Goal: Task Accomplishment & Management: Manage account settings

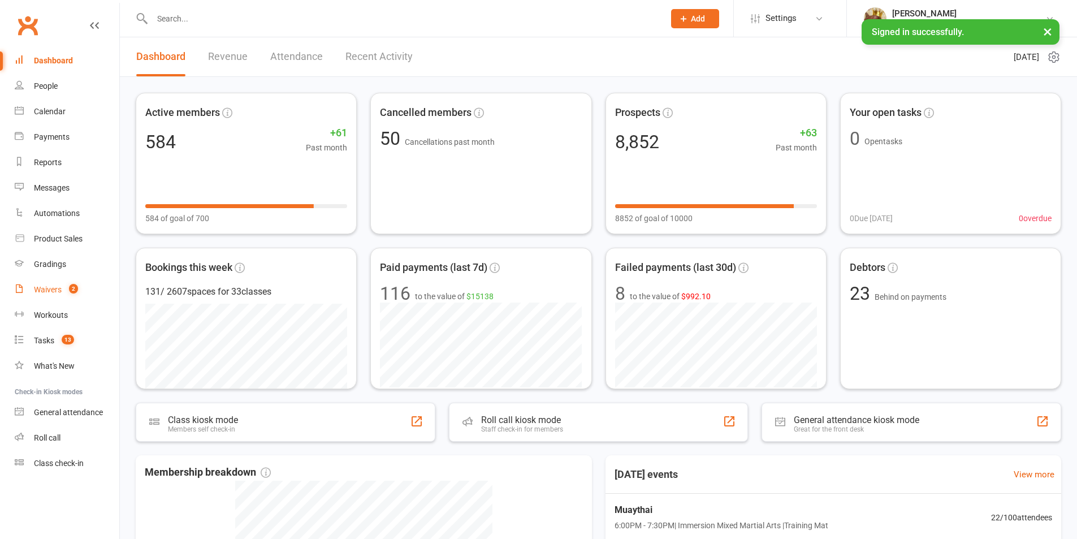
click at [84, 284] on link "Waivers 2" at bounding box center [67, 289] width 105 height 25
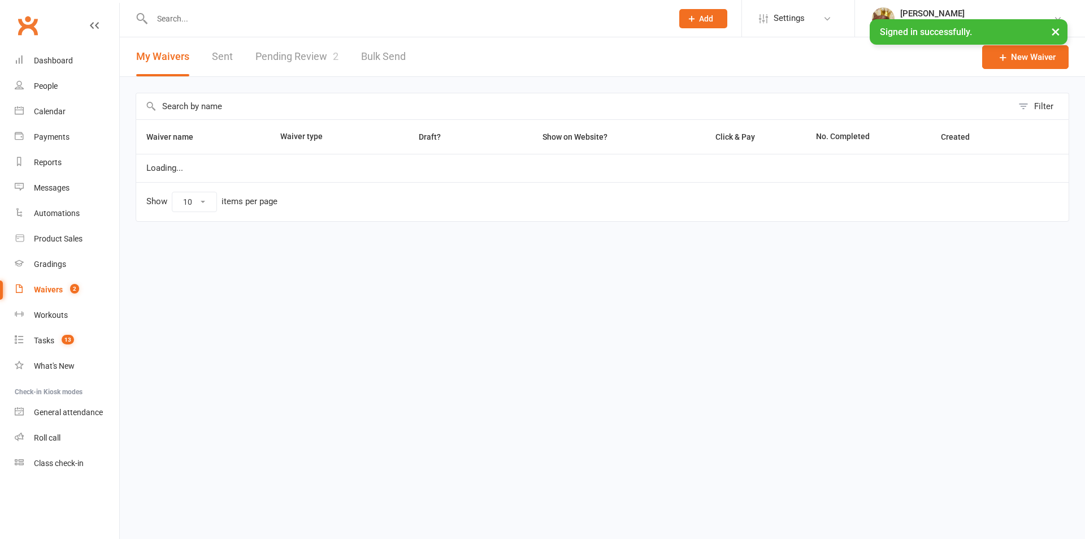
select select "100"
click at [299, 64] on link "Pending Review 2" at bounding box center [296, 56] width 83 height 39
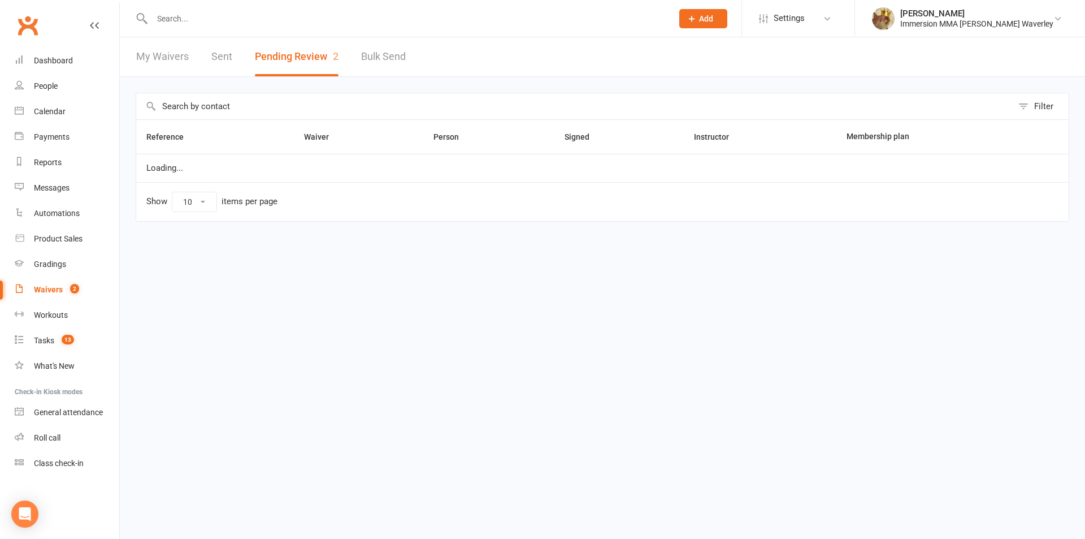
select select "50"
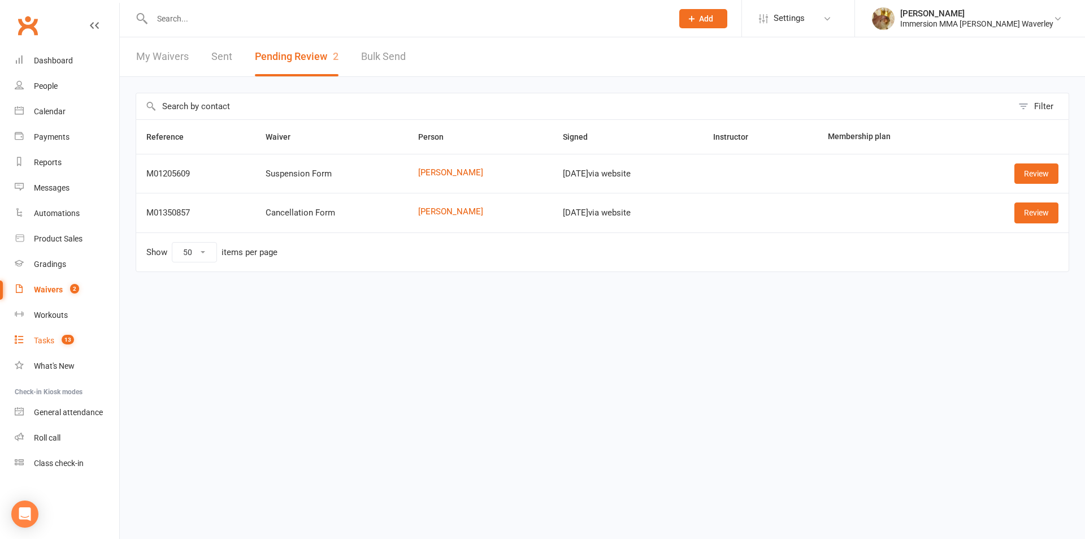
click at [46, 345] on div "Tasks" at bounding box center [44, 340] width 20 height 9
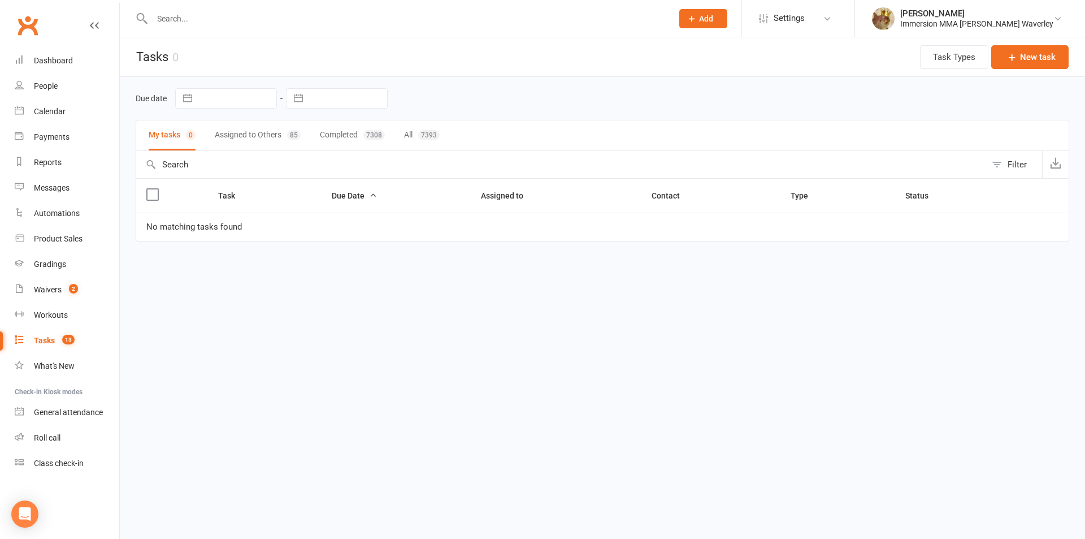
click at [249, 142] on button "Assigned to Others 85" at bounding box center [258, 135] width 86 height 30
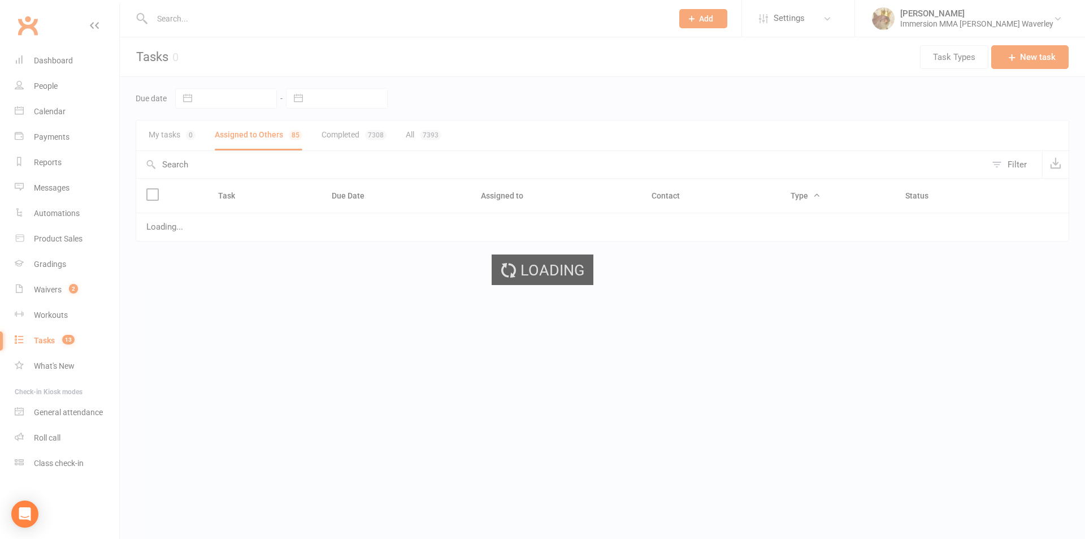
click at [334, 95] on div "Loading" at bounding box center [542, 269] width 1085 height 539
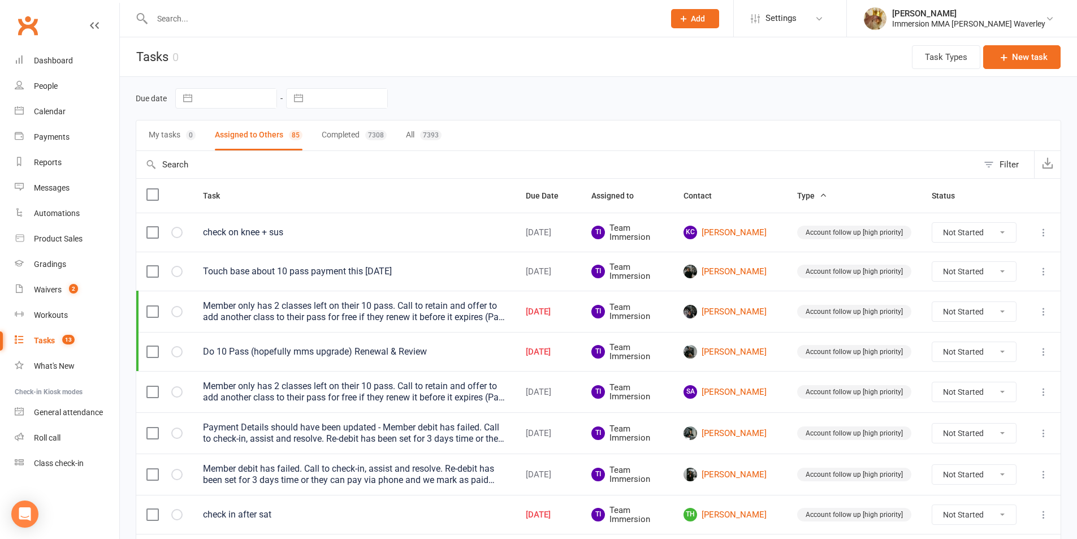
click at [326, 98] on input "text" at bounding box center [348, 98] width 79 height 19
select select "7"
select select "2025"
select select "8"
select select "2025"
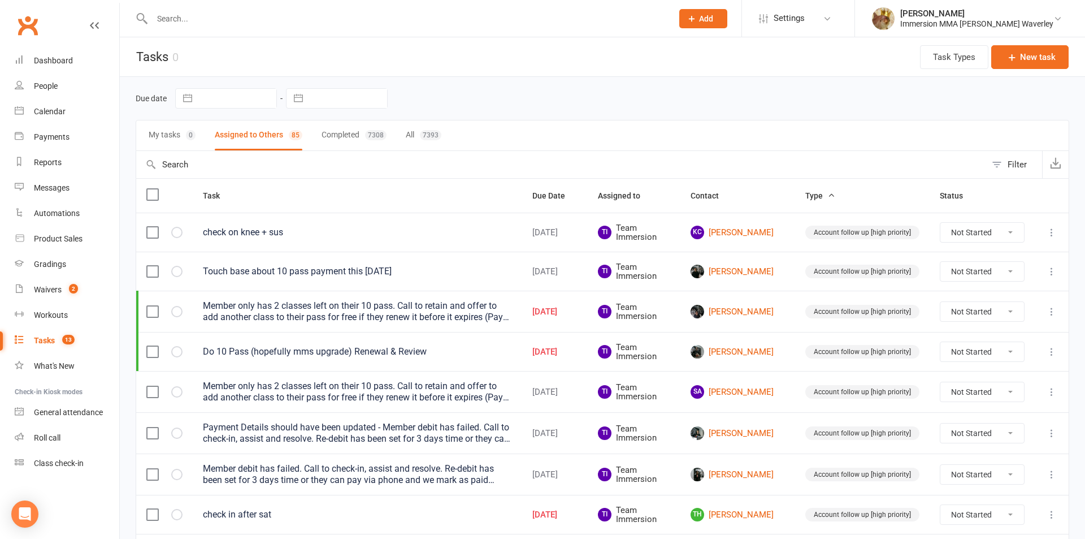
select select "9"
select select "2025"
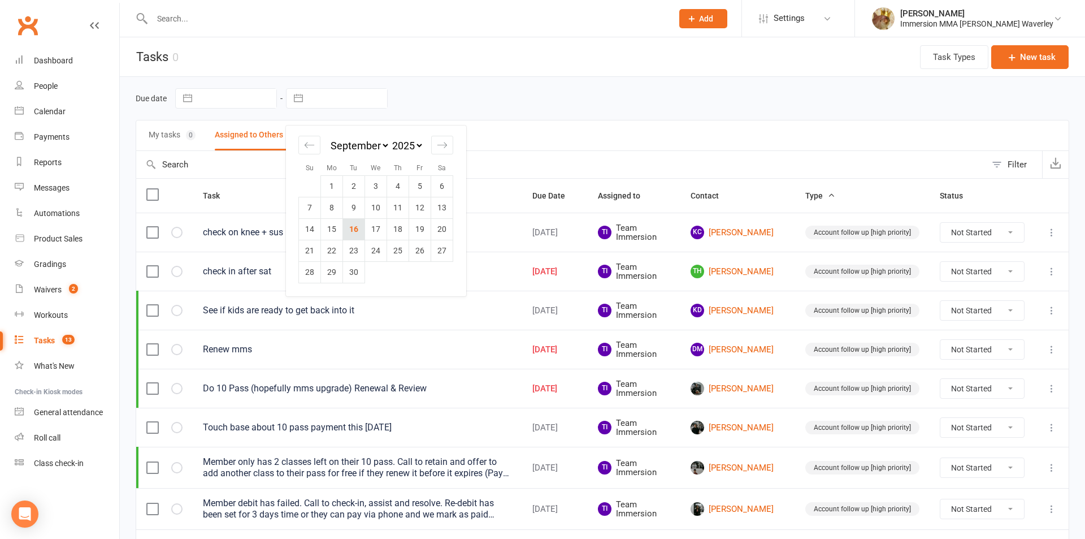
click at [345, 227] on td "16" at bounding box center [354, 228] width 22 height 21
type input "[DATE]"
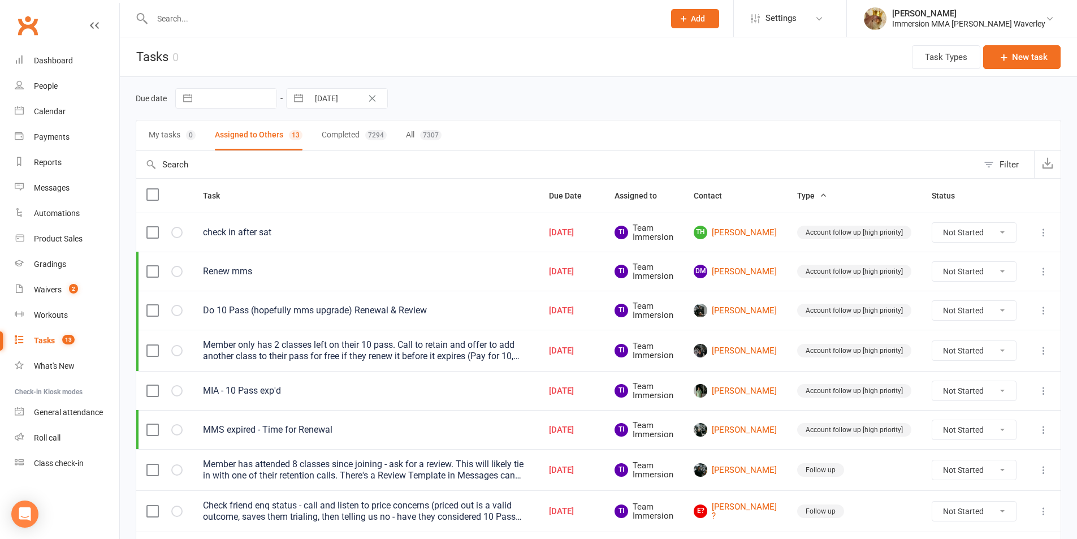
drag, startPoint x: 327, startPoint y: 28, endPoint x: 315, endPoint y: 12, distance: 20.1
click at [327, 27] on div at bounding box center [396, 18] width 520 height 37
click at [315, 12] on input "text" at bounding box center [402, 19] width 507 height 16
type input "v"
paste input "randmcook2014@gmail.com"
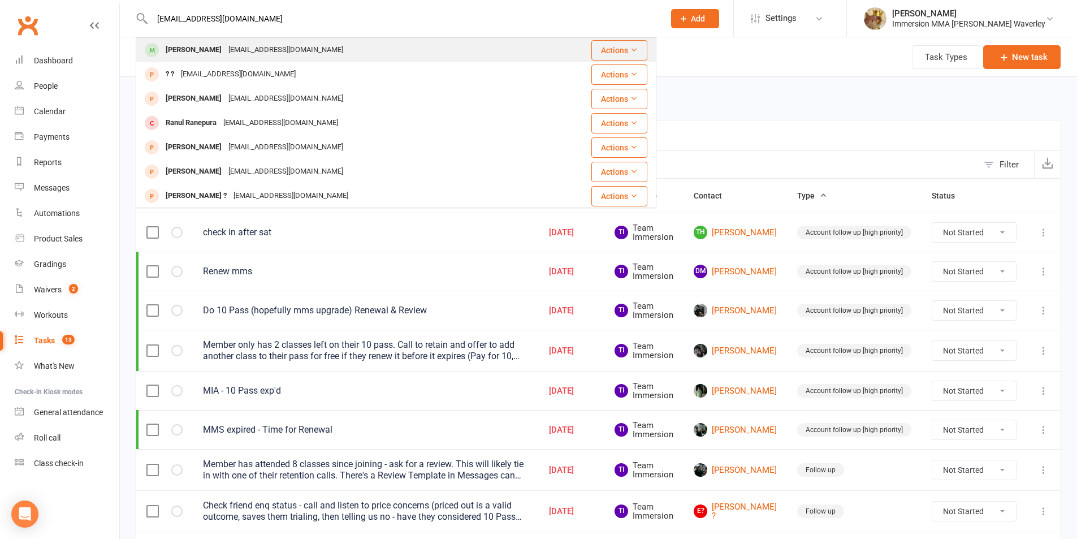
type input "randmcook2014@gmail.com"
click at [283, 54] on div "randmcook2014@gmail.com" at bounding box center [286, 50] width 122 height 16
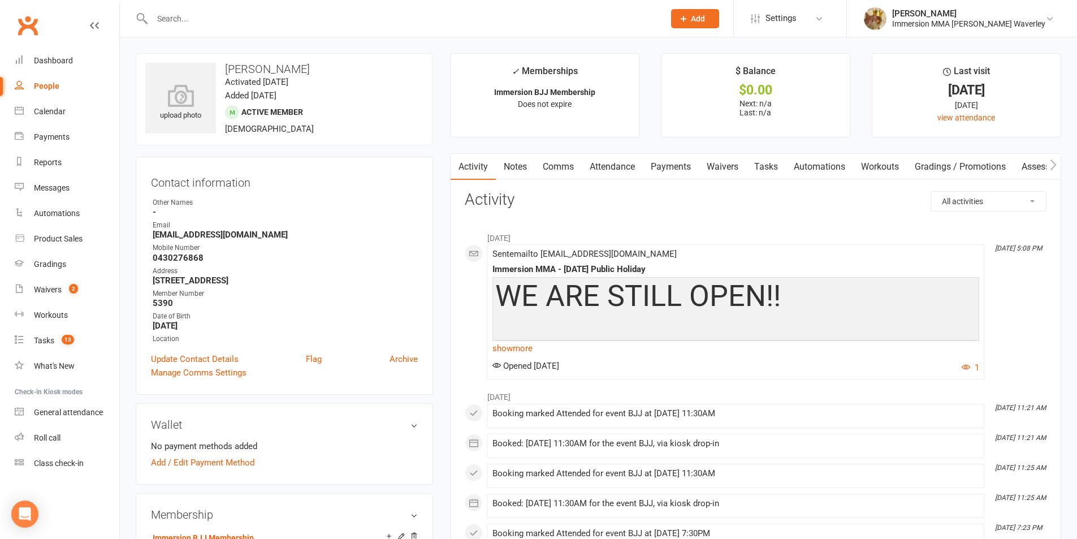
click at [514, 171] on link "Notes" at bounding box center [515, 167] width 39 height 26
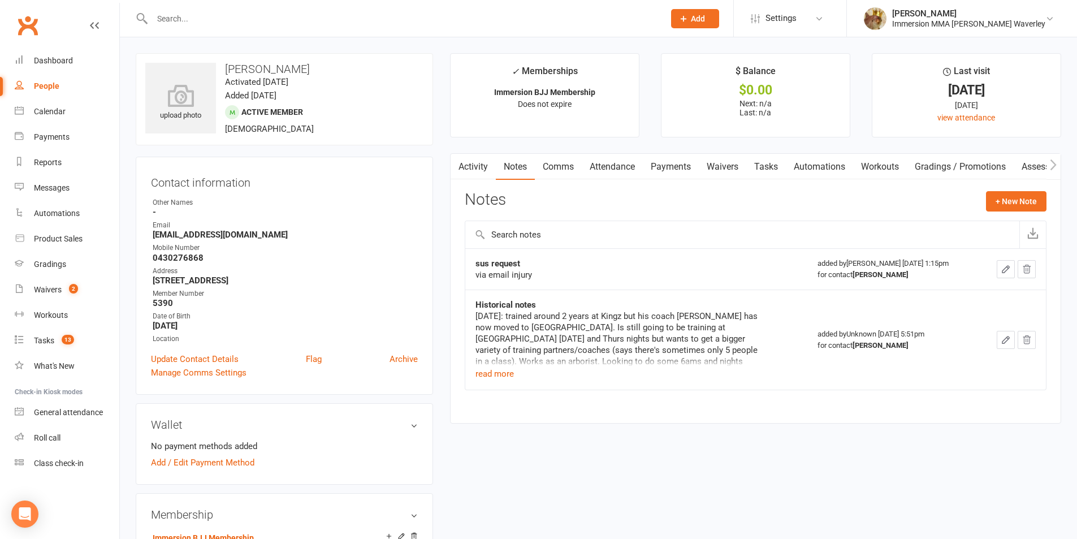
click at [661, 168] on link "Payments" at bounding box center [671, 167] width 56 height 26
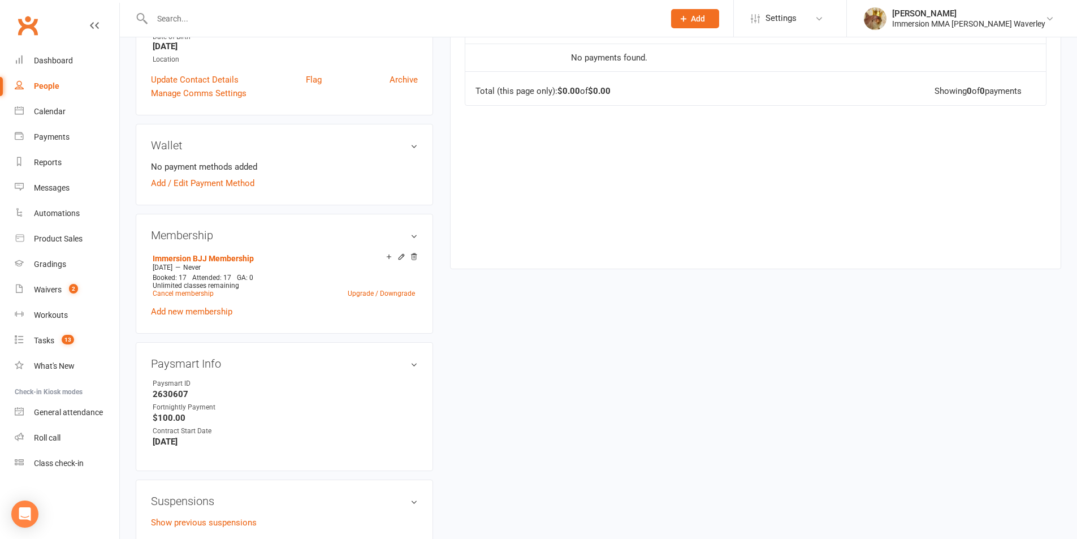
scroll to position [301, 0]
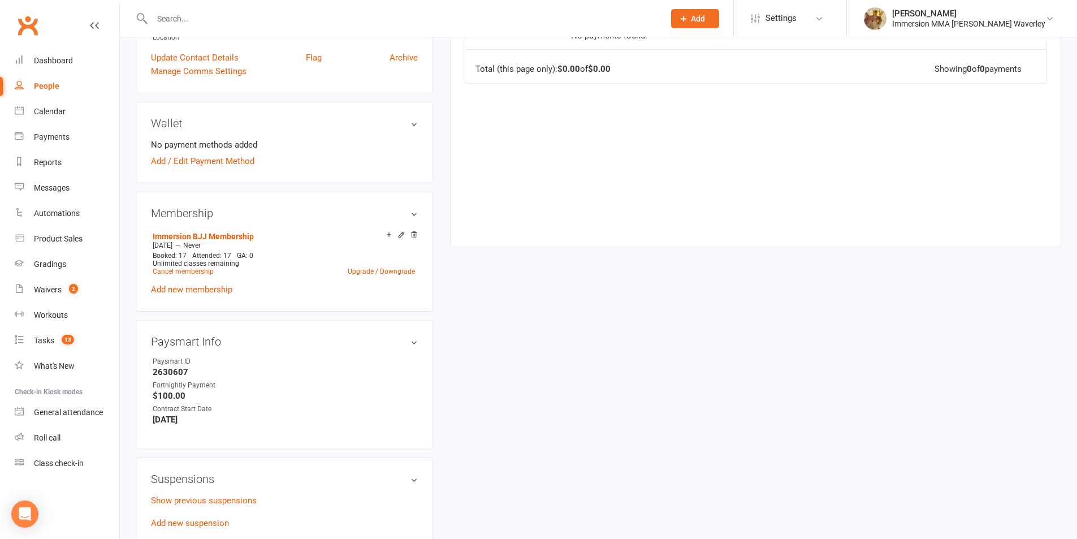
click at [168, 368] on strong "2630607" at bounding box center [285, 372] width 265 height 10
copy strong "2630607"
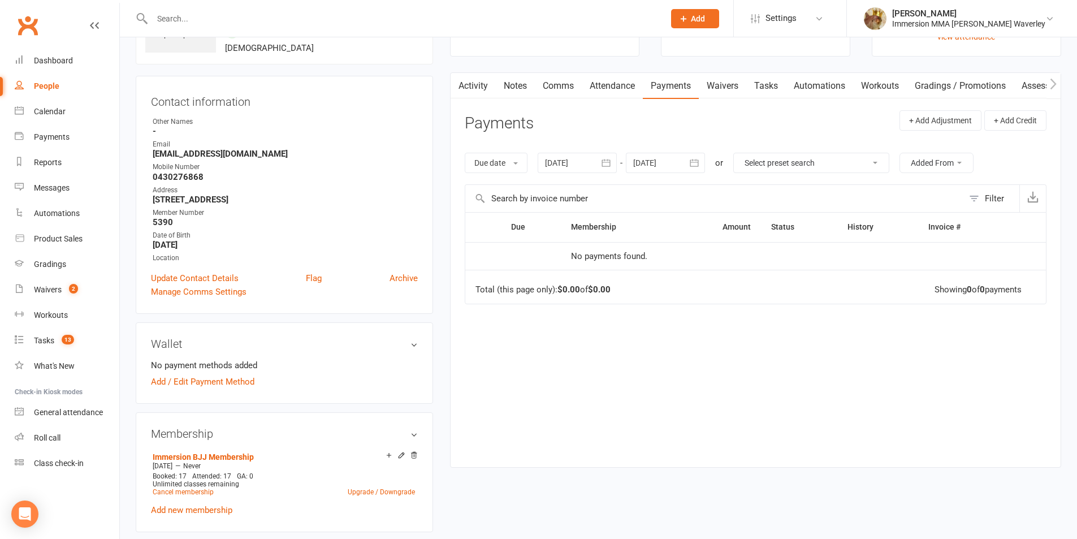
scroll to position [0, 0]
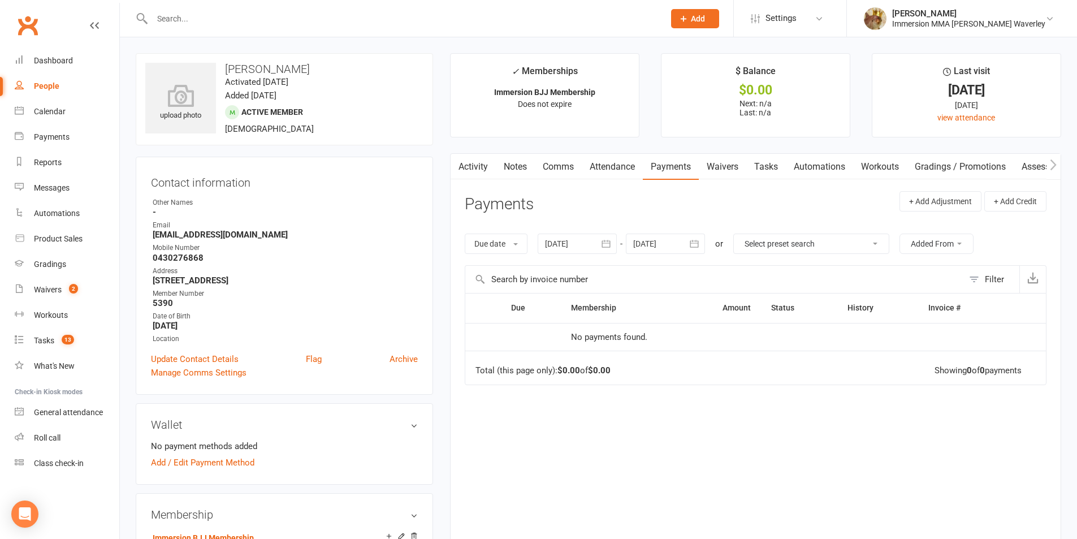
click at [514, 170] on link "Notes" at bounding box center [515, 167] width 39 height 26
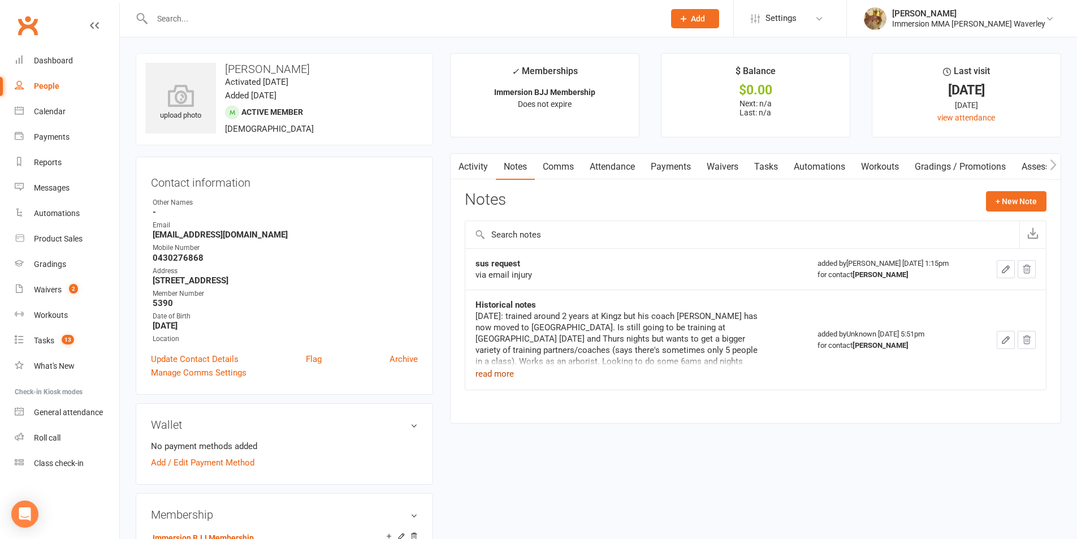
click at [498, 372] on button "read more" at bounding box center [494, 374] width 38 height 14
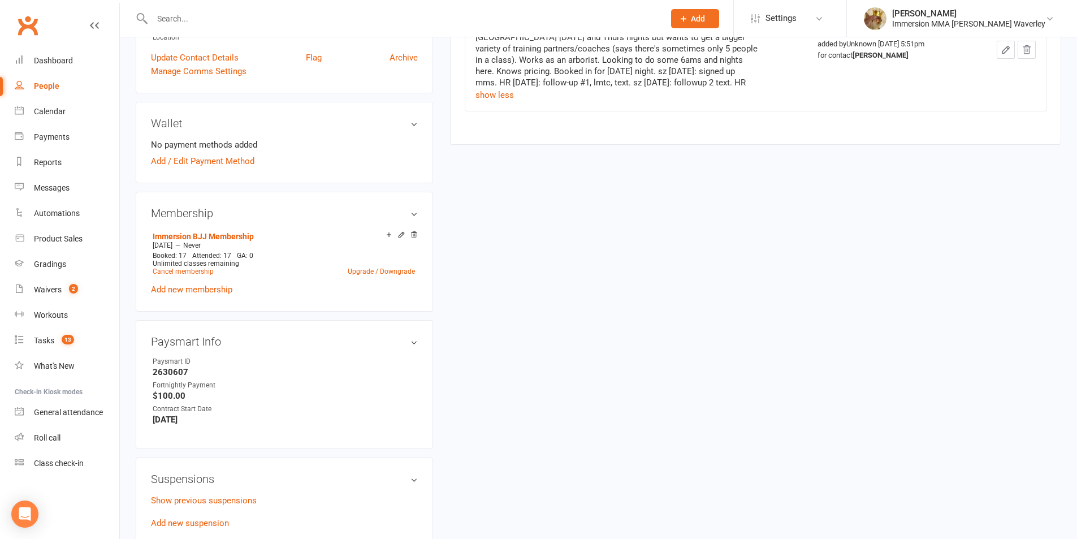
click at [506, 271] on div "upload photo Ryan Cook Activated 16 January, 2024 Added 20 December, 2023 Activ…" at bounding box center [598, 375] width 942 height 1247
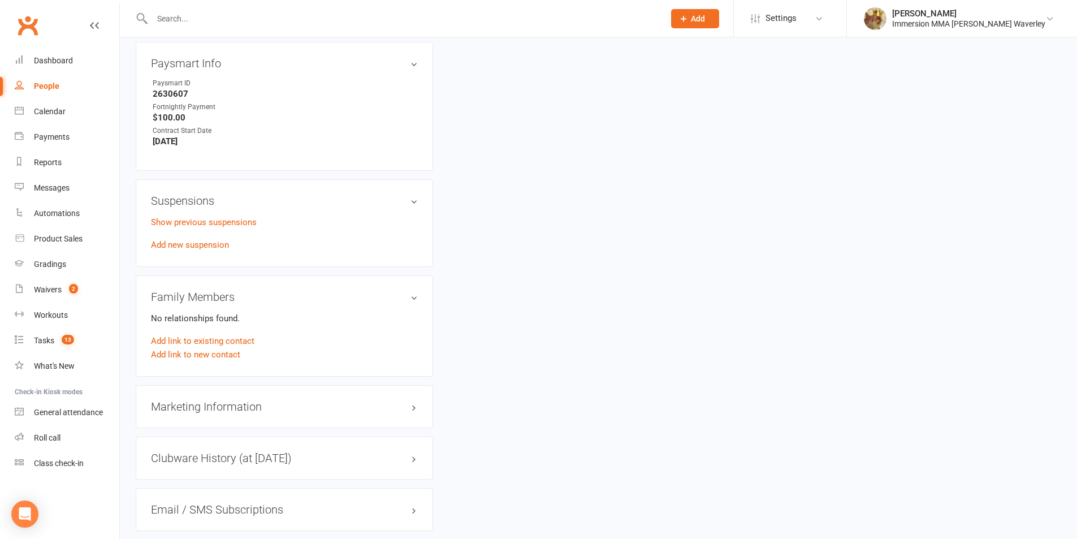
scroll to position [603, 0]
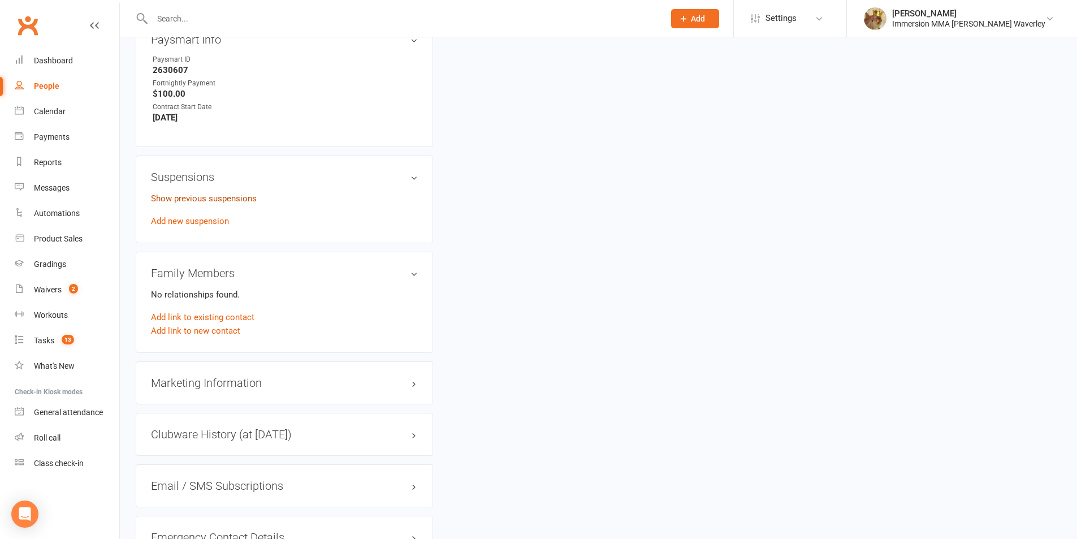
click at [219, 201] on link "Show previous suspensions" at bounding box center [204, 198] width 106 height 10
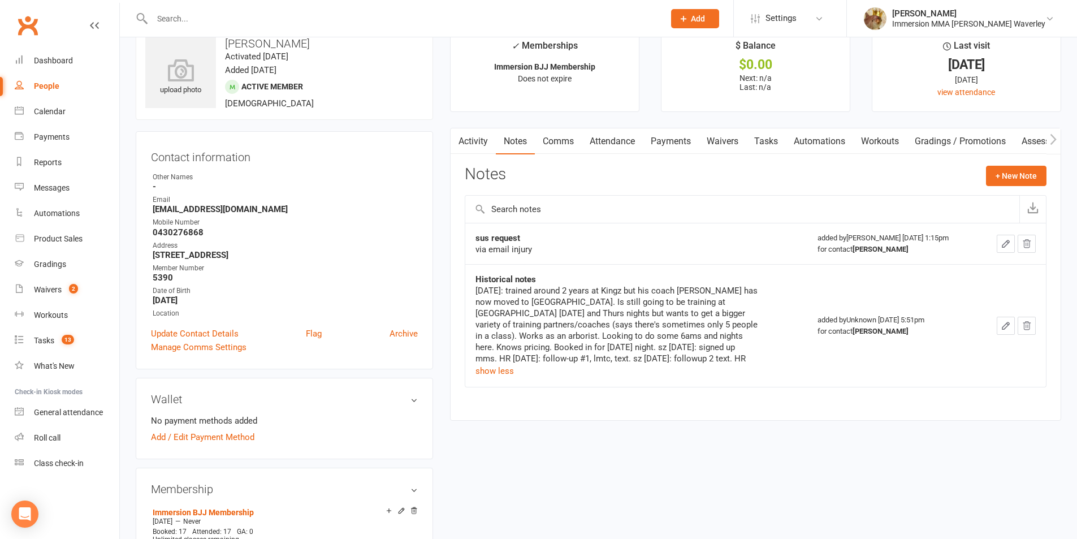
scroll to position [0, 0]
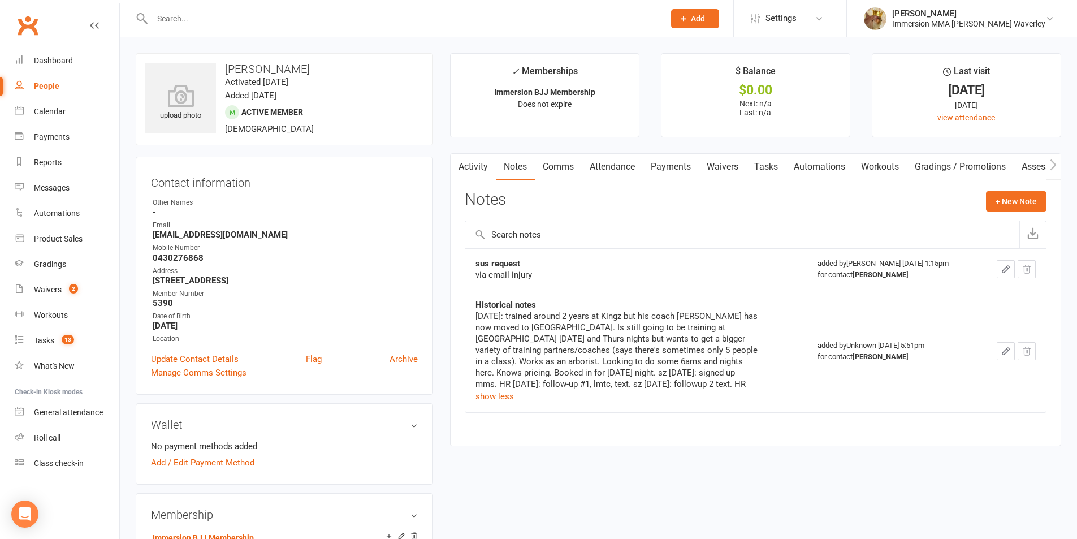
click at [570, 162] on link "Comms" at bounding box center [558, 167] width 47 height 26
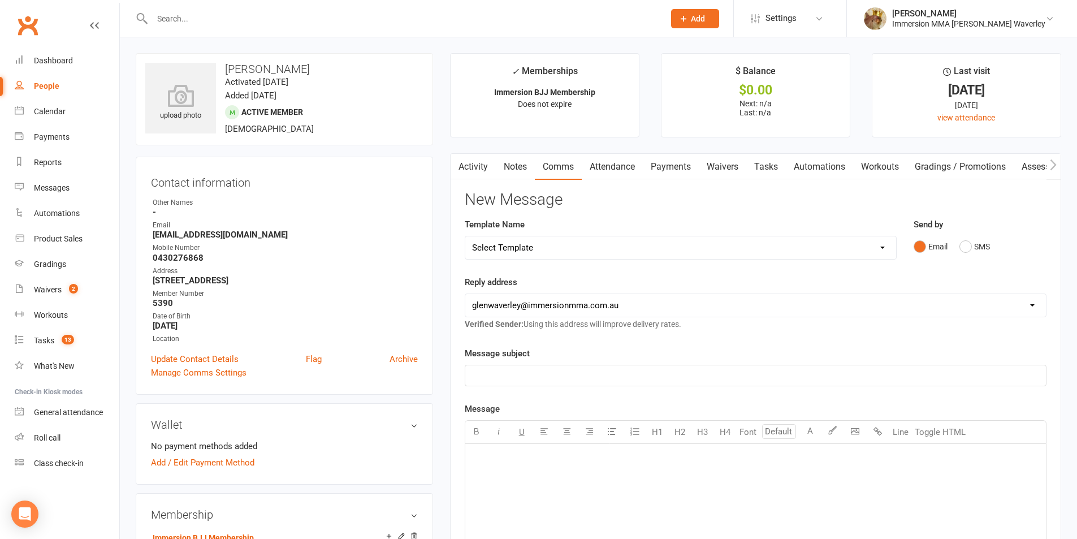
click at [563, 241] on select "Select Template [Email] Adult Appt Confirmation Email [SMS] Booking Confirmatio…" at bounding box center [680, 247] width 431 height 23
select select "7"
click at [465, 236] on select "Select Template [Email] Adult Appt Confirmation Email [SMS] Booking Confirmatio…" at bounding box center [680, 247] width 431 height 23
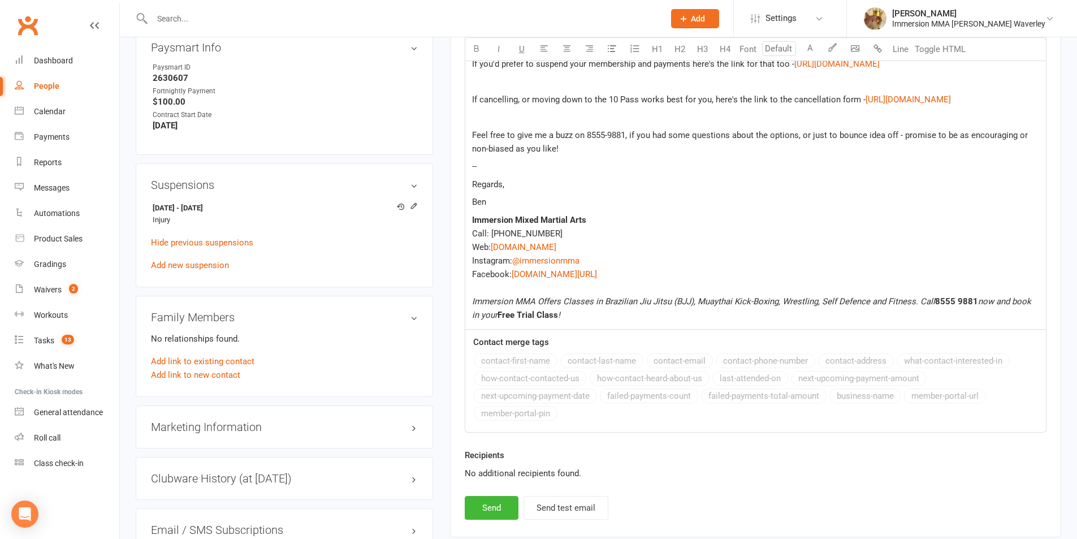
scroll to position [603, 0]
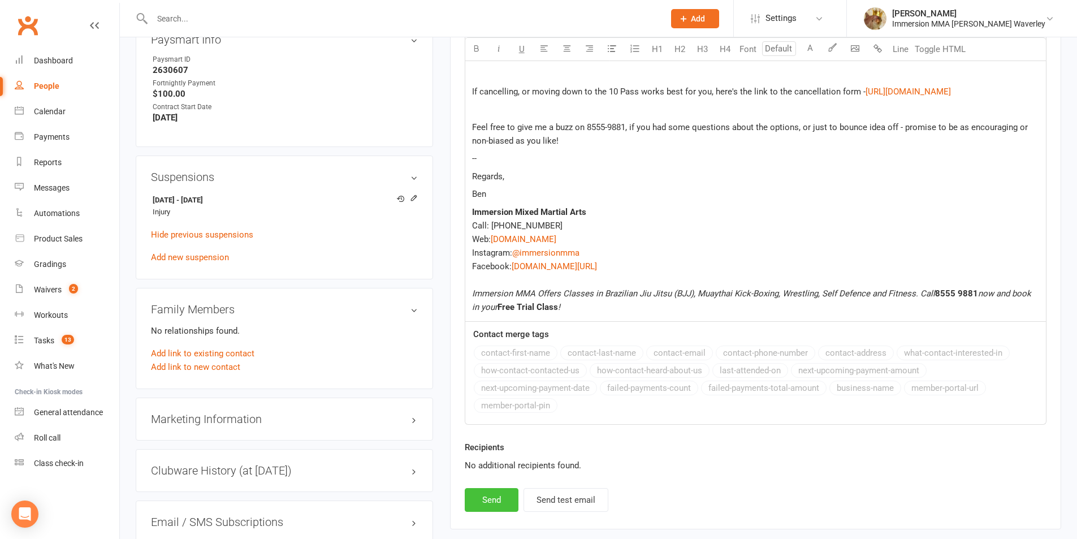
drag, startPoint x: 494, startPoint y: 477, endPoint x: 453, endPoint y: 412, distance: 76.7
click at [494, 488] on button "Send" at bounding box center [492, 500] width 54 height 24
select select
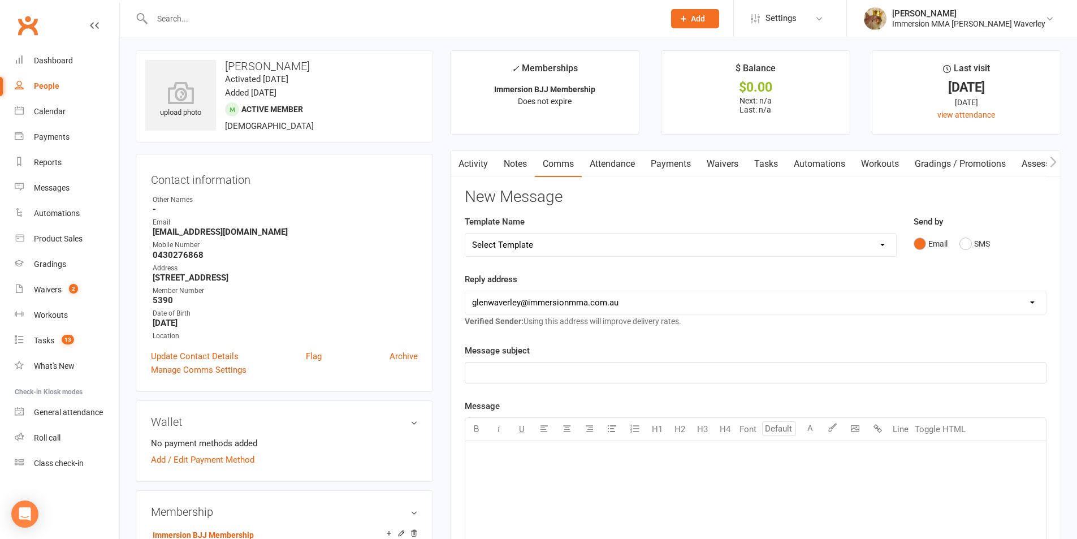
scroll to position [0, 0]
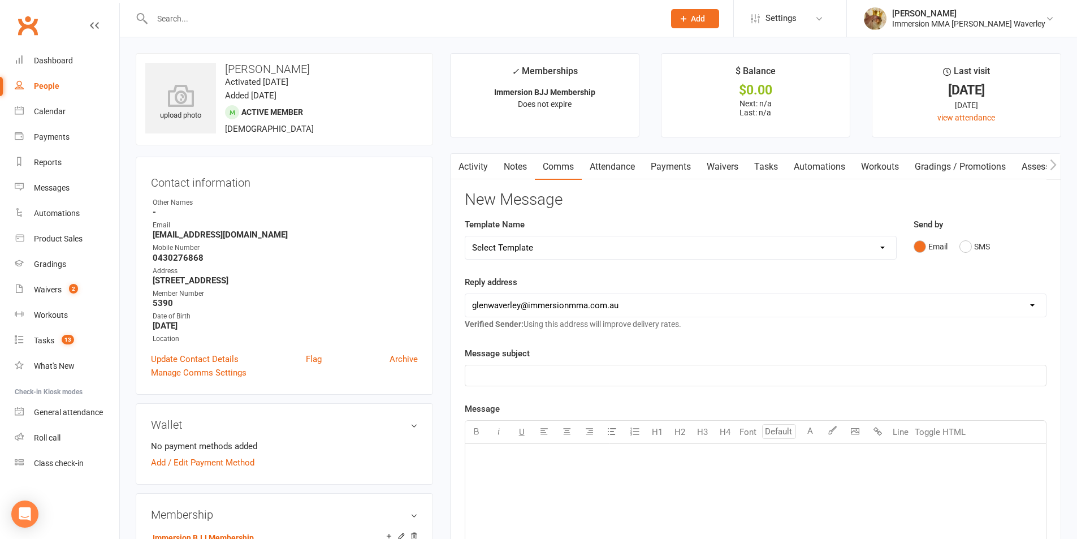
click at [522, 159] on link "Notes" at bounding box center [515, 167] width 39 height 26
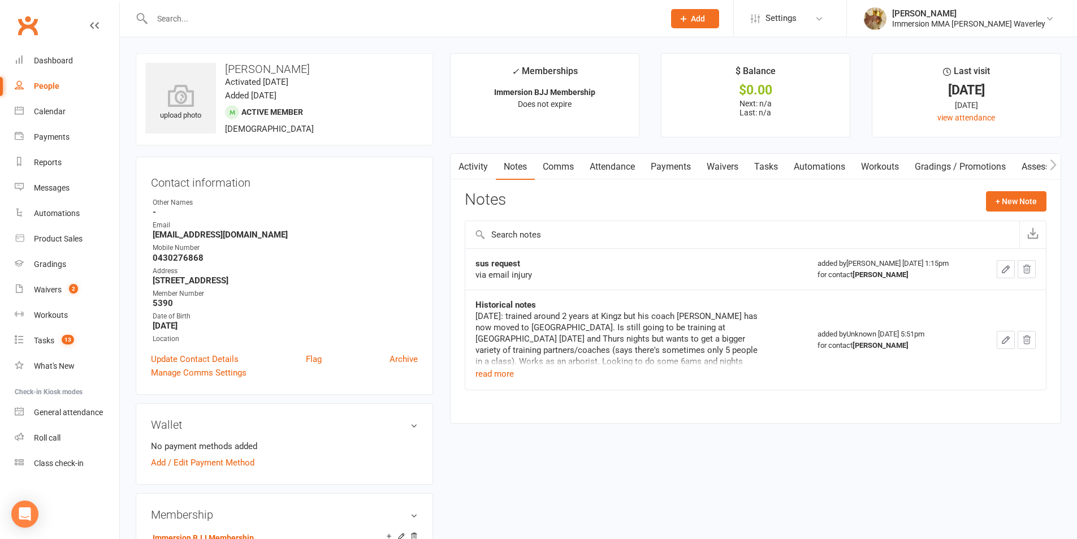
click at [996, 214] on div "Notes + New Note" at bounding box center [756, 205] width 582 height 29
click at [1011, 198] on button "+ New Note" at bounding box center [1016, 201] width 60 height 20
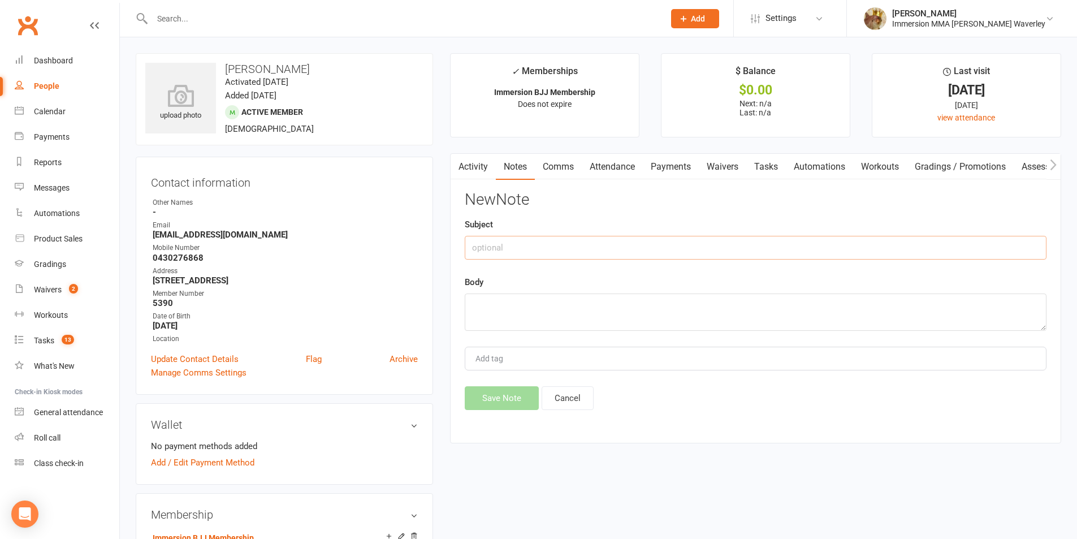
click at [731, 239] on input "text" at bounding box center [756, 248] width 582 height 24
type input "ccx Request"
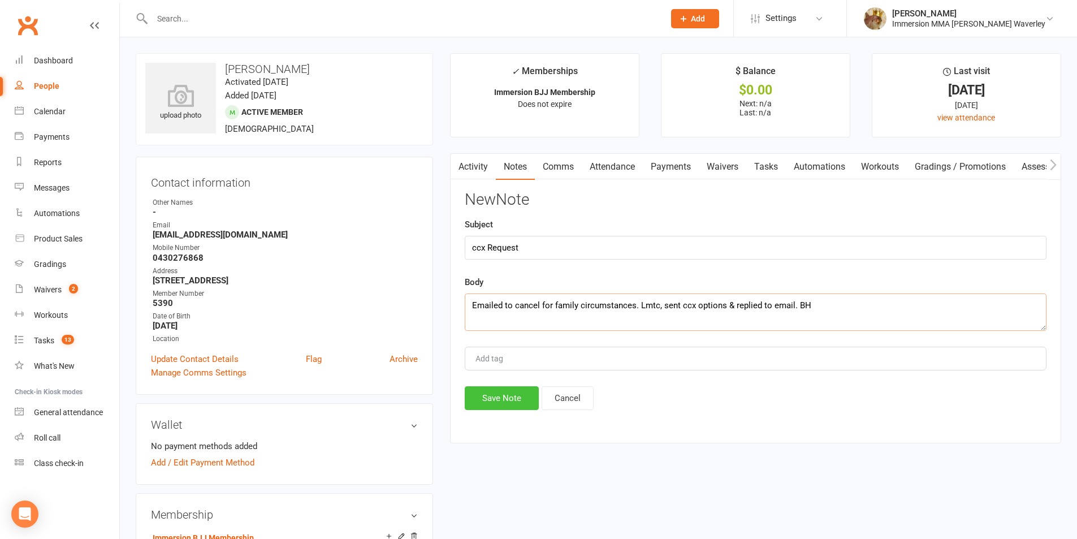
type textarea "Emailed to cancel for family circumstances. Lmtc, sent ccx options & replied to…"
click at [515, 396] on button "Save Note" at bounding box center [502, 398] width 74 height 24
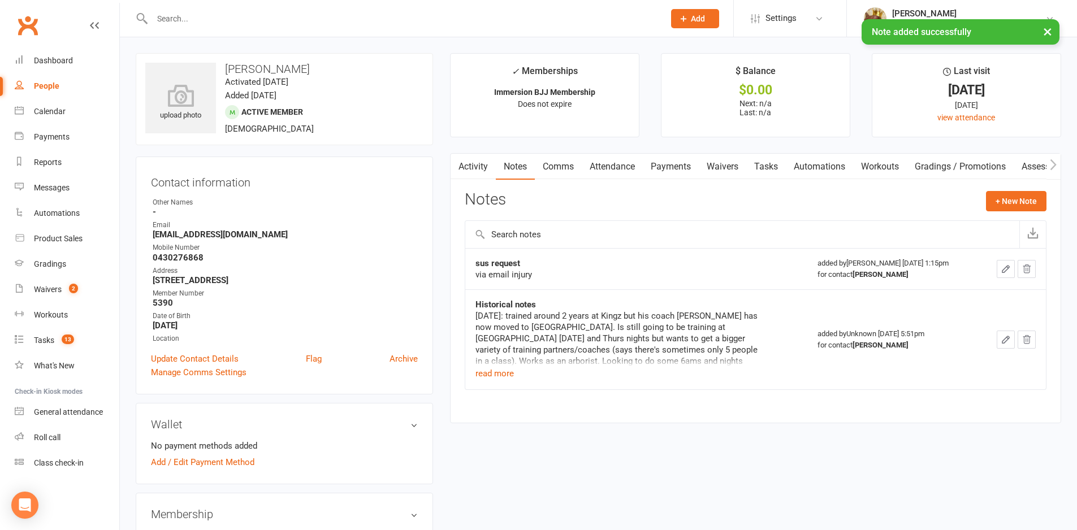
drag, startPoint x: 754, startPoint y: 162, endPoint x: 777, endPoint y: 180, distance: 29.4
click at [755, 162] on link "Tasks" at bounding box center [766, 167] width 40 height 26
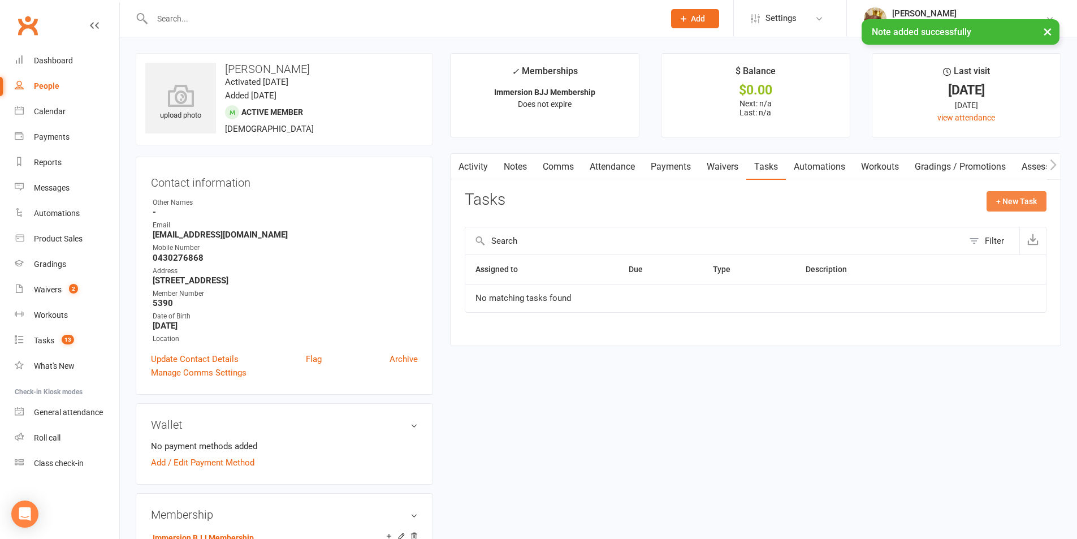
click at [1028, 193] on button "+ New Task" at bounding box center [1016, 201] width 60 height 20
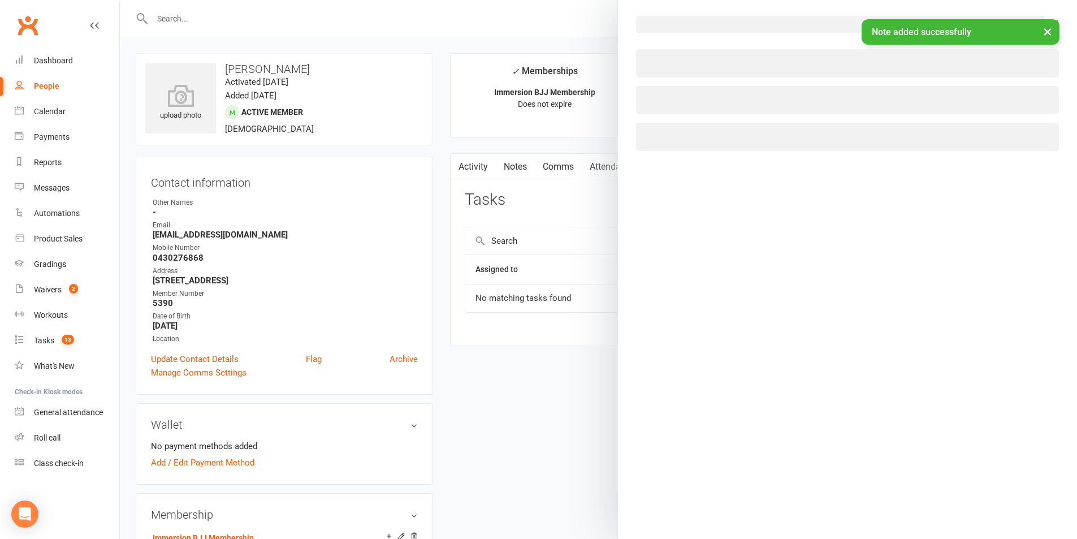
select select "48840"
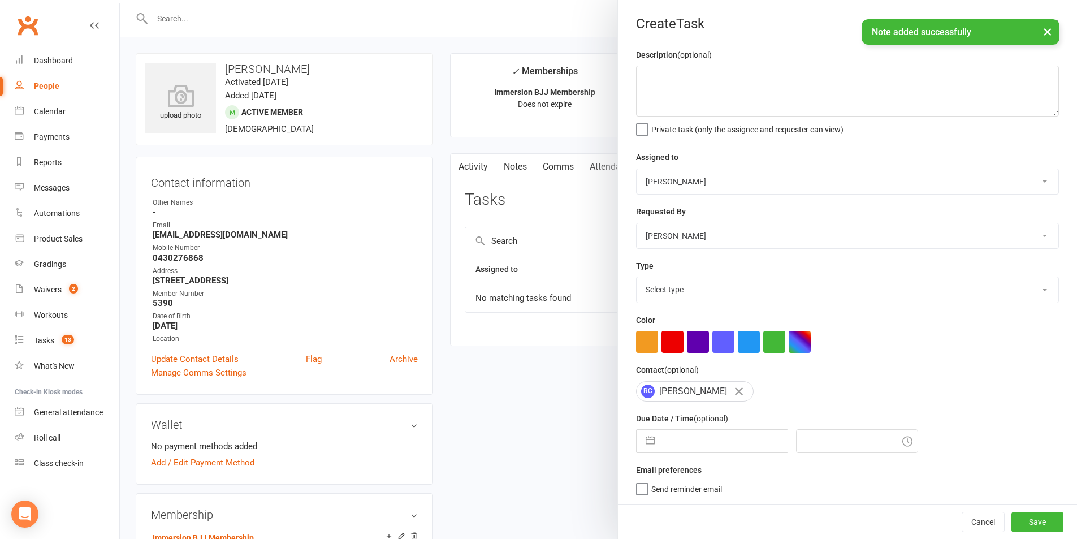
click at [822, 198] on div "Description (optional) Private task (only the assignee and requester can view) …" at bounding box center [847, 276] width 459 height 456
click at [731, 188] on select "David Marinakis Team Immersion Ben Street Immersion Tablet James Fitzgerald Ben…" at bounding box center [847, 181] width 422 height 25
select select "48837"
click at [636, 170] on select "David Marinakis Team Immersion Ben Street Immersion Tablet James Fitzgerald Ben…" at bounding box center [847, 181] width 422 height 25
click at [693, 285] on select "Select type Account follow up [high priority] Attended trial follow up Chase si…" at bounding box center [847, 289] width 422 height 25
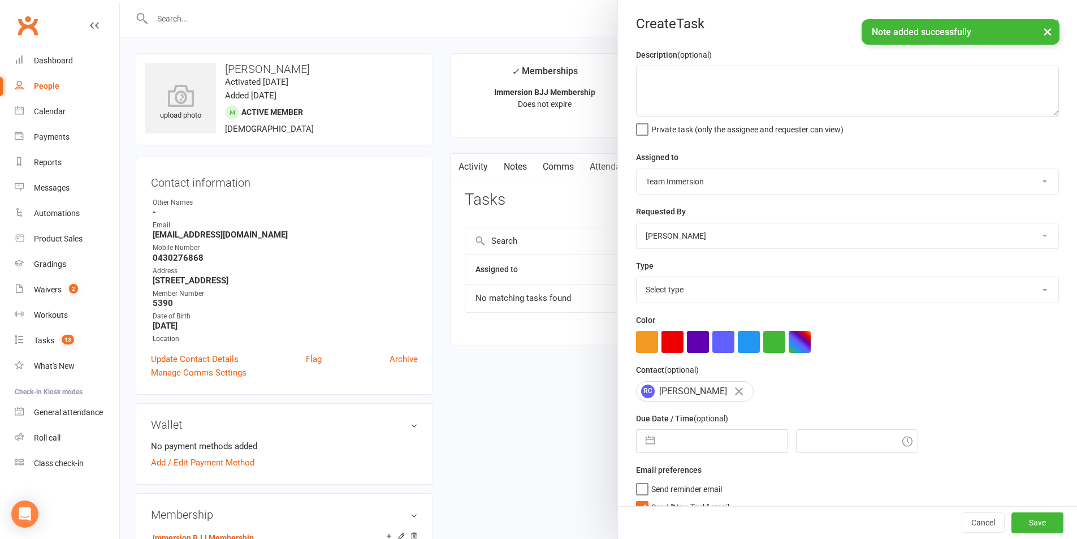
select select "27317"
click at [636, 279] on select "Select type Account follow up [high priority] Attended trial follow up Chase si…" at bounding box center [847, 289] width 422 height 25
click at [654, 452] on button "button" at bounding box center [650, 440] width 20 height 23
select select "7"
select select "2025"
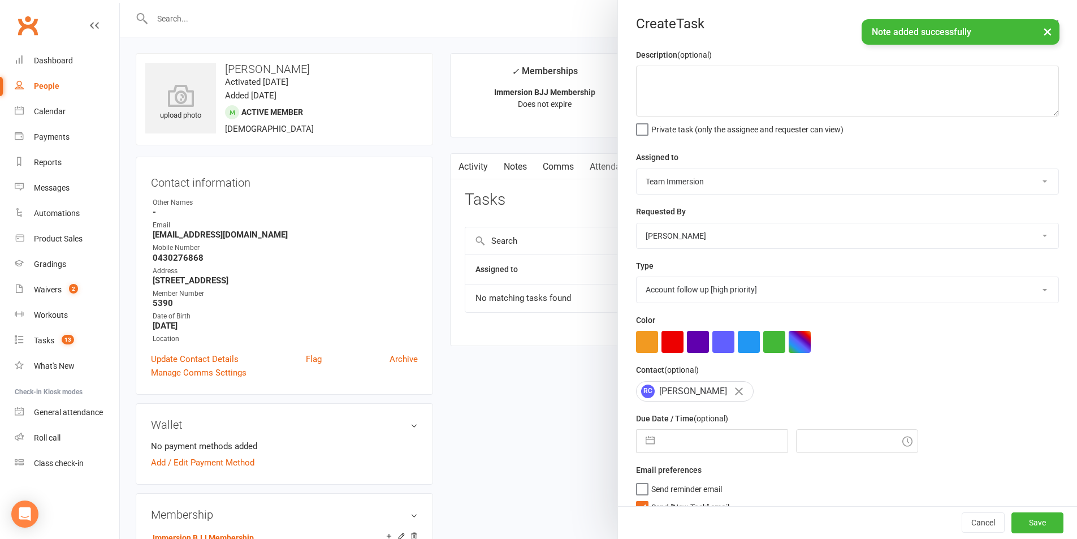
select select "8"
select select "2025"
select select "9"
select select "2025"
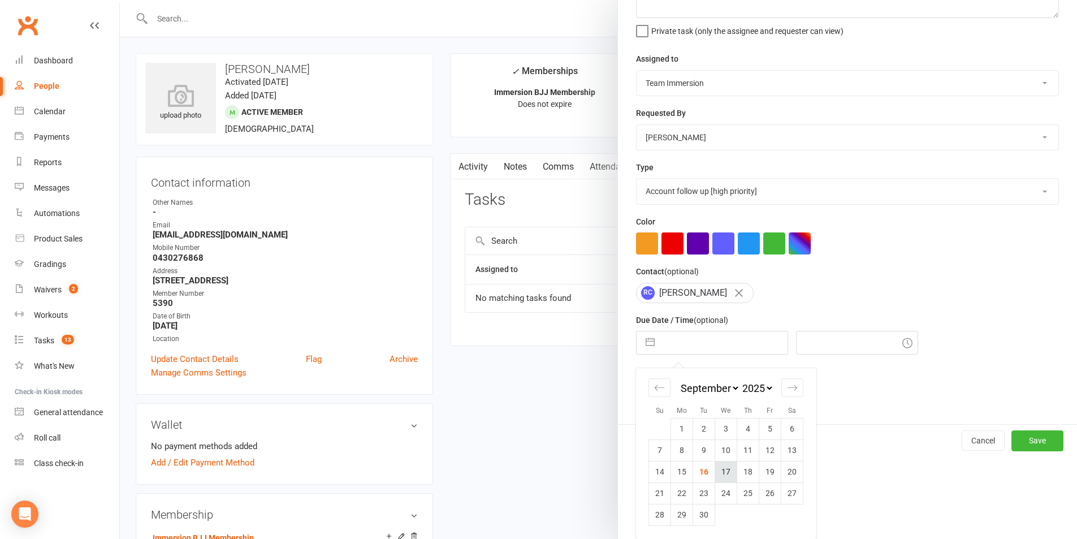
click at [715, 468] on td "17" at bounding box center [726, 471] width 22 height 21
type input "17 Sep 2025"
type input "6:45pm"
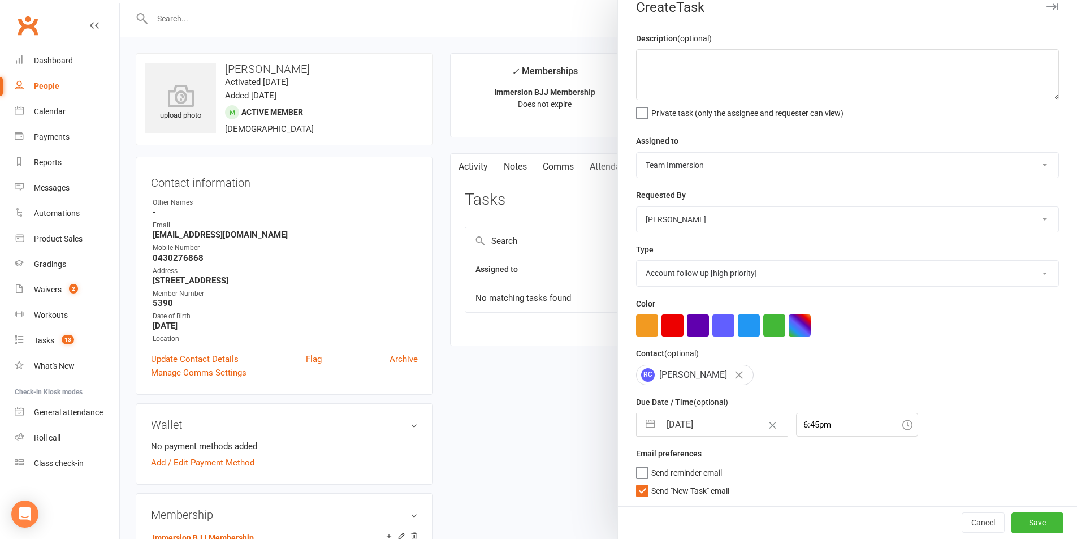
click at [679, 483] on div "Email preferences Send reminder email Send "New Task" email" at bounding box center [847, 470] width 423 height 49
click at [677, 485] on span "Send "New Task" email" at bounding box center [690, 488] width 78 height 13
click at [677, 482] on input "Send "New Task" email" at bounding box center [682, 482] width 93 height 0
click at [733, 66] on textarea at bounding box center [847, 74] width 423 height 51
type textarea "ccx follow up"
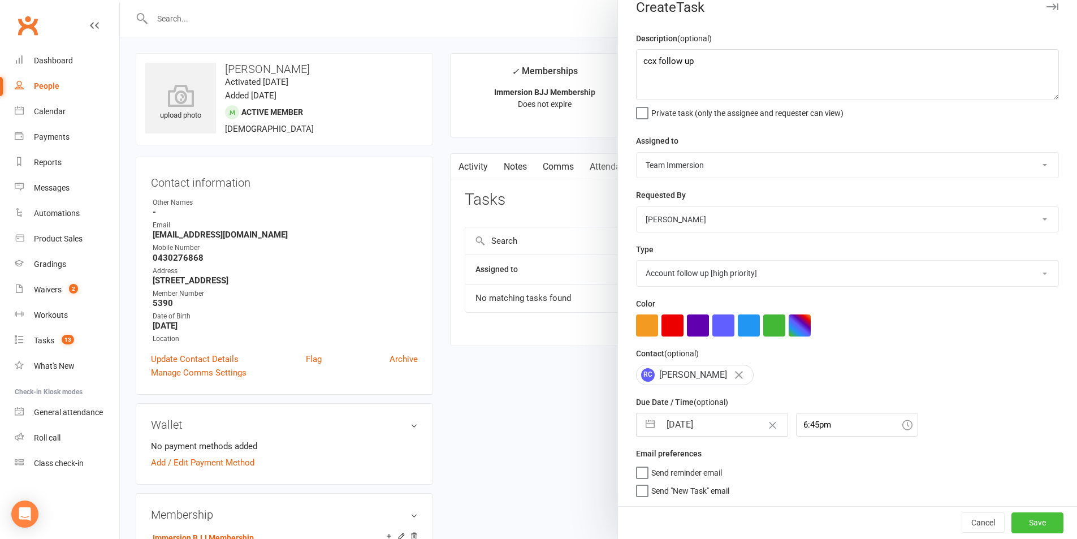
click at [1031, 519] on button "Save" at bounding box center [1037, 522] width 52 height 20
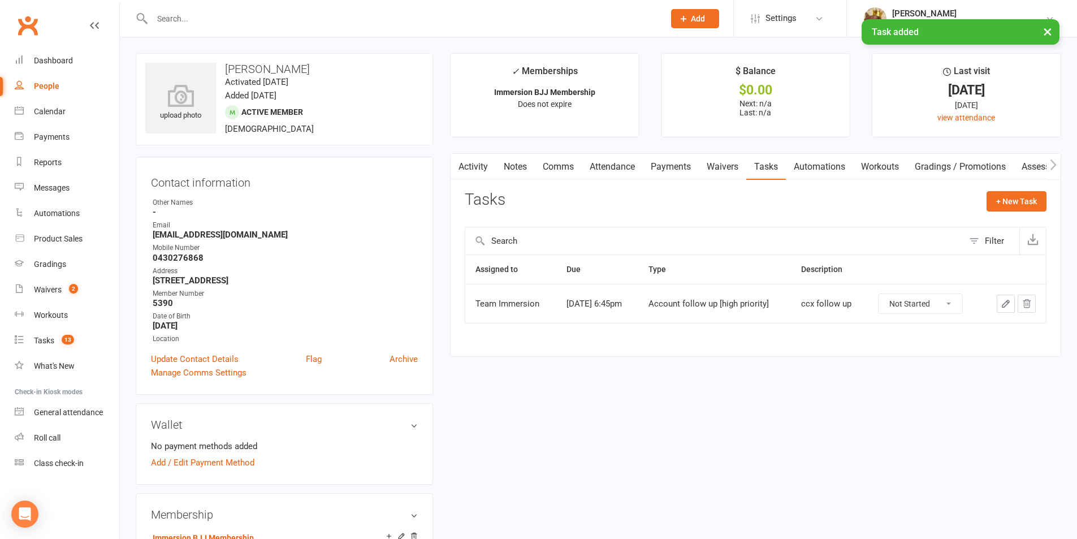
click at [701, 163] on link "Waivers" at bounding box center [721, 167] width 47 height 26
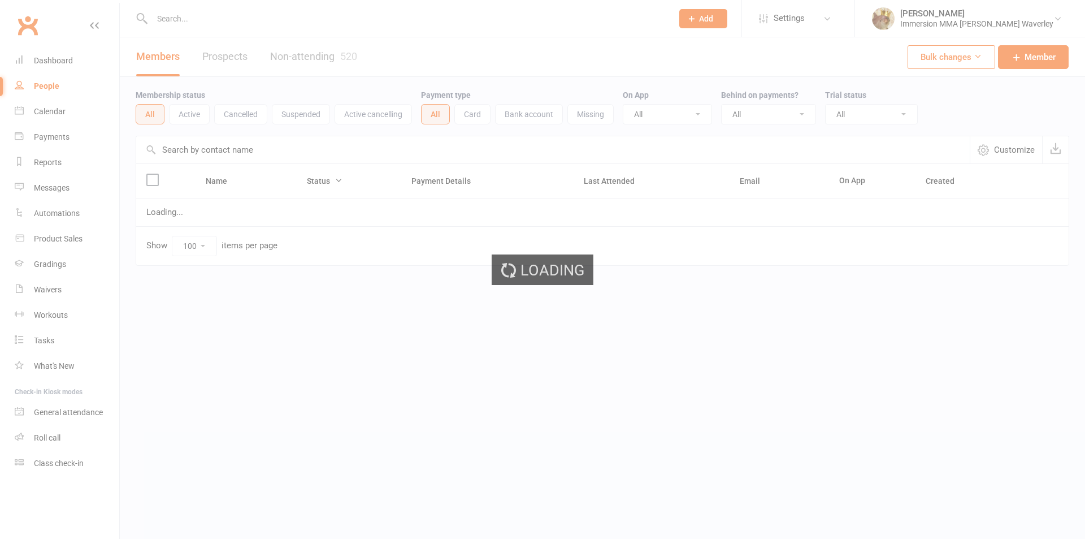
select select "100"
click at [370, 21] on input "text" at bounding box center [407, 19] width 516 height 16
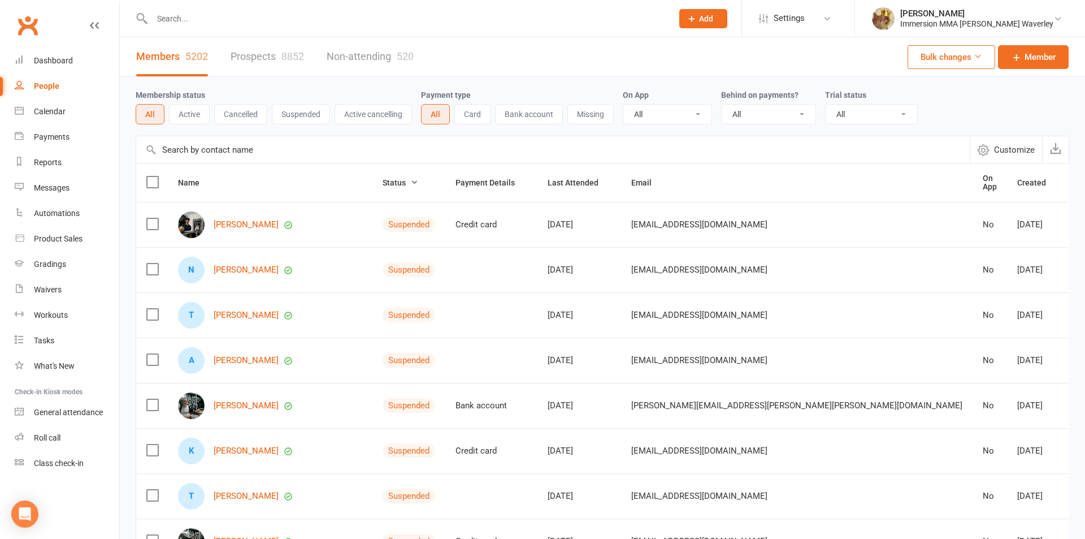
click at [358, 20] on input "text" at bounding box center [407, 19] width 516 height 16
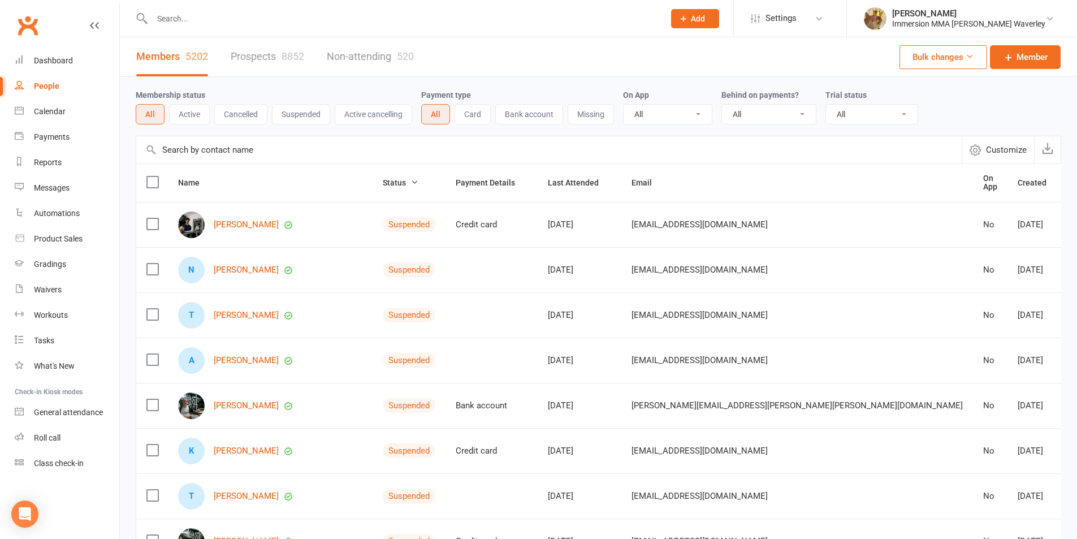
paste input "Btathao@hotmail.com"
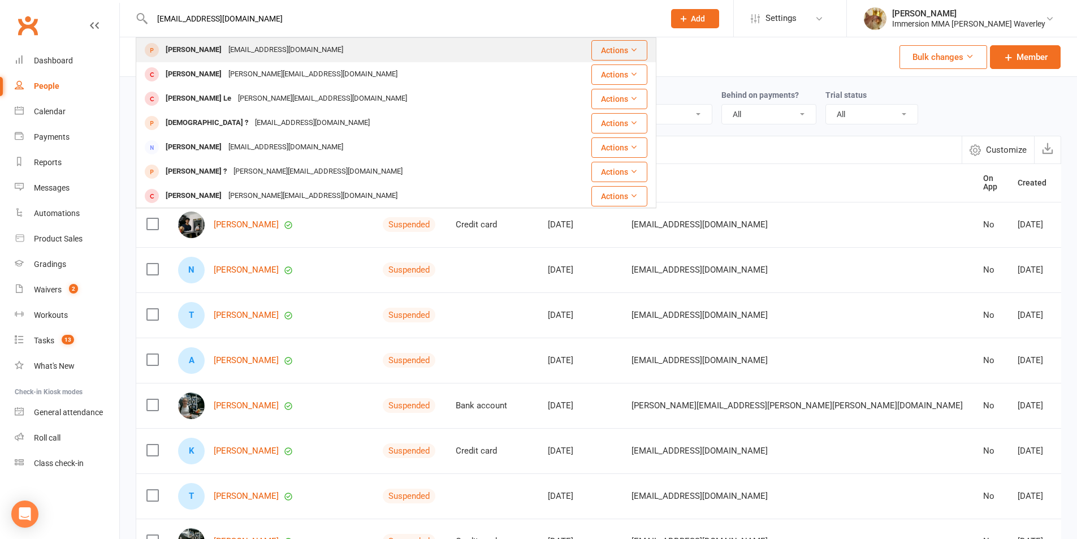
type input "Btathao@hotmail.com"
click at [320, 43] on div "Thao Bui Btathao@hotmail.com" at bounding box center [347, 49] width 420 height 23
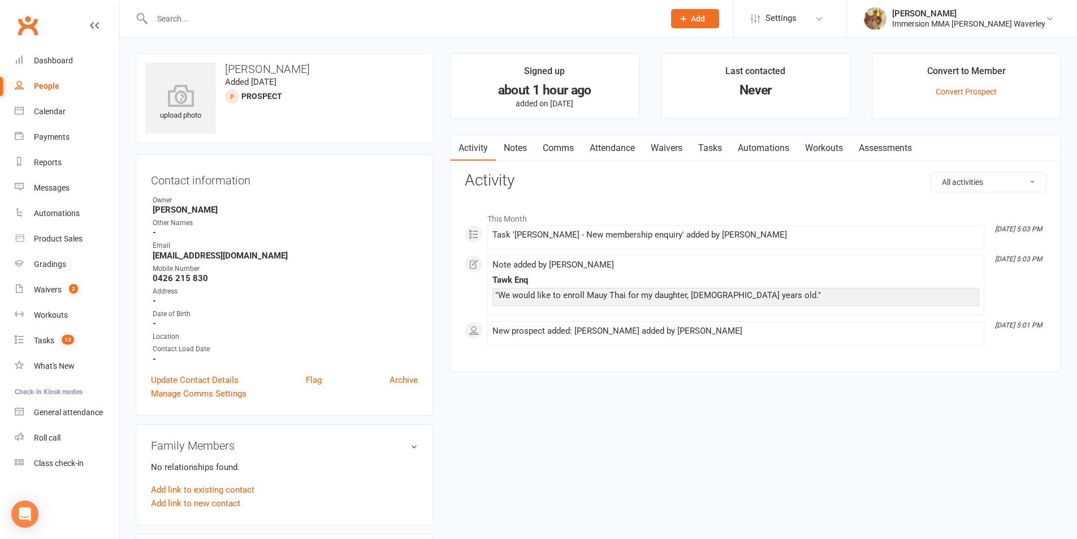
drag, startPoint x: 236, startPoint y: 3, endPoint x: 236, endPoint y: 15, distance: 12.4
click at [236, 3] on div at bounding box center [396, 18] width 520 height 37
click at [236, 15] on input "text" at bounding box center [402, 19] width 507 height 16
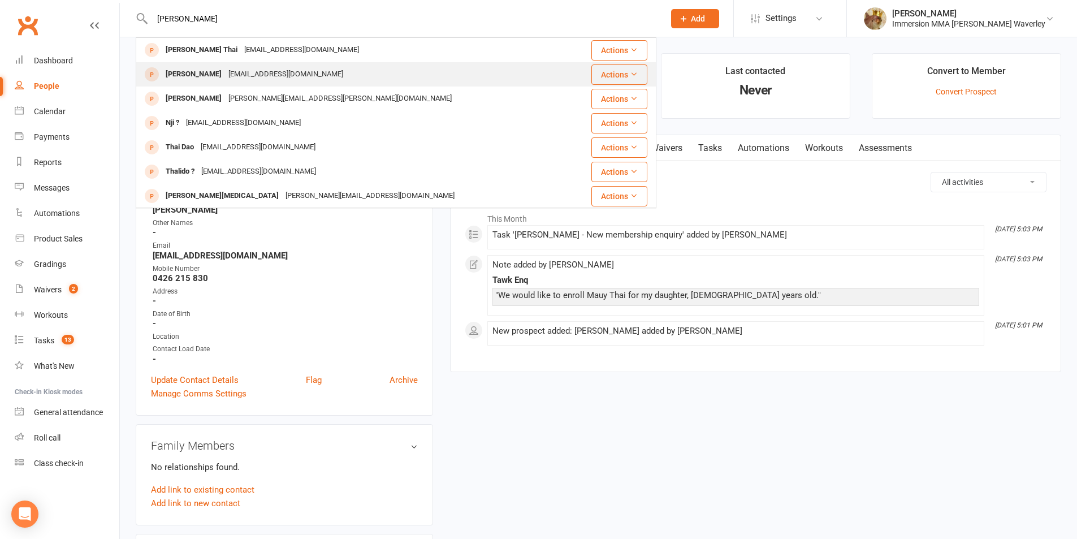
type input "thao"
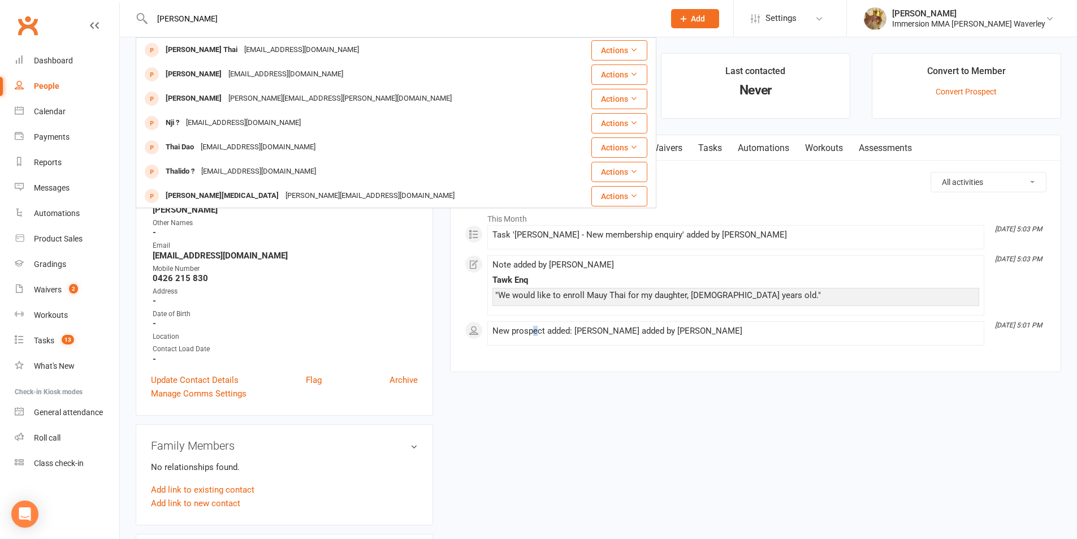
click at [535, 444] on div "upload photo Thao Bui Added 16 September, 2025 prospect Contact information Own…" at bounding box center [598, 522] width 942 height 938
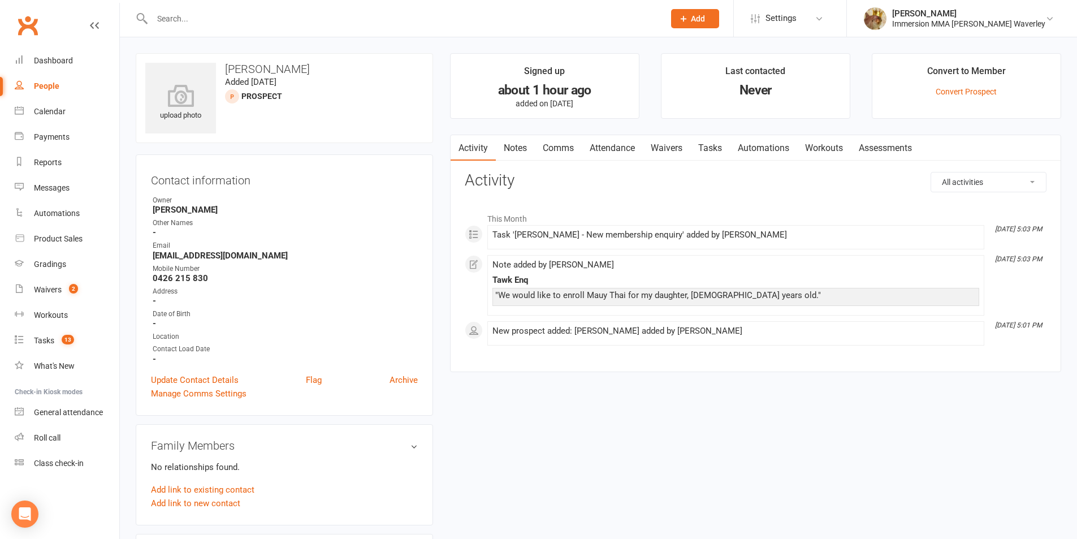
click at [392, 18] on input "text" at bounding box center [402, 19] width 507 height 16
paste input "kenna8866@gmail.com"
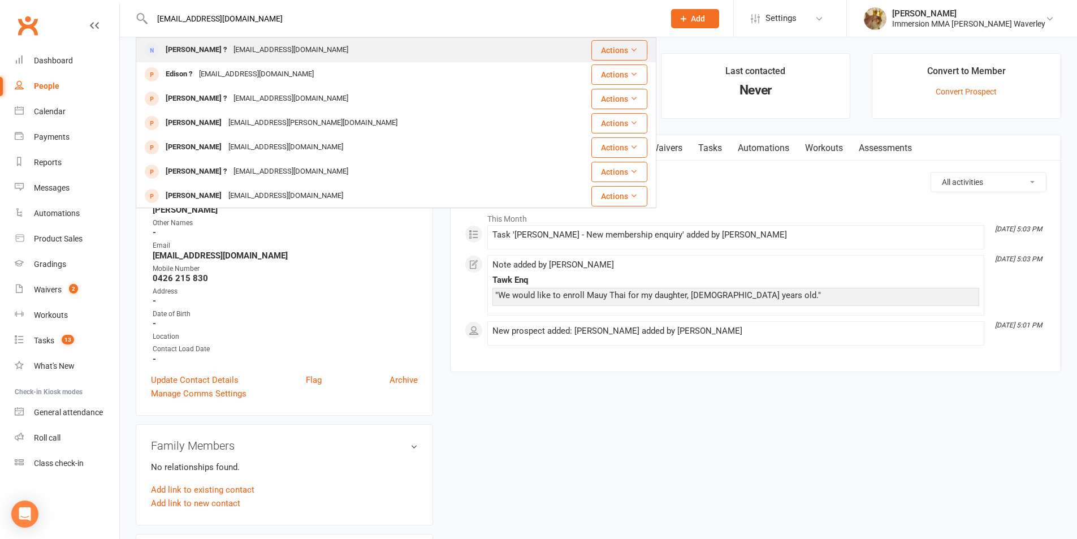
type input "kenna8866@gmail.com"
click at [268, 55] on div "kenna8866@gmail.com" at bounding box center [291, 50] width 122 height 16
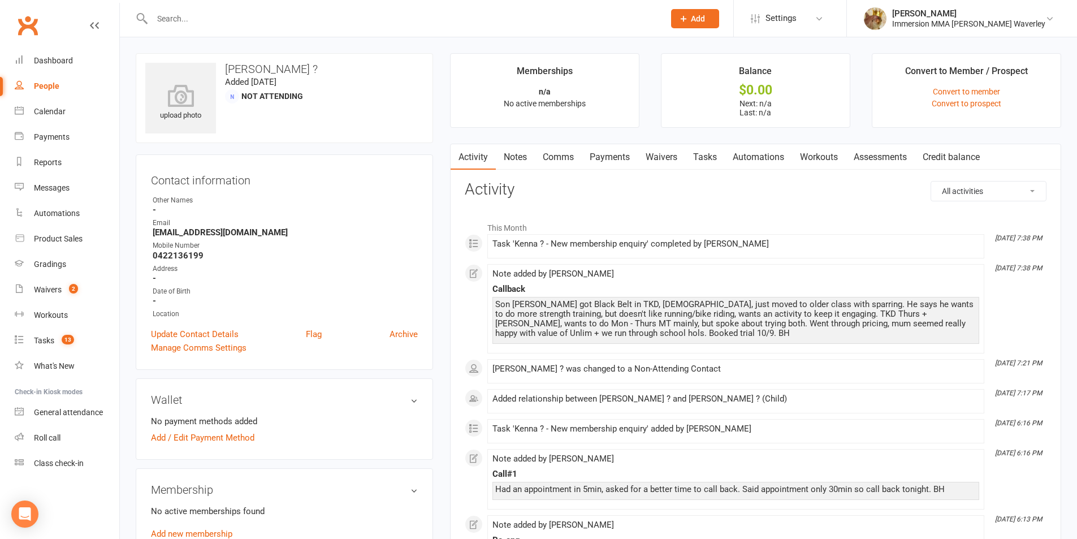
click at [530, 160] on link "Notes" at bounding box center [515, 157] width 39 height 26
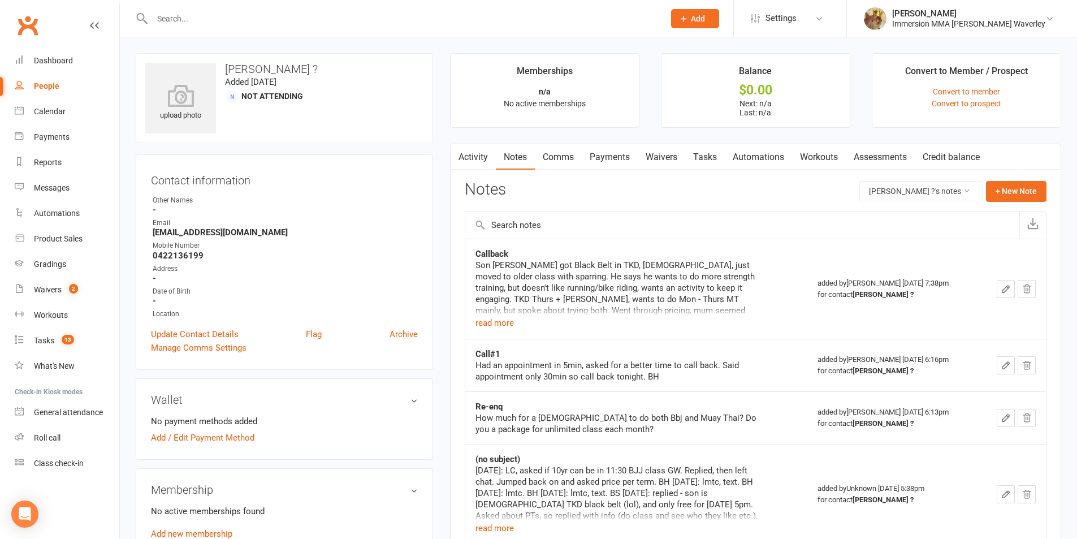
click at [492, 313] on div "Son Edison got Black Belt in TKD, 12yo, just moved to older class with sparring…" at bounding box center [616, 287] width 283 height 57
click at [493, 317] on button "read more" at bounding box center [494, 323] width 38 height 14
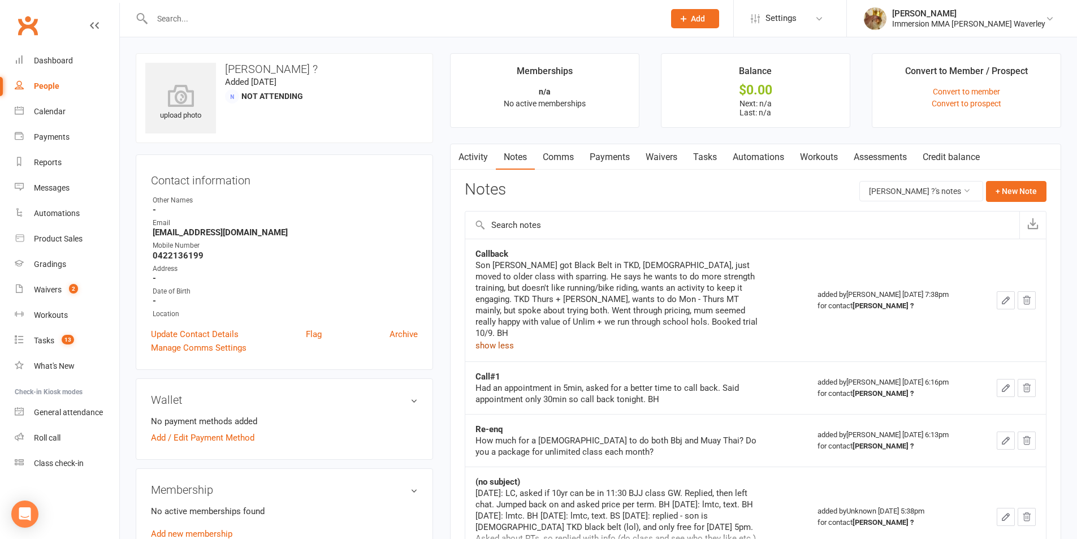
click at [604, 151] on link "Payments" at bounding box center [610, 157] width 56 height 26
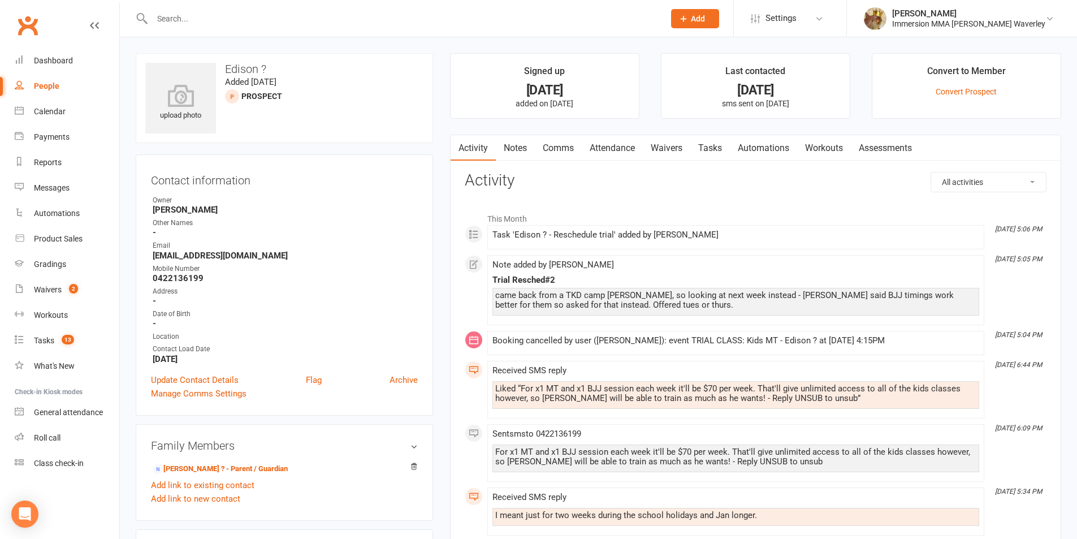
click at [624, 157] on link "Attendance" at bounding box center [612, 148] width 61 height 26
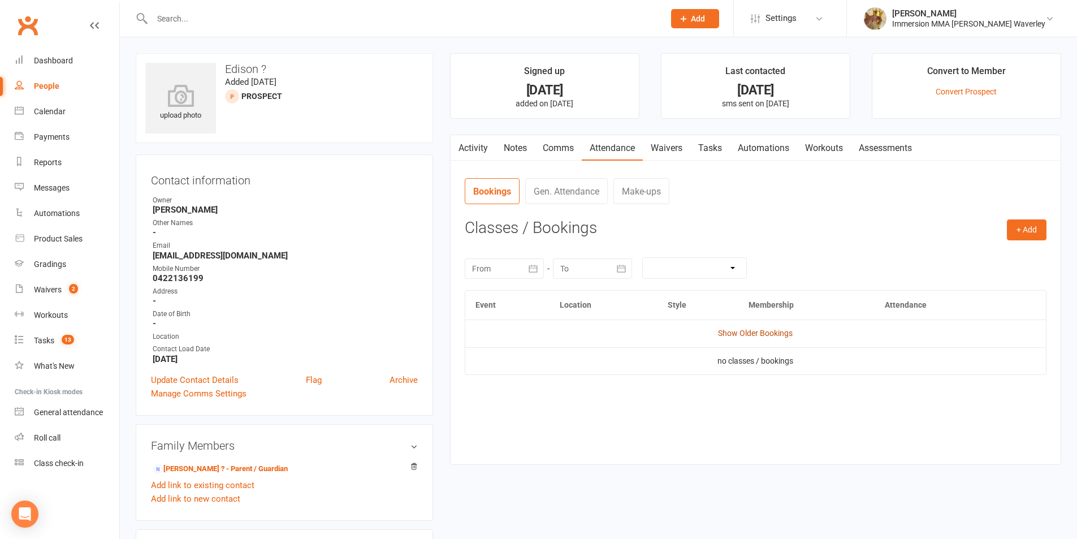
click at [757, 328] on link "Show Older Bookings" at bounding box center [755, 332] width 75 height 9
click at [526, 154] on link "Notes" at bounding box center [515, 148] width 39 height 26
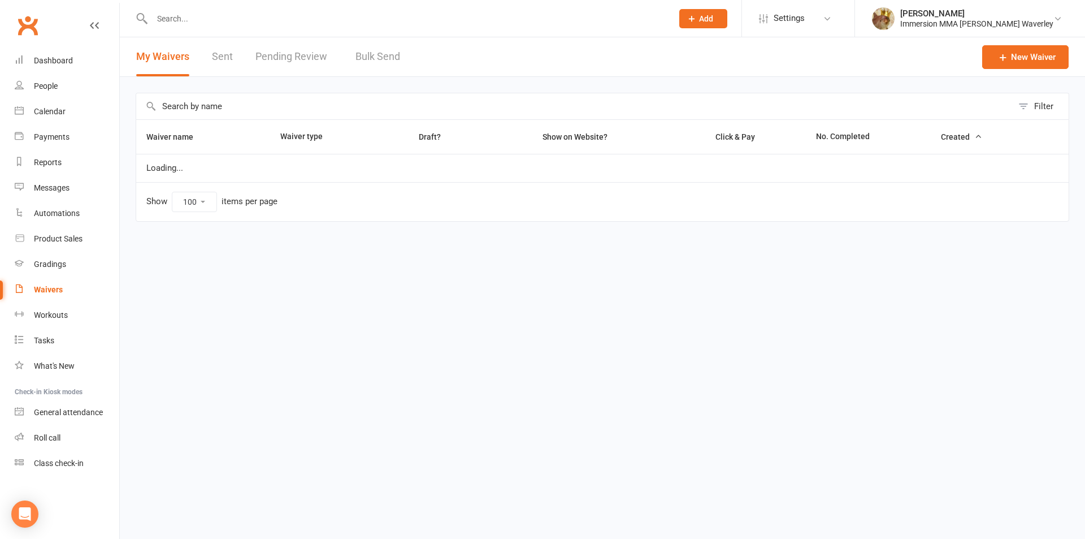
select select "100"
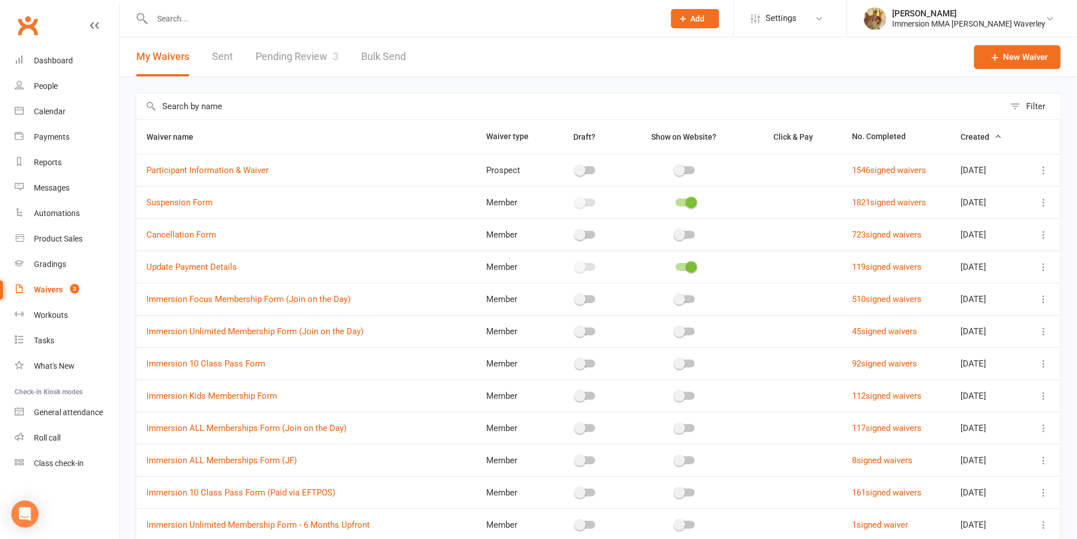
click at [287, 46] on link "Pending Review 3" at bounding box center [296, 56] width 83 height 39
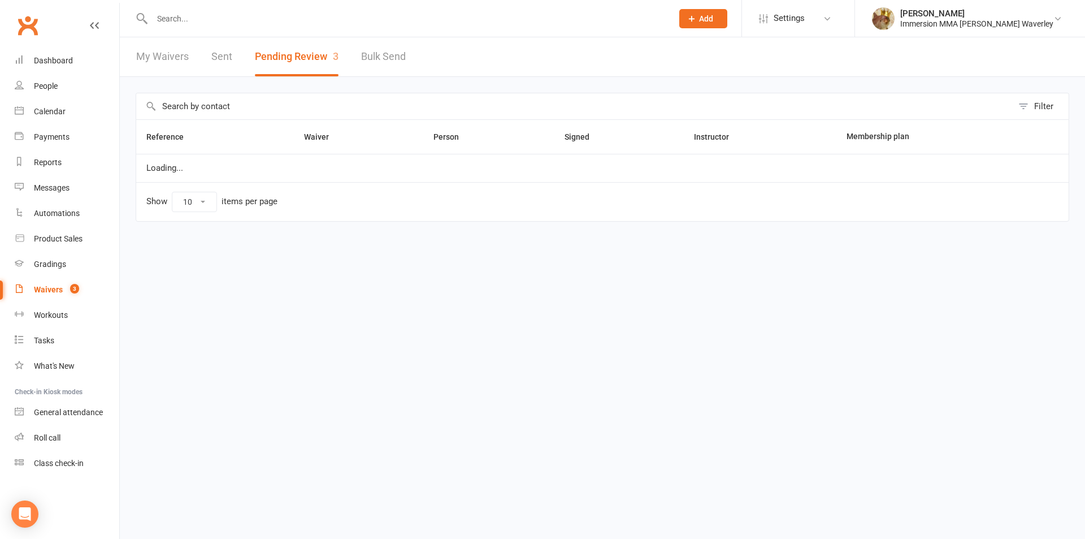
select select "50"
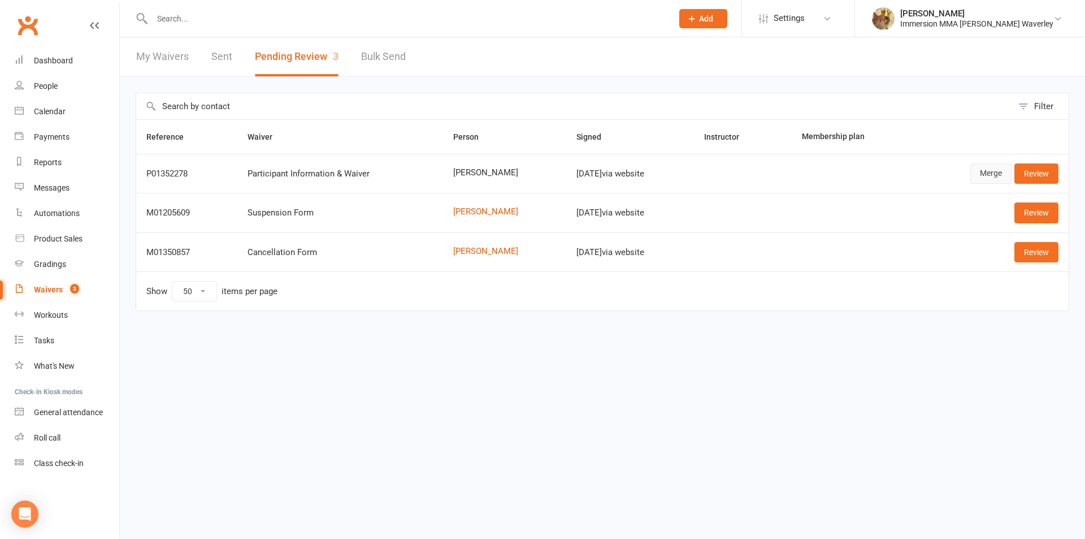
click at [986, 173] on link "Merge" at bounding box center [990, 173] width 41 height 20
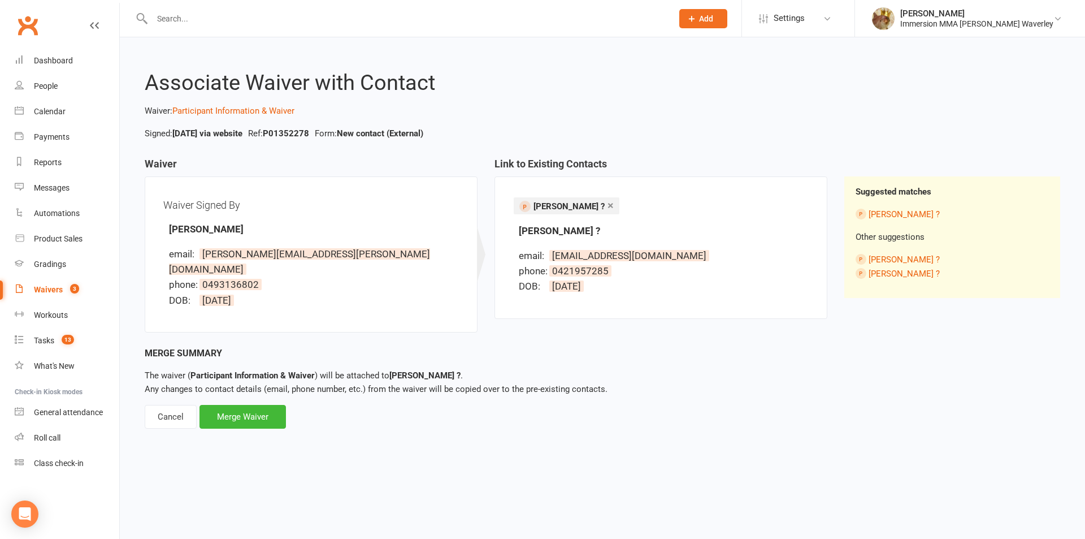
click at [608, 205] on link "×" at bounding box center [611, 205] width 6 height 18
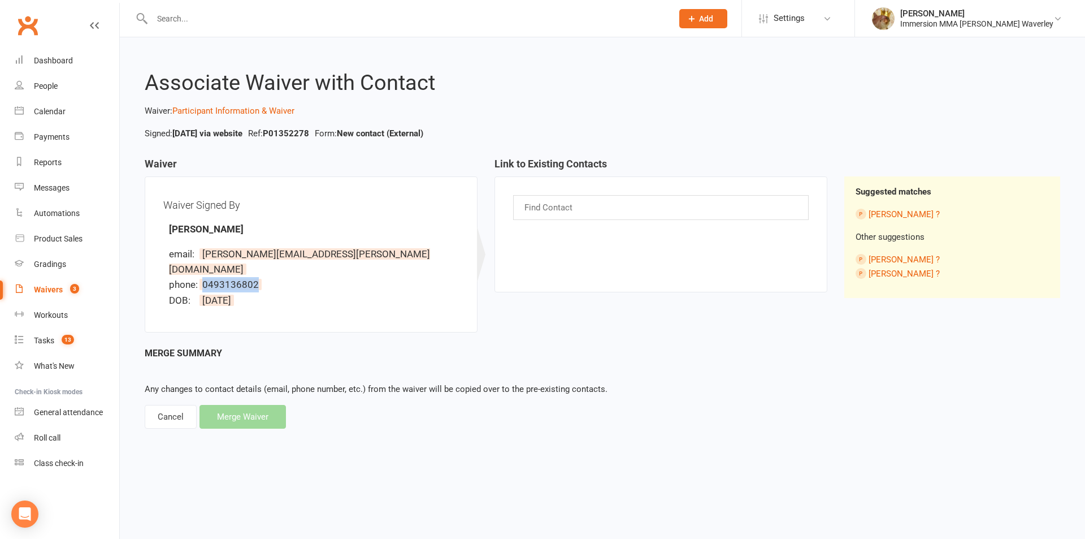
drag, startPoint x: 258, startPoint y: 265, endPoint x: 203, endPoint y: 270, distance: 54.5
click at [203, 279] on span "0493136802" at bounding box center [230, 284] width 62 height 11
copy span "0493136802"
click at [546, 211] on input "text" at bounding box center [549, 207] width 53 height 15
paste input "0493136802"
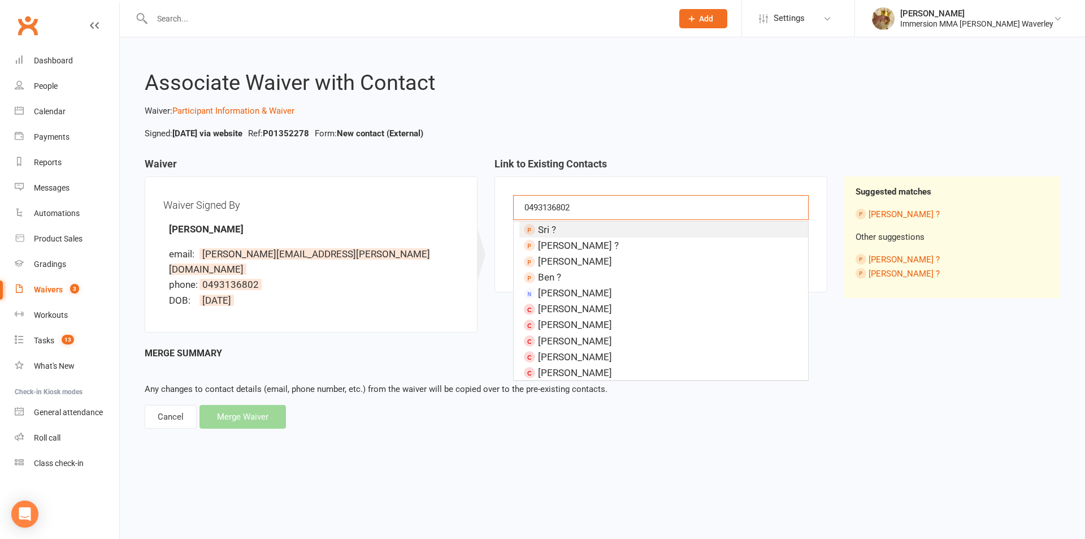
type input "0493136802"
click at [555, 141] on div "Associate Waiver with Contact Waiver: Participant Information & Waiver Signed: …" at bounding box center [602, 241] width 965 height 409
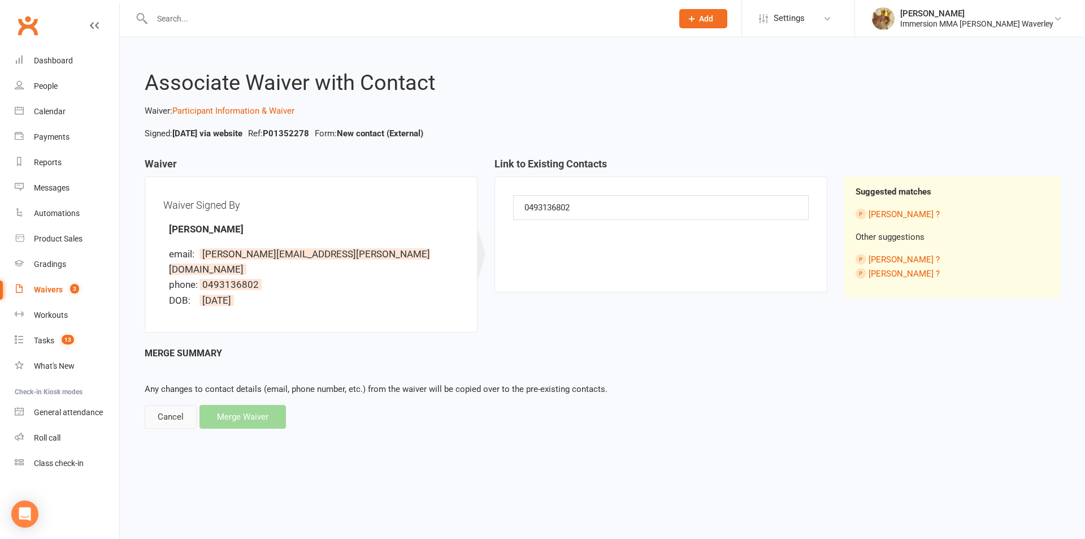
click at [171, 405] on div "Cancel" at bounding box center [171, 417] width 52 height 24
select select "50"
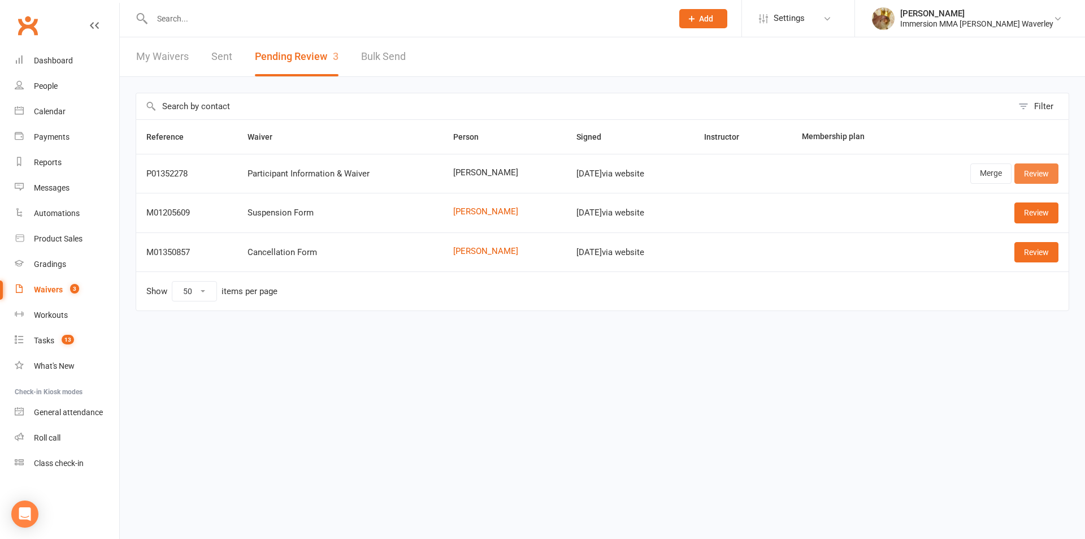
click at [1020, 165] on link "Review" at bounding box center [1036, 173] width 44 height 20
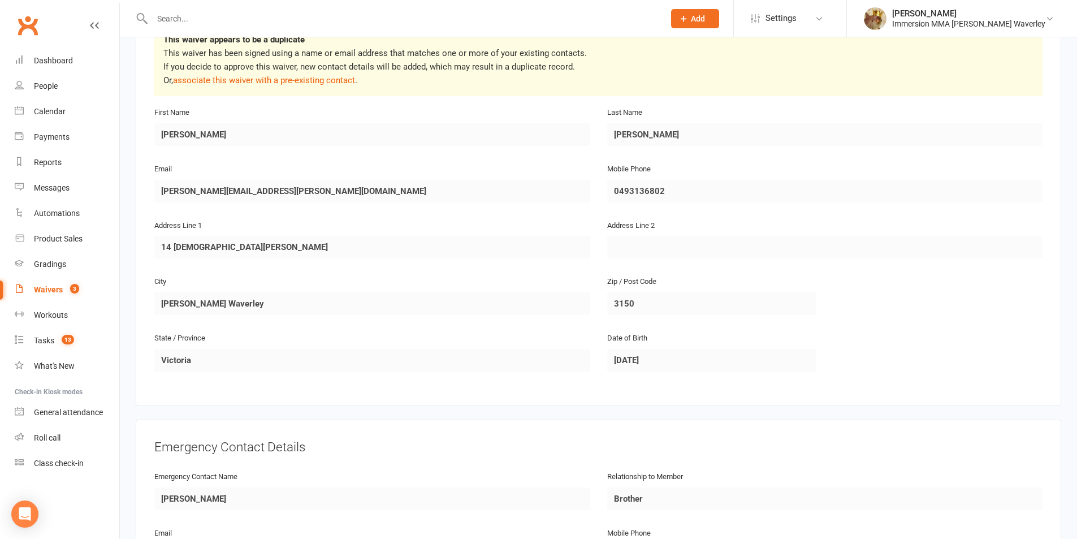
scroll to position [112, 0]
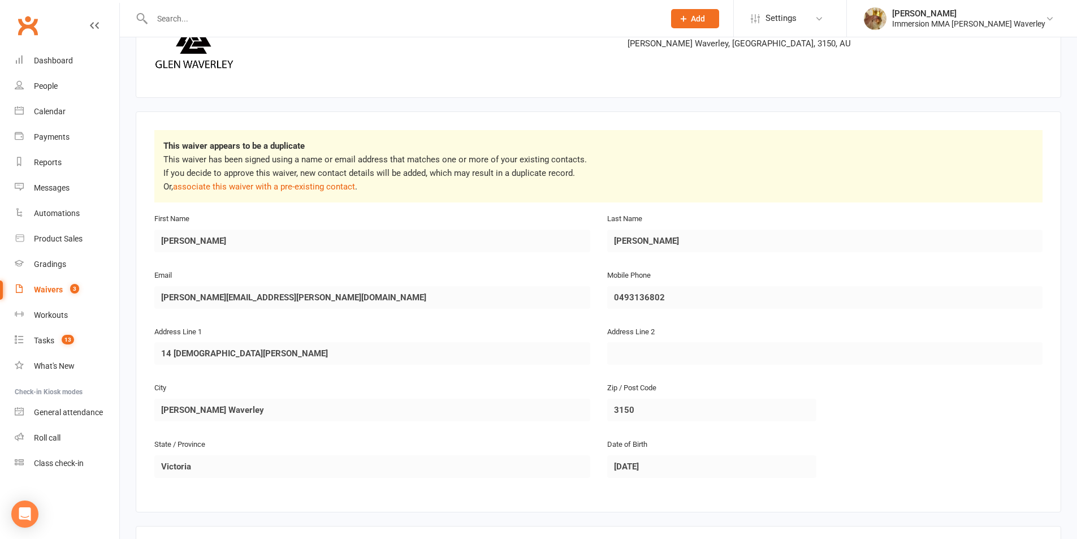
click at [127, 290] on div "Smart Forms & Waivers Back Immersion MMA Glen Waverley 53791147669 p: 8555 9881…" at bounding box center [598, 449] width 957 height 1049
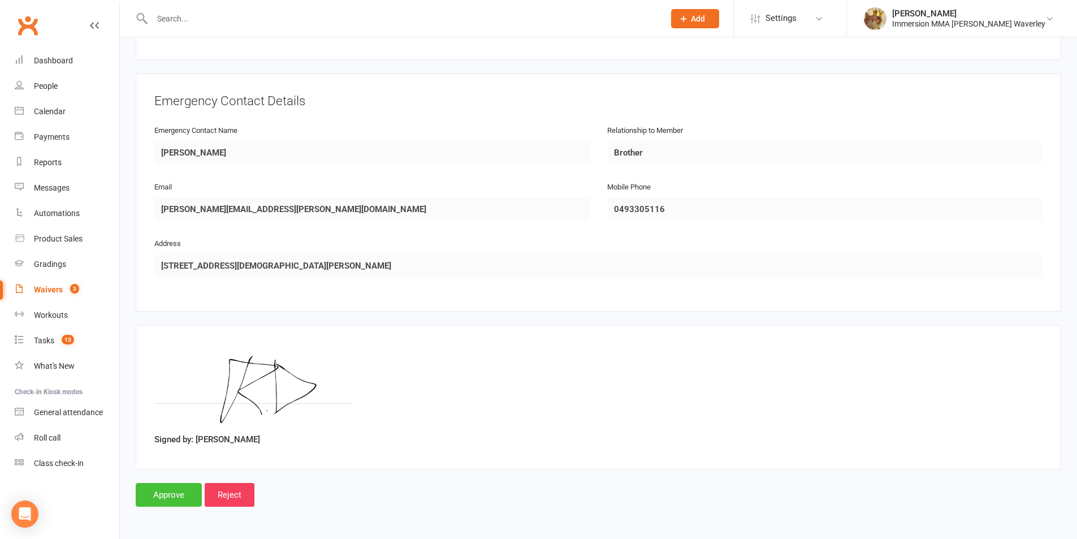
click at [182, 489] on input "Approve" at bounding box center [169, 495] width 66 height 24
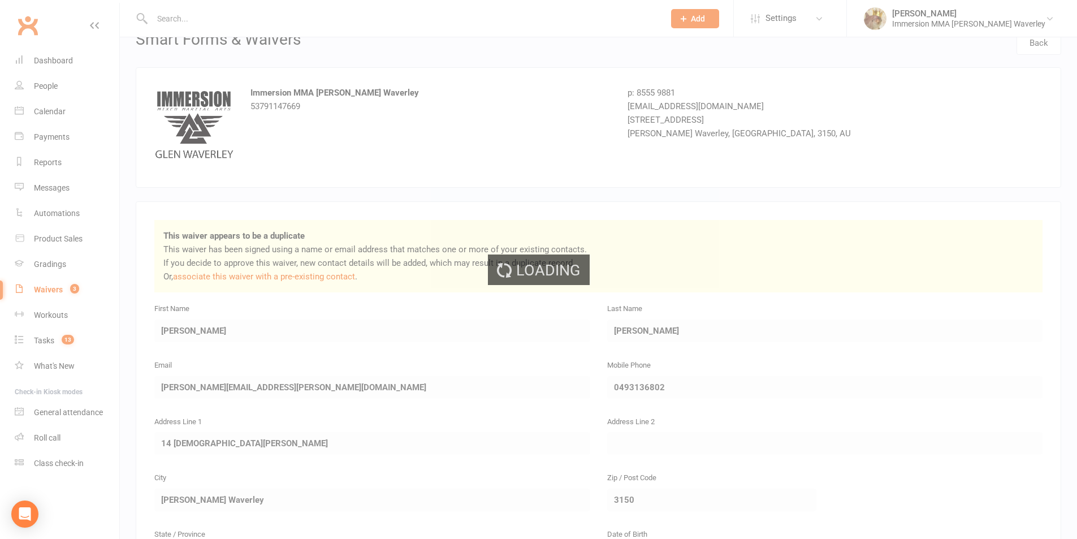
scroll to position [0, 0]
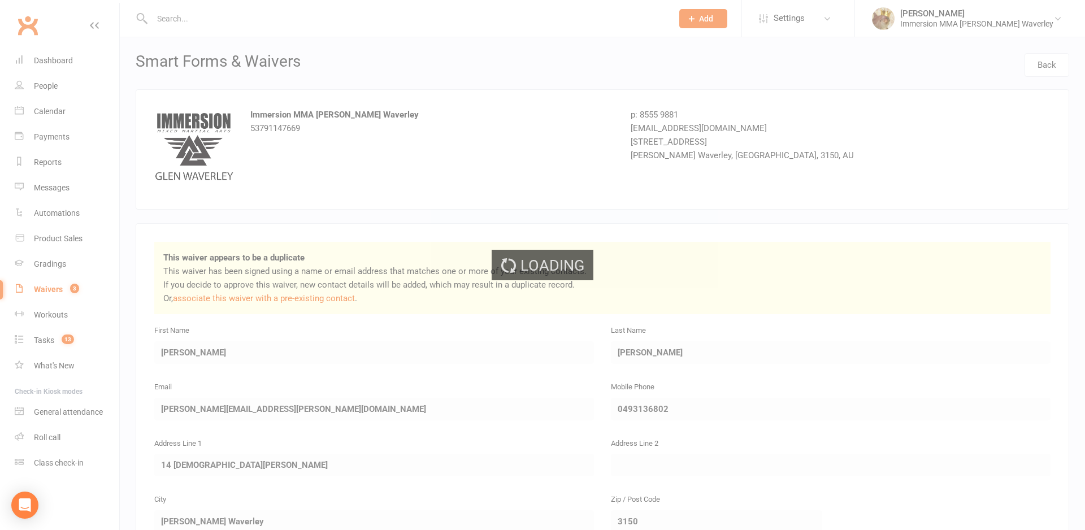
select select "50"
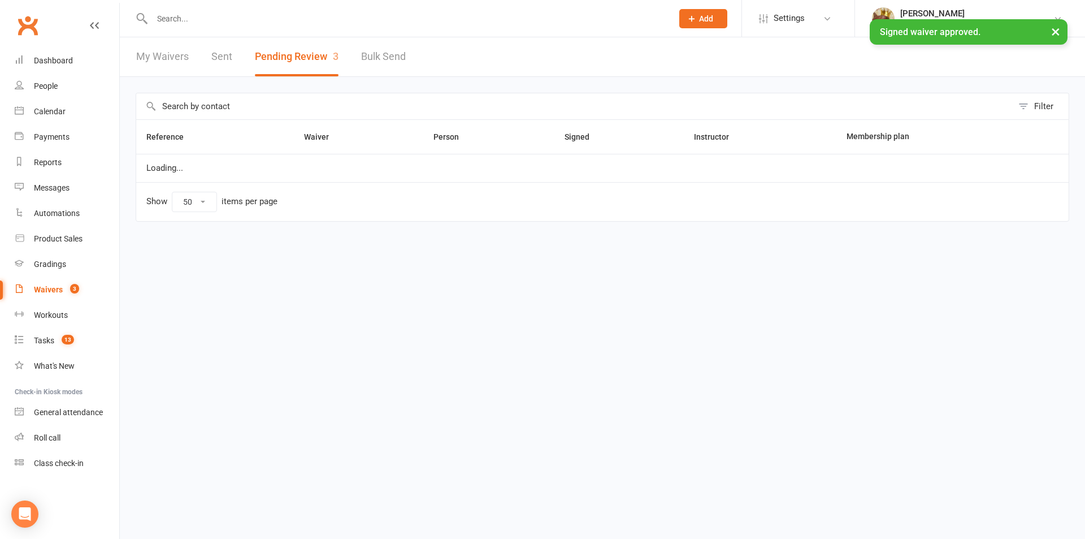
click at [194, 19] on div "× Signed waiver approved." at bounding box center [535, 19] width 1070 height 0
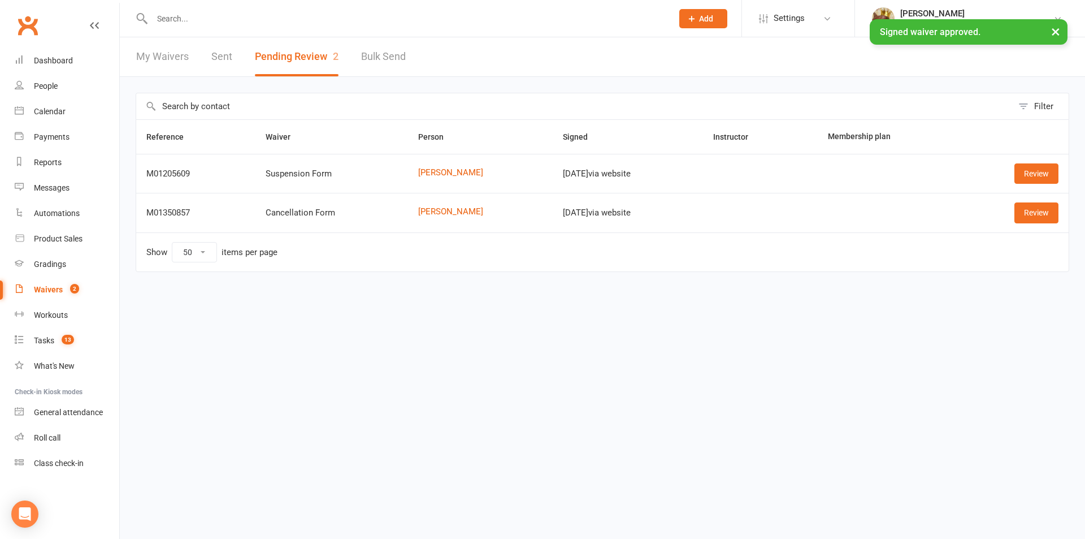
click at [192, 19] on input "text" at bounding box center [407, 19] width 516 height 16
paste input "richard.duffell@mailfence.com"
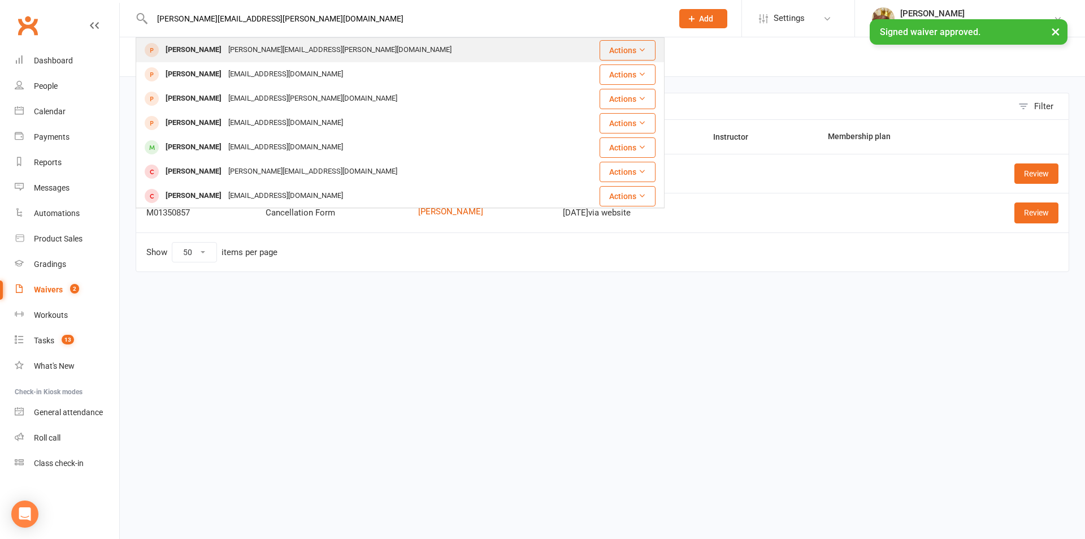
type input "richard.duffell@mailfence.com"
click at [262, 49] on div "richard.duffell@mailfence.com" at bounding box center [340, 50] width 230 height 16
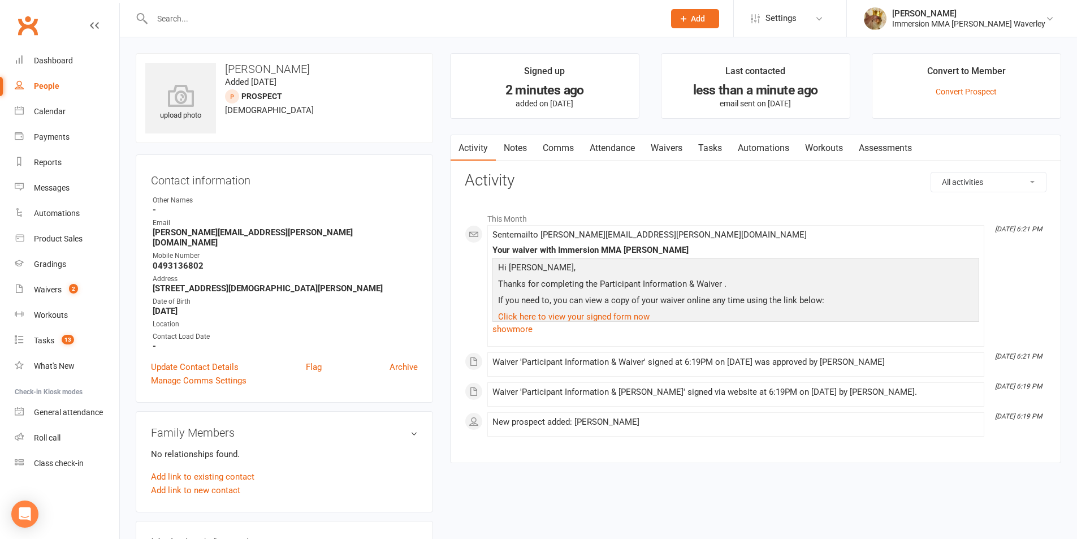
click at [625, 150] on link "Attendance" at bounding box center [612, 148] width 61 height 26
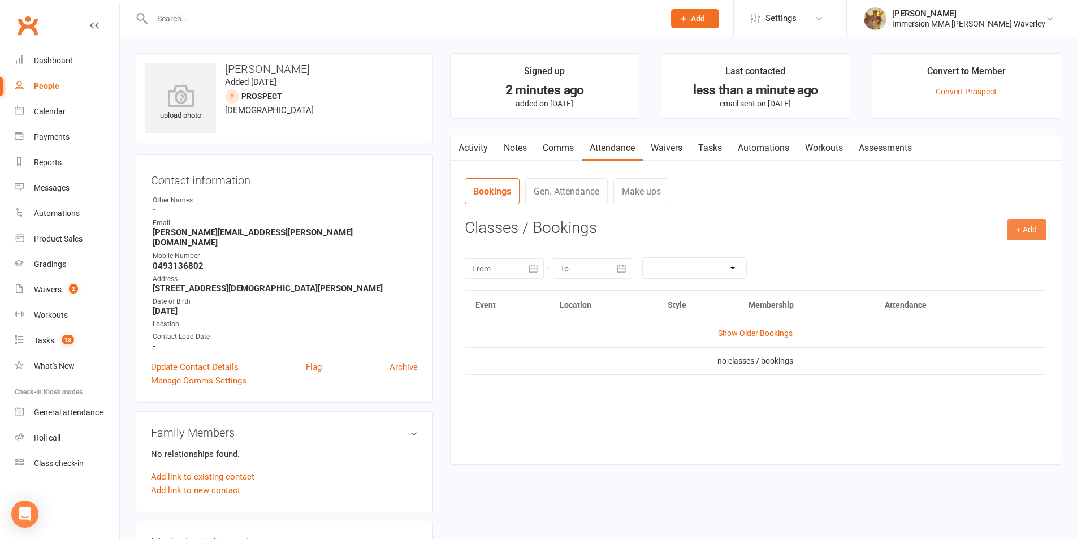
click at [1011, 233] on button "+ Add" at bounding box center [1026, 229] width 40 height 20
click at [960, 270] on link "Add Appointment" at bounding box center [990, 278] width 112 height 23
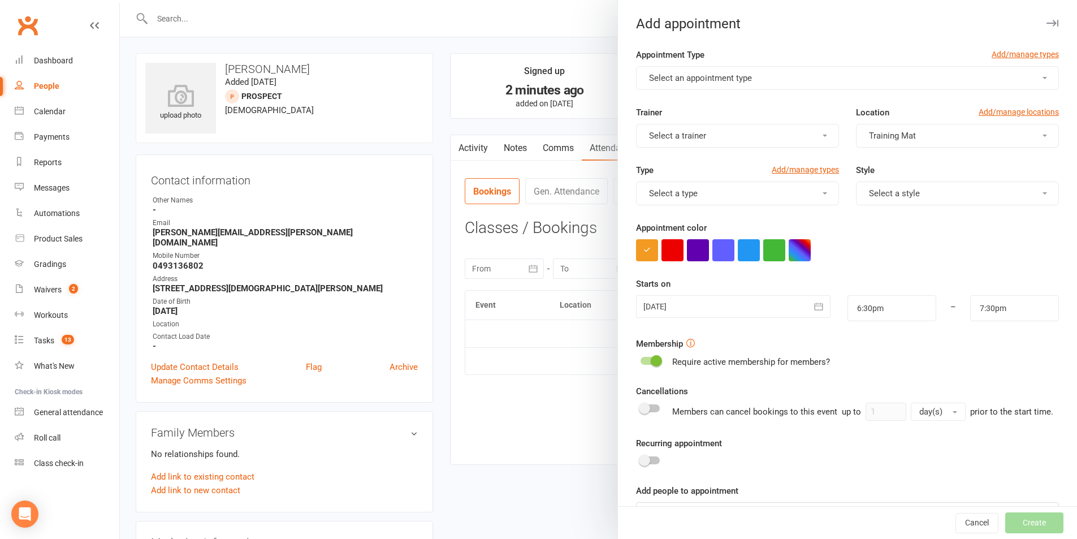
click at [682, 89] on button "Select an appointment type" at bounding box center [847, 78] width 423 height 24
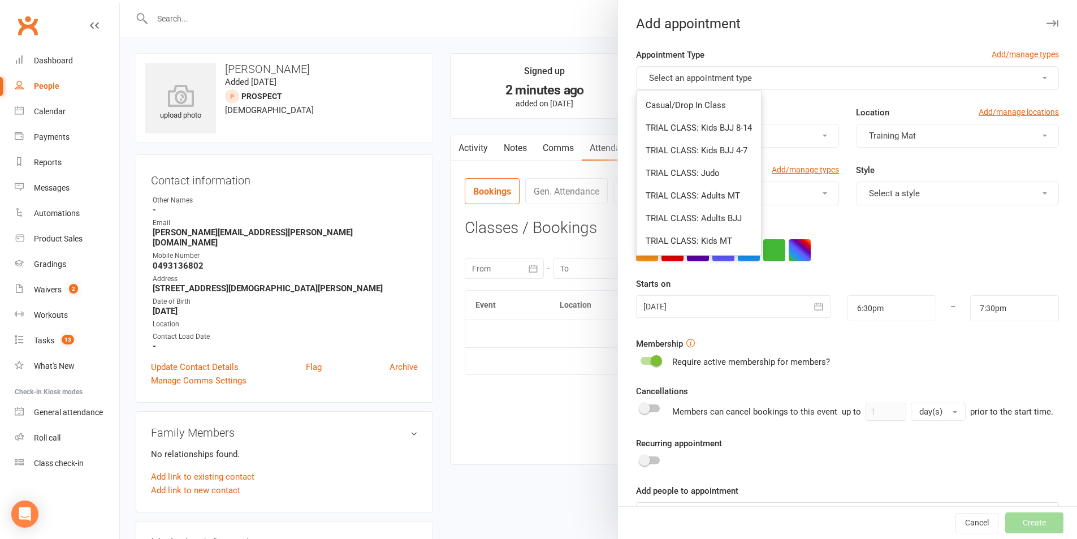
click at [682, 86] on button "Select an appointment type" at bounding box center [847, 78] width 423 height 24
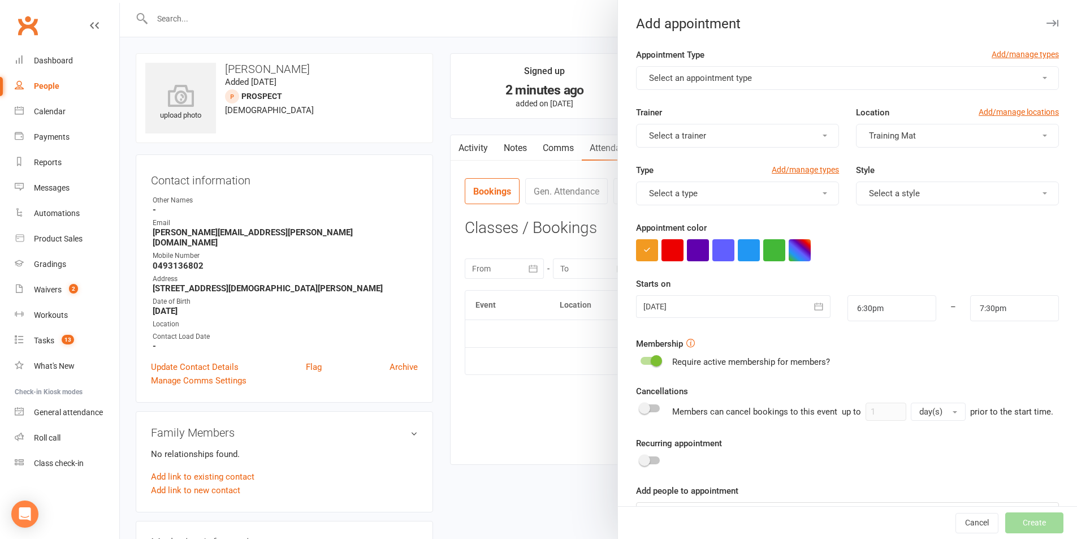
click at [684, 85] on button "Select an appointment type" at bounding box center [847, 78] width 423 height 24
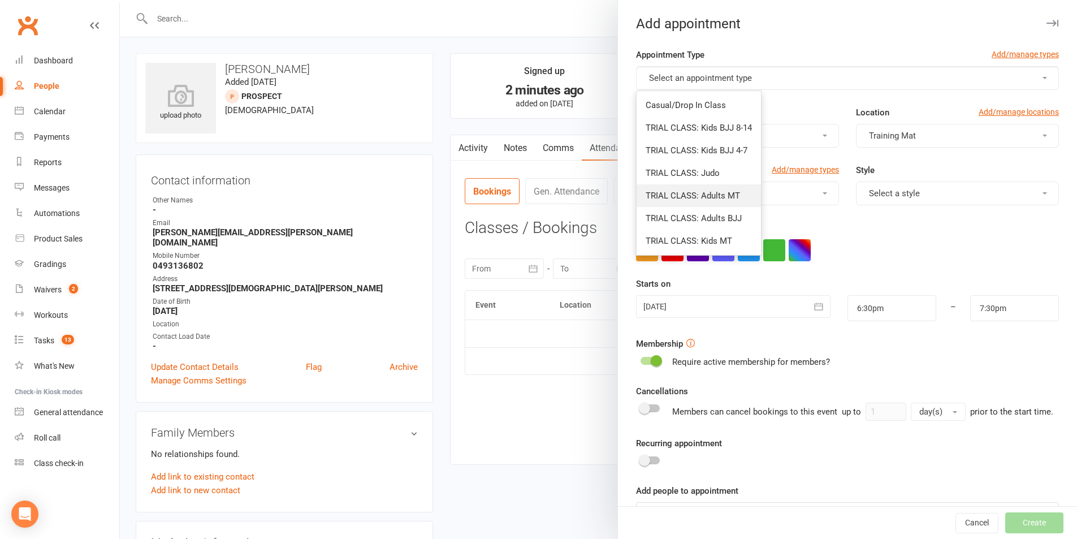
click at [738, 196] on link "TRIAL CLASS: Adults MT" at bounding box center [698, 195] width 124 height 23
type input "8:00pm"
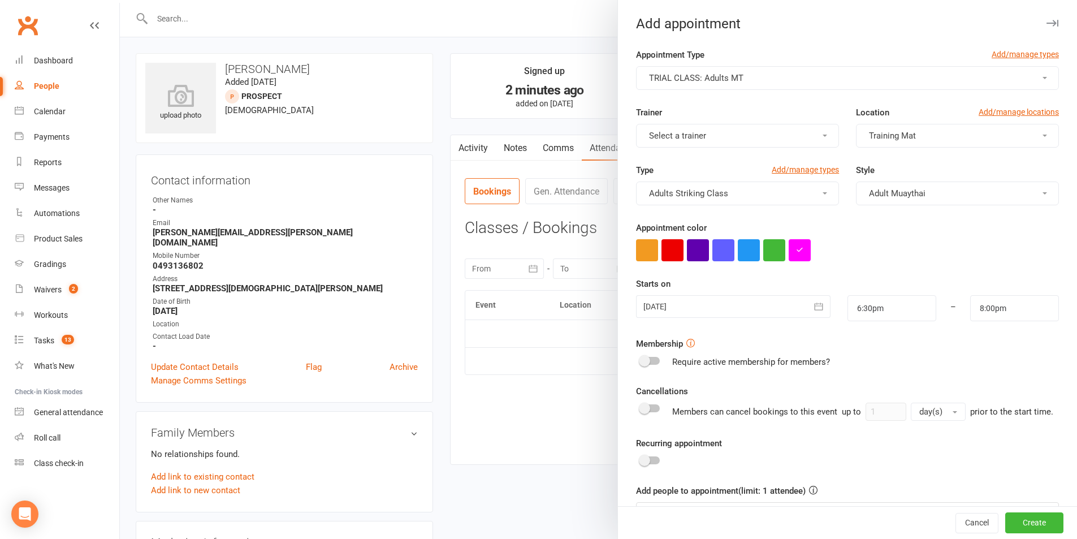
click at [774, 130] on button "Select a trainer" at bounding box center [737, 136] width 203 height 24
click at [893, 136] on span "Training Mat" at bounding box center [892, 136] width 47 height 10
click at [920, 183] on span "Training Mat (AM)" at bounding box center [899, 185] width 68 height 10
click at [749, 192] on button "Adults Striking Class" at bounding box center [737, 193] width 203 height 24
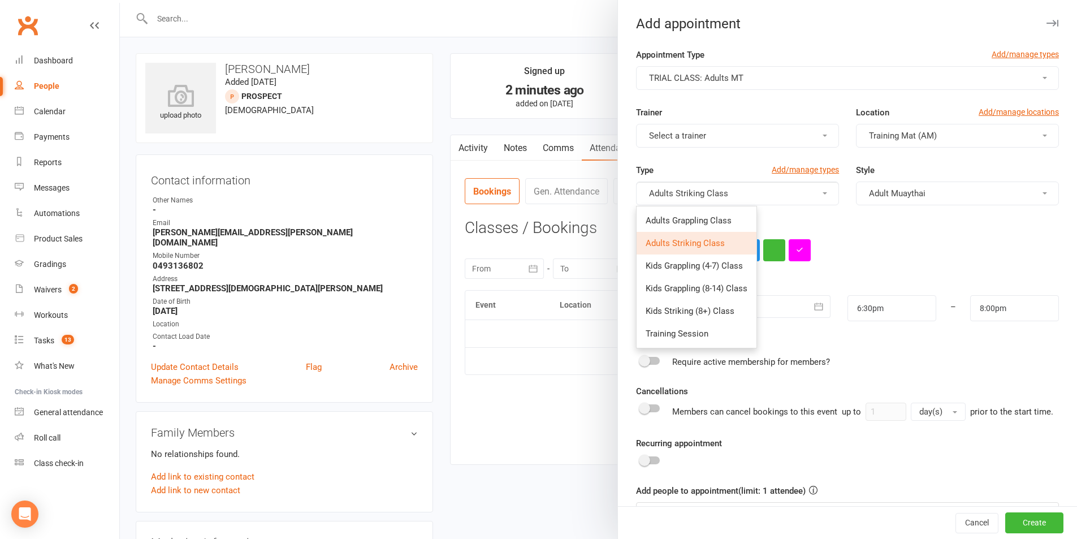
drag, startPoint x: 741, startPoint y: 193, endPoint x: 745, endPoint y: 201, distance: 8.1
click at [741, 193] on button "Adults Striking Class" at bounding box center [737, 193] width 203 height 24
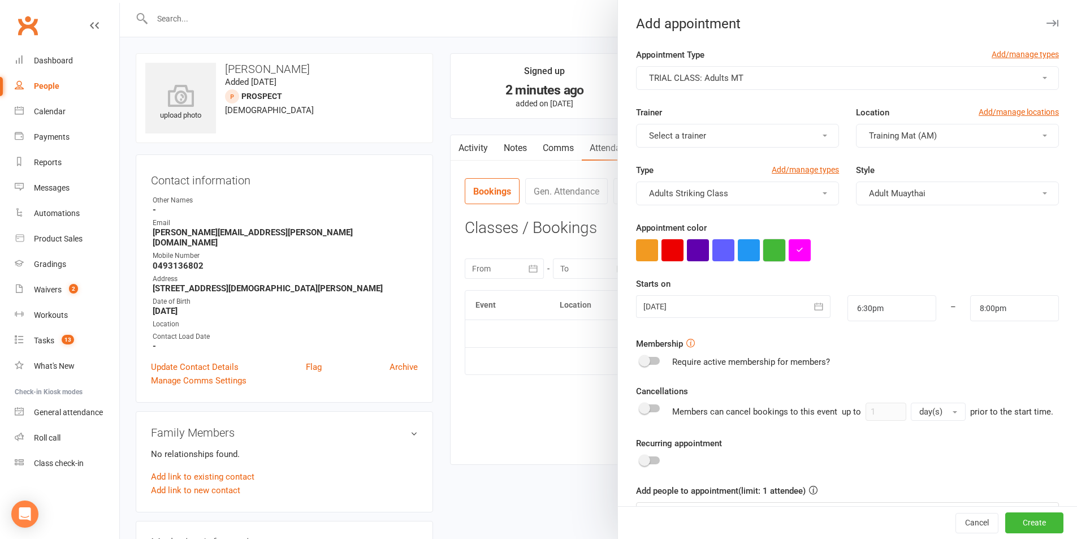
click at [770, 245] on button "button" at bounding box center [774, 250] width 22 height 22
click at [744, 309] on div at bounding box center [733, 306] width 194 height 23
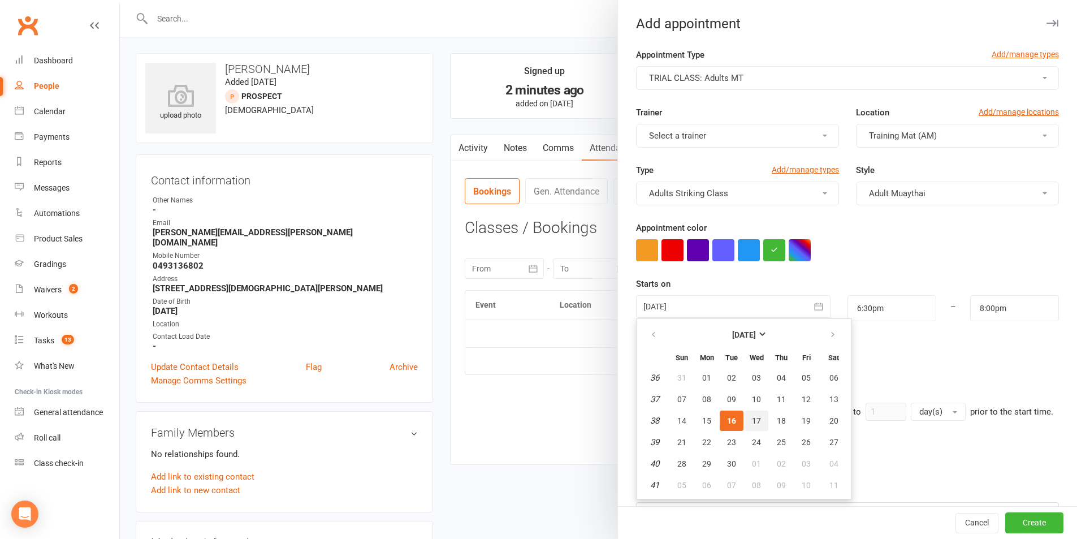
drag, startPoint x: 752, startPoint y: 421, endPoint x: 776, endPoint y: 389, distance: 40.3
click at [752, 421] on span "17" at bounding box center [756, 420] width 9 height 9
type input "17 Sep 2025"
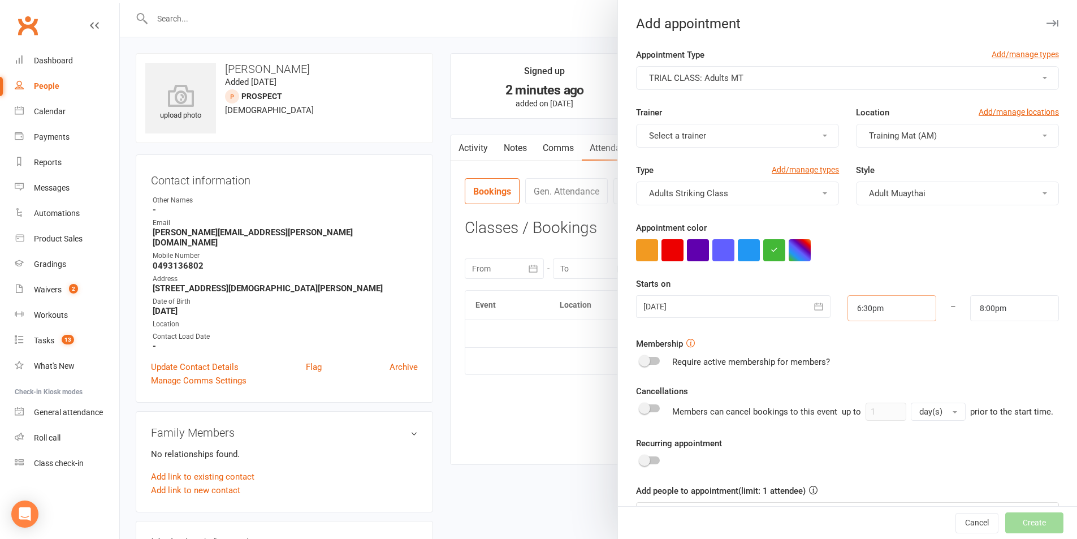
click at [858, 307] on input "6:30pm" at bounding box center [891, 308] width 89 height 26
type input "6:00am"
click at [871, 332] on li "6:00am" at bounding box center [875, 335] width 54 height 17
click at [977, 309] on input "8:00pm" at bounding box center [1014, 308] width 89 height 26
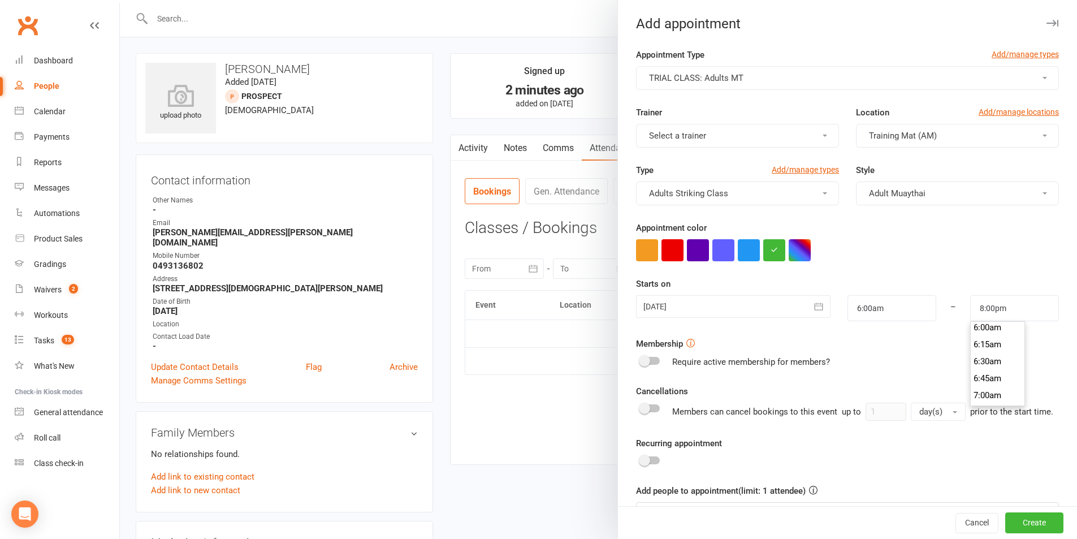
scroll to position [426, 0]
type input "7:00am"
click at [992, 376] on li "7:00am" at bounding box center [997, 379] width 54 height 17
click at [711, 303] on div at bounding box center [733, 306] width 194 height 23
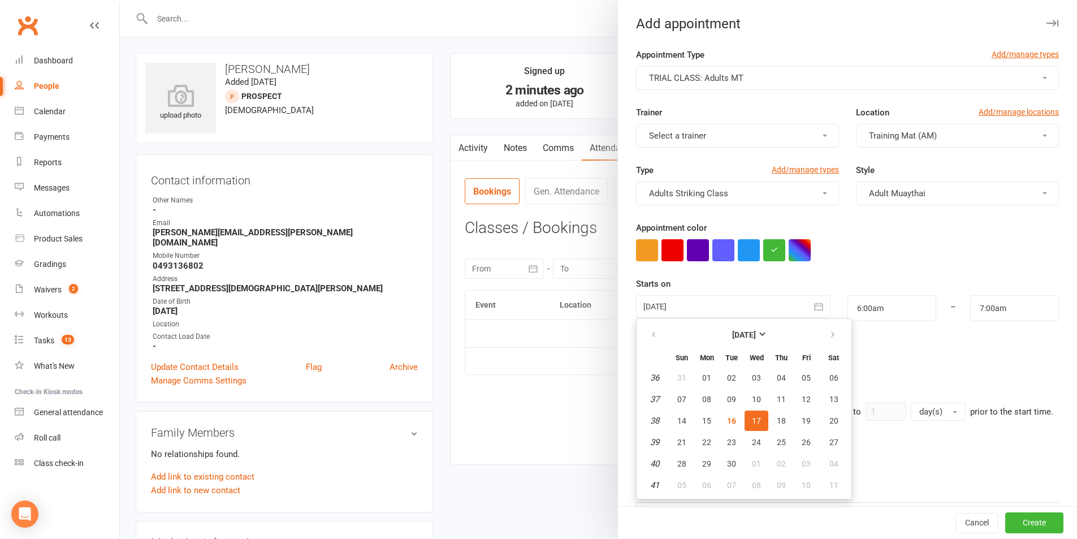
click at [711, 303] on div at bounding box center [733, 306] width 194 height 23
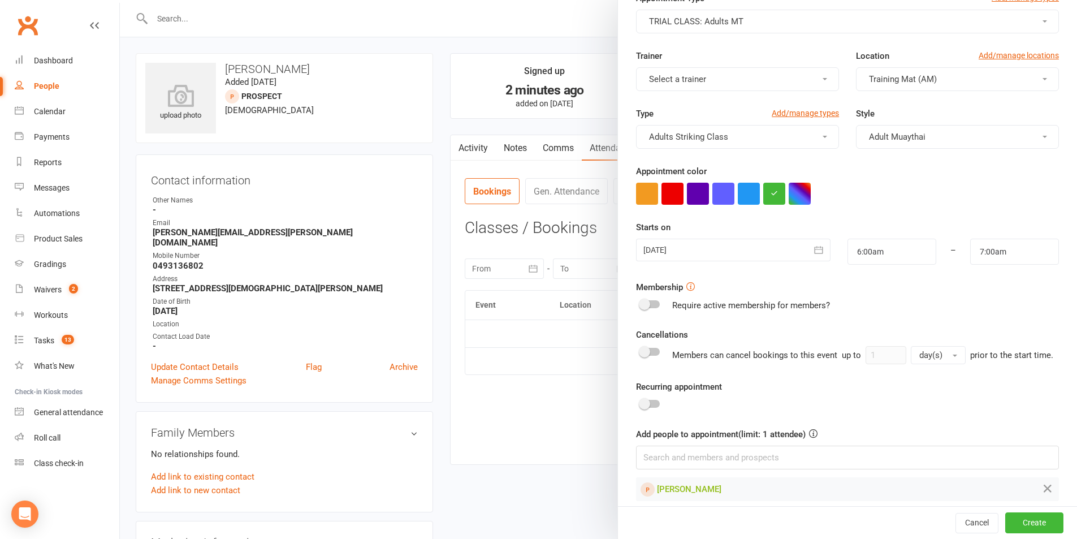
scroll to position [81, 0]
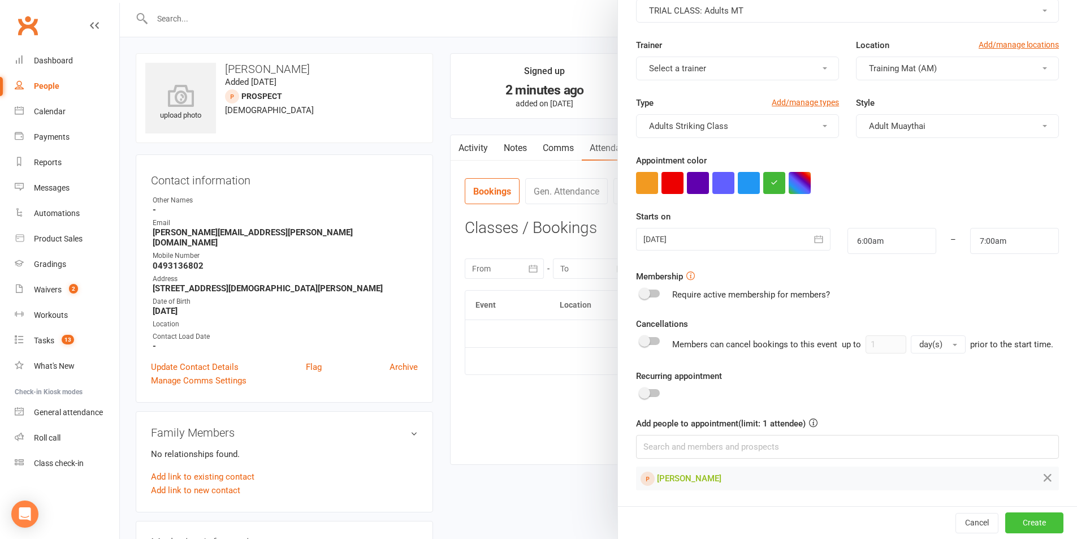
click at [1011, 523] on button "Create" at bounding box center [1034, 522] width 58 height 20
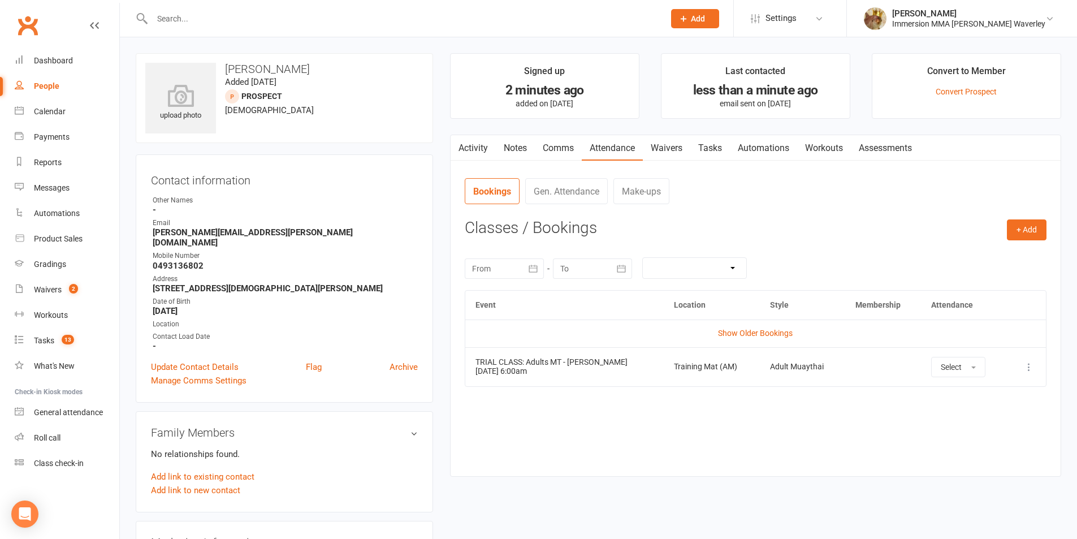
click at [510, 144] on link "Notes" at bounding box center [515, 148] width 39 height 26
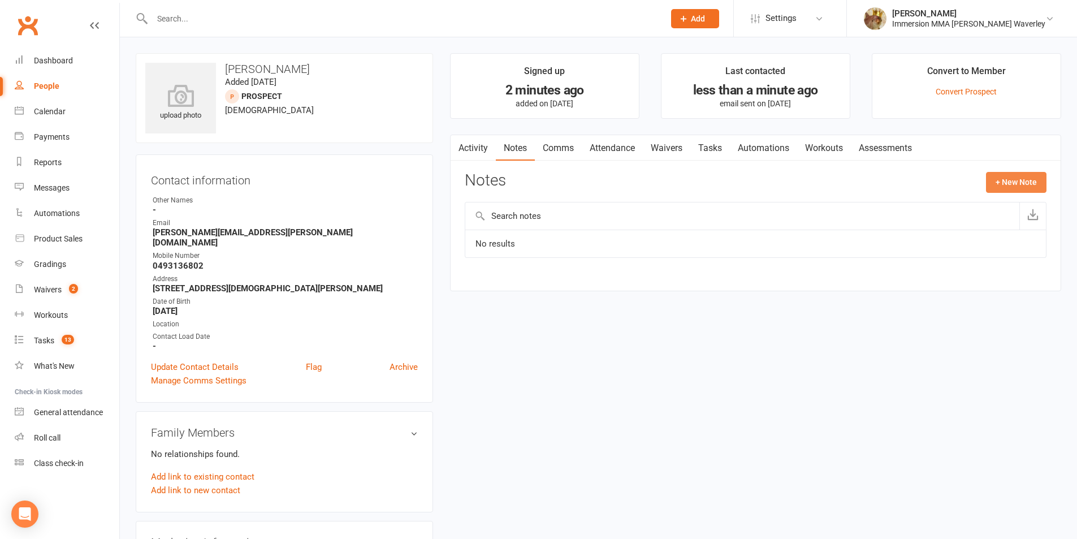
click at [997, 185] on button "+ New Note" at bounding box center [1016, 182] width 60 height 20
click at [792, 225] on input "text" at bounding box center [756, 228] width 582 height 24
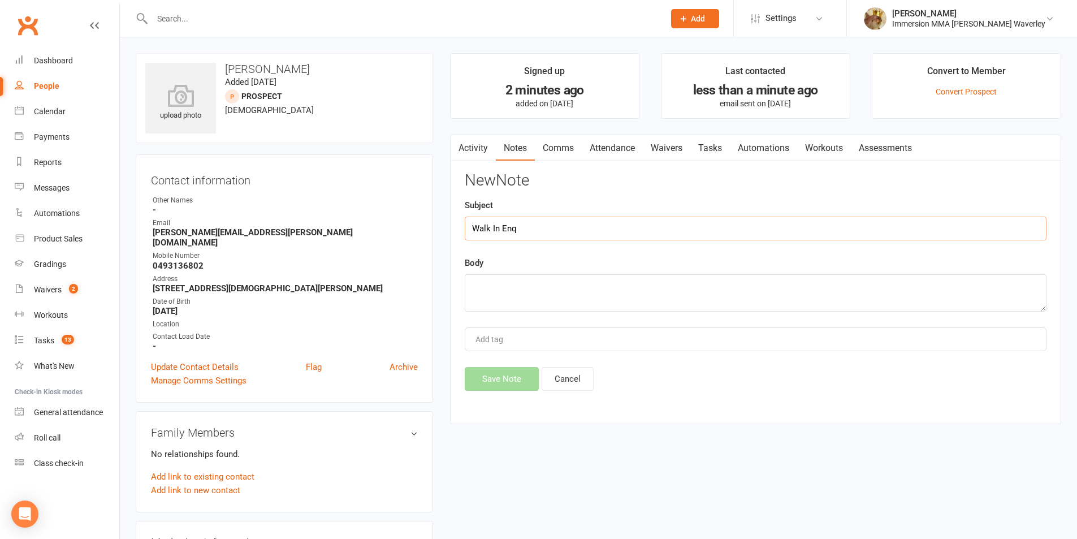
type input "Walk In Enq"
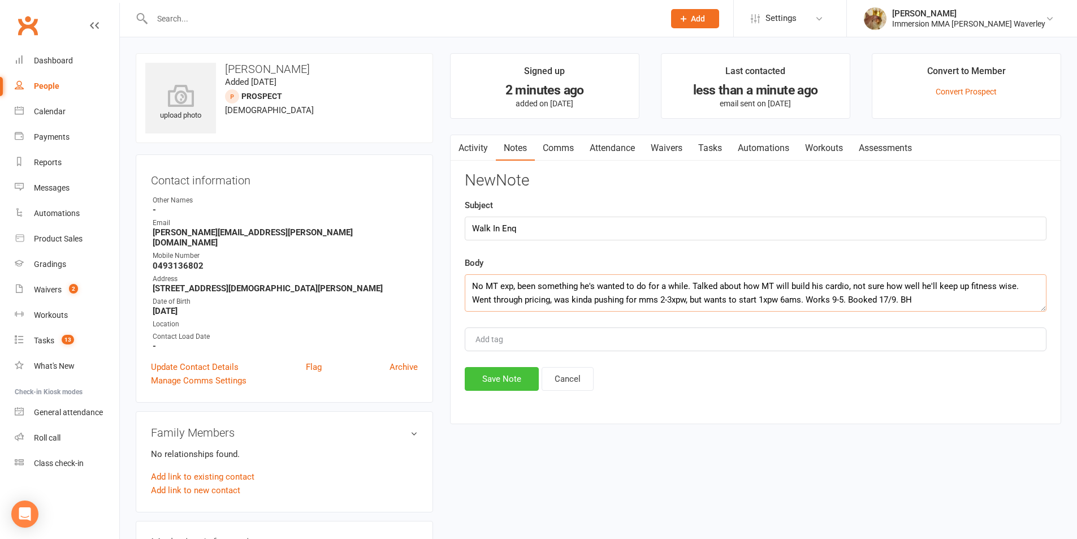
type textarea "No MT exp, been something he's wanted to do for a while. Talked about how MT wi…"
click at [502, 383] on button "Save Note" at bounding box center [502, 379] width 74 height 24
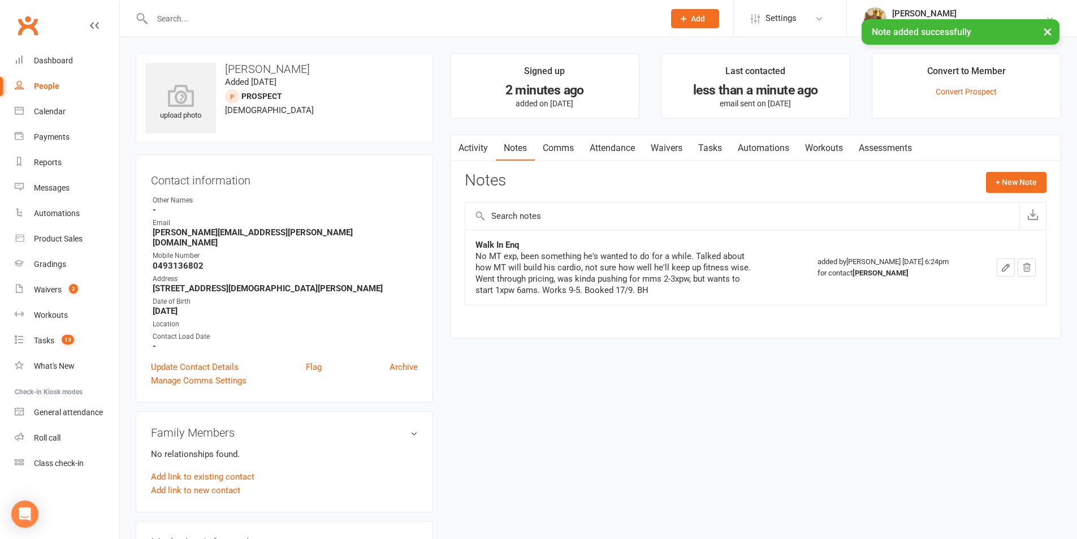
click at [714, 152] on link "Tasks" at bounding box center [710, 148] width 40 height 26
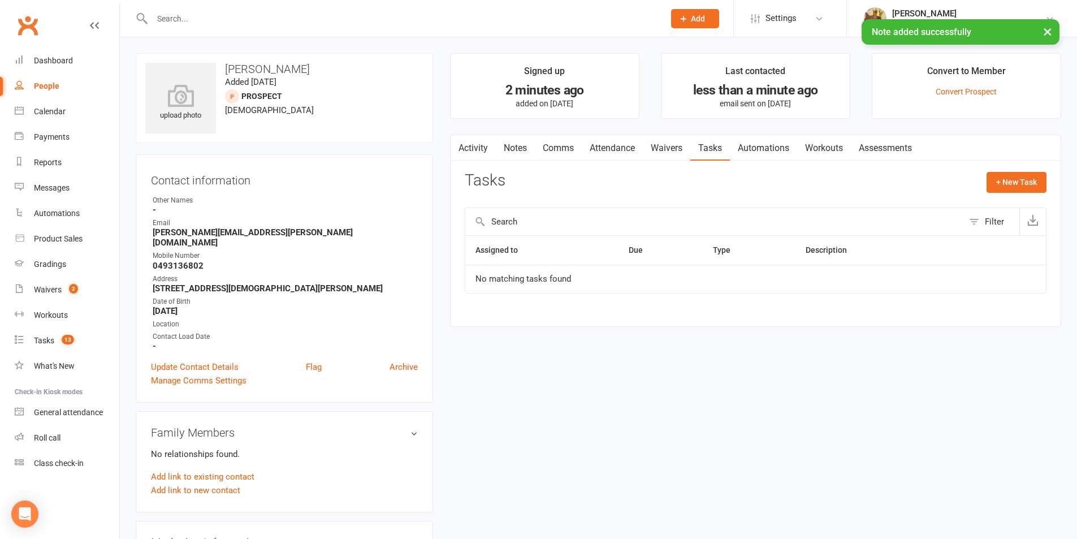
click at [616, 146] on link "Attendance" at bounding box center [612, 148] width 61 height 26
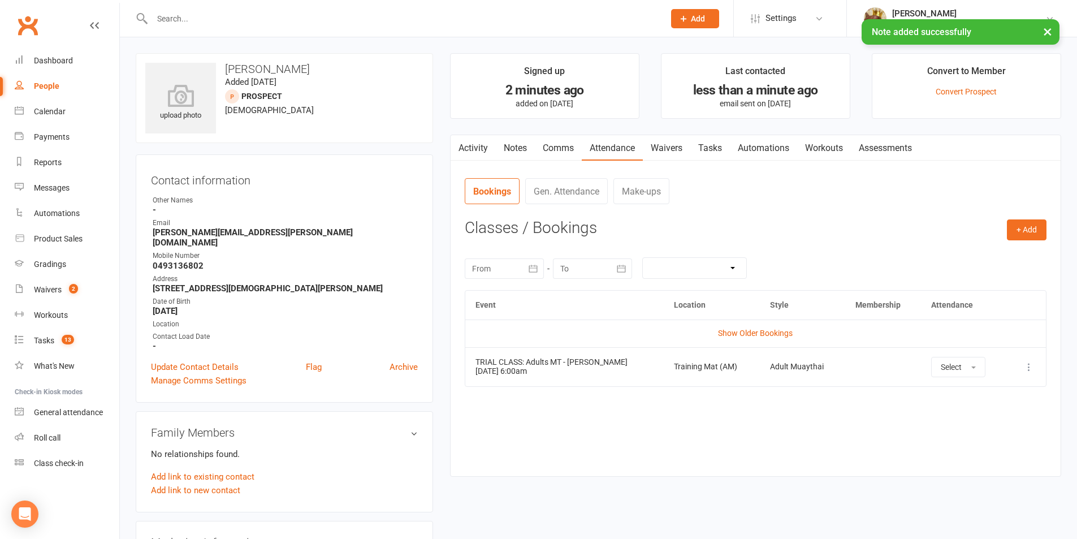
click at [510, 149] on link "Notes" at bounding box center [515, 148] width 39 height 26
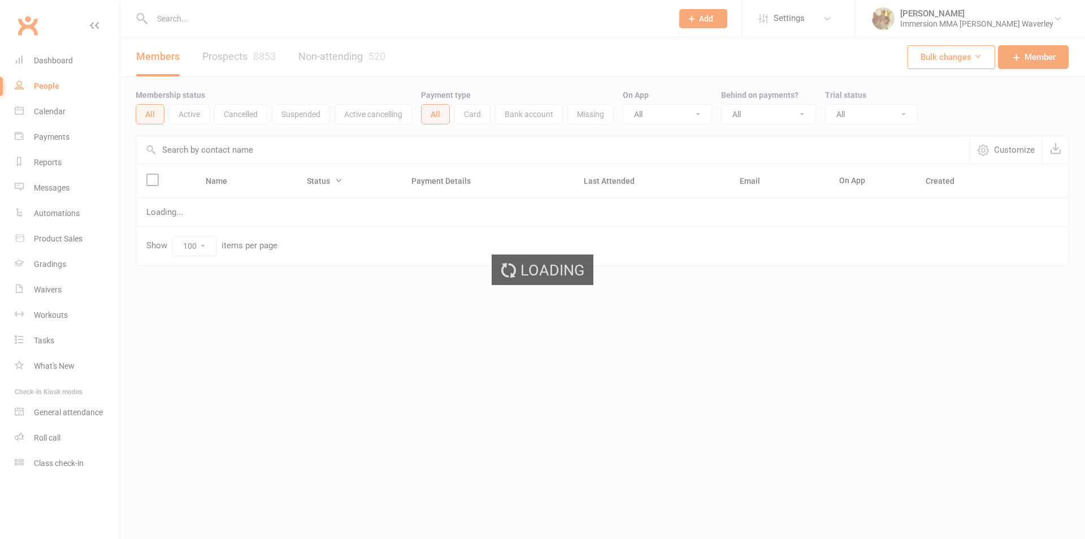
select select "100"
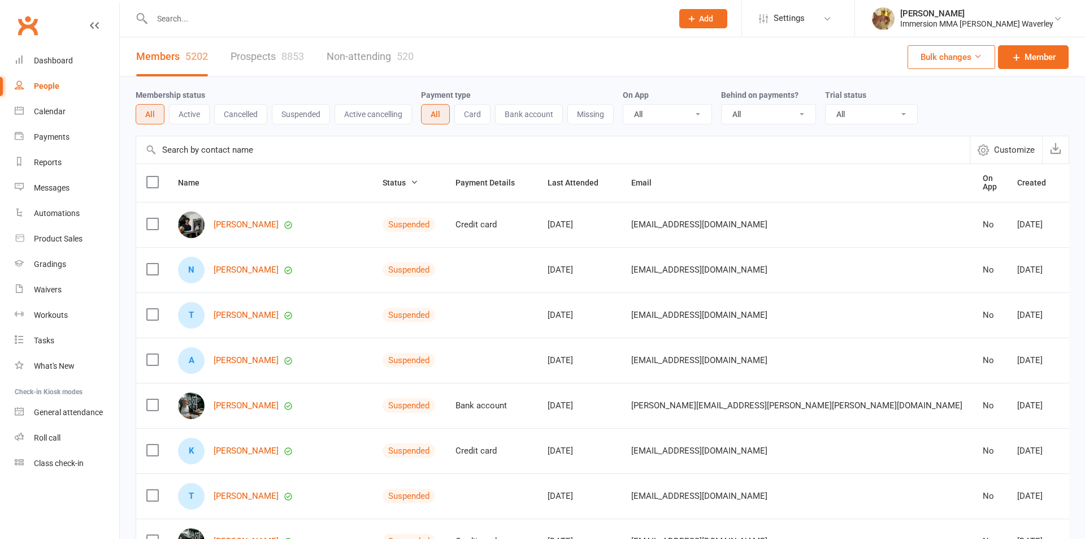
click at [190, 114] on button "Active" at bounding box center [189, 114] width 41 height 20
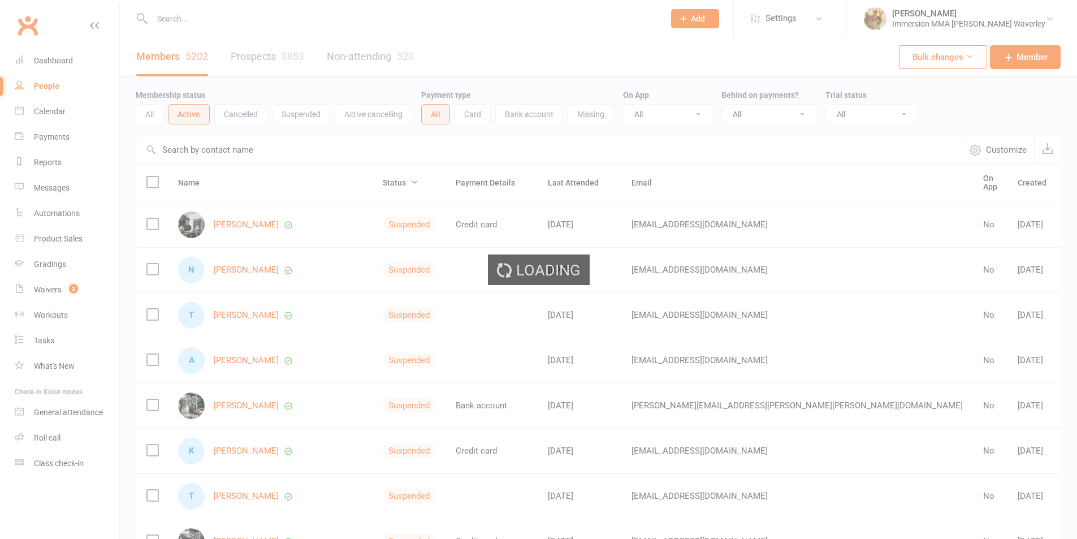
click at [199, 144] on div "Loading" at bounding box center [538, 269] width 1077 height 539
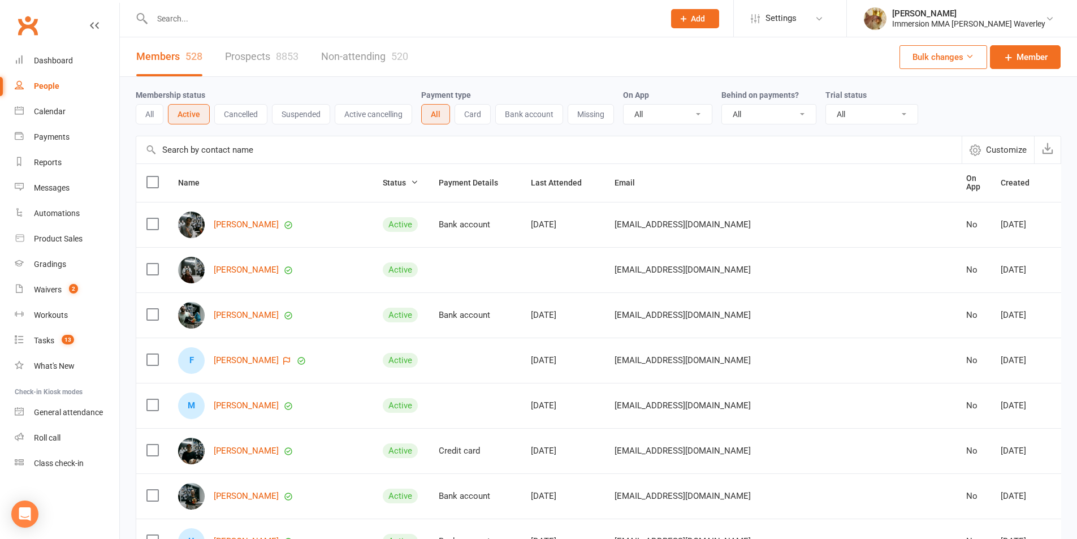
click at [199, 142] on input "text" at bounding box center [548, 149] width 825 height 27
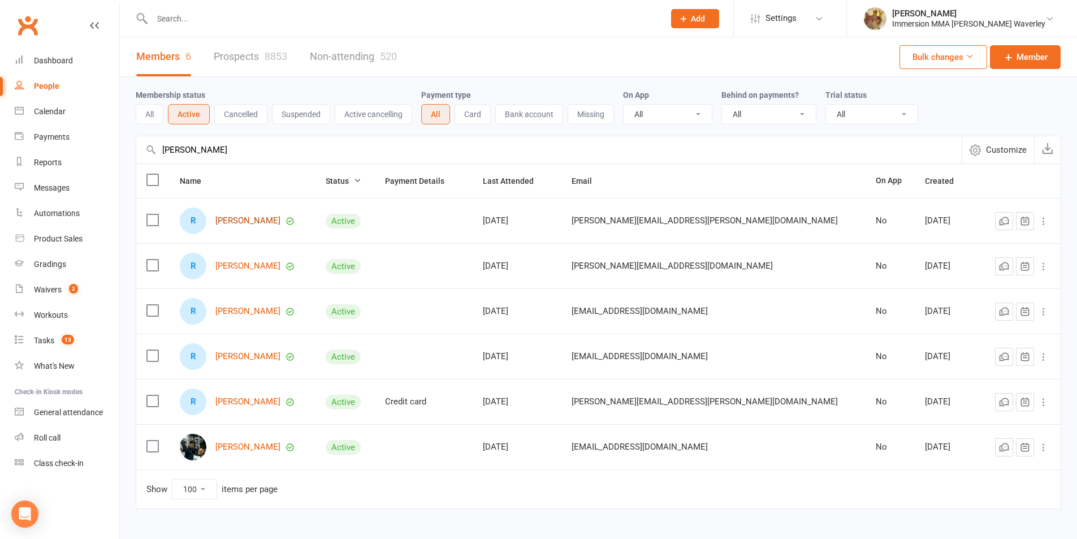
type input "[PERSON_NAME]"
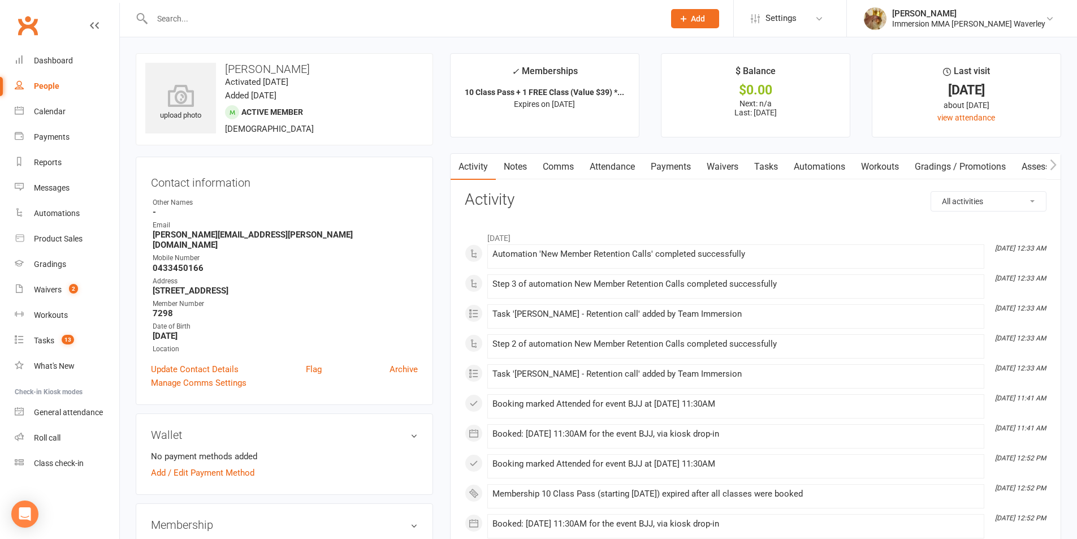
click at [520, 168] on link "Notes" at bounding box center [515, 167] width 39 height 26
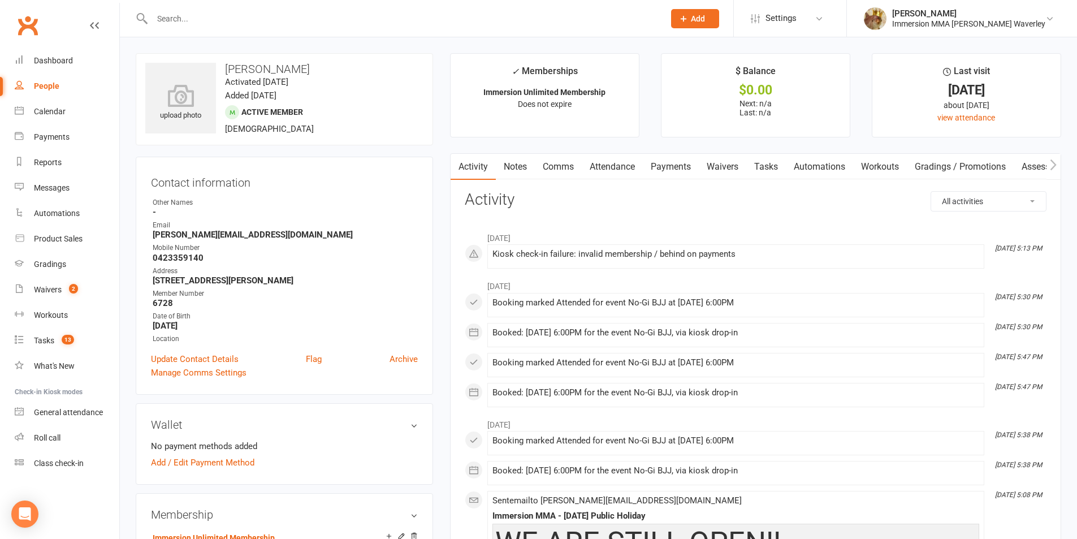
click at [501, 158] on link "Notes" at bounding box center [515, 167] width 39 height 26
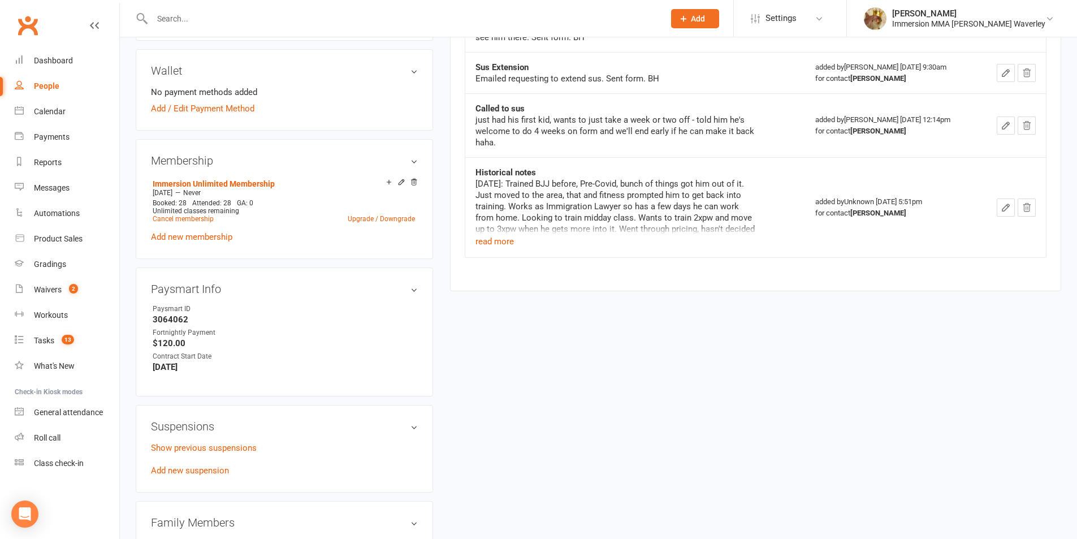
scroll to position [452, 0]
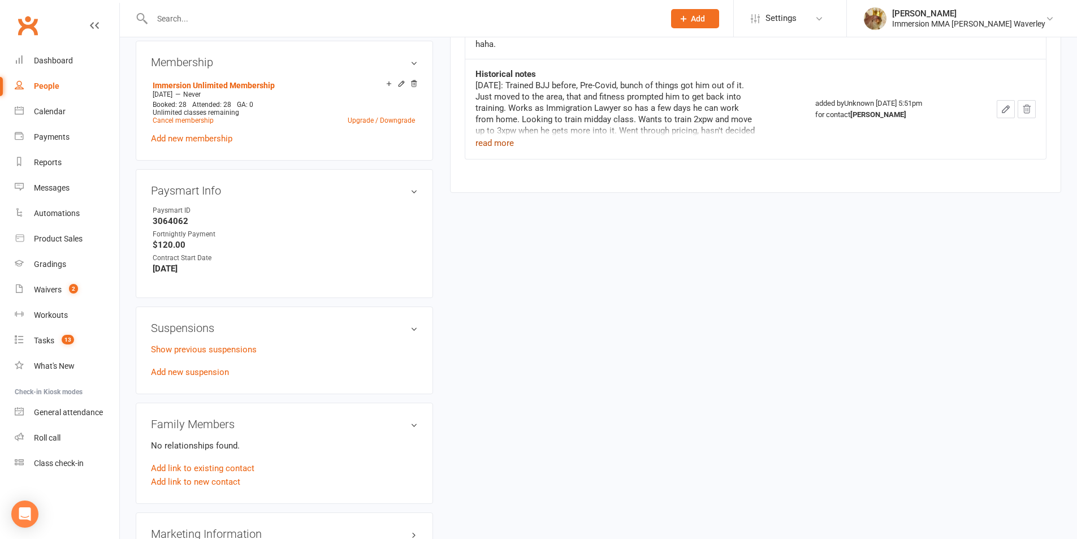
click at [493, 147] on button "read more" at bounding box center [494, 143] width 38 height 14
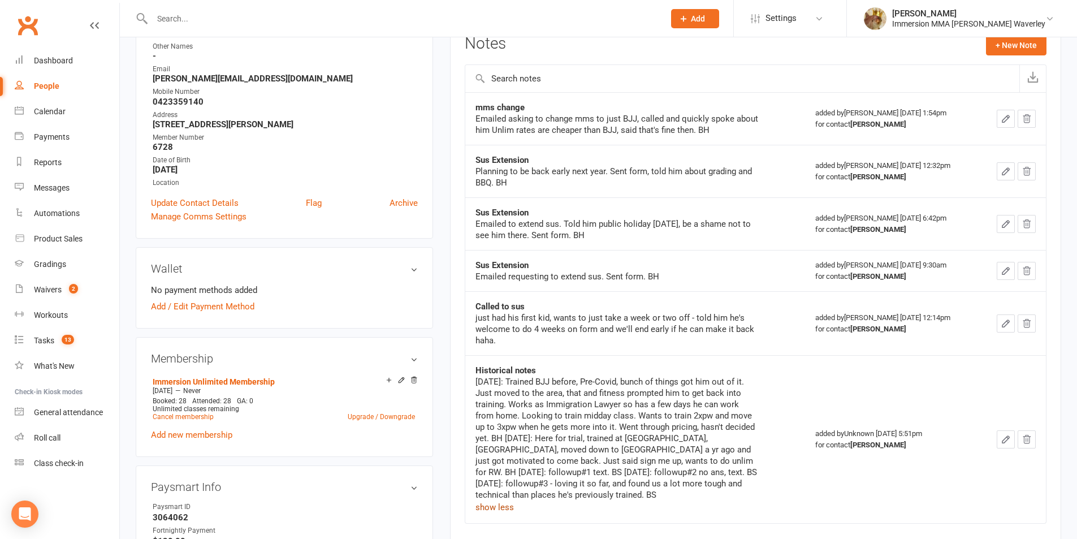
scroll to position [0, 0]
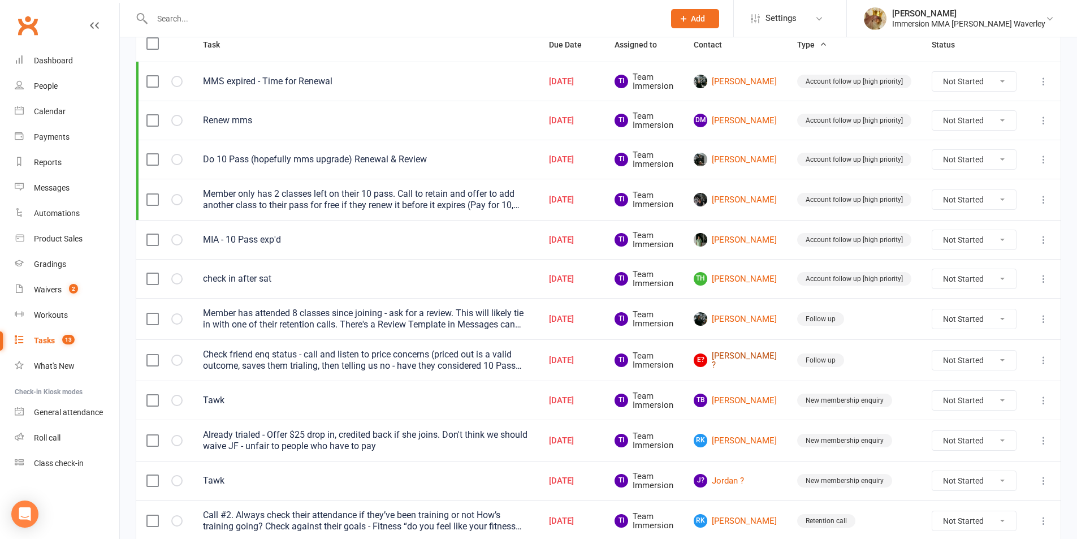
scroll to position [242, 0]
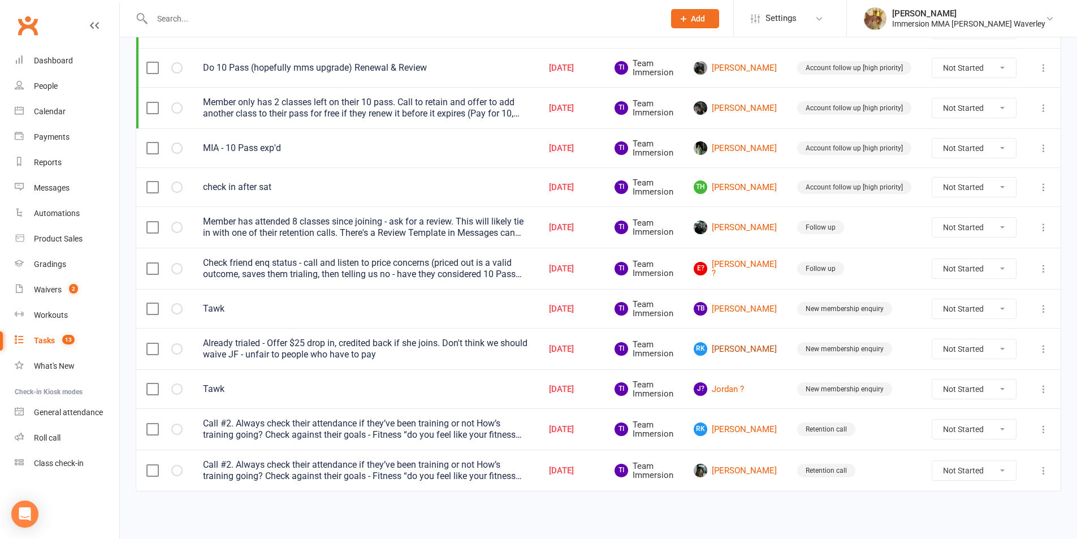
drag, startPoint x: 740, startPoint y: 348, endPoint x: 736, endPoint y: 307, distance: 41.4
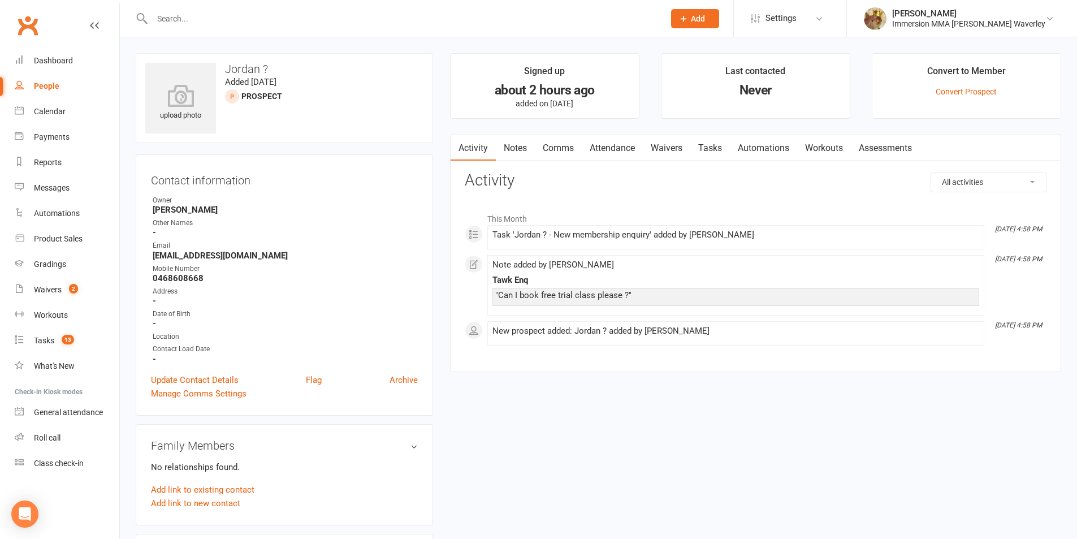
click at [512, 145] on link "Notes" at bounding box center [515, 148] width 39 height 26
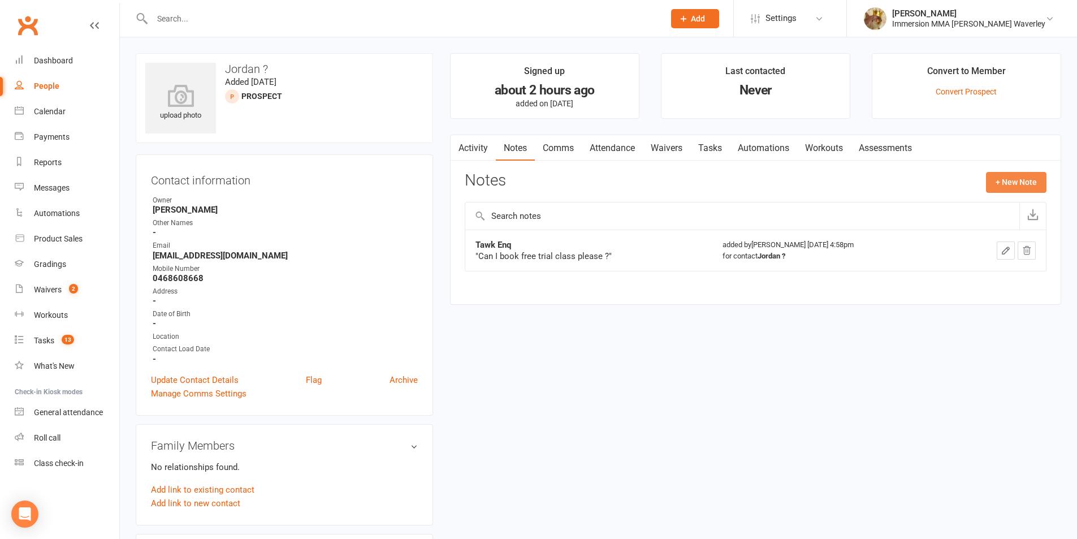
click at [997, 175] on button "+ New Note" at bounding box center [1016, 182] width 60 height 20
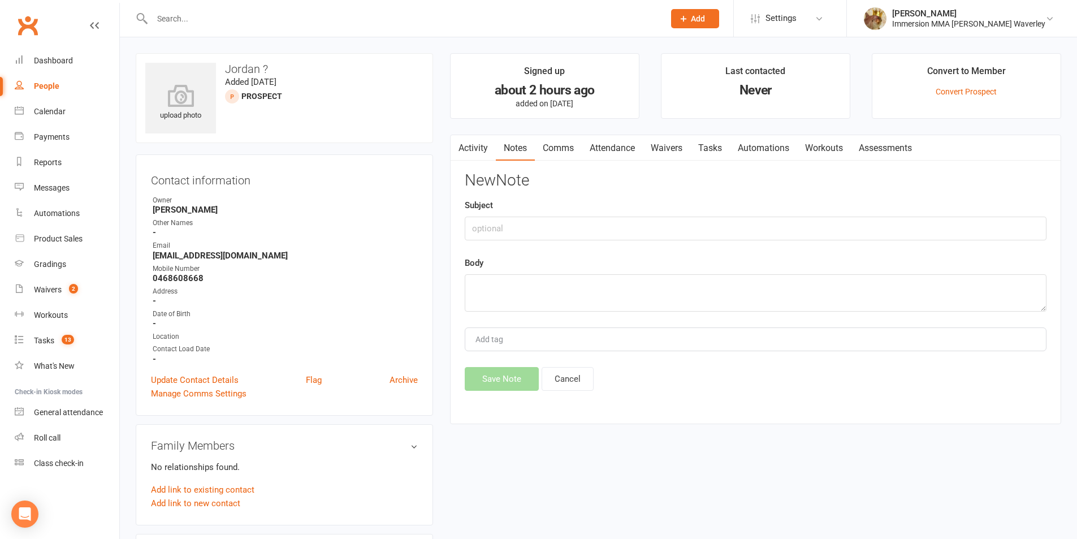
click at [756, 215] on div "Subject" at bounding box center [756, 219] width 582 height 42
click at [744, 225] on input "text" at bounding box center [756, 228] width 582 height 24
type input "Call#1"
type textarea "lmtc, text. BH"
click at [484, 372] on button "Save Note" at bounding box center [502, 379] width 74 height 24
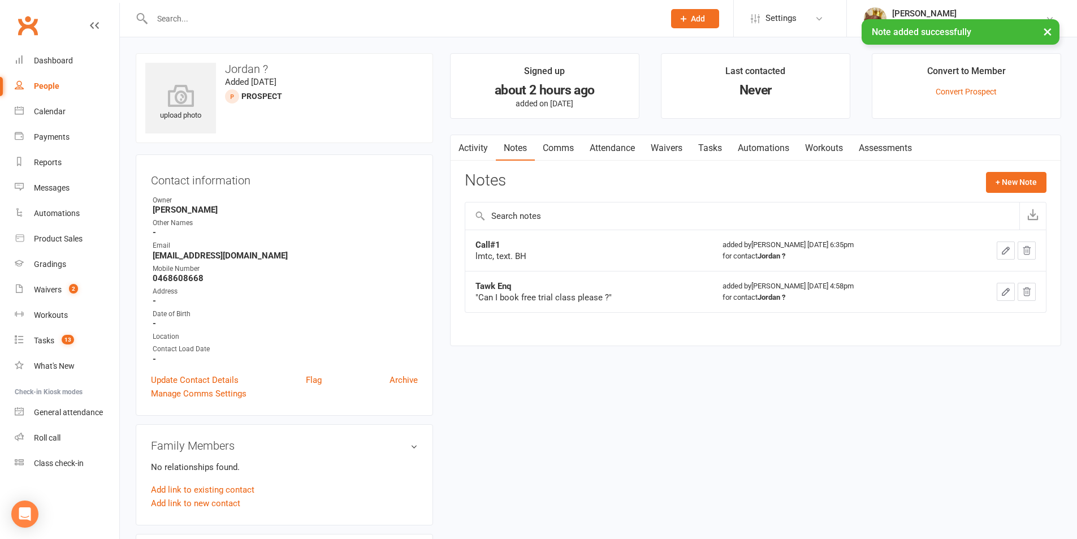
click at [559, 153] on link "Comms" at bounding box center [558, 148] width 47 height 26
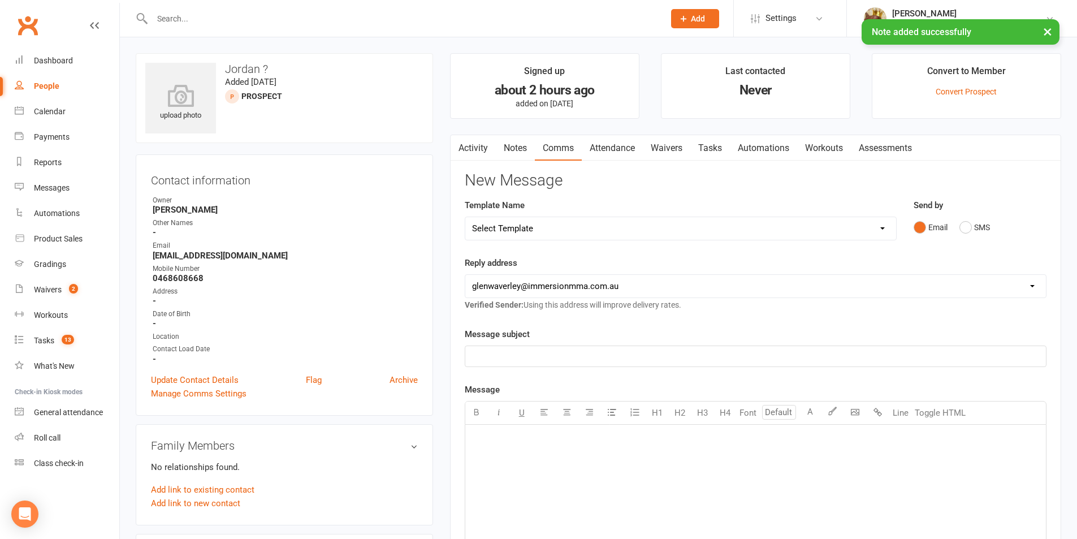
drag, startPoint x: 841, startPoint y: 221, endPoint x: 847, endPoint y: 236, distance: 16.3
click at [841, 221] on select "Select Template [Email] Adult Appt Confirmation Email [SMS] Booking Confirmatio…" at bounding box center [680, 228] width 431 height 23
select select "14"
click at [465, 217] on select "Select Template [Email] Adult Appt Confirmation Email [SMS] Booking Confirmatio…" at bounding box center [680, 228] width 431 height 23
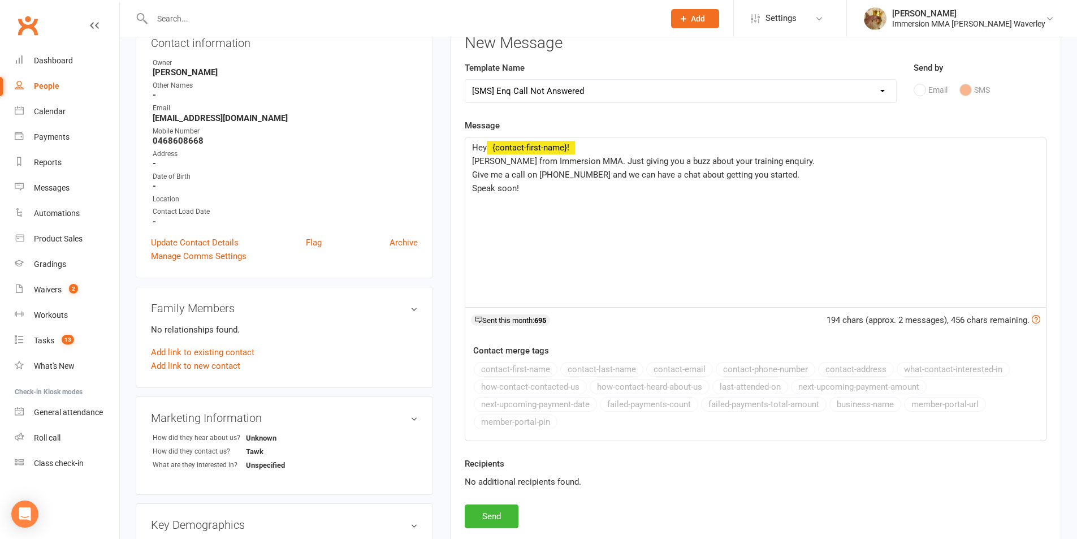
scroll to position [151, 0]
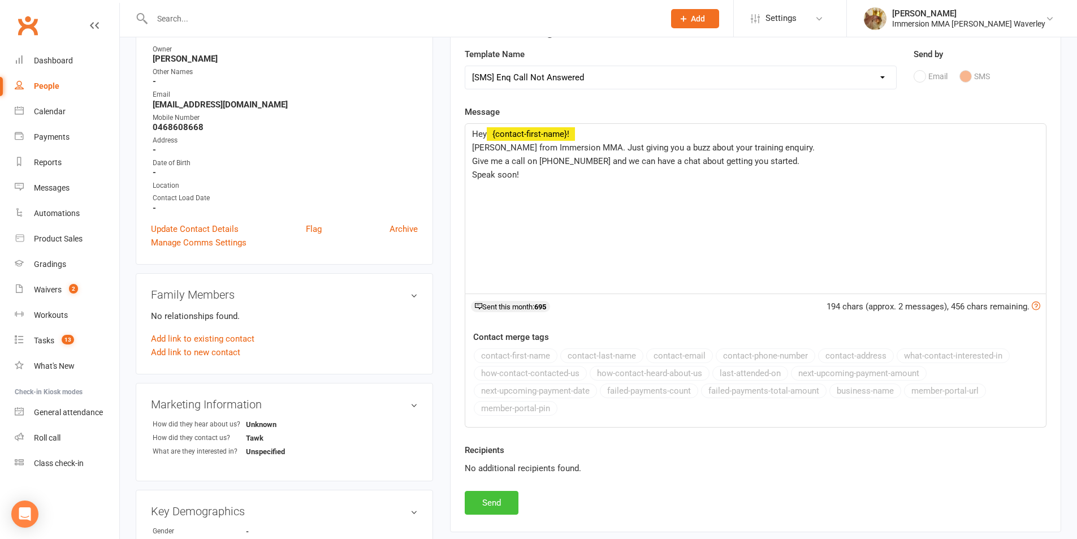
click at [501, 509] on button "Send" at bounding box center [492, 503] width 54 height 24
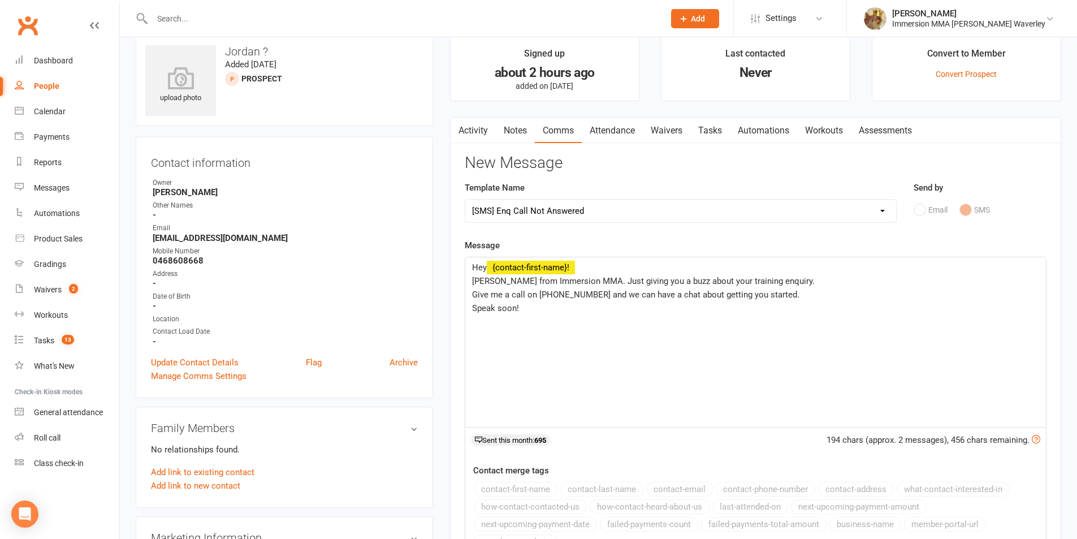
select select
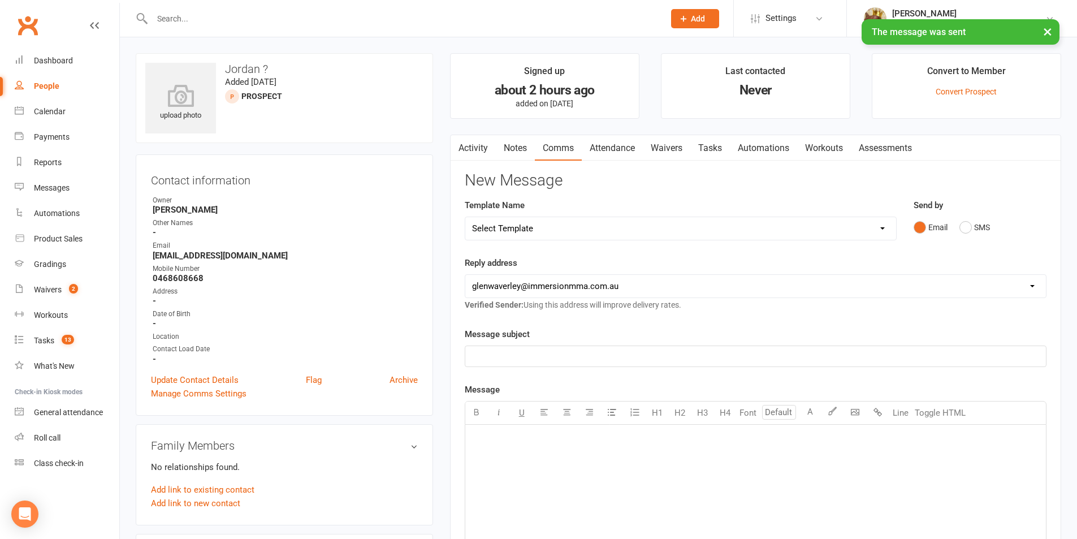
click at [718, 148] on link "Tasks" at bounding box center [710, 148] width 40 height 26
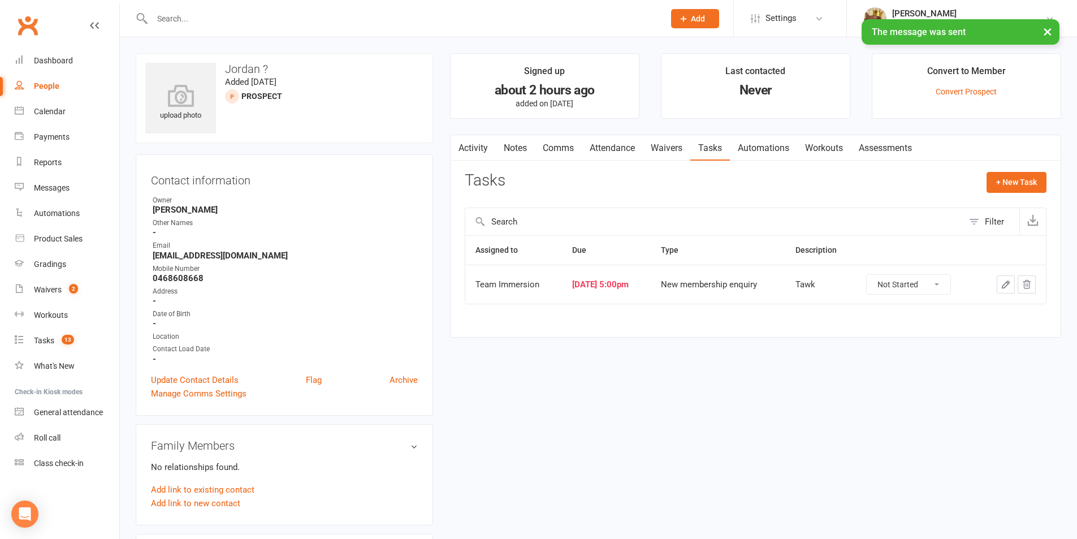
click at [1006, 290] on button "button" at bounding box center [1005, 284] width 18 height 18
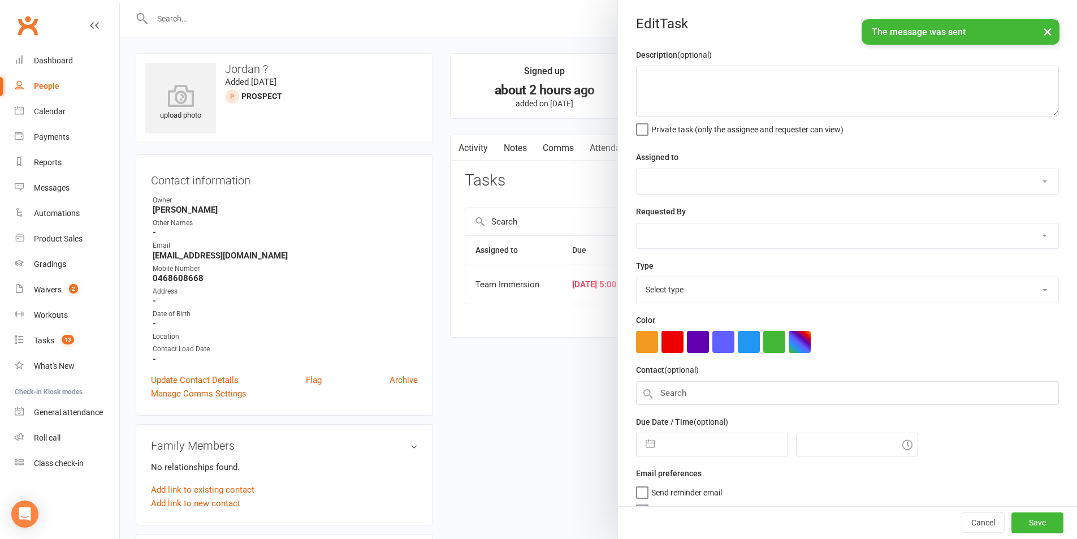
type textarea "Tawk"
select select "48837"
select select "48839"
type input "[DATE]"
type input "5:00pm"
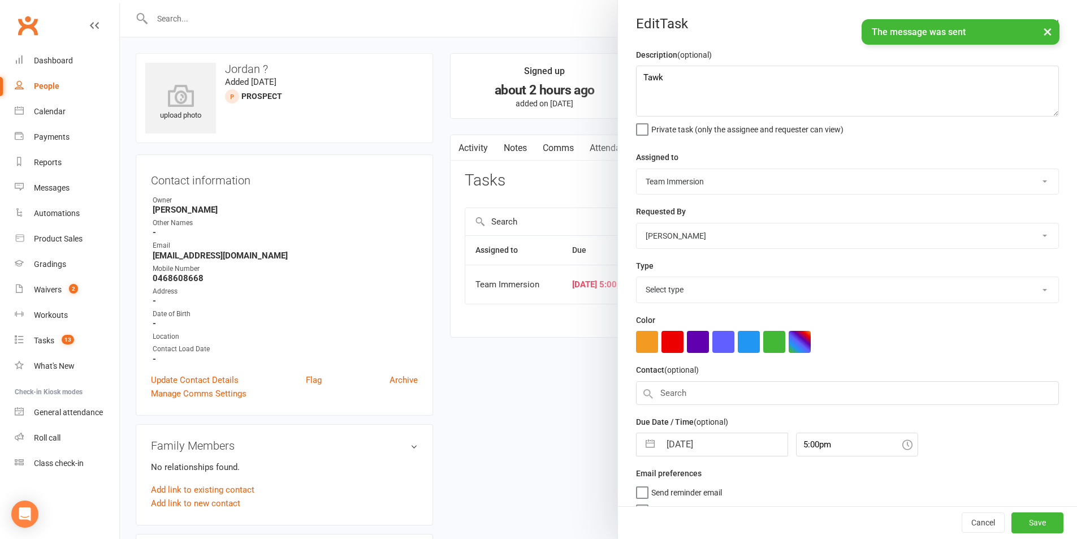
select select "27312"
select select "7"
select select "2025"
select select "8"
select select "2025"
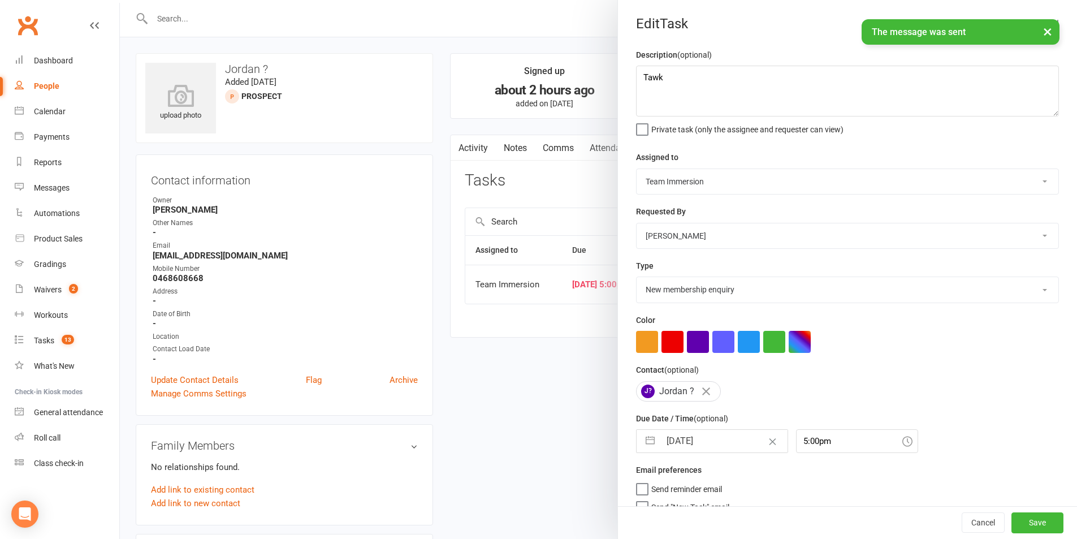
select select "9"
select select "2025"
click at [700, 440] on input "[DATE]" at bounding box center [723, 440] width 127 height 23
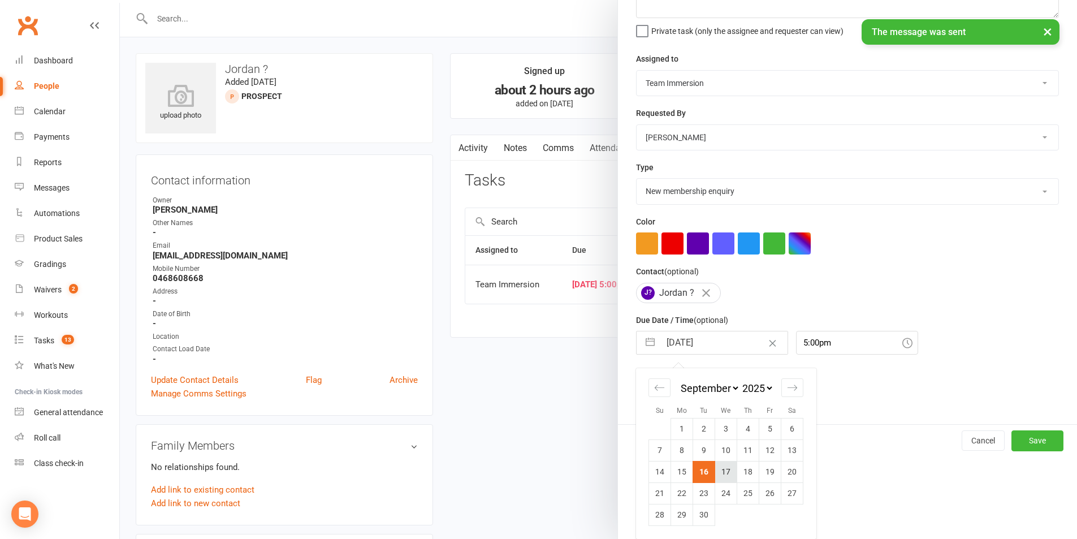
click at [715, 471] on td "17" at bounding box center [726, 471] width 22 height 21
type input "[DATE]"
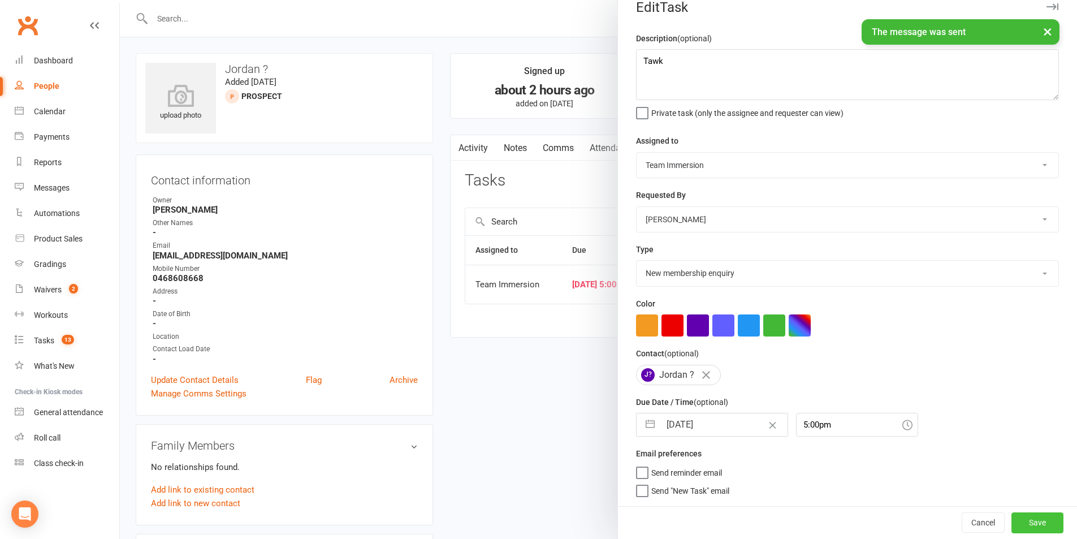
click at [1021, 518] on button "Save" at bounding box center [1037, 522] width 52 height 20
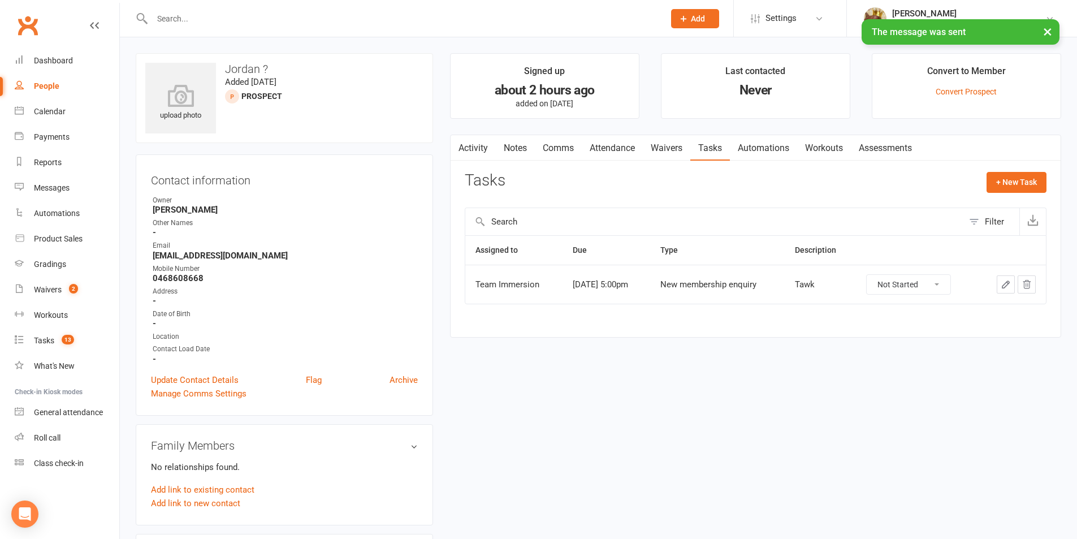
click at [514, 161] on div "Activity Notes Comms Attendance Waivers Tasks Automations Workouts Assessments …" at bounding box center [755, 235] width 611 height 203
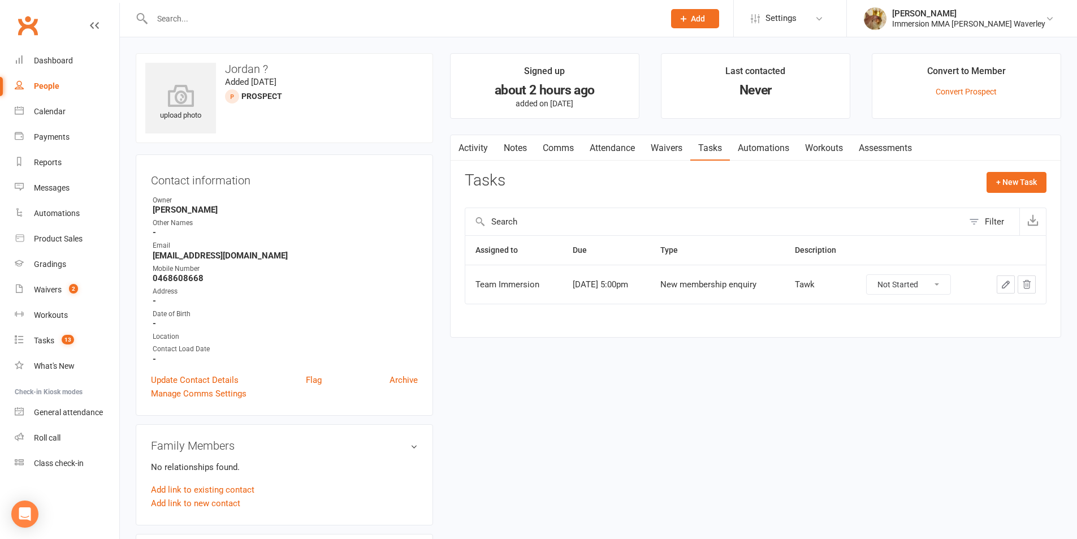
click at [514, 154] on link "Notes" at bounding box center [515, 148] width 39 height 26
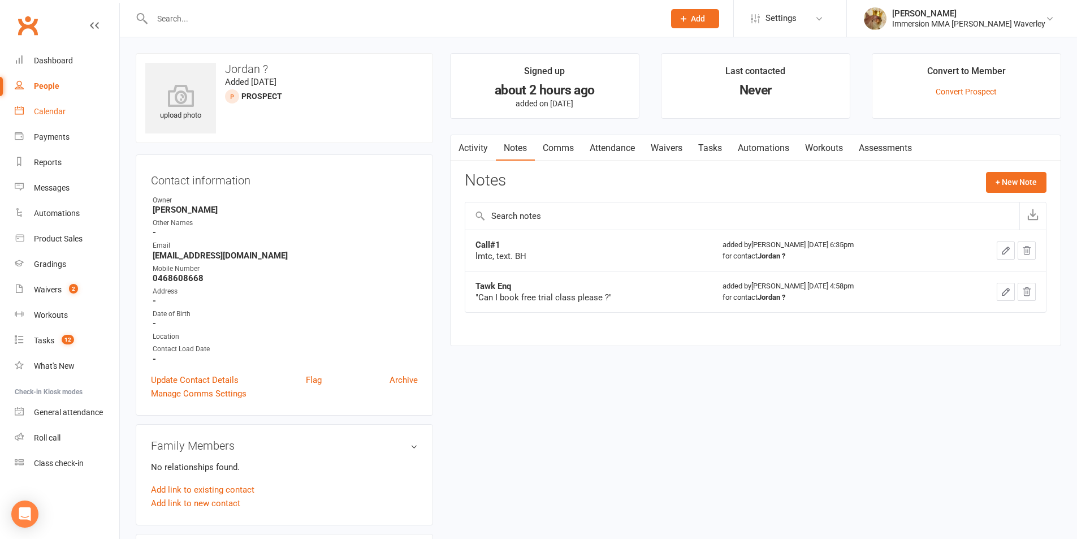
click at [715, 149] on link "Tasks" at bounding box center [710, 148] width 40 height 26
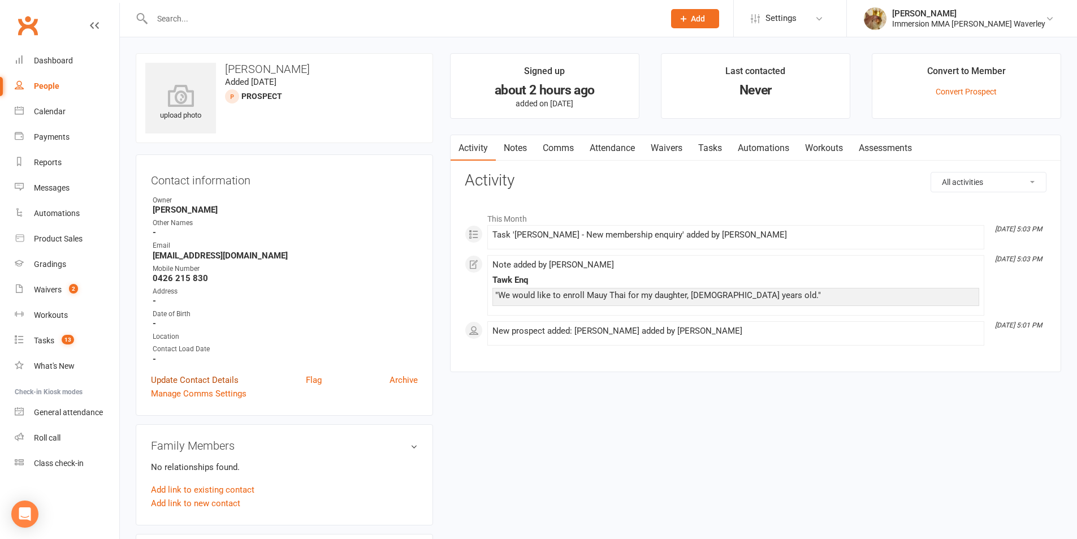
click at [214, 378] on link "Update Contact Details" at bounding box center [195, 380] width 88 height 14
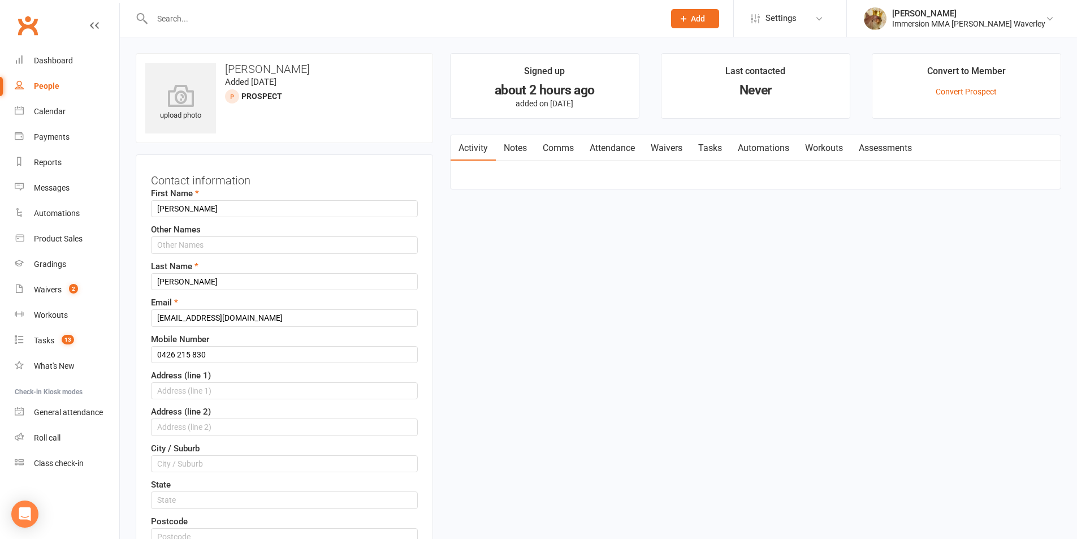
scroll to position [53, 0]
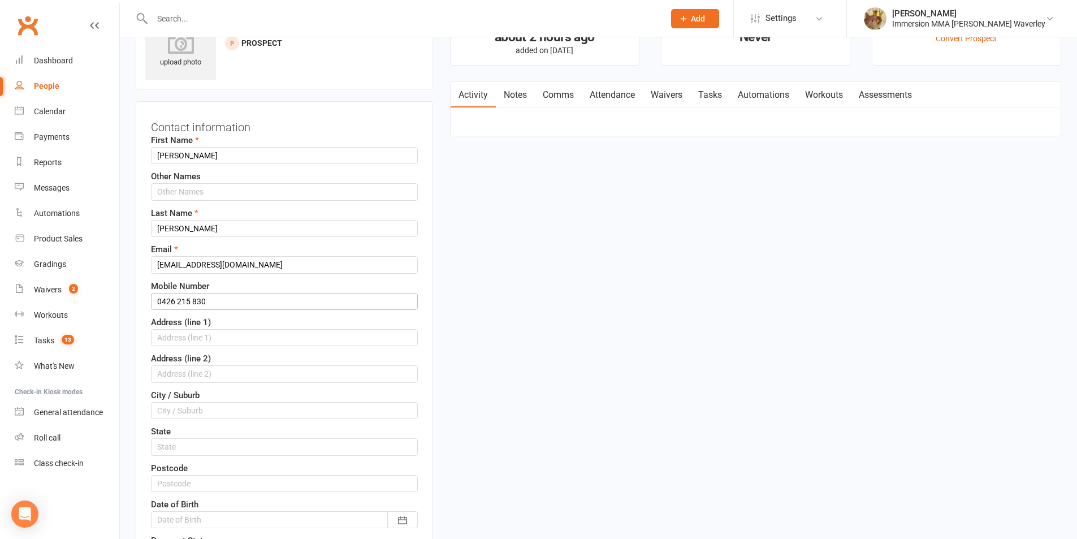
click at [194, 300] on input "0426 215 830" at bounding box center [284, 301] width 267 height 17
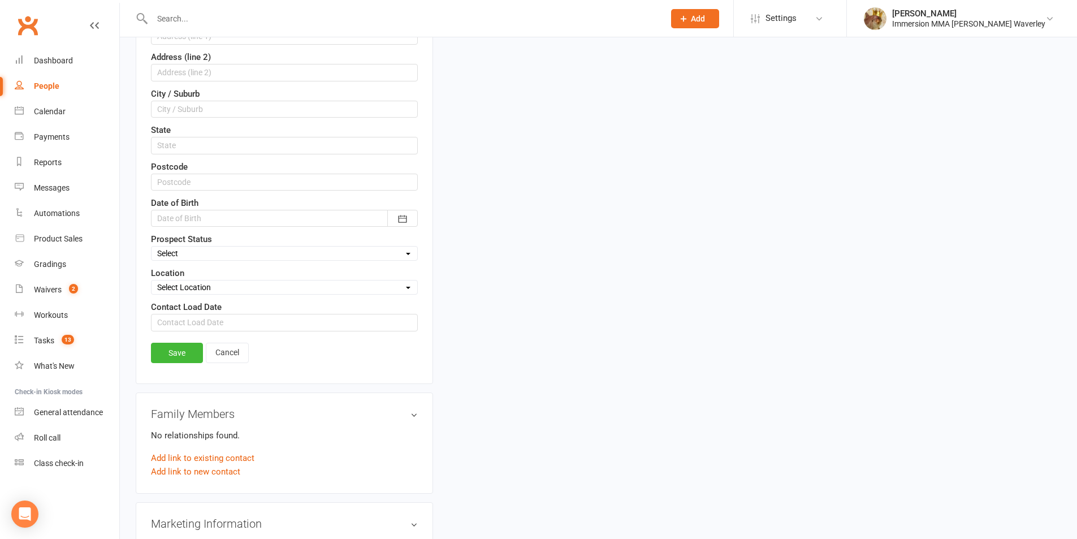
type input "0426215830"
click at [155, 344] on link "Save" at bounding box center [177, 352] width 52 height 20
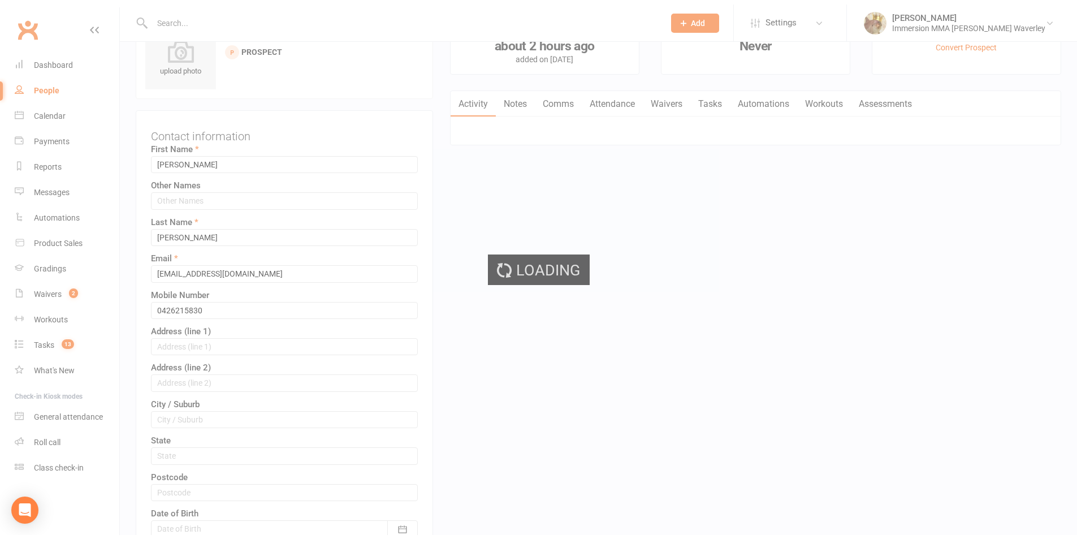
scroll to position [0, 0]
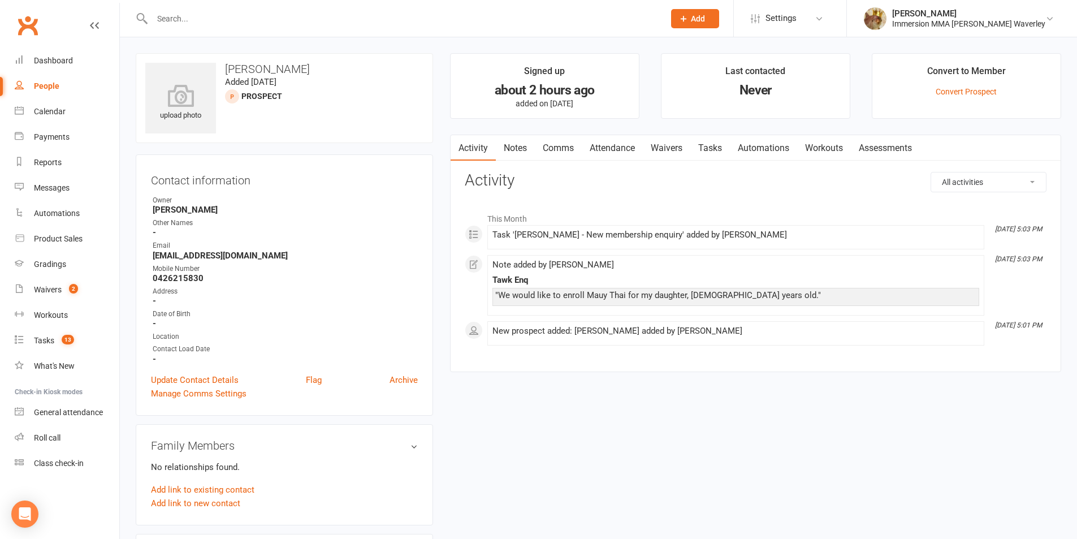
click at [524, 141] on link "Notes" at bounding box center [515, 148] width 39 height 26
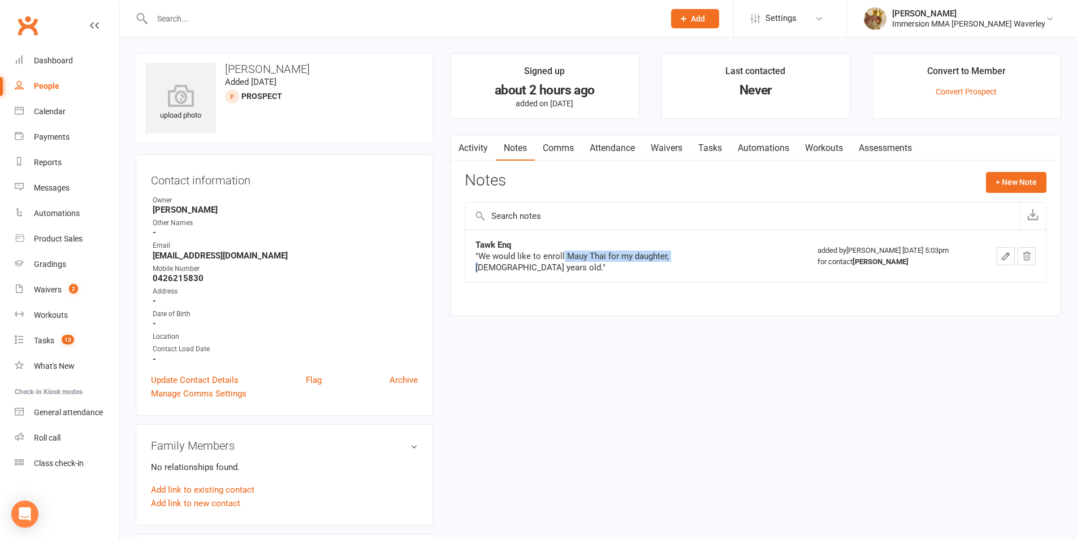
drag, startPoint x: 562, startPoint y: 255, endPoint x: 674, endPoint y: 264, distance: 112.8
click at [674, 264] on td "Tawk Enq "We would like to enroll Mauy Thai for my daughter, [DEMOGRAPHIC_DATA]…" at bounding box center [636, 255] width 342 height 53
click at [665, 341] on div "upload photo [PERSON_NAME] Added [DATE] prospect Contact information Owner [PER…" at bounding box center [598, 522] width 942 height 938
click at [992, 190] on button "+ New Note" at bounding box center [1016, 182] width 60 height 20
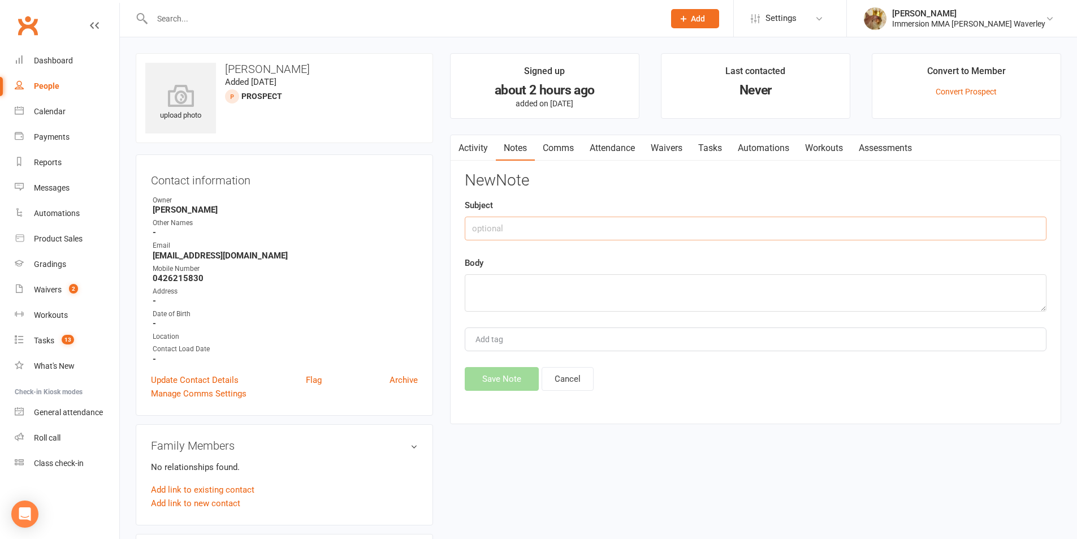
click at [816, 227] on input "text" at bounding box center [756, 228] width 582 height 24
type input "Call#1"
type textarea "lmtc, text. BH"
click at [483, 387] on button "Save Note" at bounding box center [502, 379] width 74 height 24
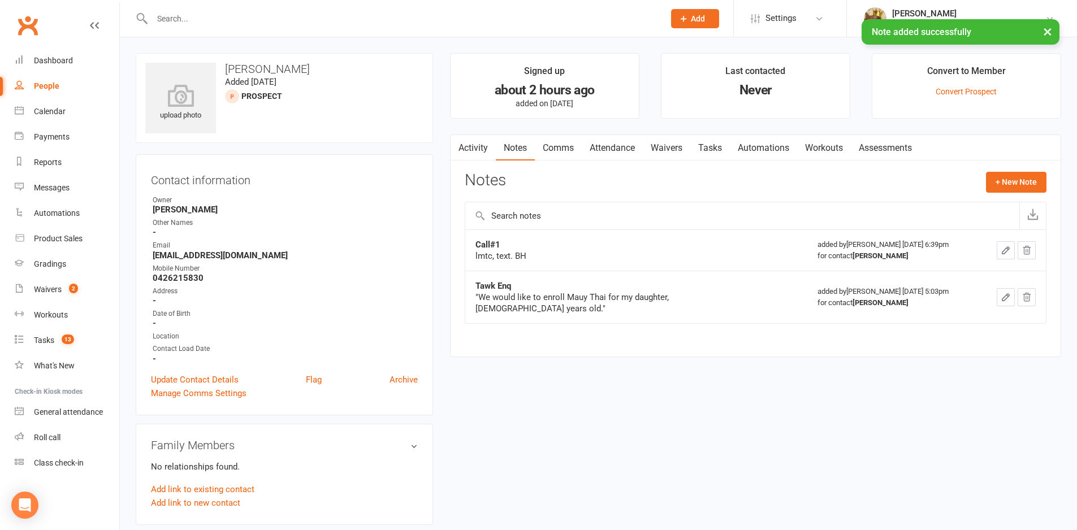
drag, startPoint x: 579, startPoint y: 143, endPoint x: 575, endPoint y: 159, distance: 16.3
click at [579, 144] on link "Comms" at bounding box center [558, 148] width 47 height 26
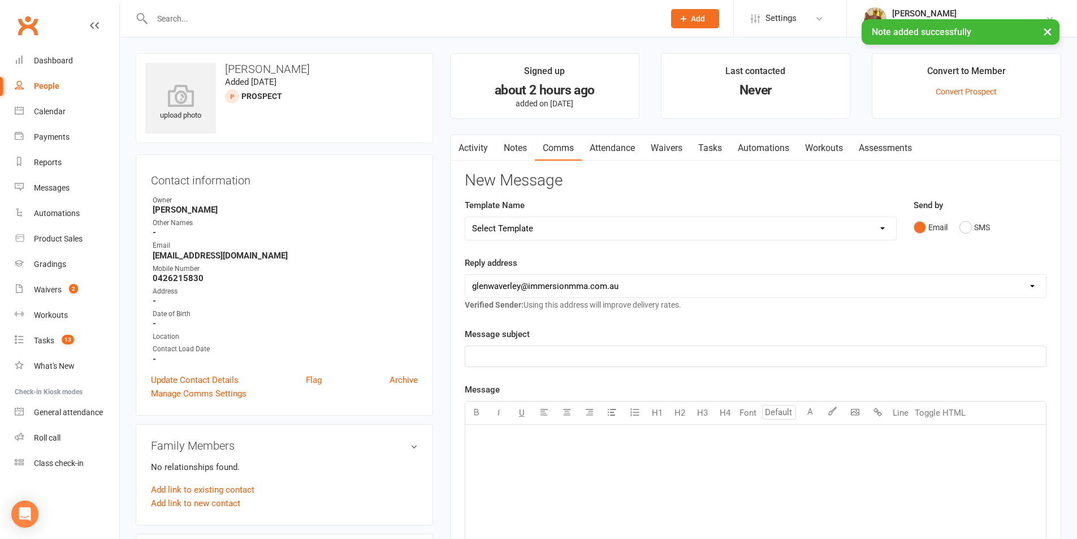
click at [569, 242] on div "Template Name Select Template [Email] Adult Appt Confirmation Email [SMS] Booki…" at bounding box center [680, 227] width 449 height 58
click at [561, 232] on select "Select Template [Email] Adult Appt Confirmation Email [SMS] Booking Confirmatio…" at bounding box center [680, 228] width 431 height 23
select select "14"
click at [465, 217] on select "Select Template [Email] Adult Appt Confirmation Email [SMS] Booking Confirmatio…" at bounding box center [680, 228] width 431 height 23
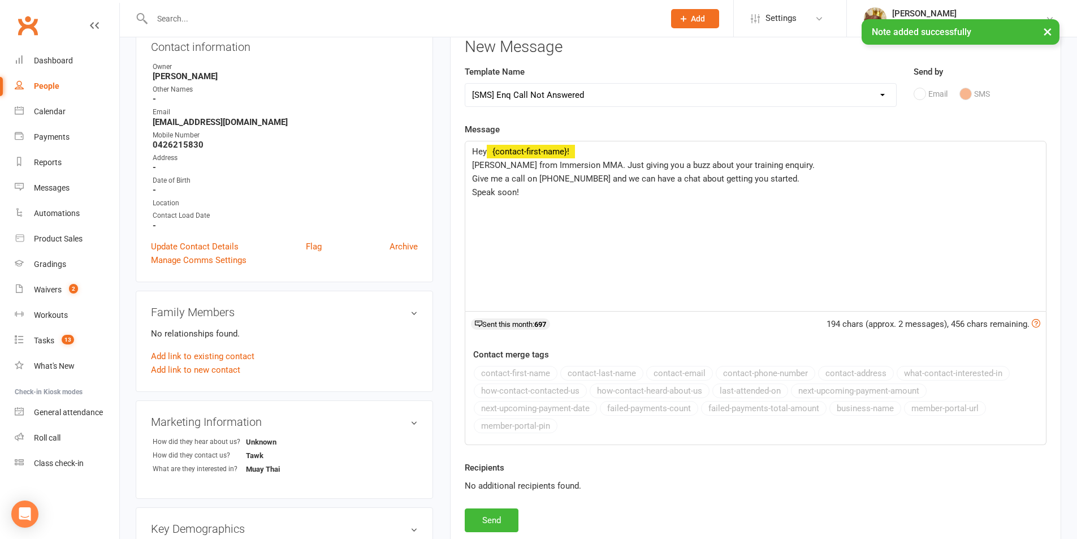
scroll to position [151, 0]
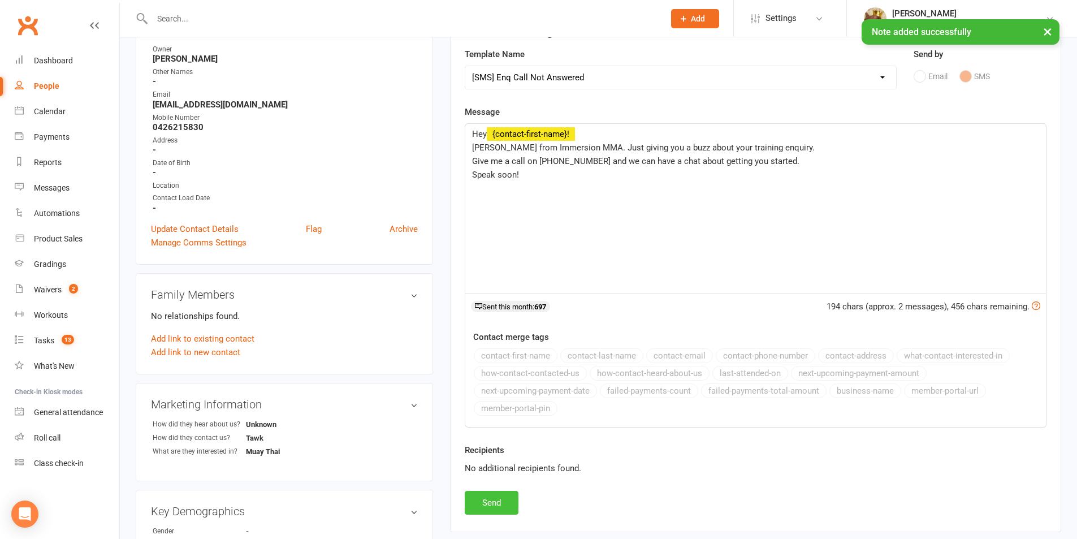
click at [488, 502] on button "Send" at bounding box center [492, 503] width 54 height 24
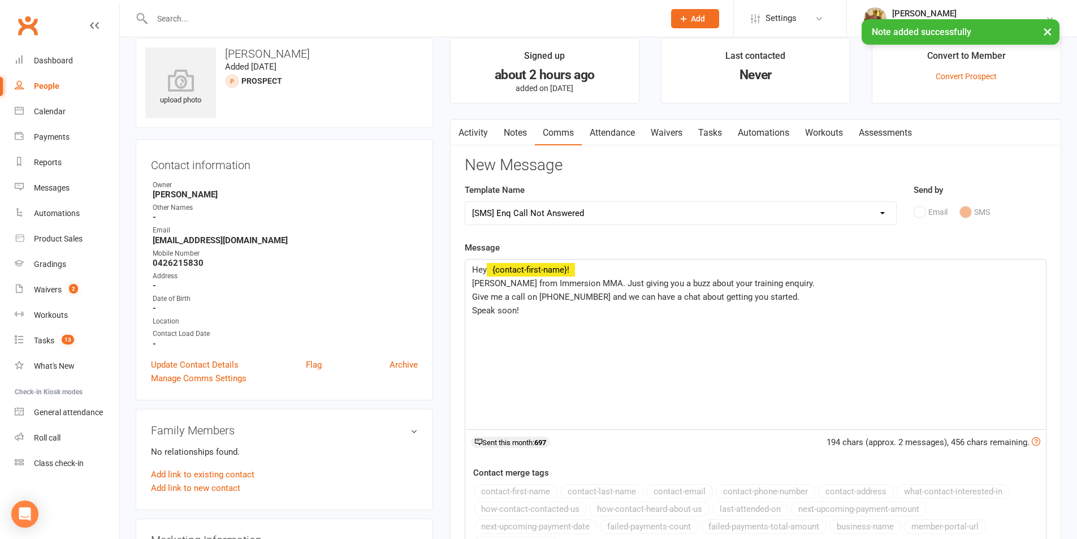
scroll to position [0, 0]
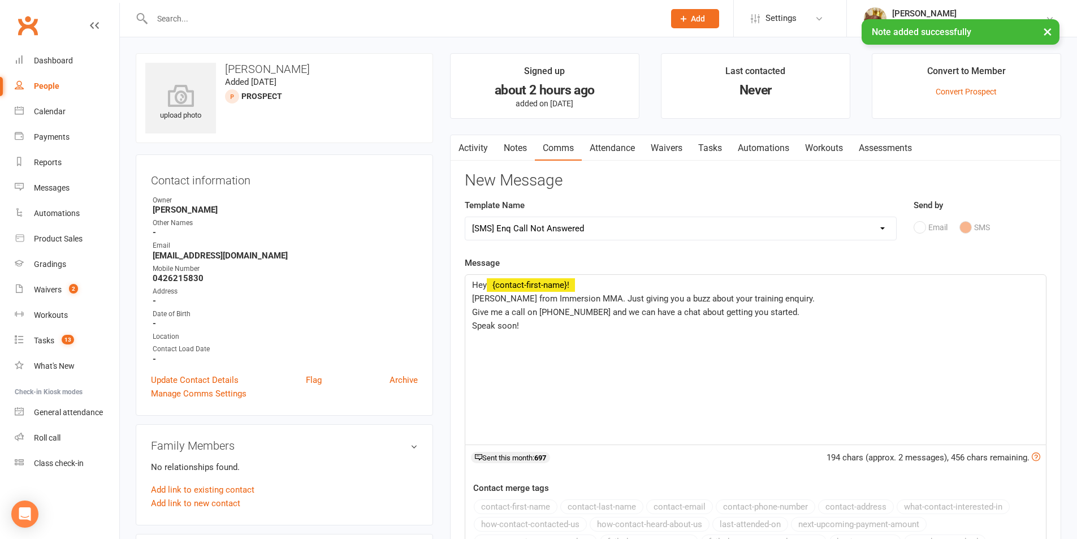
select select
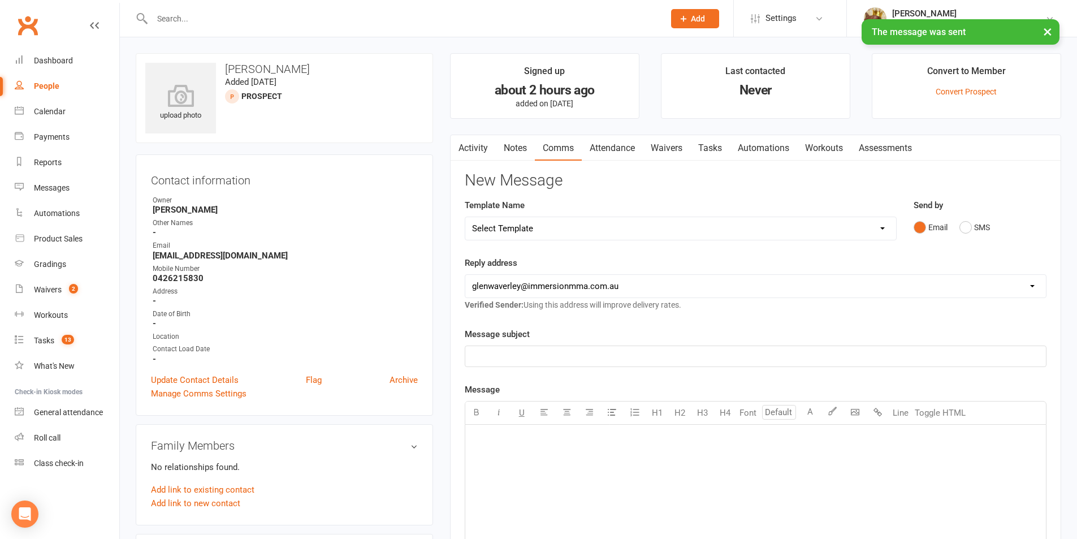
click at [716, 151] on link "Tasks" at bounding box center [710, 148] width 40 height 26
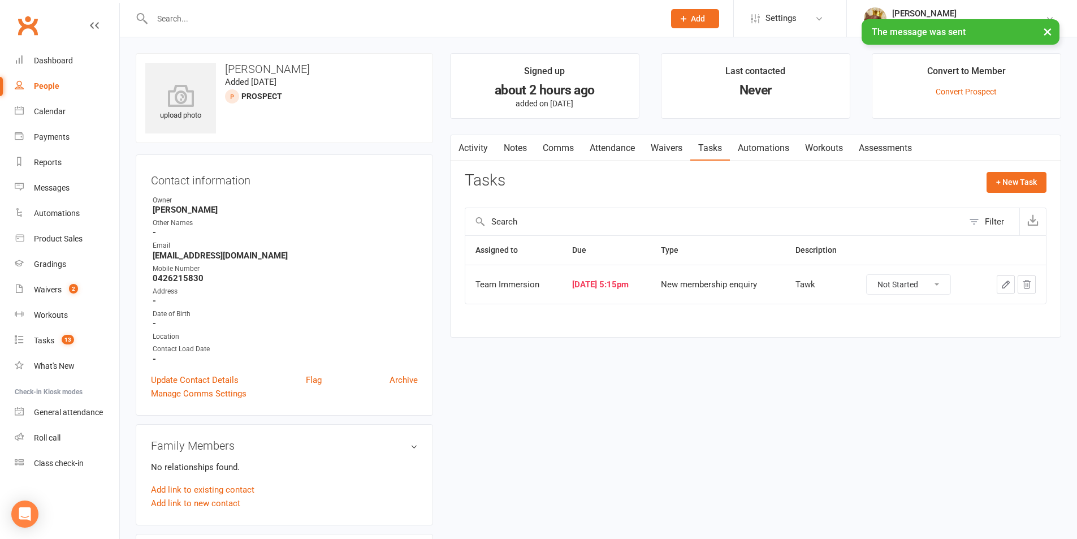
click at [1013, 286] on button "button" at bounding box center [1005, 284] width 18 height 18
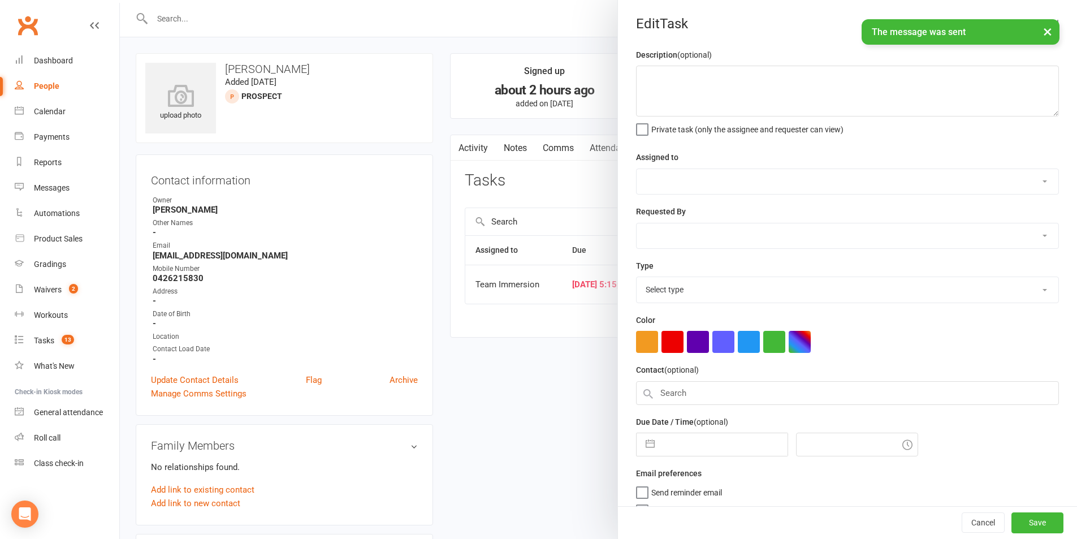
type textarea "Tawk"
select select "48837"
select select "48839"
type input "[DATE]"
type input "5:15pm"
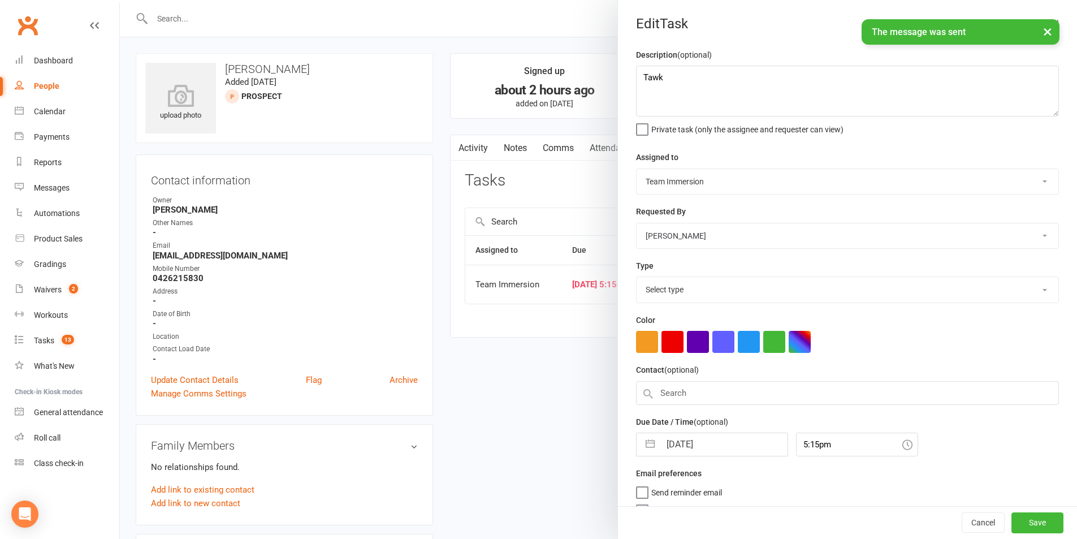
select select "27312"
click at [683, 462] on div "Description (optional) Tawk Private task (only the assignee and requester can v…" at bounding box center [847, 285] width 459 height 474
select select "7"
select select "2025"
select select "8"
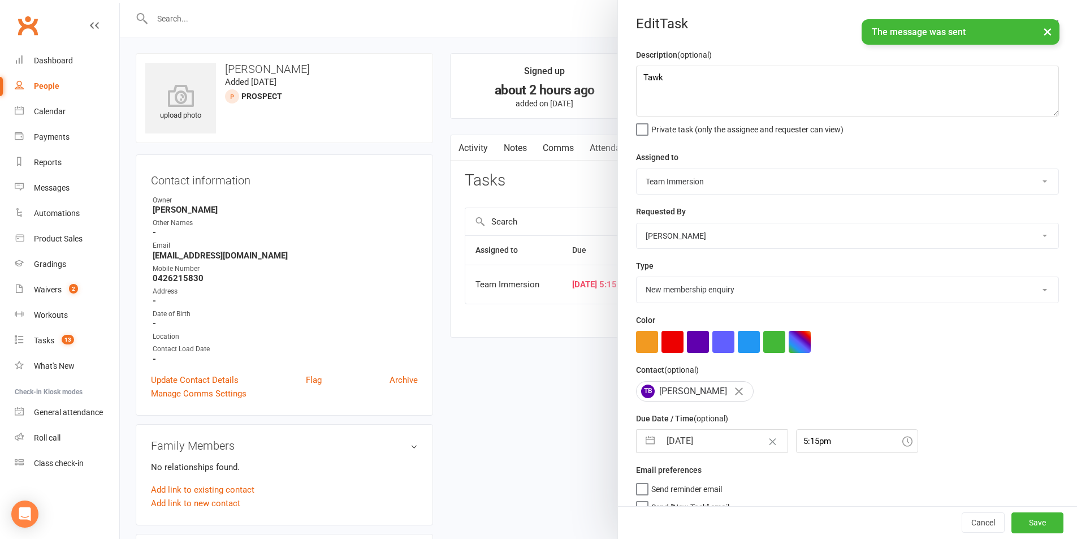
select select "2025"
select select "9"
select select "2025"
click at [675, 451] on input "16 Sep 2025" at bounding box center [723, 440] width 127 height 23
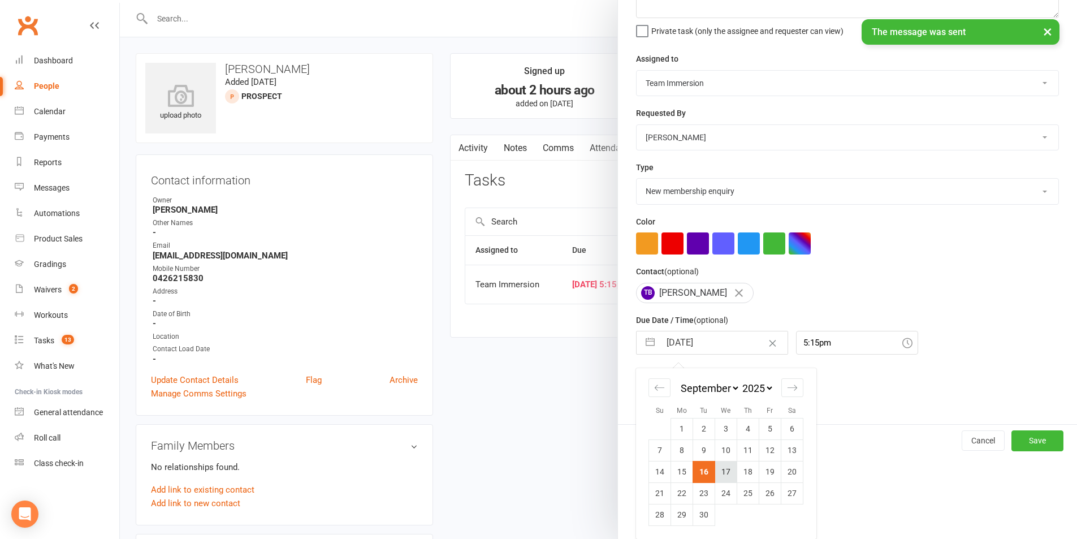
click at [715, 472] on td "17" at bounding box center [726, 471] width 22 height 21
type input "17 Sep 2025"
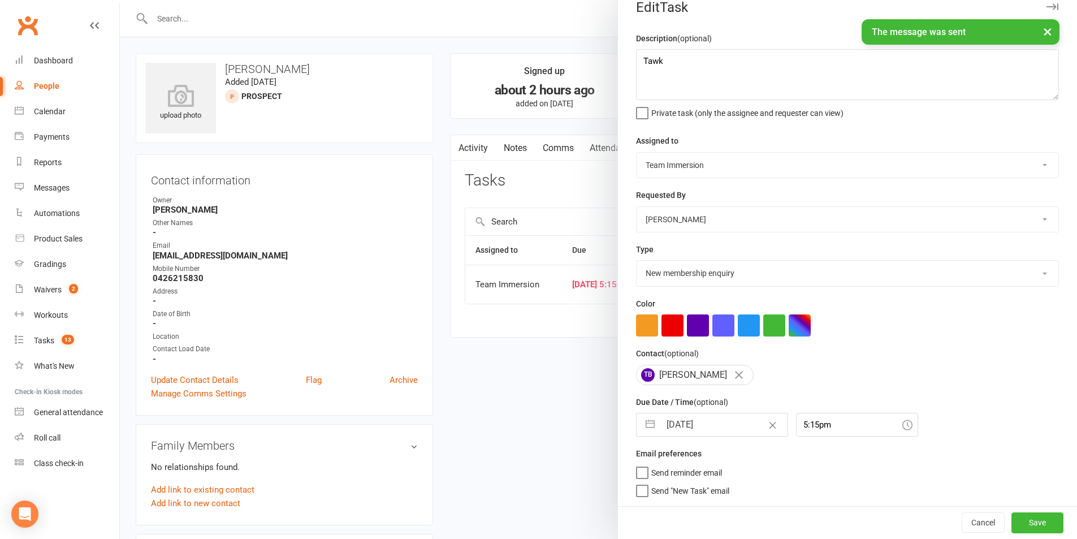
scroll to position [21, 0]
click at [1011, 526] on button "Save" at bounding box center [1037, 522] width 52 height 20
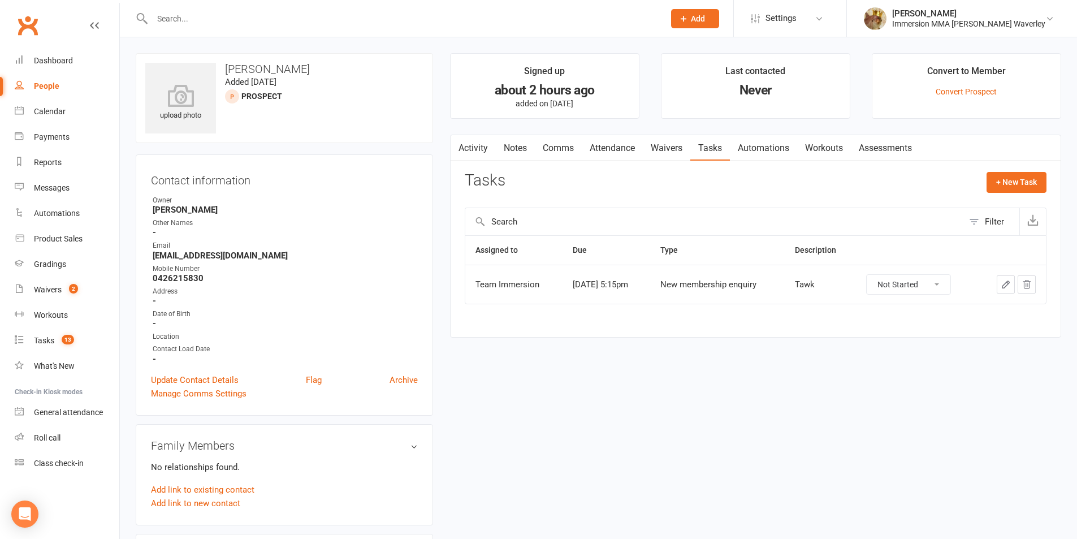
click at [514, 157] on link "Notes" at bounding box center [515, 148] width 39 height 26
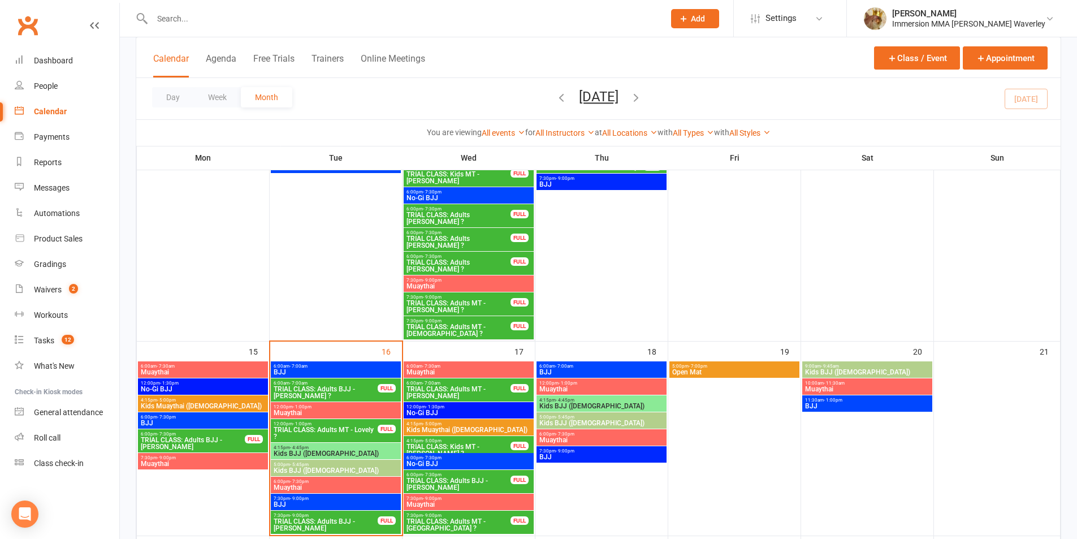
scroll to position [452, 0]
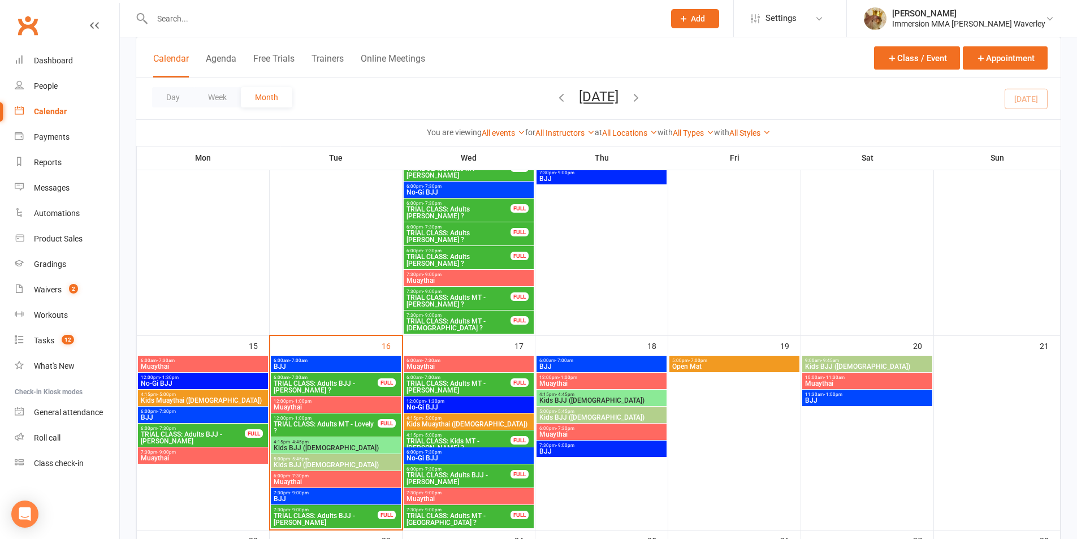
click at [462, 383] on span "TRIAL CLASS: Adults MT - [PERSON_NAME]" at bounding box center [458, 387] width 105 height 14
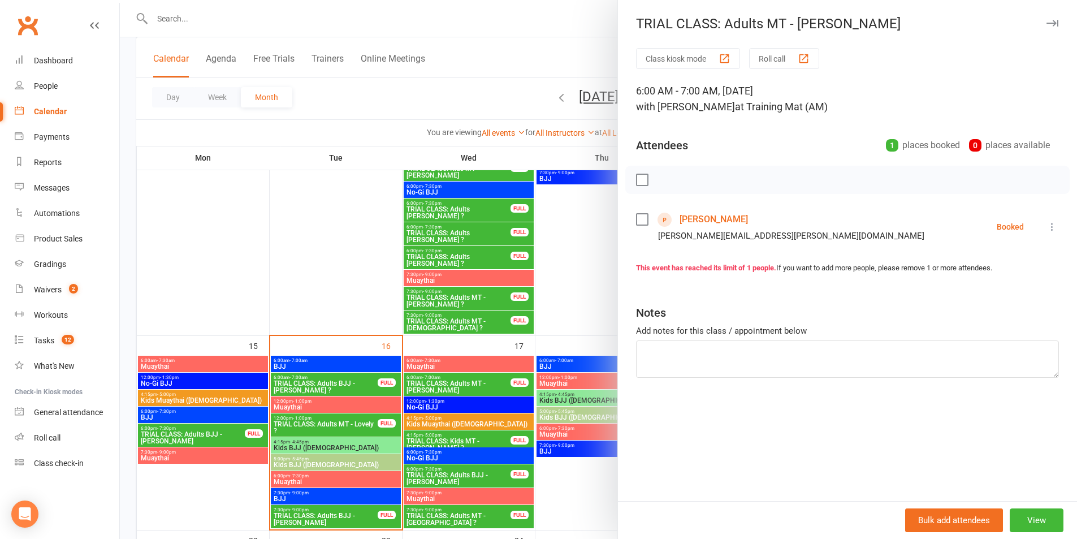
click at [691, 223] on link "[PERSON_NAME]" at bounding box center [713, 219] width 68 height 18
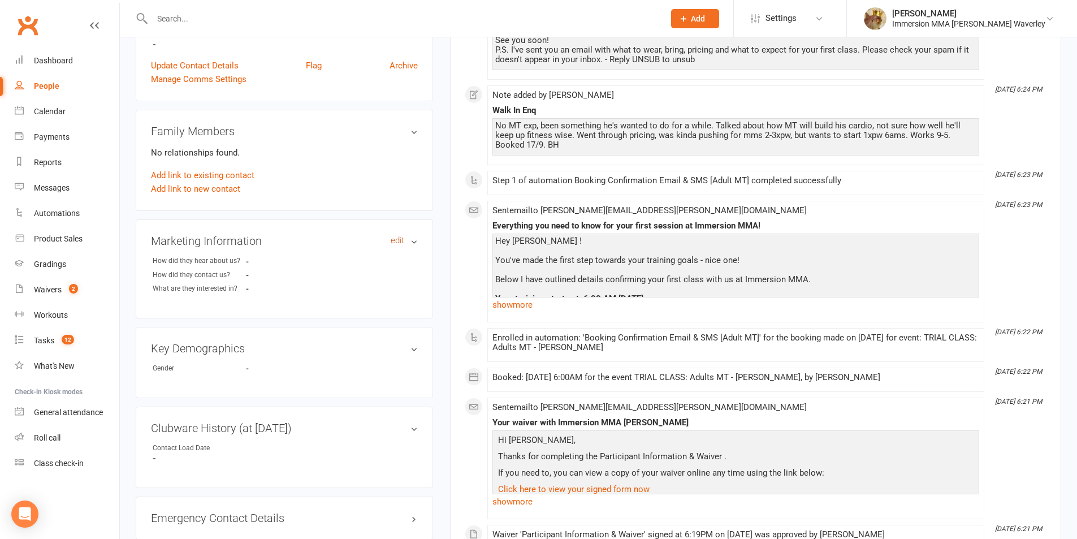
click at [399, 236] on link "edit" at bounding box center [397, 241] width 14 height 10
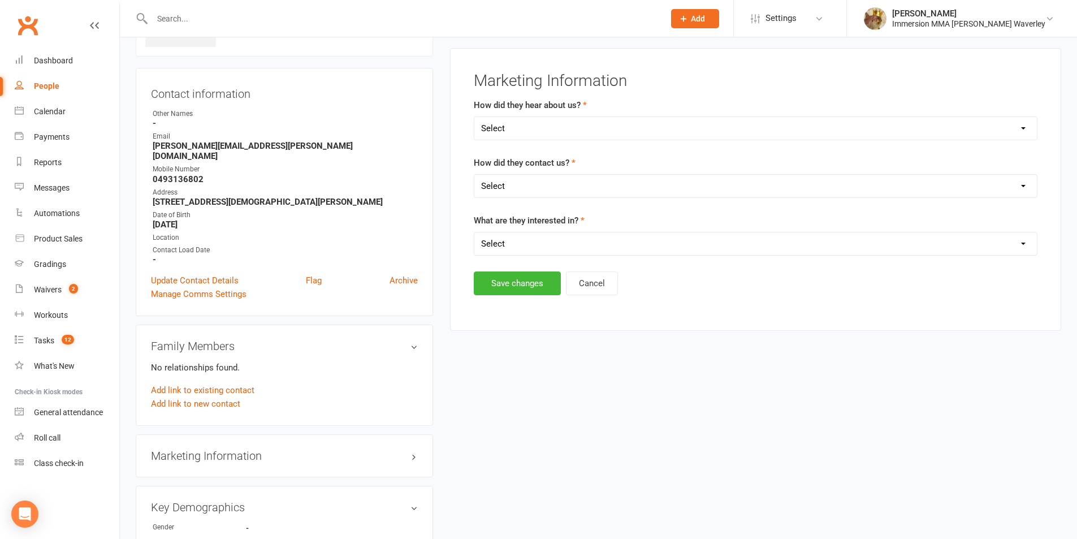
scroll to position [78, 0]
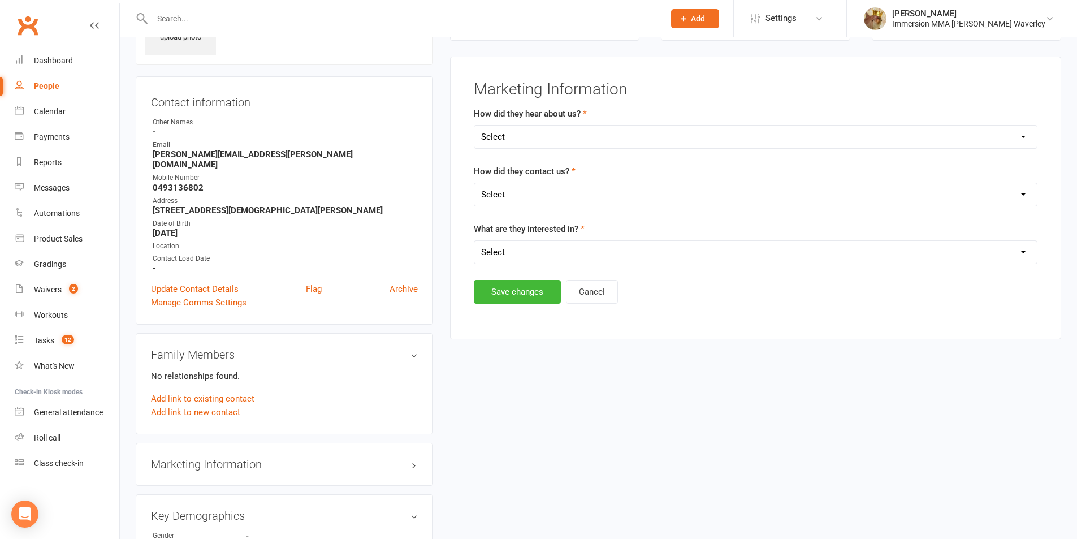
click at [519, 140] on select "Select Unknown Referral Google Facebook Instagram Walk by / Signage Returning" at bounding box center [755, 136] width 562 height 23
select select "Google"
click at [474, 125] on select "Select Unknown Referral Google Facebook Instagram Walk by / Signage Returning" at bounding box center [755, 136] width 562 height 23
drag, startPoint x: 505, startPoint y: 195, endPoint x: 511, endPoint y: 199, distance: 6.9
click at [505, 195] on select "Select Website Enquiry Phone Email In-Facility Tawk" at bounding box center [755, 194] width 562 height 23
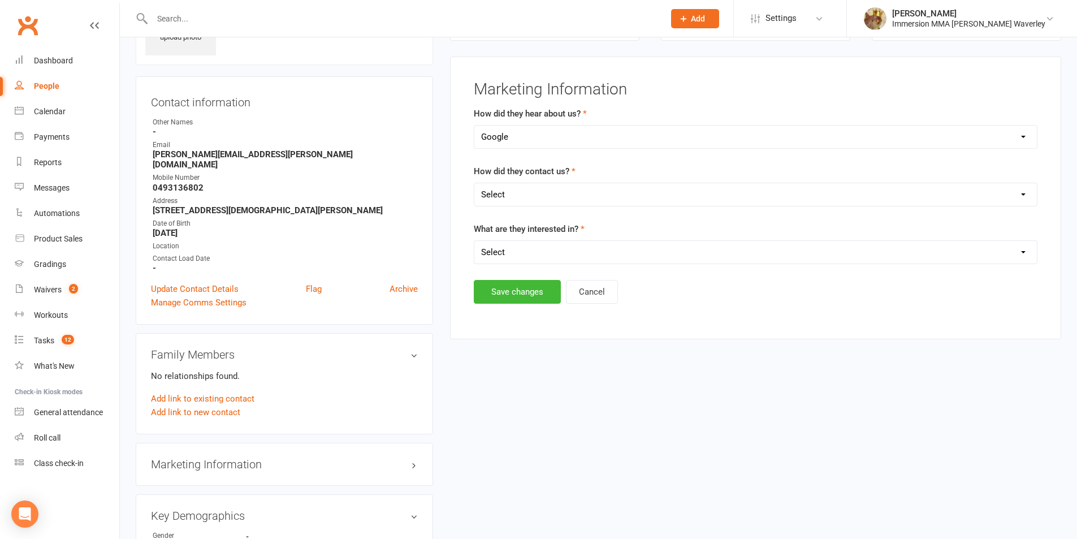
select select "In-Facility"
click at [474, 183] on select "Select Website Enquiry Phone Email In-Facility Tawk" at bounding box center [755, 194] width 562 height 23
click at [502, 247] on select "Select Unspecified Muay Thai BJJ MMA Kids Muay Thai Kids BJJ Judo/Wrestling" at bounding box center [755, 252] width 562 height 23
select select "Muay Thai"
click at [474, 241] on select "Select Unspecified Muay Thai BJJ MMA Kids Muay Thai Kids BJJ Judo/Wrestling" at bounding box center [755, 252] width 562 height 23
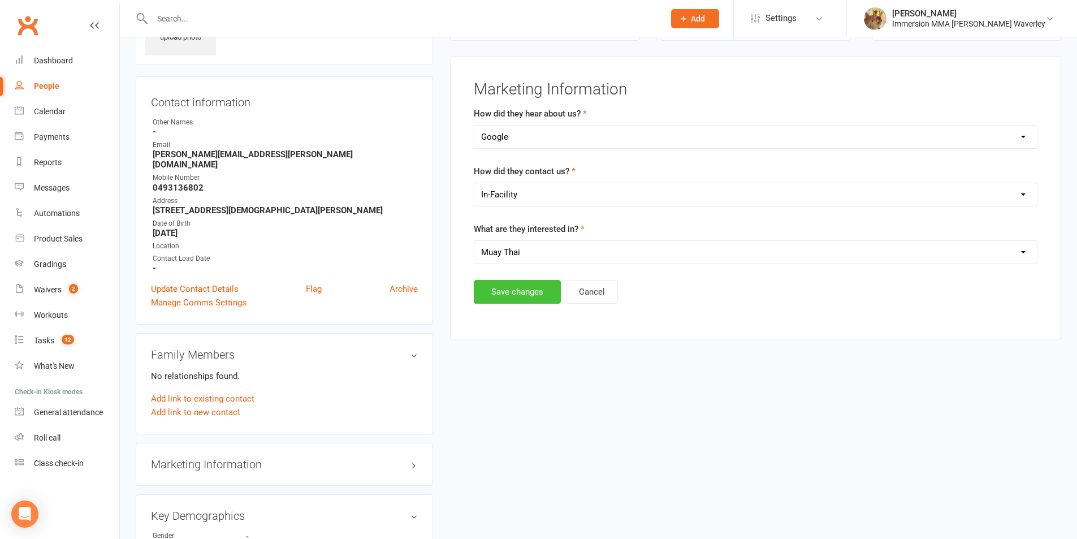
click at [509, 292] on button "Save changes" at bounding box center [517, 292] width 87 height 24
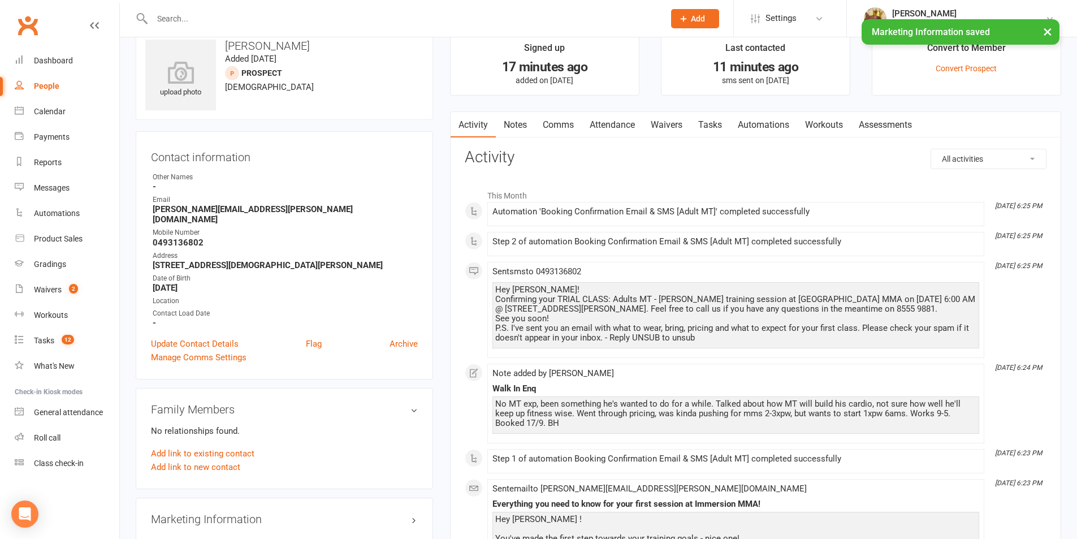
scroll to position [0, 0]
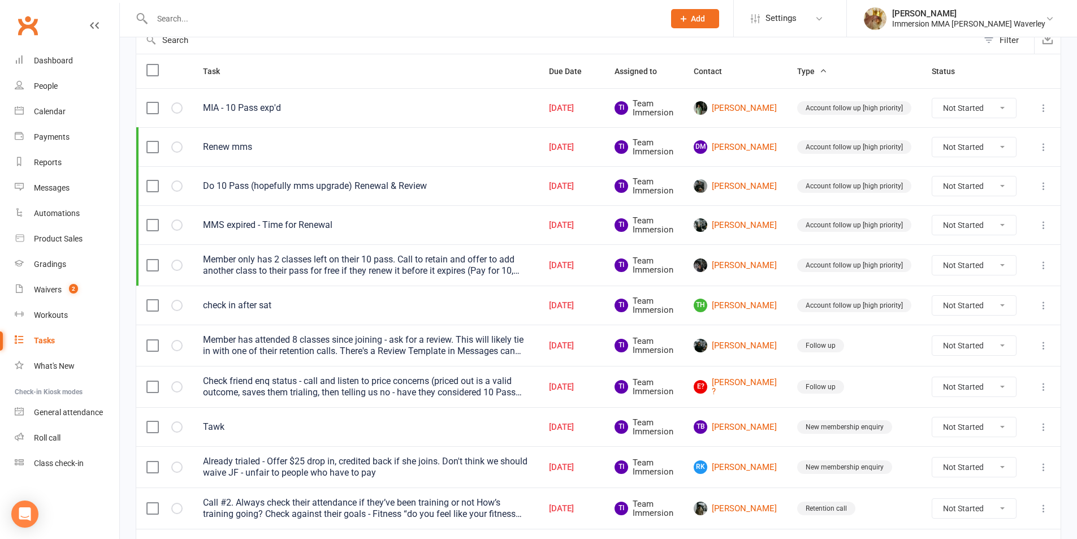
scroll to position [203, 0]
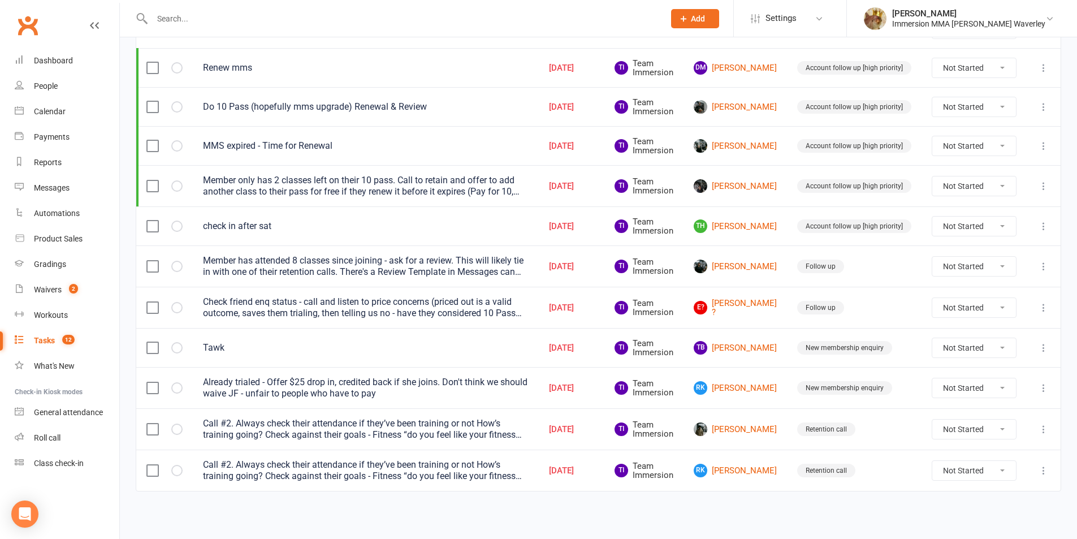
click at [431, 17] on input "text" at bounding box center [402, 19] width 507 height 16
click at [336, 19] on input "text" at bounding box center [402, 19] width 507 height 16
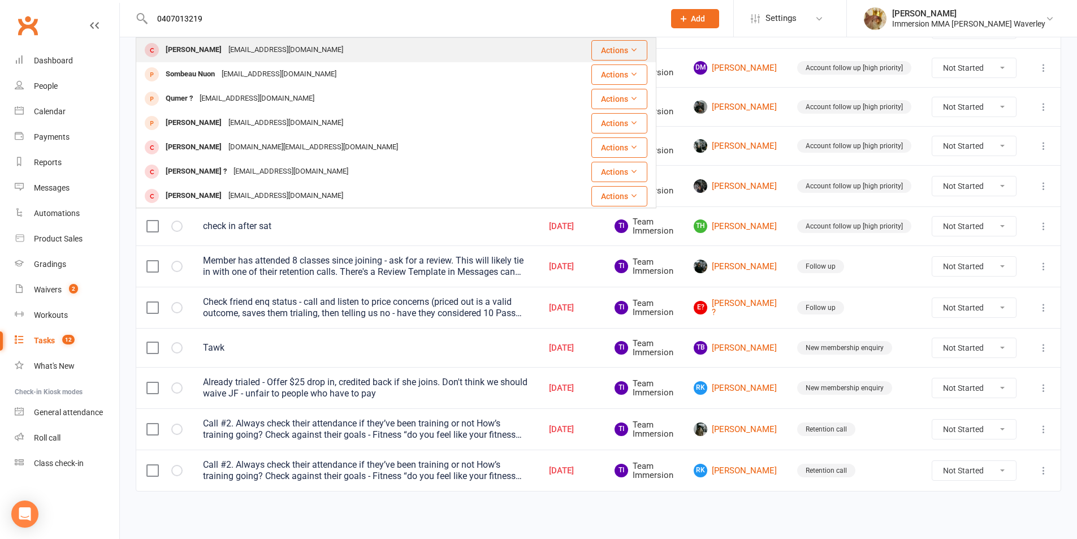
type input "0407013219"
click at [275, 44] on div "jlv@tpg.com.au" at bounding box center [286, 50] width 122 height 16
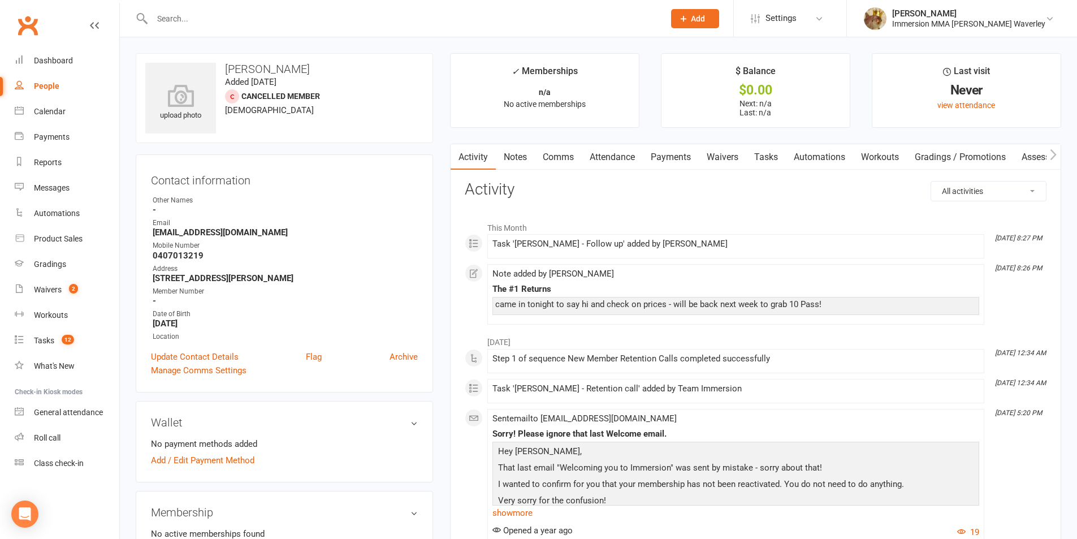
click at [509, 148] on link "Notes" at bounding box center [515, 157] width 39 height 26
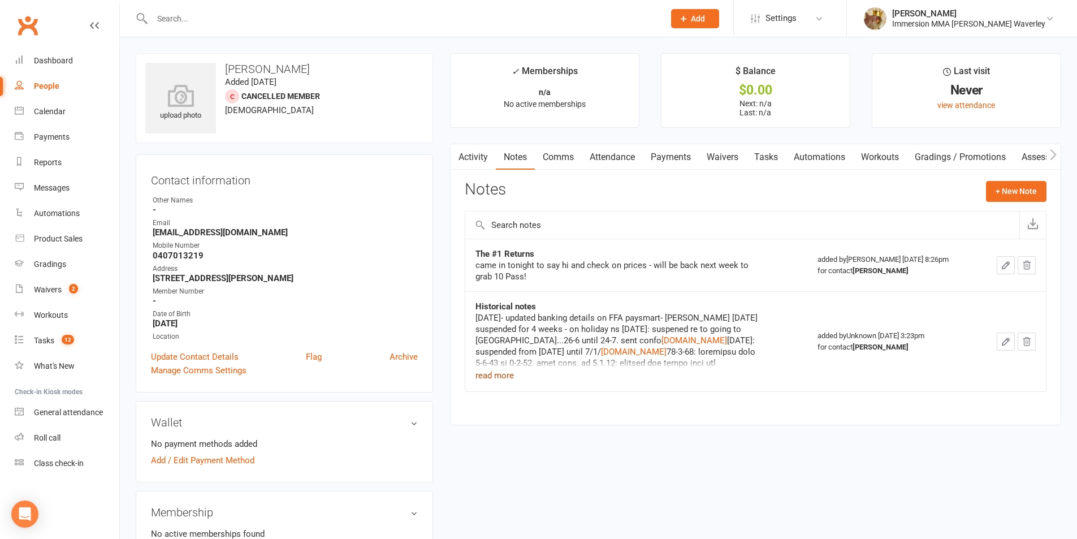
click at [484, 381] on button "read more" at bounding box center [494, 375] width 38 height 14
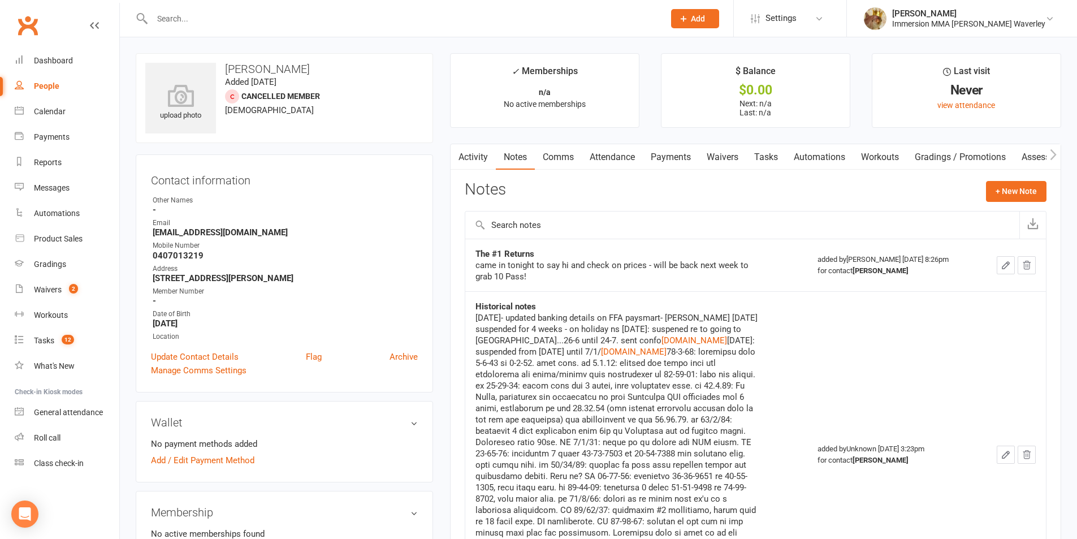
click at [764, 155] on link "Tasks" at bounding box center [766, 157] width 40 height 26
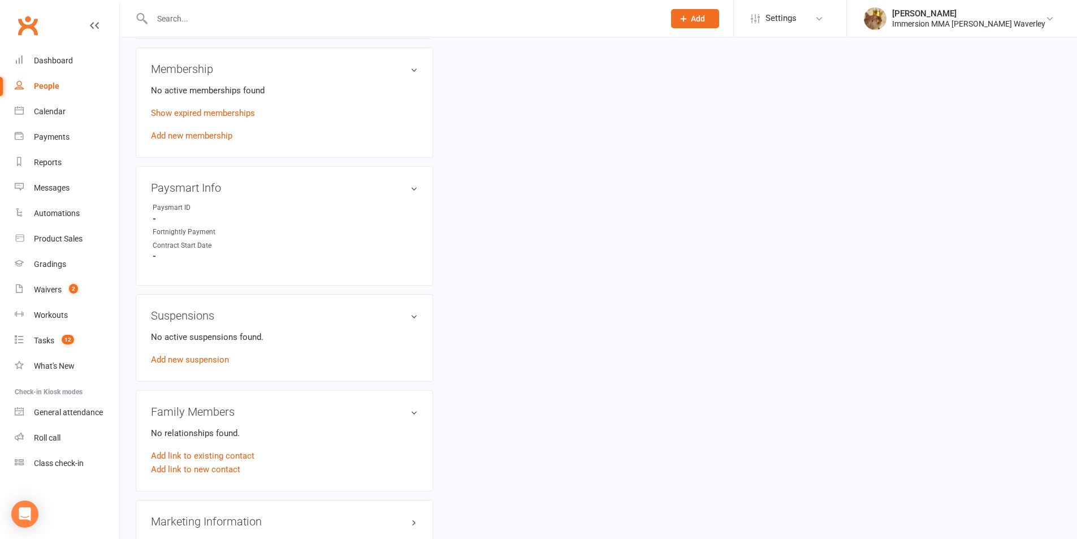
scroll to position [603, 0]
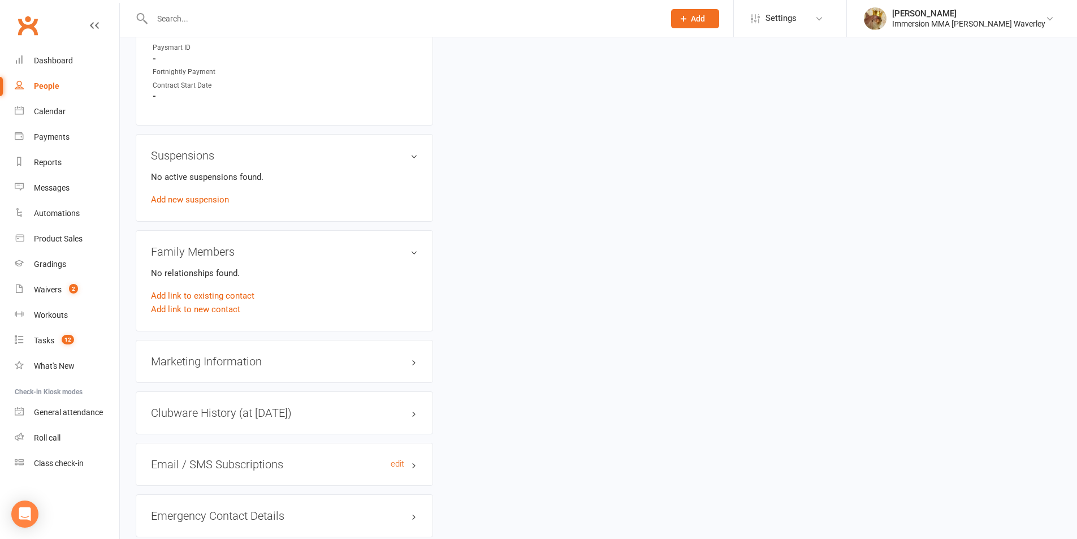
click at [245, 465] on h3 "Email / SMS Subscriptions edit" at bounding box center [284, 464] width 267 height 12
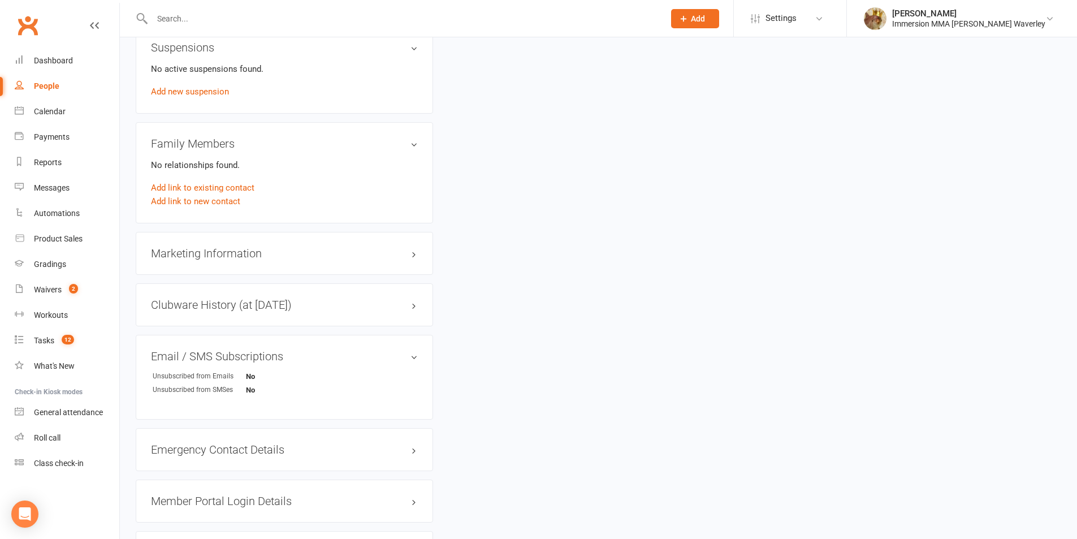
scroll to position [753, 0]
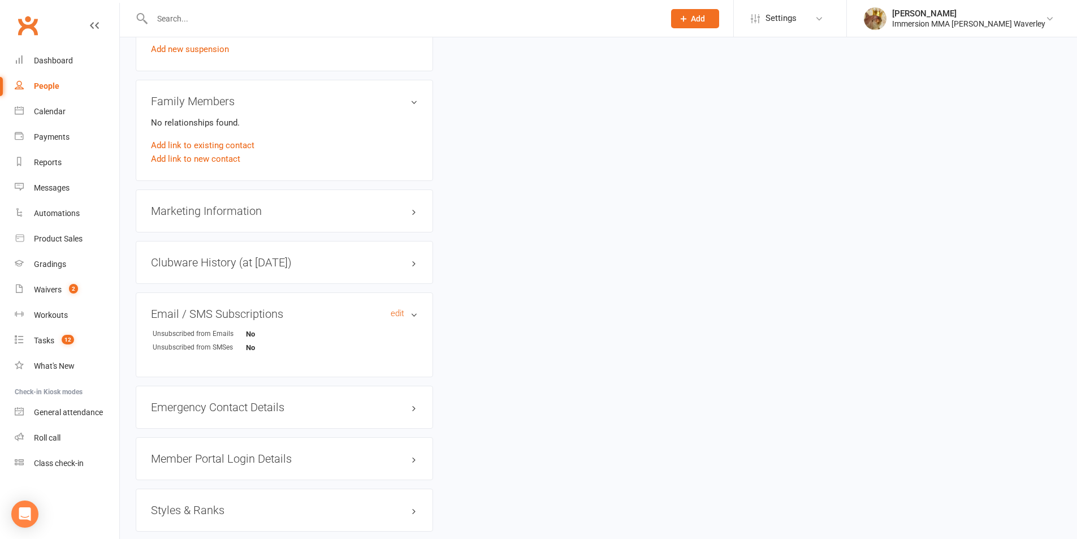
click at [259, 314] on h3 "Email / SMS Subscriptions edit" at bounding box center [284, 313] width 267 height 12
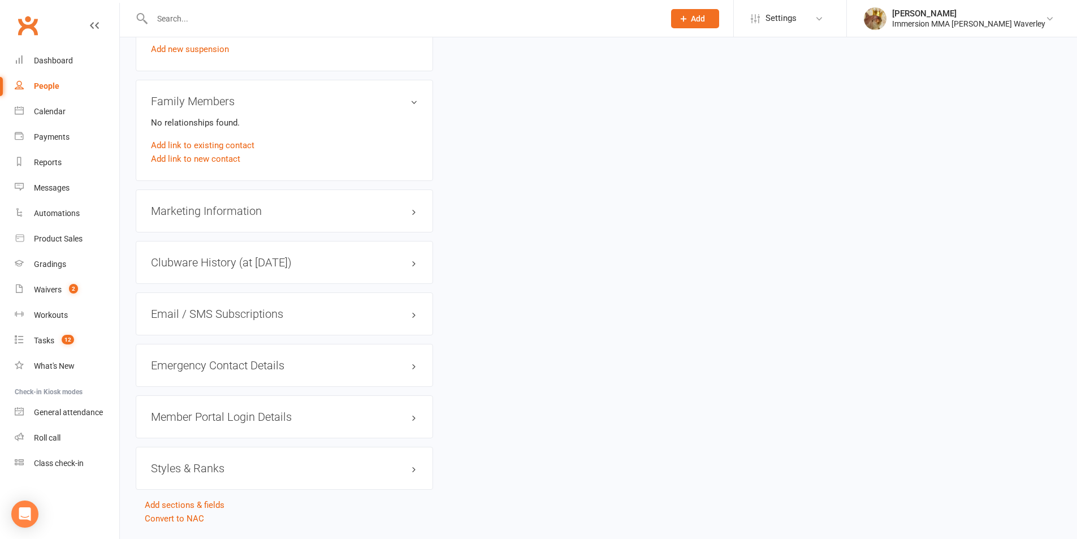
click at [249, 418] on h3 "Member Portal Login Details" at bounding box center [284, 416] width 267 height 12
click at [250, 413] on h3 "Member Portal Login Details" at bounding box center [284, 416] width 267 height 12
click at [239, 374] on div "Emergency Contact Details edit" at bounding box center [284, 365] width 297 height 43
click at [240, 368] on h3 "Emergency Contact Details edit" at bounding box center [284, 365] width 267 height 12
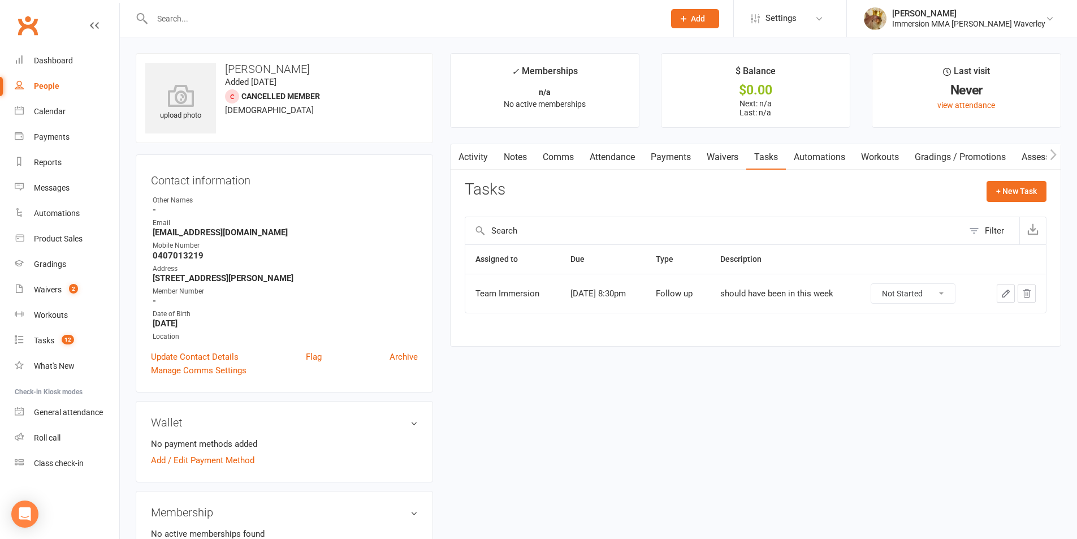
click at [512, 155] on link "Notes" at bounding box center [515, 157] width 39 height 26
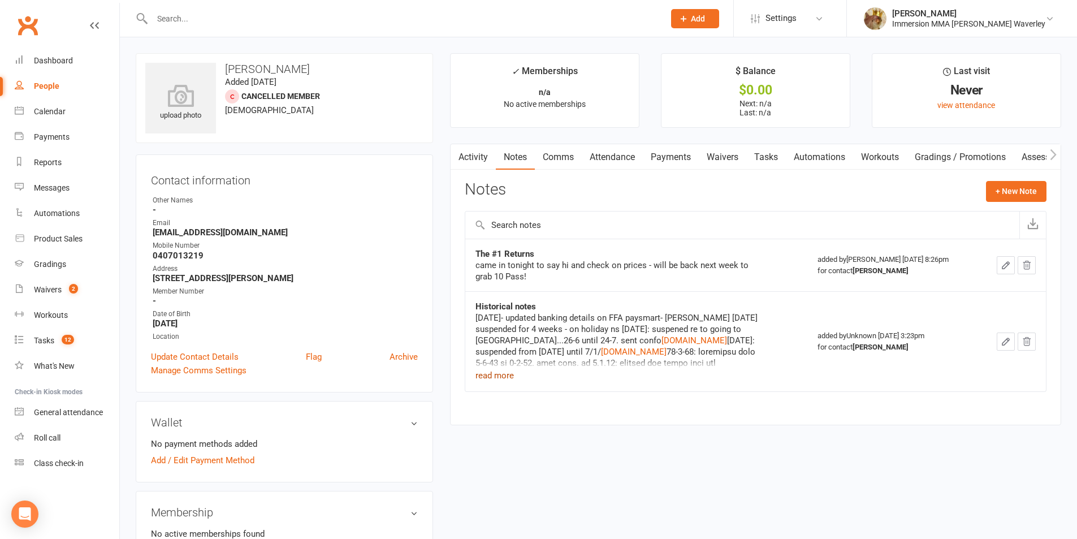
click at [491, 370] on button "read more" at bounding box center [494, 375] width 38 height 14
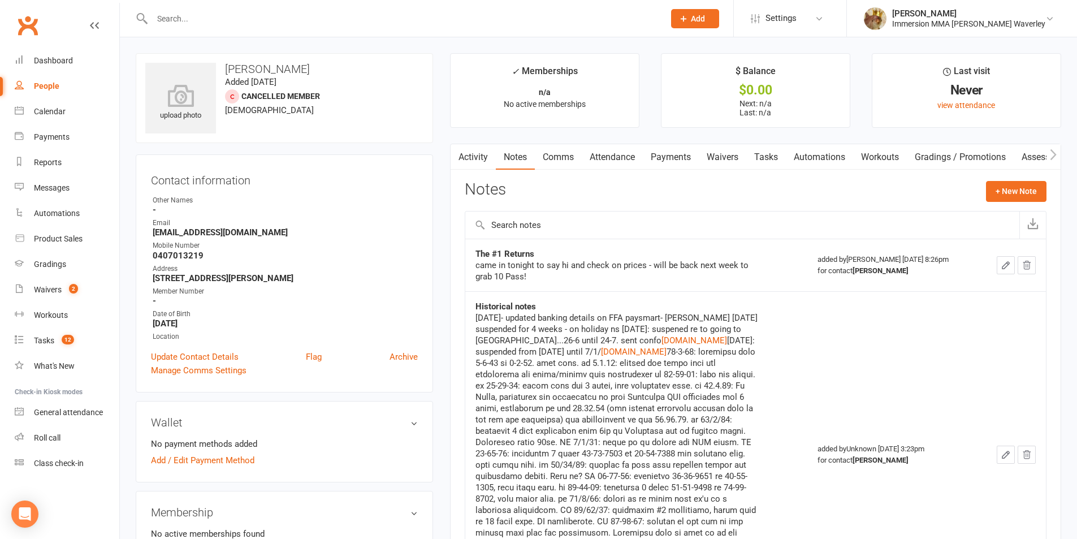
click at [776, 159] on link "Tasks" at bounding box center [766, 157] width 40 height 26
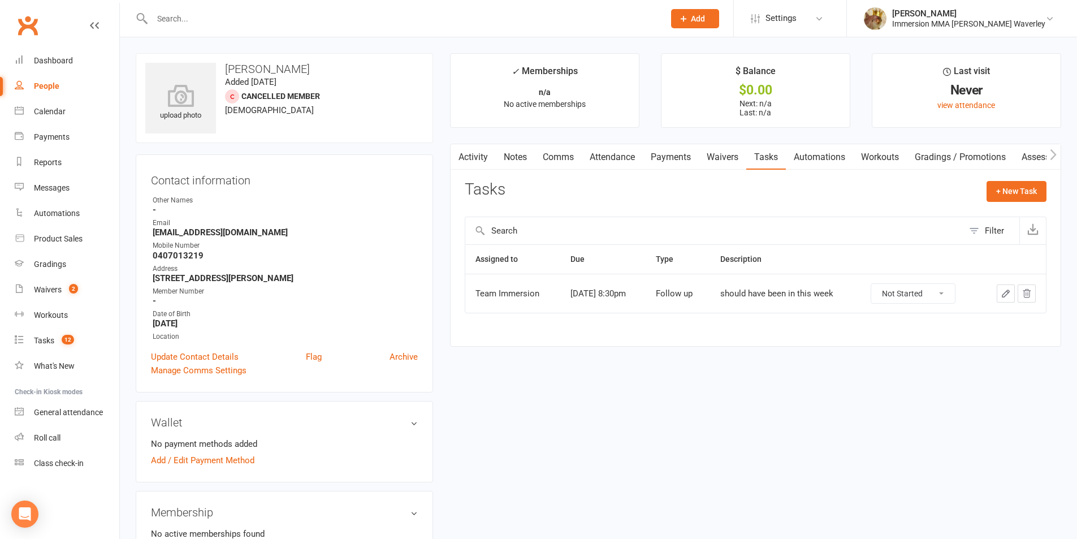
click at [921, 296] on select "Not Started In Progress Waiting Complete" at bounding box center [913, 293] width 84 height 19
click at [878, 284] on select "Not Started In Progress Waiting Complete" at bounding box center [913, 293] width 84 height 19
select select "unstarted"
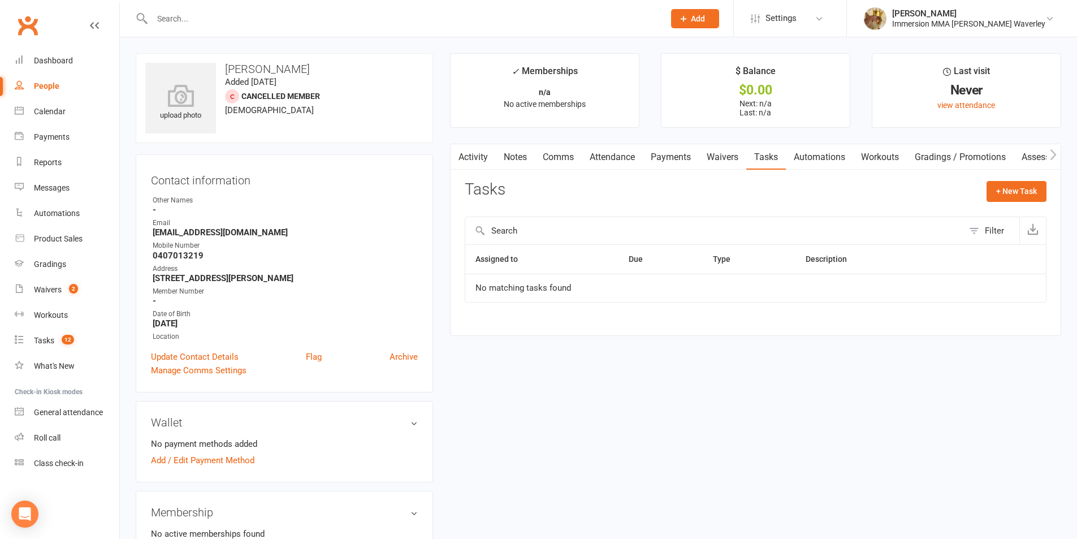
click at [497, 158] on link "Notes" at bounding box center [515, 157] width 39 height 26
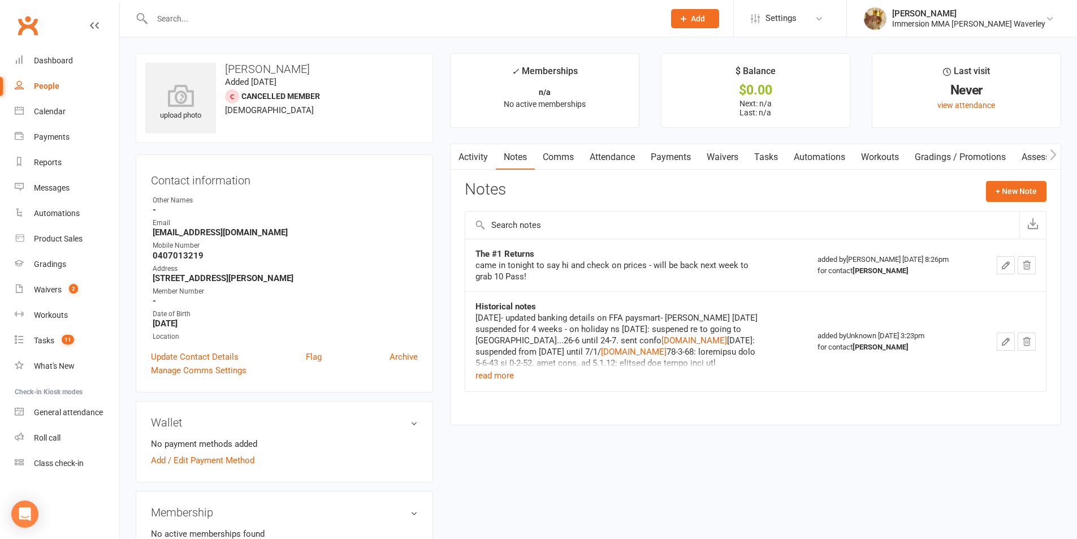
drag, startPoint x: 327, startPoint y: 275, endPoint x: 263, endPoint y: 281, distance: 64.7
click at [263, 281] on strong "46 Troups Creek Promenade Hallam VIC 3803" at bounding box center [285, 278] width 265 height 10
click at [309, 217] on ul "Owner Other Names - Email jlv@tpg.com.au Mobile Number 0407013219 Address 46 Tr…" at bounding box center [284, 268] width 267 height 147
click at [393, 114] on contact-information "upload photo Jesse Venables Added 19 February, 2024 Cancelled member 41 years o…" at bounding box center [284, 222] width 297 height 339
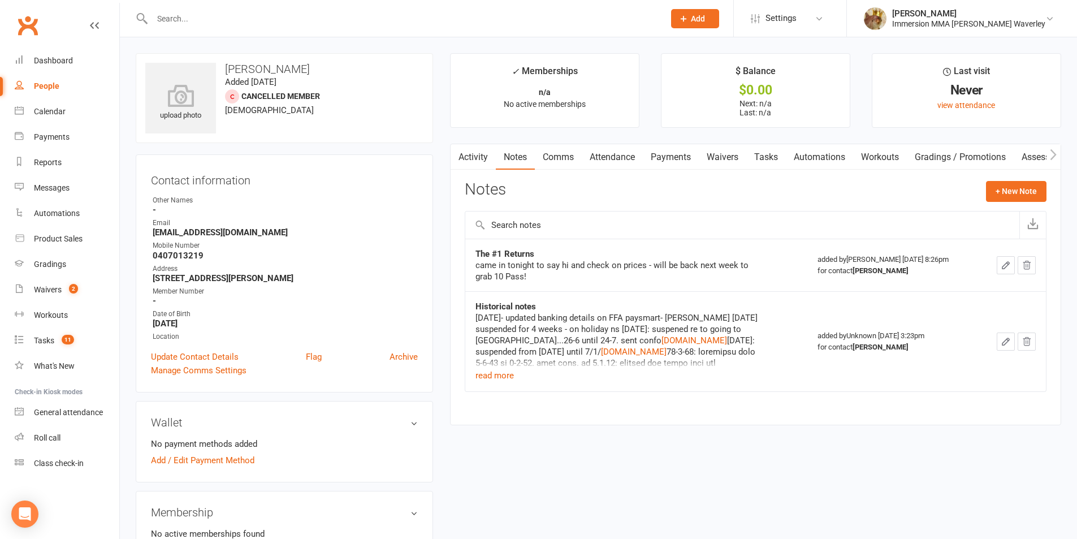
scroll to position [301, 0]
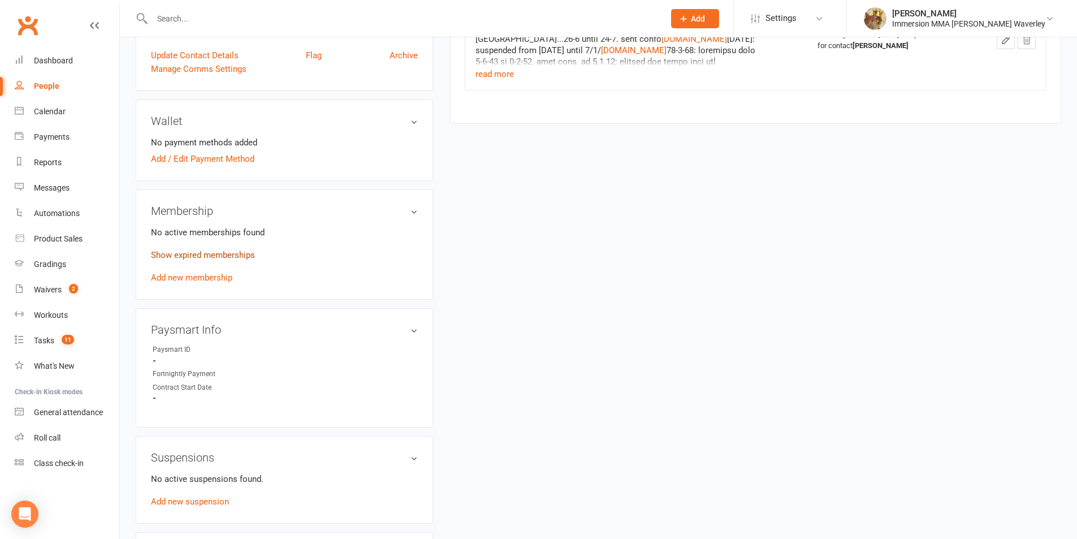
click at [234, 254] on link "Show expired memberships" at bounding box center [203, 255] width 104 height 10
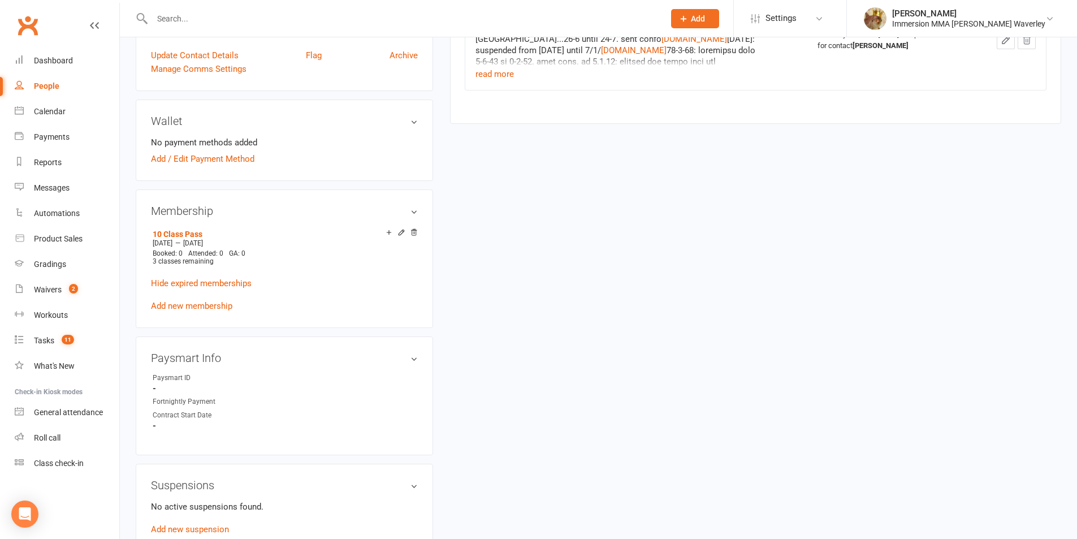
click at [226, 285] on link "Hide expired memberships" at bounding box center [201, 283] width 101 height 10
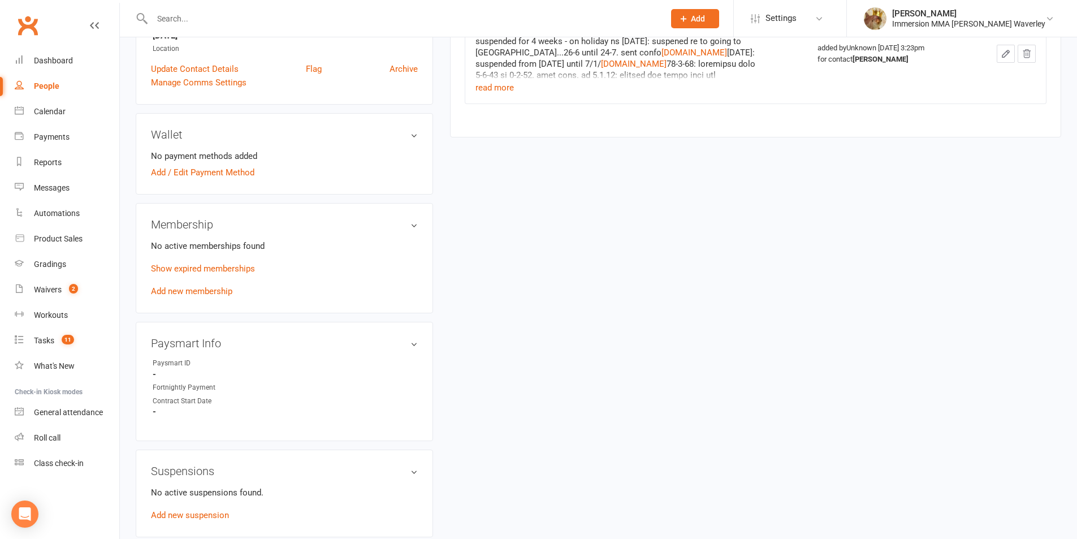
scroll to position [0, 0]
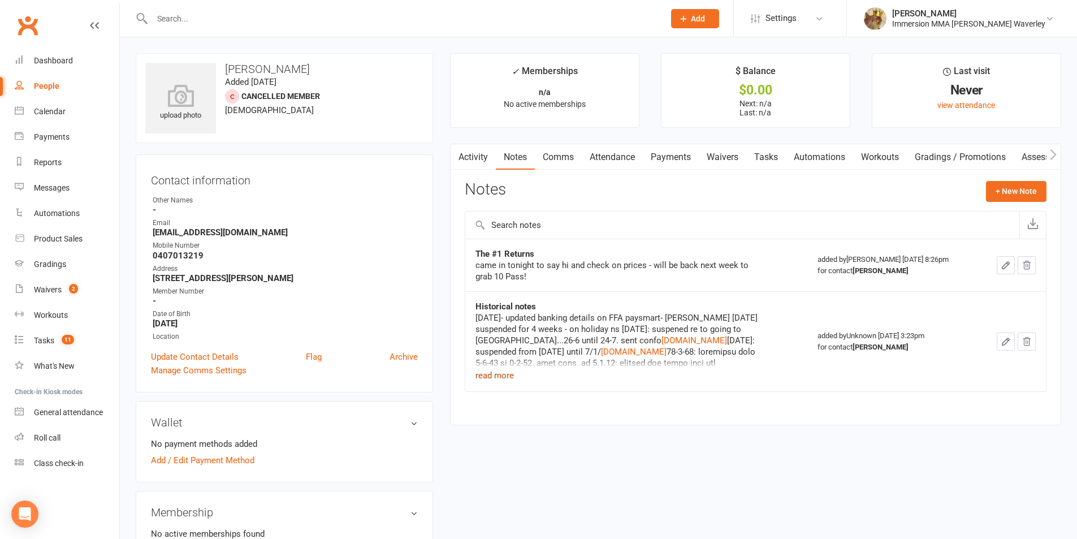
click at [497, 377] on button "read more" at bounding box center [494, 375] width 38 height 14
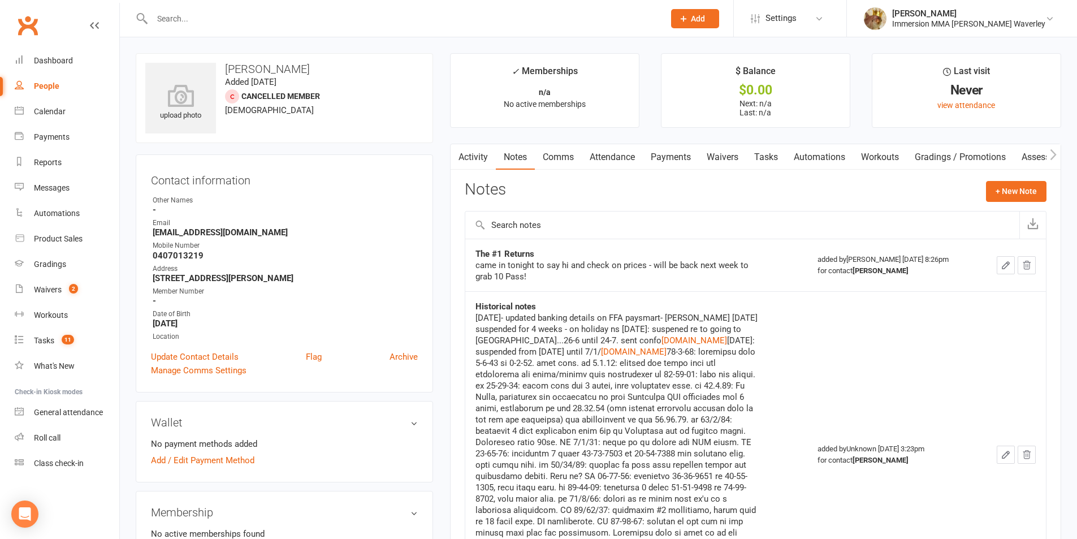
click at [760, 153] on link "Tasks" at bounding box center [766, 157] width 40 height 26
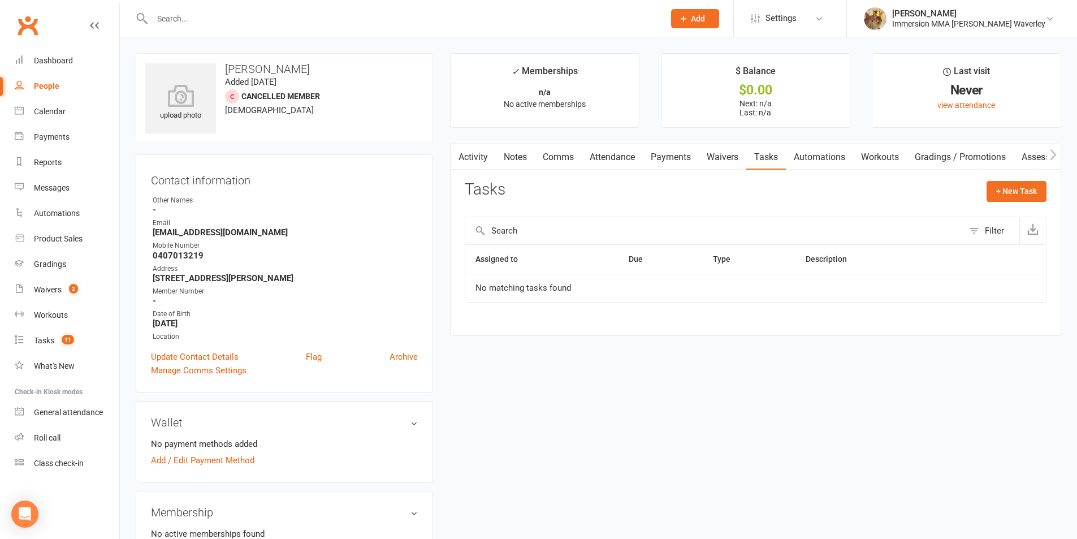
click at [524, 159] on link "Notes" at bounding box center [515, 157] width 39 height 26
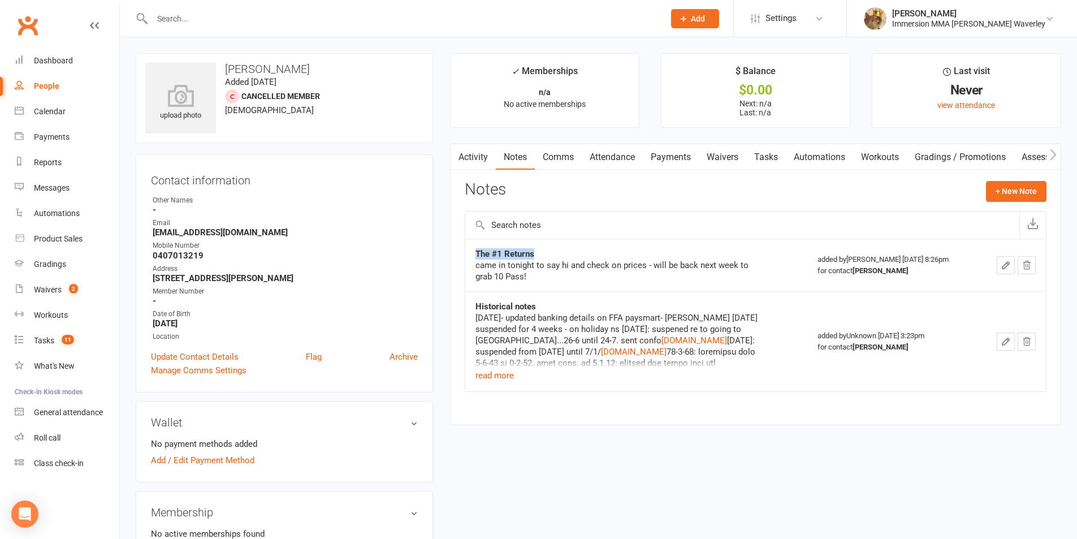
drag, startPoint x: 544, startPoint y: 255, endPoint x: 459, endPoint y: 259, distance: 84.3
click at [459, 259] on div "Activity Notes Comms Attendance Payments Waivers Tasks Automations Workouts Gra…" at bounding box center [755, 284] width 611 height 281
drag, startPoint x: 41, startPoint y: 287, endPoint x: 46, endPoint y: 287, distance: 5.7
click at [609, 158] on link "Attendance" at bounding box center [612, 157] width 61 height 26
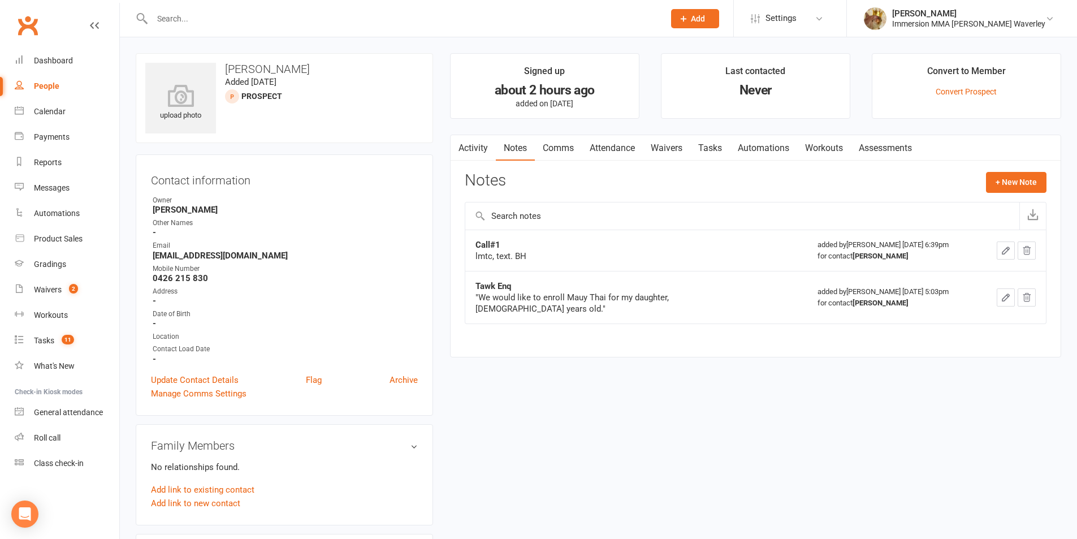
click at [192, 369] on div "Contact information Owner [PERSON_NAME] Other Names - Email [EMAIL_ADDRESS][DOM…" at bounding box center [284, 284] width 297 height 261
click at [189, 375] on link "Update Contact Details" at bounding box center [195, 380] width 88 height 14
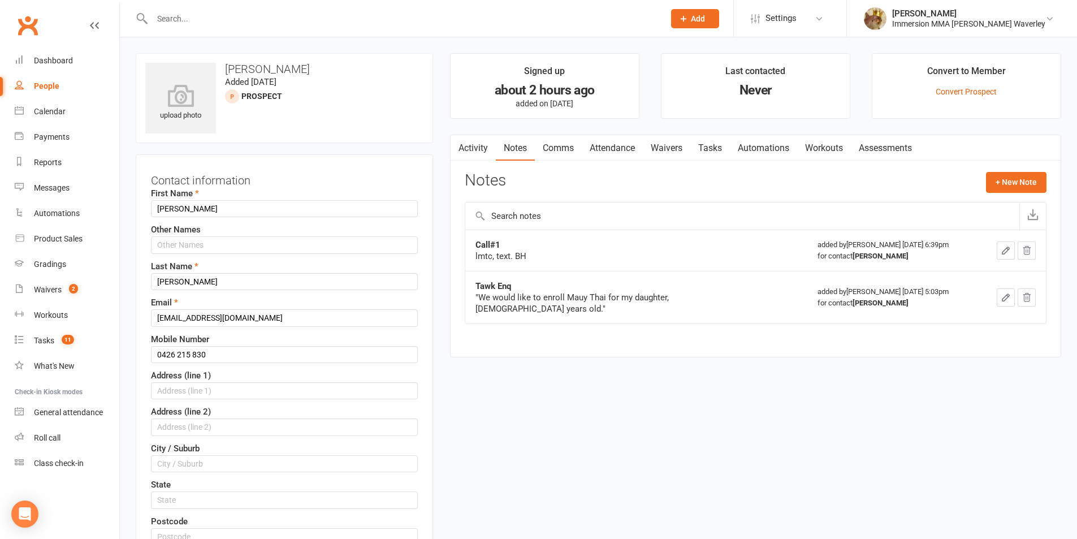
scroll to position [53, 0]
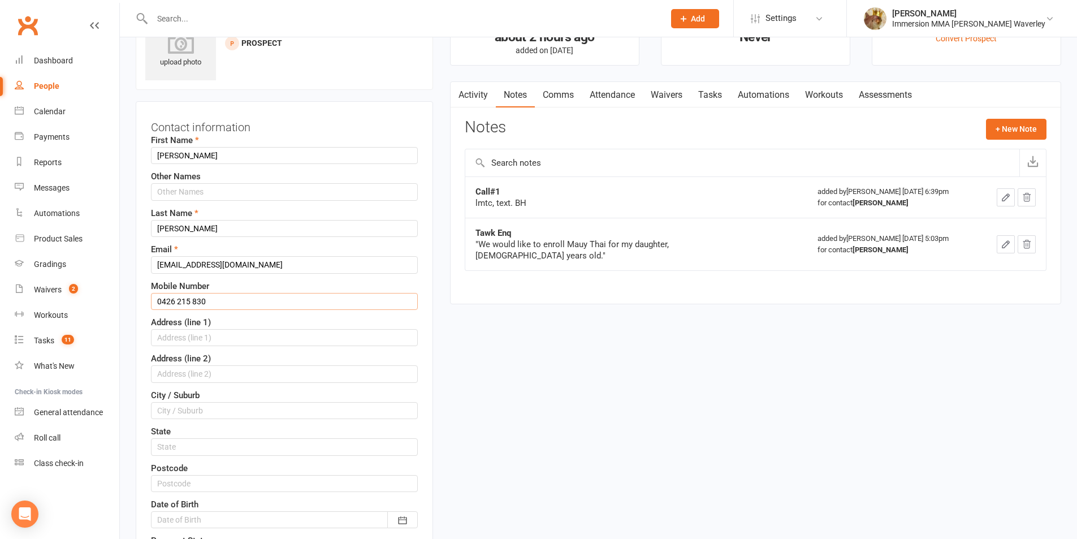
click at [190, 297] on input "0426 215 830" at bounding box center [284, 301] width 267 height 17
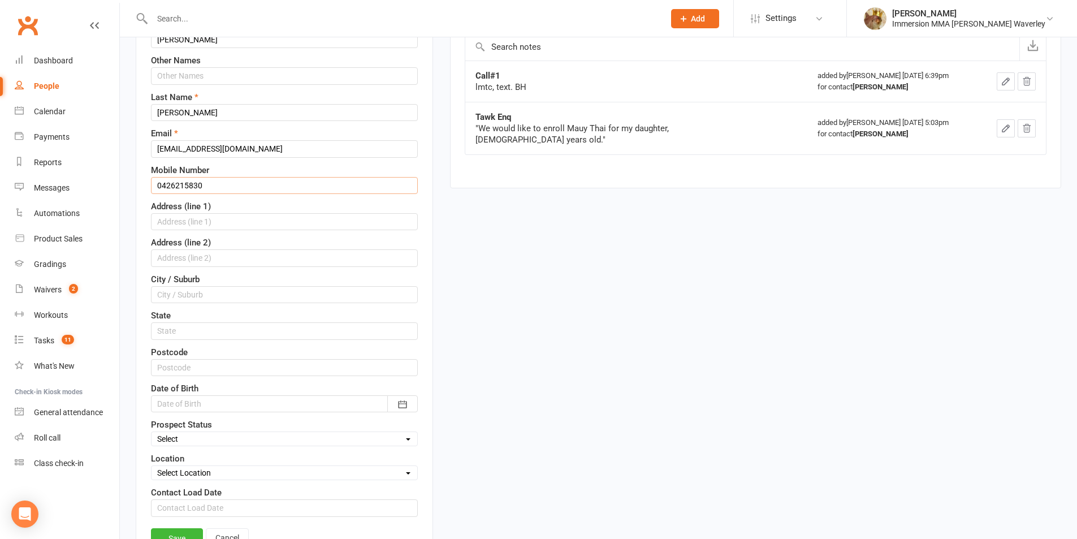
scroll to position [204, 0]
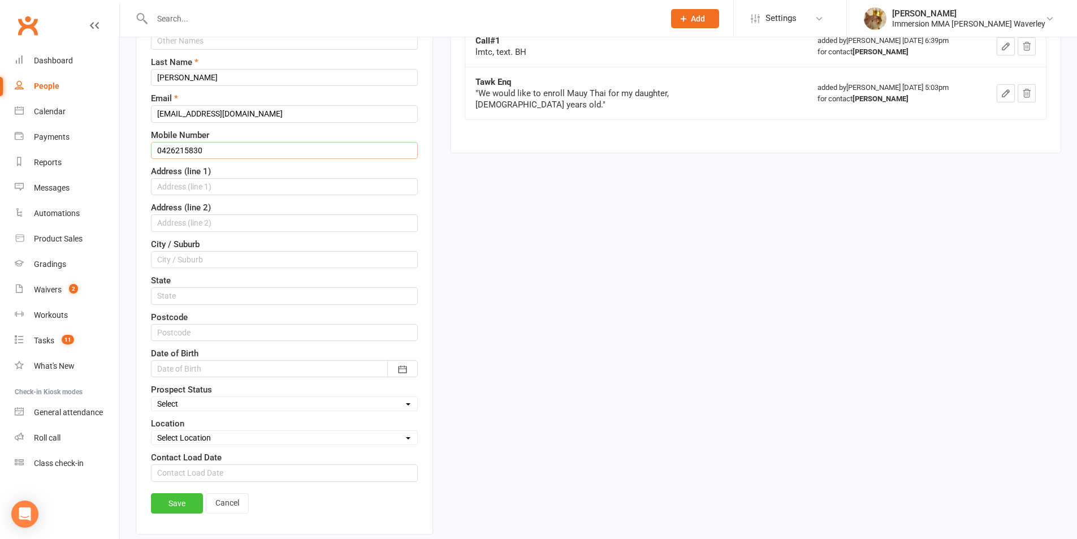
type input "0426215830"
click at [175, 505] on link "Save" at bounding box center [177, 503] width 52 height 20
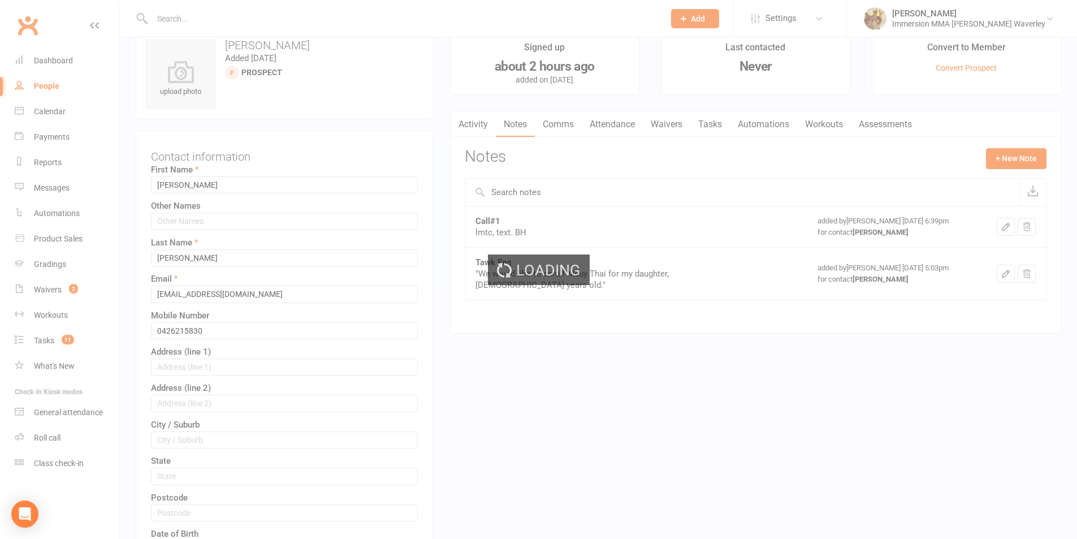
scroll to position [0, 0]
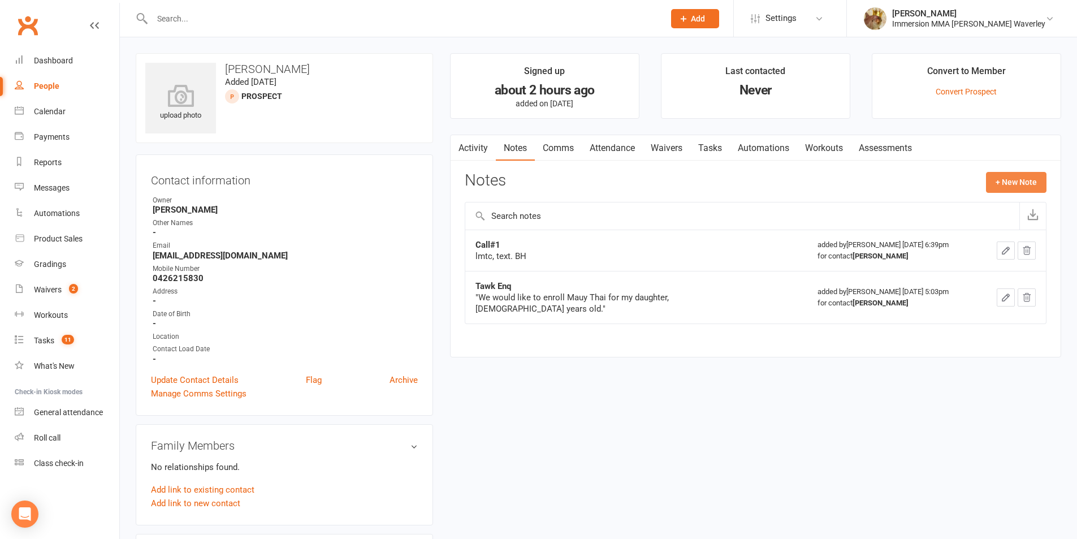
click at [1026, 184] on button "+ New Note" at bounding box center [1016, 182] width 60 height 20
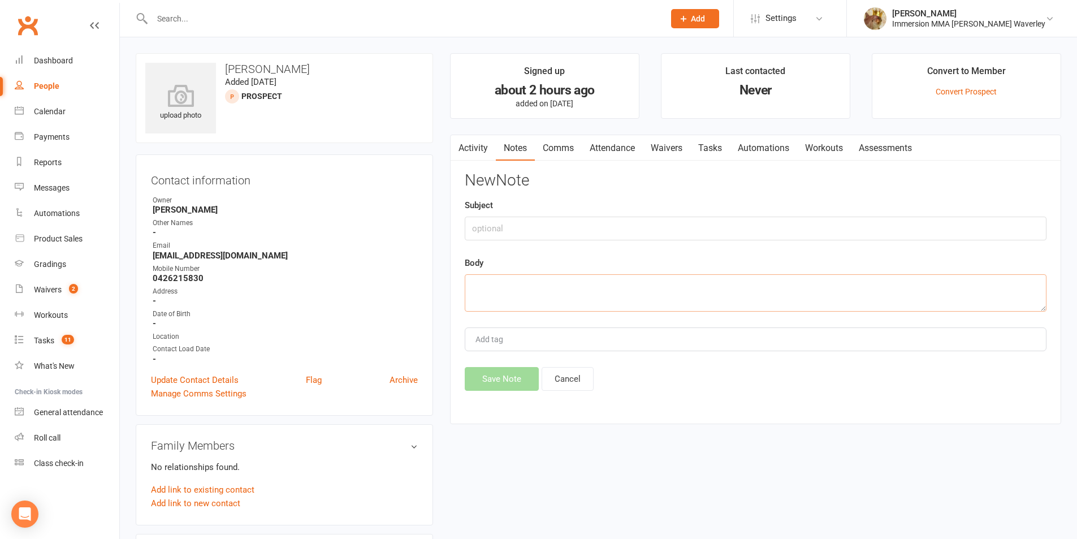
click at [589, 297] on textarea at bounding box center [756, 292] width 582 height 37
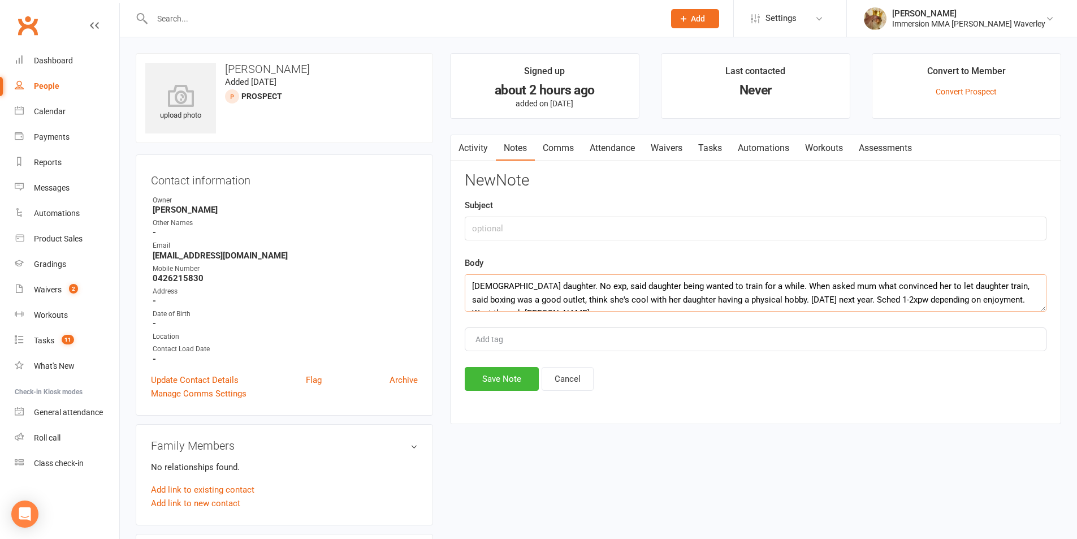
scroll to position [7, 0]
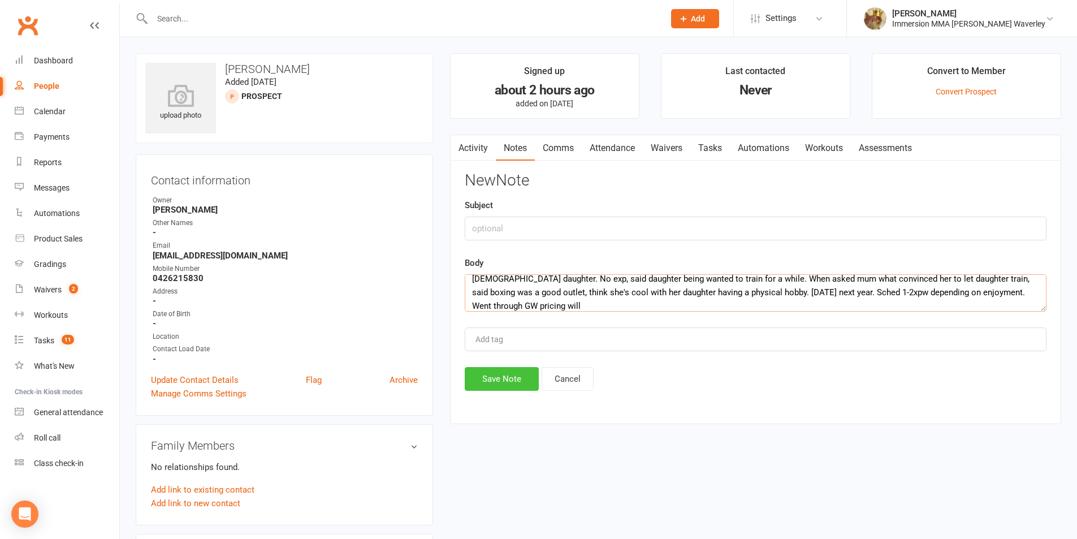
type textarea "15yo daughter. No exp, said daughter being wanted to train for a while. When as…"
click at [511, 380] on button "Save Note" at bounding box center [502, 379] width 74 height 24
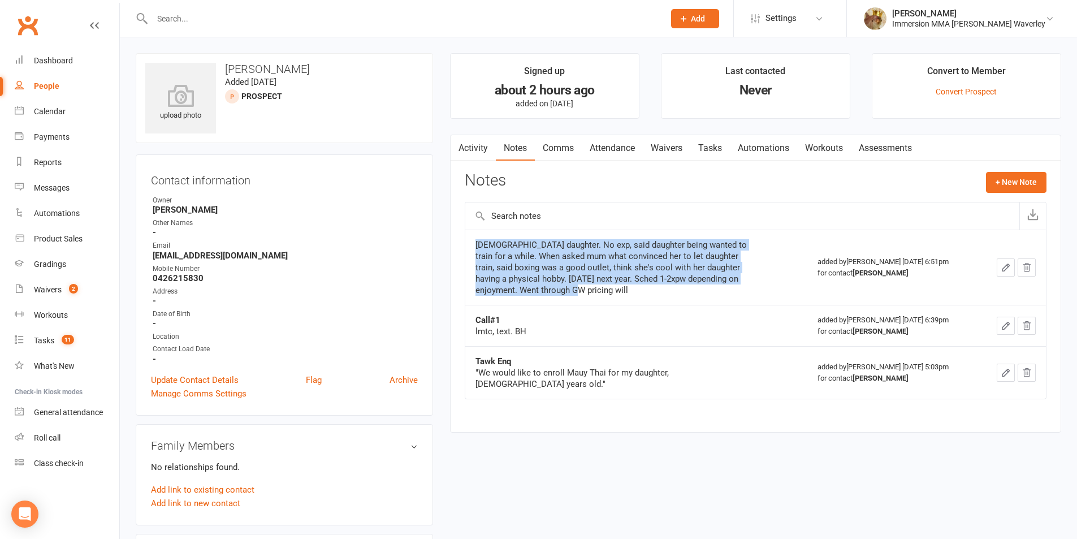
drag, startPoint x: 570, startPoint y: 292, endPoint x: 474, endPoint y: 241, distance: 109.2
click at [474, 241] on td "15yo daughter. No exp, said daughter being wanted to train for a while. When as…" at bounding box center [636, 266] width 342 height 75
click at [650, 298] on td "15yo daughter. No exp, said daughter being wanted to train for a while. When as…" at bounding box center [636, 266] width 342 height 75
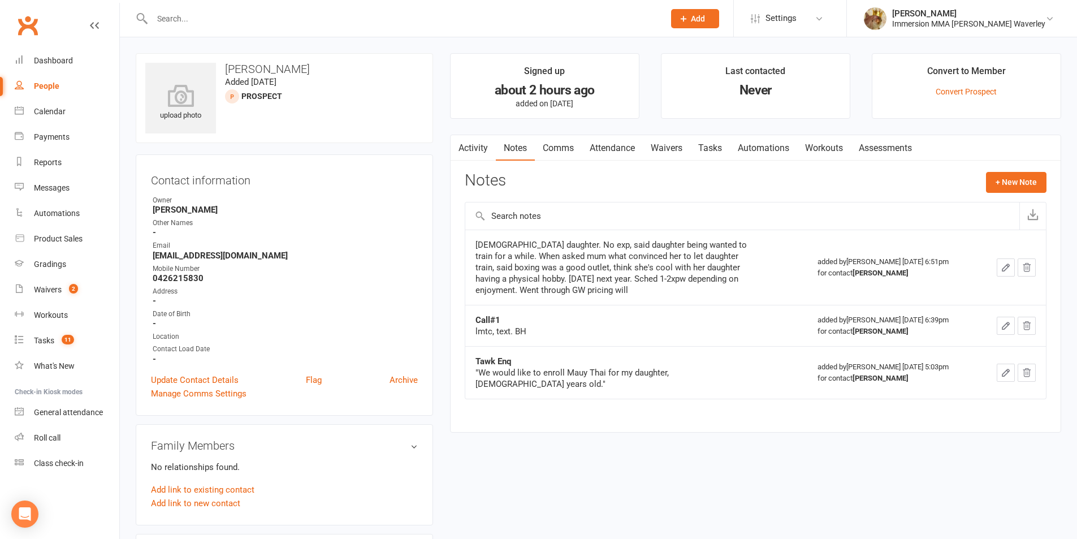
click at [999, 264] on button "button" at bounding box center [1005, 267] width 18 height 18
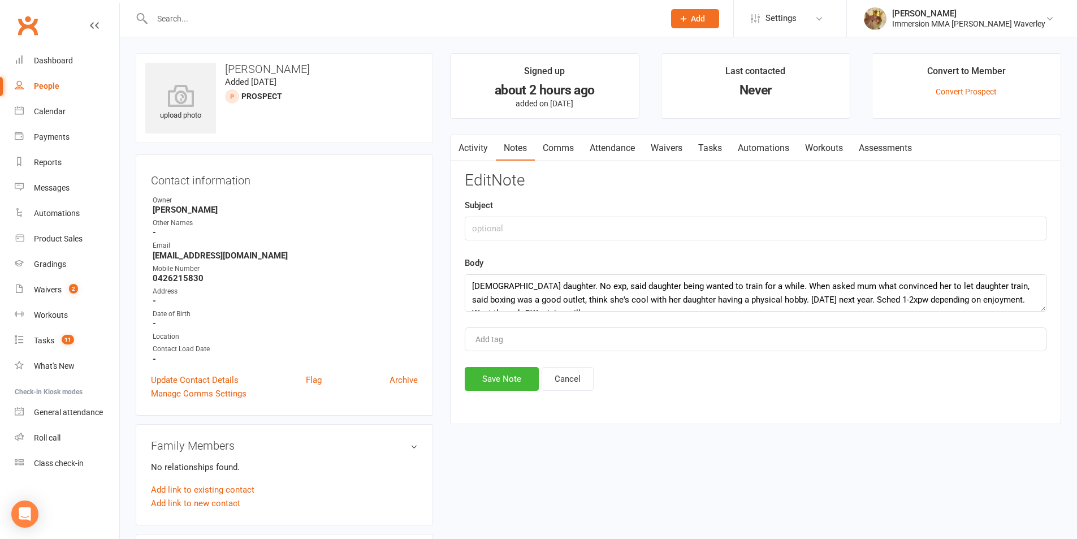
drag, startPoint x: 1041, startPoint y: 309, endPoint x: 1049, endPoint y: 416, distance: 107.7
click at [1046, 311] on textarea "15yo daughter. No exp, said daughter being wanted to train for a while. When as…" at bounding box center [756, 292] width 582 height 37
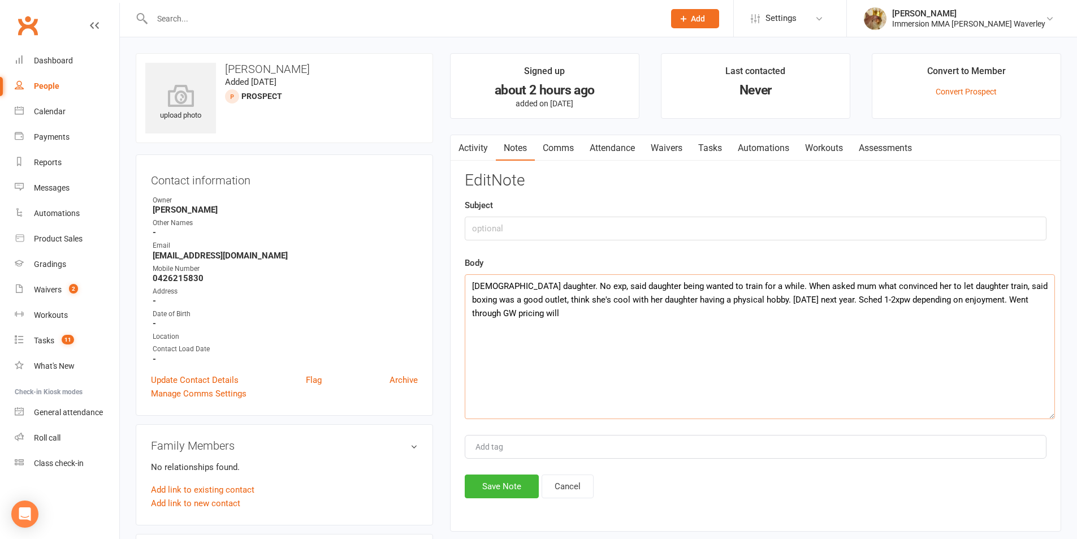
click at [834, 360] on textarea "15yo daughter. No exp, said daughter being wanted to train for a while. When as…" at bounding box center [760, 346] width 590 height 145
type textarea "15yo daughter. No exp, said daughter being wanted to train for a while. When as…"
type input "Callback"
click at [492, 481] on button "Save Note" at bounding box center [502, 486] width 74 height 24
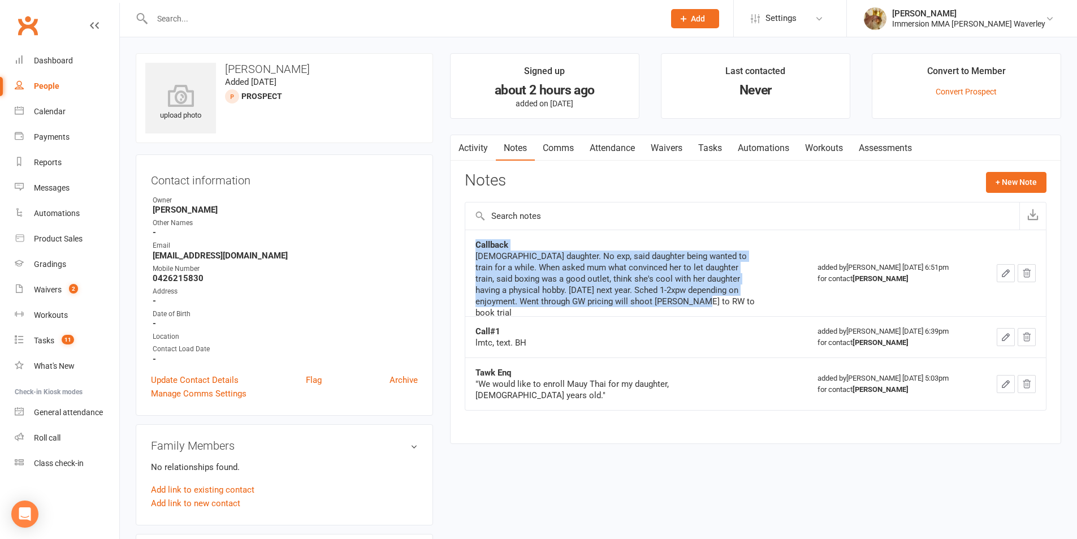
drag, startPoint x: 698, startPoint y: 309, endPoint x: 459, endPoint y: 254, distance: 245.7
click at [459, 254] on div "Activity Notes Comms Attendance Waivers Tasks Automations Workouts Assessments …" at bounding box center [755, 288] width 611 height 309
copy tbody "Callback 15yo daughter. No exp, said daughter being wanted to train for a while…"
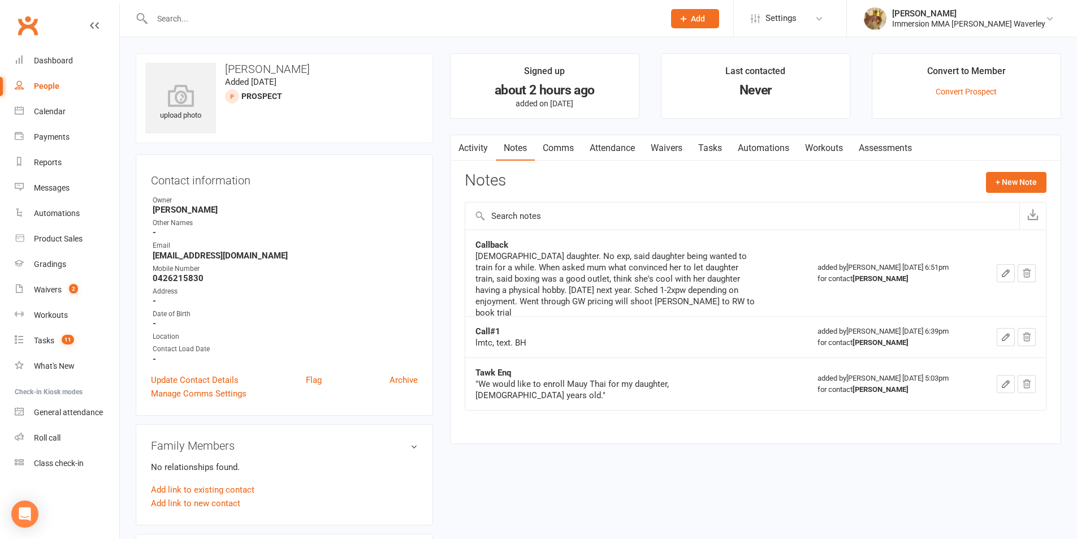
click at [284, 129] on div "upload photo Thao Bui Added 16 September, 2025 prospect" at bounding box center [284, 98] width 297 height 90
drag, startPoint x: 224, startPoint y: 276, endPoint x: 143, endPoint y: 250, distance: 85.4
click at [143, 250] on div "Contact information Owner Ben Street Other Names - Email Btathao@hotmail.com Mo…" at bounding box center [284, 284] width 297 height 261
copy ul "Email Btathao@hotmail.com Mobile Number 0426215830"
drag, startPoint x: 283, startPoint y: 59, endPoint x: 227, endPoint y: 58, distance: 56.0
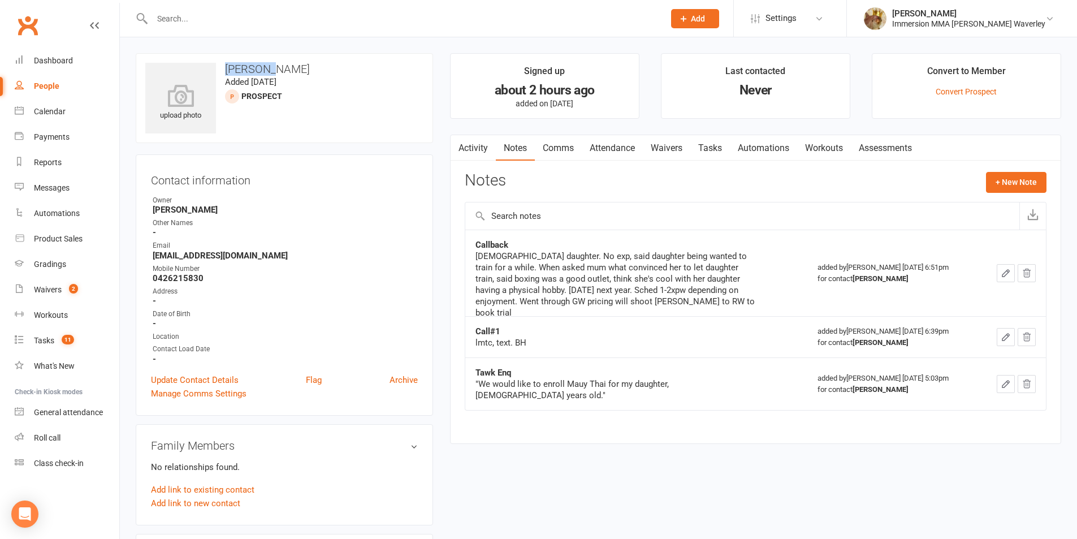
click at [227, 58] on div "upload photo Thao Bui Added 16 September, 2025 prospect" at bounding box center [284, 98] width 297 height 90
copy h3 "Thao Bui"
click at [998, 274] on button "button" at bounding box center [1005, 273] width 18 height 18
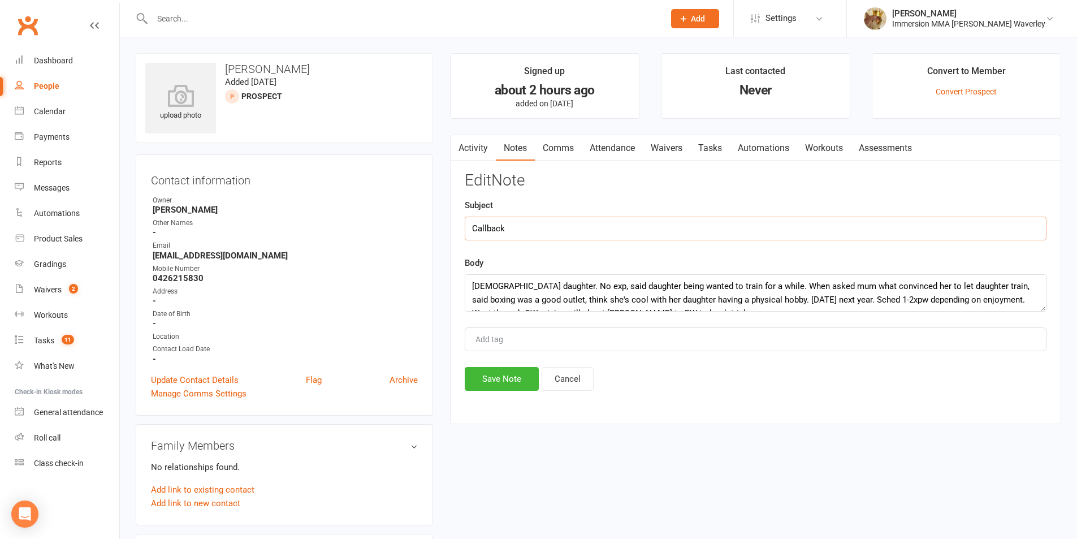
click at [665, 240] on div "Edit Note Subject Callback Body 15yo daughter. No exp, said daughter being want…" at bounding box center [756, 281] width 582 height 219
type input "Callback - RW"
click at [496, 377] on button "Save Note" at bounding box center [502, 379] width 74 height 24
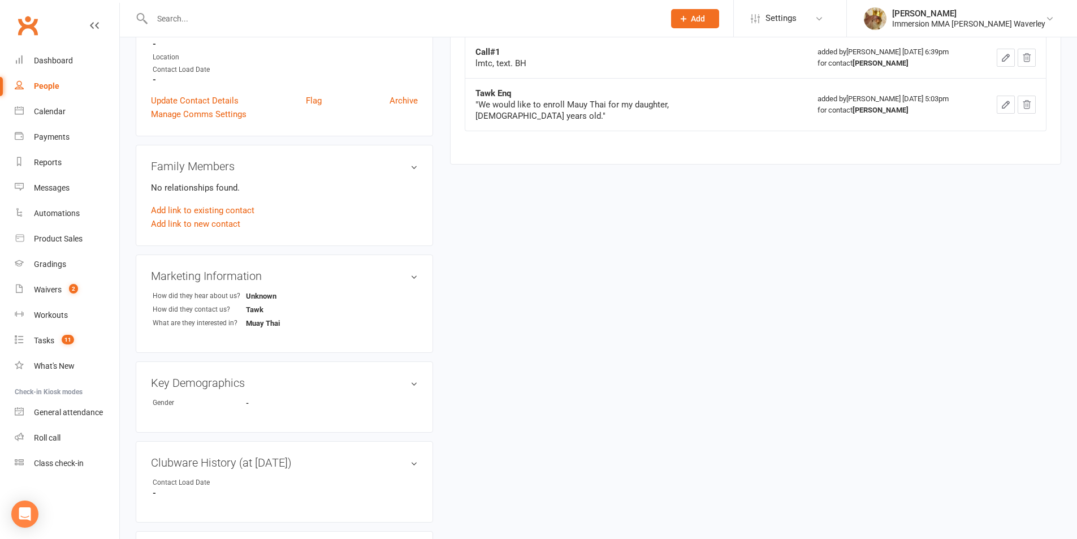
scroll to position [301, 0]
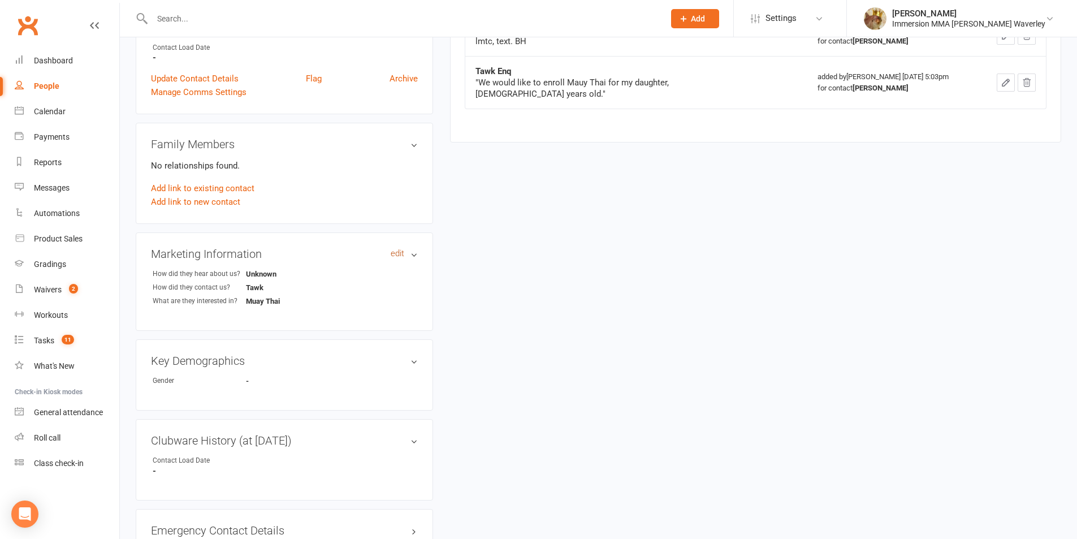
click at [399, 251] on link "edit" at bounding box center [397, 254] width 14 height 10
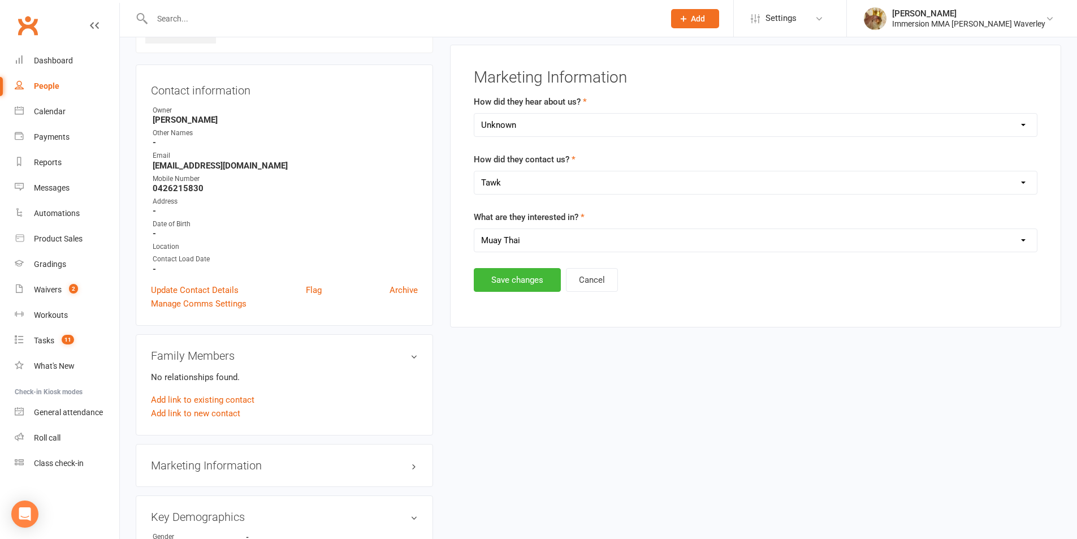
scroll to position [78, 0]
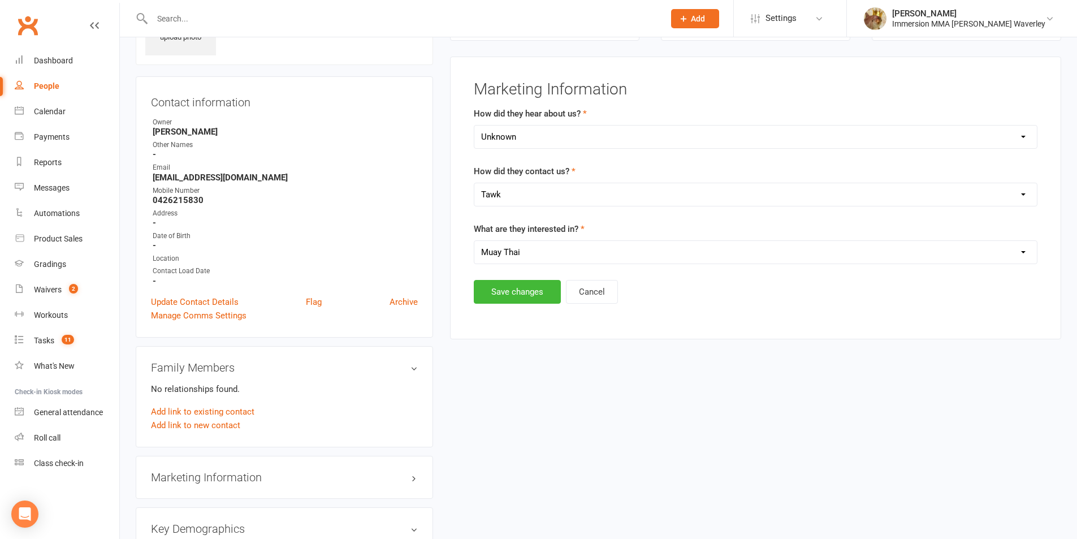
click at [516, 262] on select "Select Unspecified Muay Thai BJJ MMA Kids Muay Thai Kids BJJ Judo/Wrestling" at bounding box center [755, 252] width 562 height 23
click at [516, 258] on select "Select Unspecified Muay Thai BJJ MMA Kids Muay Thai Kids BJJ Judo/Wrestling" at bounding box center [755, 252] width 562 height 23
drag, startPoint x: 552, startPoint y: 394, endPoint x: 556, endPoint y: 367, distance: 28.0
click at [552, 394] on div "upload photo Thao Bui Added 16 September, 2025 prospect Contact information Own…" at bounding box center [598, 416] width 942 height 883
click at [528, 287] on button "Save changes" at bounding box center [517, 292] width 87 height 24
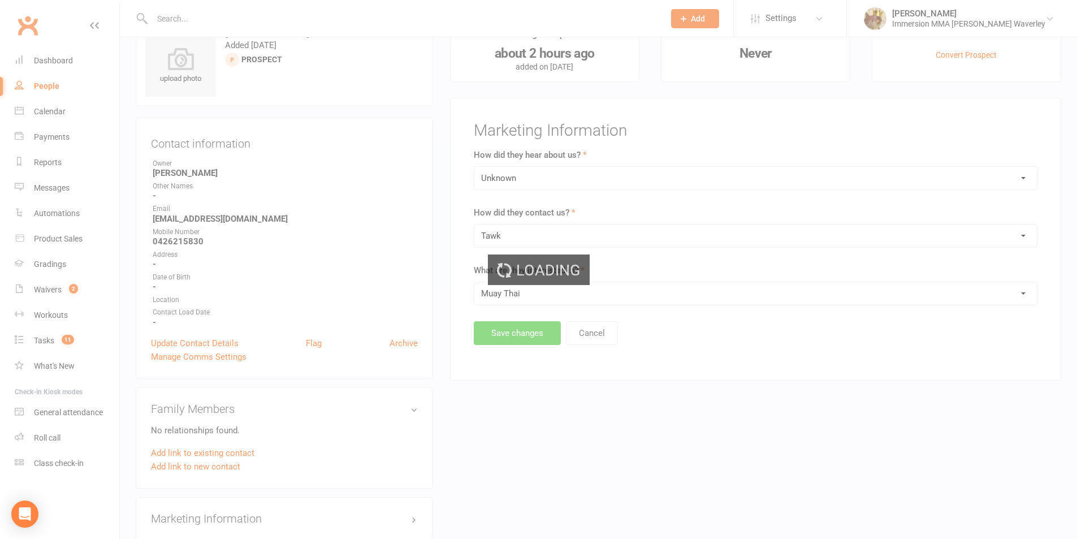
scroll to position [0, 0]
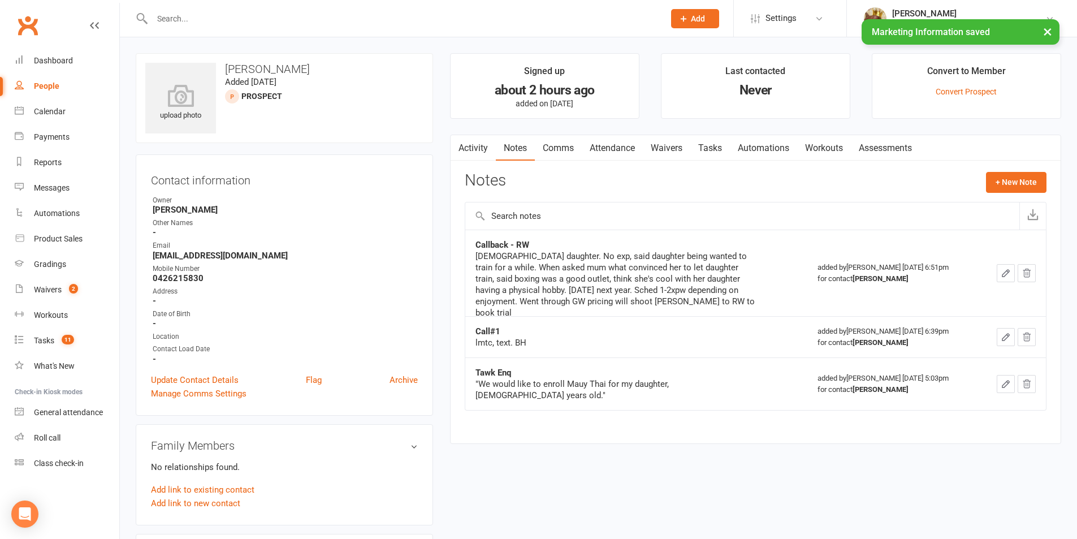
click at [698, 148] on link "Tasks" at bounding box center [710, 148] width 40 height 26
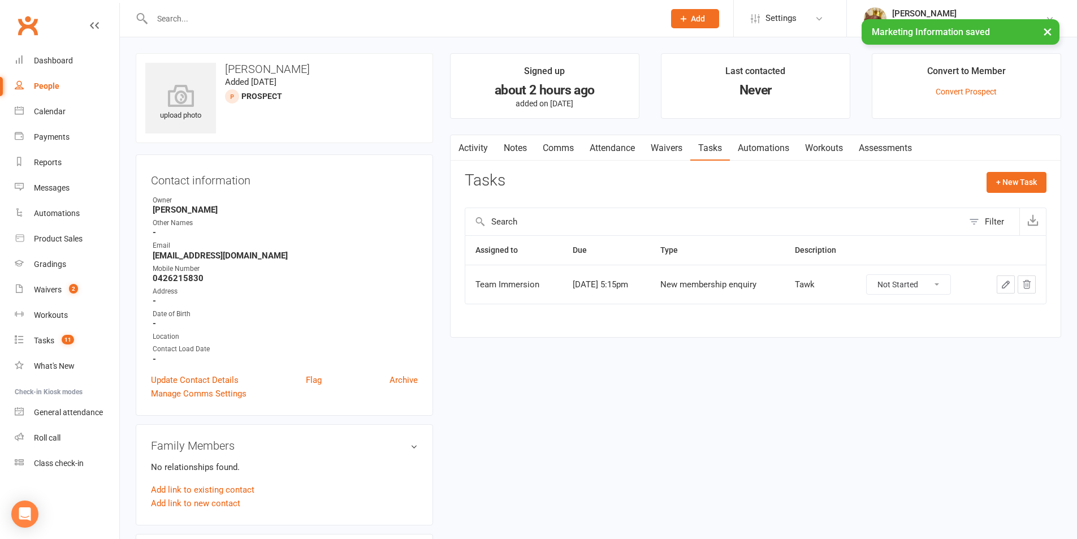
click at [924, 285] on select "Not Started In Progress Waiting Complete" at bounding box center [908, 284] width 84 height 19
click at [874, 275] on select "Not Started In Progress Waiting Complete" at bounding box center [908, 284] width 84 height 19
select select "unstarted"
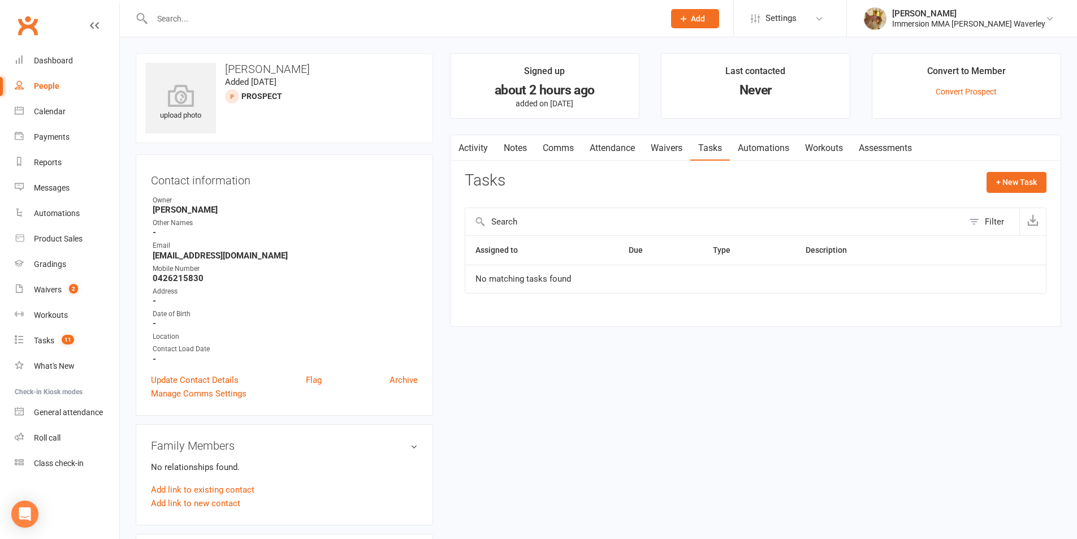
click at [513, 142] on link "Notes" at bounding box center [515, 148] width 39 height 26
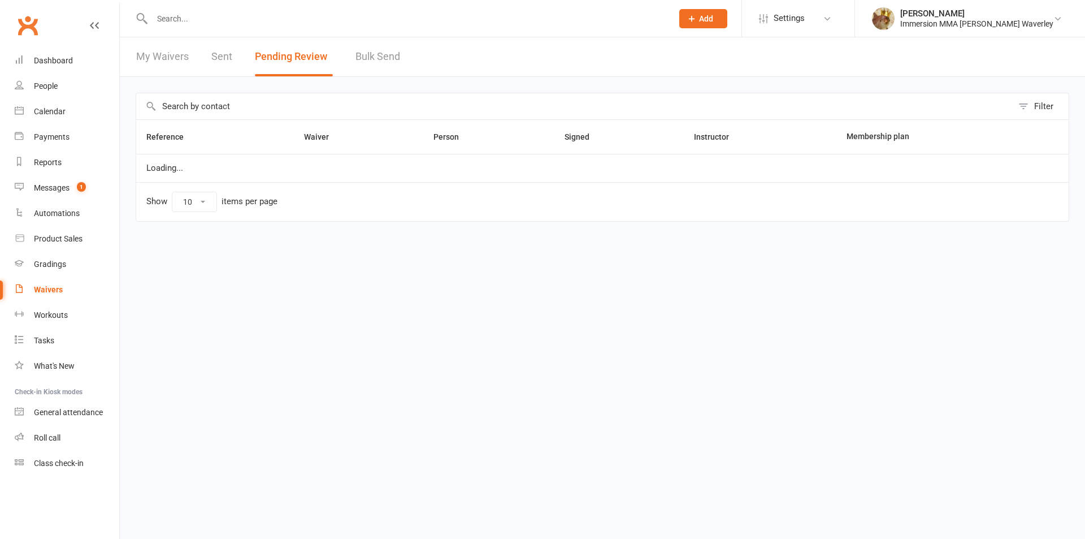
select select "50"
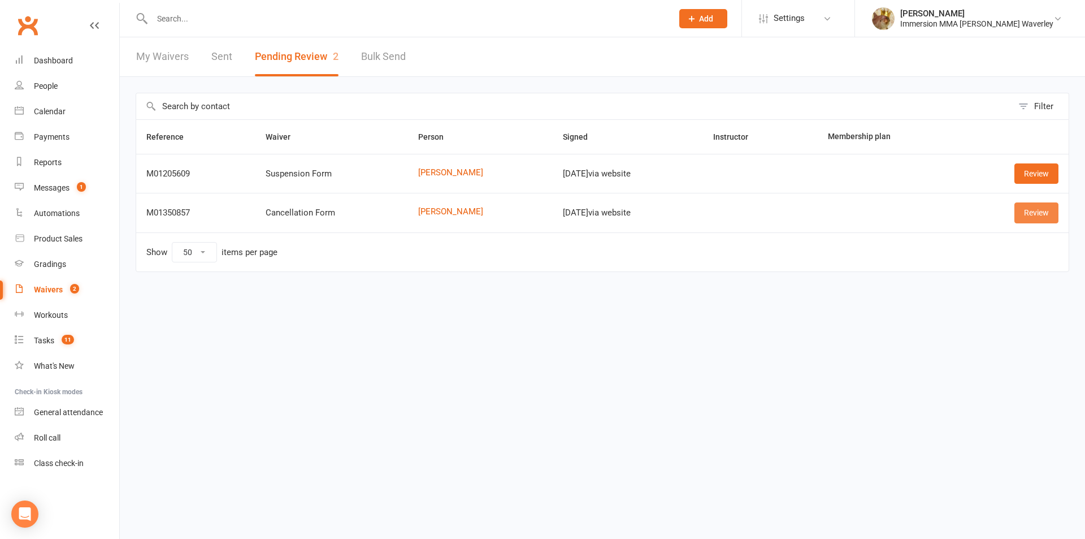
click at [1039, 216] on link "Review" at bounding box center [1036, 212] width 44 height 20
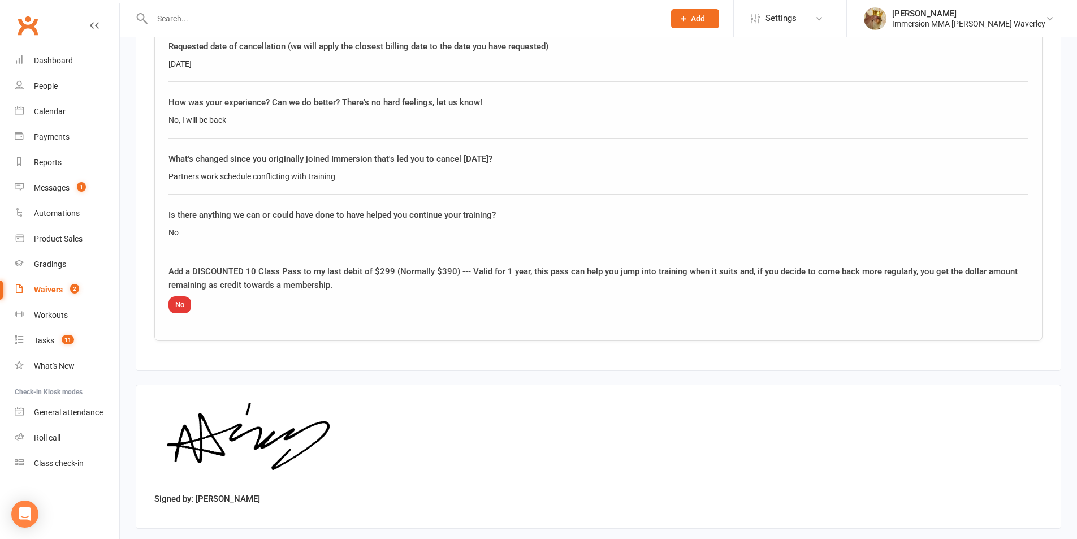
scroll to position [683, 0]
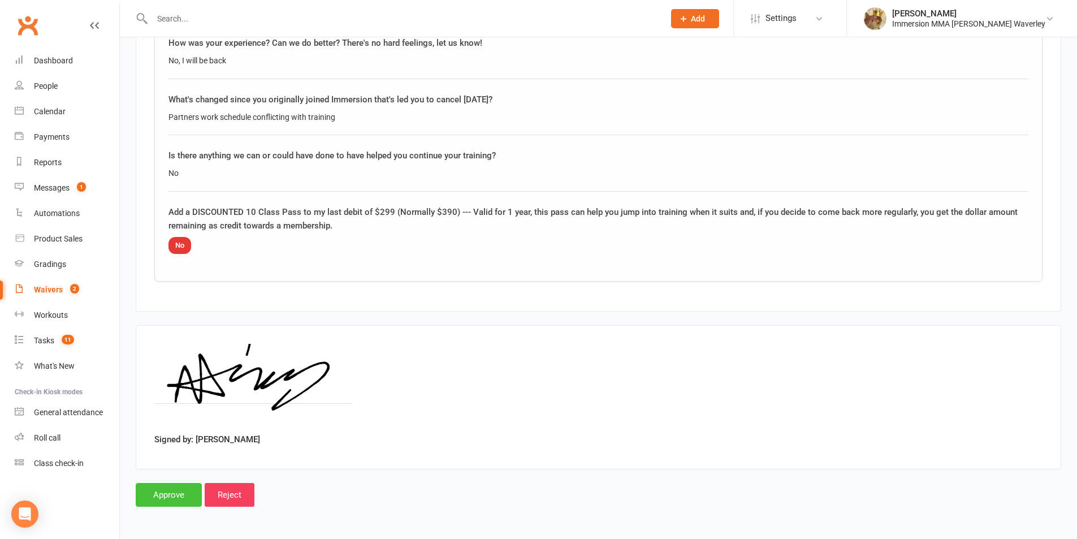
click at [175, 490] on input "Approve" at bounding box center [169, 495] width 66 height 24
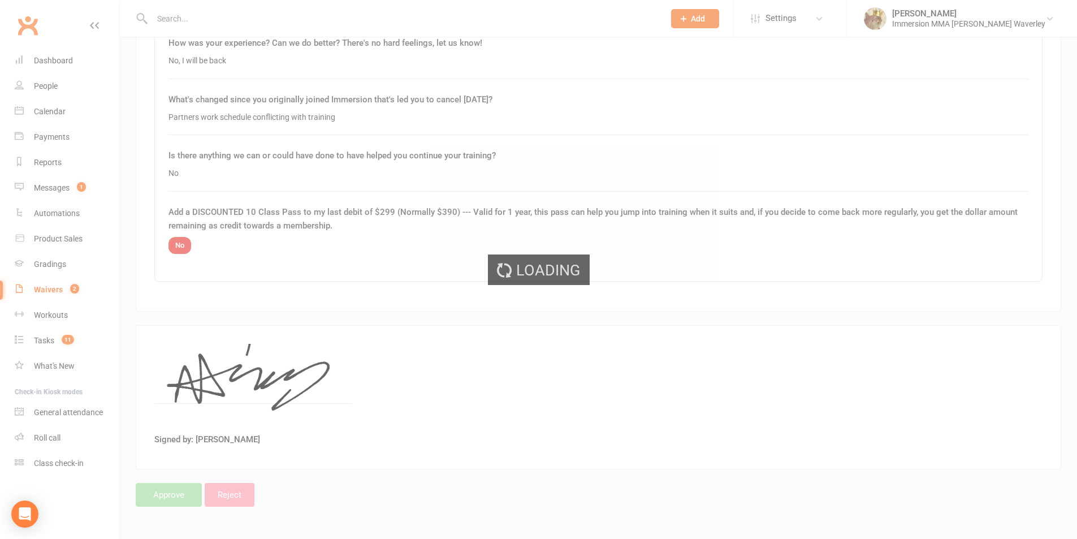
select select "50"
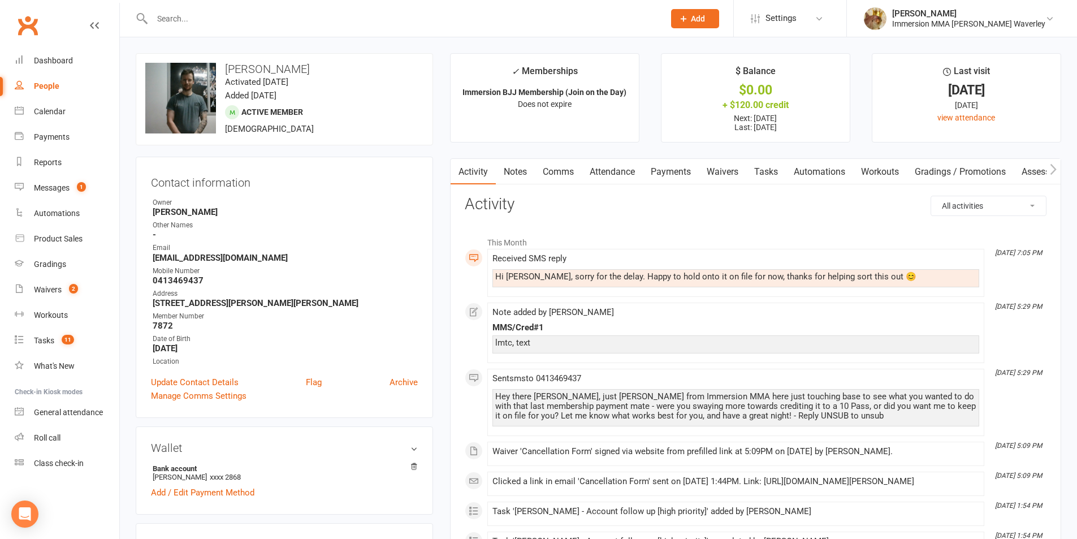
click at [683, 179] on link "Payments" at bounding box center [671, 172] width 56 height 26
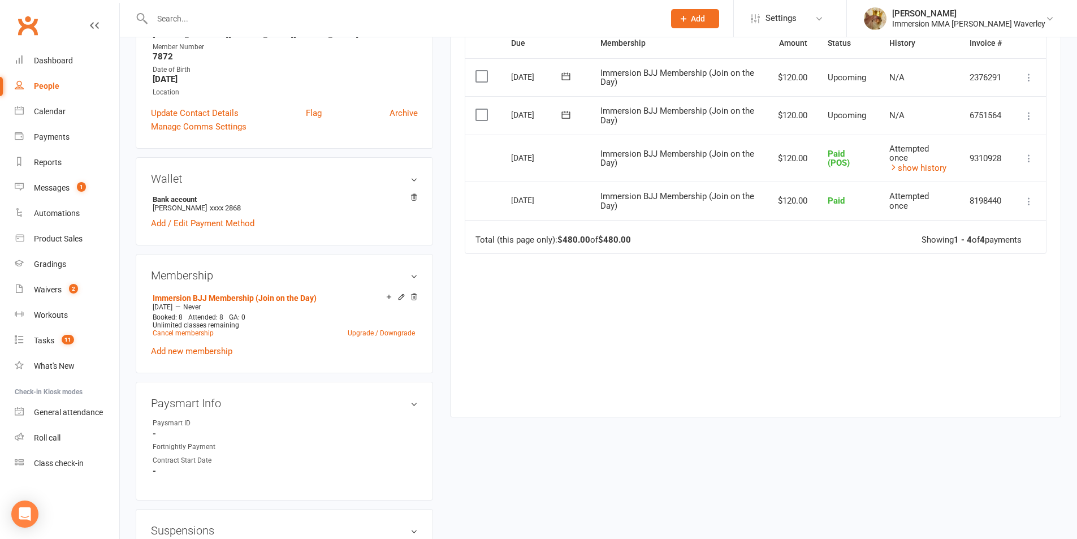
scroll to position [301, 0]
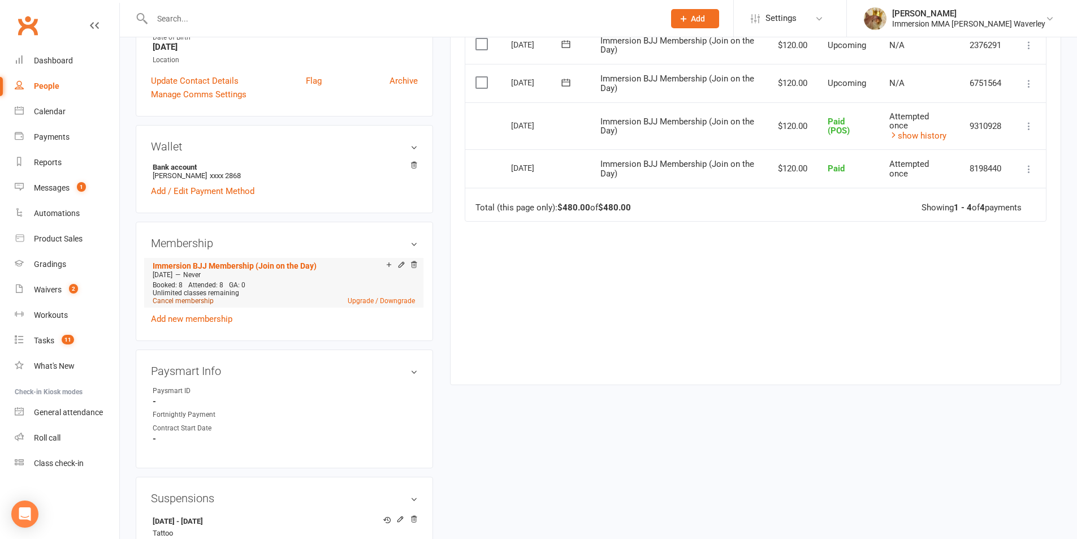
click at [194, 299] on link "Cancel membership" at bounding box center [183, 301] width 61 height 8
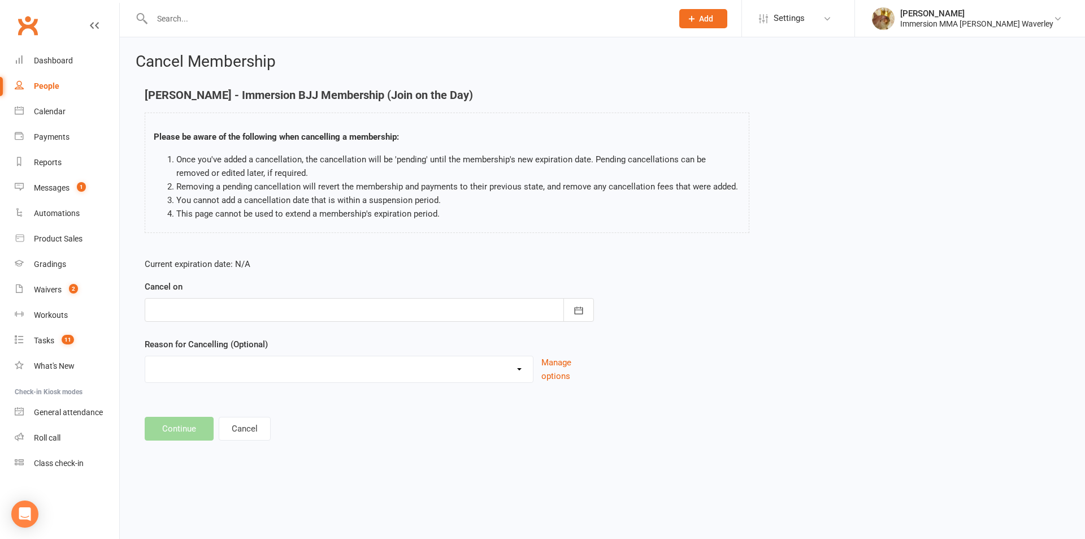
click at [190, 305] on div at bounding box center [369, 310] width 449 height 24
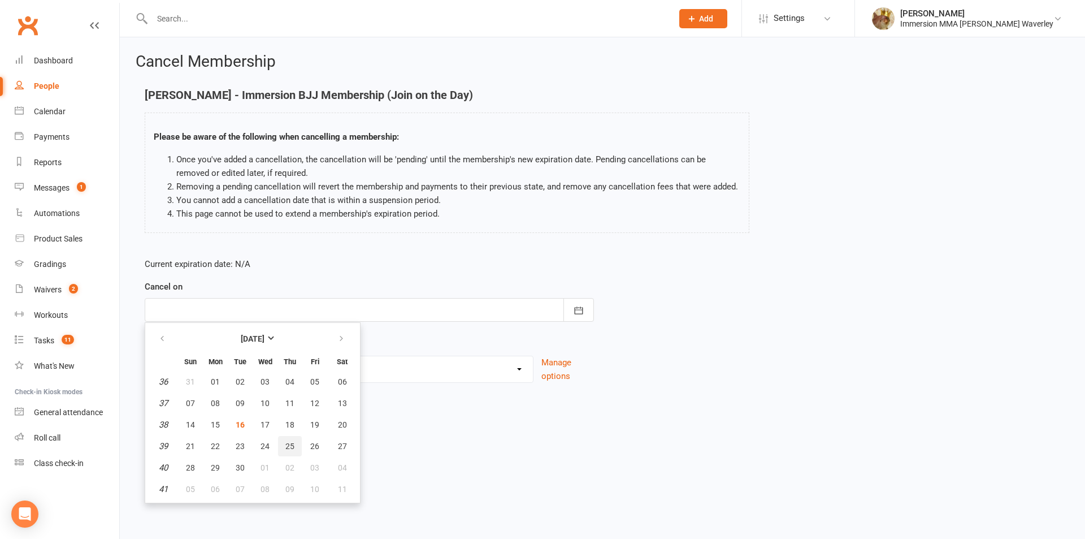
click at [290, 448] on span "25" at bounding box center [289, 445] width 9 height 9
type input "[DATE]"
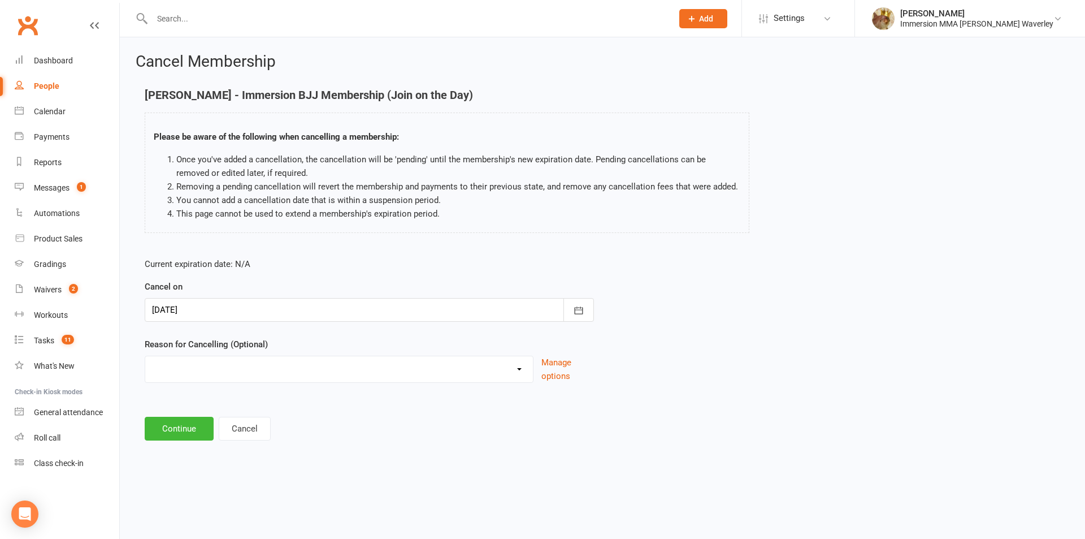
click at [219, 375] on select "Holiday Injury Other reason" at bounding box center [339, 367] width 388 height 23
select select "2"
click at [145, 356] on select "Holiday Injury Other reason" at bounding box center [339, 367] width 388 height 23
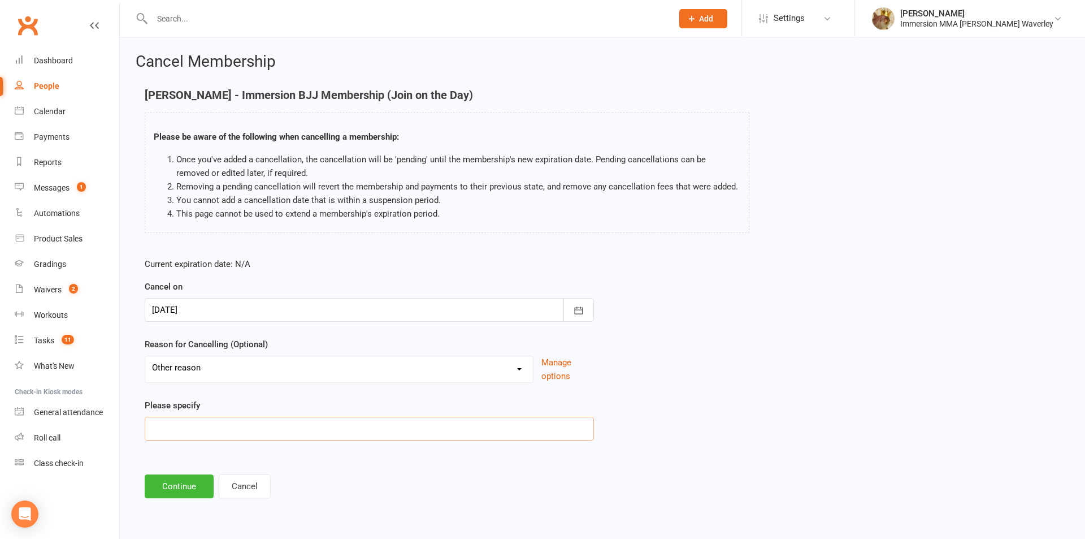
click at [225, 431] on input at bounding box center [369, 428] width 449 height 24
click at [207, 426] on input "Family commitment" at bounding box center [369, 428] width 449 height 24
click at [209, 426] on input "Family commitment" at bounding box center [369, 428] width 449 height 24
type input "Family - wife work sched"
click at [175, 487] on button "Continue" at bounding box center [179, 486] width 69 height 24
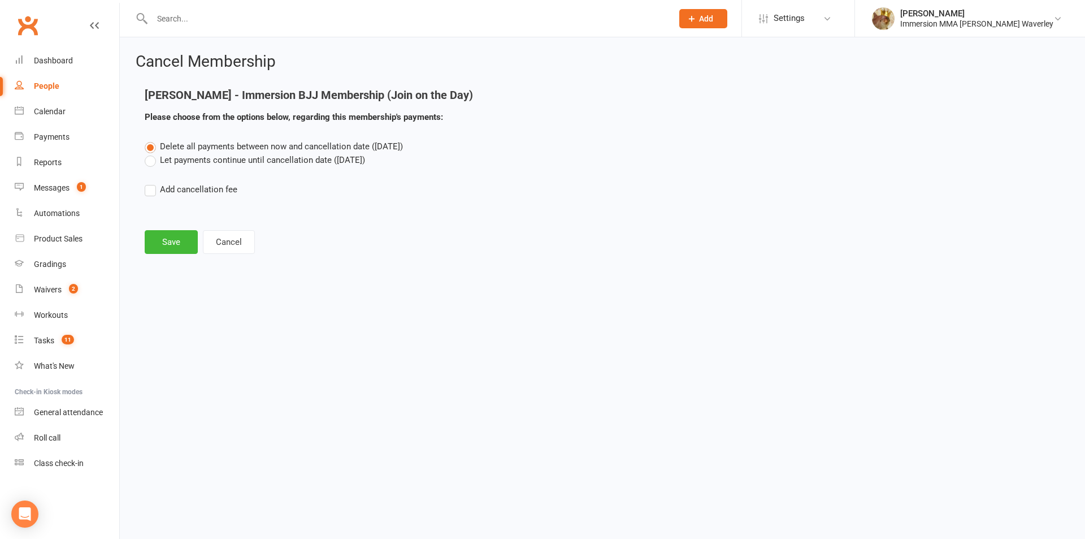
click at [171, 159] on label "Let payments continue until cancellation date ([DATE])" at bounding box center [255, 160] width 220 height 14
click at [152, 153] on input "Let payments continue until cancellation date ([DATE])" at bounding box center [148, 153] width 7 height 0
click at [171, 238] on button "Save" at bounding box center [171, 242] width 53 height 24
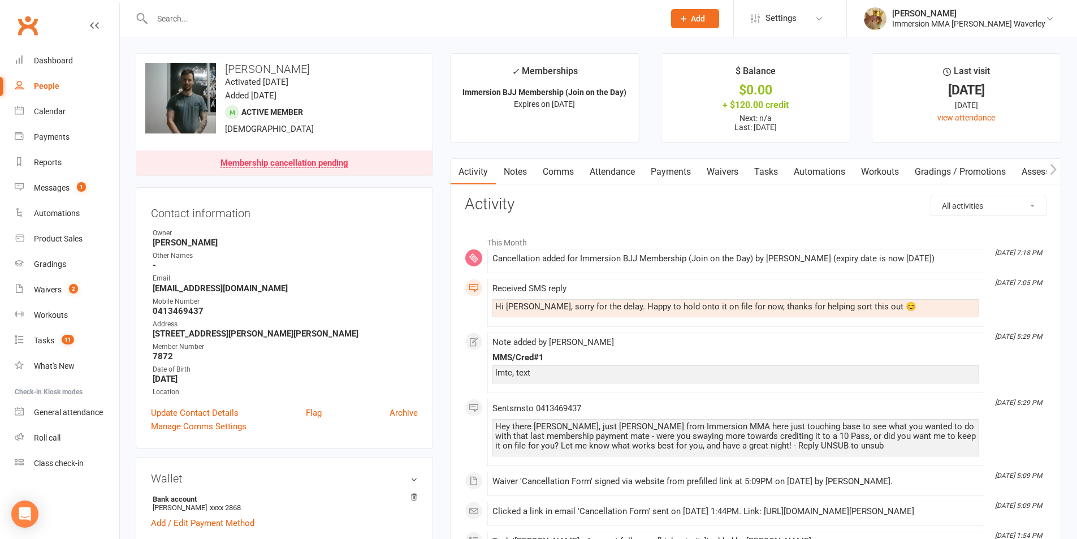
click at [1051, 170] on icon "button" at bounding box center [1052, 169] width 7 height 12
click at [1025, 166] on link "Credit balance" at bounding box center [1023, 172] width 73 height 26
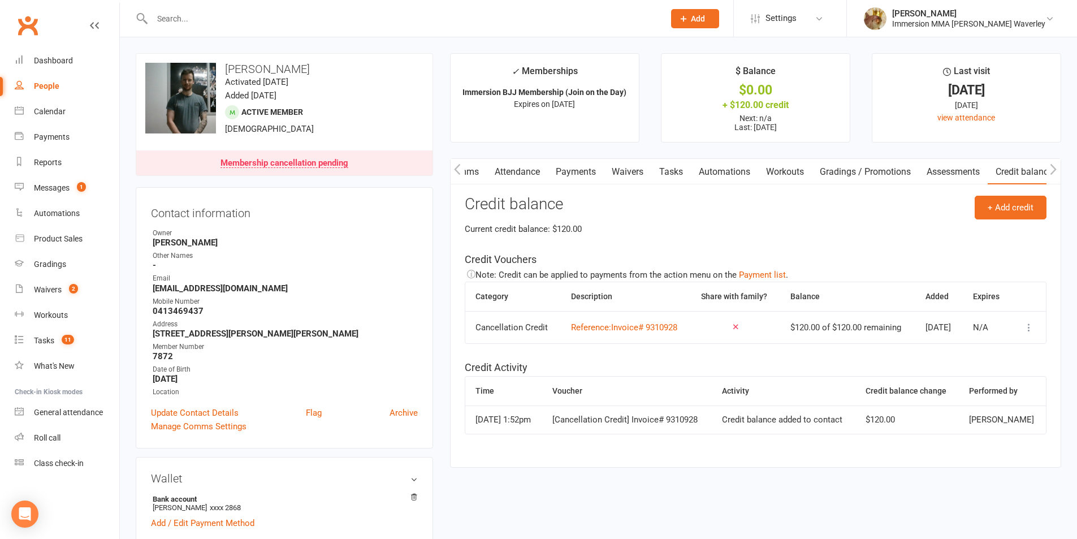
click at [459, 175] on button "button" at bounding box center [457, 171] width 14 height 25
click at [460, 176] on button "button" at bounding box center [457, 171] width 14 height 25
click at [510, 166] on link "Notes" at bounding box center [515, 172] width 39 height 26
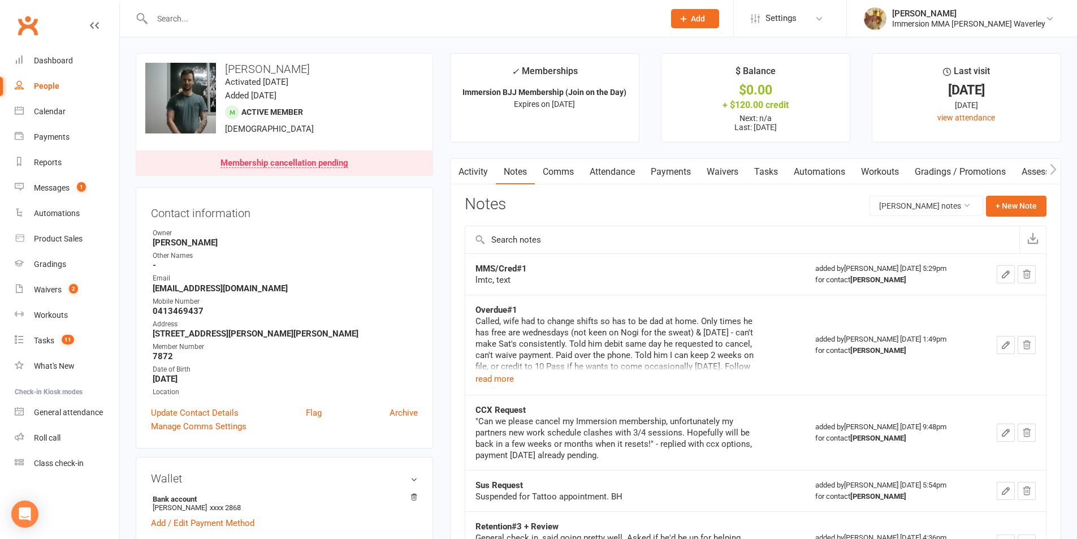
click at [666, 173] on link "Payments" at bounding box center [671, 172] width 56 height 26
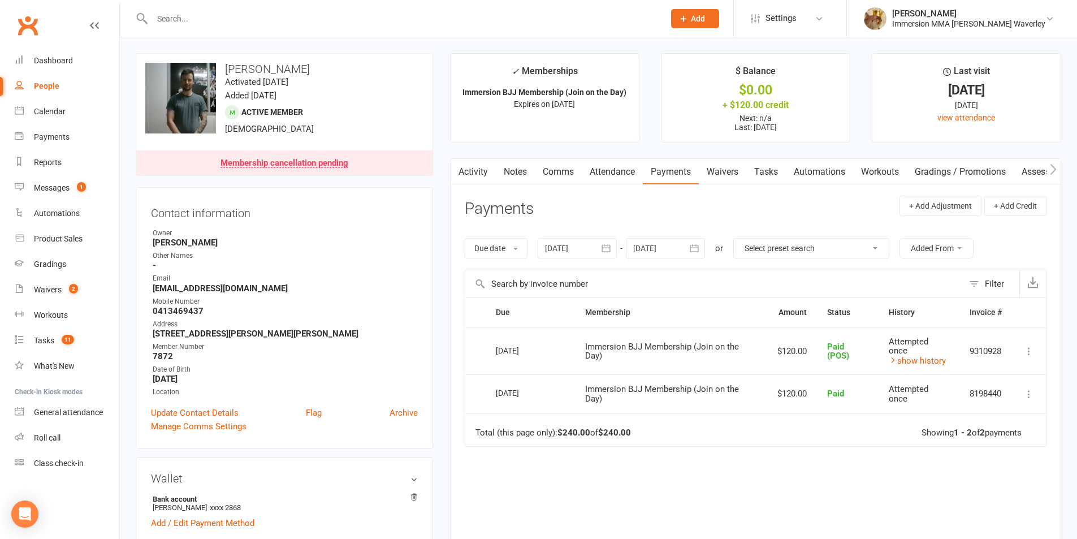
click at [563, 171] on link "Comms" at bounding box center [558, 172] width 47 height 26
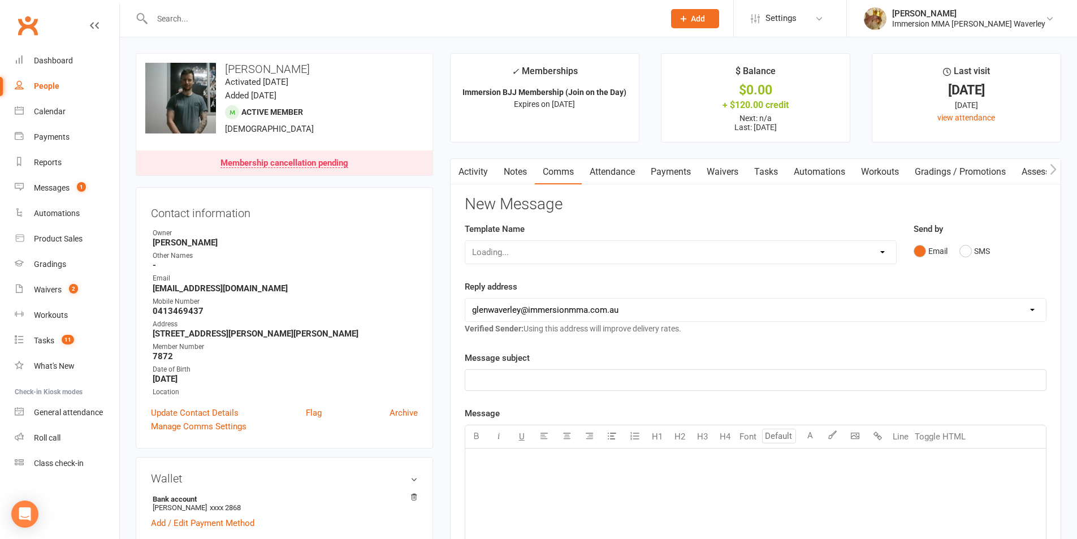
click at [543, 245] on div "Loading..." at bounding box center [681, 252] width 432 height 24
drag, startPoint x: 544, startPoint y: 246, endPoint x: 549, endPoint y: 241, distance: 7.2
click at [544, 246] on select "Select Template [Email] Adult Appt Confirmation Email [SMS] Booking Confirmatio…" at bounding box center [680, 252] width 431 height 23
select select "6"
click at [465, 241] on select "Select Template [Email] Adult Appt Confirmation Email [SMS] Booking Confirmatio…" at bounding box center [680, 252] width 431 height 23
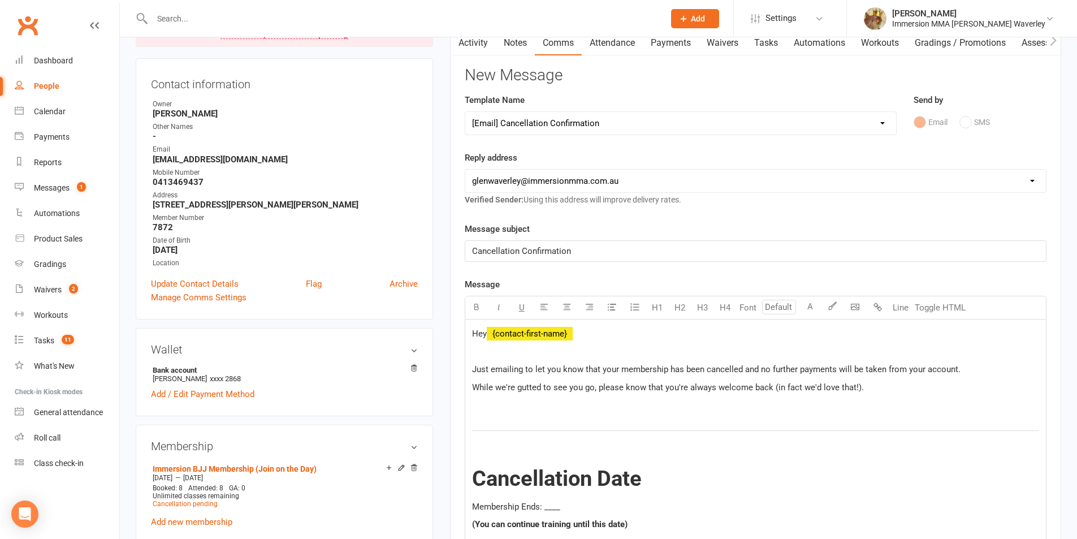
scroll to position [151, 0]
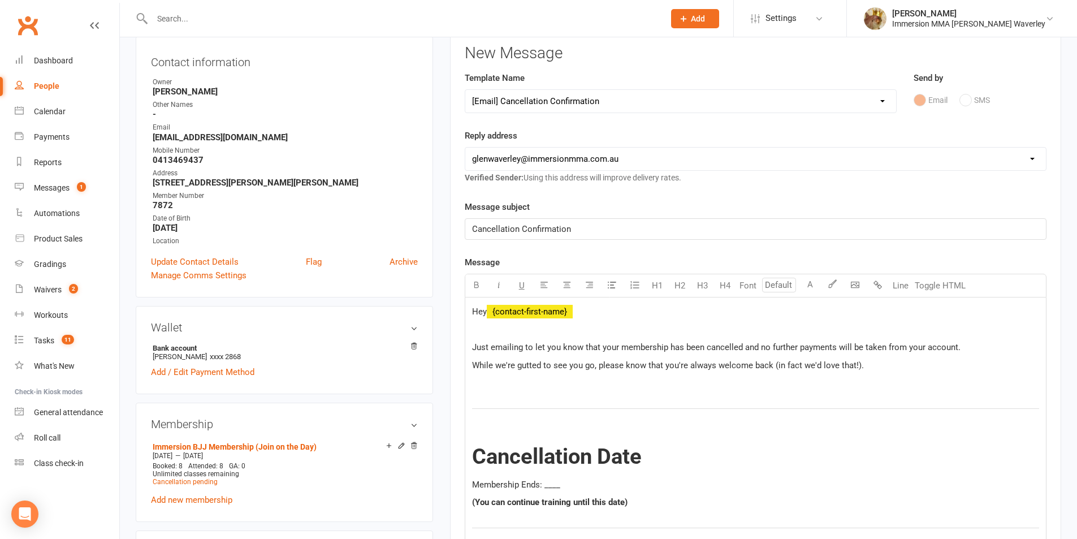
click at [553, 479] on p "Membership Ends: ____" at bounding box center [755, 485] width 567 height 14
drag, startPoint x: 553, startPoint y: 479, endPoint x: 559, endPoint y: 466, distance: 13.9
click at [553, 478] on p "Membership Ends: ____" at bounding box center [755, 485] width 567 height 14
click at [548, 387] on p at bounding box center [755, 383] width 567 height 14
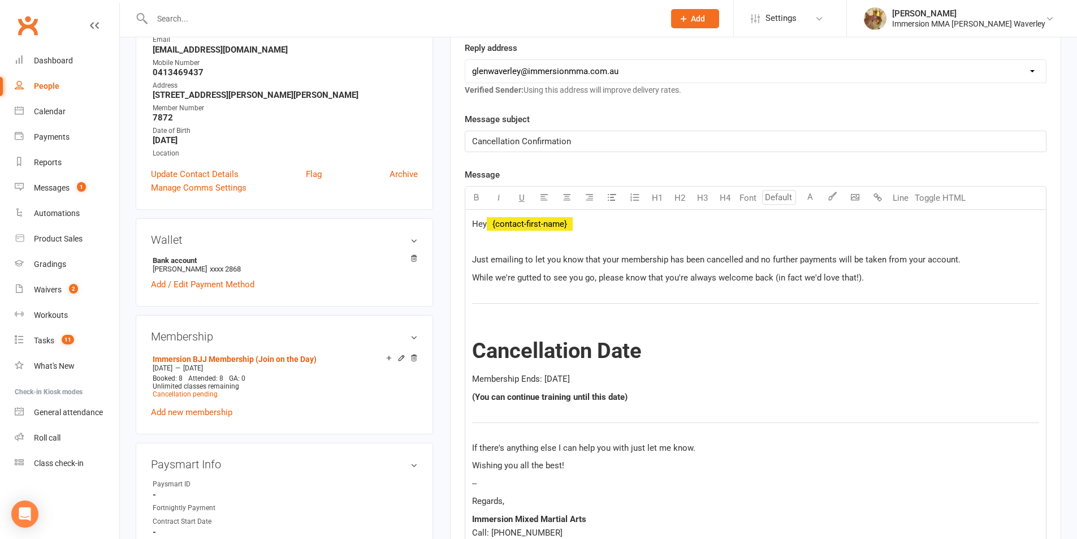
scroll to position [452, 0]
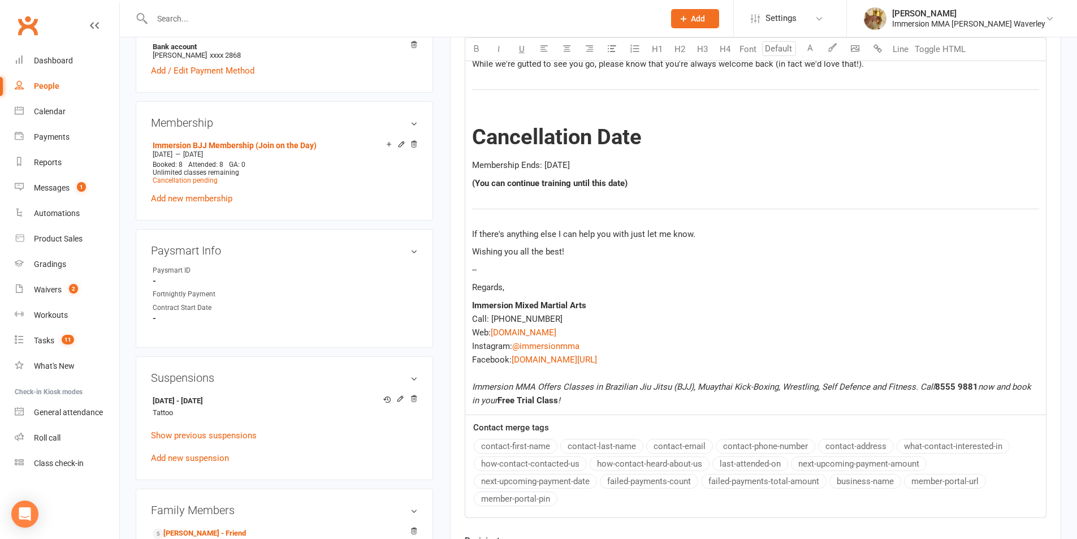
click at [605, 255] on p "Wishing you all the best!" at bounding box center [755, 252] width 567 height 14
click at [637, 176] on p "(You can continue training until this date)" at bounding box center [755, 183] width 567 height 14
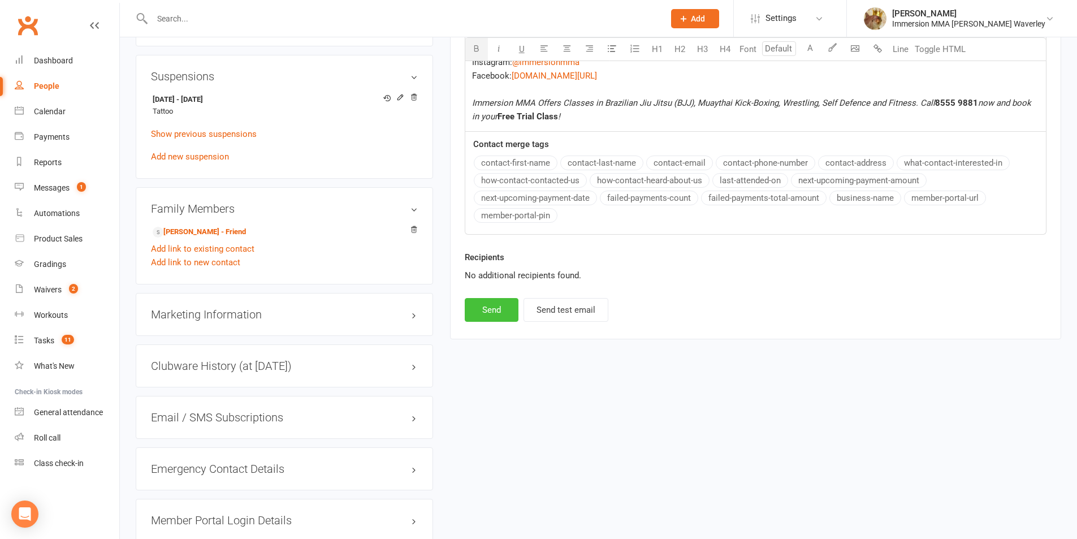
click at [502, 318] on button "Send" at bounding box center [492, 310] width 54 height 24
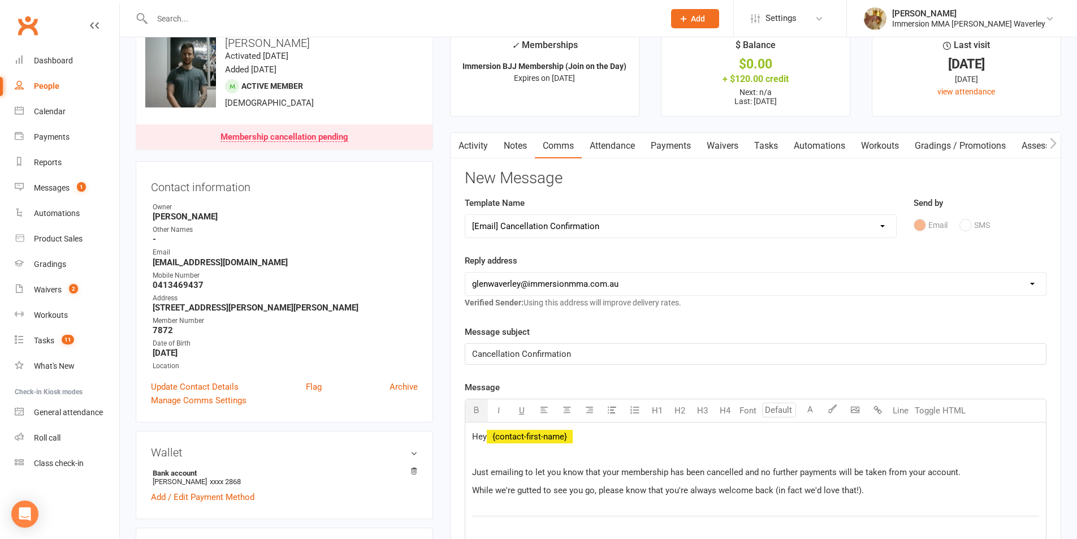
scroll to position [0, 0]
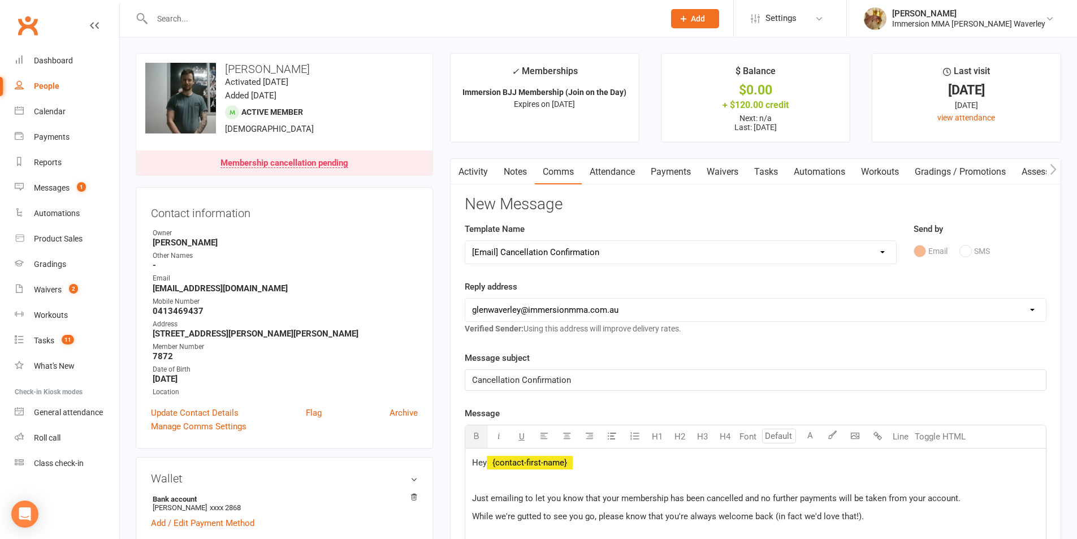
select select
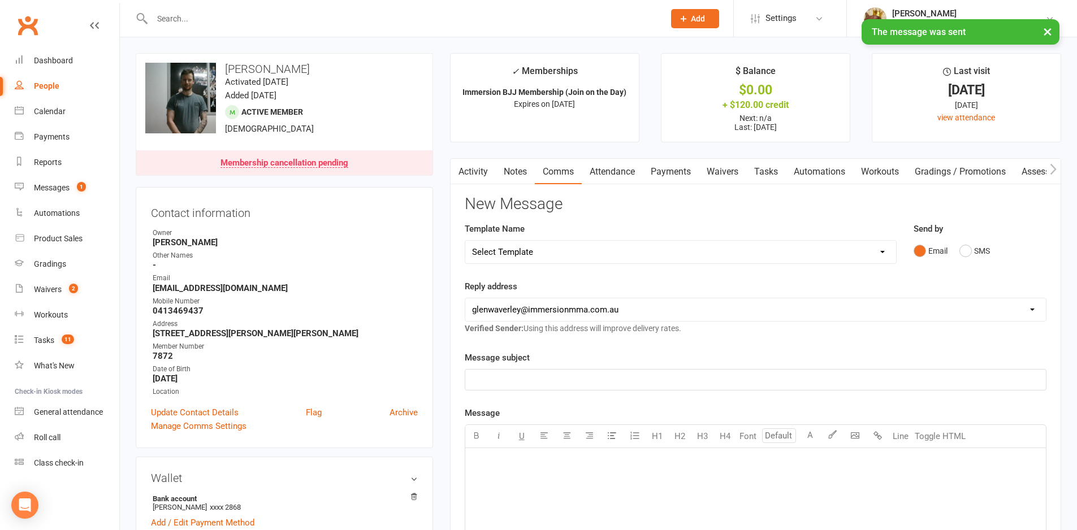
click at [763, 173] on link "Tasks" at bounding box center [766, 172] width 40 height 26
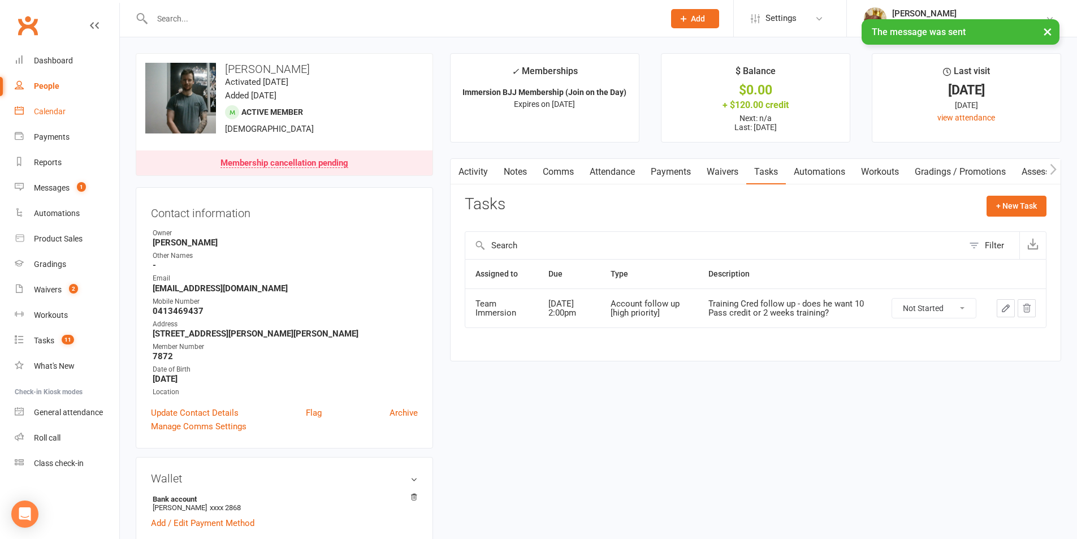
drag, startPoint x: 45, startPoint y: 110, endPoint x: 83, endPoint y: 85, distance: 45.6
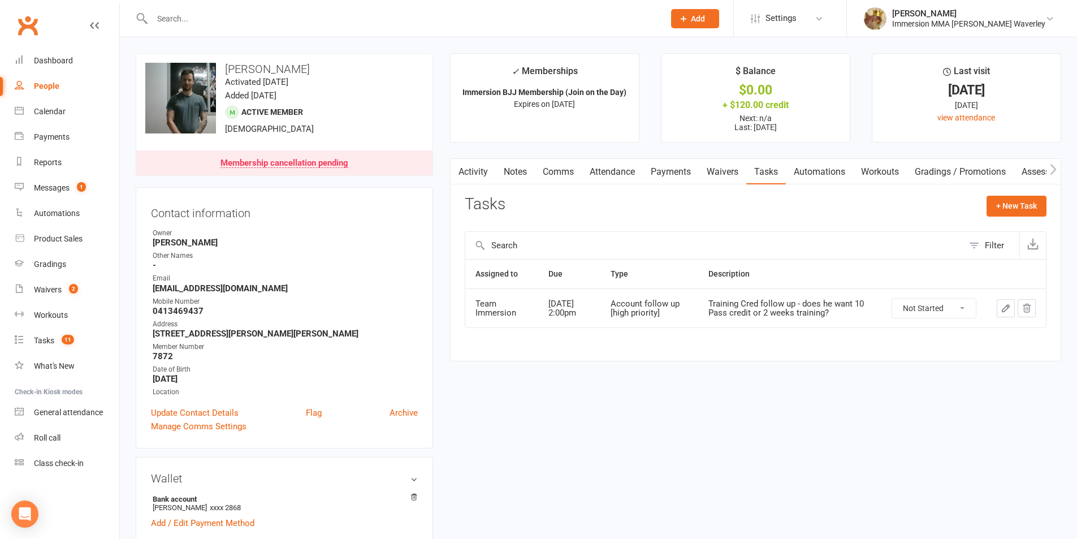
click at [459, 172] on icon "button" at bounding box center [457, 169] width 7 height 12
click at [916, 311] on select "Not Started In Progress Waiting Complete" at bounding box center [934, 307] width 84 height 19
click at [892, 298] on select "Not Started In Progress Waiting Complete" at bounding box center [934, 307] width 84 height 19
select select "unstarted"
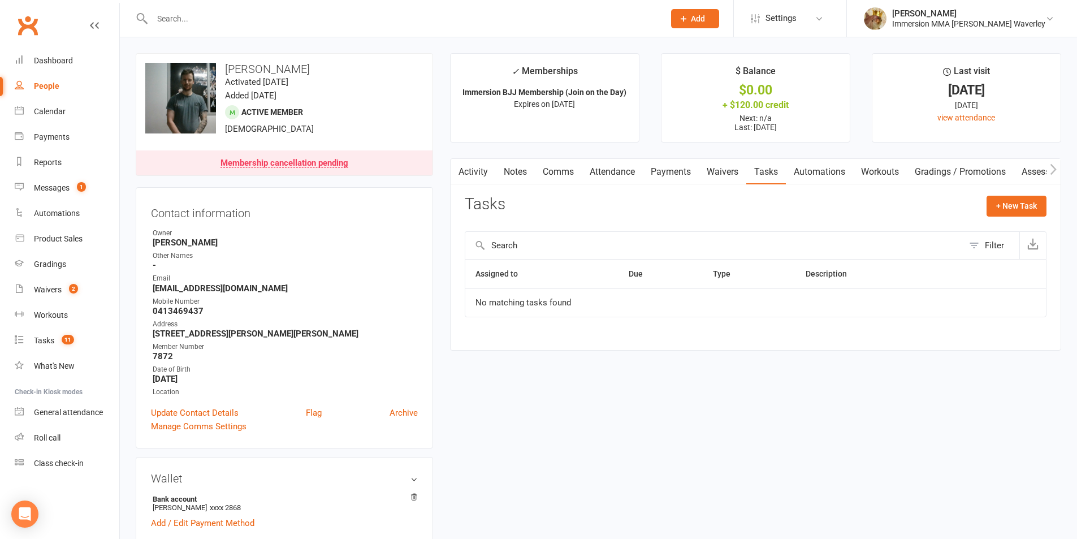
click at [473, 163] on link "Activity" at bounding box center [472, 172] width 45 height 26
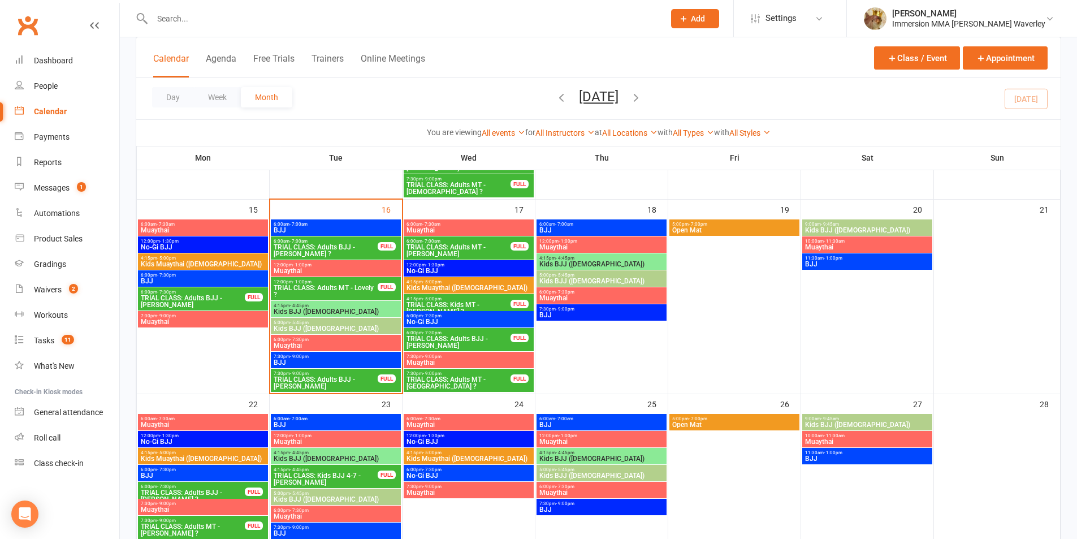
scroll to position [603, 0]
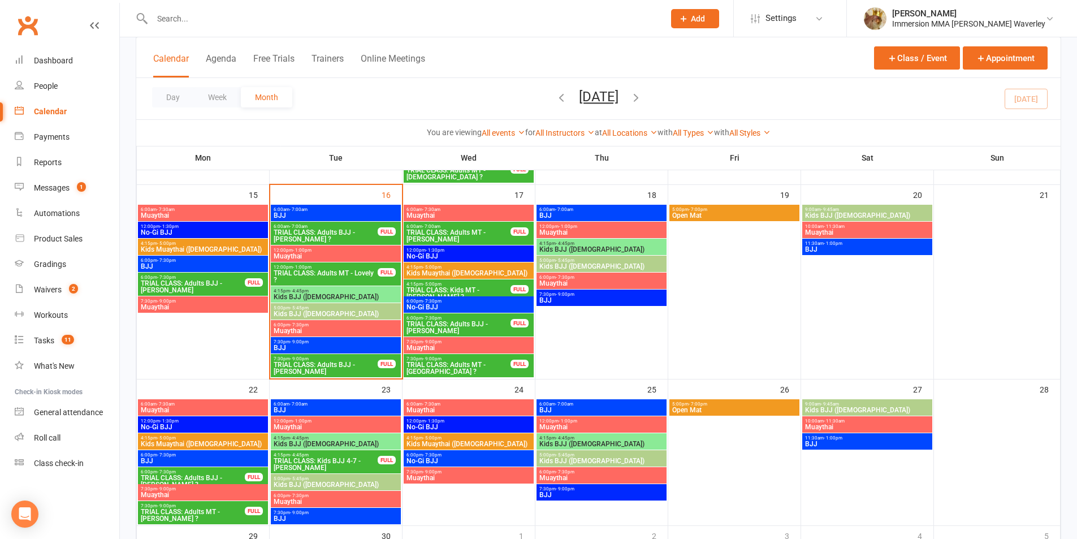
click at [349, 367] on span "TRIAL CLASS: Adults BJJ - [PERSON_NAME]" at bounding box center [325, 368] width 105 height 14
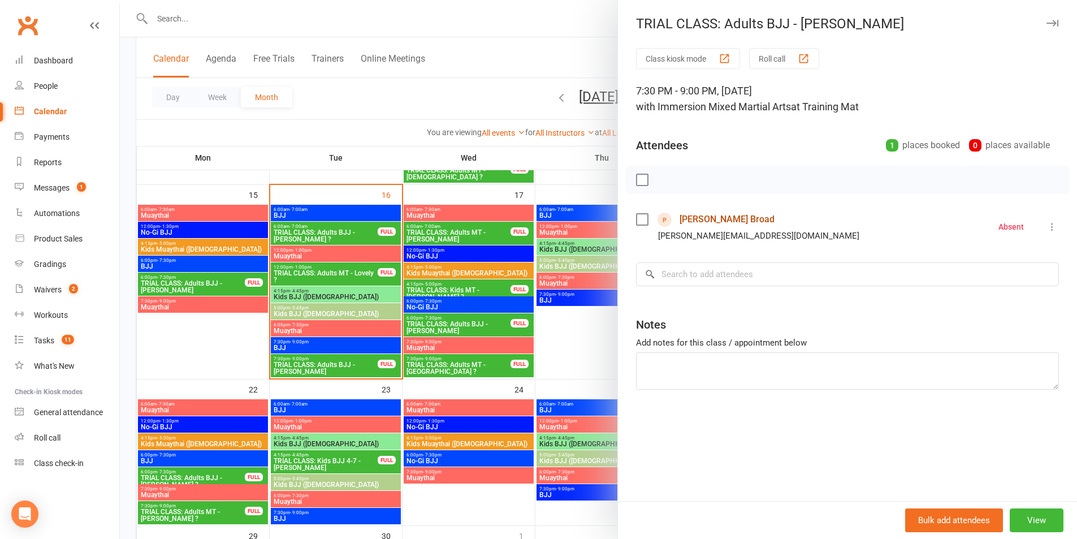
drag, startPoint x: 689, startPoint y: 212, endPoint x: 692, endPoint y: 206, distance: 7.3
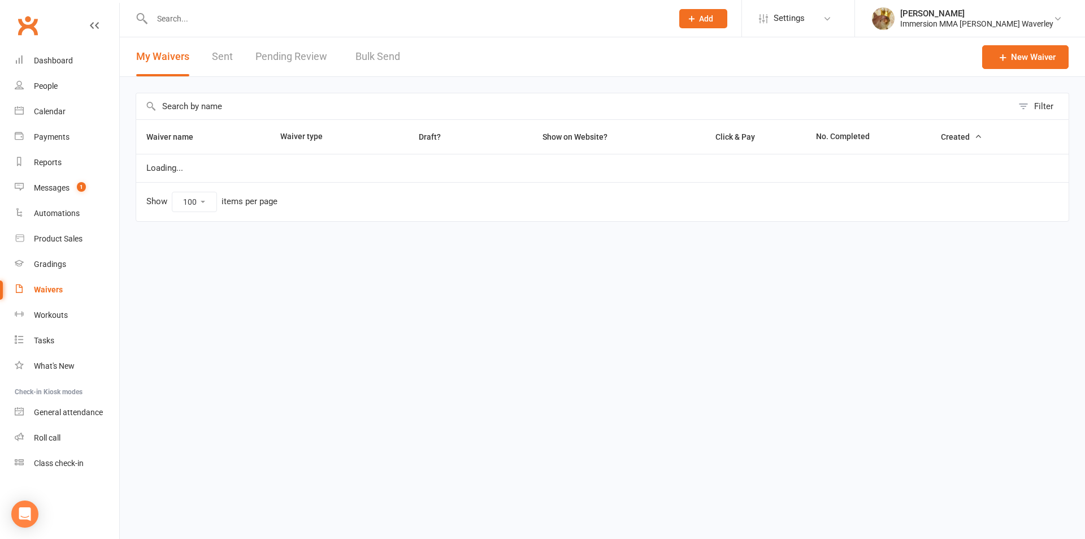
select select "100"
click at [313, 55] on link "Pending Review" at bounding box center [293, 56] width 77 height 39
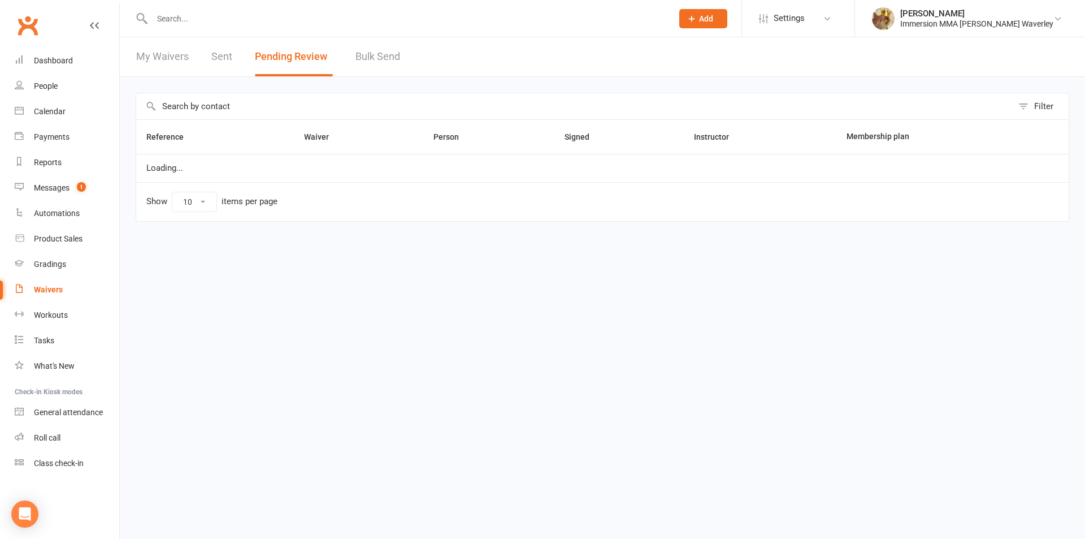
select select "50"
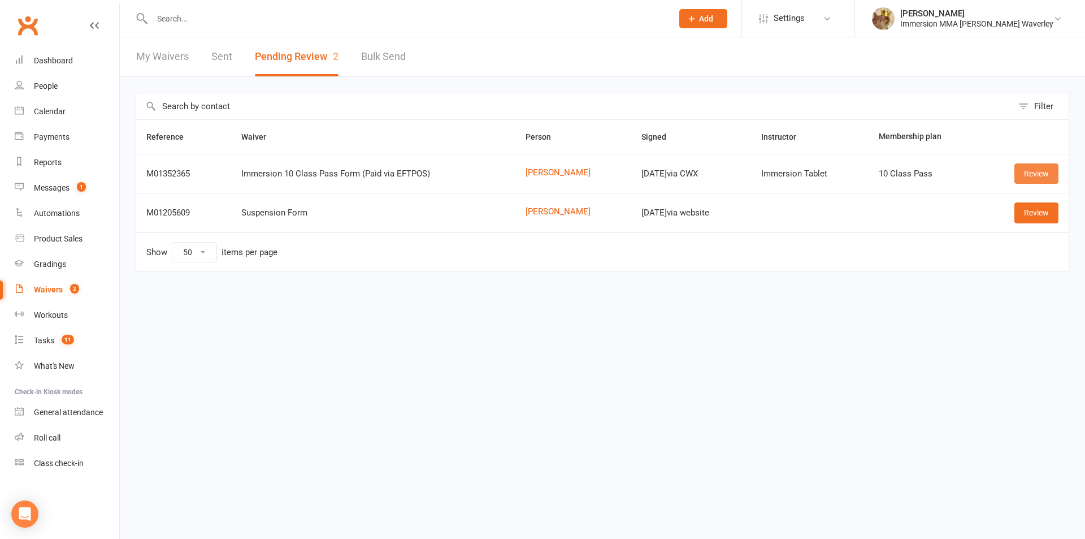
click at [1026, 173] on link "Review" at bounding box center [1036, 173] width 44 height 20
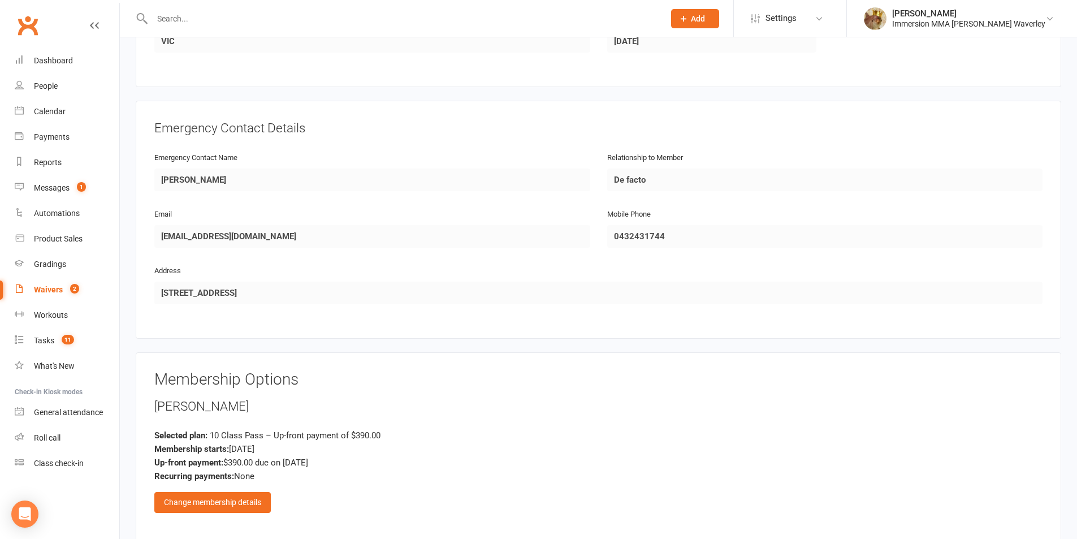
scroll to position [691, 0]
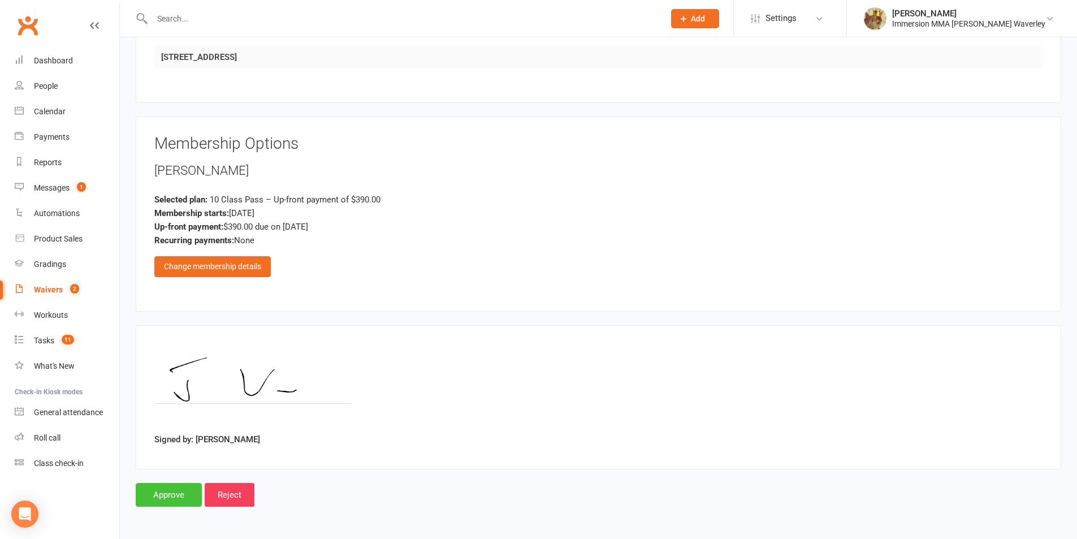
click at [170, 494] on input "Approve" at bounding box center [169, 495] width 66 height 24
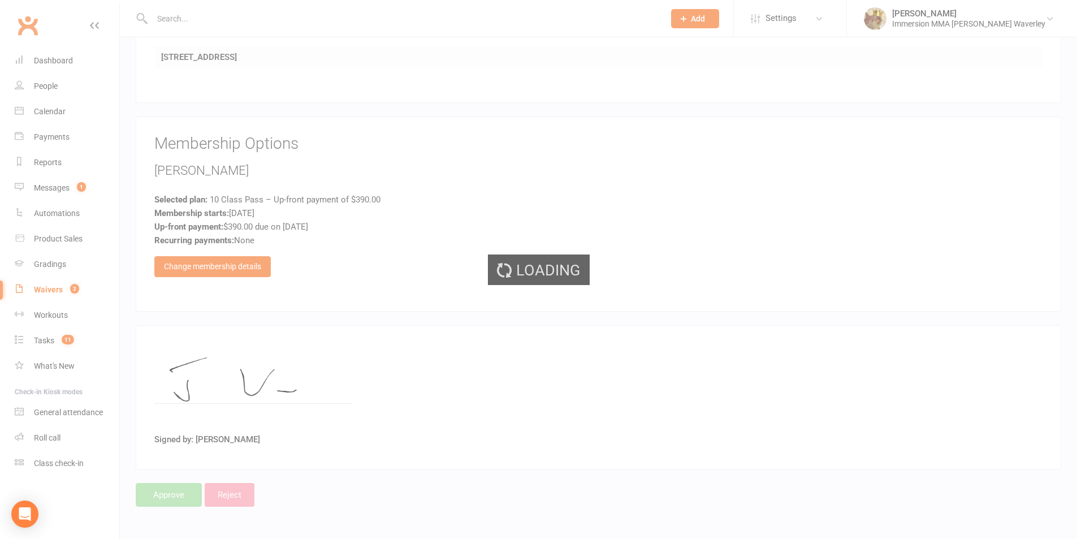
select select "50"
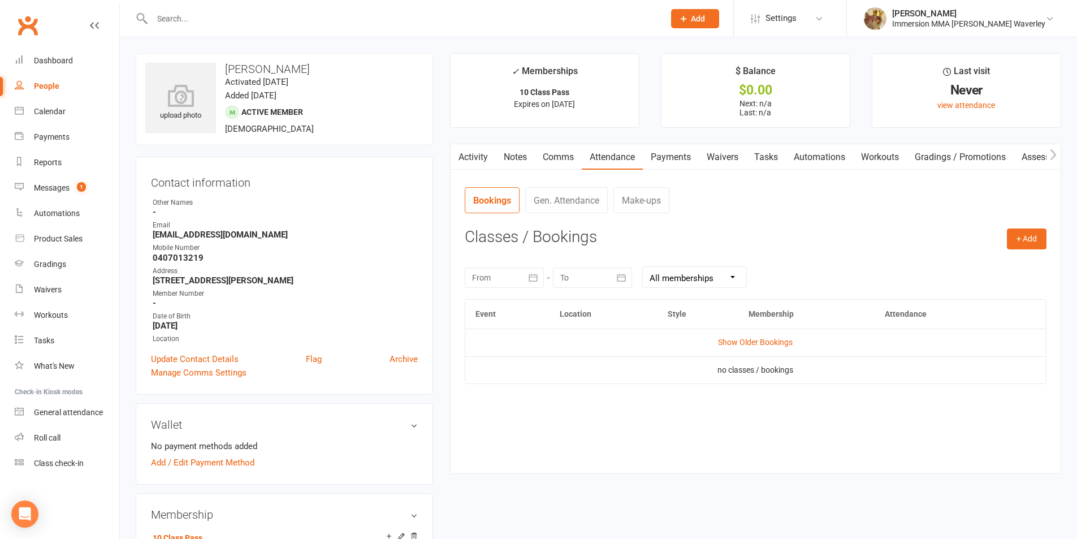
click at [678, 153] on link "Payments" at bounding box center [671, 157] width 56 height 26
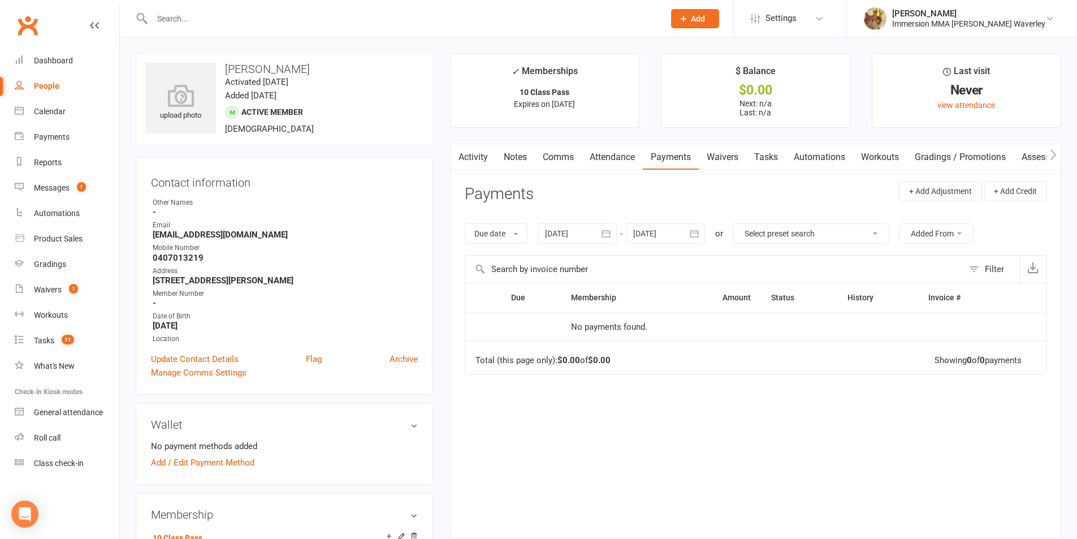
click at [622, 158] on link "Attendance" at bounding box center [612, 157] width 61 height 26
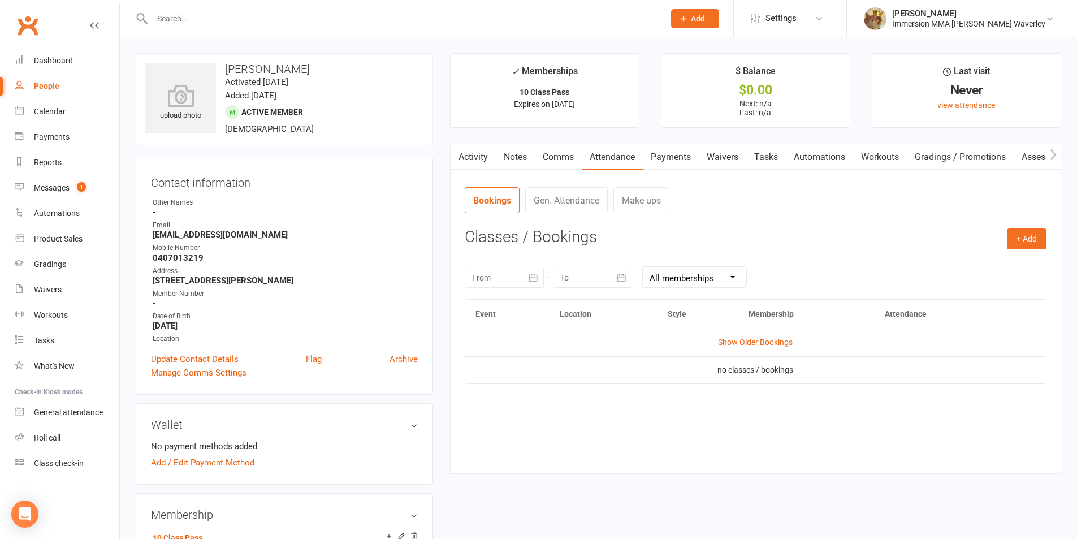
click at [681, 157] on link "Payments" at bounding box center [671, 157] width 56 height 26
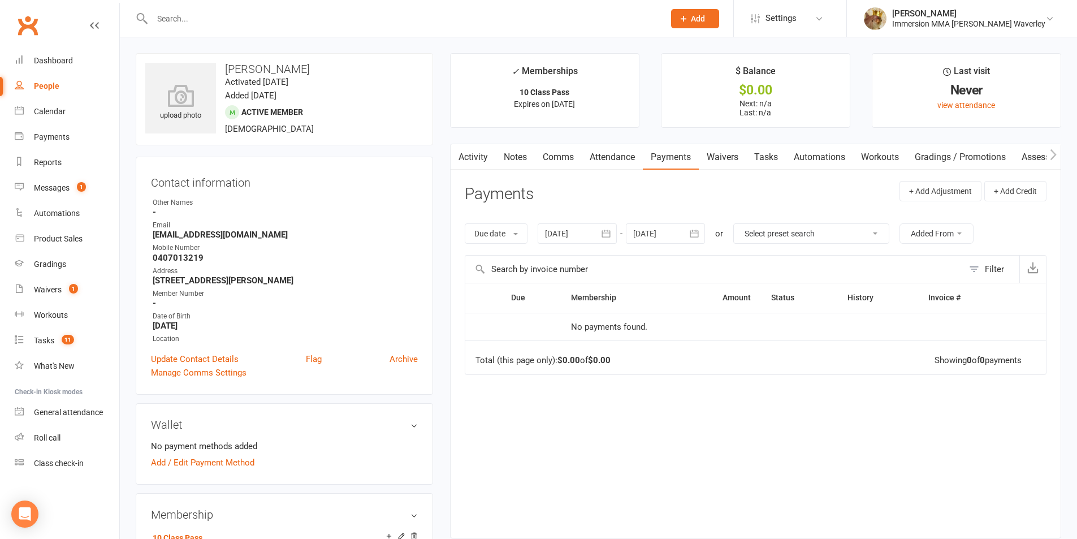
click at [731, 138] on main "✓ Memberships 10 Class Pass Expires on [DATE] $ Balance $0.00 Next: n/a Last: n…" at bounding box center [755, 301] width 628 height 496
drag, startPoint x: 729, startPoint y: 146, endPoint x: 722, endPoint y: 157, distance: 12.5
click at [729, 147] on link "Waivers" at bounding box center [721, 157] width 47 height 26
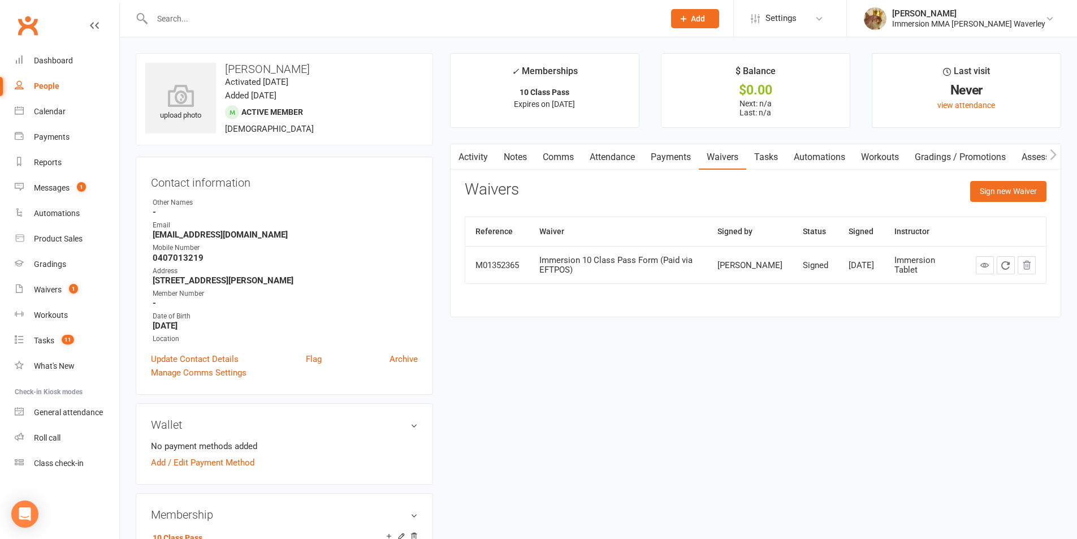
click at [665, 150] on link "Payments" at bounding box center [671, 157] width 56 height 26
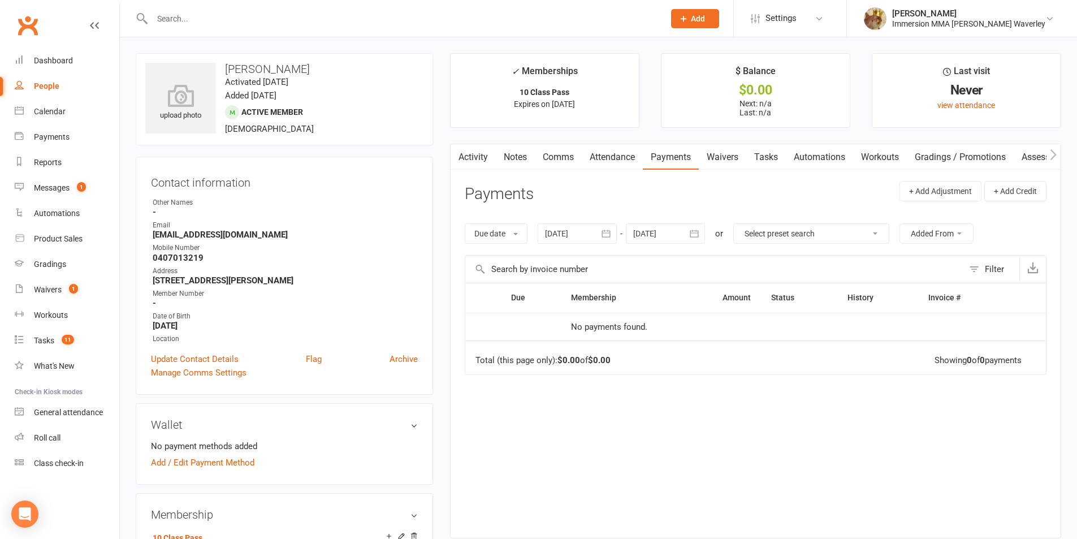
click at [726, 167] on link "Waivers" at bounding box center [721, 157] width 47 height 26
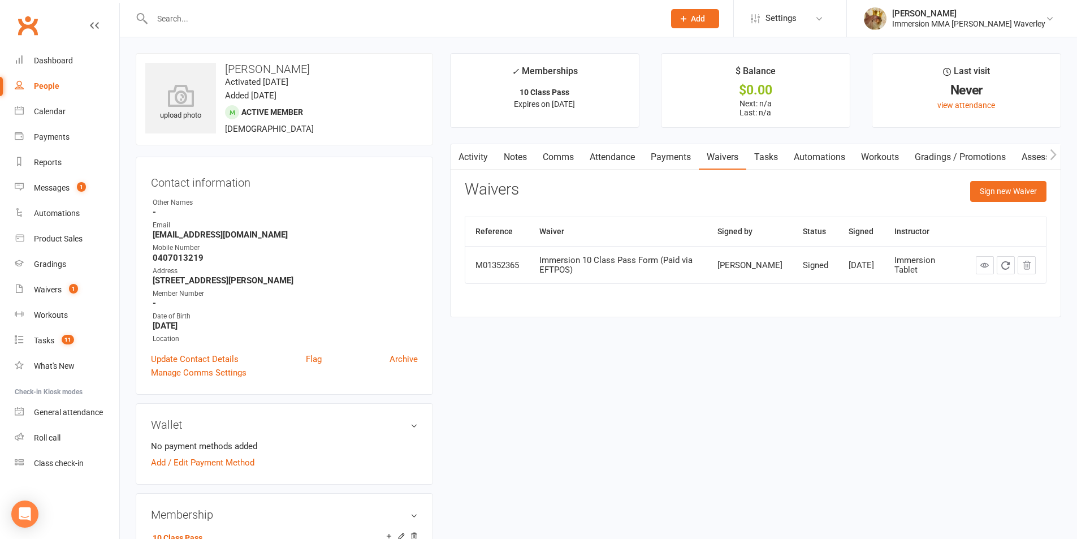
click at [660, 150] on link "Payments" at bounding box center [671, 157] width 56 height 26
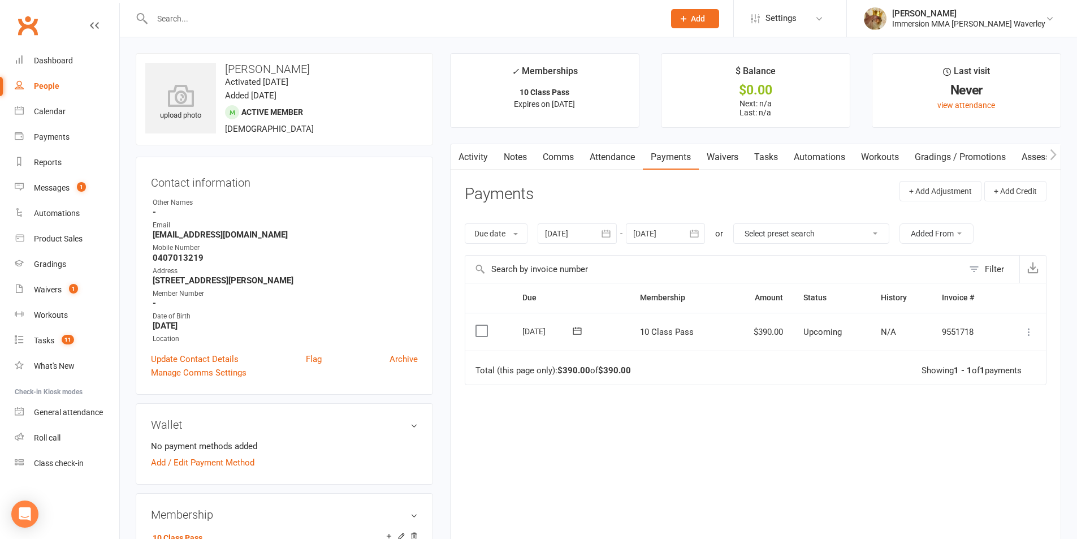
click at [1030, 332] on icon at bounding box center [1028, 331] width 11 height 11
click at [967, 375] on link "Mark as Paid (POS)" at bounding box center [979, 376] width 112 height 23
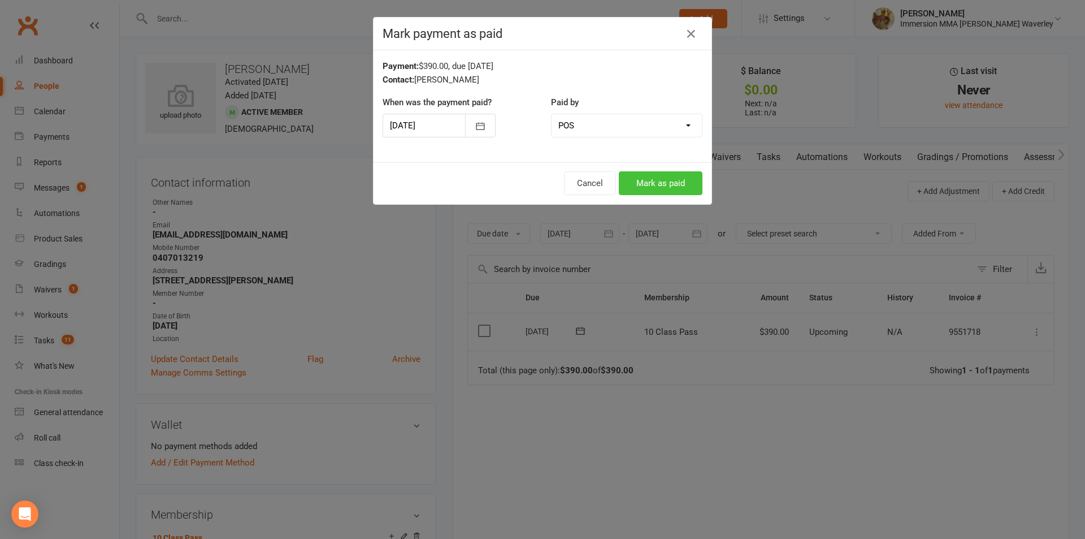
click at [645, 180] on button "Mark as paid" at bounding box center [661, 183] width 84 height 24
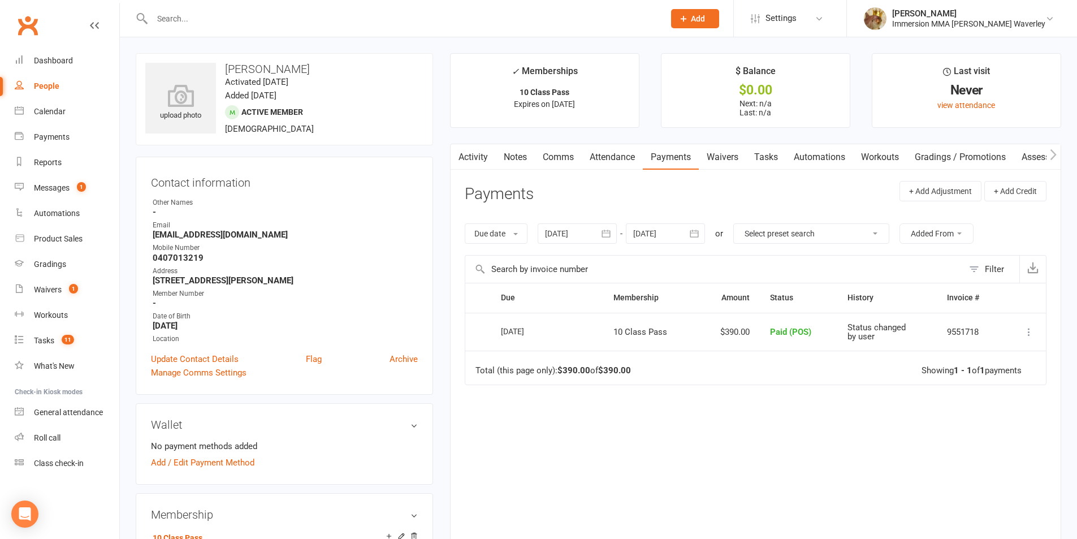
click at [512, 173] on div "Activity Notes Comms Attendance Payments Waivers Tasks Automations Workouts Gra…" at bounding box center [755, 346] width 611 height 405
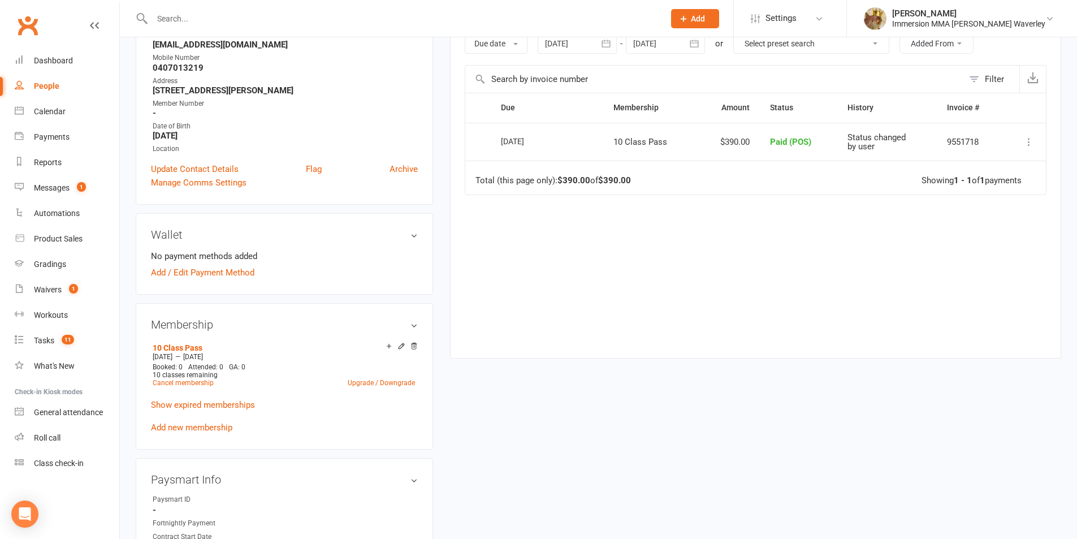
scroll to position [301, 0]
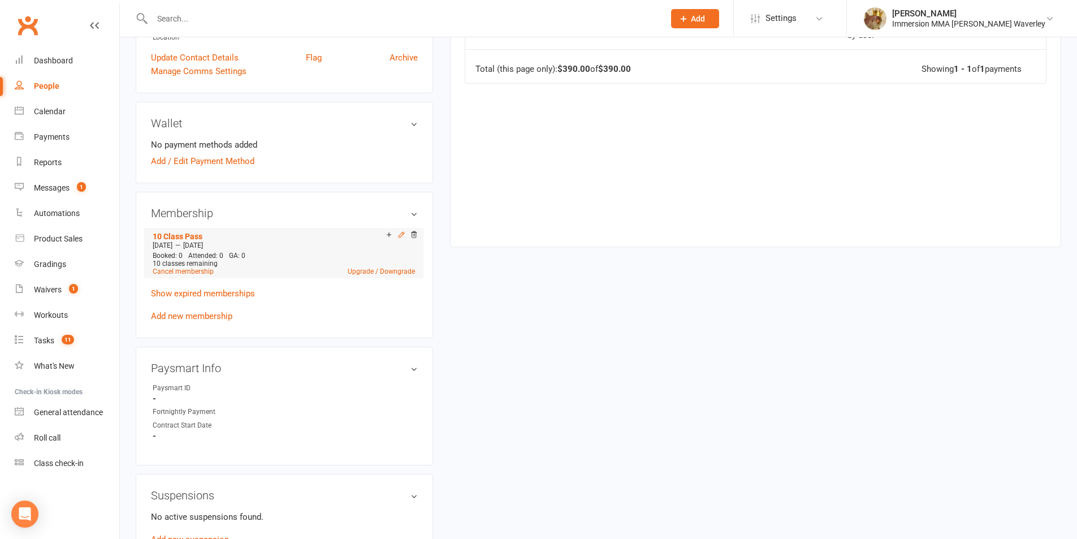
click at [397, 234] on icon at bounding box center [401, 235] width 8 height 8
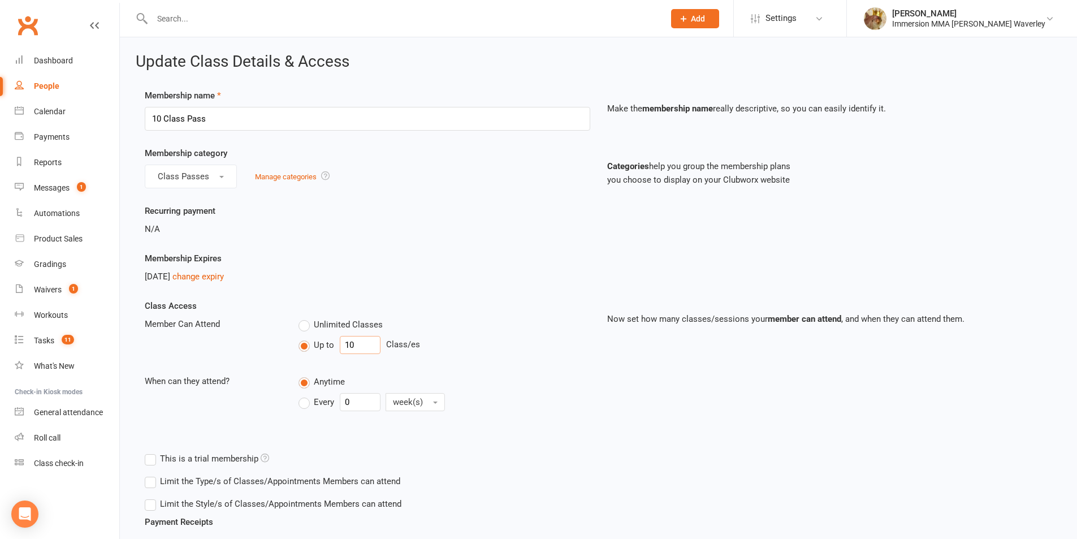
click at [353, 340] on input "10" at bounding box center [360, 345] width 41 height 18
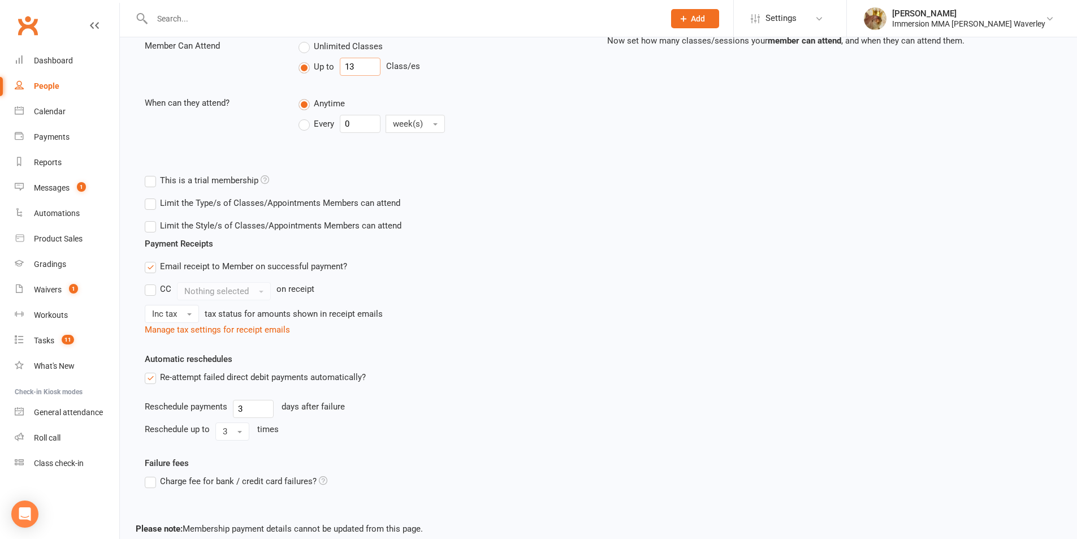
scroll to position [340, 0]
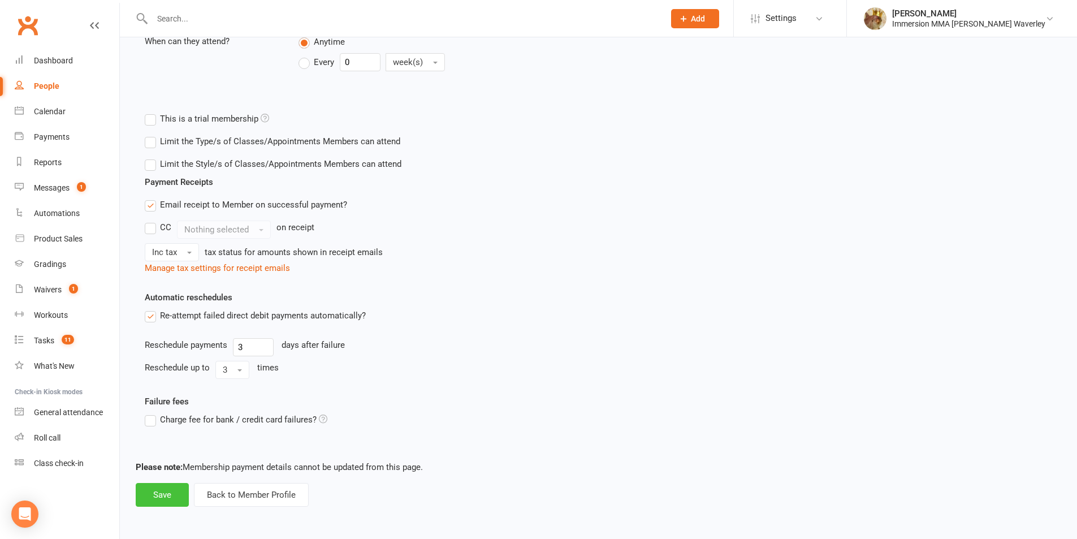
type input "13"
click at [157, 492] on button "Save" at bounding box center [162, 495] width 53 height 24
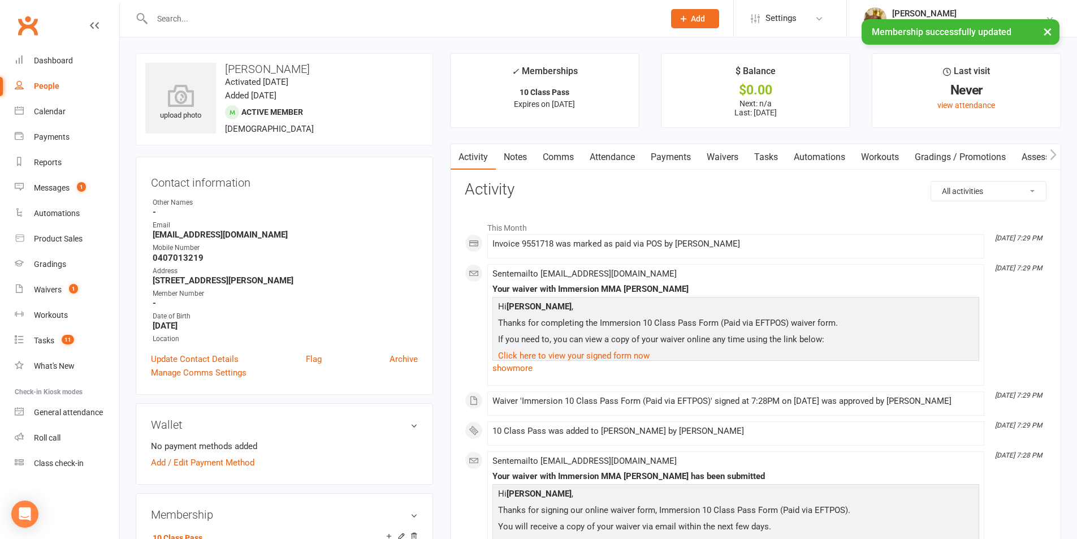
click at [507, 159] on link "Notes" at bounding box center [515, 157] width 39 height 26
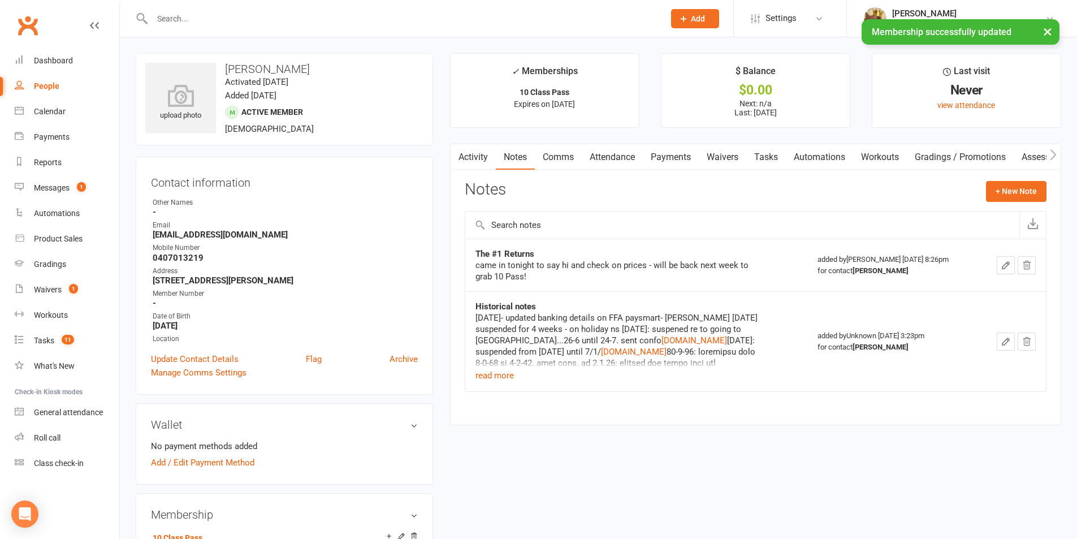
click at [1016, 180] on div "Activity Notes Comms Attendance Payments Waivers Tasks Automations Workouts Gra…" at bounding box center [755, 284] width 611 height 281
click at [1010, 181] on button "+ New Note" at bounding box center [1016, 191] width 60 height 20
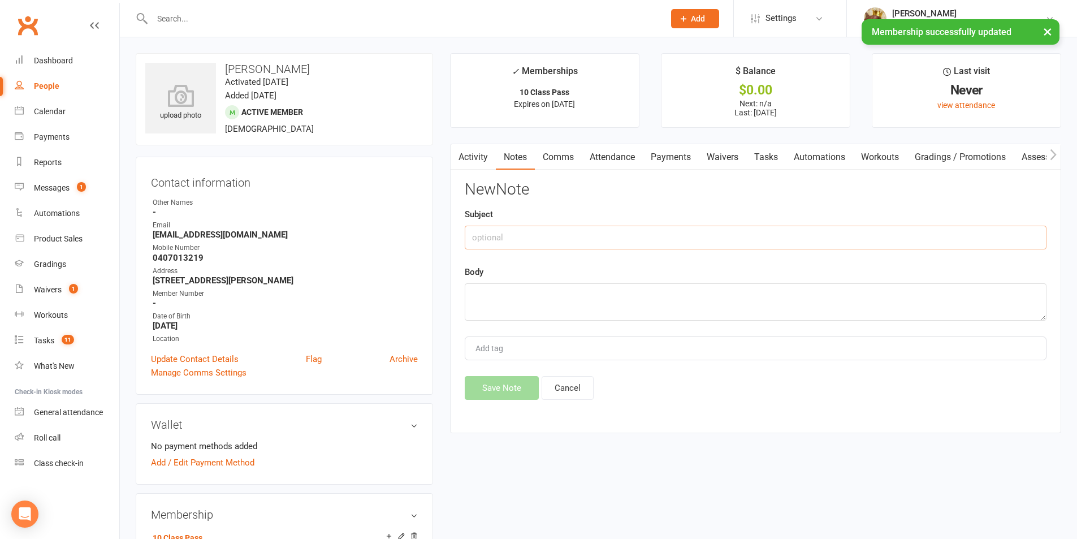
click at [912, 243] on input "text" at bounding box center [756, 237] width 582 height 24
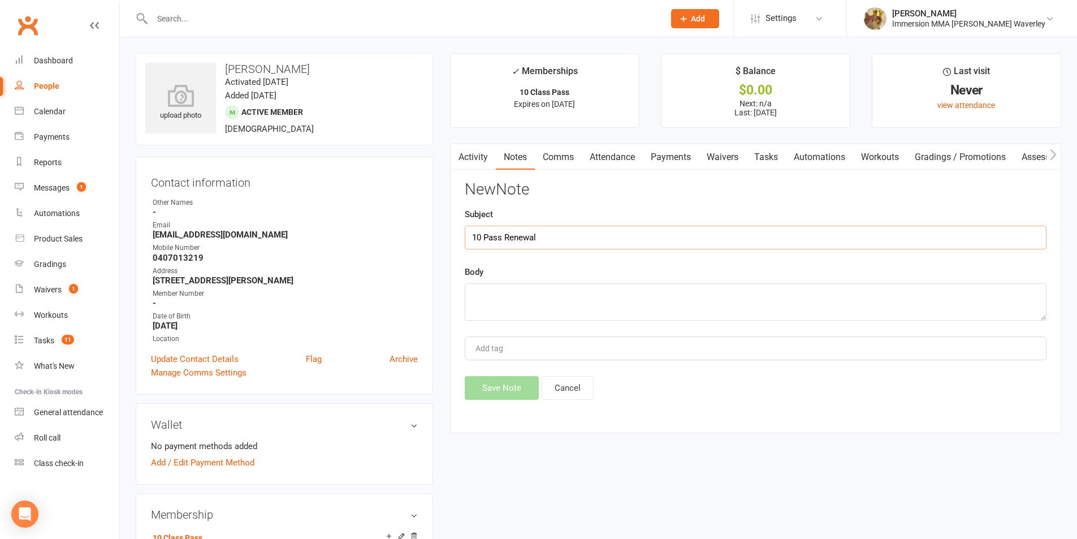
type input "10 Pass Renewal"
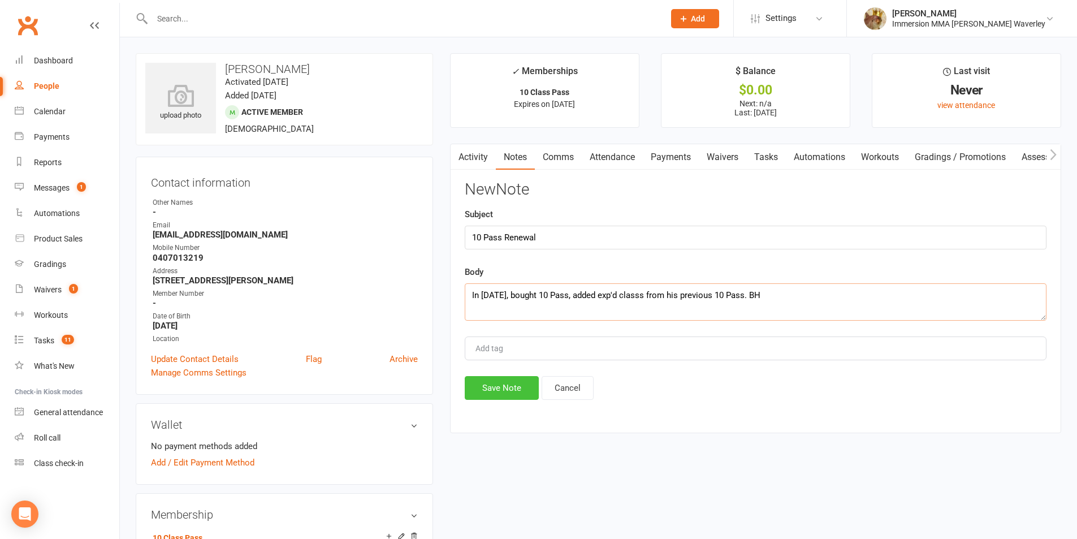
type textarea "In today, bought 10 Pass, added exp'd classs from his previous 10 Pass. BH"
click at [520, 390] on button "Save Note" at bounding box center [502, 388] width 74 height 24
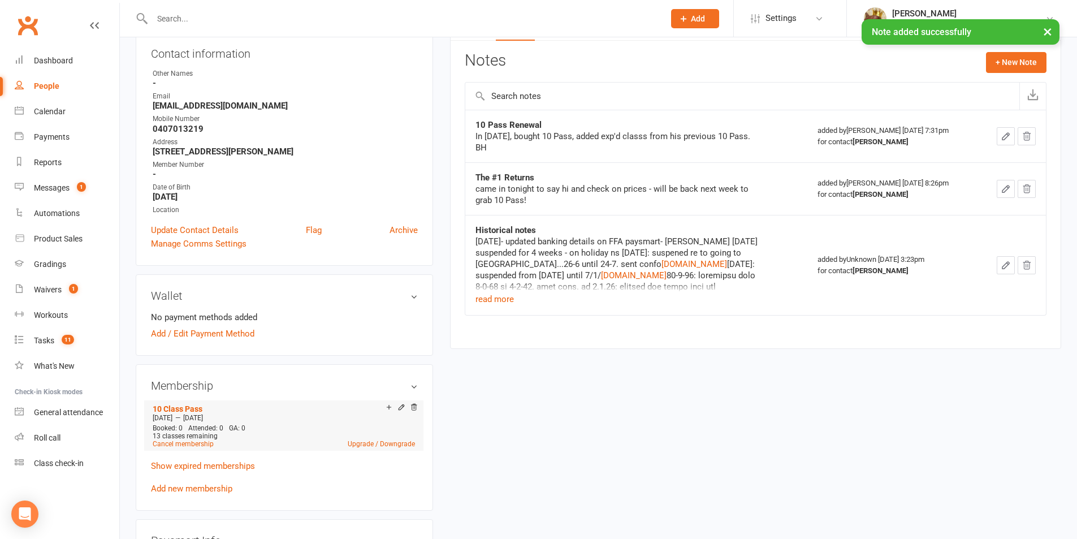
scroll to position [151, 0]
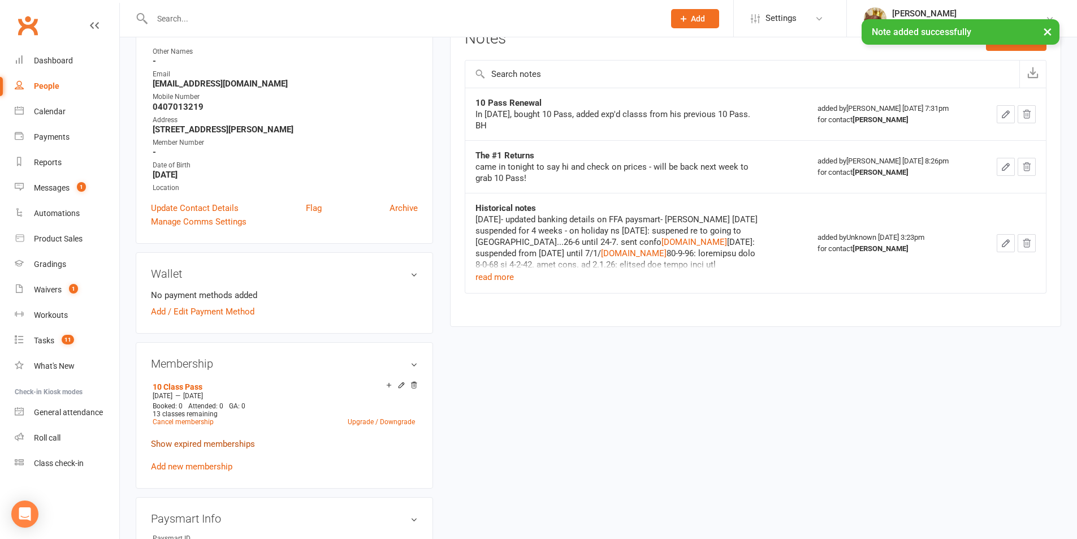
click at [199, 440] on link "Show expired memberships" at bounding box center [203, 444] width 104 height 10
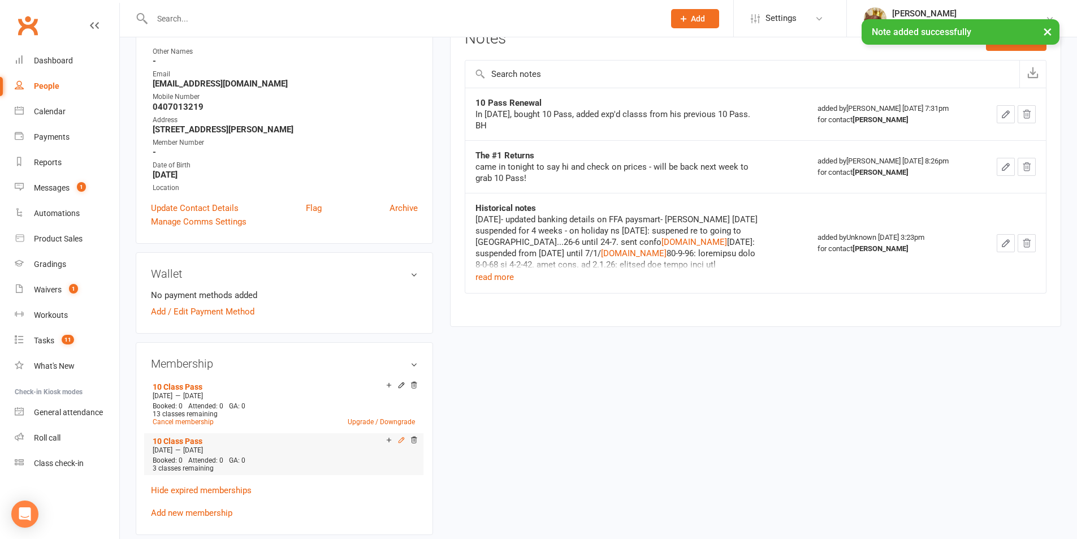
click at [398, 439] on icon at bounding box center [401, 440] width 8 height 8
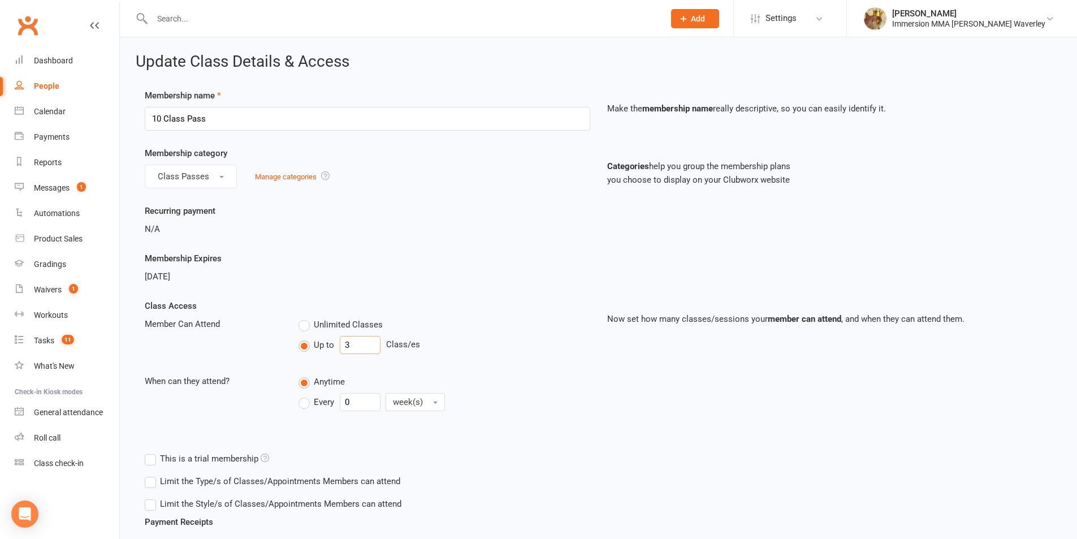
click at [307, 351] on div "Up to 3 Class/es" at bounding box center [443, 345] width 291 height 18
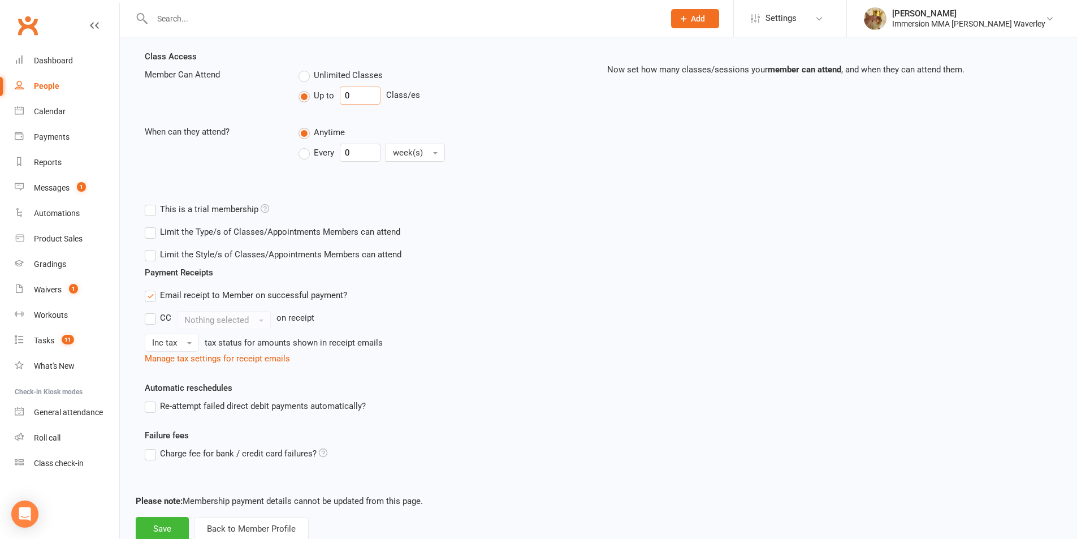
scroll to position [283, 0]
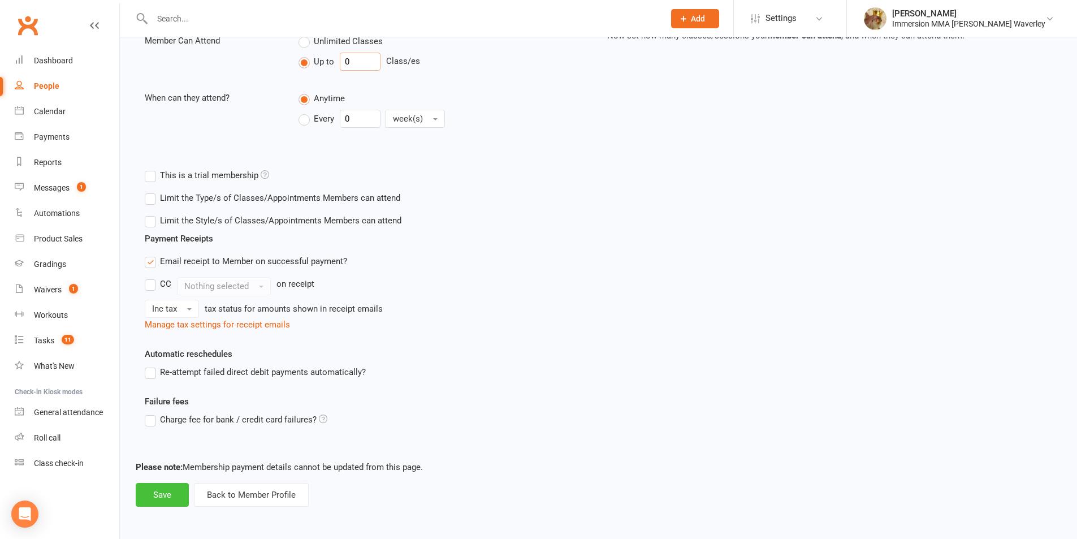
type input "0"
click at [147, 484] on button "Save" at bounding box center [162, 495] width 53 height 24
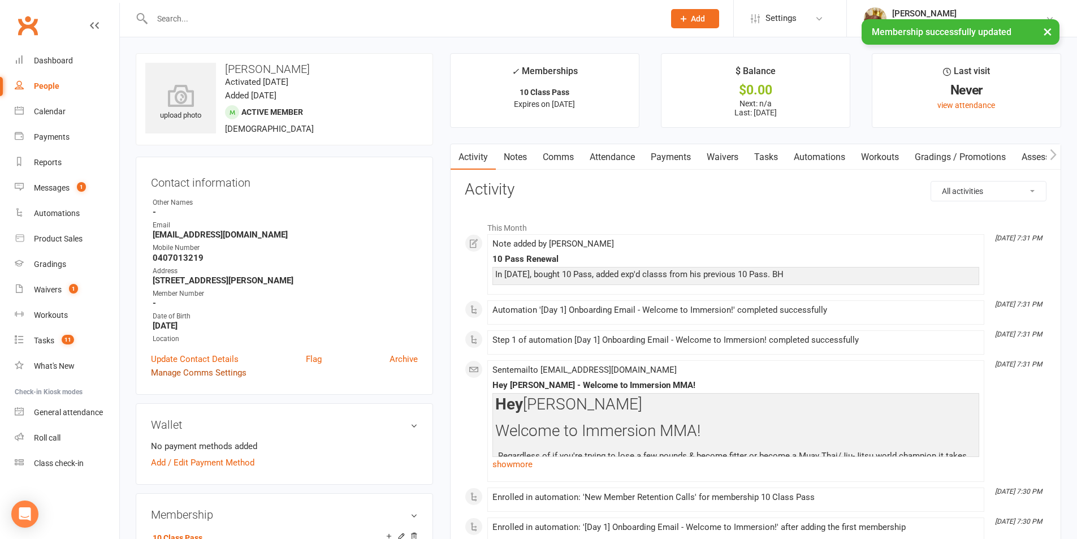
scroll to position [301, 0]
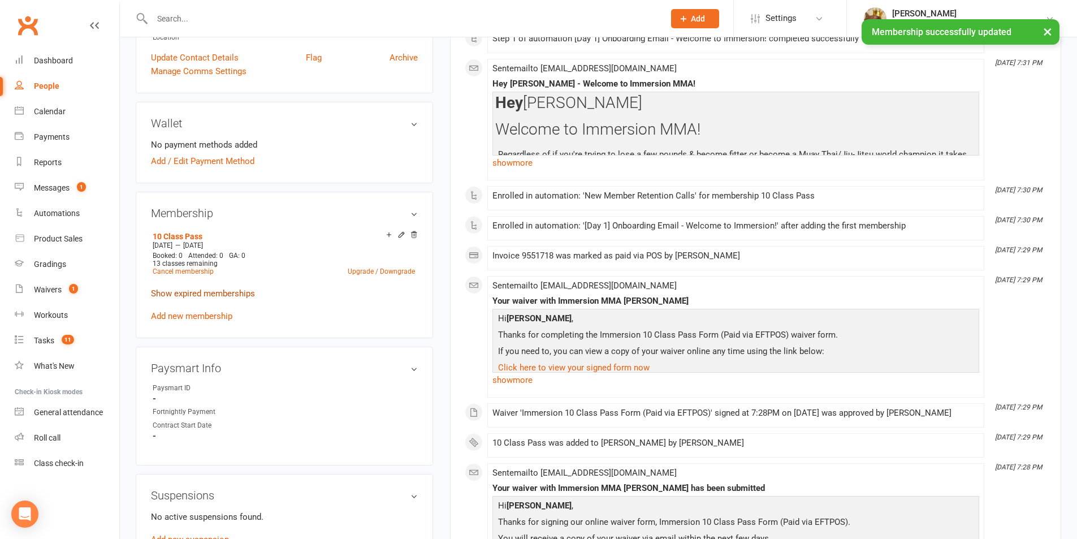
click at [193, 293] on link "Show expired memberships" at bounding box center [203, 293] width 104 height 10
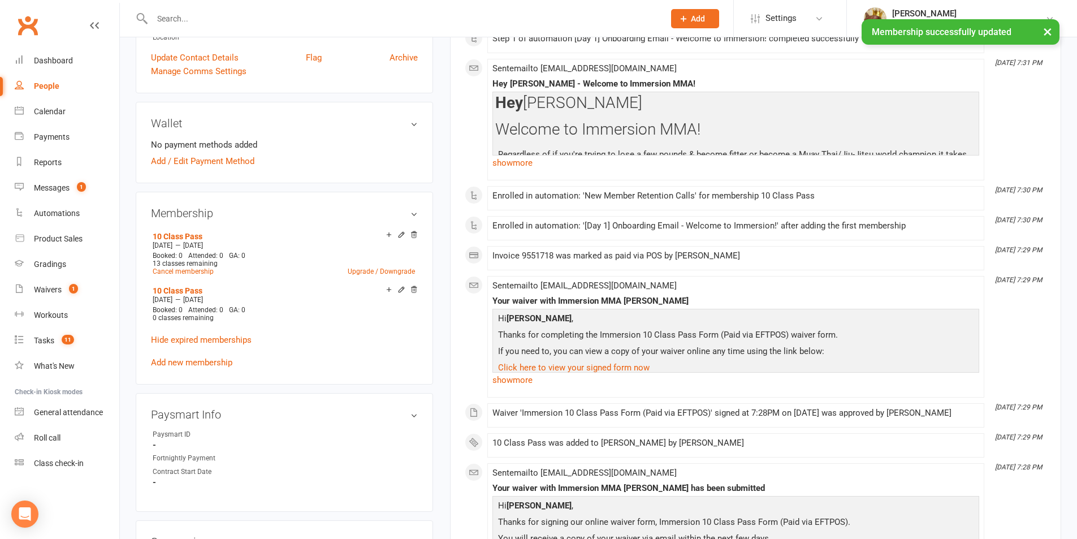
scroll to position [0, 0]
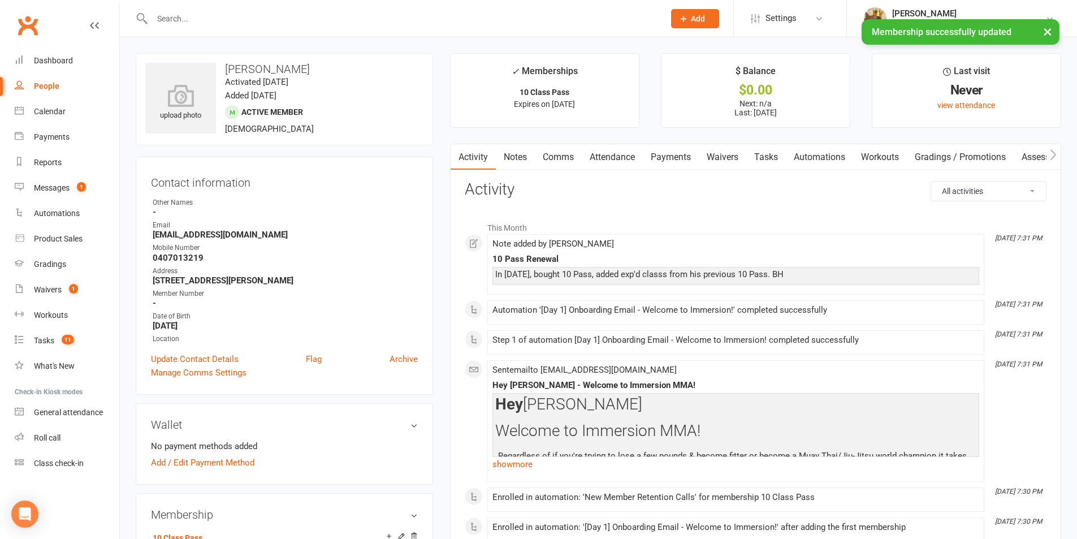
click at [763, 158] on link "Tasks" at bounding box center [766, 157] width 40 height 26
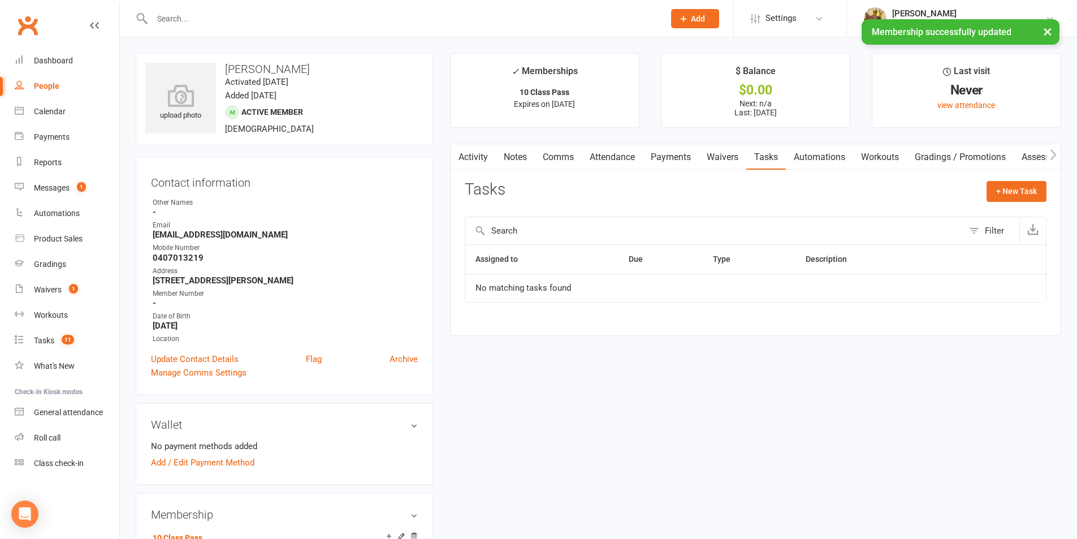
click at [517, 164] on link "Notes" at bounding box center [515, 157] width 39 height 26
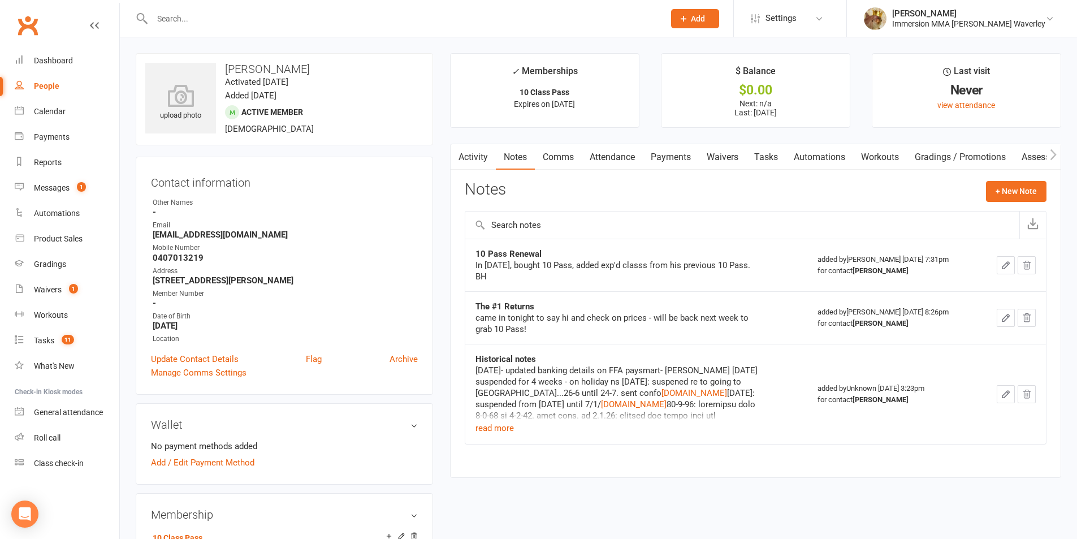
click at [678, 140] on main "✓ Memberships 10 Class Pass Expires on 15th March, 2026 $ Balance $0.00 Next: n…" at bounding box center [755, 271] width 628 height 436
click at [677, 151] on link "Payments" at bounding box center [671, 157] width 56 height 26
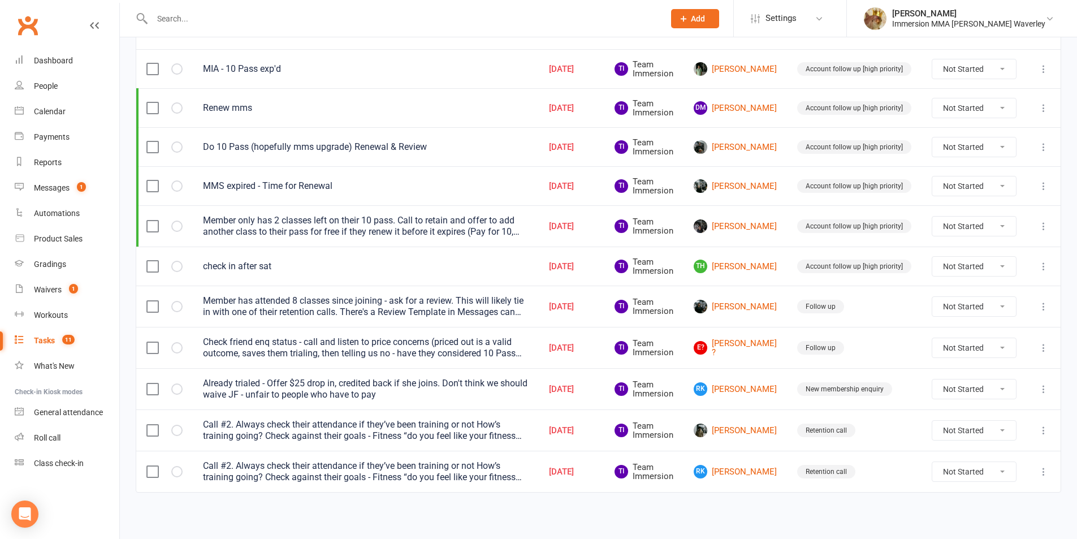
scroll to position [164, 0]
drag, startPoint x: 74, startPoint y: 285, endPoint x: 71, endPoint y: 277, distance: 8.9
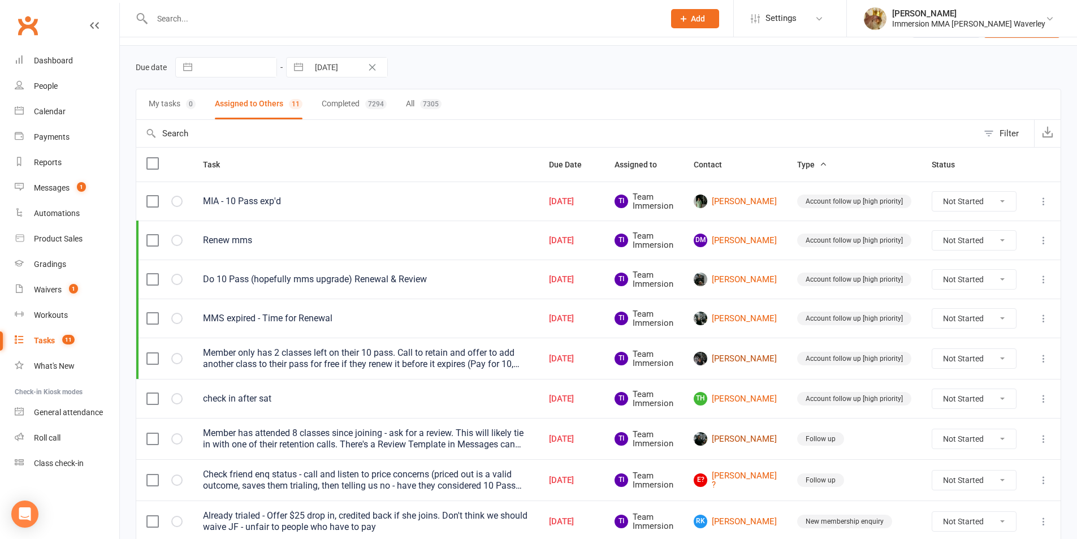
scroll to position [14, 0]
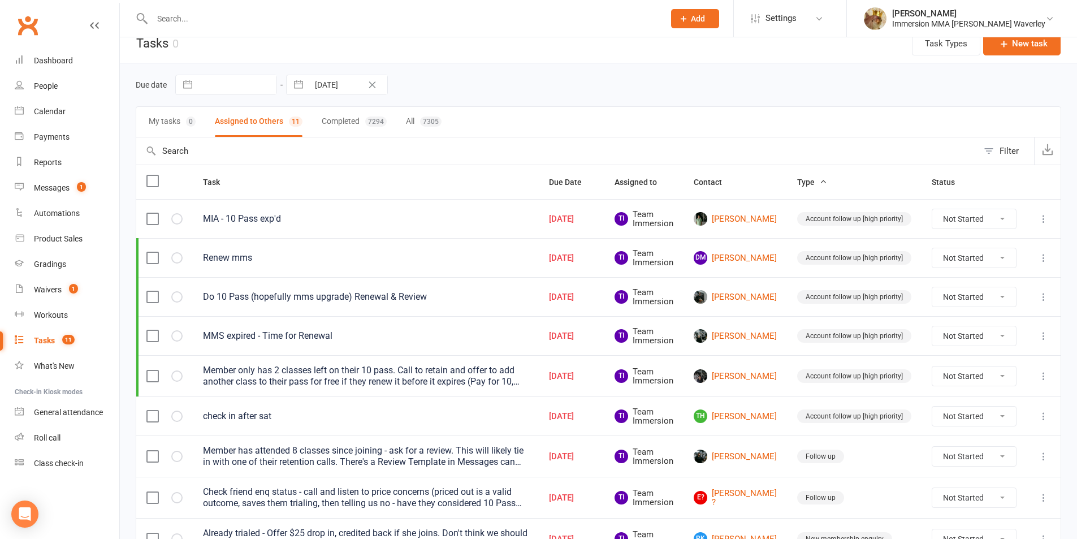
click at [368, 14] on input "text" at bounding box center [402, 19] width 507 height 16
drag, startPoint x: 177, startPoint y: 18, endPoint x: 71, endPoint y: 17, distance: 106.2
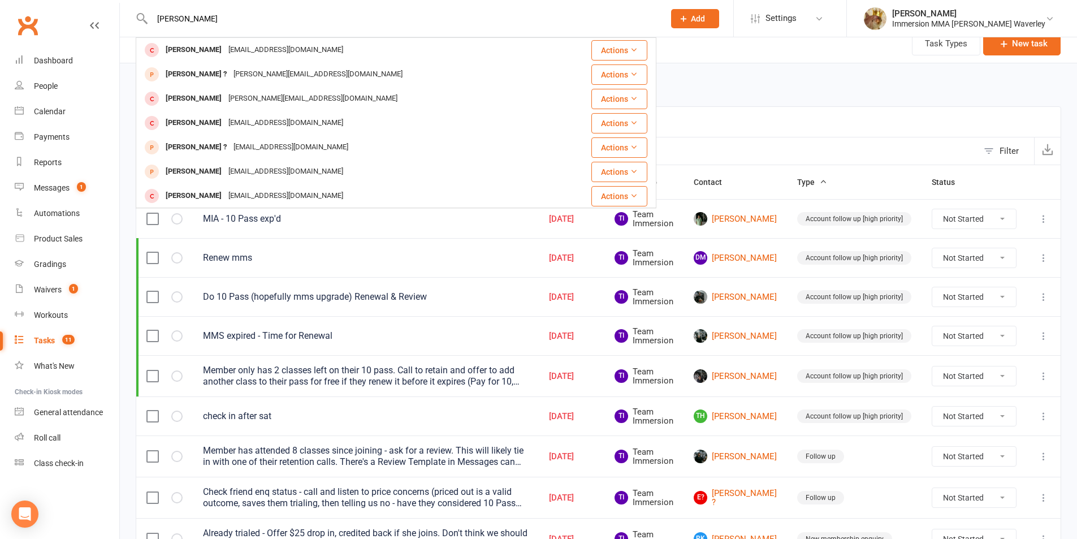
click at [122, 19] on react-component "[PERSON_NAME] [PERSON_NAME][EMAIL_ADDRESS][DOMAIN_NAME] Actions [PERSON_NAME] ?…" at bounding box center [328, 18] width 656 height 37
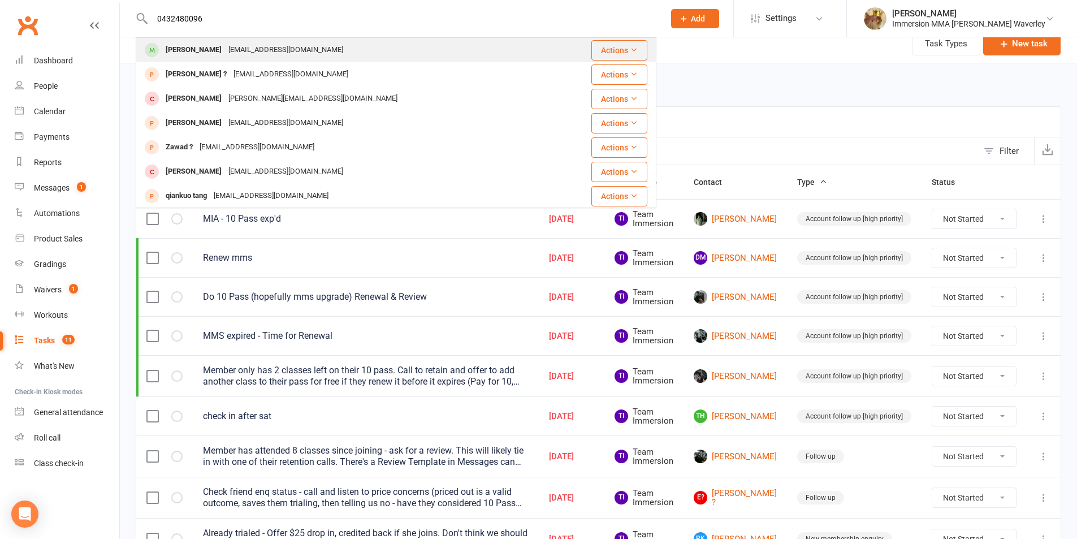
type input "0432480096"
click at [262, 41] on div "[PERSON_NAME] [EMAIL_ADDRESS][DOMAIN_NAME]" at bounding box center [353, 49] width 432 height 23
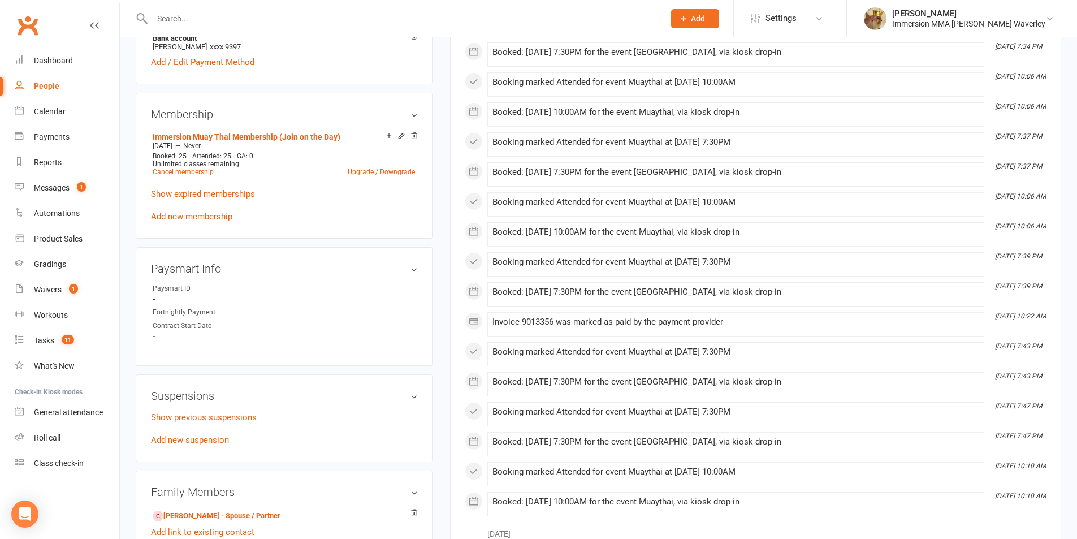
scroll to position [452, 0]
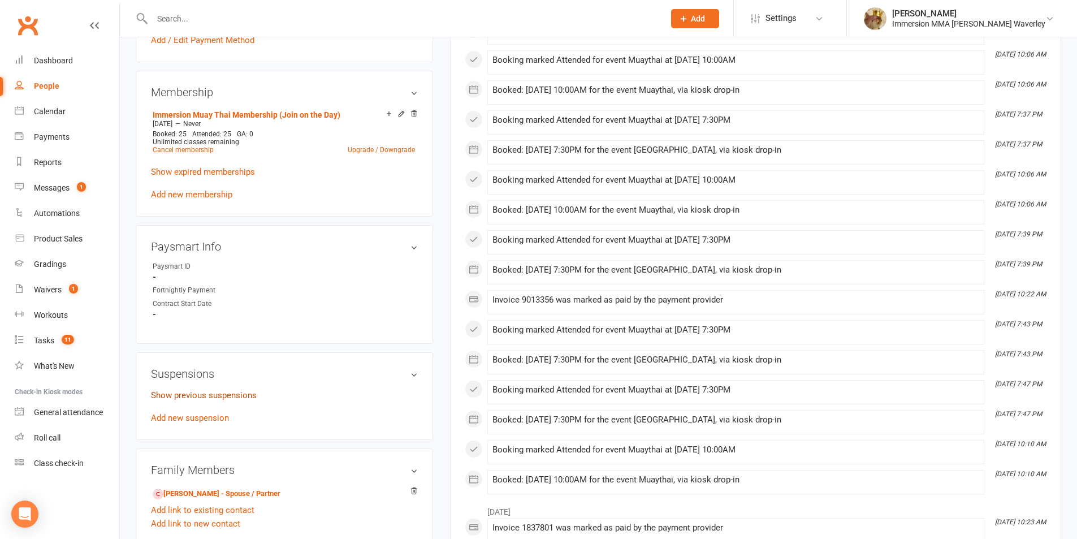
click at [225, 391] on link "Show previous suspensions" at bounding box center [204, 395] width 106 height 10
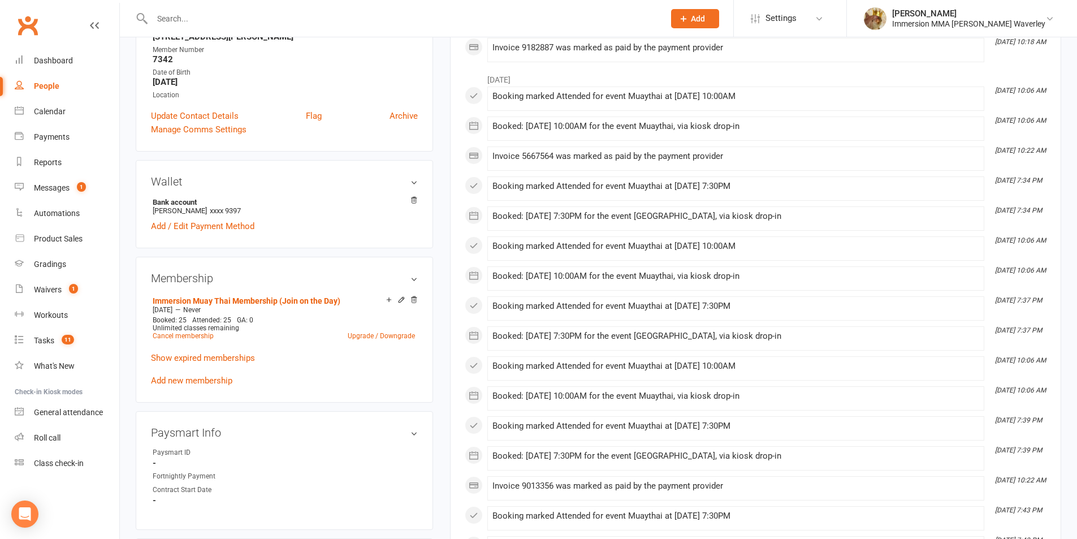
scroll to position [0, 0]
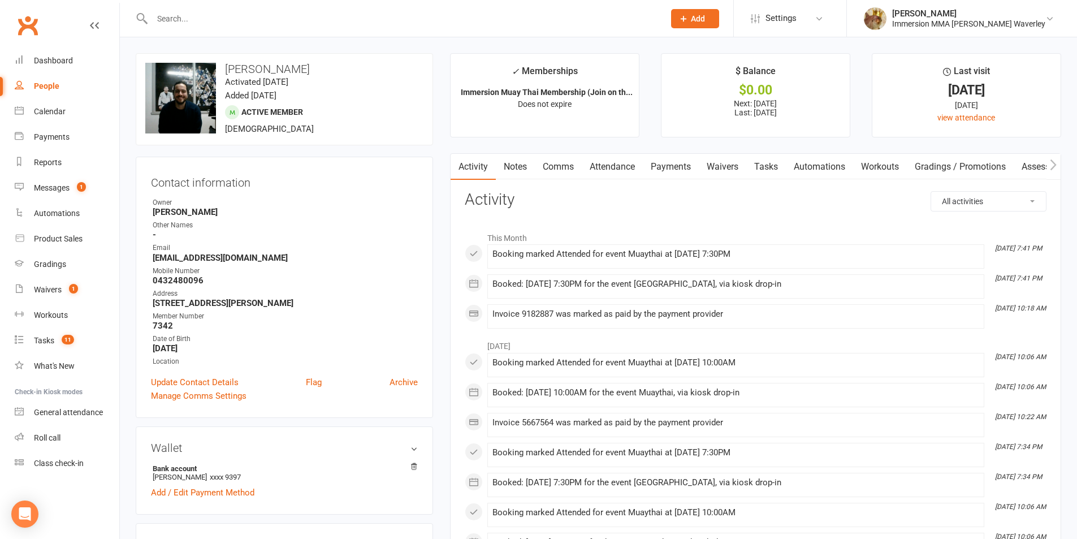
click at [507, 159] on link "Notes" at bounding box center [515, 167] width 39 height 26
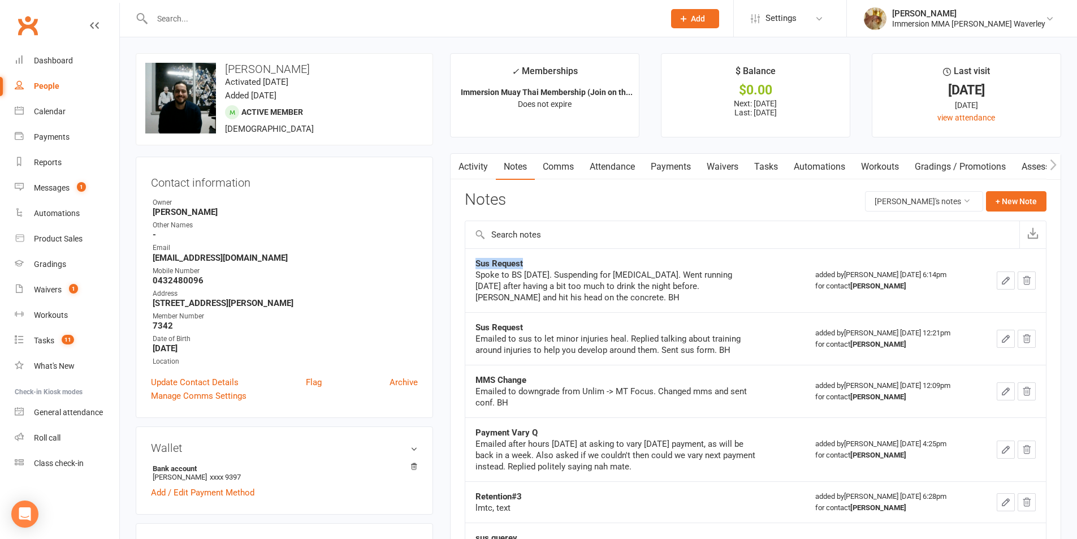
drag, startPoint x: 528, startPoint y: 256, endPoint x: 478, endPoint y: 254, distance: 50.9
click at [478, 254] on td "Sus Request Spoke to BS [DATE]. Suspending for [MEDICAL_DATA]. Went running [DA…" at bounding box center [635, 280] width 340 height 64
copy strong "Sus Request"
click at [1006, 198] on button "+ New Note" at bounding box center [1016, 201] width 60 height 20
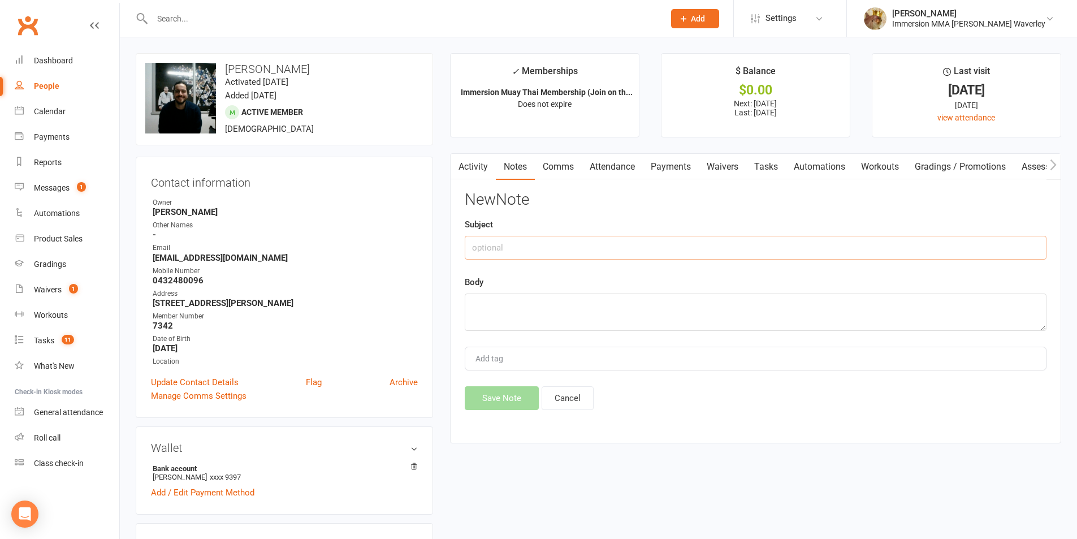
click at [814, 242] on input "text" at bounding box center [756, 248] width 582 height 24
paste input "Sus Request"
type input "Sus Request"
type textarea "holiday. BH"
click at [525, 394] on button "Save Note" at bounding box center [502, 398] width 74 height 24
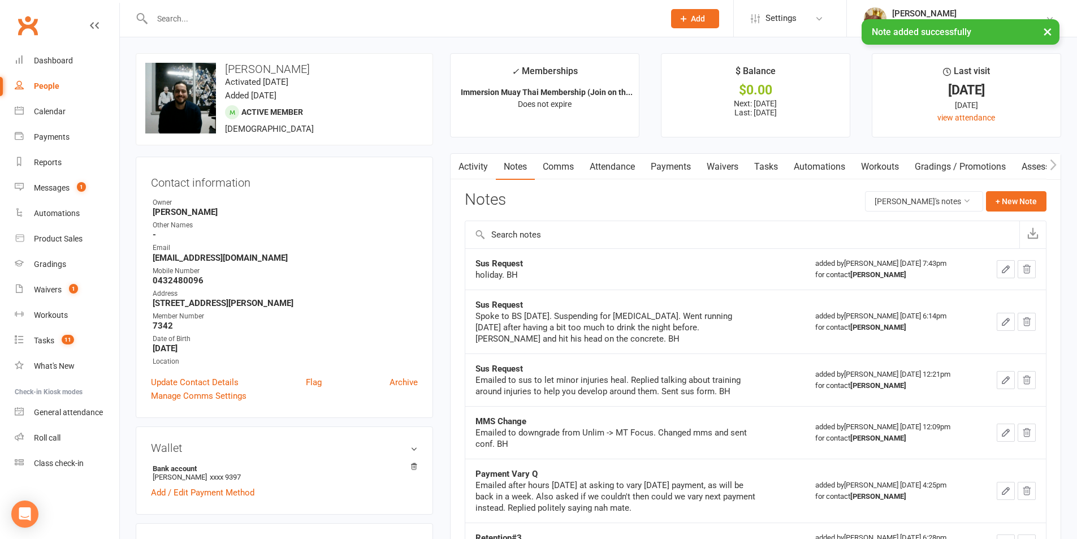
click at [726, 176] on link "Waivers" at bounding box center [721, 167] width 47 height 26
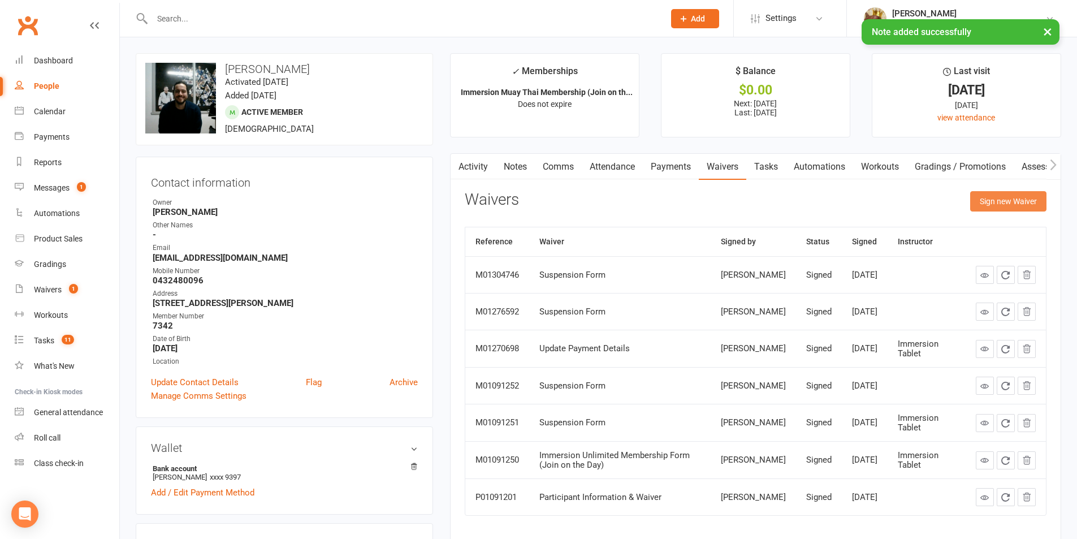
click at [989, 210] on button "Sign new Waiver" at bounding box center [1008, 201] width 76 height 20
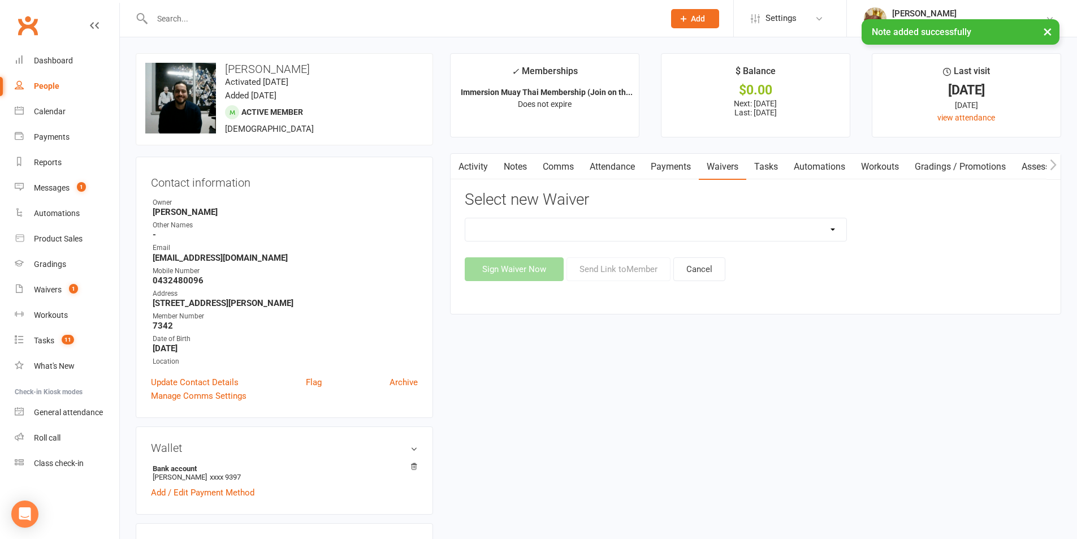
click at [775, 227] on select "Cancellation Form Immersion 10 Class Pass Form Immersion 10 Class Pass Form (Pa…" at bounding box center [655, 229] width 381 height 23
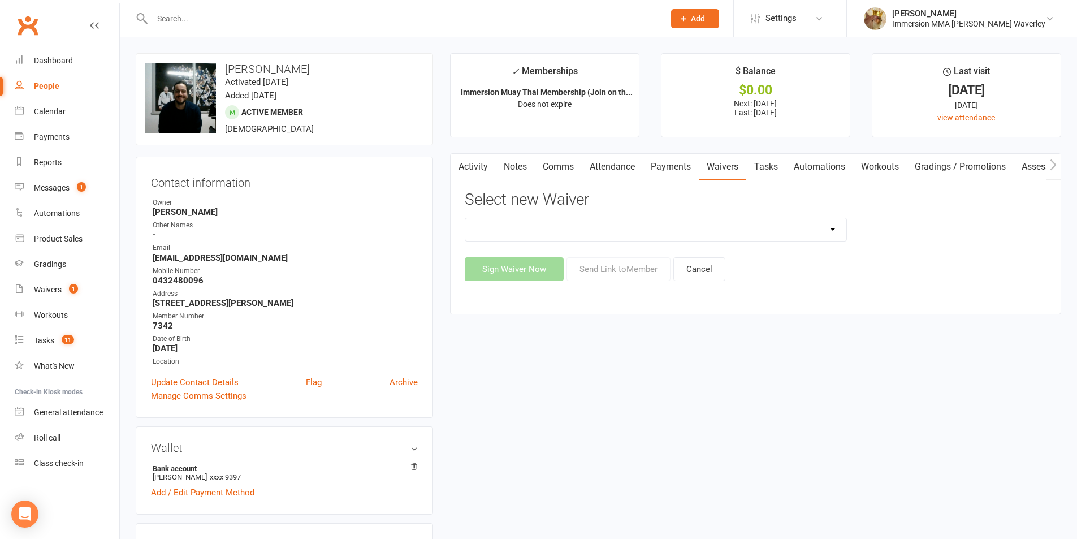
select select "10639"
click at [465, 218] on select "Cancellation Form Immersion 10 Class Pass Form Immersion 10 Class Pass Form (Pa…" at bounding box center [655, 229] width 381 height 23
click at [599, 269] on button "Send Link to Member" at bounding box center [618, 269] width 104 height 24
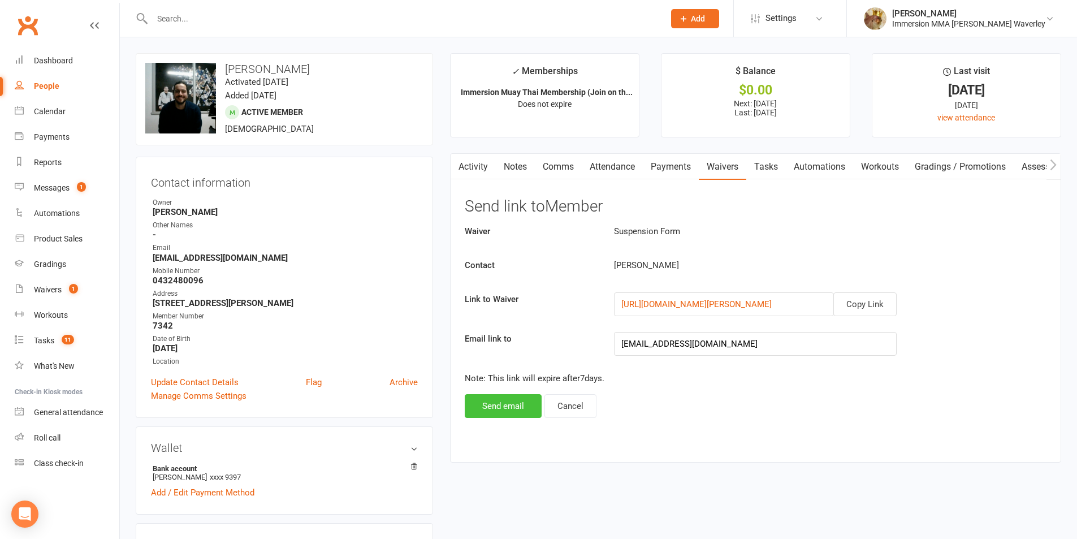
click at [511, 408] on button "Send email" at bounding box center [503, 406] width 77 height 24
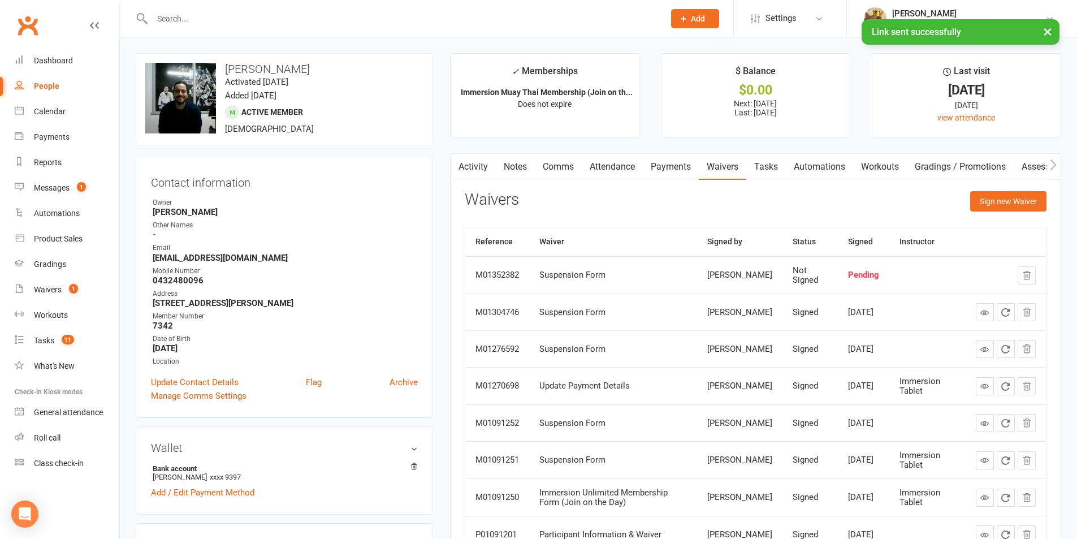
click at [528, 175] on link "Notes" at bounding box center [515, 167] width 39 height 26
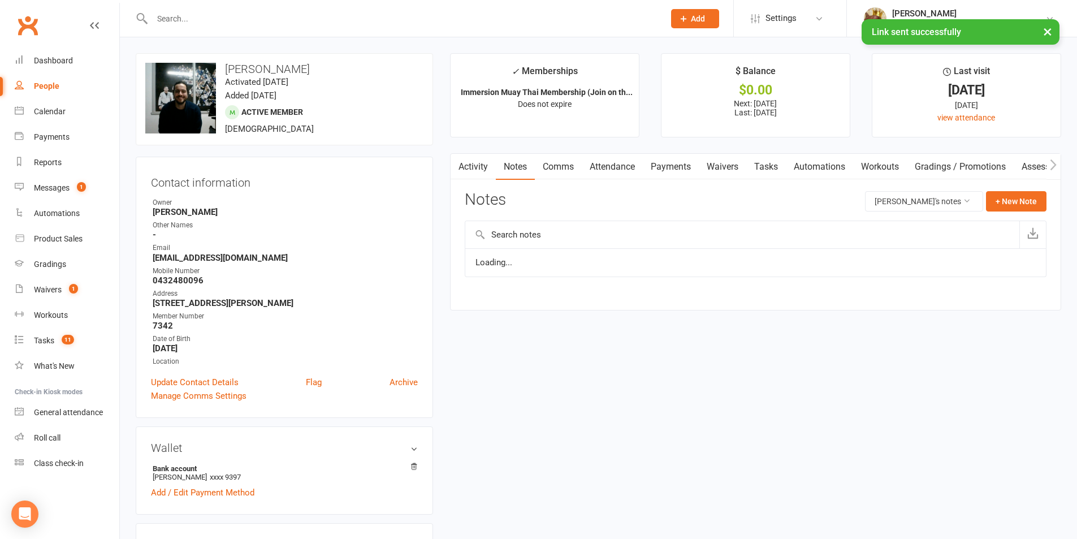
click at [659, 158] on link "Payments" at bounding box center [671, 167] width 56 height 26
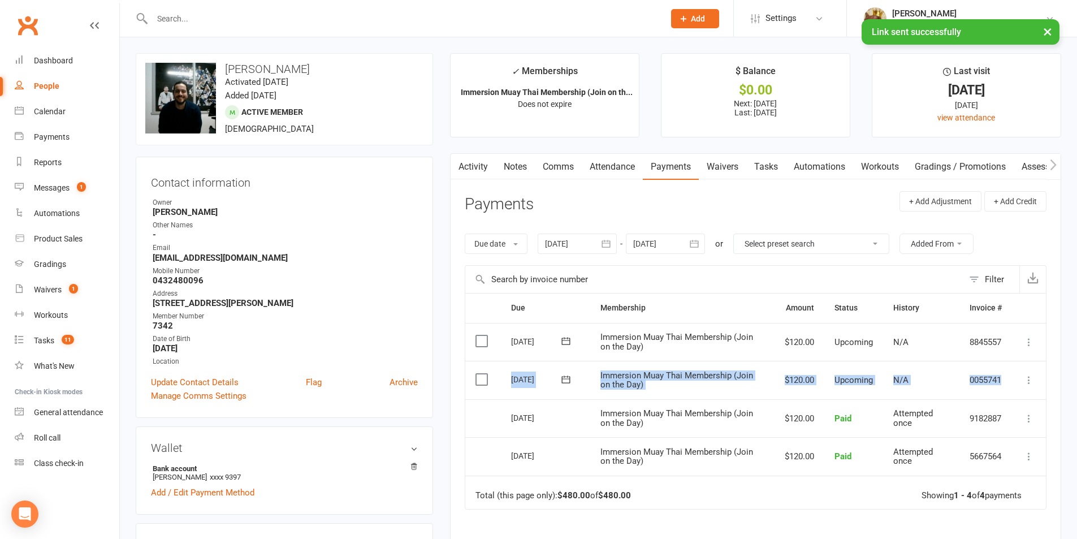
drag, startPoint x: 500, startPoint y: 377, endPoint x: 1011, endPoint y: 383, distance: 511.5
click at [1011, 383] on tr "Select this [DATE] [PERSON_NAME] Immersion Muay Thai Membership (Join on the Da…" at bounding box center [755, 380] width 580 height 38
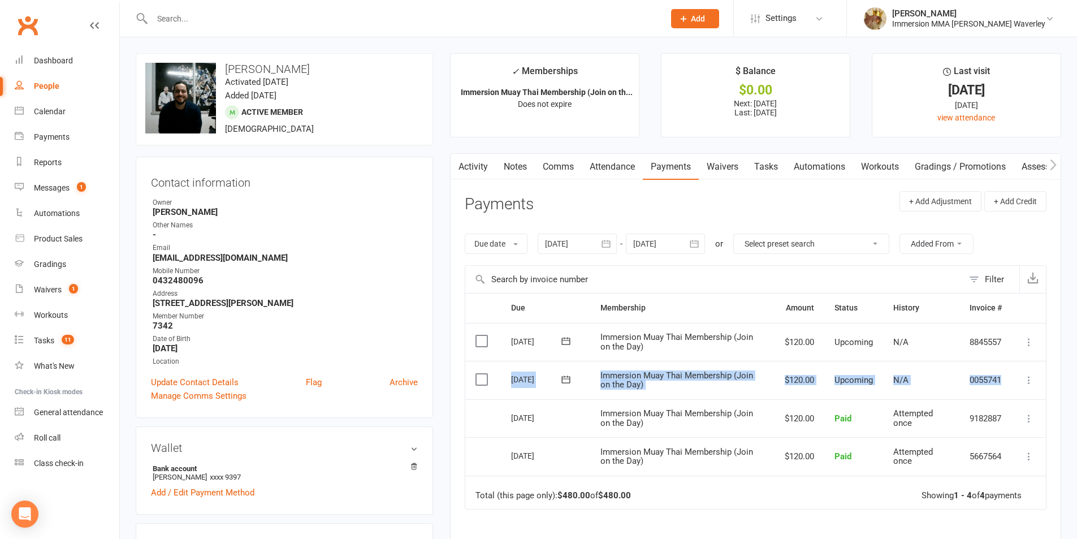
click at [1012, 383] on td "Mark as Paid (Cash) [PERSON_NAME] as Paid (POS) Mark as Paid (Other) Skip Chang…" at bounding box center [1029, 380] width 34 height 38
drag, startPoint x: 1011, startPoint y: 383, endPoint x: 517, endPoint y: 370, distance: 494.7
click at [517, 370] on tr "Select this [DATE] [PERSON_NAME] Immersion Muay Thai Membership (Join on the Da…" at bounding box center [755, 380] width 580 height 38
click at [508, 370] on td "[DATE]" at bounding box center [545, 380] width 89 height 38
drag, startPoint x: 508, startPoint y: 370, endPoint x: 987, endPoint y: 380, distance: 479.3
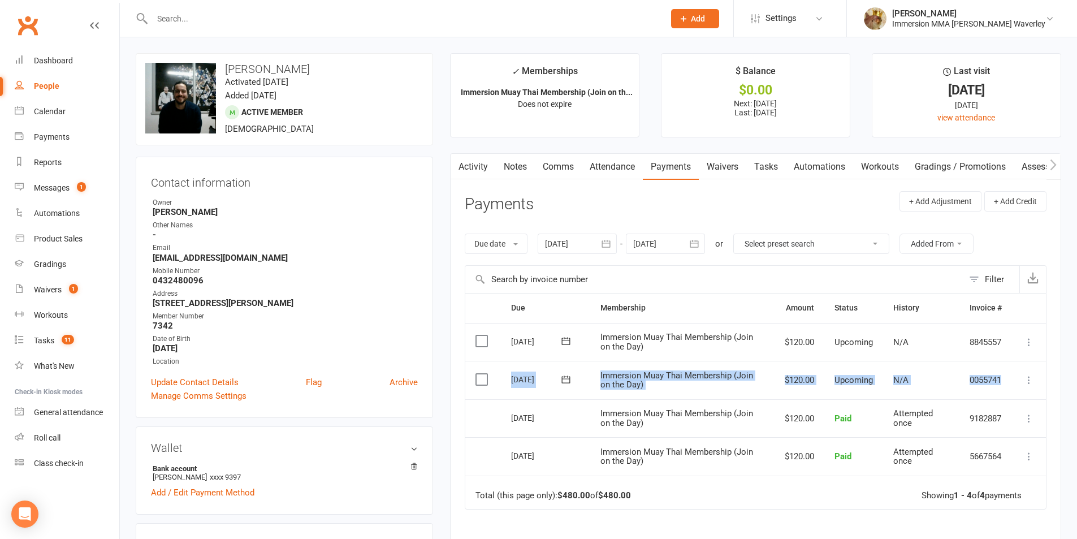
click at [987, 380] on tr "Select this [DATE] [PERSON_NAME] Immersion Muay Thai Membership (Join on the Da…" at bounding box center [755, 380] width 580 height 38
click at [1009, 387] on td "0055741" at bounding box center [985, 380] width 53 height 38
drag, startPoint x: 1009, startPoint y: 387, endPoint x: 514, endPoint y: 387, distance: 495.0
click at [514, 387] on tr "Select this [DATE] [PERSON_NAME] Immersion Muay Thai Membership (Join on the Da…" at bounding box center [755, 380] width 580 height 38
click at [500, 388] on tr "Select this [DATE] [PERSON_NAME] Immersion Muay Thai Membership (Join on the Da…" at bounding box center [755, 380] width 580 height 38
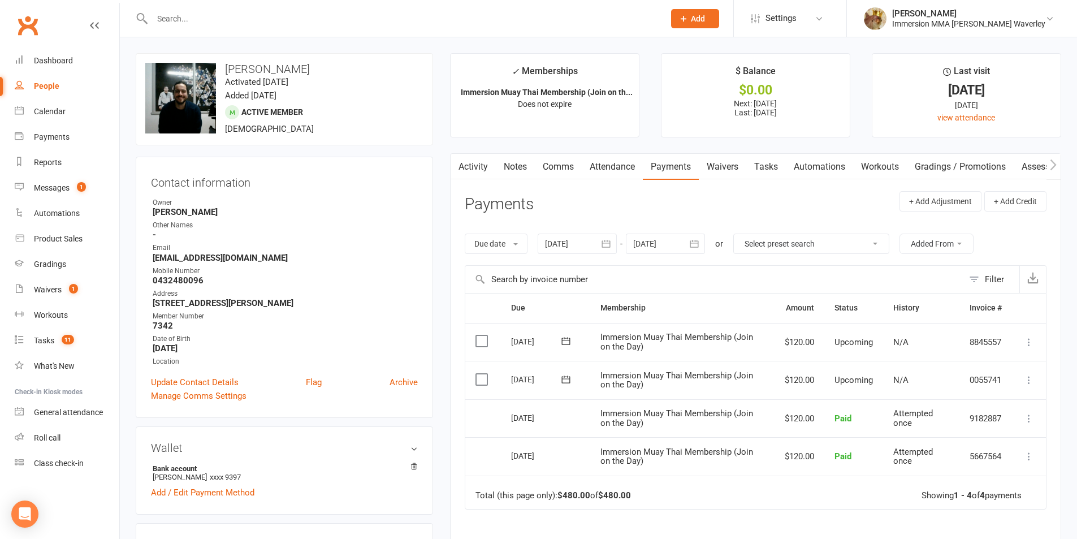
click at [687, 199] on header "Payments + Add Adjustment + Add Credit" at bounding box center [756, 206] width 582 height 31
click at [731, 164] on link "Waivers" at bounding box center [721, 167] width 47 height 26
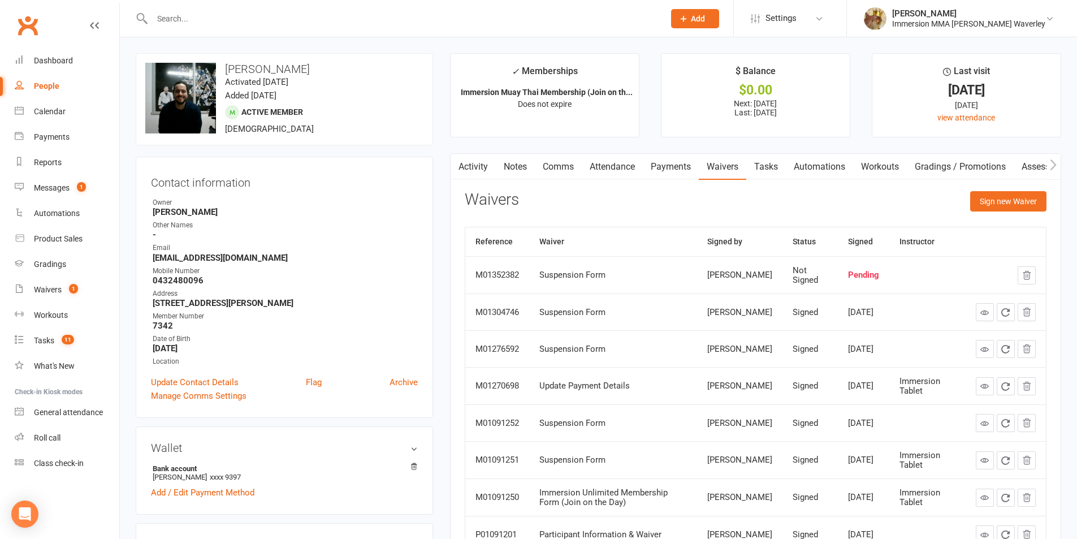
click at [514, 167] on link "Notes" at bounding box center [515, 167] width 39 height 26
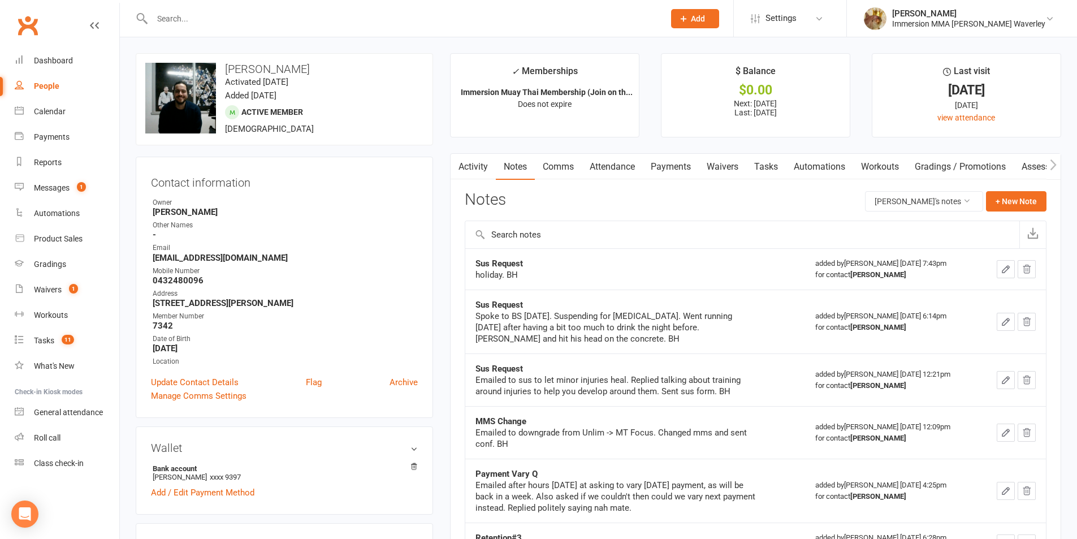
click at [485, 175] on link "Activity" at bounding box center [472, 167] width 45 height 26
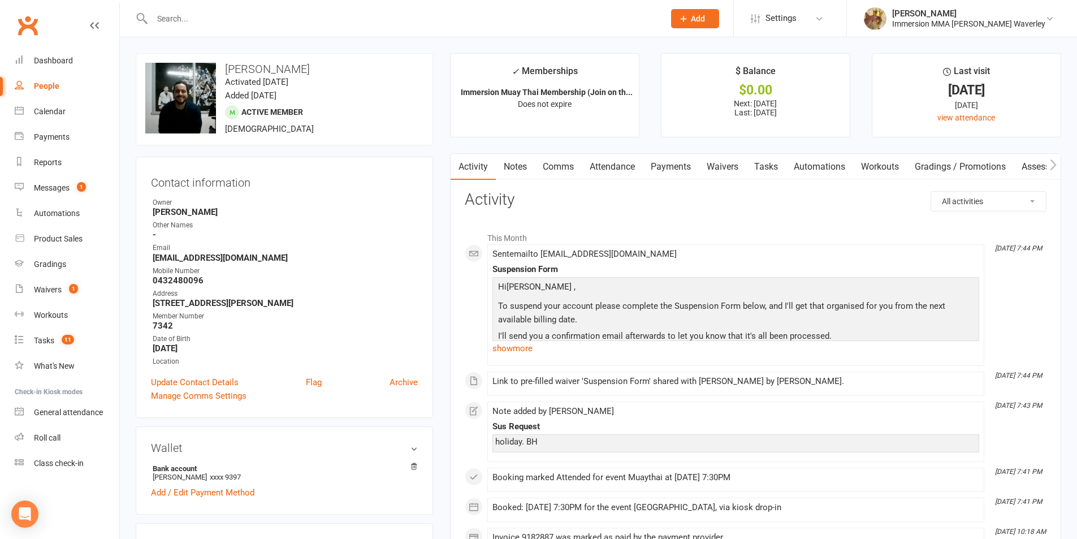
click at [505, 166] on link "Notes" at bounding box center [515, 167] width 39 height 26
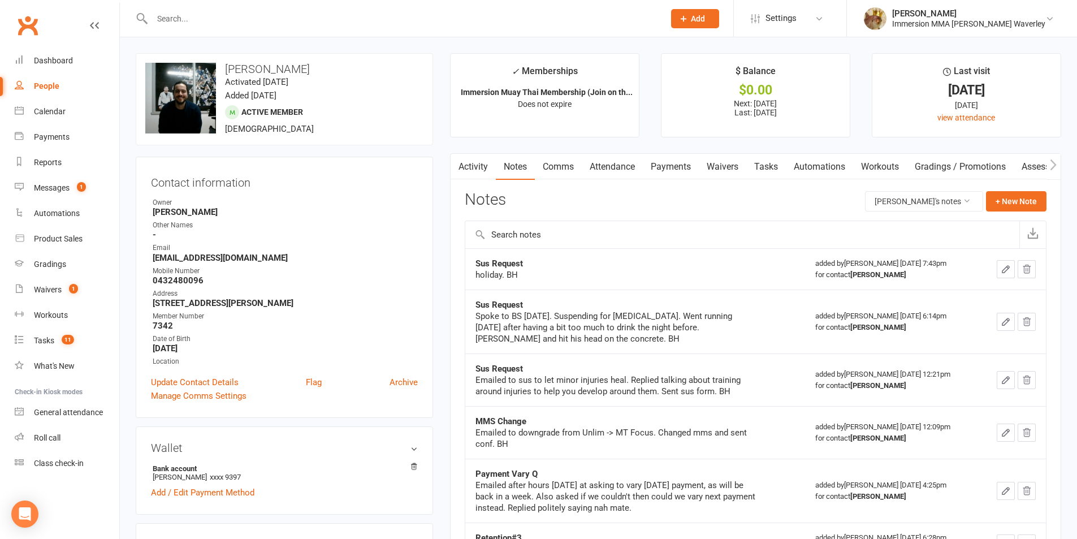
click at [1009, 275] on button "button" at bounding box center [1005, 269] width 18 height 18
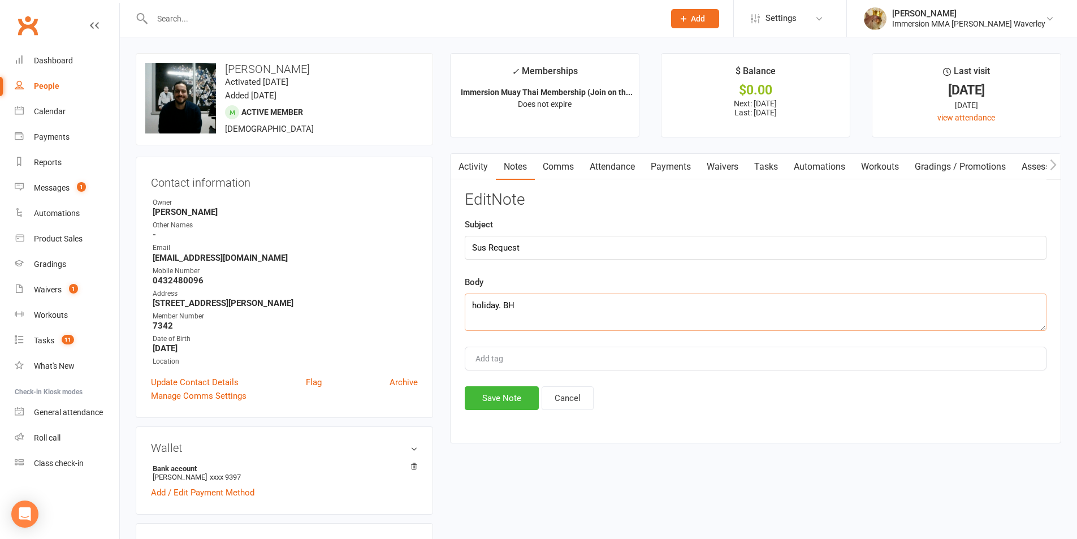
click at [497, 309] on textarea "holiday. BH" at bounding box center [756, 311] width 582 height 37
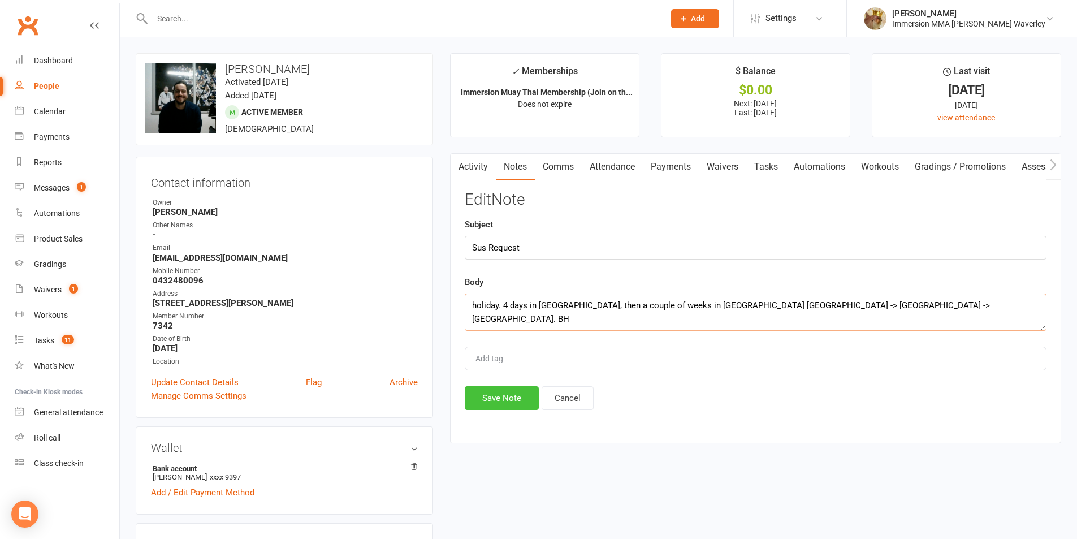
type textarea "holiday. 4 days in [GEOGRAPHIC_DATA], then a couple of weeks in [GEOGRAPHIC_DAT…"
click at [526, 387] on button "Save Note" at bounding box center [502, 398] width 74 height 24
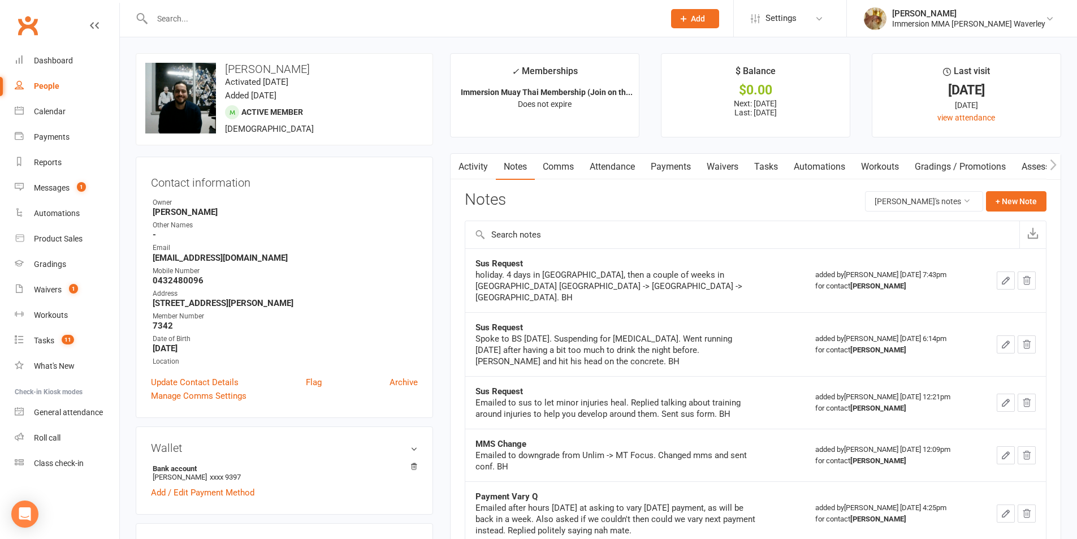
click at [761, 158] on link "Tasks" at bounding box center [766, 167] width 40 height 26
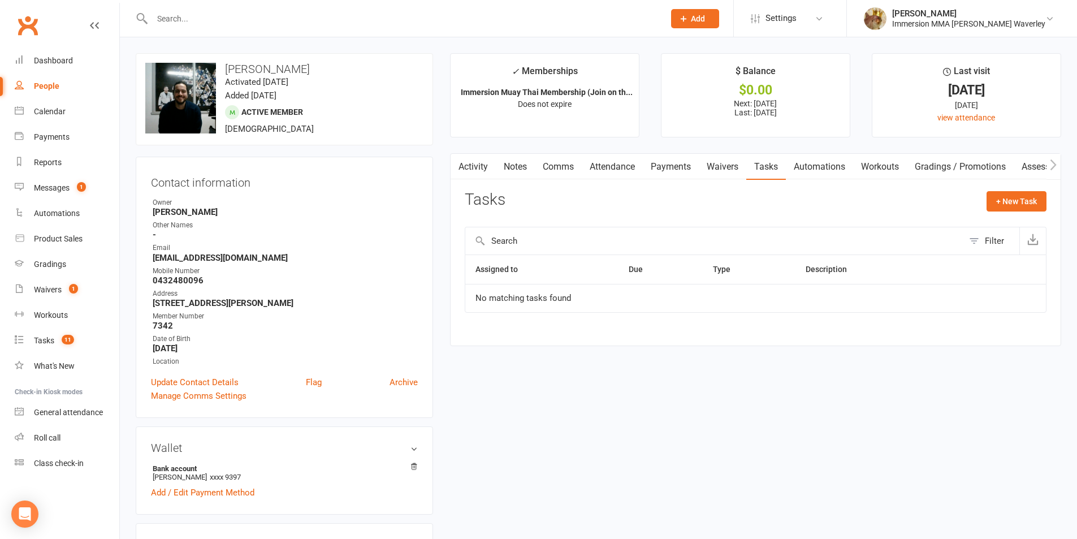
click at [732, 159] on link "Waivers" at bounding box center [721, 167] width 47 height 26
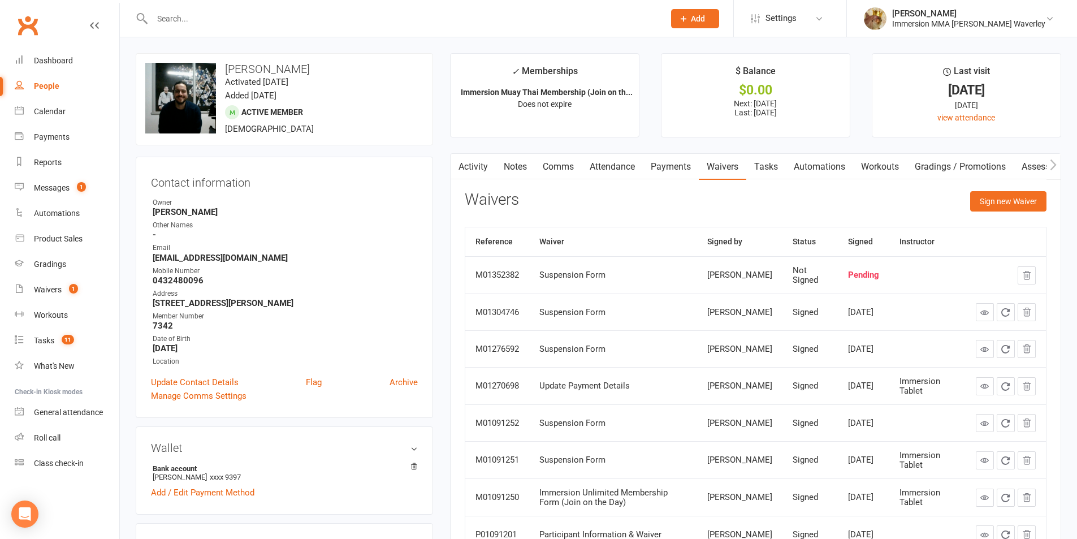
click at [534, 171] on link "Notes" at bounding box center [515, 167] width 39 height 26
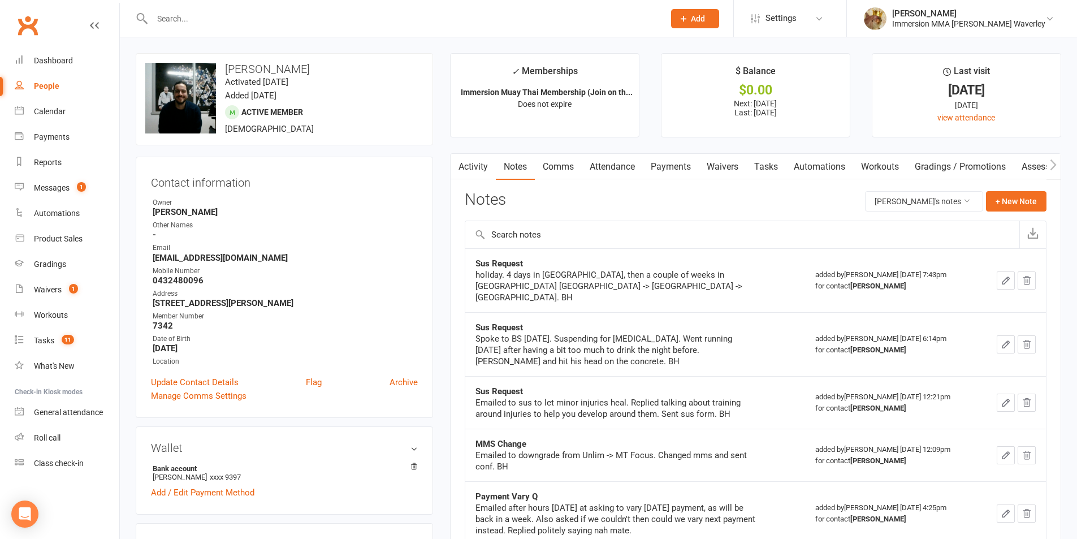
click at [754, 160] on link "Tasks" at bounding box center [766, 167] width 40 height 26
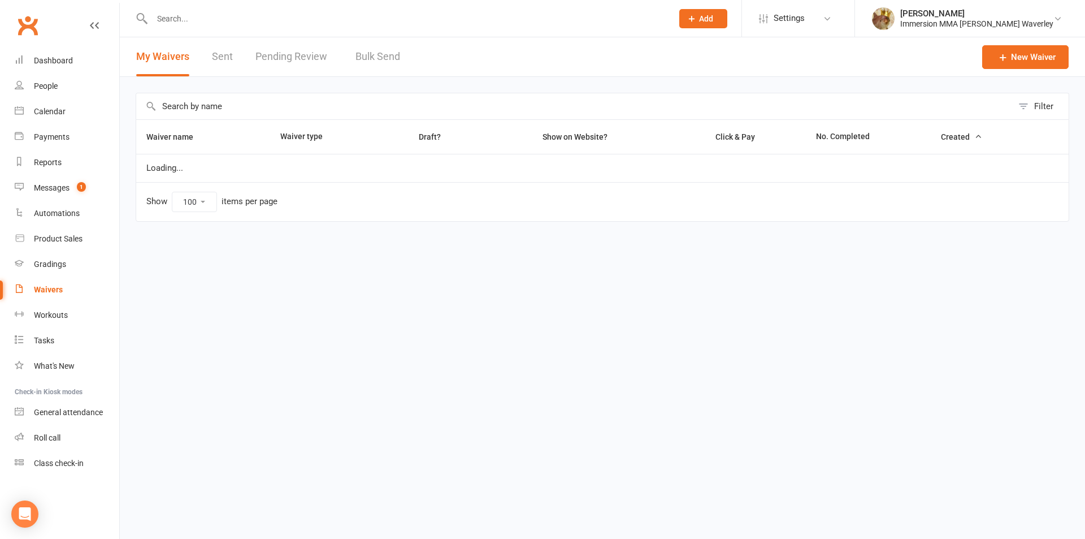
select select "100"
click at [325, 58] on link "Pending Review" at bounding box center [293, 56] width 77 height 39
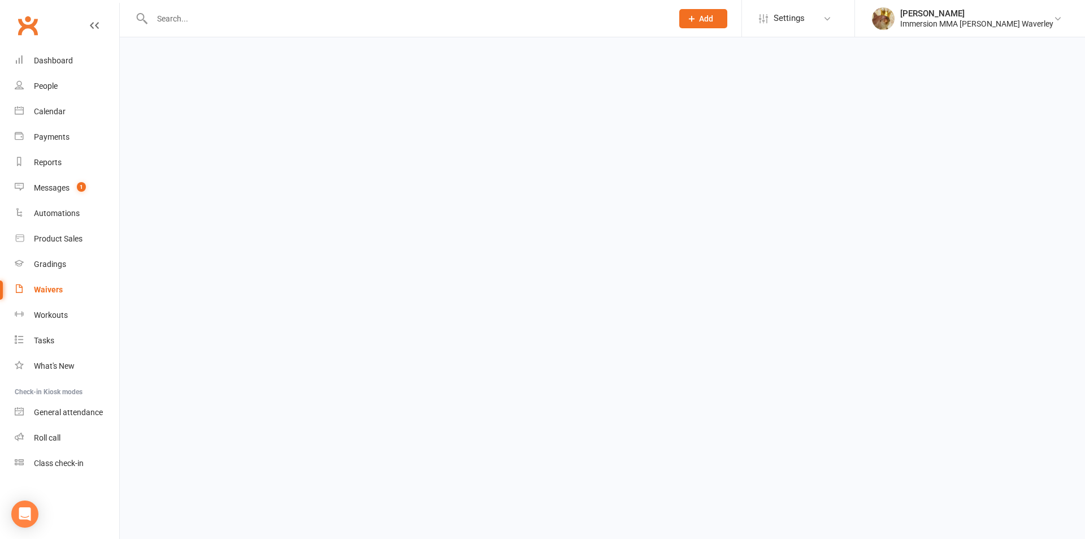
select select "50"
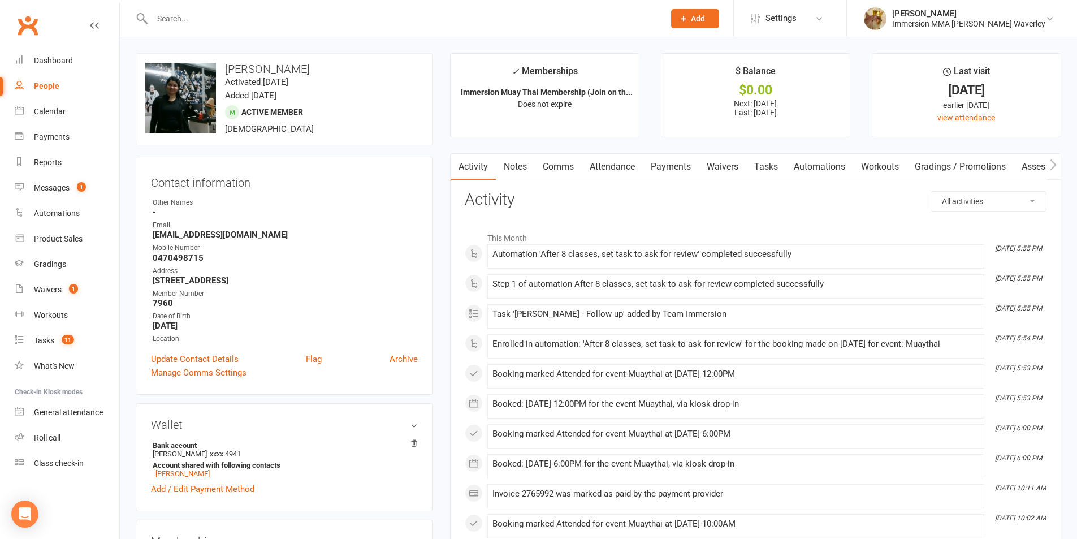
click at [639, 159] on link "Attendance" at bounding box center [612, 167] width 61 height 26
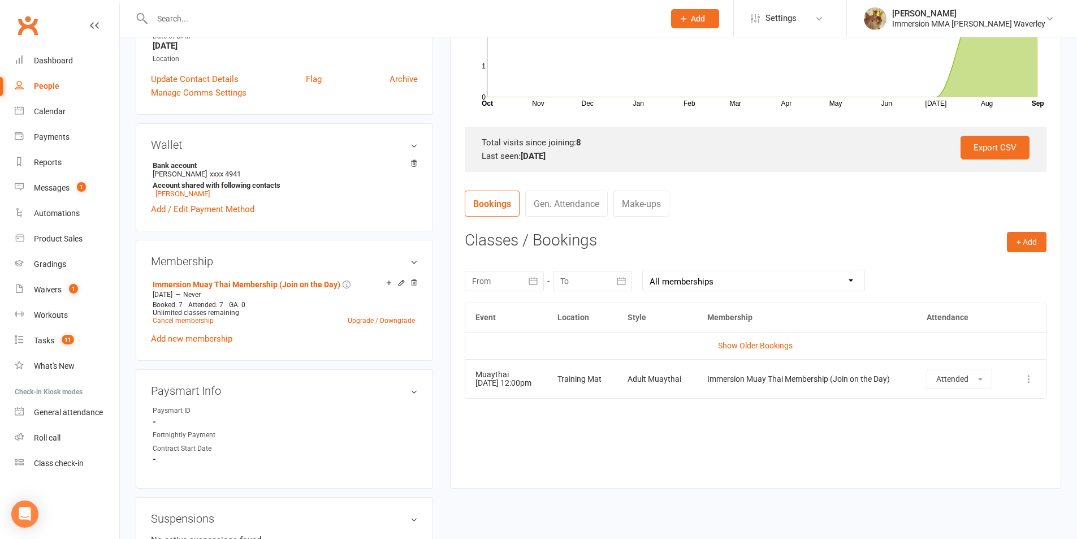
scroll to position [301, 0]
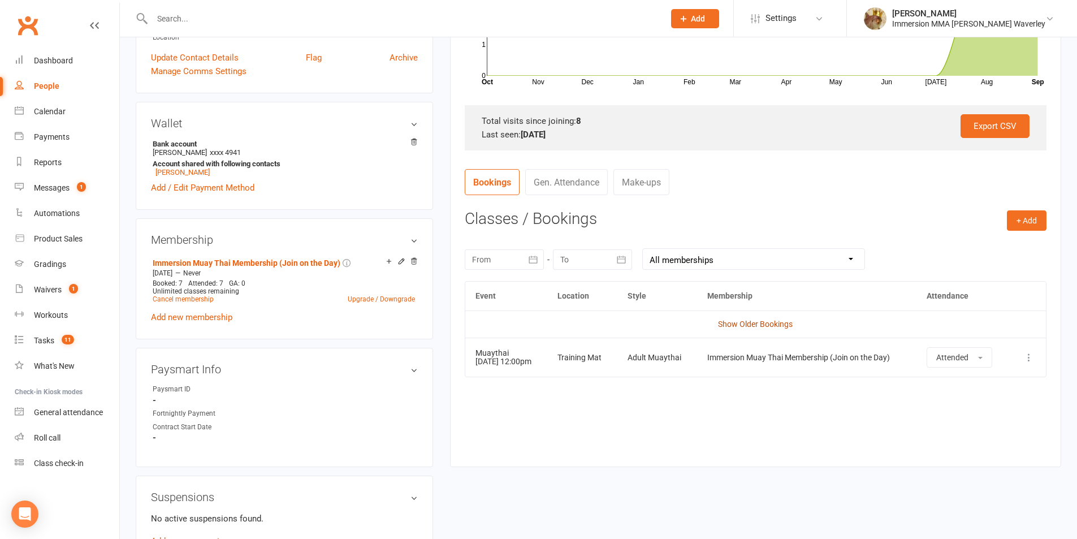
click at [741, 323] on link "Show Older Bookings" at bounding box center [755, 323] width 75 height 9
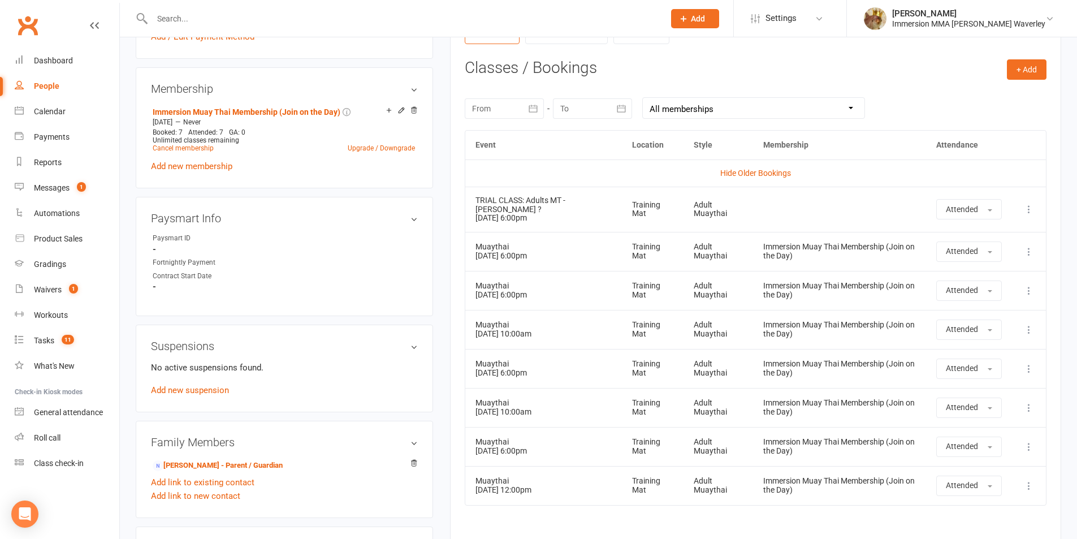
scroll to position [0, 0]
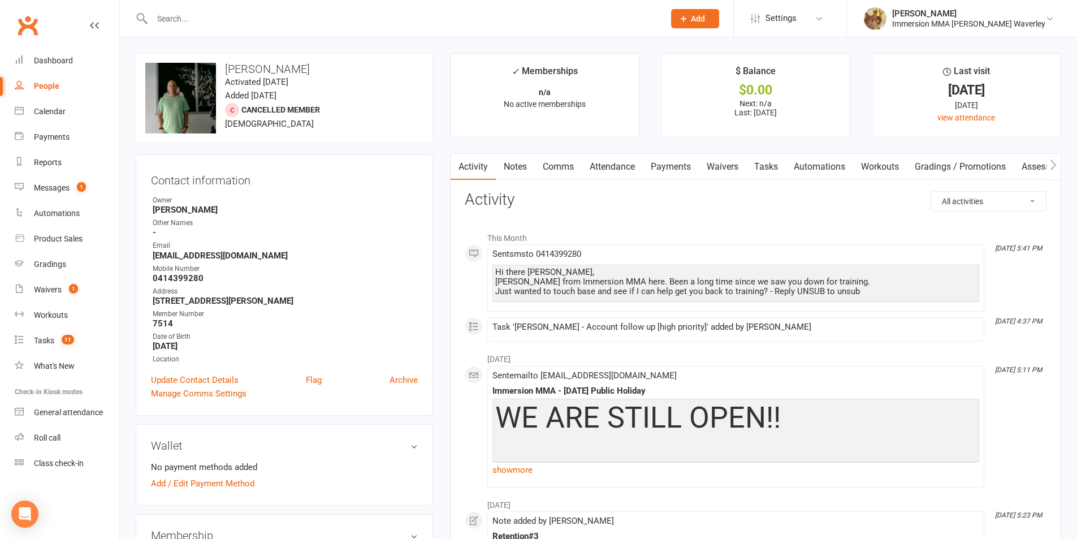
click at [524, 171] on link "Notes" at bounding box center [515, 167] width 39 height 26
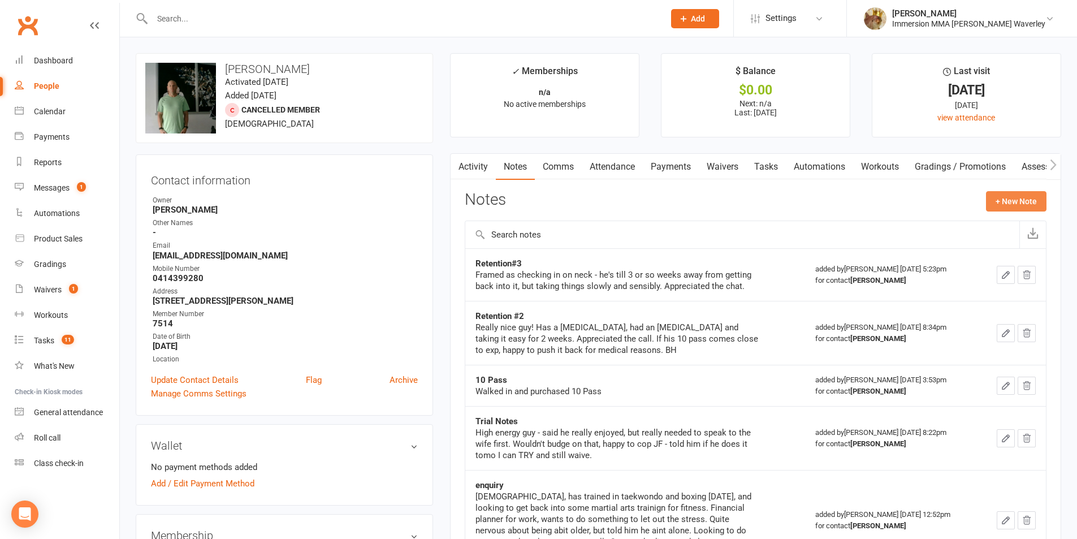
click at [1019, 189] on div "Activity Notes Comms Attendance Payments Waivers Tasks Automations Workouts Gra…" at bounding box center [755, 378] width 611 height 450
click at [1018, 192] on button "+ New Note" at bounding box center [1016, 201] width 60 height 20
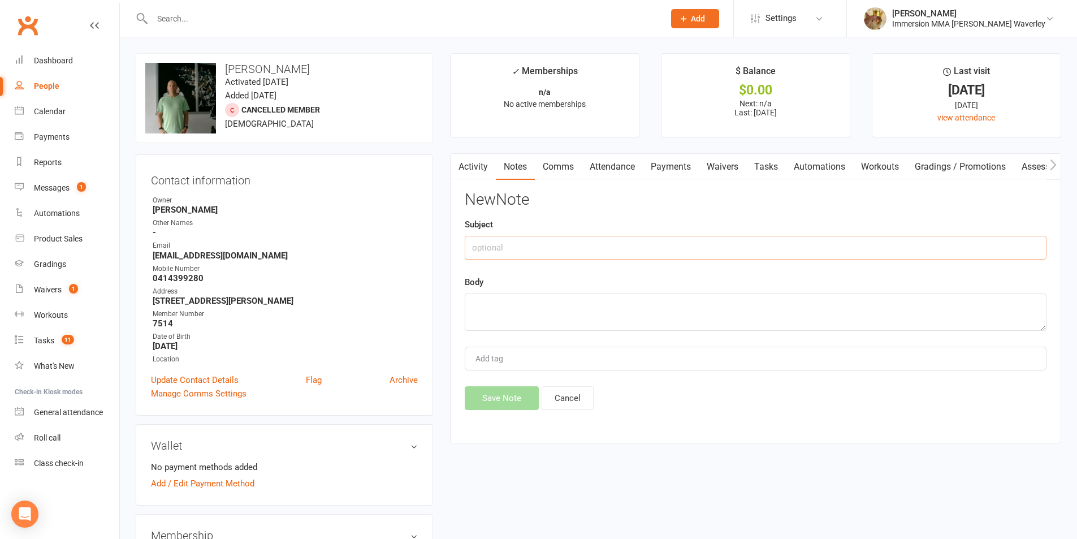
click at [887, 246] on input "text" at bounding box center [756, 248] width 582 height 24
type input "MIA#1"
type textarea "[DATE]: lmtc, text. BH"
click at [523, 400] on button "Save Note" at bounding box center [502, 398] width 74 height 24
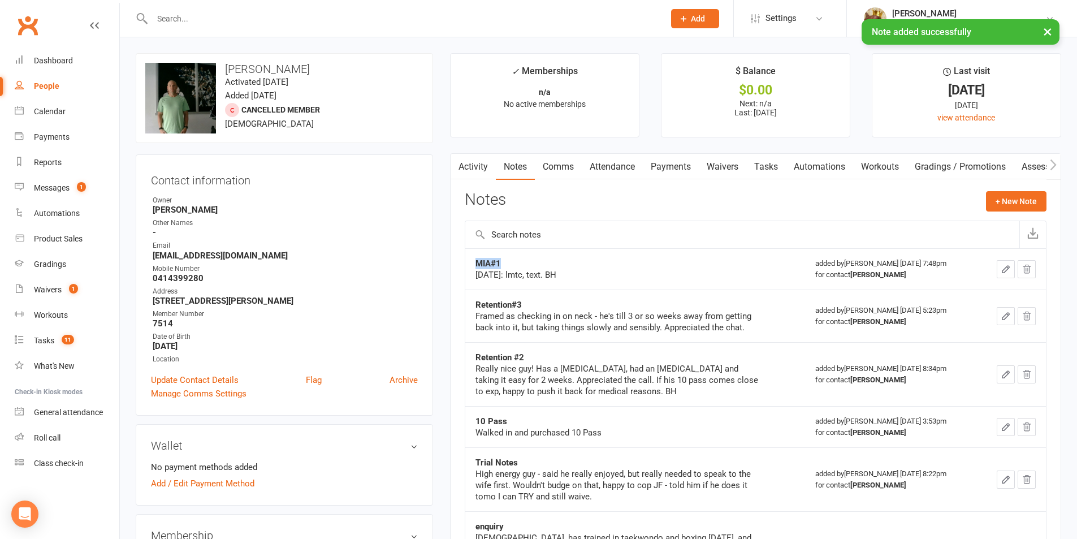
drag, startPoint x: 502, startPoint y: 256, endPoint x: 467, endPoint y: 256, distance: 34.5
click at [467, 256] on td "MIA#1 [DATE]: lmtc, text. BH" at bounding box center [635, 268] width 340 height 41
copy strong "MIA#1"
click at [1019, 203] on button "+ New Note" at bounding box center [1016, 201] width 60 height 20
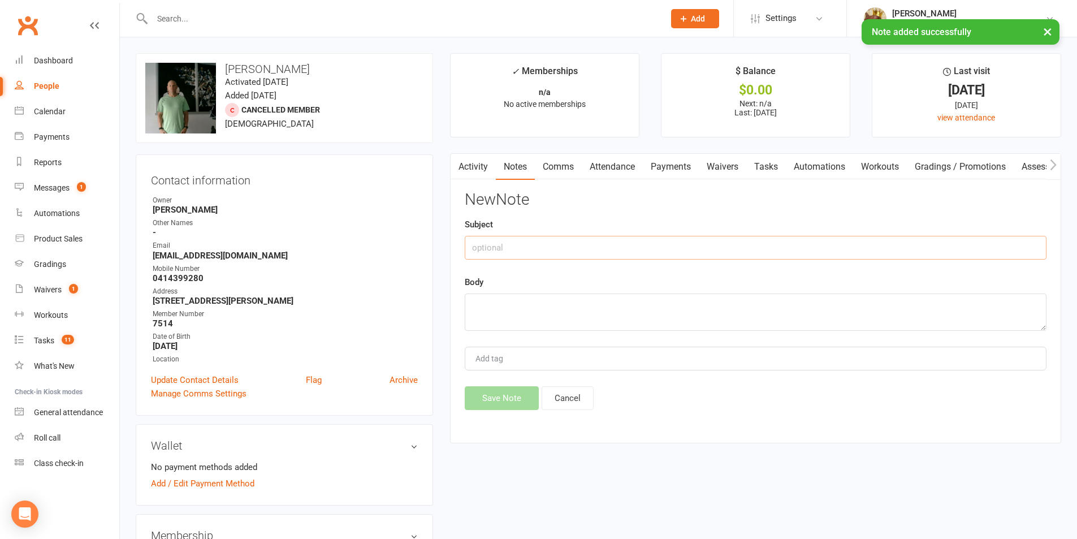
click at [870, 236] on input "text" at bounding box center [756, 248] width 582 height 24
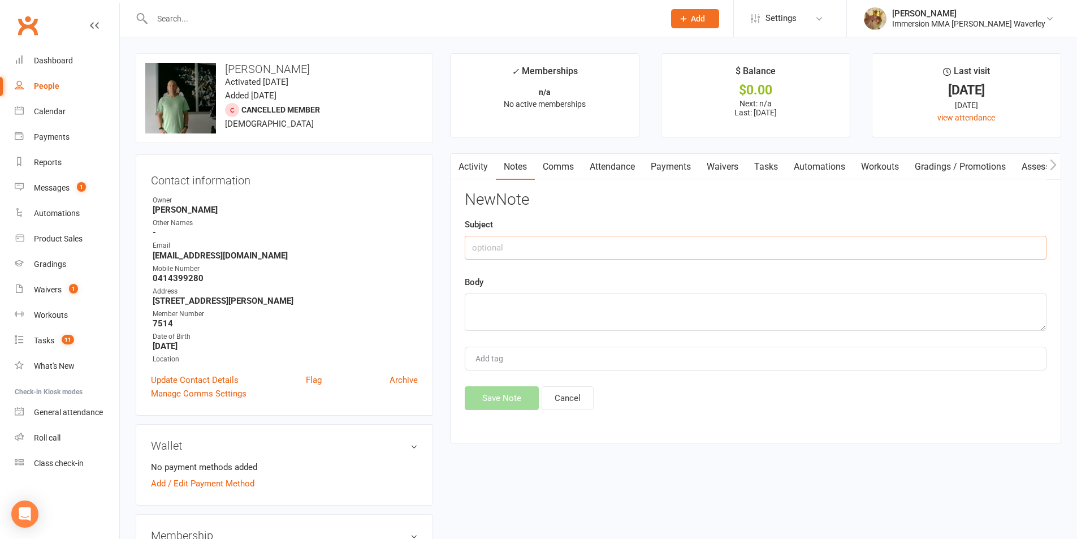
paste input "MIA#1"
type input "MIA#2"
type textarea "lm"
click at [515, 401] on button "Save Note" at bounding box center [502, 398] width 74 height 24
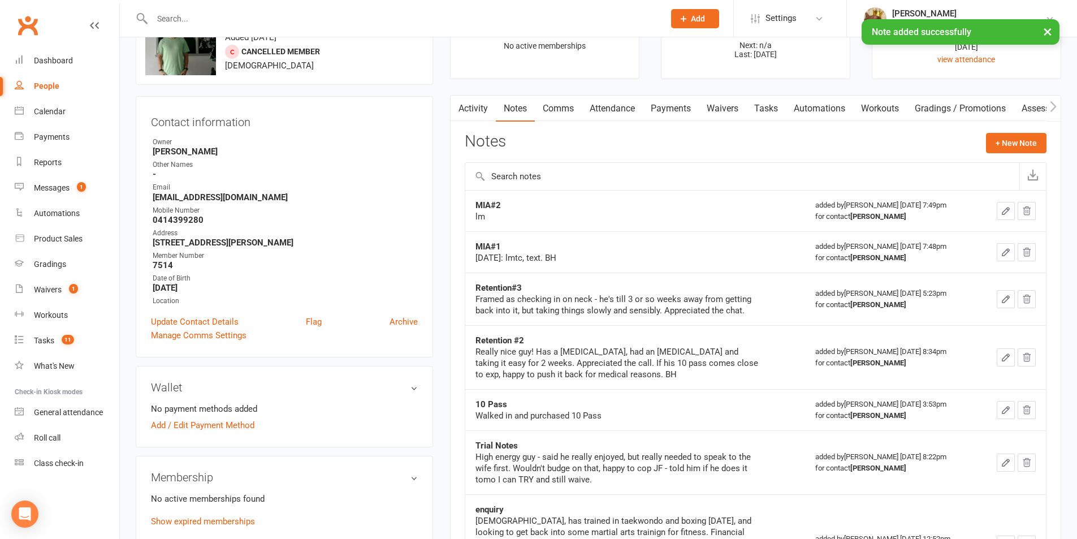
scroll to position [151, 0]
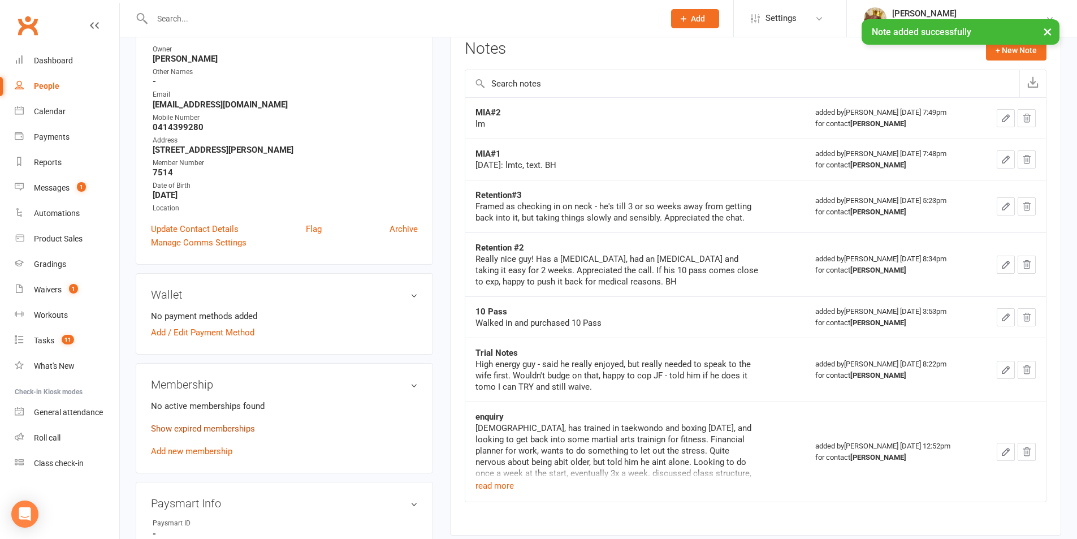
click at [246, 432] on link "Show expired memberships" at bounding box center [203, 428] width 104 height 10
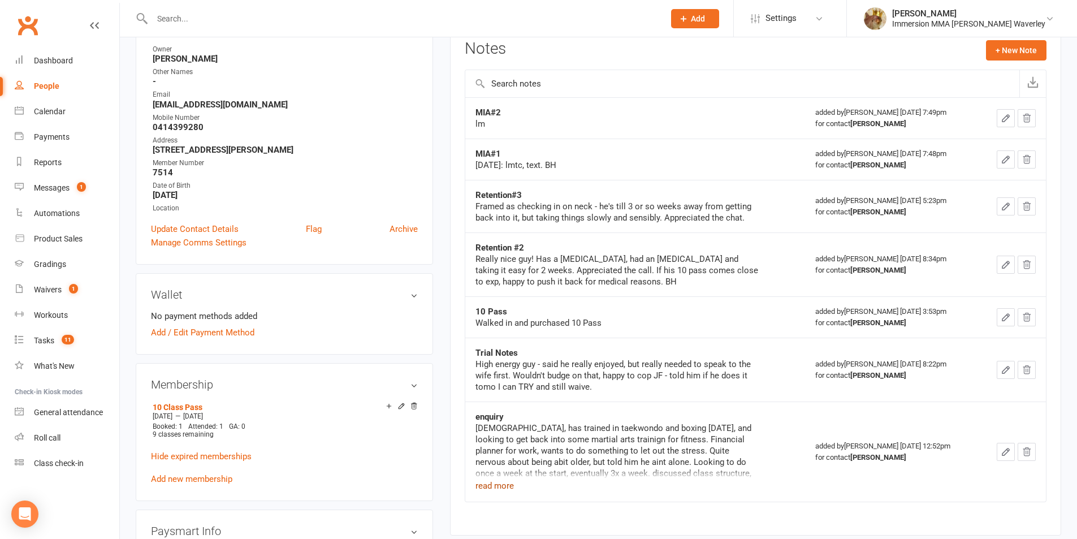
click at [493, 483] on button "read more" at bounding box center [494, 486] width 38 height 14
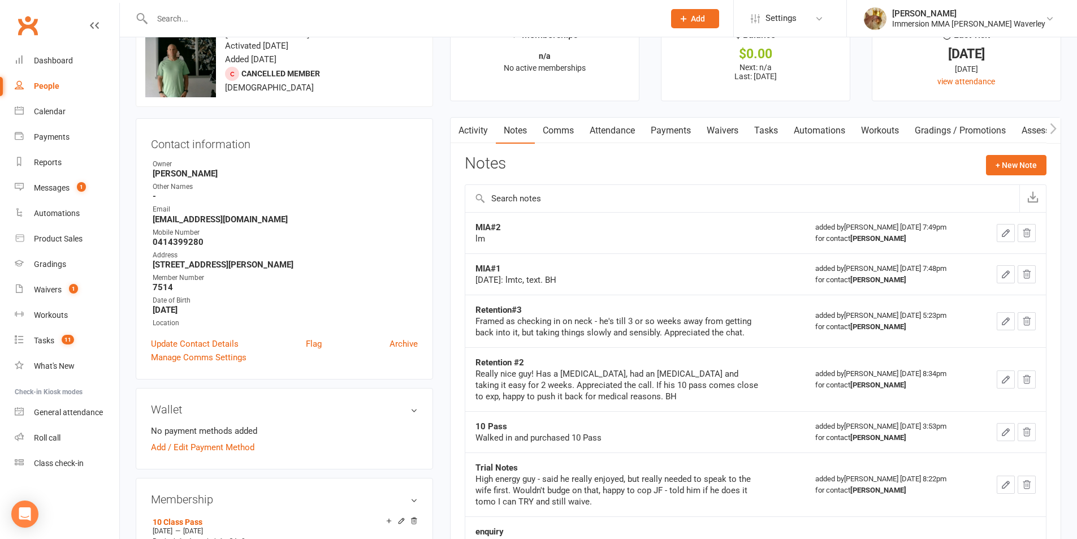
scroll to position [0, 0]
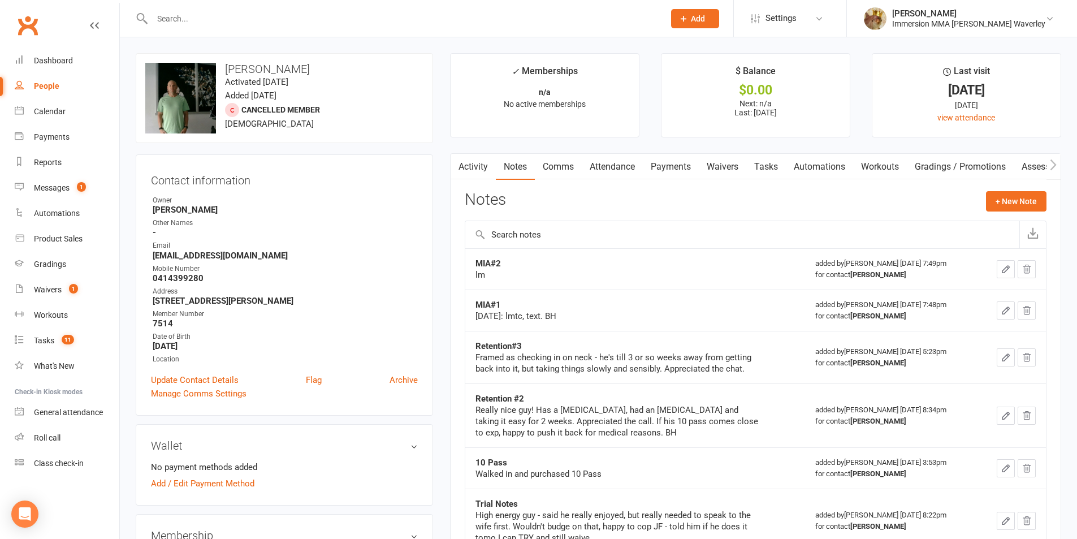
click at [773, 163] on link "Tasks" at bounding box center [766, 167] width 40 height 26
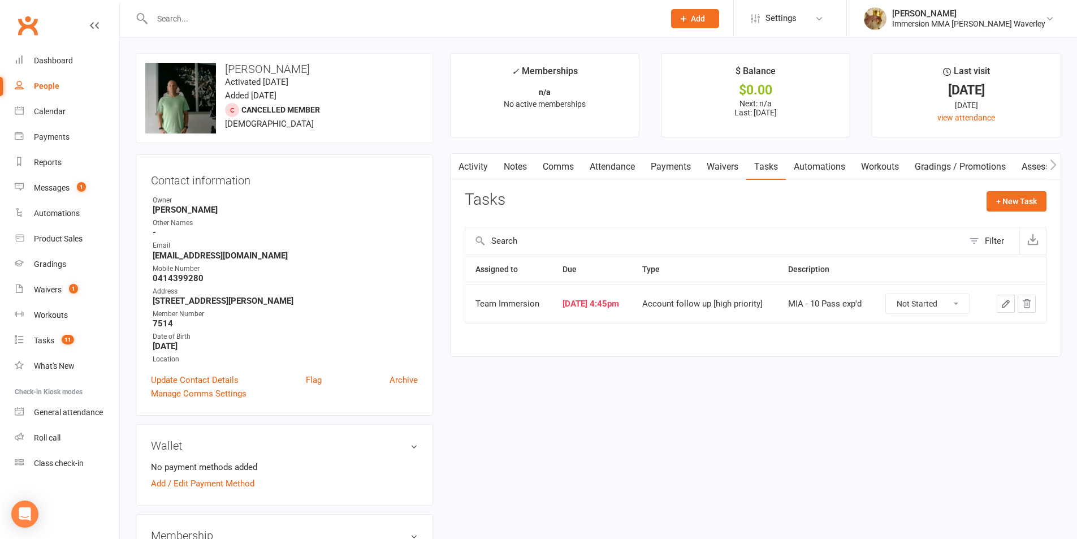
click at [529, 171] on link "Notes" at bounding box center [515, 167] width 39 height 26
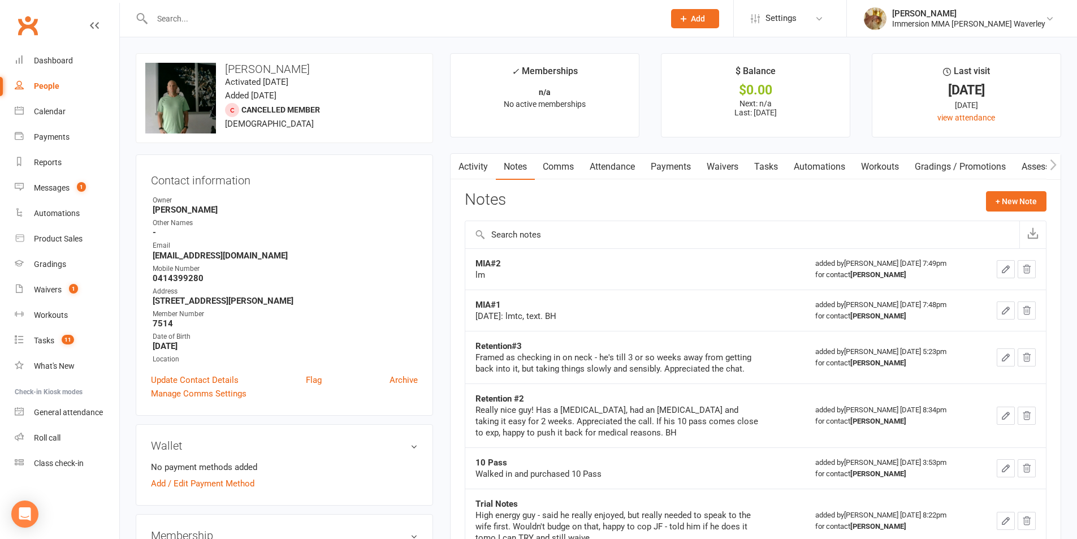
click at [765, 166] on link "Tasks" at bounding box center [766, 167] width 40 height 26
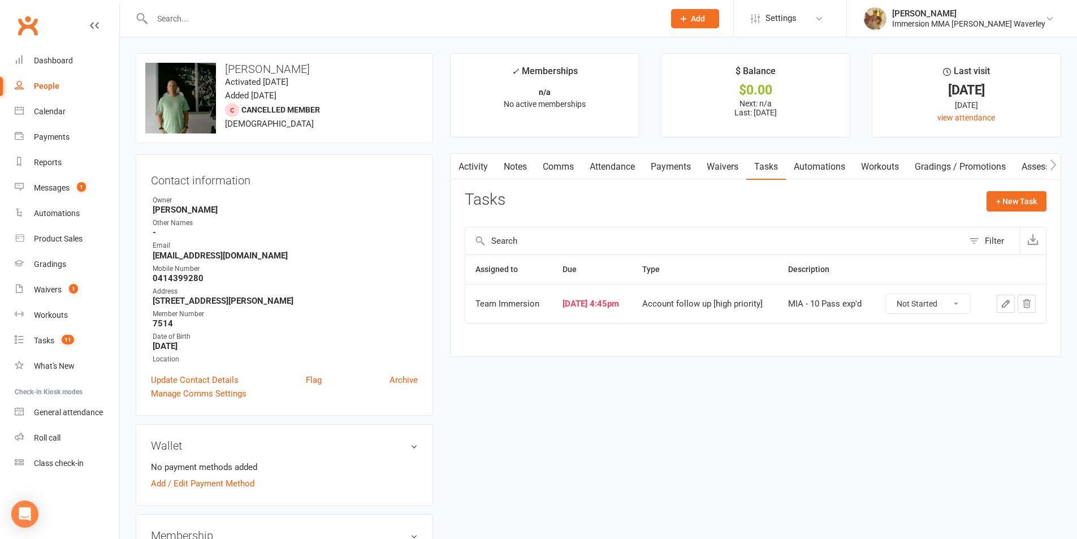
click at [517, 177] on link "Notes" at bounding box center [515, 167] width 39 height 26
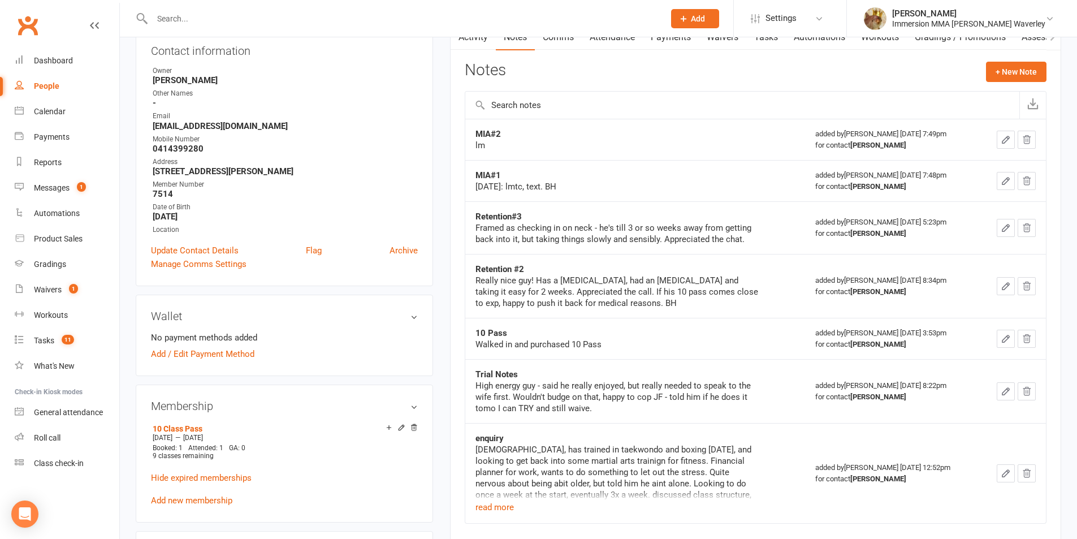
scroll to position [151, 0]
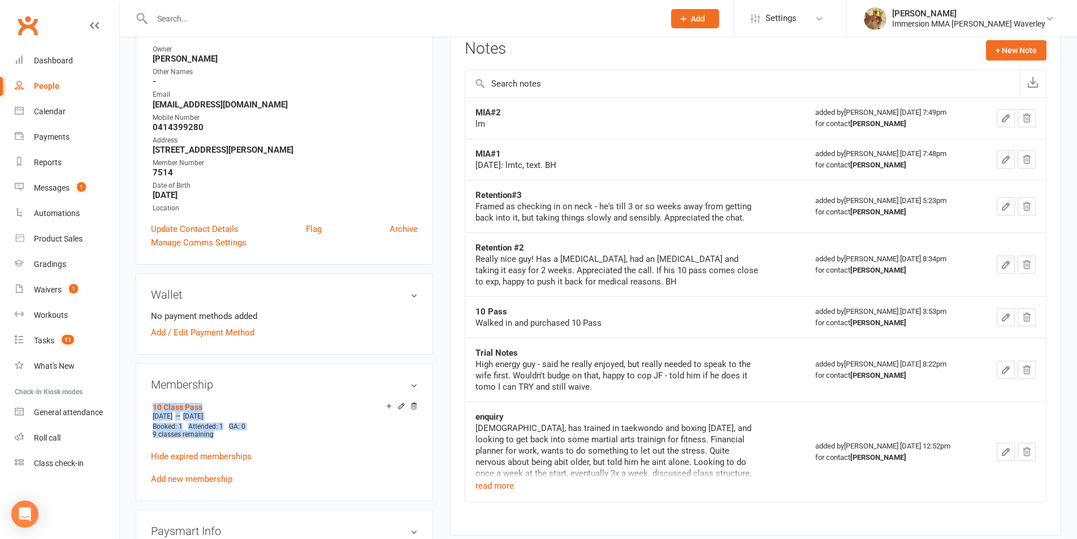
drag, startPoint x: 215, startPoint y: 436, endPoint x: 141, endPoint y: 400, distance: 82.4
click at [141, 400] on div "Membership 10 Class Pass [DATE] — [DATE] Booked: 1 Attended: 1 GA: 0 9 classes …" at bounding box center [284, 432] width 297 height 138
click at [305, 381] on h3 "Membership" at bounding box center [284, 384] width 267 height 12
click at [315, 375] on div "Membership" at bounding box center [284, 384] width 297 height 43
click at [311, 387] on h3 "Membership" at bounding box center [284, 384] width 267 height 12
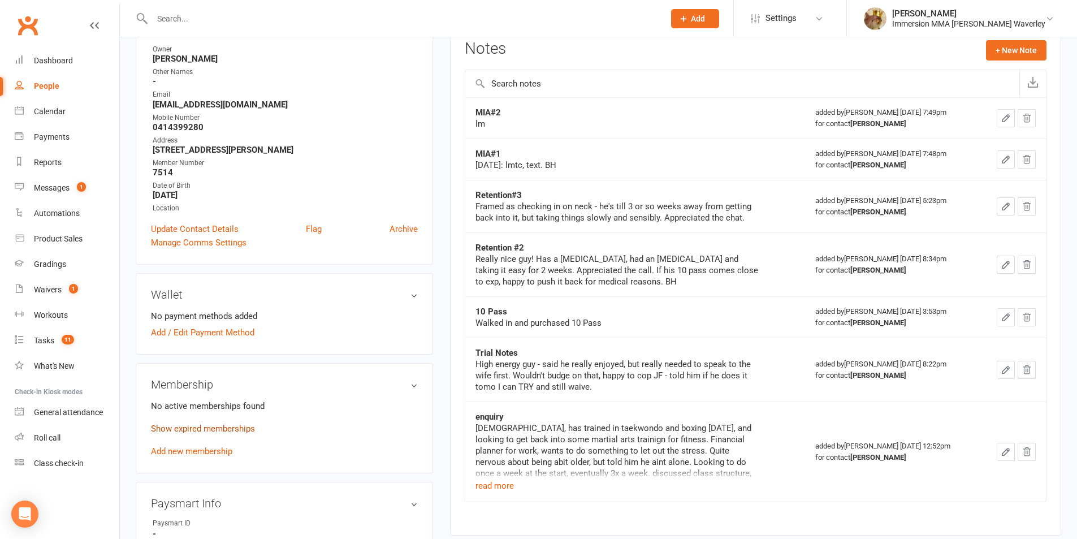
click at [234, 429] on link "Show expired memberships" at bounding box center [203, 428] width 104 height 10
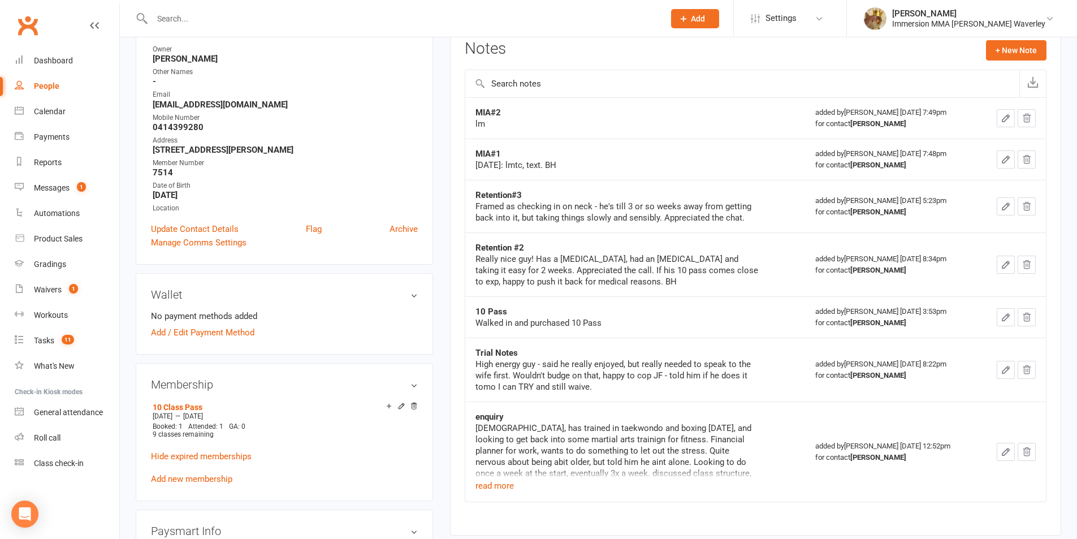
click at [632, 385] on div "High energy guy - said he really enjoyed, but really needed to speak to the wif…" at bounding box center [616, 375] width 283 height 34
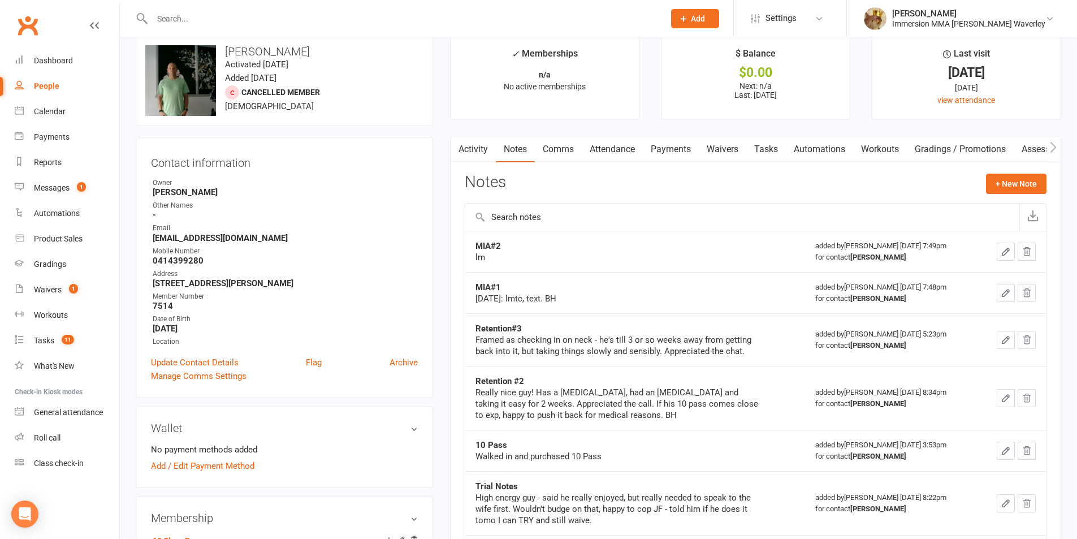
scroll to position [0, 0]
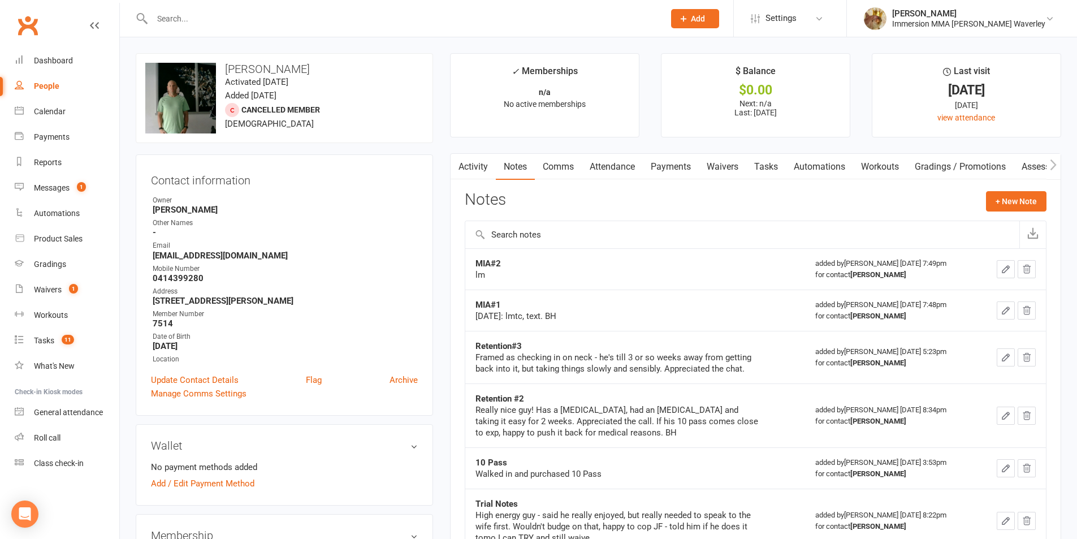
click at [1003, 267] on icon "button" at bounding box center [1005, 269] width 10 height 10
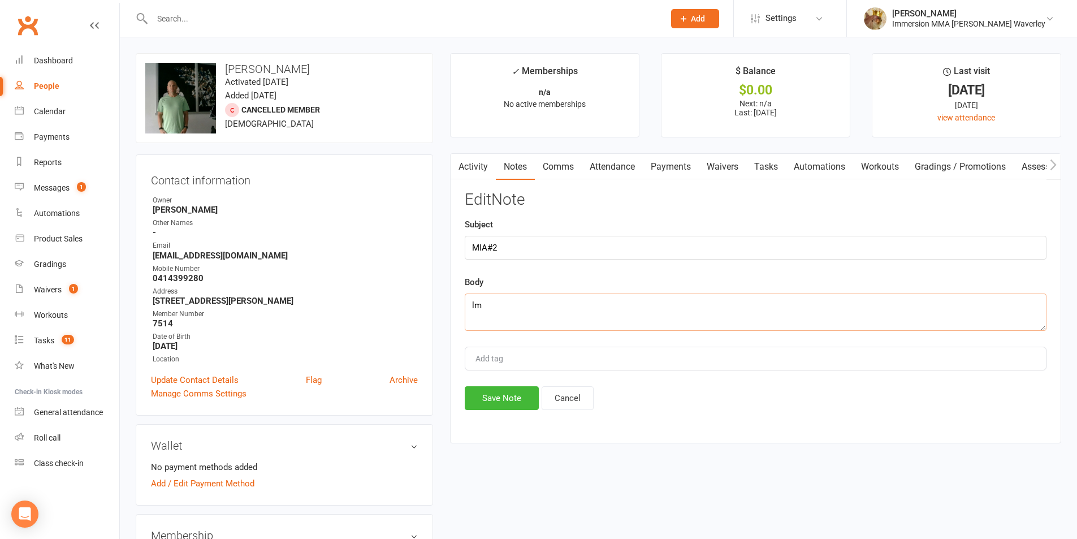
drag, startPoint x: 468, startPoint y: 302, endPoint x: 532, endPoint y: 294, distance: 64.3
click at [470, 302] on textarea "lm" at bounding box center [756, 311] width 582 height 37
drag, startPoint x: 532, startPoint y: 294, endPoint x: 393, endPoint y: 301, distance: 138.6
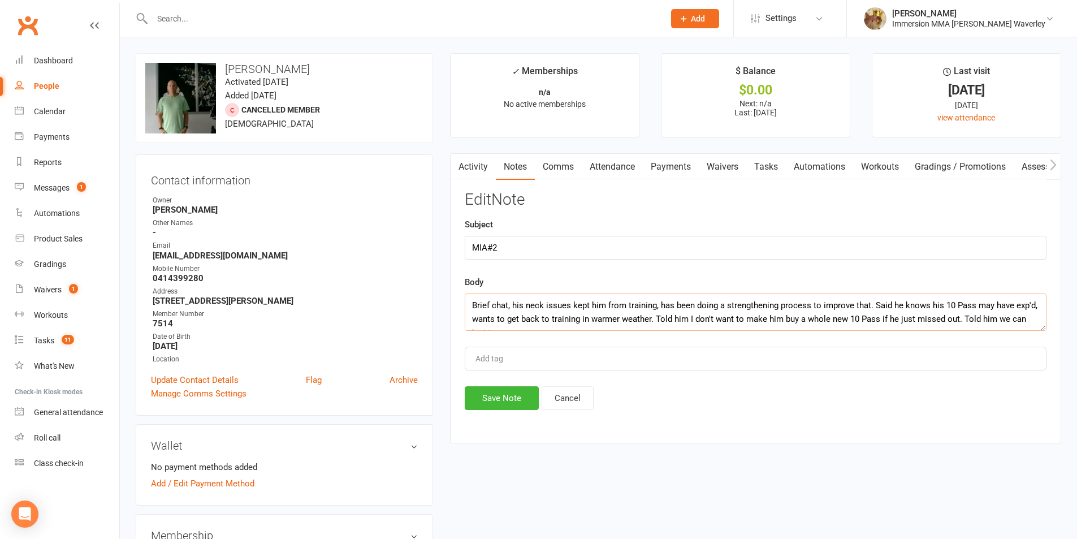
scroll to position [7, 0]
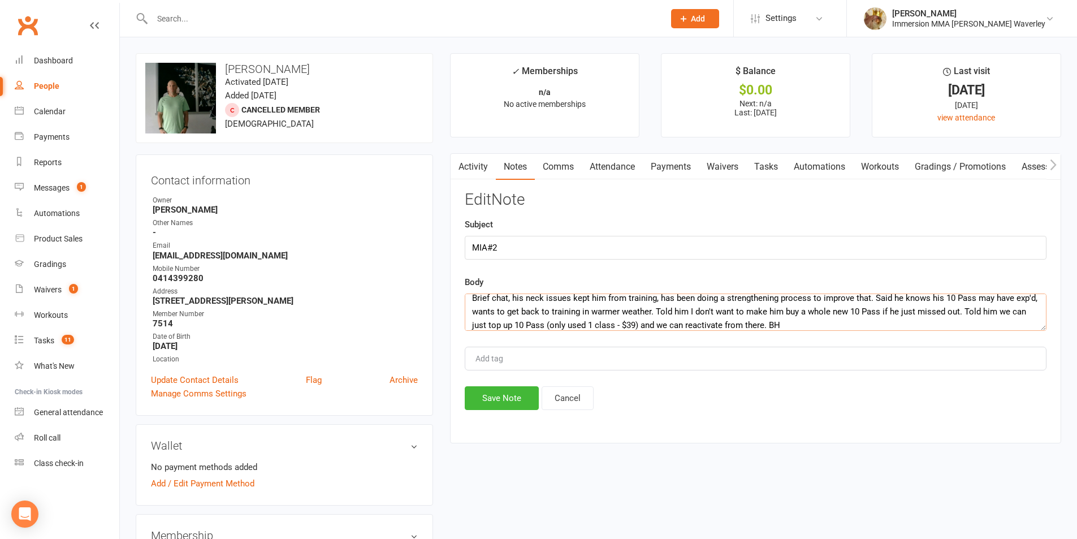
type textarea "Brief chat, his neck issues kept him from training, has been doing a strengthen…"
click at [479, 413] on div "Activity Notes Comms Attendance Payments Waivers Tasks Automations Workouts Gra…" at bounding box center [755, 298] width 611 height 290
drag, startPoint x: 497, startPoint y: 394, endPoint x: 555, endPoint y: 358, distance: 68.2
click at [497, 394] on button "Save Note" at bounding box center [502, 398] width 74 height 24
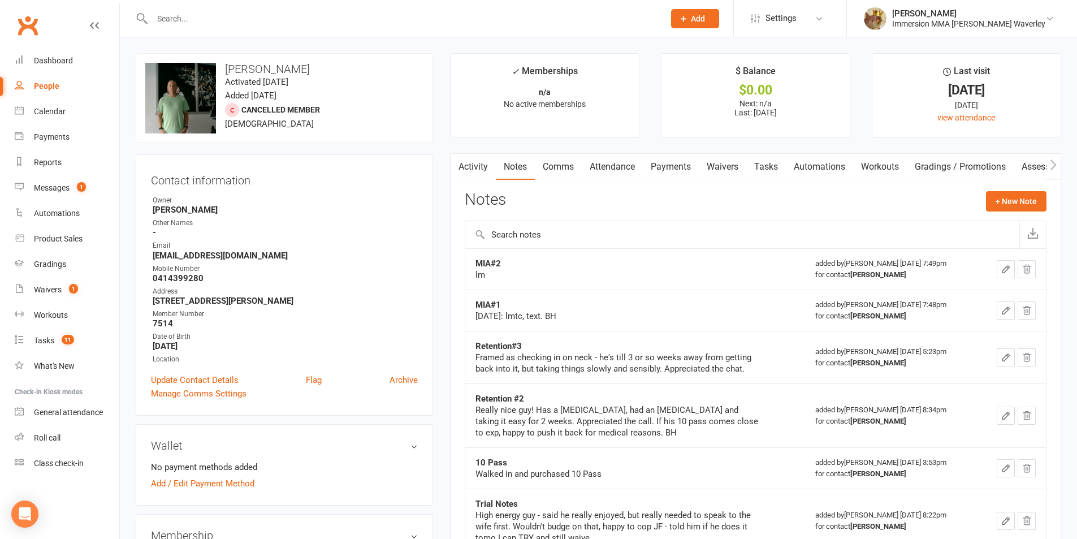
click at [757, 171] on link "Tasks" at bounding box center [766, 167] width 40 height 26
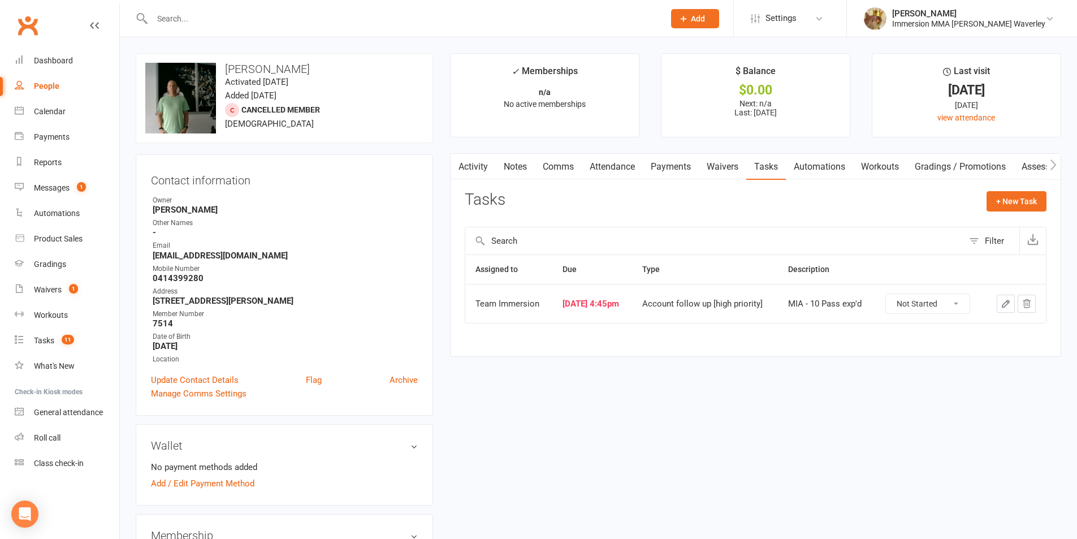
click at [997, 310] on button "button" at bounding box center [1005, 303] width 18 height 18
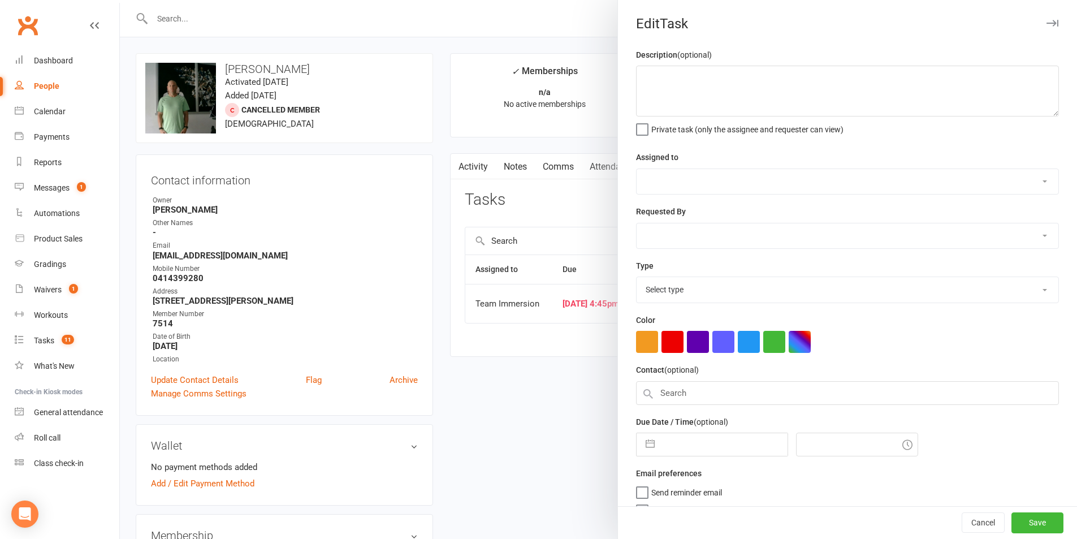
type textarea "MIA - 10 Pass exp'd"
select select "48837"
select select "48840"
type input "[DATE]"
type input "4:45pm"
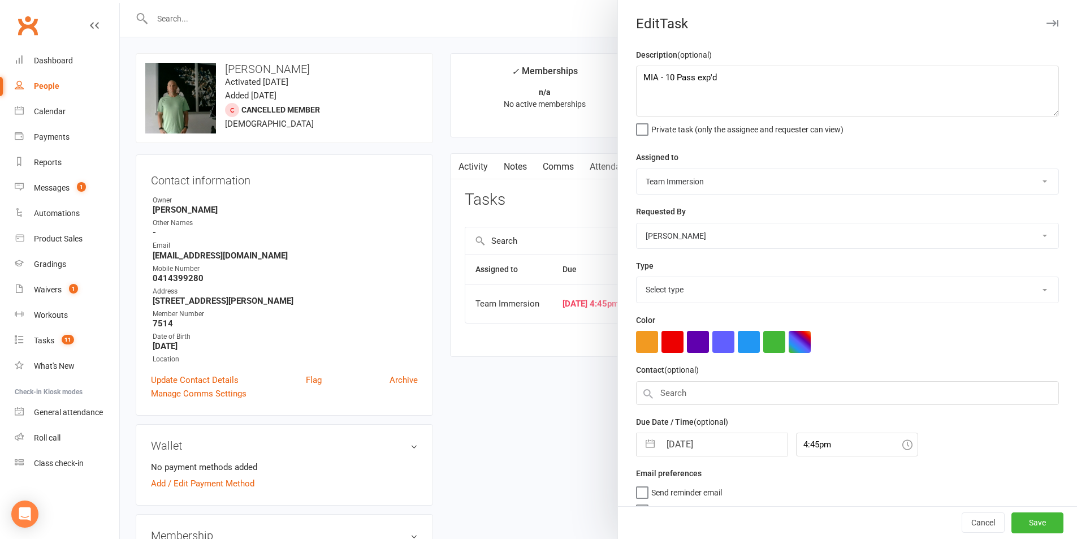
select select "27317"
click at [556, 430] on div at bounding box center [598, 269] width 957 height 539
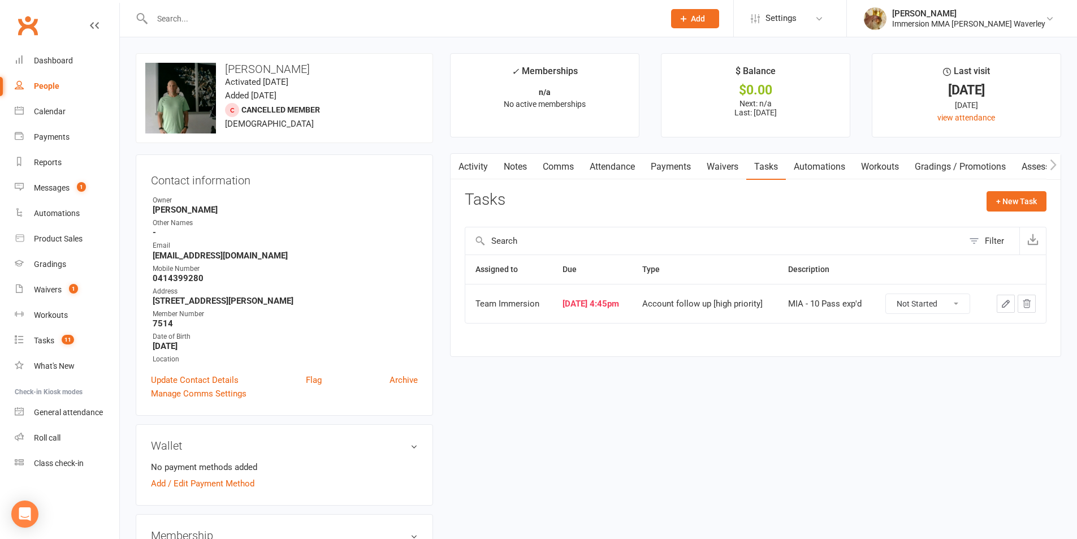
click at [1003, 305] on icon "button" at bounding box center [1005, 303] width 7 height 7
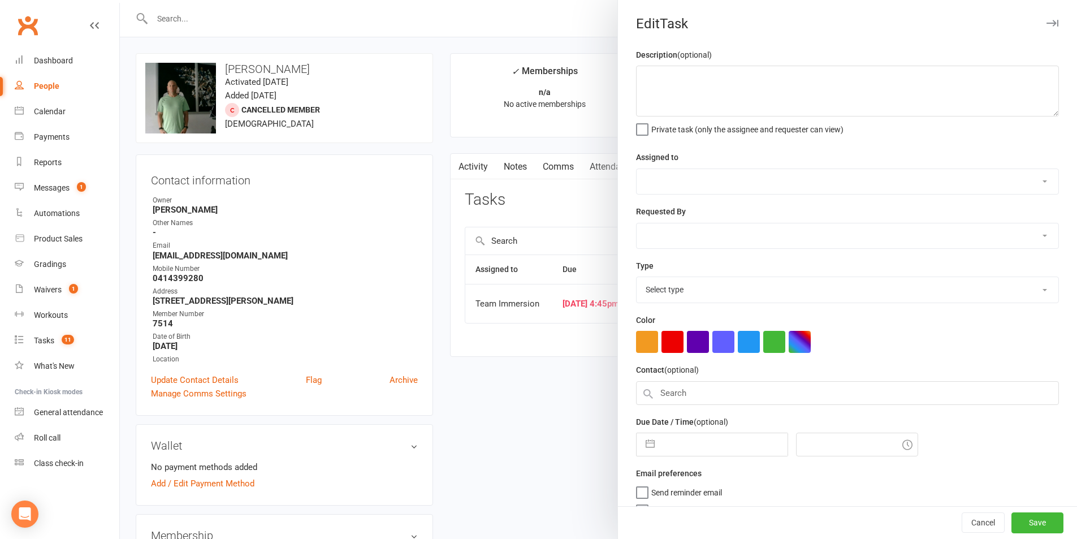
type textarea "MIA - 10 Pass exp'd"
select select "48837"
select select "48840"
type input "[DATE]"
type input "4:45pm"
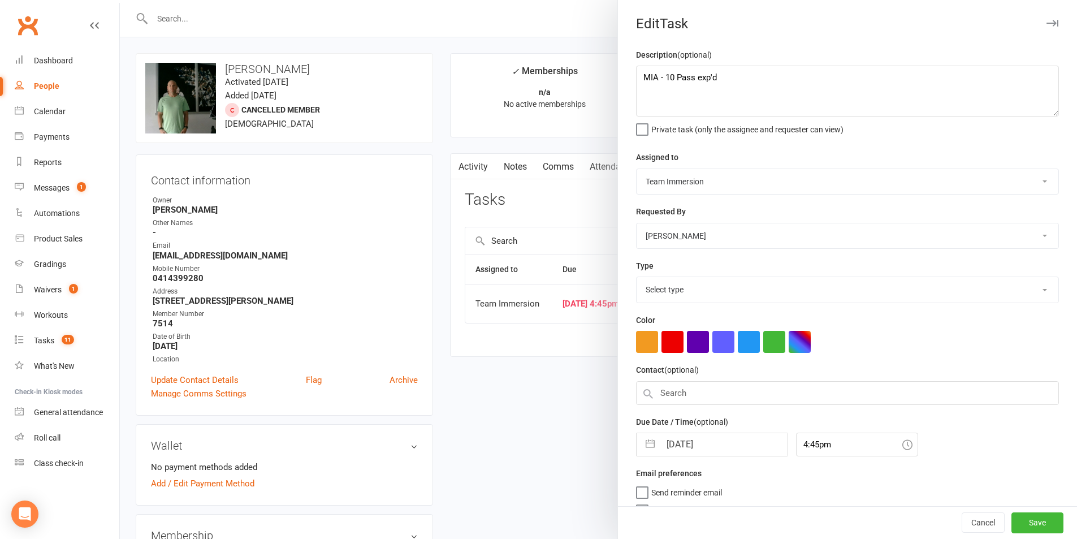
select select "27317"
click at [678, 441] on input "[DATE]" at bounding box center [723, 441] width 127 height 23
select select "7"
select select "2025"
select select "8"
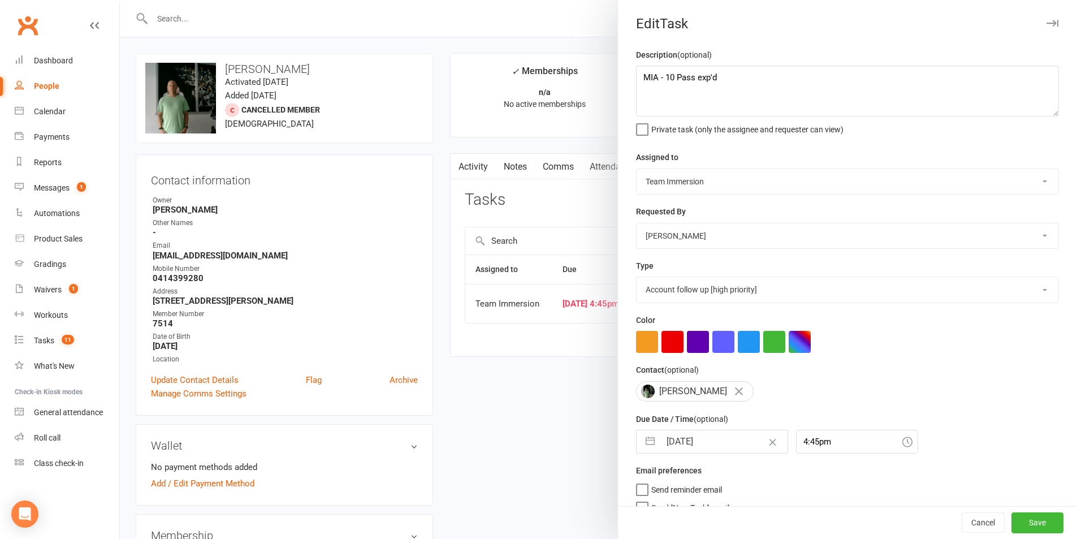
select select "2025"
select select "9"
select select "2025"
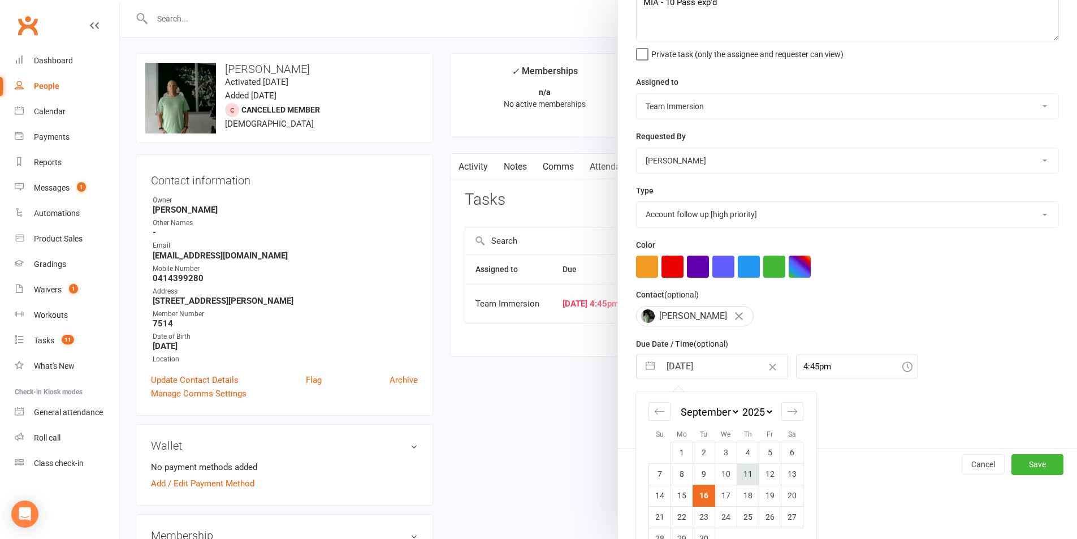
scroll to position [103, 0]
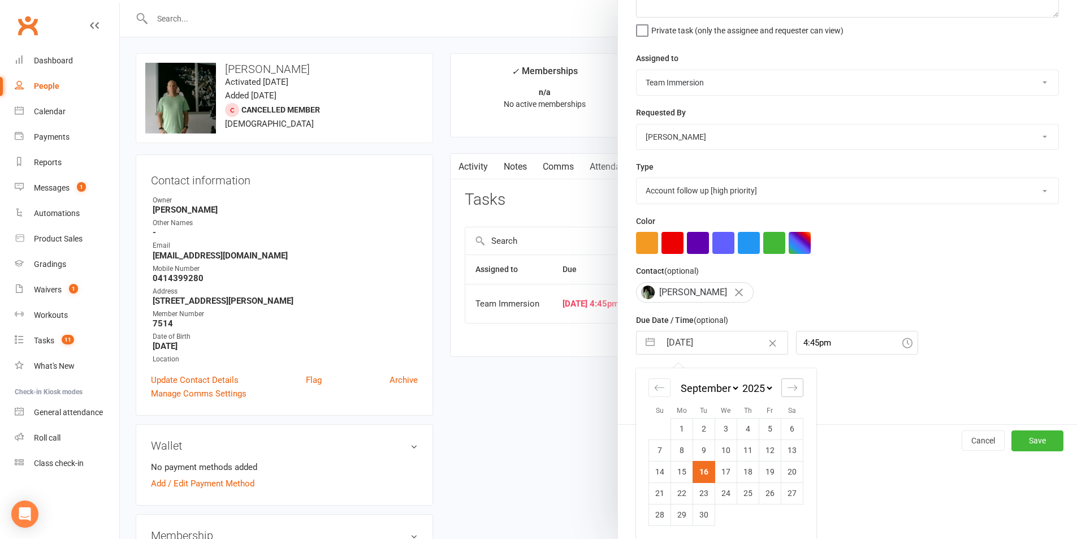
click at [787, 389] on icon "Move forward to switch to the next month." at bounding box center [792, 387] width 11 height 11
select select "10"
select select "2025"
click at [787, 389] on icon "Move forward to switch to the next month." at bounding box center [792, 387] width 11 height 11
select select "11"
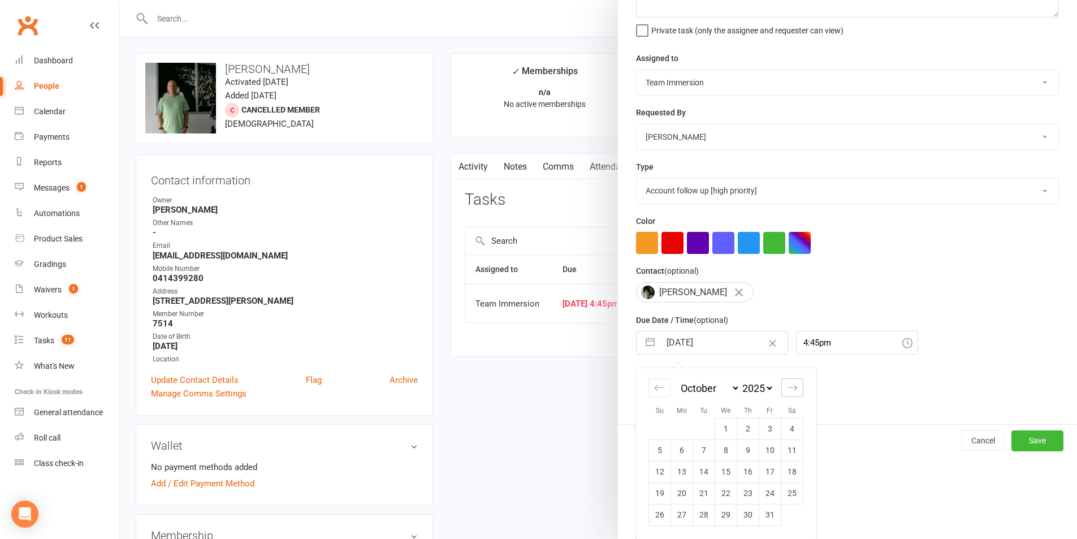
select select "2025"
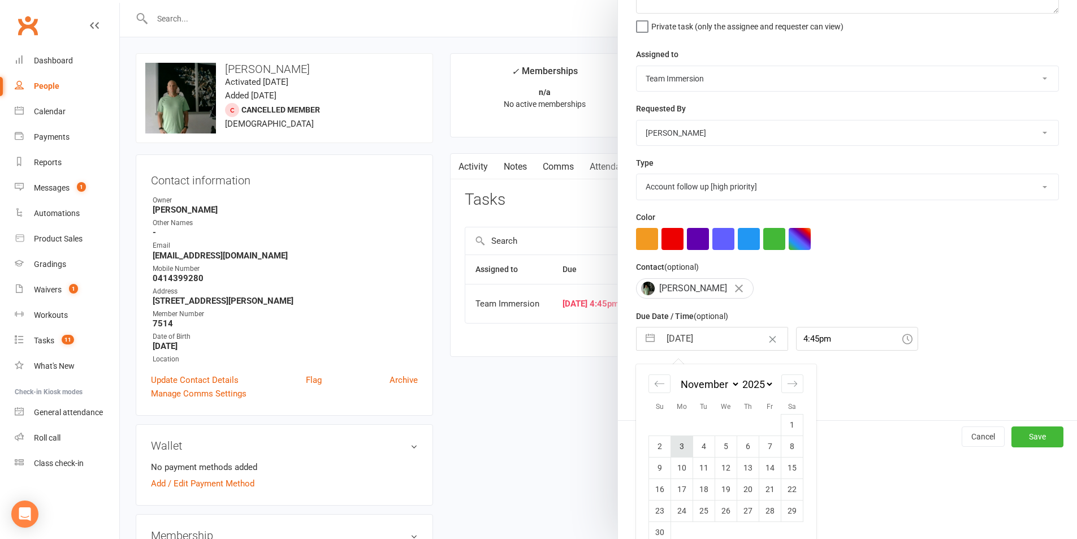
click at [671, 450] on td "3" at bounding box center [682, 445] width 22 height 21
type input "03 Nov 2025"
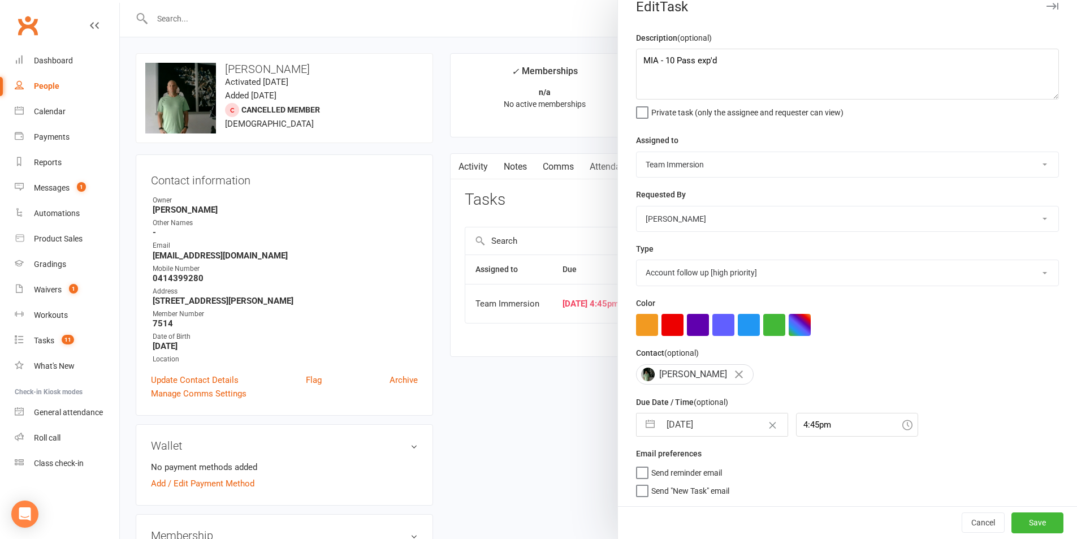
scroll to position [21, 0]
click at [1036, 525] on button "Save" at bounding box center [1037, 522] width 52 height 20
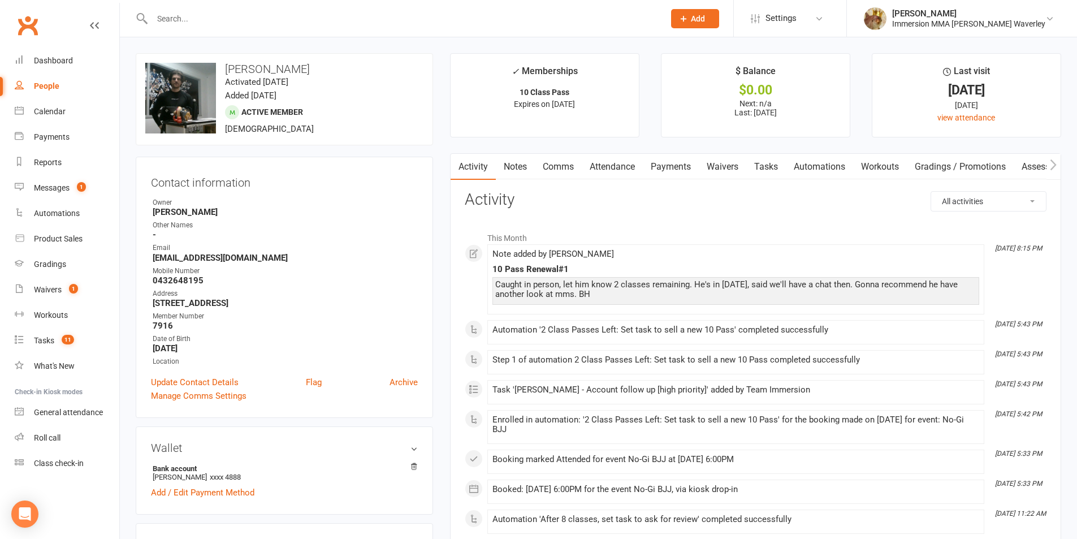
click at [523, 173] on link "Notes" at bounding box center [515, 167] width 39 height 26
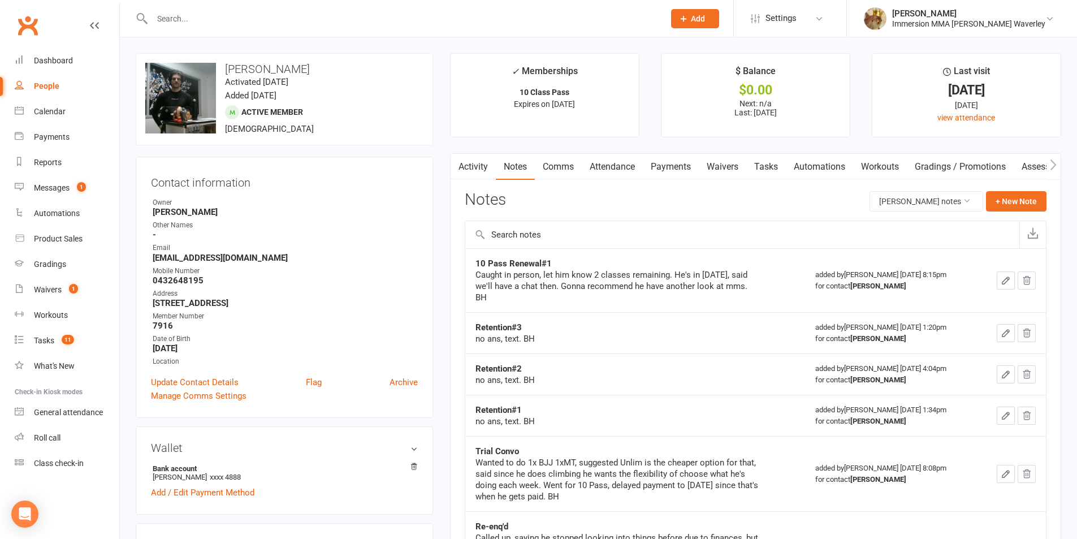
click at [610, 173] on link "Attendance" at bounding box center [612, 167] width 61 height 26
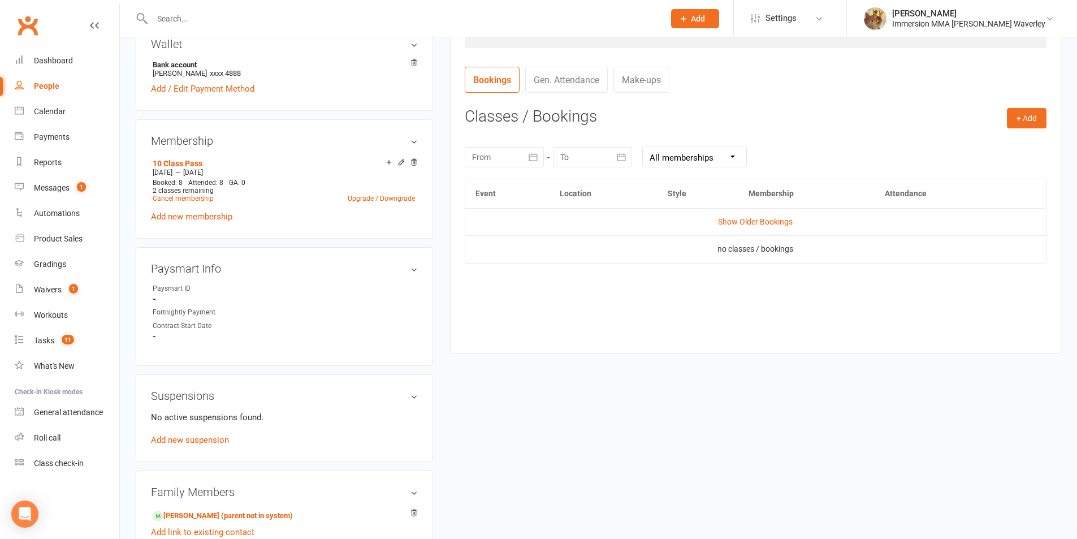
scroll to position [452, 0]
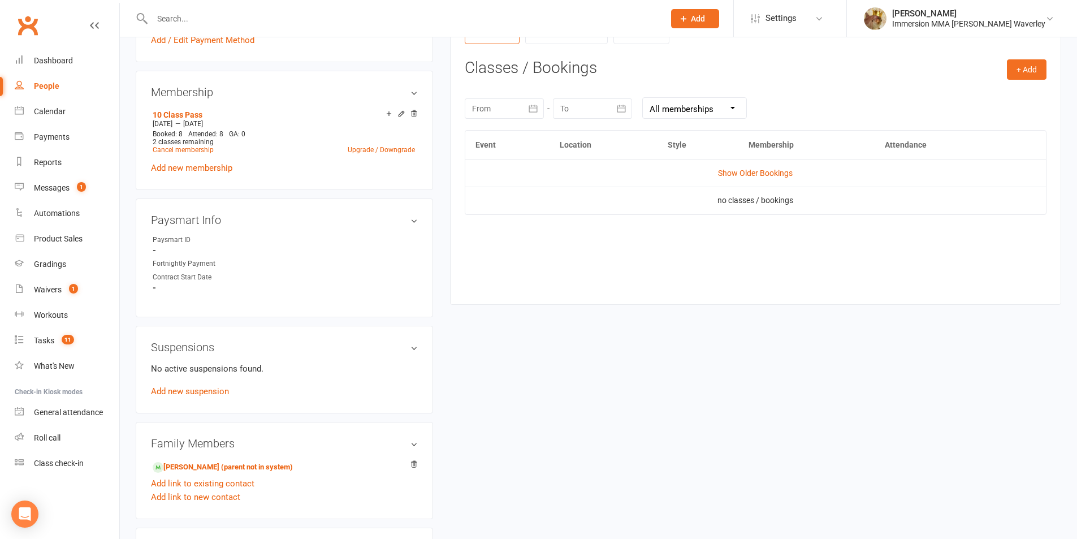
click at [746, 165] on td "Show Older Bookings" at bounding box center [755, 172] width 580 height 27
click at [739, 173] on link "Show Older Bookings" at bounding box center [755, 172] width 75 height 9
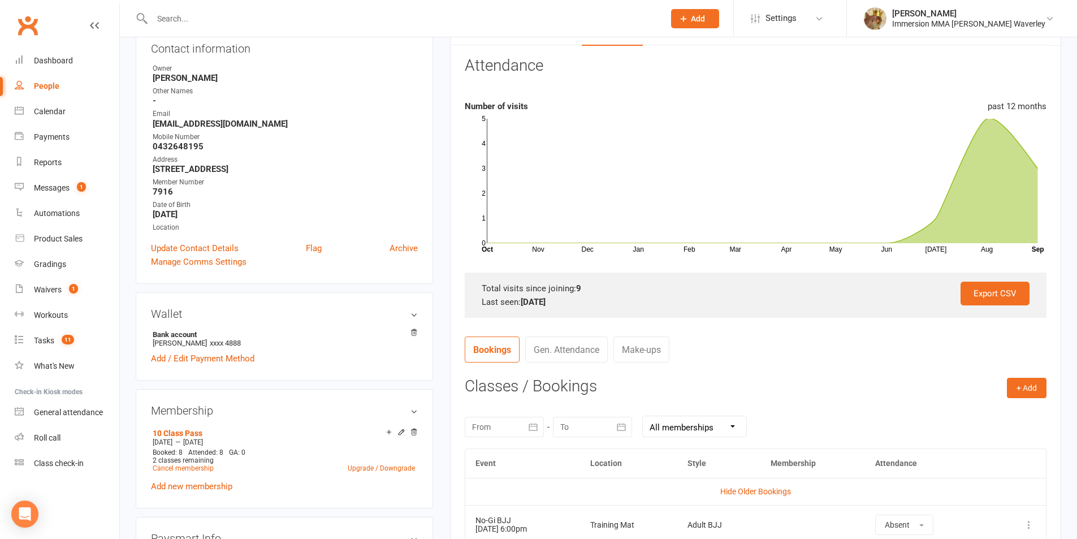
scroll to position [0, 0]
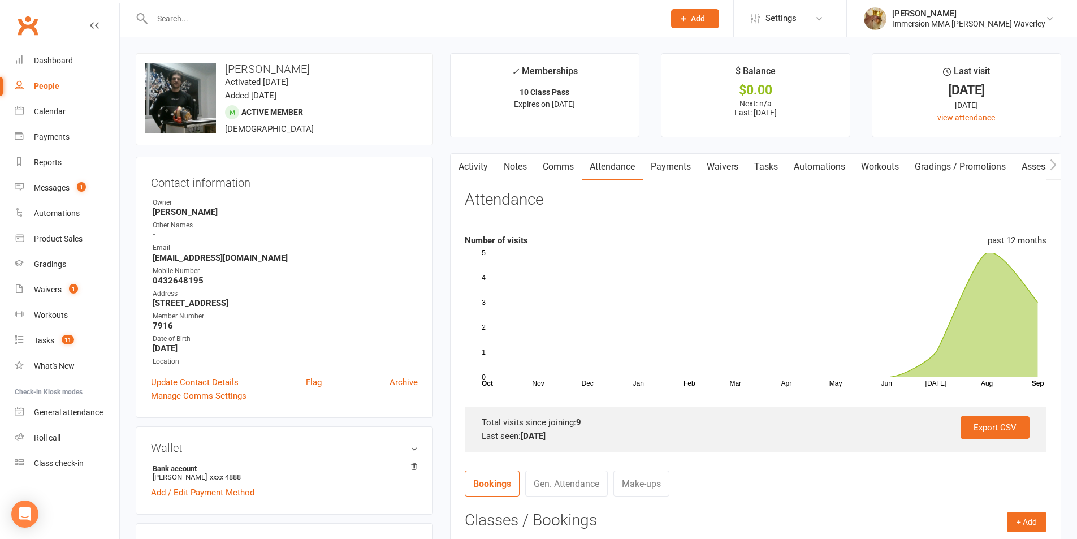
click at [524, 178] on link "Notes" at bounding box center [515, 167] width 39 height 26
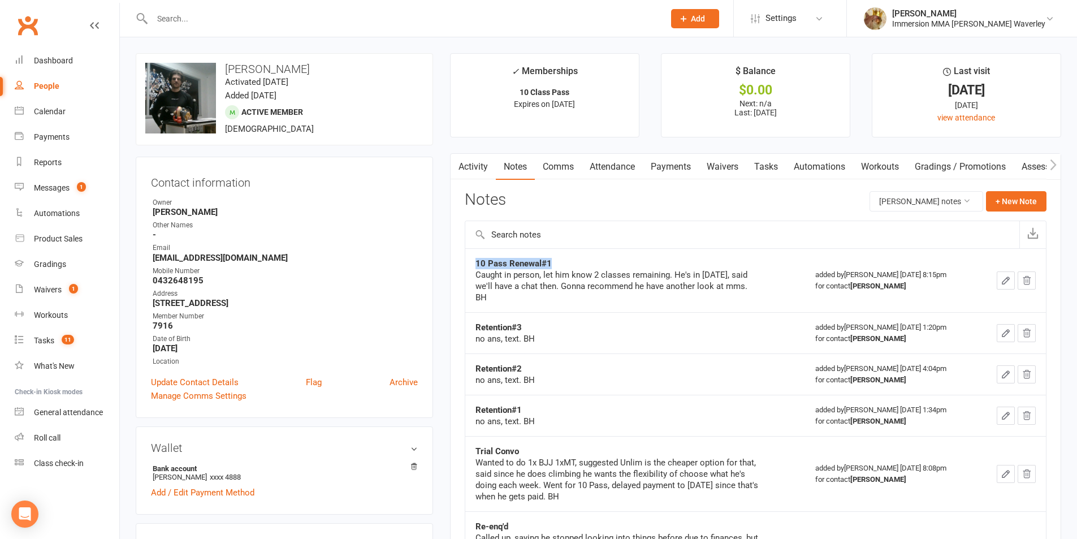
drag, startPoint x: 556, startPoint y: 262, endPoint x: 466, endPoint y: 268, distance: 90.6
click at [466, 268] on td "10 Pass Renewal#1 Caught in person, let him know 2 classes remaining. He's in M…" at bounding box center [635, 280] width 340 height 64
copy strong "10 Pass Renewal#1"
click at [1016, 207] on button "+ New Note" at bounding box center [1016, 201] width 60 height 20
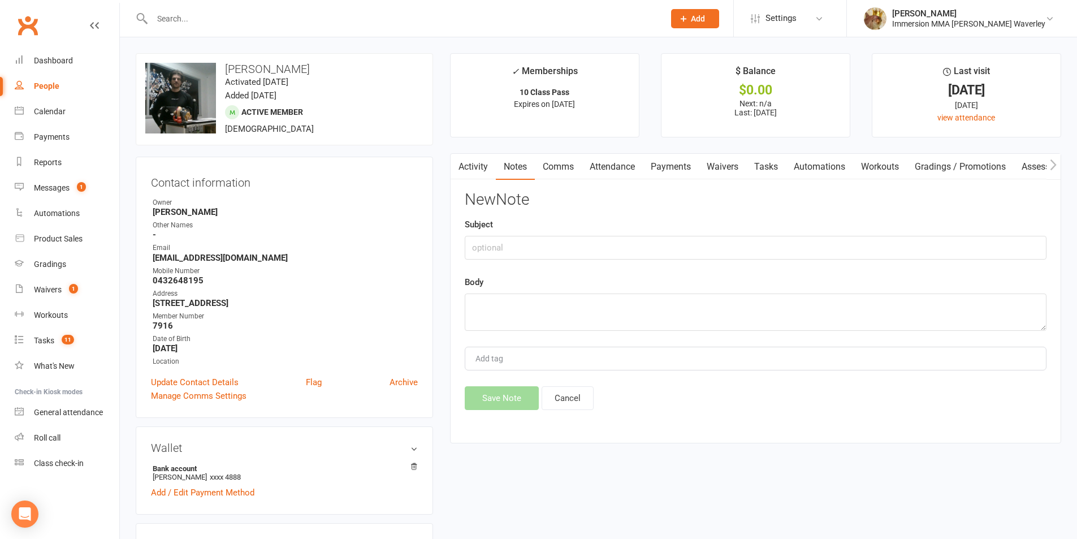
click at [815, 265] on div "New Note Subject Body Add tag Save Note Cancel" at bounding box center [756, 300] width 582 height 219
click at [800, 261] on div "New Note Subject Body Add tag Save Note Cancel" at bounding box center [756, 300] width 582 height 219
click at [789, 250] on input "text" at bounding box center [756, 248] width 582 height 24
paste input "10 Pass Renewal#1"
type input "10 Pass Renewal#2"
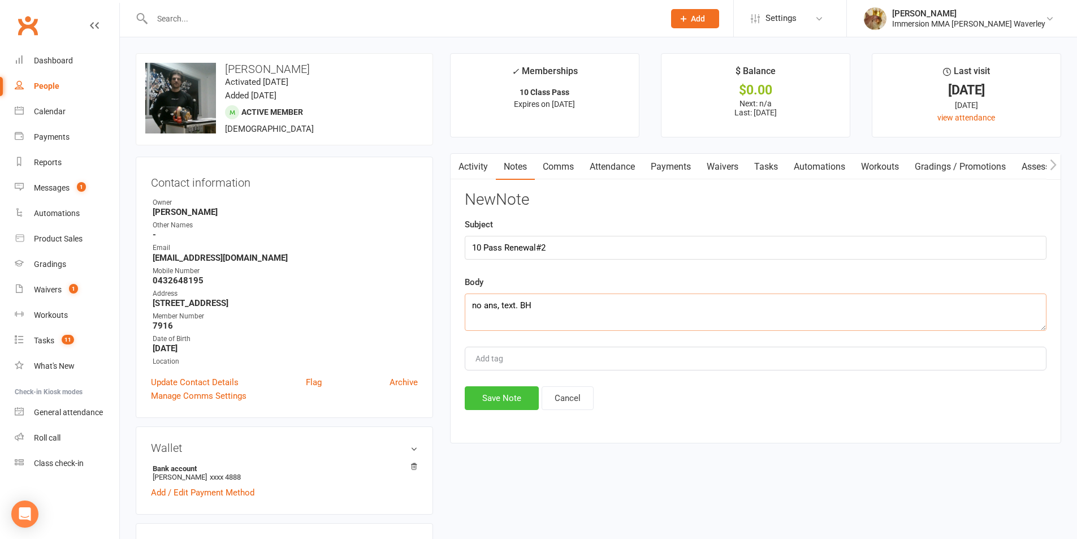
type textarea "no ans, text. BH"
drag, startPoint x: 504, startPoint y: 398, endPoint x: 533, endPoint y: 342, distance: 63.2
click at [505, 398] on button "Save Note" at bounding box center [502, 398] width 74 height 24
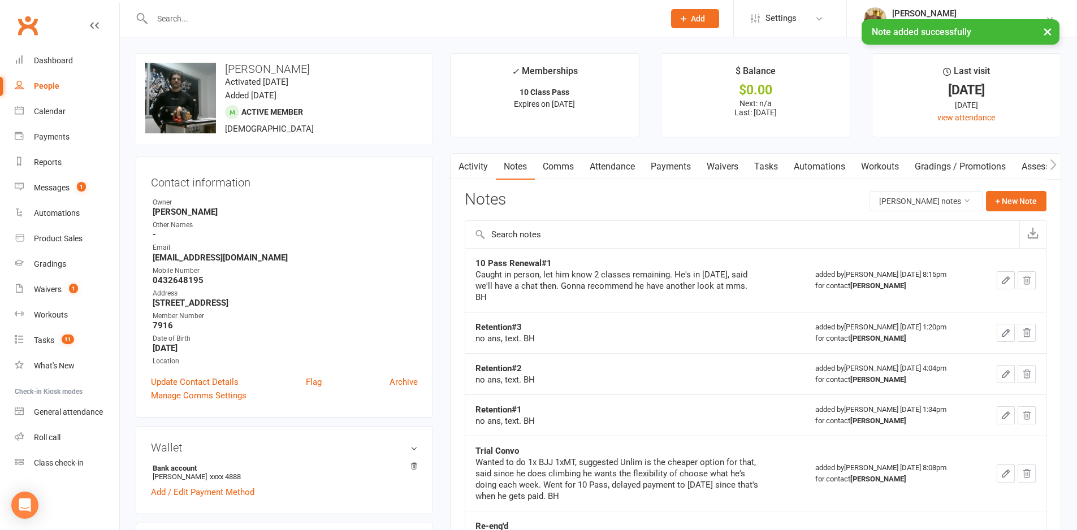
click at [561, 166] on link "Comms" at bounding box center [558, 167] width 47 height 26
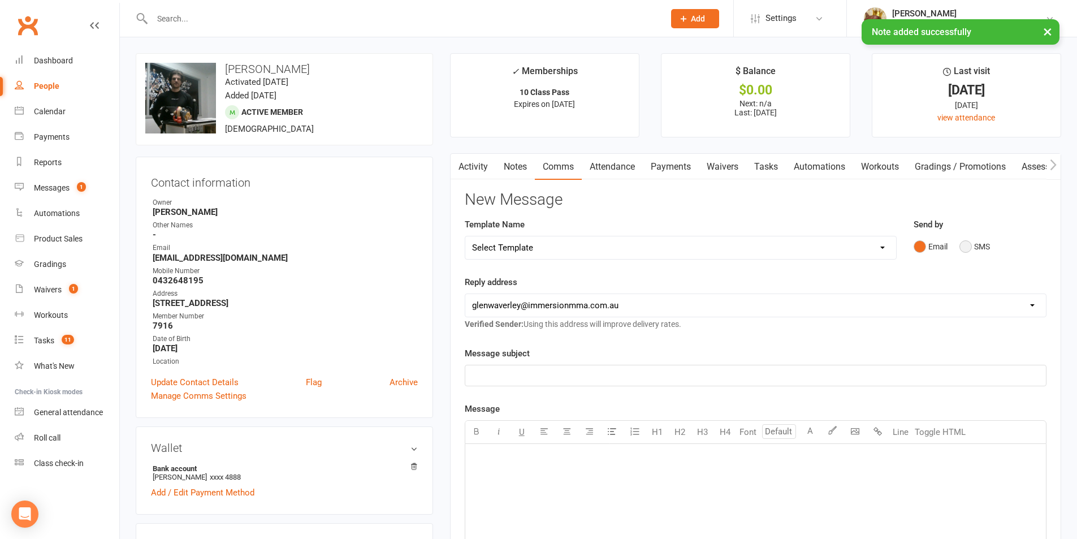
click at [970, 248] on button "SMS" at bounding box center [974, 246] width 31 height 21
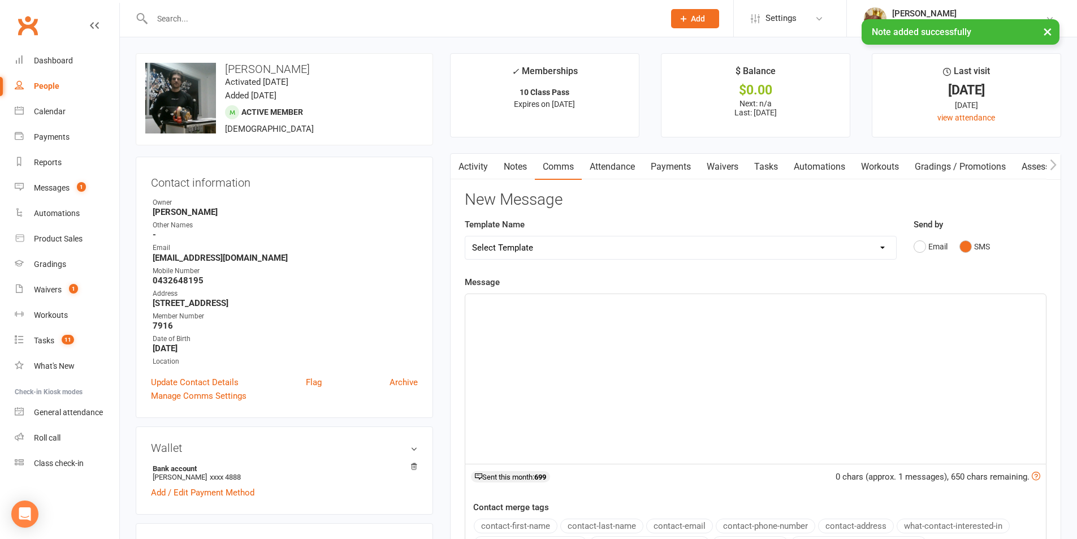
click at [862, 354] on div "﻿" at bounding box center [755, 379] width 580 height 170
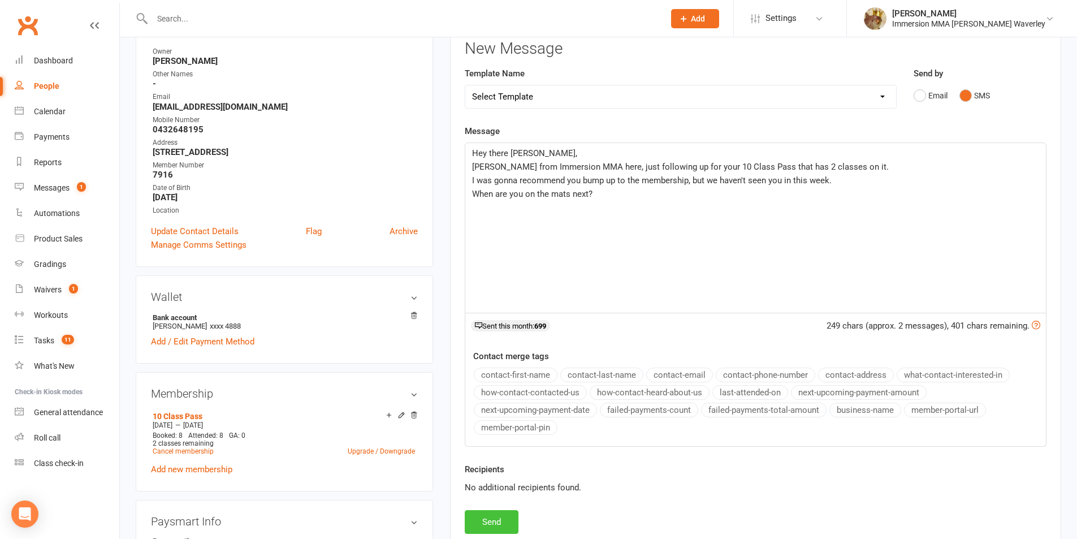
click at [494, 525] on button "Send" at bounding box center [492, 522] width 54 height 24
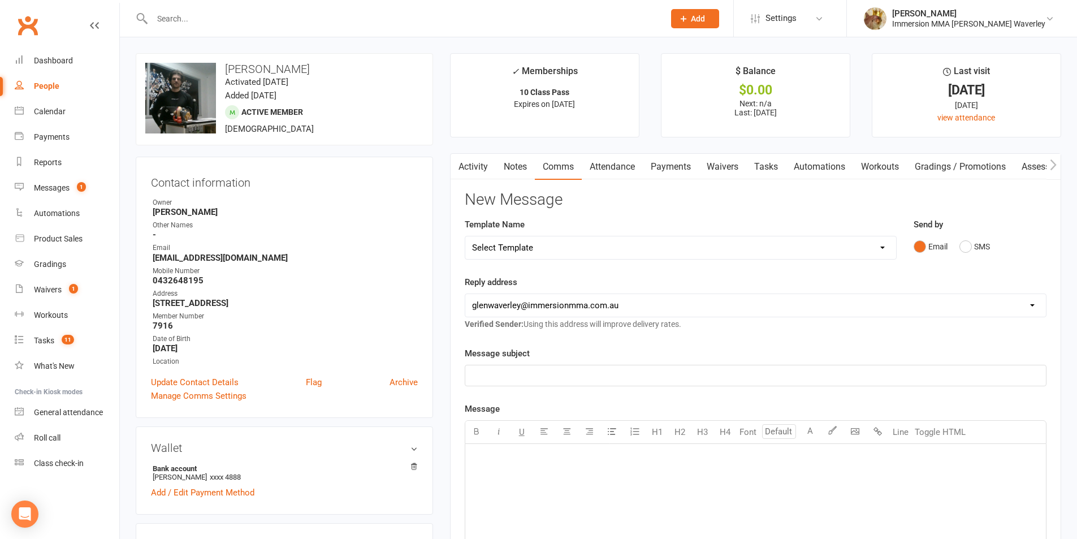
click at [478, 168] on link "Activity" at bounding box center [472, 167] width 45 height 26
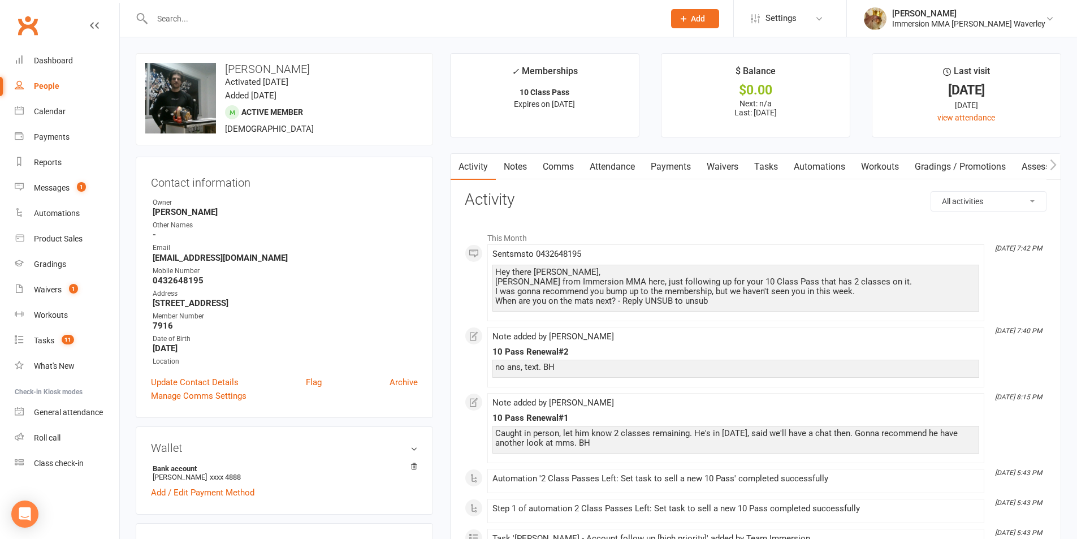
click at [518, 177] on link "Notes" at bounding box center [515, 167] width 39 height 26
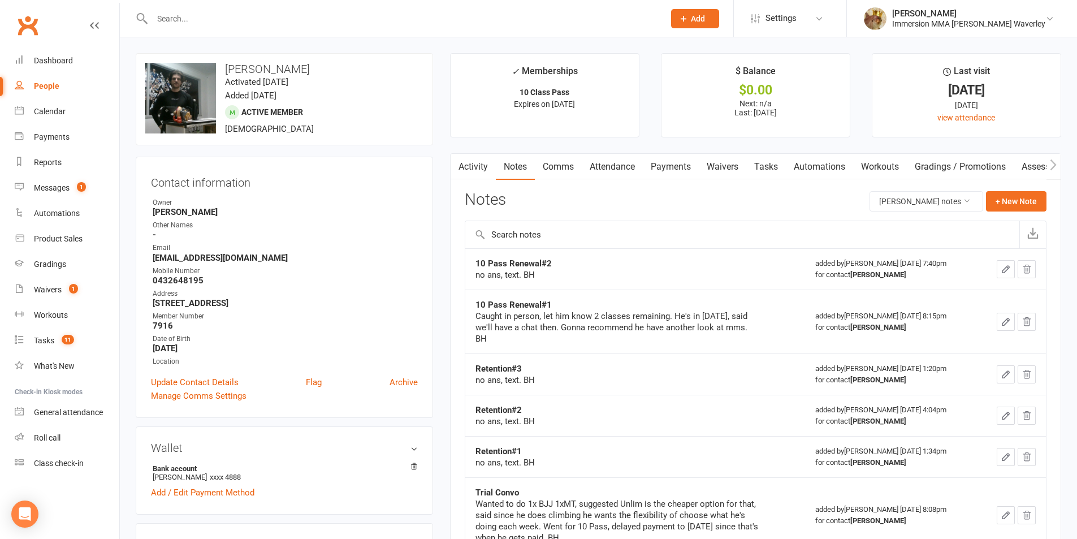
click at [766, 171] on link "Tasks" at bounding box center [766, 167] width 40 height 26
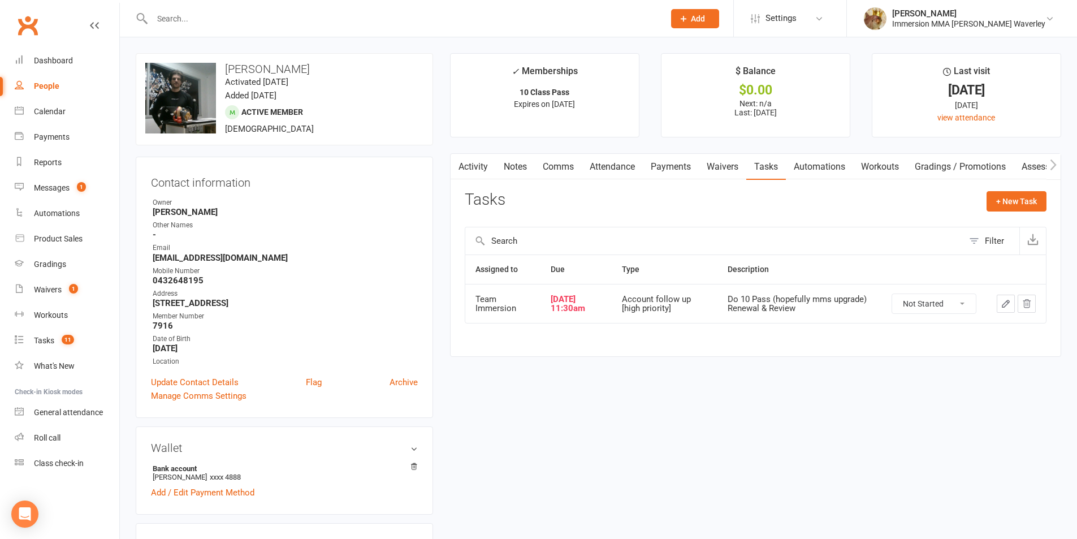
click at [1004, 304] on icon "button" at bounding box center [1005, 303] width 7 height 7
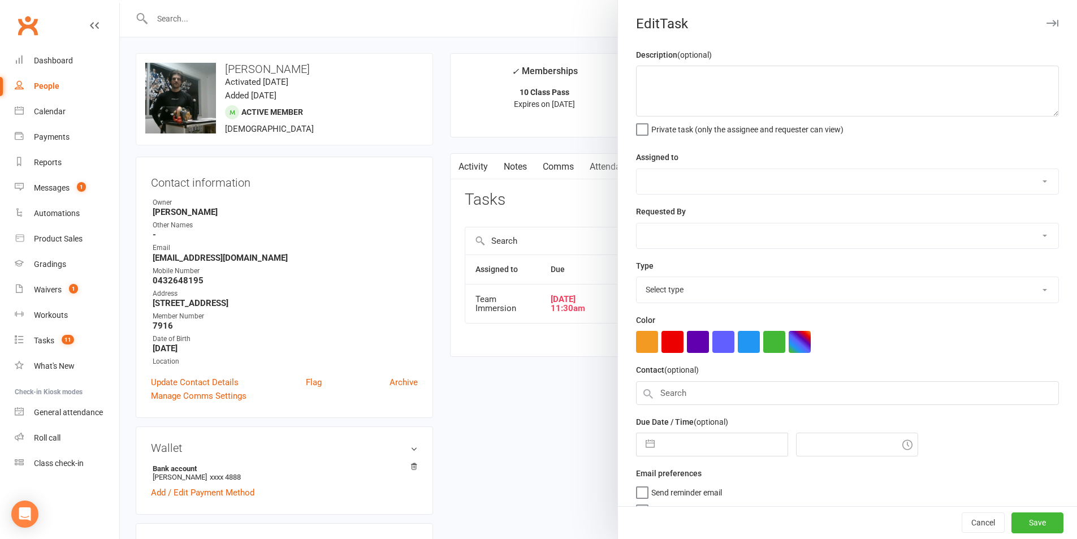
type textarea "Do 10 Pass (hopefully mms upgrade) Renewal & Review"
select select "48837"
type input "[DATE]"
type input "11:30am"
select select "27317"
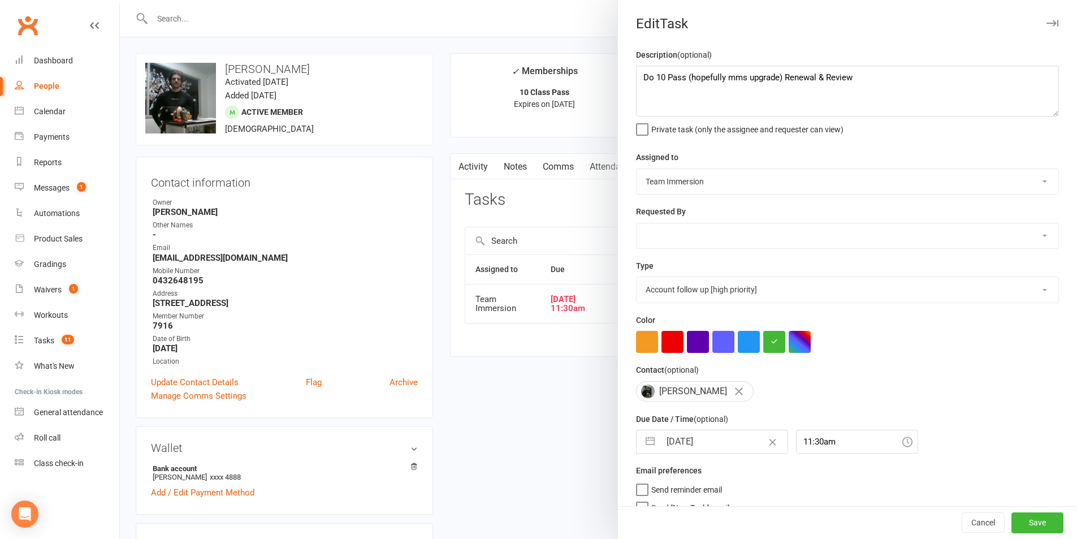
click at [690, 425] on label "Due Date / Time (optional)" at bounding box center [682, 419] width 92 height 12
select select "7"
select select "2025"
select select "8"
select select "2025"
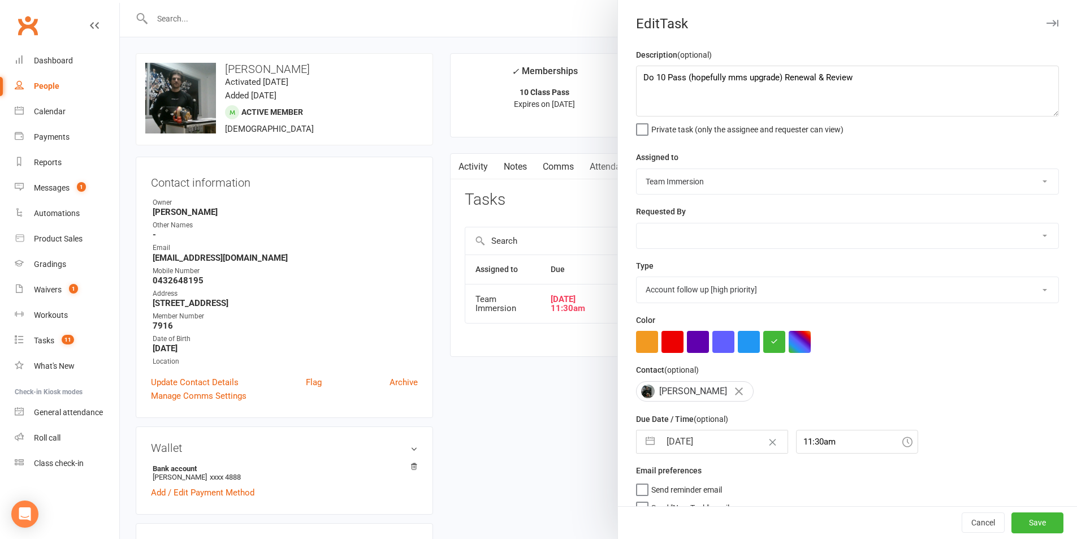
select select "9"
select select "2025"
click at [678, 444] on input "[DATE]" at bounding box center [723, 441] width 127 height 23
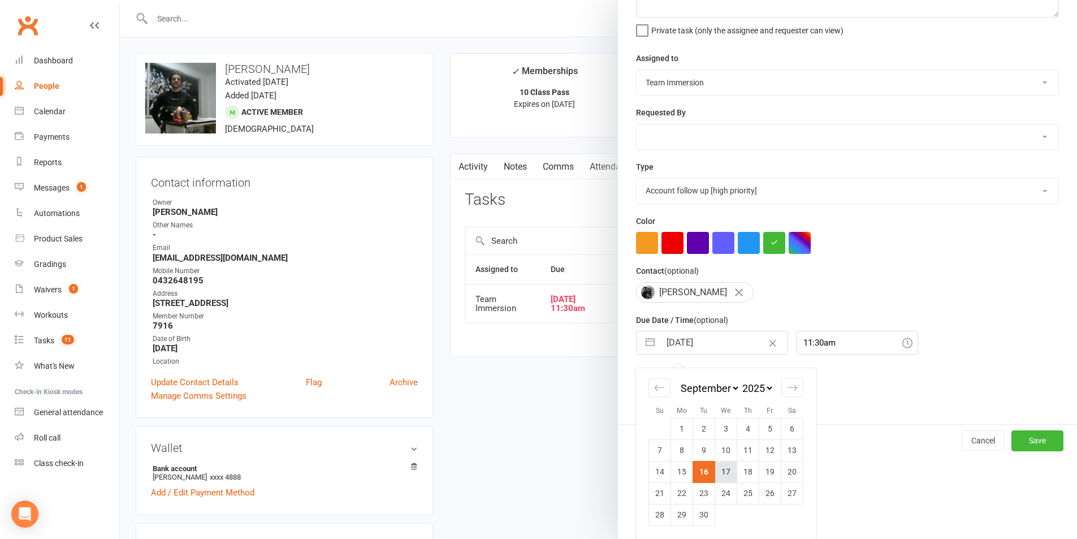
click at [716, 472] on td "17" at bounding box center [726, 471] width 22 height 21
type input "[DATE]"
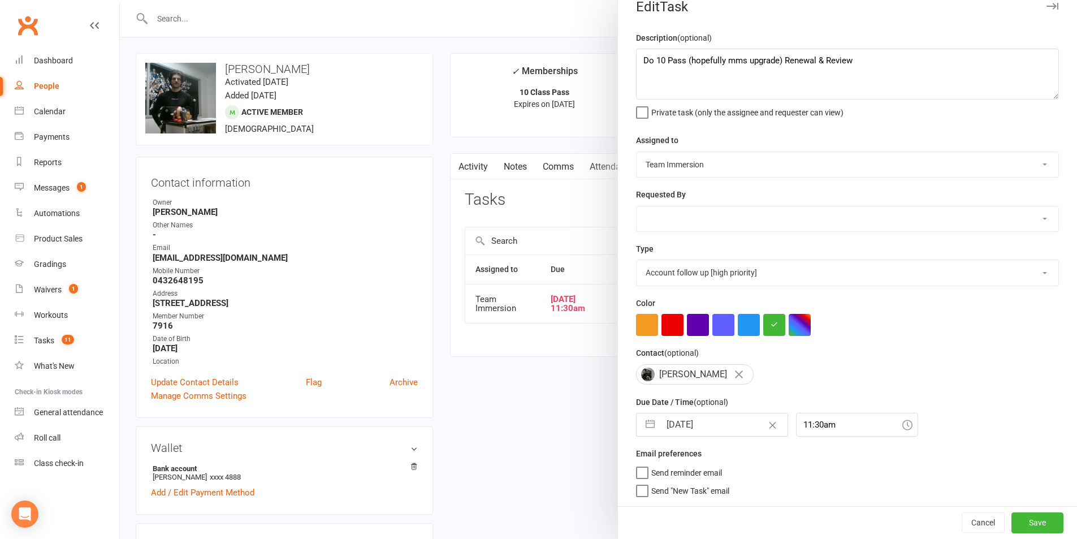
scroll to position [21, 0]
click at [1042, 511] on div "Cancel Save" at bounding box center [847, 522] width 459 height 32
click at [1035, 519] on button "Save" at bounding box center [1037, 522] width 52 height 20
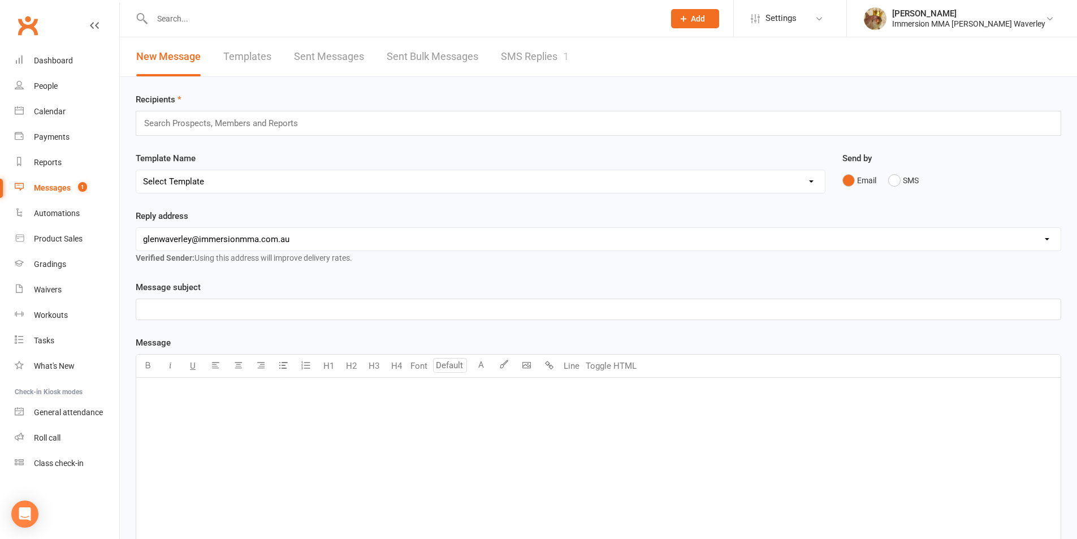
click at [515, 60] on link "SMS Replies 1" at bounding box center [535, 56] width 68 height 39
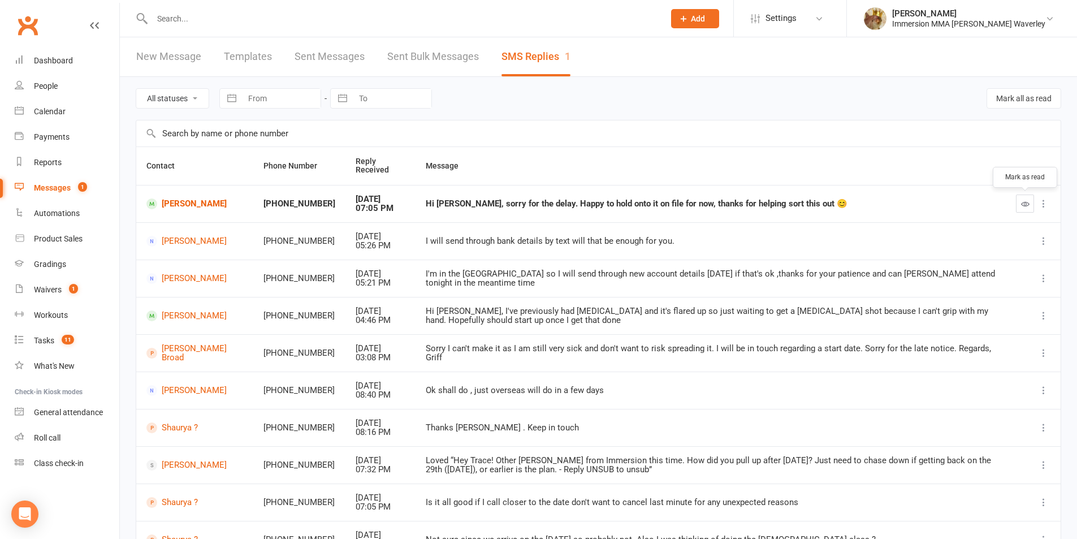
click at [1024, 202] on icon "button" at bounding box center [1025, 203] width 8 height 8
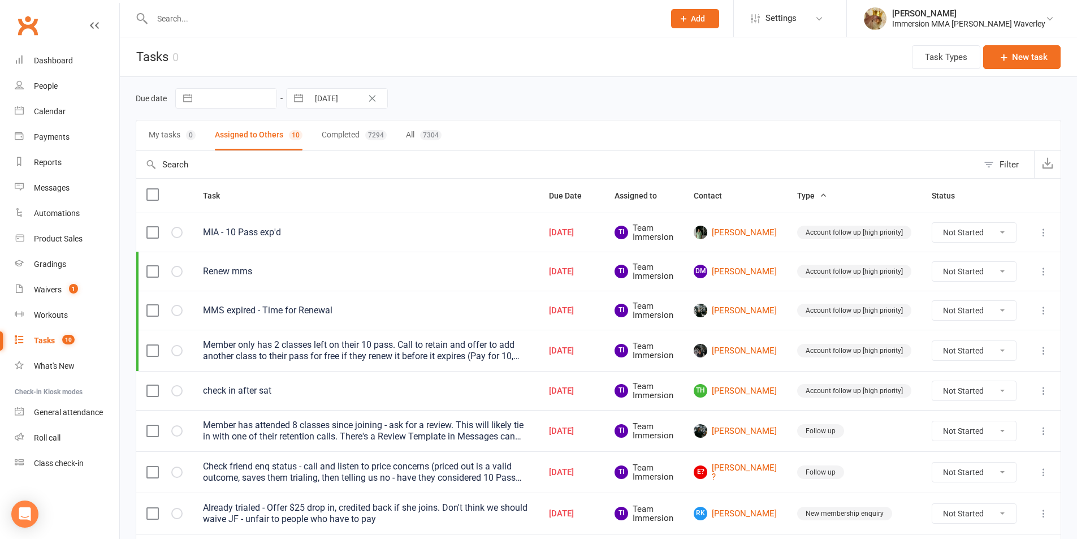
click at [1041, 271] on icon at bounding box center [1043, 271] width 11 height 11
click at [974, 316] on link "Edit" at bounding box center [985, 315] width 112 height 23
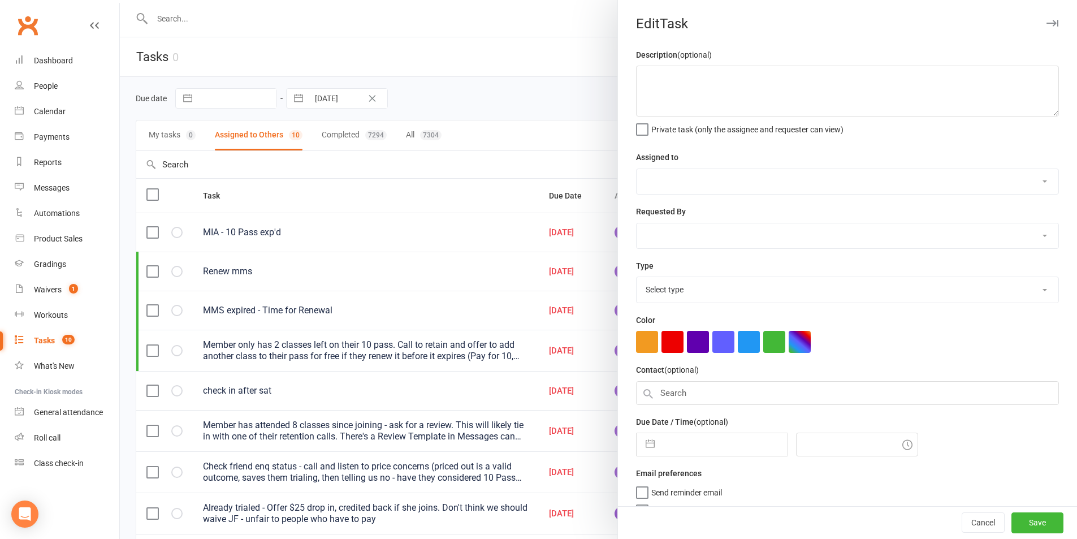
type textarea "Renew mms"
select select "48837"
select select "48840"
type input "[DATE]"
type input "12:15pm"
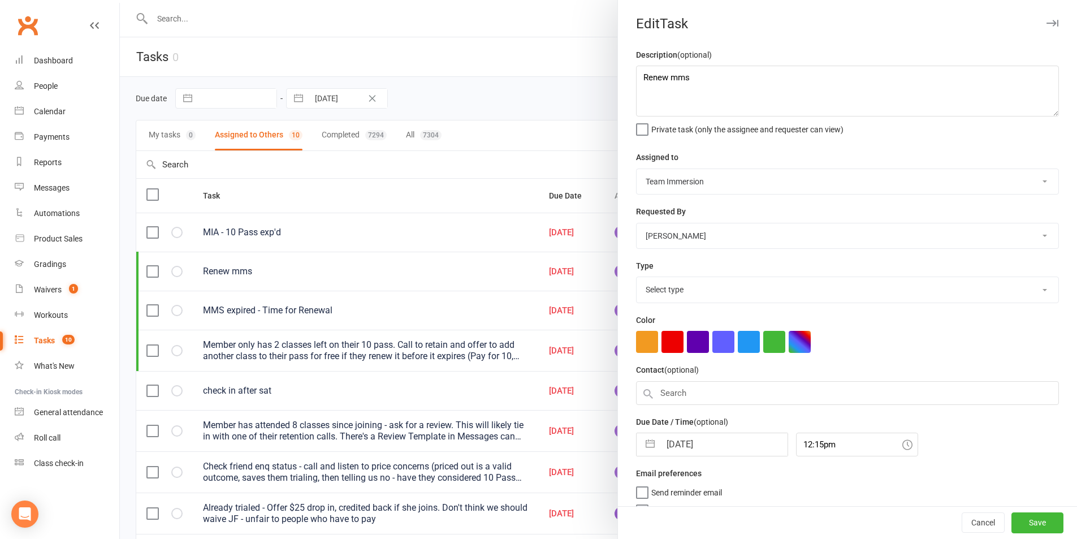
select select "27317"
click at [669, 440] on input "[DATE]" at bounding box center [723, 440] width 127 height 23
select select "7"
select select "2025"
select select "8"
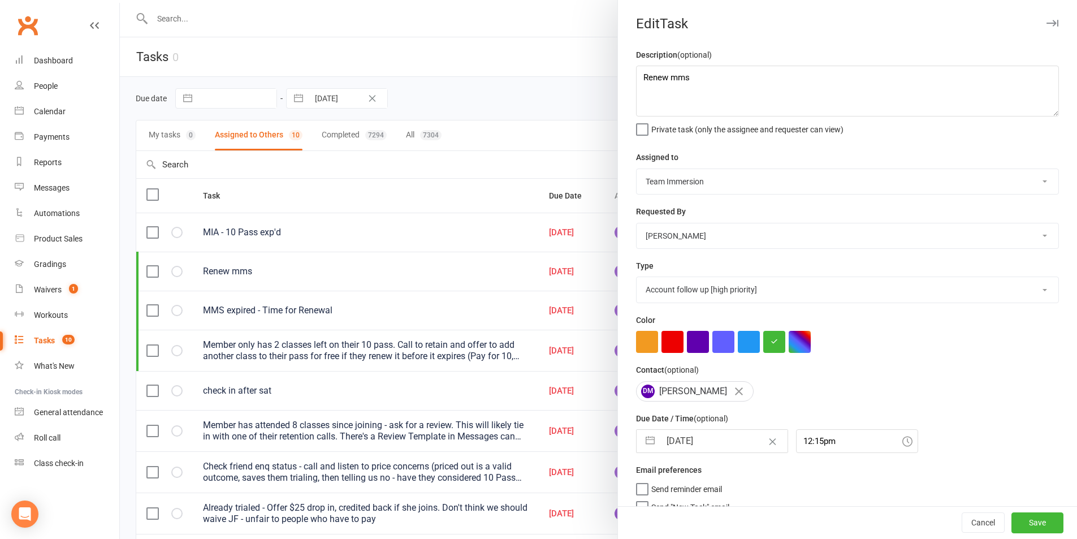
select select "2025"
select select "9"
select select "2025"
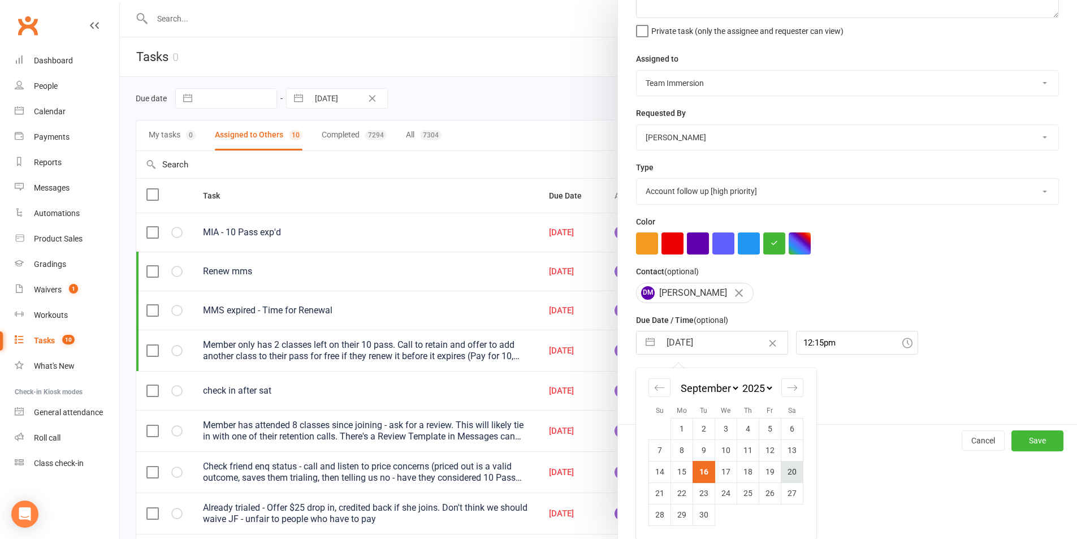
click at [783, 472] on td "20" at bounding box center [792, 471] width 22 height 21
type input "[DATE]"
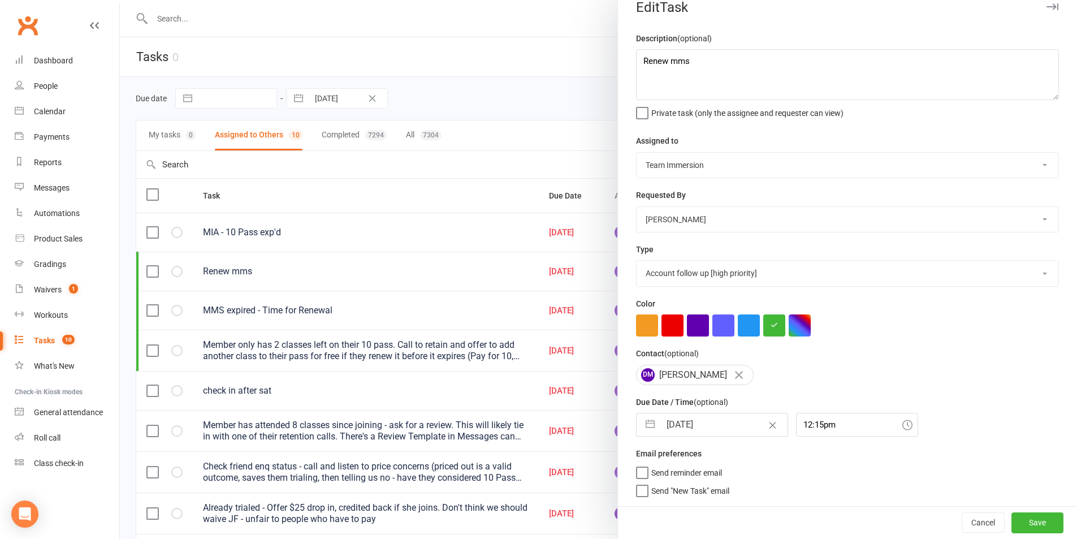
scroll to position [21, 0]
click at [1017, 521] on button "Save" at bounding box center [1037, 522] width 52 height 20
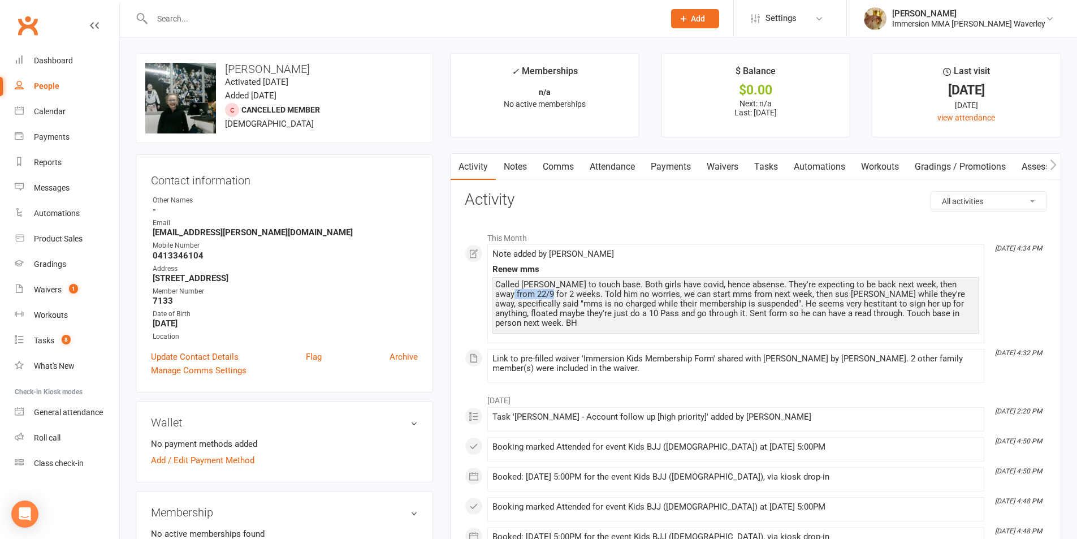
drag, startPoint x: 516, startPoint y: 296, endPoint x: 532, endPoint y: 291, distance: 17.0
click at [531, 293] on div "Called Donovan to touch base. Both girls have covid, hence absense. They're exp…" at bounding box center [735, 304] width 481 height 48
click at [789, 244] on li "Sep 1, 4:34 PM Note added by Ben Hailey Renew mms Called Donovan to touch base.…" at bounding box center [735, 293] width 497 height 99
click at [804, 242] on li "This Month" at bounding box center [756, 235] width 582 height 18
click at [770, 160] on link "Tasks" at bounding box center [766, 167] width 40 height 26
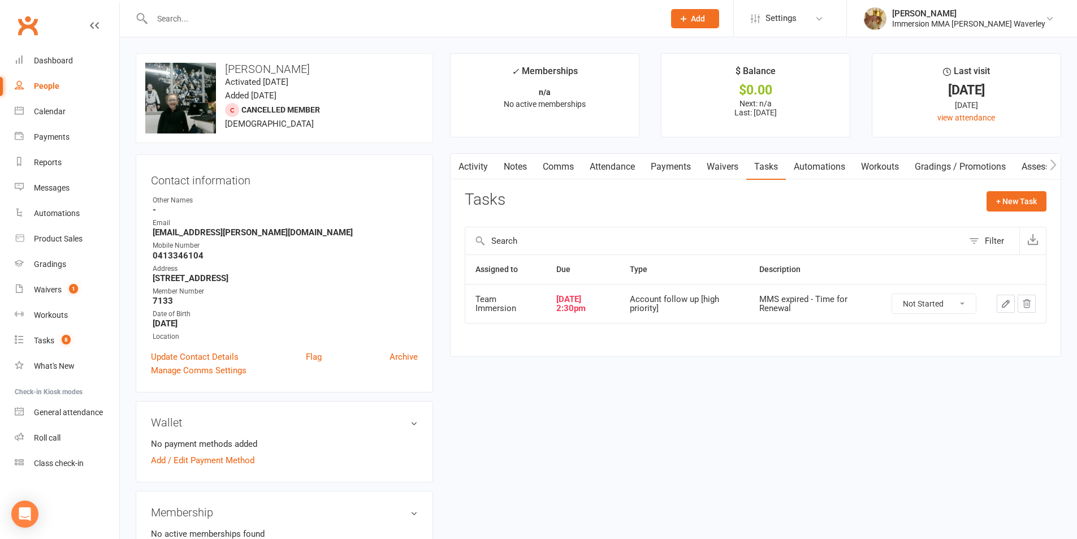
click at [1000, 303] on icon "button" at bounding box center [1005, 303] width 10 height 10
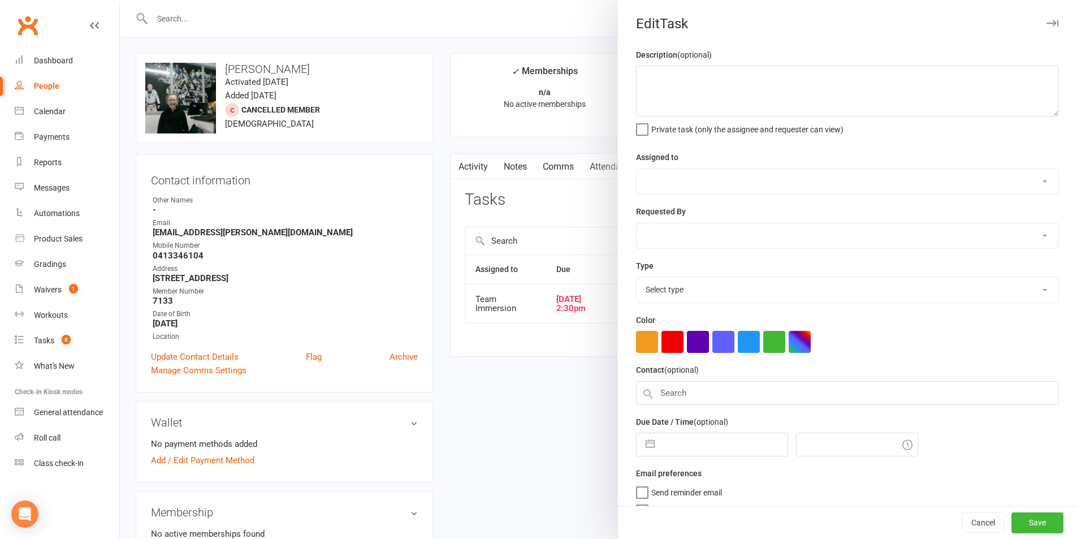
type textarea "MMS expired - Time for Renewal"
select select "48837"
select select "48840"
type input "[DATE]"
type input "2:30pm"
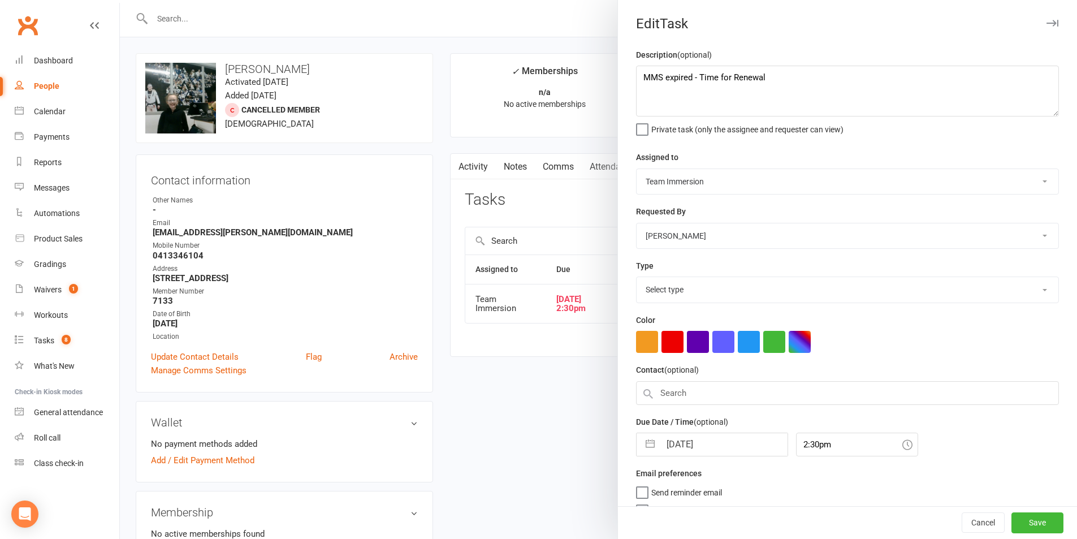
select select "27317"
click at [682, 444] on input "[DATE]" at bounding box center [723, 441] width 127 height 23
select select "7"
select select "2025"
select select "8"
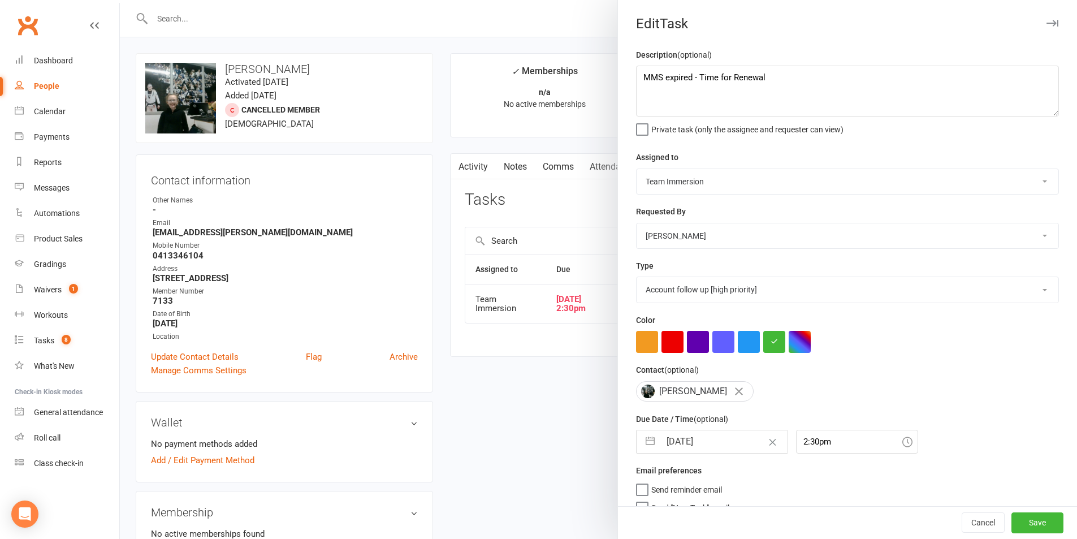
select select "2025"
select select "9"
select select "2025"
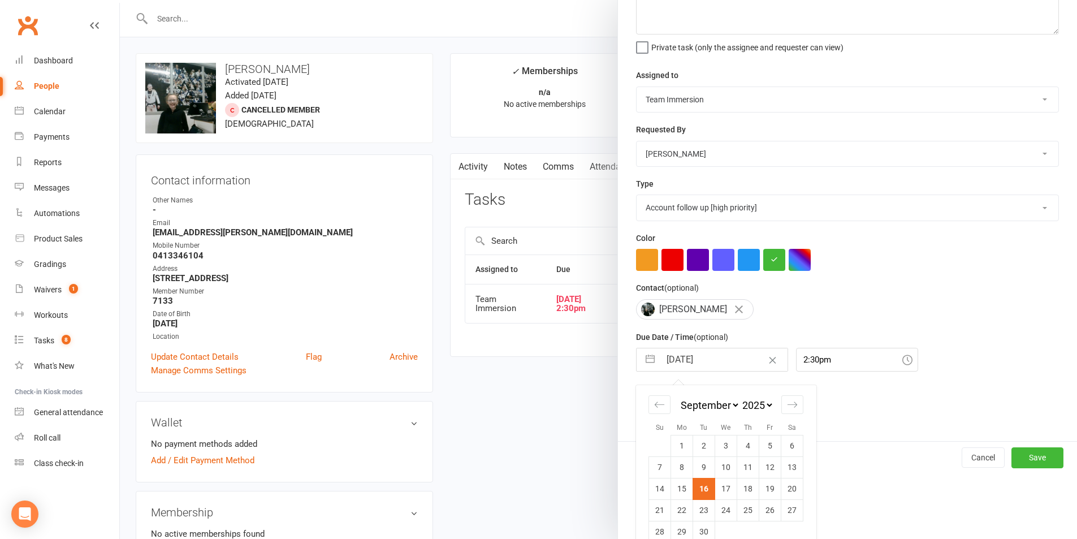
scroll to position [103, 0]
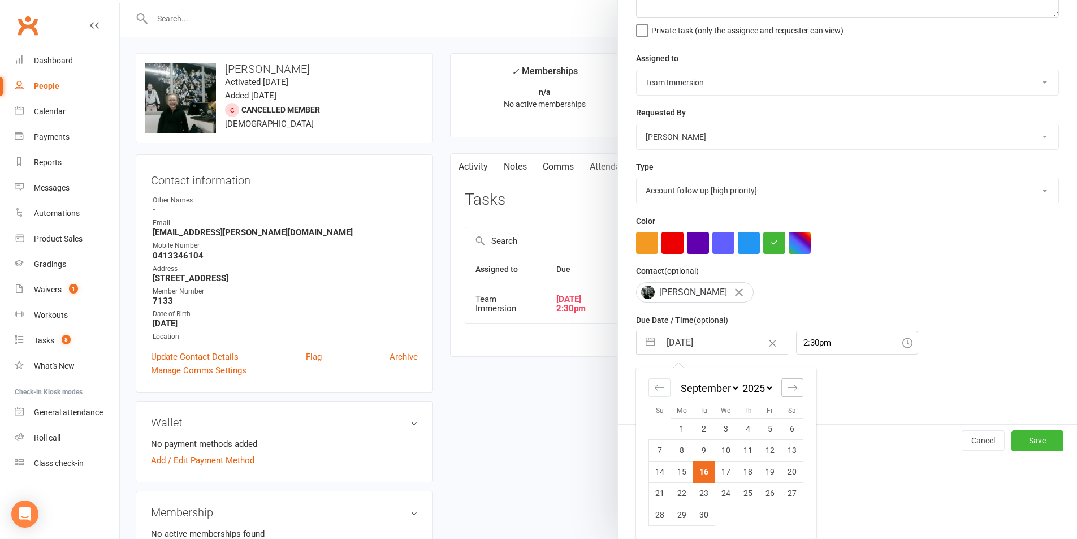
click at [792, 384] on icon "Move forward to switch to the next month." at bounding box center [792, 387] width 11 height 11
select select "10"
select select "2025"
click at [675, 455] on td "6" at bounding box center [682, 449] width 22 height 21
type input "06 Oct 2025"
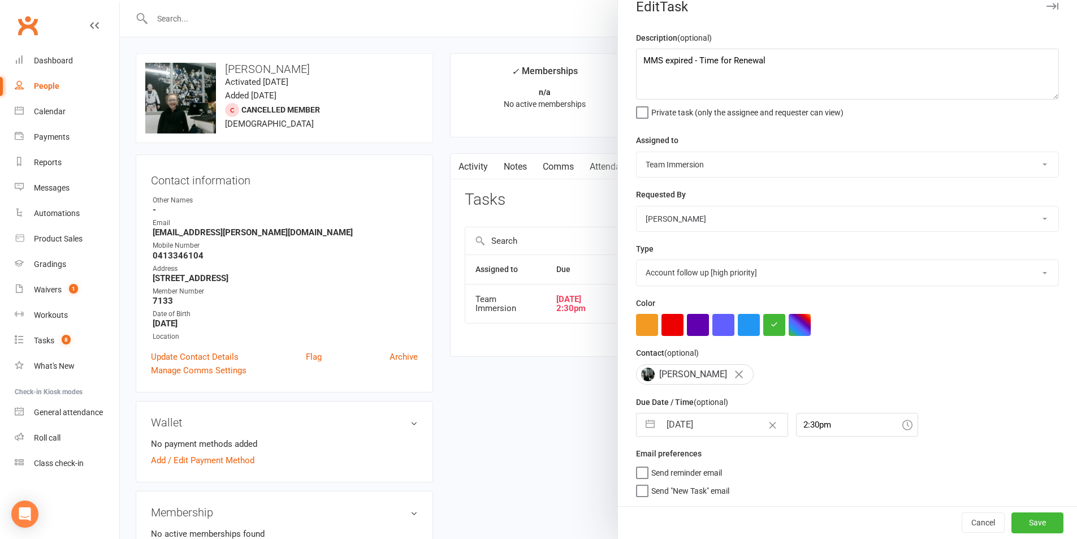
scroll to position [21, 0]
click at [1015, 515] on button "Save" at bounding box center [1037, 522] width 52 height 20
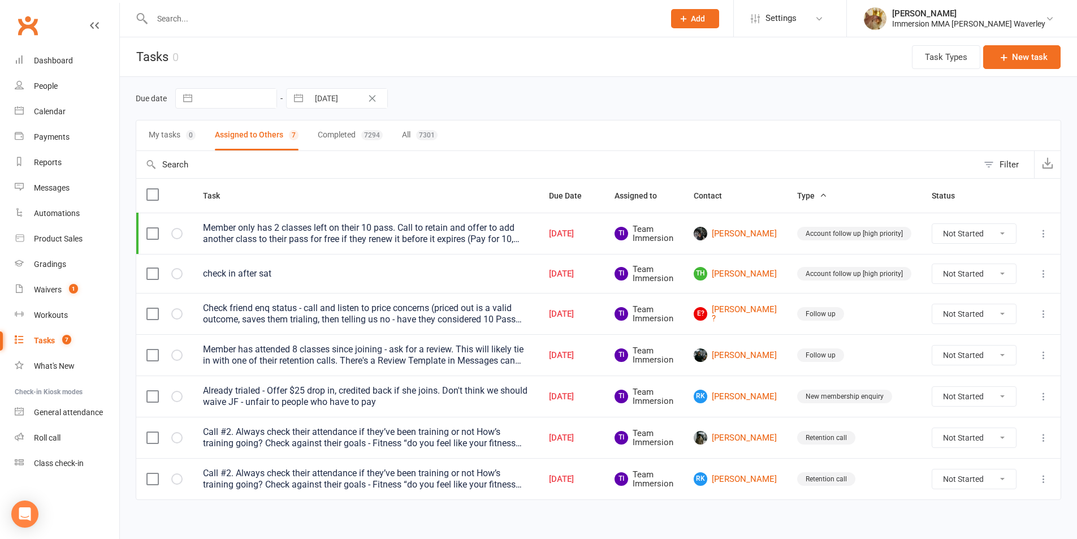
click at [1041, 233] on icon at bounding box center [1043, 233] width 11 height 11
click at [988, 277] on link "Edit" at bounding box center [985, 277] width 112 height 23
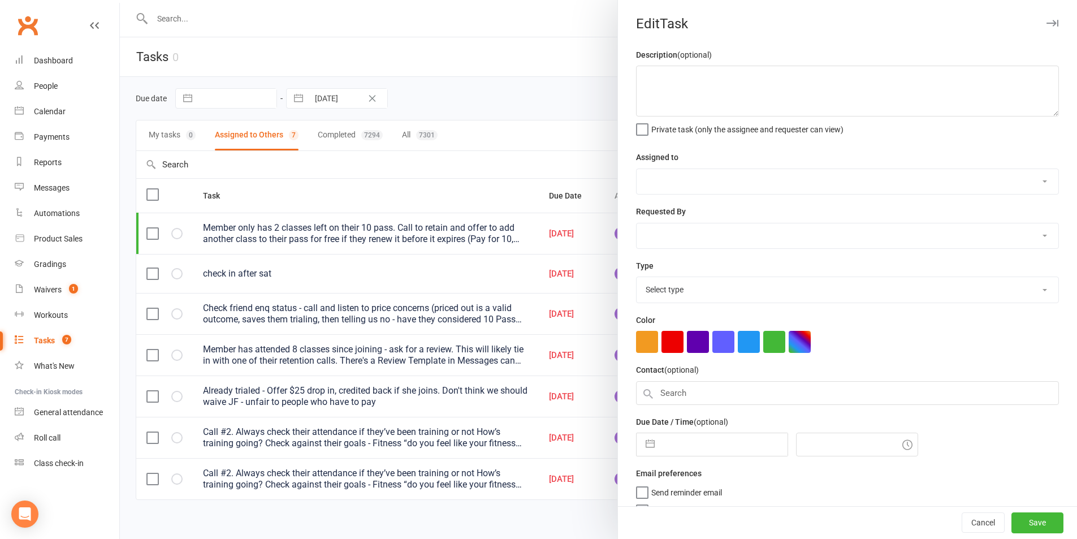
type textarea "Member only has 2 classes left on their 10 pass. Call to retain and offer to ad…"
select select "48837"
type input "[DATE]"
type input "11:45am"
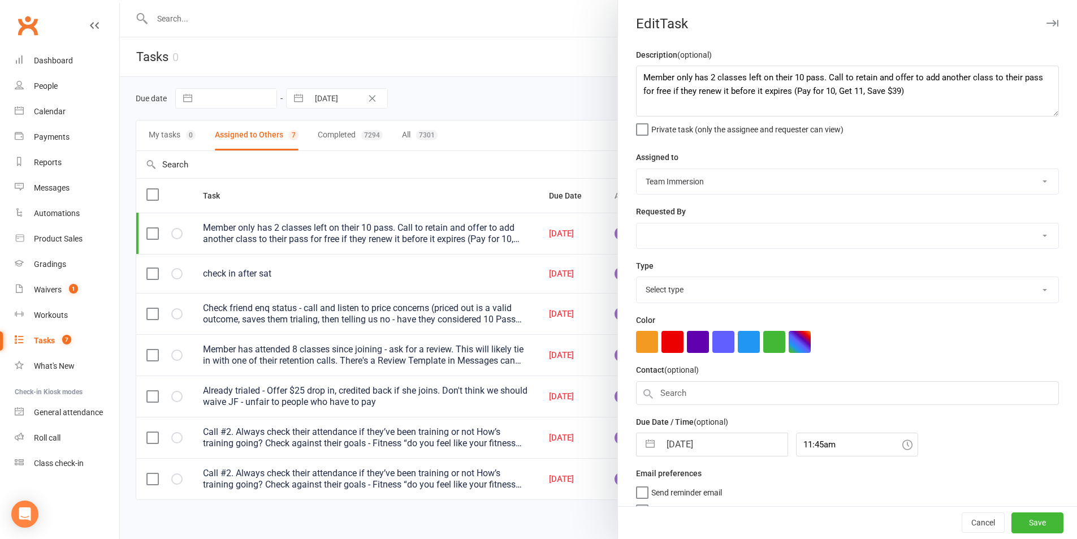
select select "27317"
click at [676, 436] on input "[DATE]" at bounding box center [723, 441] width 127 height 23
select select "7"
select select "2025"
select select "8"
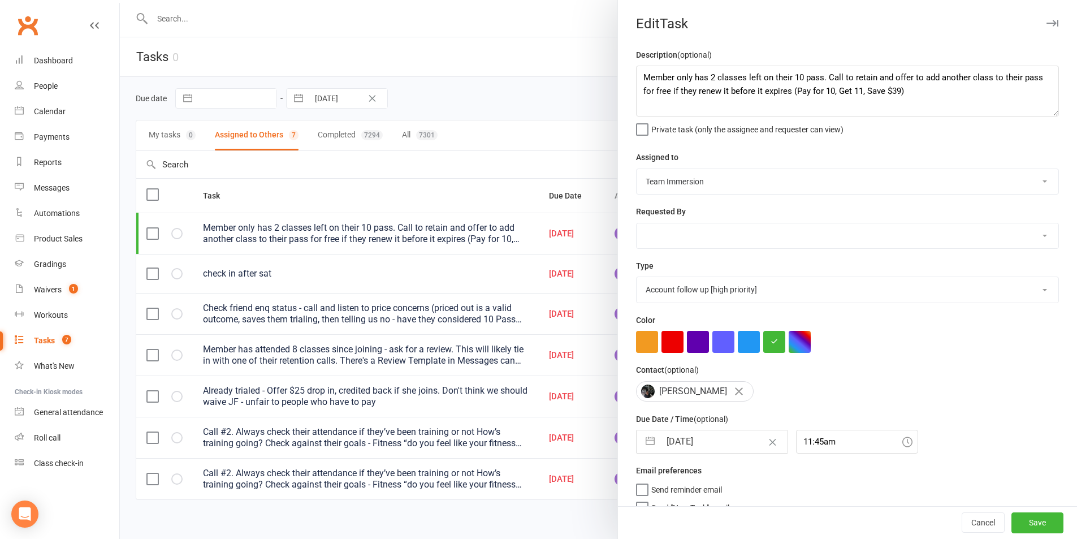
select select "2025"
select select "9"
select select "2025"
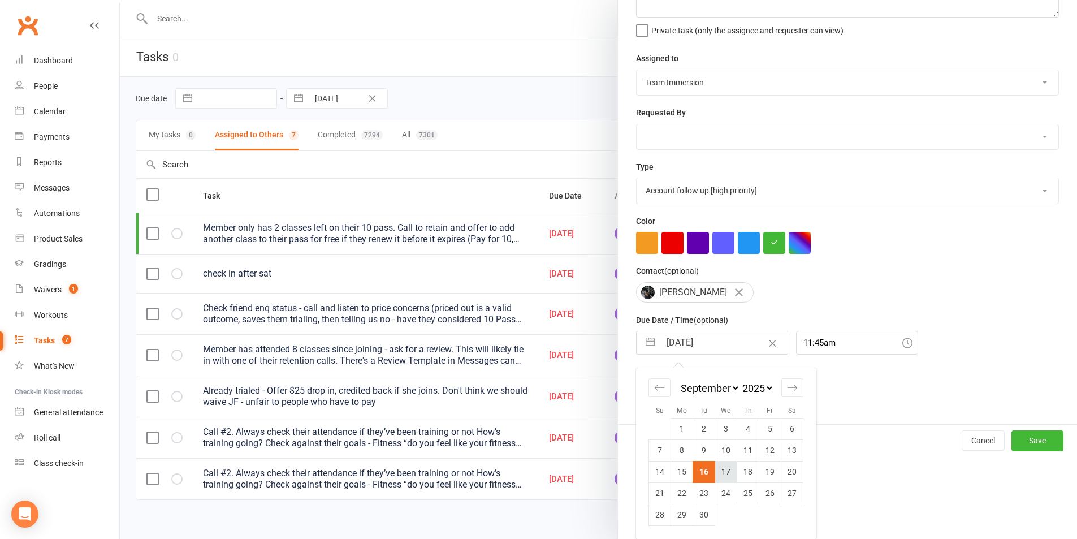
click at [717, 469] on td "17" at bounding box center [726, 471] width 22 height 21
type input "17 Sep 2025"
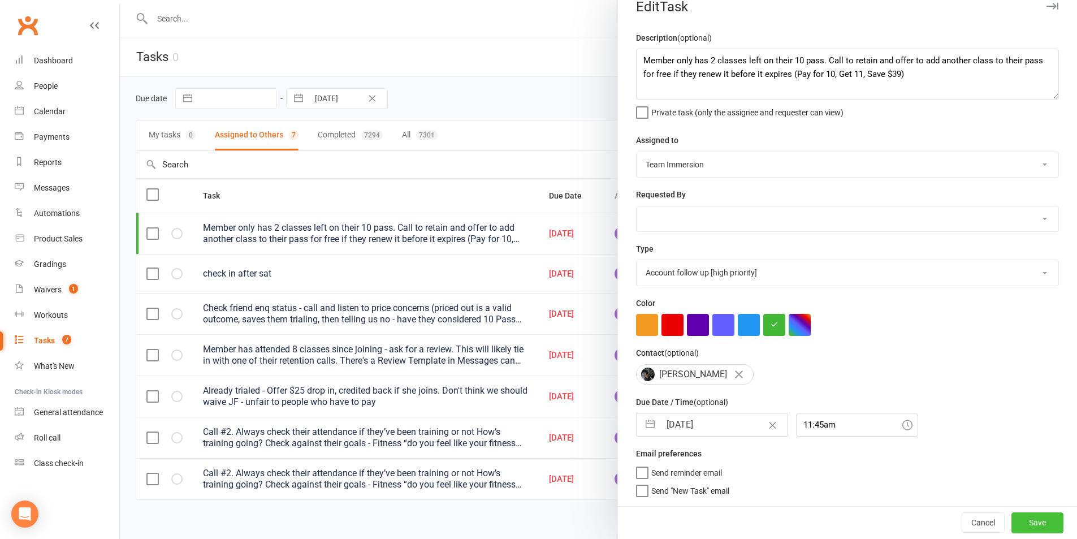
click at [1030, 531] on button "Save" at bounding box center [1037, 522] width 52 height 20
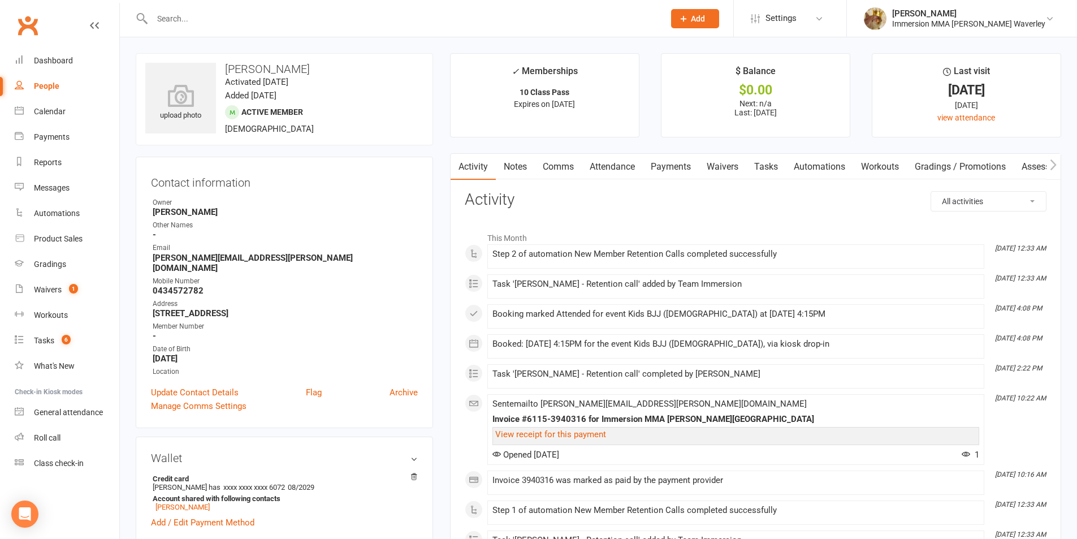
drag, startPoint x: 767, startPoint y: 171, endPoint x: 757, endPoint y: 188, distance: 20.0
click at [768, 171] on link "Tasks" at bounding box center [766, 167] width 40 height 26
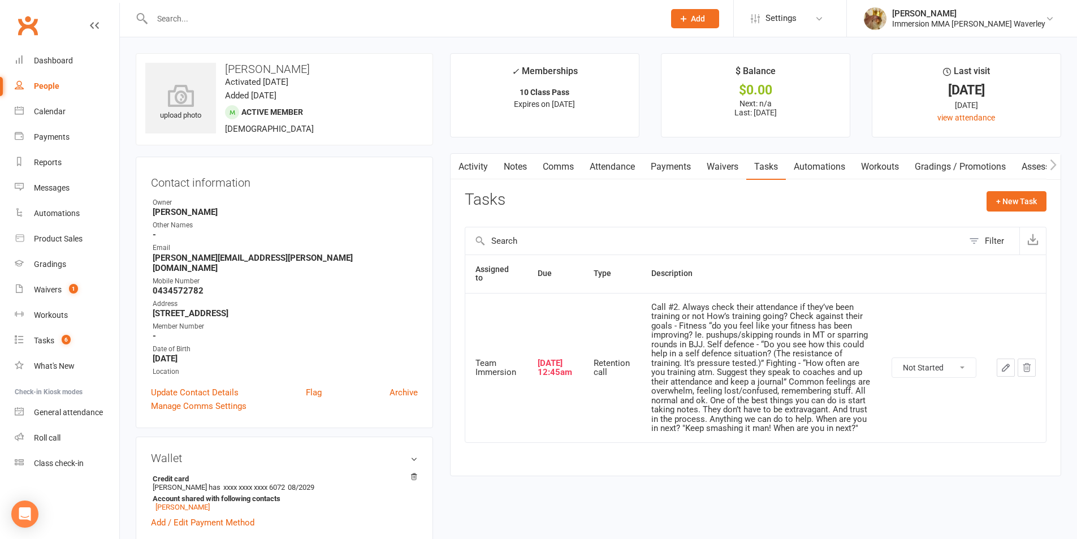
click at [673, 156] on link "Payments" at bounding box center [671, 167] width 56 height 26
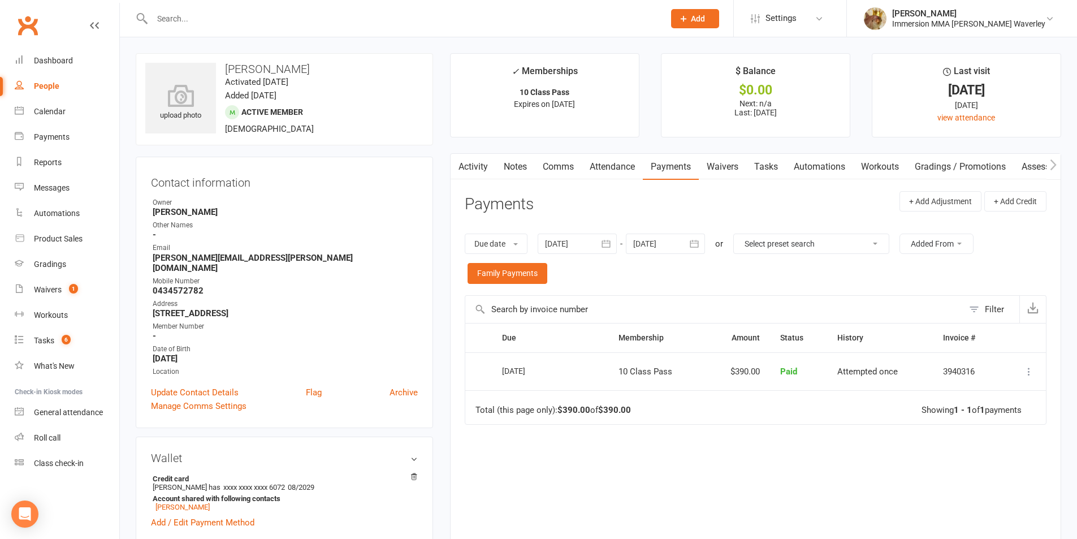
click at [627, 171] on link "Attendance" at bounding box center [612, 167] width 61 height 26
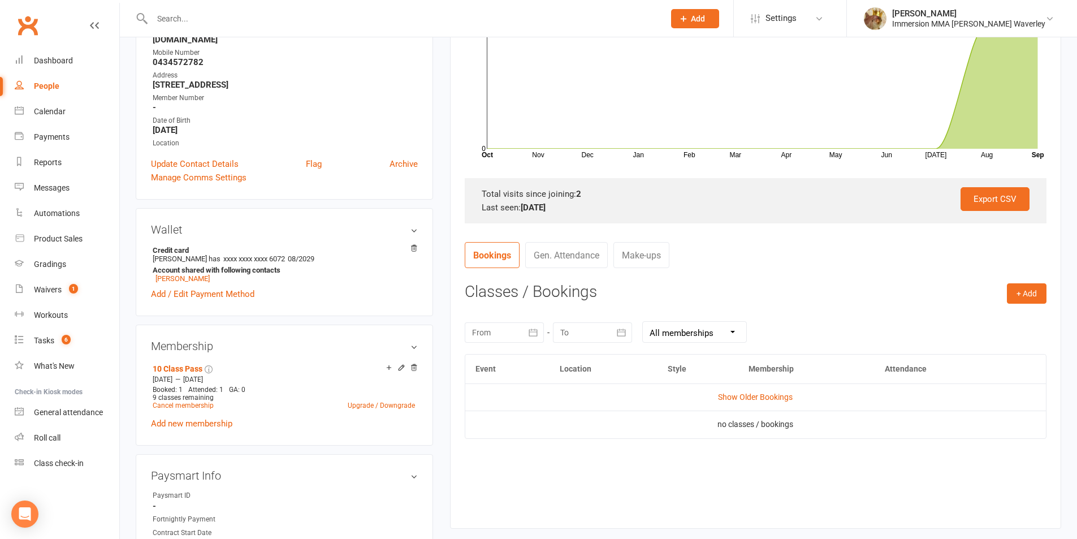
scroll to position [301, 0]
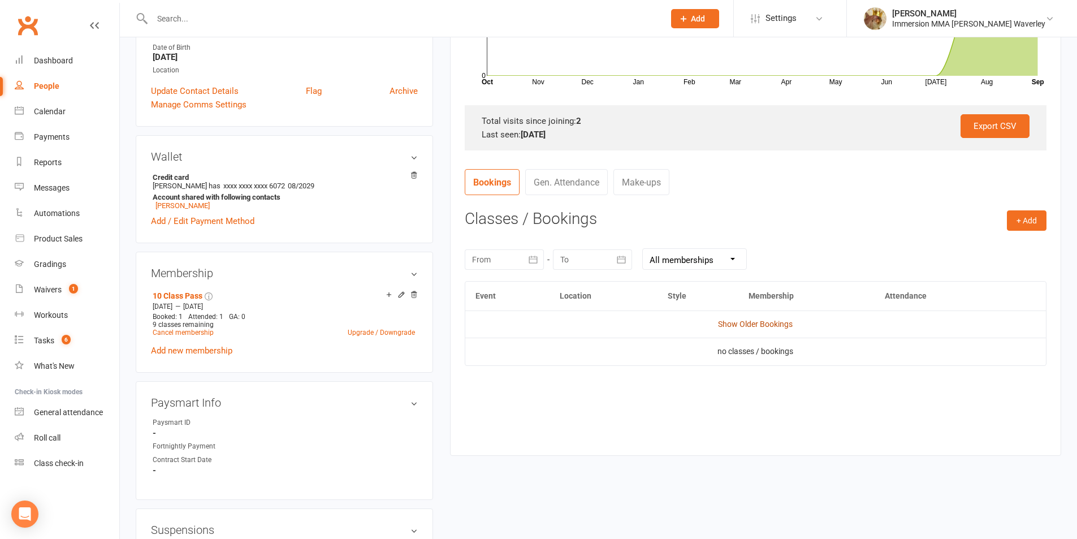
click at [741, 320] on link "Show Older Bookings" at bounding box center [755, 323] width 75 height 9
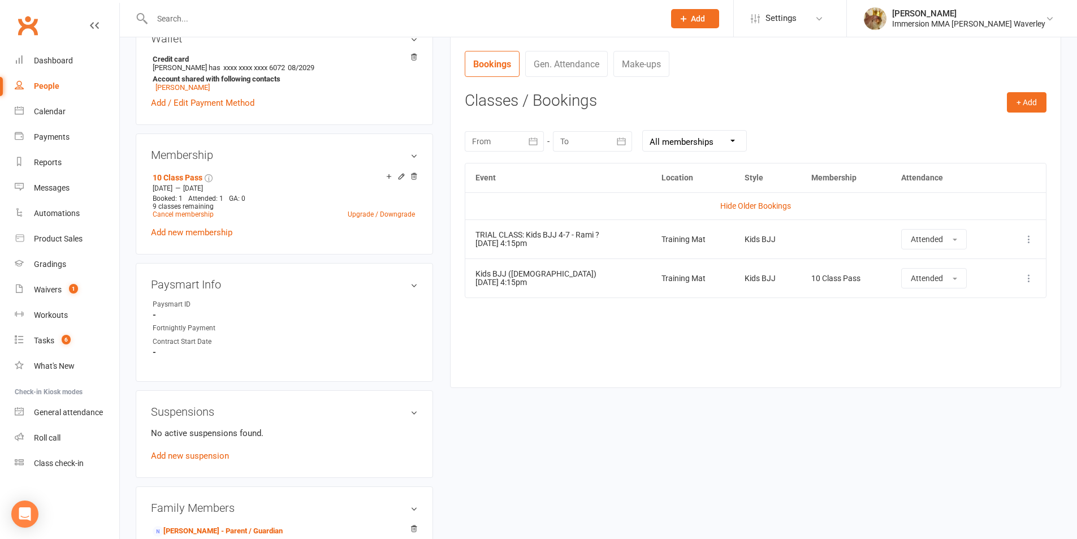
scroll to position [452, 0]
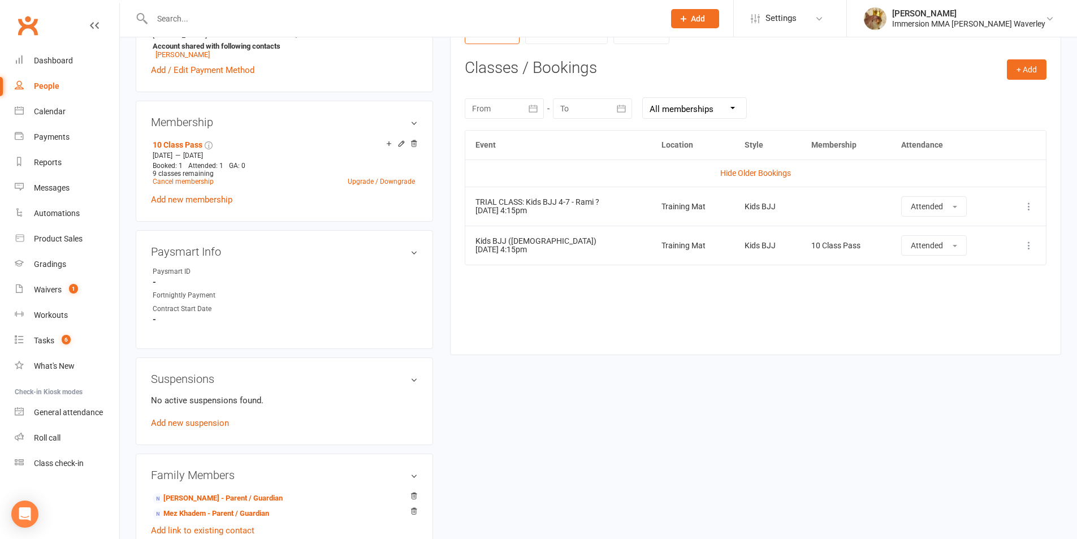
click at [754, 333] on div "Event Location Style Membership Attendance Hide Older Bookings TRIAL CLASS: Kid…" at bounding box center [756, 234] width 582 height 208
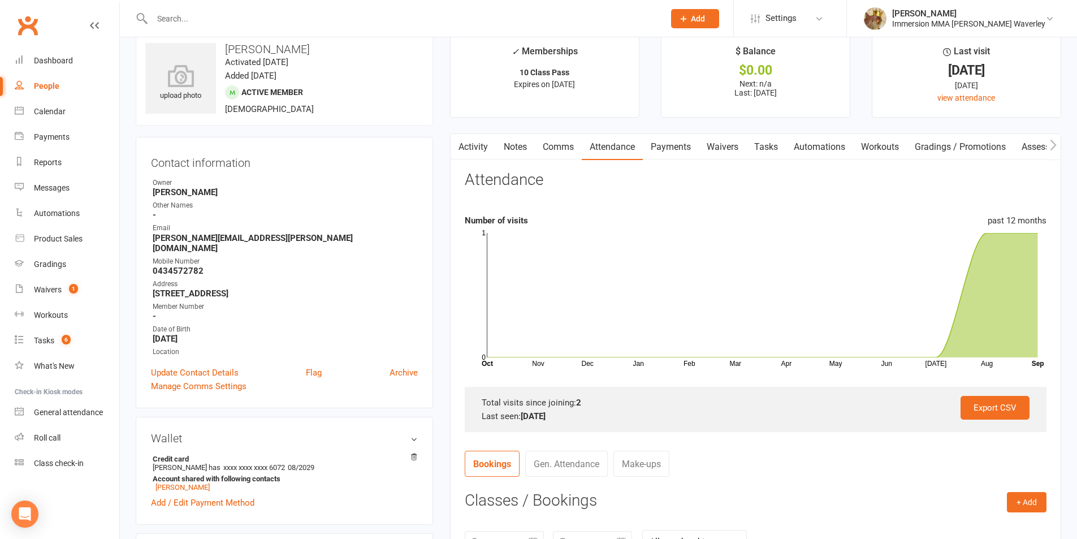
scroll to position [0, 0]
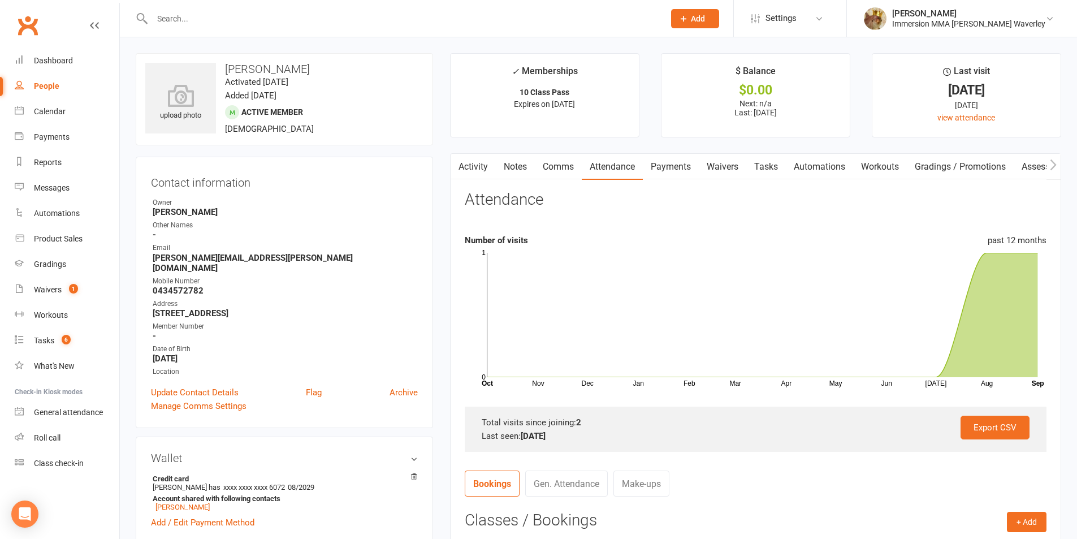
click at [771, 176] on link "Tasks" at bounding box center [766, 167] width 40 height 26
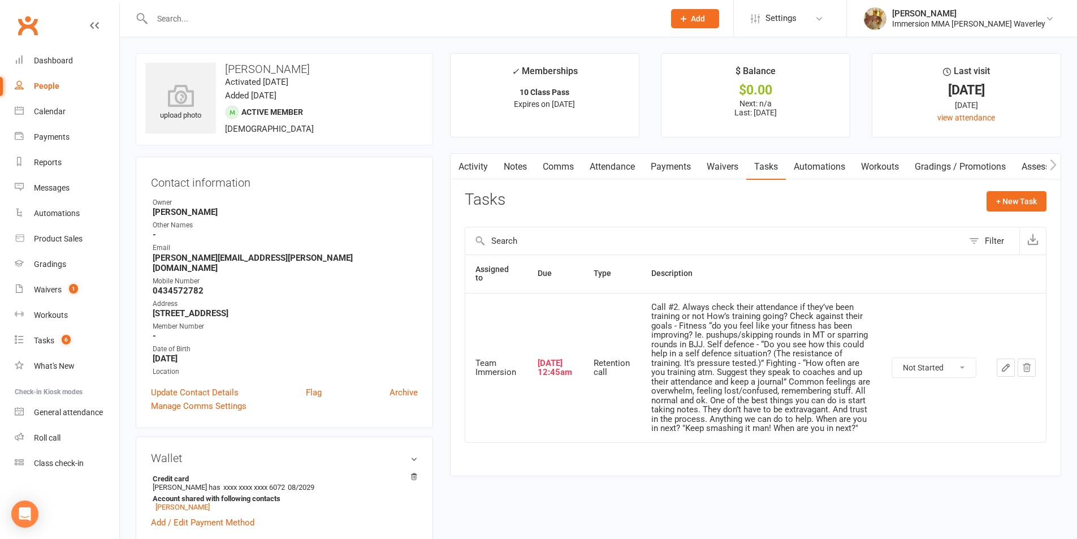
click at [1010, 370] on button "button" at bounding box center [1005, 367] width 18 height 18
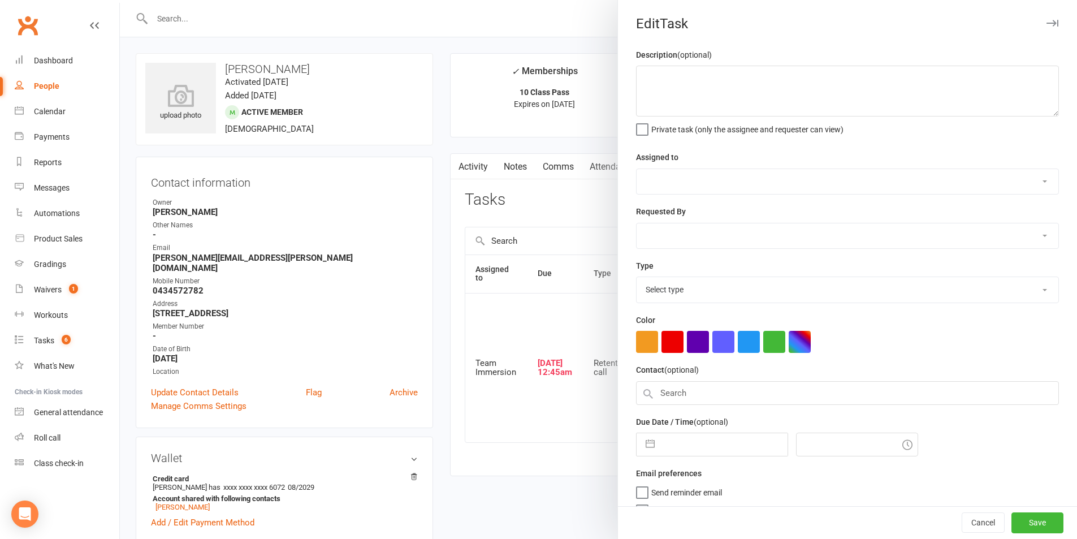
type textarea "Call #2. Always check their attendance if they’ve been training or not How’s tr…"
select select "48837"
type input "[DATE]"
type input "12:45am"
select select "27302"
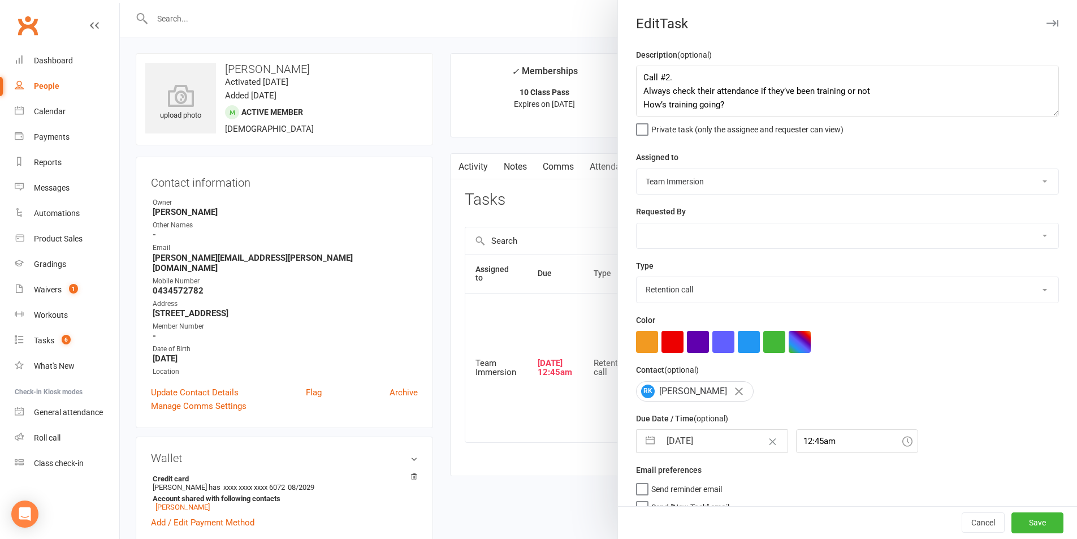
click at [676, 449] on input "[DATE]" at bounding box center [723, 440] width 127 height 23
select select "7"
select select "2025"
select select "8"
select select "2025"
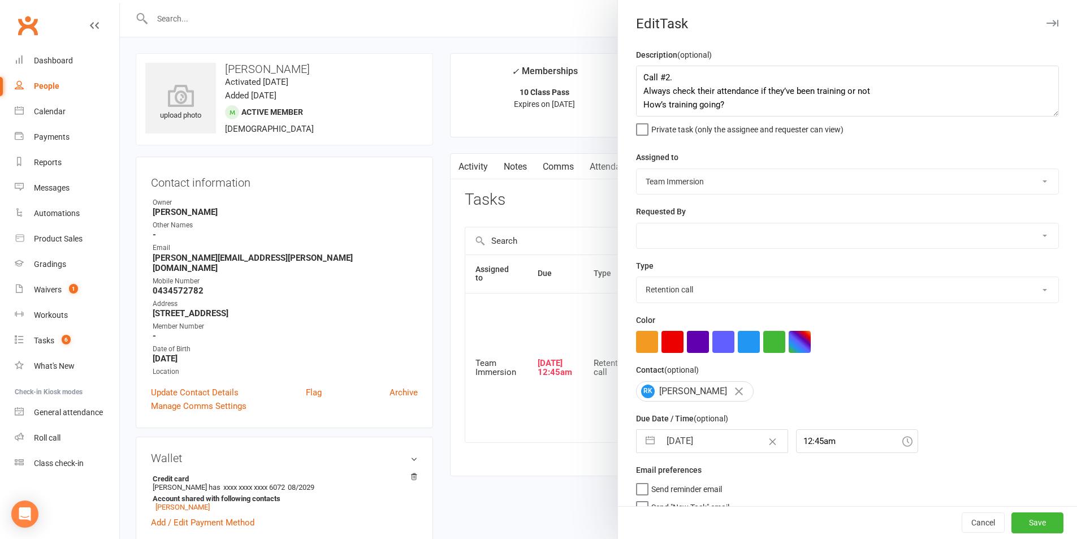
select select "9"
select select "2025"
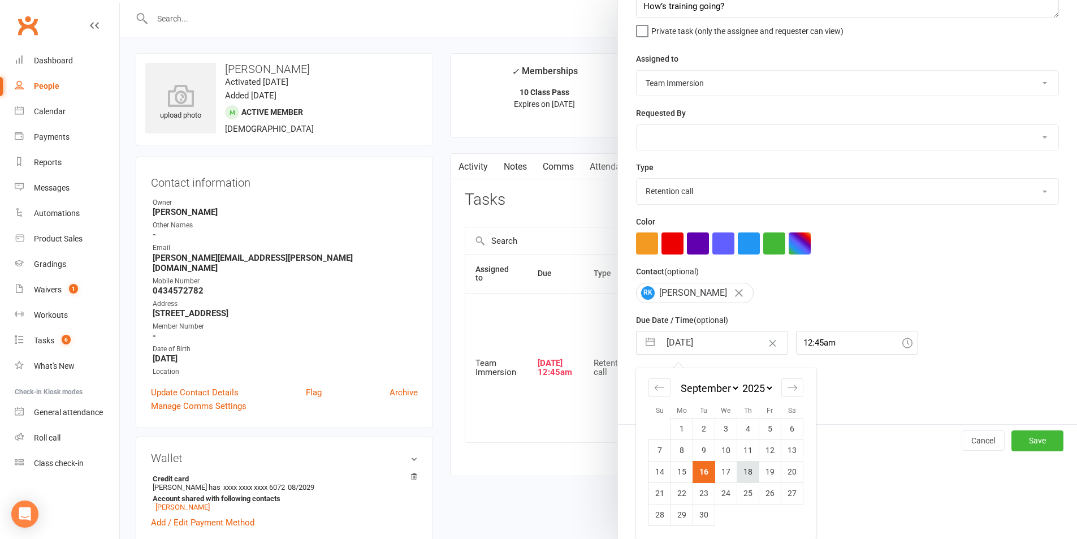
click at [737, 471] on td "18" at bounding box center [748, 471] width 22 height 21
type input "18 Sep 2025"
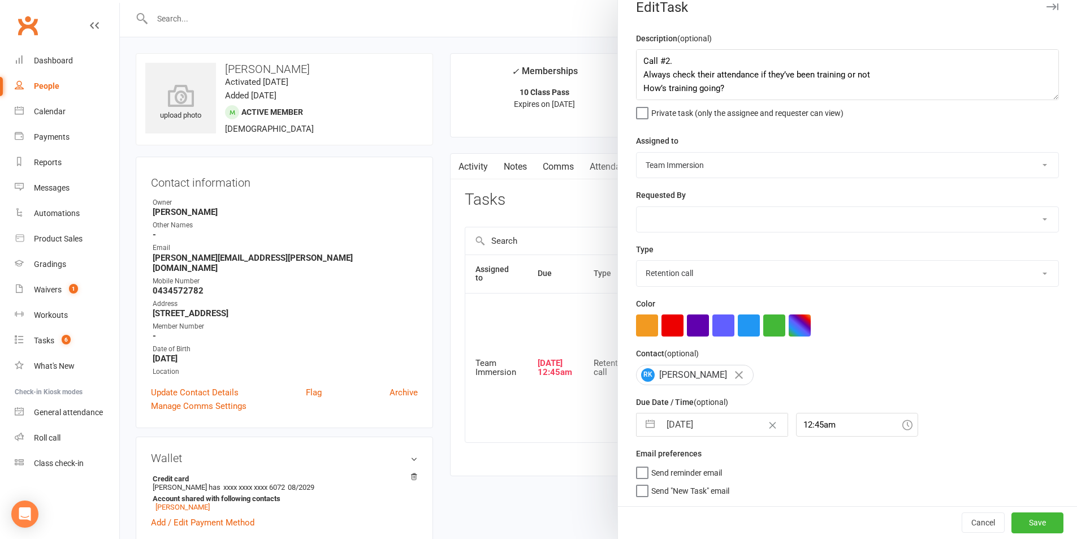
scroll to position [21, 0]
click at [1012, 522] on button "Save" at bounding box center [1037, 522] width 52 height 20
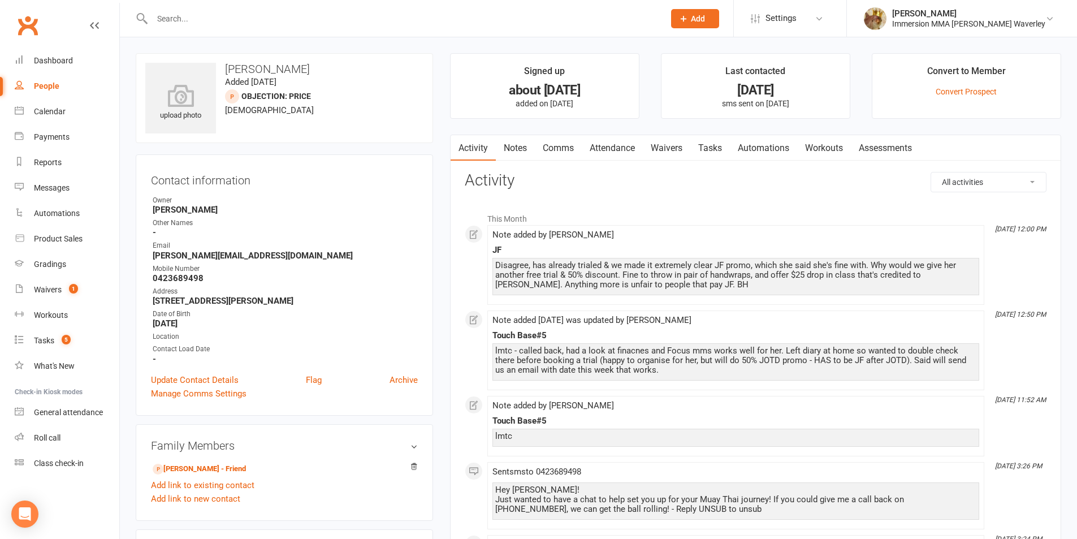
click at [621, 151] on link "Attendance" at bounding box center [612, 148] width 61 height 26
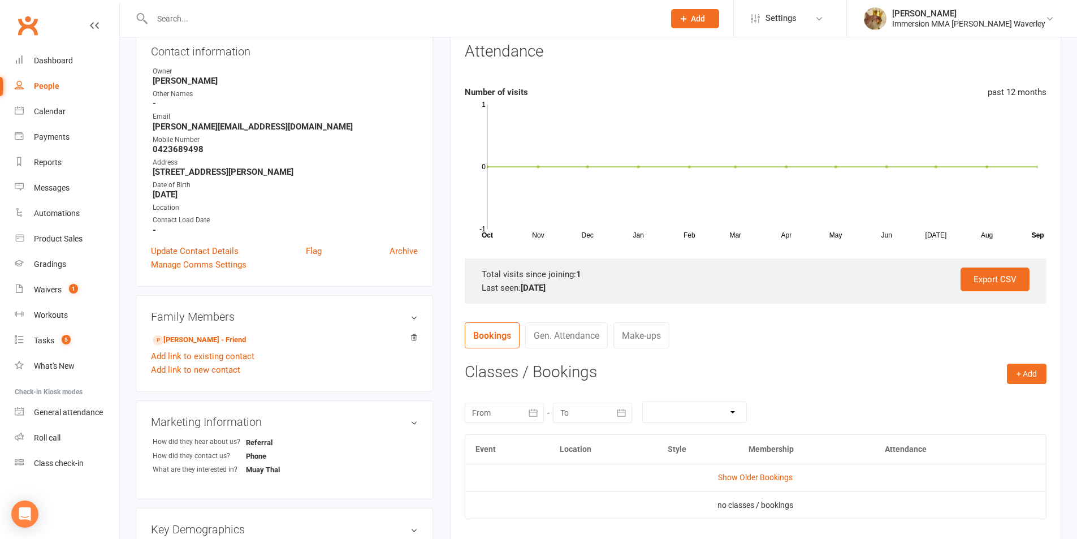
scroll to position [151, 0]
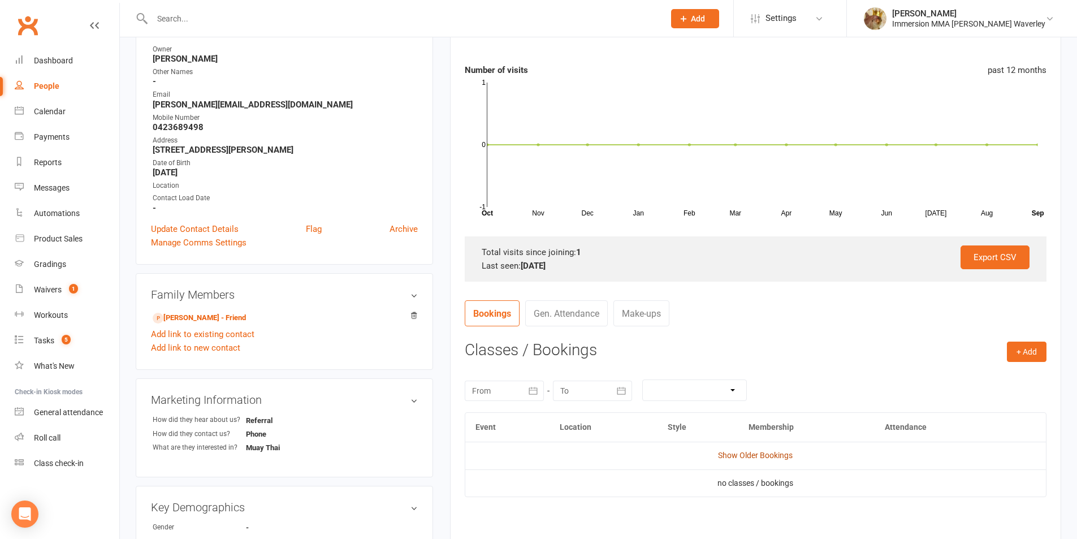
click at [769, 454] on link "Show Older Bookings" at bounding box center [755, 454] width 75 height 9
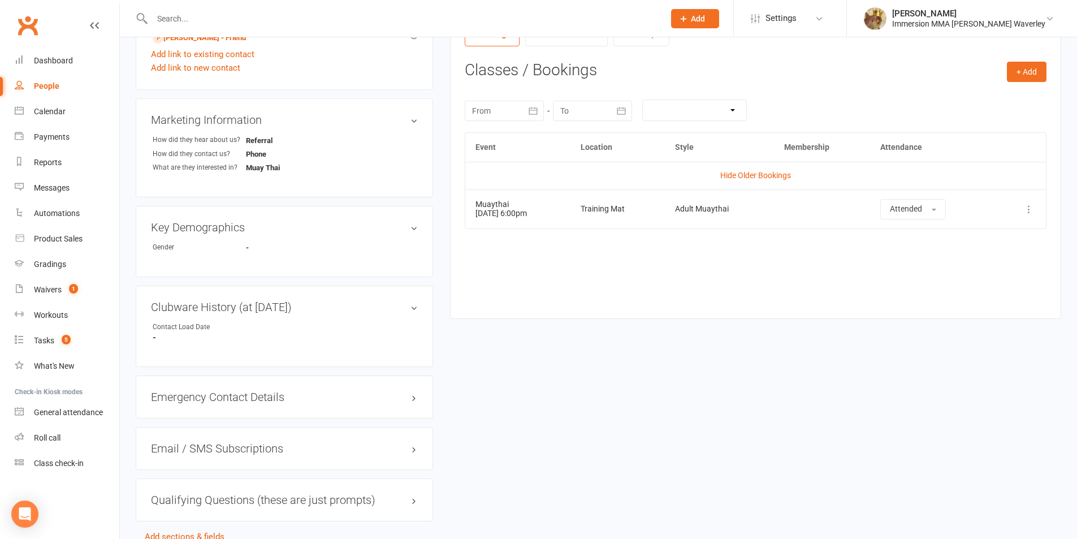
scroll to position [452, 0]
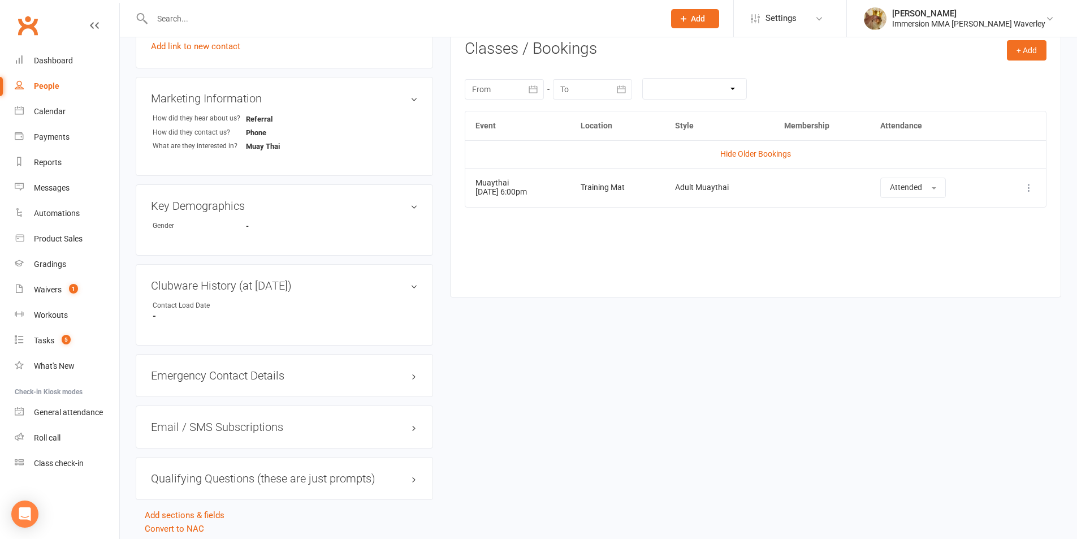
drag, startPoint x: 980, startPoint y: 185, endPoint x: 434, endPoint y: 178, distance: 546.5
click at [434, 178] on div "upload photo [PERSON_NAME] Added [DATE] Objection: Price prospect [DEMOGRAPHIC_…" at bounding box center [598, 68] width 942 height 934
click at [610, 313] on div "upload photo [PERSON_NAME] Added [DATE] Objection: Price prospect [DEMOGRAPHIC_…" at bounding box center [598, 68] width 942 height 934
drag, startPoint x: 966, startPoint y: 192, endPoint x: 473, endPoint y: 180, distance: 493.5
click at [473, 180] on tr "Muaythai [DATE] 6:00pm Training Mat Adult Muaythai Attended More info View even…" at bounding box center [755, 187] width 580 height 39
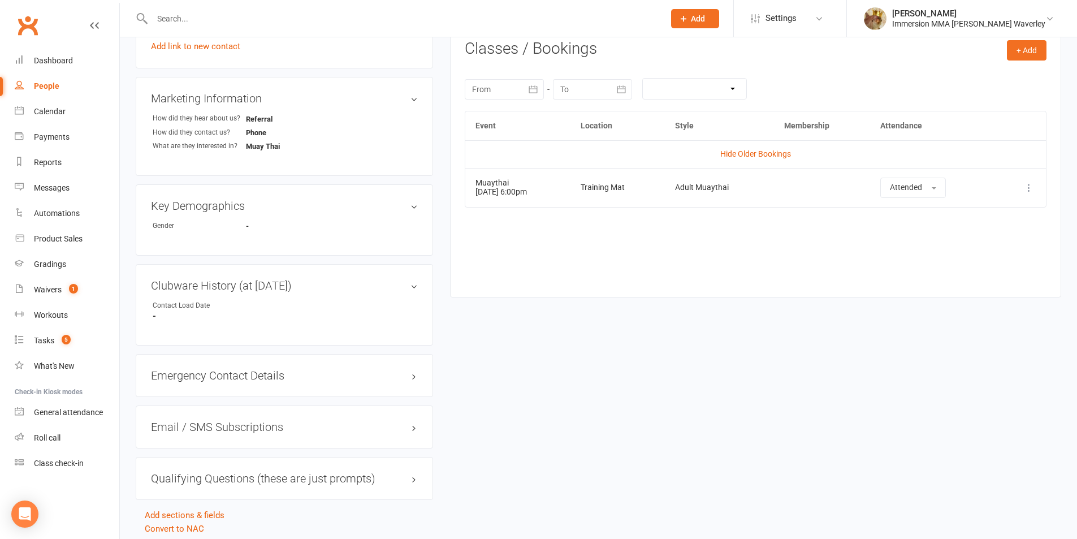
click at [548, 233] on div "Event Location Style Membership Attendance Hide Older Bookings Muaythai [DATE] …" at bounding box center [756, 195] width 582 height 169
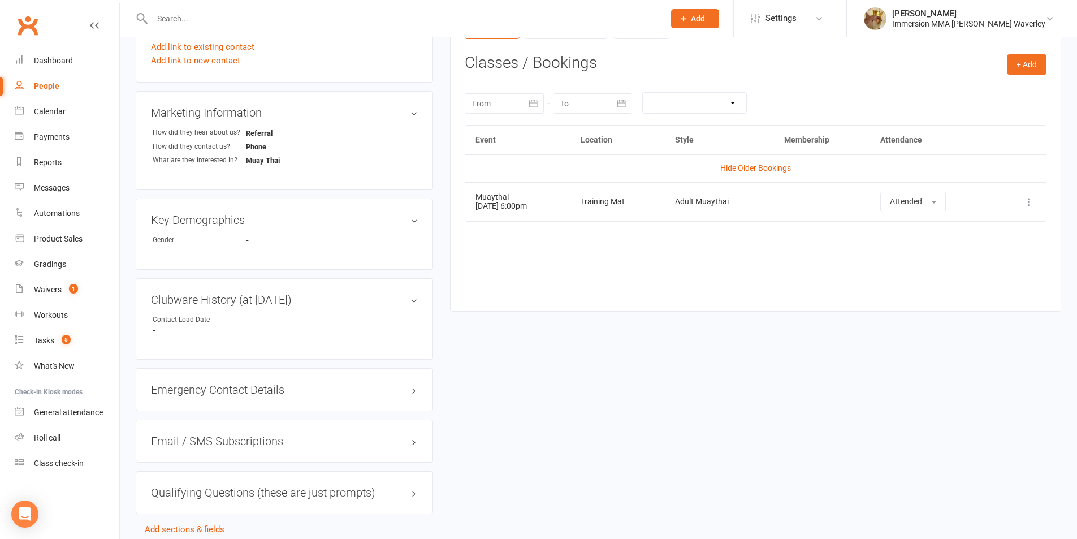
scroll to position [0, 0]
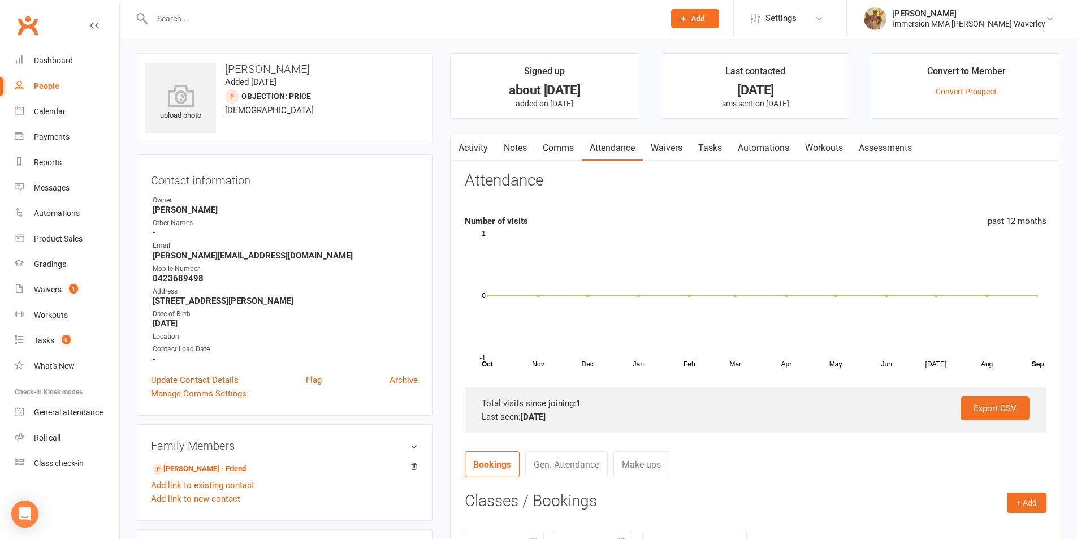
click at [513, 154] on link "Notes" at bounding box center [515, 148] width 39 height 26
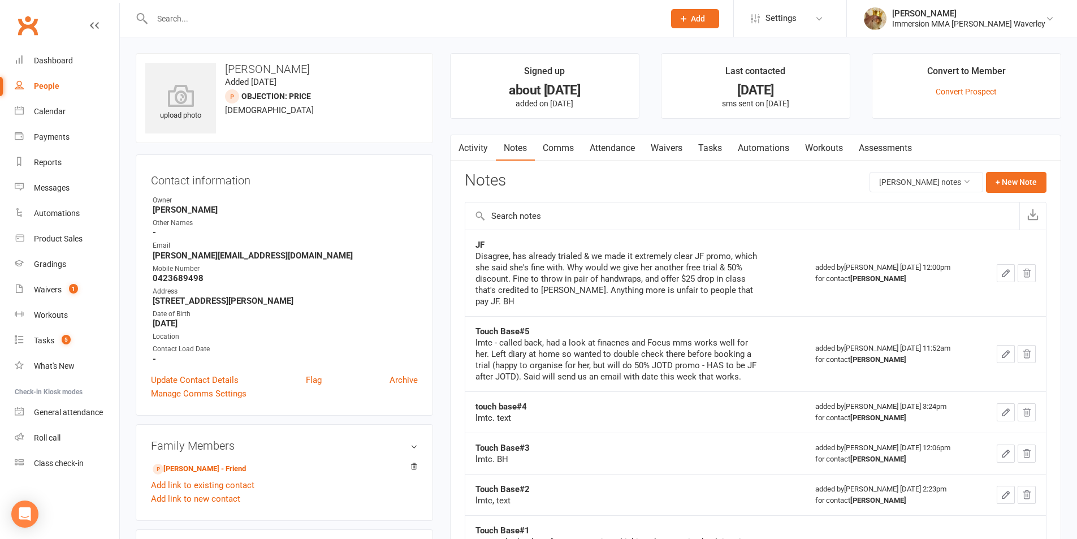
click at [623, 144] on link "Attendance" at bounding box center [612, 148] width 61 height 26
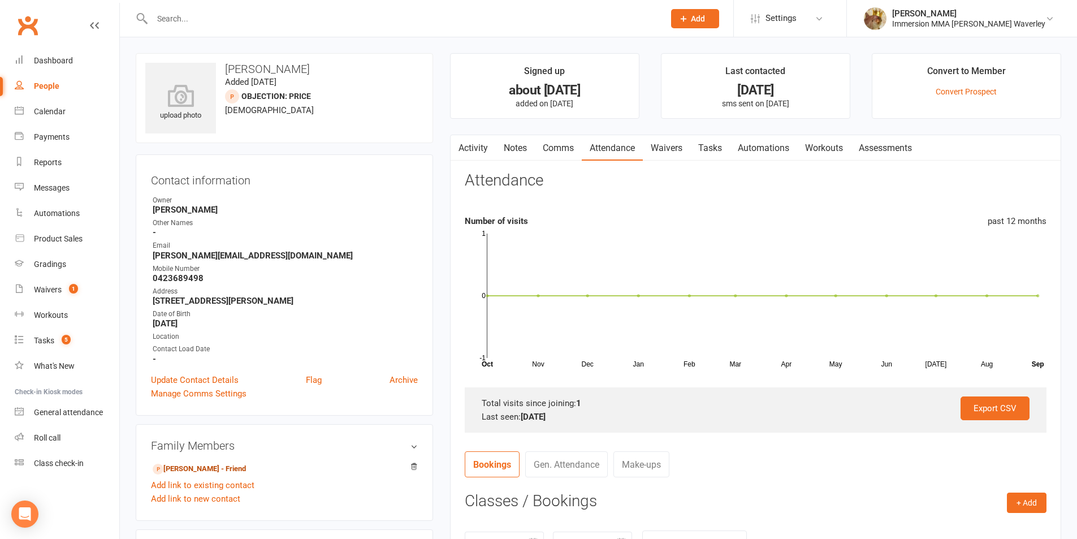
click at [522, 156] on link "Notes" at bounding box center [515, 148] width 39 height 26
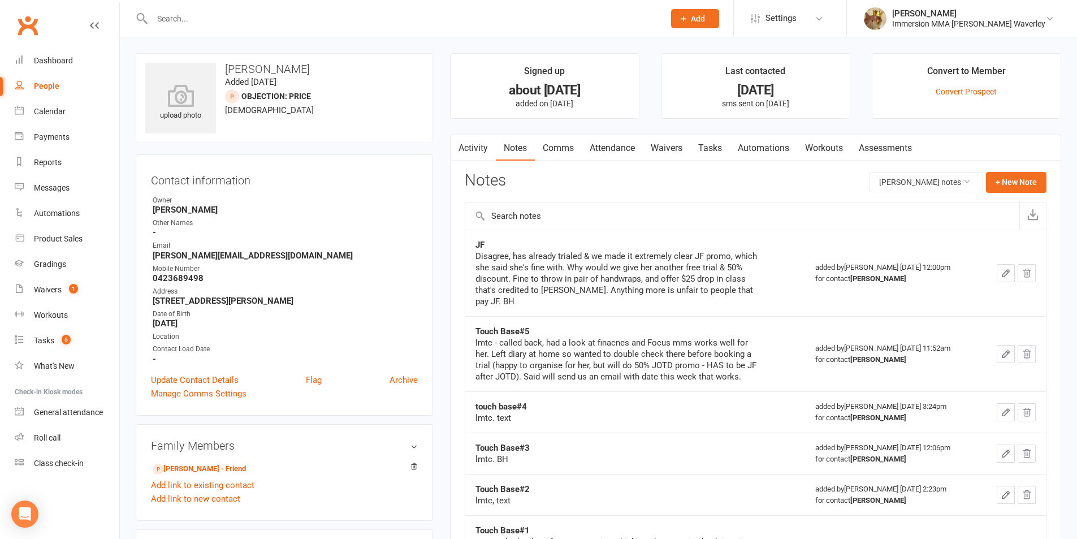
drag, startPoint x: 619, startPoint y: 164, endPoint x: 605, endPoint y: 158, distance: 14.9
click at [617, 159] on div "Activity Notes Comms Attendance Waivers Tasks Automations Workouts Assessments …" at bounding box center [755, 496] width 611 height 724
click at [608, 153] on link "Attendance" at bounding box center [612, 148] width 61 height 26
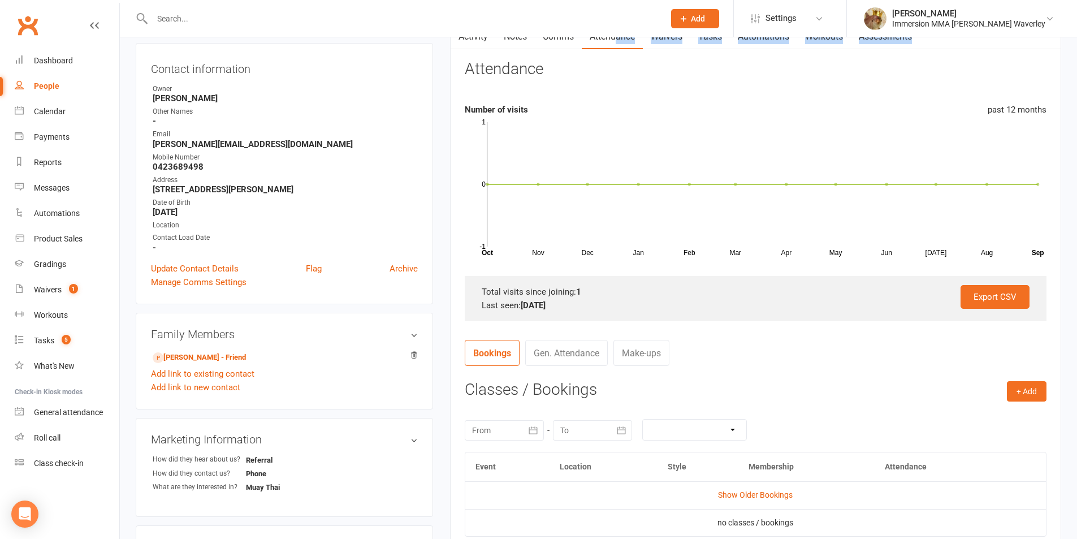
scroll to position [151, 0]
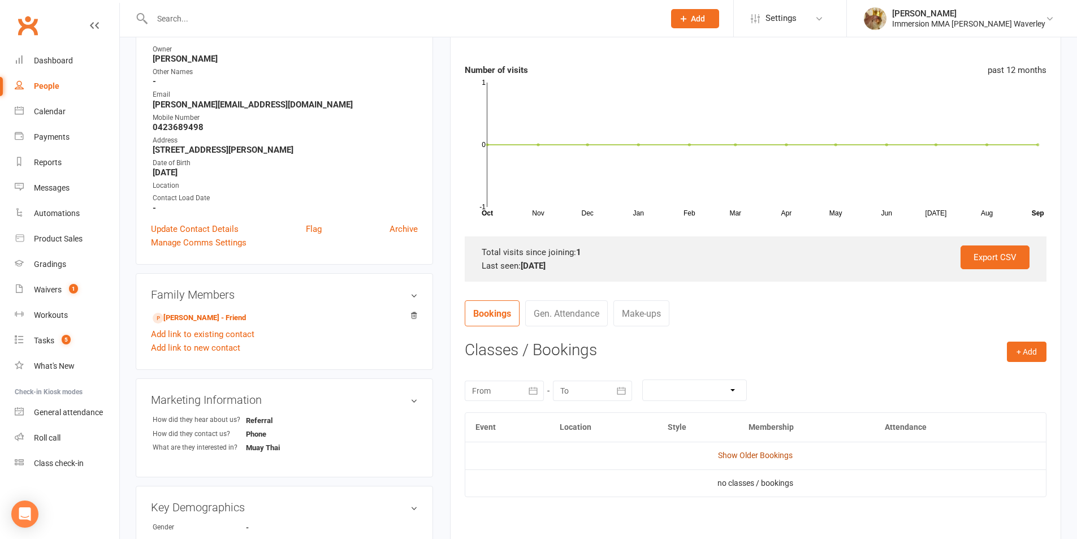
click at [757, 454] on link "Show Older Bookings" at bounding box center [755, 454] width 75 height 9
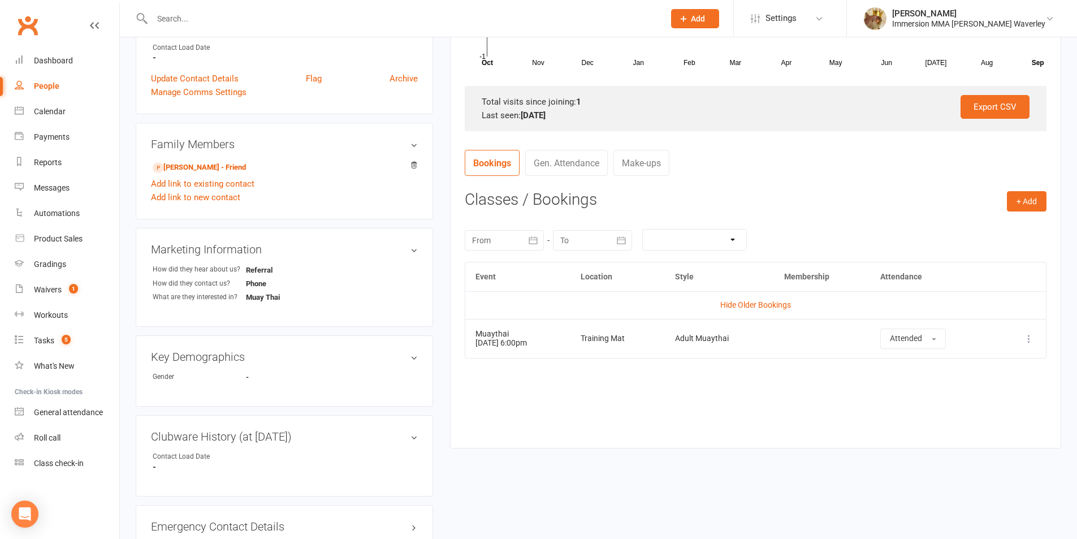
drag, startPoint x: 553, startPoint y: 348, endPoint x: 473, endPoint y: 339, distance: 80.2
click at [473, 339] on td "Muaythai [DATE] 6:00pm" at bounding box center [517, 338] width 105 height 39
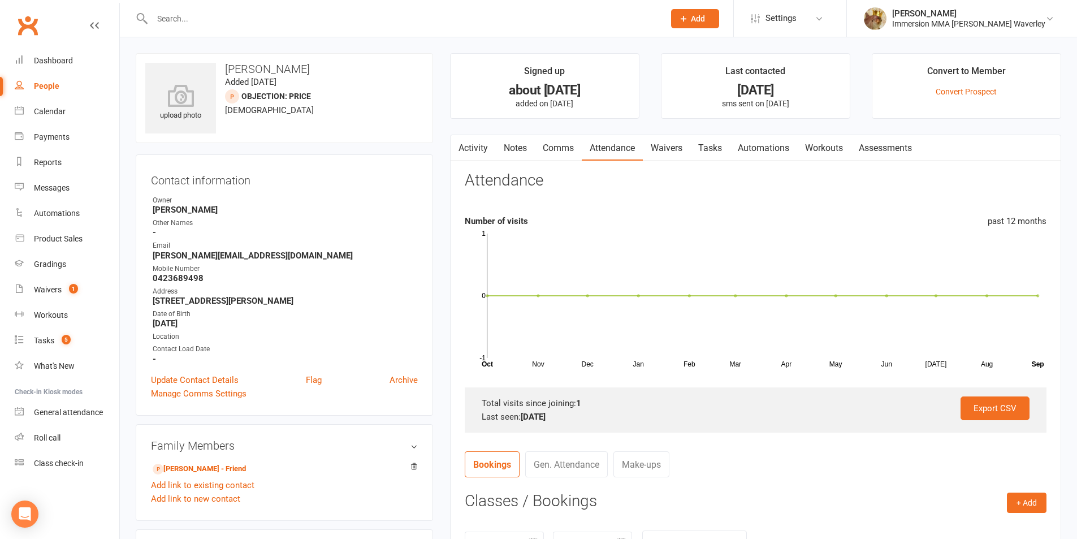
click at [525, 141] on link "Notes" at bounding box center [515, 148] width 39 height 26
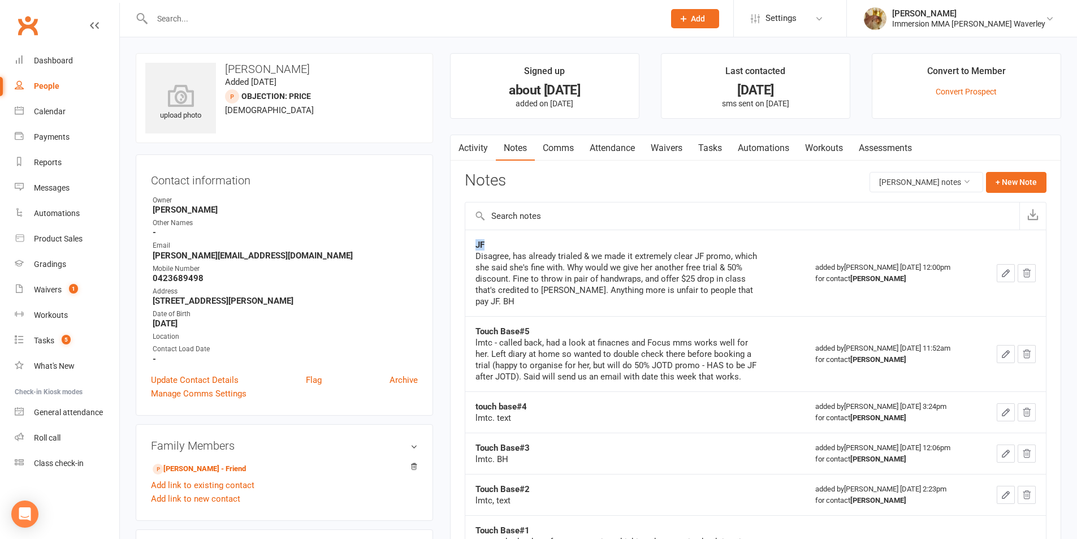
drag, startPoint x: 483, startPoint y: 244, endPoint x: 473, endPoint y: 244, distance: 10.2
click at [473, 244] on td "JF Disagree, has already trialed & we made it extremely clear JF promo, which s…" at bounding box center [635, 272] width 340 height 86
click at [492, 241] on div "JF" at bounding box center [616, 244] width 283 height 11
drag, startPoint x: 484, startPoint y: 243, endPoint x: 476, endPoint y: 245, distance: 8.1
click at [476, 245] on strong "JF" at bounding box center [479, 245] width 9 height 10
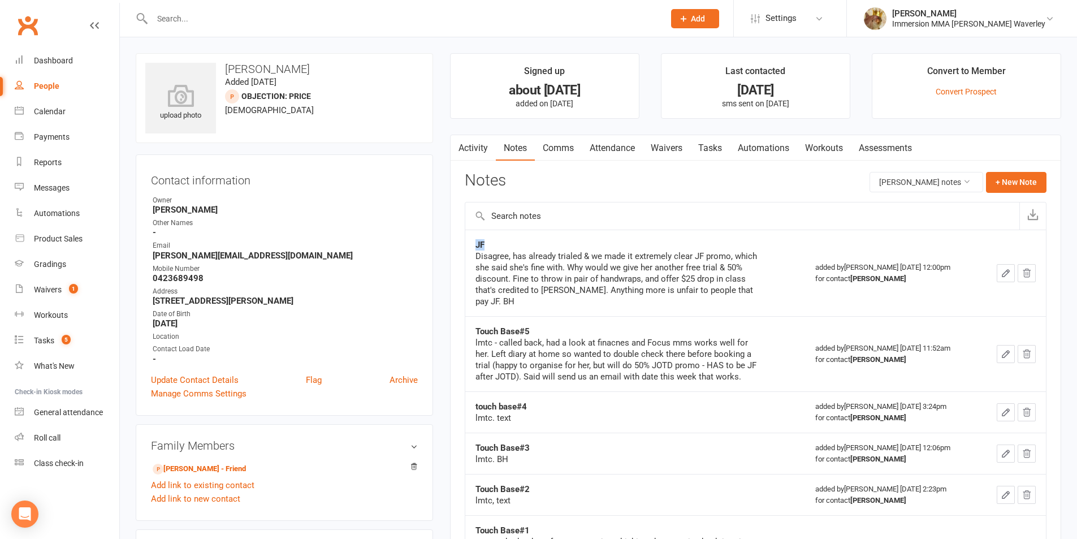
click at [487, 244] on div "JF" at bounding box center [616, 244] width 283 height 11
drag, startPoint x: 487, startPoint y: 244, endPoint x: 478, endPoint y: 245, distance: 9.1
click at [478, 245] on div "JF" at bounding box center [616, 244] width 283 height 11
click at [488, 245] on div "JF" at bounding box center [616, 244] width 283 height 11
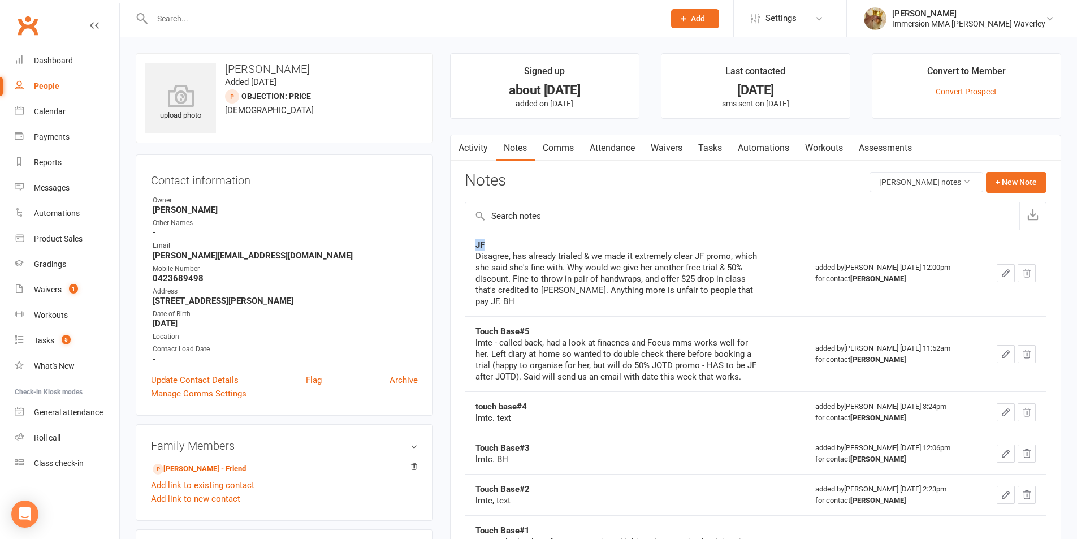
drag, startPoint x: 483, startPoint y: 244, endPoint x: 474, endPoint y: 245, distance: 8.5
click at [474, 245] on td "JF Disagree, has already trialed & we made it extremely clear JF promo, which s…" at bounding box center [635, 272] width 340 height 86
click at [492, 242] on div "JF" at bounding box center [616, 244] width 283 height 11
click at [493, 242] on div "JF" at bounding box center [616, 244] width 283 height 11
click at [495, 242] on div "JF" at bounding box center [616, 244] width 283 height 11
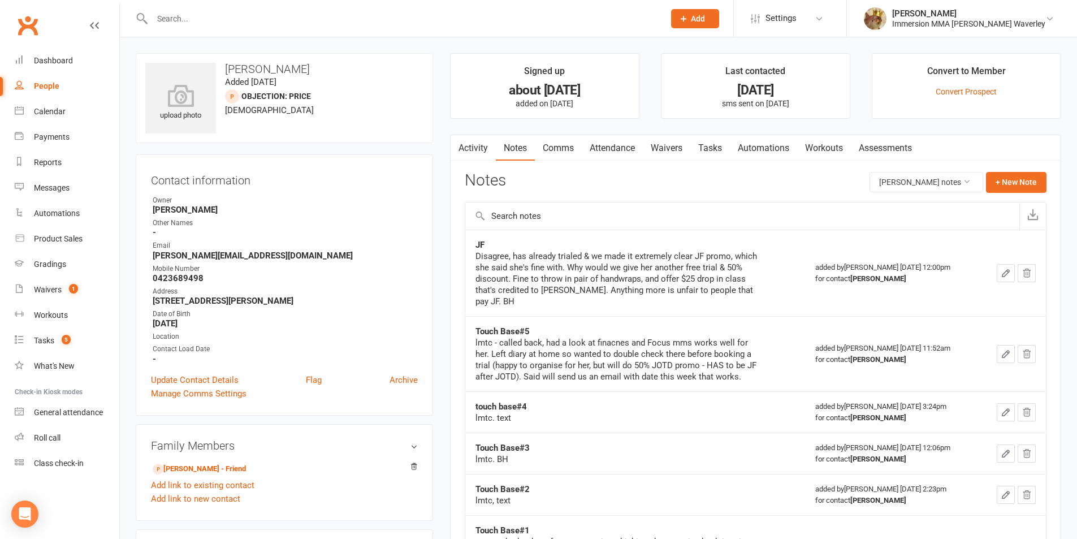
click at [669, 326] on div "Touch Base#5" at bounding box center [616, 331] width 283 height 11
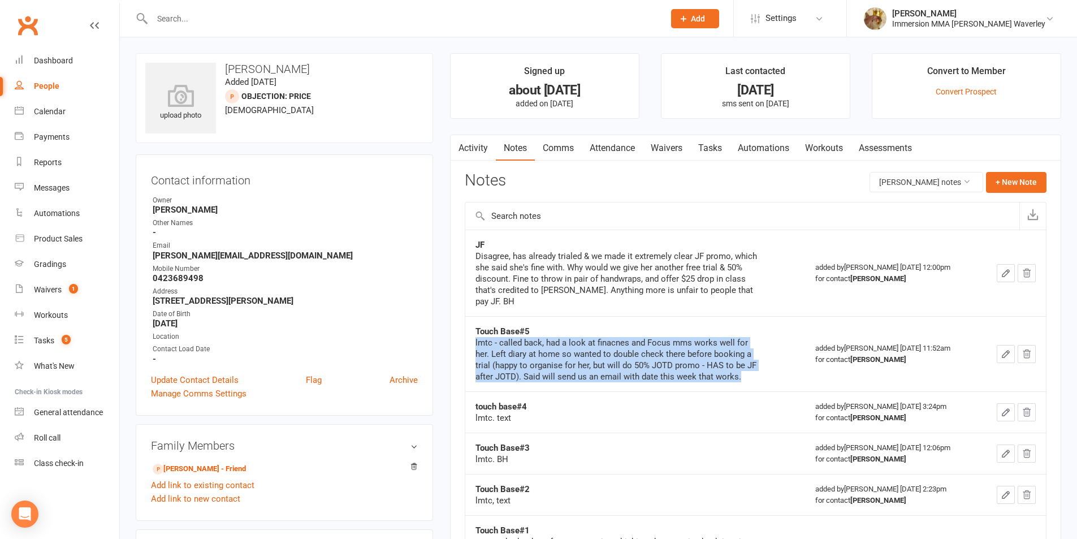
drag, startPoint x: 740, startPoint y: 367, endPoint x: 546, endPoint y: 308, distance: 202.7
click at [543, 316] on td "Touch Base#5 lmtc - called back, had a look at finacnes and Focus mms works wel…" at bounding box center [635, 353] width 340 height 75
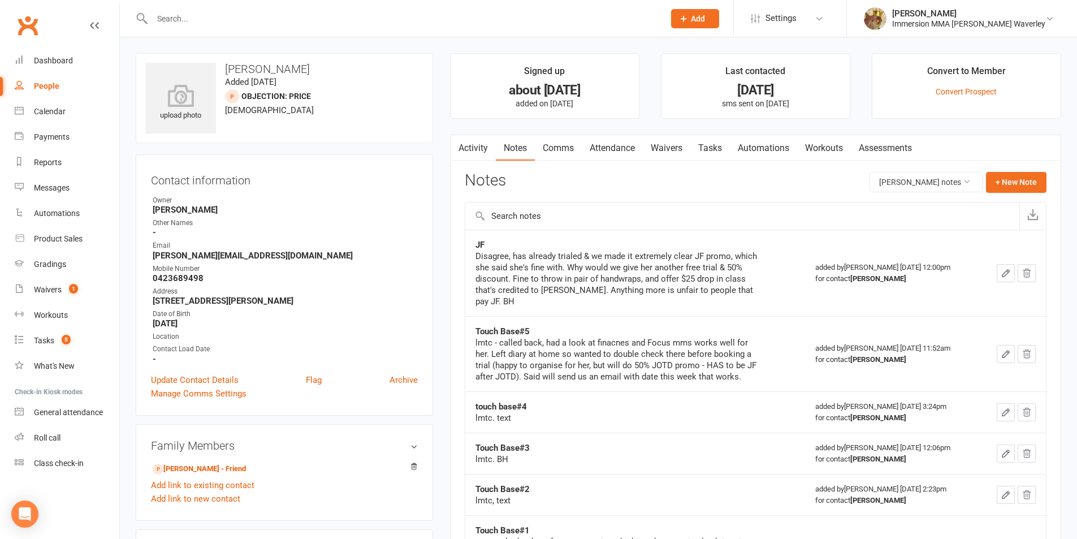
click at [555, 303] on td "JF Disagree, has already trialed & we made it extremely clear JF promo, which s…" at bounding box center [635, 272] width 340 height 86
click at [565, 147] on link "Comms" at bounding box center [558, 148] width 47 height 26
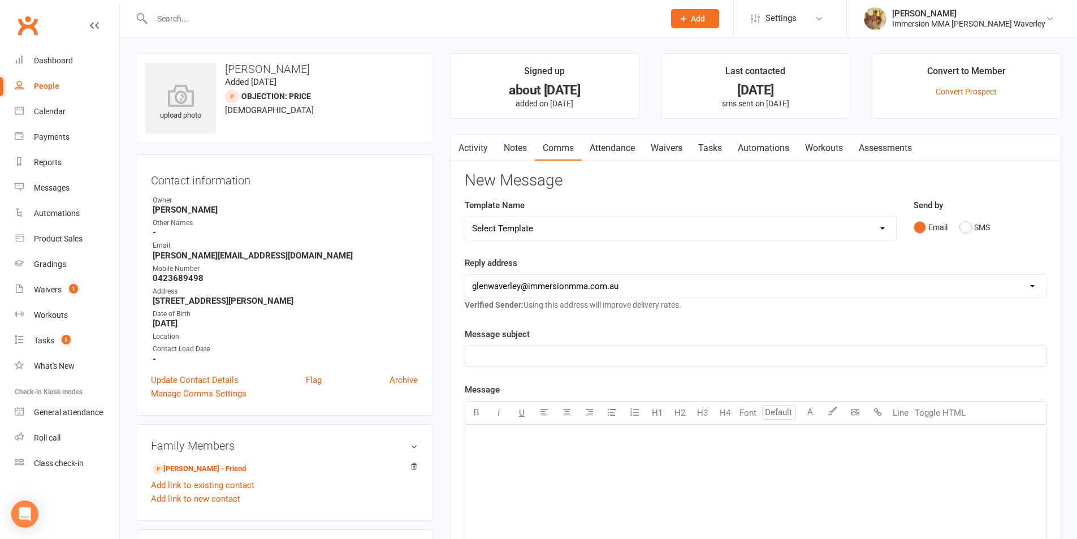
click at [552, 233] on select "Select Template [Email] Adult Appt Confirmation Email [SMS] Booking Confirmatio…" at bounding box center [680, 228] width 431 height 23
select select "9"
click at [465, 217] on select "Select Template [Email] Adult Appt Confirmation Email [SMS] Booking Confirmatio…" at bounding box center [680, 228] width 431 height 23
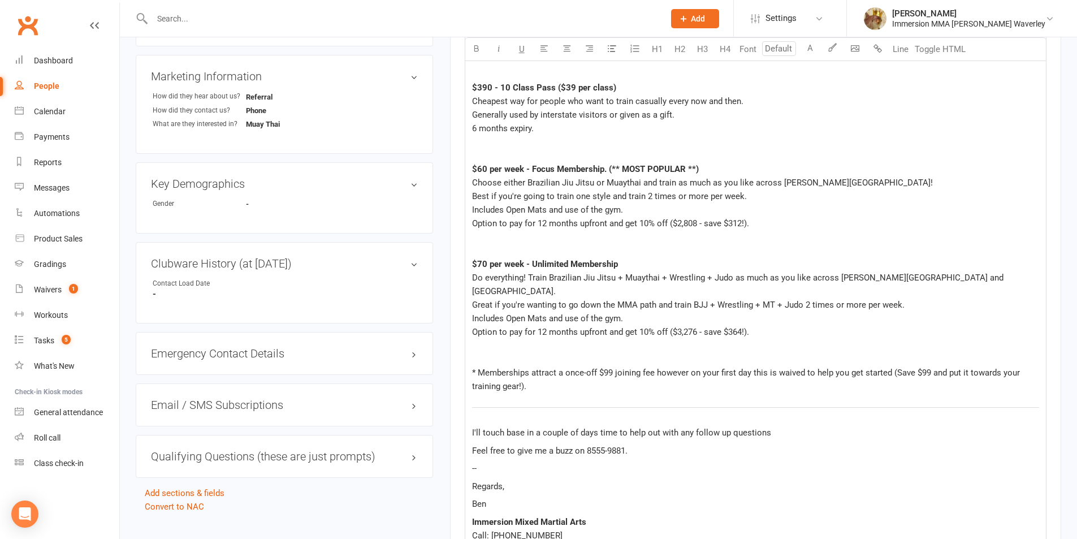
scroll to position [452, 0]
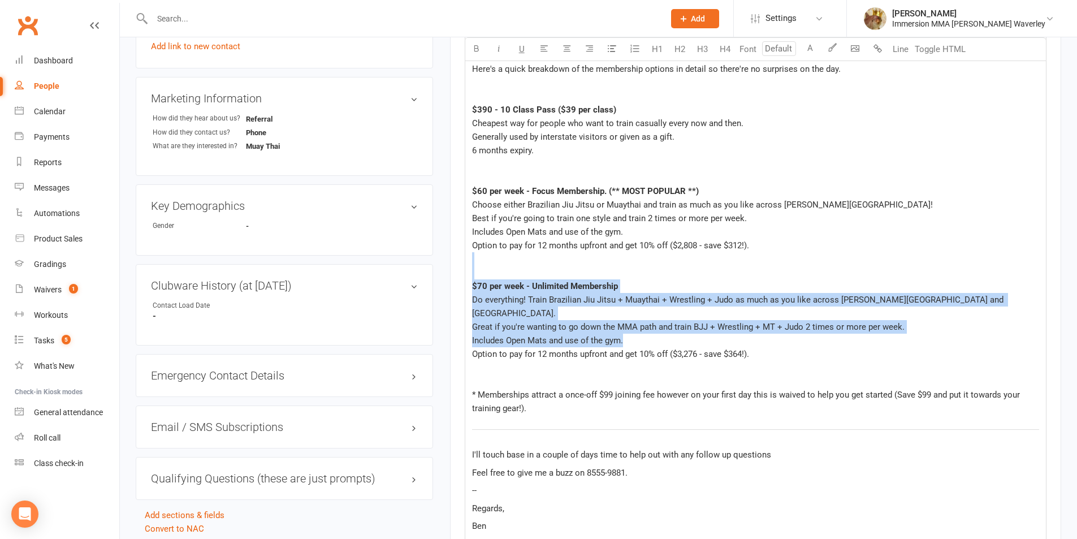
drag, startPoint x: 773, startPoint y: 330, endPoint x: 454, endPoint y: 262, distance: 325.9
click at [454, 262] on div "Activity Notes Comms Attendance Waivers Tasks Automations Workouts Assessments …" at bounding box center [755, 271] width 611 height 1179
click at [735, 322] on span "Great if you're wanting to go down the MMA path and train BJJ + Wrestling + MT …" at bounding box center [688, 327] width 432 height 10
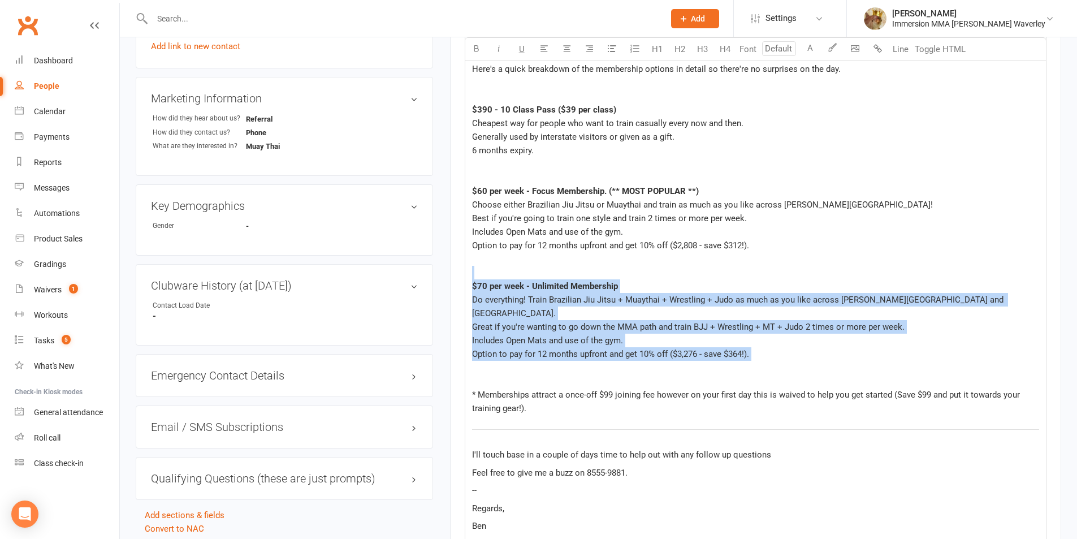
drag, startPoint x: 782, startPoint y: 348, endPoint x: 459, endPoint y: 269, distance: 332.7
click at [459, 269] on div "Activity Notes Comms Attendance Waivers Tasks Automations Workouts Assessments …" at bounding box center [755, 271] width 611 height 1179
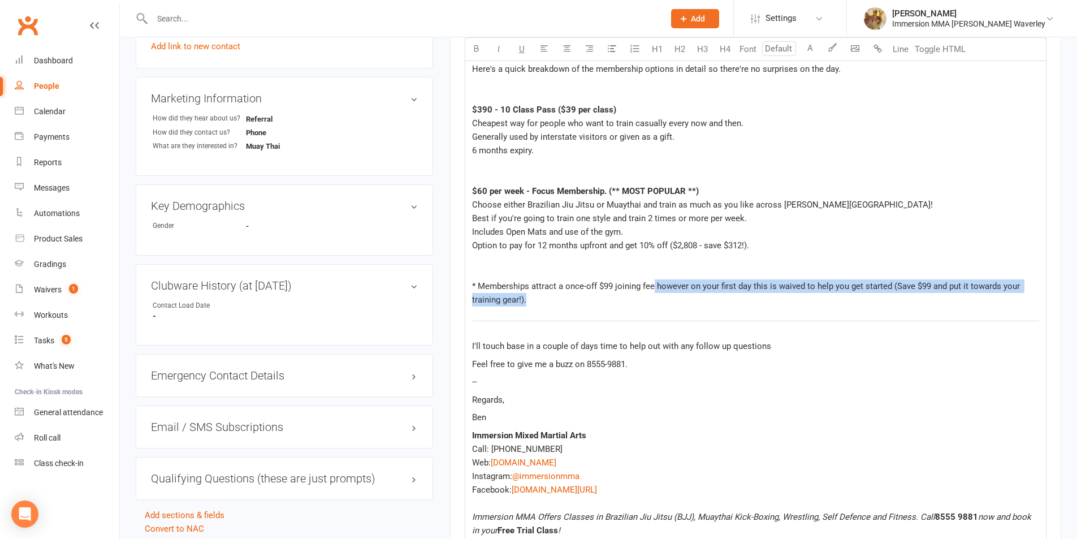
drag, startPoint x: 654, startPoint y: 287, endPoint x: 654, endPoint y: 299, distance: 11.9
click at [654, 299] on div "* Memberships attract a once-off $99 joining fee however on your first day this…" at bounding box center [755, 292] width 567 height 27
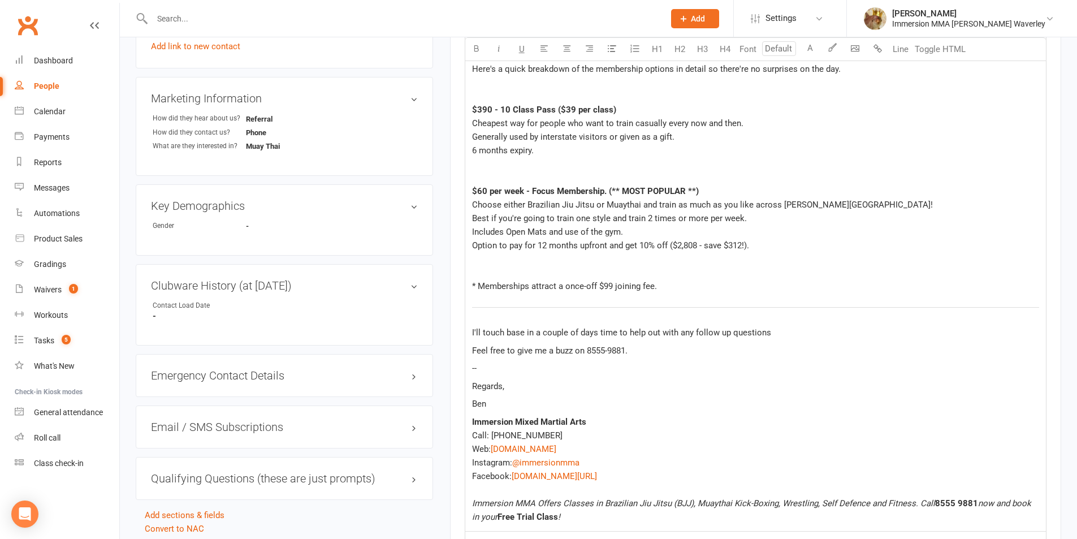
scroll to position [724, 0]
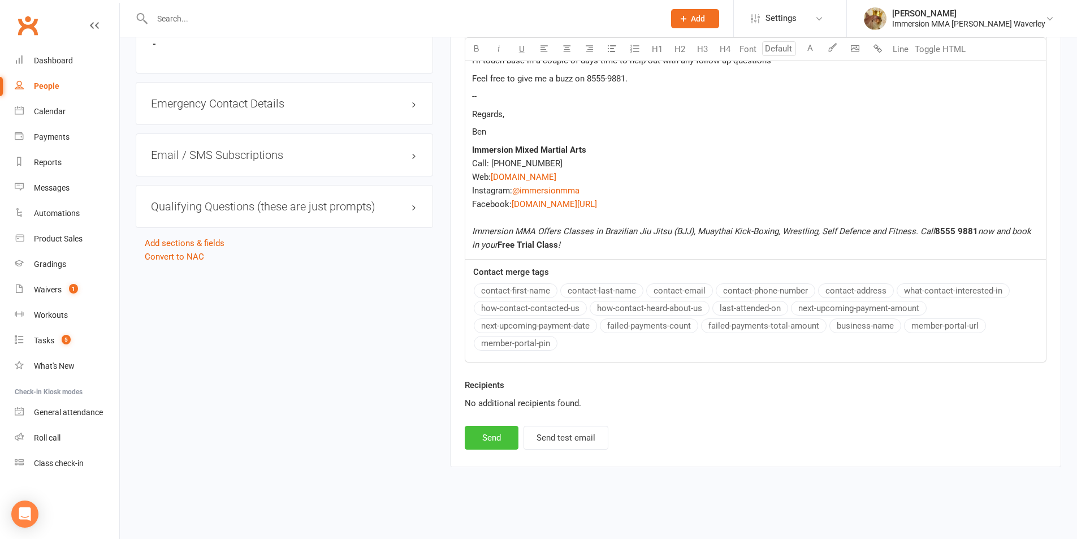
click at [492, 433] on button "Send" at bounding box center [492, 438] width 54 height 24
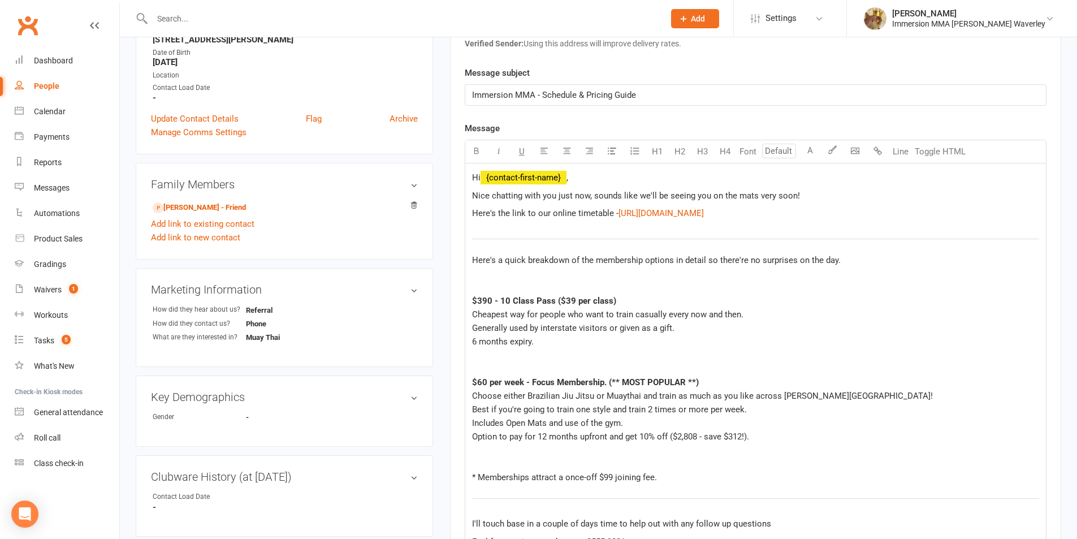
scroll to position [0, 0]
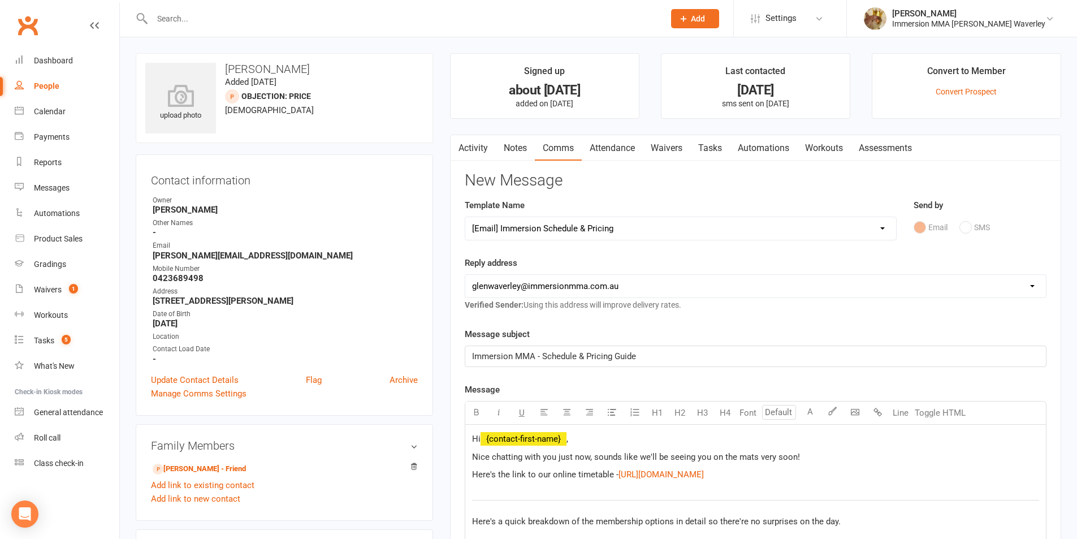
select select
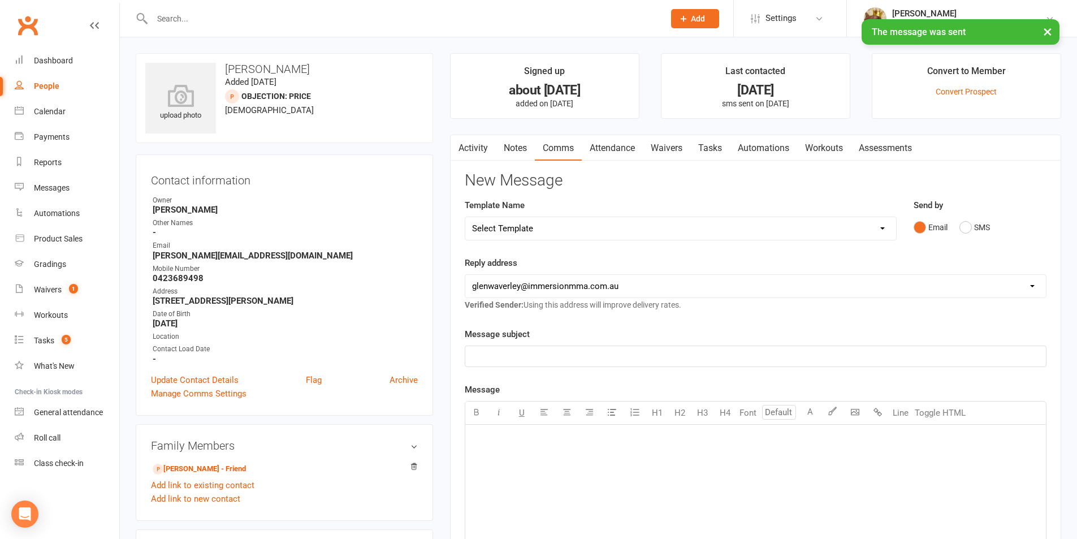
click at [515, 151] on link "Notes" at bounding box center [515, 148] width 39 height 26
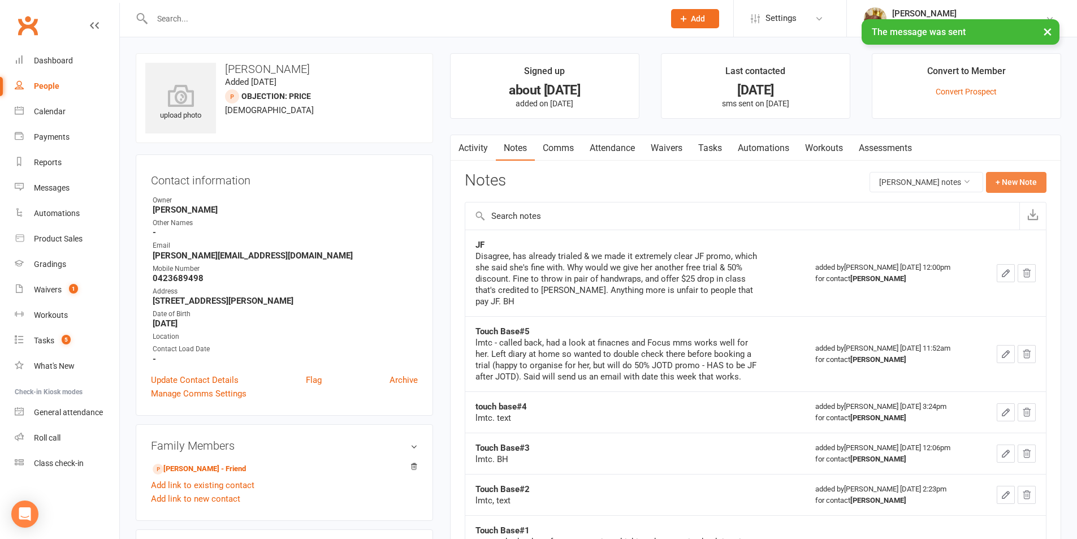
click at [999, 180] on button "+ New Note" at bounding box center [1016, 182] width 60 height 20
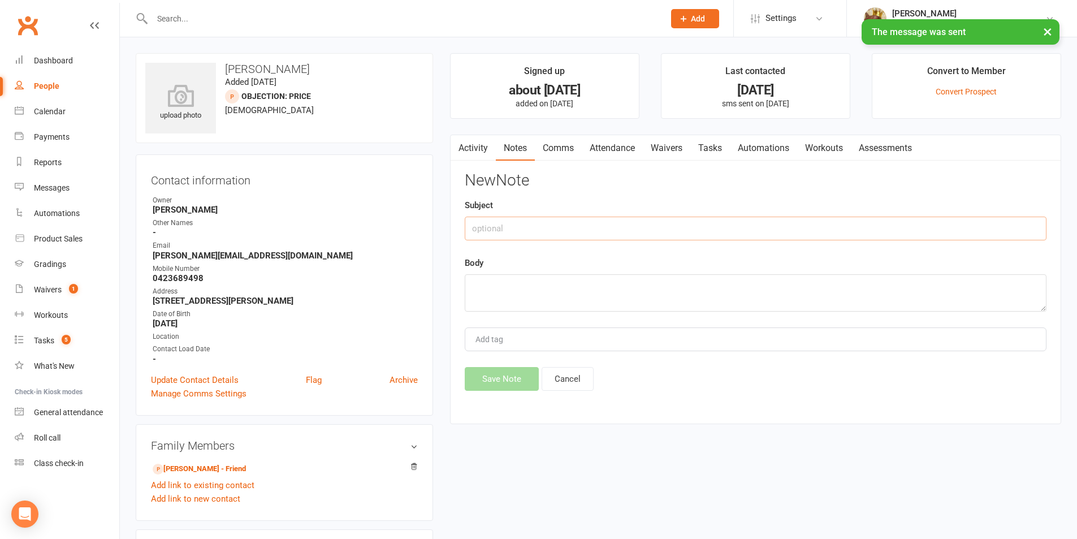
click at [754, 236] on input "text" at bounding box center [756, 228] width 582 height 24
type input "Return"
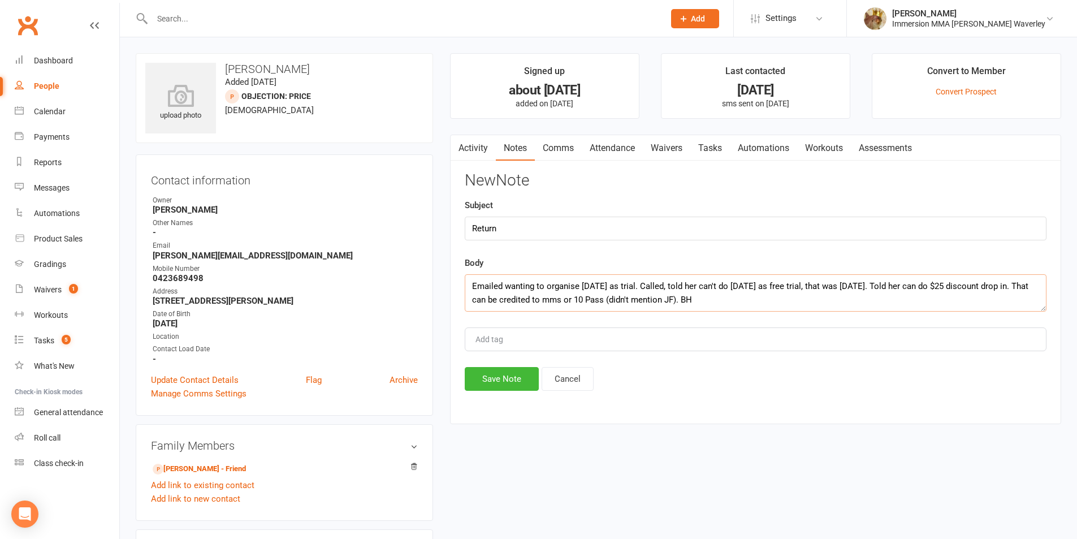
type textarea "Emailed wanting to organise tomorrow as trial. Called, told her can't do tomorr…"
click at [519, 375] on button "Save Note" at bounding box center [502, 379] width 74 height 24
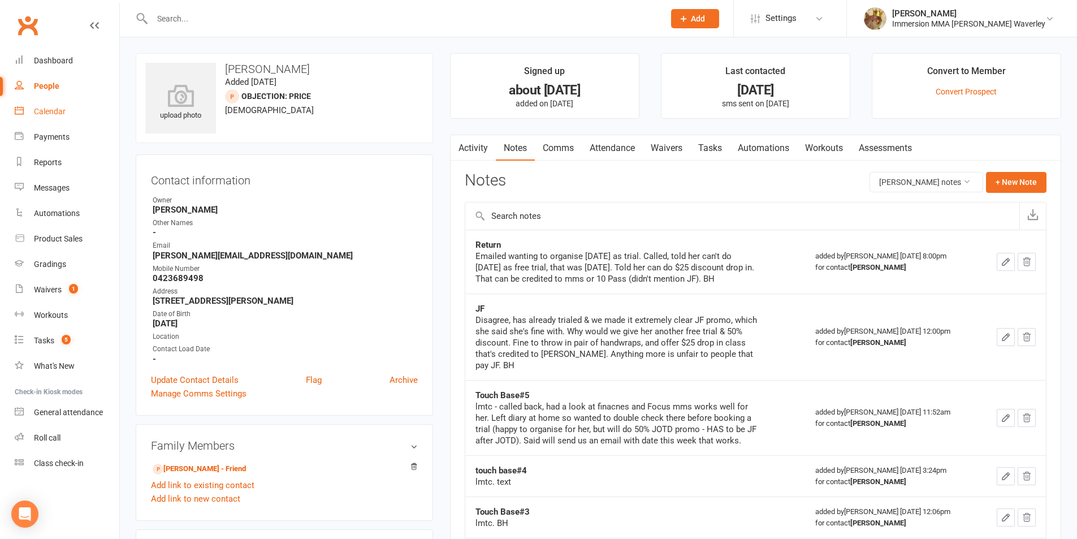
click at [609, 146] on link "Attendance" at bounding box center [612, 148] width 61 height 26
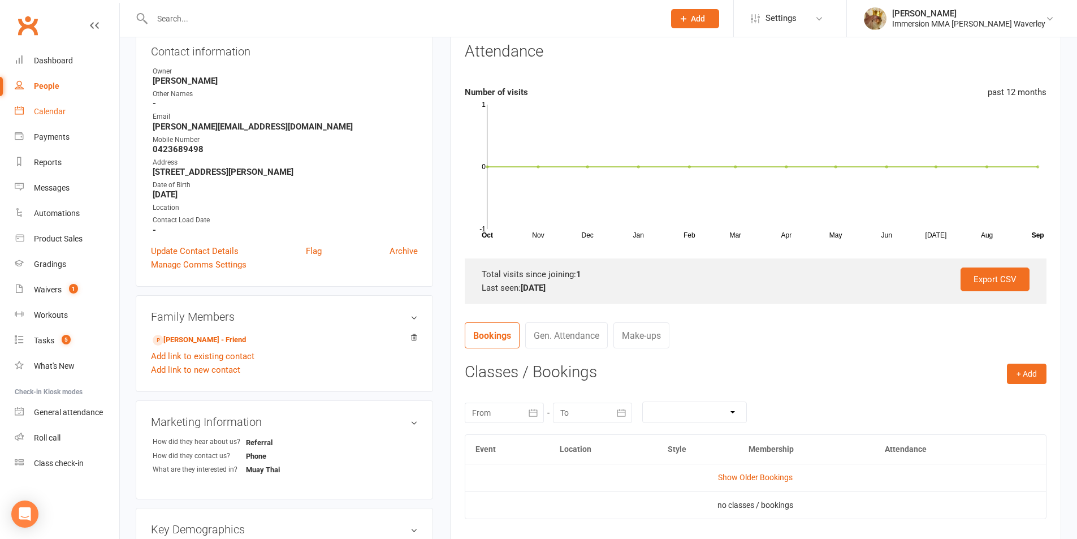
scroll to position [151, 0]
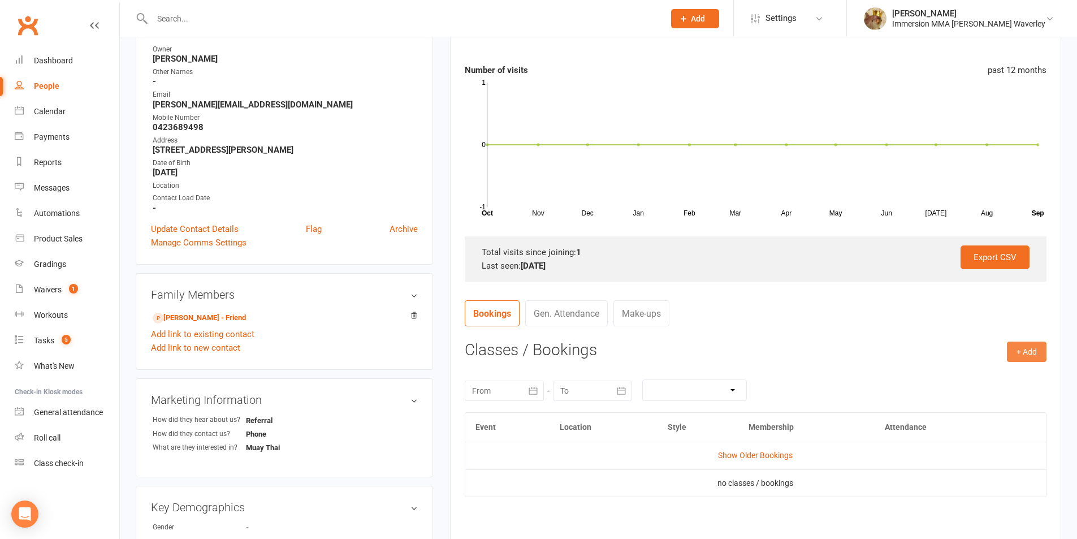
click at [1021, 347] on button "+ Add" at bounding box center [1026, 351] width 40 height 20
click at [970, 378] on link "Book Event" at bounding box center [990, 377] width 112 height 23
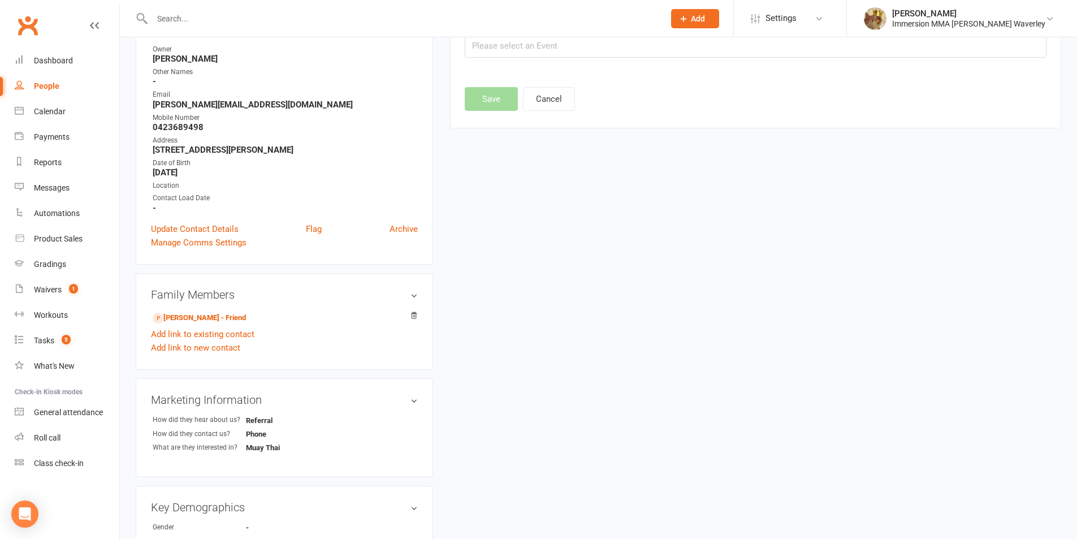
scroll to position [78, 0]
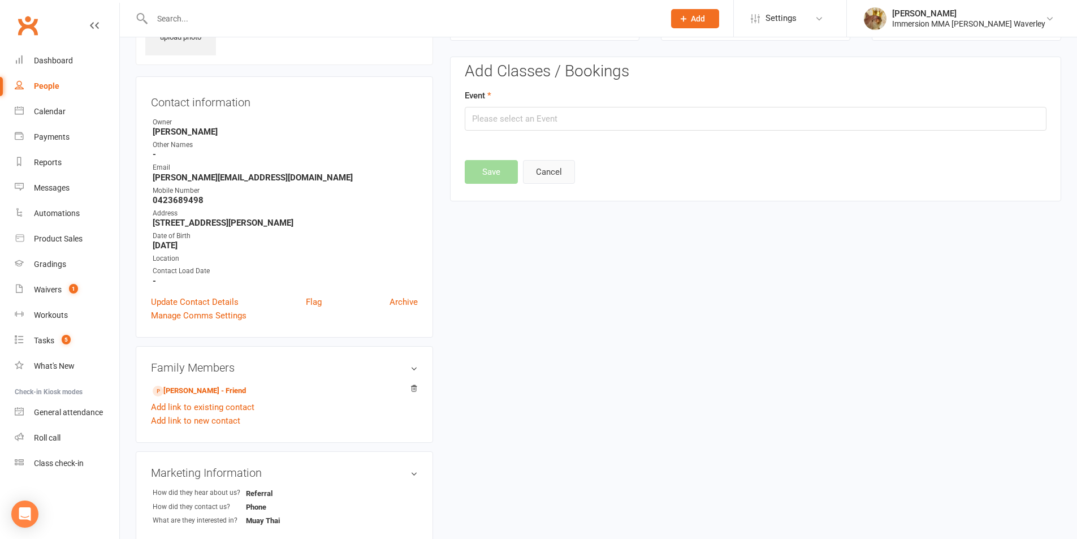
click at [556, 172] on button "Cancel" at bounding box center [549, 172] width 52 height 24
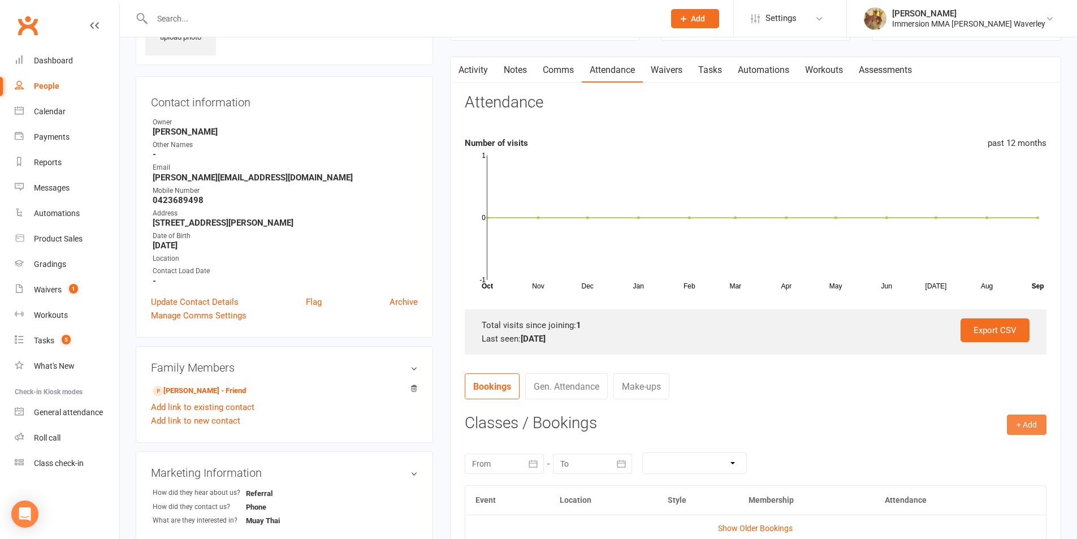
click at [1031, 429] on button "+ Add" at bounding box center [1026, 424] width 40 height 20
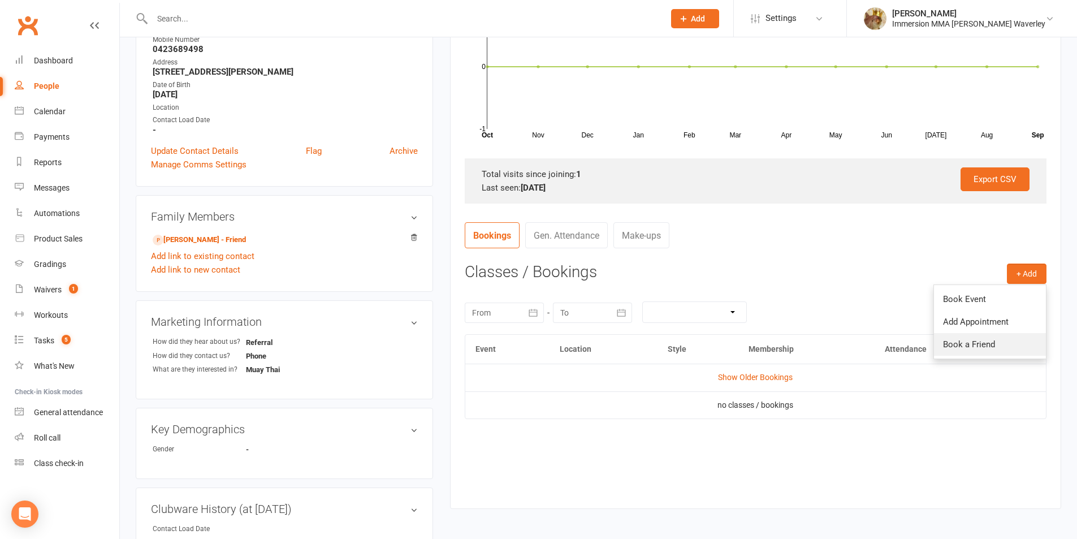
click at [973, 350] on link "Book a Friend" at bounding box center [990, 344] width 112 height 23
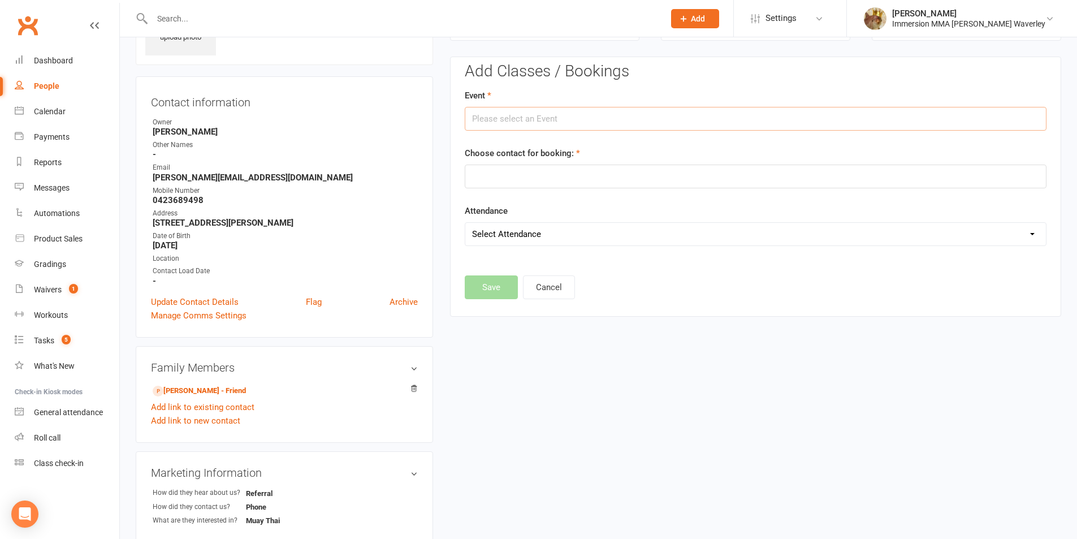
click at [556, 109] on input "text" at bounding box center [756, 119] width 582 height 24
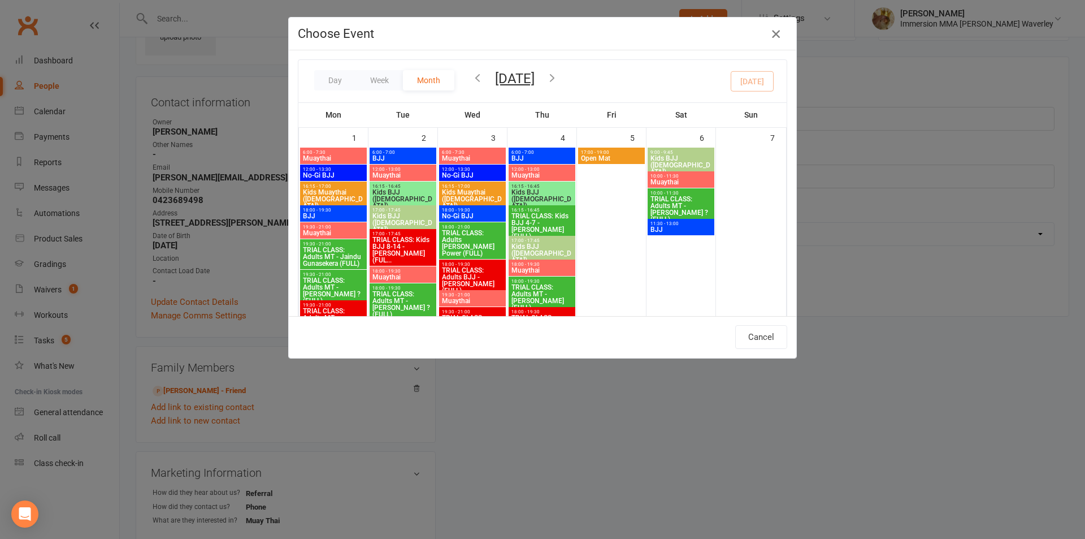
click at [776, 39] on icon "button" at bounding box center [776, 34] width 14 height 14
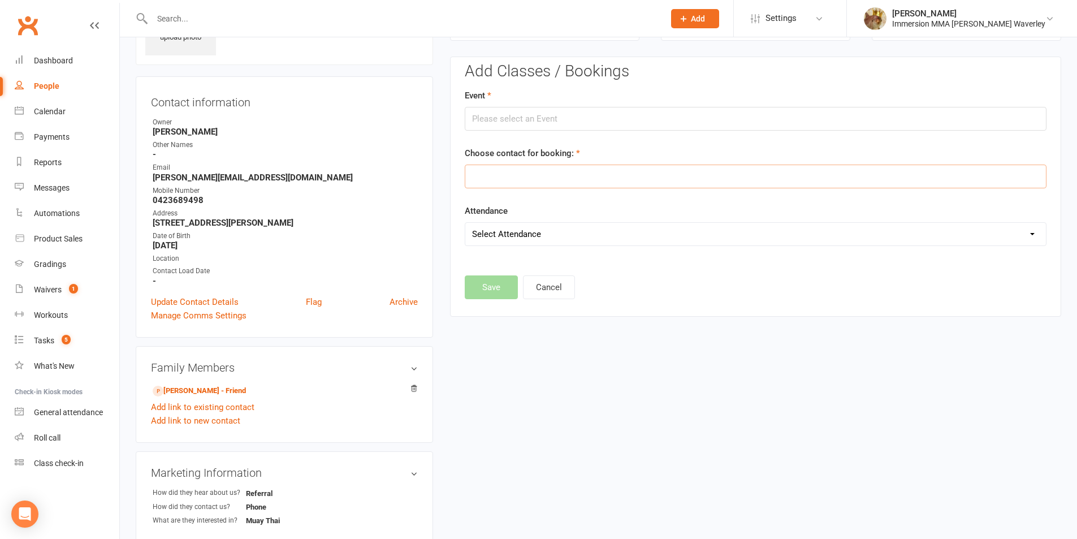
click at [565, 167] on input "text" at bounding box center [756, 176] width 582 height 24
click at [556, 287] on button "Cancel" at bounding box center [549, 287] width 52 height 24
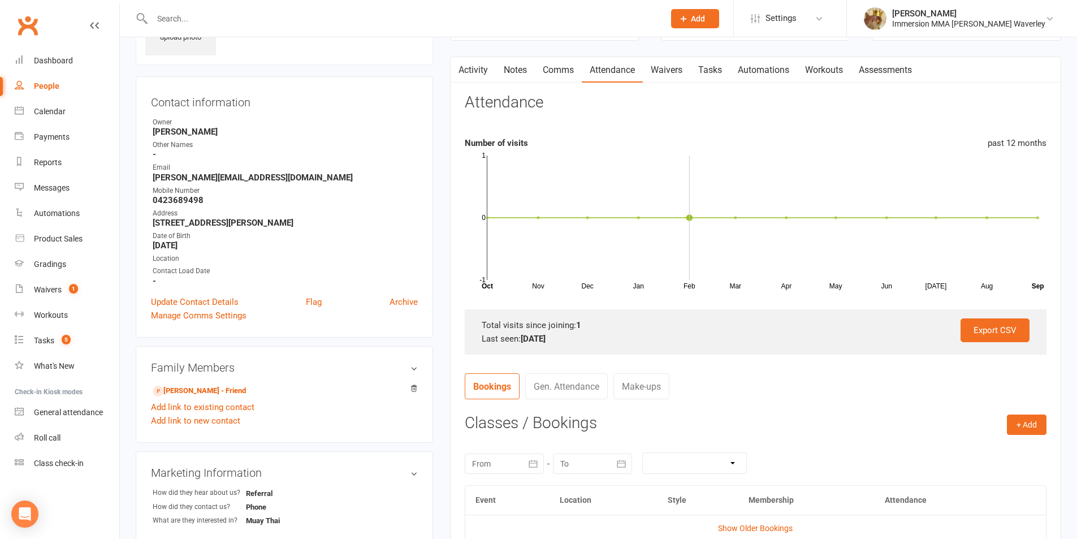
scroll to position [229, 0]
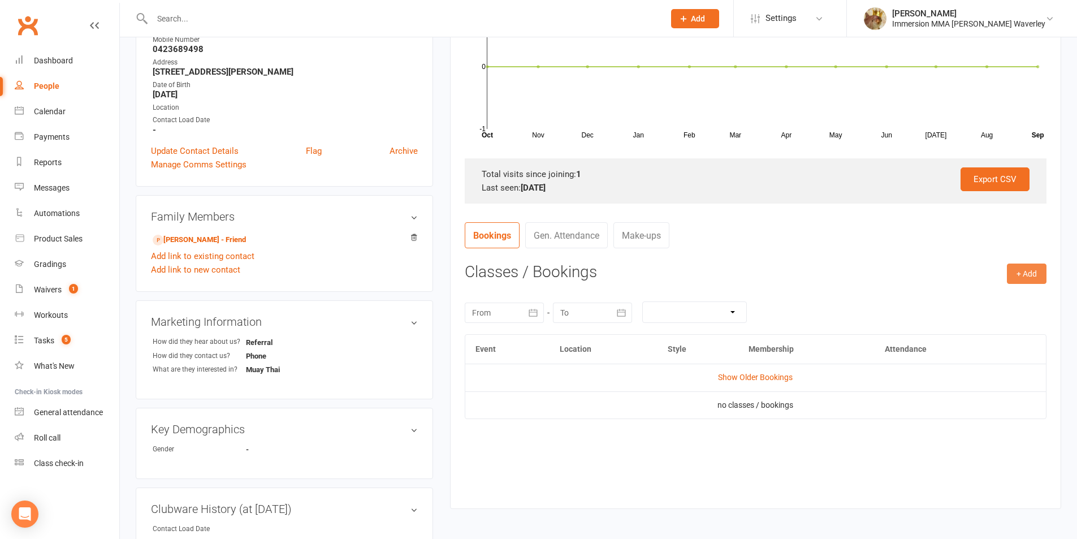
click at [1024, 270] on button "+ Add" at bounding box center [1026, 273] width 40 height 20
click at [1002, 307] on link "Book Event" at bounding box center [990, 299] width 112 height 23
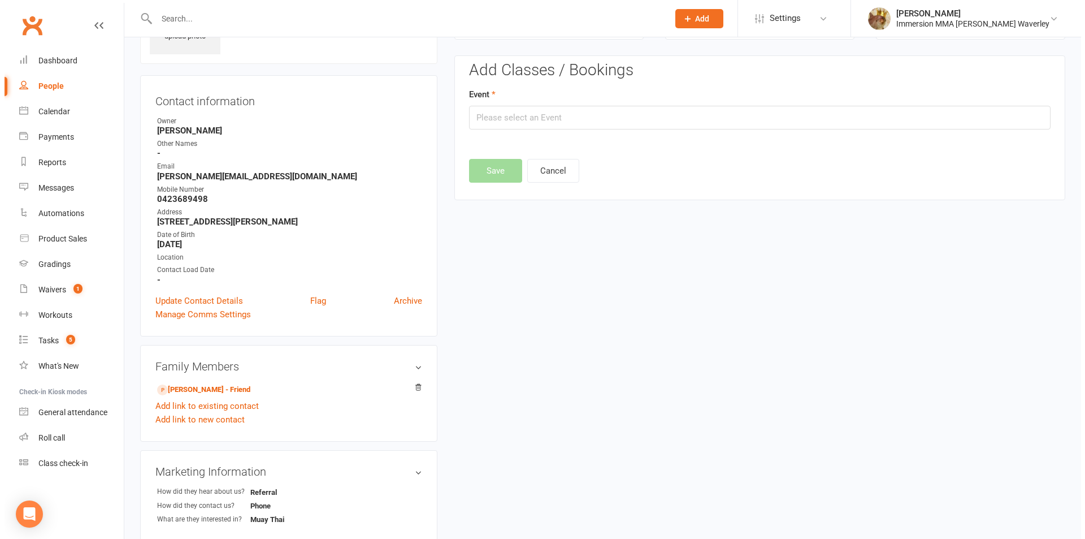
scroll to position [78, 0]
click at [617, 121] on input "text" at bounding box center [756, 119] width 582 height 24
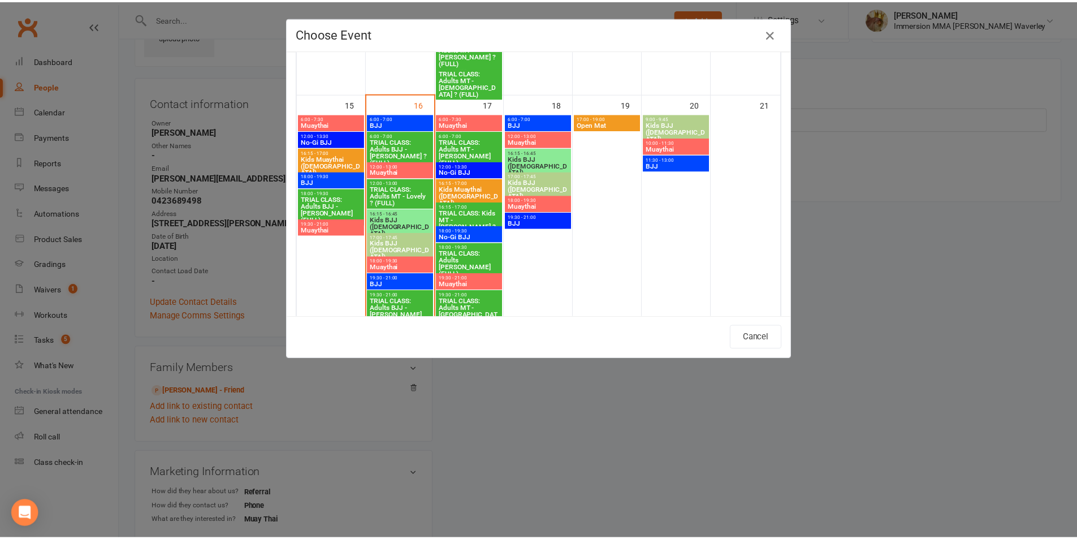
scroll to position [753, 0]
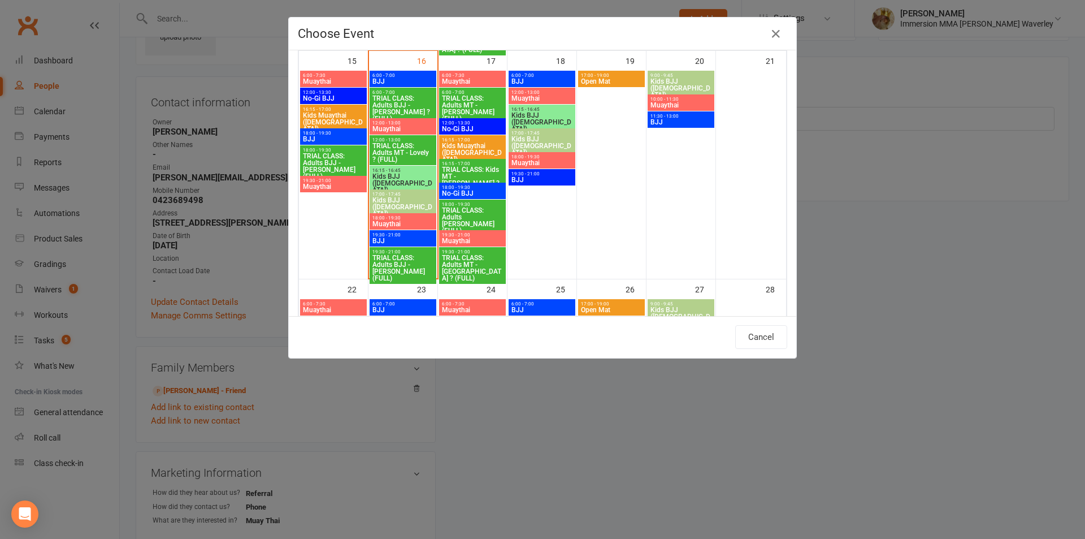
click at [463, 240] on span "Muaythai" at bounding box center [472, 240] width 62 height 7
type input "Muaythai - Sep 17, 2025 7:30:00 PM"
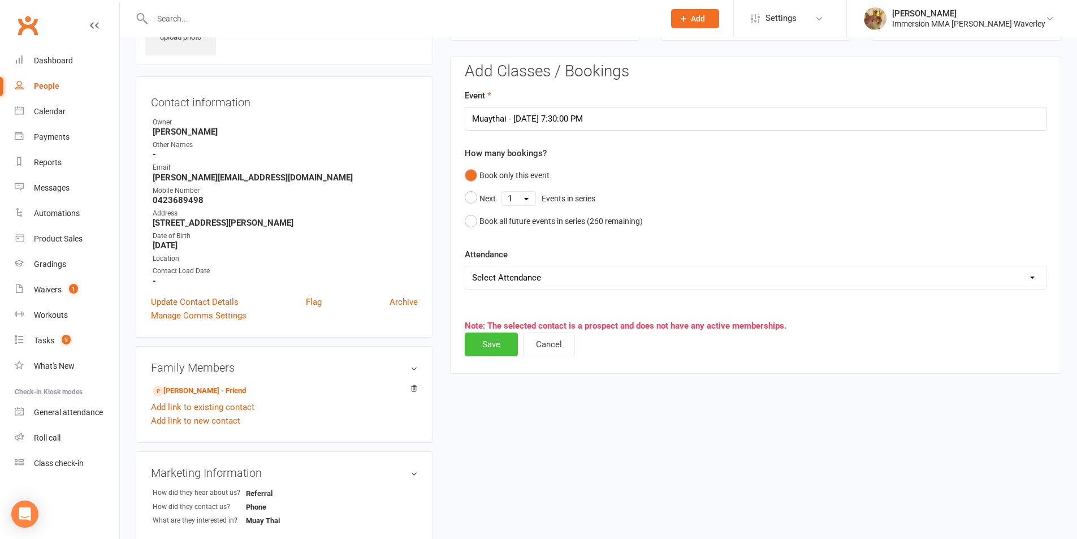
click at [488, 341] on button "Save" at bounding box center [491, 344] width 53 height 24
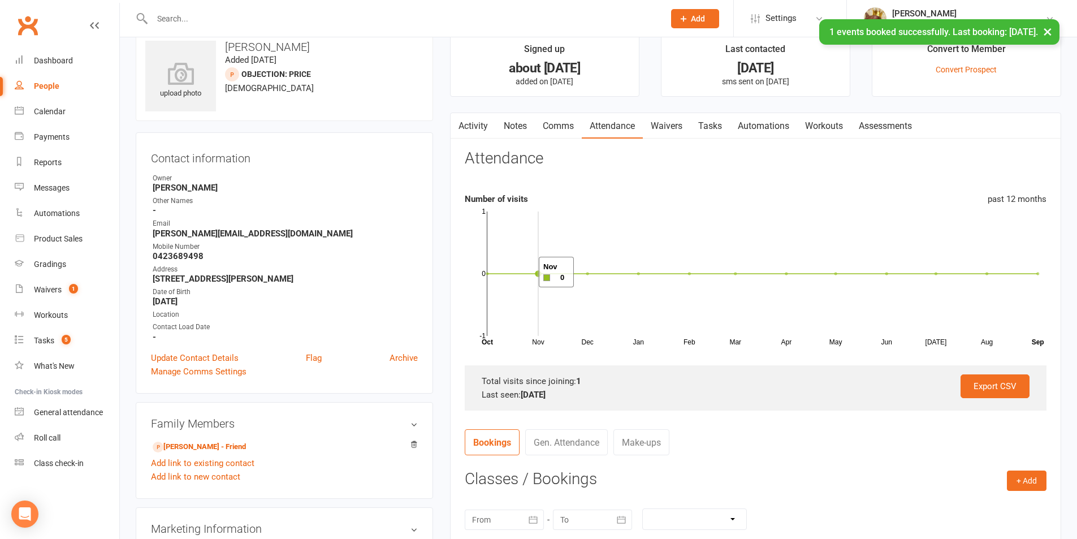
scroll to position [0, 0]
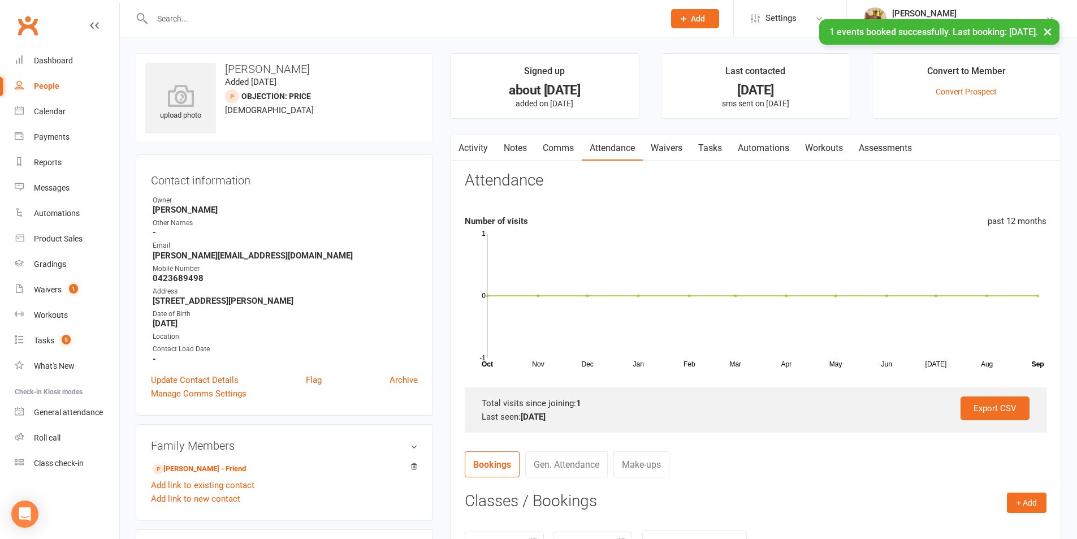
click at [523, 144] on link "Notes" at bounding box center [515, 148] width 39 height 26
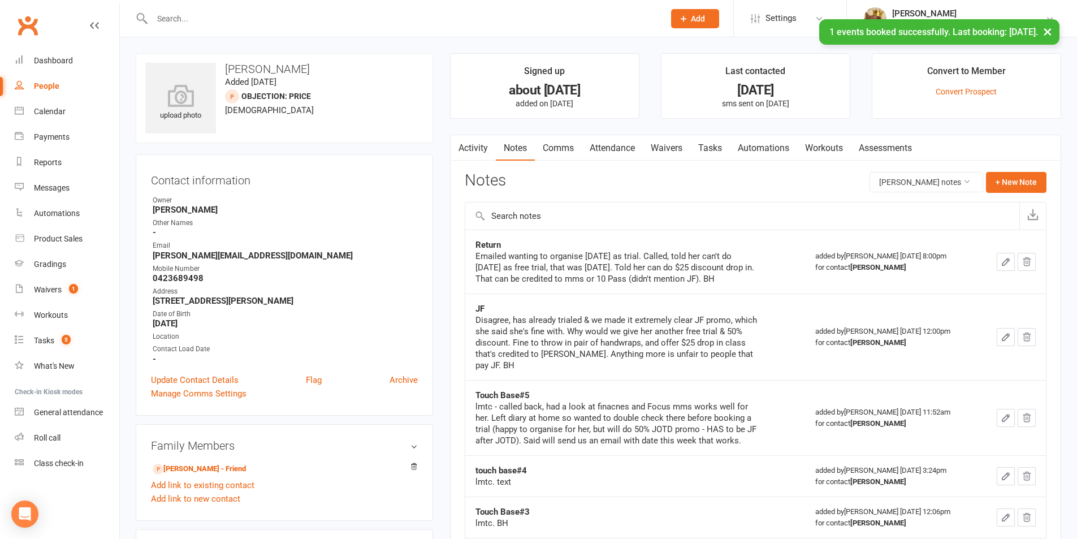
click at [720, 144] on link "Tasks" at bounding box center [710, 148] width 40 height 26
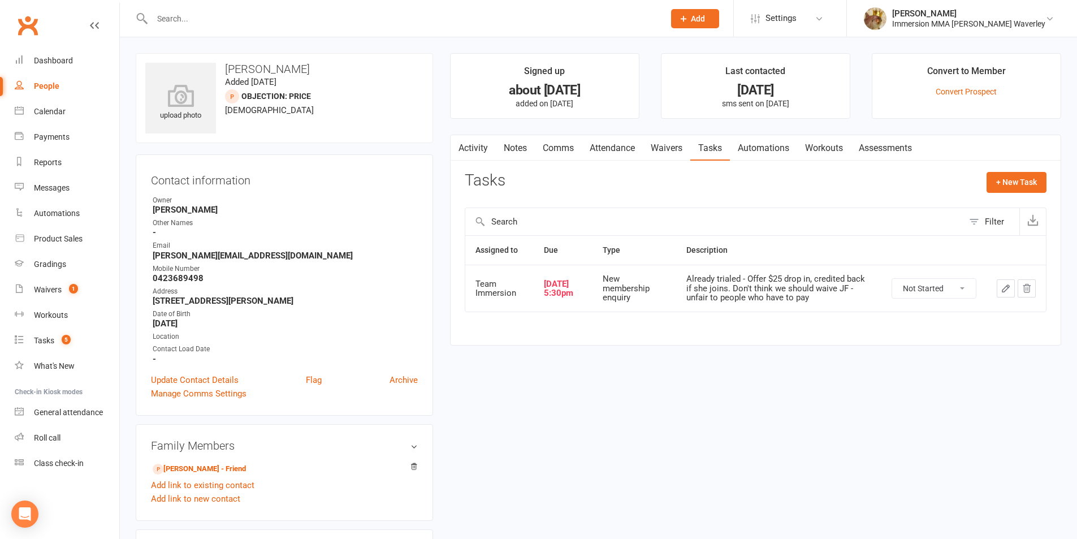
click at [1004, 289] on icon "button" at bounding box center [1005, 288] width 10 height 10
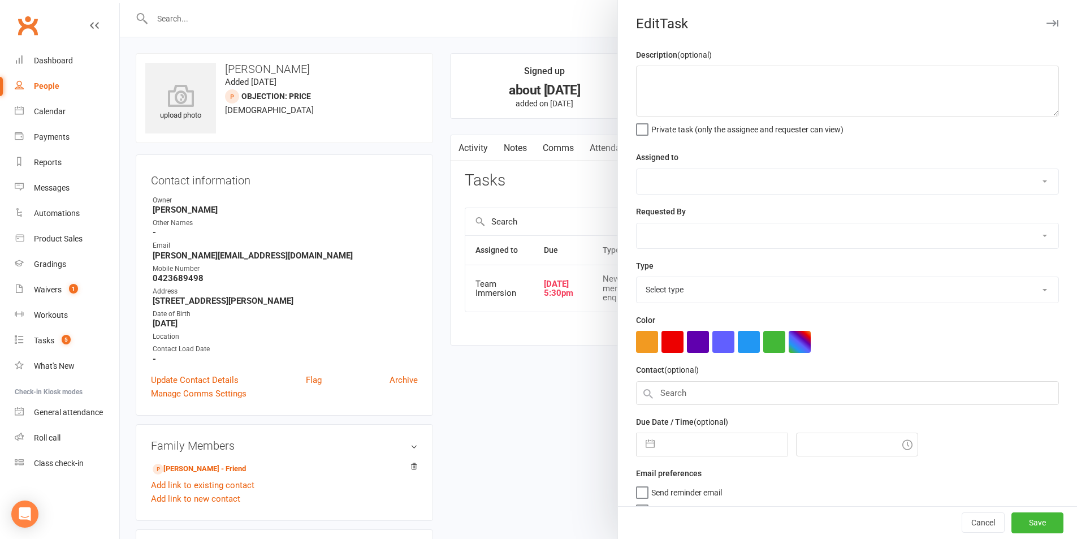
type textarea "Already trialed - Offer $25 drop in, credited back if she joins. Don't think we…"
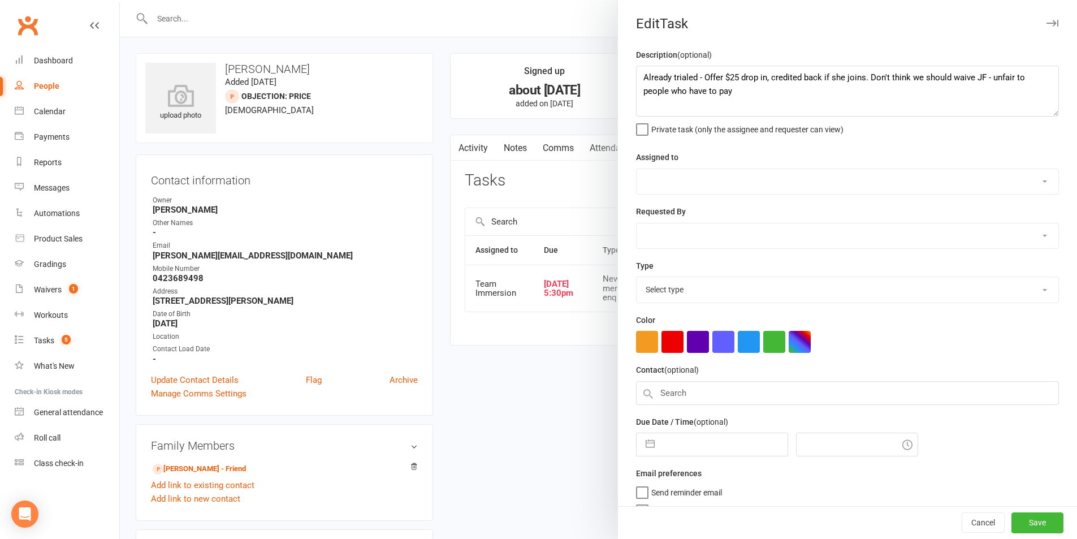
select select "48837"
select select "48840"
type input "[DATE]"
type input "5:30pm"
select select "27312"
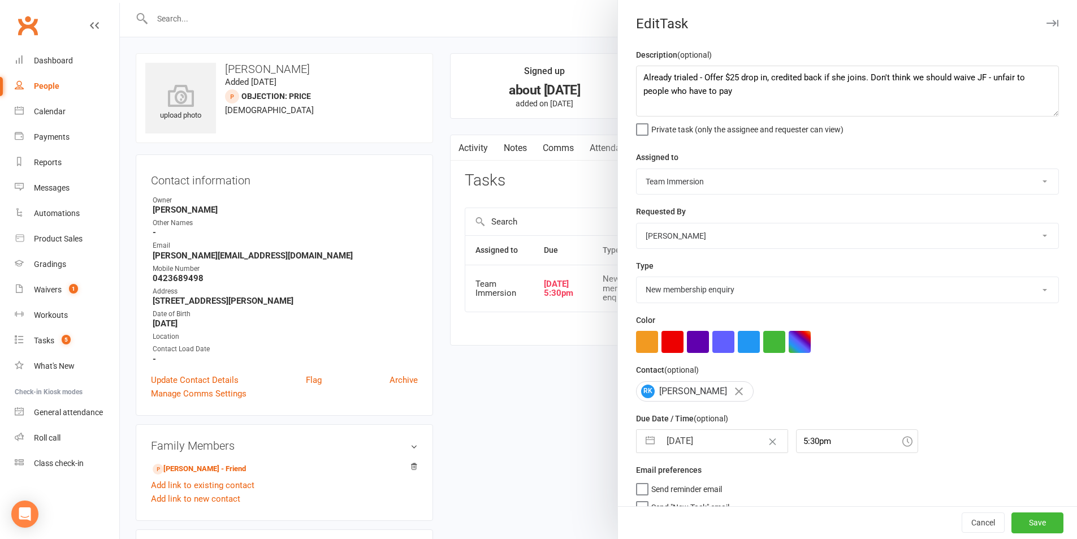
select select "7"
select select "2025"
select select "8"
select select "2025"
select select "9"
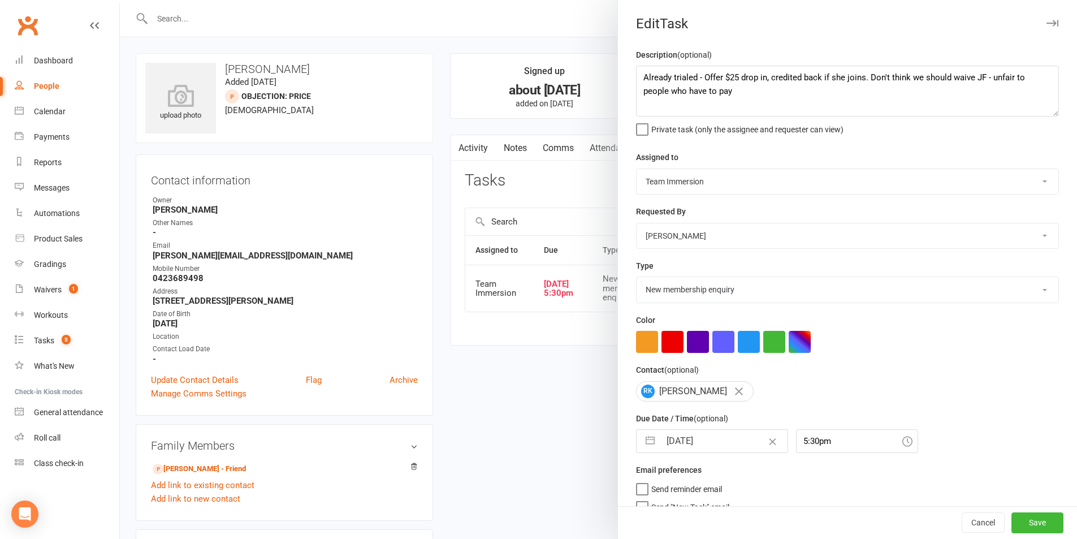
select select "2025"
click at [675, 452] on input "[DATE]" at bounding box center [723, 440] width 127 height 23
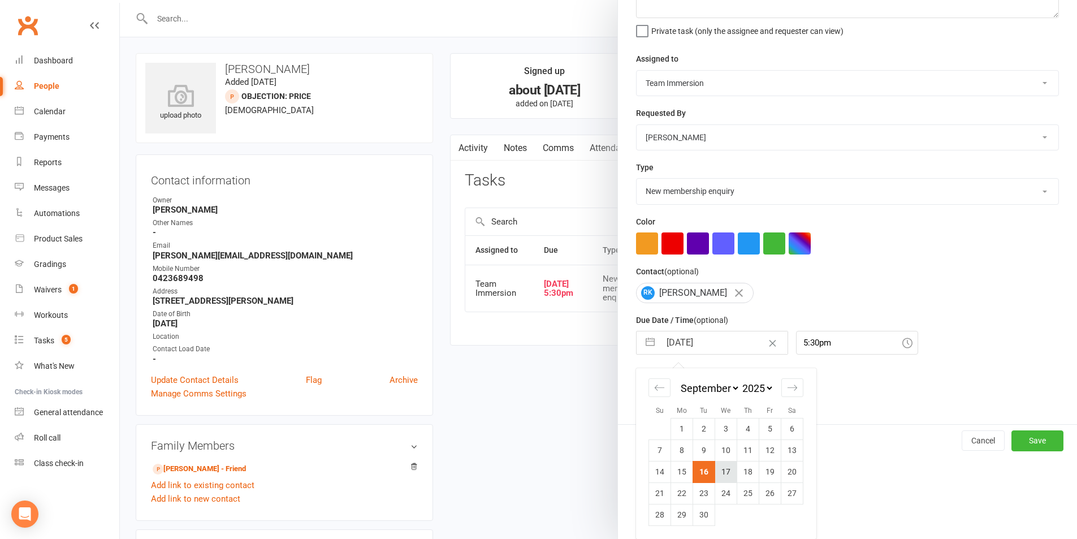
click at [727, 470] on td "17" at bounding box center [726, 471] width 22 height 21
type input "[DATE]"
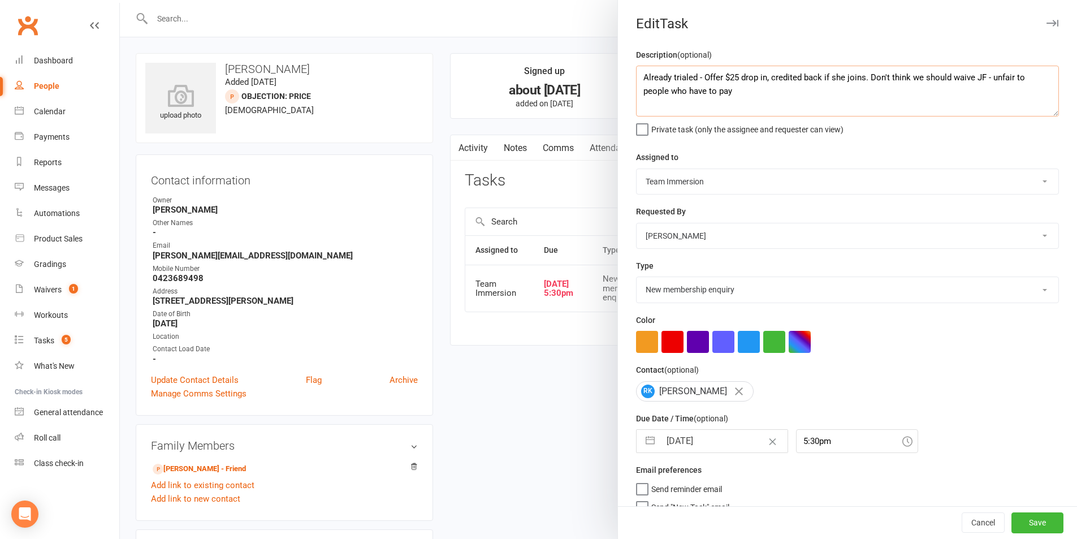
drag, startPoint x: 719, startPoint y: 76, endPoint x: 579, endPoint y: 70, distance: 140.3
click at [120, 0] on react-component "Edit Task Description (optional) Already trialed - Offer $25 drop in, credited …" at bounding box center [120, 0] width 0 height 0
type textarea "$25 drop in, credited back if she joins. Don't think we should waive JF - unfai…"
click at [1011, 514] on button "Save" at bounding box center [1037, 523] width 52 height 20
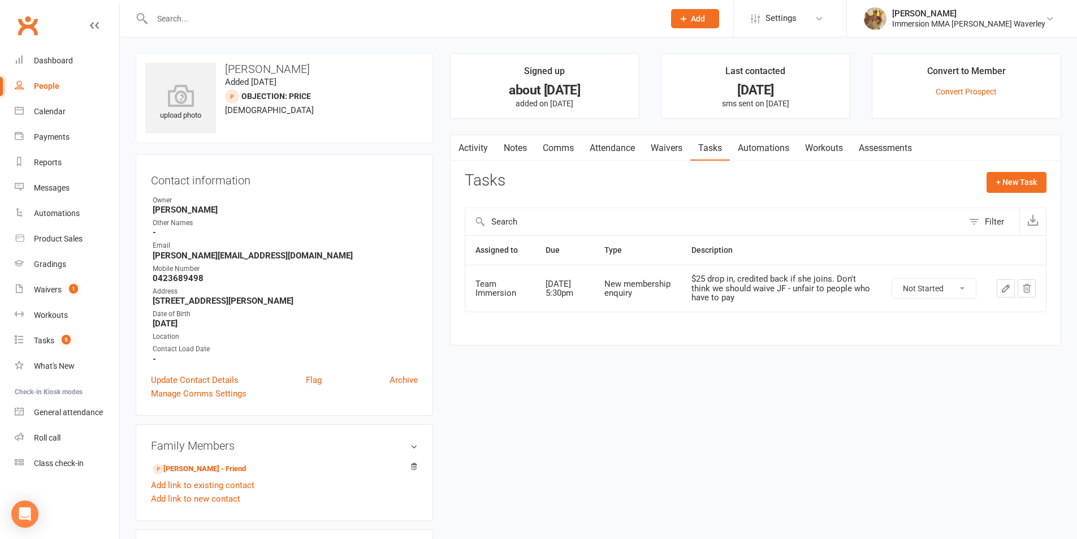
click at [515, 146] on link "Notes" at bounding box center [515, 148] width 39 height 26
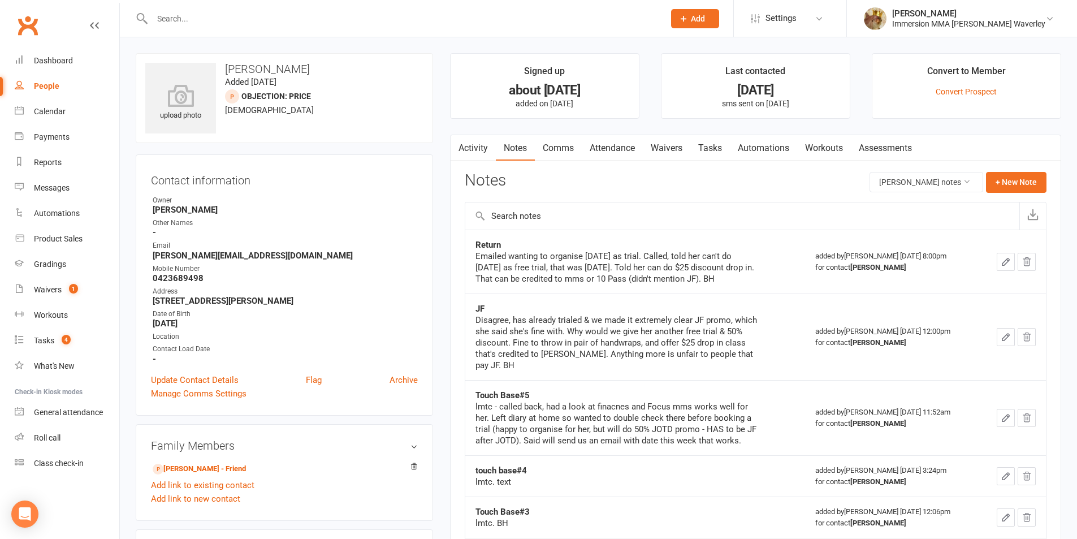
click at [498, 18] on input "text" at bounding box center [402, 19] width 507 height 16
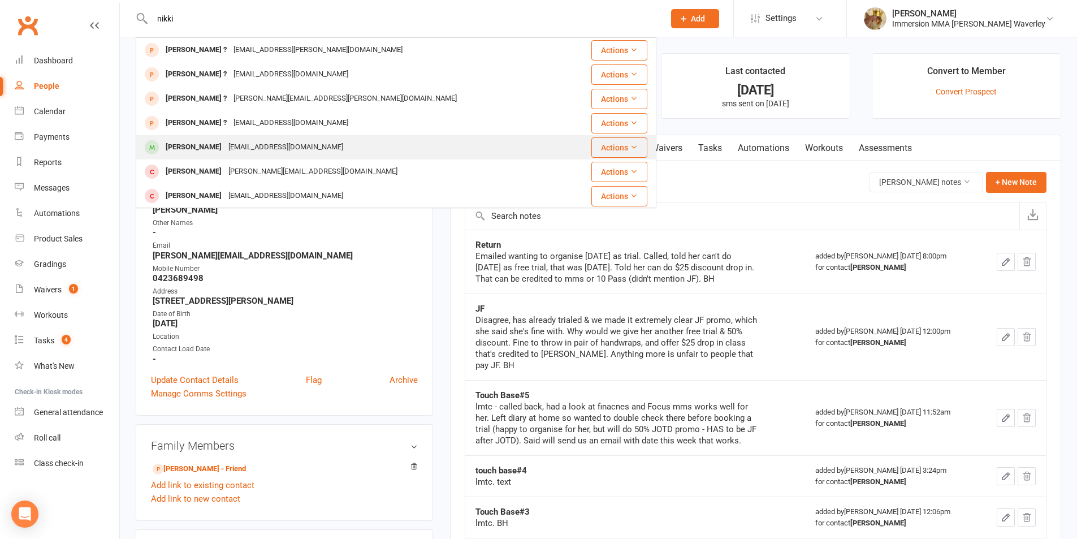
type input "nikki"
click at [250, 148] on div "nikkirachel.r@gmail.com" at bounding box center [286, 147] width 122 height 16
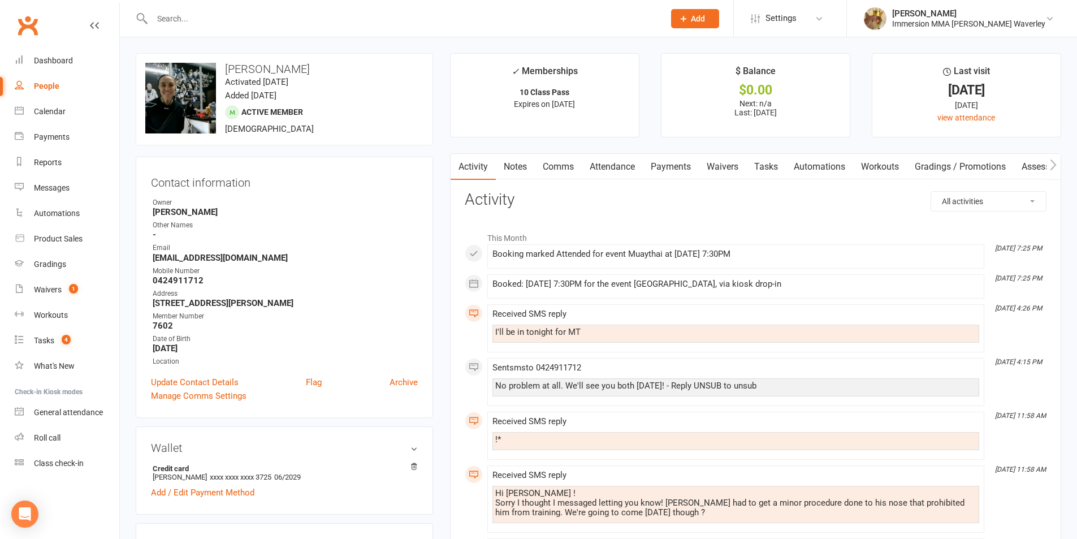
click at [252, 7] on div at bounding box center [396, 18] width 520 height 37
click at [244, 16] on input "text" at bounding box center [402, 19] width 507 height 16
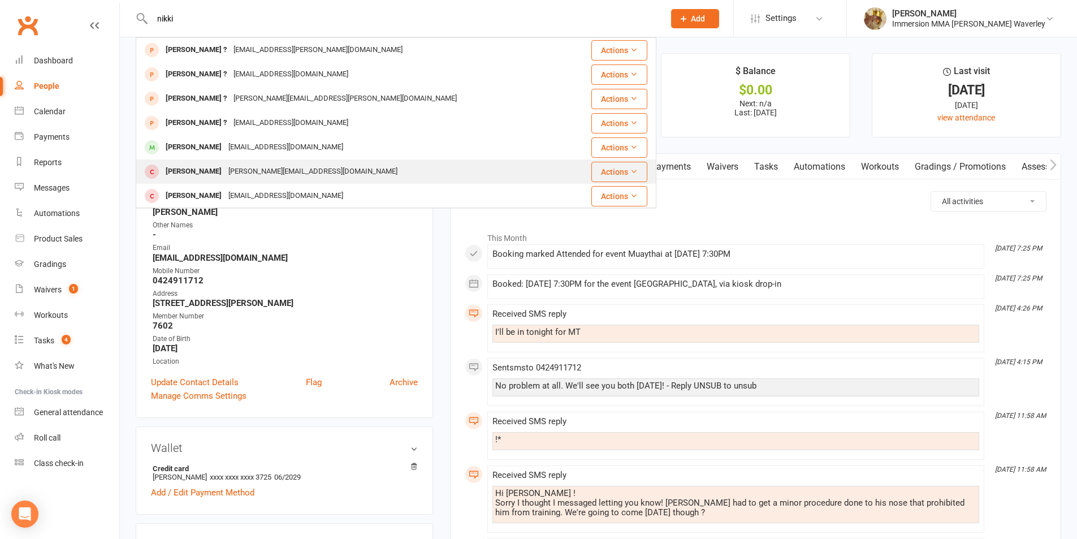
type input "nikki"
click at [248, 164] on div "nikki.lg@hotmail.com" at bounding box center [313, 171] width 176 height 16
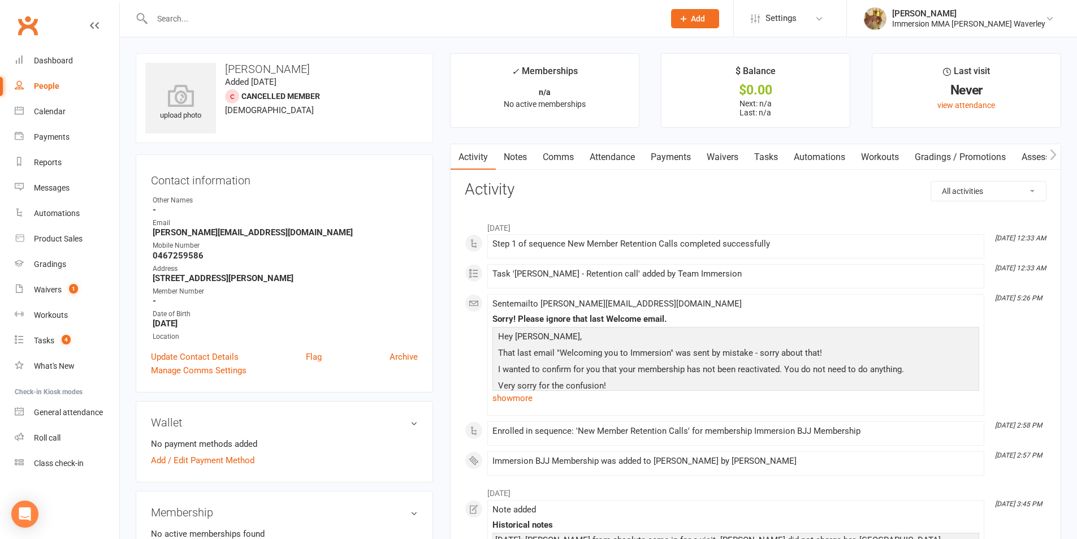
click at [510, 163] on link "Notes" at bounding box center [515, 157] width 39 height 26
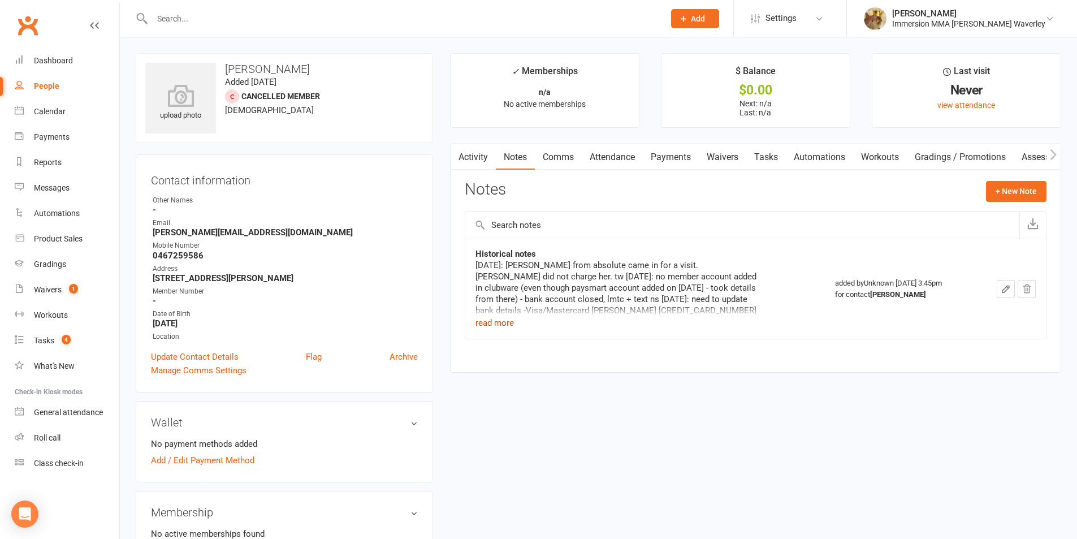
click at [494, 328] on button "read more" at bounding box center [494, 323] width 38 height 14
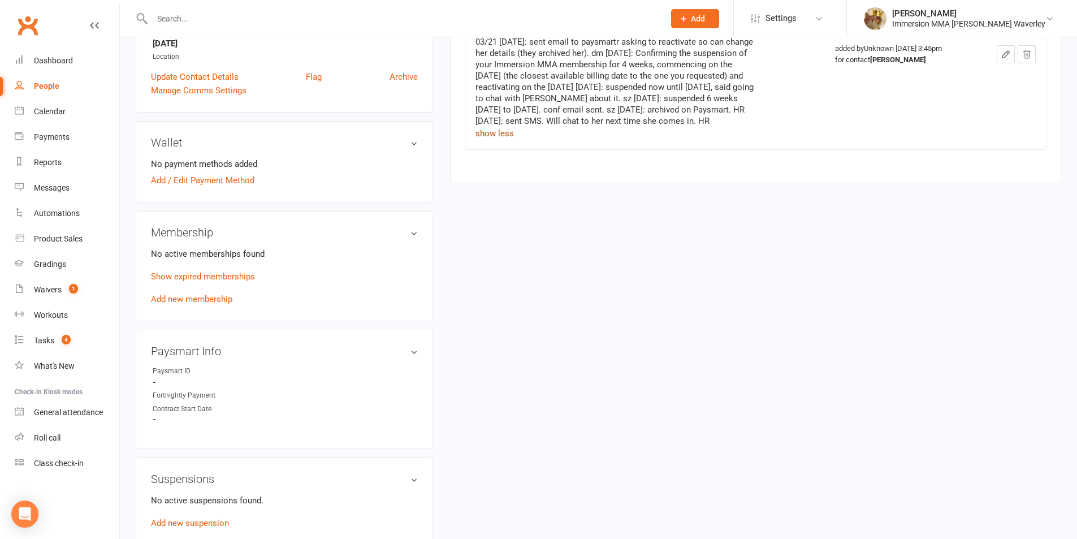
scroll to position [301, 0]
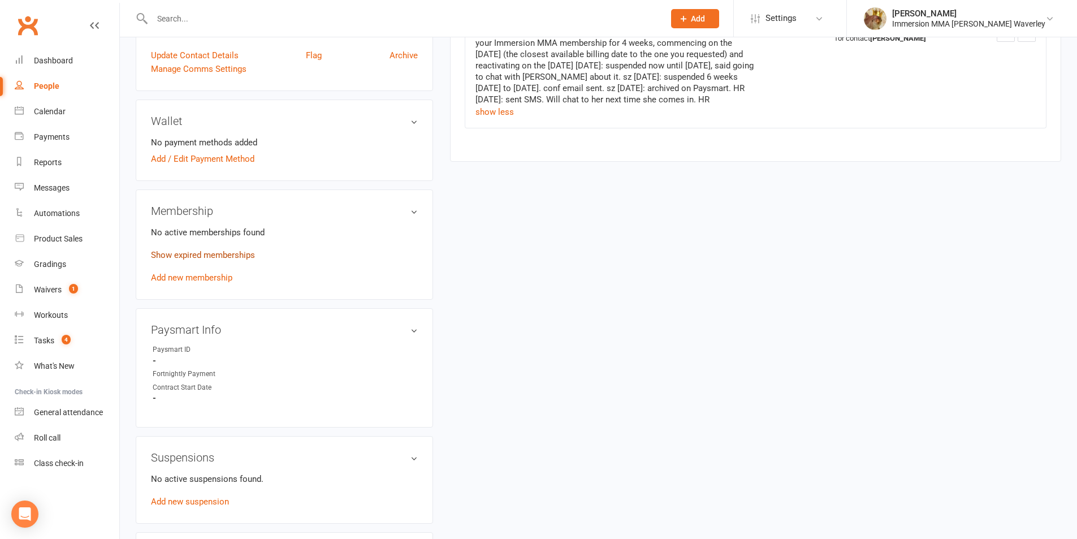
click at [247, 254] on link "Show expired memberships" at bounding box center [203, 255] width 104 height 10
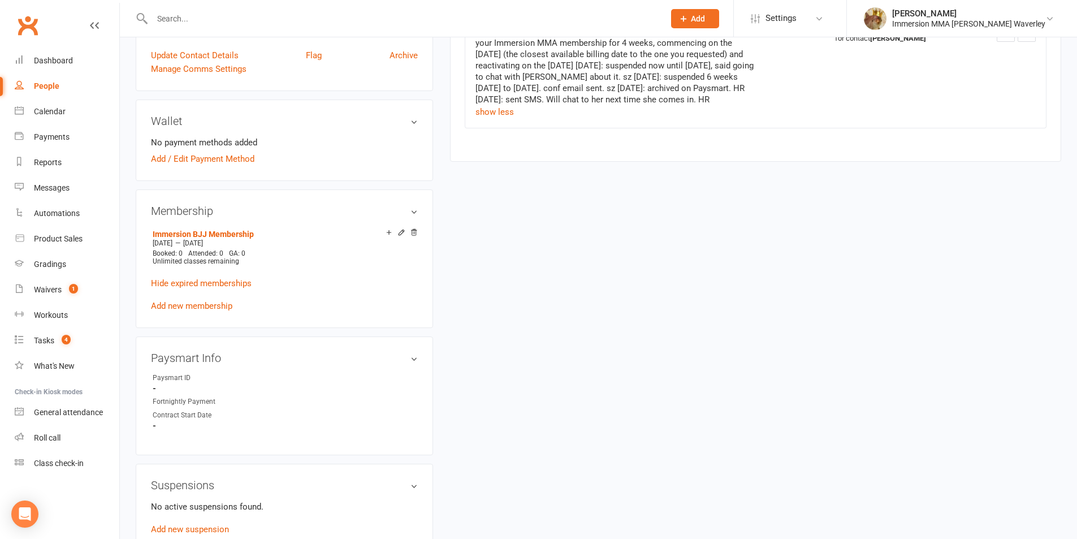
scroll to position [0, 0]
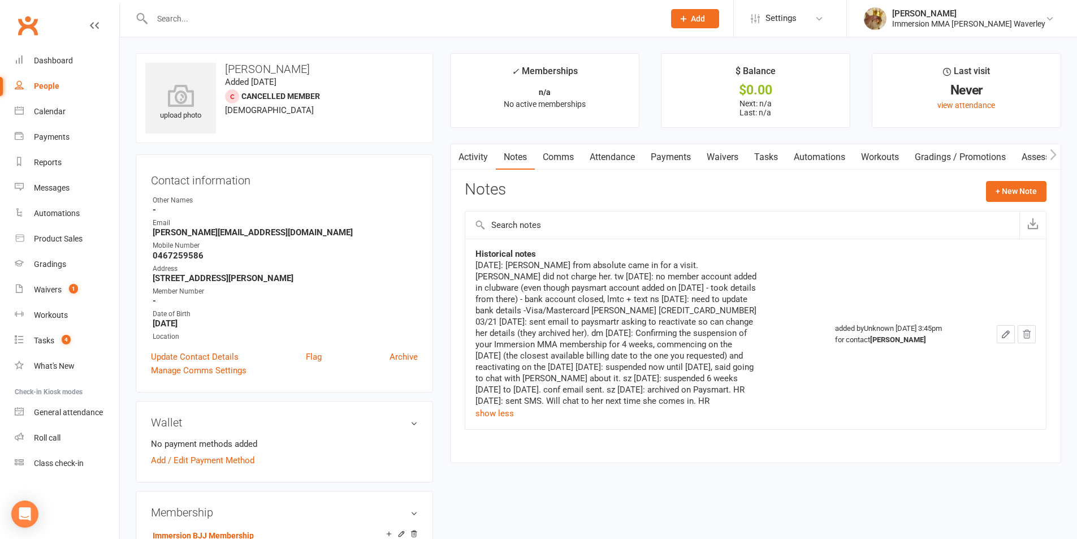
click at [190, 17] on input "text" at bounding box center [402, 19] width 507 height 16
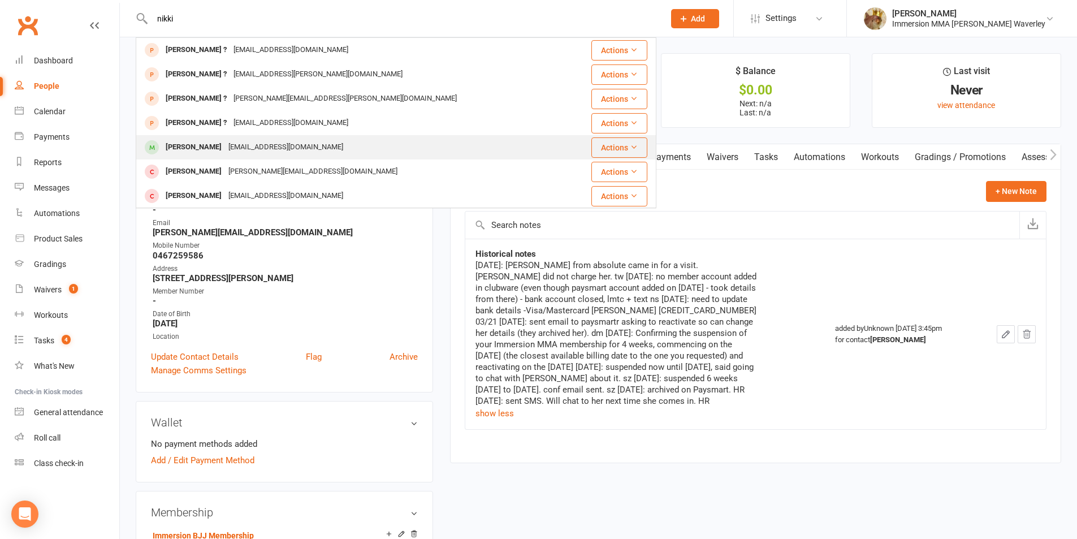
type input "nikki"
click at [214, 137] on div "Nikki Reynolds nikkirachel.r@gmail.com" at bounding box center [353, 147] width 432 height 23
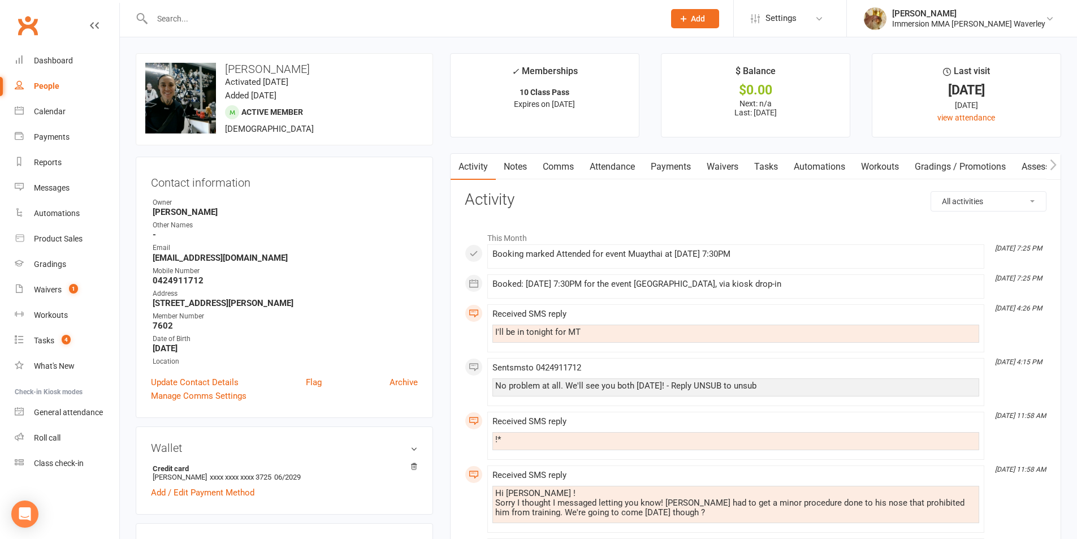
click at [678, 164] on link "Payments" at bounding box center [671, 167] width 56 height 26
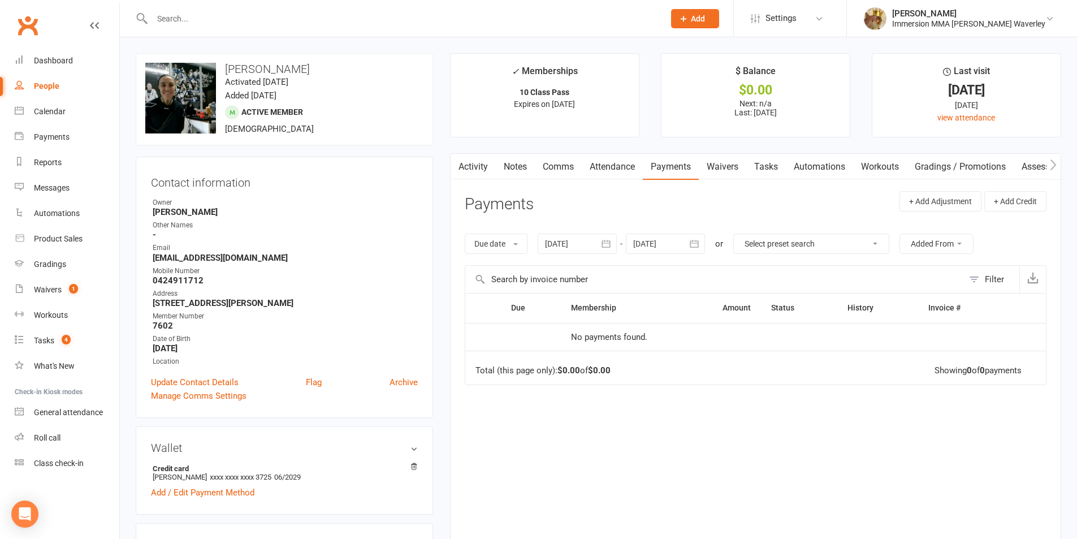
click at [625, 168] on link "Attendance" at bounding box center [612, 167] width 61 height 26
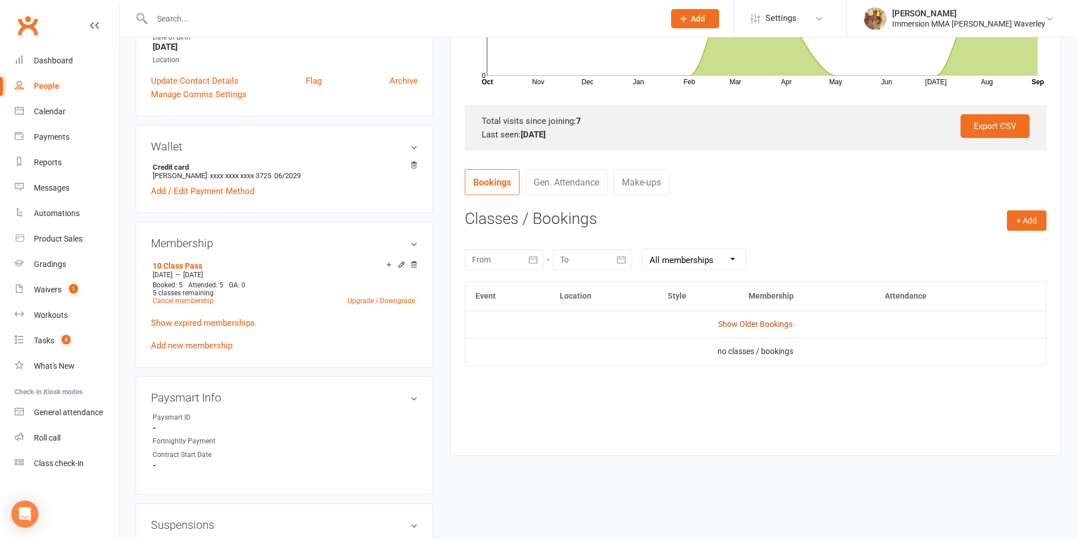
click at [735, 322] on link "Show Older Bookings" at bounding box center [755, 323] width 75 height 9
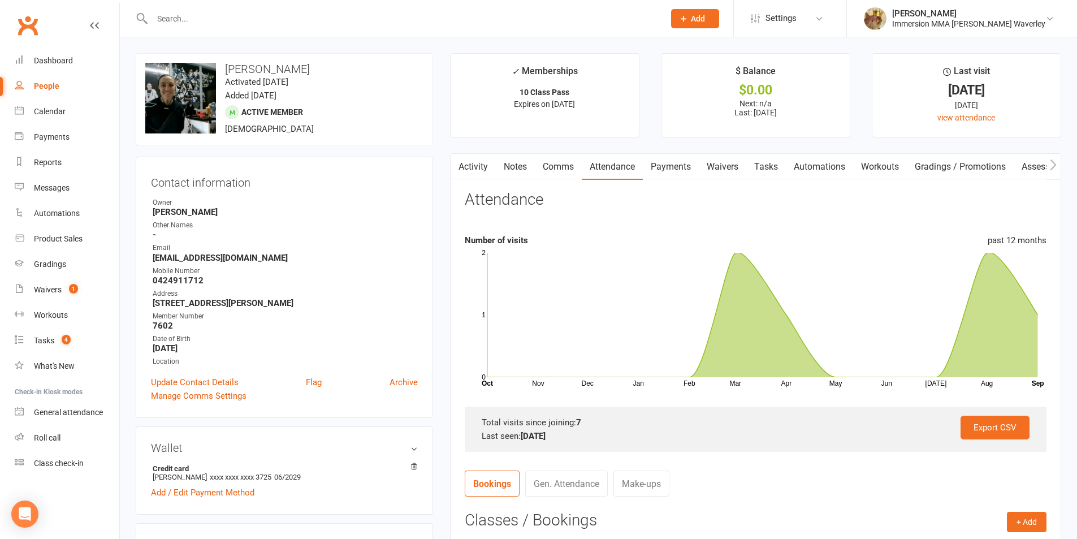
click at [678, 158] on link "Payments" at bounding box center [671, 167] width 56 height 26
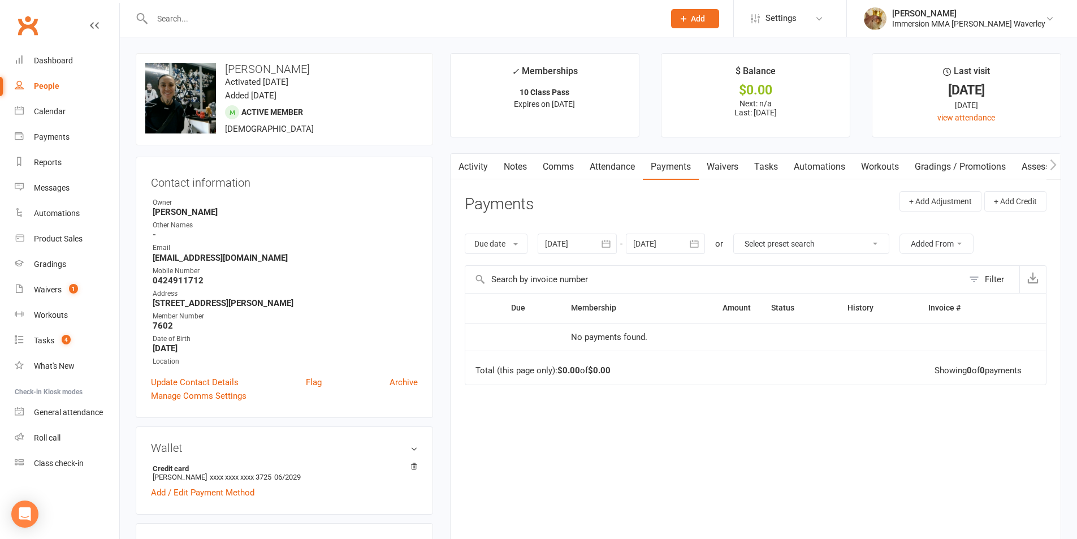
click at [628, 164] on link "Attendance" at bounding box center [612, 167] width 61 height 26
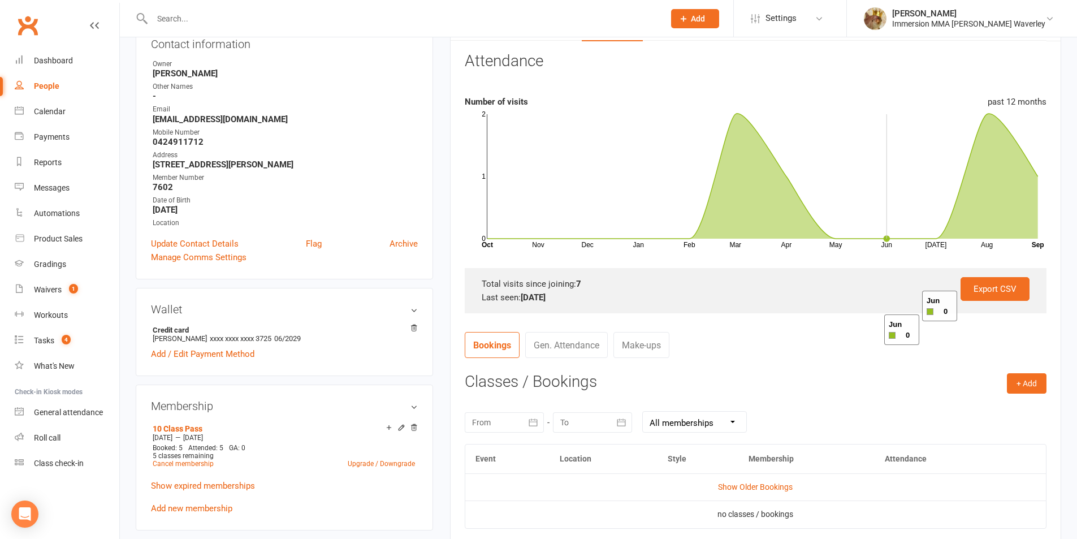
scroll to position [301, 0]
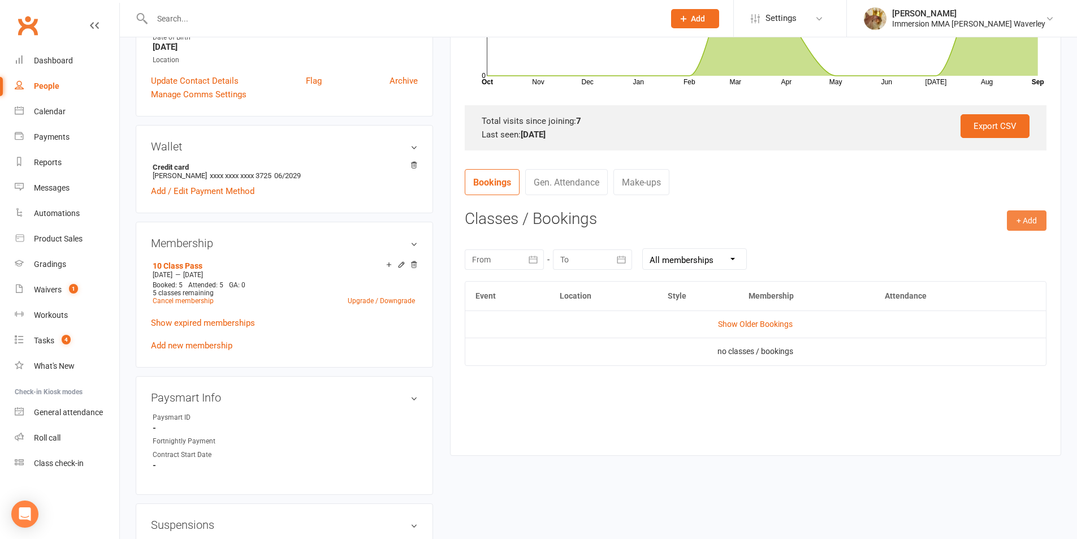
click at [1025, 223] on button "+ Add" at bounding box center [1026, 220] width 40 height 20
click at [999, 293] on link "Book a Friend" at bounding box center [990, 291] width 112 height 23
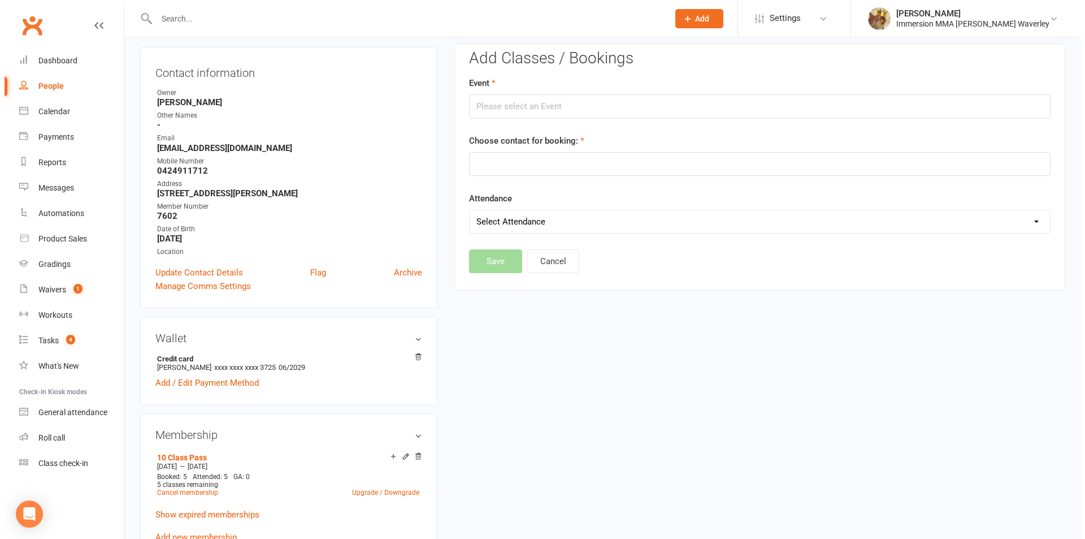
scroll to position [97, 0]
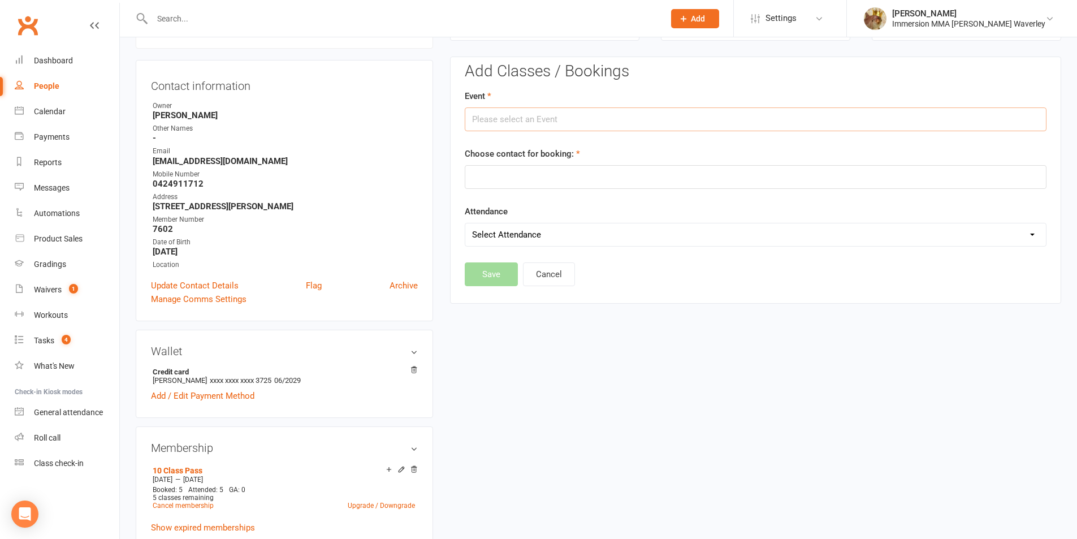
click at [559, 118] on input "text" at bounding box center [756, 119] width 582 height 24
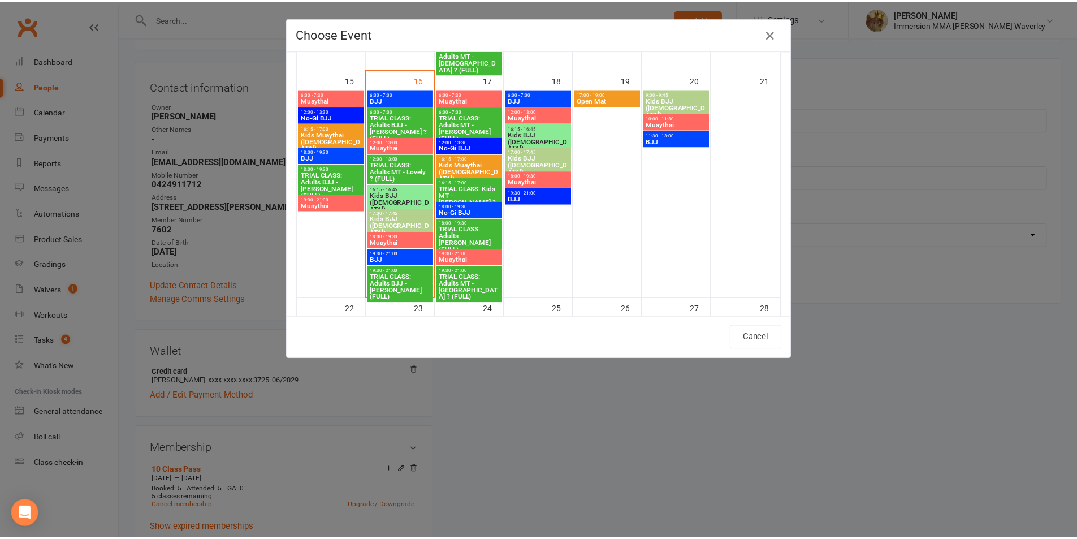
scroll to position [753, 0]
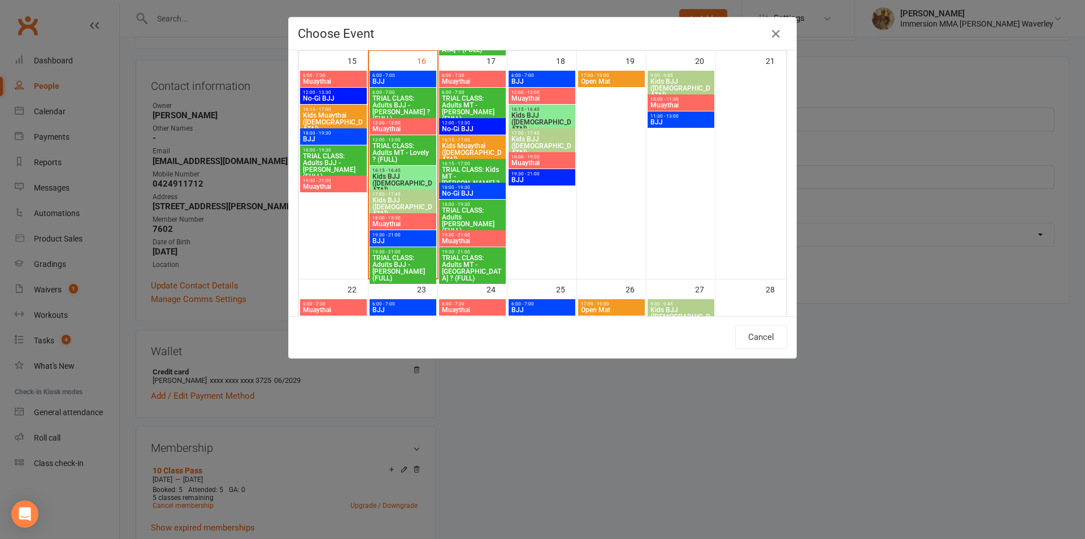
click at [466, 192] on span "No-Gi BJJ" at bounding box center [472, 193] width 62 height 7
type input "No-Gi BJJ - Sep 17, 2025 6:00:00 PM"
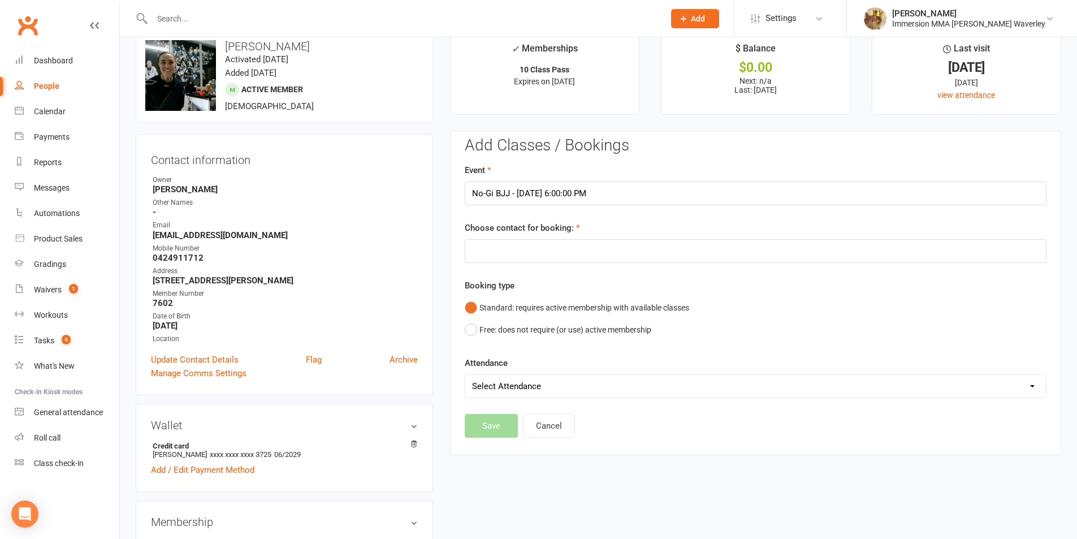
scroll to position [0, 0]
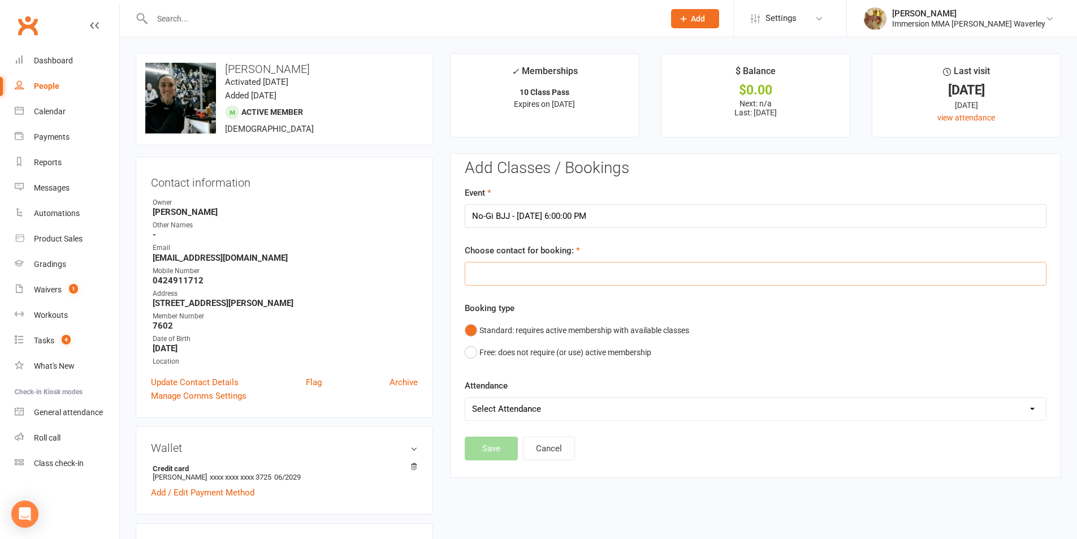
click at [491, 281] on input "text" at bounding box center [756, 274] width 582 height 24
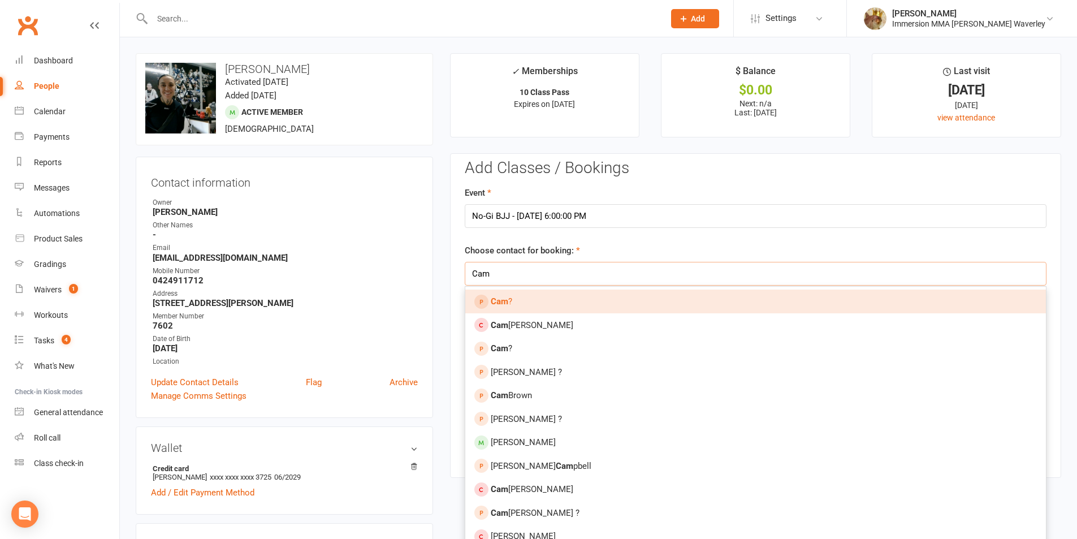
type input "Cam"
click at [558, 295] on link "Cam ?" at bounding box center [755, 301] width 580 height 24
type input "Cam ?"
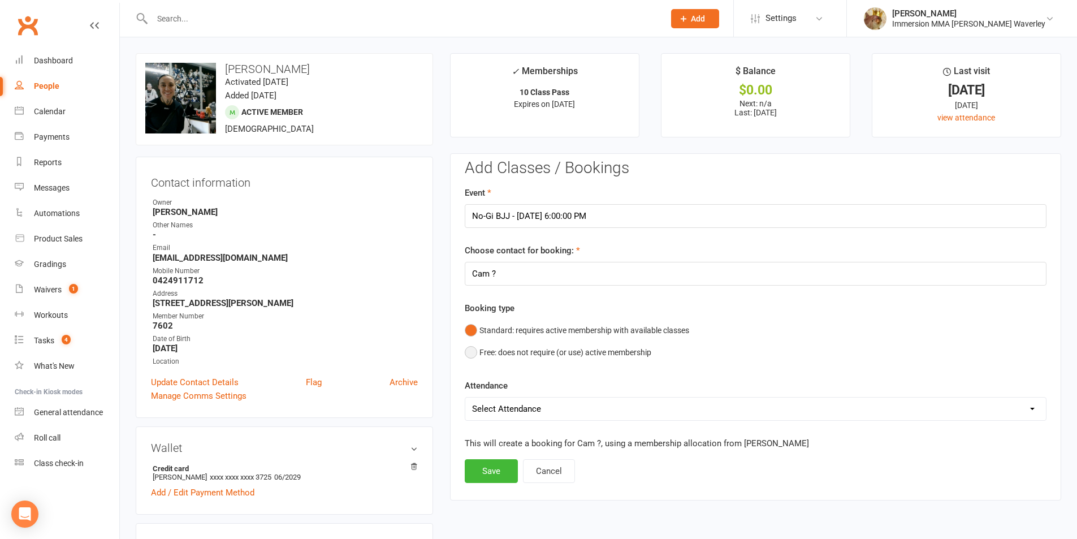
click at [535, 354] on button "Free: does not require (or use) active membership" at bounding box center [558, 351] width 186 height 21
click at [539, 406] on select "Select Attendance Attended Absent" at bounding box center [755, 408] width 580 height 23
click at [537, 470] on button "Cancel" at bounding box center [549, 471] width 52 height 24
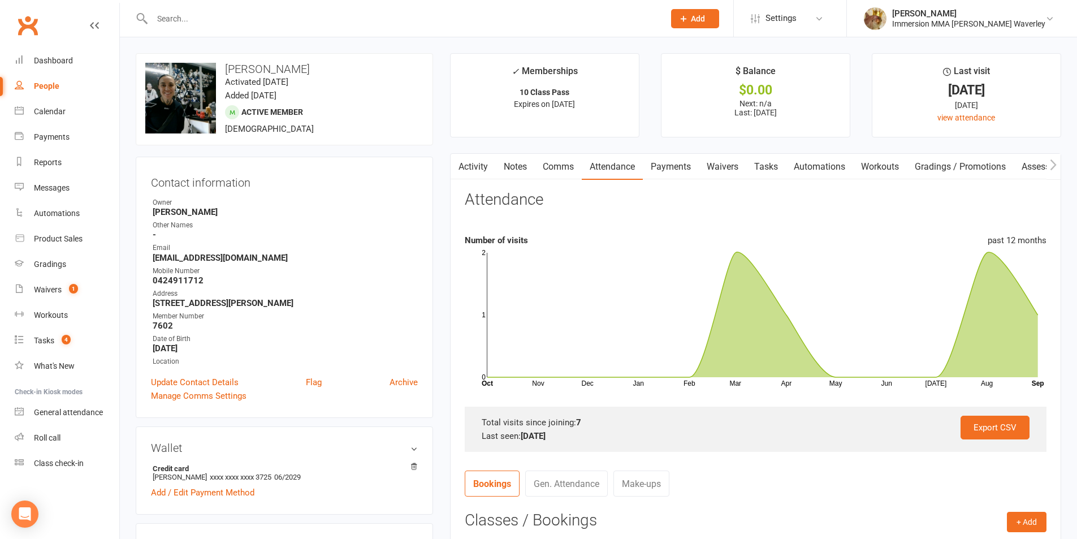
drag, startPoint x: 181, startPoint y: 15, endPoint x: 187, endPoint y: 16, distance: 5.7
click at [181, 15] on input "text" at bounding box center [402, 19] width 507 height 16
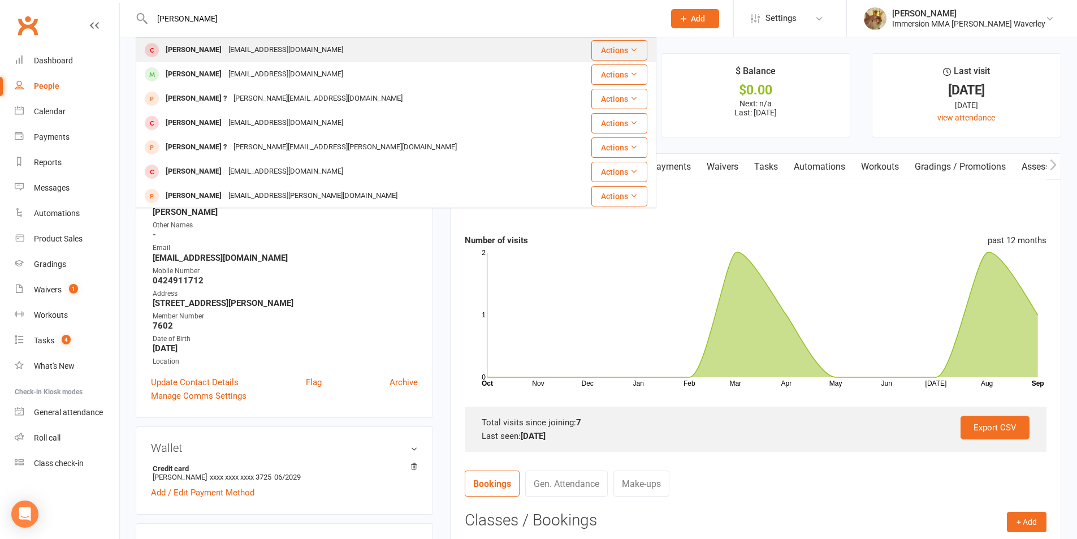
type input "david nicholas"
click at [225, 50] on div "davidmarinakis@gmail.com" at bounding box center [286, 50] width 122 height 16
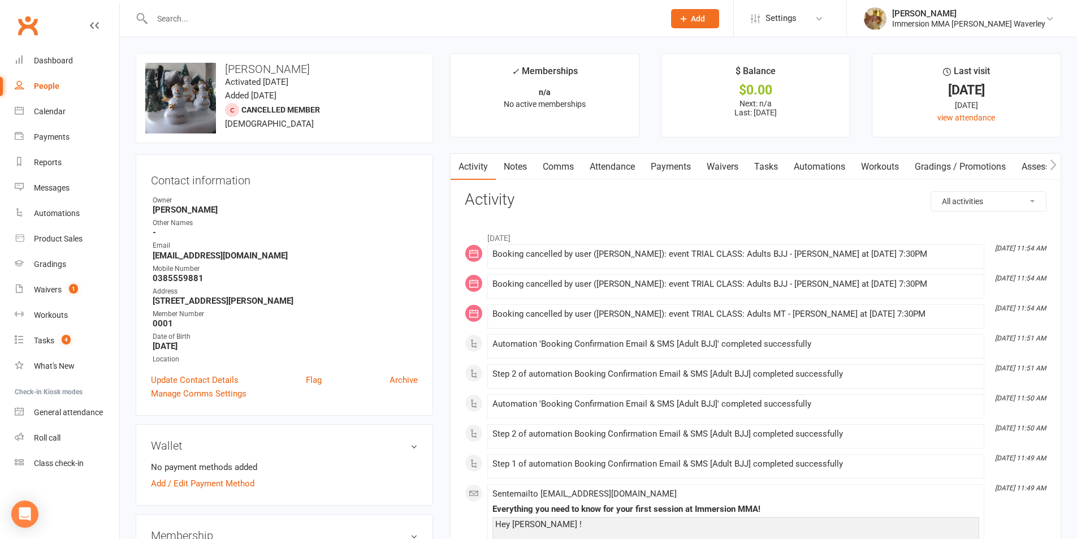
click at [606, 168] on link "Attendance" at bounding box center [612, 167] width 61 height 26
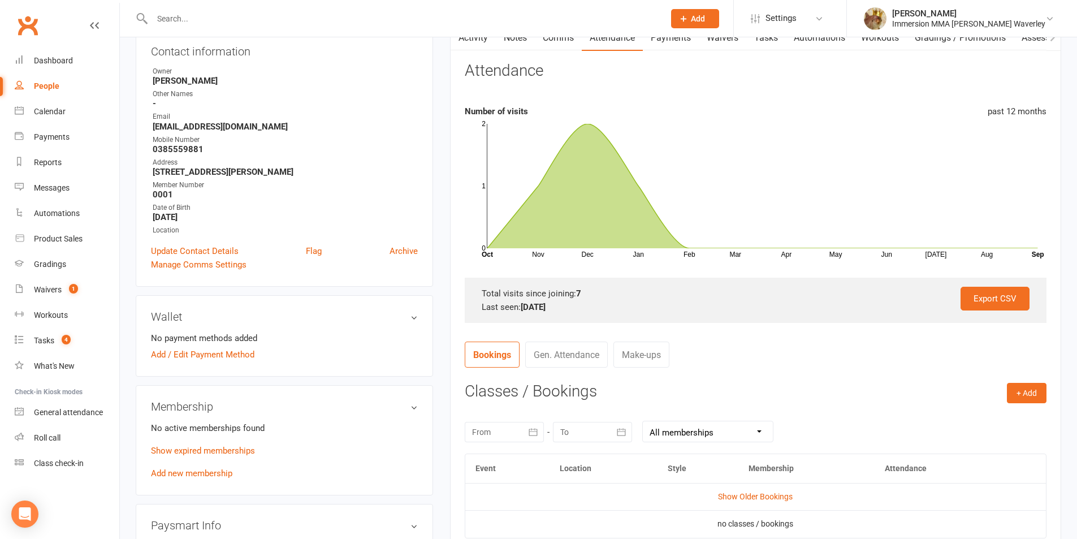
scroll to position [151, 0]
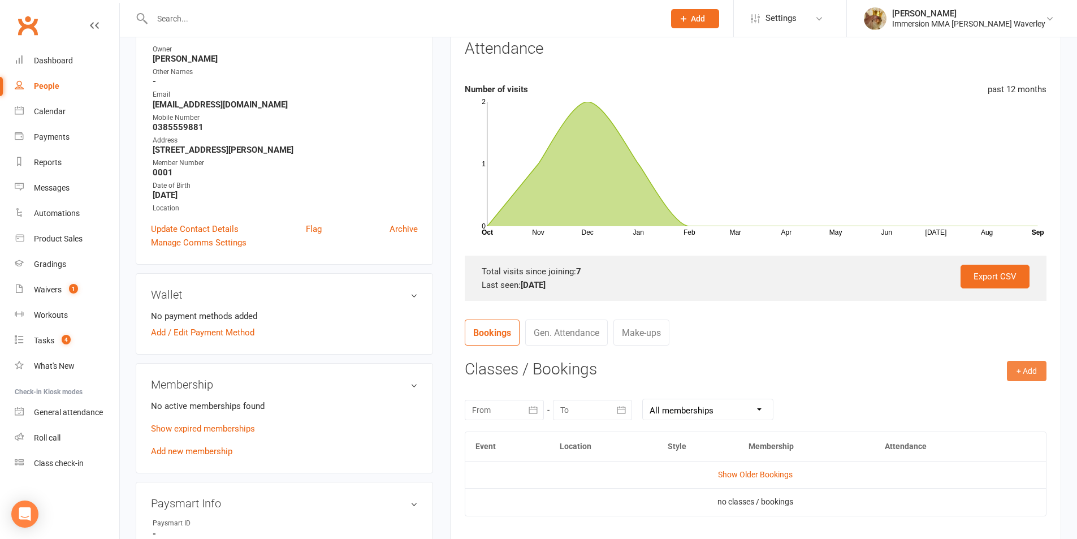
click at [1032, 374] on button "+ Add" at bounding box center [1026, 371] width 40 height 20
click at [1001, 443] on link "Book a Friend" at bounding box center [990, 441] width 112 height 23
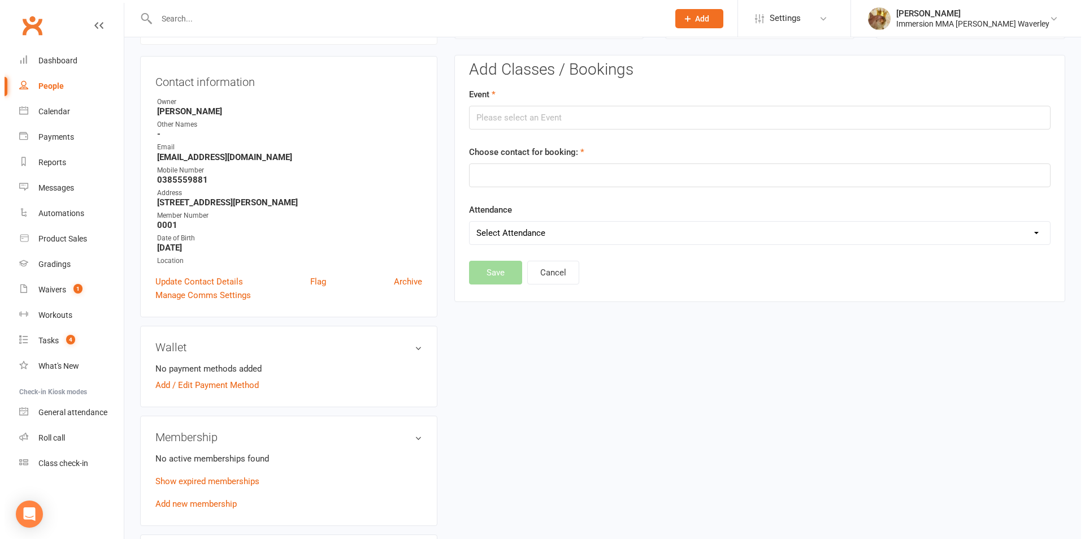
scroll to position [97, 0]
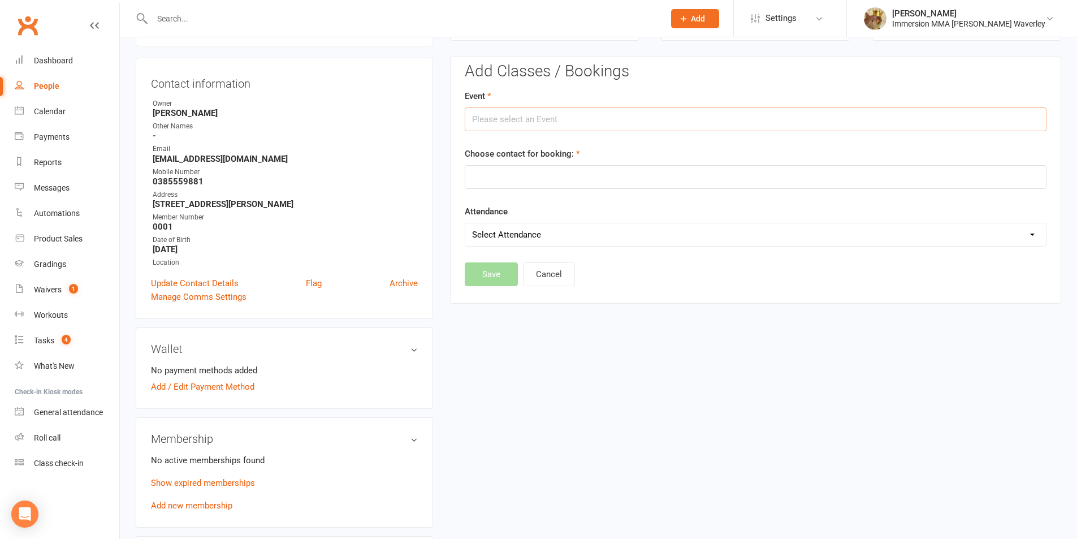
click at [522, 116] on input "text" at bounding box center [756, 119] width 582 height 24
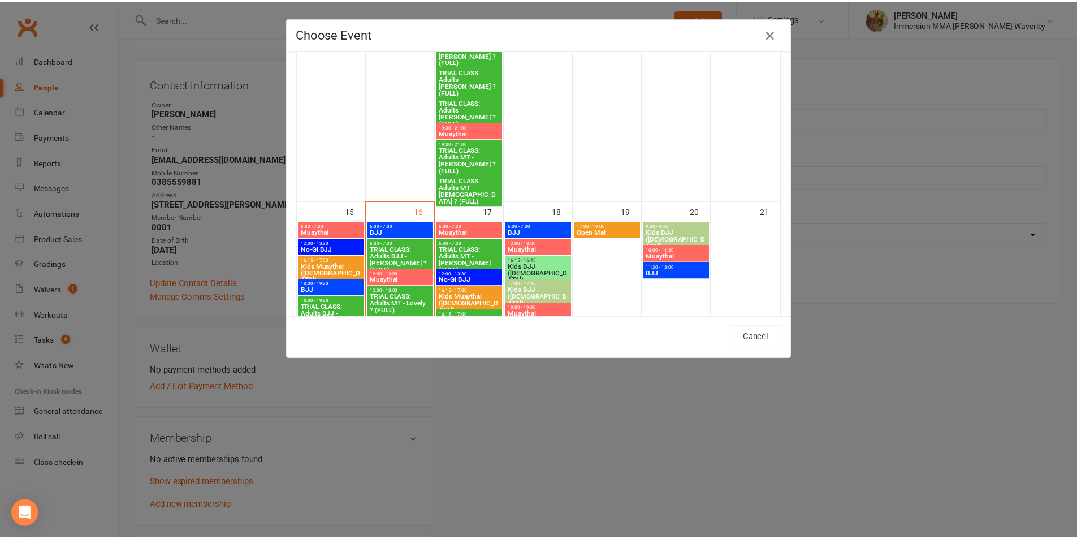
scroll to position [753, 0]
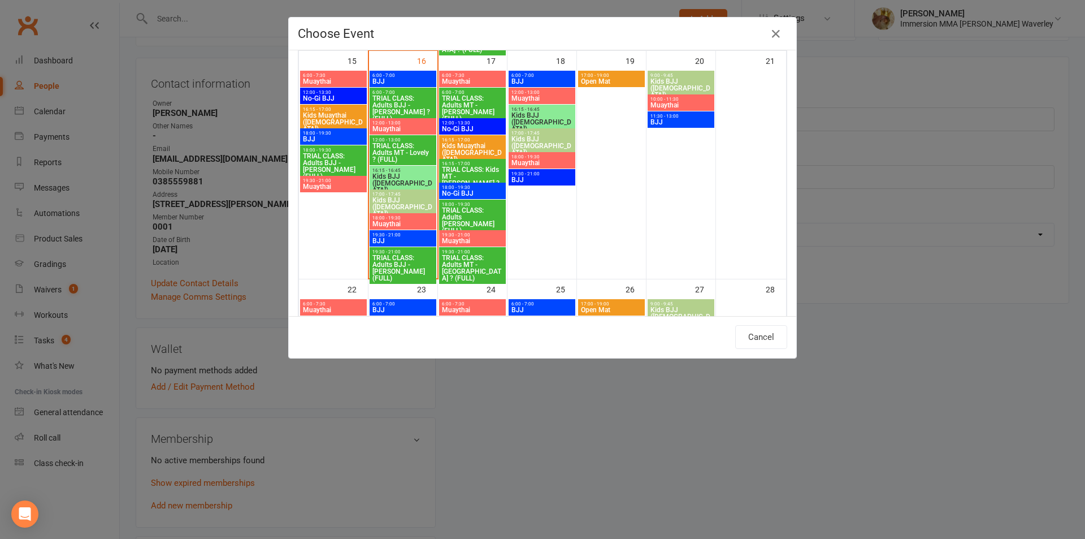
click at [472, 128] on span "No-Gi BJJ" at bounding box center [472, 128] width 62 height 7
type input "No-Gi BJJ - Sep 17, 2025 12:00:00 PM"
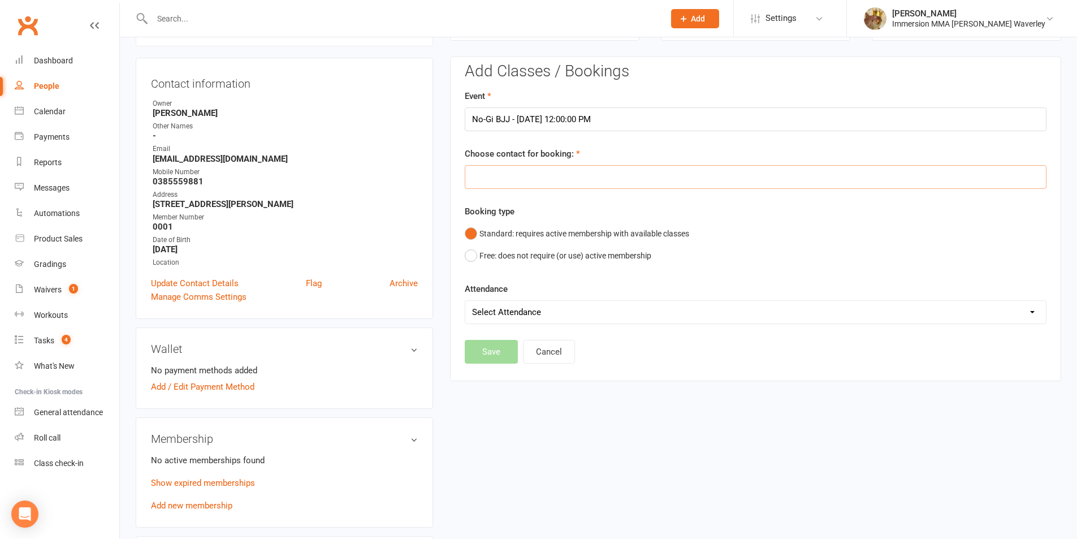
click at [506, 175] on input "text" at bounding box center [756, 177] width 582 height 24
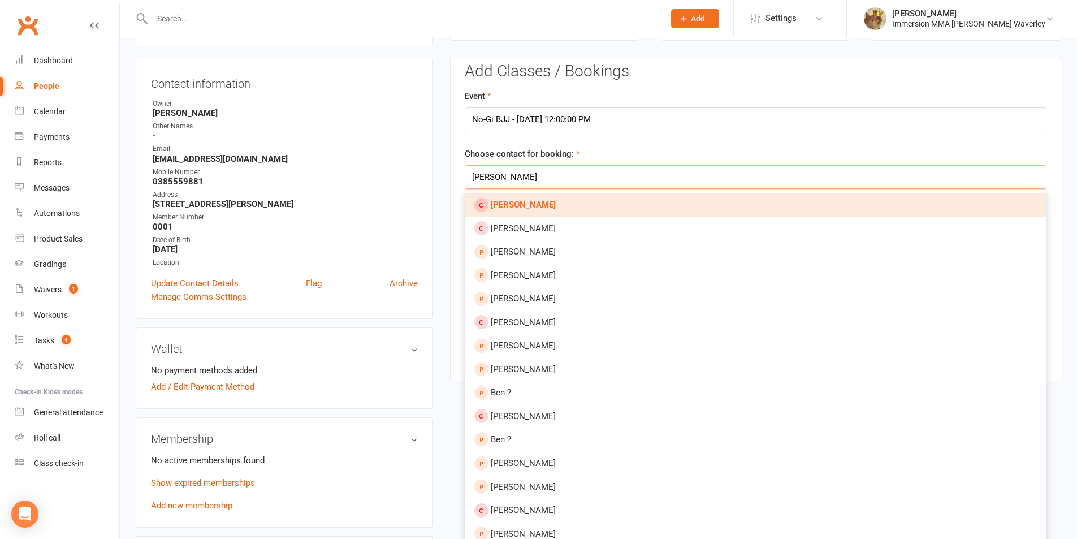
type input "[PERSON_NAME]"
click at [541, 201] on link "[PERSON_NAME]" at bounding box center [755, 205] width 580 height 24
type input "[PERSON_NAME]"
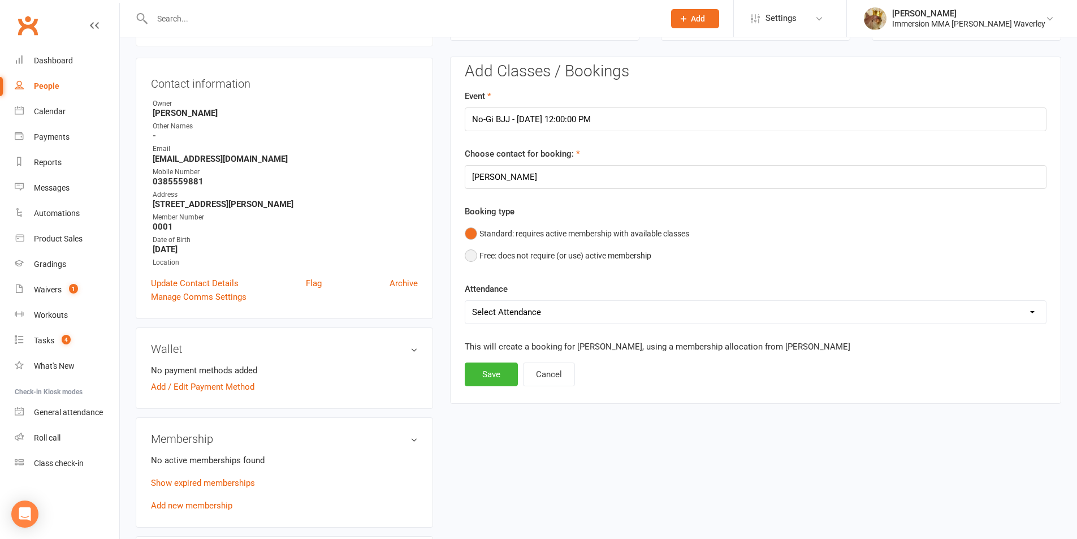
click at [517, 256] on button "Free: does not require (or use) active membership" at bounding box center [558, 255] width 186 height 21
click at [494, 372] on button "Save" at bounding box center [491, 374] width 53 height 24
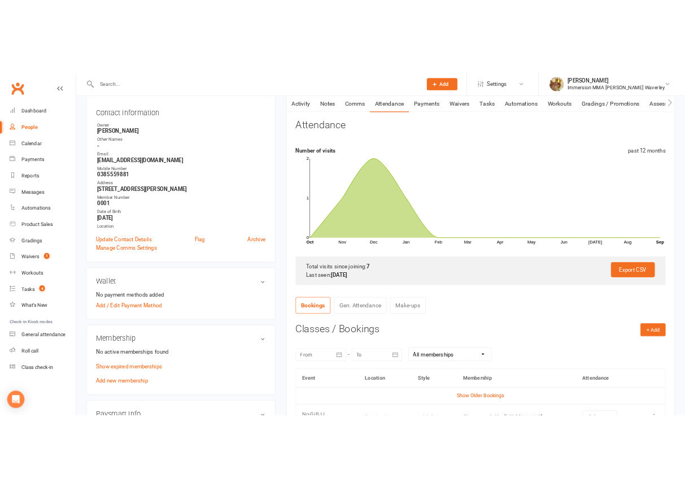
scroll to position [0, 0]
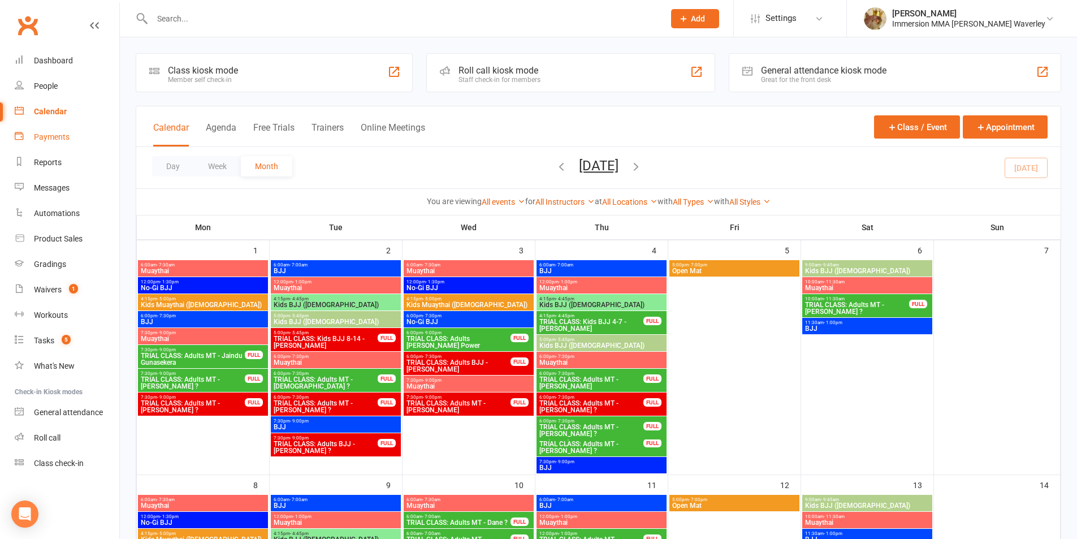
click at [75, 139] on link "Payments" at bounding box center [67, 136] width 105 height 25
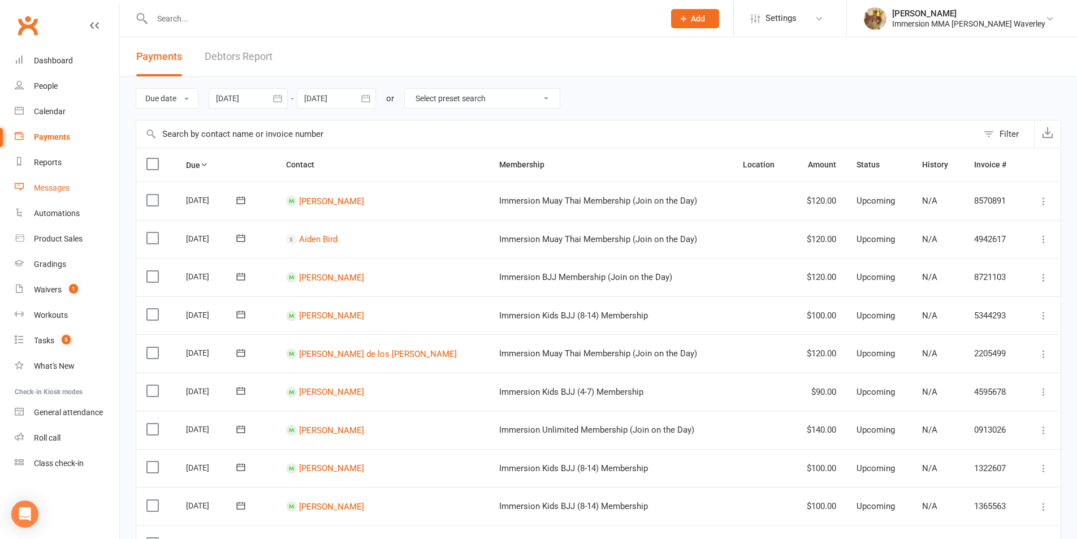
click at [64, 195] on link "Messages" at bounding box center [67, 187] width 105 height 25
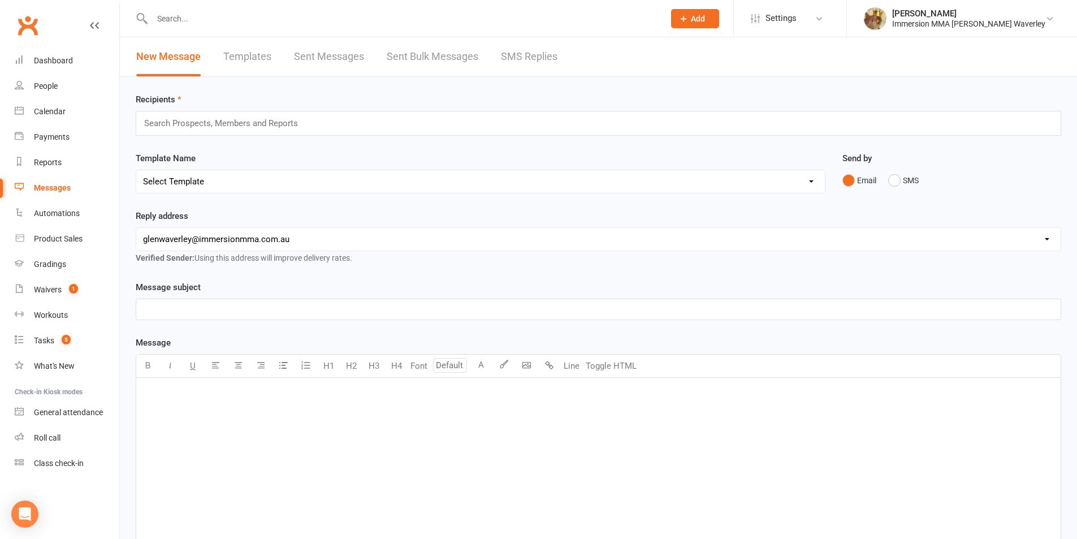
click at [234, 132] on div "Search Prospects, Members and Reports" at bounding box center [598, 123] width 925 height 25
click at [244, 68] on link "Templates" at bounding box center [247, 56] width 48 height 39
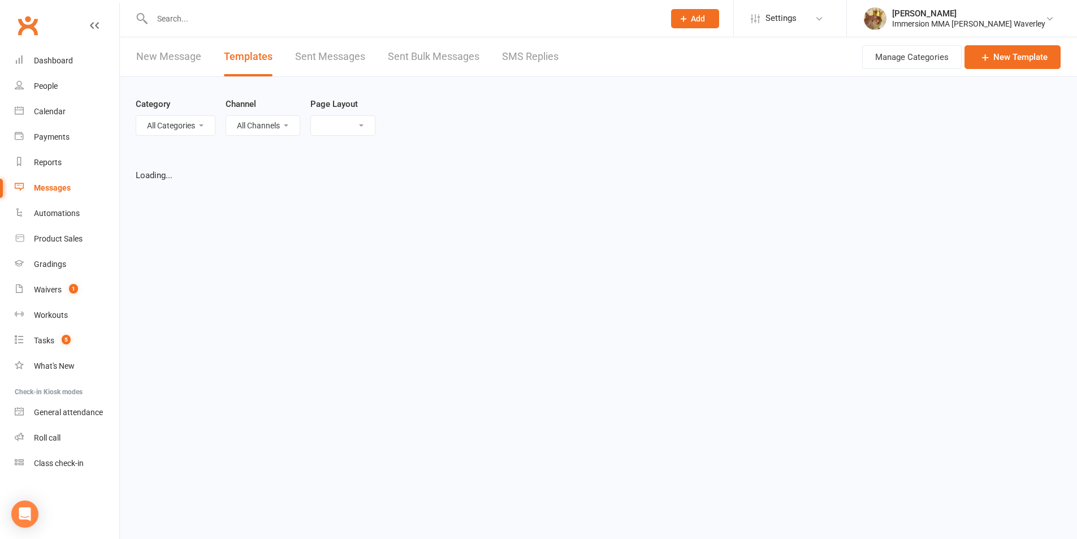
select select "grid"
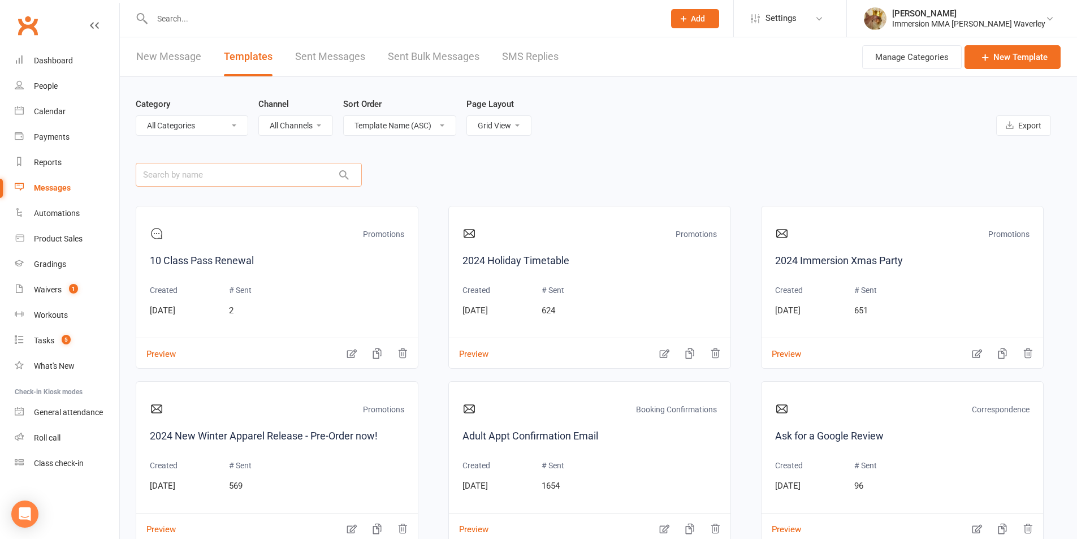
click at [232, 178] on input "text" at bounding box center [249, 175] width 226 height 24
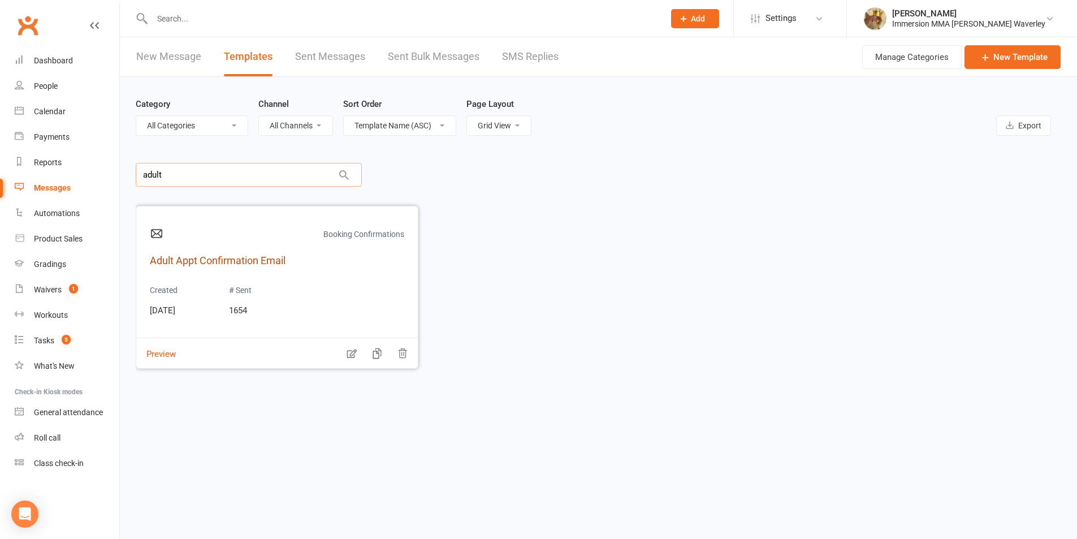
type input "adult"
click at [225, 263] on link "Adult Appt Confirmation Email" at bounding box center [277, 261] width 254 height 16
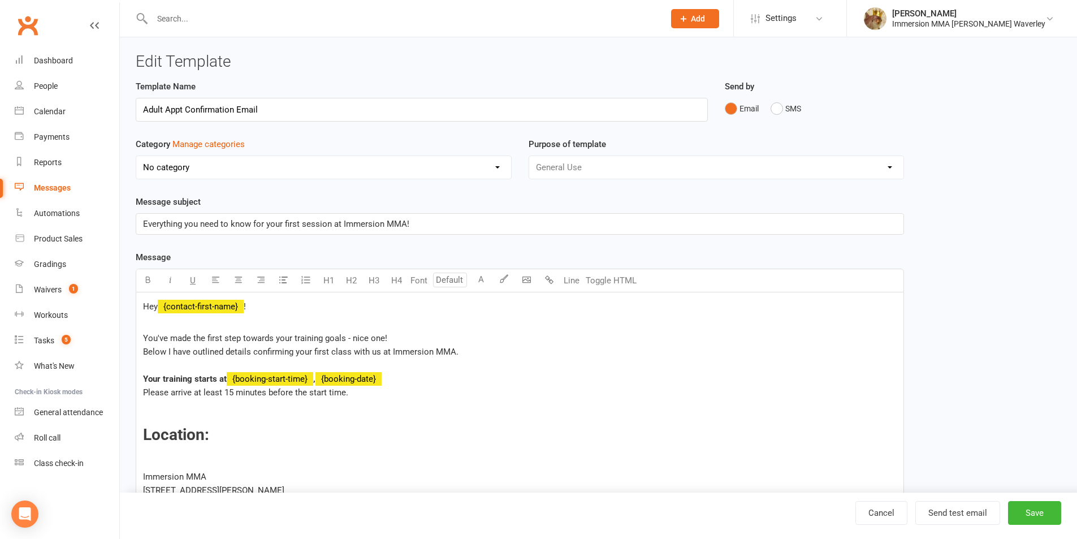
select select "9462"
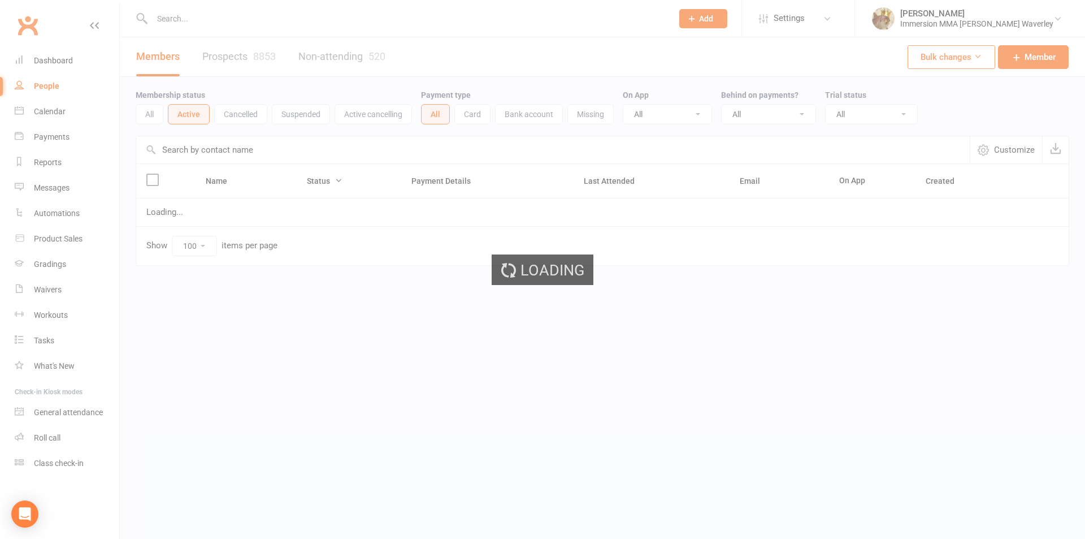
select select "100"
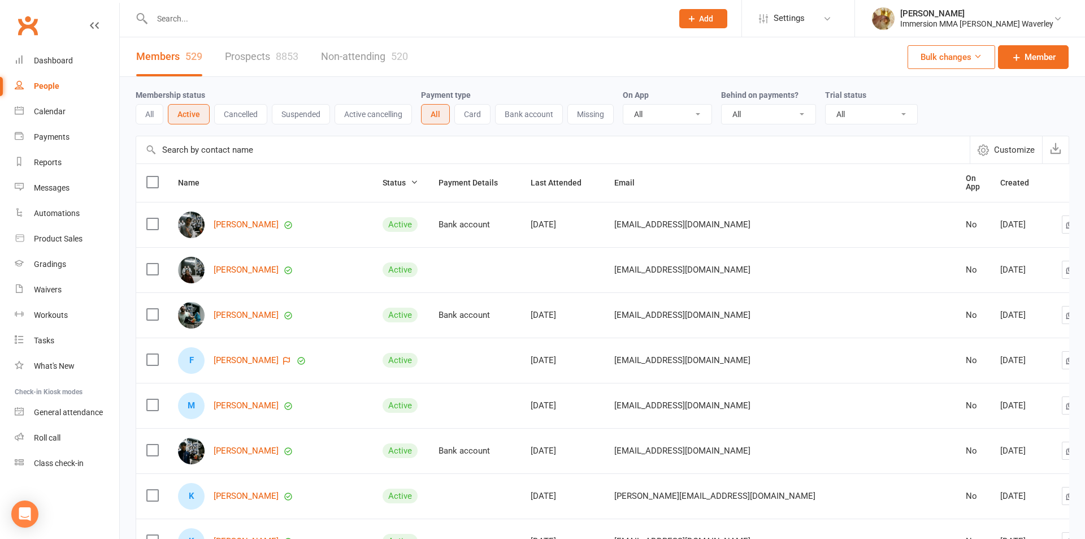
click at [337, 20] on input "text" at bounding box center [407, 19] width 516 height 16
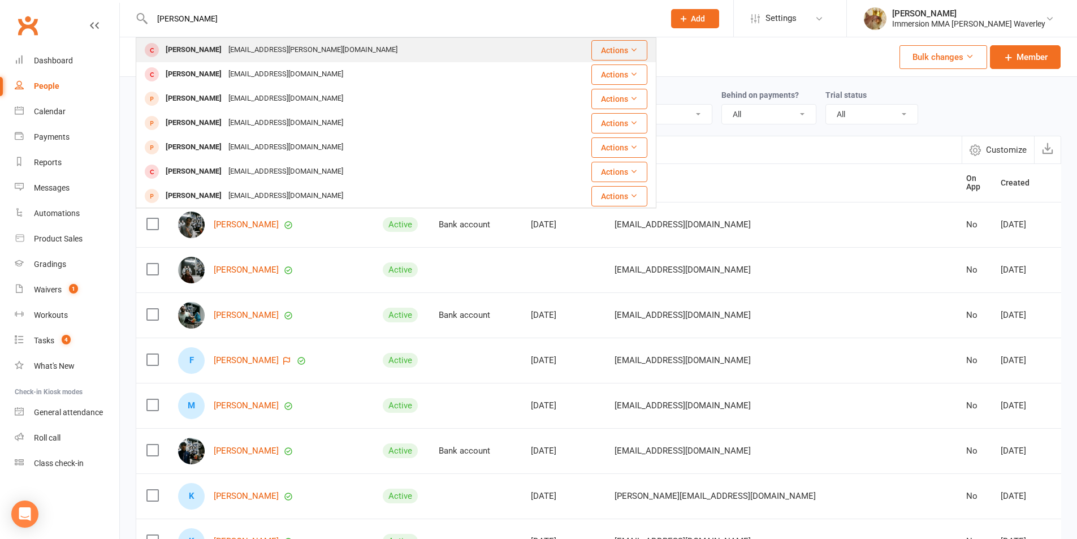
type input "[PERSON_NAME]"
click at [300, 50] on div "[PERSON_NAME] [PERSON_NAME][EMAIL_ADDRESS][PERSON_NAME][DOMAIN_NAME]" at bounding box center [345, 49] width 417 height 23
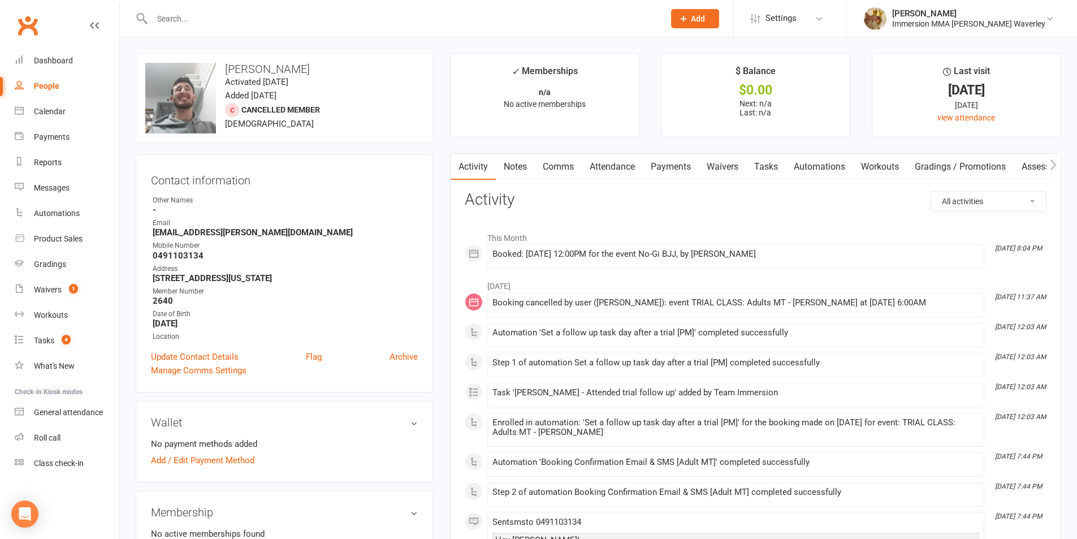
click at [609, 155] on link "Attendance" at bounding box center [612, 167] width 61 height 26
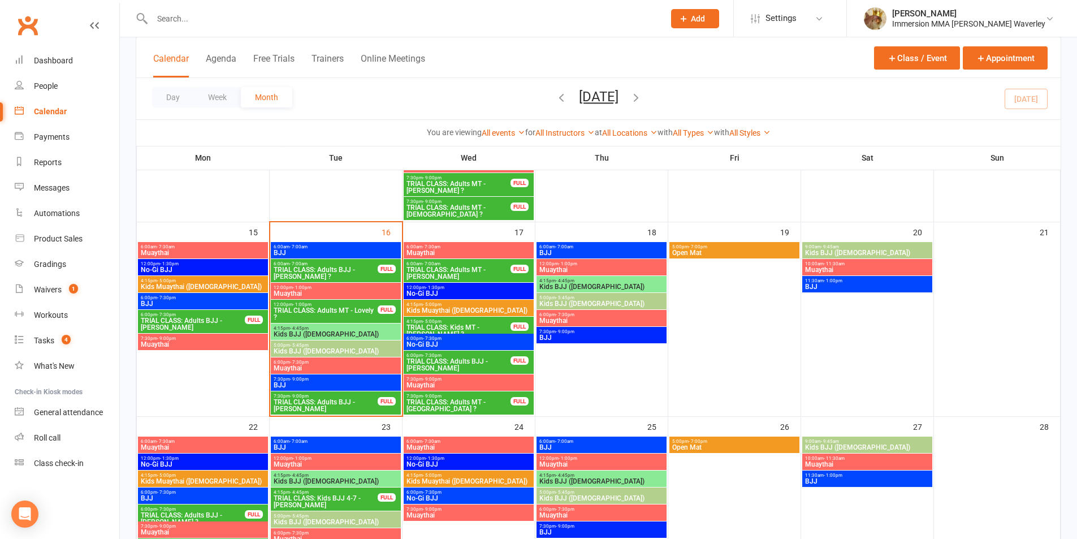
scroll to position [603, 0]
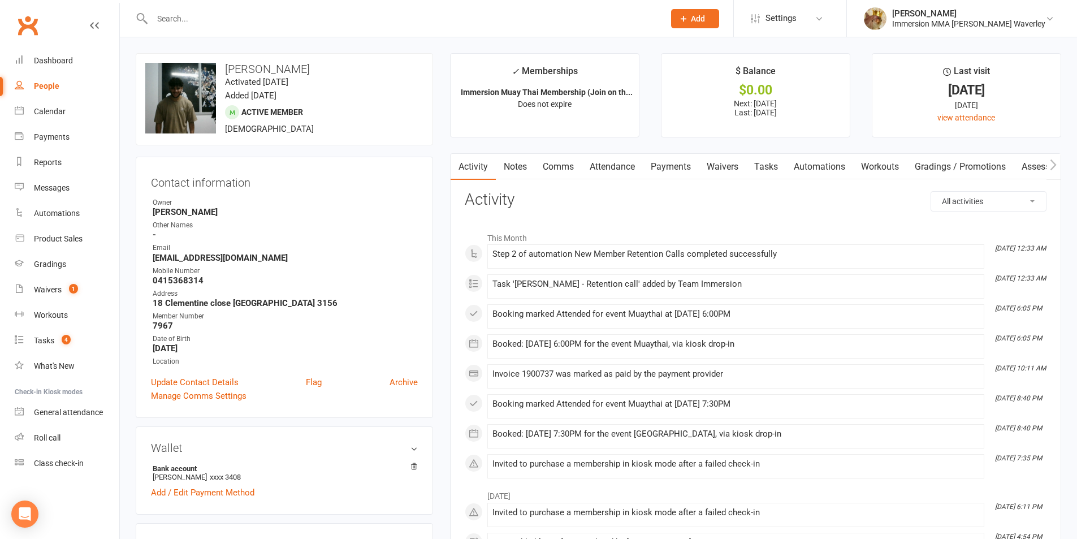
click at [517, 168] on link "Notes" at bounding box center [515, 167] width 39 height 26
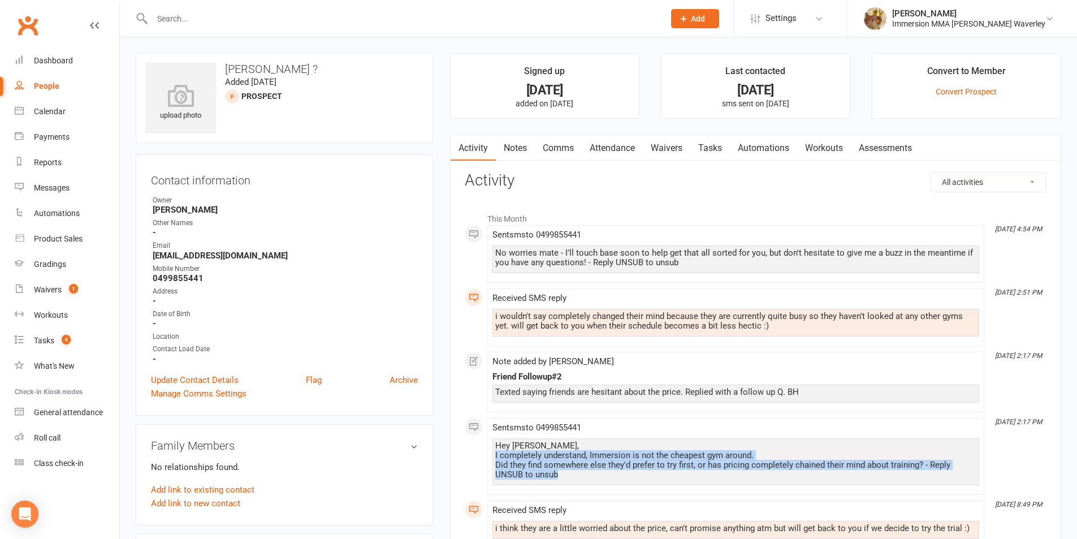
drag, startPoint x: 913, startPoint y: 489, endPoint x: 919, endPoint y: 495, distance: 8.8
click at [741, 334] on div "i wouldn't say completely changed their mind because they are currently quite b…" at bounding box center [735, 323] width 487 height 28
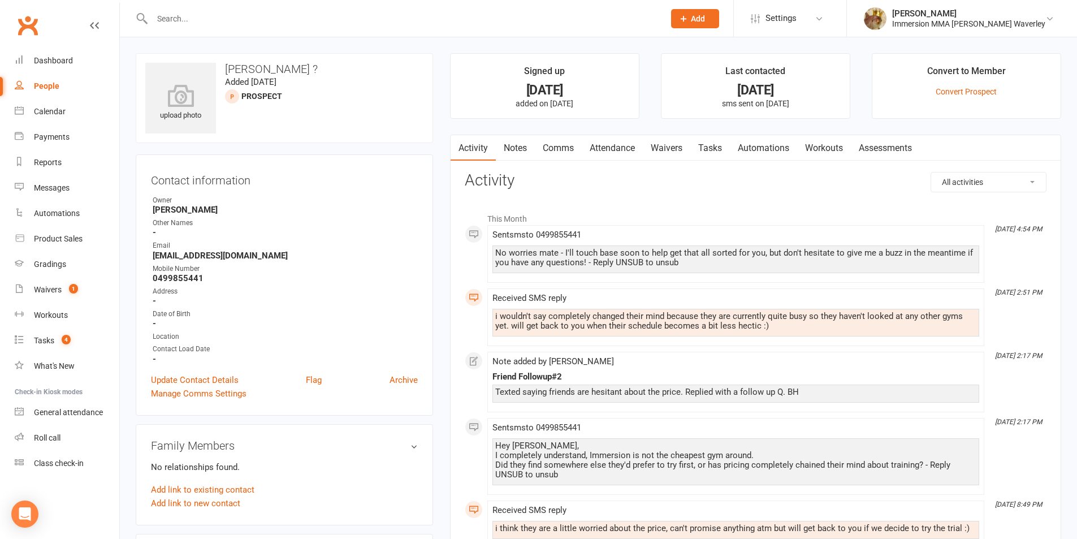
click at [516, 147] on link "Notes" at bounding box center [515, 148] width 39 height 26
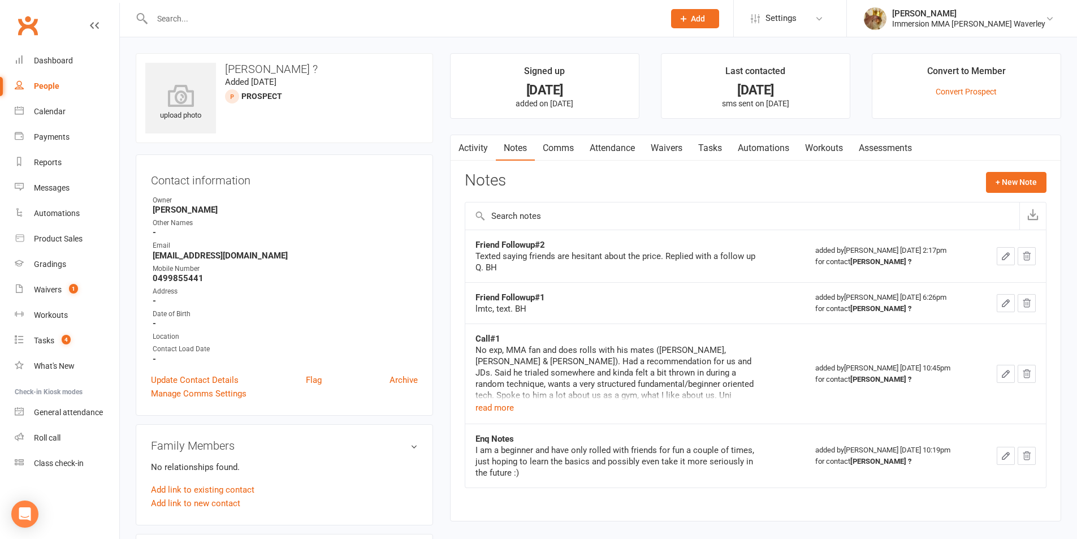
click at [466, 149] on link "Activity" at bounding box center [472, 148] width 45 height 26
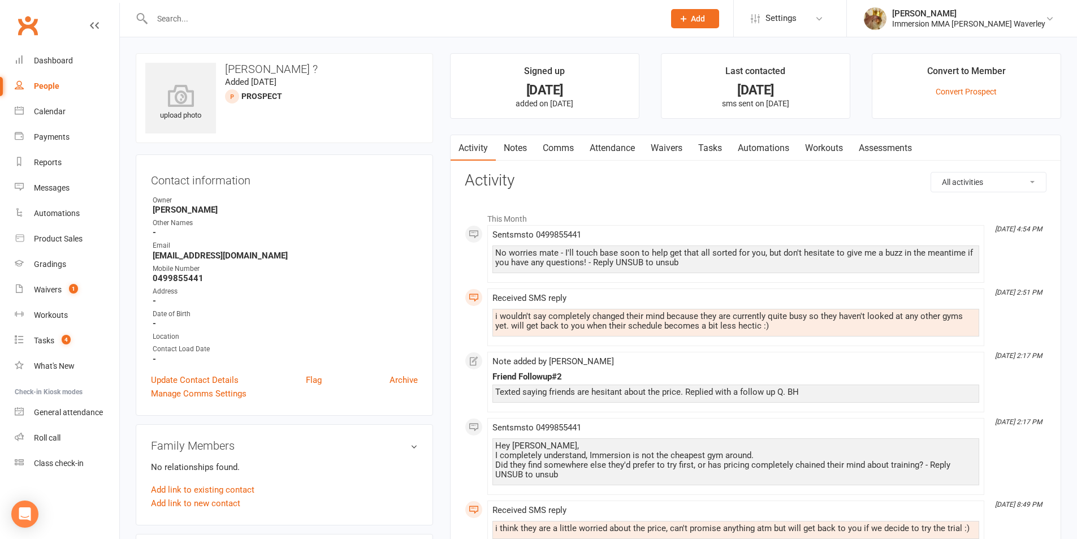
click at [517, 155] on link "Notes" at bounding box center [515, 148] width 39 height 26
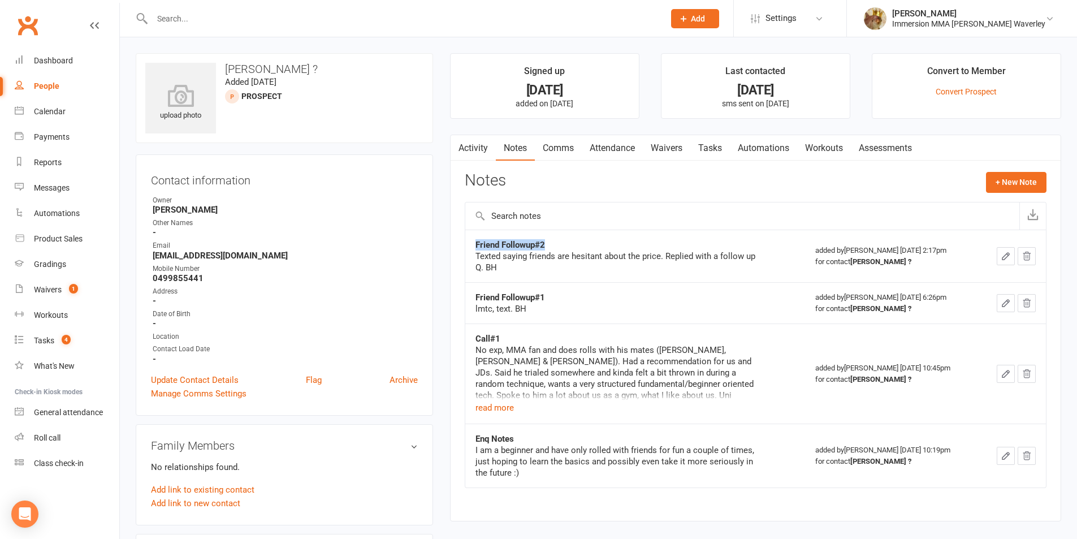
drag, startPoint x: 556, startPoint y: 245, endPoint x: 471, endPoint y: 237, distance: 85.1
click at [471, 237] on td "Friend Followup#2 Texted saying friends are hesitant about the price. Replied w…" at bounding box center [635, 255] width 340 height 53
click at [1009, 173] on button "+ New Note" at bounding box center [1016, 182] width 60 height 20
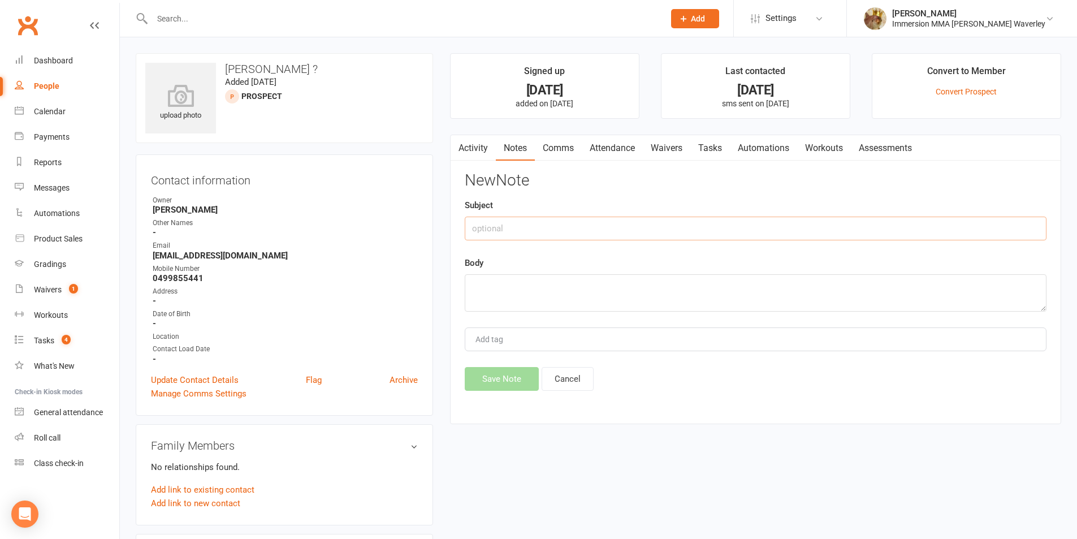
click at [819, 222] on input "text" at bounding box center [756, 228] width 582 height 24
paste input "MIA#1"
type input "MIA#1"
type input "Friend Followup#3"
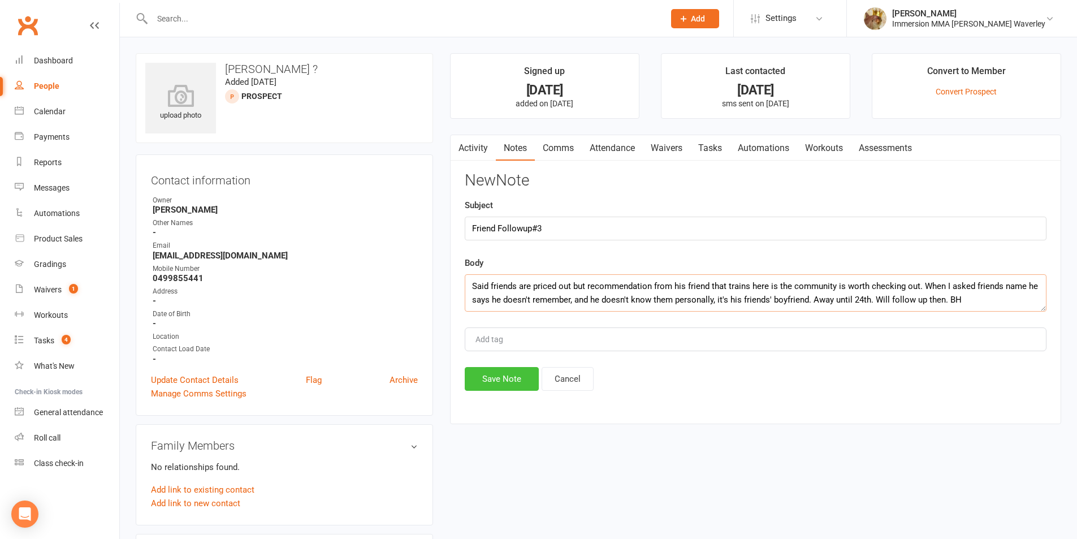
type textarea "Said friends are priced out but recommendation from his friend that trains here…"
click at [508, 369] on button "Save Note" at bounding box center [502, 379] width 74 height 24
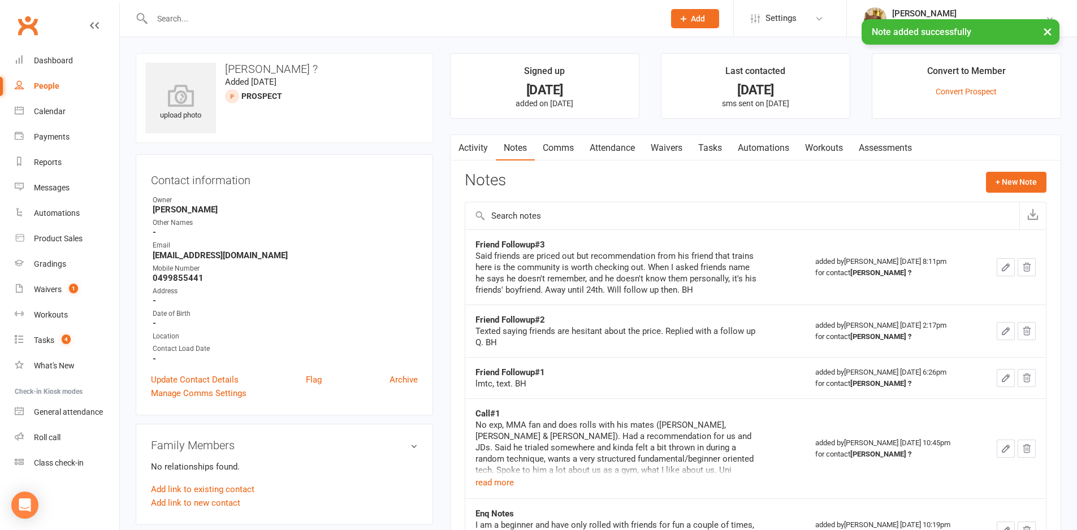
click at [714, 149] on link "Tasks" at bounding box center [710, 148] width 40 height 26
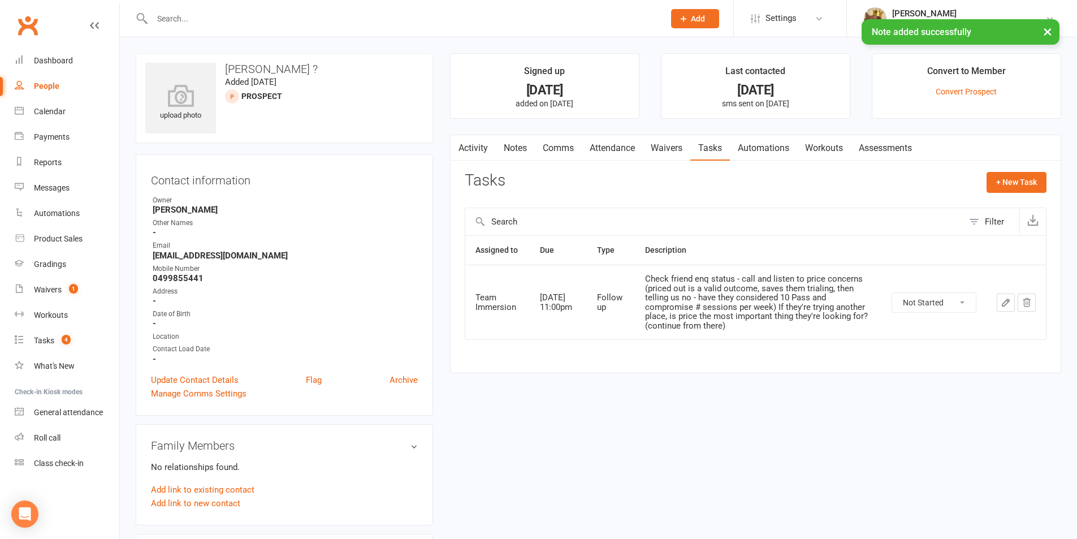
click at [933, 307] on select "Not Started In Progress Waiting Complete" at bounding box center [934, 302] width 84 height 19
click at [892, 293] on select "Not Started In Progress Waiting Complete" at bounding box center [934, 302] width 84 height 19
select select "unstarted"
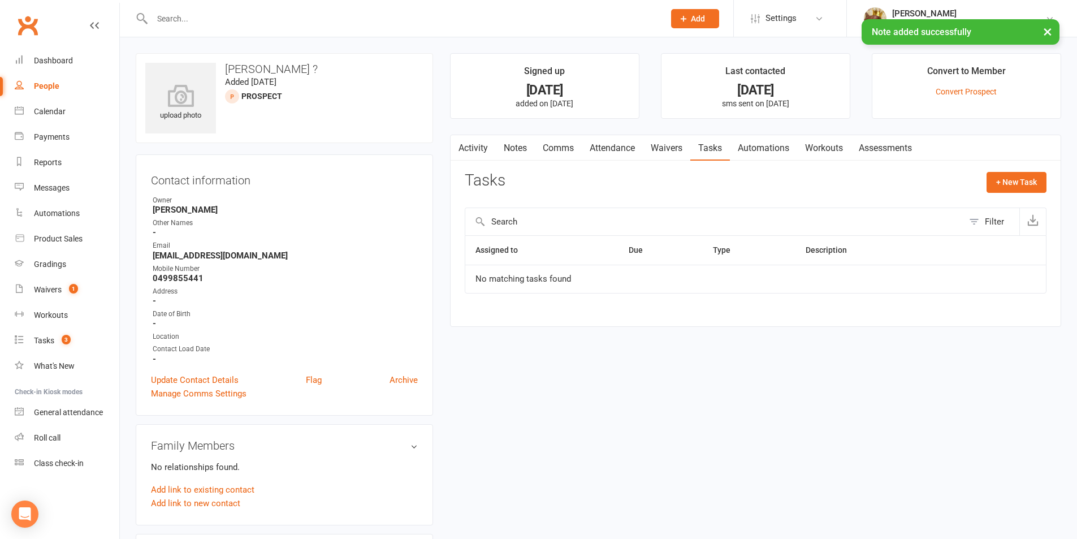
click at [1000, 215] on div "Filter" at bounding box center [993, 222] width 19 height 14
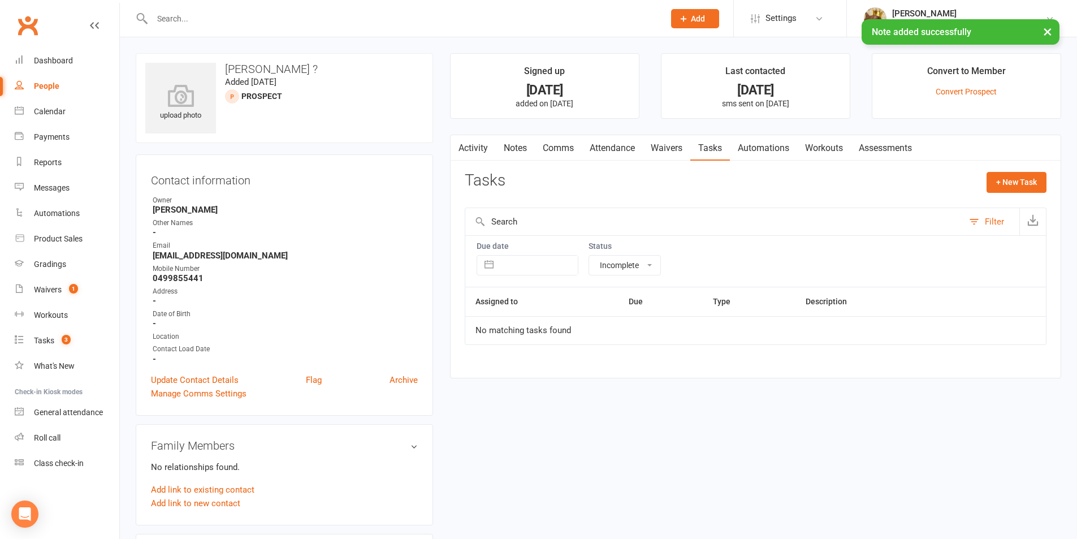
click at [654, 258] on select "All statuses Incomplete Not Started In Progress Waiting Complete" at bounding box center [624, 264] width 71 height 19
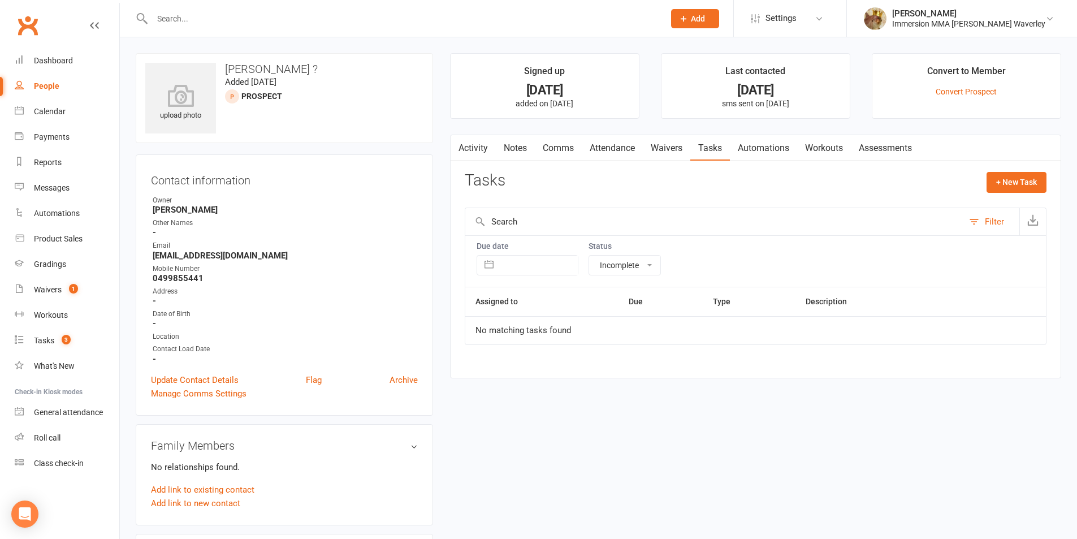
select select "finished"
click at [589, 255] on select "All statuses Incomplete Not Started In Progress Waiting Complete" at bounding box center [624, 264] width 71 height 19
select select "finished"
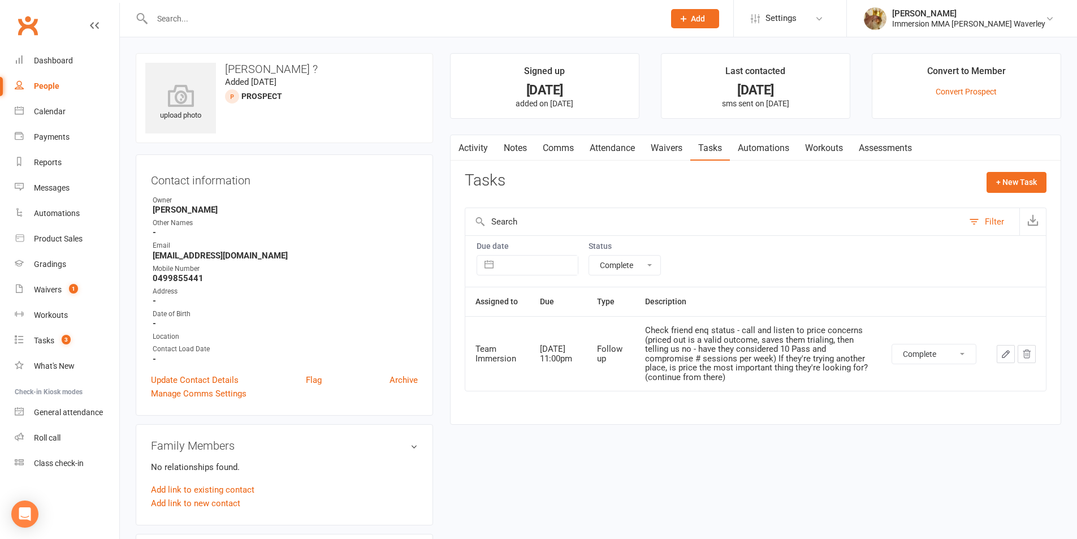
click at [1009, 351] on icon "button" at bounding box center [1005, 353] width 7 height 7
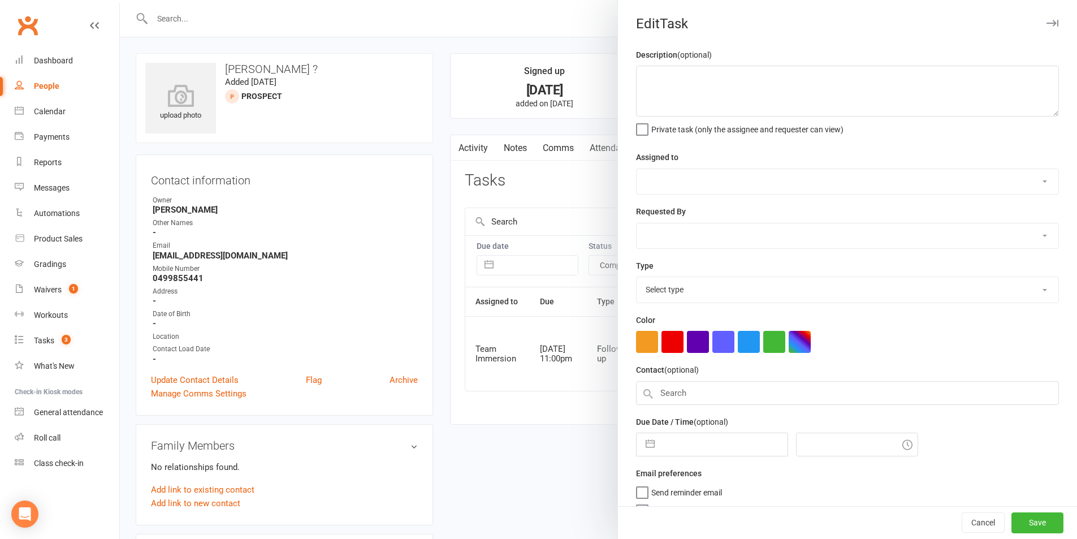
type textarea "Check friend enq status - call and listen to price concerns (priced out is a va…"
select select "48837"
select select "48840"
type input "16 Sep 2025"
type input "11:00pm"
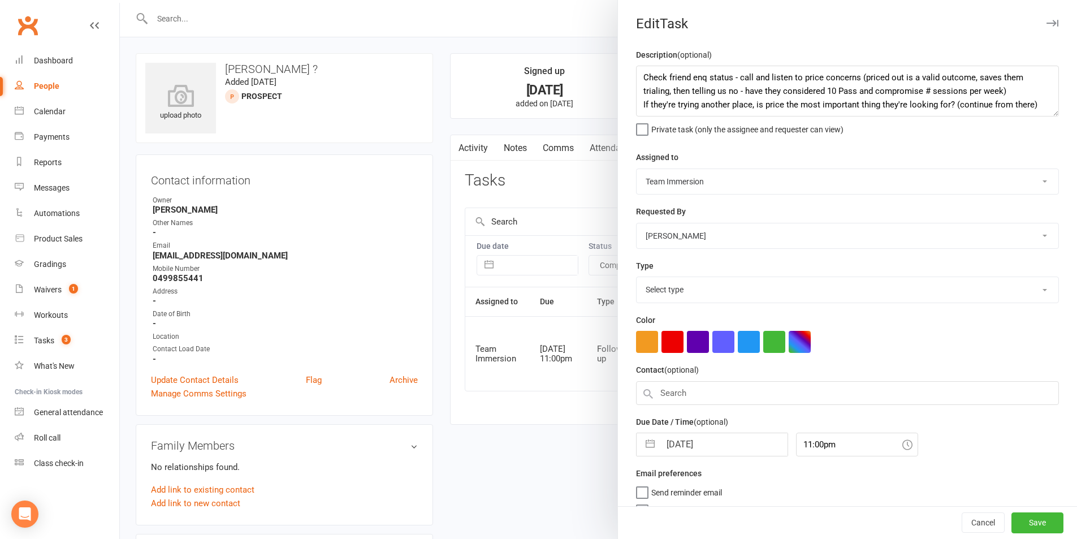
select select "27318"
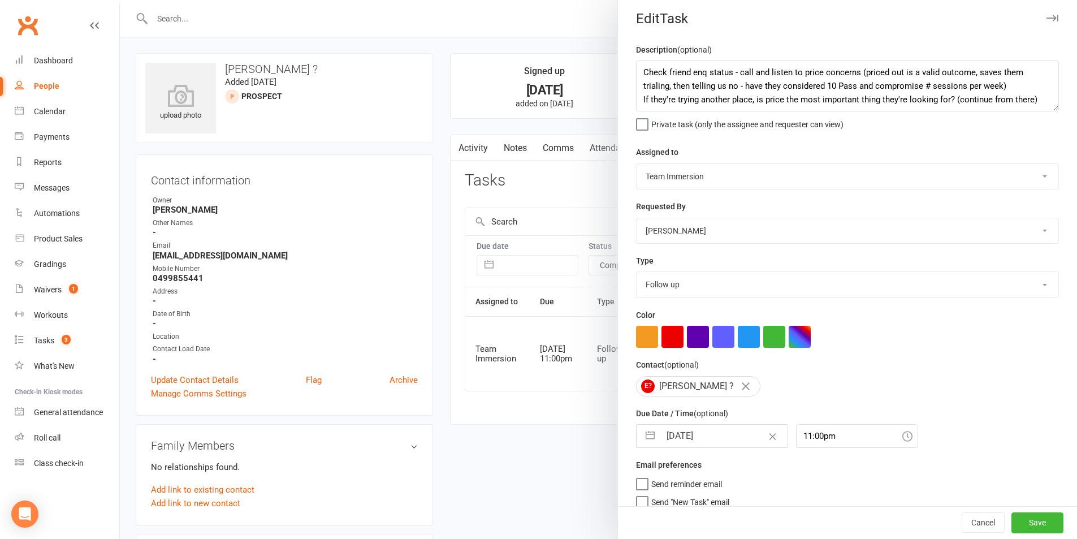
scroll to position [21, 0]
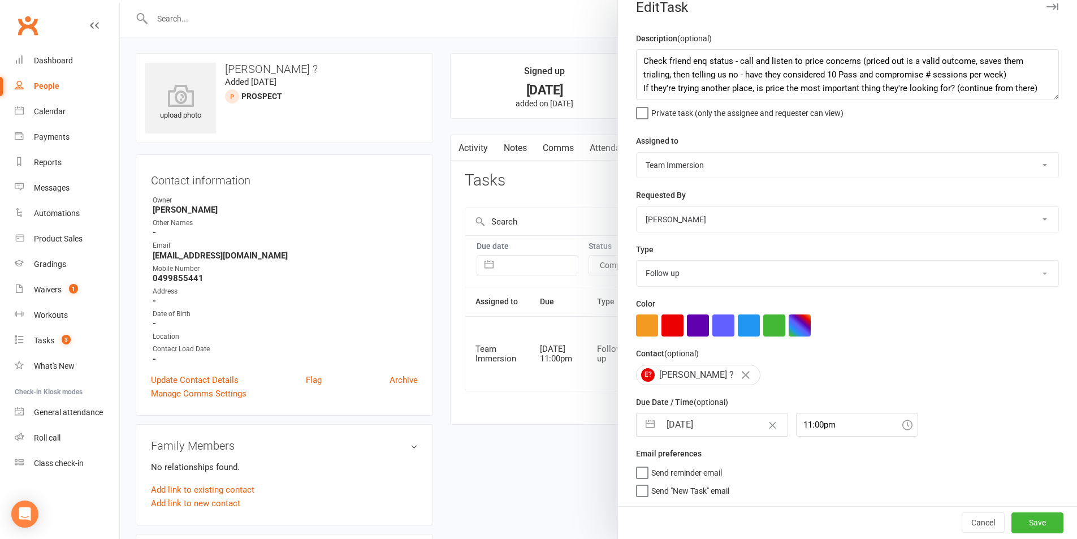
click at [610, 362] on div at bounding box center [598, 269] width 957 height 539
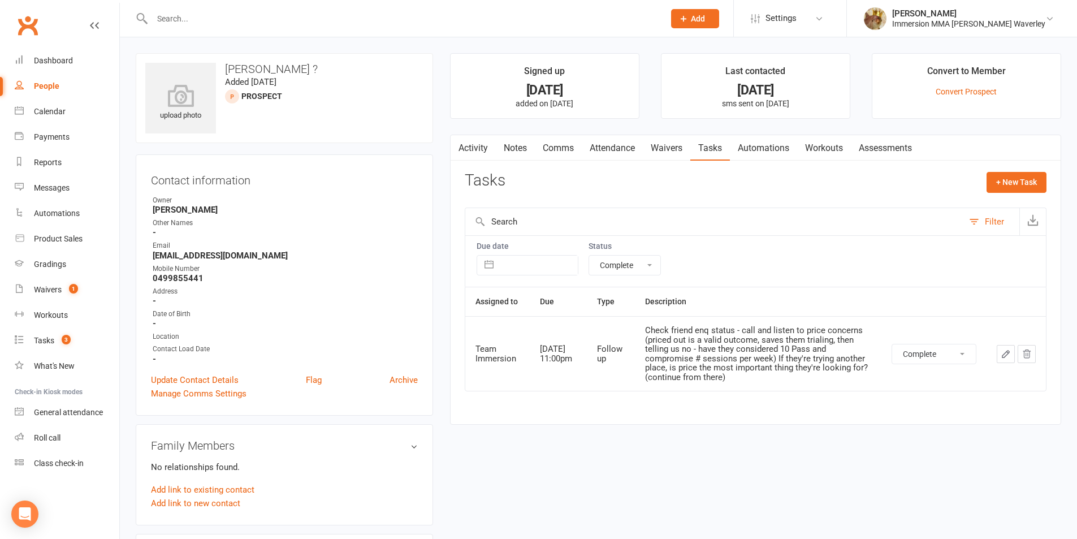
drag, startPoint x: 556, startPoint y: 362, endPoint x: 596, endPoint y: 367, distance: 39.8
click at [923, 359] on select "Not Started In Progress Waiting Complete" at bounding box center [934, 353] width 84 height 19
click at [892, 344] on select "Not Started In Progress Waiting Complete" at bounding box center [934, 353] width 84 height 19
select select "finished"
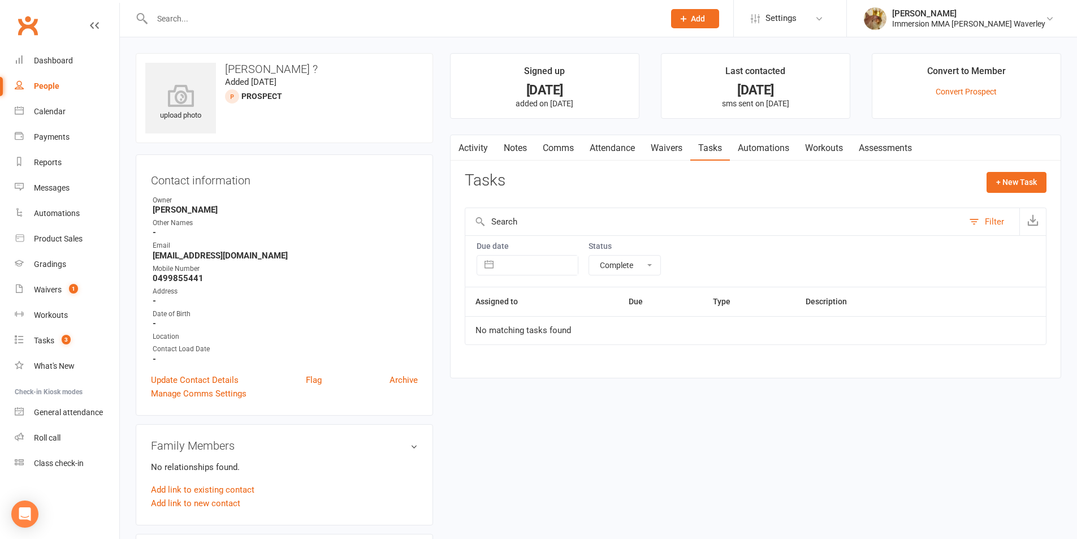
click at [635, 258] on select "All statuses Incomplete Not Started In Progress Waiting Complete" at bounding box center [624, 264] width 71 height 19
select select "incomplete"
click at [589, 255] on select "All statuses Incomplete Not Started In Progress Waiting Complete" at bounding box center [624, 264] width 71 height 19
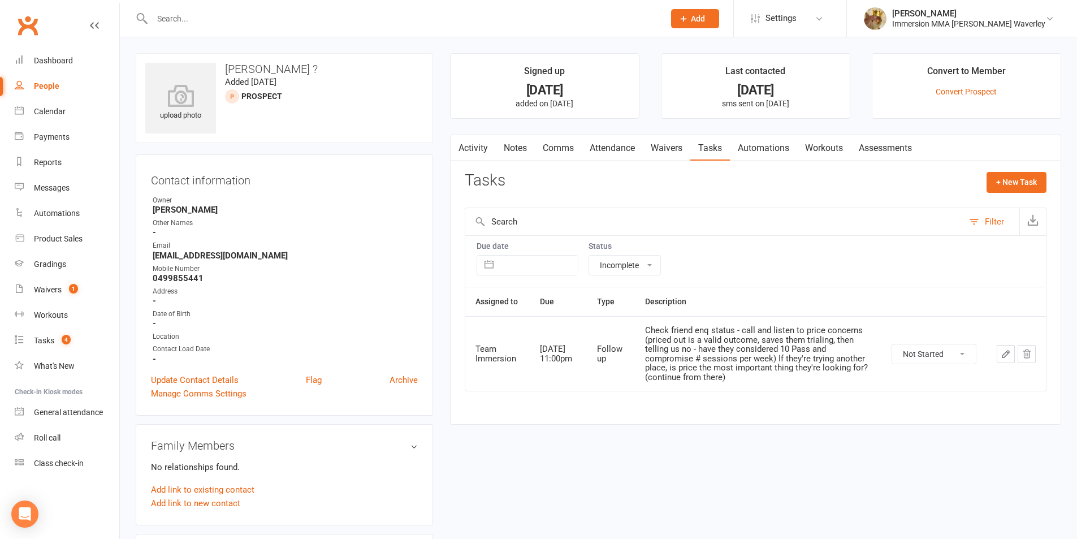
click at [1001, 352] on icon "button" at bounding box center [1005, 354] width 10 height 10
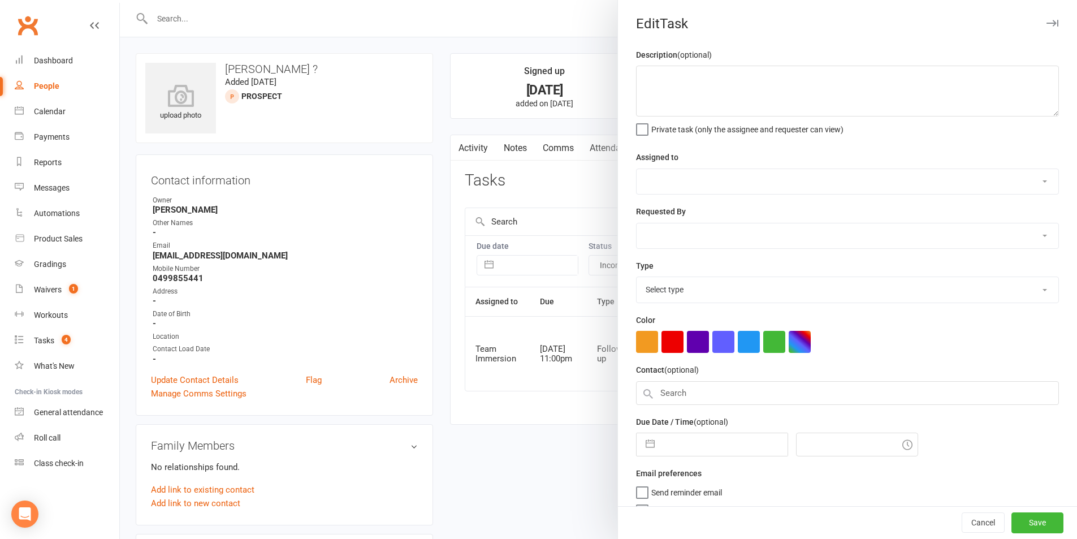
type textarea "Check friend enq status - call and listen to price concerns (priced out is a va…"
select select "48837"
select select "48840"
type input "16 Sep 2025"
type input "11:00pm"
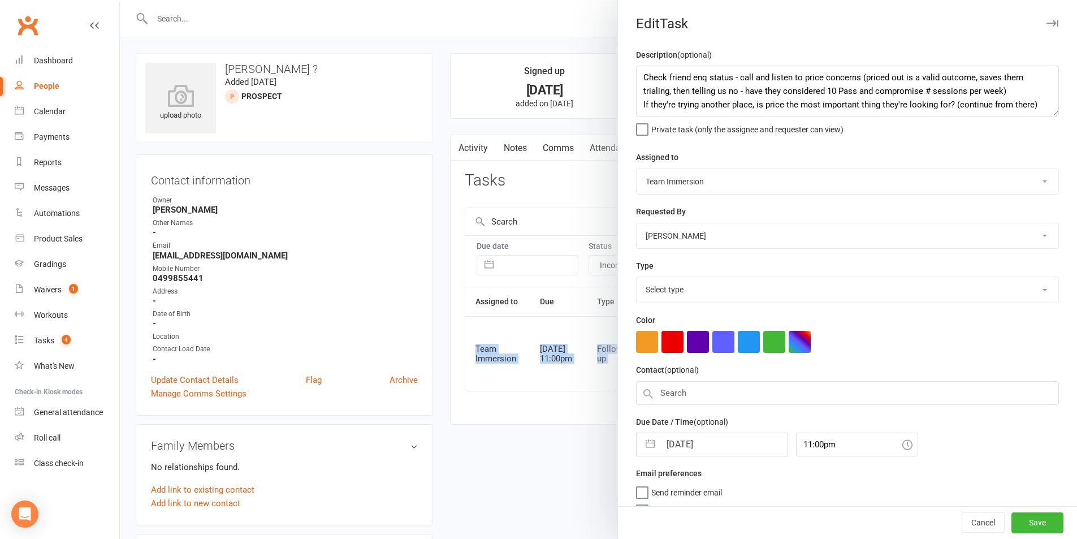
select select "27318"
click at [702, 452] on input "16 Sep 2025" at bounding box center [723, 440] width 127 height 23
select select "7"
select select "2025"
select select "8"
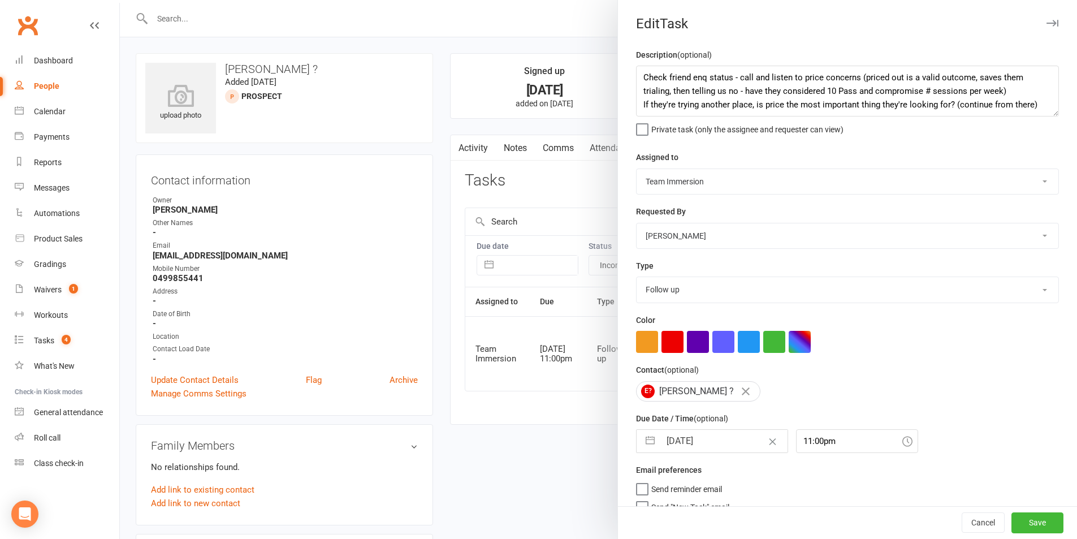
select select "2025"
select select "9"
select select "2025"
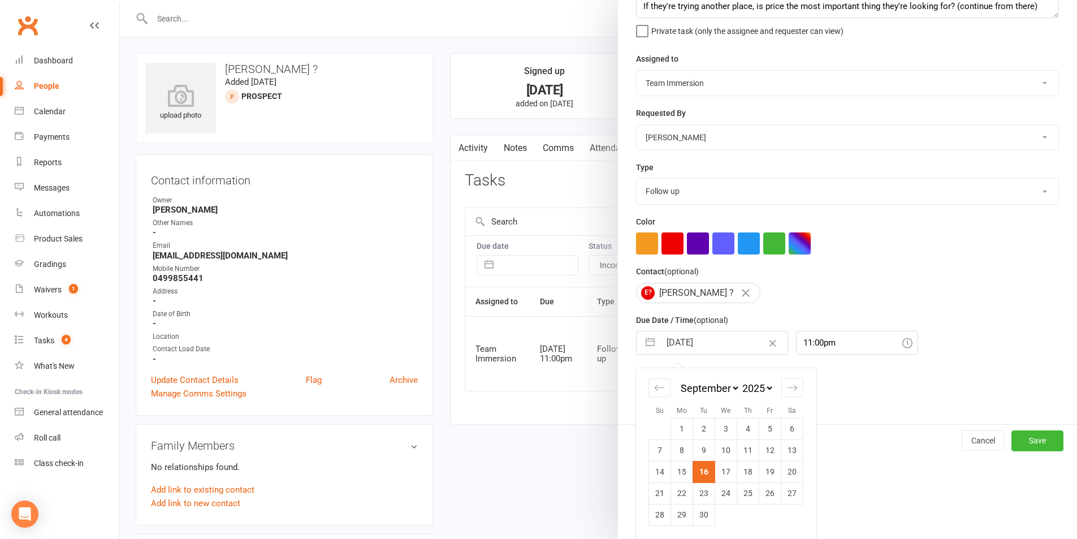
scroll to position [102, 0]
click at [737, 489] on td "25" at bounding box center [748, 492] width 22 height 21
type input "25 Sep 2025"
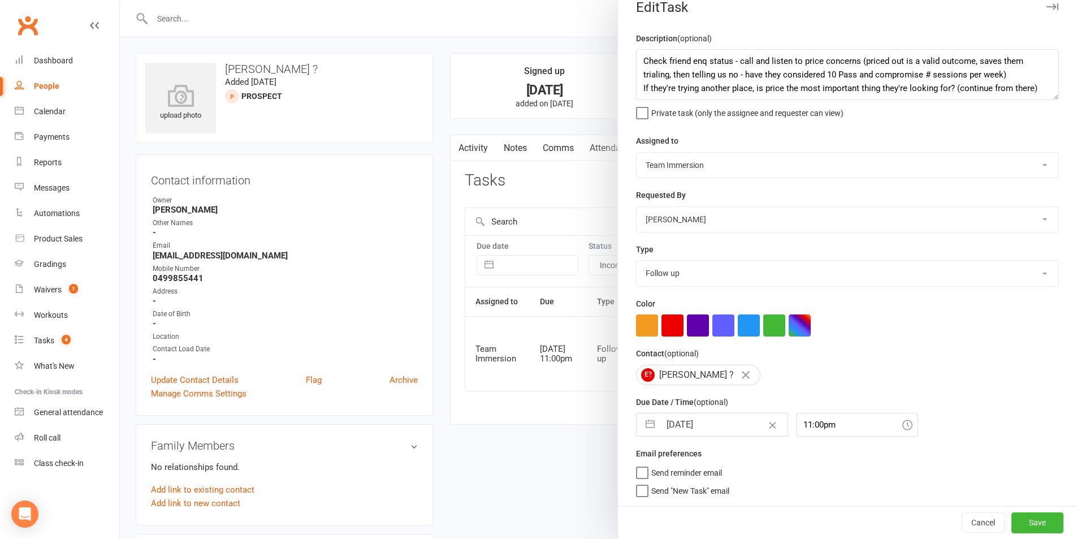
scroll to position [21, 0]
click at [1030, 520] on button "Save" at bounding box center [1037, 522] width 52 height 20
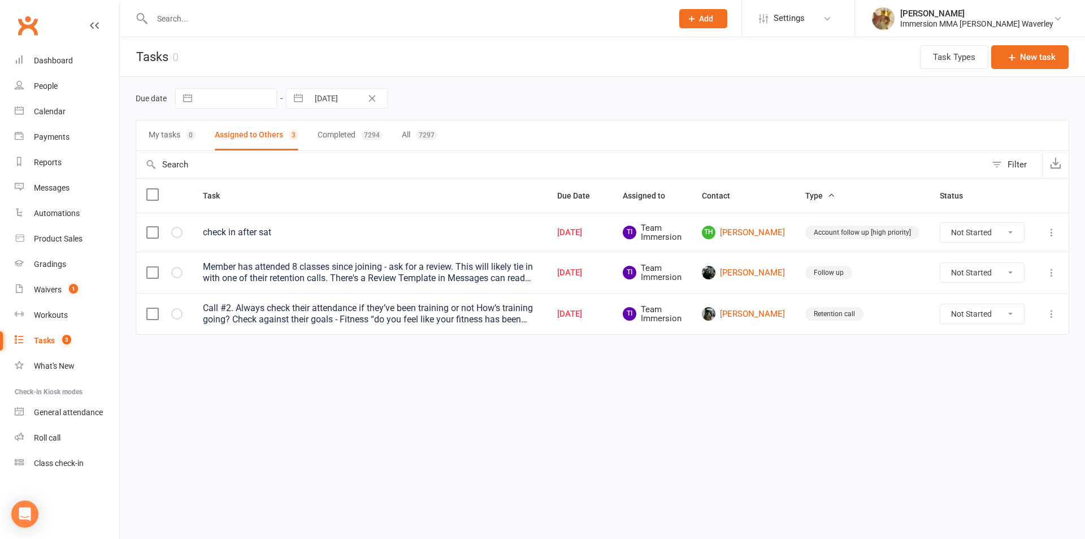
click at [408, 44] on header "Tasks 0 Task Types New task" at bounding box center [602, 57] width 965 height 40
click at [400, 24] on input "text" at bounding box center [407, 19] width 516 height 16
paste input "Kenna Tsoi"
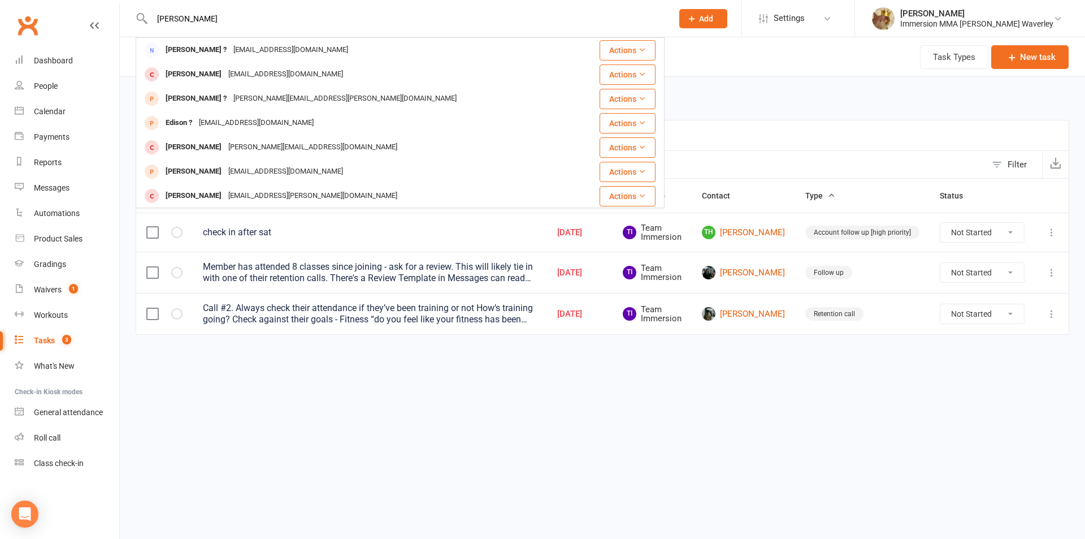
type input "Kenna Tsoi"
click at [277, 53] on div "[EMAIL_ADDRESS][DOMAIN_NAME]" at bounding box center [291, 50] width 122 height 16
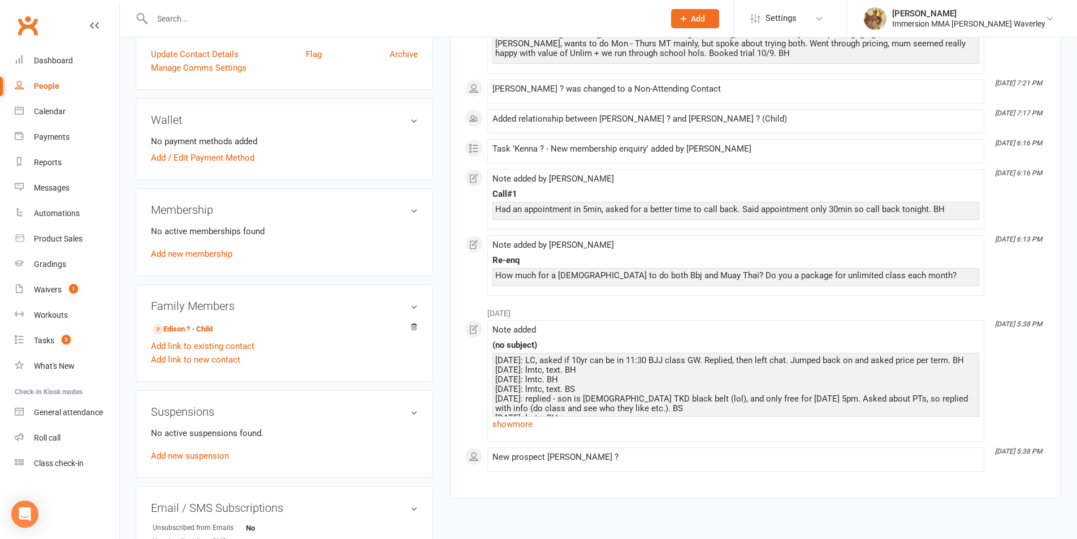
scroll to position [301, 0]
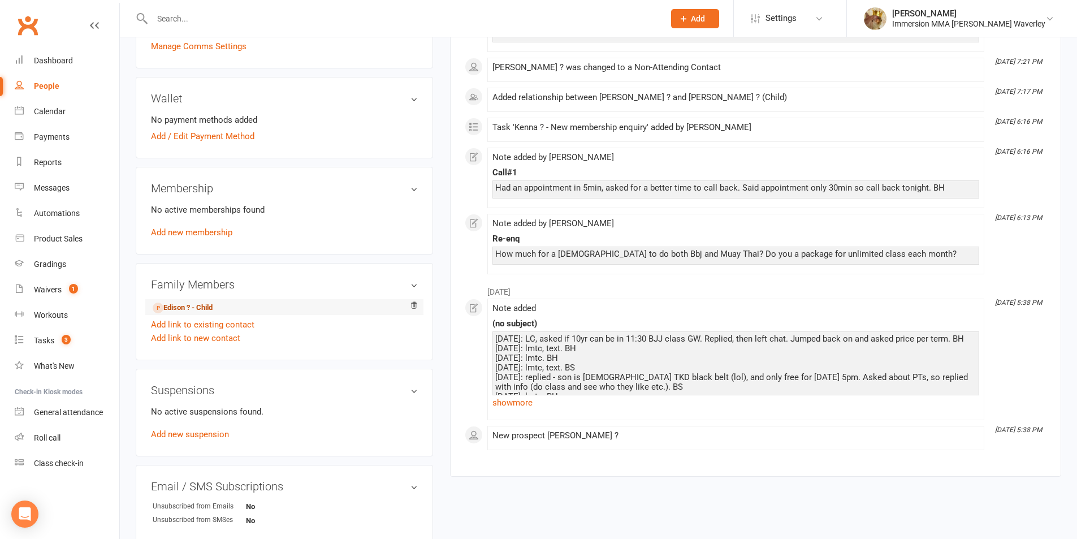
drag, startPoint x: 171, startPoint y: 307, endPoint x: 178, endPoint y: 302, distance: 8.5
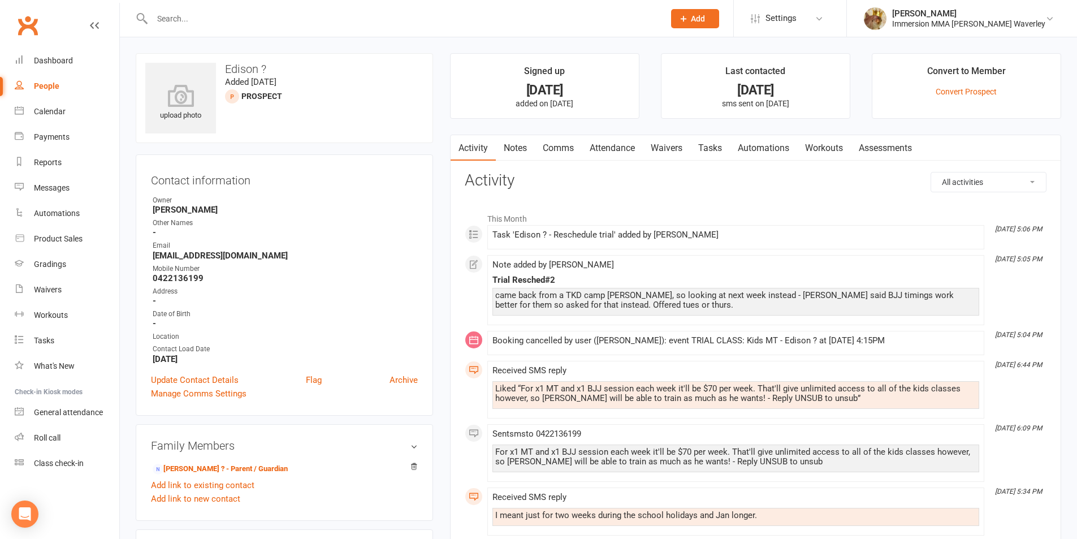
click at [623, 153] on link "Attendance" at bounding box center [612, 148] width 61 height 26
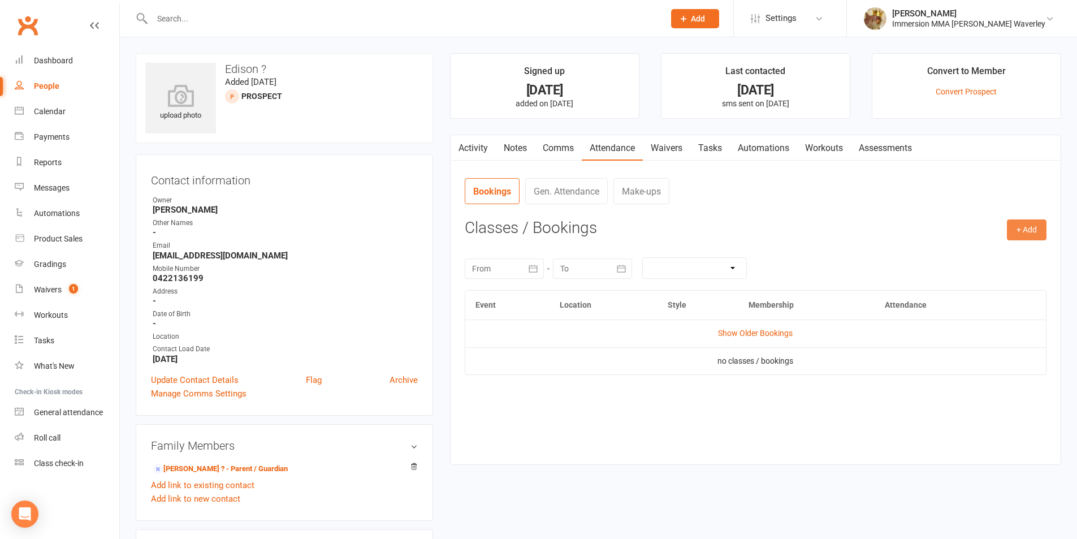
click at [1021, 222] on button "+ Add" at bounding box center [1026, 229] width 40 height 20
click at [996, 272] on link "Add Appointment" at bounding box center [990, 278] width 112 height 23
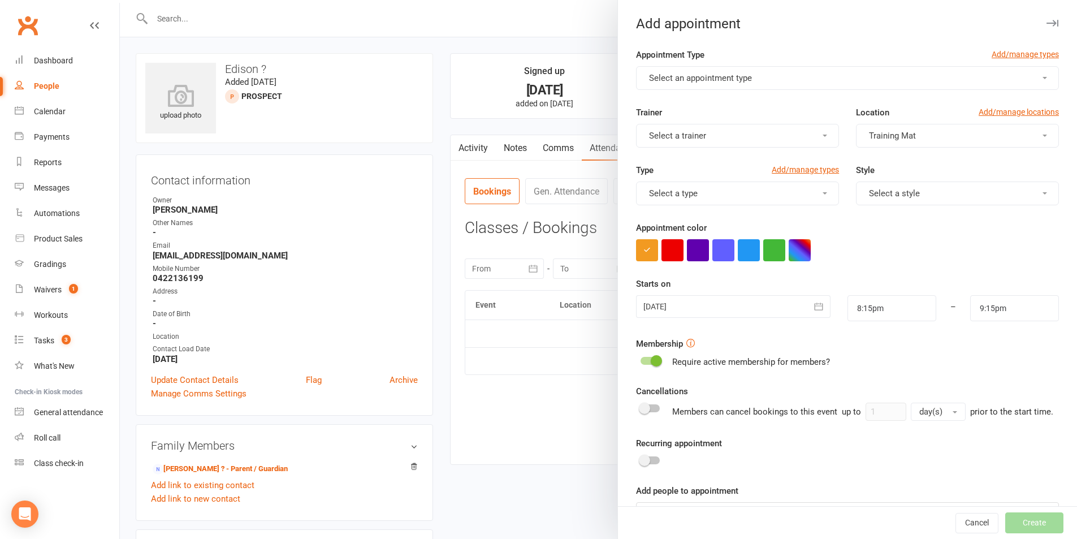
click at [734, 83] on button "Select an appointment type" at bounding box center [847, 78] width 423 height 24
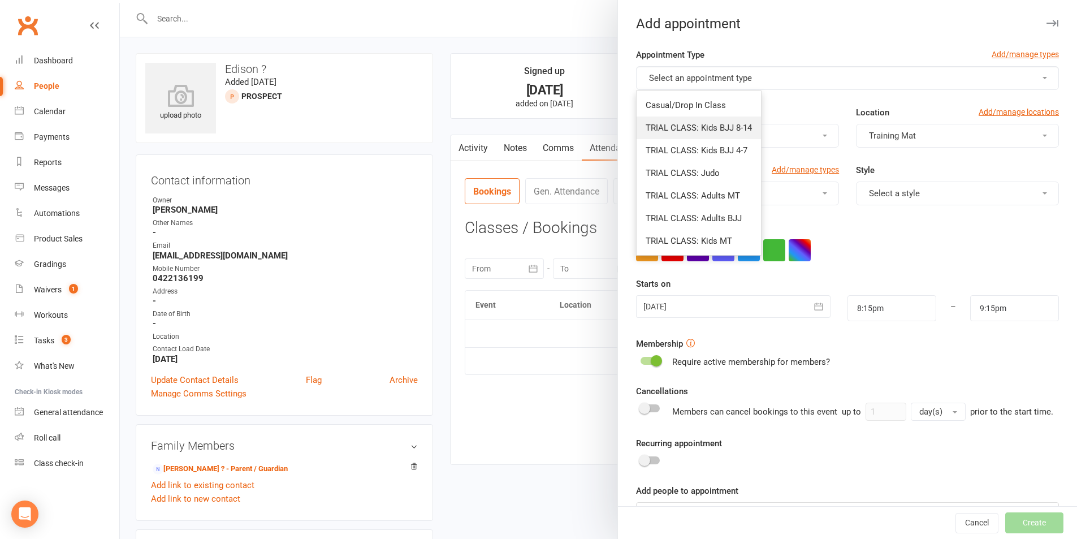
click at [740, 127] on span "TRIAL CLASS: Kids BJJ 8-14" at bounding box center [698, 128] width 106 height 10
type input "9:00pm"
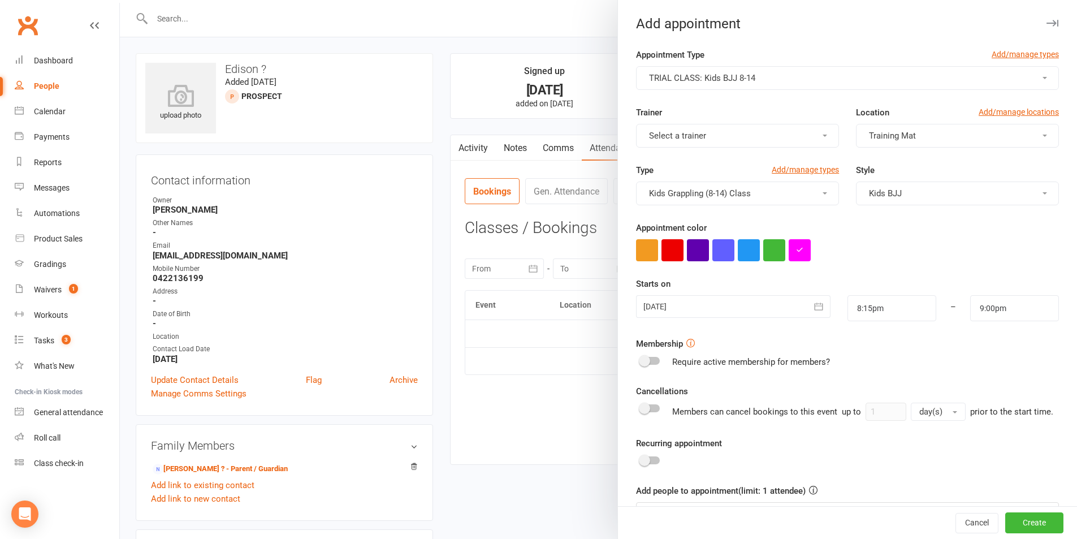
click at [767, 129] on button "Select a trainer" at bounding box center [737, 136] width 203 height 24
click at [744, 177] on link "Immersion Mixed Martial Arts" at bounding box center [701, 185] width 131 height 23
click at [740, 314] on div at bounding box center [733, 306] width 194 height 23
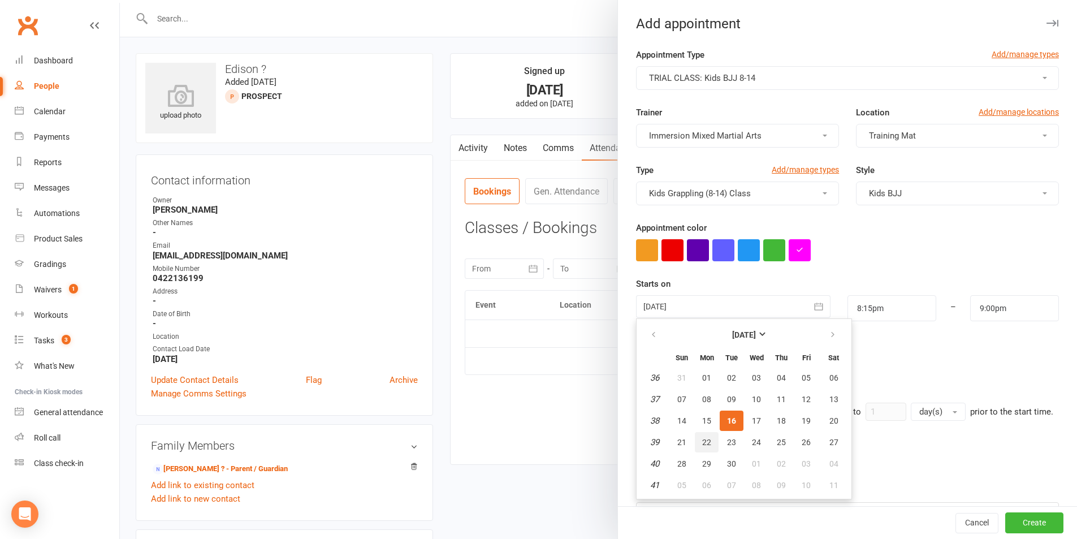
click at [705, 438] on span "22" at bounding box center [706, 441] width 9 height 9
type input "22 Sep 2025"
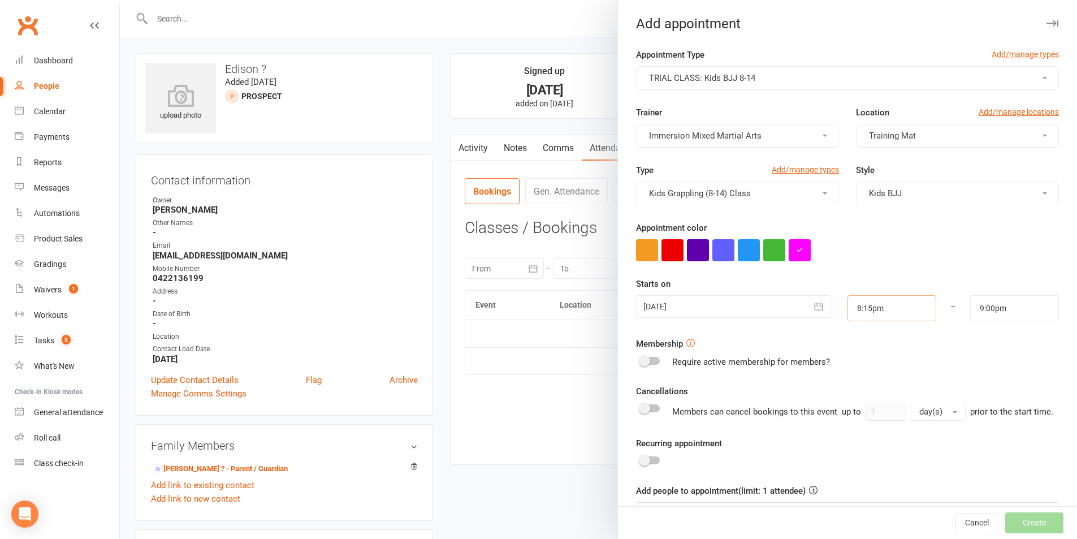
click at [848, 309] on input "8:15pm" at bounding box center [891, 308] width 89 height 26
type input "5:00pm"
click at [867, 327] on li "5:00pm" at bounding box center [875, 330] width 54 height 17
click at [977, 310] on input "9:00pm" at bounding box center [1014, 308] width 89 height 26
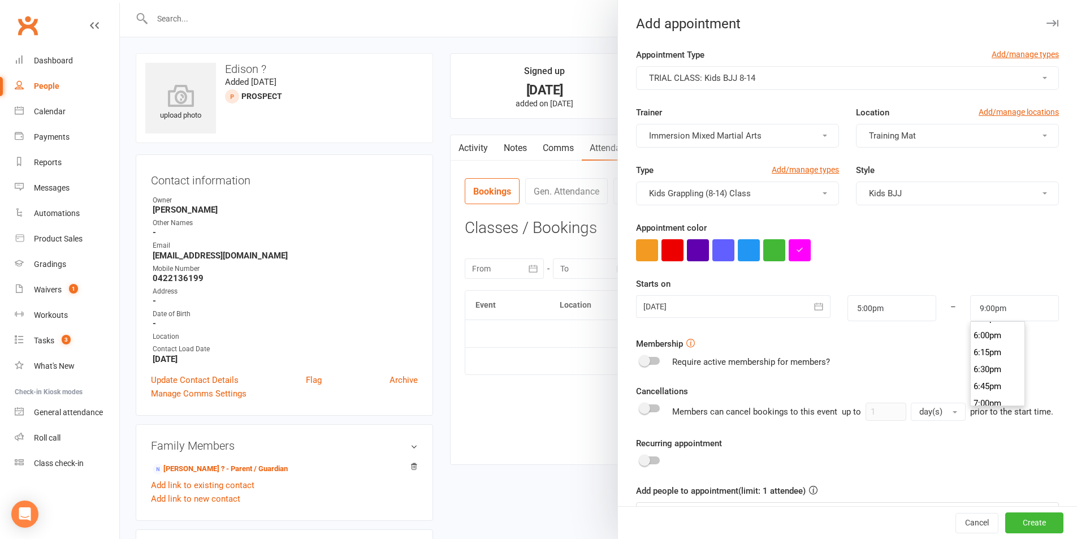
scroll to position [1204, 0]
type input "5:45pm"
click at [986, 330] on li "5:45pm" at bounding box center [997, 330] width 54 height 17
click at [771, 244] on button "button" at bounding box center [774, 250] width 22 height 22
click at [793, 245] on button "button" at bounding box center [799, 250] width 22 height 22
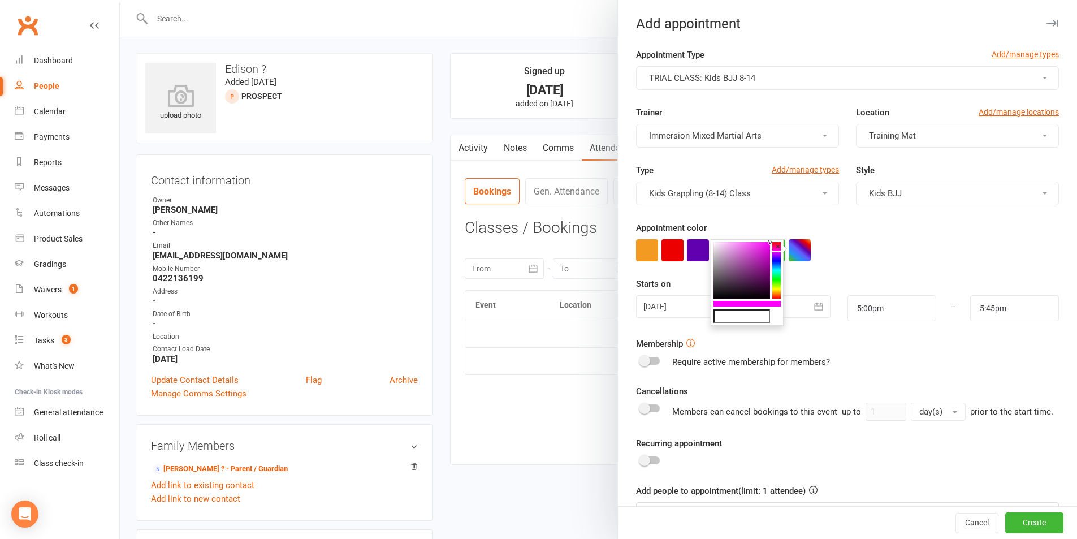
click at [778, 249] on button "×" at bounding box center [777, 246] width 11 height 15
click at [779, 248] on button "button" at bounding box center [774, 250] width 22 height 22
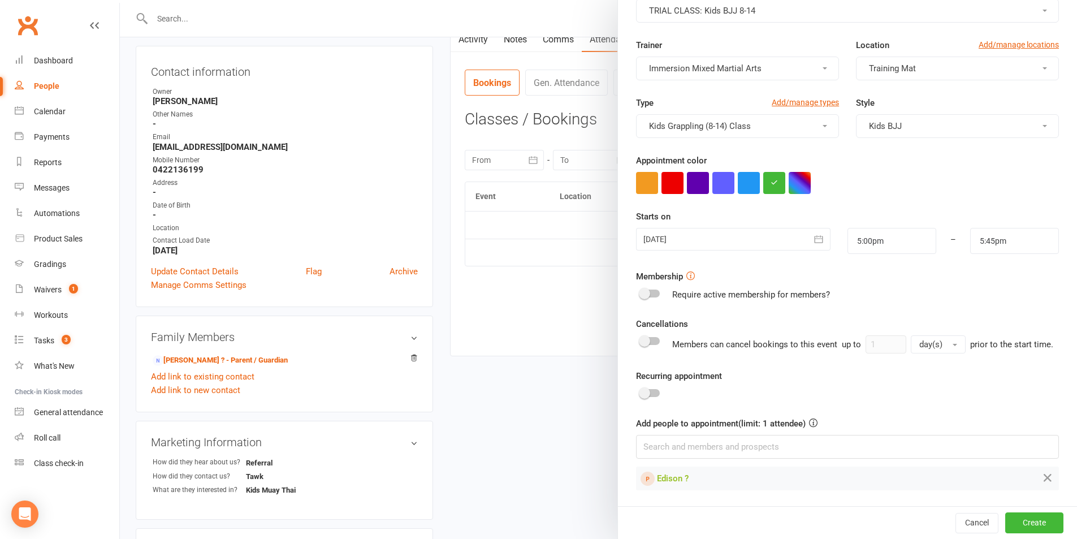
scroll to position [151, 0]
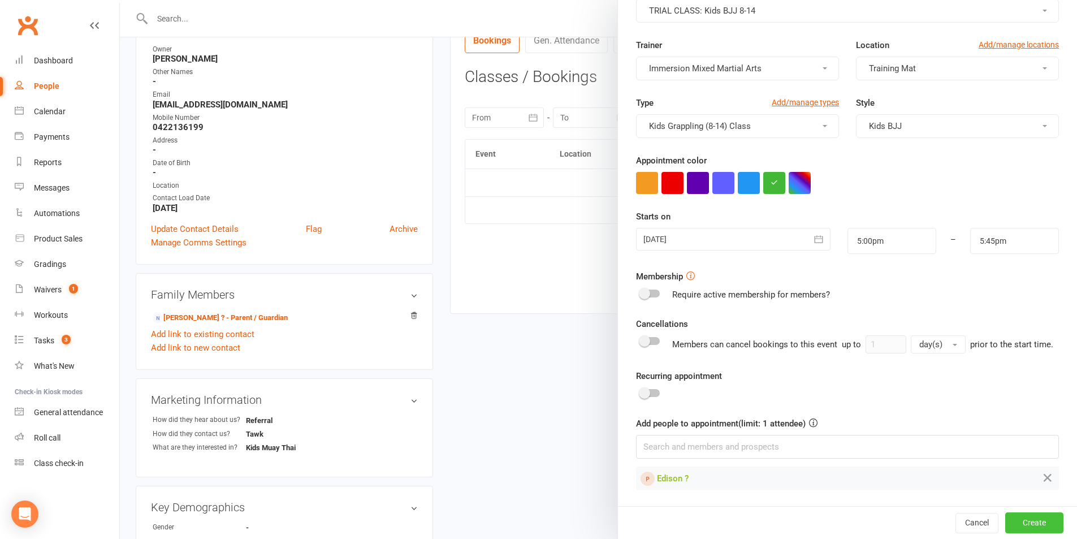
click at [1011, 524] on button "Create" at bounding box center [1034, 522] width 58 height 20
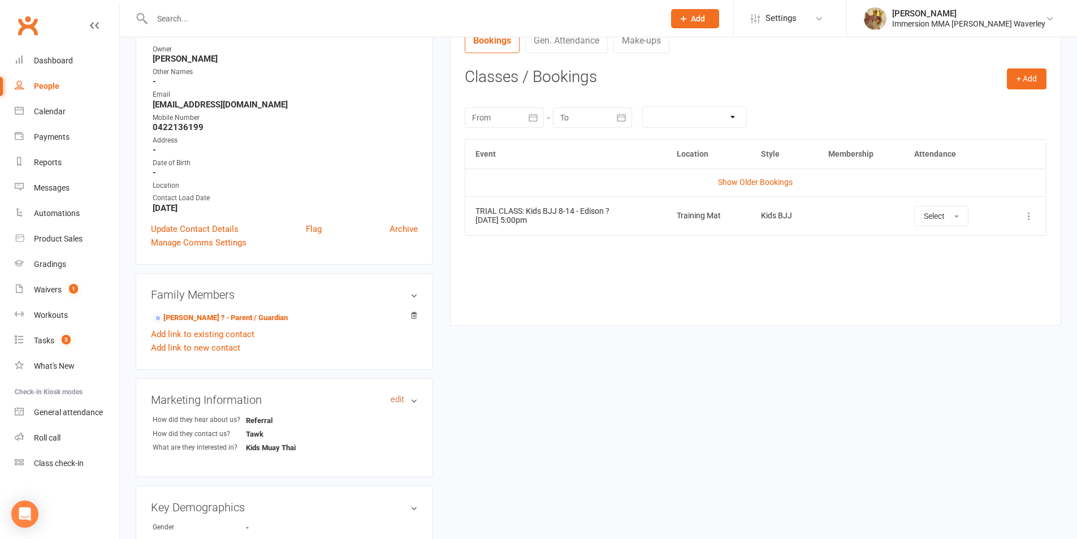
click at [392, 400] on link "edit" at bounding box center [397, 399] width 14 height 10
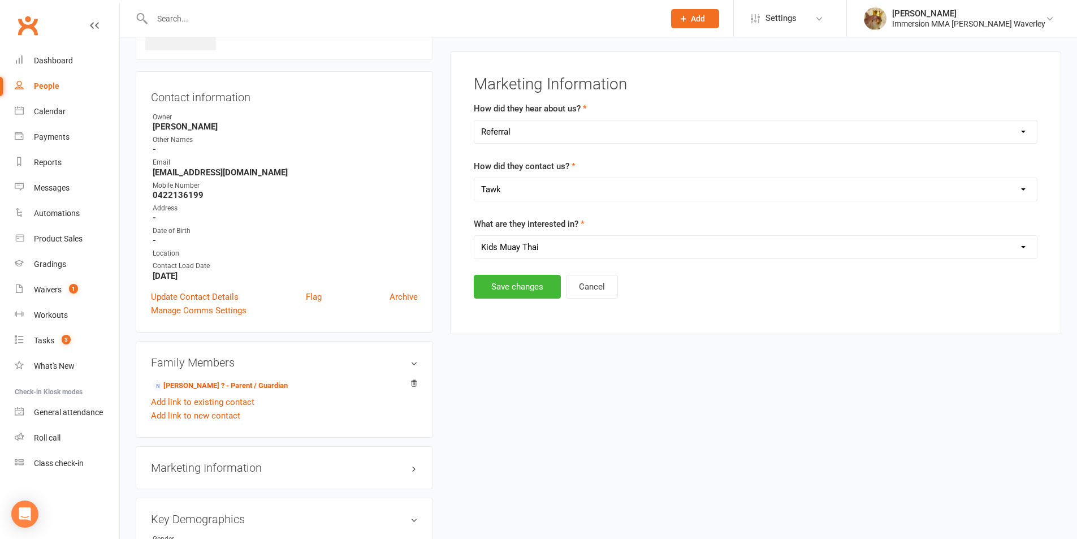
scroll to position [78, 0]
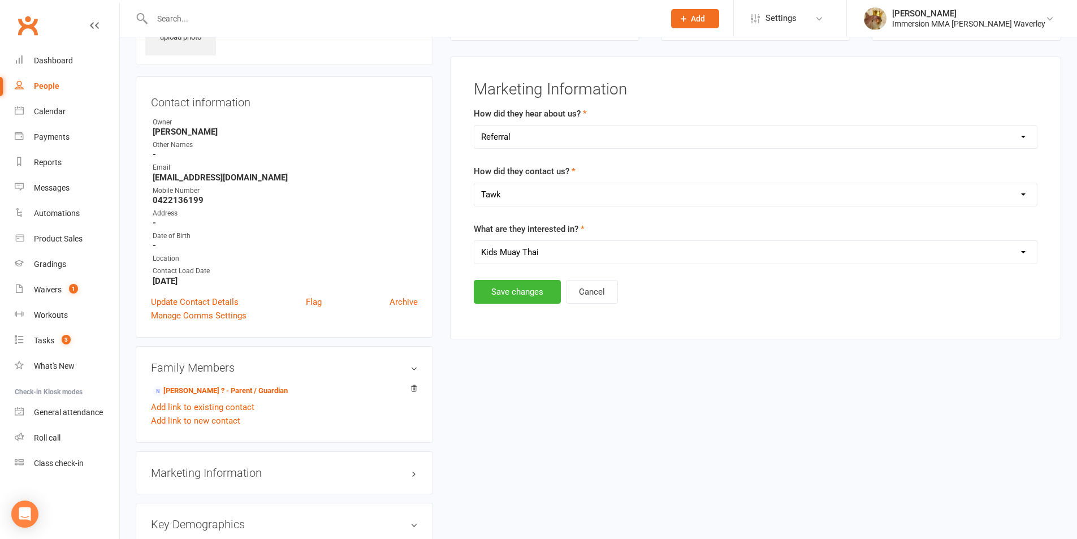
click at [540, 251] on select "Select Unspecified Muay Thai BJJ MMA Kids Muay Thai Kids BJJ Judo/Wrestling" at bounding box center [755, 252] width 562 height 23
select select "Kids BJJ"
click at [474, 241] on select "Select Unspecified Muay Thai BJJ MMA Kids Muay Thai Kids BJJ Judo/Wrestling" at bounding box center [755, 252] width 562 height 23
click at [510, 294] on button "Save changes" at bounding box center [517, 292] width 87 height 24
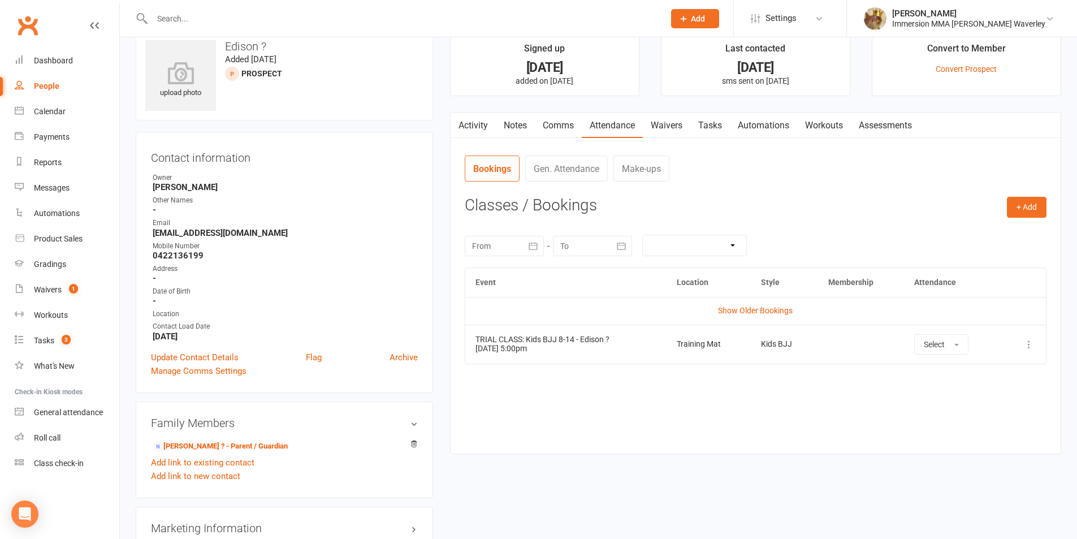
scroll to position [0, 0]
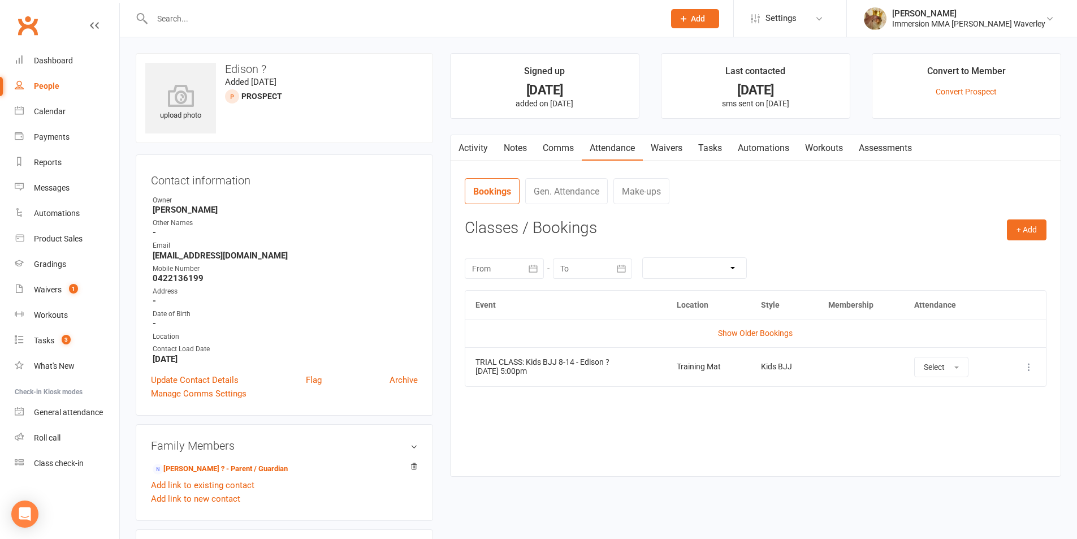
drag, startPoint x: 516, startPoint y: 145, endPoint x: 571, endPoint y: 115, distance: 63.0
click at [516, 145] on link "Notes" at bounding box center [515, 148] width 39 height 26
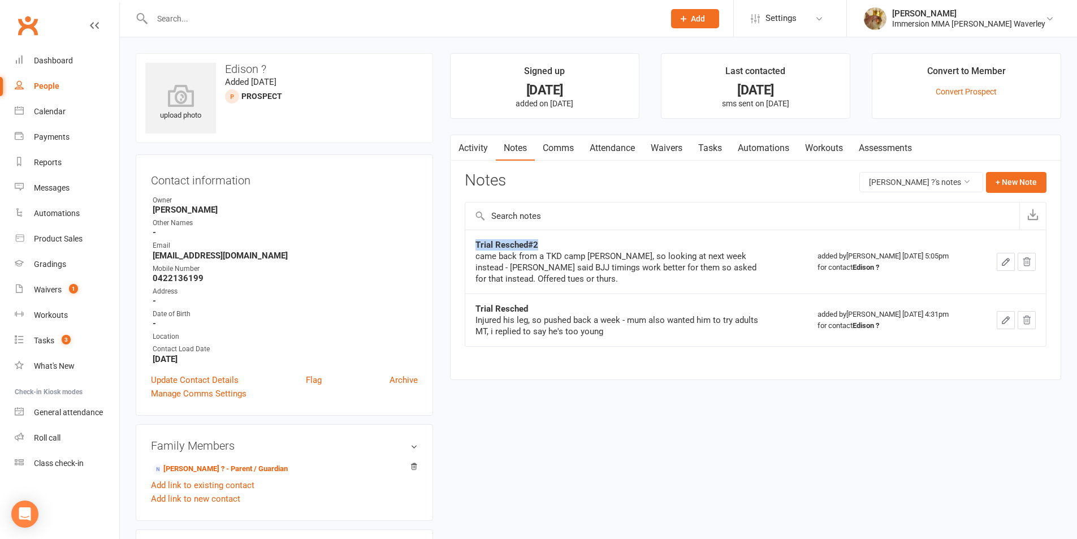
drag, startPoint x: 539, startPoint y: 241, endPoint x: 457, endPoint y: 251, distance: 82.0
click at [457, 251] on div "Activity Notes Comms Attendance Waivers Tasks Automations Workouts Assessments …" at bounding box center [755, 256] width 611 height 245
copy tbody "Trial Resched#2"
click at [1023, 177] on button "+ New Note" at bounding box center [1016, 182] width 60 height 20
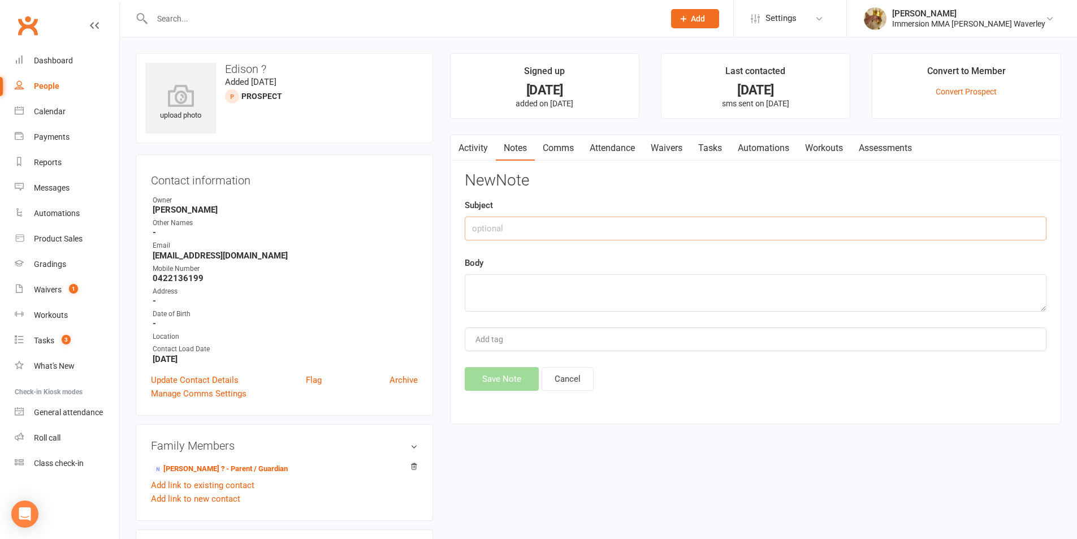
click at [886, 232] on input "text" at bounding box center [756, 228] width 582 height 24
paste input "Trial Resched#2"
type input "Trial Resched#3"
type textarea "Mum emailed to resched trial, initially wanted this weekend, but grading week s…"
click at [481, 393] on div "Activity Notes Comms Attendance Waivers Tasks Automations Workouts Assessments …" at bounding box center [755, 279] width 611 height 290
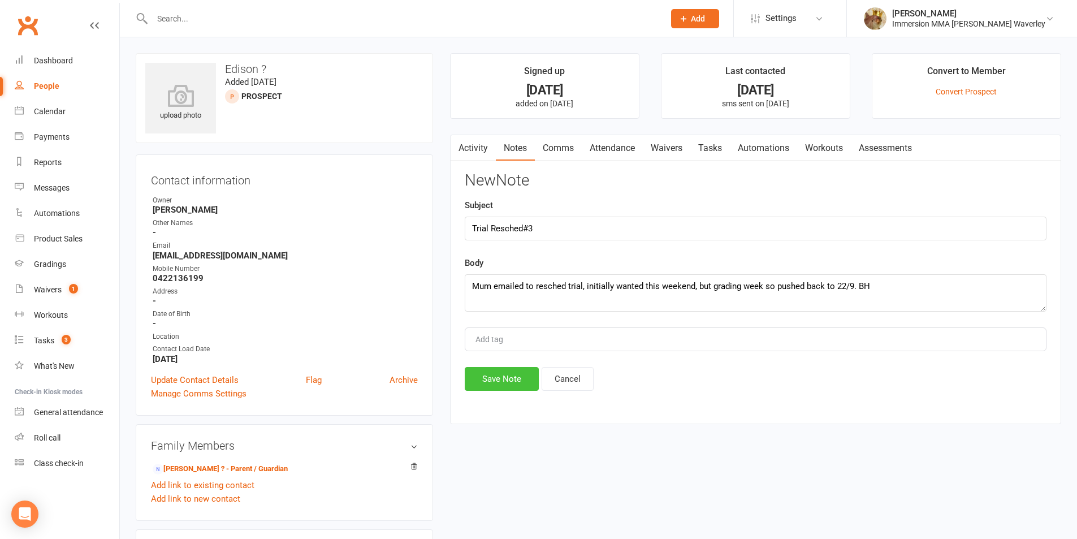
click at [492, 384] on button "Save Note" at bounding box center [502, 379] width 74 height 24
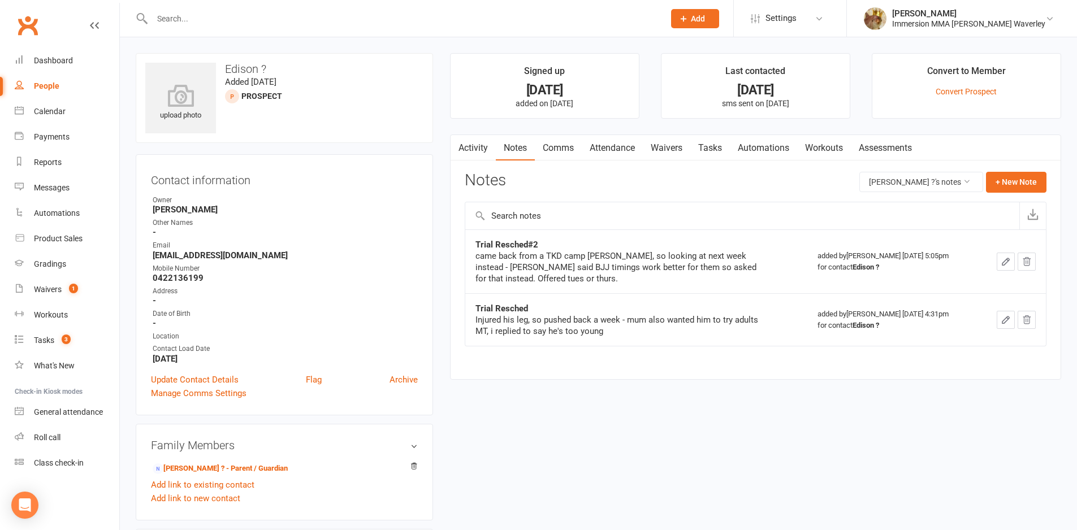
click at [626, 149] on link "Attendance" at bounding box center [612, 148] width 61 height 26
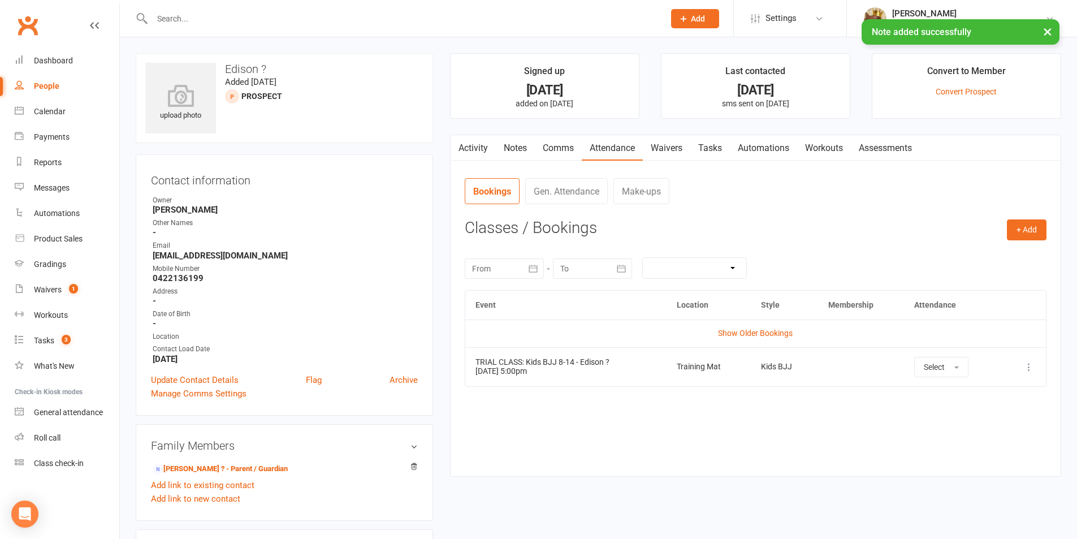
click at [723, 142] on link "Tasks" at bounding box center [710, 148] width 40 height 26
select select "incomplete"
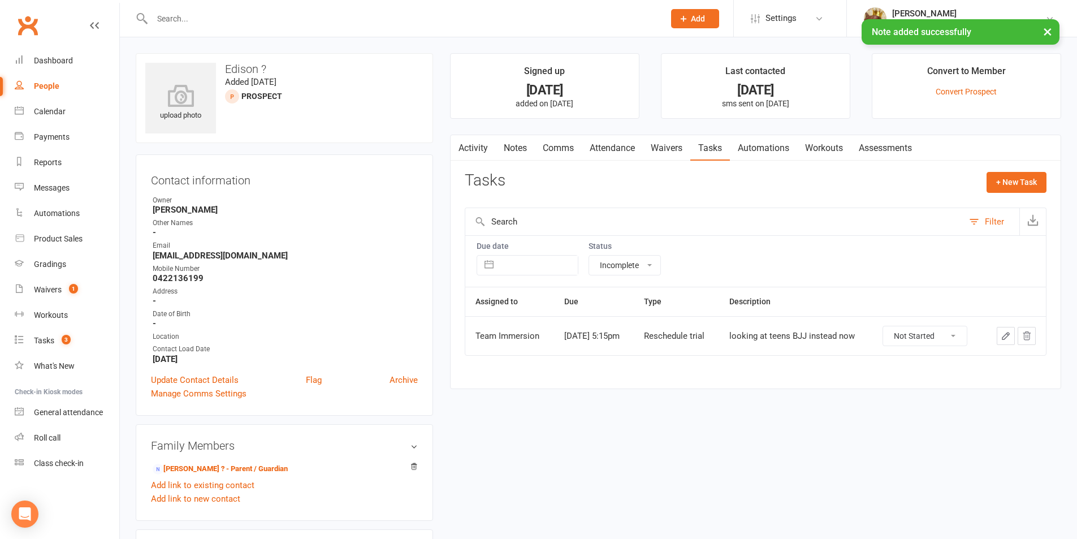
click at [905, 334] on select "Not Started In Progress Waiting Complete" at bounding box center [925, 335] width 84 height 19
click at [889, 326] on select "Not Started In Progress Waiting Complete" at bounding box center [925, 335] width 84 height 19
select select "unstarted"
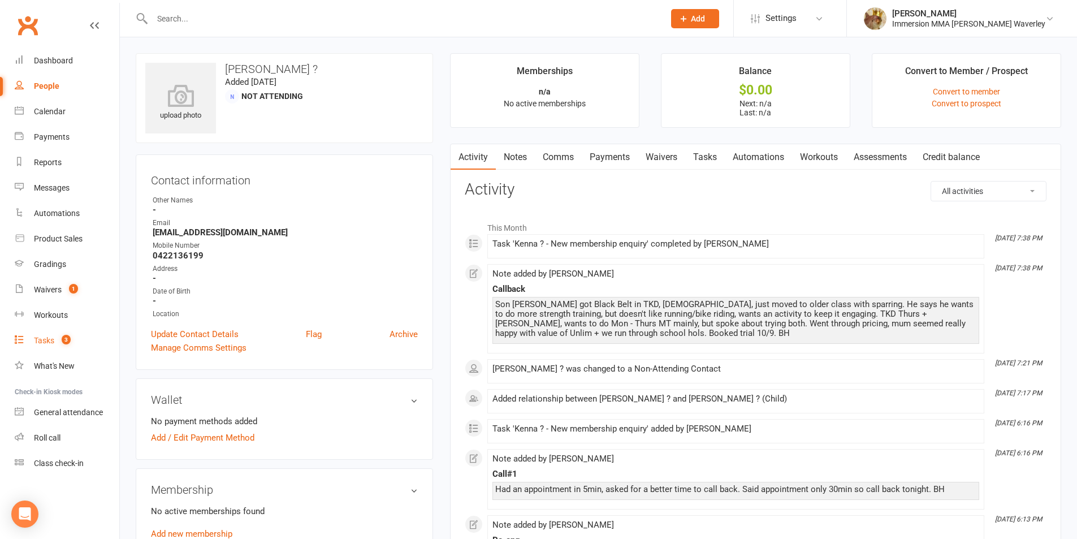
click at [55, 339] on link "Tasks 3" at bounding box center [67, 340] width 105 height 25
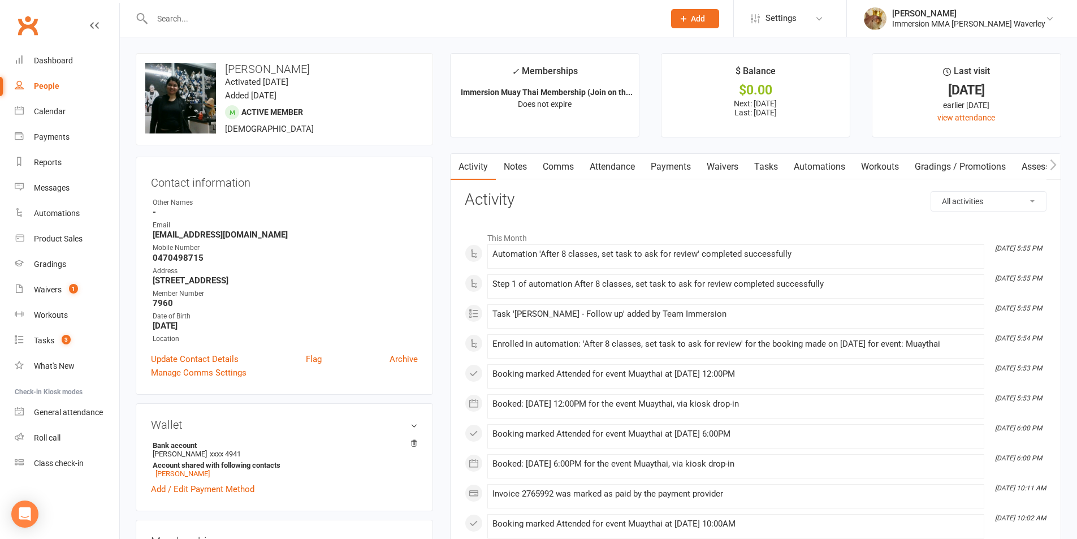
drag, startPoint x: 760, startPoint y: 159, endPoint x: 767, endPoint y: 170, distance: 12.2
click at [761, 163] on link "Tasks" at bounding box center [766, 167] width 40 height 26
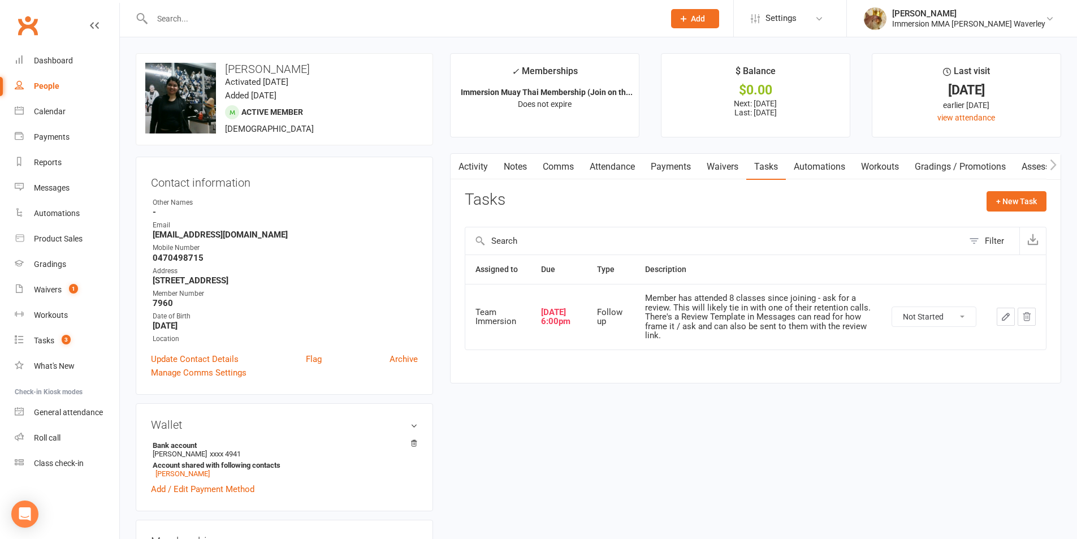
click at [657, 157] on link "Payments" at bounding box center [671, 167] width 56 height 26
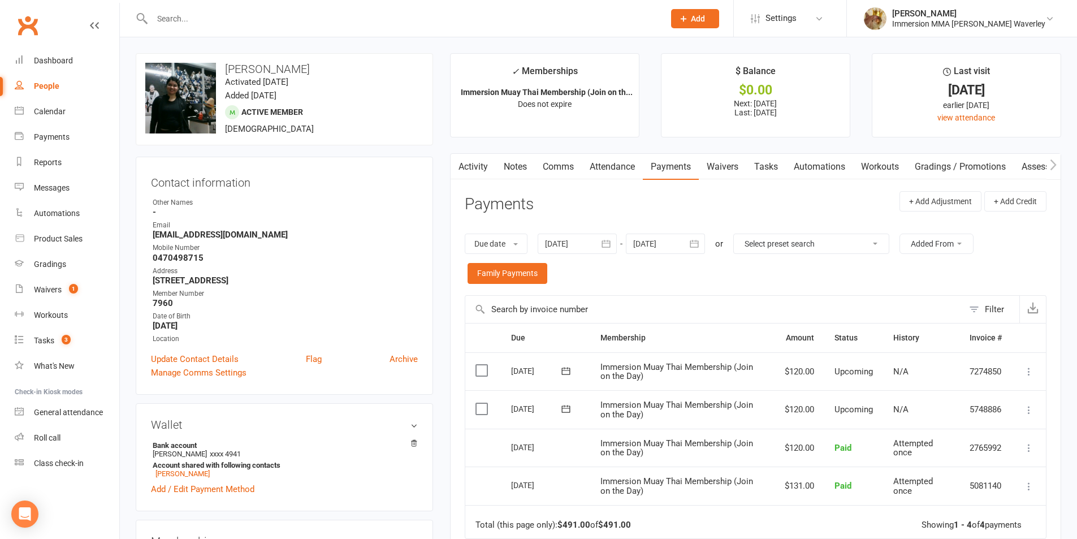
click at [779, 162] on link "Tasks" at bounding box center [766, 167] width 40 height 26
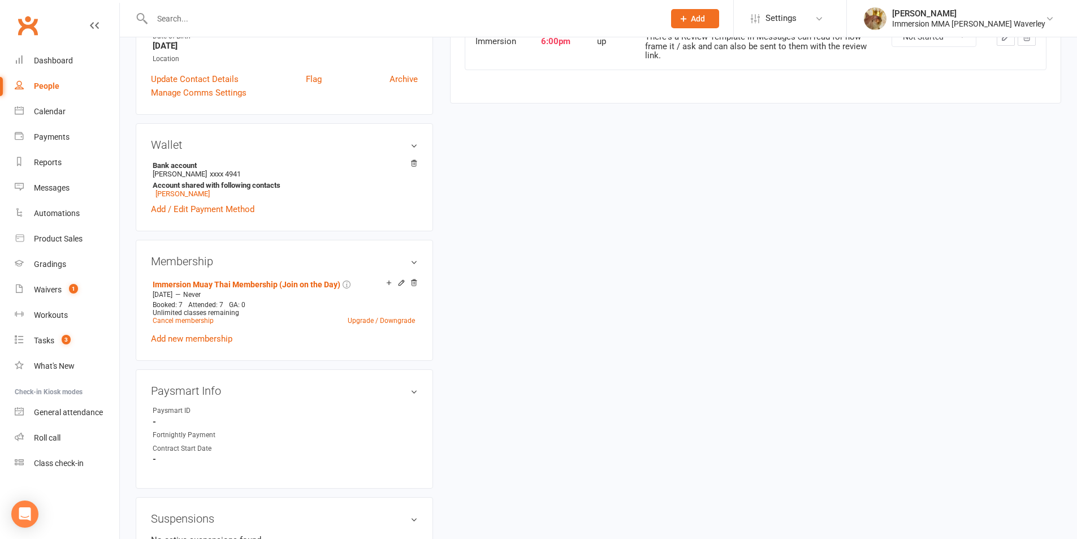
scroll to position [301, 0]
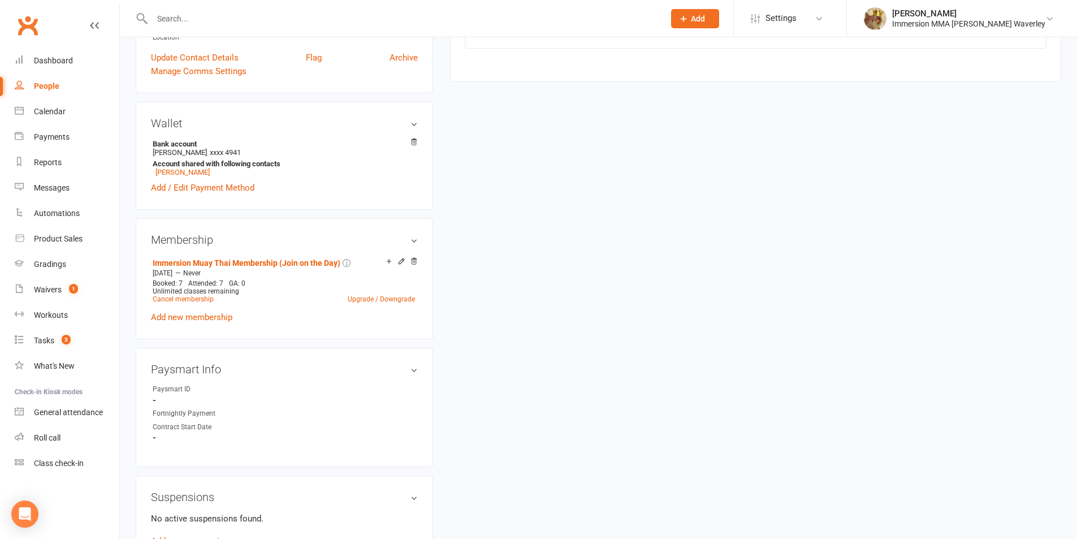
click at [710, 370] on div "upload photo change photo [PERSON_NAME] Activated [DATE] Added [DATE] Active me…" at bounding box center [598, 382] width 942 height 1261
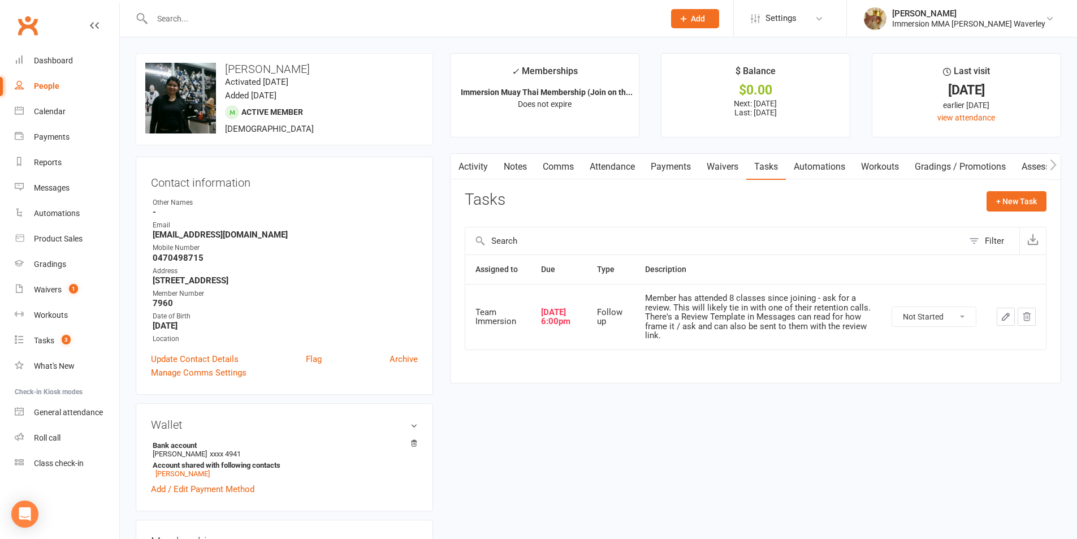
click at [525, 167] on link "Notes" at bounding box center [515, 167] width 39 height 26
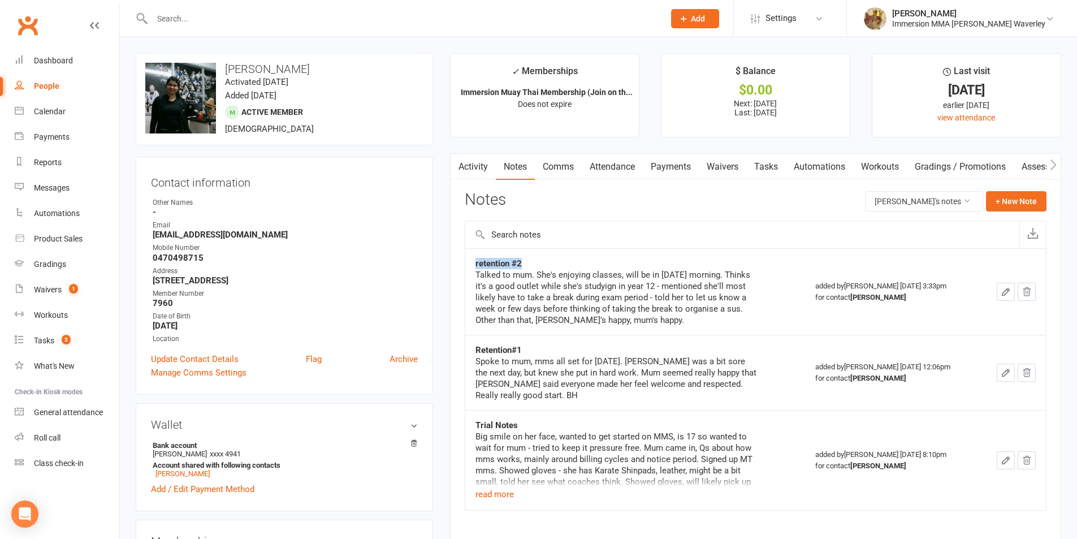
drag, startPoint x: 531, startPoint y: 258, endPoint x: 470, endPoint y: 263, distance: 61.2
click at [470, 263] on td "retention #2 Talked to mum. She's enjoying classes, will be in tomorrow morning…" at bounding box center [635, 291] width 340 height 86
copy strong "retention #2"
click at [1019, 200] on button "+ New Note" at bounding box center [1016, 201] width 60 height 20
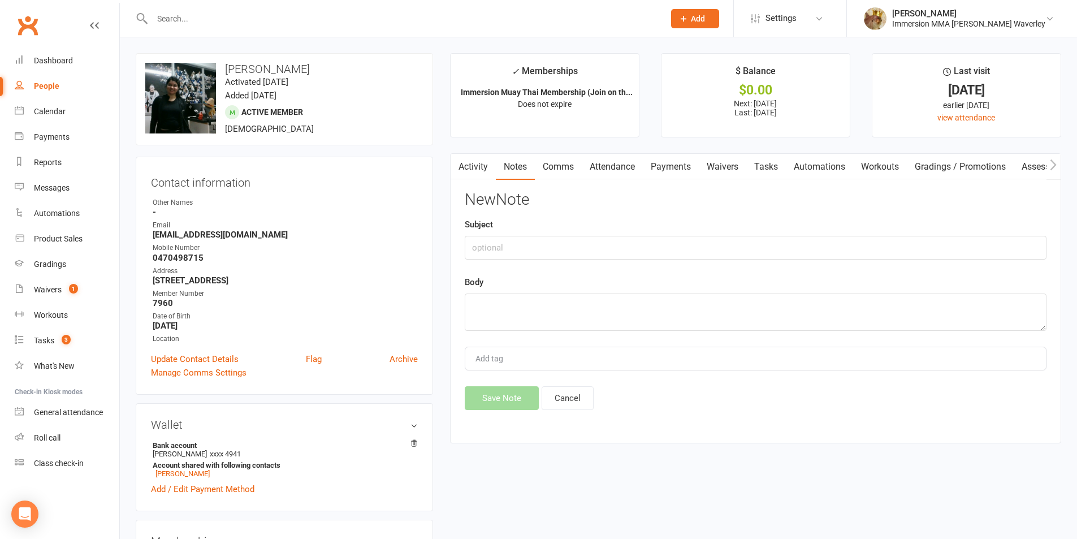
click at [854, 238] on input "text" at bounding box center [756, 248] width 582 height 24
type input "Retention#3 + Review Request"
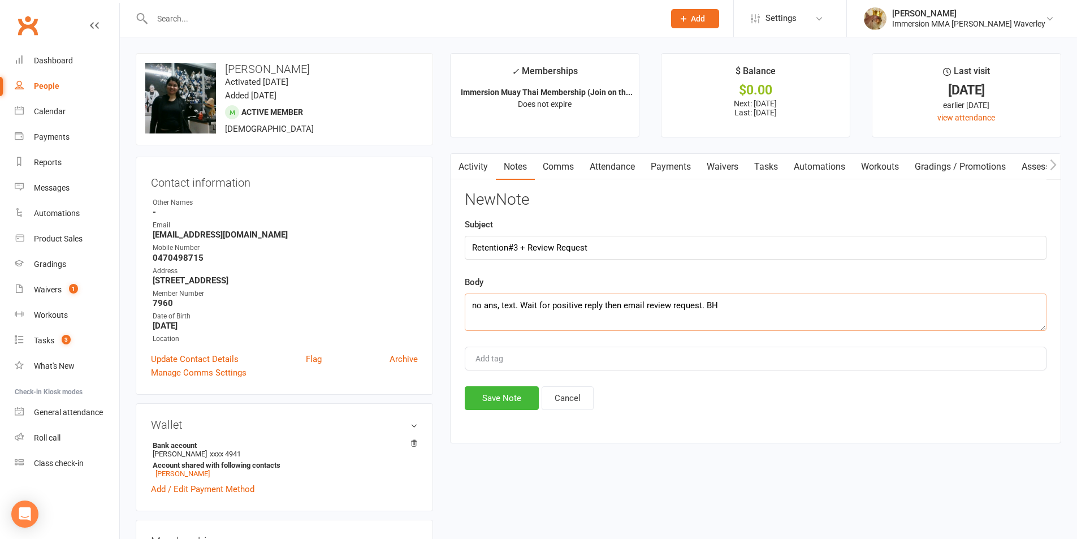
type textarea "no ans, text. Wait for positive reply then email review request. BH"
click at [486, 398] on button "Save Note" at bounding box center [502, 398] width 74 height 24
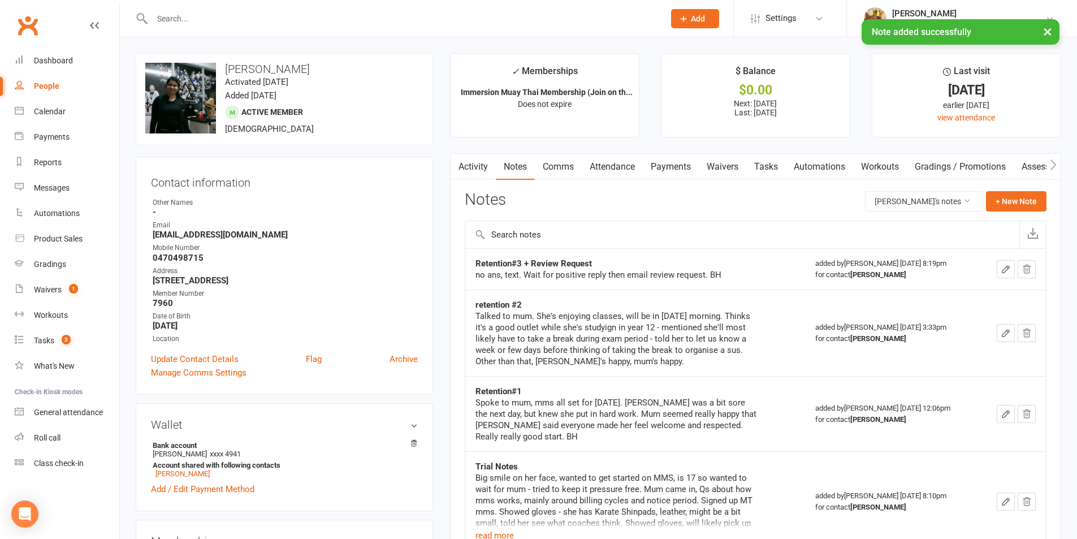
click at [551, 162] on link "Comms" at bounding box center [558, 167] width 47 height 26
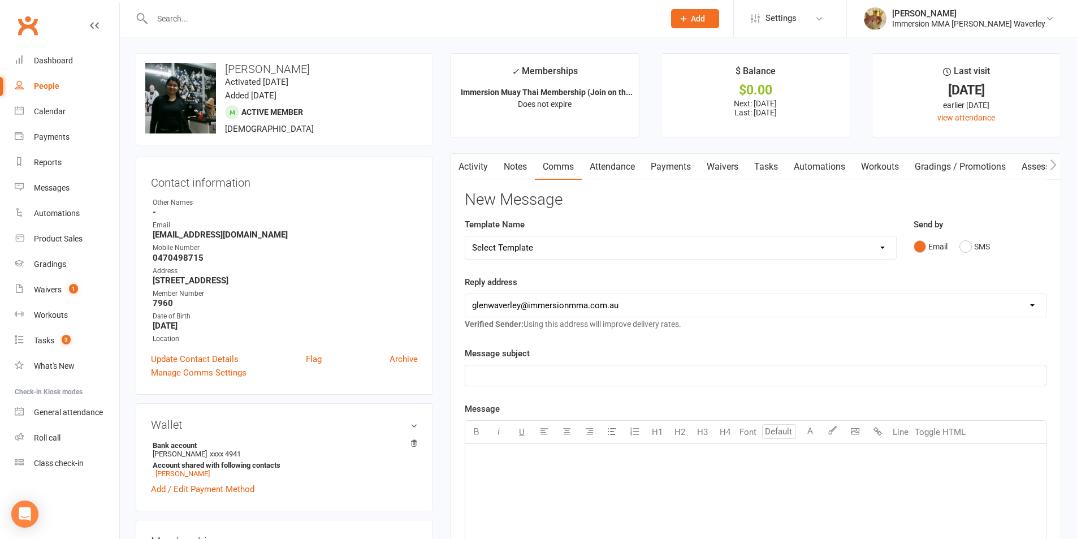
click at [770, 176] on link "Tasks" at bounding box center [766, 167] width 40 height 26
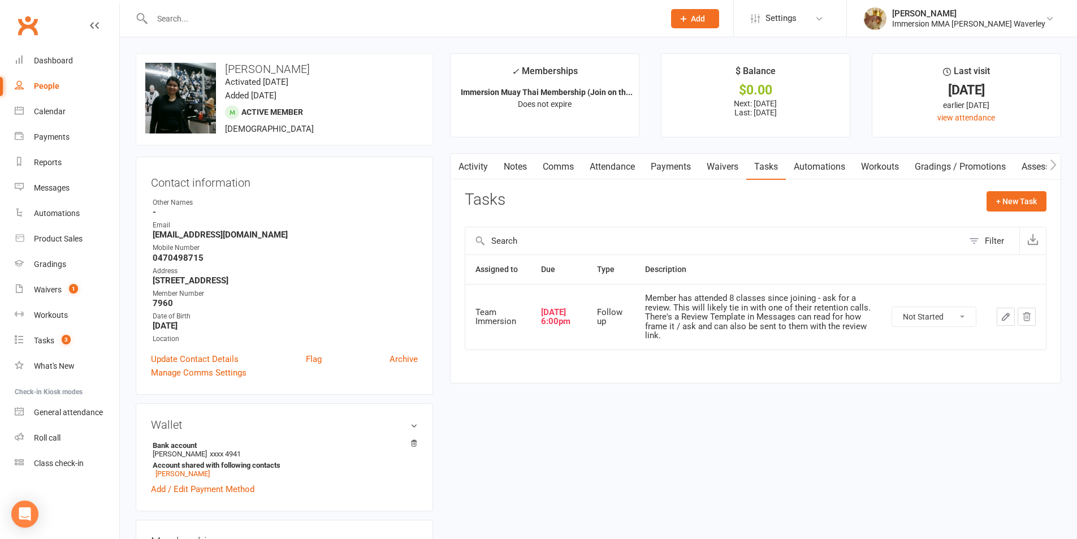
click at [1001, 319] on icon "button" at bounding box center [1005, 316] width 10 height 10
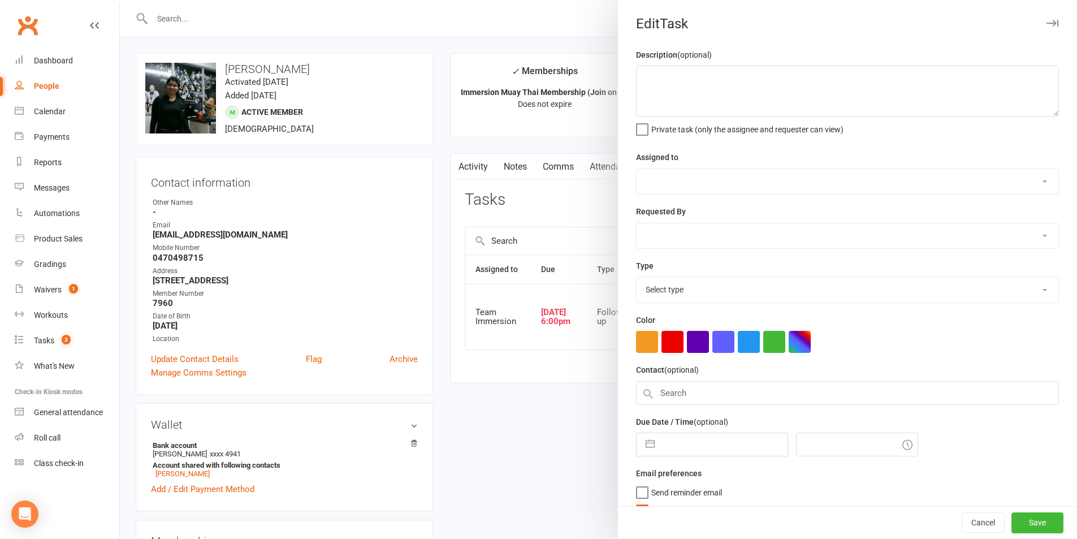
type textarea "Member has attended 8 classes since joining - ask for a review. This will likel…"
select select "48837"
type input "[DATE]"
type input "6:00pm"
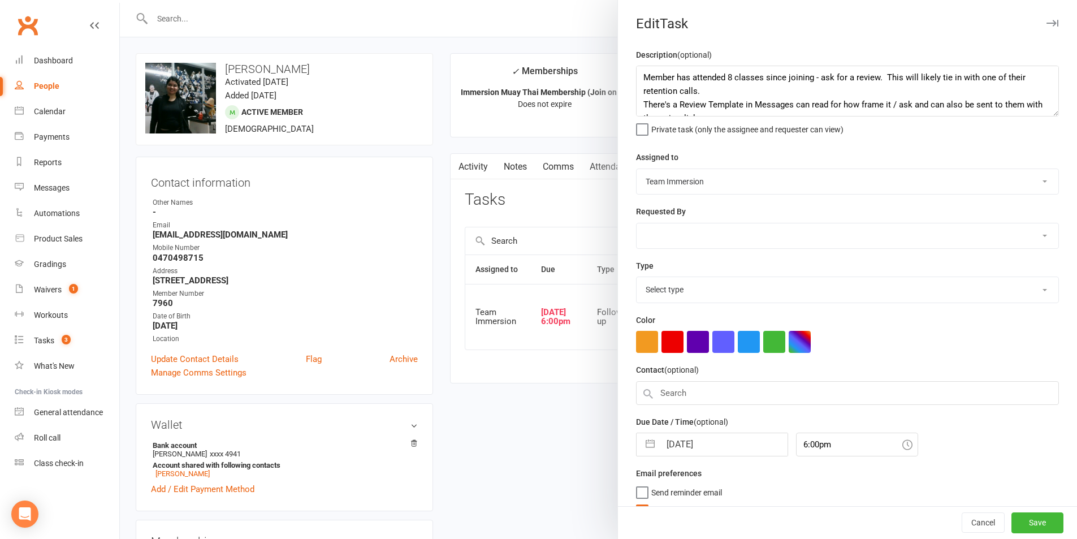
select select "27318"
click at [689, 451] on input "[DATE]" at bounding box center [723, 441] width 127 height 23
select select "7"
select select "2025"
select select "8"
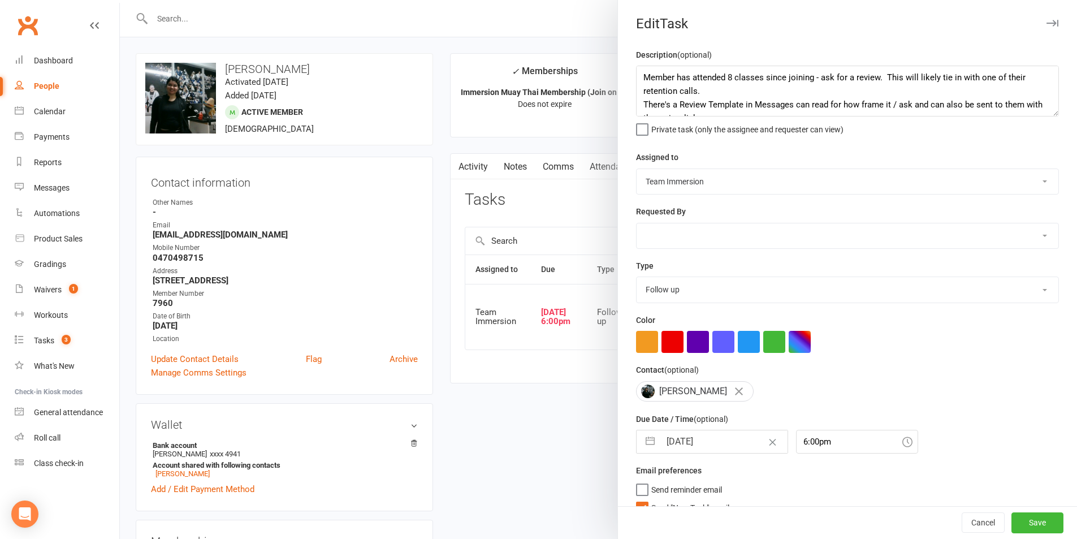
select select "2025"
select select "9"
select select "2025"
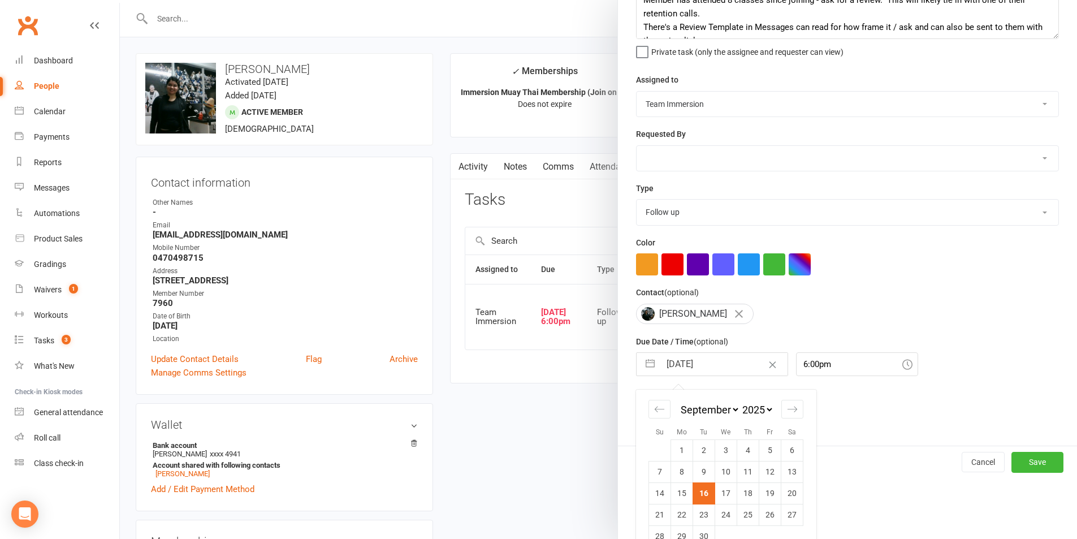
scroll to position [103, 0]
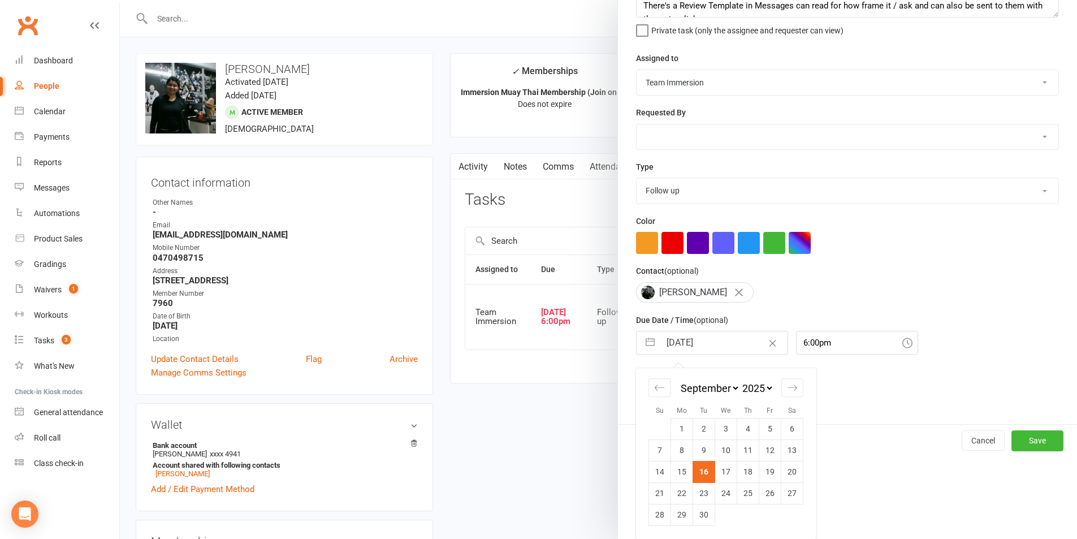
click at [582, 471] on div at bounding box center [598, 269] width 957 height 539
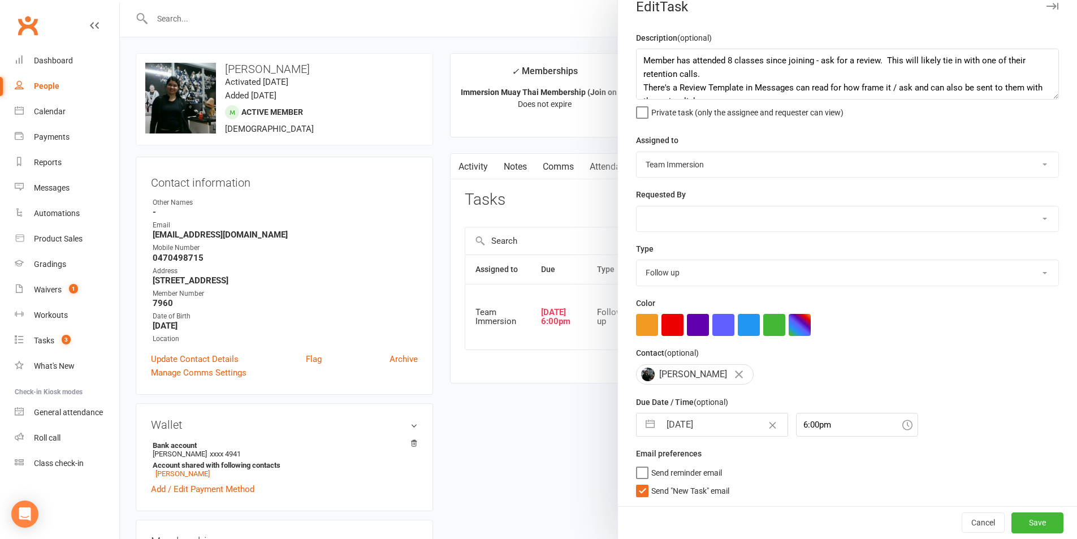
scroll to position [21, 0]
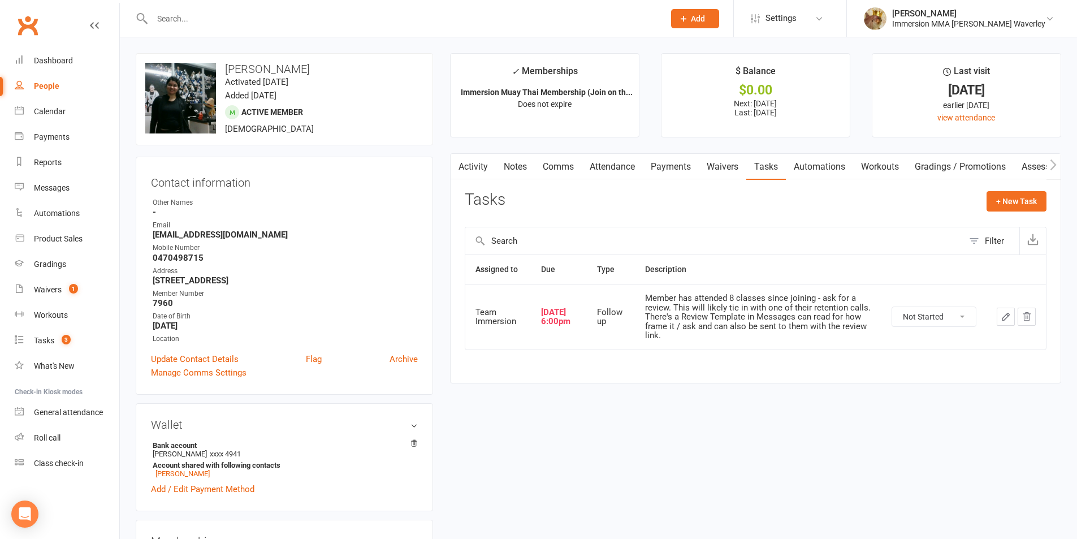
click at [819, 169] on link "Automations" at bounding box center [819, 167] width 67 height 26
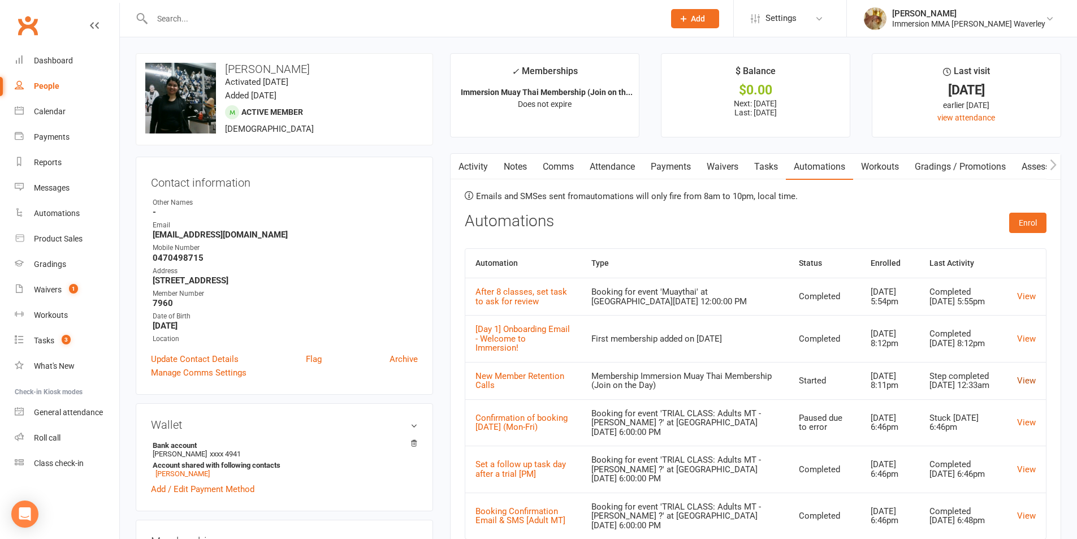
click at [1033, 385] on link "View" at bounding box center [1026, 380] width 19 height 10
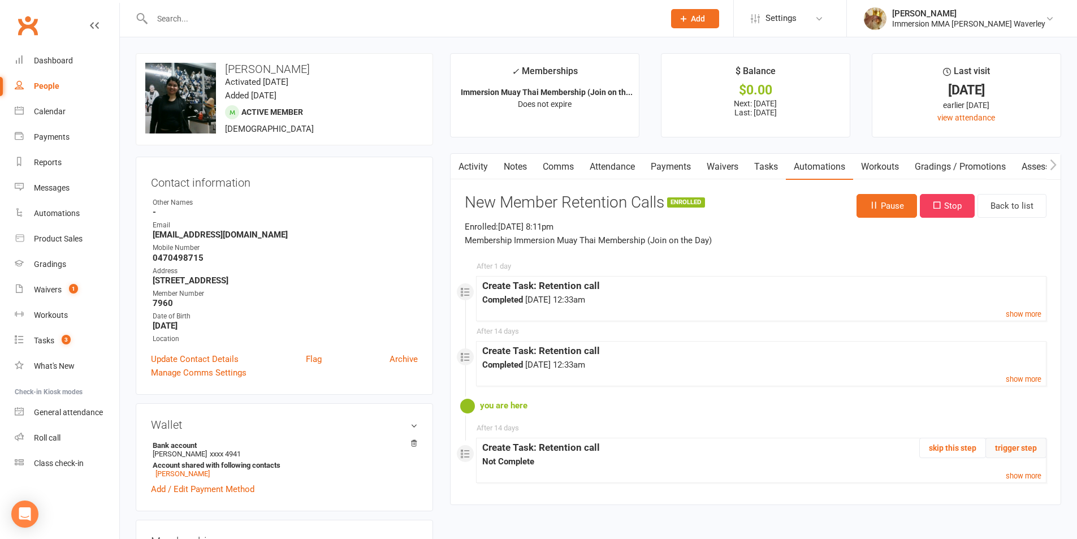
click at [1001, 446] on button "trigger step" at bounding box center [1015, 447] width 61 height 20
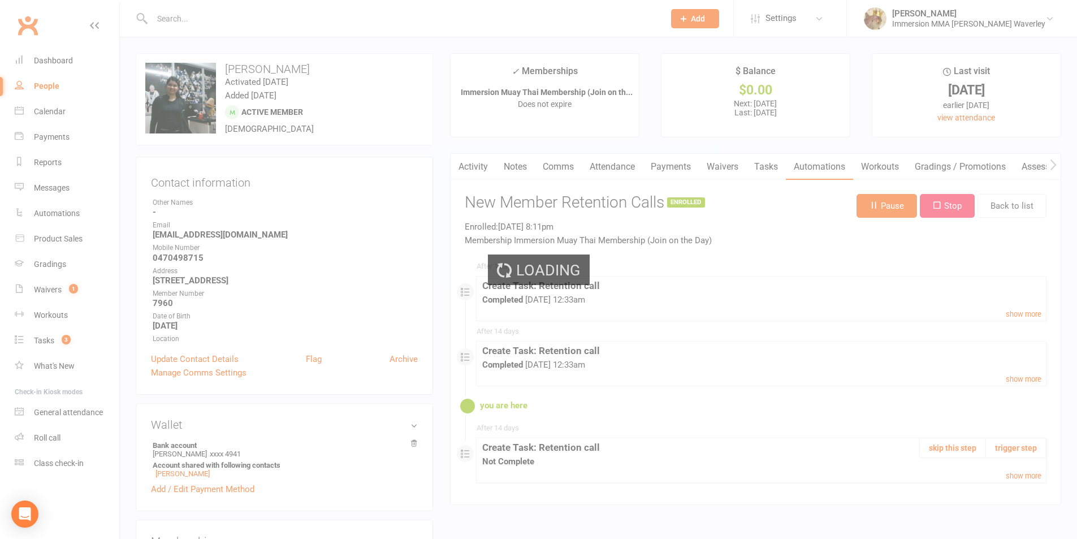
click at [776, 163] on div "Loading" at bounding box center [538, 269] width 1077 height 539
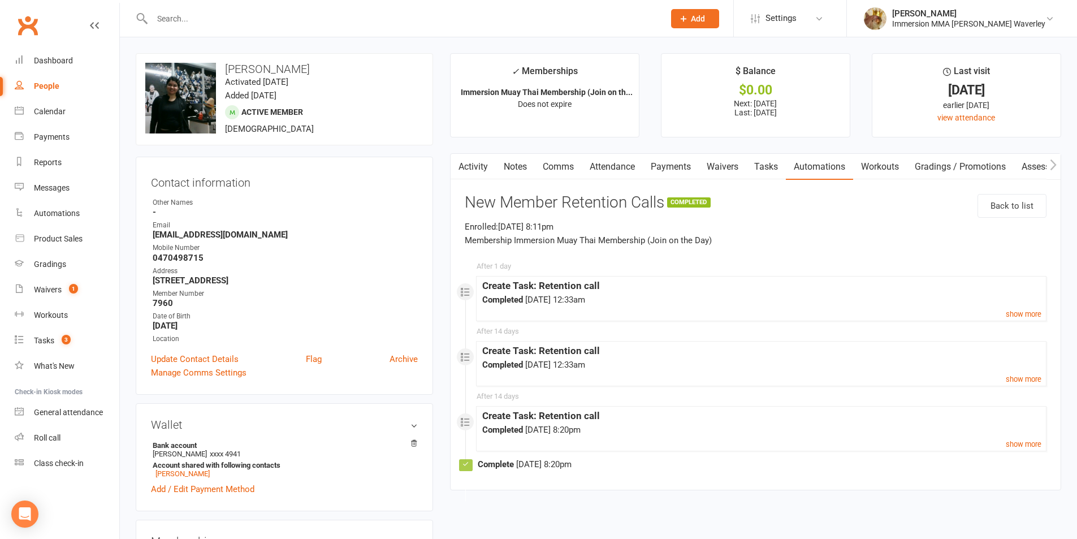
click at [763, 164] on link "Tasks" at bounding box center [766, 167] width 40 height 26
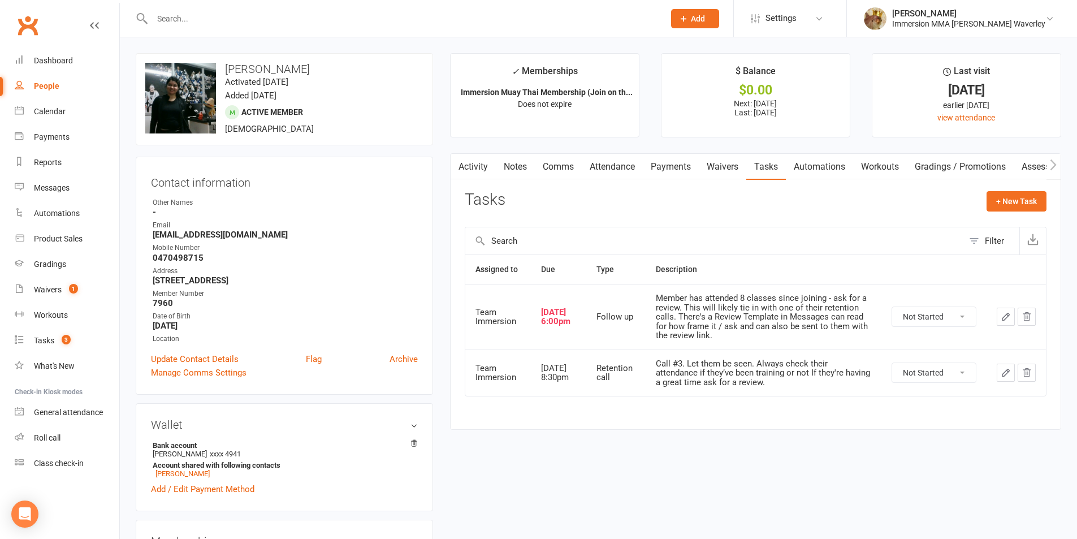
click at [930, 376] on select "Not Started In Progress Waiting Complete" at bounding box center [934, 372] width 84 height 19
click at [892, 363] on select "Not Started In Progress Waiting Complete" at bounding box center [934, 372] width 84 height 19
select select "unstarted"
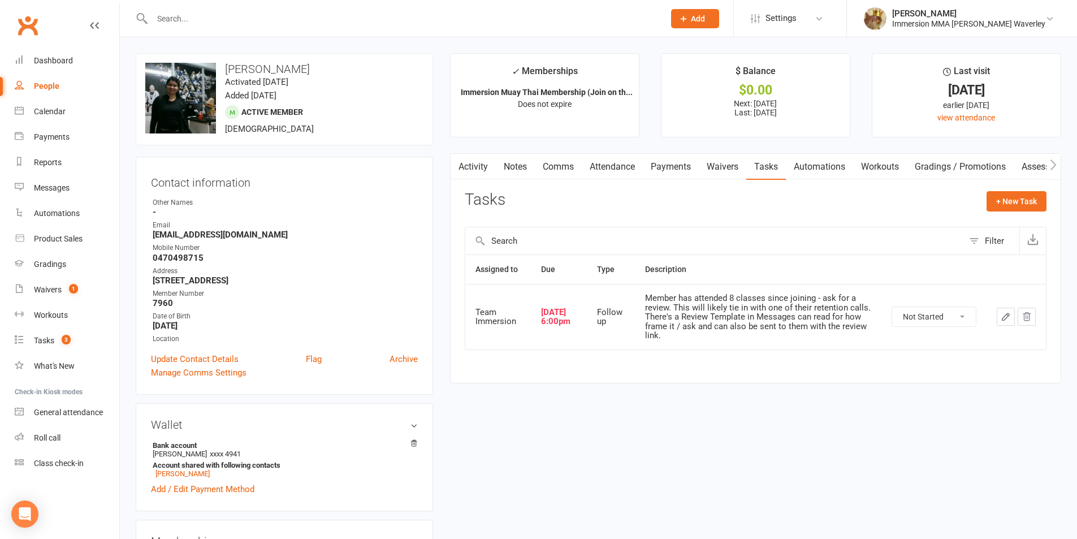
click at [1006, 315] on icon "button" at bounding box center [1005, 316] width 7 height 7
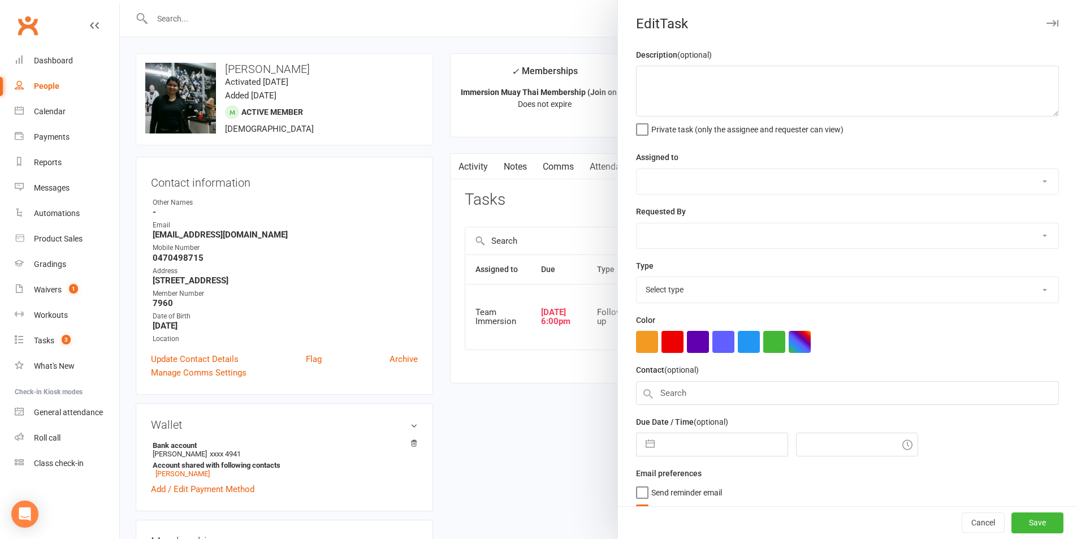
type textarea "Member has attended 8 classes since joining - ask for a review. This will likel…"
select select "48837"
type input "16 Sep 2025"
type input "6:00pm"
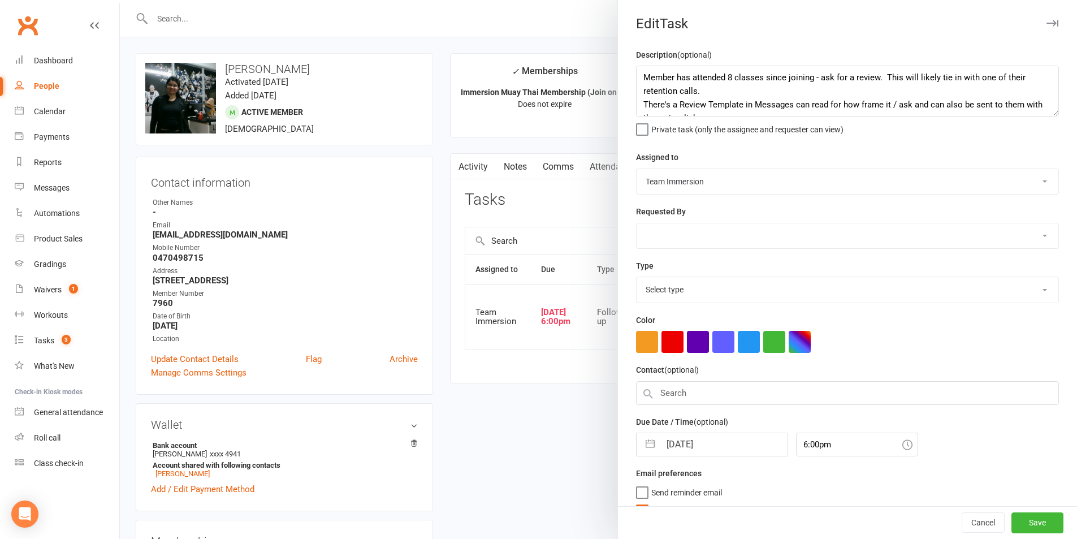
select select "27318"
click at [705, 98] on textarea "Member has attended 8 classes since joining - ask for a review. This will likel…" at bounding box center [847, 91] width 423 height 51
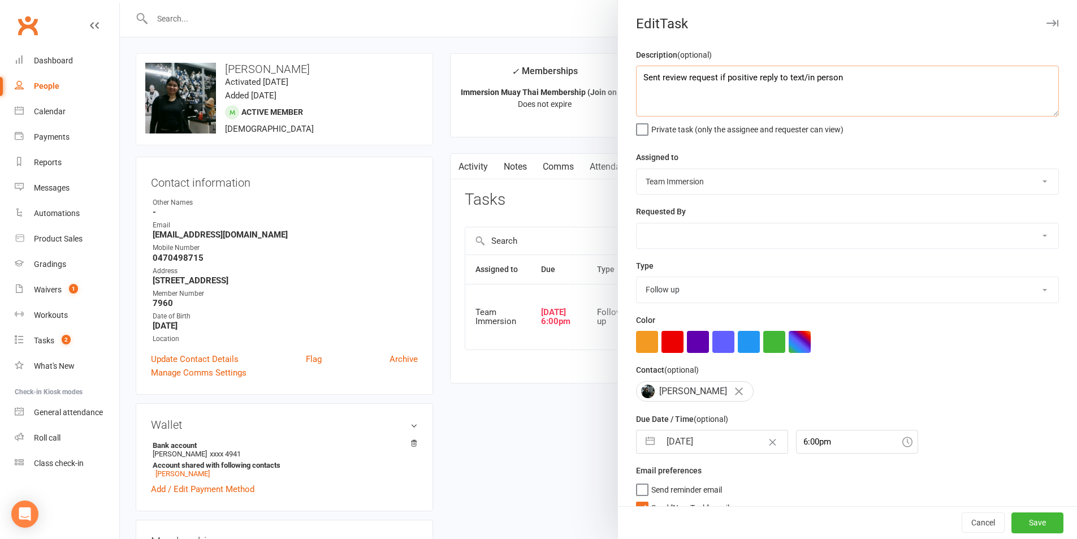
type textarea "Sent review request if positive reply to text/in person"
click at [691, 453] on input "16 Sep 2025" at bounding box center [723, 441] width 127 height 23
select select "7"
select select "2025"
select select "8"
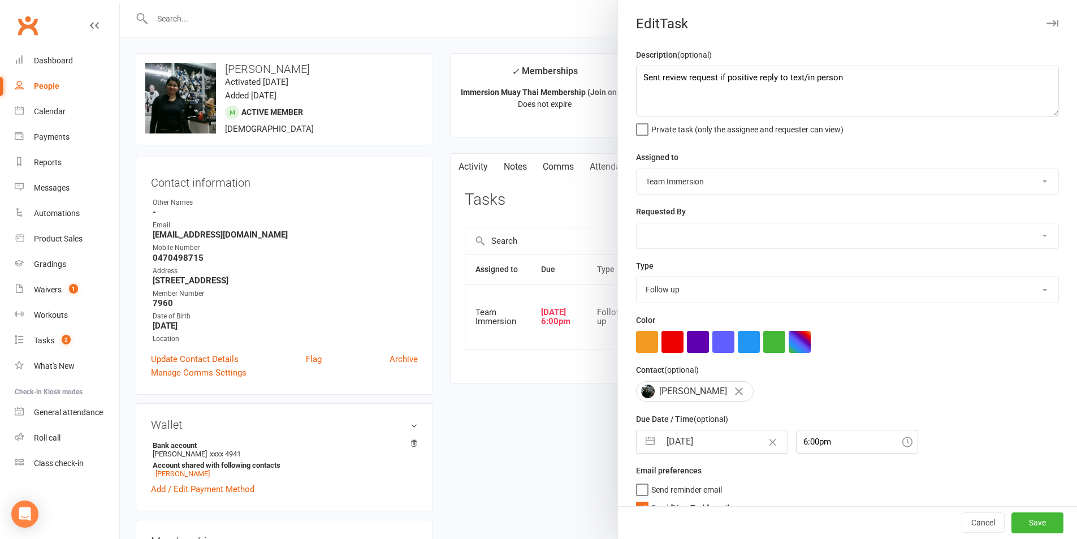
select select "2025"
select select "9"
select select "2025"
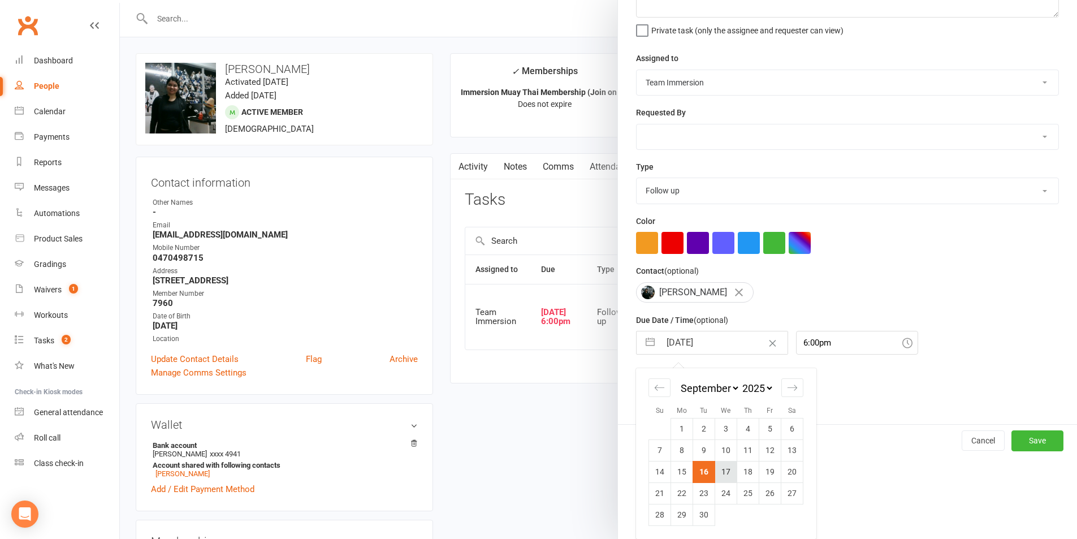
click at [719, 476] on td "17" at bounding box center [726, 471] width 22 height 21
type input "17 Sep 2025"
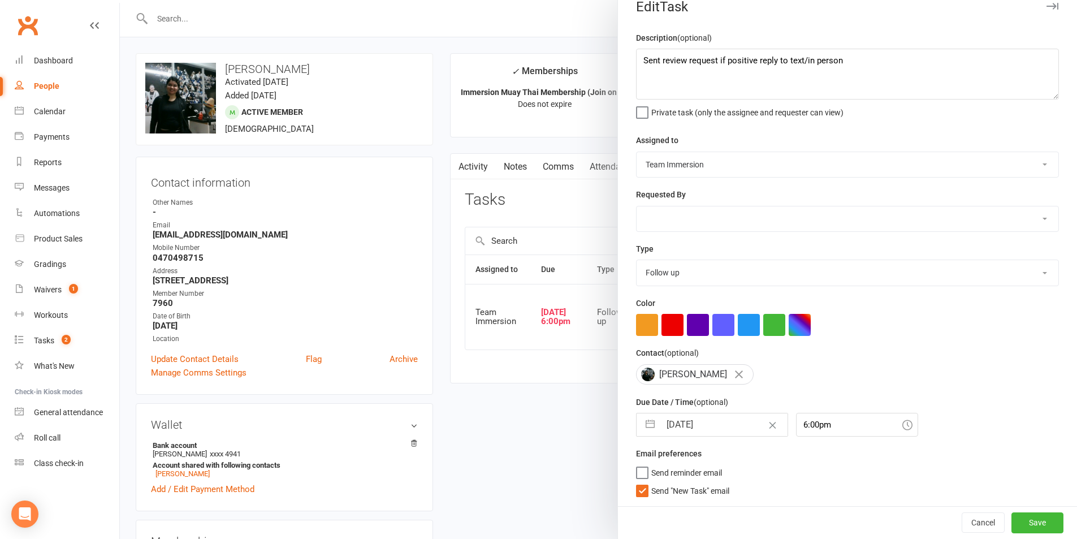
scroll to position [21, 0]
click at [670, 498] on div "Description (optional) Sent review request if positive reply to text/in person …" at bounding box center [847, 268] width 459 height 475
click at [668, 491] on span "Send "New Task" email" at bounding box center [690, 488] width 78 height 13
click at [668, 482] on input "Send "New Task" email" at bounding box center [682, 482] width 93 height 0
click at [1017, 510] on div "Cancel Save" at bounding box center [847, 522] width 459 height 32
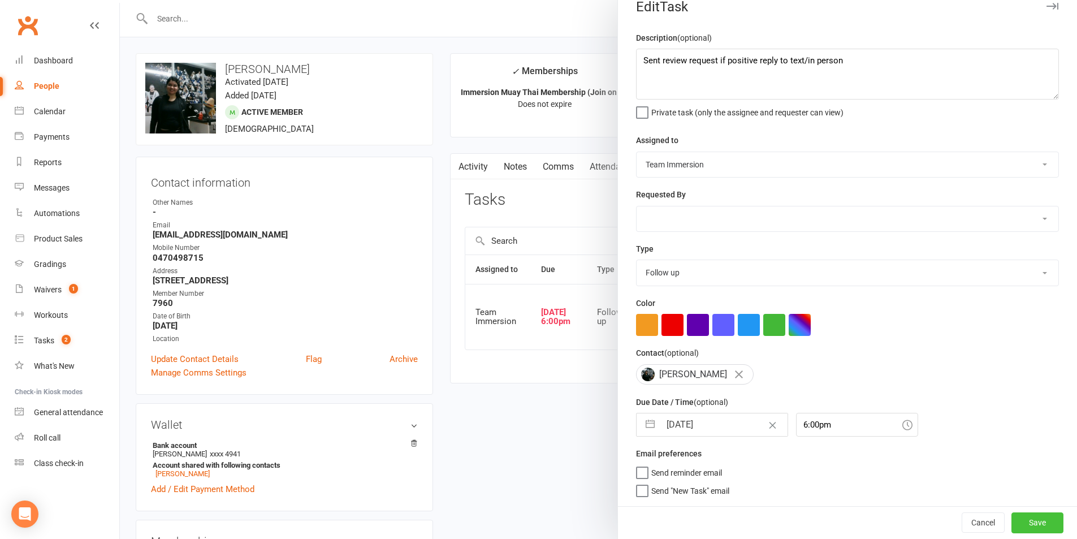
click at [1023, 522] on button "Save" at bounding box center [1037, 522] width 52 height 20
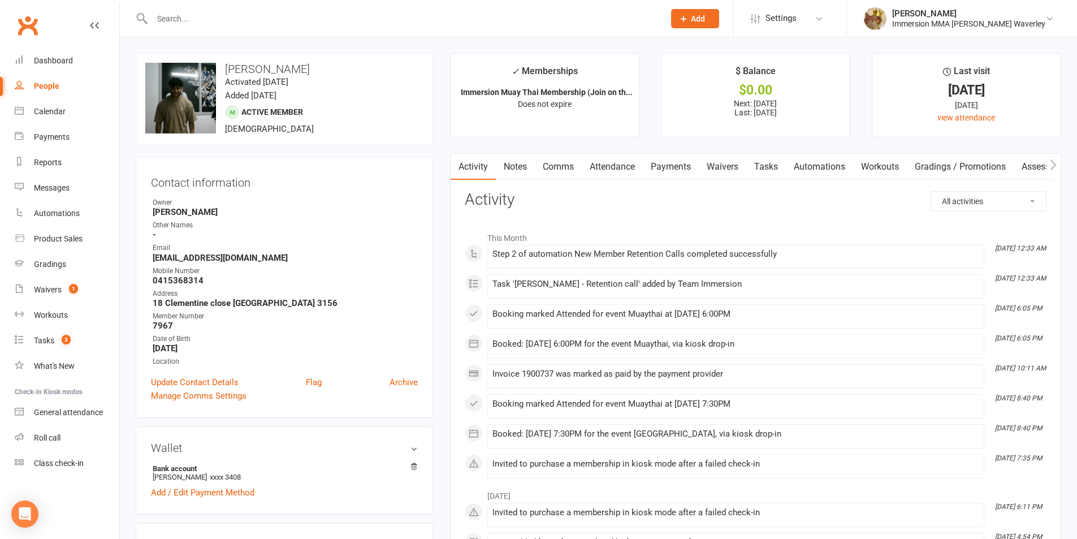
click at [628, 168] on link "Attendance" at bounding box center [612, 167] width 61 height 26
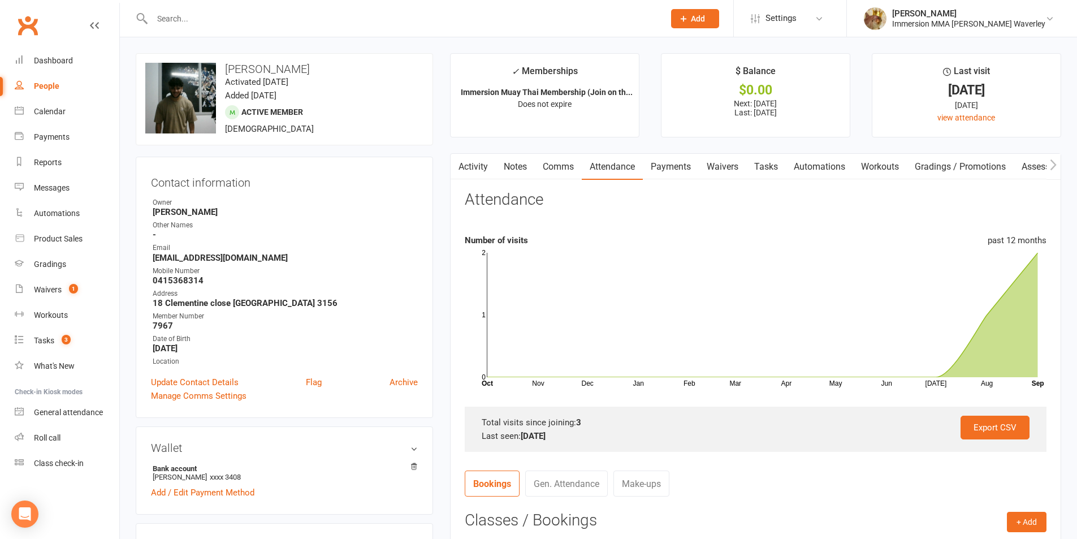
click at [777, 166] on link "Tasks" at bounding box center [766, 167] width 40 height 26
select select "incomplete"
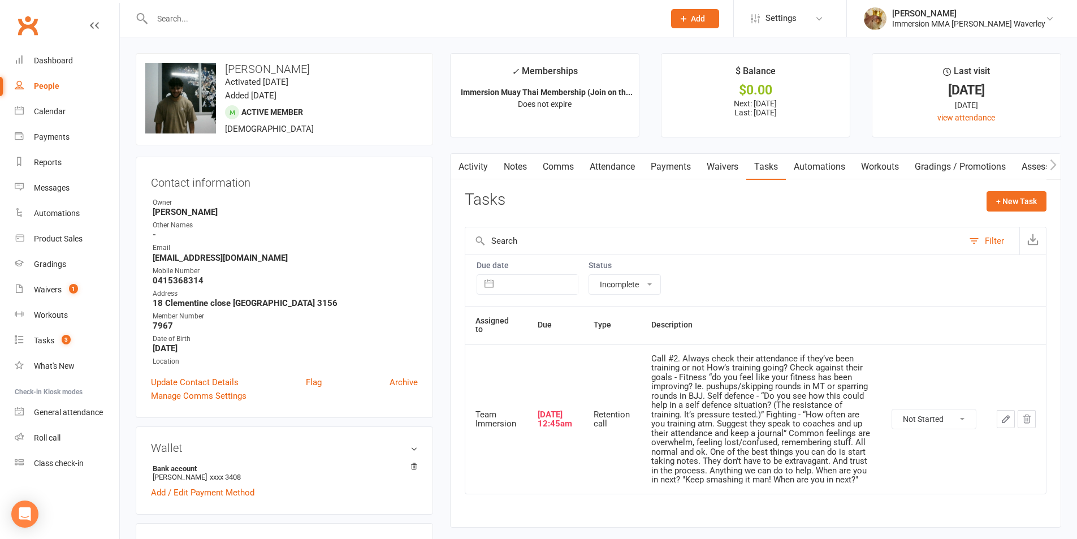
click at [616, 155] on link "Attendance" at bounding box center [612, 167] width 61 height 26
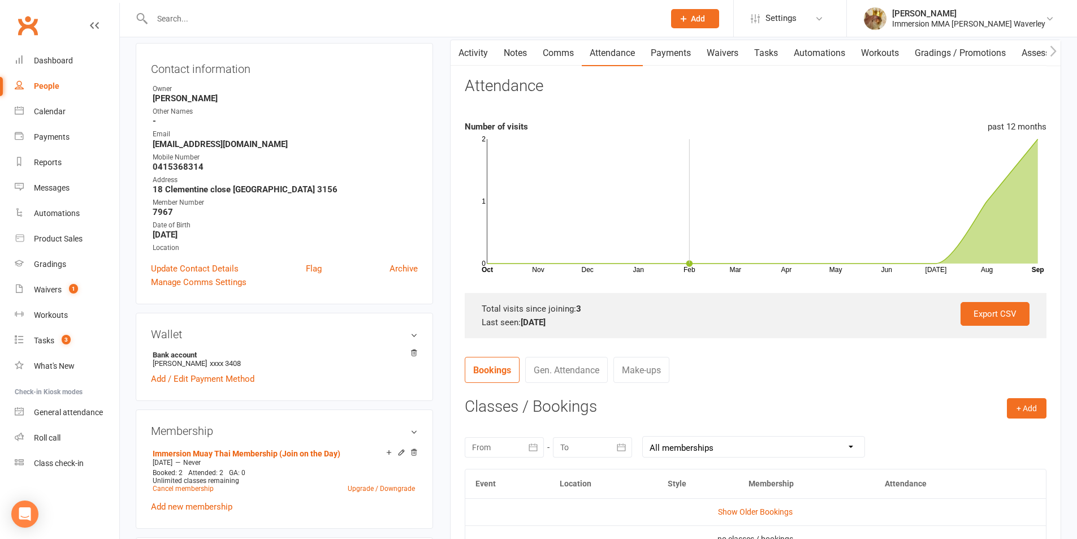
scroll to position [151, 0]
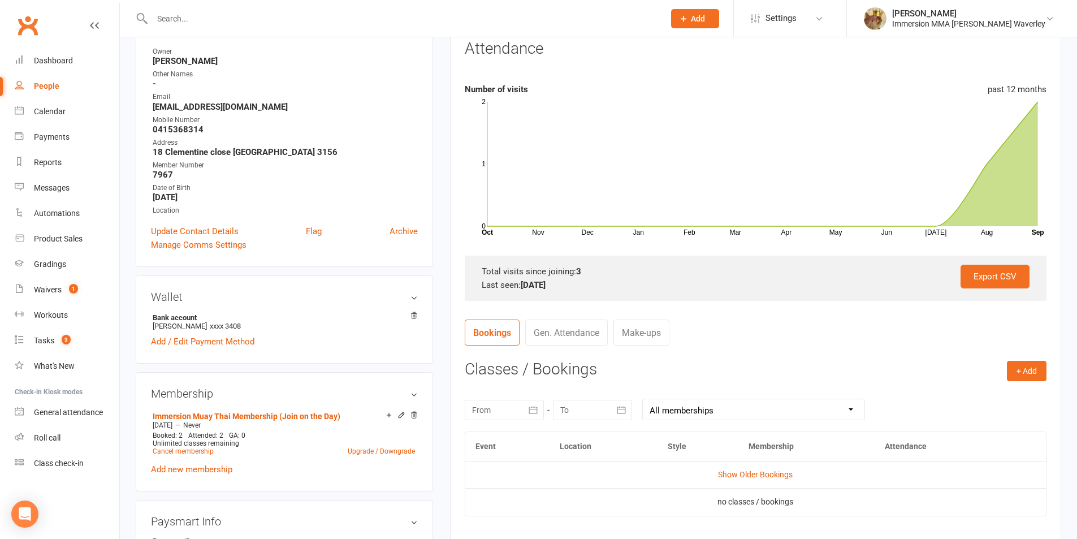
click at [735, 480] on td "Show Older Bookings" at bounding box center [755, 474] width 580 height 27
click at [733, 474] on link "Show Older Bookings" at bounding box center [755, 474] width 75 height 9
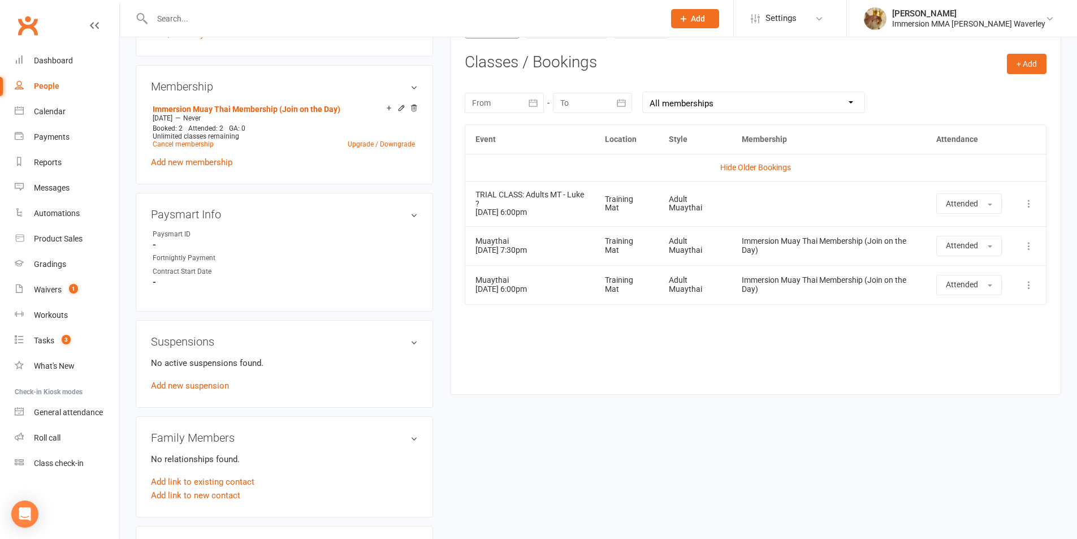
scroll to position [452, 0]
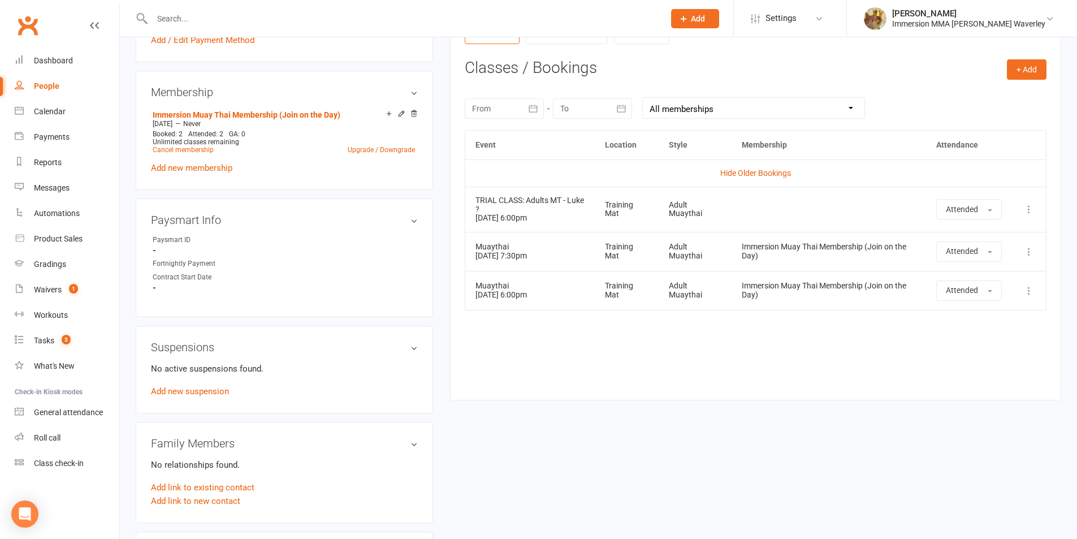
click at [752, 378] on div "Event Location Style Membership Attendance Hide Older Bookings TRIAL CLASS: Adu…" at bounding box center [756, 256] width 582 height 253
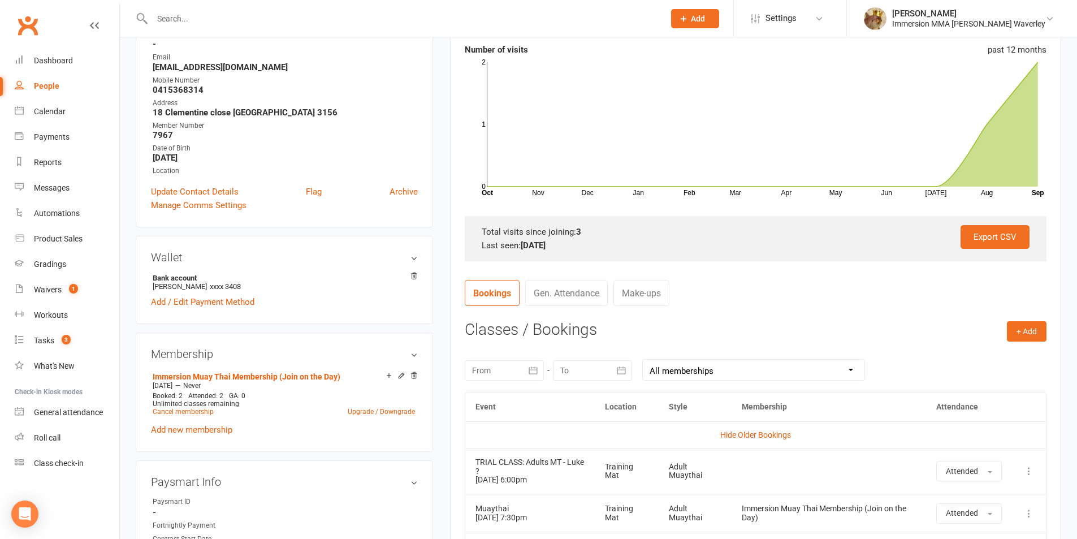
scroll to position [0, 0]
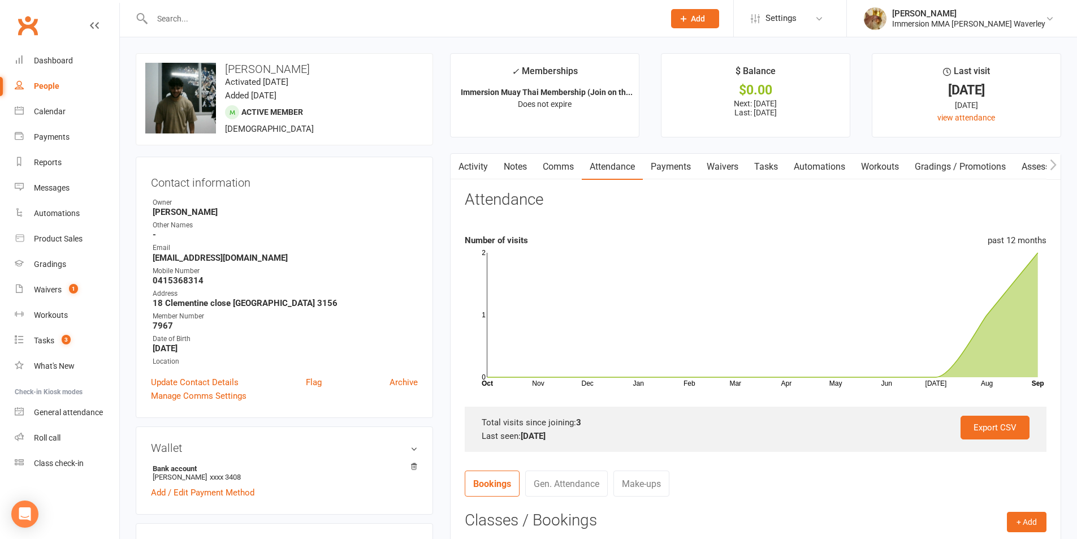
click at [520, 160] on link "Notes" at bounding box center [515, 167] width 39 height 26
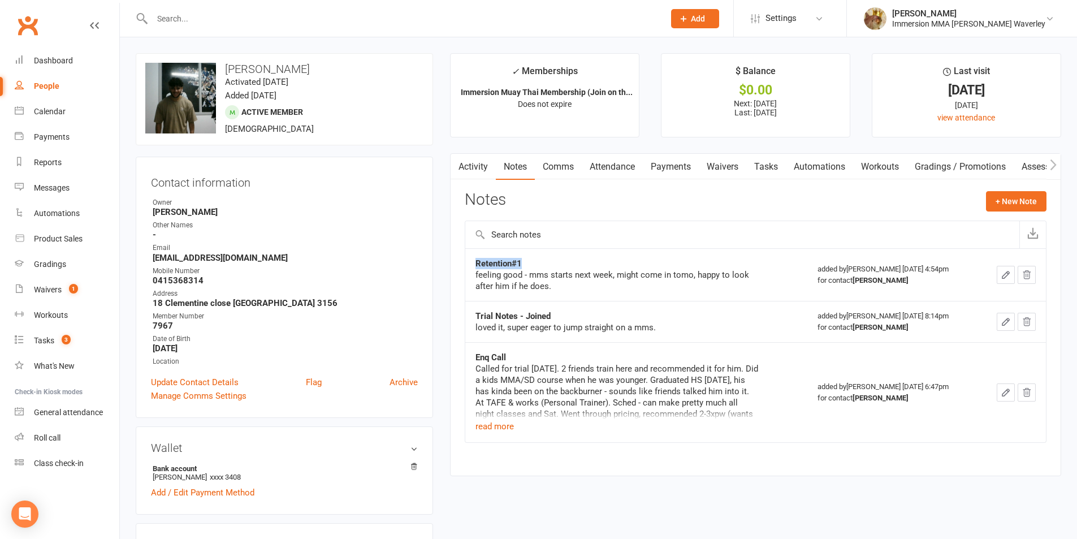
drag, startPoint x: 525, startPoint y: 258, endPoint x: 459, endPoint y: 258, distance: 65.6
click at [459, 258] on div "Activity Notes Comms Attendance Payments Waivers Tasks Automations Workouts Gra…" at bounding box center [755, 314] width 611 height 323
copy tbody "Retention#1"
click at [1006, 209] on button "+ New Note" at bounding box center [1016, 201] width 60 height 20
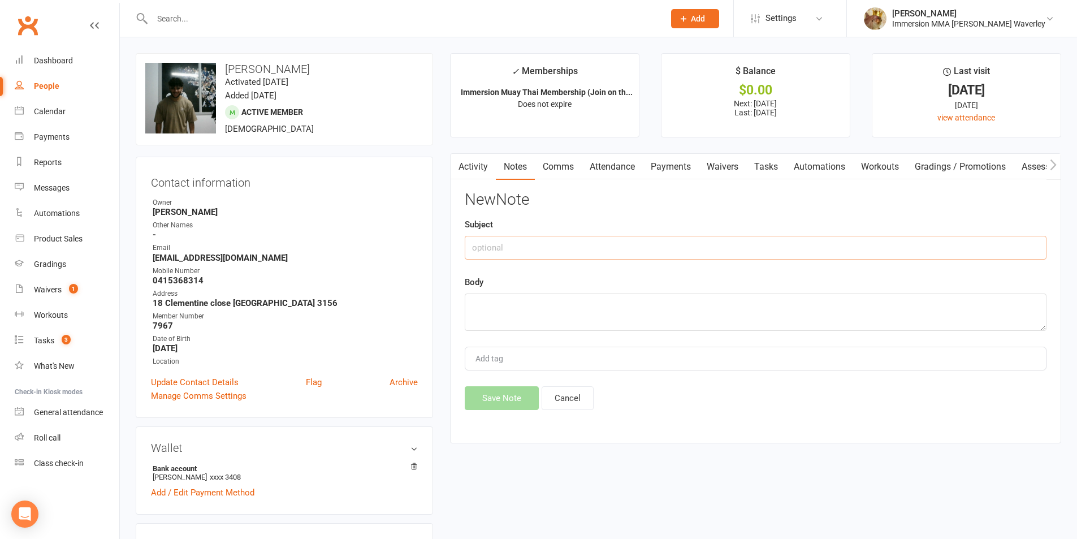
click at [914, 250] on input "text" at bounding box center [756, 248] width 582 height 24
paste input "Retention#1"
type input "Retention#2"
type textarea "lmtc, text. BH"
click at [485, 398] on button "Save Note" at bounding box center [502, 398] width 74 height 24
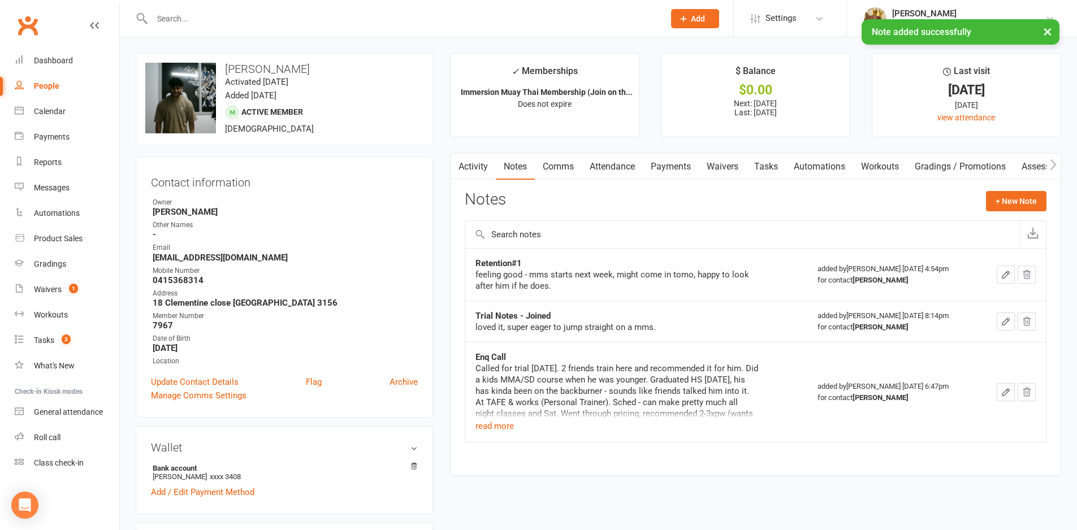
click at [767, 159] on link "Tasks" at bounding box center [766, 167] width 40 height 26
select select "incomplete"
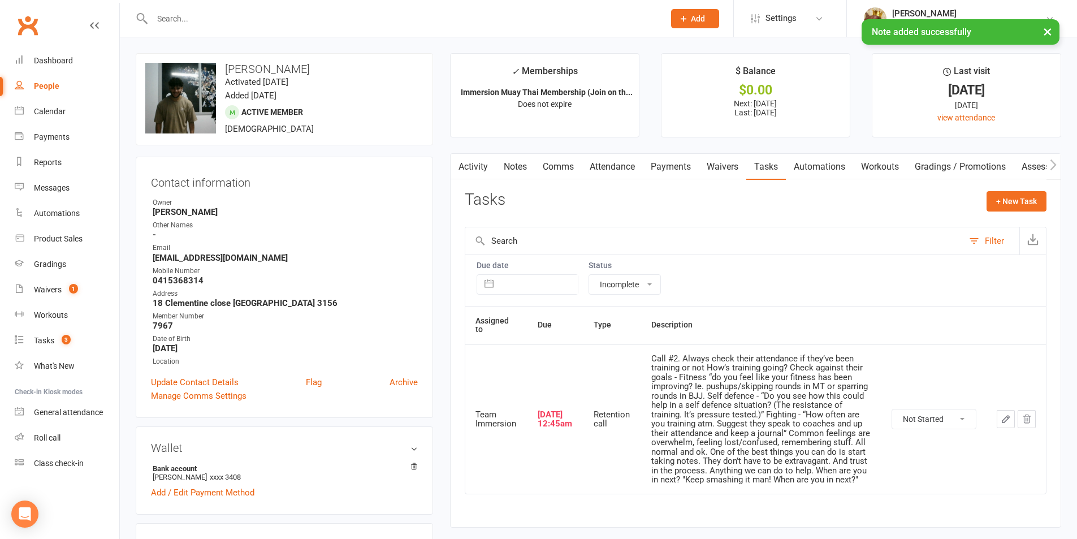
click at [952, 423] on select "Not Started In Progress Waiting Complete" at bounding box center [934, 418] width 84 height 19
click at [892, 409] on select "Not Started In Progress Waiting Complete" at bounding box center [934, 418] width 84 height 19
select select "unstarted"
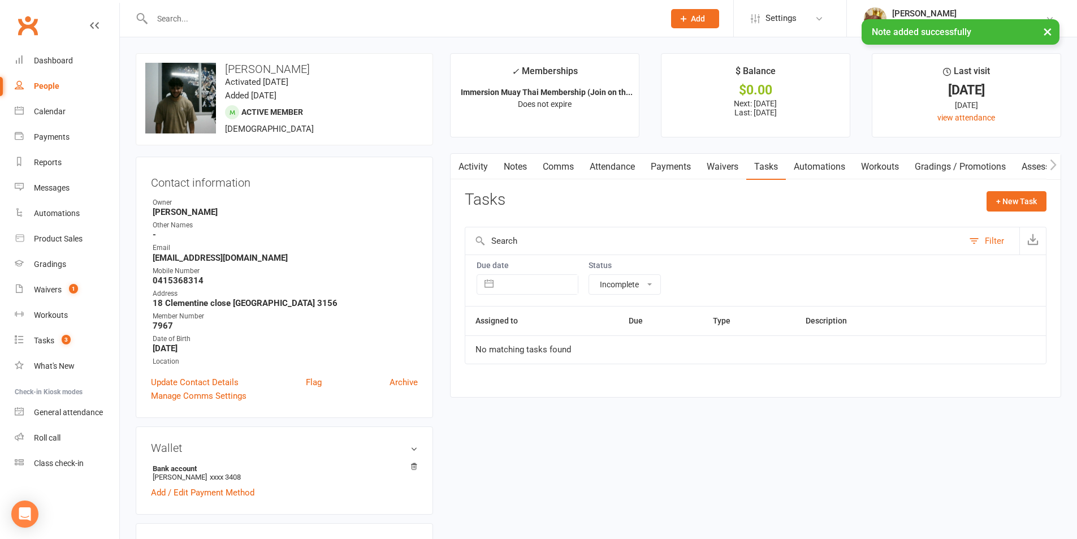
click at [983, 244] on button "Filter" at bounding box center [991, 240] width 56 height 27
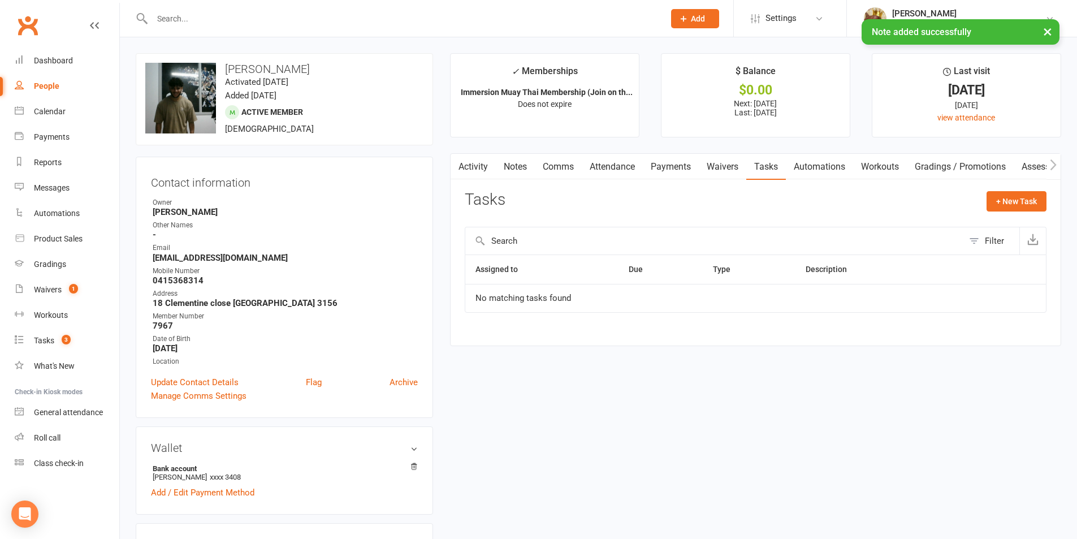
click at [509, 163] on link "Notes" at bounding box center [515, 167] width 39 height 26
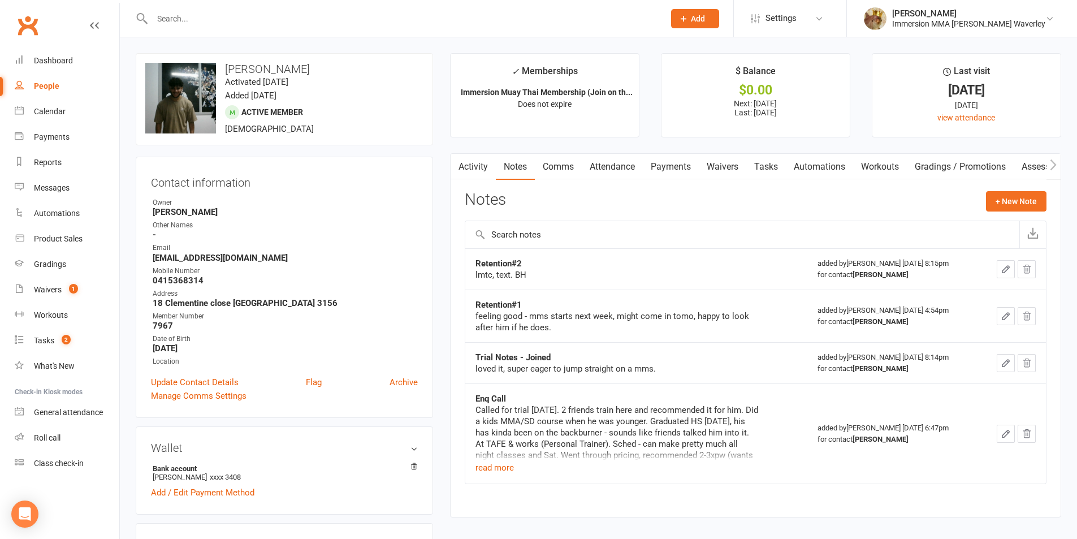
click at [682, 167] on link "Payments" at bounding box center [671, 167] width 56 height 26
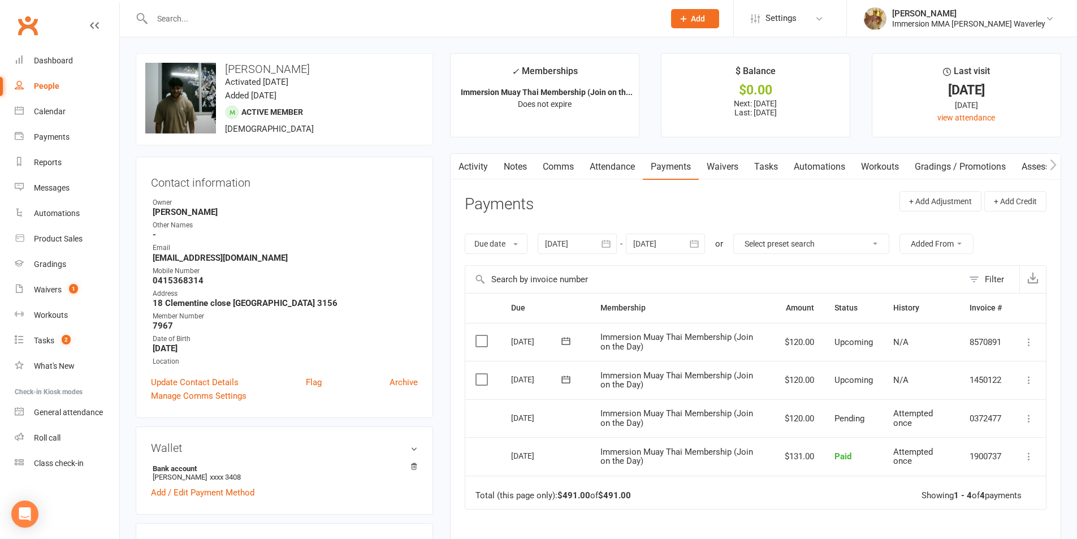
click at [522, 170] on link "Notes" at bounding box center [515, 167] width 39 height 26
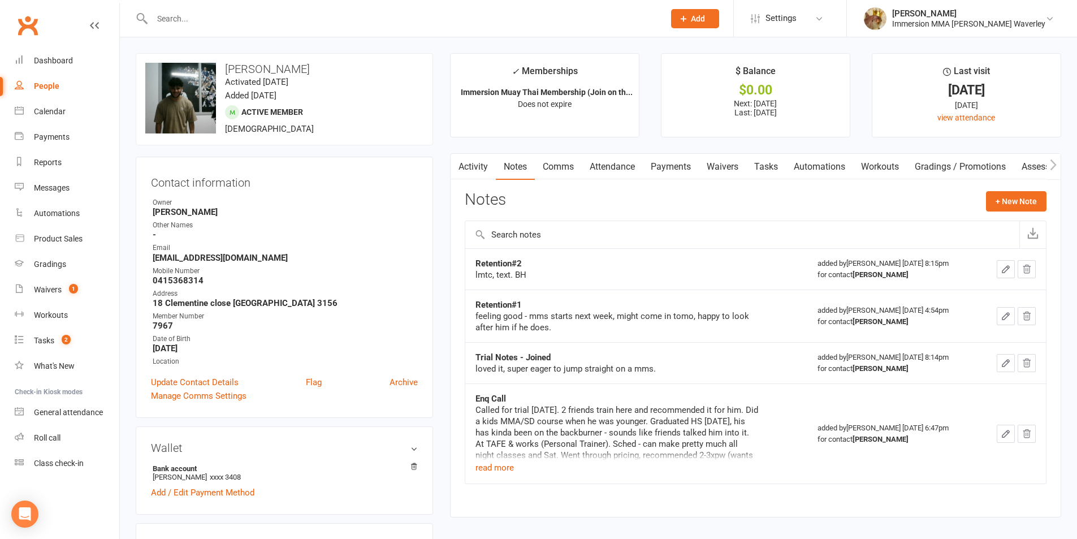
click at [589, 161] on link "Attendance" at bounding box center [612, 167] width 61 height 26
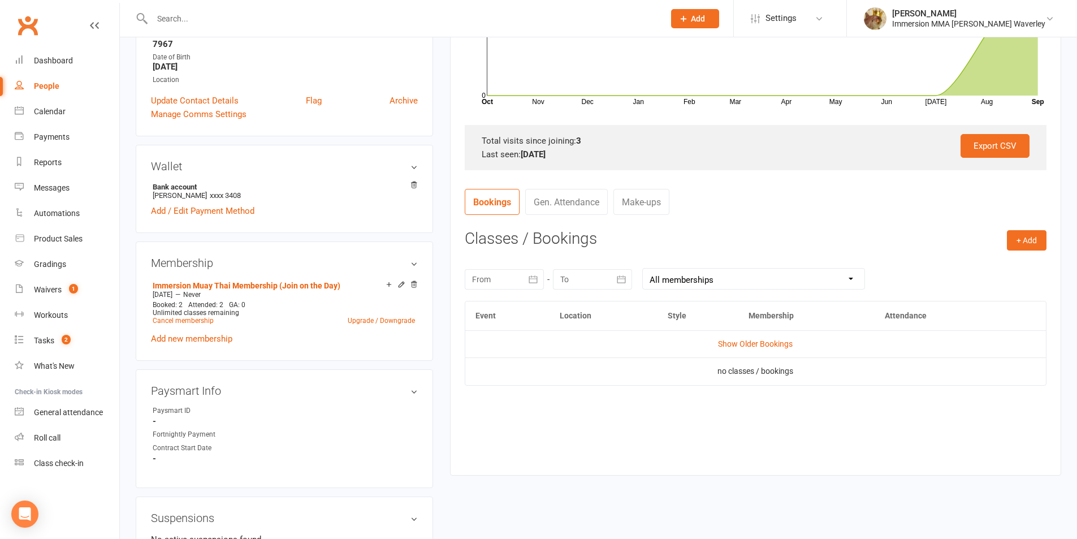
scroll to position [301, 0]
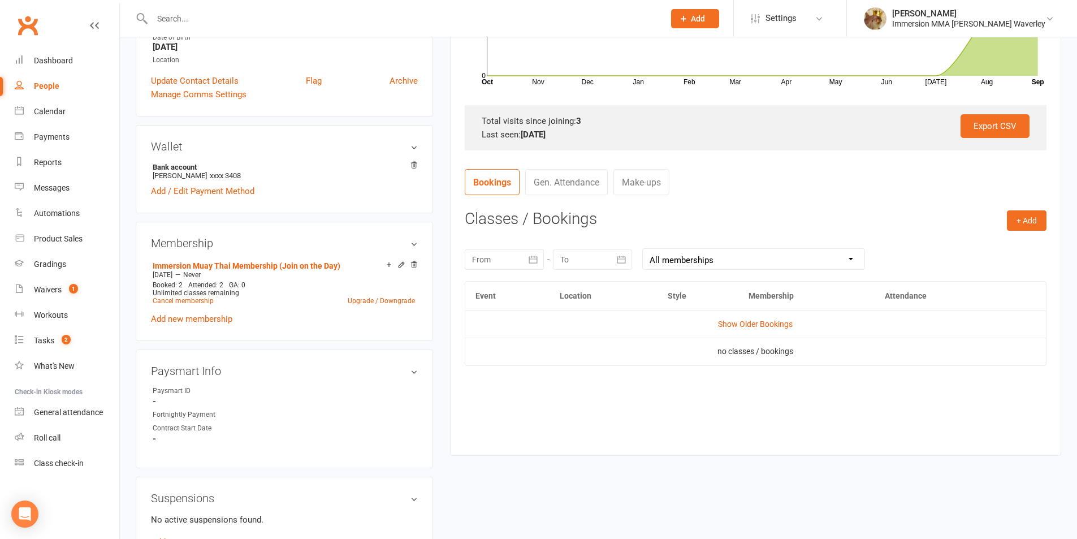
click at [740, 318] on td "Show Older Bookings" at bounding box center [755, 323] width 580 height 27
click at [736, 321] on link "Show Older Bookings" at bounding box center [755, 323] width 75 height 9
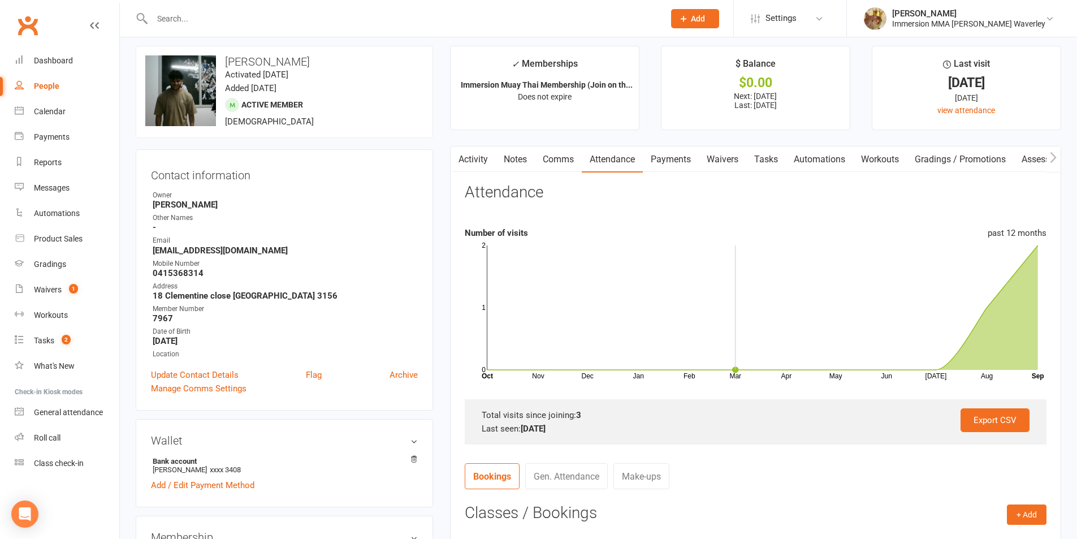
scroll to position [0, 0]
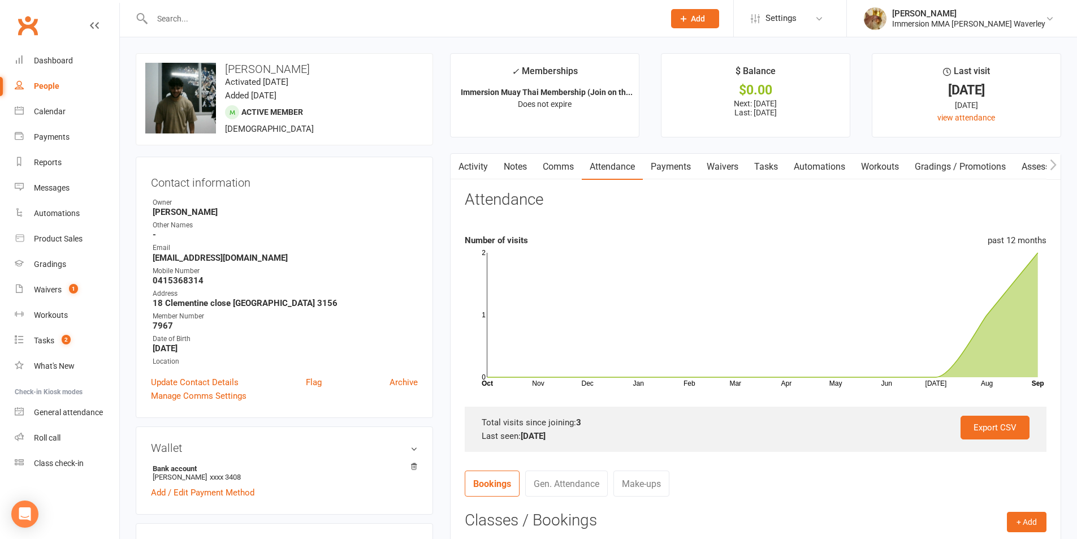
click at [521, 170] on link "Notes" at bounding box center [515, 167] width 39 height 26
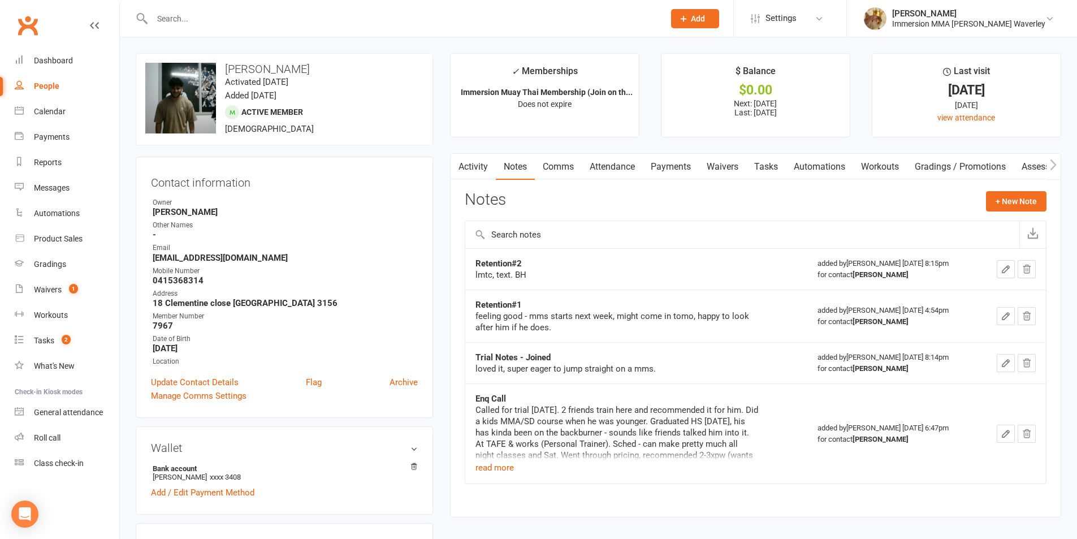
click at [1001, 274] on icon "button" at bounding box center [1005, 269] width 10 height 10
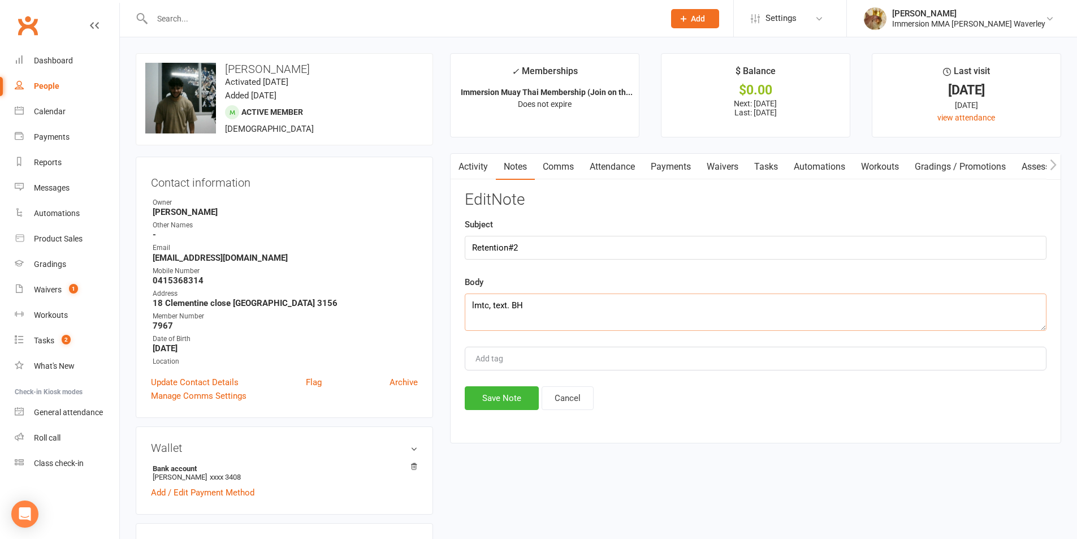
drag, startPoint x: 475, startPoint y: 310, endPoint x: 350, endPoint y: 302, distance: 124.5
type textarea "Brief chat, enjoying himself, checked attendance, said he always signed in and …"
click at [502, 401] on button "Save Note" at bounding box center [502, 398] width 74 height 24
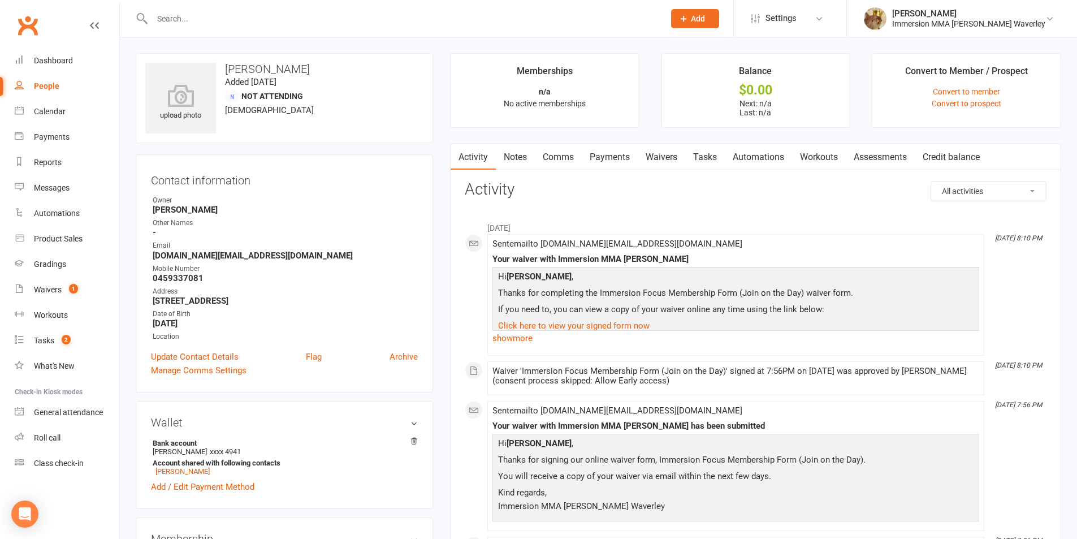
click at [570, 151] on link "Comms" at bounding box center [558, 157] width 47 height 26
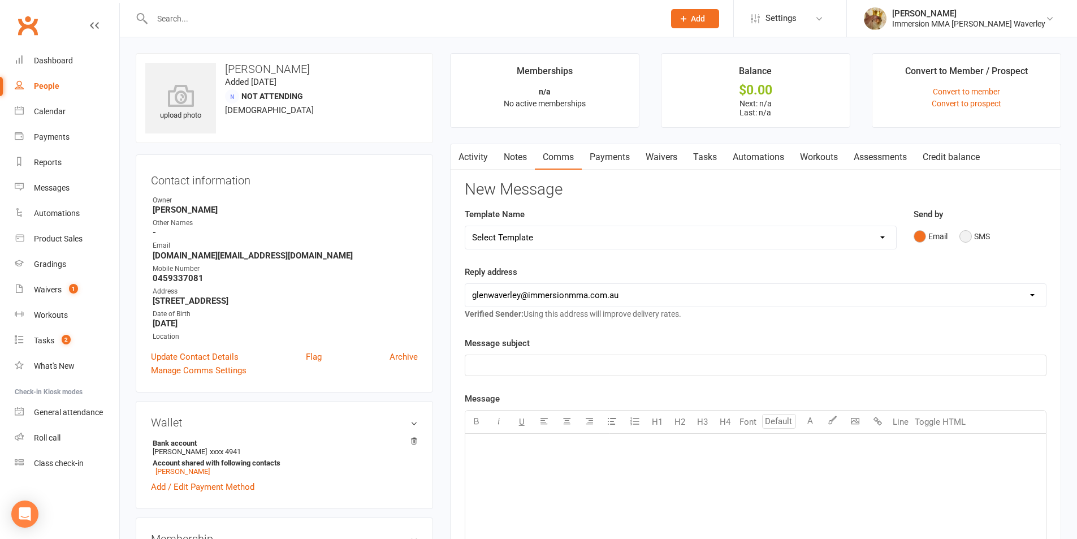
click at [970, 228] on button "SMS" at bounding box center [974, 235] width 31 height 21
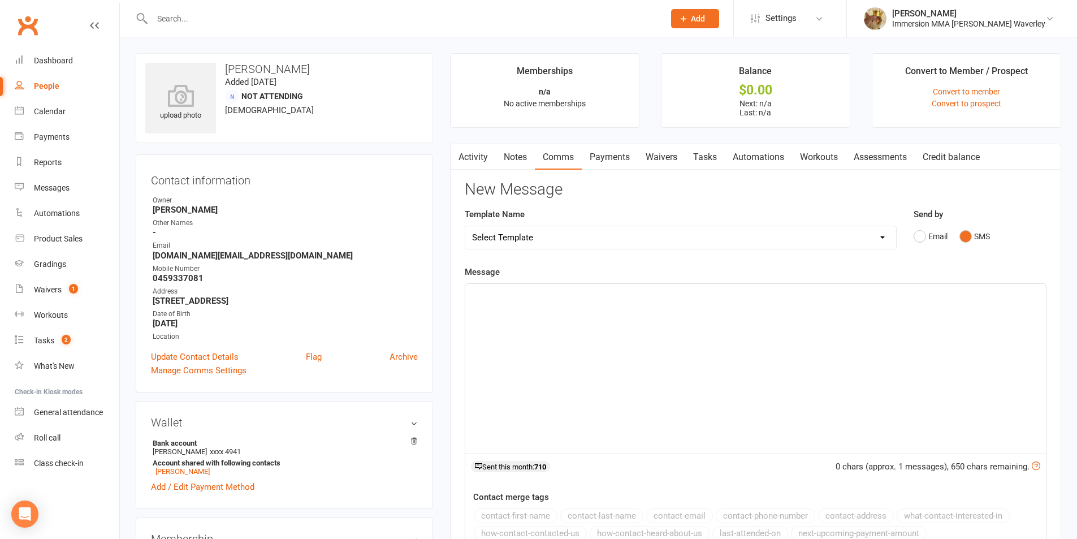
click at [879, 333] on div "﻿" at bounding box center [755, 369] width 580 height 170
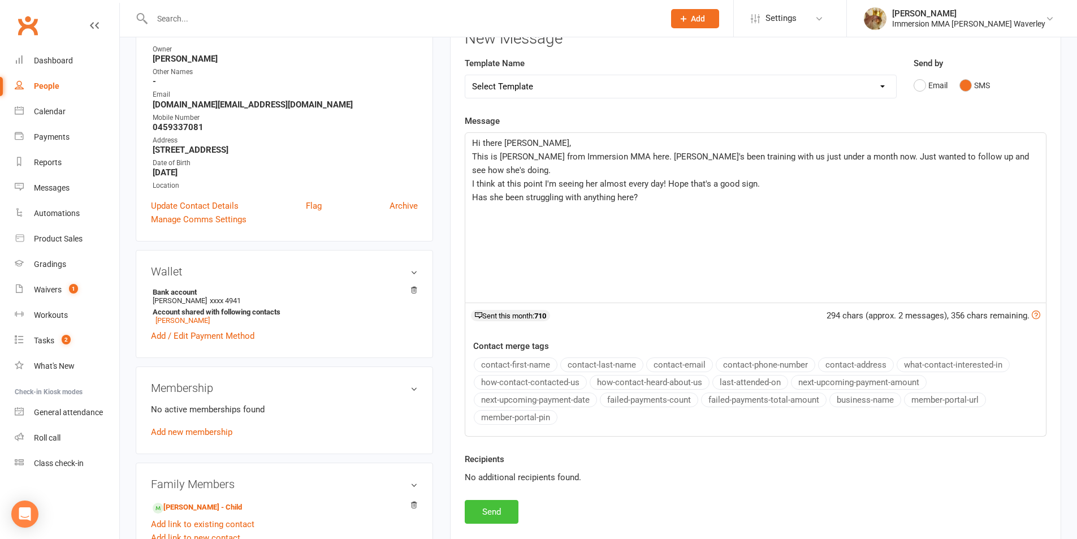
click at [506, 511] on button "Send" at bounding box center [492, 512] width 54 height 24
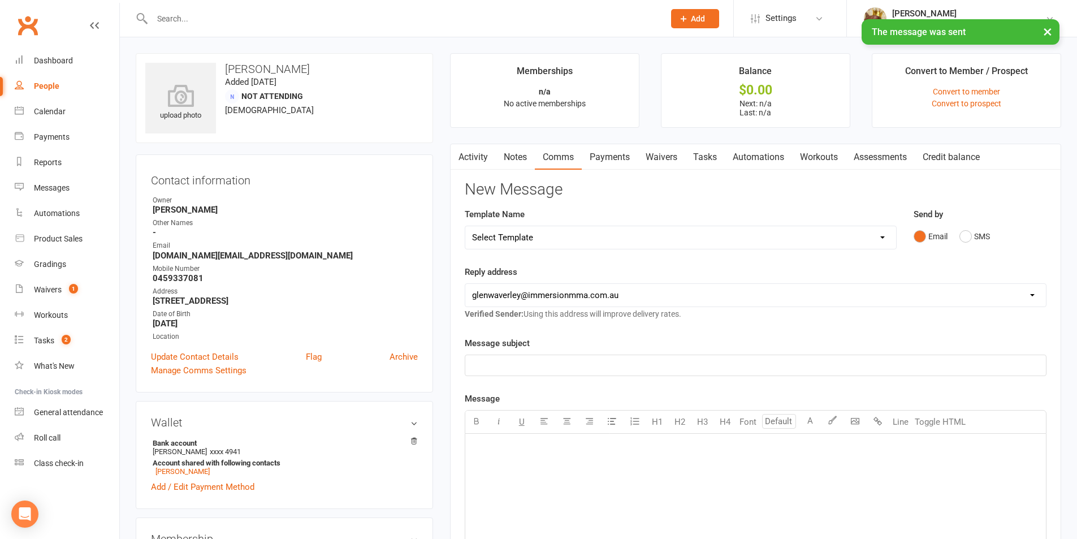
click at [718, 159] on link "Tasks" at bounding box center [705, 157] width 40 height 26
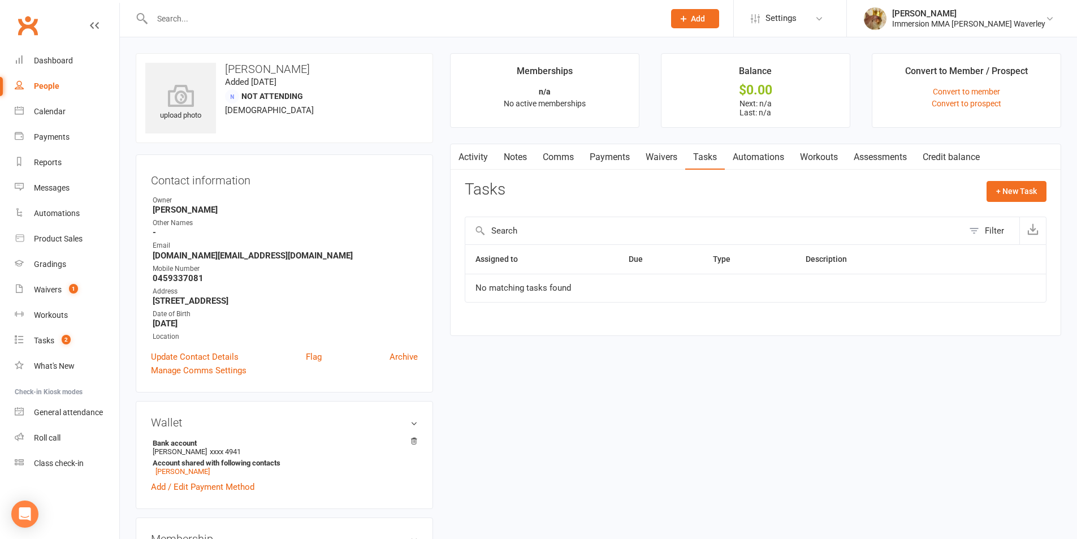
click at [481, 148] on link "Activity" at bounding box center [472, 157] width 45 height 26
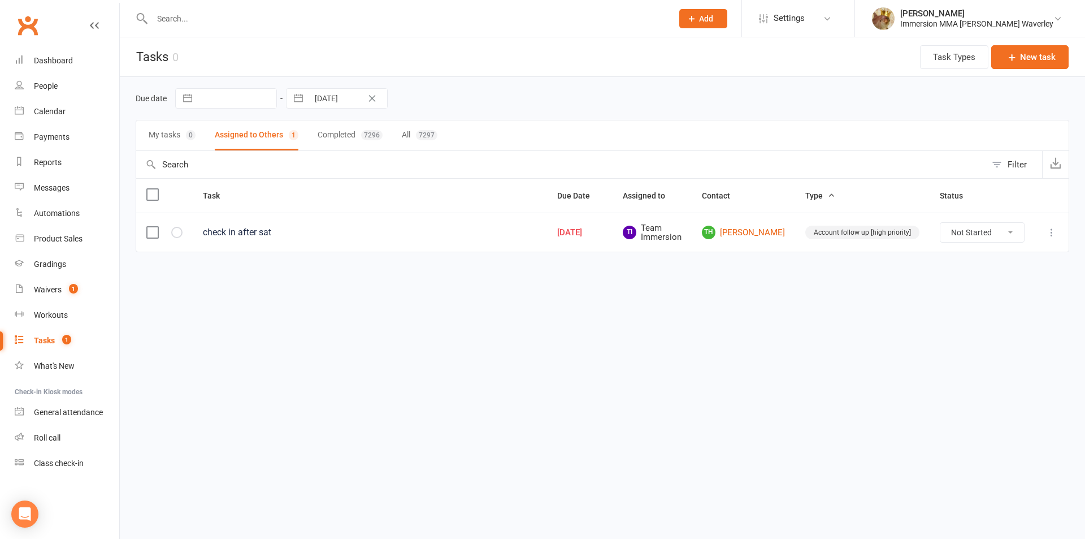
click at [299, 94] on button "button" at bounding box center [298, 98] width 20 height 19
select select "7"
select select "2025"
select select "8"
select select "2025"
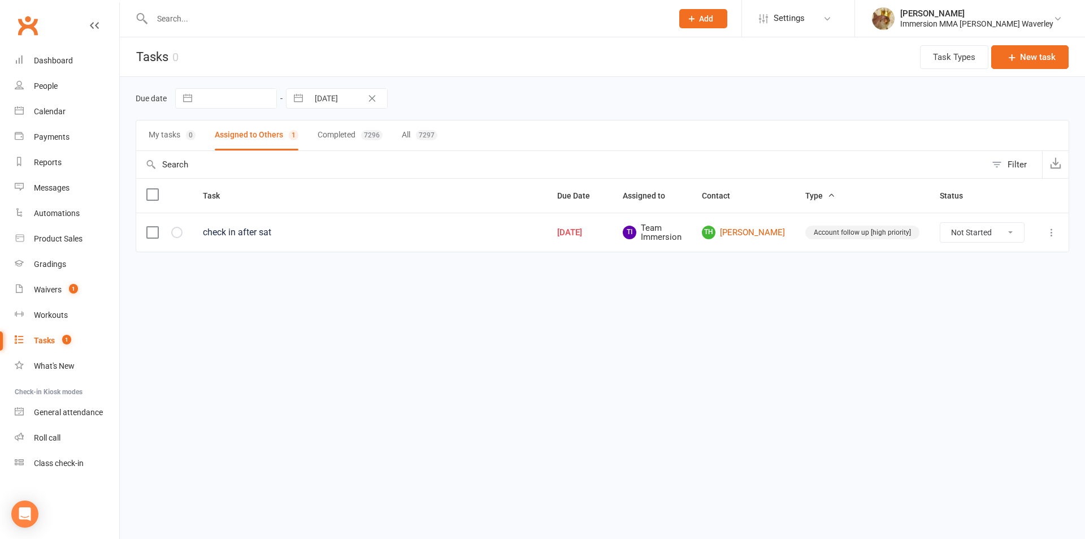
select select "9"
select select "2025"
click at [374, 235] on td "17" at bounding box center [376, 228] width 22 height 21
type input "[DATE]"
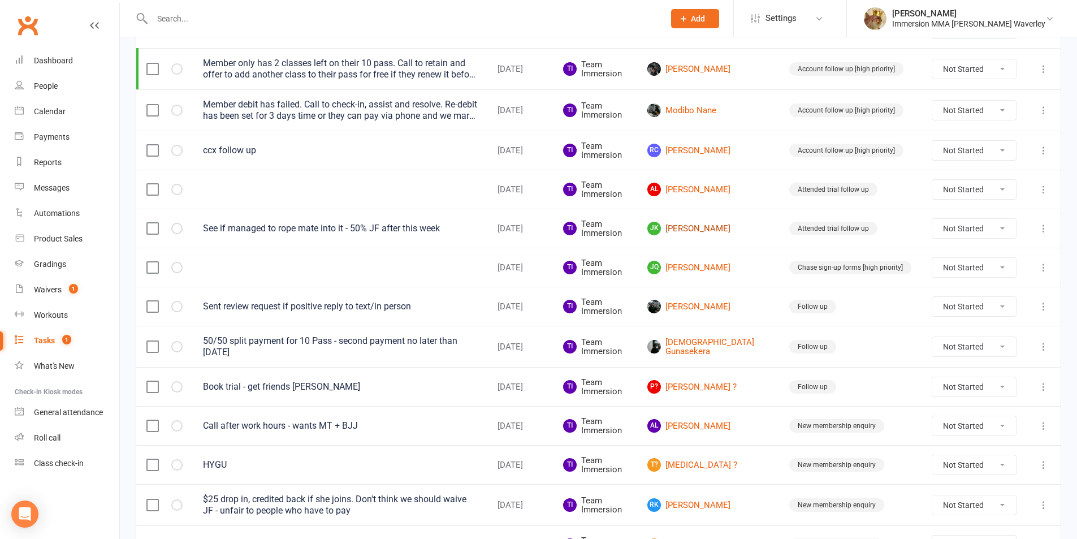
scroll to position [603, 0]
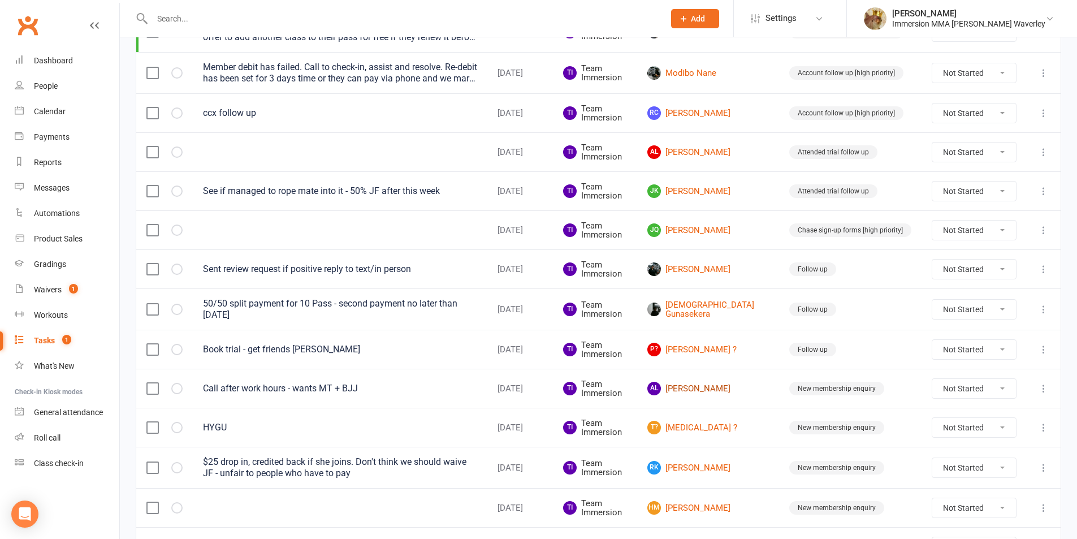
drag, startPoint x: 727, startPoint y: 386, endPoint x: 723, endPoint y: 405, distance: 19.1
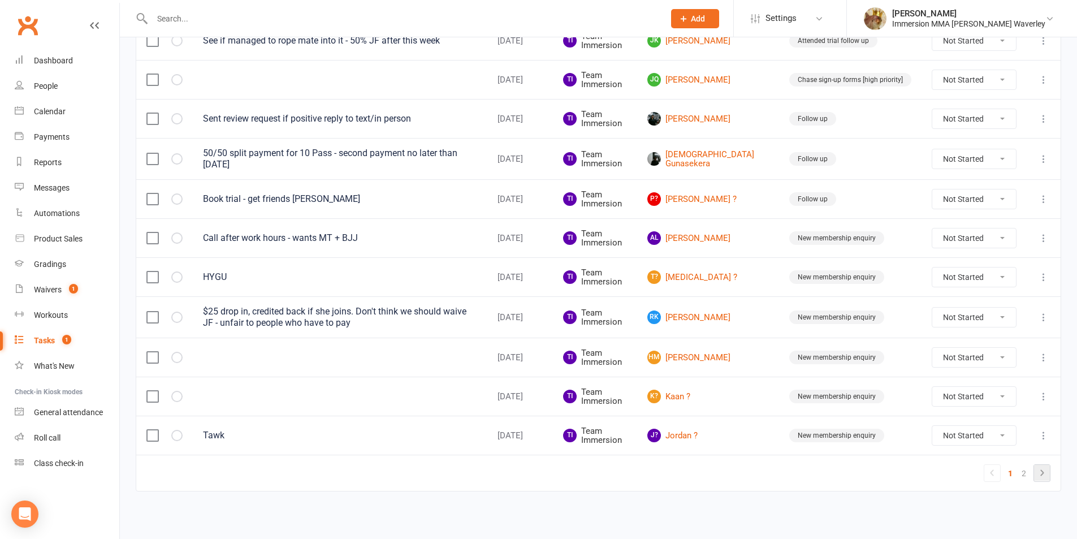
click at [1035, 468] on icon at bounding box center [1042, 473] width 14 height 14
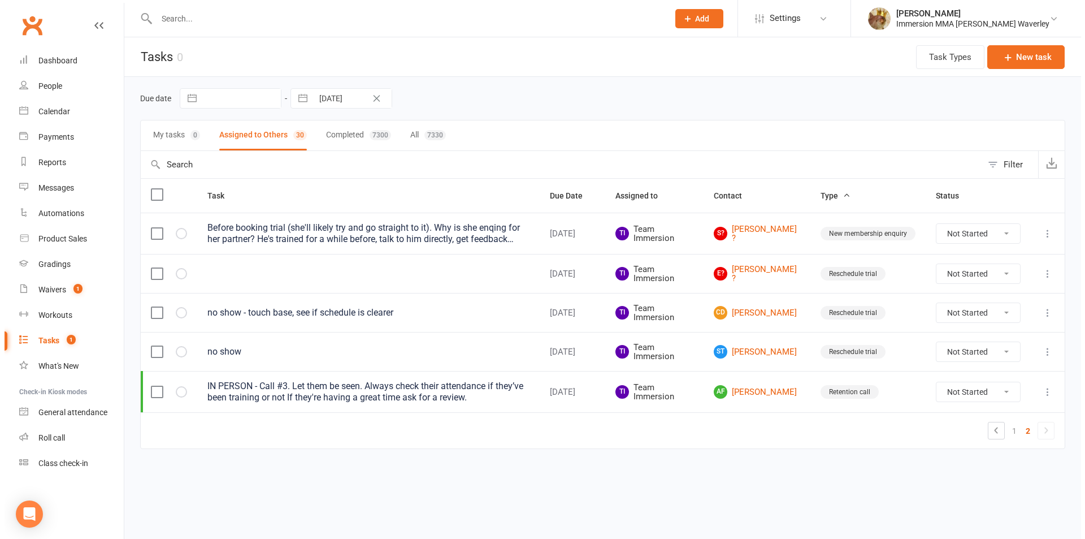
scroll to position [0, 0]
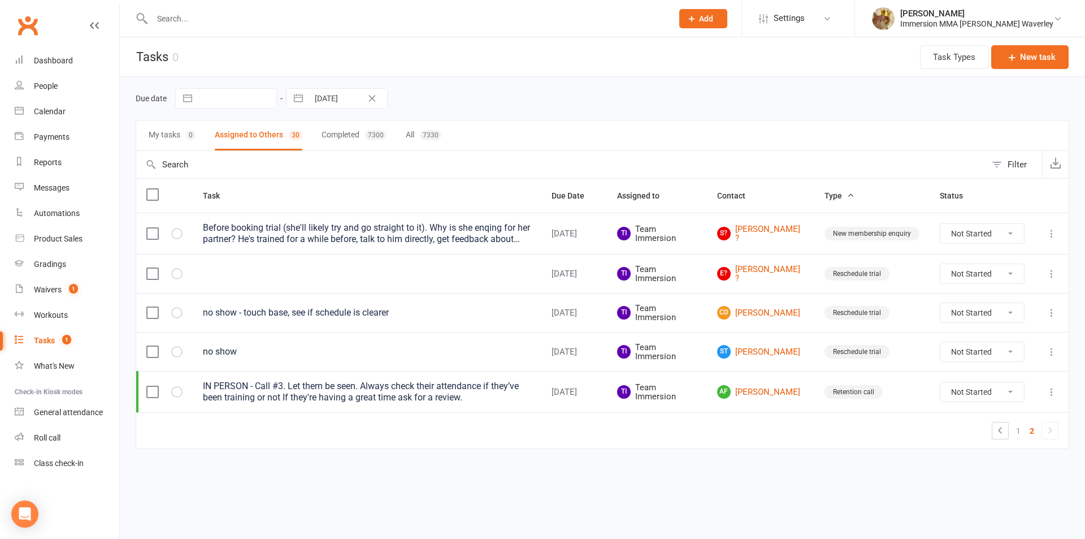
click at [1053, 392] on icon at bounding box center [1051, 391] width 11 height 11
click at [1000, 430] on link "Edit" at bounding box center [1002, 435] width 112 height 23
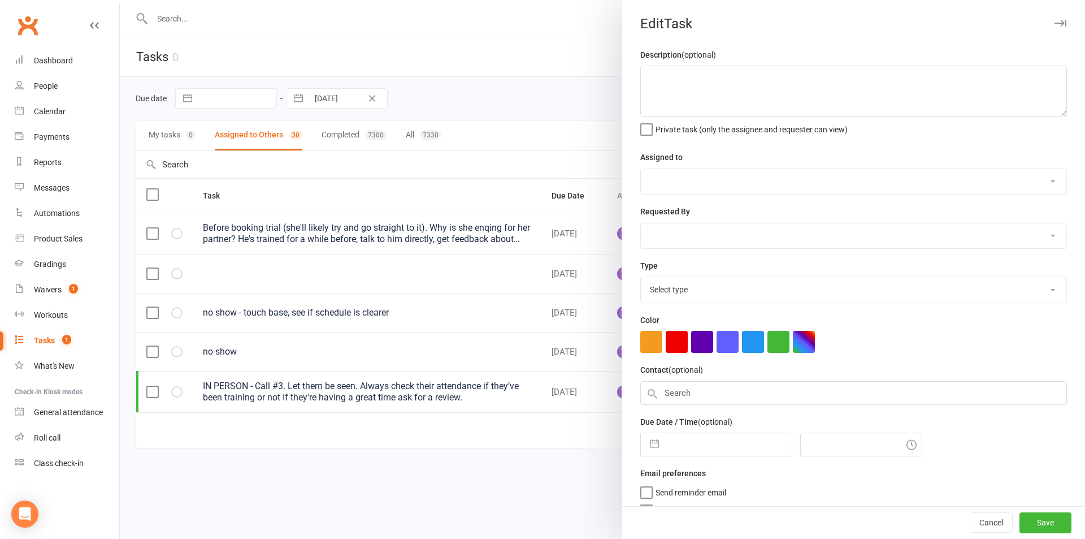
type textarea "IN PERSON - Call #3. Let them be seen. Always check their attendance if they’ve…"
select select "48837"
type input "[DATE]"
type input "12:45am"
select select "27302"
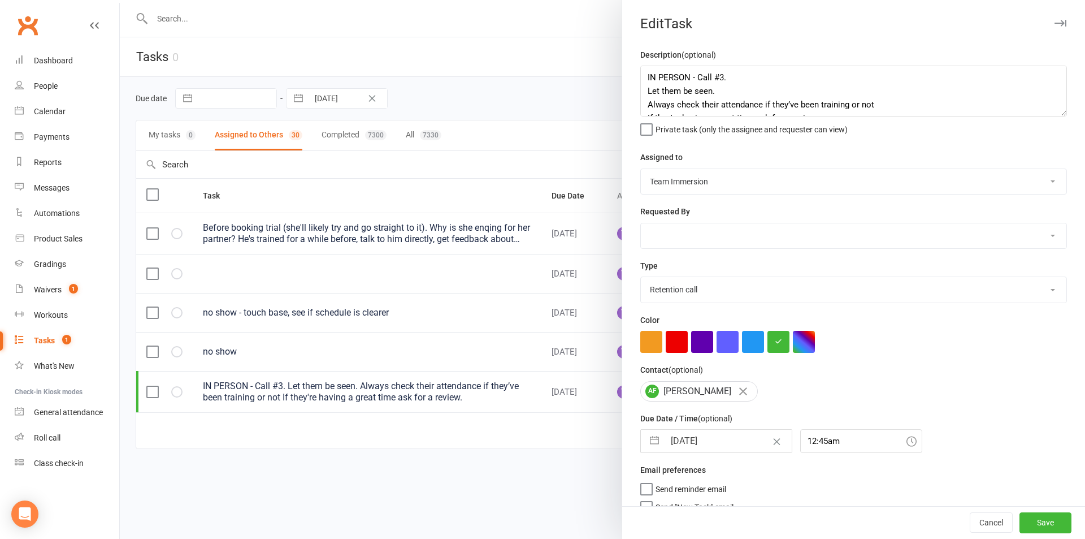
click at [659, 448] on button "button" at bounding box center [654, 440] width 20 height 23
select select "7"
select select "2025"
select select "8"
select select "2025"
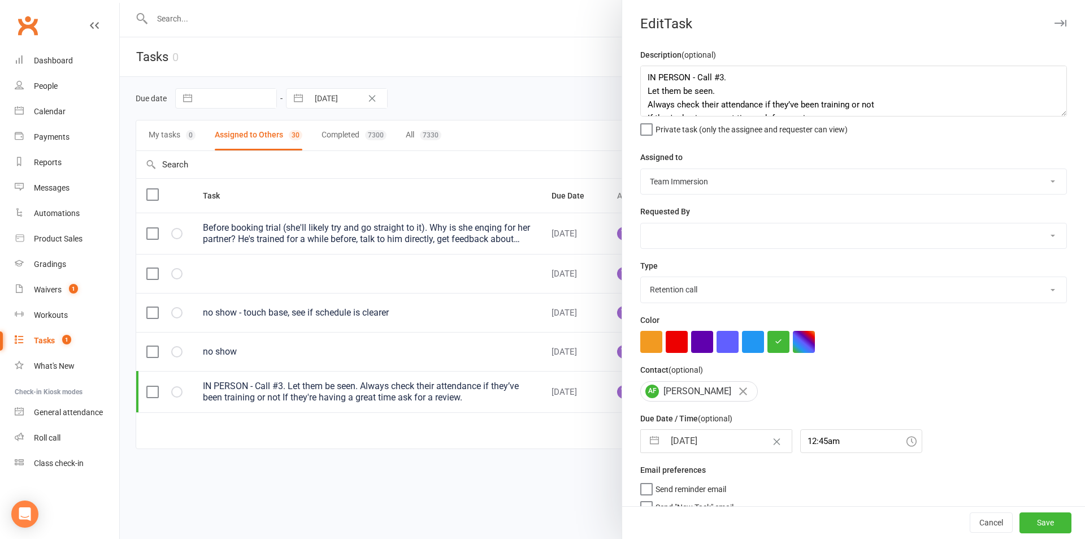
select select "9"
select select "2025"
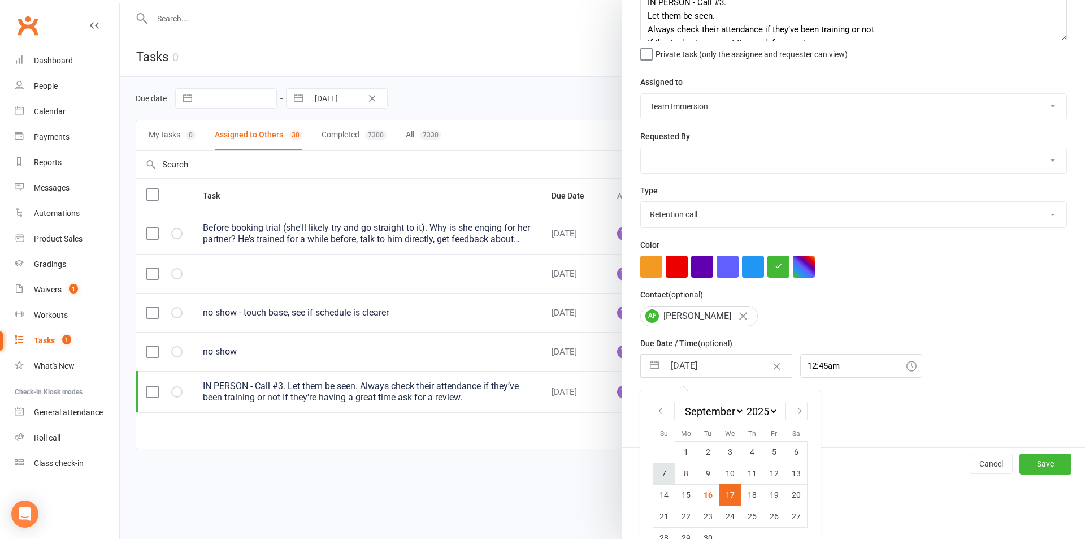
scroll to position [102, 0]
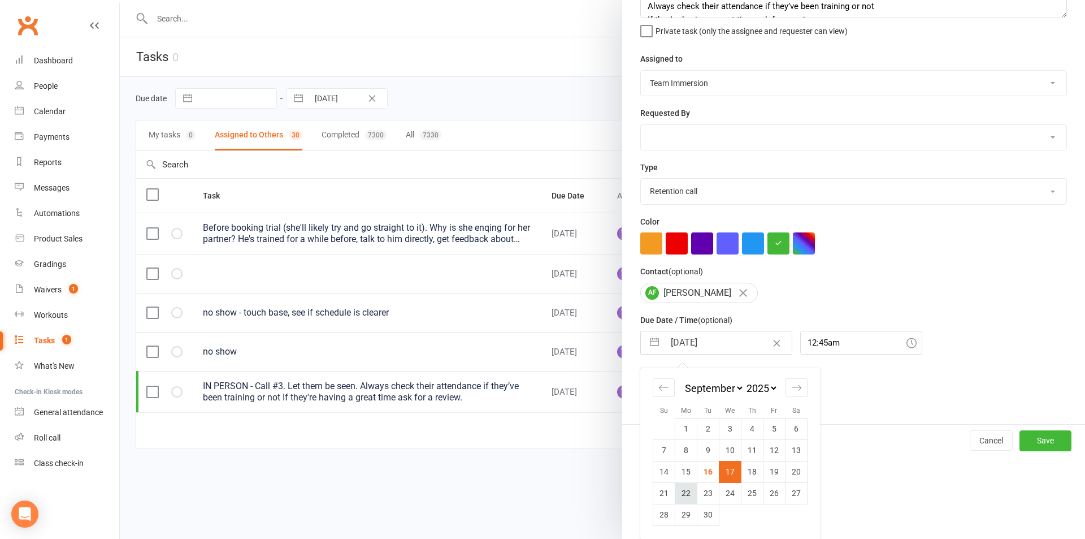
click at [689, 491] on td "22" at bounding box center [686, 492] width 22 height 21
type input "[DATE]"
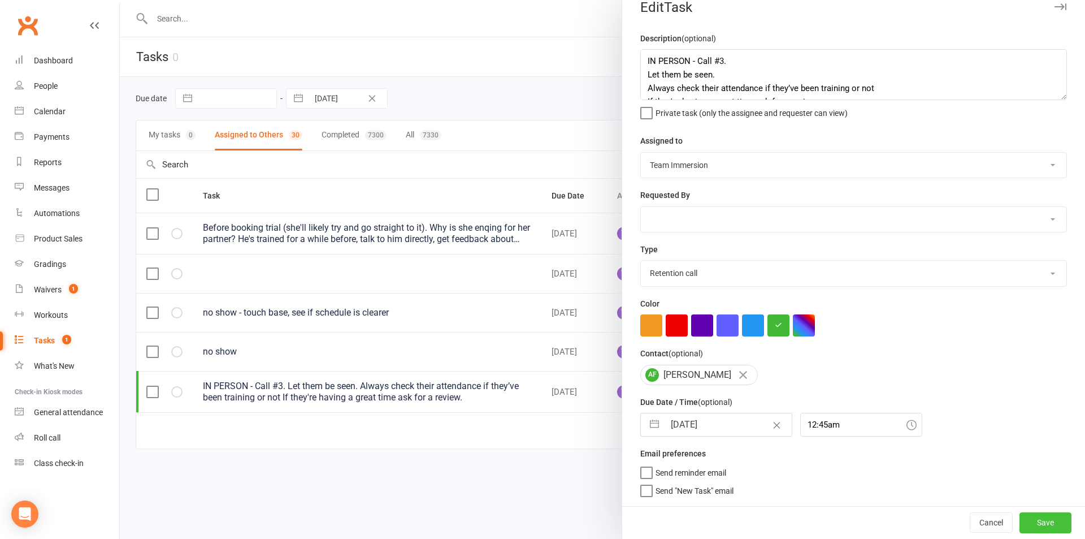
click at [1037, 523] on button "Save" at bounding box center [1045, 522] width 52 height 20
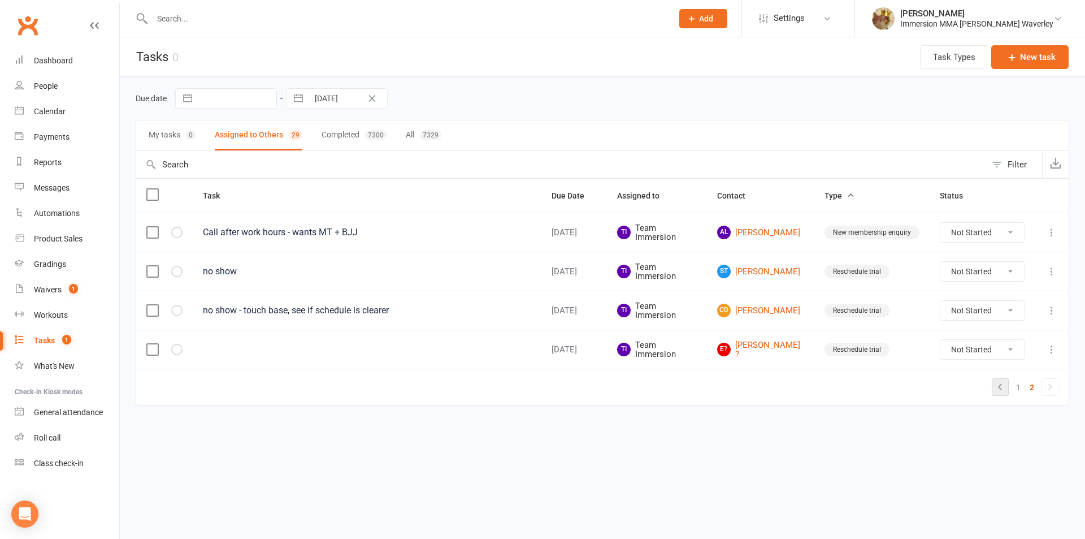
click at [1001, 390] on icon at bounding box center [1000, 387] width 14 height 14
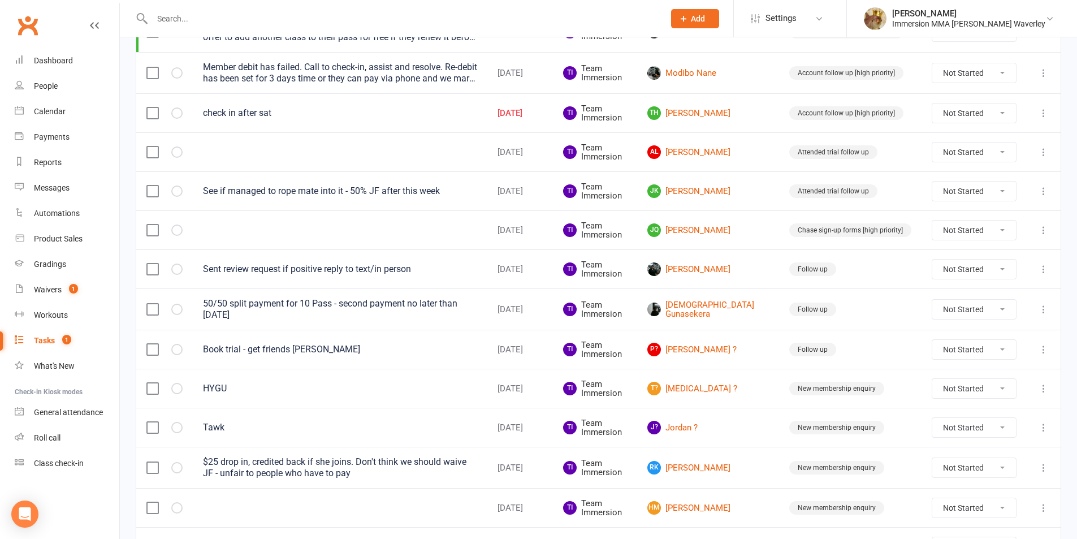
scroll to position [756, 0]
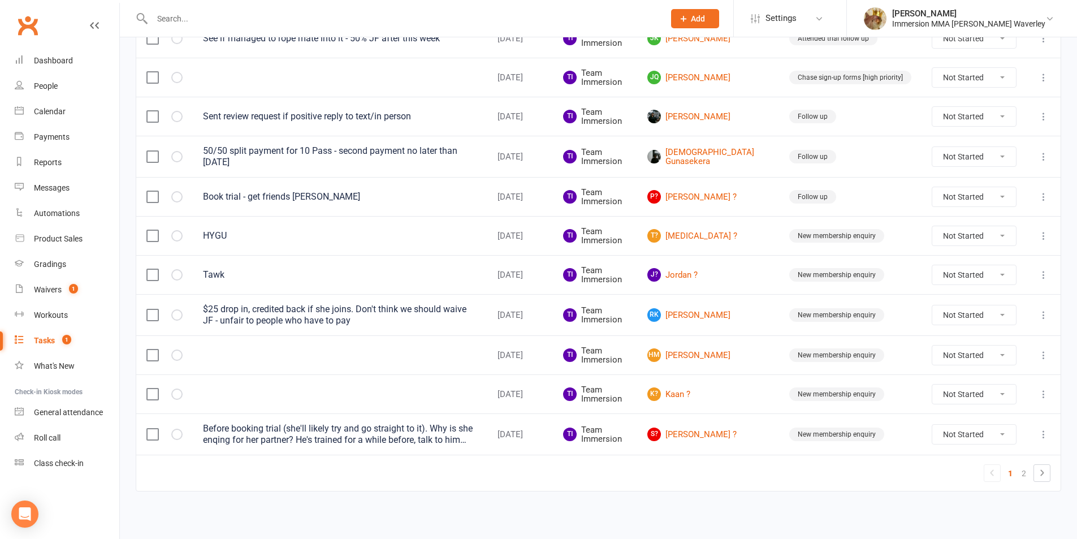
click at [150, 434] on label at bounding box center [151, 433] width 11 height 11
click at [150, 428] on input "checkbox" at bounding box center [151, 428] width 11 height 0
click at [149, 394] on label at bounding box center [151, 393] width 11 height 11
click at [149, 388] on input "checkbox" at bounding box center [151, 388] width 11 height 0
click at [154, 358] on label at bounding box center [151, 354] width 11 height 11
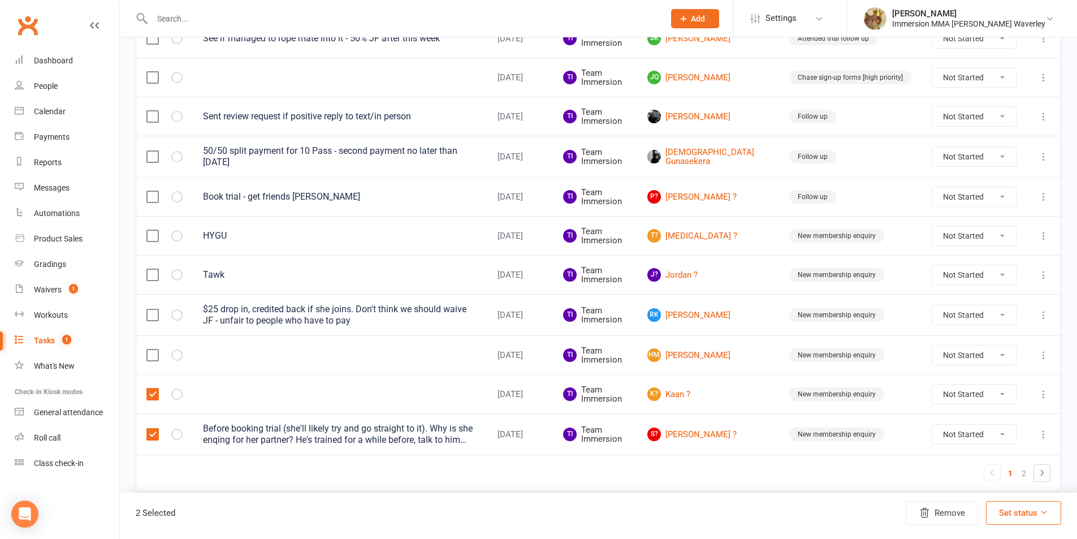
click at [154, 349] on input "checkbox" at bounding box center [151, 349] width 11 height 0
click at [150, 317] on label at bounding box center [151, 314] width 11 height 11
click at [150, 309] on input "checkbox" at bounding box center [151, 309] width 11 height 0
click at [148, 273] on label at bounding box center [151, 274] width 11 height 11
click at [148, 269] on input "checkbox" at bounding box center [151, 269] width 11 height 0
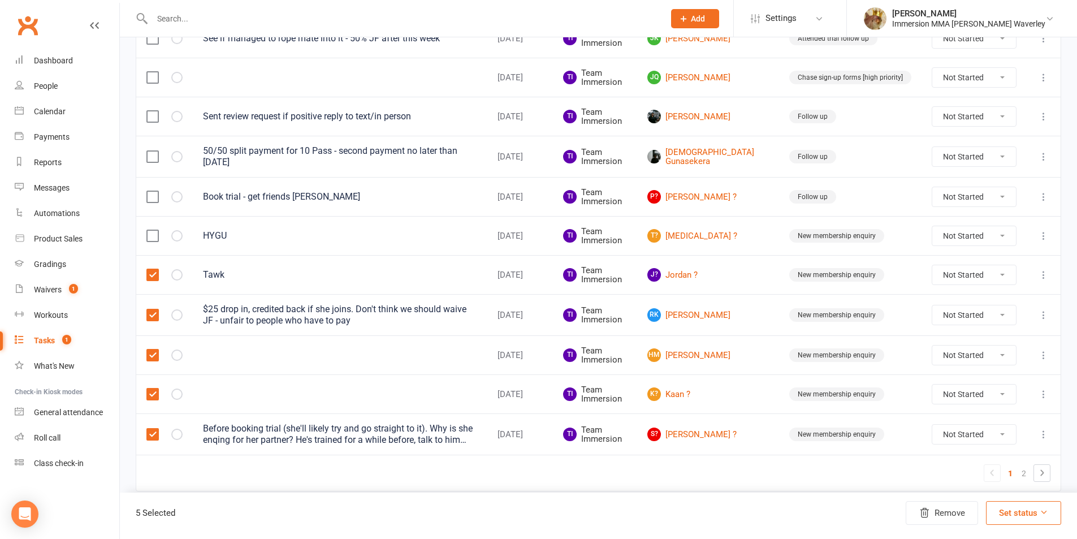
click at [154, 237] on label at bounding box center [151, 235] width 11 height 11
click at [154, 230] on input "checkbox" at bounding box center [151, 230] width 11 height 0
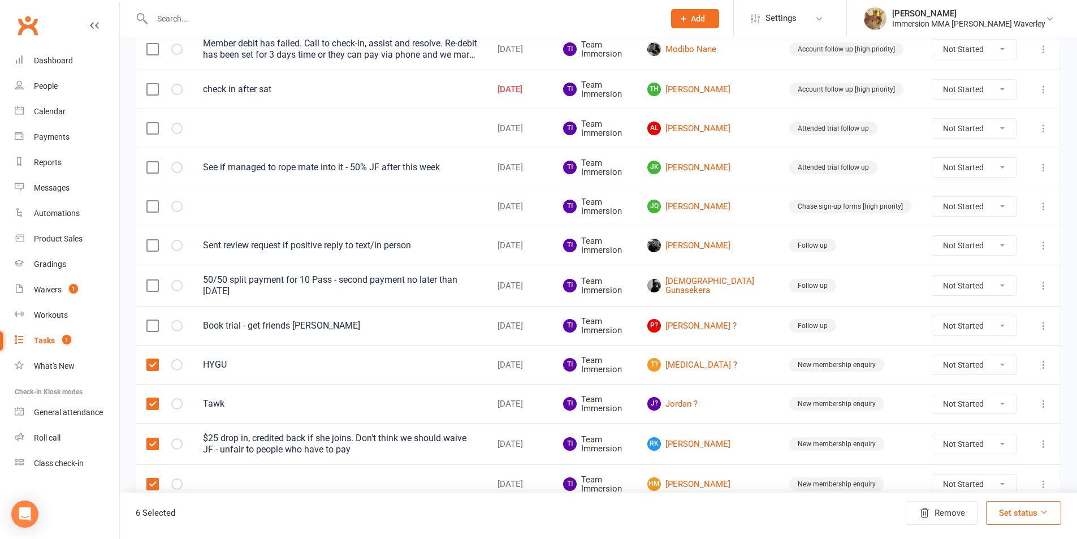
scroll to position [605, 0]
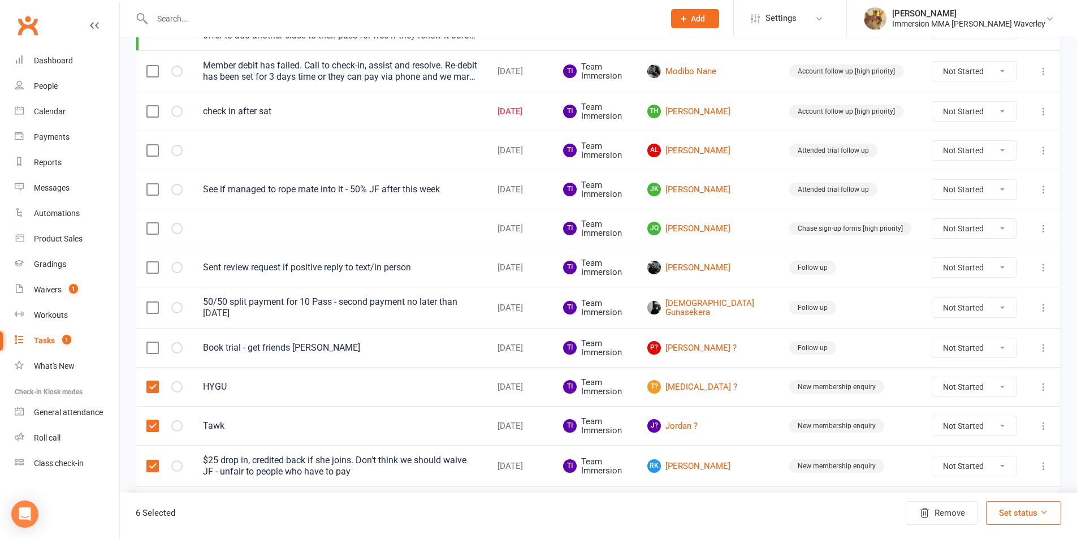
click at [155, 305] on label at bounding box center [151, 307] width 11 height 11
click at [155, 302] on input "checkbox" at bounding box center [151, 302] width 11 height 0
click at [153, 265] on label at bounding box center [151, 267] width 11 height 11
click at [153, 262] on input "checkbox" at bounding box center [151, 262] width 11 height 0
click at [151, 227] on label at bounding box center [151, 228] width 11 height 11
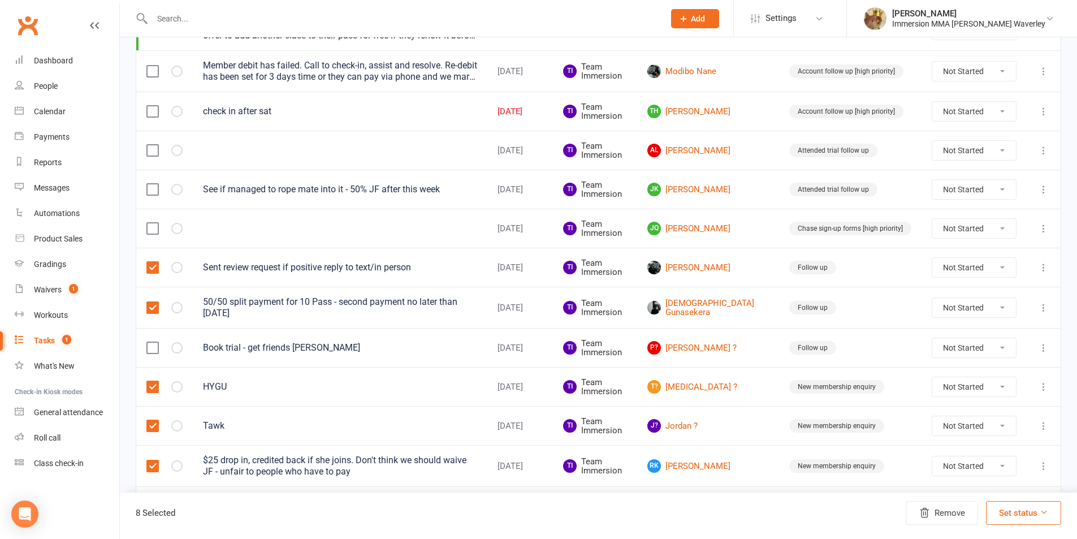
click at [151, 223] on input "checkbox" at bounding box center [151, 223] width 11 height 0
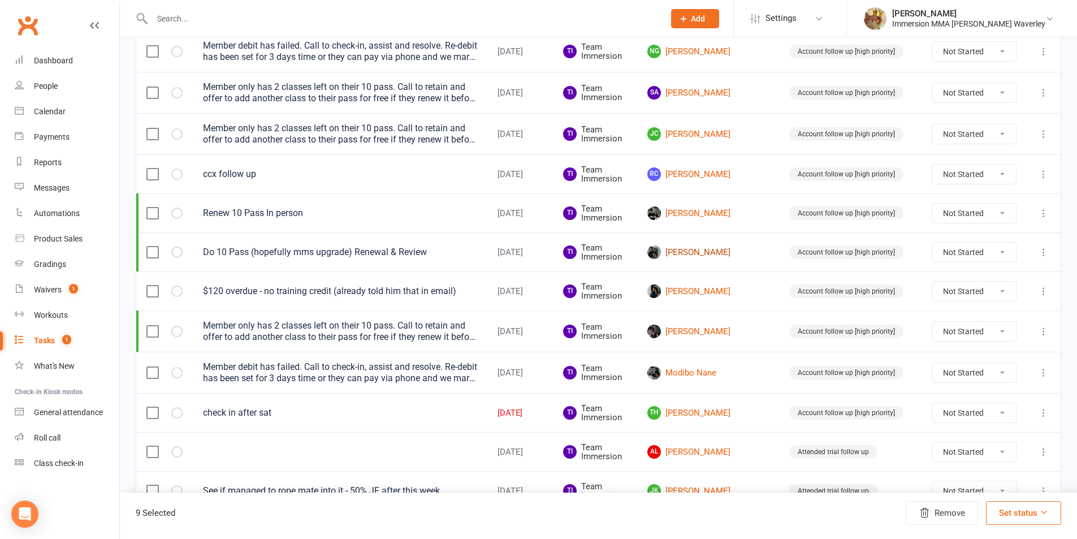
scroll to position [153, 0]
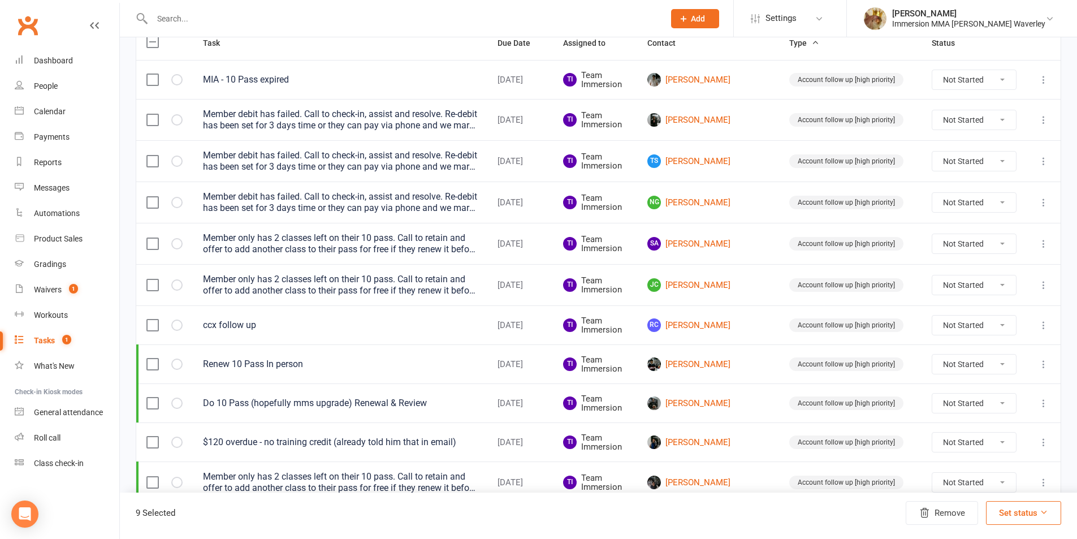
click at [155, 402] on label at bounding box center [151, 402] width 11 height 11
click at [155, 397] on input "checkbox" at bounding box center [151, 397] width 11 height 0
click at [148, 324] on label at bounding box center [151, 324] width 11 height 11
click at [148, 319] on input "checkbox" at bounding box center [151, 319] width 11 height 0
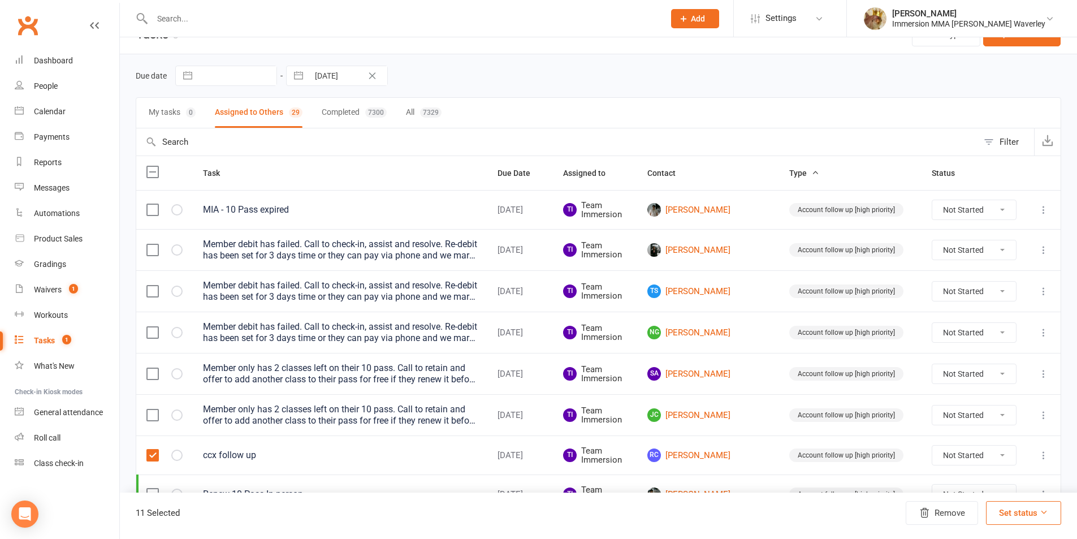
scroll to position [2, 0]
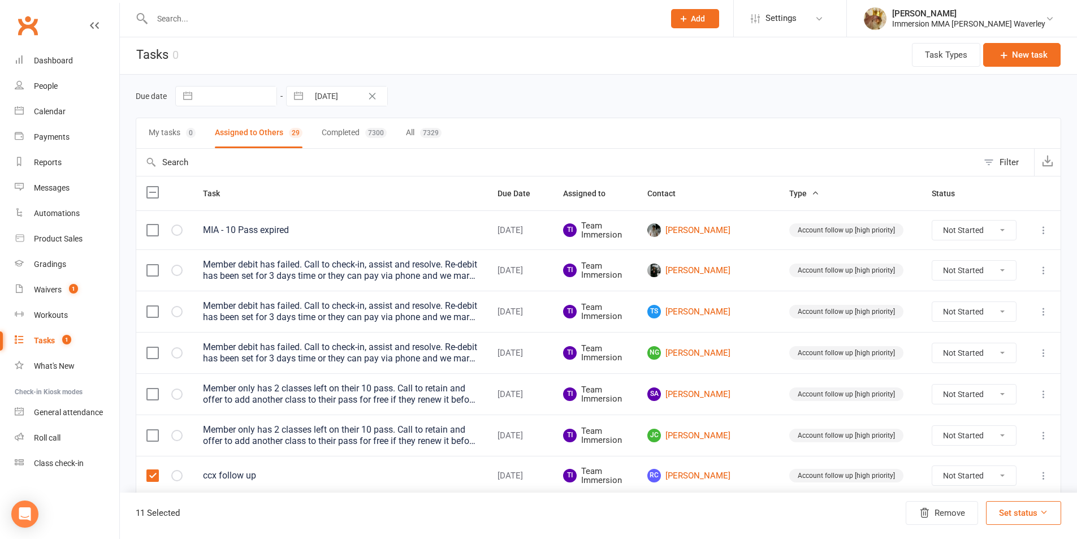
click at [150, 309] on label at bounding box center [151, 311] width 11 height 11
click at [150, 306] on input "checkbox" at bounding box center [151, 306] width 11 height 0
click at [150, 274] on label at bounding box center [151, 269] width 11 height 11
click at [150, 264] on input "checkbox" at bounding box center [151, 264] width 11 height 0
click at [154, 232] on label at bounding box center [151, 229] width 11 height 11
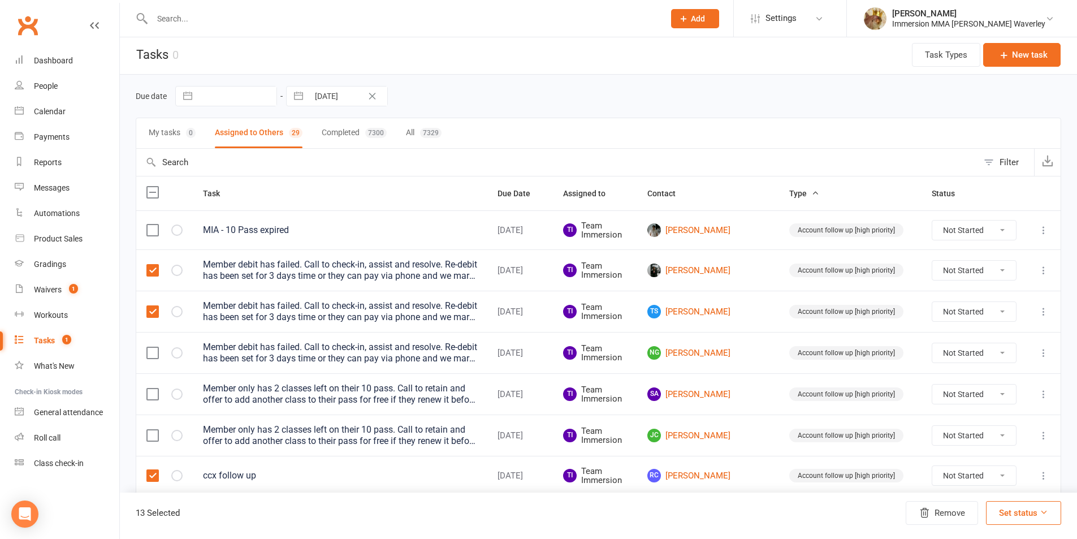
click at [154, 224] on input "checkbox" at bounding box center [151, 224] width 11 height 0
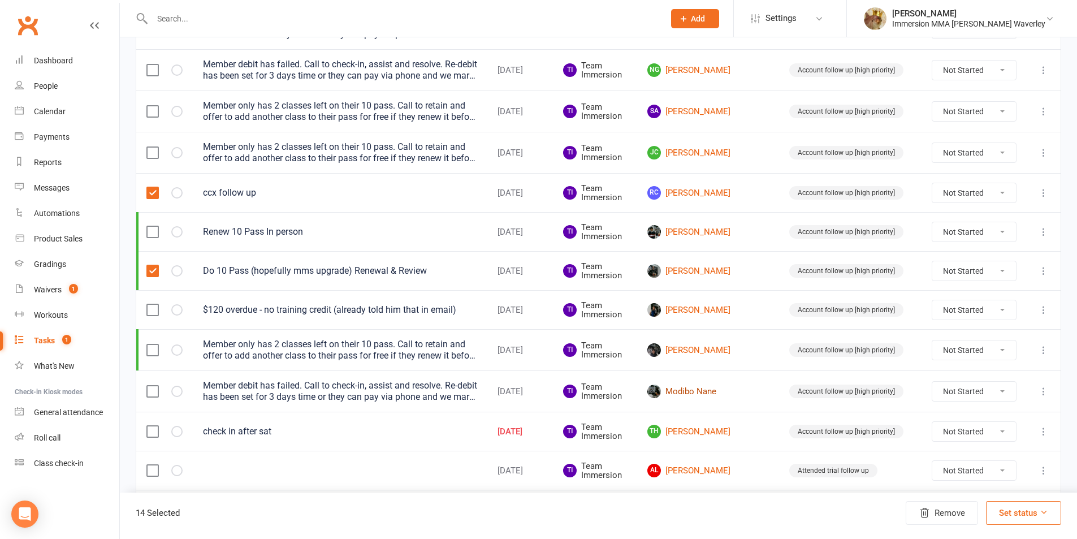
scroll to position [303, 0]
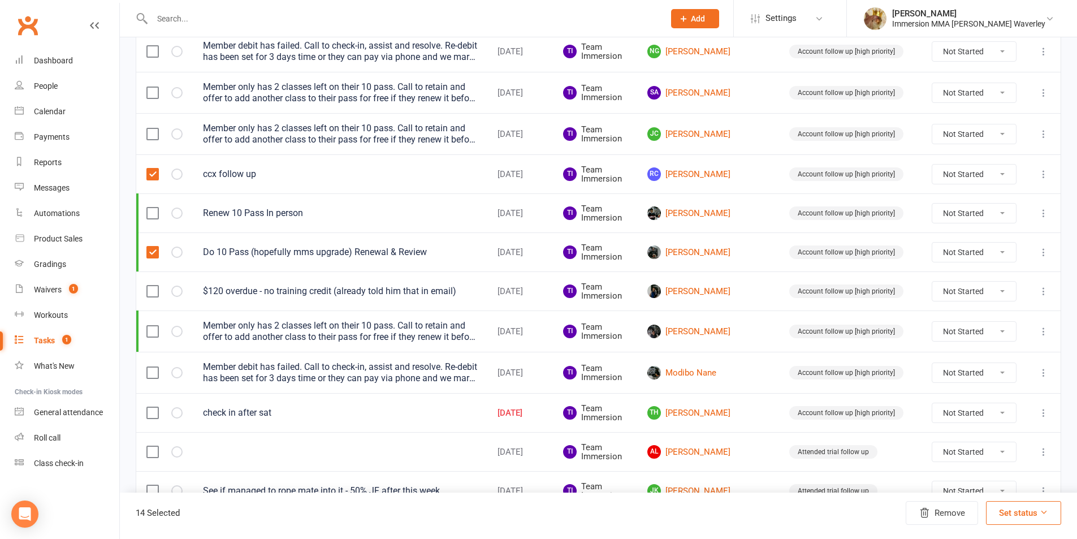
click at [154, 290] on label at bounding box center [151, 290] width 11 height 11
click at [154, 285] on input "checkbox" at bounding box center [151, 285] width 11 height 0
click at [155, 372] on label at bounding box center [151, 372] width 11 height 11
click at [155, 367] on input "checkbox" at bounding box center [151, 367] width 11 height 0
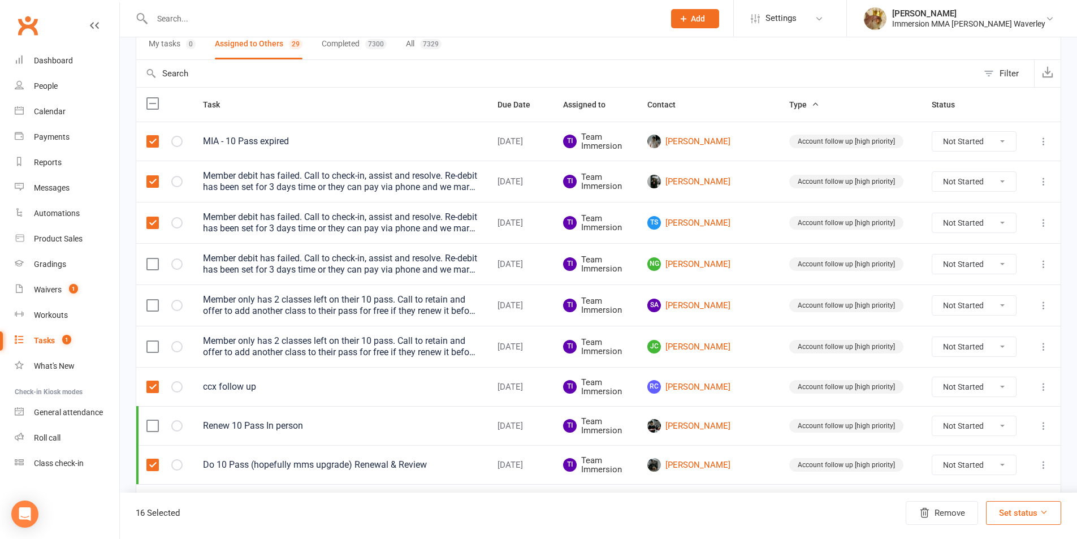
scroll to position [0, 0]
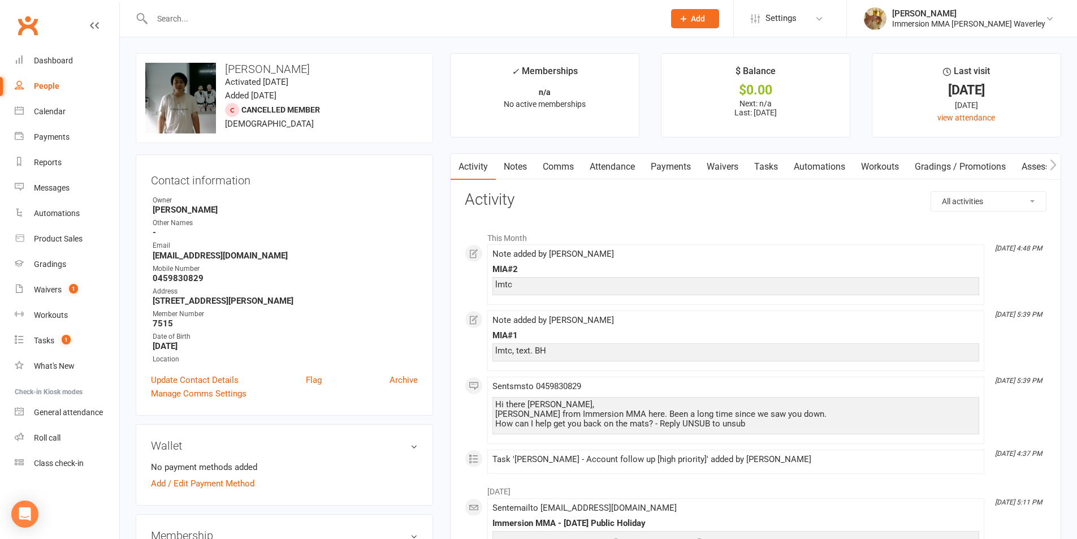
click at [502, 163] on link "Notes" at bounding box center [515, 167] width 39 height 26
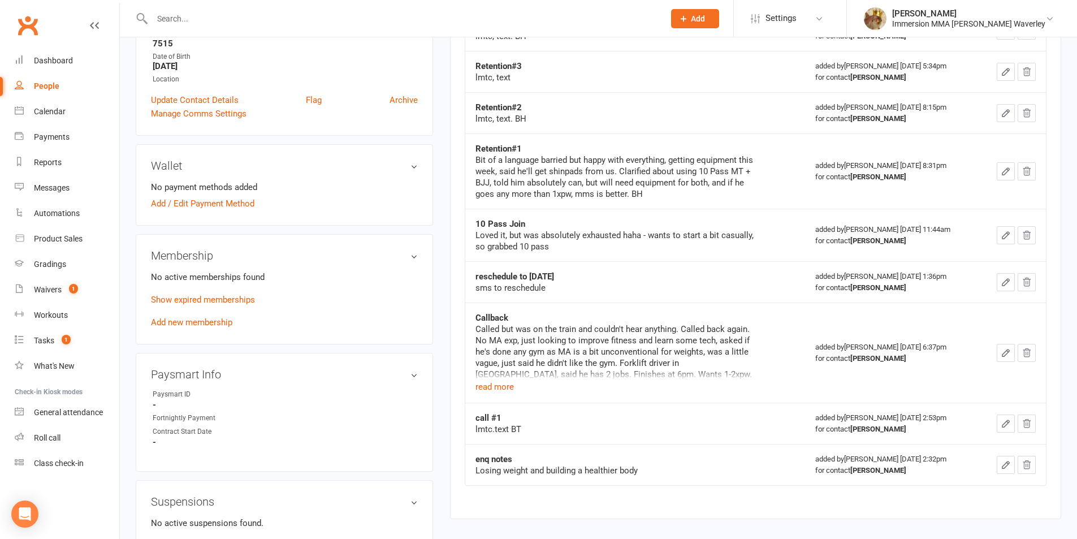
scroll to position [301, 0]
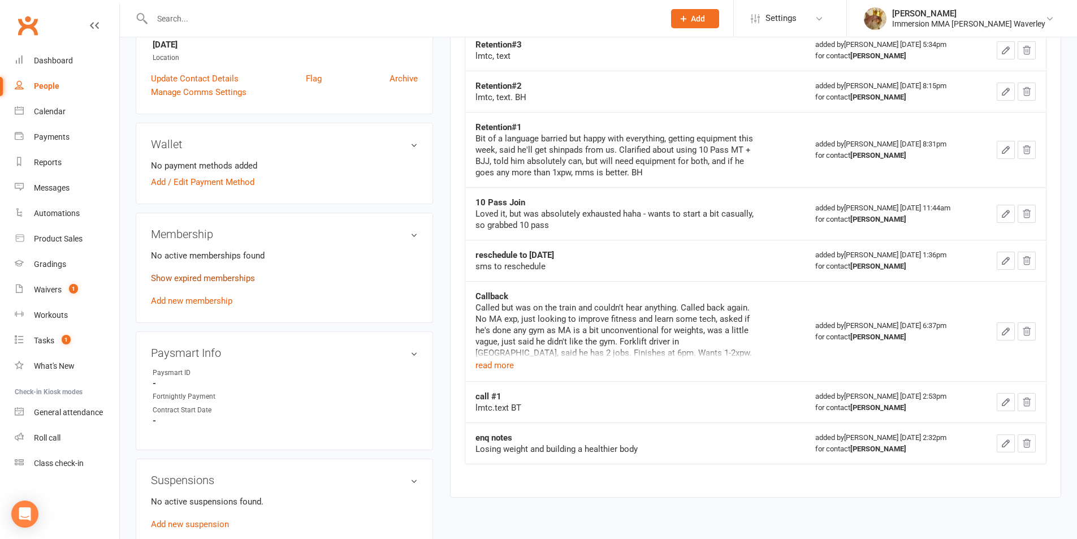
click at [244, 279] on link "Show expired memberships" at bounding box center [203, 278] width 104 height 10
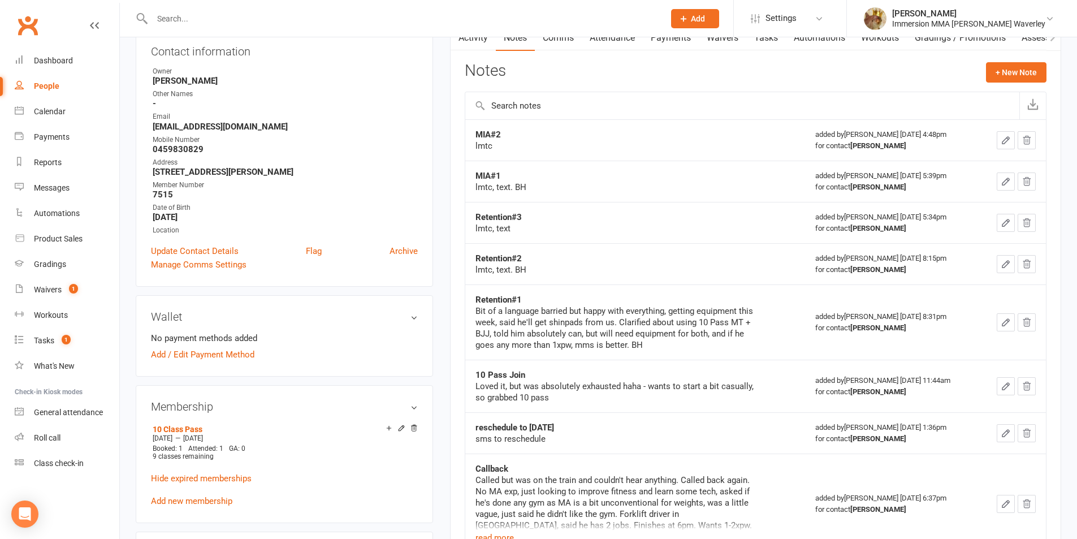
scroll to position [151, 0]
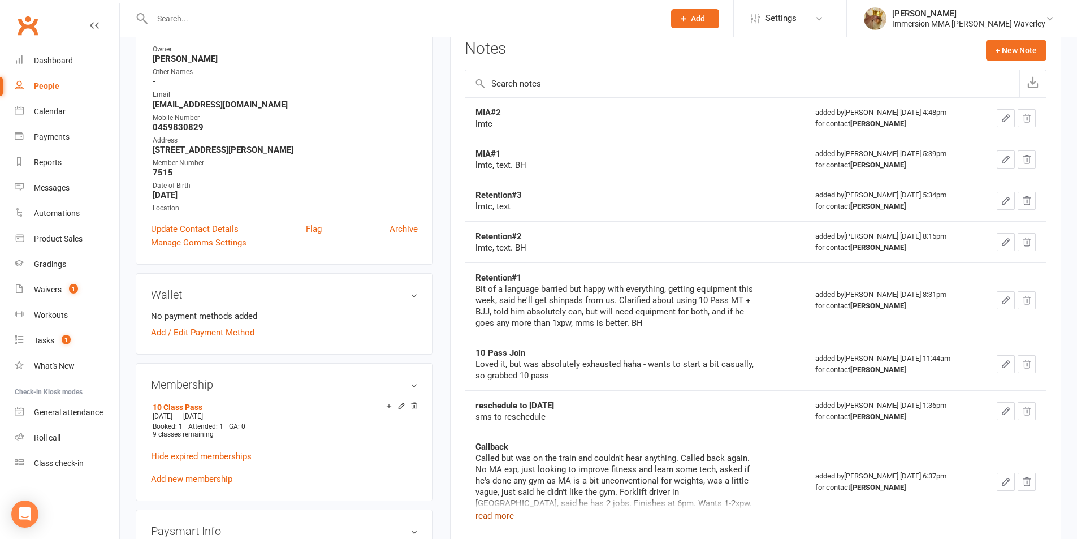
click at [494, 511] on button "read more" at bounding box center [494, 516] width 38 height 14
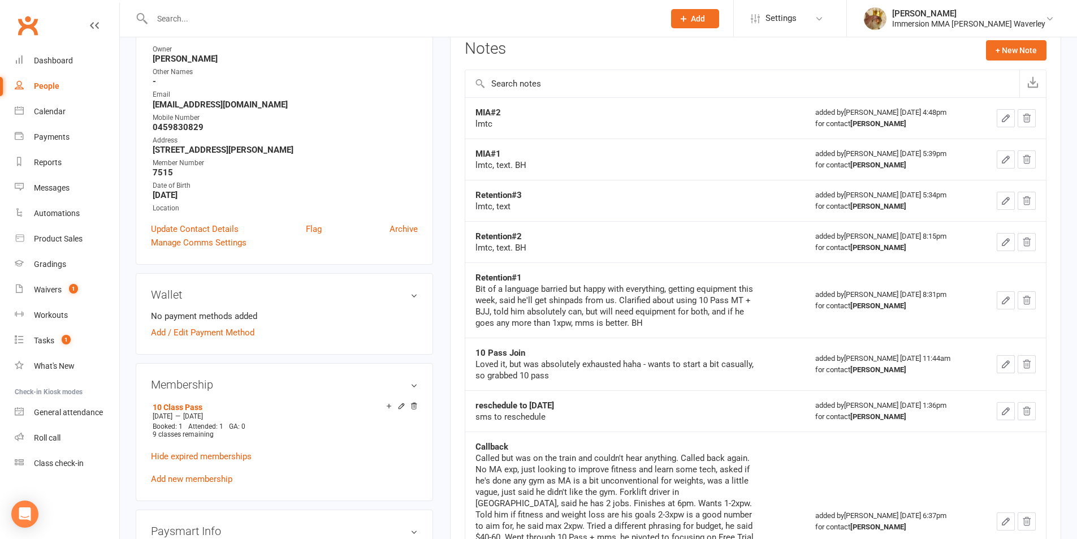
scroll to position [0, 0]
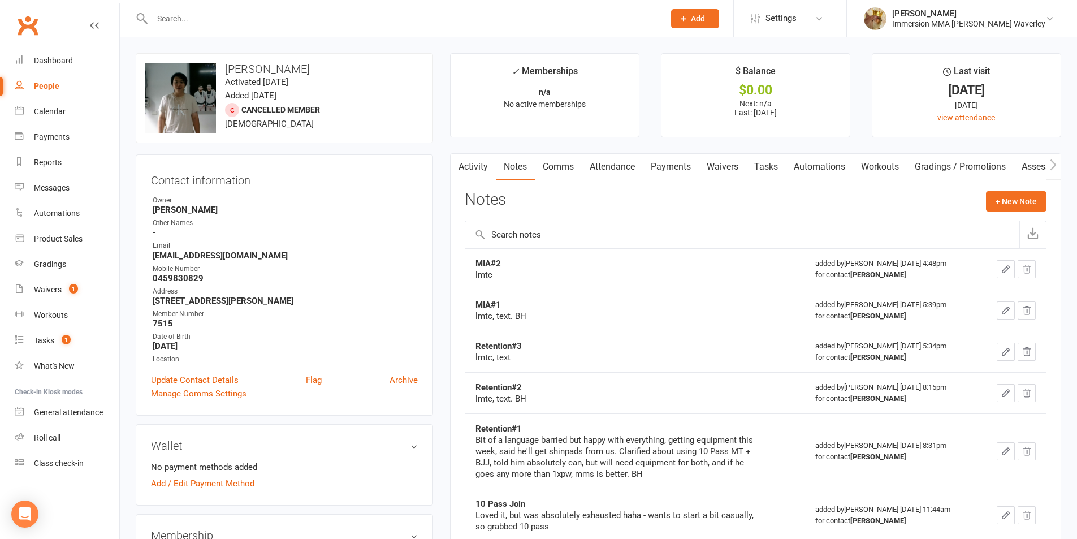
click at [998, 270] on button "button" at bounding box center [1005, 269] width 18 height 18
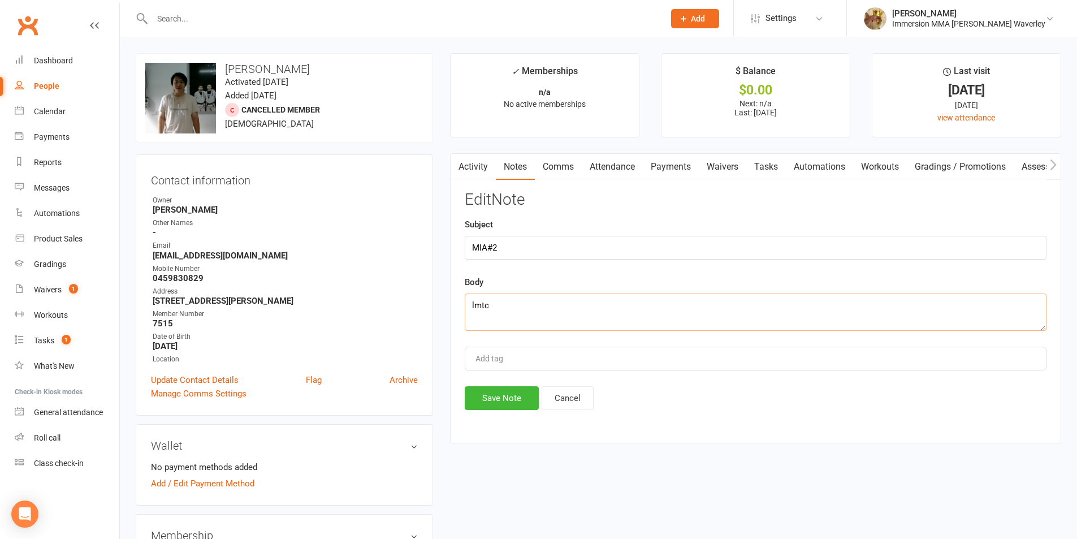
click at [663, 305] on textarea "lmtc" at bounding box center [756, 311] width 582 height 37
type textarea "lmtc x2. BH"
click at [487, 411] on div "Activity Notes Comms Attendance Payments Waivers Tasks Automations Workouts Gra…" at bounding box center [755, 298] width 611 height 290
click at [534, 406] on button "Save Note" at bounding box center [502, 398] width 74 height 24
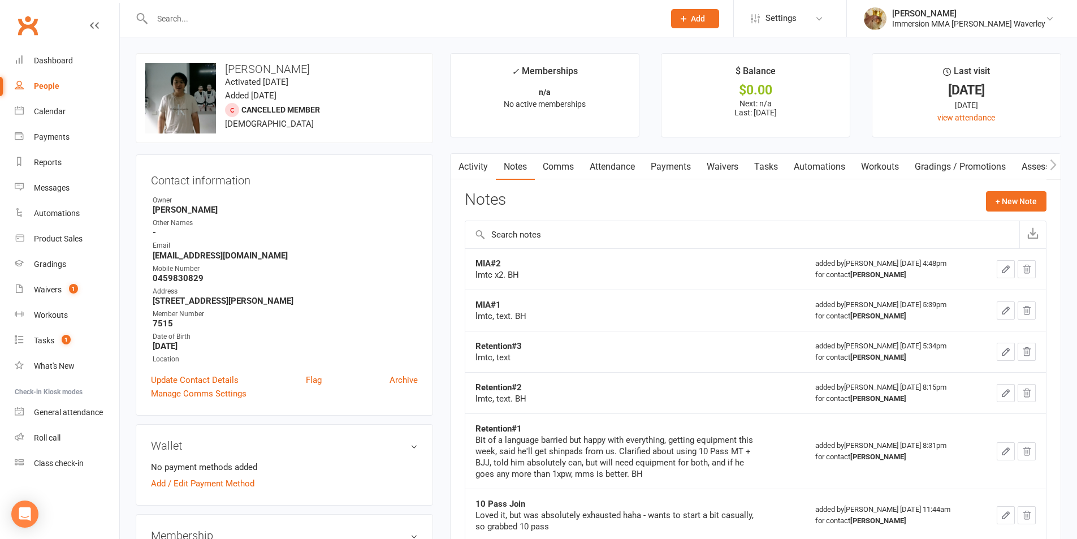
click at [755, 176] on link "Tasks" at bounding box center [766, 167] width 40 height 26
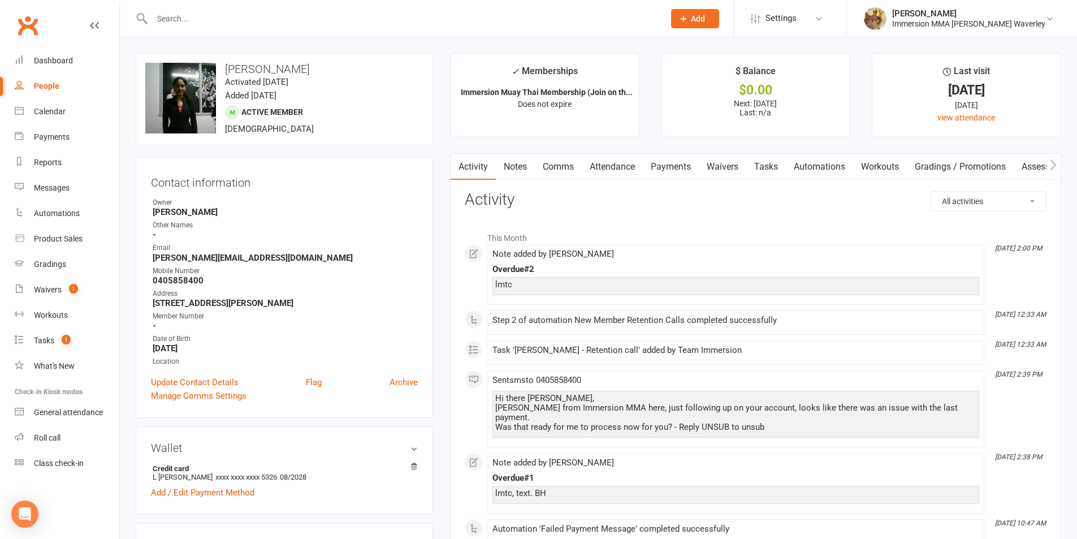
click at [671, 168] on link "Payments" at bounding box center [671, 167] width 56 height 26
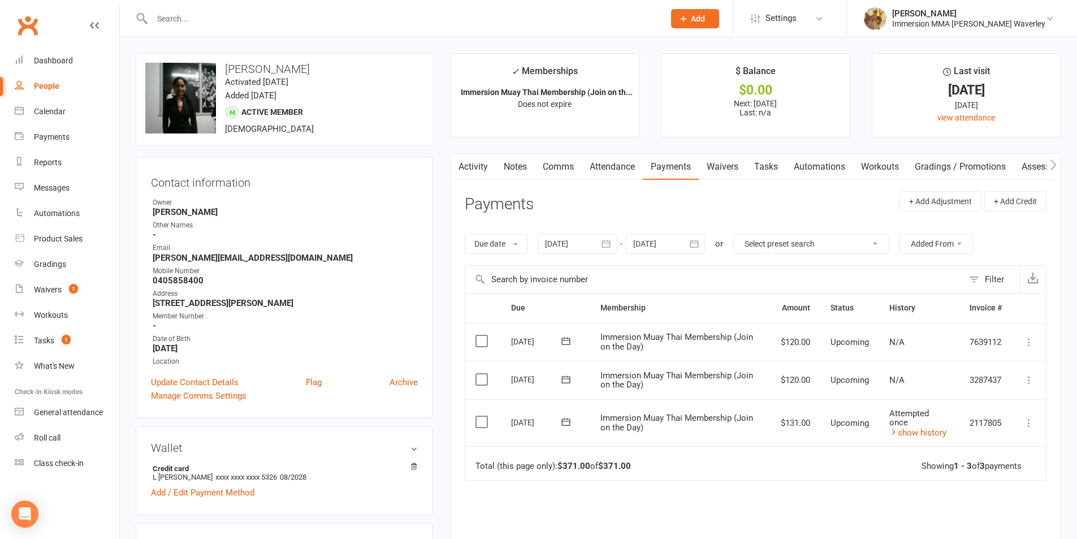
click at [925, 441] on td "Attempted once show history" at bounding box center [919, 422] width 80 height 47
click at [925, 436] on link "show history" at bounding box center [917, 432] width 57 height 10
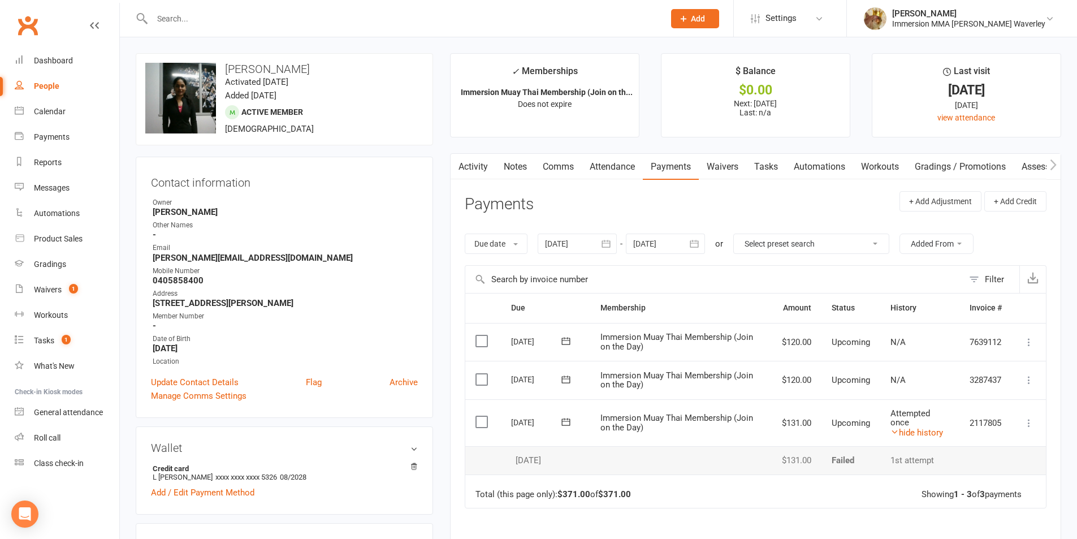
click at [515, 167] on link "Notes" at bounding box center [515, 167] width 39 height 26
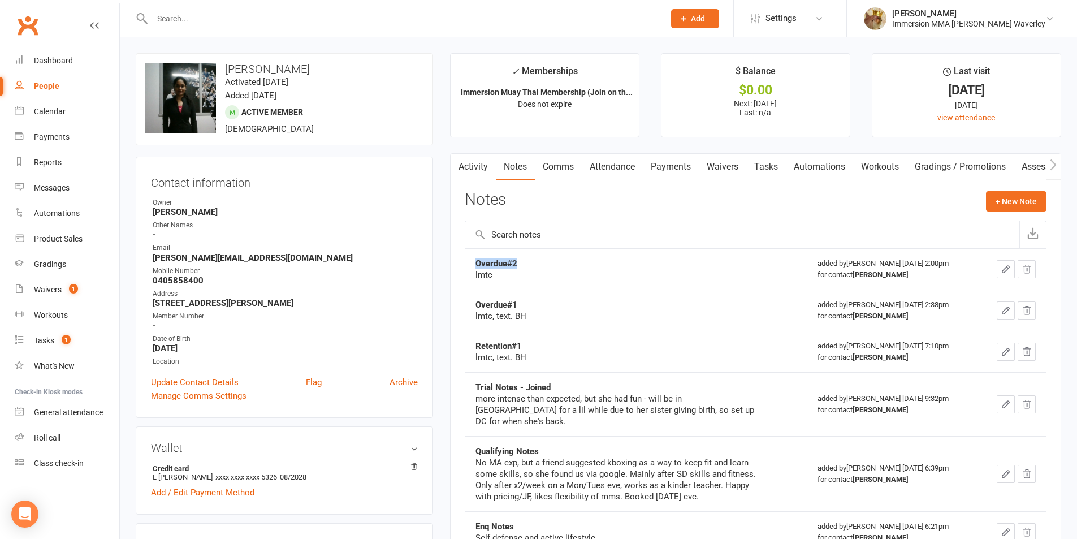
drag, startPoint x: 504, startPoint y: 267, endPoint x: 472, endPoint y: 256, distance: 33.6
click at [468, 263] on td "Overdue#2 lmtc" at bounding box center [636, 268] width 342 height 41
copy strong "Overdue#2"
click at [1024, 198] on button "+ New Note" at bounding box center [1016, 201] width 60 height 20
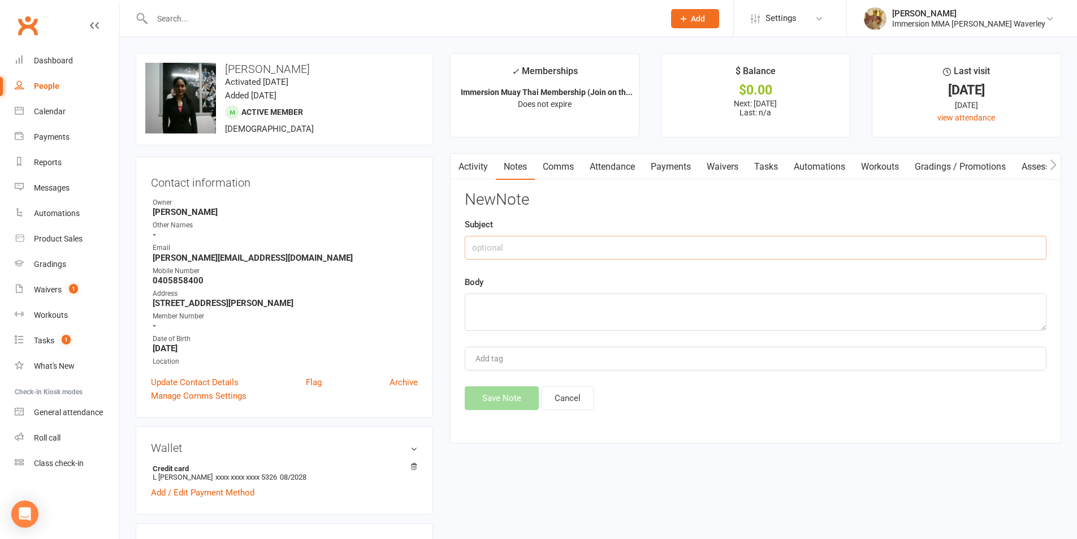
click at [822, 248] on input "text" at bounding box center [756, 248] width 582 height 24
paste input "Overdue#2"
type input "Overdue#3"
type textarea "lmtc. BH"
click at [577, 402] on button "Cancel" at bounding box center [567, 398] width 52 height 24
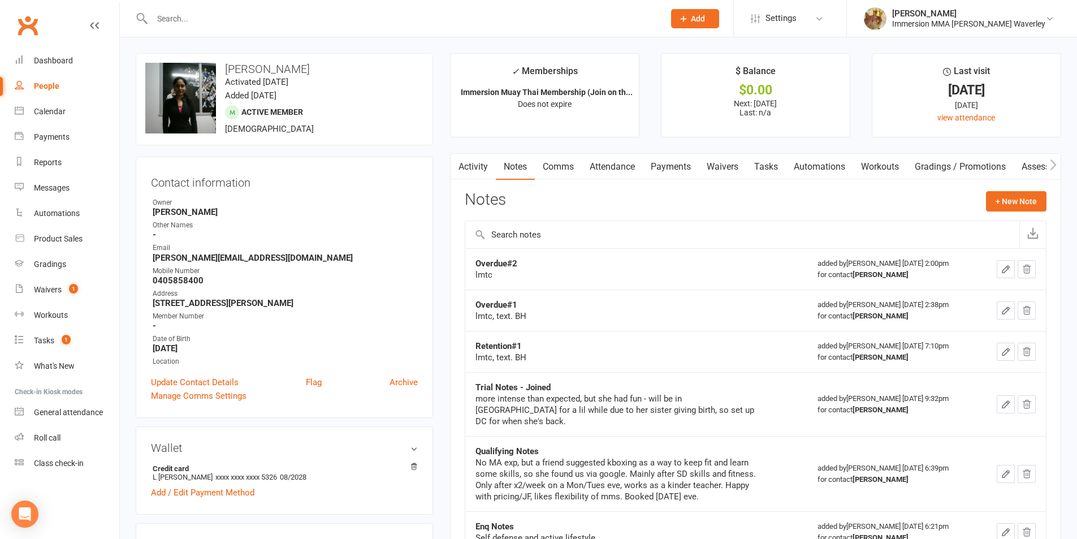
click at [997, 271] on button "button" at bounding box center [1005, 269] width 18 height 18
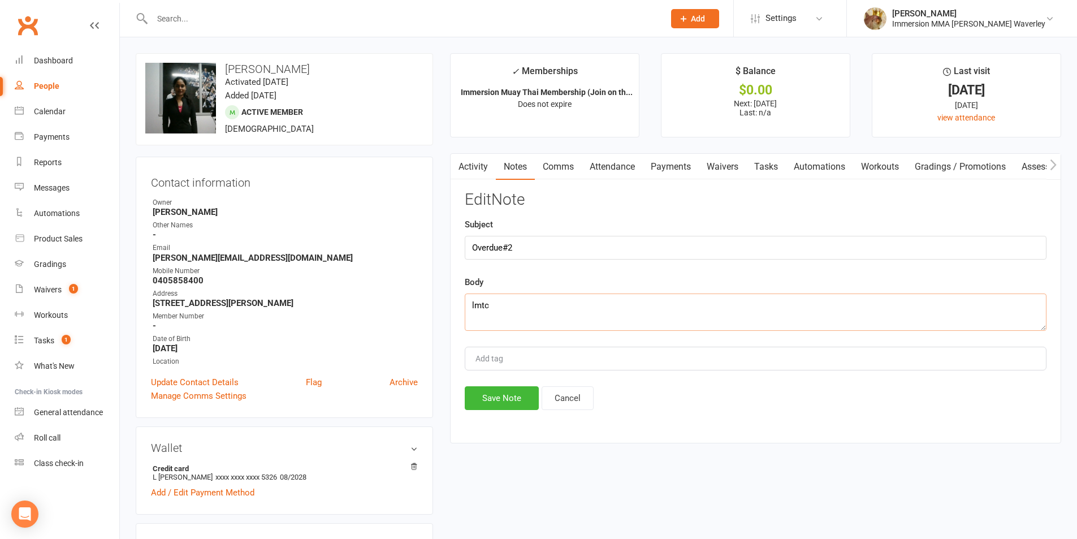
click at [566, 316] on textarea "lmtc" at bounding box center [756, 311] width 582 height 37
type textarea "lmtc x2. BH"
click at [500, 391] on button "Save Note" at bounding box center [502, 398] width 74 height 24
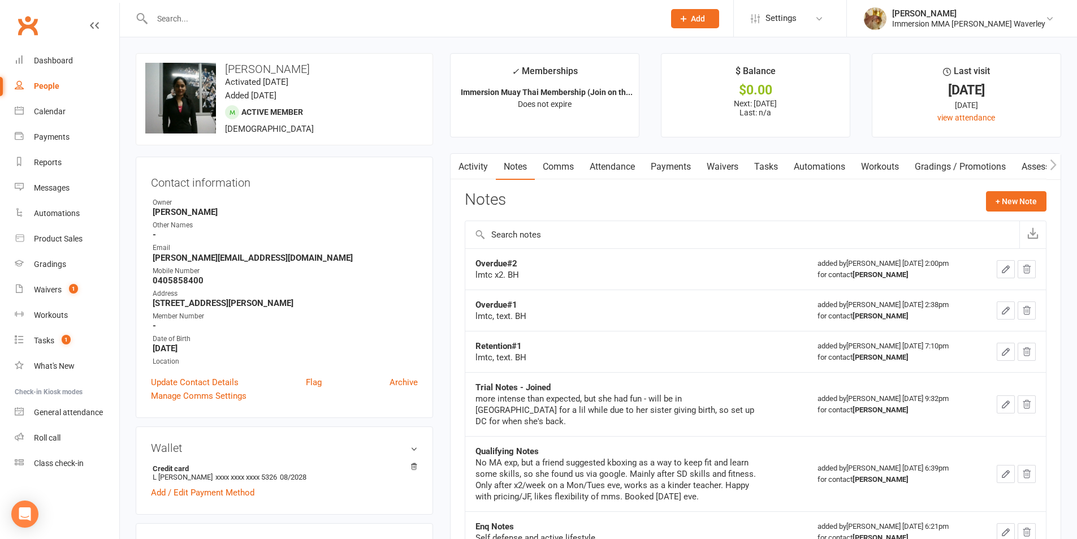
click at [759, 171] on link "Tasks" at bounding box center [766, 167] width 40 height 26
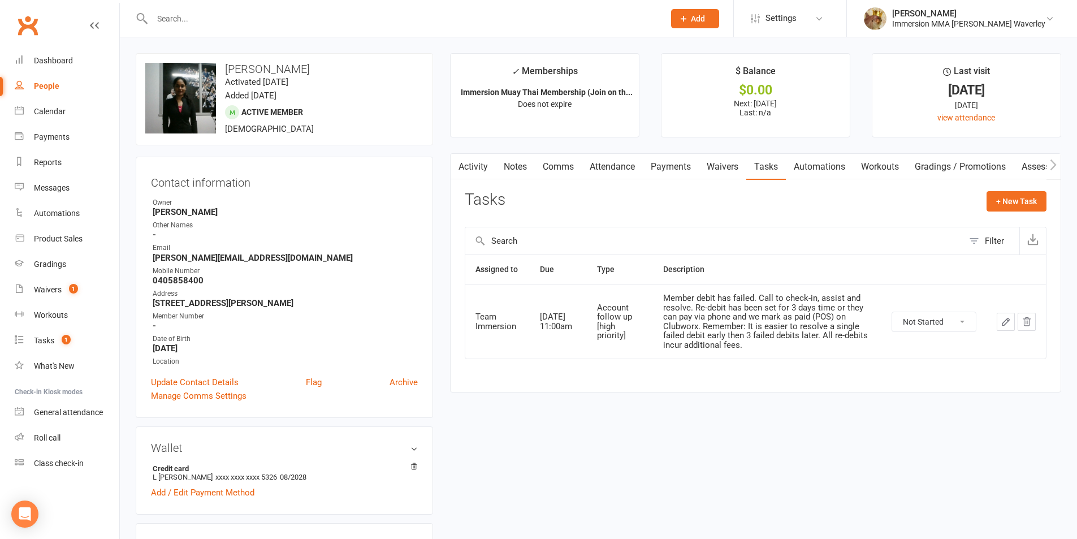
click at [506, 168] on link "Notes" at bounding box center [515, 167] width 39 height 26
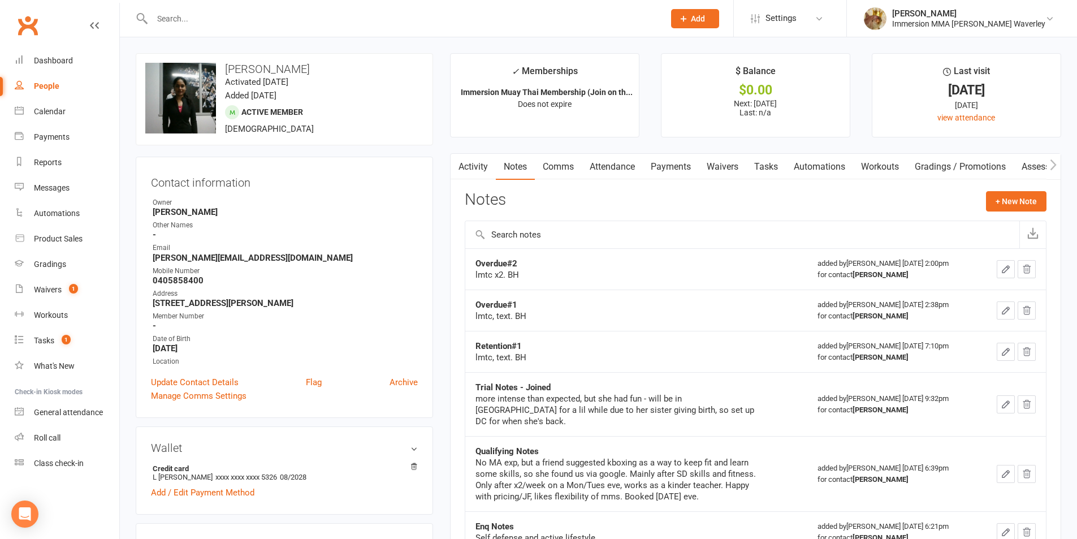
click at [757, 159] on link "Tasks" at bounding box center [766, 167] width 40 height 26
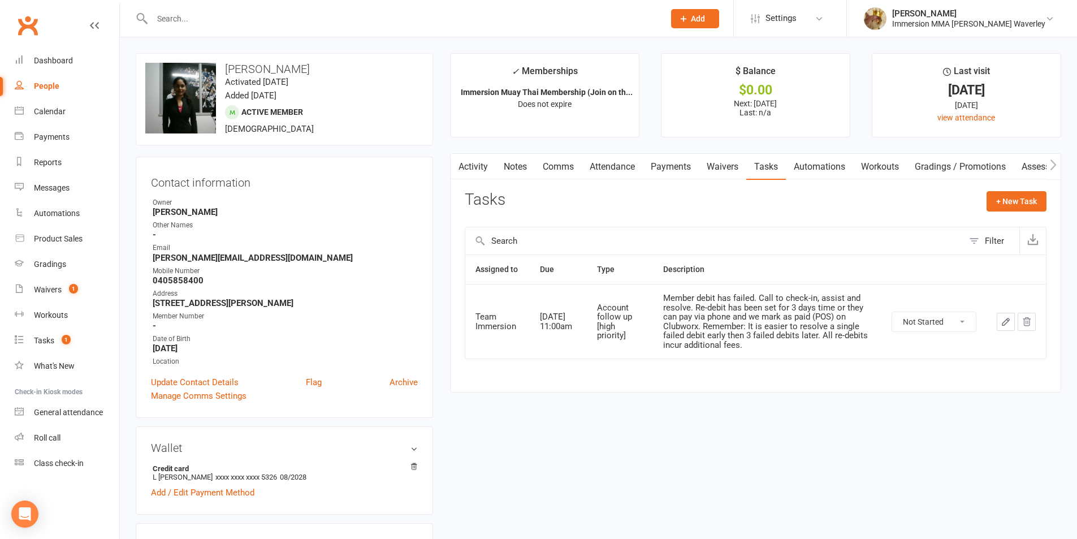
click at [656, 175] on link "Payments" at bounding box center [671, 167] width 56 height 26
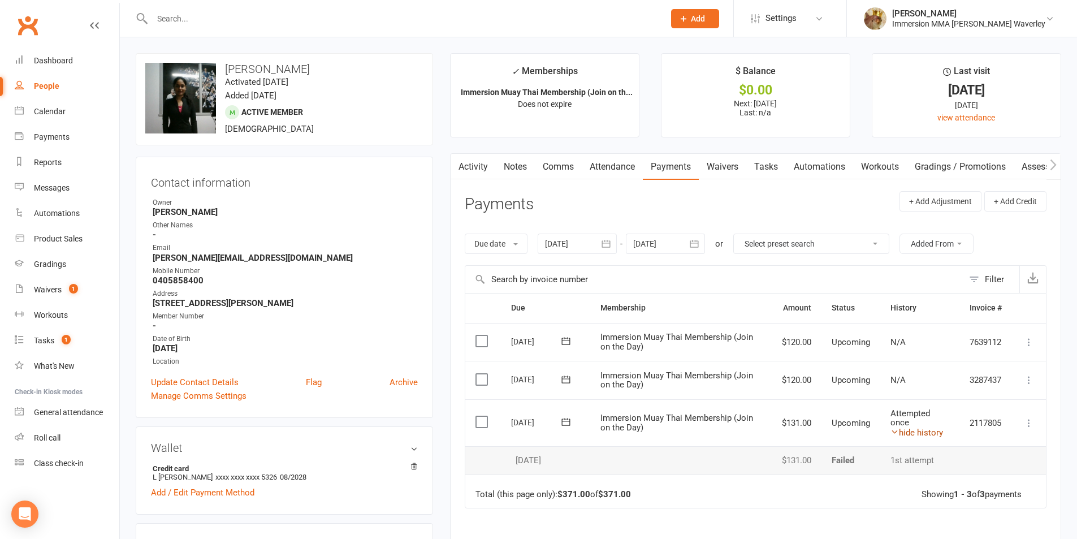
click at [928, 432] on link "hide history" at bounding box center [916, 432] width 53 height 10
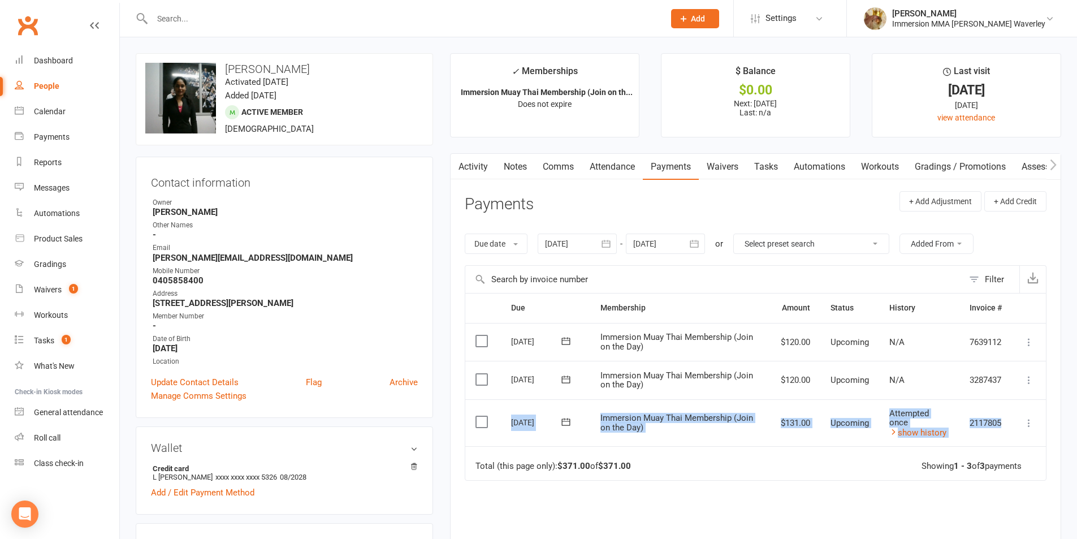
drag, startPoint x: 1005, startPoint y: 427, endPoint x: 510, endPoint y: 422, distance: 494.5
click at [510, 419] on tr "Select this 18 Sep 2025 Monica Chowdary Immersion Muay Thai Membership (Join on…" at bounding box center [755, 422] width 580 height 47
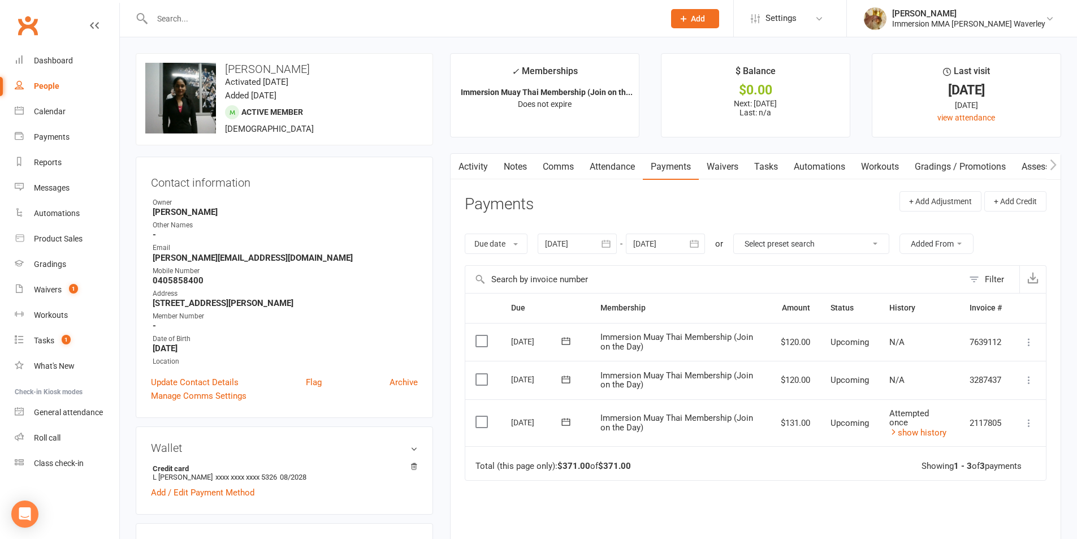
click at [563, 506] on div "Due Contact Membership Amount Status History Invoice # Select this 12 Oct 2025 …" at bounding box center [756, 459] width 582 height 333
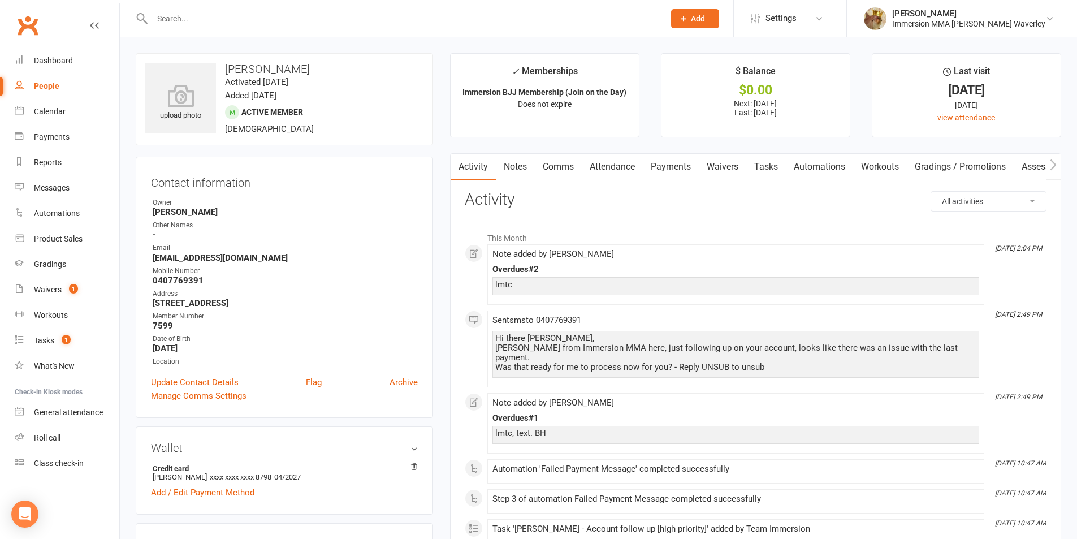
click at [675, 164] on link "Payments" at bounding box center [671, 167] width 56 height 26
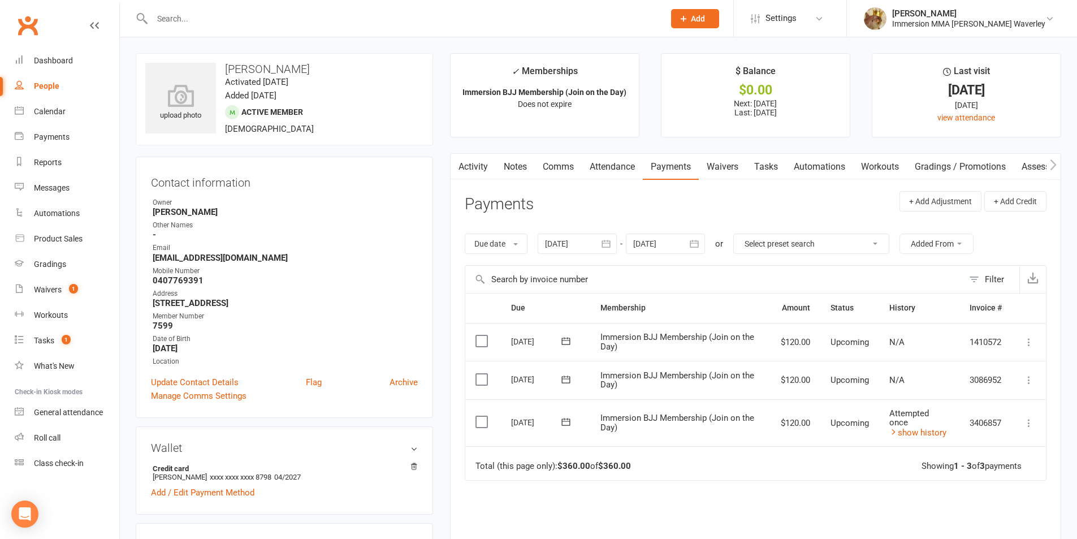
click at [509, 162] on link "Notes" at bounding box center [515, 167] width 39 height 26
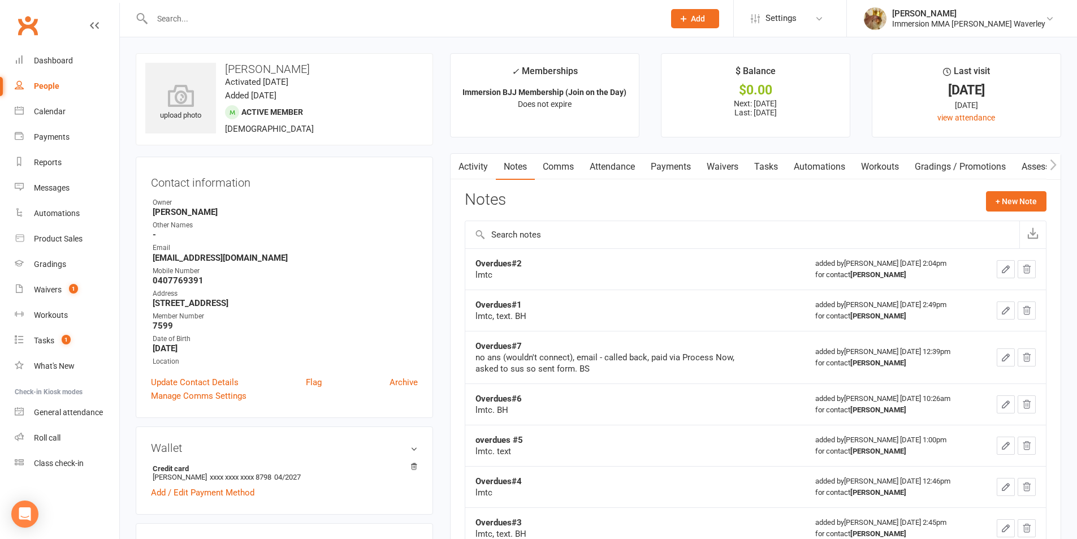
click at [615, 172] on link "Attendance" at bounding box center [612, 167] width 61 height 26
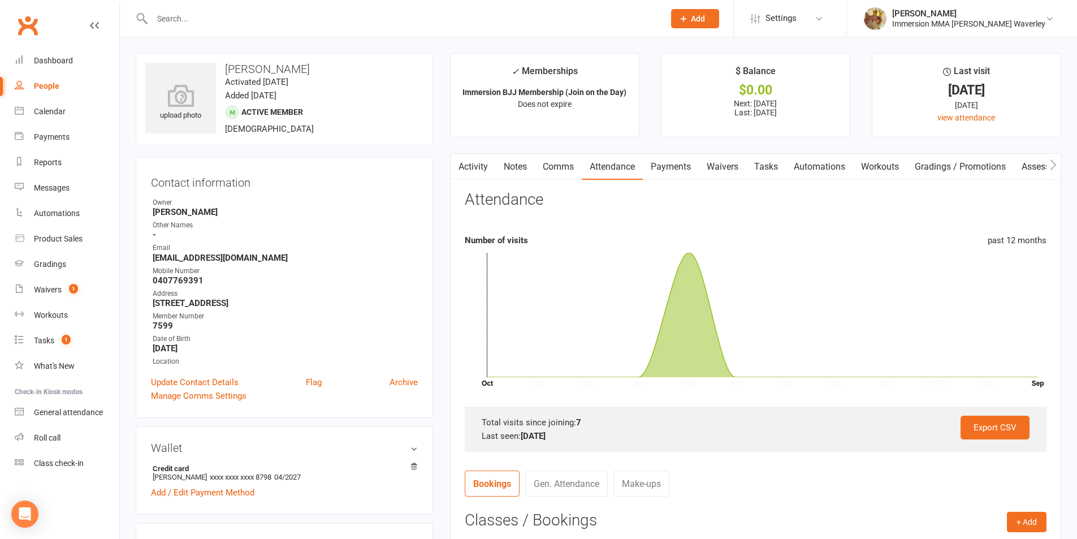
click at [679, 170] on link "Payments" at bounding box center [671, 167] width 56 height 26
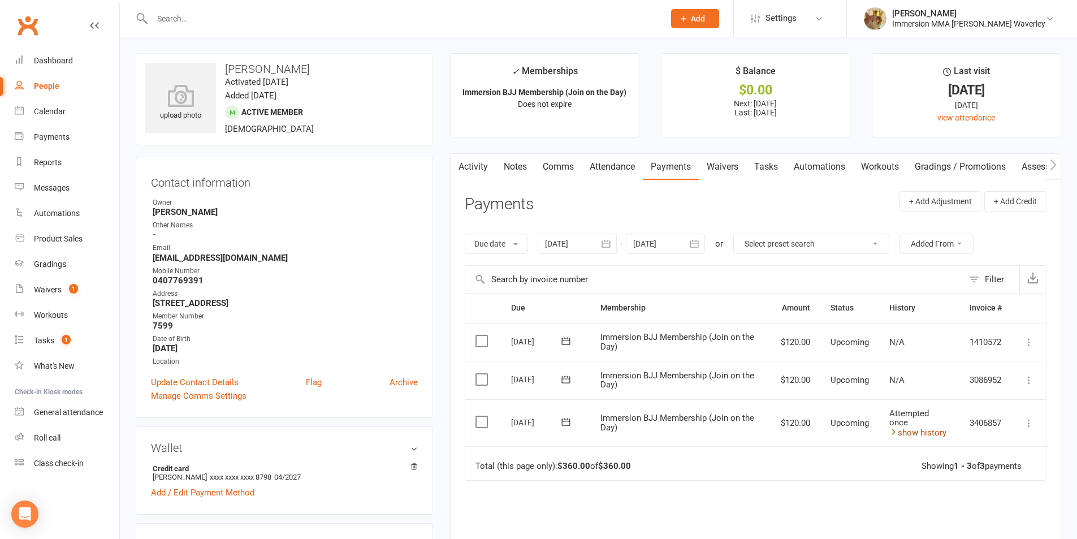
click at [922, 428] on link "show history" at bounding box center [917, 432] width 57 height 10
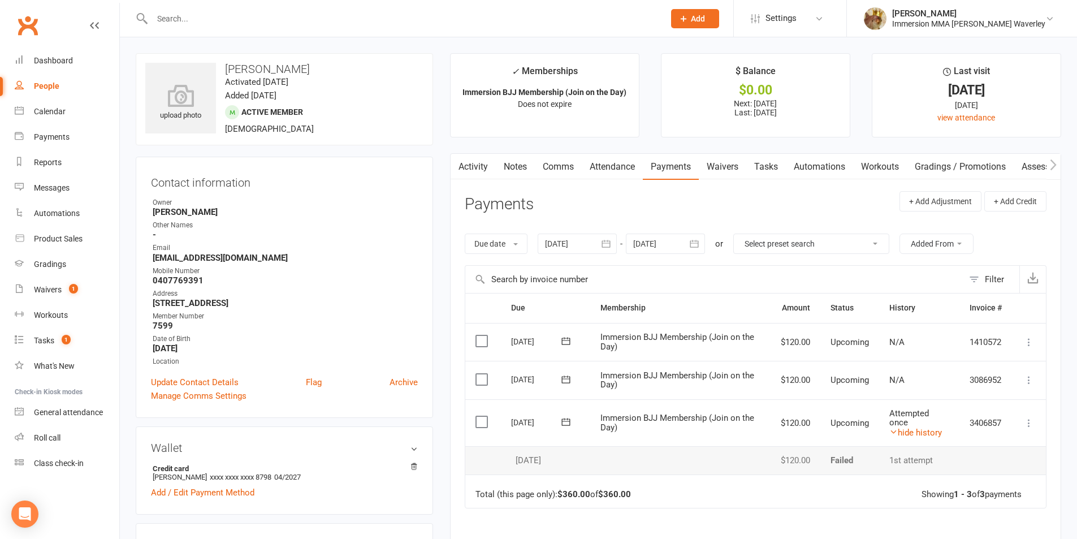
click at [517, 175] on link "Notes" at bounding box center [515, 167] width 39 height 26
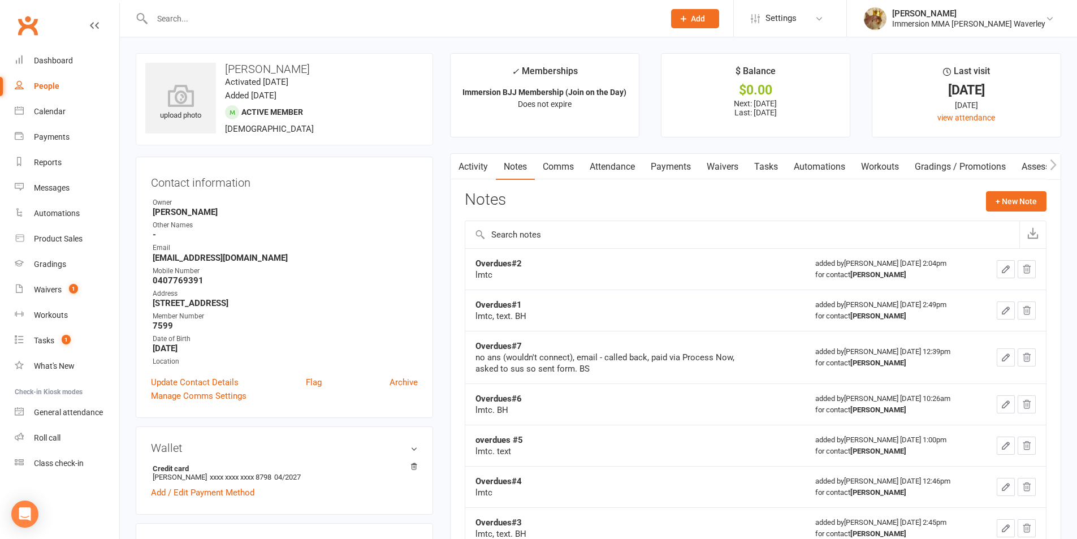
click at [531, 257] on td "Overdues#2 lmtc" at bounding box center [635, 268] width 340 height 41
click at [998, 269] on button "button" at bounding box center [1005, 269] width 18 height 18
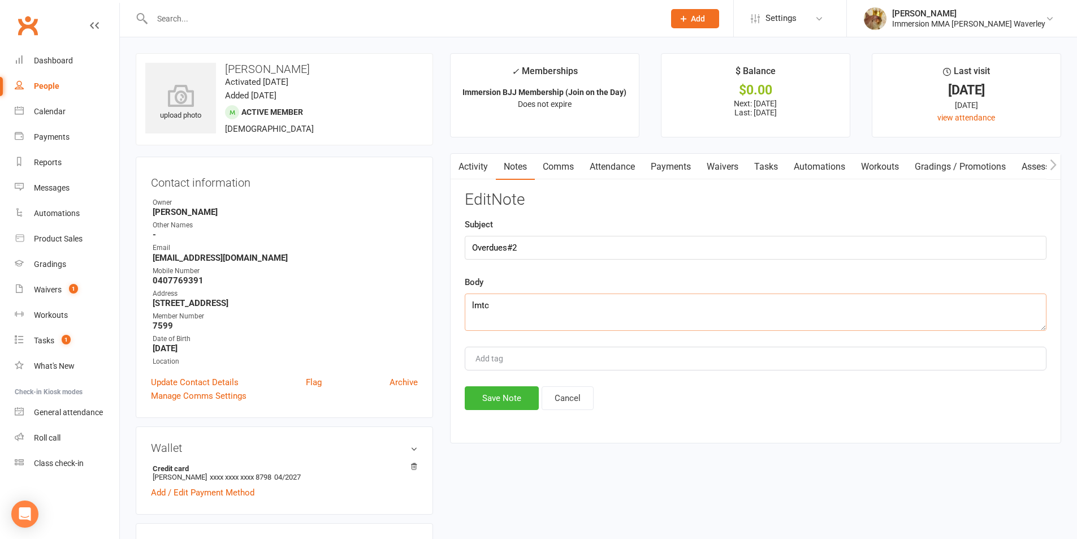
click at [555, 309] on textarea "lmtc" at bounding box center [756, 311] width 582 height 37
type textarea "lmtc x2. BH"
click at [514, 407] on button "Save Note" at bounding box center [502, 398] width 74 height 24
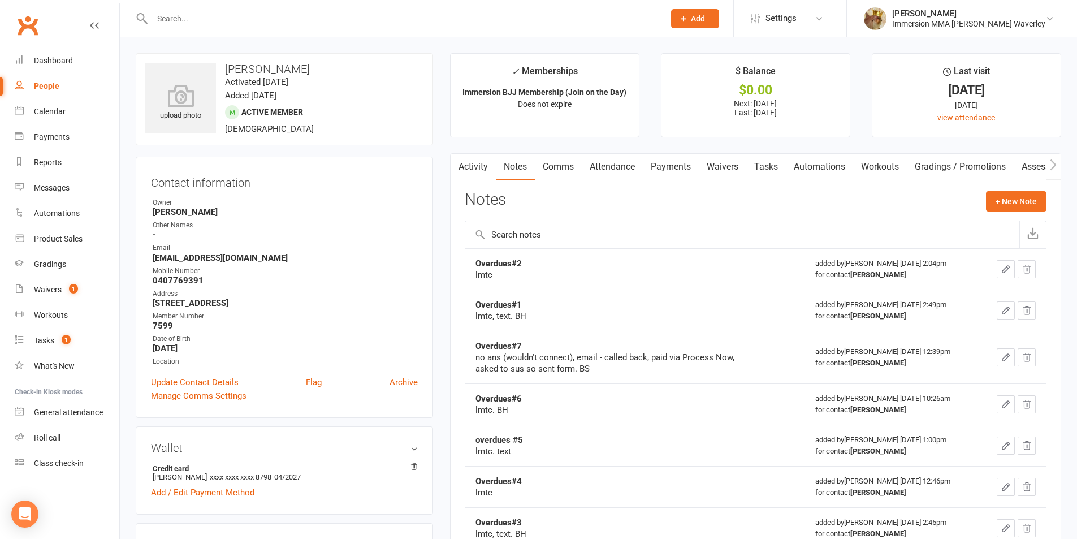
click at [763, 159] on link "Tasks" at bounding box center [766, 167] width 40 height 26
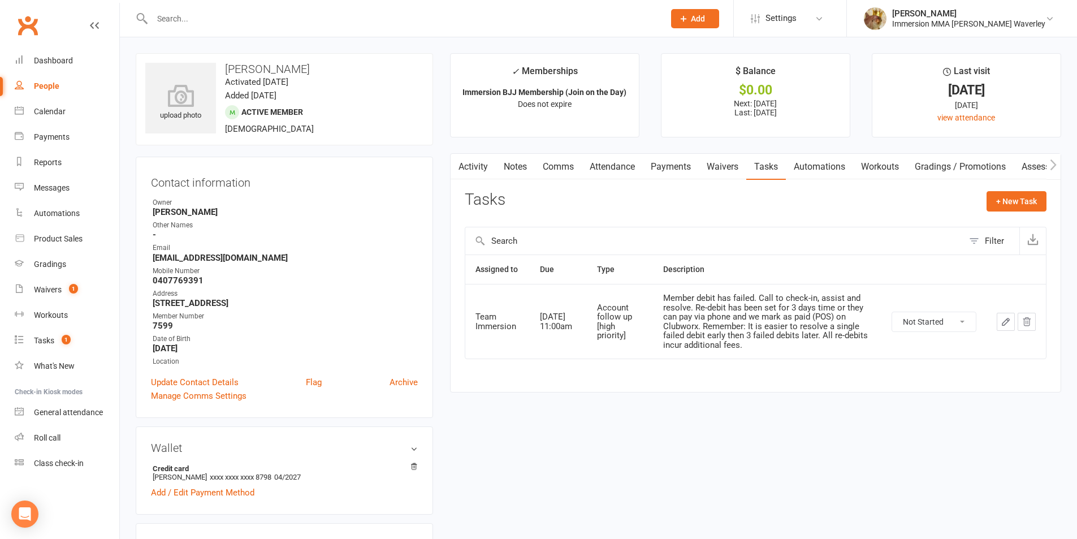
click at [520, 170] on link "Notes" at bounding box center [515, 167] width 39 height 26
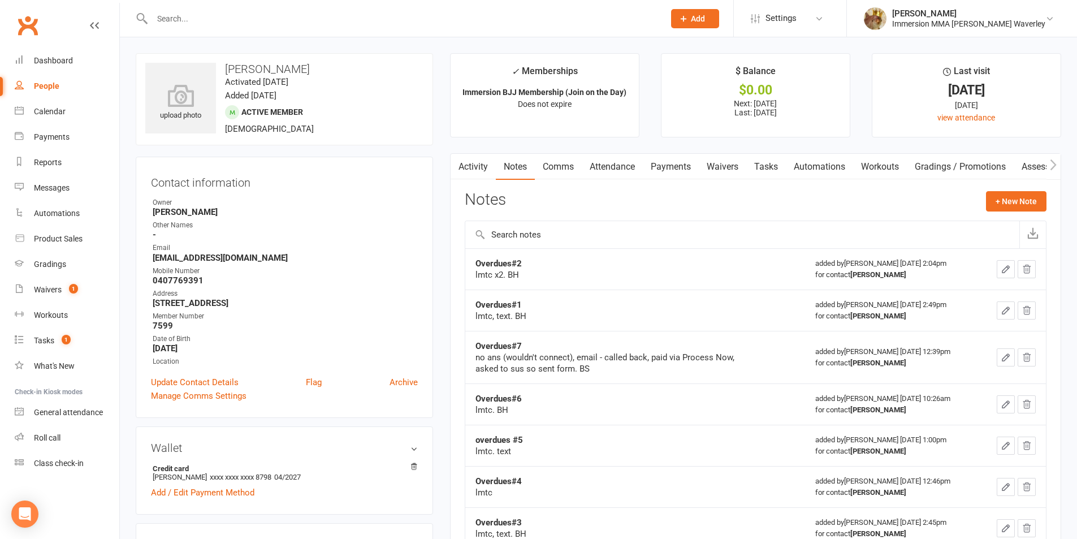
click at [670, 165] on link "Payments" at bounding box center [671, 167] width 56 height 26
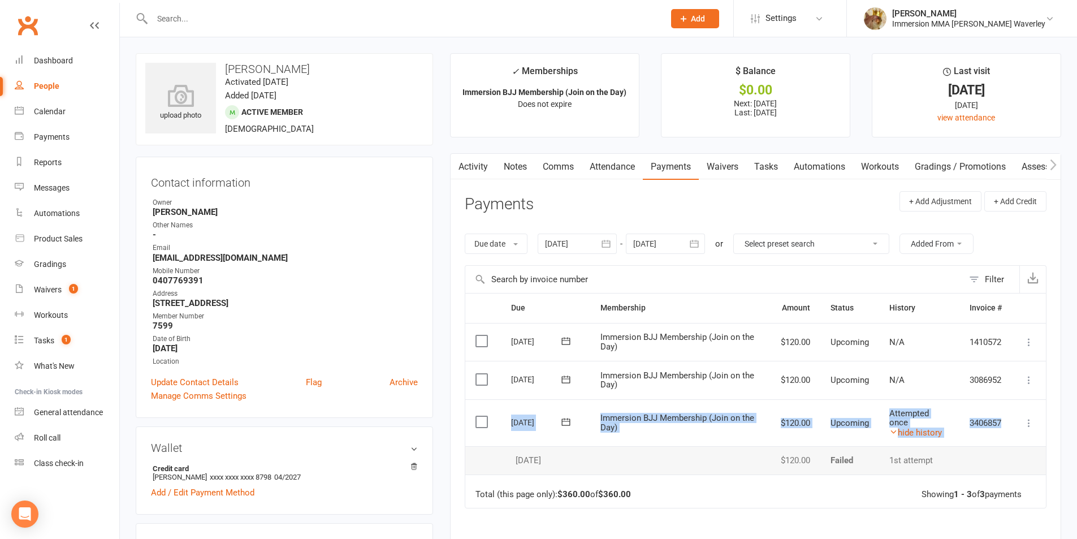
drag, startPoint x: 501, startPoint y: 419, endPoint x: 1003, endPoint y: 429, distance: 502.5
click at [1003, 429] on tr "Select this 18 Sep 2025 Tyreece Somasiri Immersion BJJ Membership (Join on the …" at bounding box center [755, 422] width 580 height 47
click at [996, 433] on td "3406857" at bounding box center [985, 422] width 53 height 47
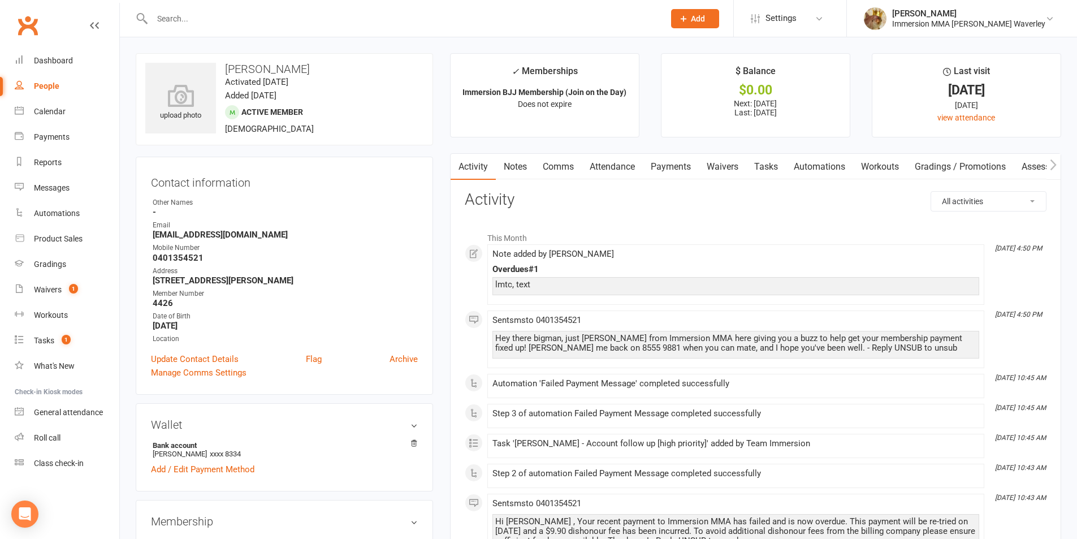
click at [684, 170] on link "Payments" at bounding box center [671, 167] width 56 height 26
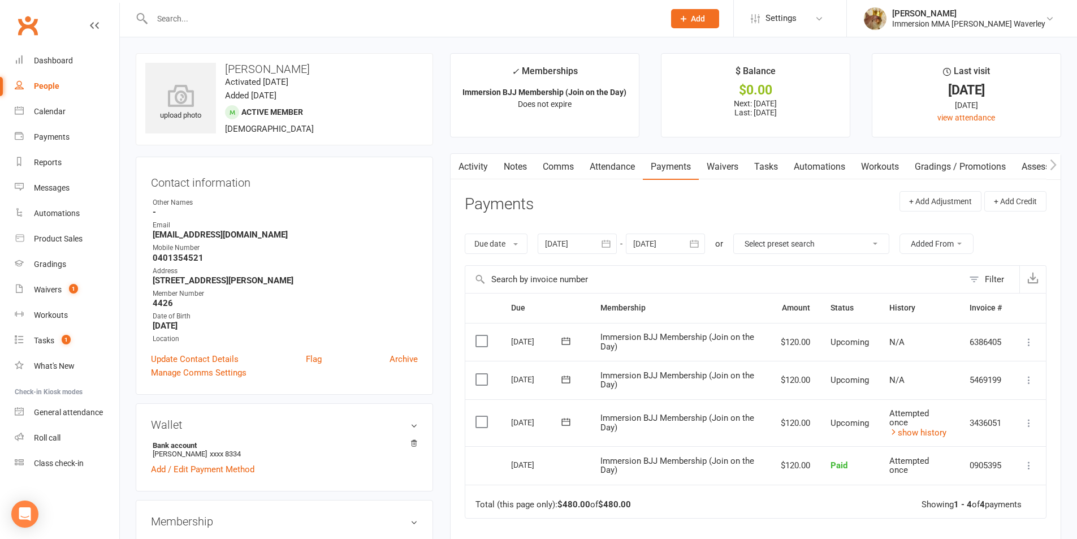
click at [490, 166] on link "Activity" at bounding box center [472, 167] width 45 height 26
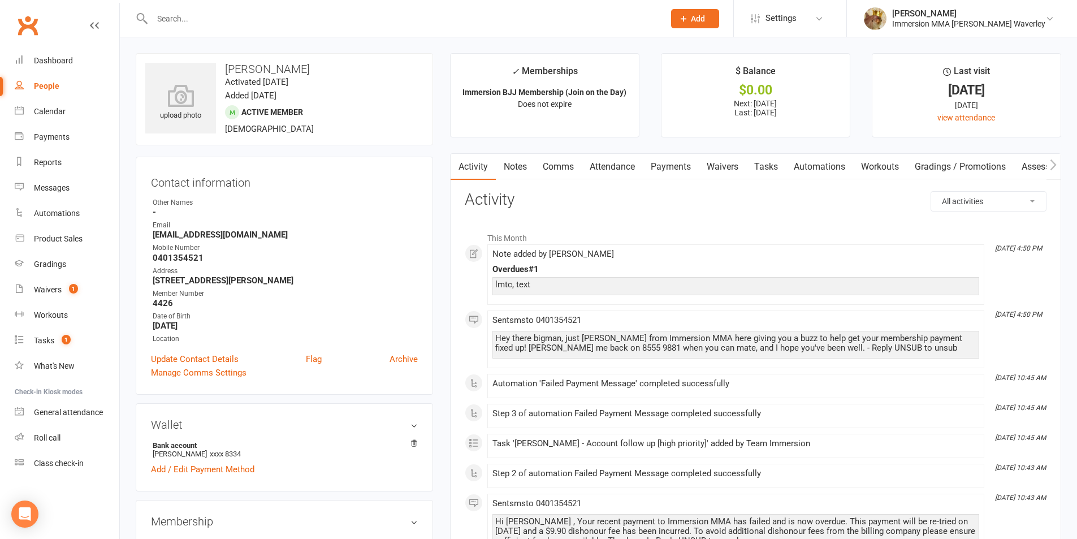
click at [760, 167] on link "Tasks" at bounding box center [766, 167] width 40 height 26
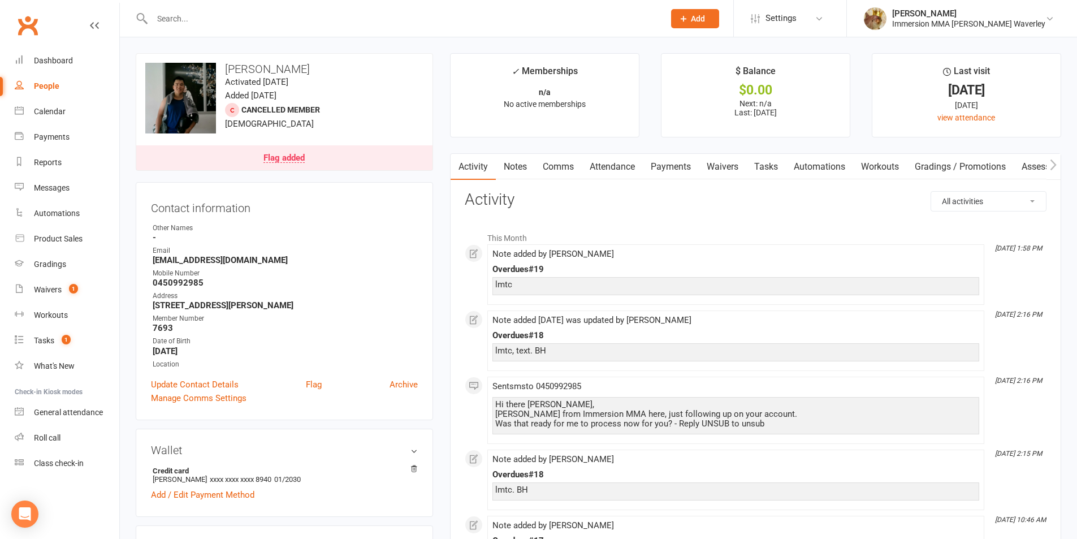
scroll to position [301, 0]
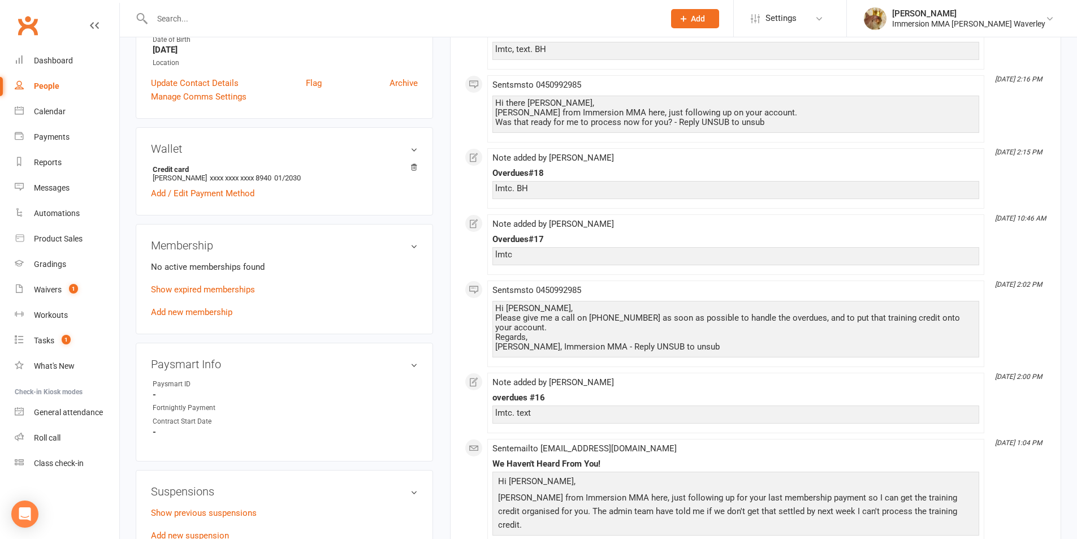
click at [228, 296] on p "Show expired memberships" at bounding box center [284, 290] width 267 height 14
click at [223, 288] on link "Show expired memberships" at bounding box center [203, 289] width 104 height 10
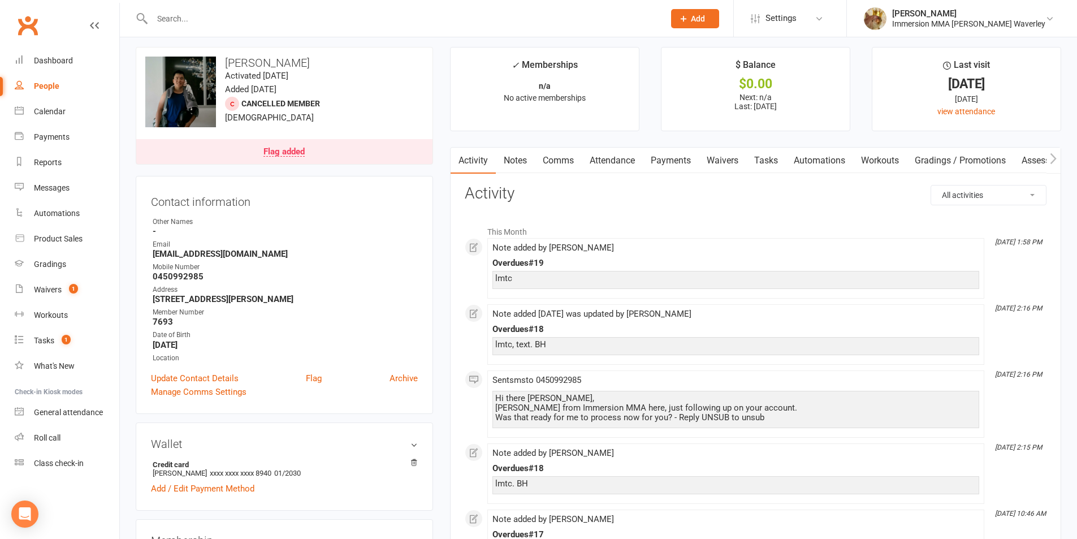
scroll to position [0, 0]
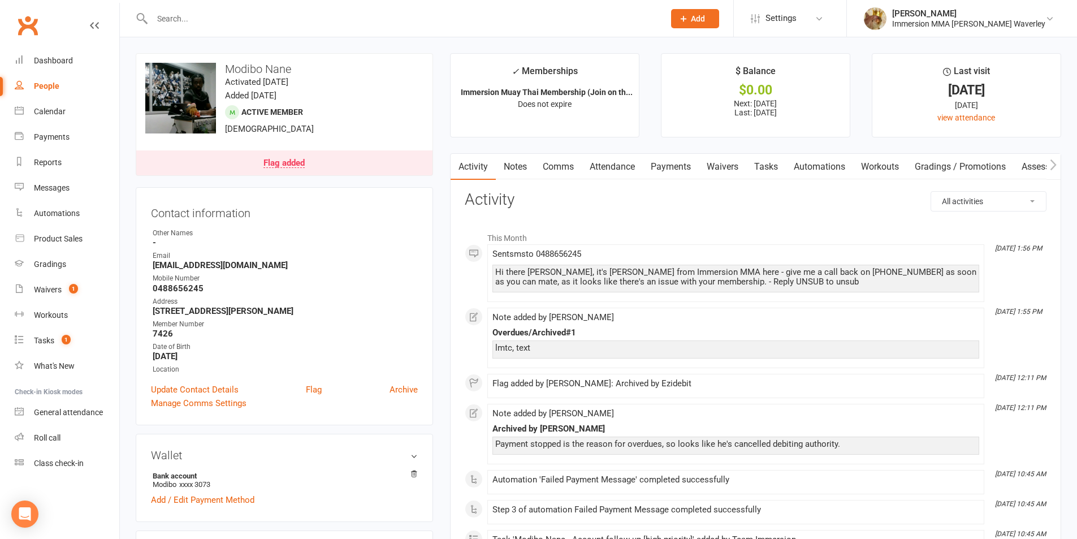
click at [297, 153] on link "Flag added" at bounding box center [284, 162] width 296 height 25
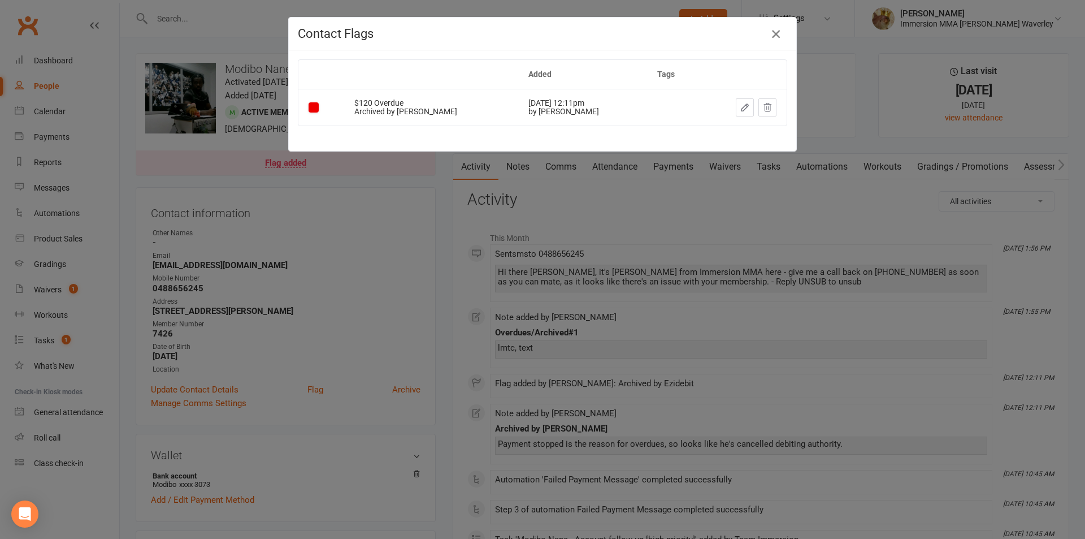
click at [771, 33] on icon "button" at bounding box center [776, 34] width 14 height 14
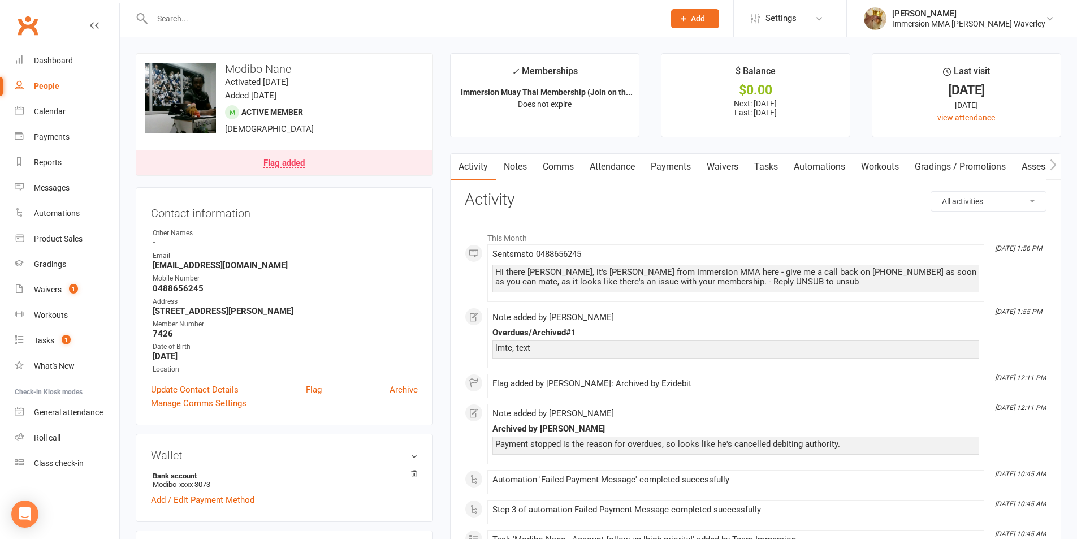
click at [682, 163] on link "Payments" at bounding box center [671, 167] width 56 height 26
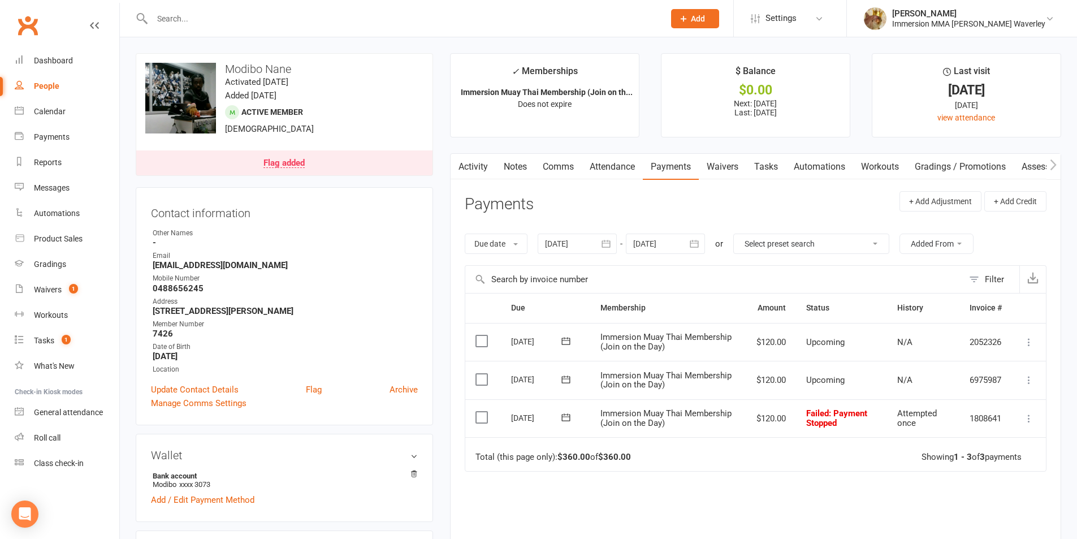
click at [509, 166] on link "Notes" at bounding box center [515, 167] width 39 height 26
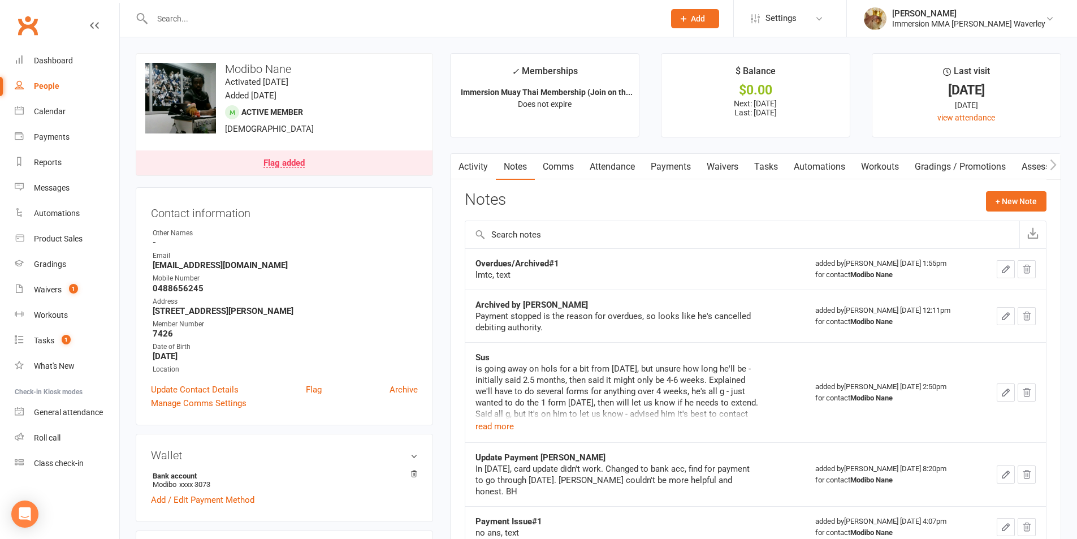
scroll to position [151, 0]
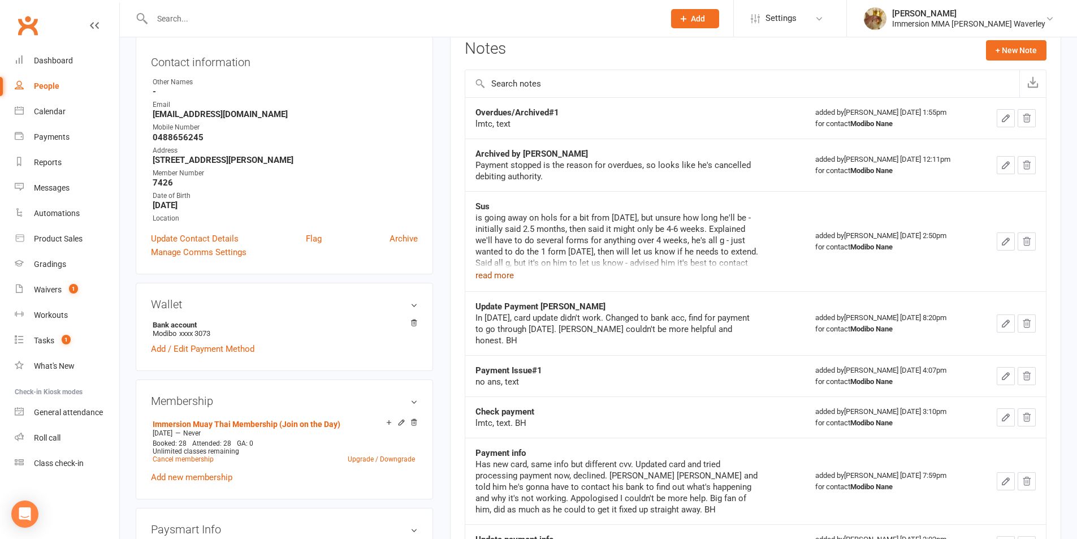
click at [502, 280] on button "read more" at bounding box center [494, 275] width 38 height 14
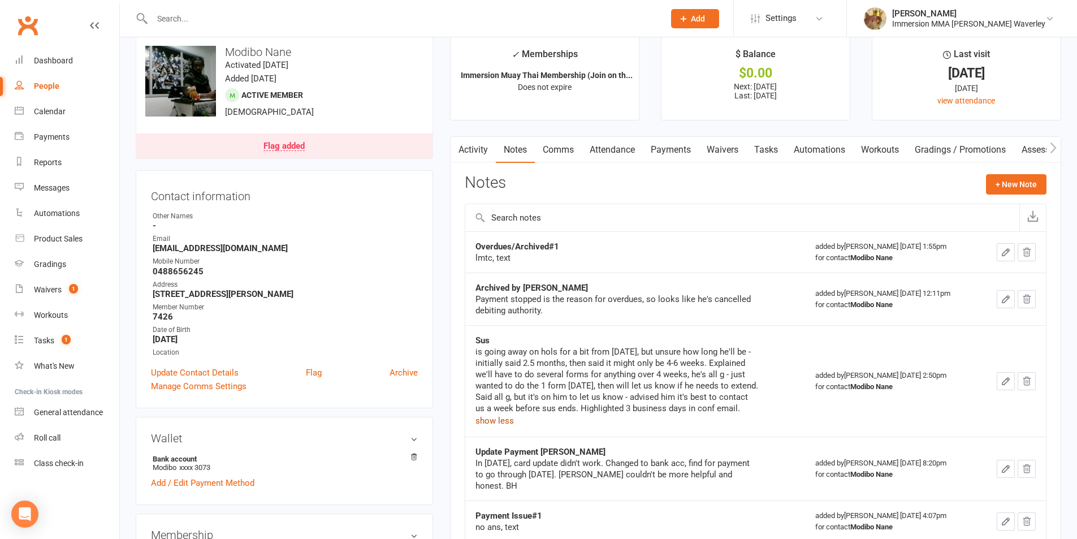
scroll to position [0, 0]
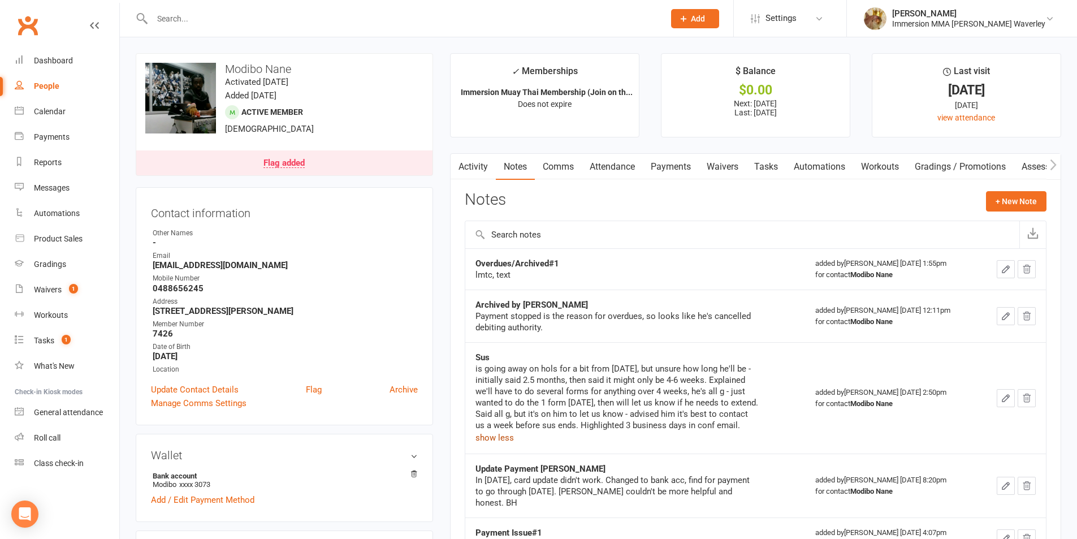
click at [767, 164] on link "Tasks" at bounding box center [766, 167] width 40 height 26
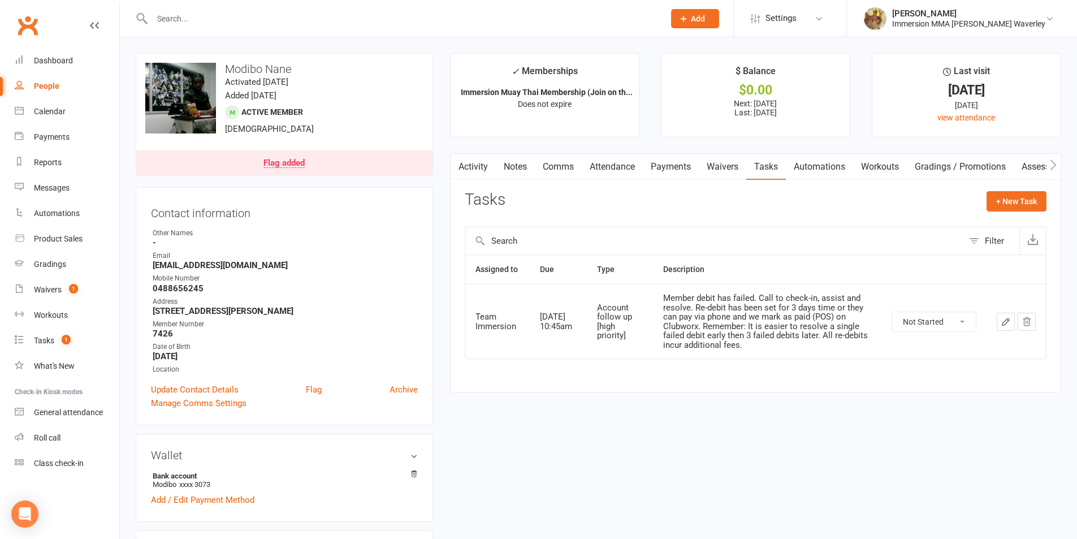
click at [467, 167] on link "Activity" at bounding box center [472, 167] width 45 height 26
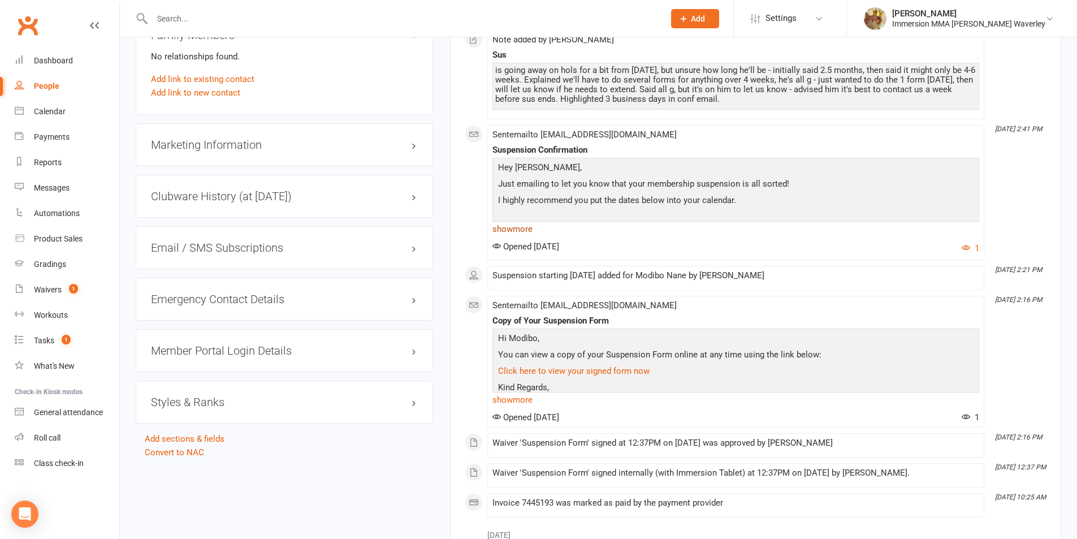
scroll to position [904, 0]
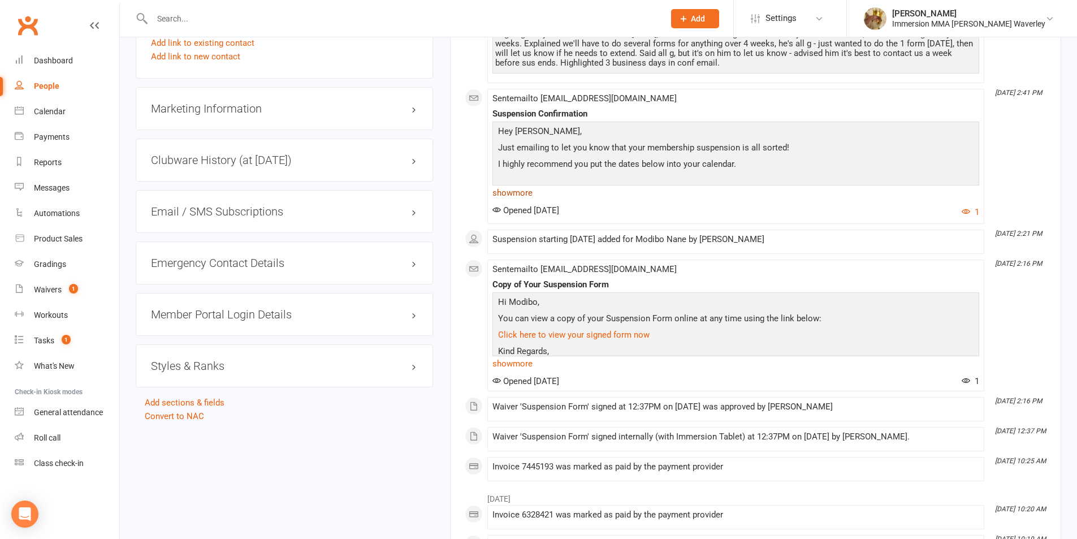
click at [510, 193] on link "show more" at bounding box center [735, 193] width 487 height 16
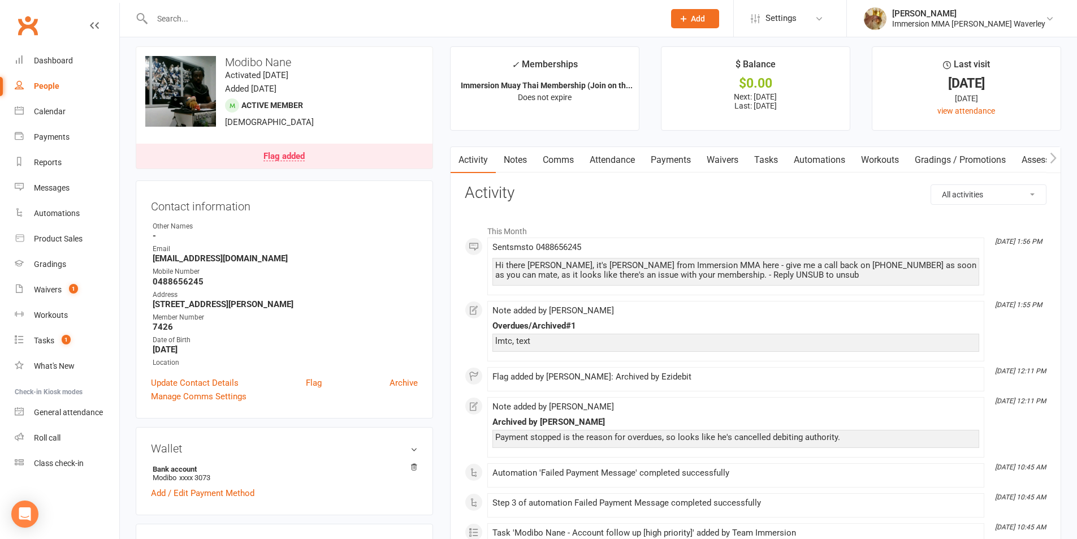
scroll to position [0, 0]
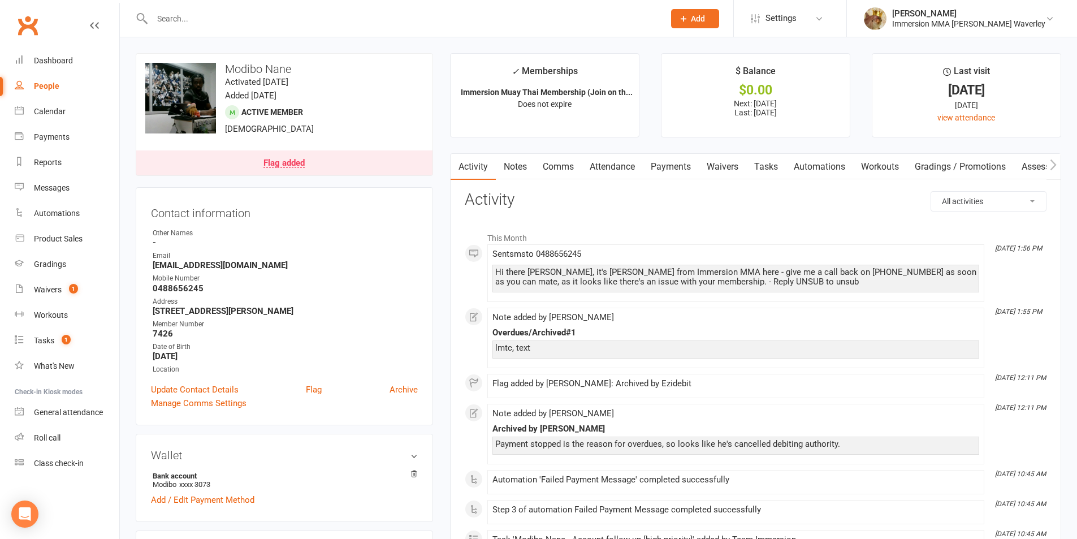
click at [511, 167] on link "Notes" at bounding box center [515, 167] width 39 height 26
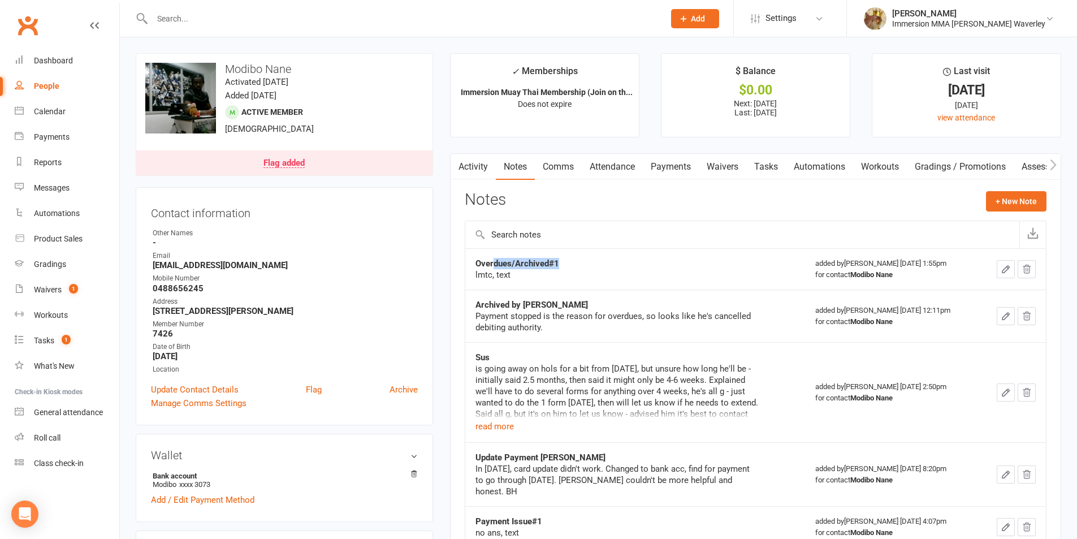
drag, startPoint x: 562, startPoint y: 258, endPoint x: 492, endPoint y: 264, distance: 70.3
click at [492, 264] on div "Overdues/Archived#1" at bounding box center [616, 263] width 283 height 11
drag, startPoint x: 553, startPoint y: 275, endPoint x: 623, endPoint y: 276, distance: 70.1
click at [554, 275] on div "lmtc, text" at bounding box center [616, 274] width 283 height 11
click at [996, 264] on button "button" at bounding box center [1005, 269] width 18 height 18
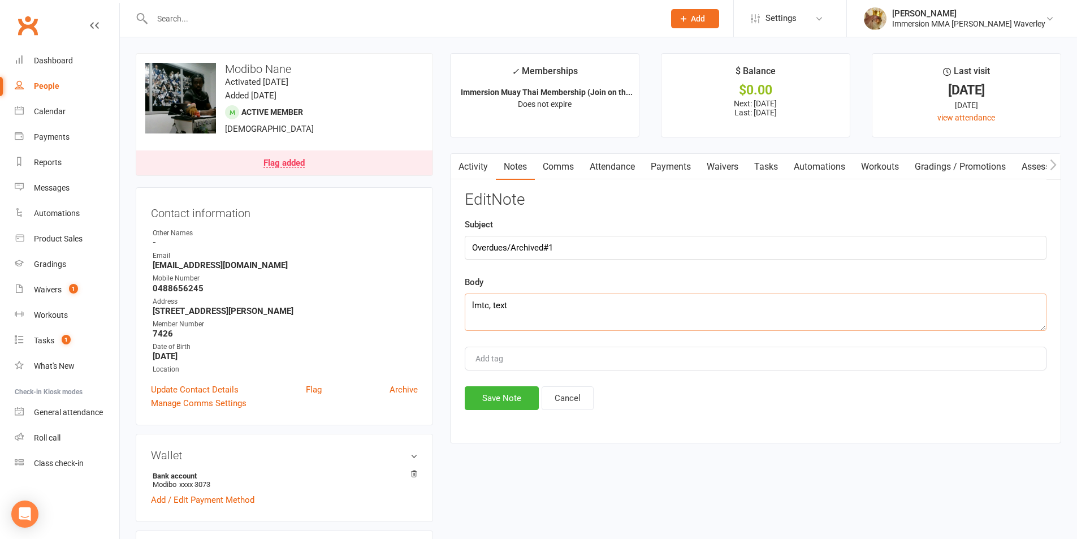
click at [491, 295] on textarea "lmtc, text" at bounding box center [756, 311] width 582 height 37
type textarea "lmtc x2, text"
click at [509, 396] on button "Save Note" at bounding box center [502, 398] width 74 height 24
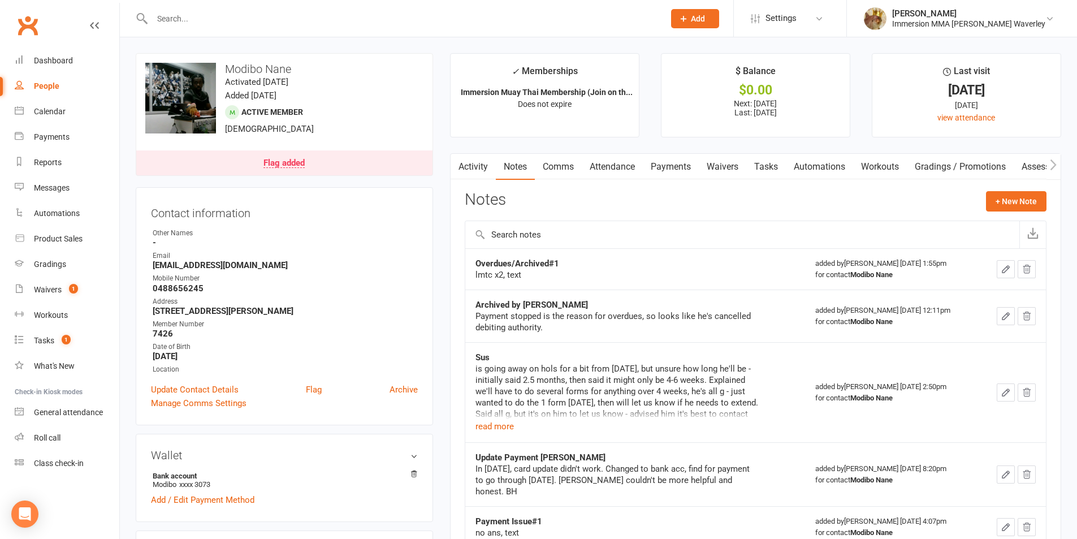
click at [769, 159] on link "Tasks" at bounding box center [766, 167] width 40 height 26
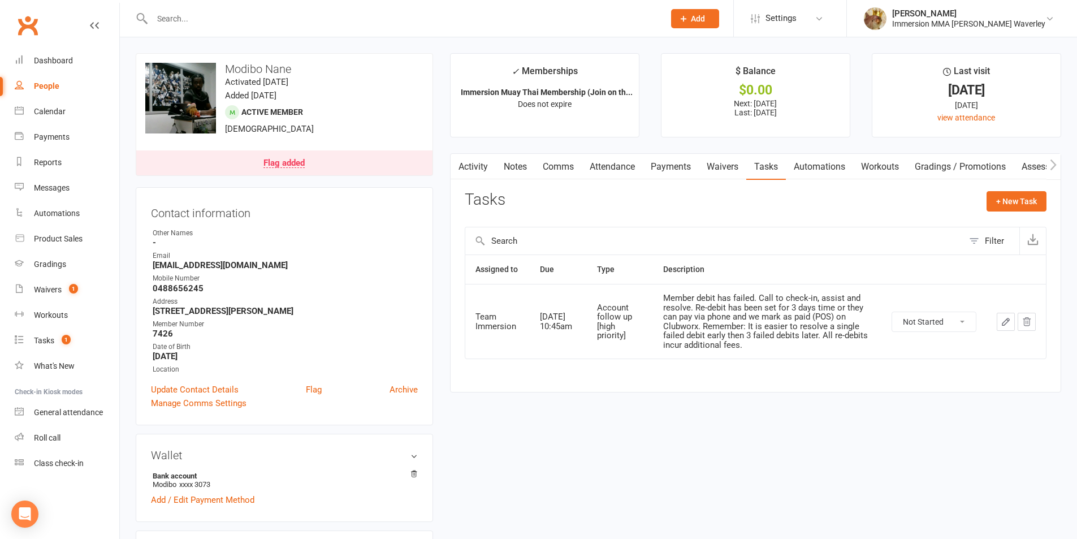
click at [1001, 319] on icon "button" at bounding box center [1005, 321] width 10 height 10
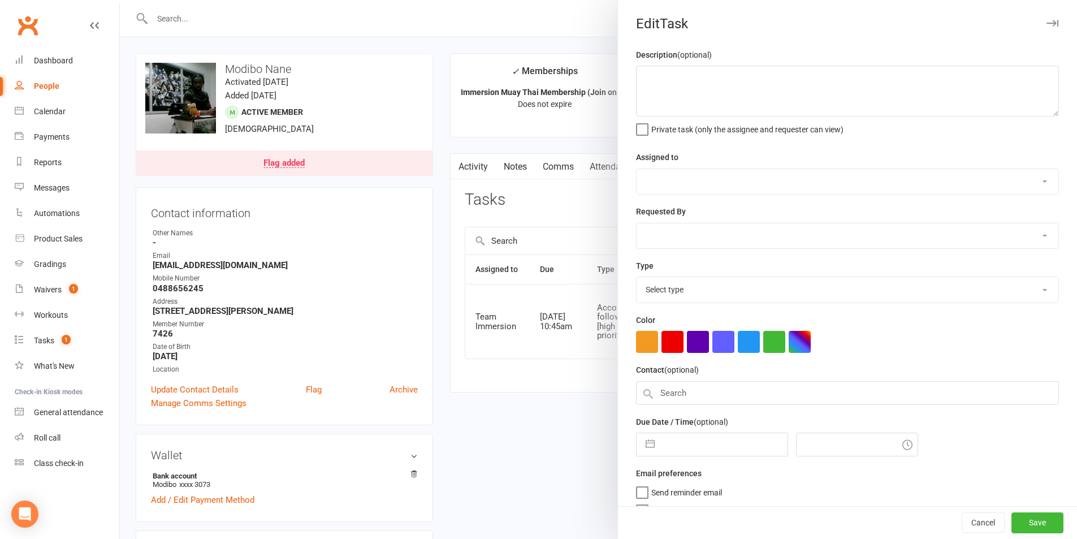
type textarea "Member debit has failed. Call to check-in, assist and resolve. Re-debit has bee…"
select select "48837"
type input "17 Sep 2025"
type input "10:45am"
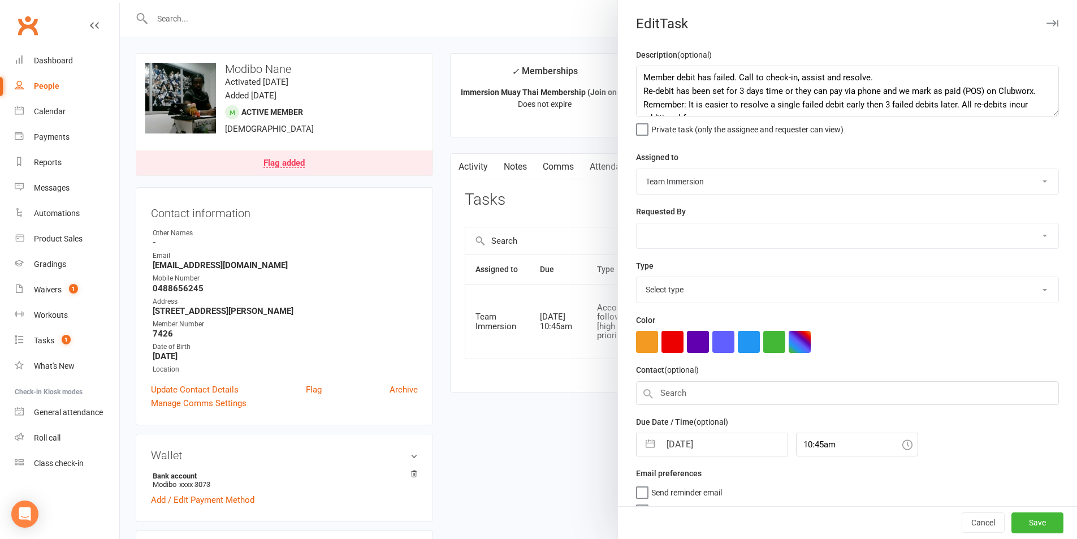
select select "27317"
click at [536, 210] on div at bounding box center [598, 269] width 957 height 539
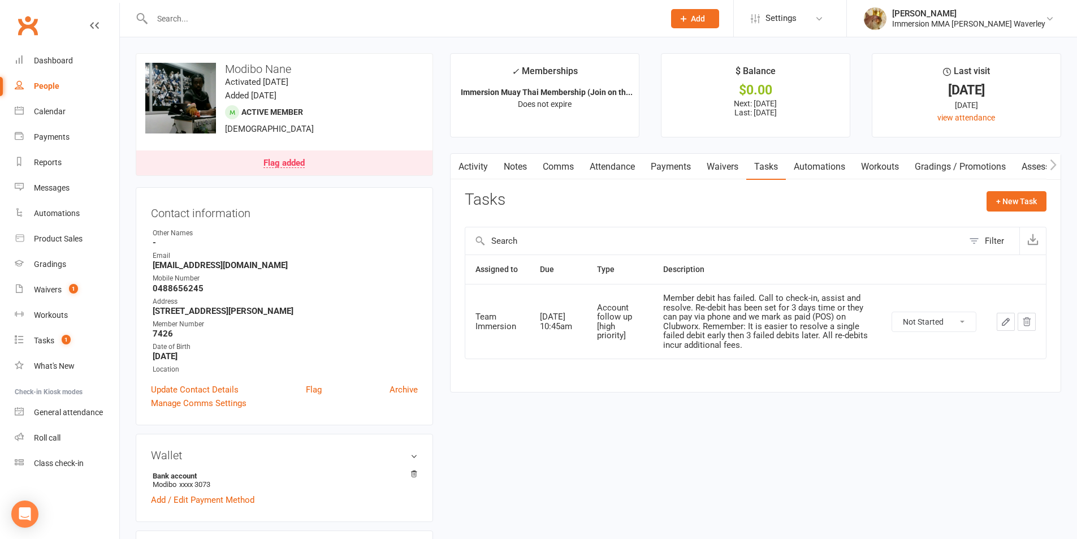
click at [518, 169] on link "Notes" at bounding box center [515, 167] width 39 height 26
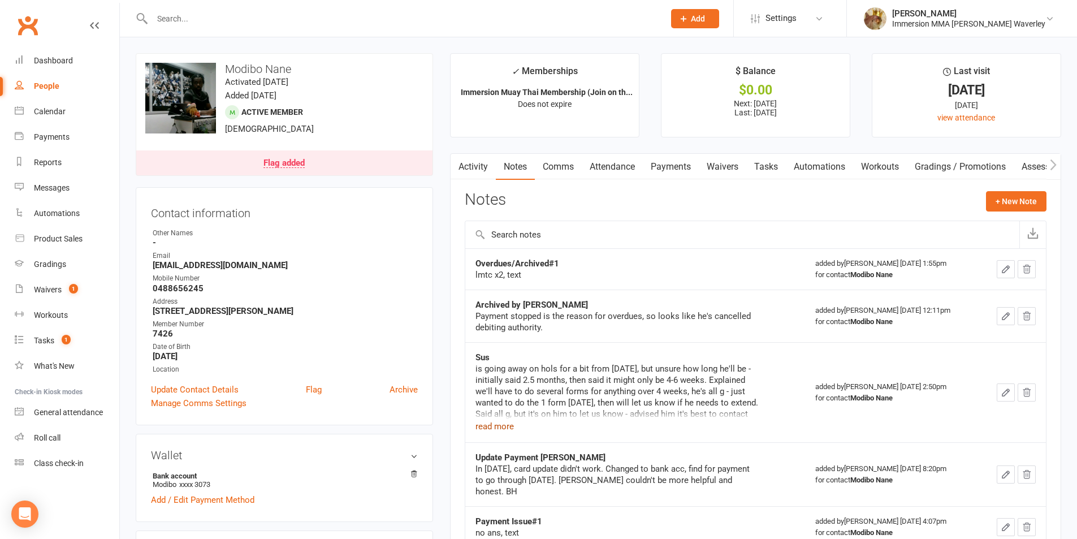
click at [485, 420] on button "read more" at bounding box center [494, 426] width 38 height 14
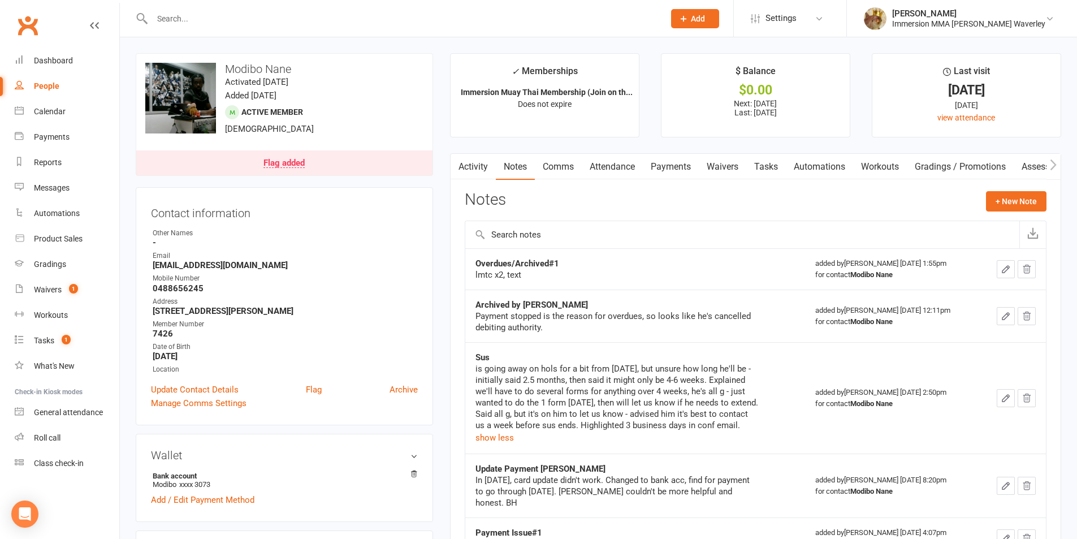
drag, startPoint x: 727, startPoint y: 423, endPoint x: 571, endPoint y: 425, distance: 155.4
click at [571, 425] on div "is going away on hols for a bit from this sat, but unsure how long he'll be - i…" at bounding box center [616, 397] width 283 height 68
click at [574, 423] on div "is going away on hols for a bit from this sat, but unsure how long he'll be - i…" at bounding box center [616, 397] width 283 height 68
click at [769, 172] on link "Tasks" at bounding box center [766, 167] width 40 height 26
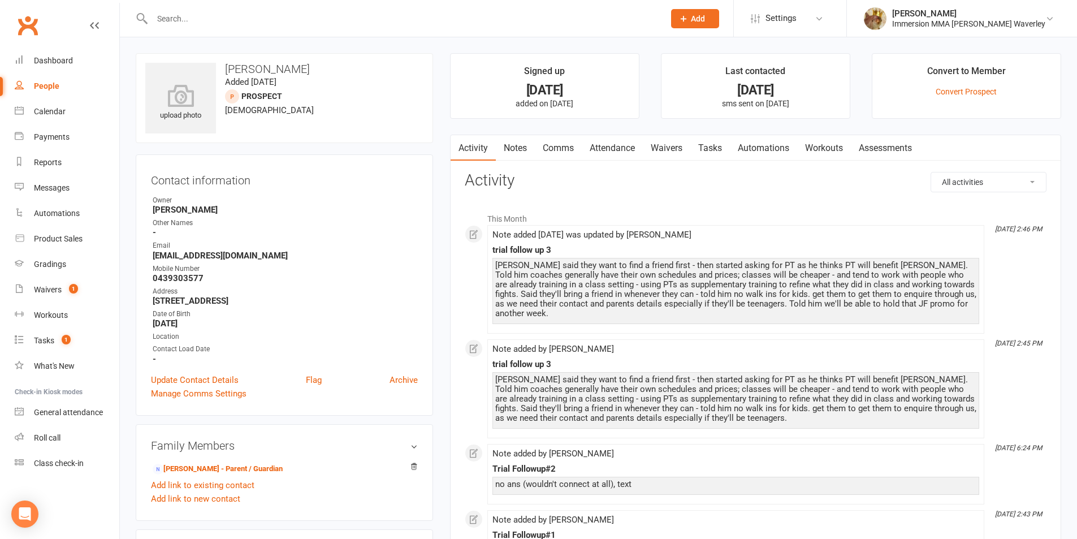
click at [516, 149] on link "Notes" at bounding box center [515, 148] width 39 height 26
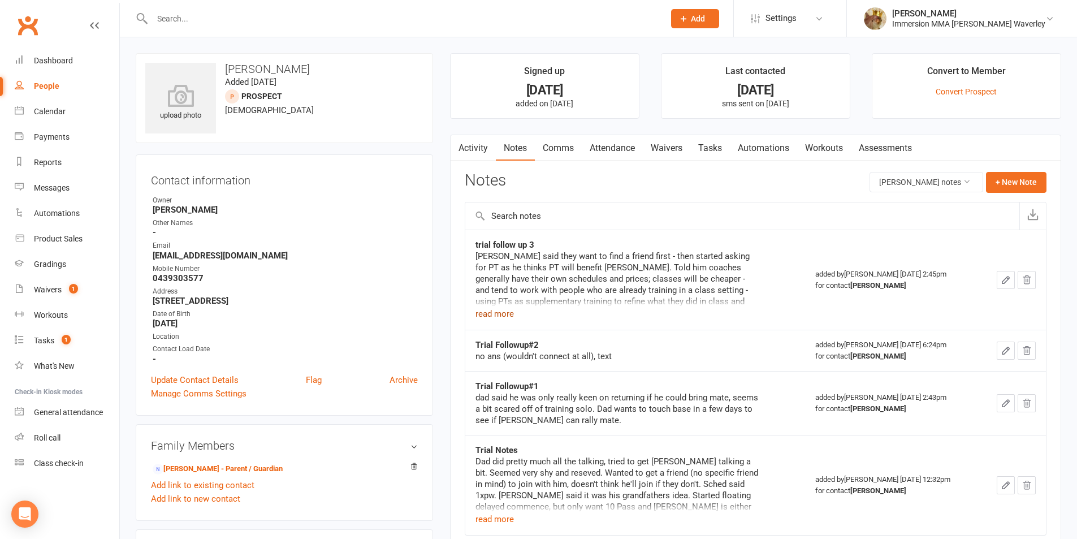
click at [497, 307] on button "read more" at bounding box center [494, 314] width 38 height 14
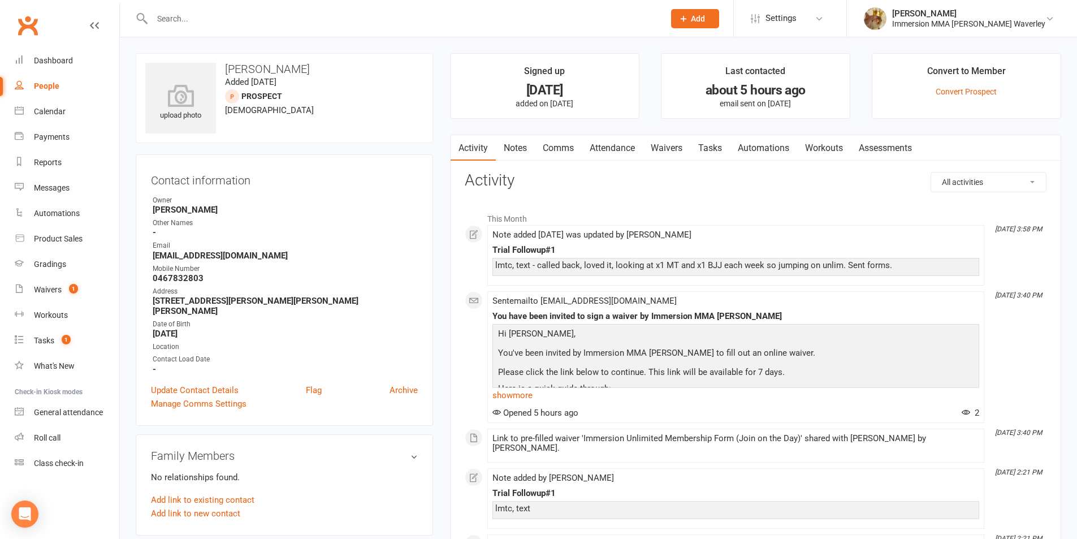
click at [619, 150] on link "Attendance" at bounding box center [612, 148] width 61 height 26
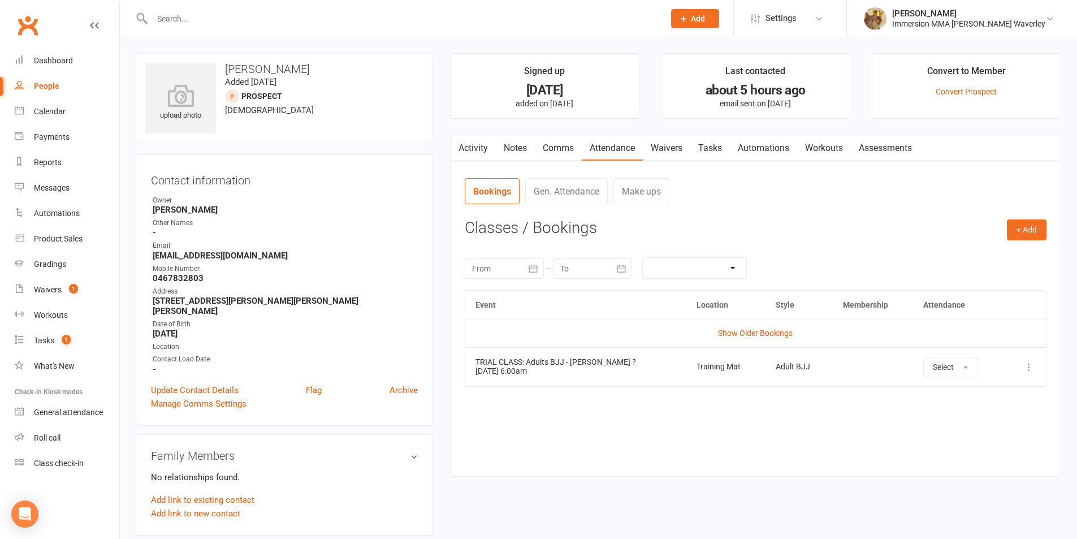
click at [660, 151] on link "Waivers" at bounding box center [666, 148] width 47 height 26
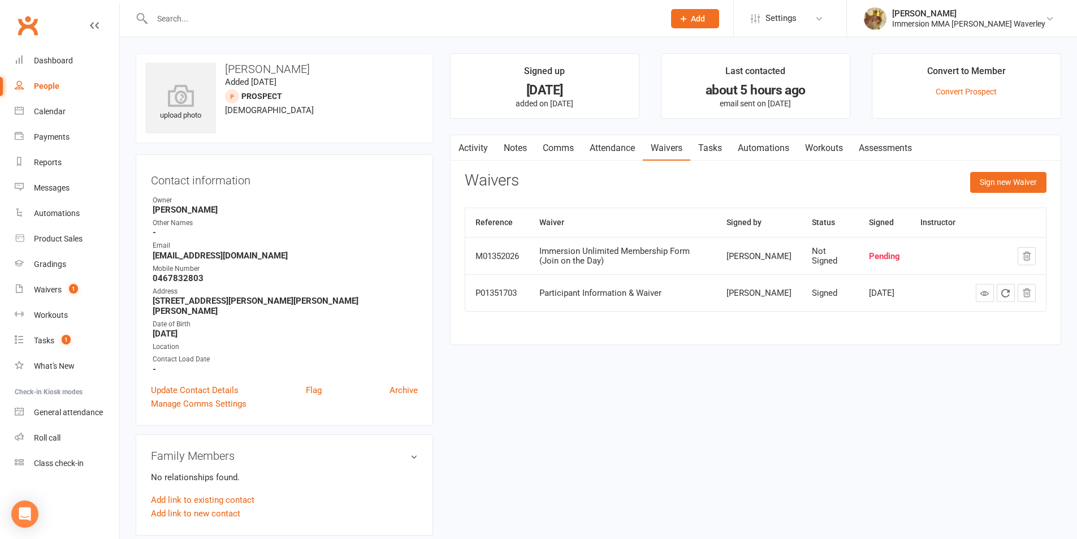
click at [522, 147] on link "Notes" at bounding box center [515, 148] width 39 height 26
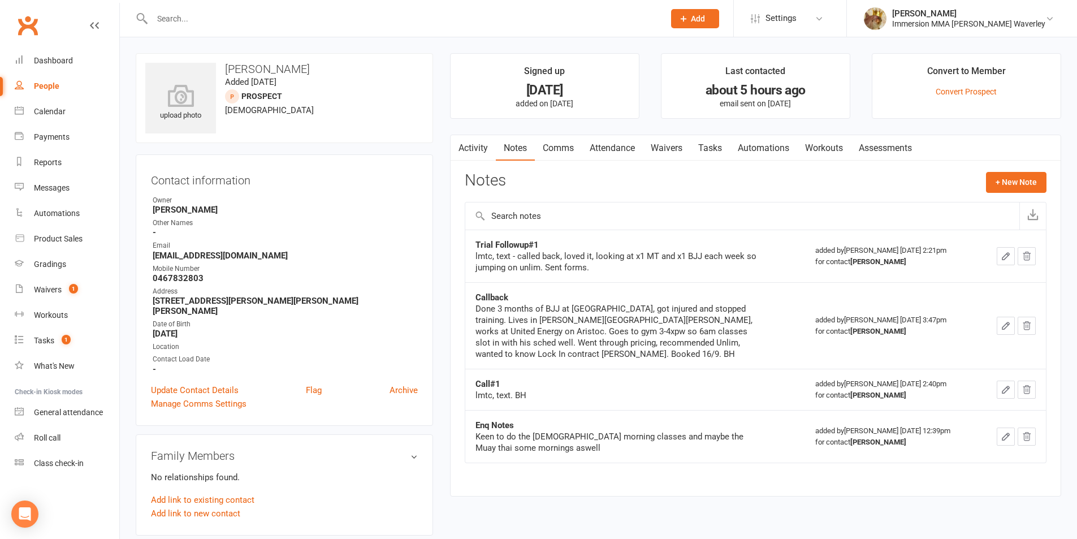
click at [663, 154] on link "Waivers" at bounding box center [666, 148] width 47 height 26
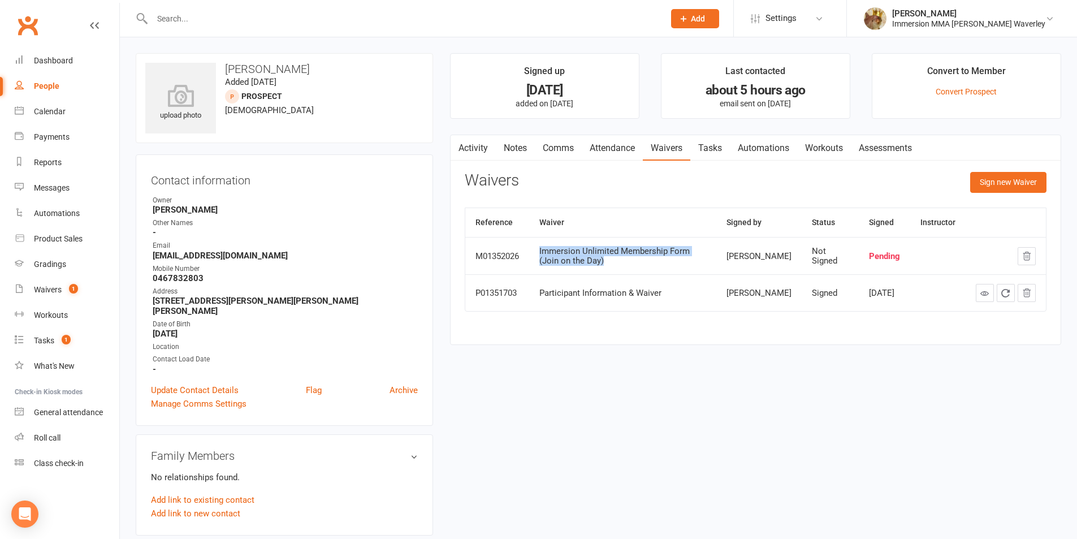
drag, startPoint x: 582, startPoint y: 262, endPoint x: 529, endPoint y: 256, distance: 52.9
click at [529, 256] on tr "M01352026 Immersion Unlimited Membership Form (Join on the Day) Jared Quail Not…" at bounding box center [755, 255] width 580 height 37
click at [619, 276] on td "Participant Information & Waiver" at bounding box center [622, 292] width 187 height 37
click at [475, 142] on link "Activity" at bounding box center [472, 148] width 45 height 26
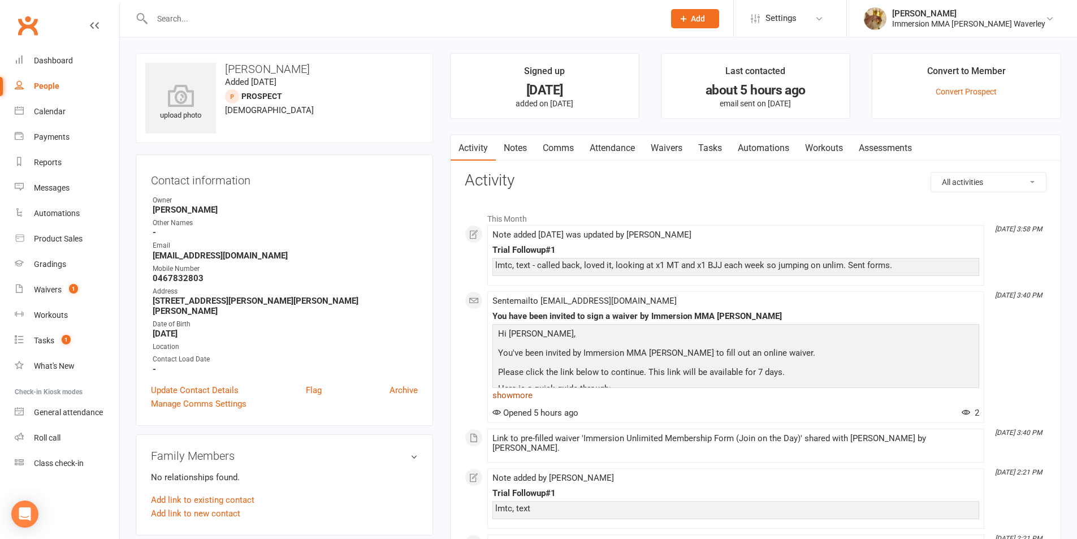
click at [523, 400] on link "show more" at bounding box center [735, 395] width 487 height 16
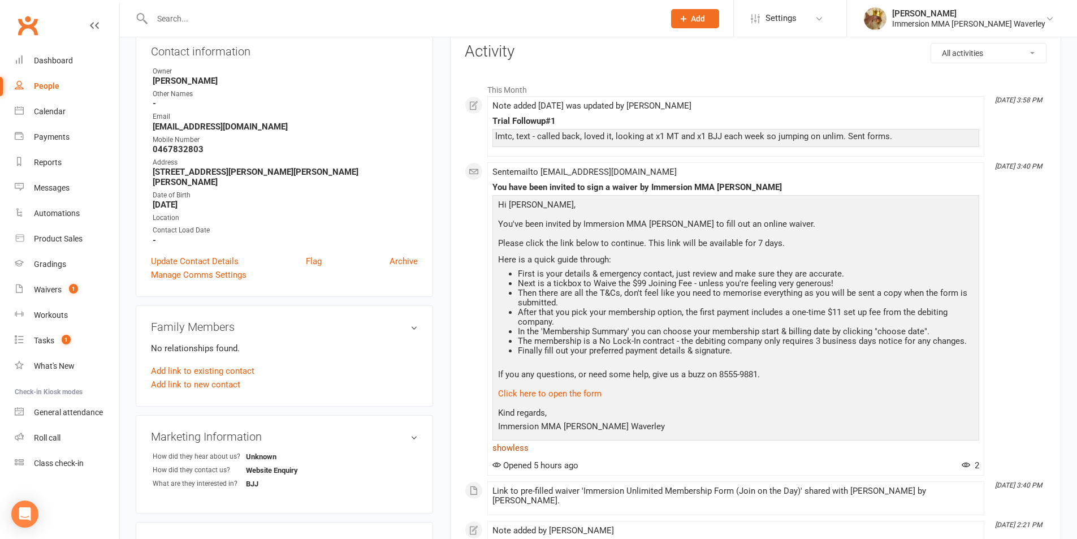
scroll to position [151, 0]
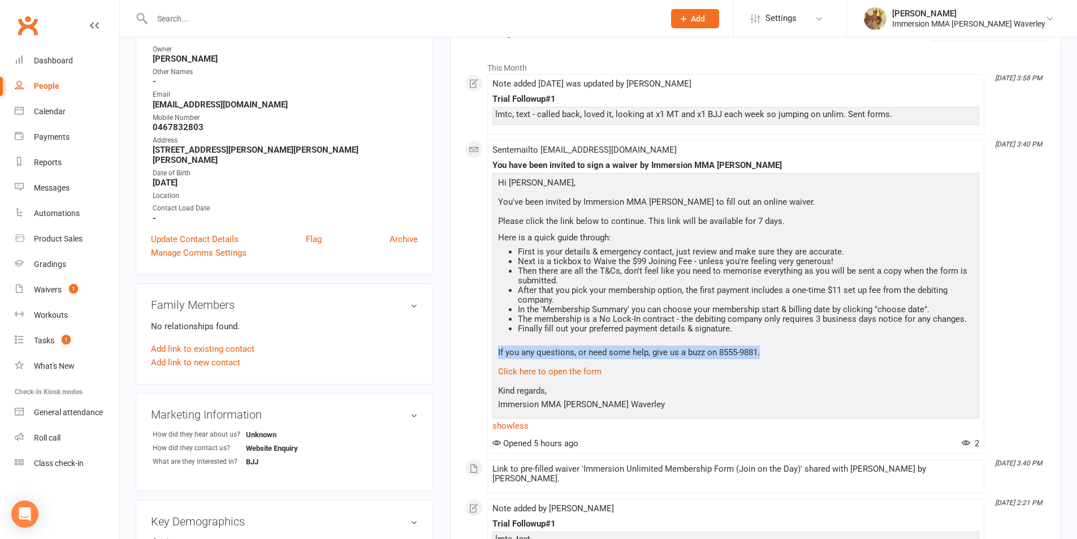
drag, startPoint x: 763, startPoint y: 355, endPoint x: 504, endPoint y: 334, distance: 260.2
click at [504, 336] on div "Hi Jared Quail, You've been invited by Immersion MMA Glen Waverley to fill out …" at bounding box center [735, 295] width 481 height 238
click at [502, 329] on ul "First is your details & emergency contact, just review and make sure they are a…" at bounding box center [735, 290] width 481 height 86
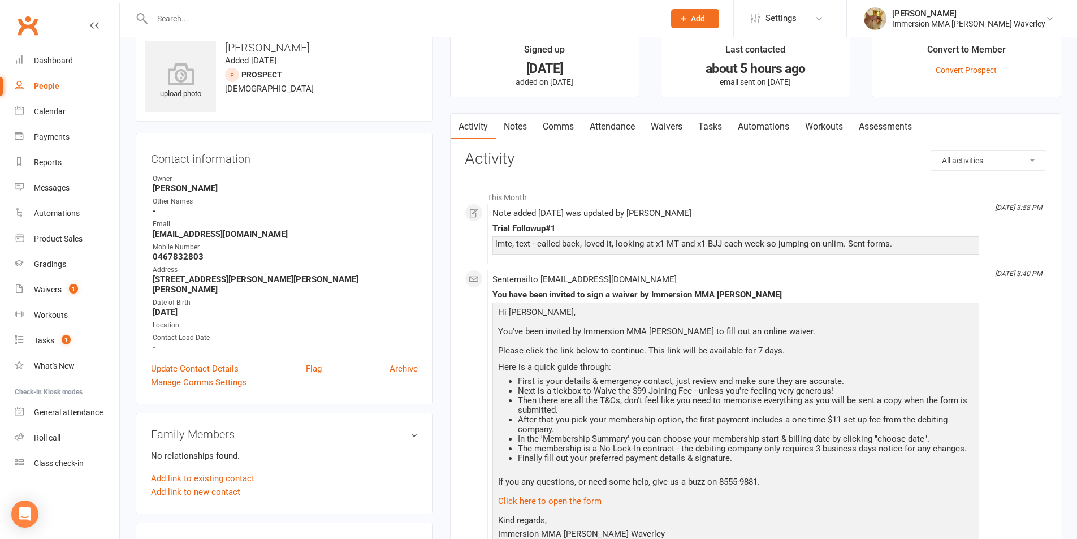
scroll to position [0, 0]
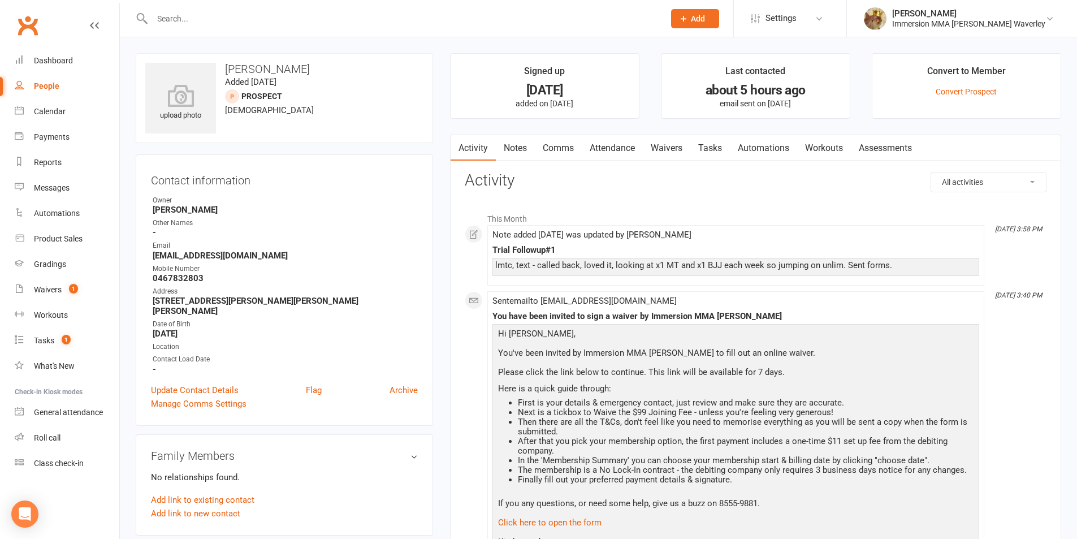
click at [529, 160] on link "Notes" at bounding box center [515, 148] width 39 height 26
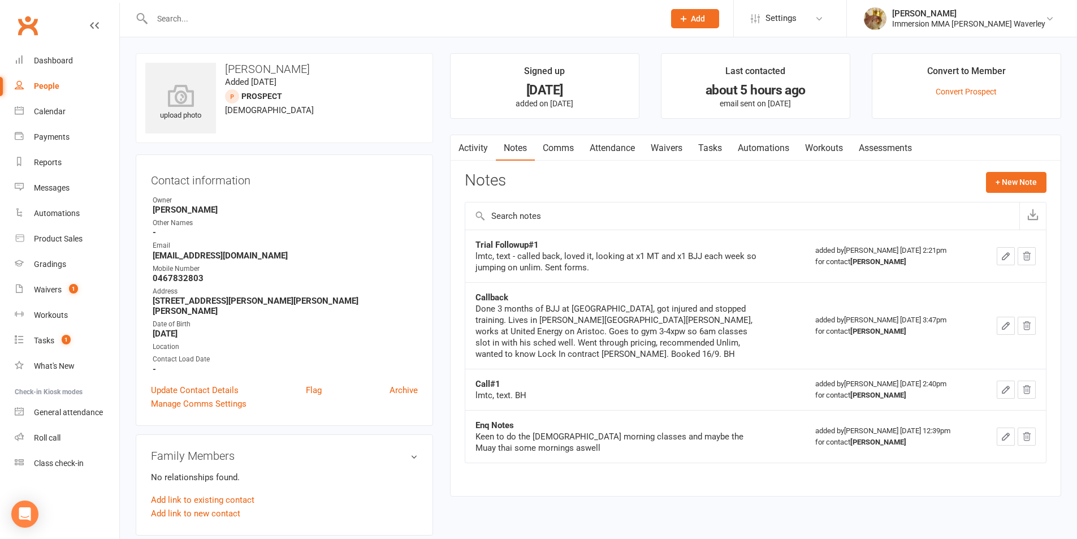
click at [715, 156] on link "Tasks" at bounding box center [710, 148] width 40 height 26
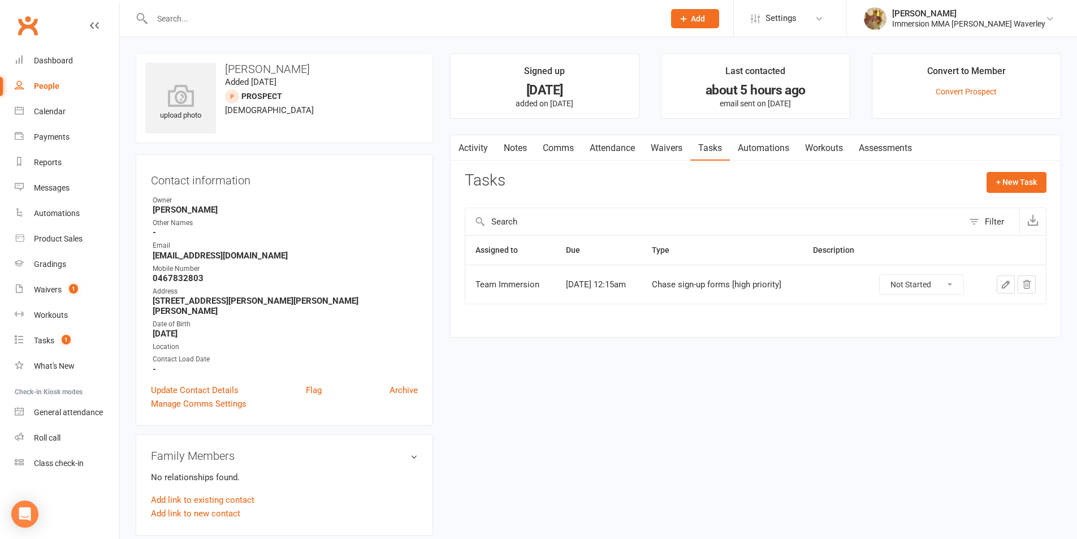
click at [526, 146] on link "Notes" at bounding box center [515, 148] width 39 height 26
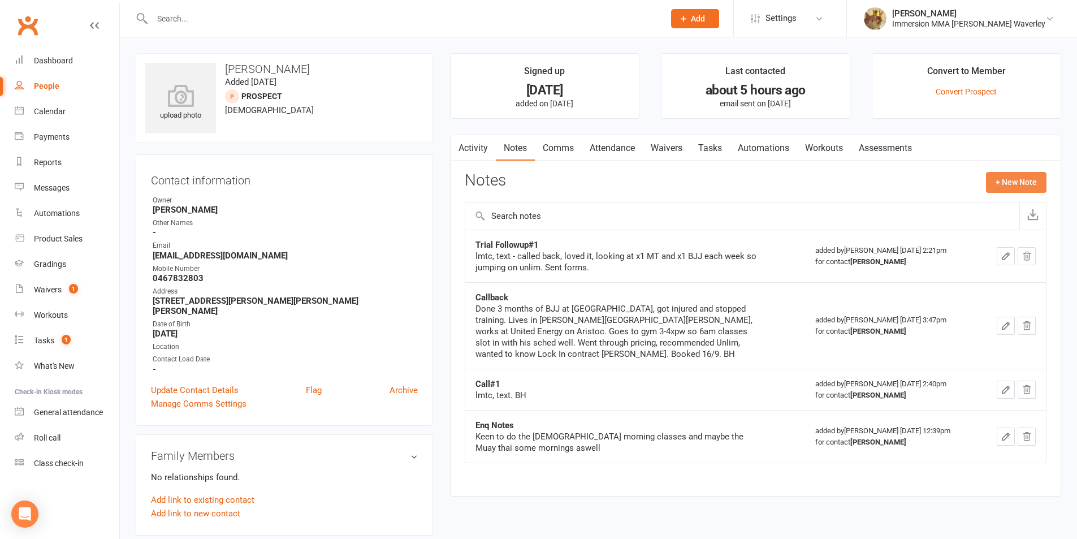
click at [1003, 183] on button "+ New Note" at bounding box center [1016, 182] width 60 height 20
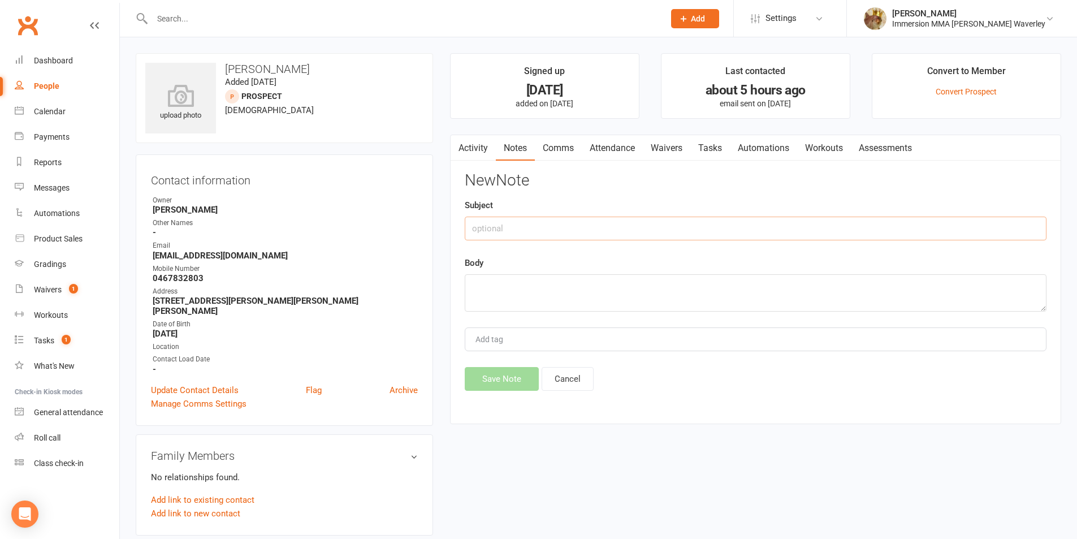
click at [877, 234] on input "text" at bounding box center [756, 228] width 582 height 24
type input "Chase#1"
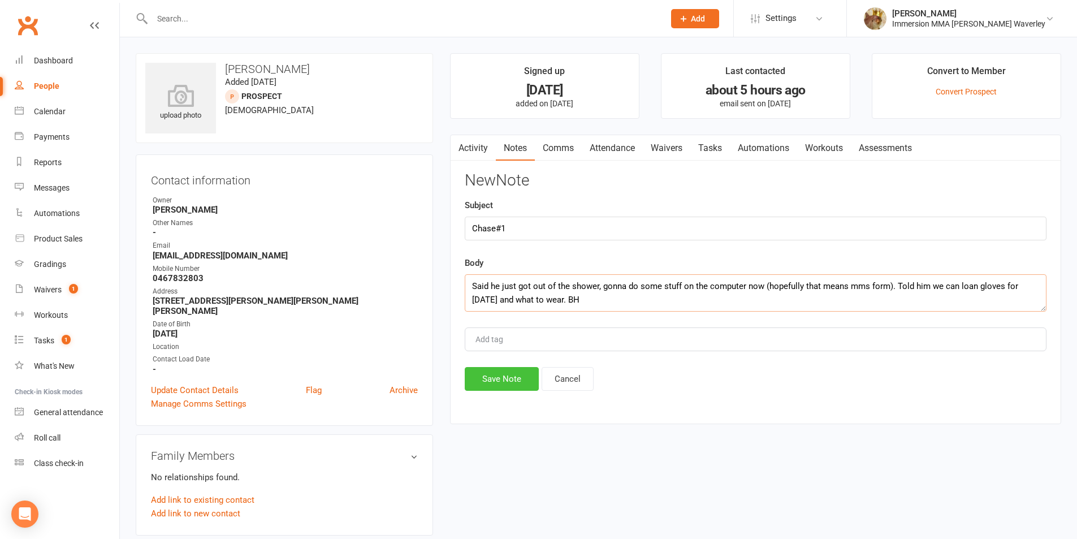
type textarea "Said he just got out of the shower, gonna do some stuff on the computer now (ho…"
click at [510, 375] on button "Save Note" at bounding box center [502, 379] width 74 height 24
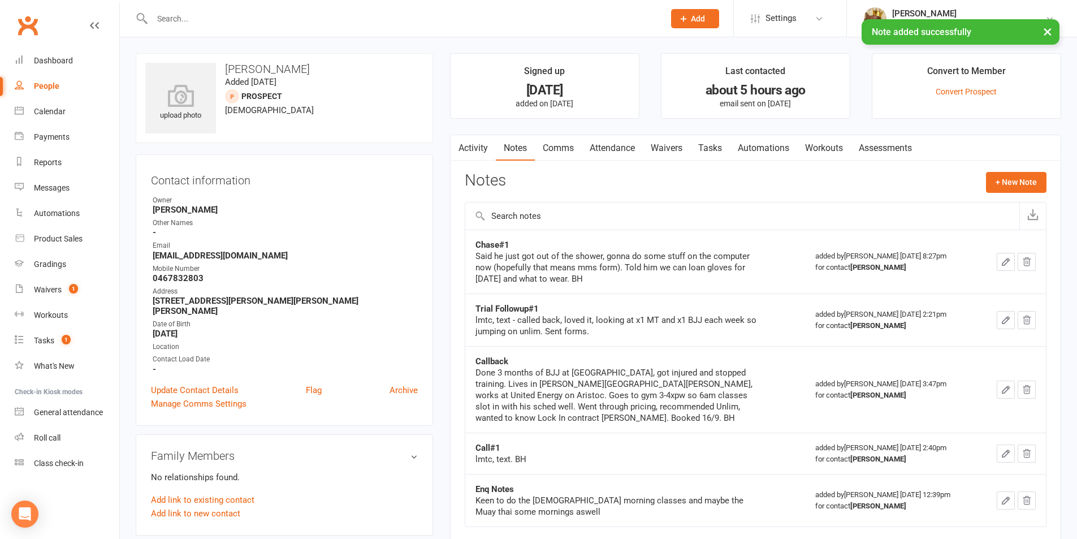
click at [690, 145] on link "Waivers" at bounding box center [666, 148] width 47 height 26
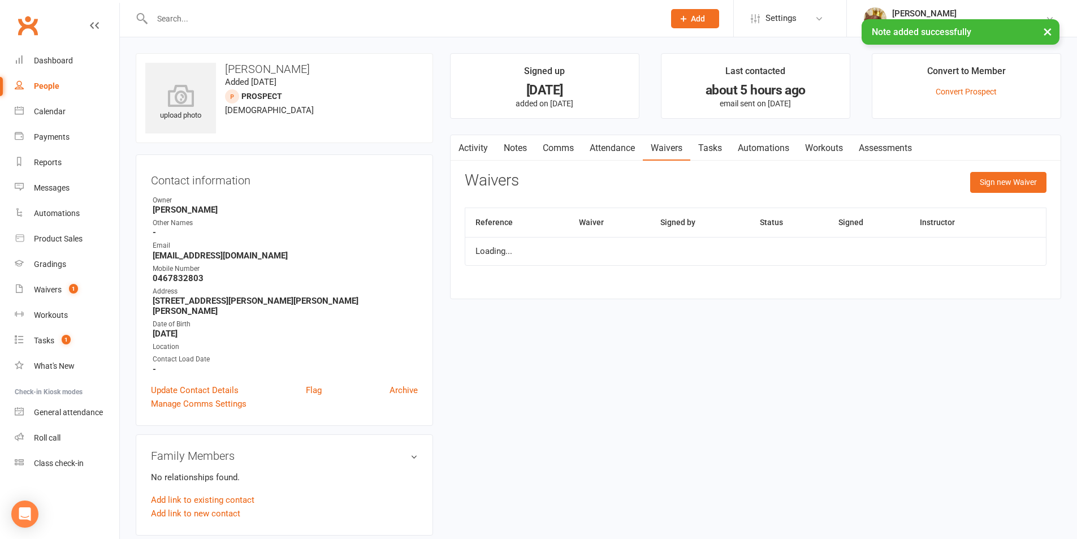
click at [711, 140] on link "Tasks" at bounding box center [710, 148] width 40 height 26
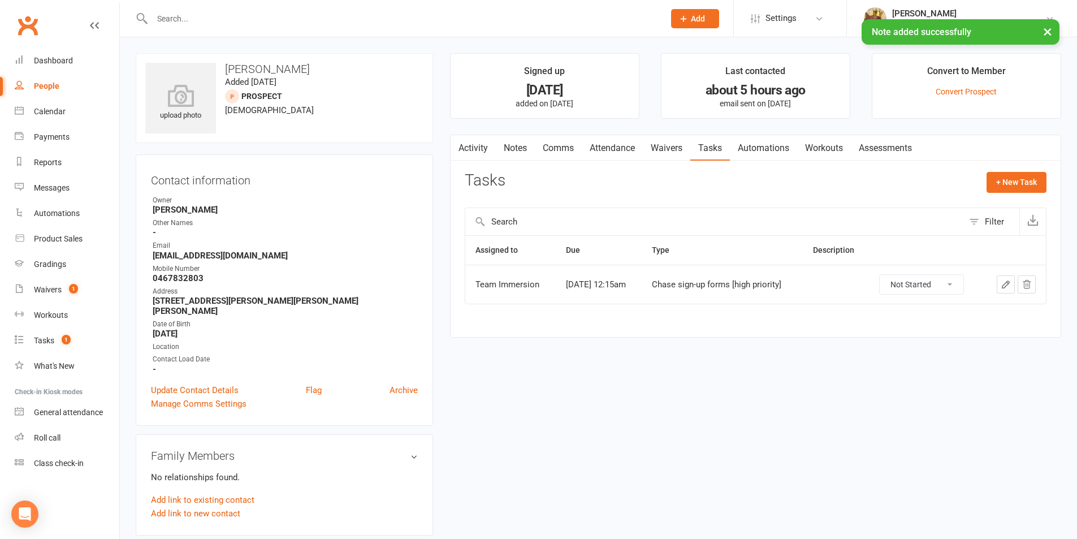
click at [660, 147] on link "Waivers" at bounding box center [666, 148] width 47 height 26
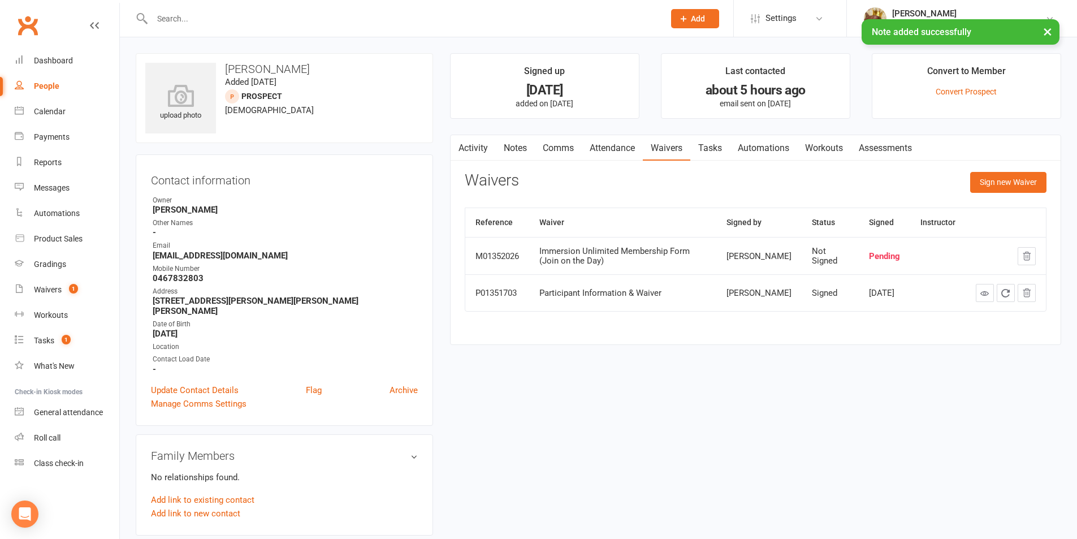
click at [615, 150] on link "Attendance" at bounding box center [612, 148] width 61 height 26
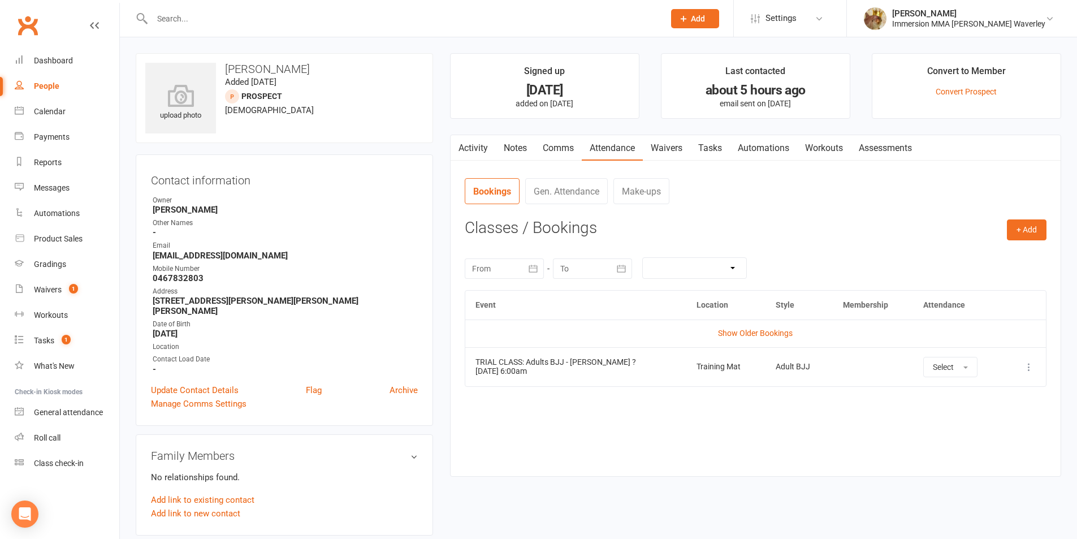
click at [664, 144] on link "Waivers" at bounding box center [666, 148] width 47 height 26
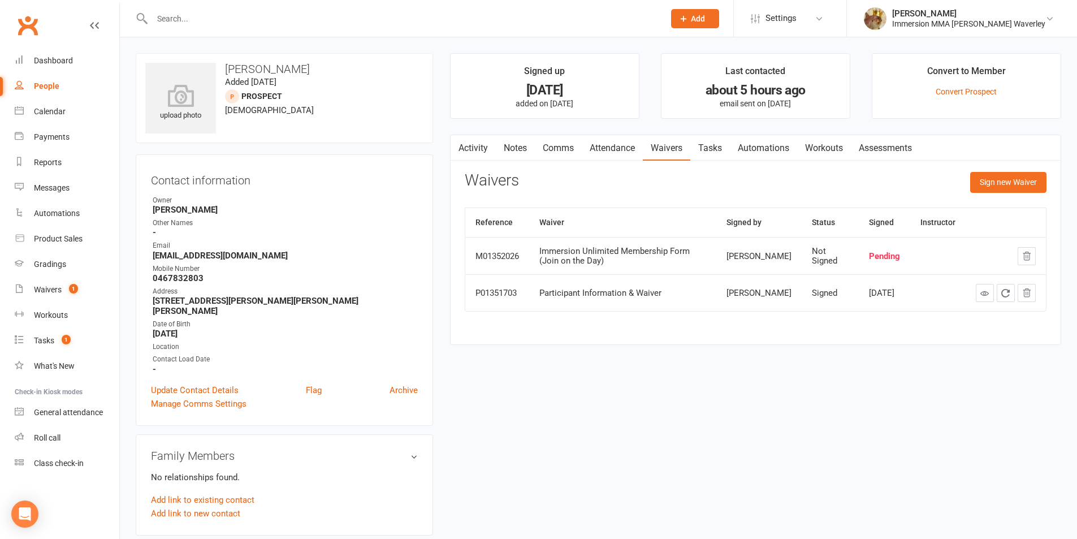
click at [624, 143] on link "Attendance" at bounding box center [612, 148] width 61 height 26
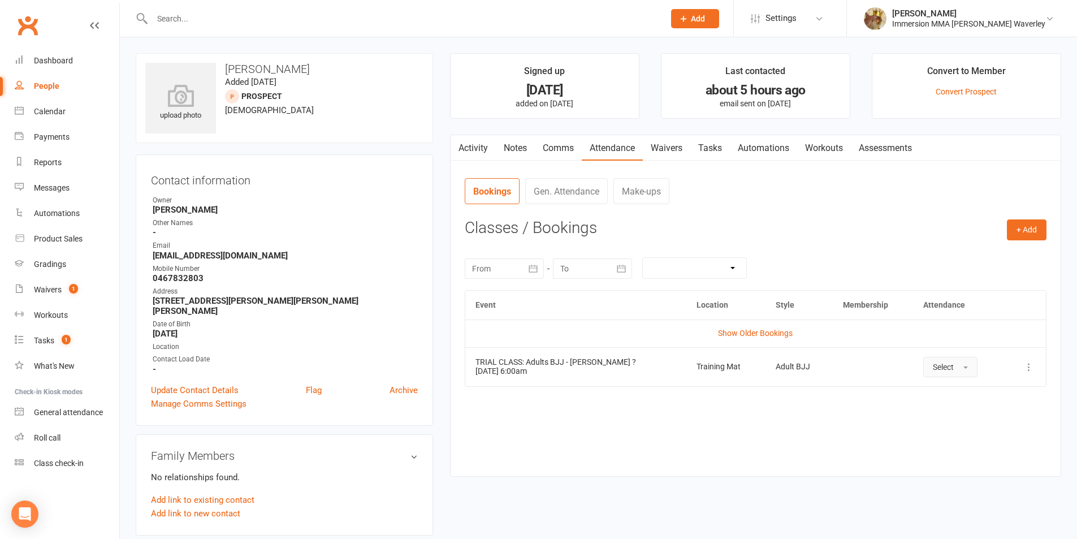
click at [953, 372] on button "Select" at bounding box center [950, 367] width 54 height 20
click at [948, 397] on link "Attended" at bounding box center [979, 392] width 112 height 23
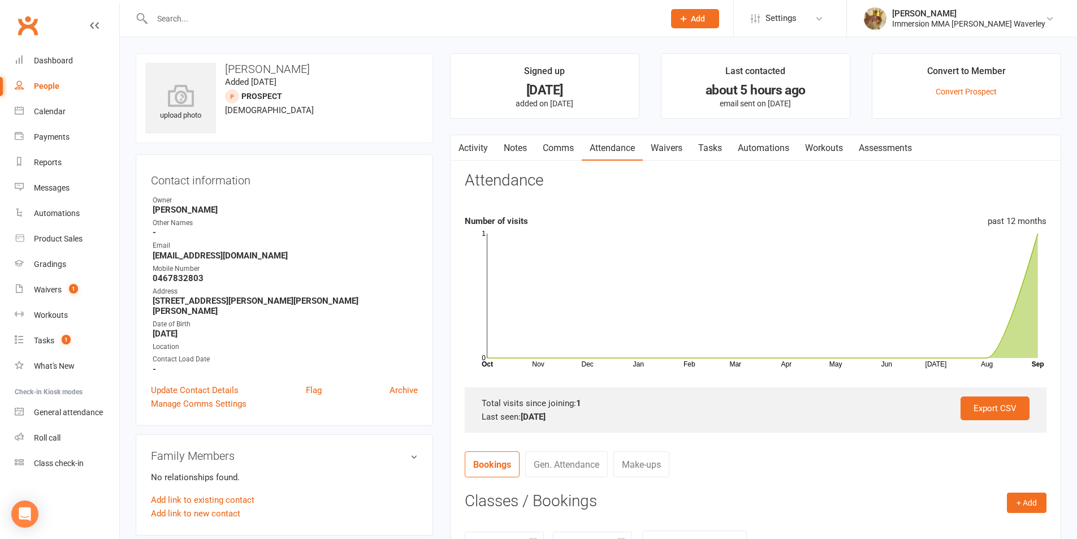
click at [715, 144] on link "Tasks" at bounding box center [710, 148] width 40 height 26
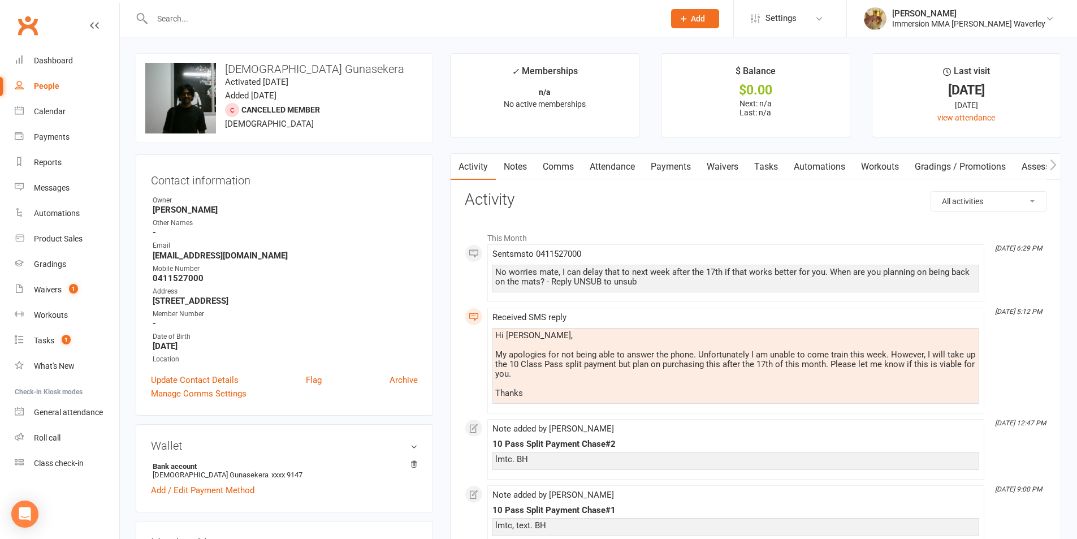
click at [515, 171] on link "Notes" at bounding box center [515, 167] width 39 height 26
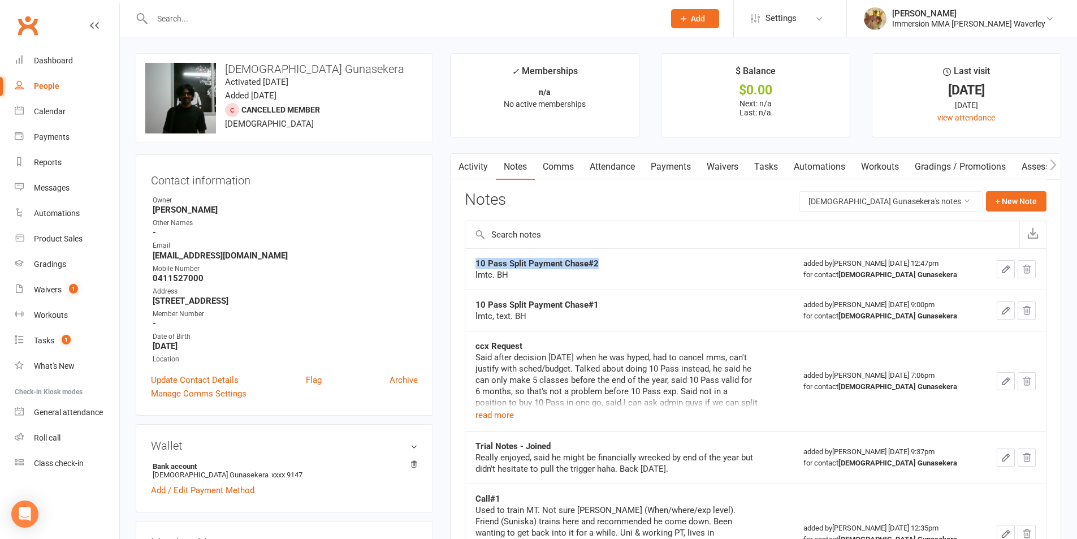
drag, startPoint x: 608, startPoint y: 258, endPoint x: 468, endPoint y: 268, distance: 139.9
click at [468, 268] on td "10 Pass Split Payment Chase#2 lmtc. BH" at bounding box center [629, 268] width 328 height 41
copy strong "10 Pass Split Payment Chase#2"
click at [1019, 183] on div "Activity Notes Comms Attendance Payments Waivers Tasks Automations Workouts Gra…" at bounding box center [755, 411] width 611 height 517
click at [1015, 196] on button "+ New Note" at bounding box center [1016, 201] width 60 height 20
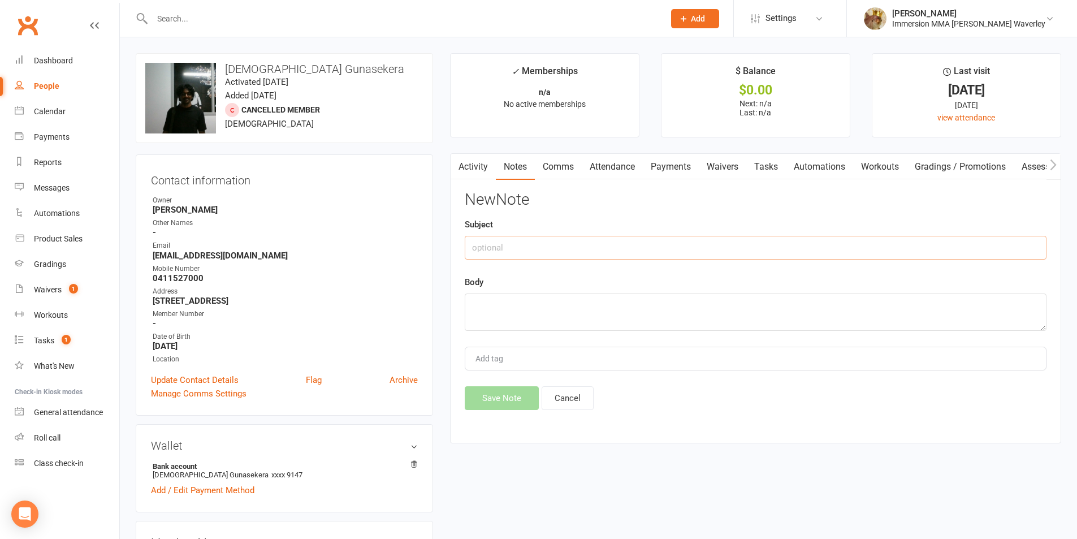
click at [848, 248] on input "text" at bounding box center [756, 248] width 582 height 24
paste input "10 Pass Split Payment Chase#2"
type input "10 Pass Split Payment Chase#3"
type textarea "lmtc, text. BH"
click at [499, 396] on button "Save Note" at bounding box center [502, 398] width 74 height 24
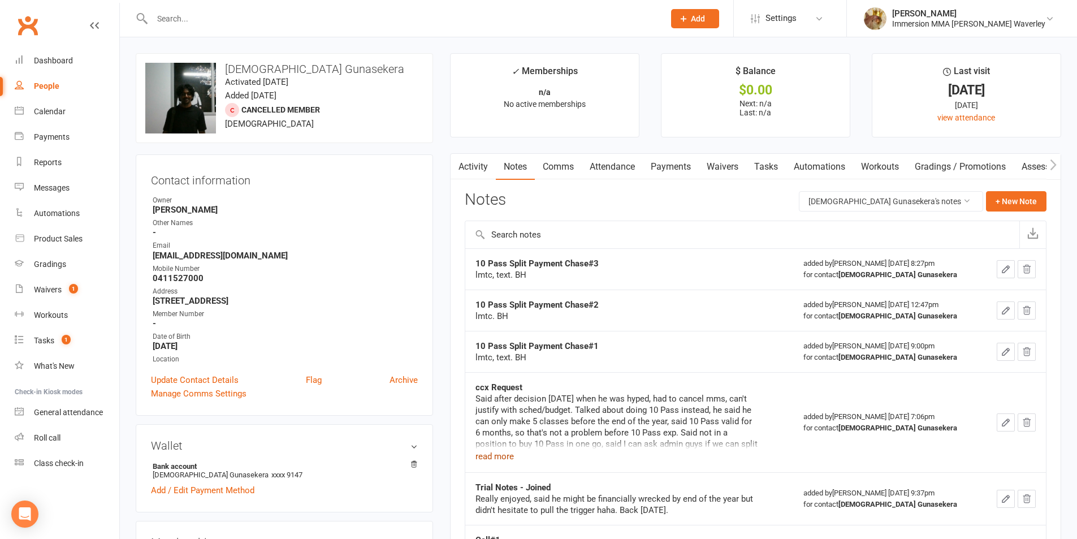
click at [488, 461] on button "read more" at bounding box center [494, 456] width 38 height 14
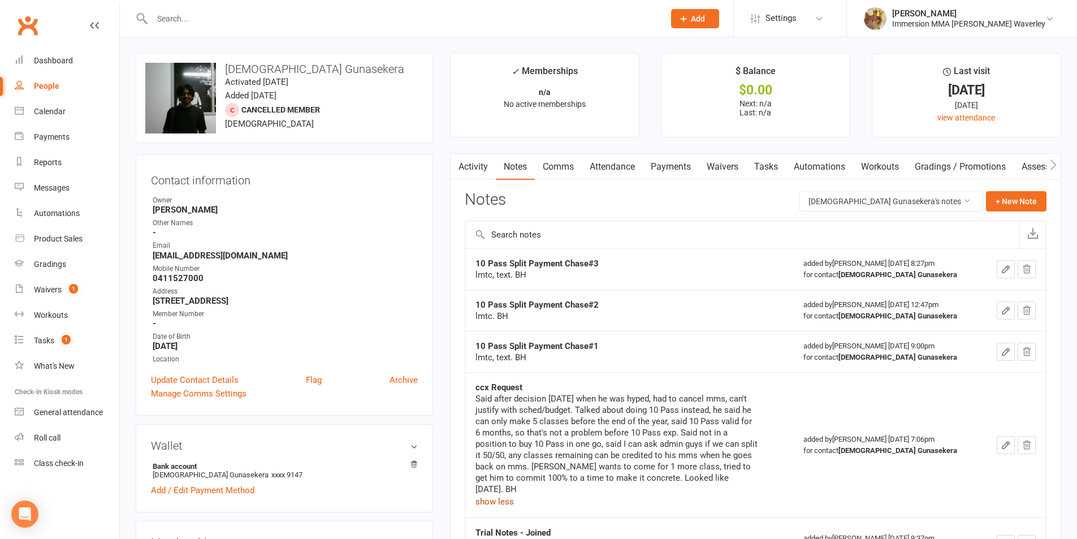
click at [682, 169] on link "Payments" at bounding box center [671, 167] width 56 height 26
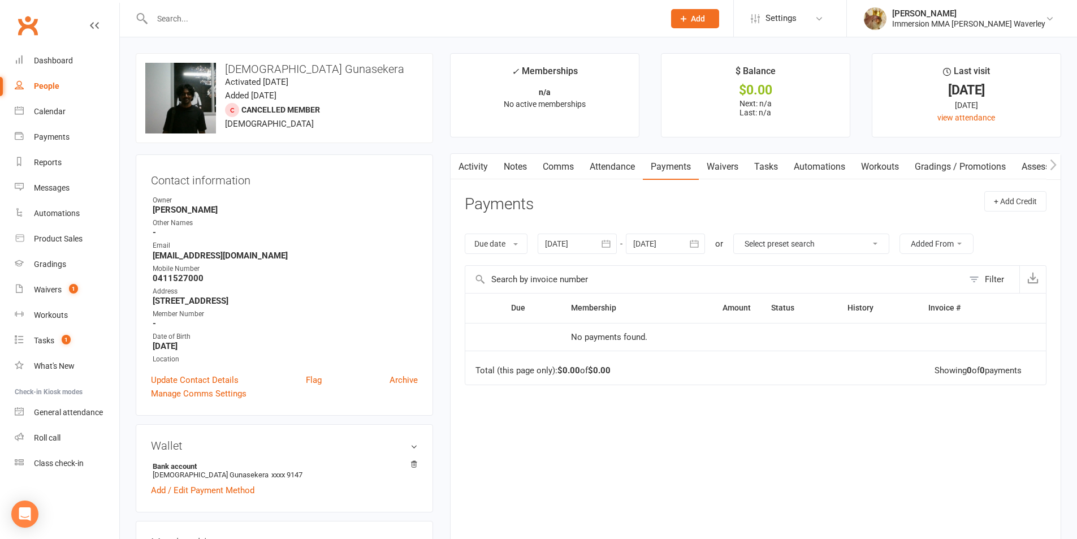
click at [514, 169] on link "Notes" at bounding box center [515, 167] width 39 height 26
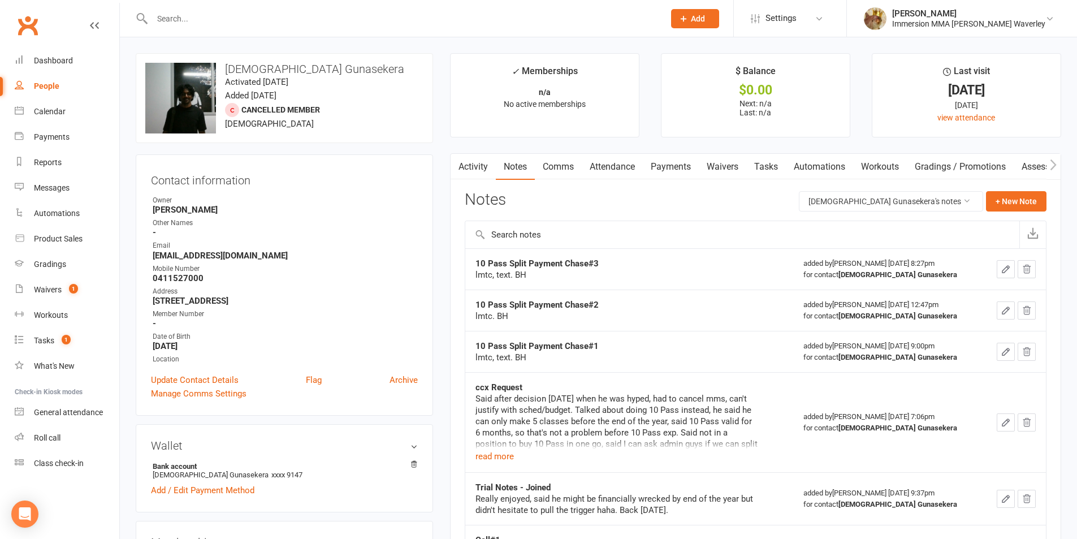
scroll to position [151, 0]
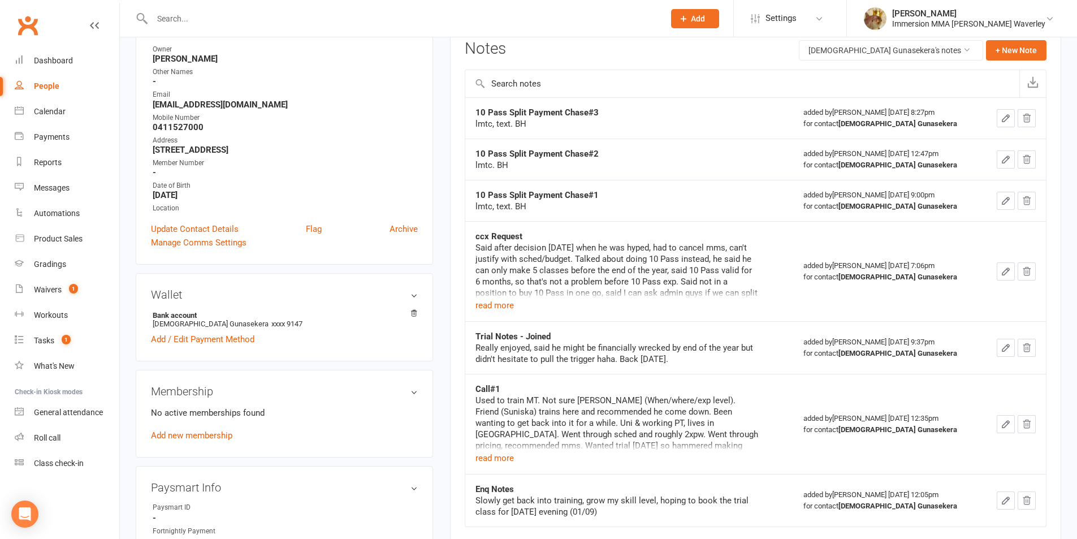
click at [493, 316] on td "ccx Request Said after decision [DATE] when he was hyped, had to cancel mms, ca…" at bounding box center [629, 271] width 328 height 100
click at [492, 309] on button "read more" at bounding box center [494, 305] width 38 height 14
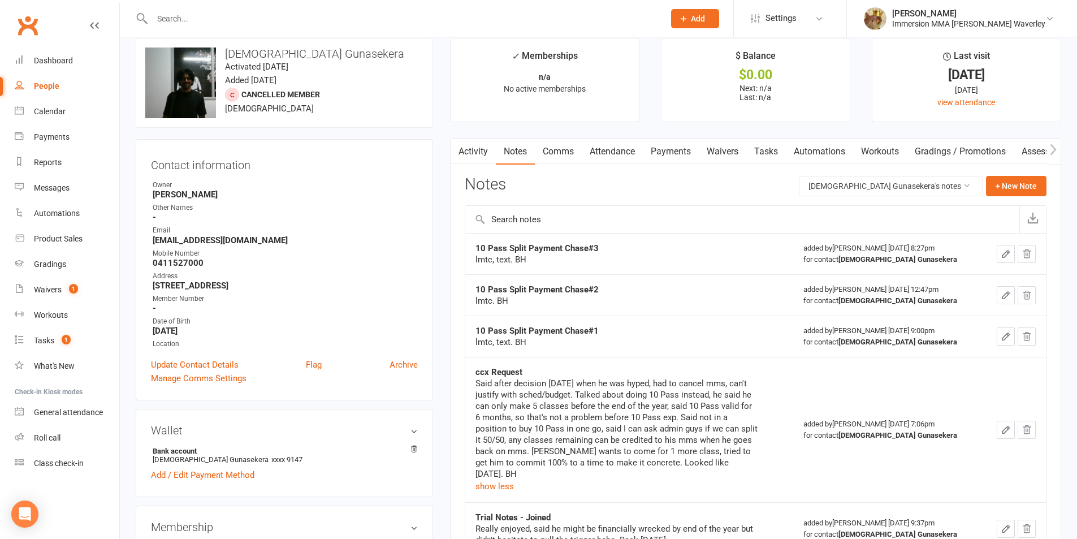
scroll to position [0, 0]
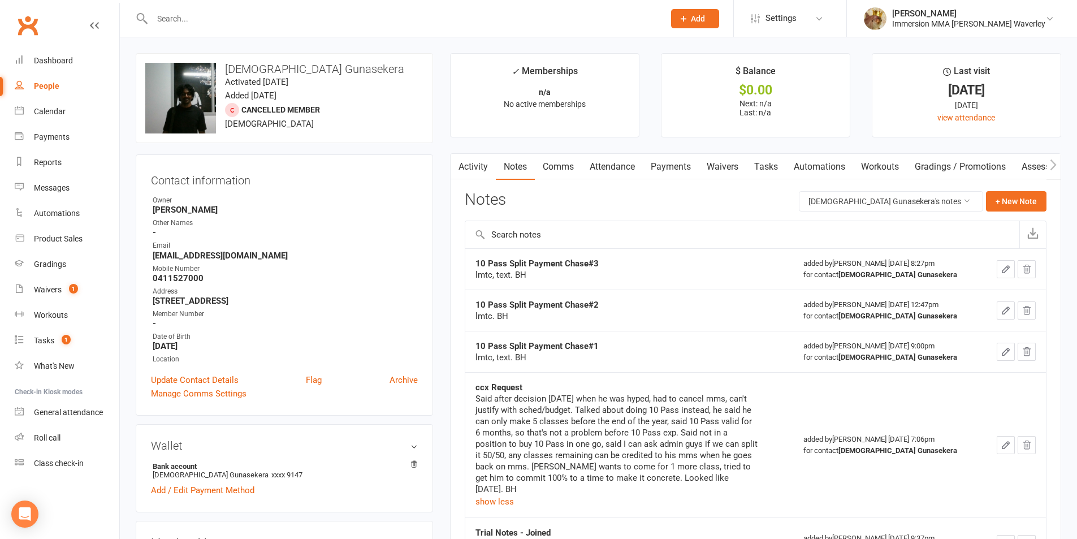
click at [646, 290] on td "10 Pass Split Payment Chase#2 lmtc. BH" at bounding box center [629, 309] width 328 height 41
click at [779, 170] on link "Tasks" at bounding box center [766, 167] width 40 height 26
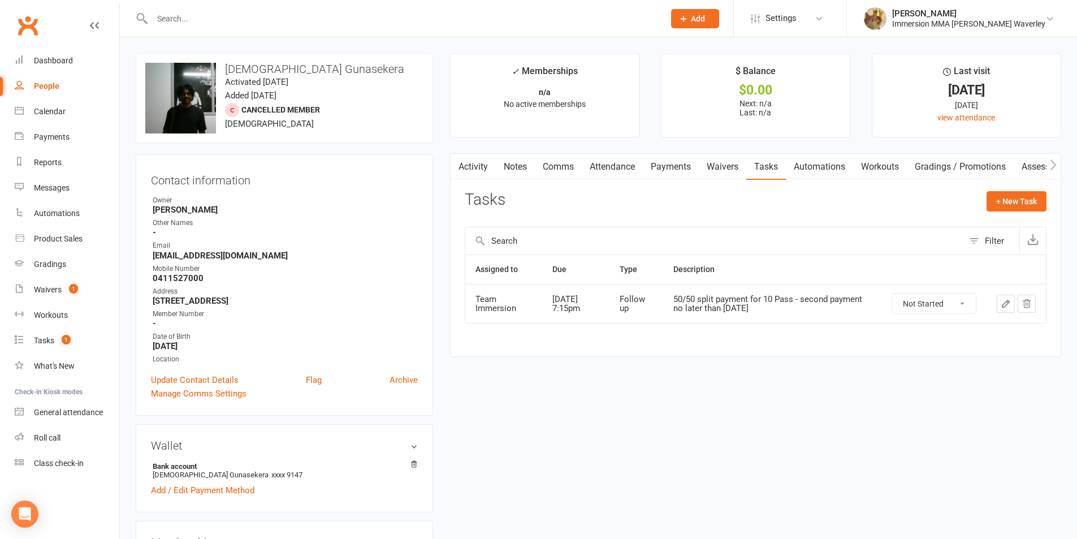
drag, startPoint x: 782, startPoint y: 309, endPoint x: 682, endPoint y: 303, distance: 100.7
click at [682, 303] on div "50/50 split payment for 10 Pass - second payment no later than [DATE]" at bounding box center [772, 303] width 198 height 19
drag, startPoint x: 674, startPoint y: 483, endPoint x: 651, endPoint y: 453, distance: 38.0
click at [516, 170] on link "Notes" at bounding box center [515, 167] width 39 height 26
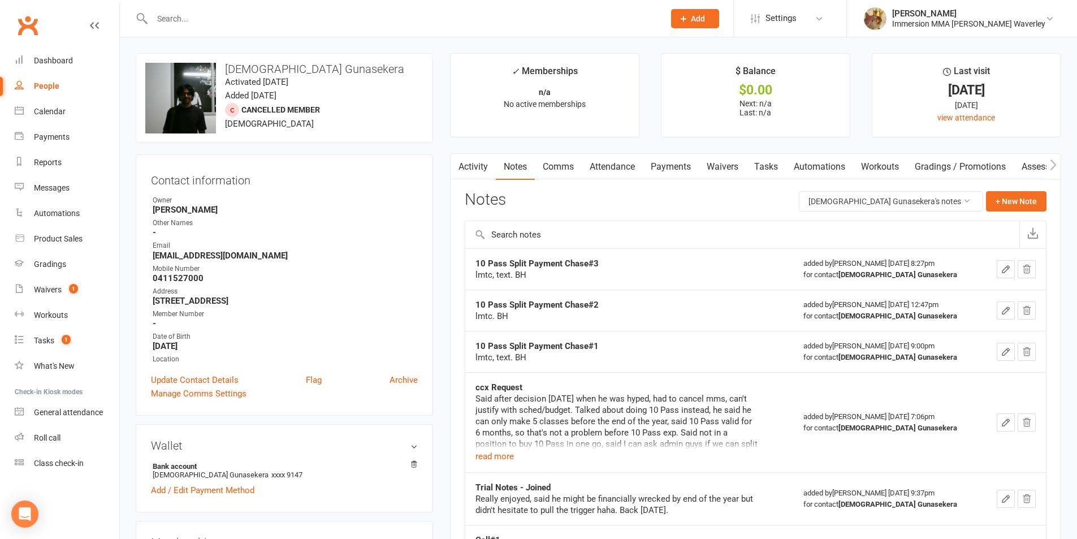
click at [475, 167] on link "Activity" at bounding box center [472, 167] width 45 height 26
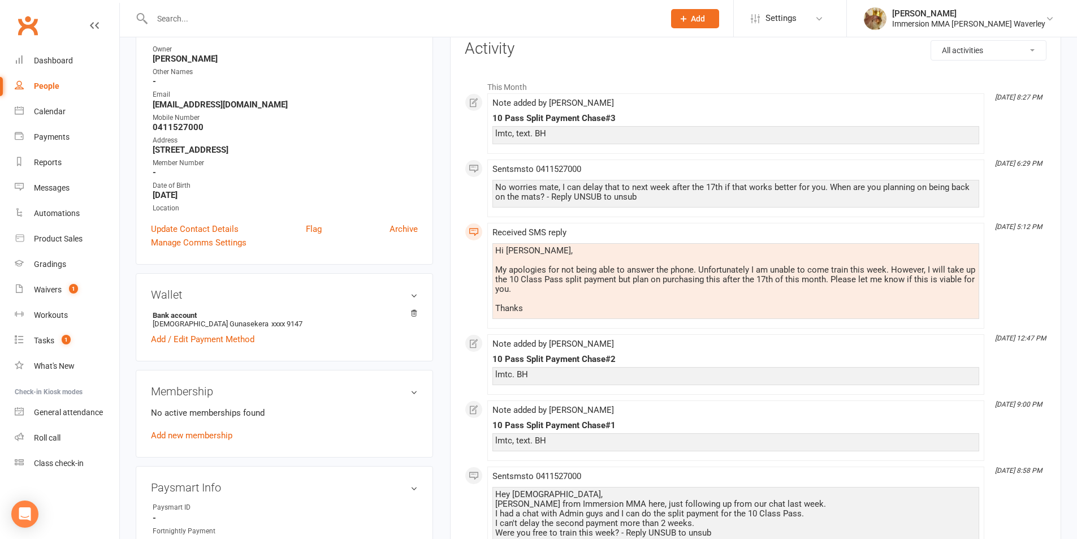
scroll to position [301, 0]
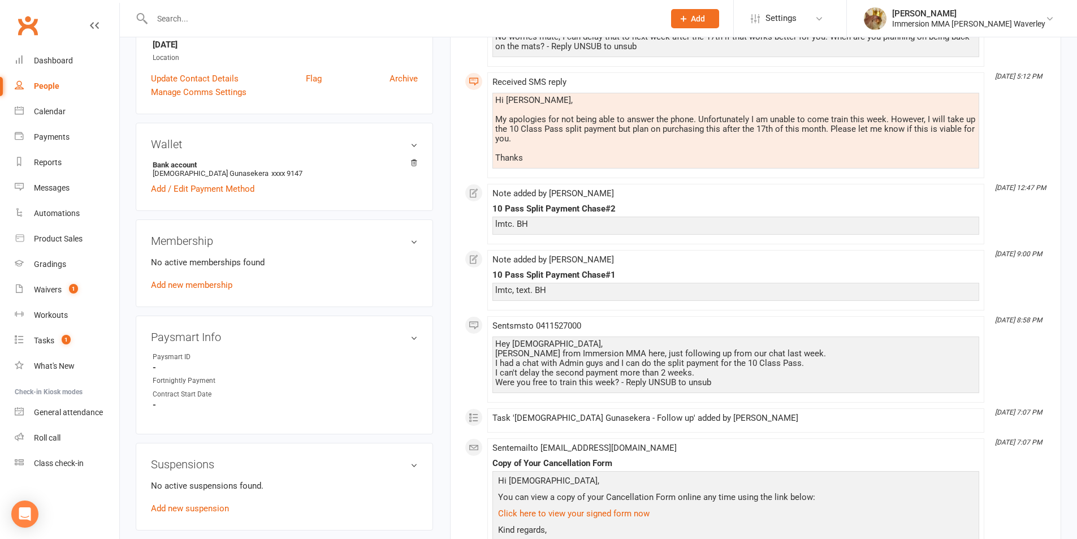
drag, startPoint x: 761, startPoint y: 366, endPoint x: 752, endPoint y: 364, distance: 9.8
click at [760, 366] on div "Hey [PERSON_NAME], [PERSON_NAME] from Immersion MMA here, just following up fro…" at bounding box center [735, 363] width 481 height 48
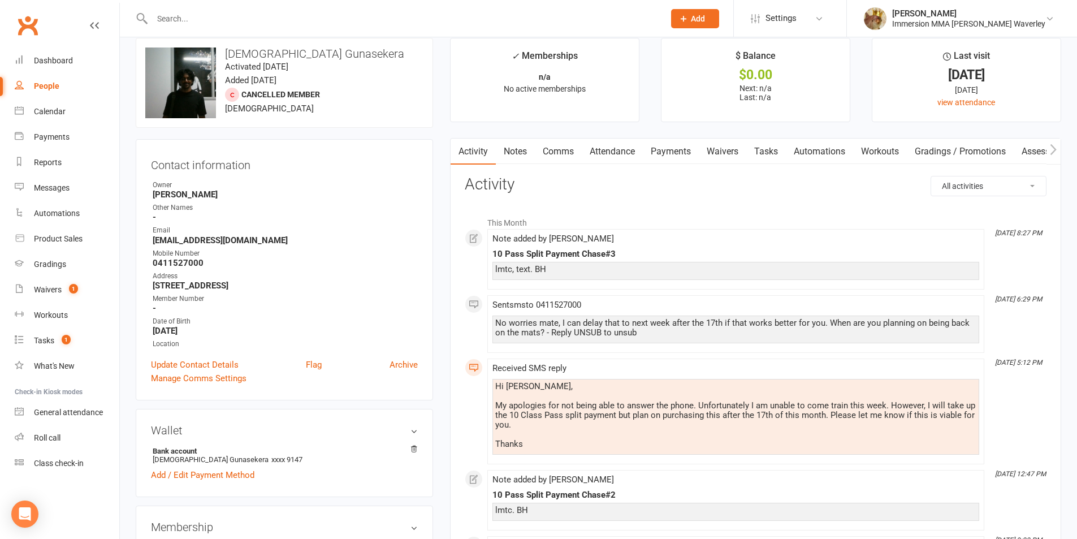
scroll to position [0, 0]
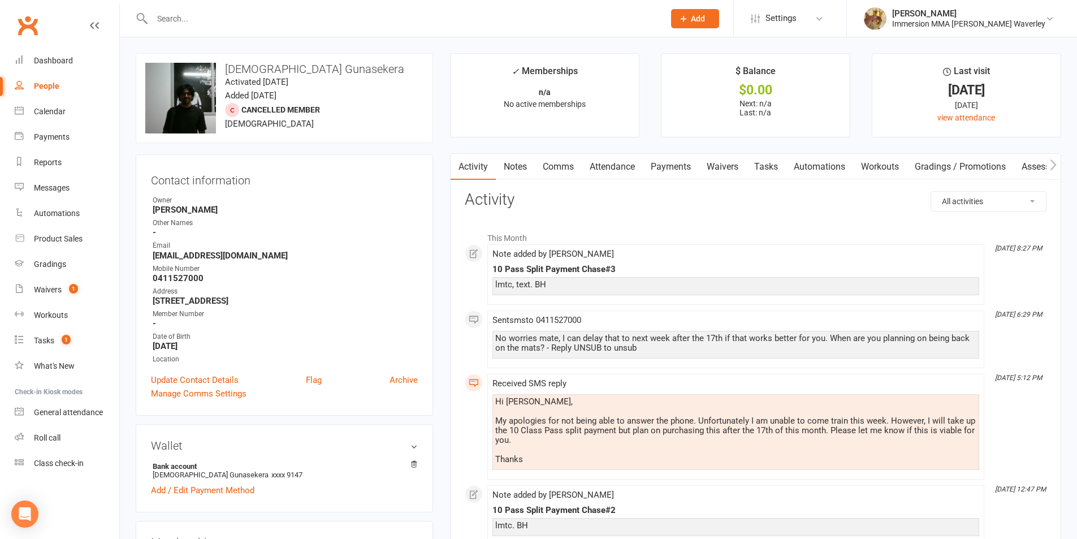
click at [753, 160] on link "Tasks" at bounding box center [766, 167] width 40 height 26
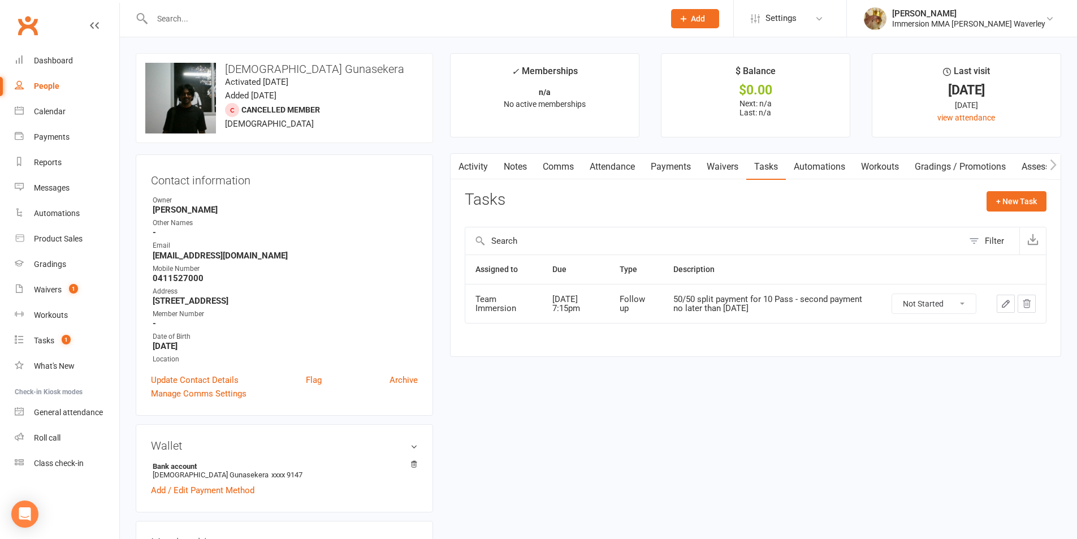
click at [1001, 301] on icon "button" at bounding box center [1005, 303] width 10 height 10
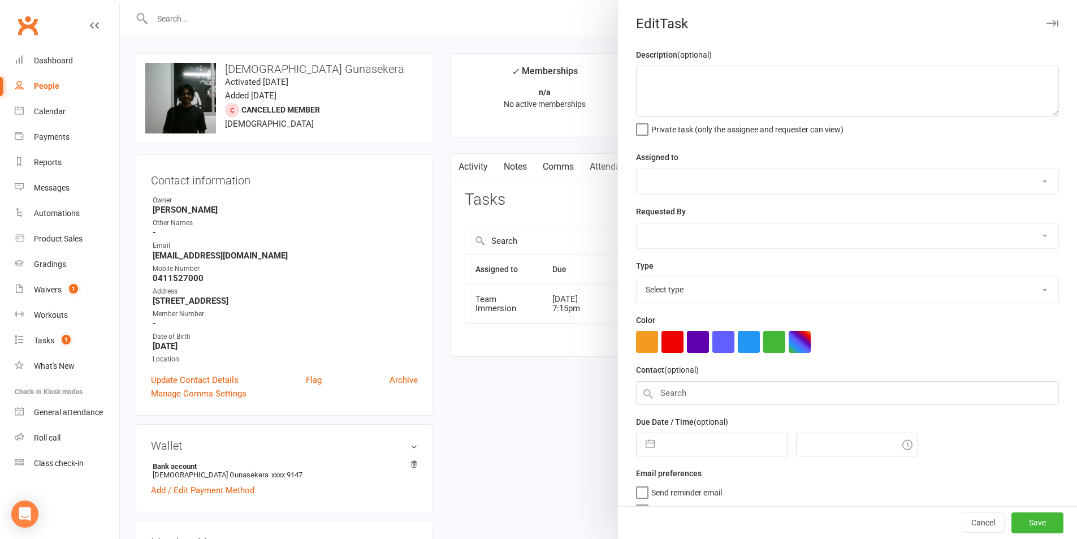
type textarea "50/50 split payment for 10 Pass - second payment no later than [DATE]"
select select "48837"
select select "48840"
type input "[DATE]"
type input "7:15pm"
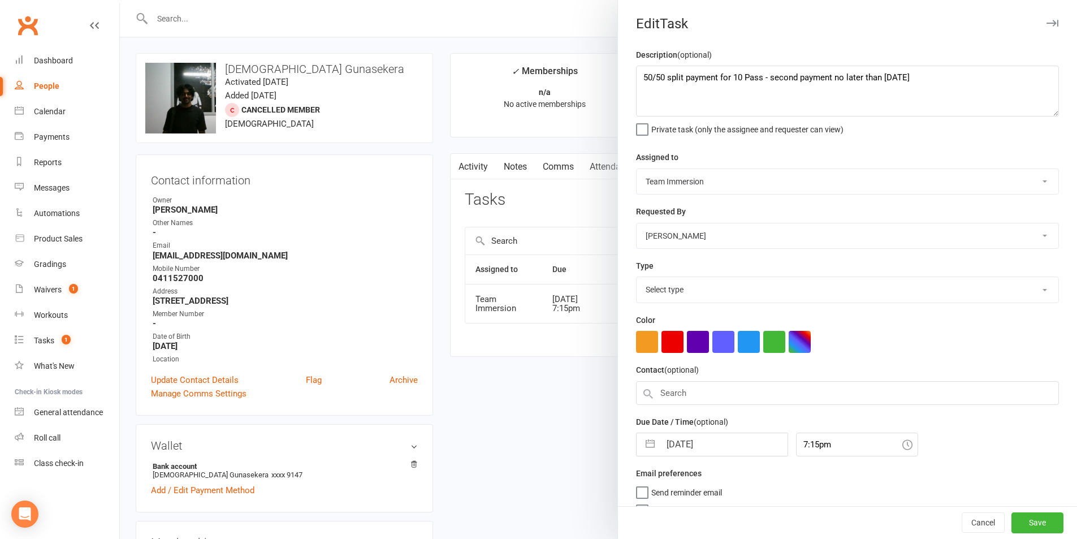
select select "27318"
click at [675, 446] on input "[DATE]" at bounding box center [723, 441] width 127 height 23
select select "7"
select select "2025"
select select "8"
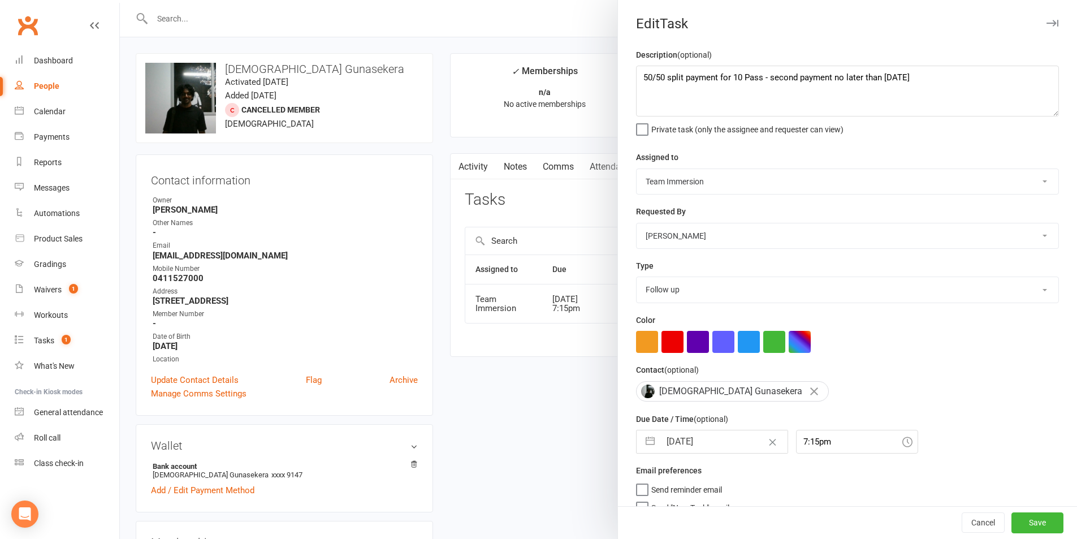
select select "2025"
select select "9"
select select "2025"
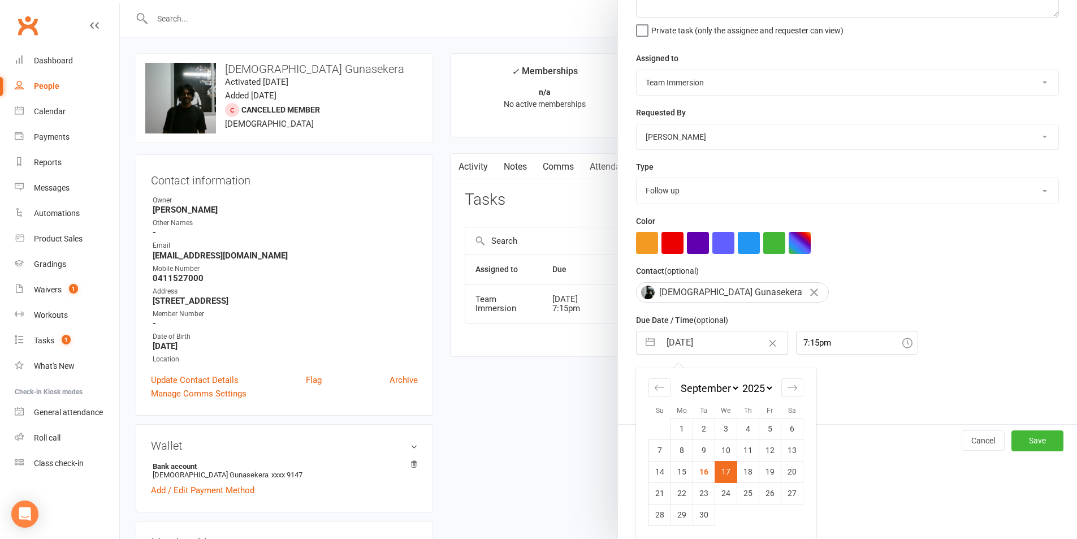
click at [723, 469] on td "17" at bounding box center [726, 471] width 22 height 21
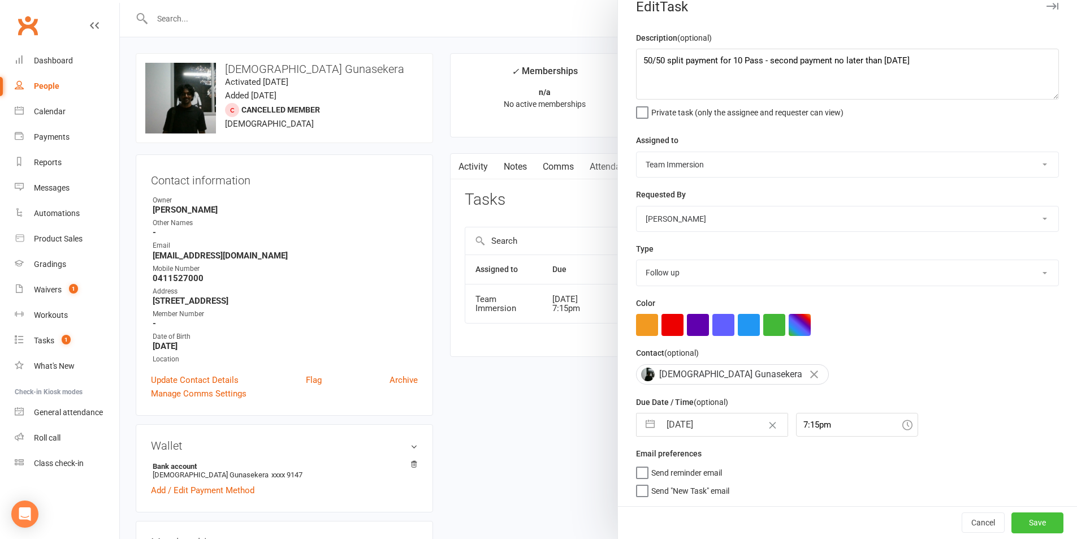
click at [1031, 520] on button "Save" at bounding box center [1037, 522] width 52 height 20
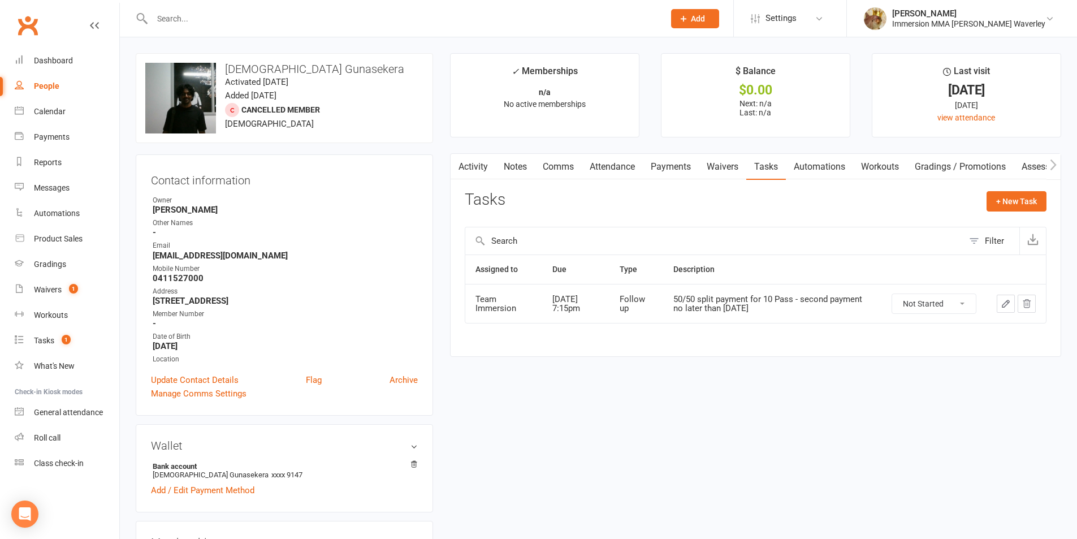
click at [520, 166] on link "Notes" at bounding box center [515, 167] width 39 height 26
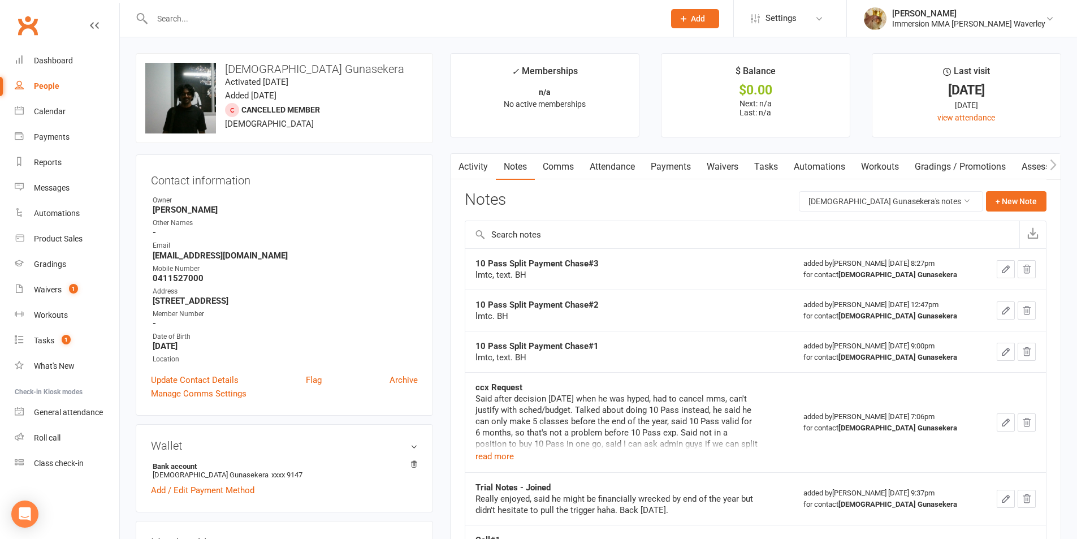
click at [567, 168] on link "Comms" at bounding box center [558, 167] width 47 height 26
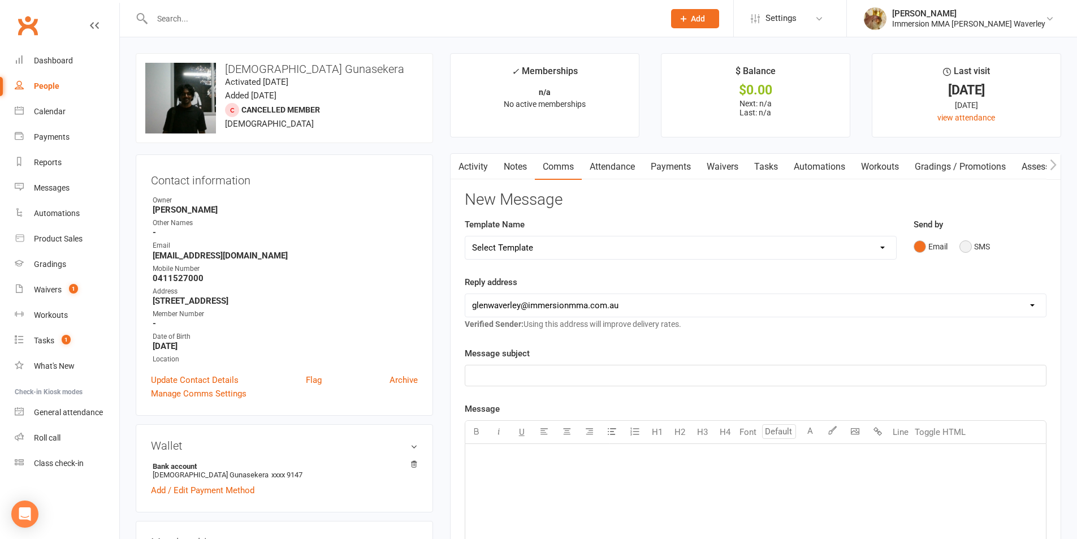
click at [977, 244] on button "SMS" at bounding box center [974, 246] width 31 height 21
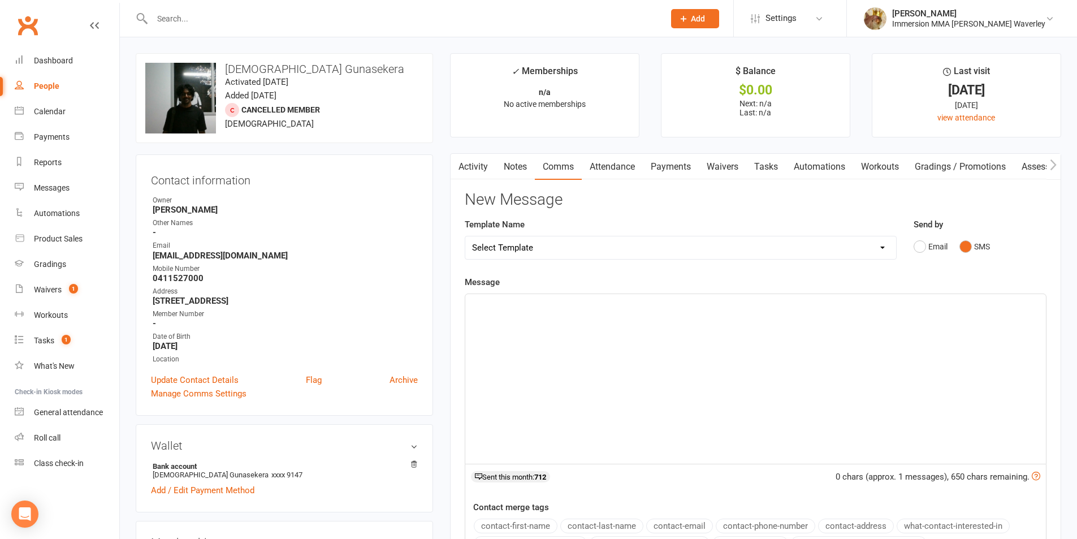
click at [835, 367] on div "﻿" at bounding box center [755, 379] width 580 height 170
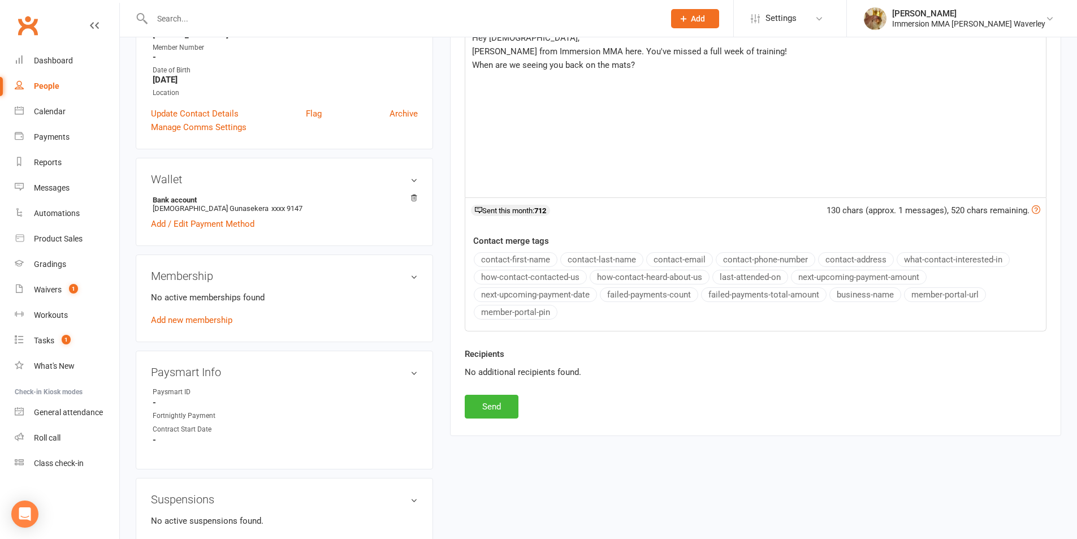
scroll to position [301, 0]
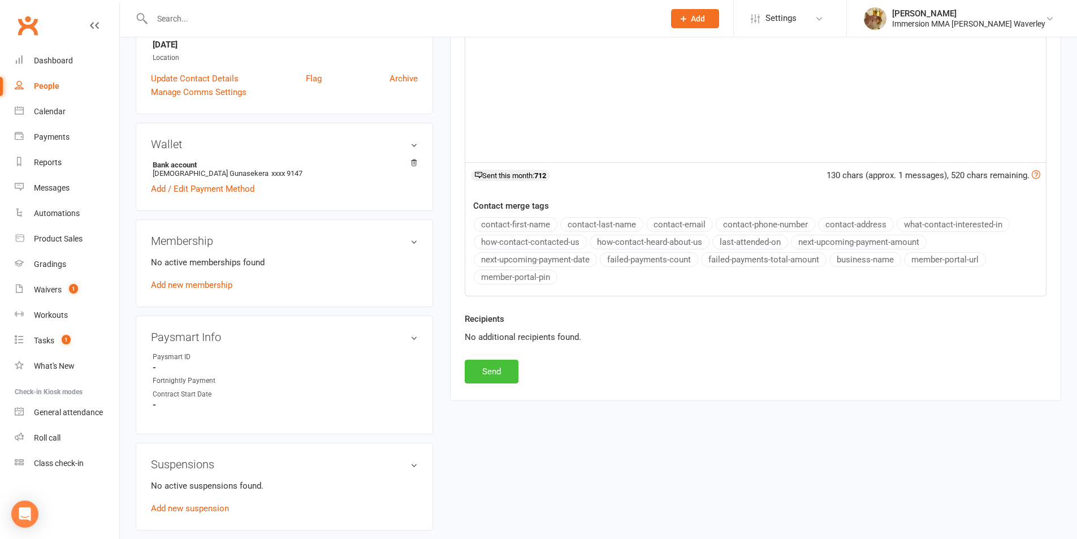
click at [501, 363] on button "Send" at bounding box center [492, 371] width 54 height 24
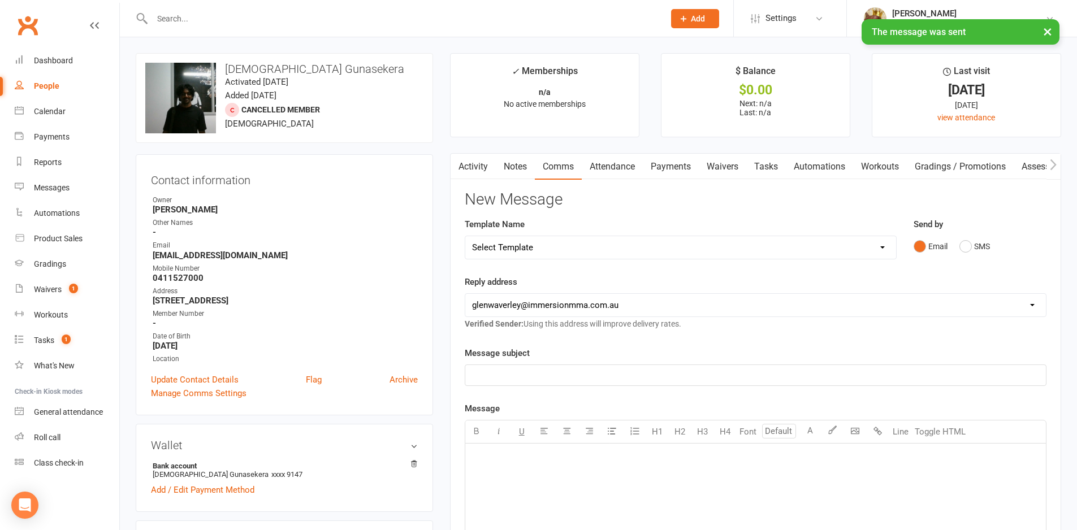
click at [760, 166] on link "Tasks" at bounding box center [766, 167] width 40 height 26
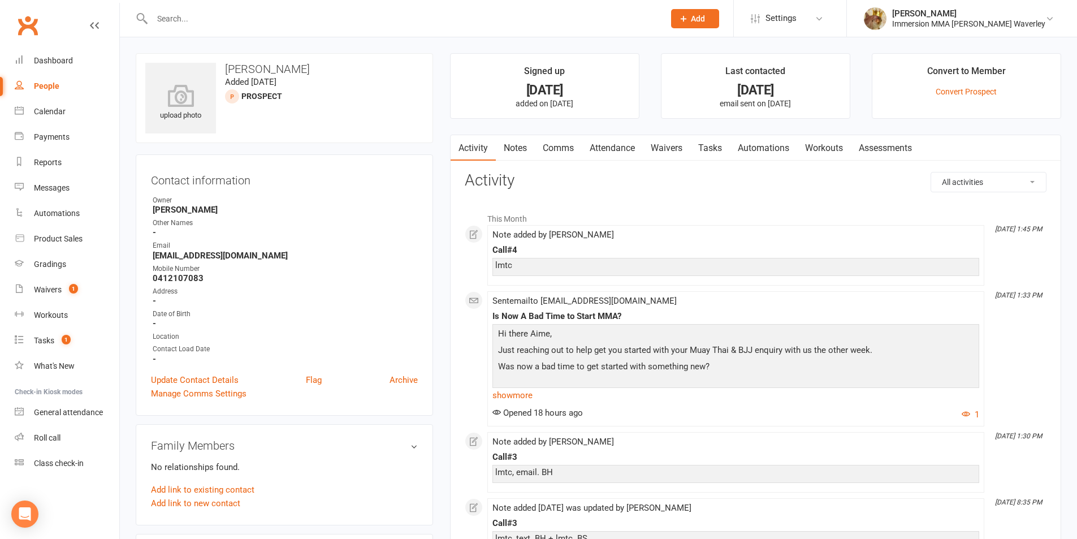
click at [511, 144] on link "Notes" at bounding box center [515, 148] width 39 height 26
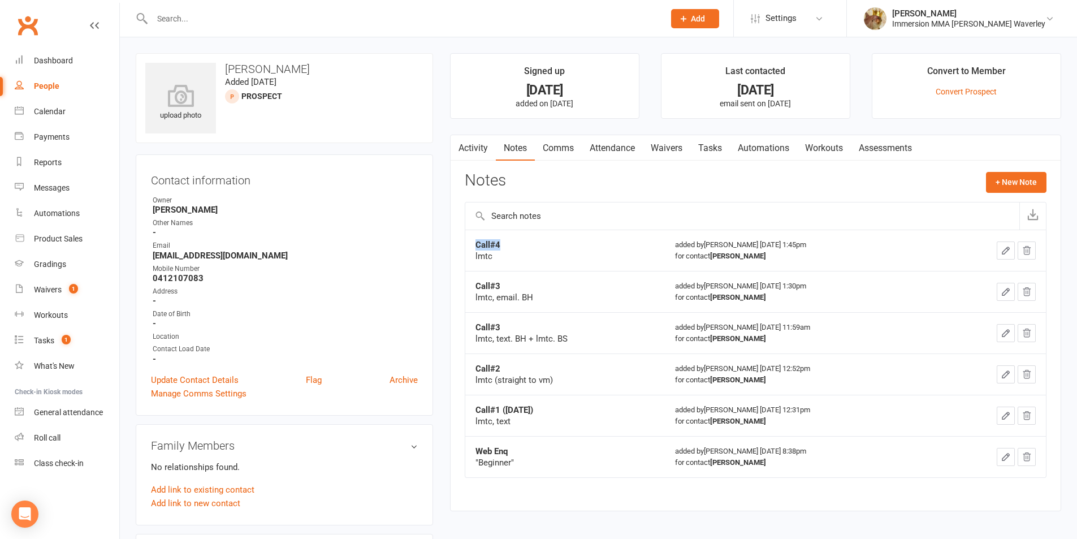
drag, startPoint x: 503, startPoint y: 241, endPoint x: 477, endPoint y: 241, distance: 26.0
click at [477, 241] on div "Call#4" at bounding box center [564, 244] width 179 height 11
click at [610, 263] on td "Call#4 lmtc" at bounding box center [564, 249] width 199 height 41
click at [999, 255] on button "button" at bounding box center [1005, 250] width 18 height 18
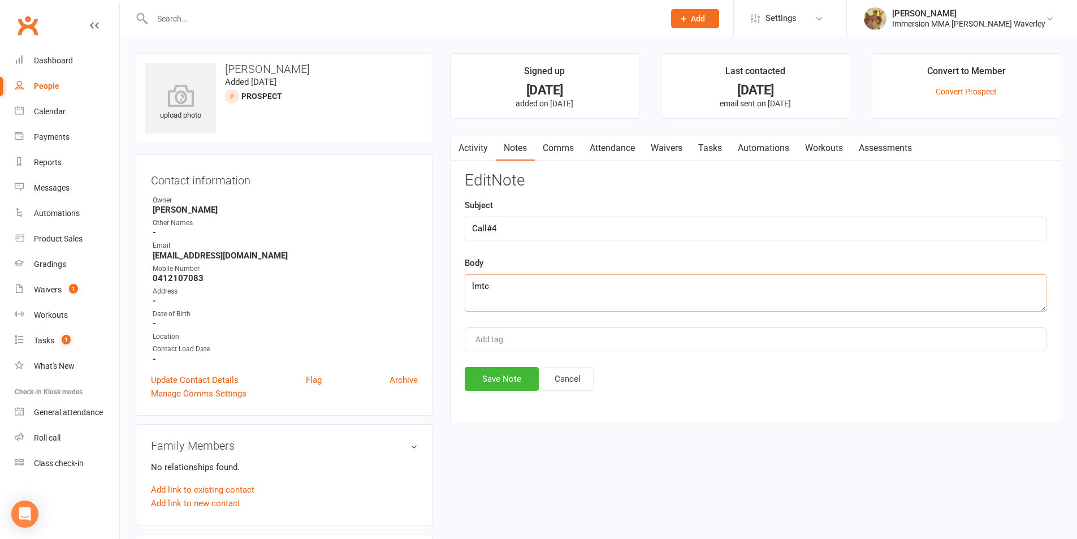
click at [572, 292] on textarea "lmtc" at bounding box center [756, 292] width 582 height 37
type textarea "lmtc x2. BH"
drag, startPoint x: 505, startPoint y: 377, endPoint x: 520, endPoint y: 379, distance: 14.8
click at [506, 377] on button "Save Note" at bounding box center [502, 379] width 74 height 24
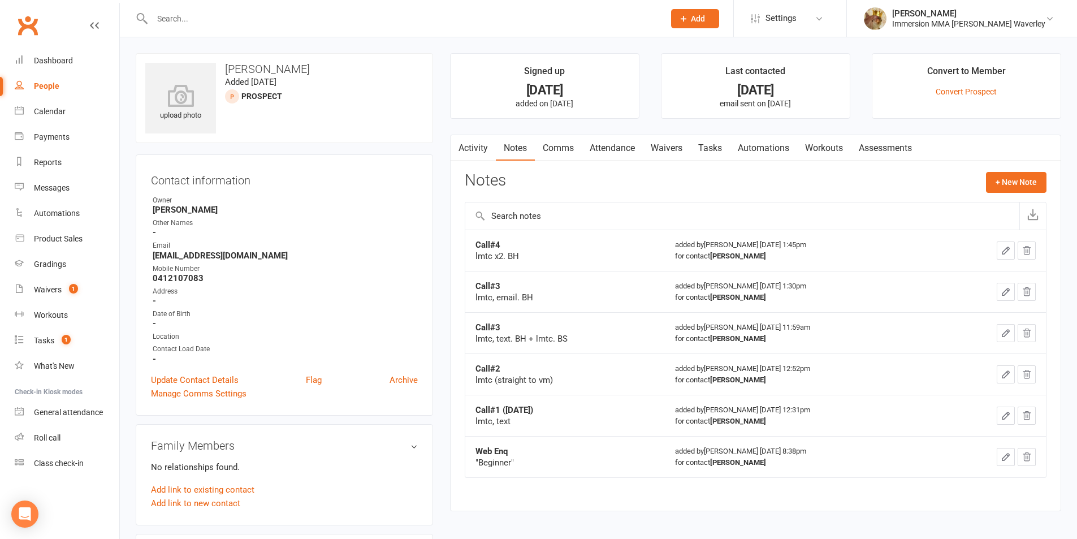
click at [714, 147] on link "Tasks" at bounding box center [710, 148] width 40 height 26
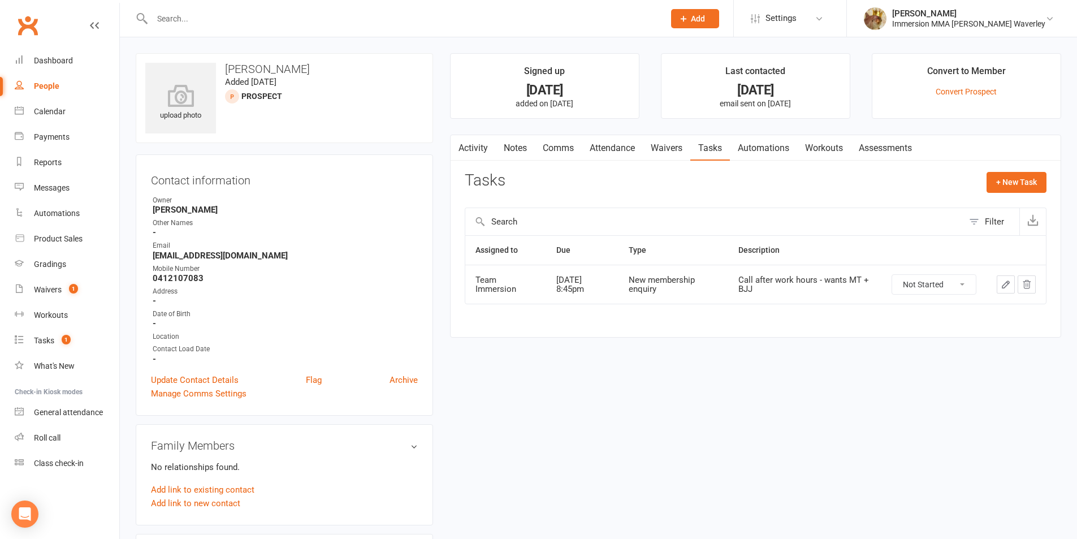
click at [1001, 281] on icon "button" at bounding box center [1005, 284] width 10 height 10
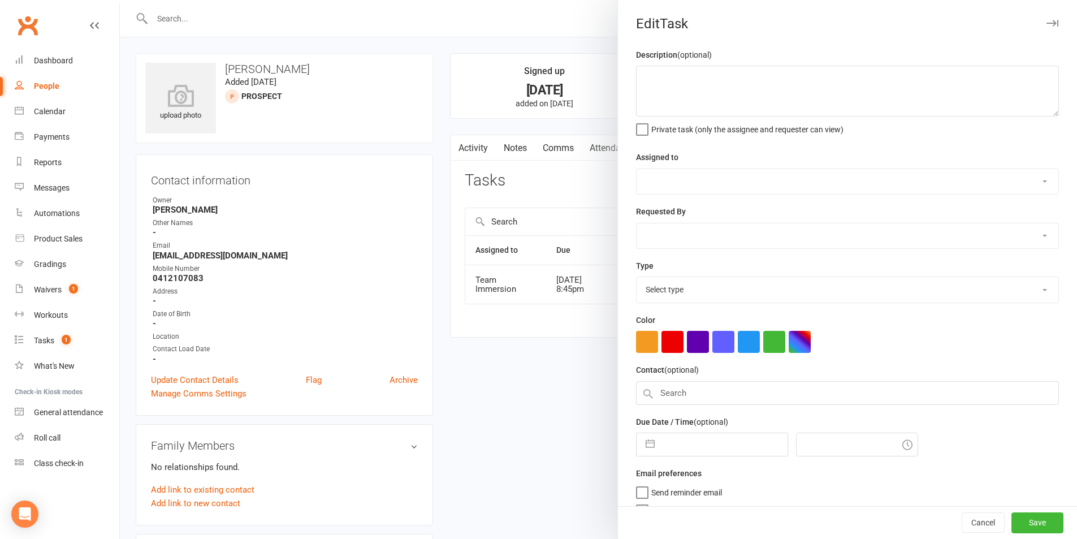
type textarea "Call after work hours - wants MT + BJJ"
select select "48837"
select select "48839"
type input "[DATE]"
type input "8:45pm"
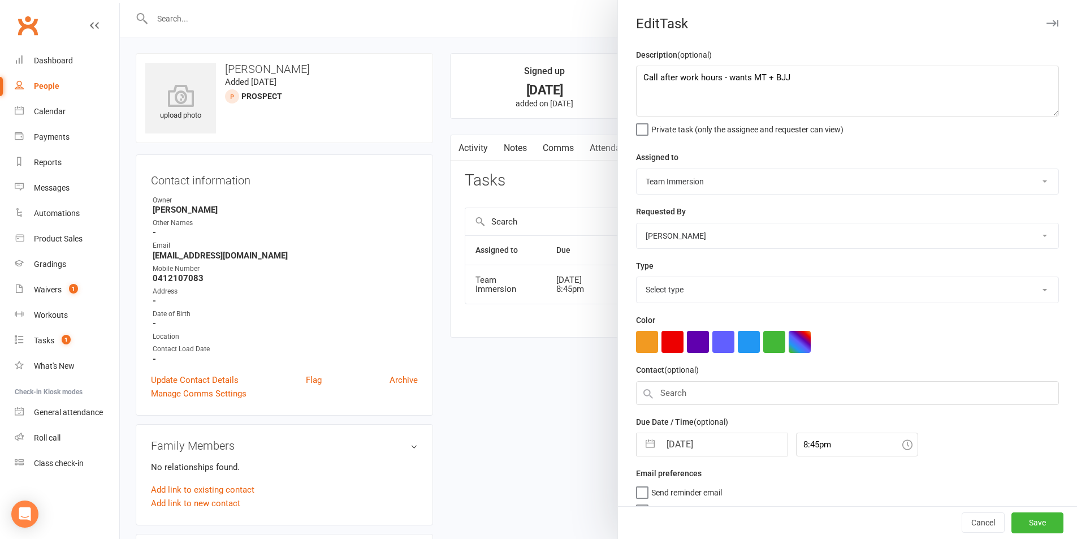
select select "27312"
click at [654, 445] on button "button" at bounding box center [650, 440] width 20 height 23
select select "7"
select select "2025"
select select "8"
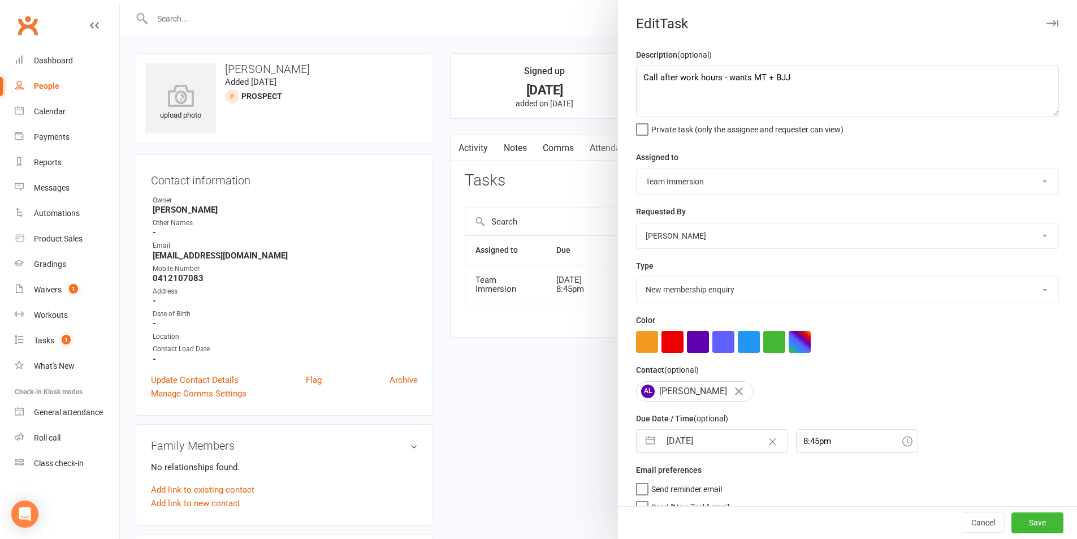
select select "2025"
select select "9"
select select "2025"
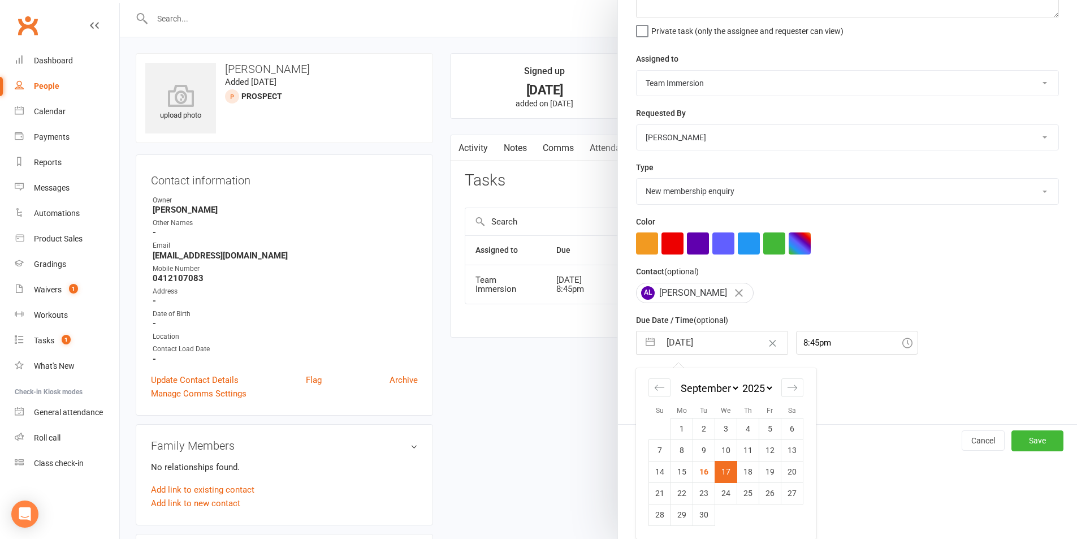
click at [721, 470] on td "17" at bounding box center [726, 471] width 22 height 21
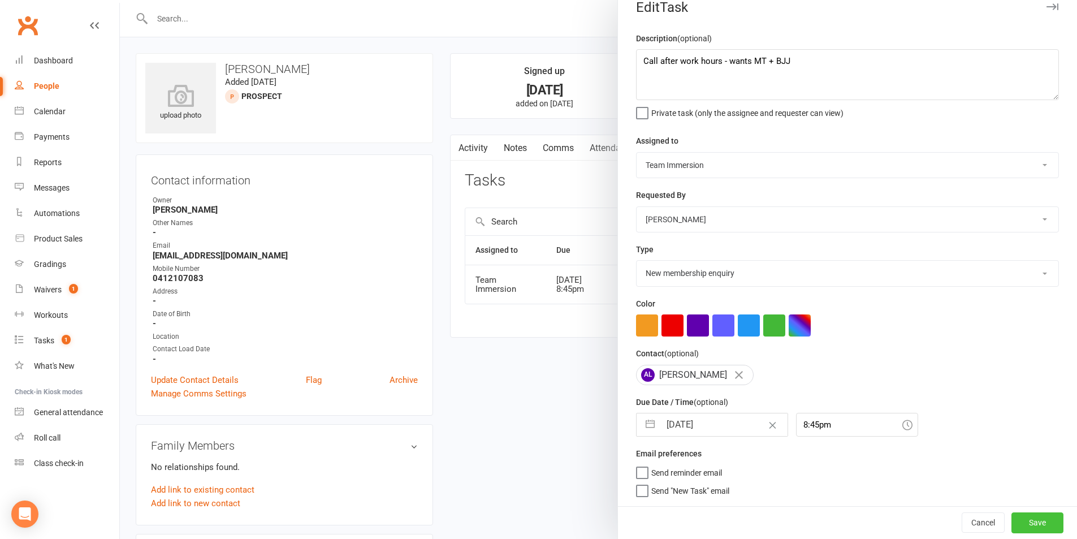
click at [1025, 516] on button "Save" at bounding box center [1037, 522] width 52 height 20
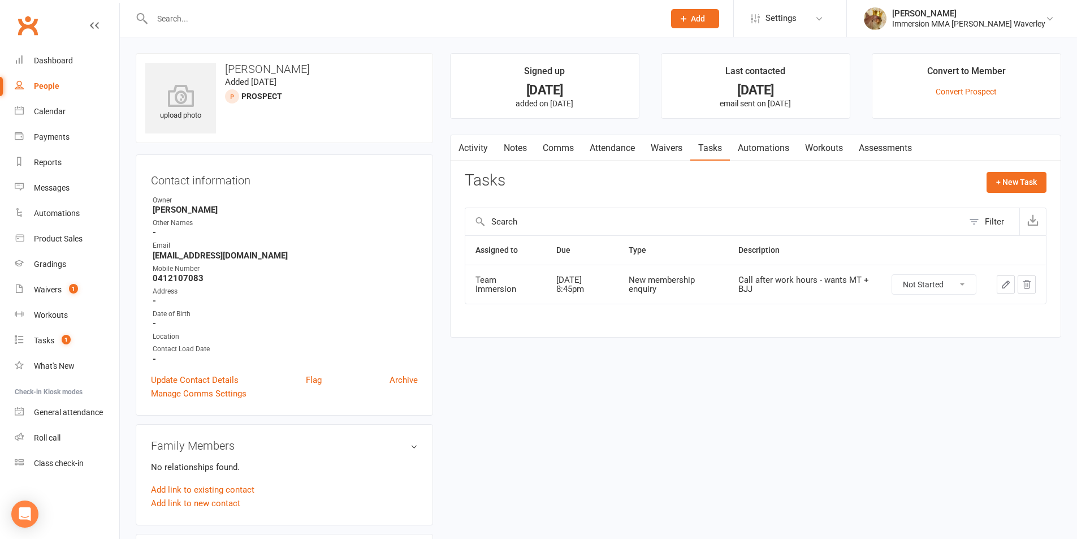
click at [520, 145] on link "Notes" at bounding box center [515, 148] width 39 height 26
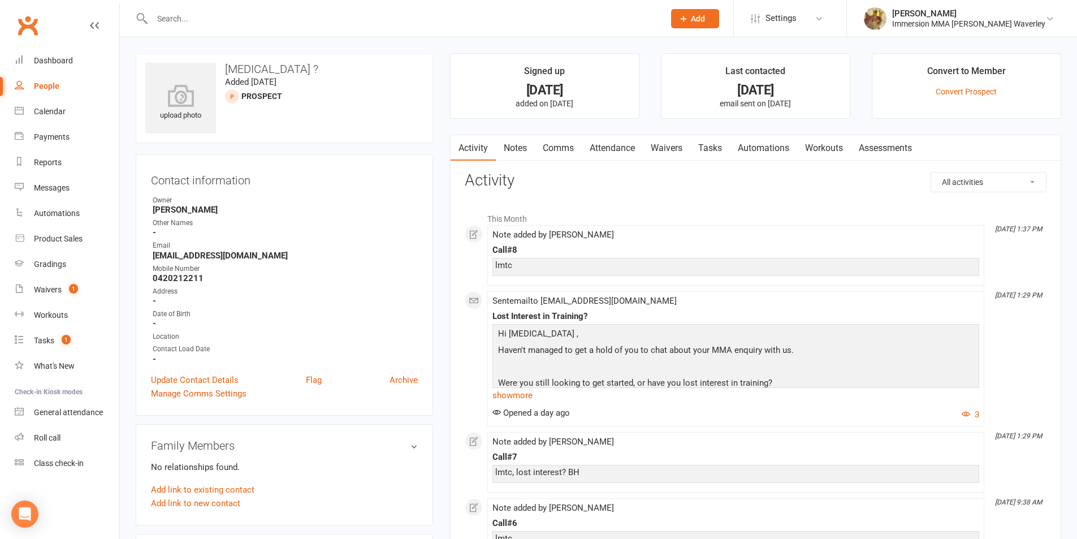
click at [516, 140] on link "Notes" at bounding box center [515, 148] width 39 height 26
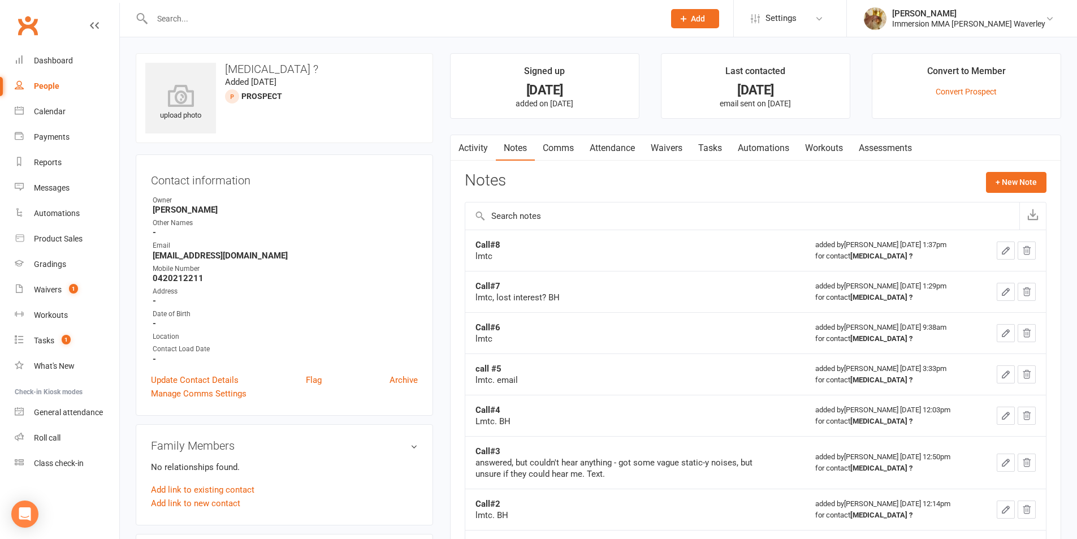
click at [1001, 246] on icon "button" at bounding box center [1005, 250] width 10 height 10
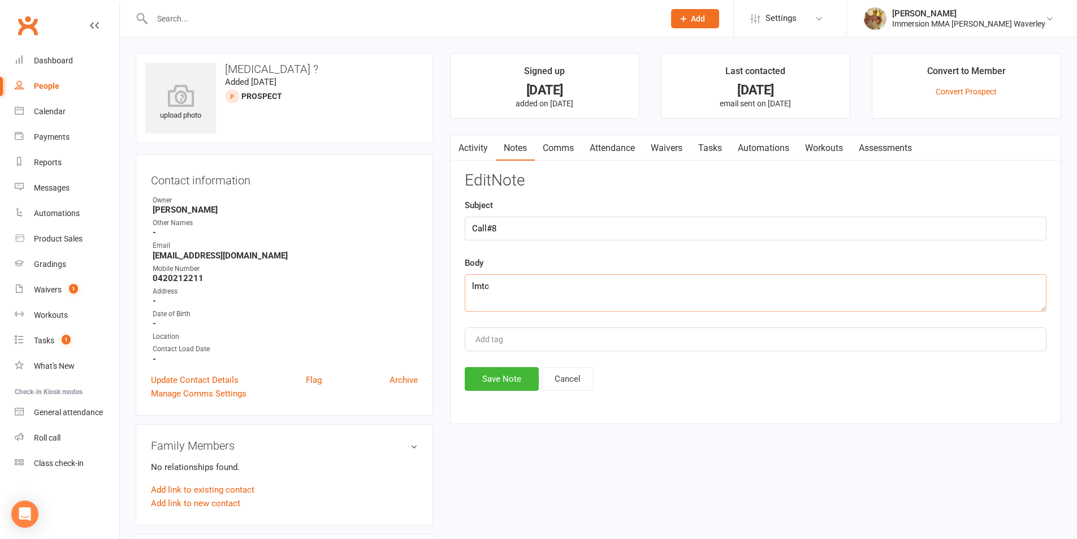
drag, startPoint x: 546, startPoint y: 279, endPoint x: 544, endPoint y: 272, distance: 7.0
click at [545, 273] on div "Body lmtc" at bounding box center [756, 283] width 582 height 55
type textarea "lmtc x2. BH"
click at [514, 379] on button "Save Note" at bounding box center [502, 379] width 74 height 24
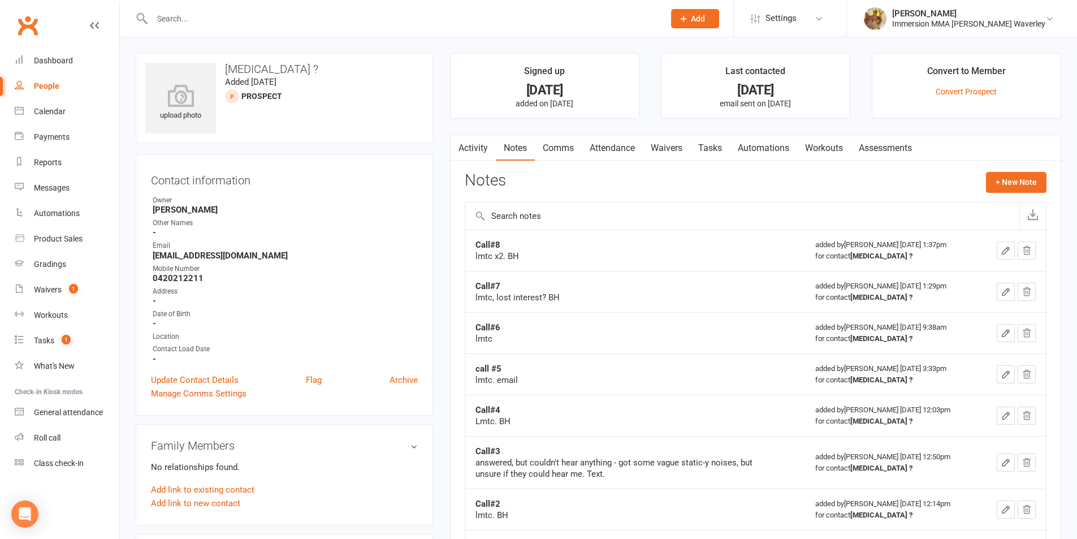
click at [723, 149] on link "Tasks" at bounding box center [710, 148] width 40 height 26
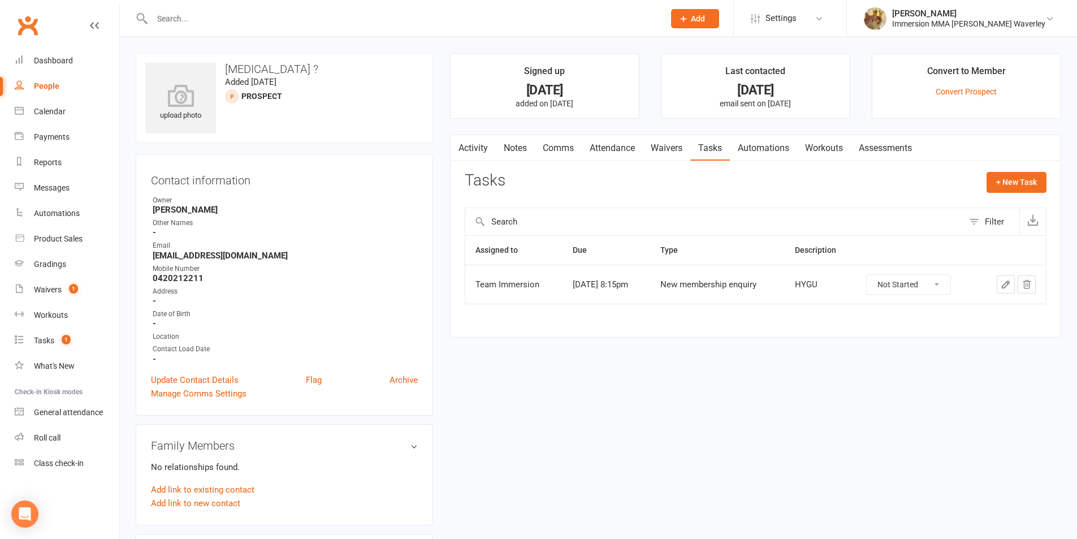
drag, startPoint x: 506, startPoint y: 148, endPoint x: 497, endPoint y: 157, distance: 12.0
click at [506, 148] on link "Notes" at bounding box center [515, 148] width 39 height 26
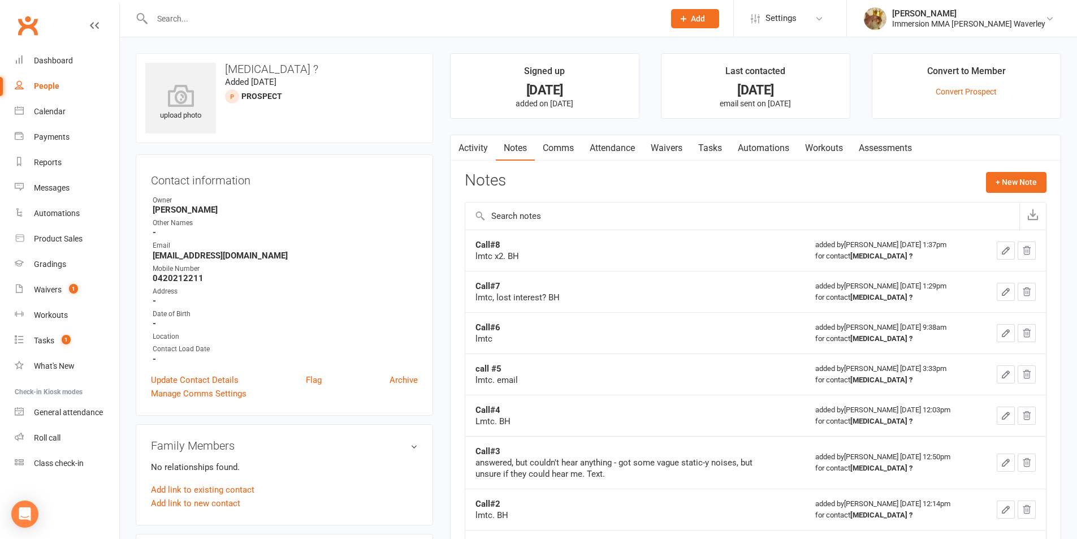
click at [468, 145] on link "Activity" at bounding box center [472, 148] width 45 height 26
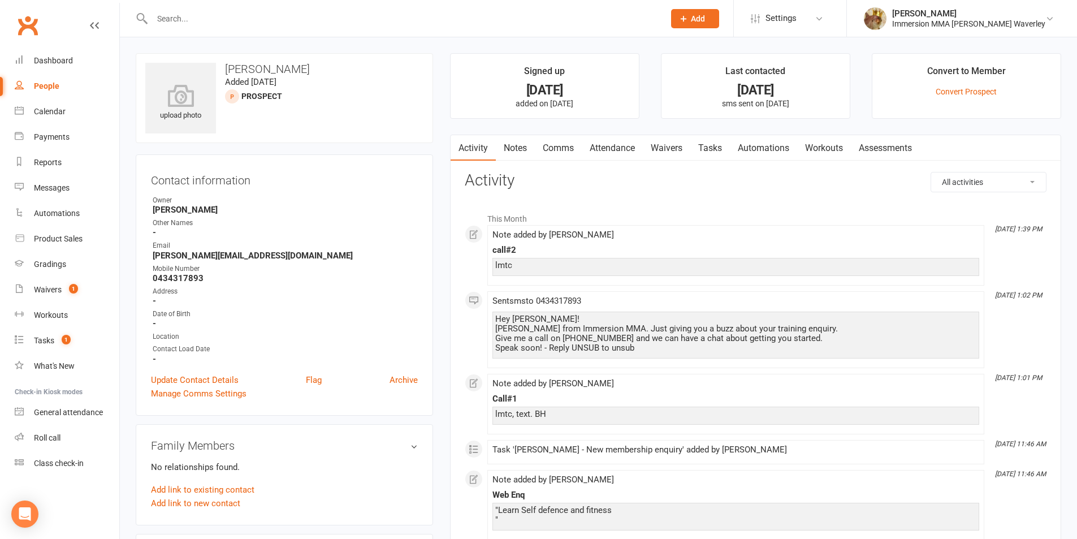
click at [524, 145] on link "Notes" at bounding box center [515, 148] width 39 height 26
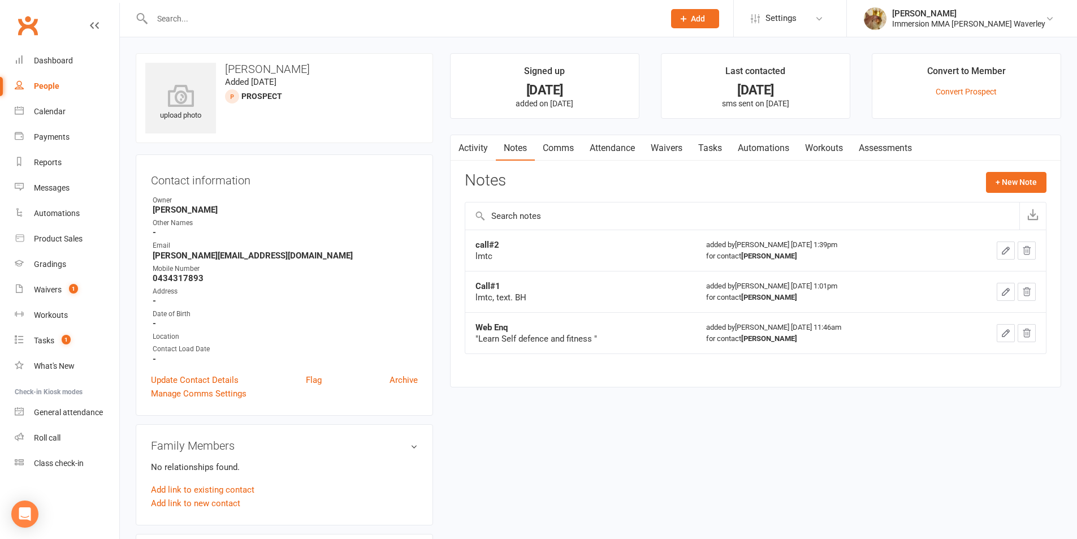
click at [1003, 254] on icon "button" at bounding box center [1005, 250] width 10 height 10
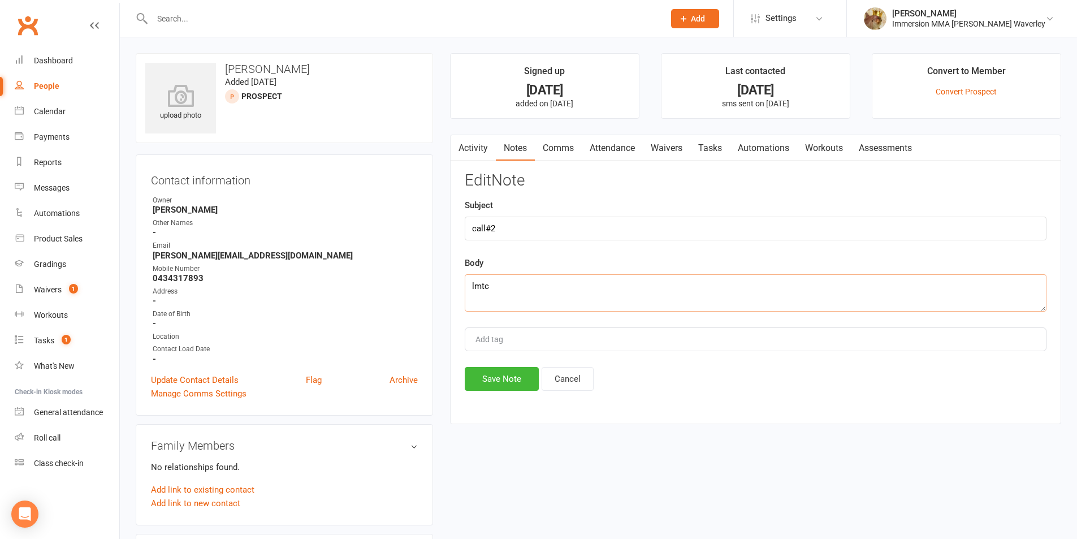
click at [621, 292] on textarea "lmtc" at bounding box center [756, 292] width 582 height 37
type textarea "lmtc x2. BH"
click at [524, 376] on button "Save Note" at bounding box center [502, 379] width 74 height 24
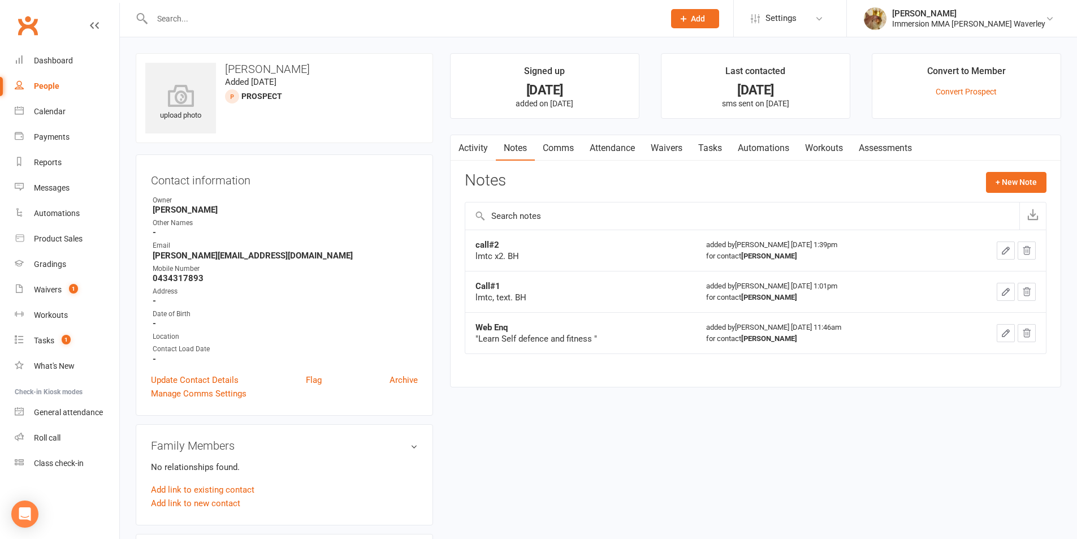
click at [1001, 252] on icon "button" at bounding box center [1005, 250] width 10 height 10
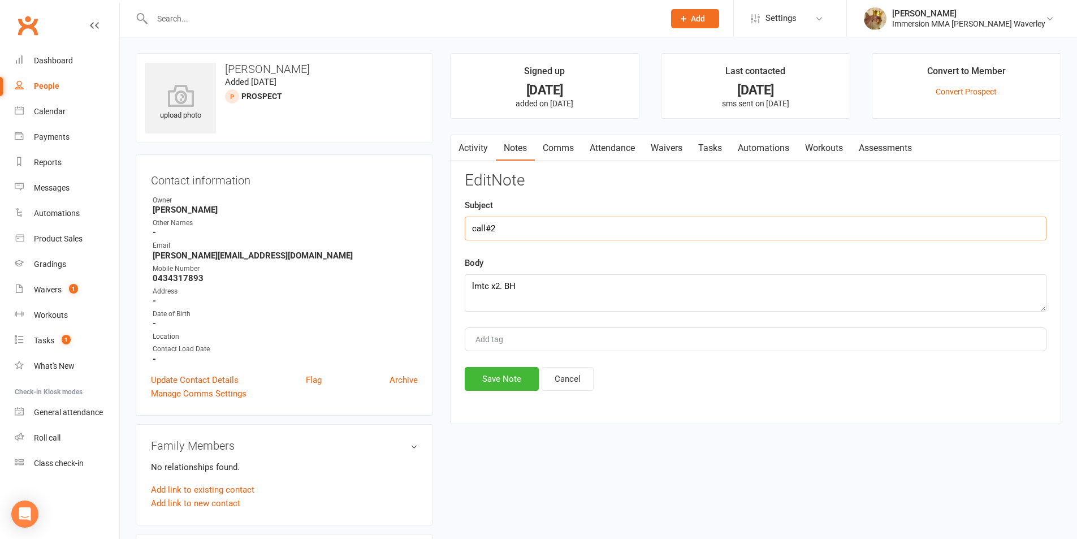
click at [475, 228] on input "call#2" at bounding box center [756, 228] width 582 height 24
type input "Call#2"
click at [509, 374] on button "Save Note" at bounding box center [502, 379] width 74 height 24
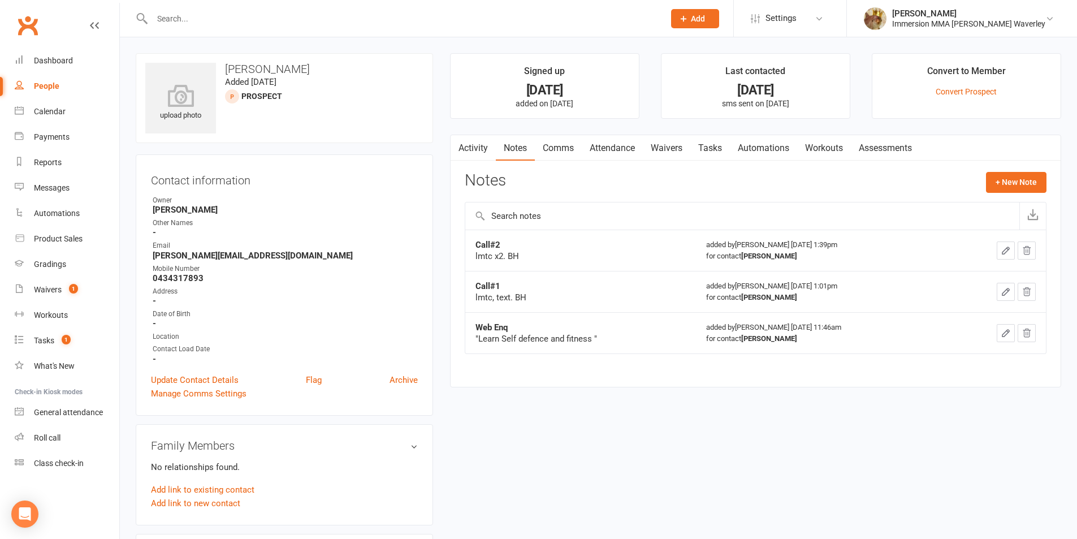
click at [719, 149] on link "Tasks" at bounding box center [710, 148] width 40 height 26
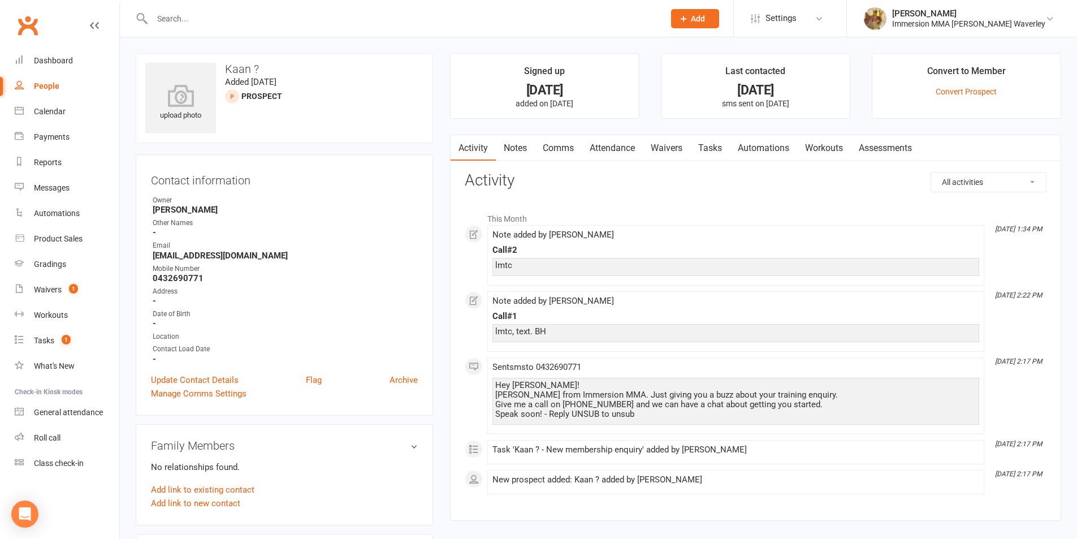
click at [507, 142] on link "Notes" at bounding box center [515, 148] width 39 height 26
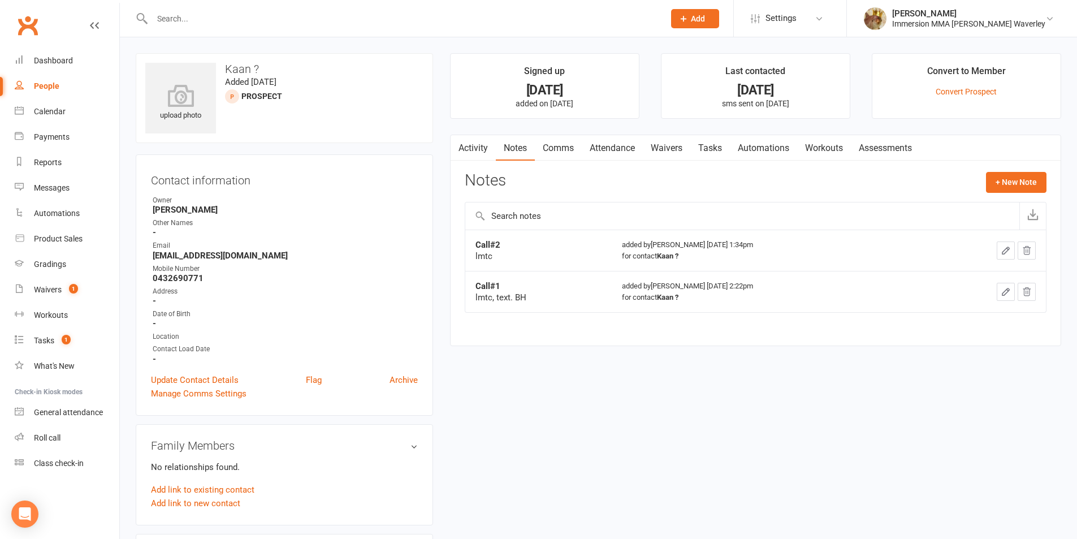
click at [726, 138] on link "Tasks" at bounding box center [710, 148] width 40 height 26
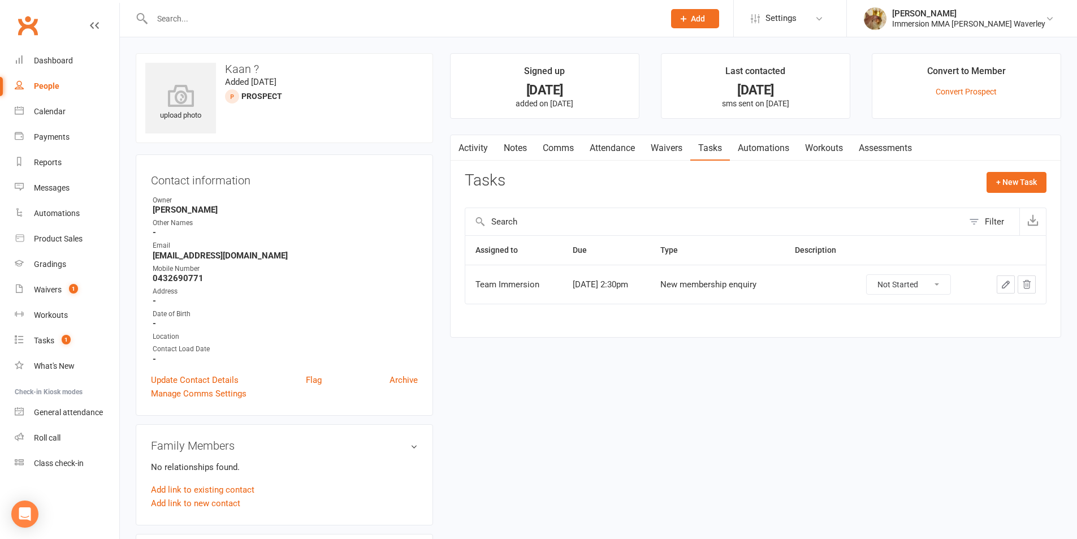
click at [507, 137] on link "Notes" at bounding box center [515, 148] width 39 height 26
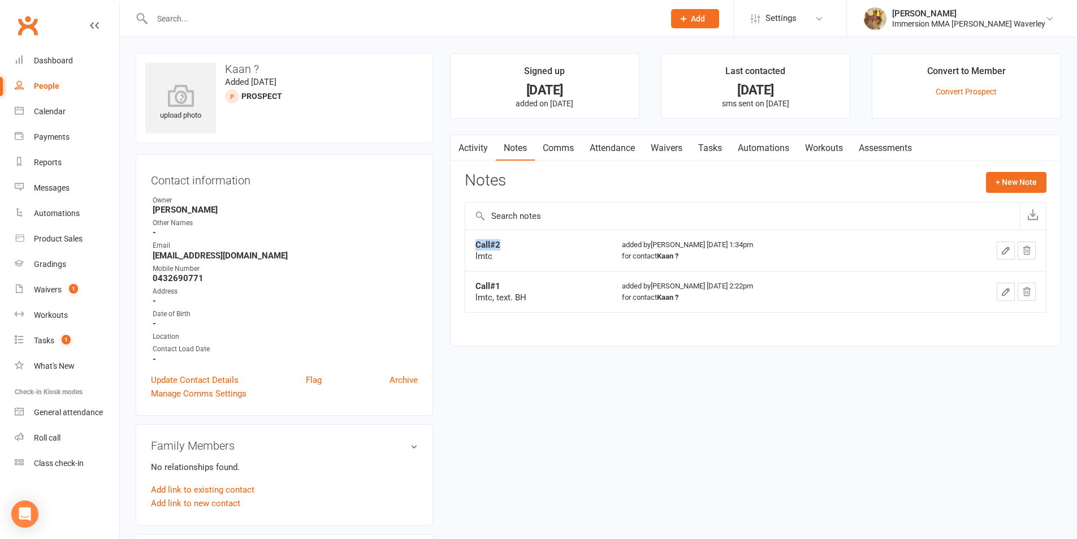
drag, startPoint x: 510, startPoint y: 241, endPoint x: 468, endPoint y: 245, distance: 42.5
click at [468, 245] on td "Call#2 lmtc" at bounding box center [538, 249] width 146 height 41
click at [591, 249] on div "Call#2" at bounding box center [538, 244] width 126 height 11
click at [1001, 255] on icon "button" at bounding box center [1005, 250] width 10 height 10
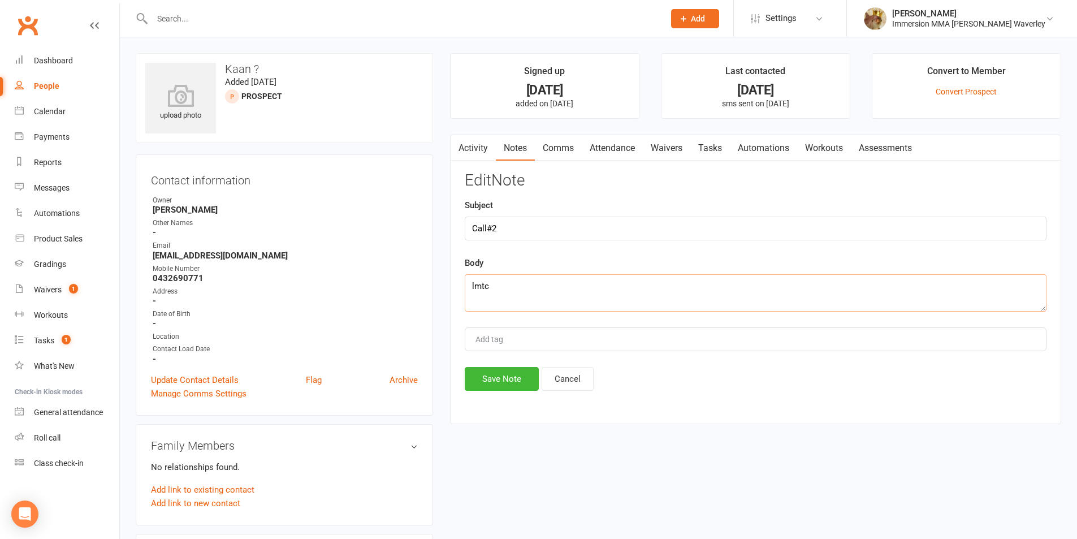
click at [604, 301] on textarea "lmtc" at bounding box center [756, 292] width 582 height 37
type textarea "lmtc x2. BH"
click at [498, 384] on button "Save Note" at bounding box center [502, 379] width 74 height 24
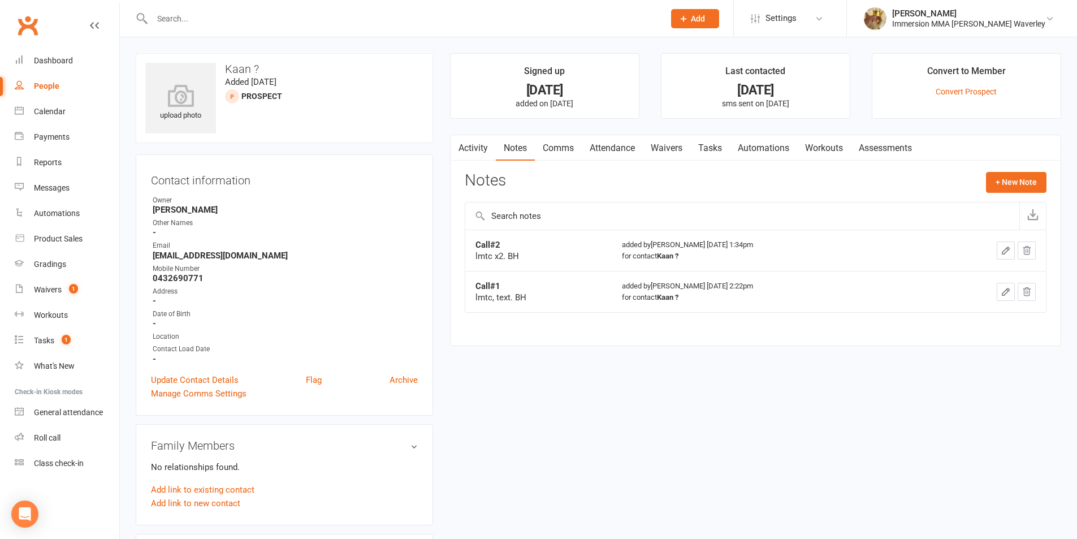
click at [714, 149] on link "Tasks" at bounding box center [710, 148] width 40 height 26
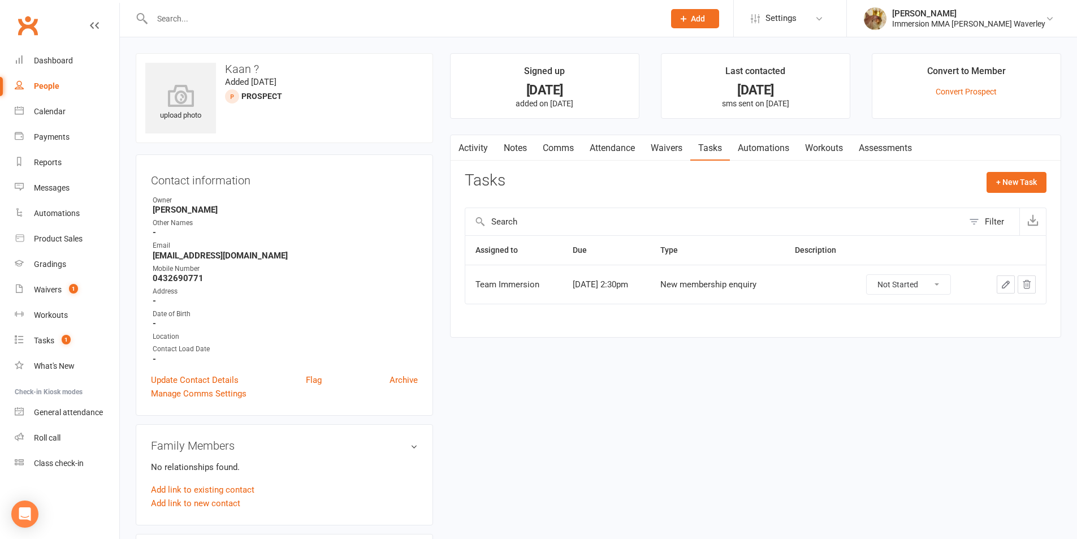
click at [996, 284] on button "button" at bounding box center [1005, 284] width 18 height 18
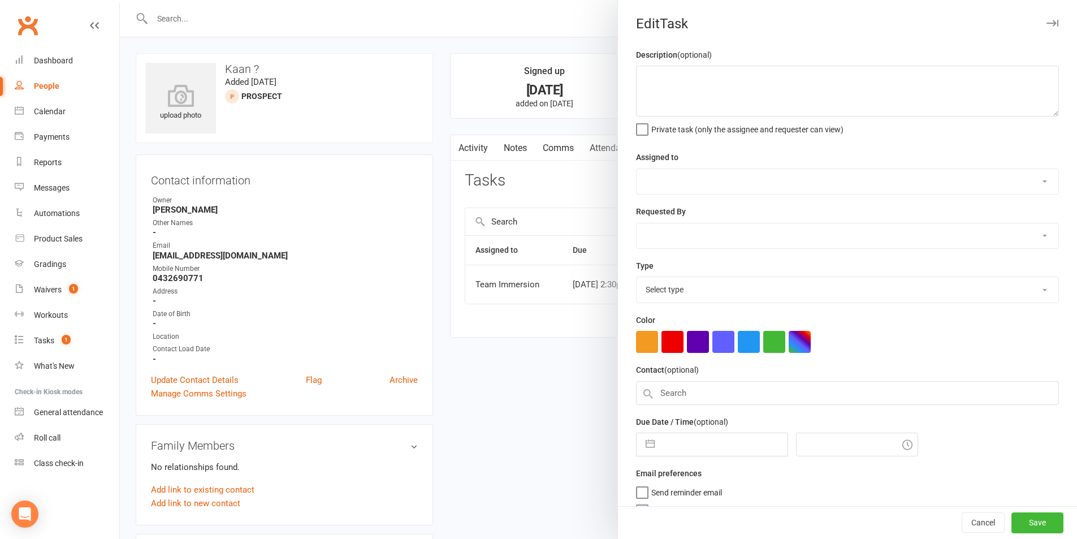
select select "48837"
select select "48840"
type input "[DATE]"
type input "2:30pm"
select select "27312"
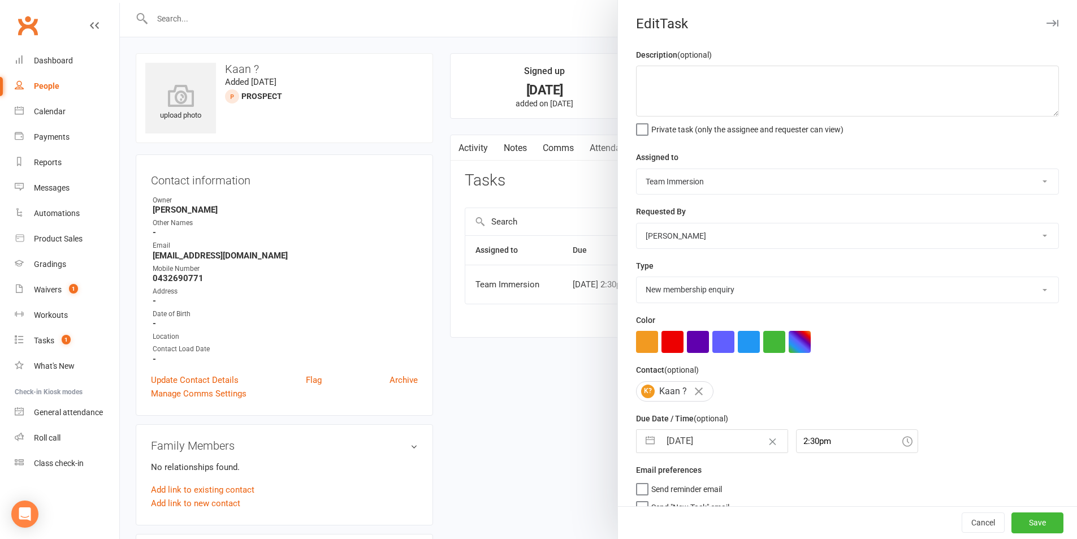
click at [660, 448] on input "[DATE]" at bounding box center [723, 440] width 127 height 23
select select "7"
select select "2025"
select select "8"
select select "2025"
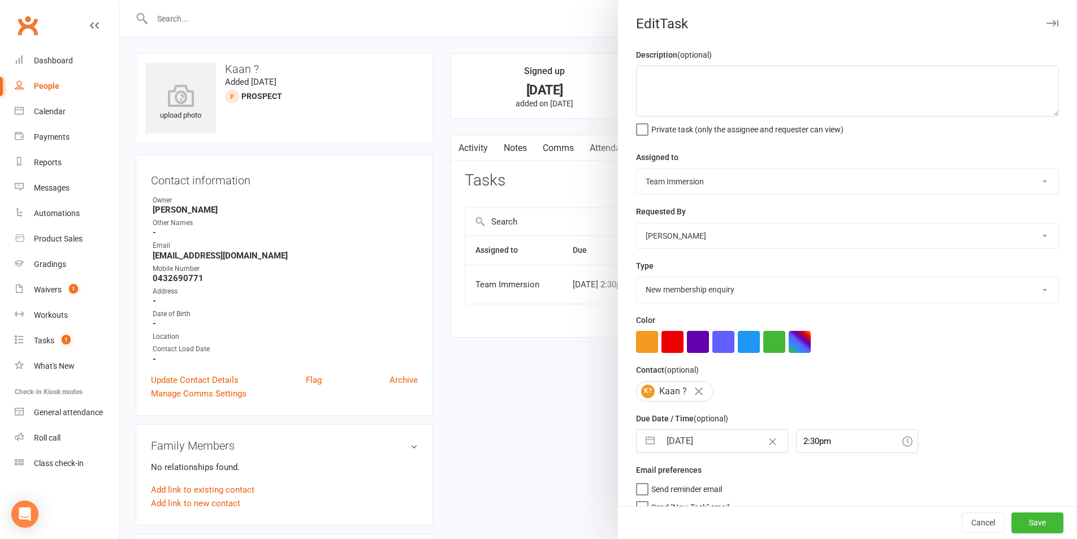
select select "9"
select select "2025"
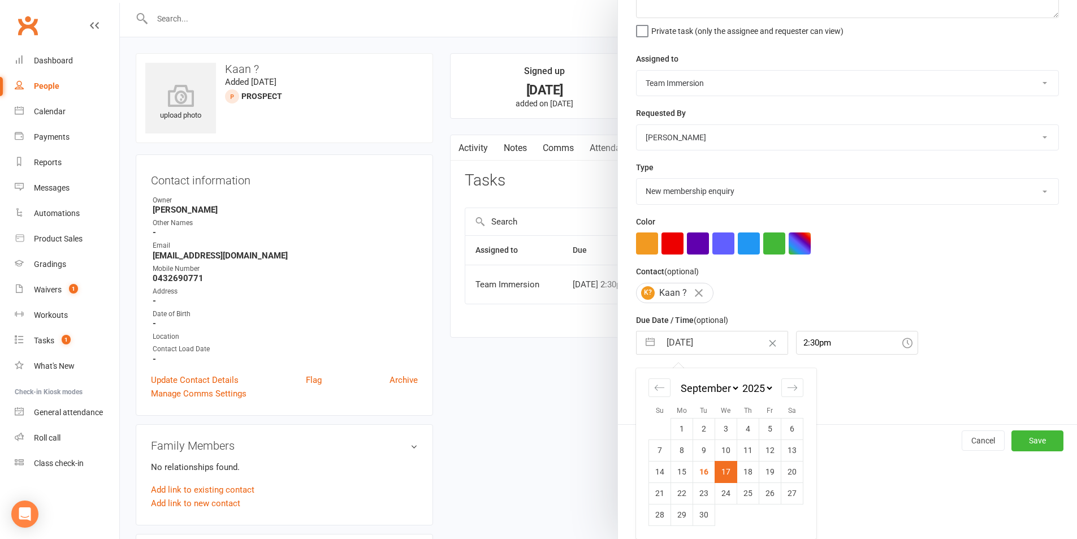
click at [719, 466] on td "17" at bounding box center [726, 471] width 22 height 21
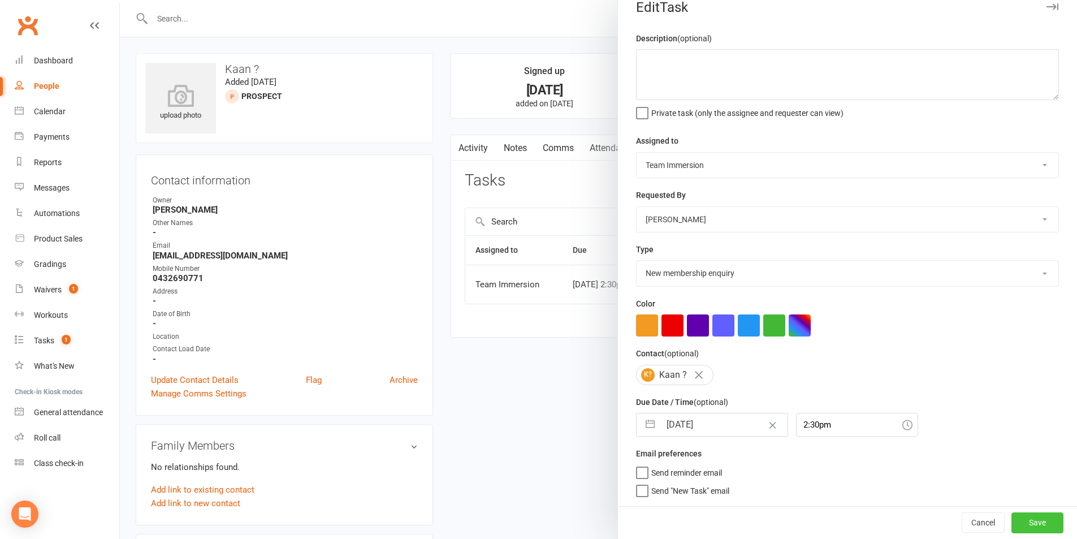
click at [1029, 523] on button "Save" at bounding box center [1037, 522] width 52 height 20
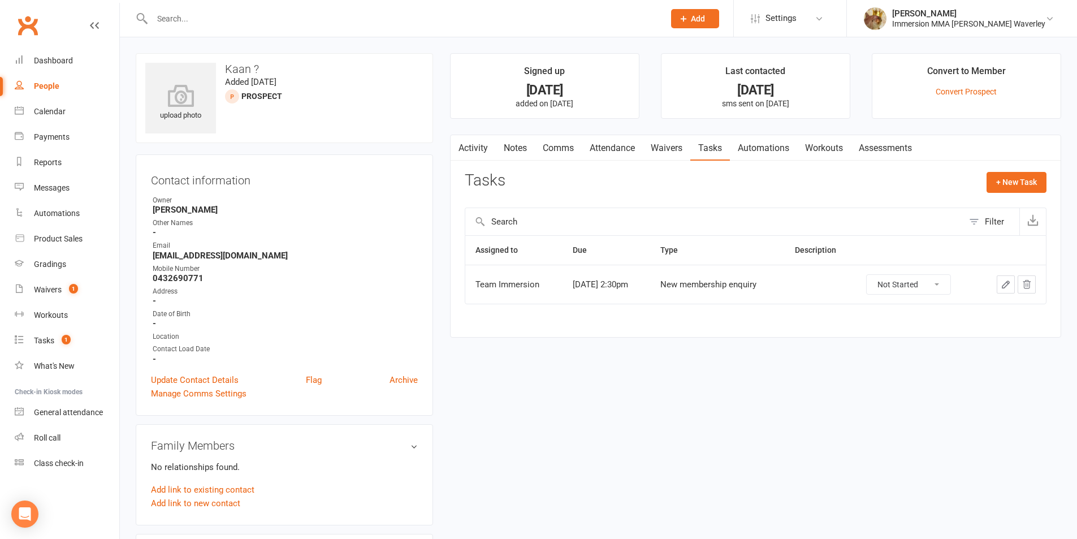
click at [510, 138] on link "Notes" at bounding box center [515, 148] width 39 height 26
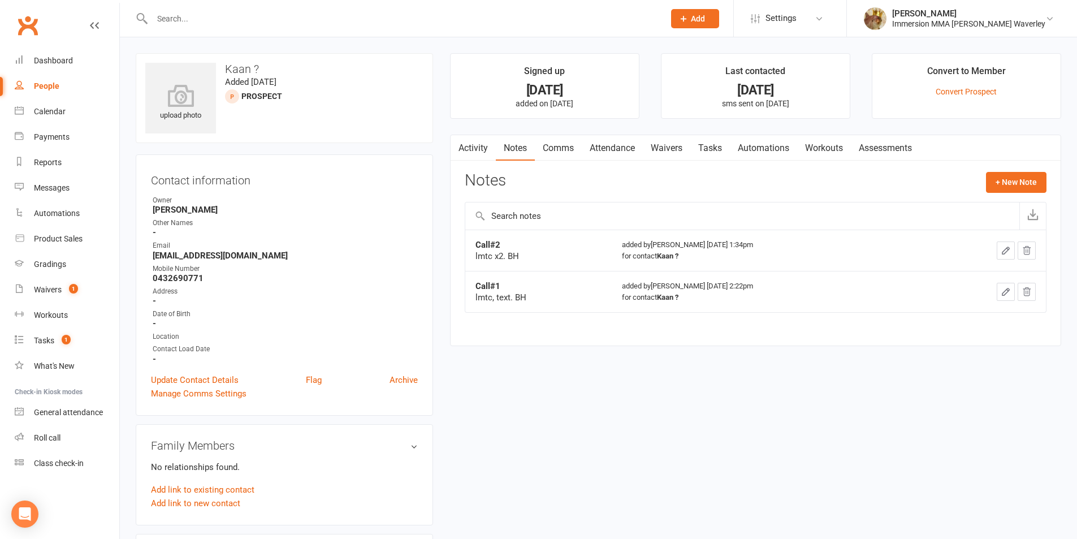
click at [708, 151] on link "Tasks" at bounding box center [710, 148] width 40 height 26
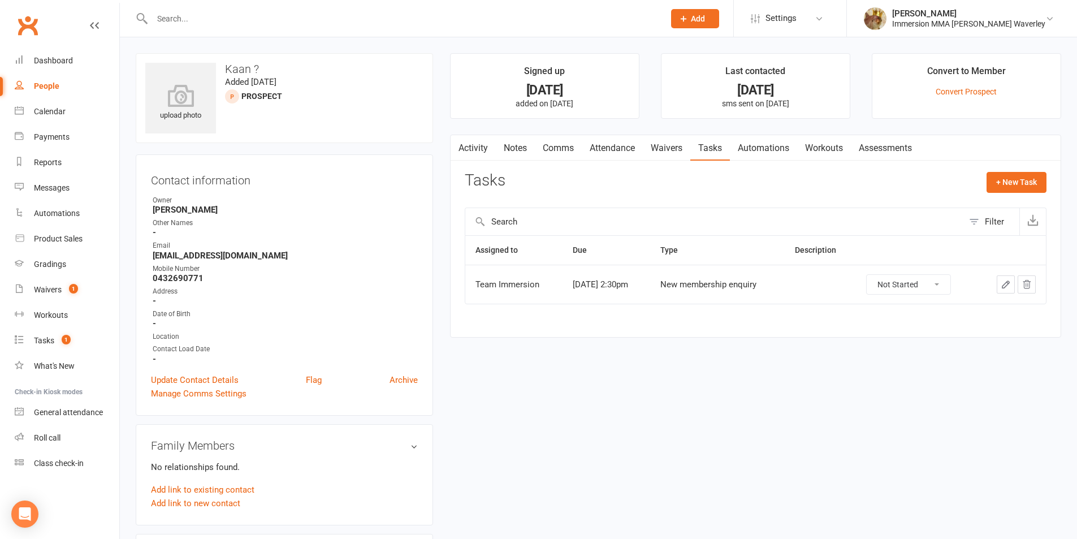
click at [511, 147] on link "Notes" at bounding box center [515, 148] width 39 height 26
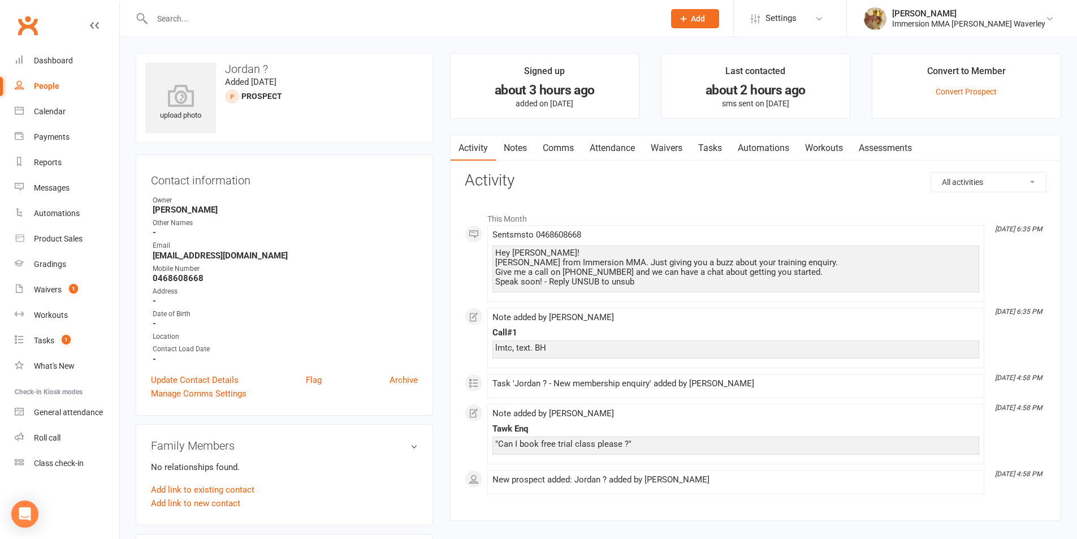
click at [518, 158] on link "Notes" at bounding box center [515, 148] width 39 height 26
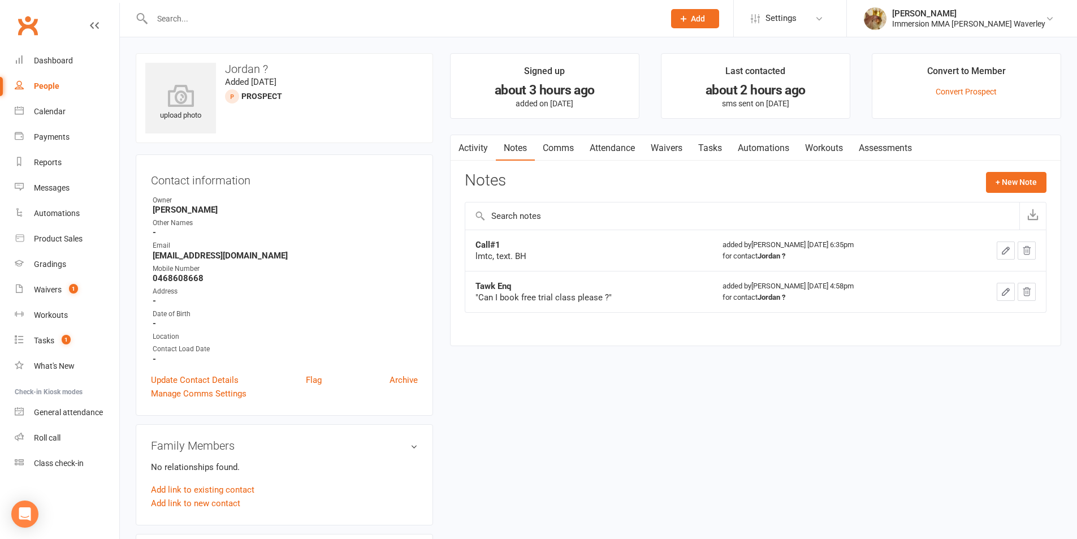
click at [999, 246] on button "button" at bounding box center [1005, 250] width 18 height 18
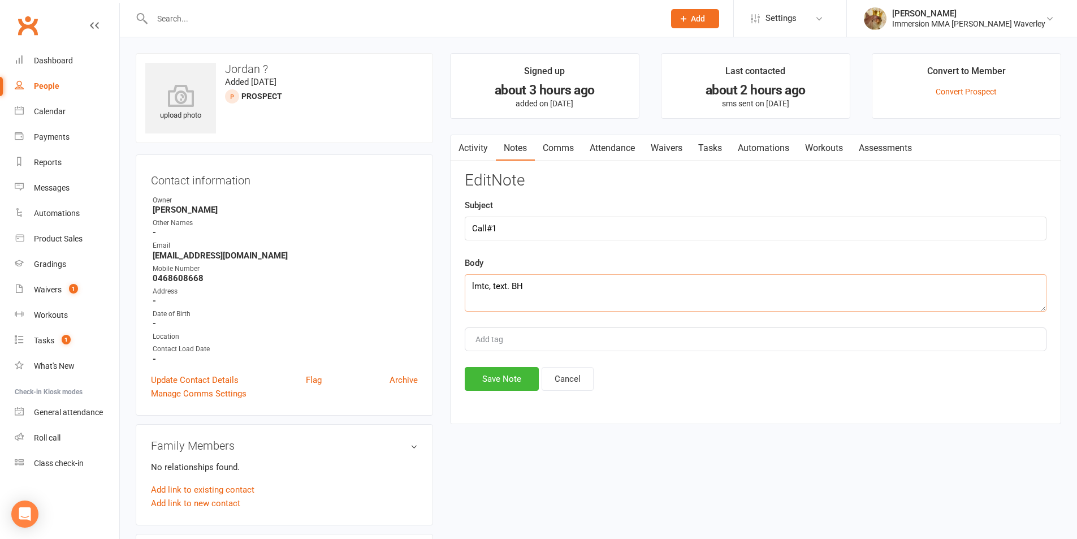
click at [487, 287] on textarea "lmtc, text. BH" at bounding box center [756, 292] width 582 height 37
type textarea "lmtc x2, text. BH"
click at [491, 385] on button "Save Note" at bounding box center [502, 379] width 74 height 24
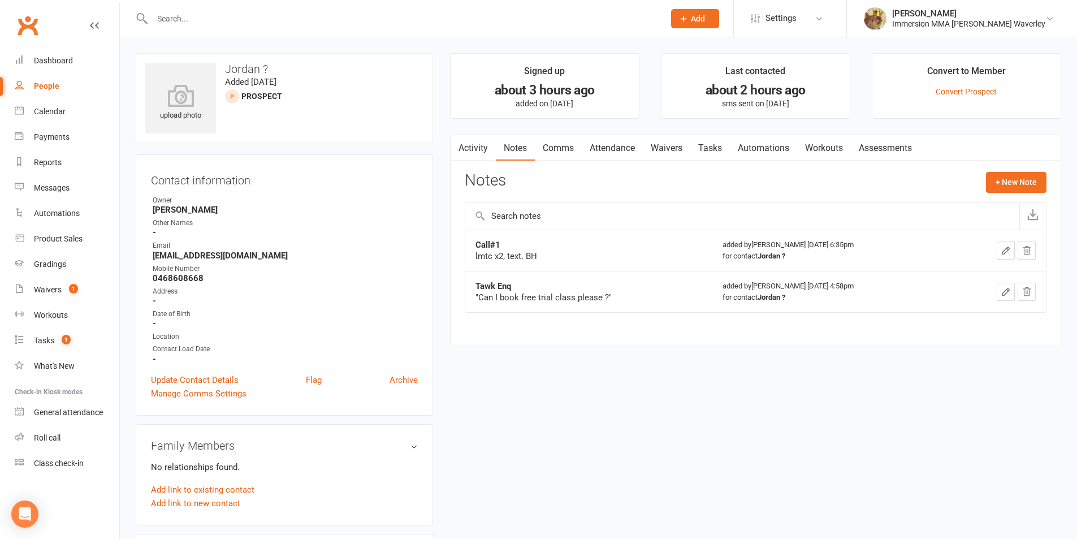
click at [709, 149] on link "Tasks" at bounding box center [710, 148] width 40 height 26
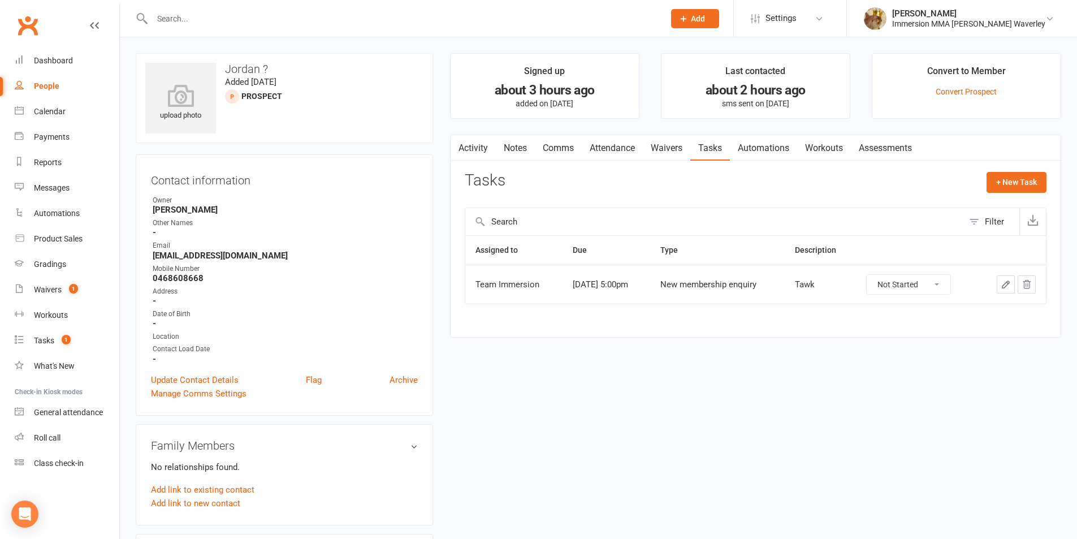
click at [524, 144] on link "Notes" at bounding box center [515, 148] width 39 height 26
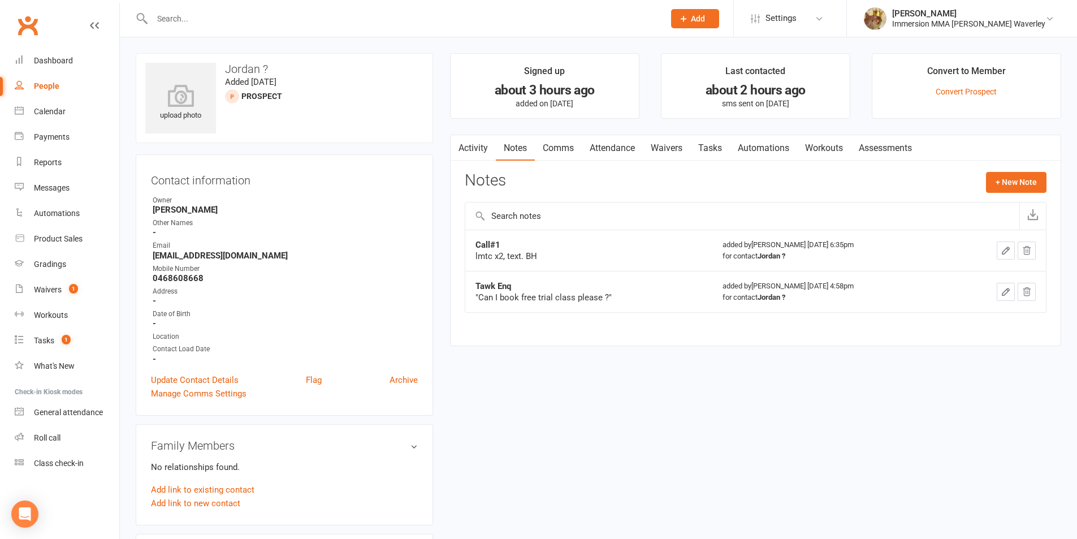
click at [695, 137] on link "Tasks" at bounding box center [710, 148] width 40 height 26
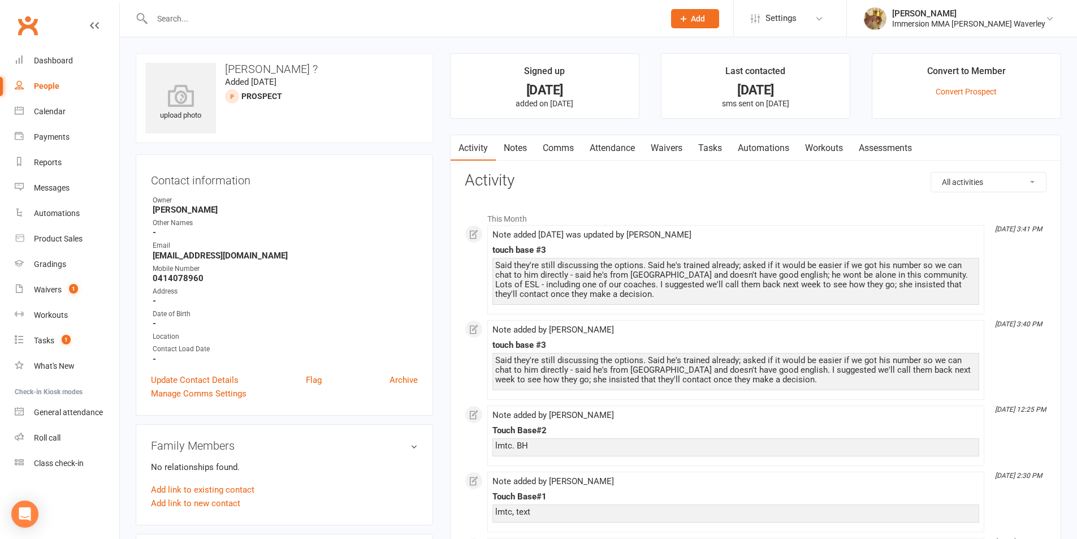
click at [519, 153] on link "Notes" at bounding box center [515, 148] width 39 height 26
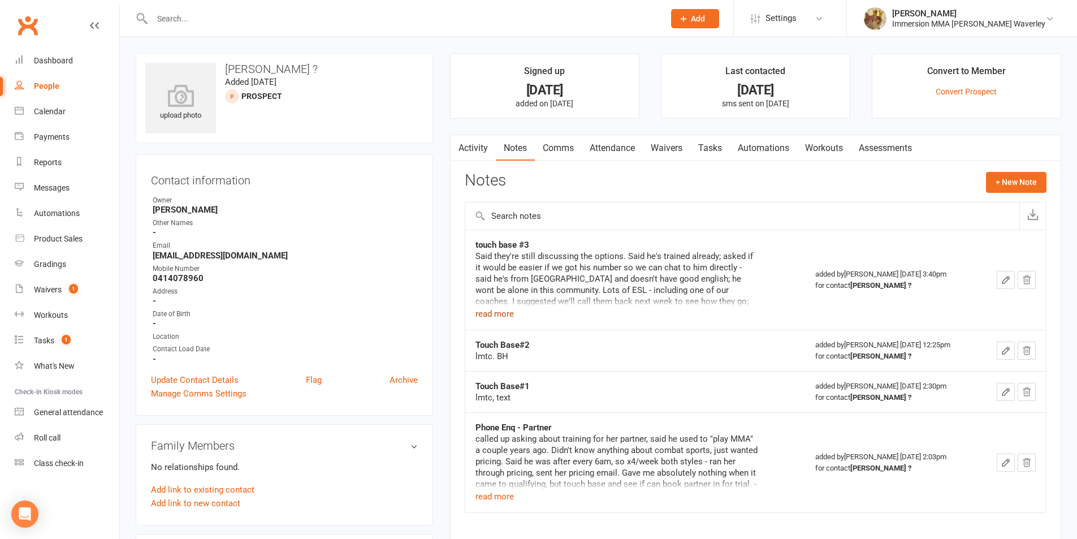
click at [491, 314] on button "read more" at bounding box center [494, 314] width 38 height 14
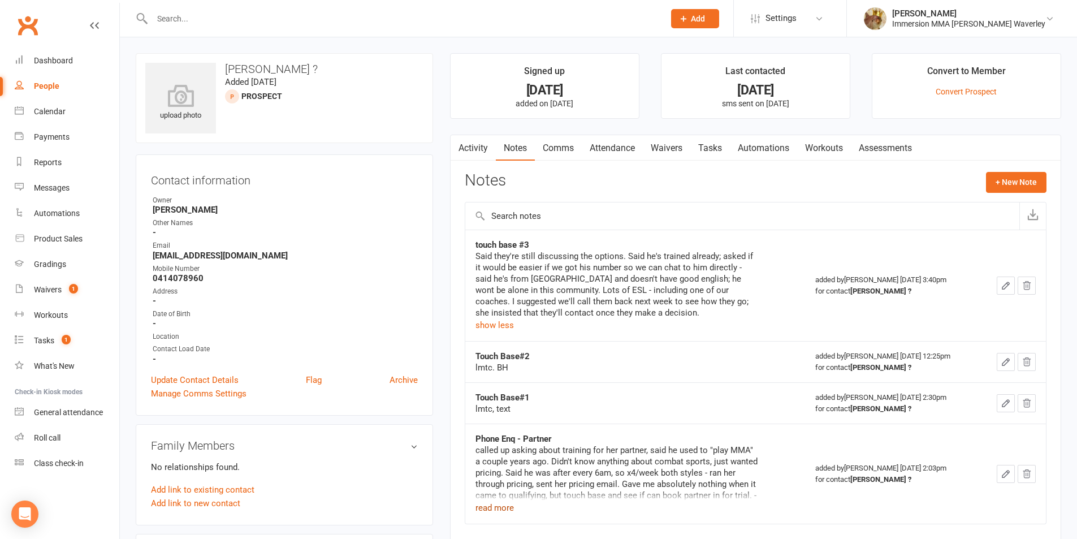
click at [501, 507] on button "read more" at bounding box center [494, 508] width 38 height 14
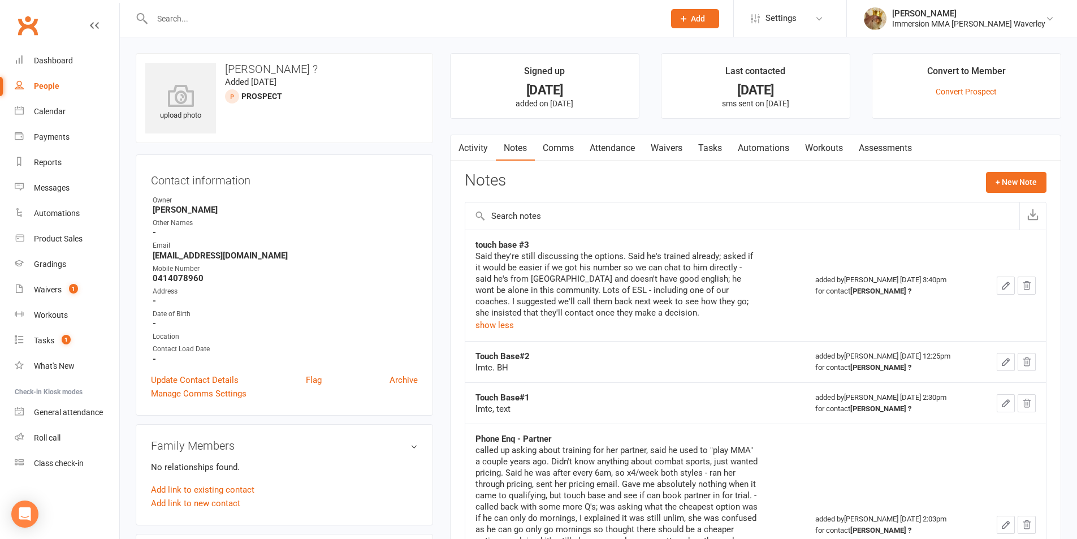
click at [547, 157] on link "Comms" at bounding box center [558, 148] width 47 height 26
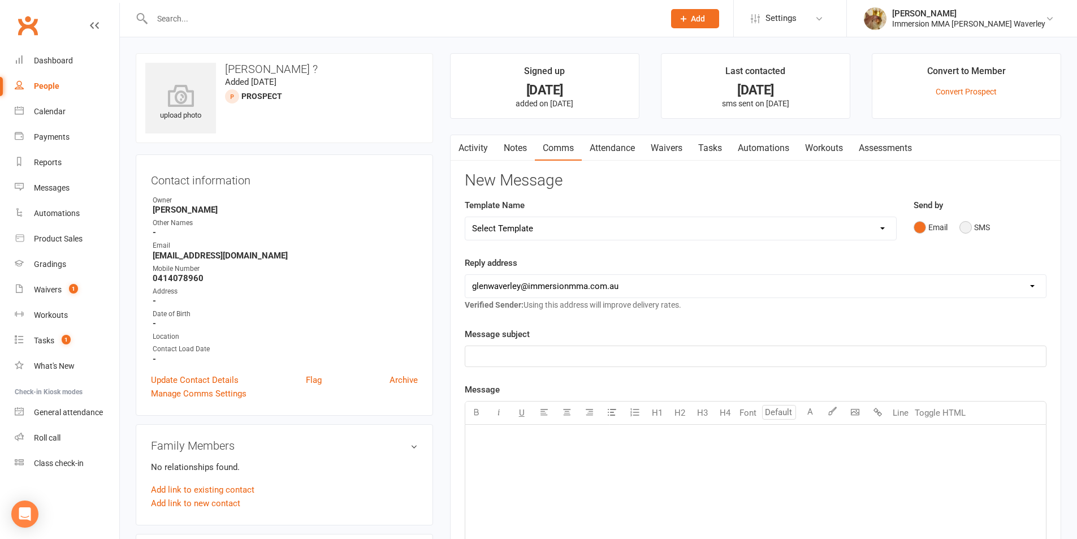
click at [966, 230] on button "SMS" at bounding box center [974, 226] width 31 height 21
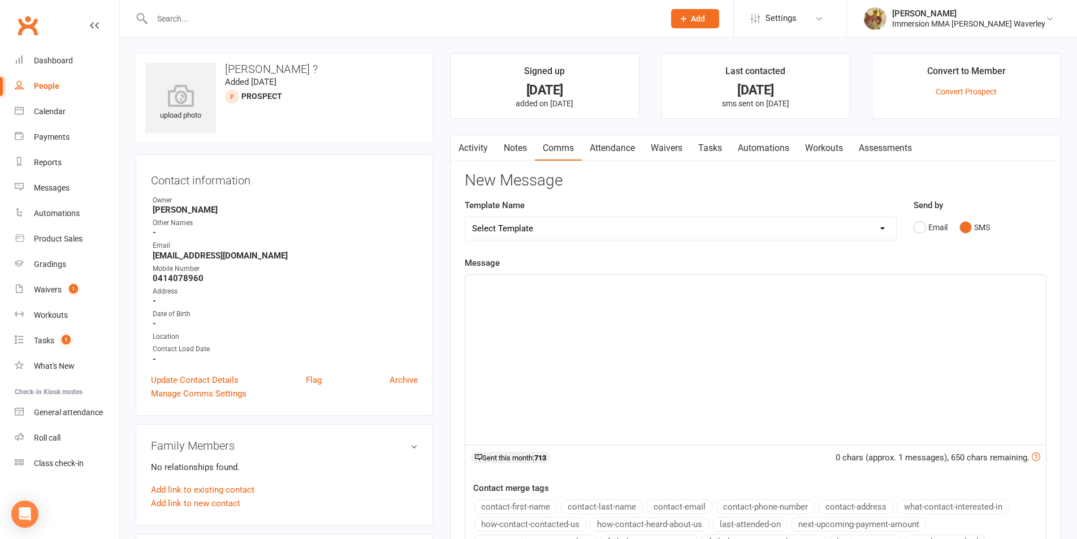
click at [890, 340] on div "﻿" at bounding box center [755, 360] width 580 height 170
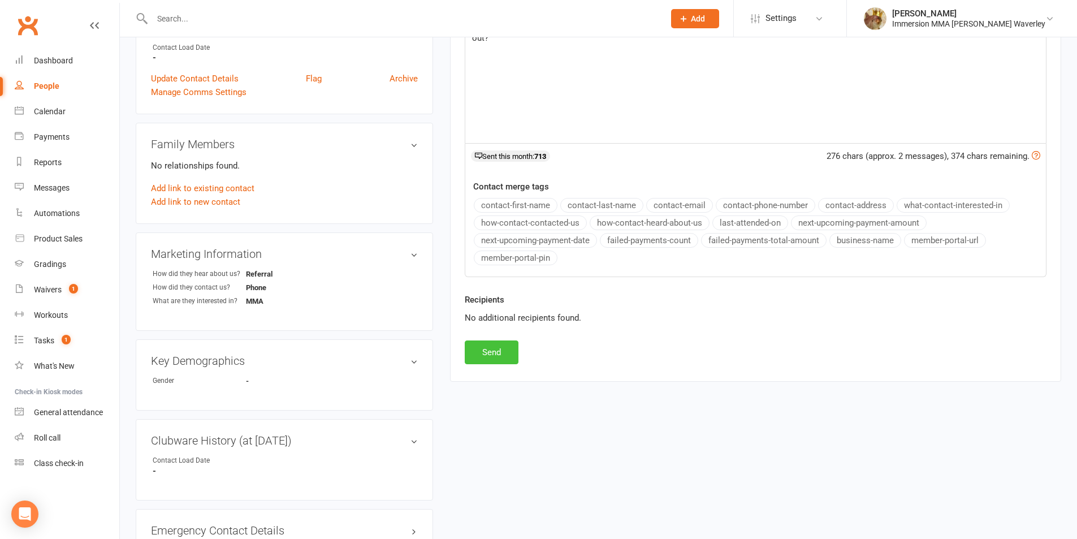
click at [478, 346] on button "Send" at bounding box center [492, 352] width 54 height 24
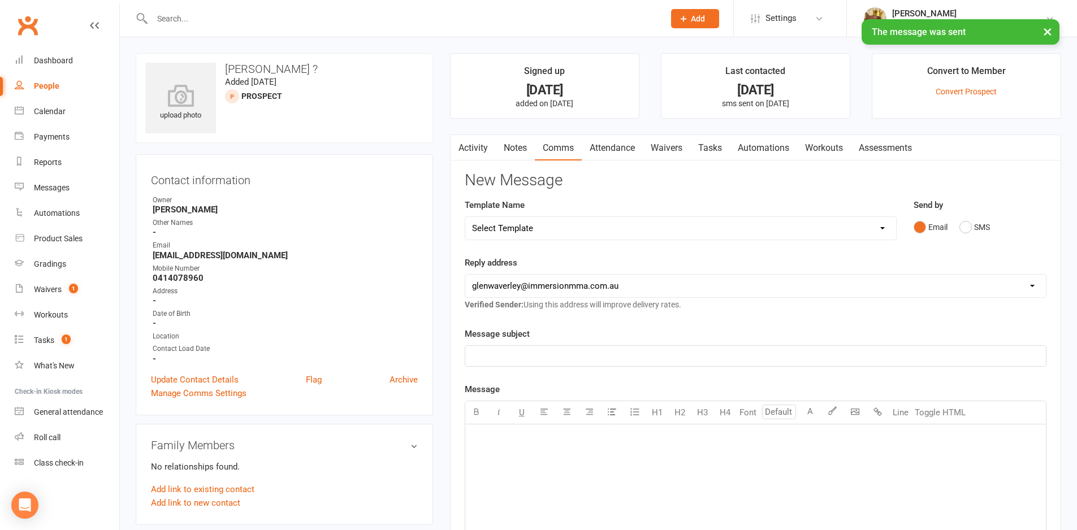
click at [711, 151] on link "Tasks" at bounding box center [710, 148] width 40 height 26
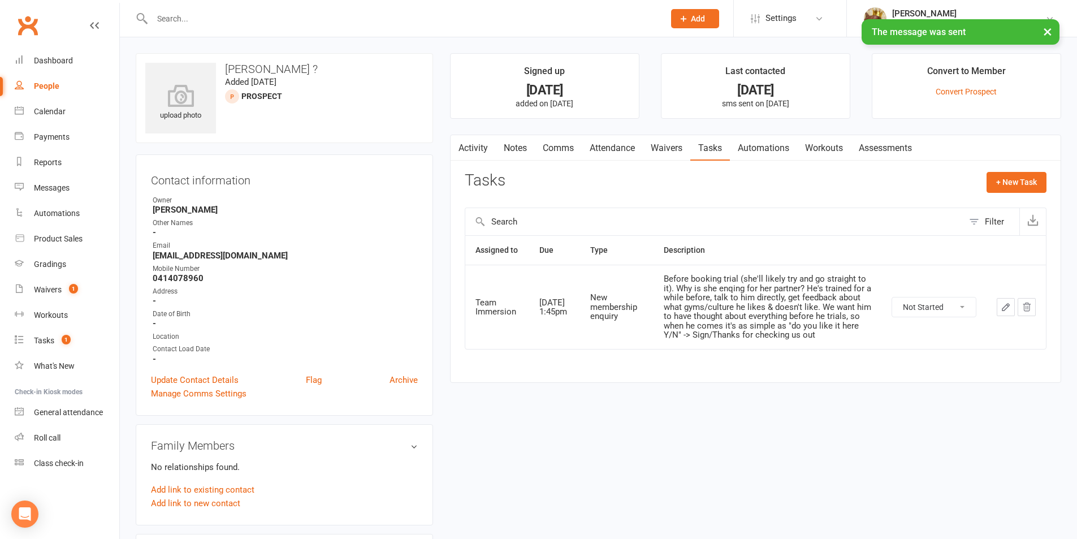
click at [502, 155] on link "Notes" at bounding box center [515, 148] width 39 height 26
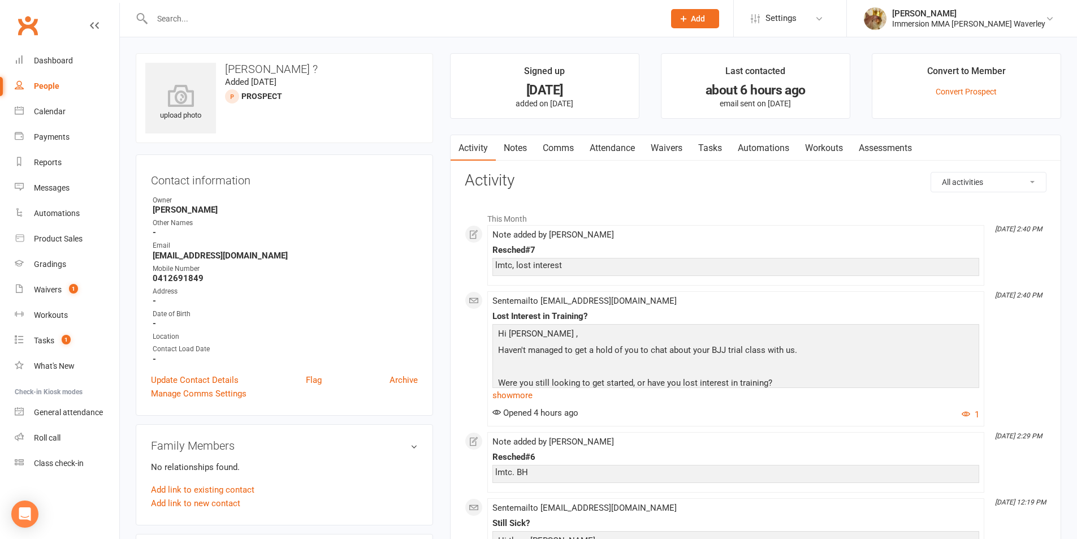
click at [530, 145] on link "Notes" at bounding box center [515, 148] width 39 height 26
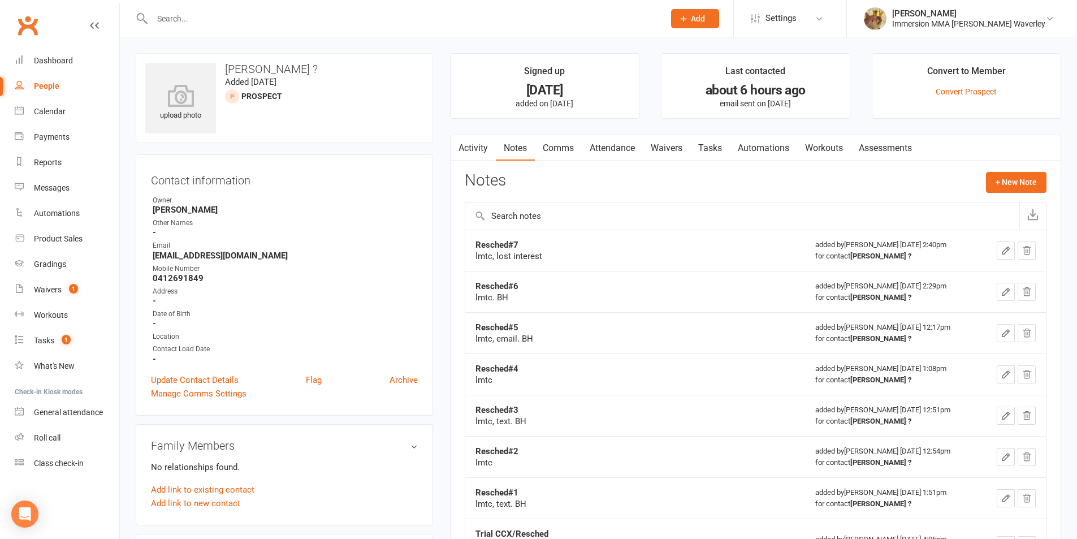
click at [1004, 249] on icon "button" at bounding box center [1005, 250] width 7 height 7
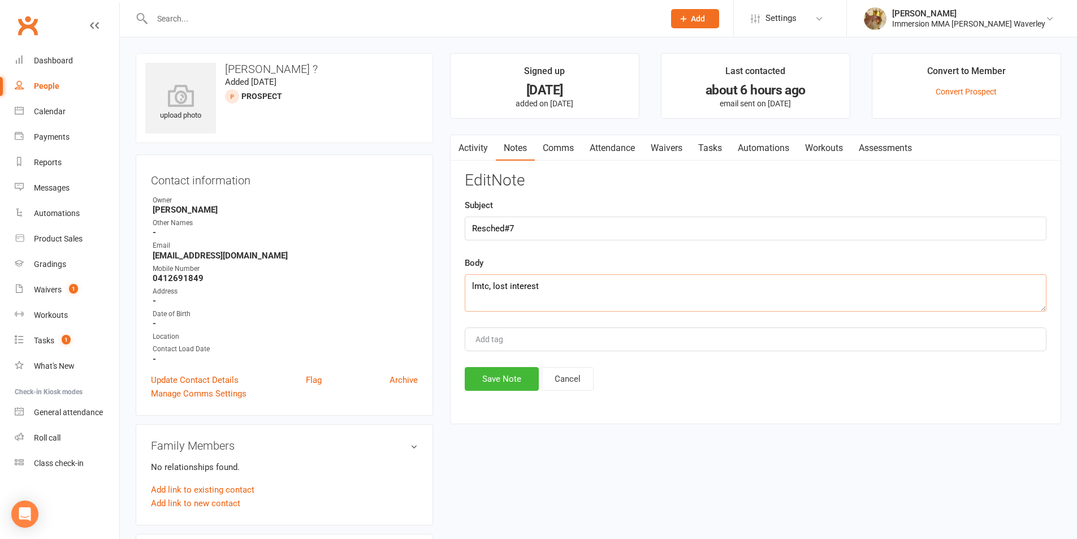
click at [485, 282] on textarea "lmtc, lost interest" at bounding box center [756, 292] width 582 height 37
click at [560, 292] on textarea "lmtc x2, lost interest" at bounding box center [756, 292] width 582 height 37
type textarea "lmtc x2, lost interest. BH + BS"
click at [513, 377] on button "Save Note" at bounding box center [502, 379] width 74 height 24
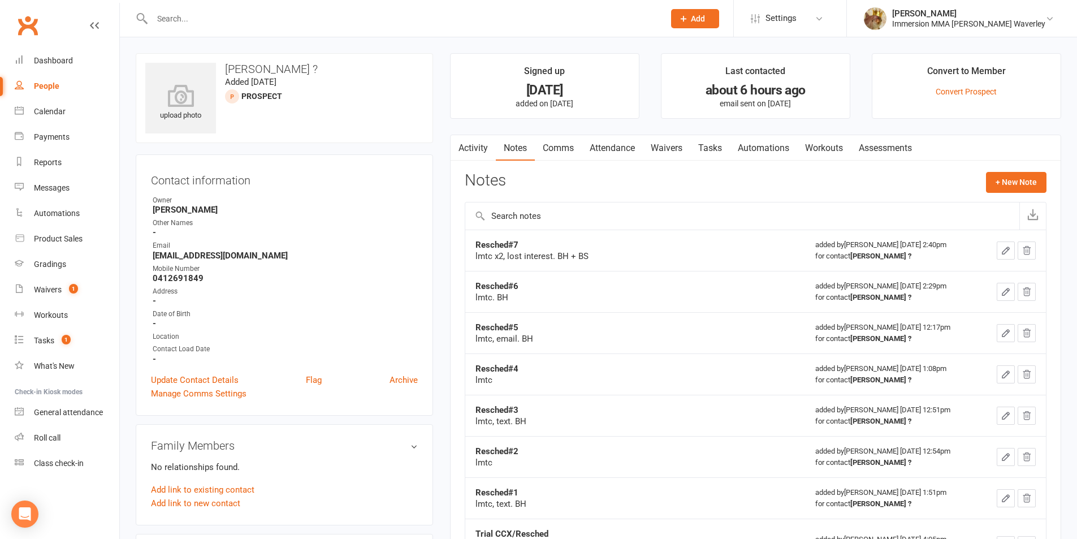
click at [712, 148] on link "Tasks" at bounding box center [710, 148] width 40 height 26
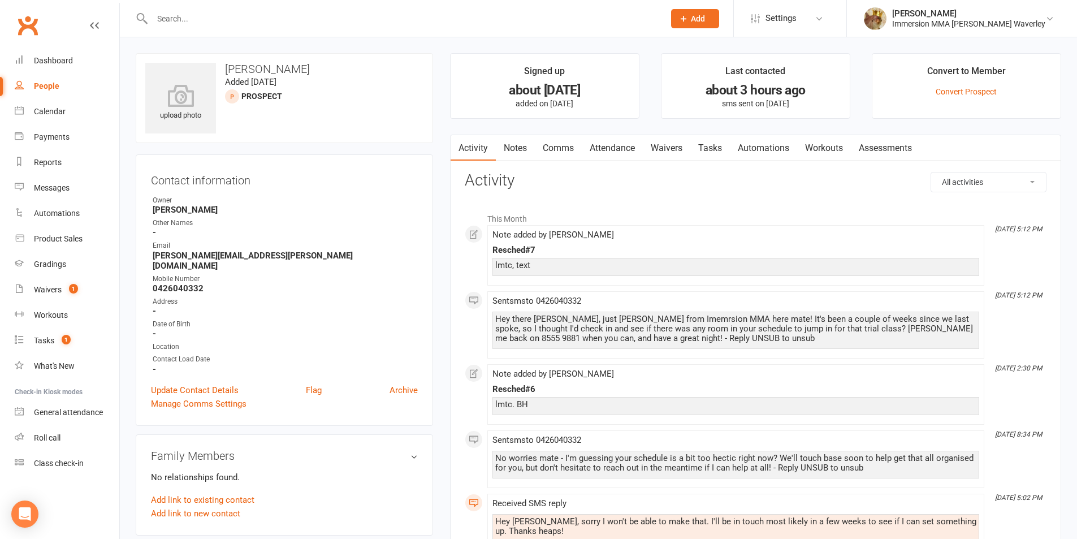
click at [703, 145] on link "Tasks" at bounding box center [710, 148] width 40 height 26
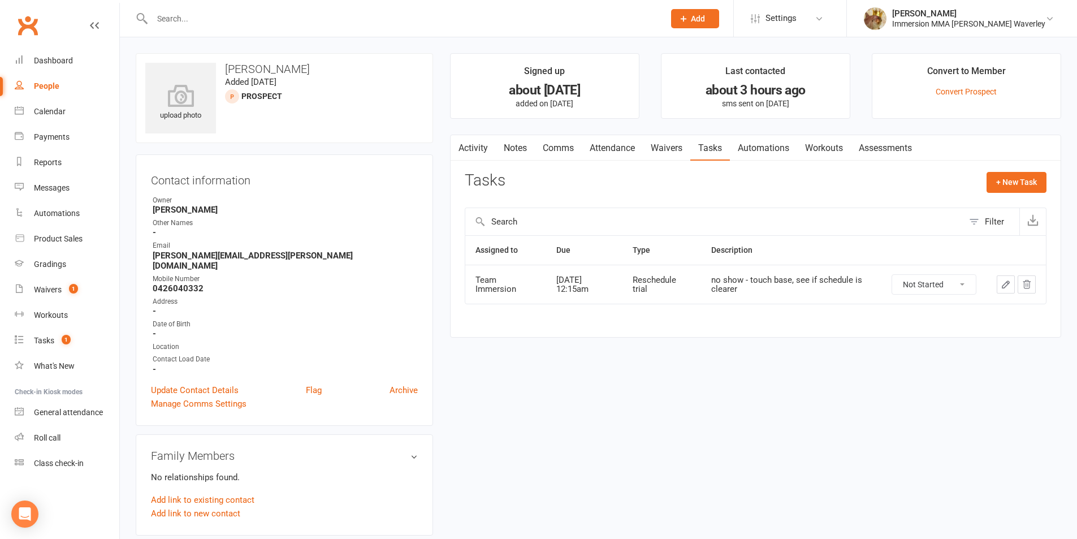
click at [519, 151] on link "Notes" at bounding box center [515, 148] width 39 height 26
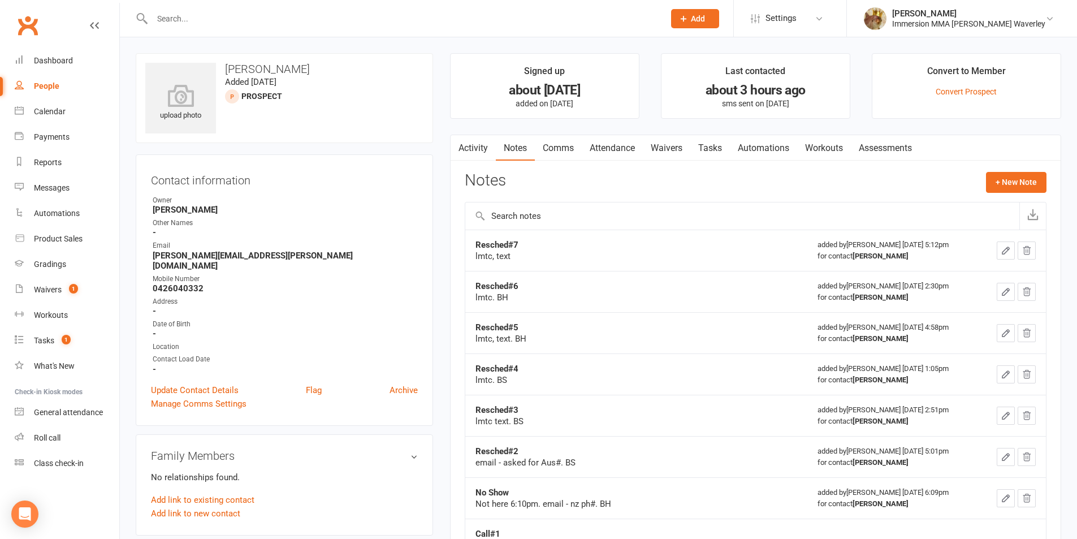
click at [997, 251] on button "button" at bounding box center [1005, 250] width 18 height 18
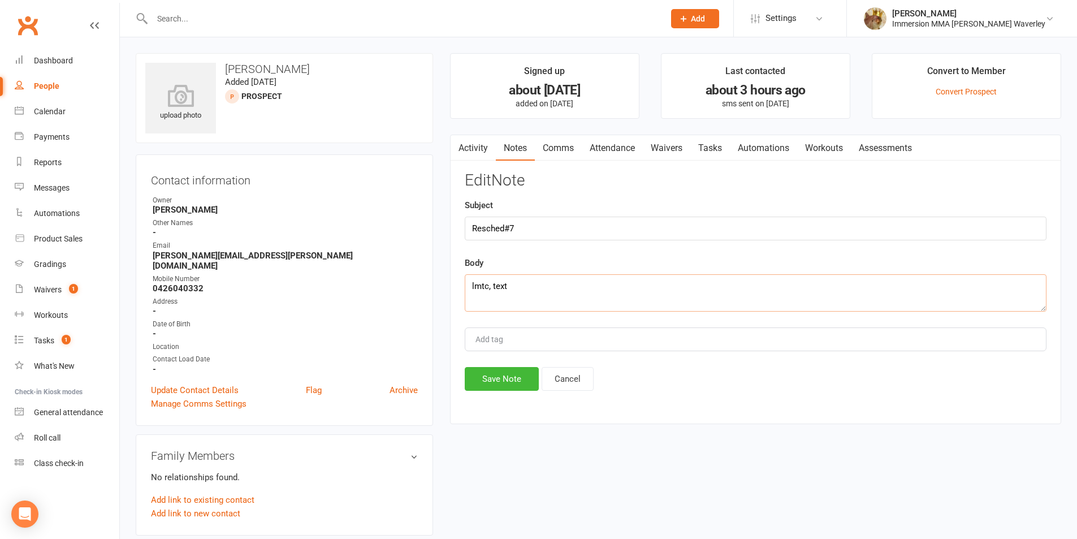
click at [489, 287] on textarea "lmtc, text" at bounding box center [756, 292] width 582 height 37
click at [536, 280] on textarea "lmtc x2, text" at bounding box center [756, 292] width 582 height 37
type textarea "lmtc x2, text. BH + BS"
click at [519, 377] on button "Save Note" at bounding box center [502, 379] width 74 height 24
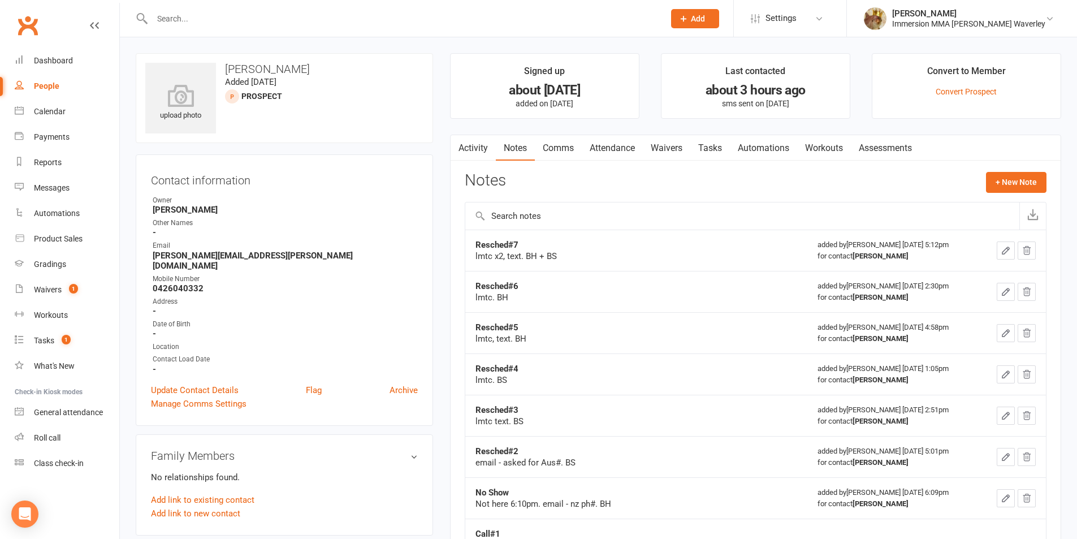
click at [718, 149] on link "Tasks" at bounding box center [710, 148] width 40 height 26
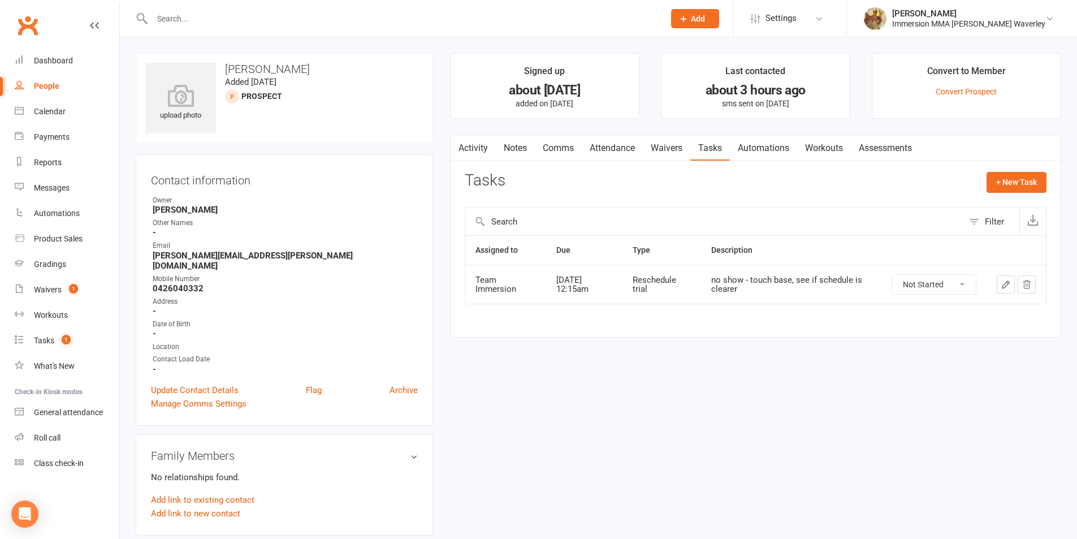
click at [500, 141] on link "Notes" at bounding box center [515, 148] width 39 height 26
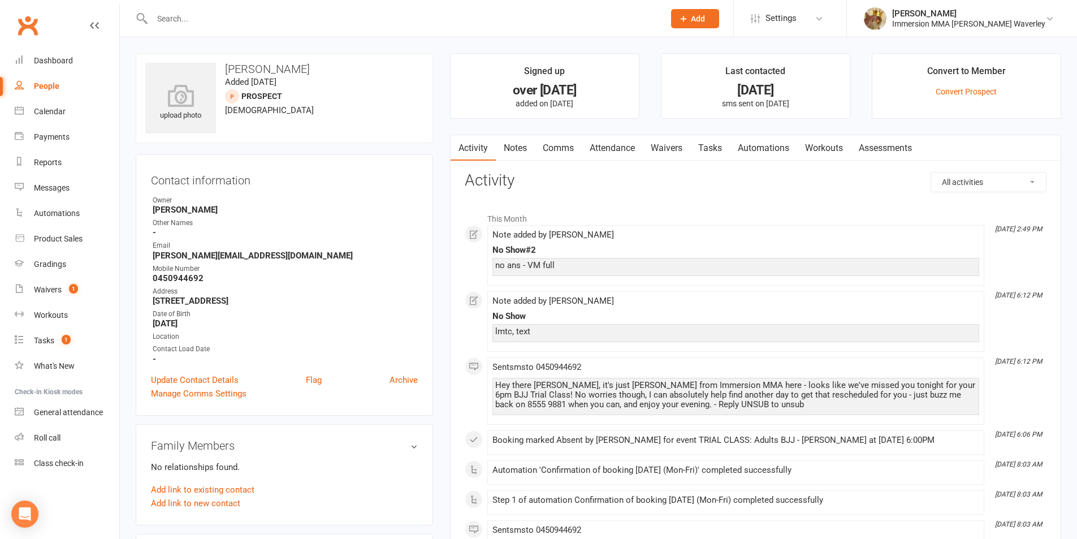
click at [522, 143] on link "Notes" at bounding box center [515, 148] width 39 height 26
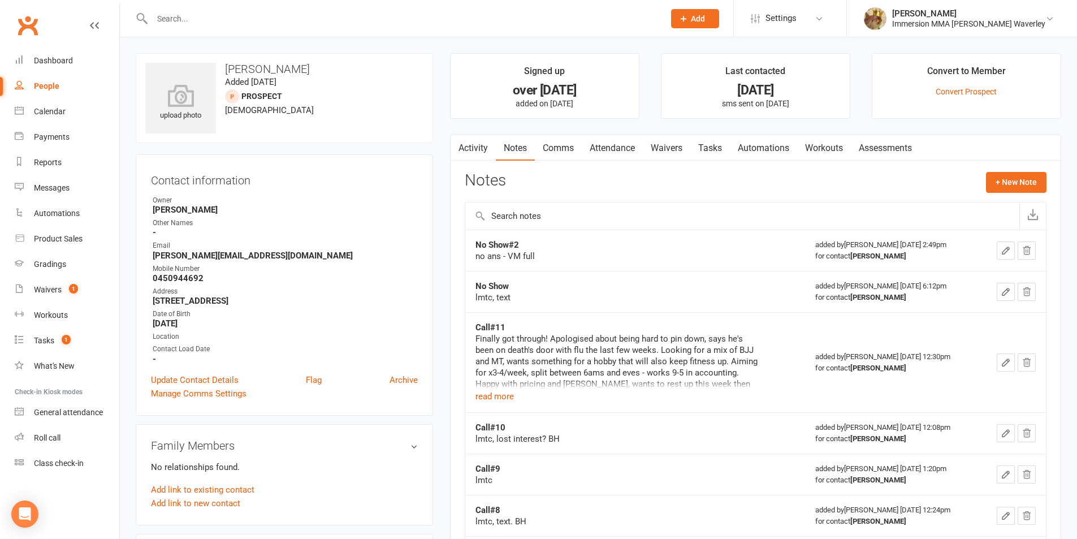
click at [492, 388] on div "Finally got through! Apologised about being hard to pin down, says he's been on…" at bounding box center [616, 361] width 283 height 57
click at [488, 403] on td "Call#11 Finally got through! Apologised about being hard to pin down, says he's…" at bounding box center [635, 362] width 340 height 100
click at [487, 402] on button "read more" at bounding box center [494, 396] width 38 height 14
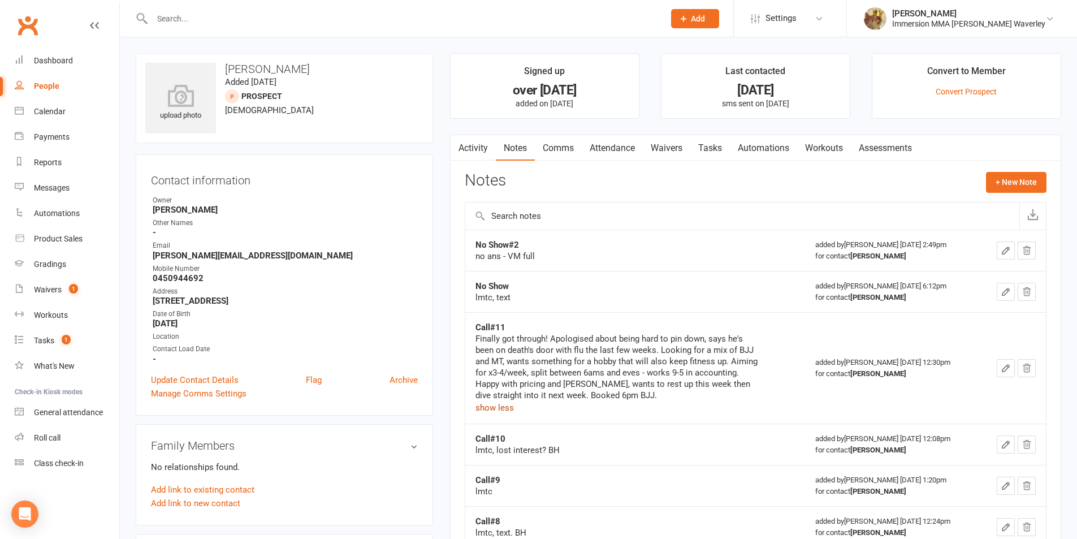
click at [724, 144] on link "Tasks" at bounding box center [710, 148] width 40 height 26
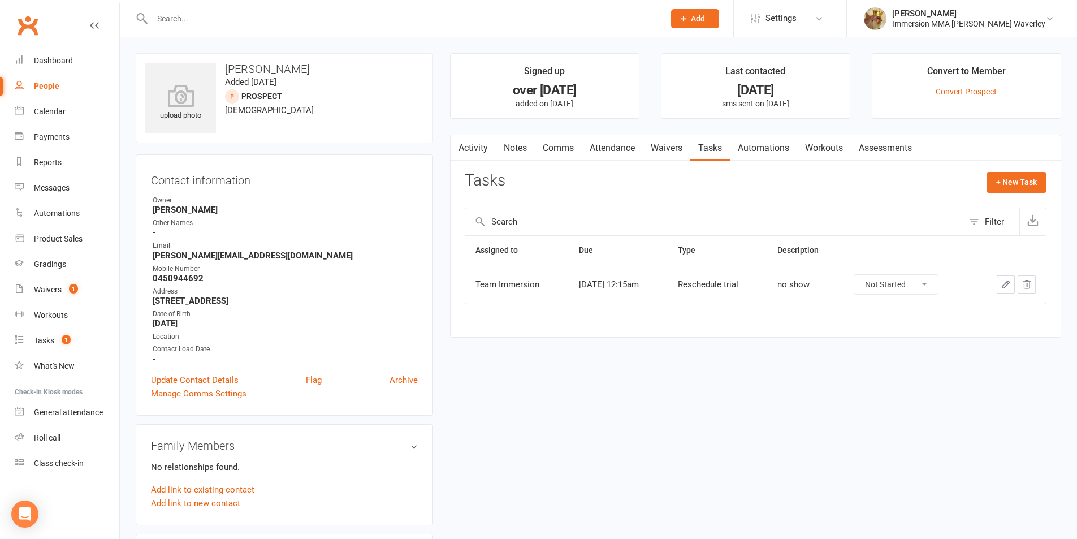
click at [1003, 285] on icon "button" at bounding box center [1005, 284] width 7 height 7
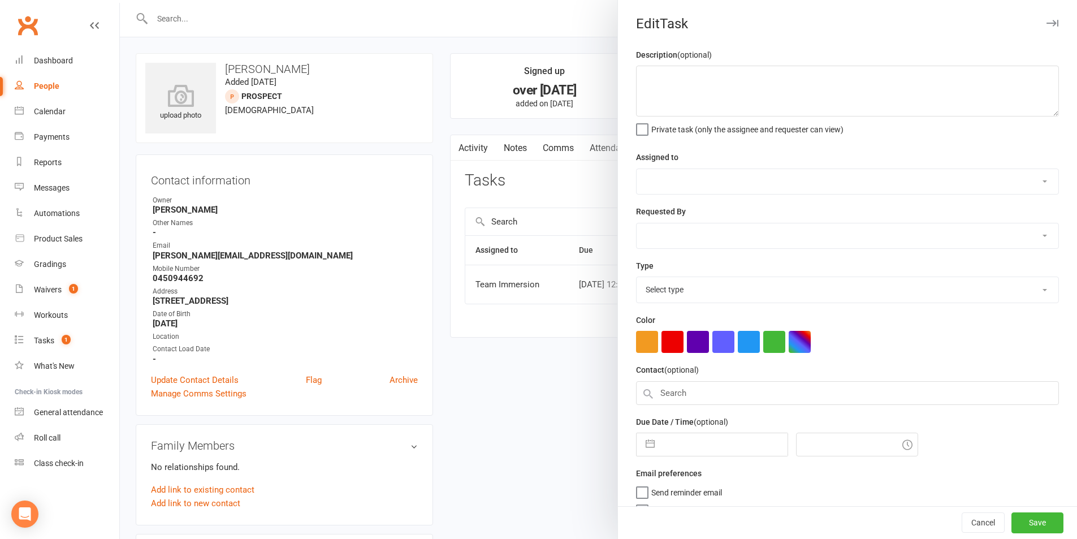
type textarea "no show"
select select "48837"
type input "[DATE]"
type input "12:15am"
select select "27320"
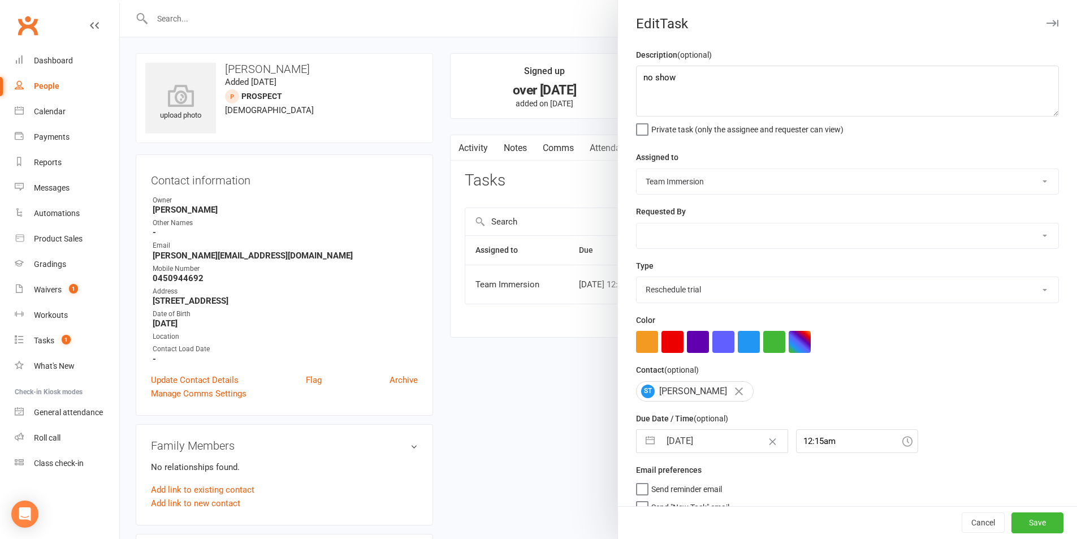
click at [685, 444] on input "[DATE]" at bounding box center [723, 440] width 127 height 23
select select "7"
select select "2025"
select select "8"
select select "2025"
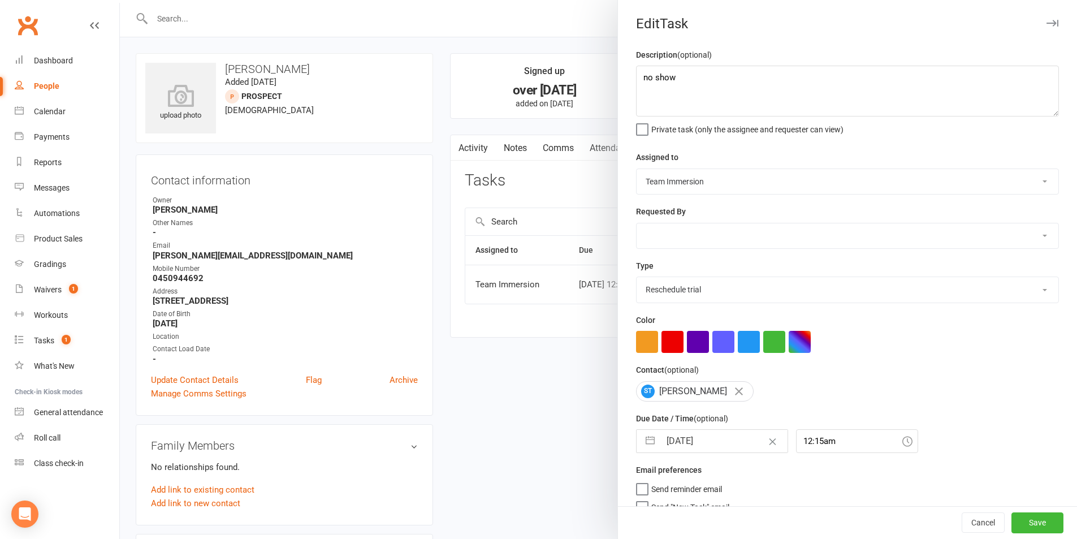
select select "9"
select select "2025"
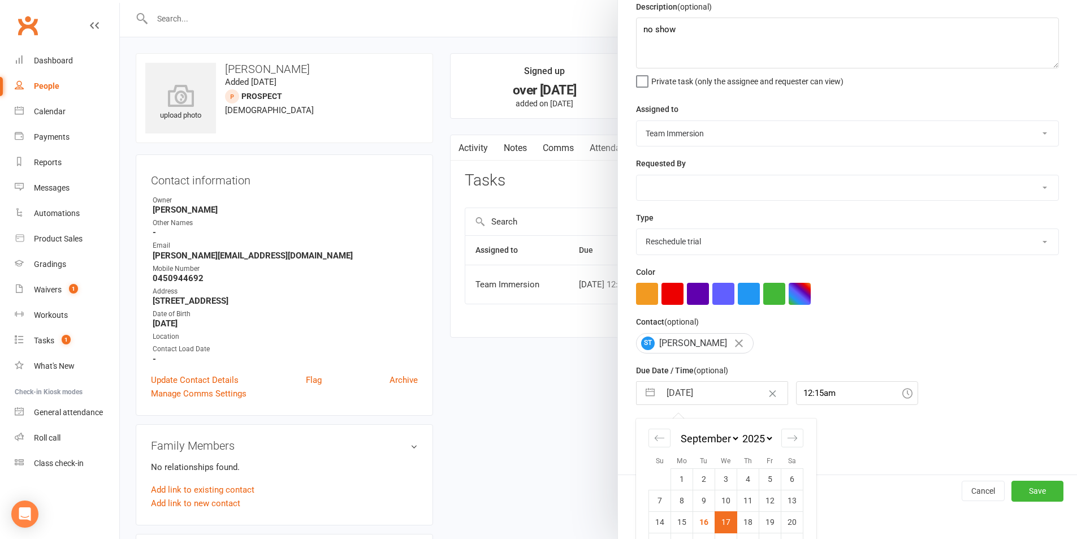
scroll to position [100, 0]
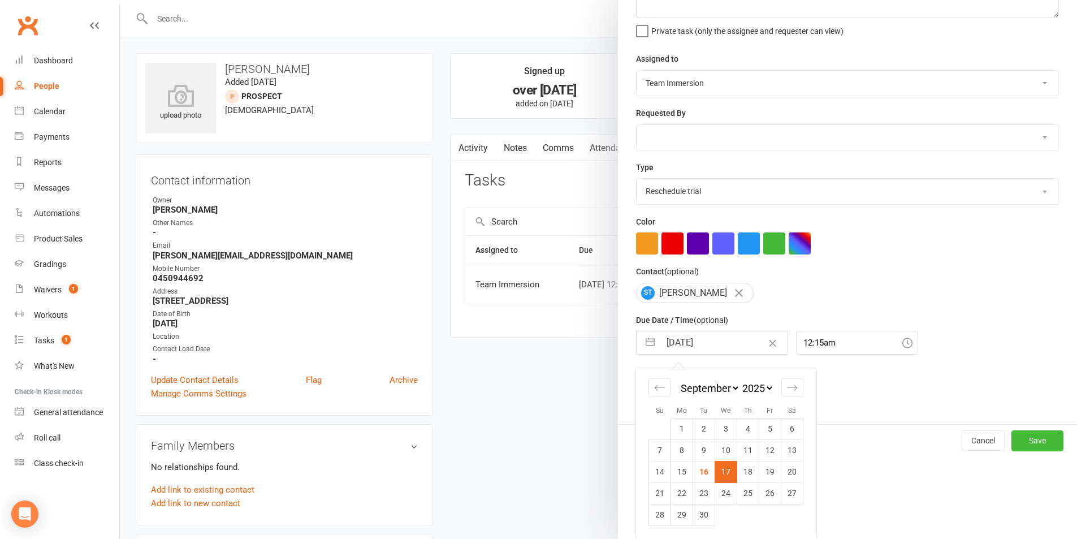
click at [716, 481] on td "17" at bounding box center [726, 471] width 22 height 21
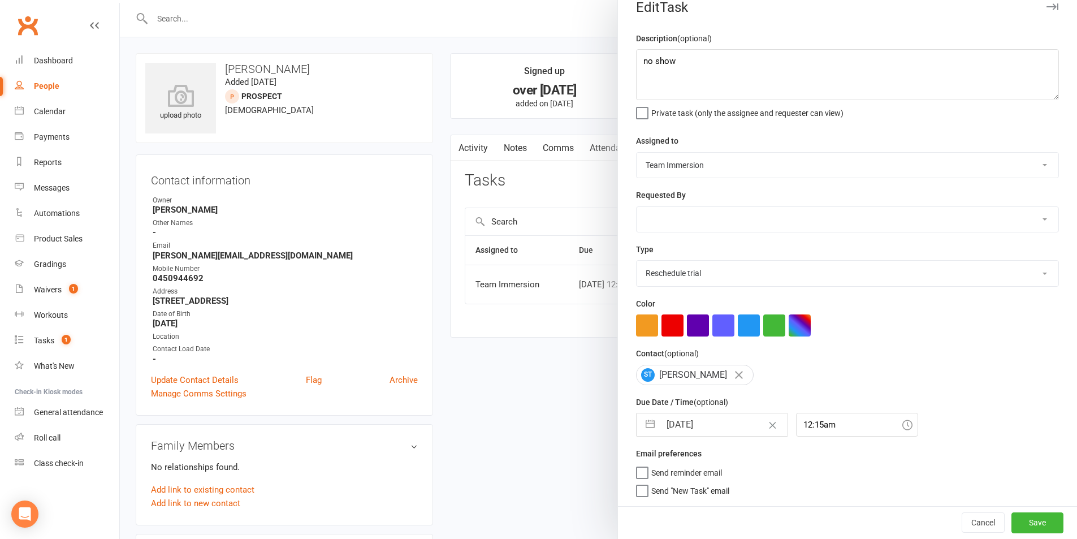
scroll to position [21, 0]
click at [1027, 524] on button "Save" at bounding box center [1037, 522] width 52 height 20
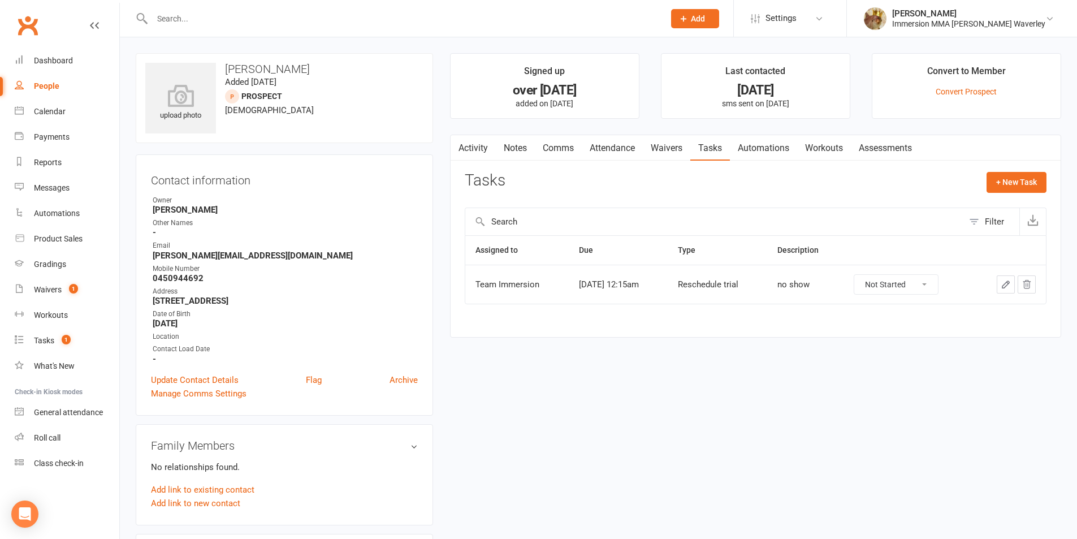
drag, startPoint x: 529, startPoint y: 151, endPoint x: 528, endPoint y: 160, distance: 8.5
click at [528, 151] on link "Notes" at bounding box center [515, 148] width 39 height 26
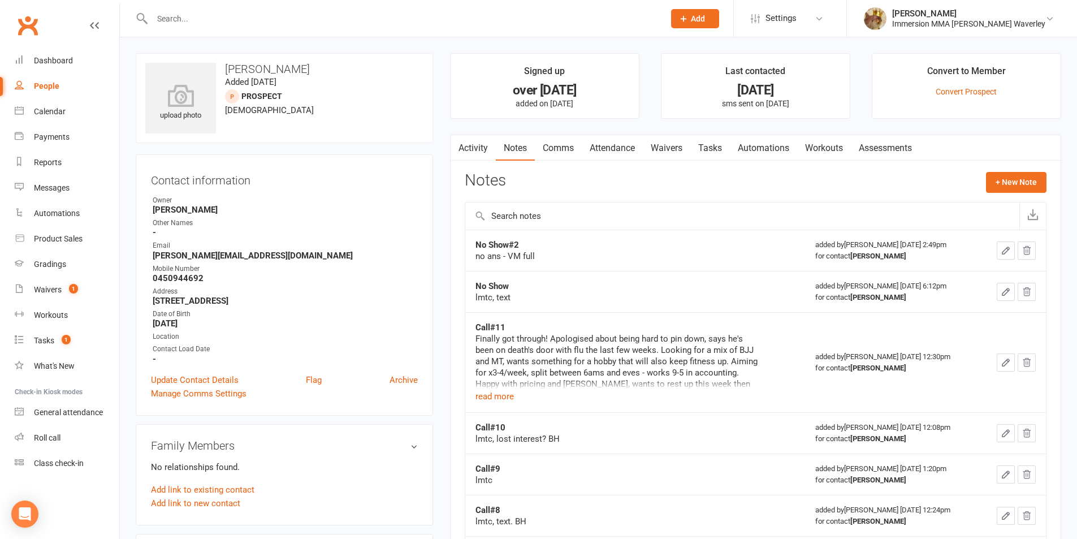
click at [1003, 250] on icon "button" at bounding box center [1005, 250] width 10 height 10
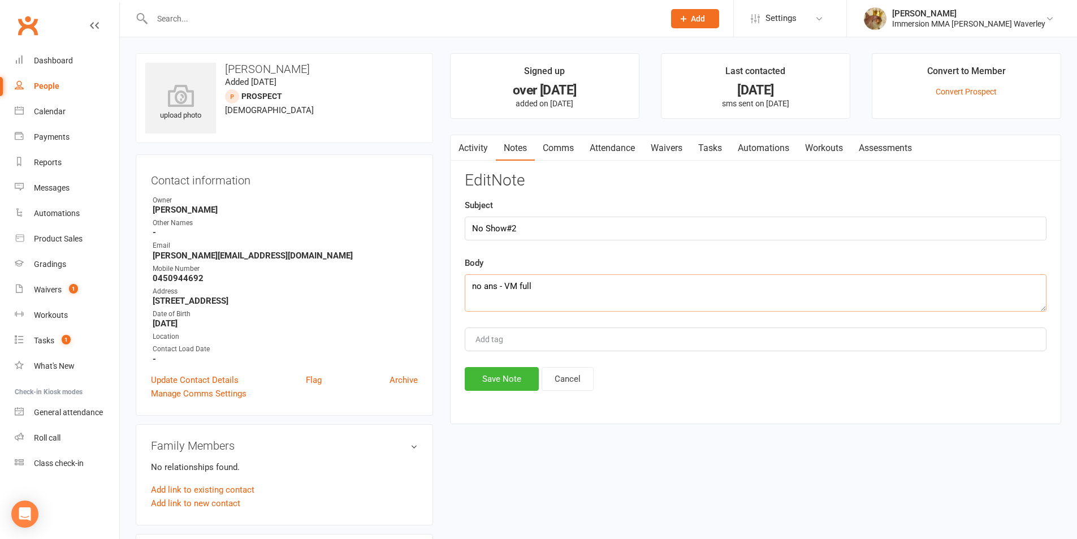
click at [496, 287] on textarea "no ans - VM full" at bounding box center [756, 292] width 582 height 37
type textarea "no ans x2 - VM full"
click at [517, 379] on button "Save Note" at bounding box center [502, 379] width 74 height 24
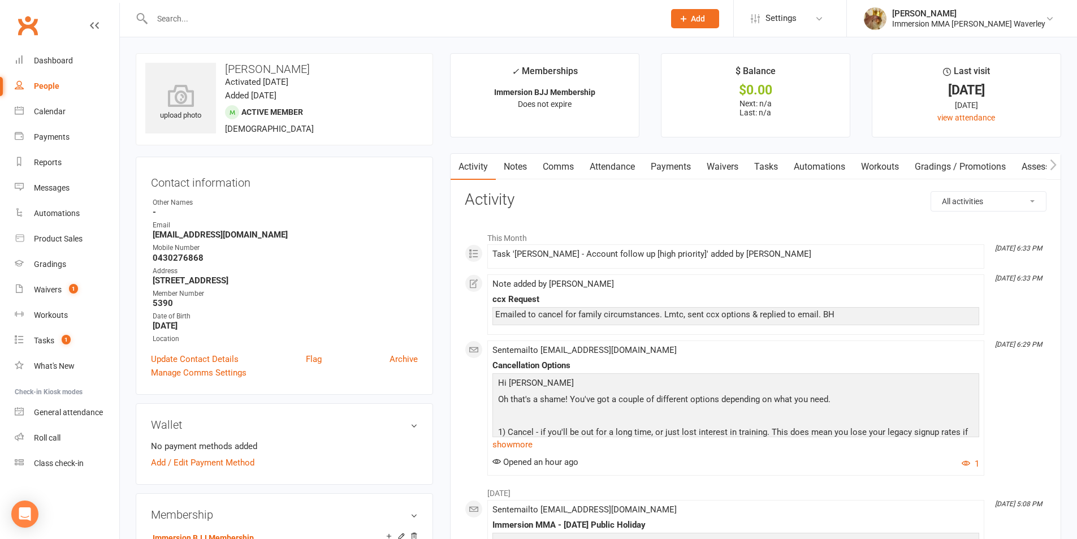
click at [533, 155] on link "Notes" at bounding box center [515, 167] width 39 height 26
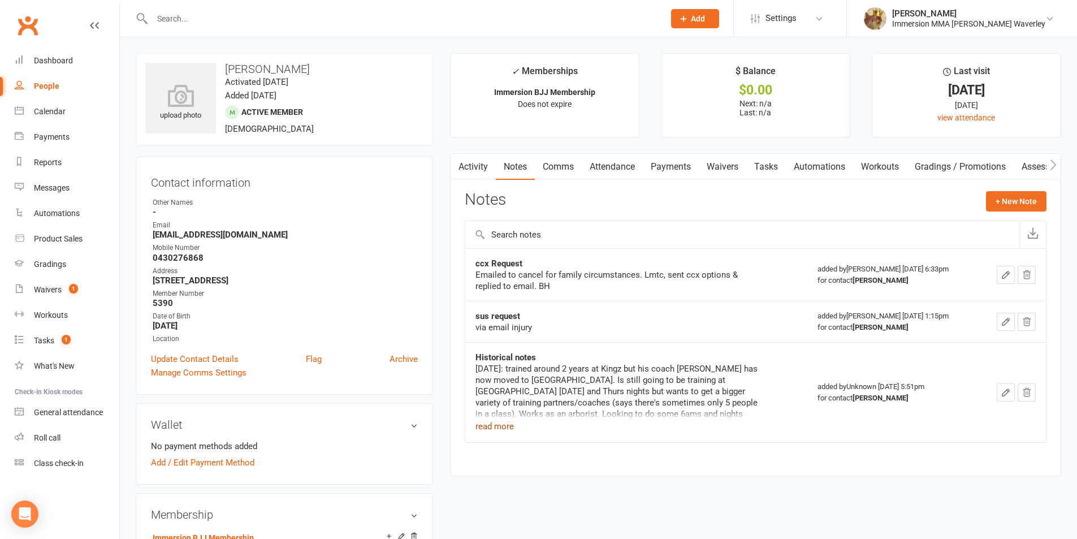
click at [504, 432] on button "read more" at bounding box center [494, 426] width 38 height 14
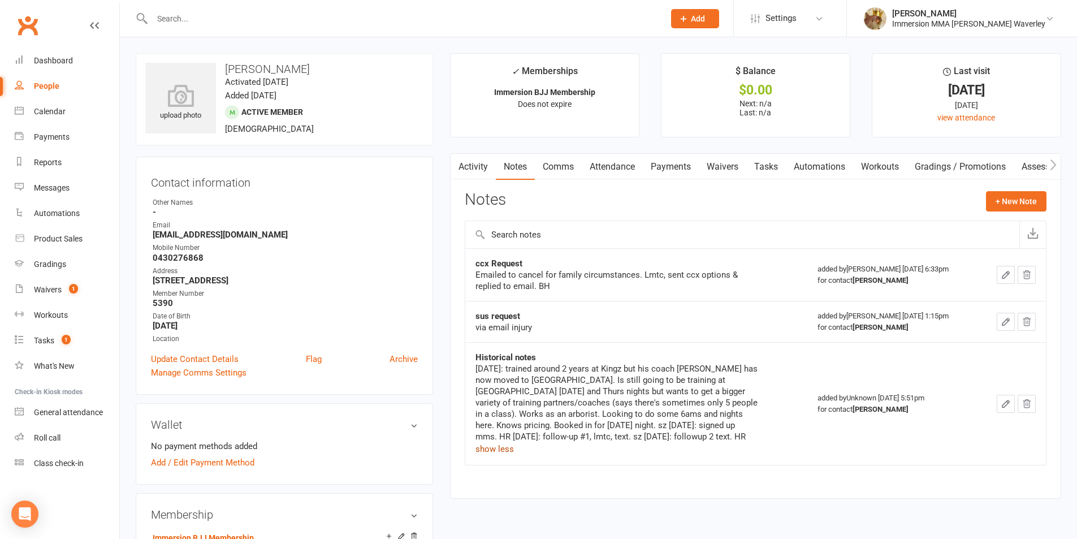
click at [730, 168] on link "Waivers" at bounding box center [721, 167] width 47 height 26
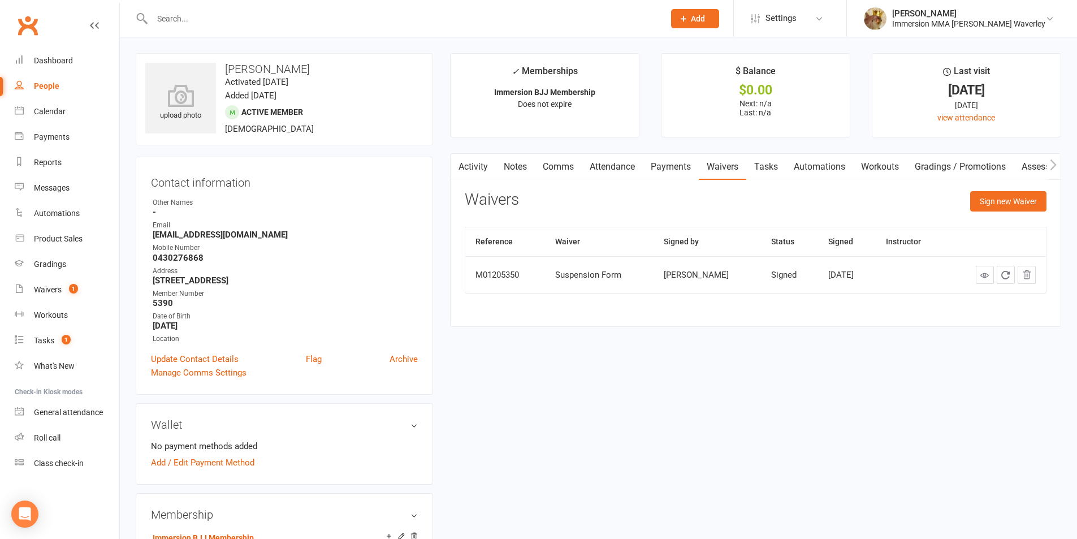
click at [524, 167] on link "Notes" at bounding box center [515, 167] width 39 height 26
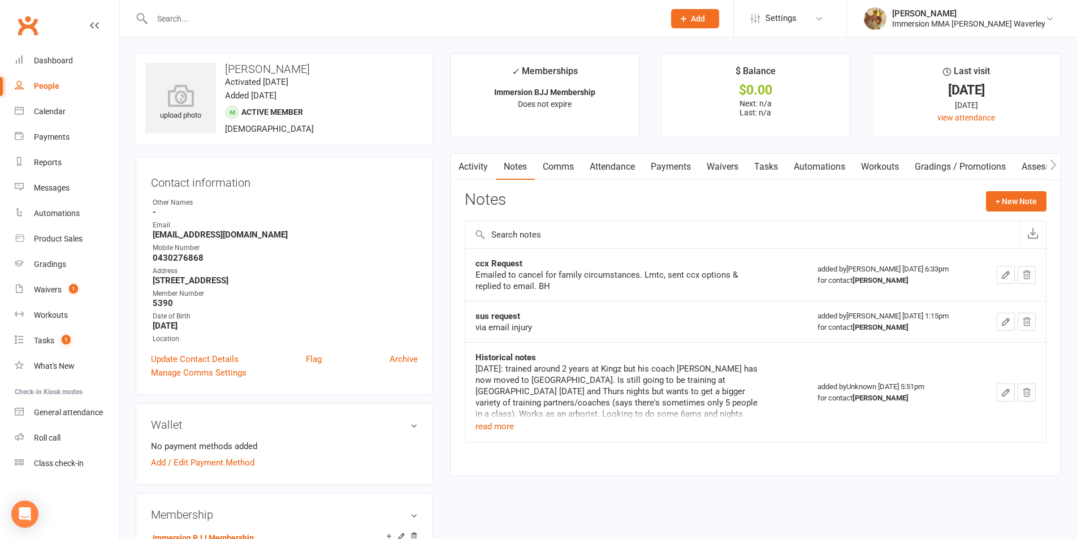
click at [762, 170] on link "Tasks" at bounding box center [766, 167] width 40 height 26
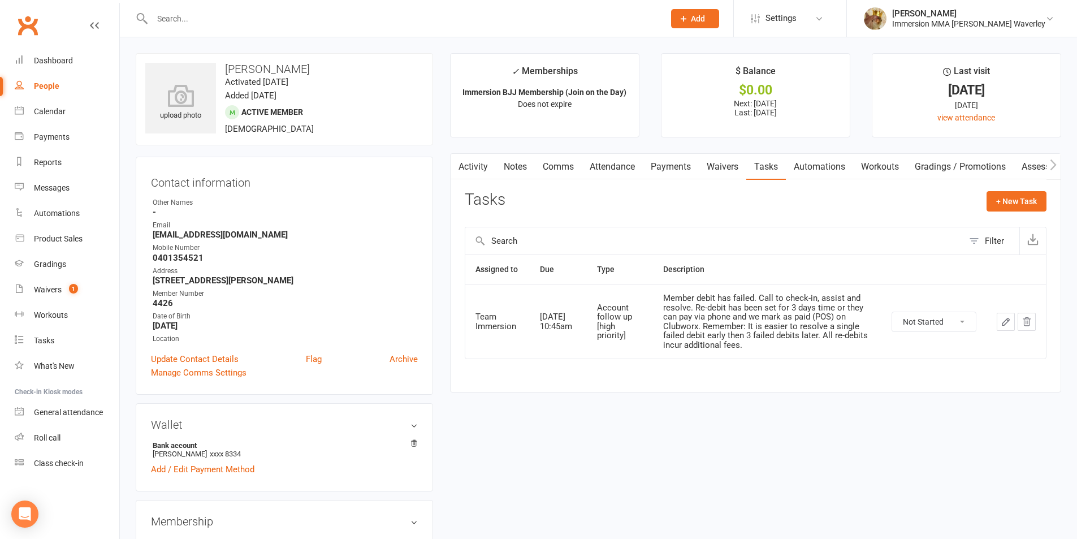
click at [229, 17] on input "text" at bounding box center [402, 19] width 507 height 16
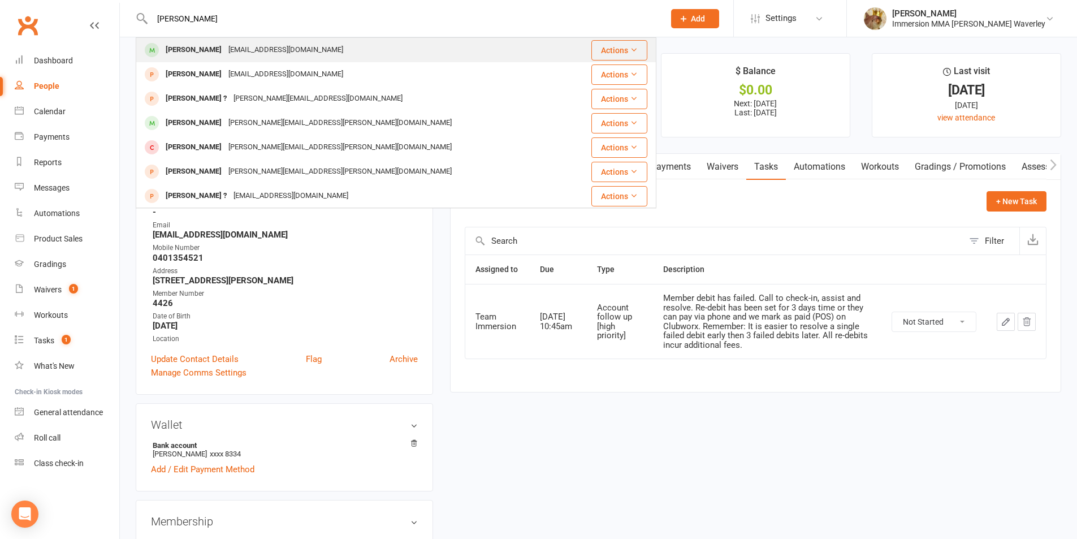
type input "[PERSON_NAME]"
click at [238, 53] on div "[EMAIL_ADDRESS][DOMAIN_NAME]" at bounding box center [286, 50] width 122 height 16
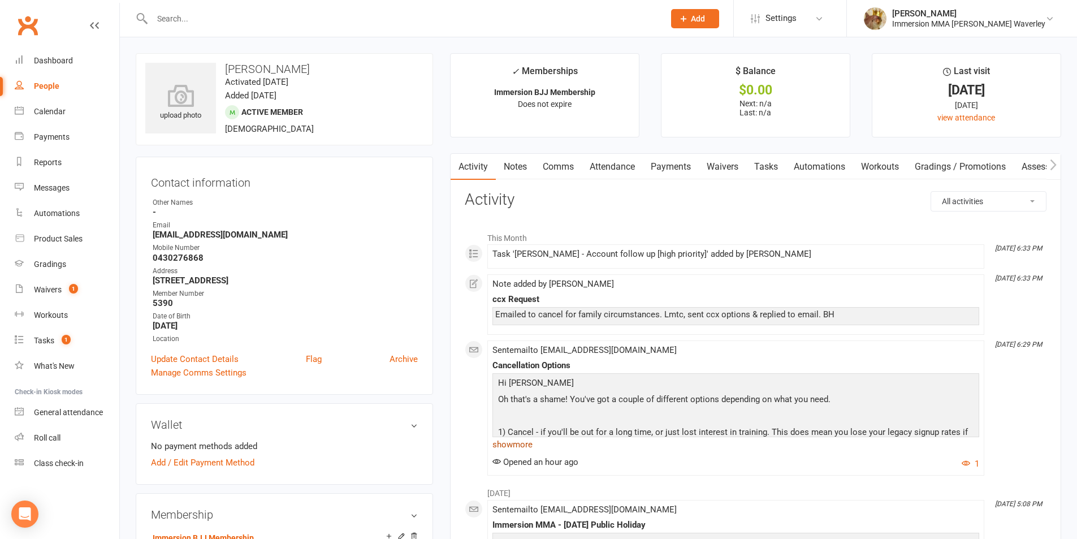
click at [502, 451] on link "show more" at bounding box center [735, 444] width 487 height 16
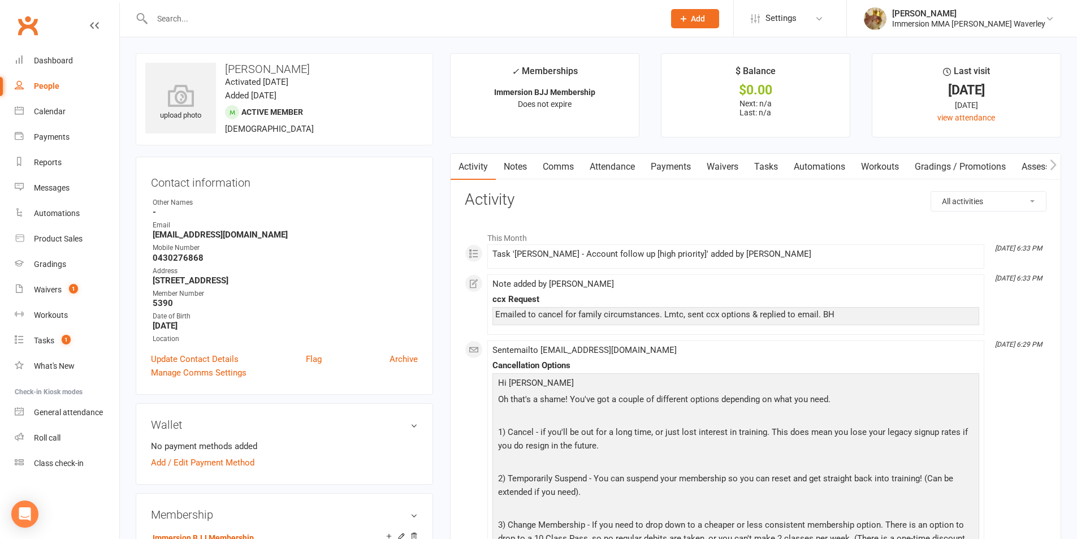
click at [711, 161] on link "Waivers" at bounding box center [721, 167] width 47 height 26
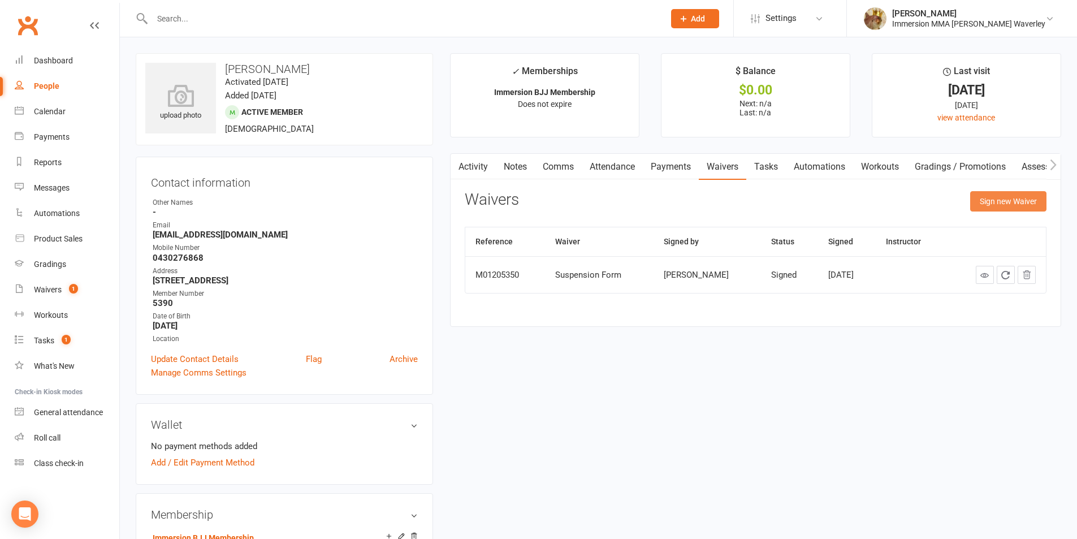
click at [984, 201] on button "Sign new Waiver" at bounding box center [1008, 201] width 76 height 20
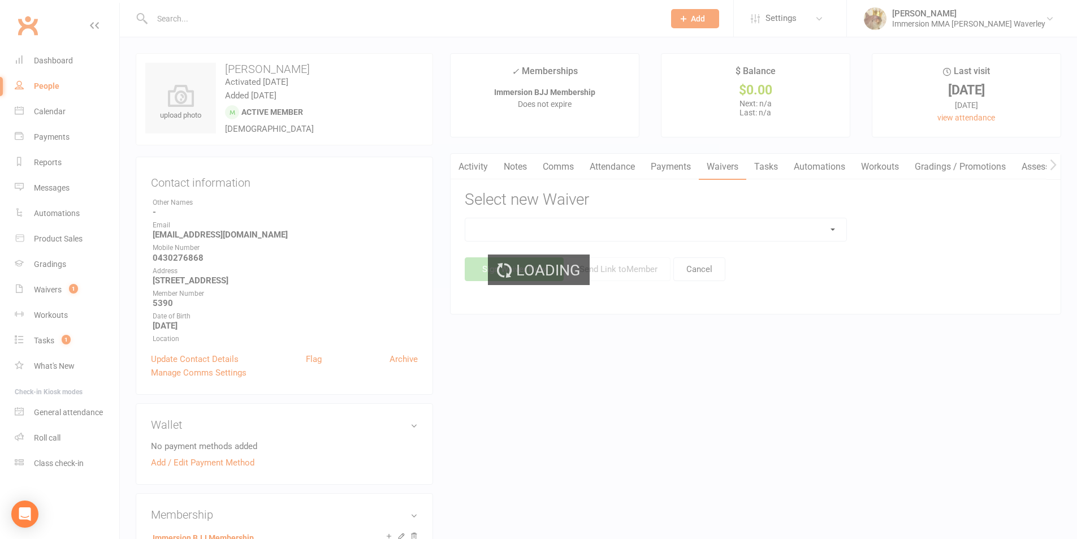
click at [735, 227] on div "Loading" at bounding box center [538, 269] width 1077 height 539
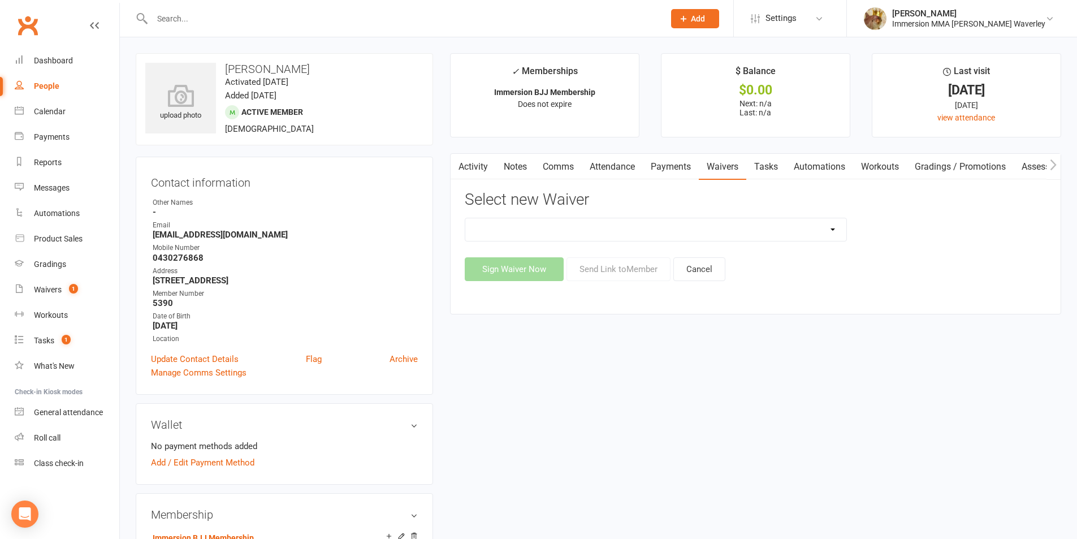
click at [735, 227] on select "Cancellation Form Immersion 10 Class Pass Form Immersion 10 Class Pass Form (Pa…" at bounding box center [655, 229] width 381 height 23
select select "10640"
click at [465, 218] on select "Cancellation Form Immersion 10 Class Pass Form Immersion 10 Class Pass Form (Pa…" at bounding box center [655, 229] width 381 height 23
click at [613, 266] on button "Send Link to Member" at bounding box center [618, 269] width 104 height 24
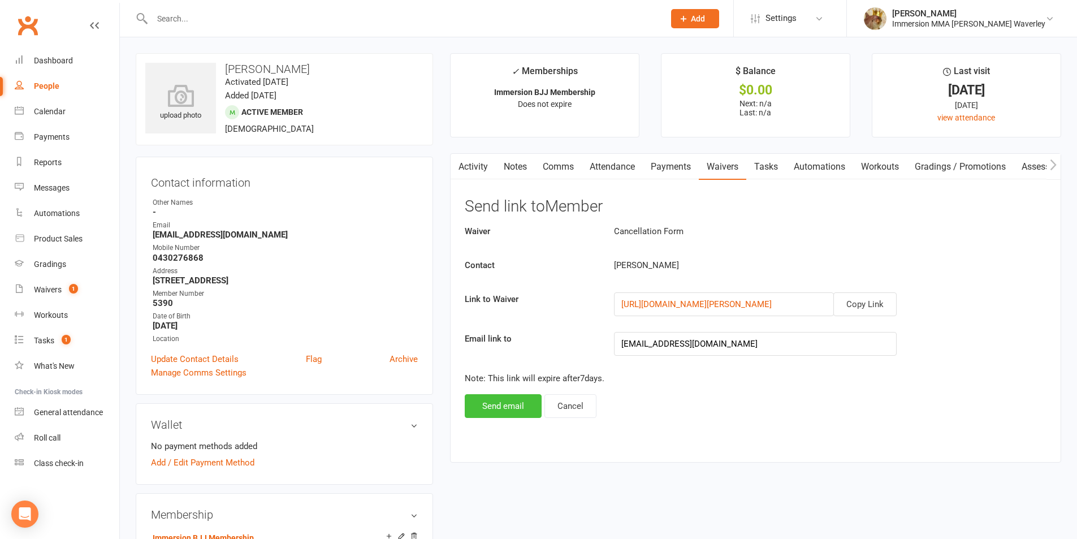
click at [518, 410] on button "Send email" at bounding box center [503, 406] width 77 height 24
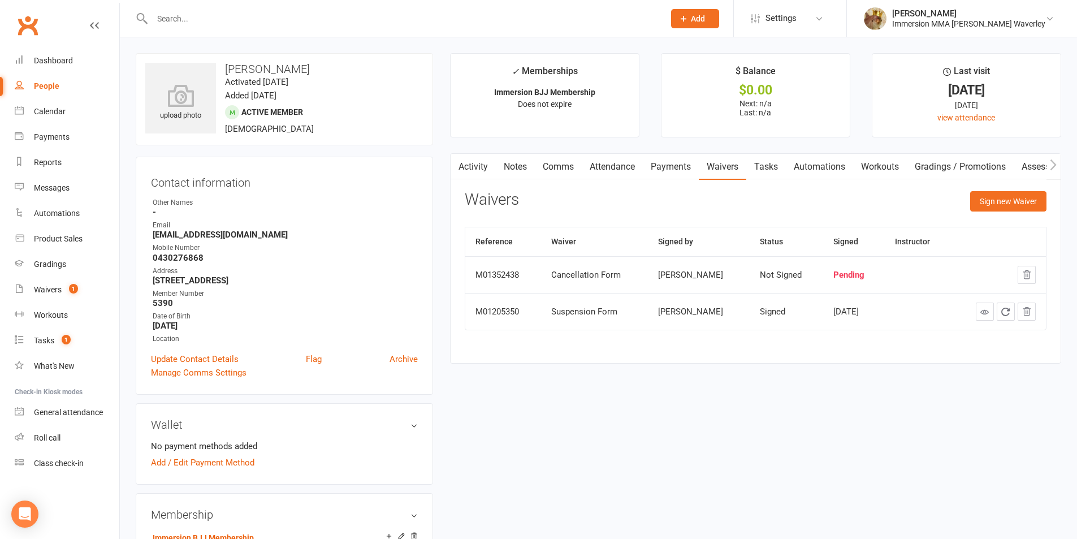
click at [521, 163] on link "Notes" at bounding box center [515, 167] width 39 height 26
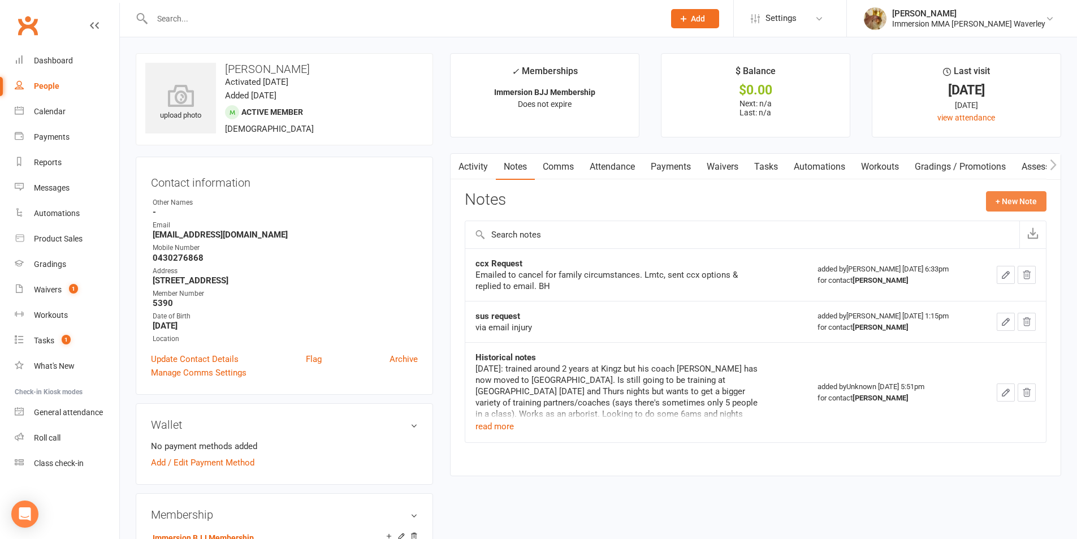
click at [1032, 205] on button "+ New Note" at bounding box center [1016, 201] width 60 height 20
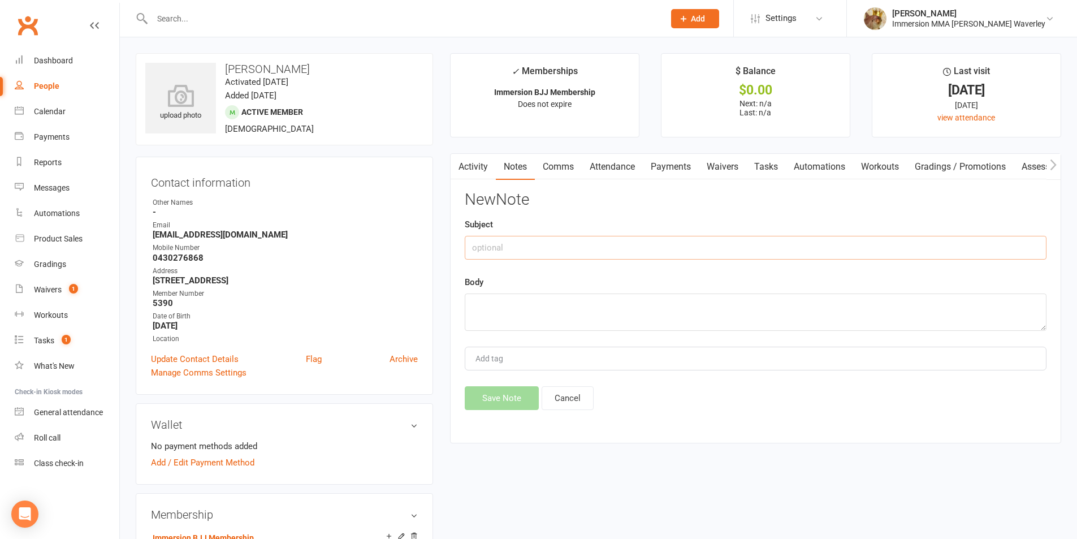
click at [874, 237] on input "text" at bounding box center [756, 248] width 582 height 24
type input "ccx callback"
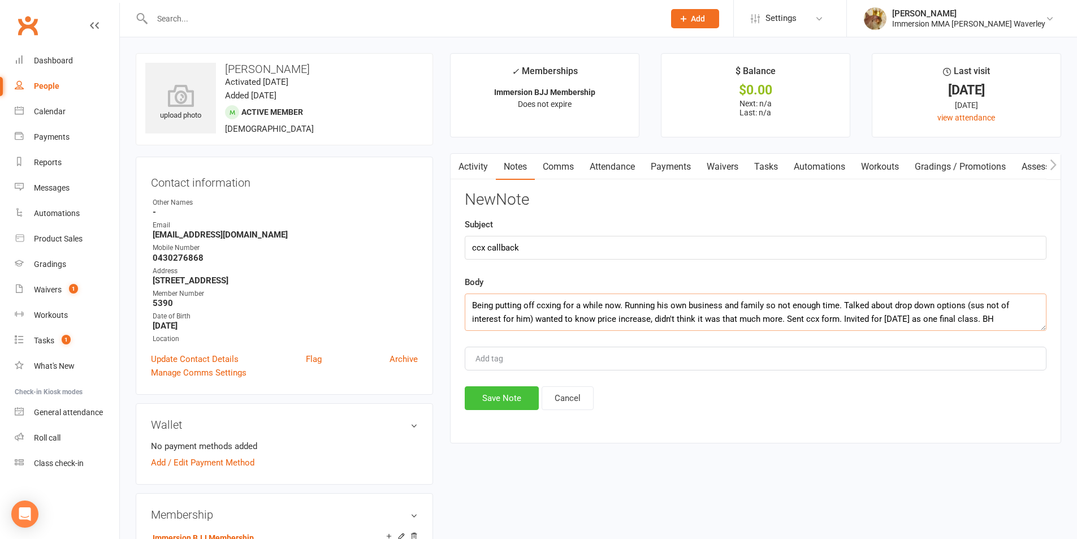
type textarea "Being putting off ccxing for a while now. Running his own business and family s…"
click at [523, 394] on button "Save Note" at bounding box center [502, 398] width 74 height 24
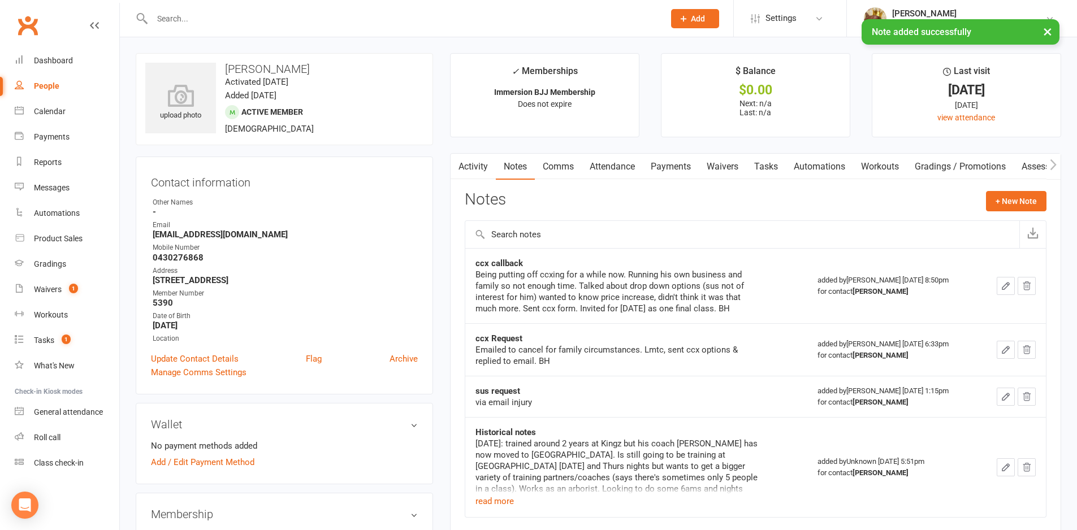
click at [753, 160] on link "Tasks" at bounding box center [766, 167] width 40 height 26
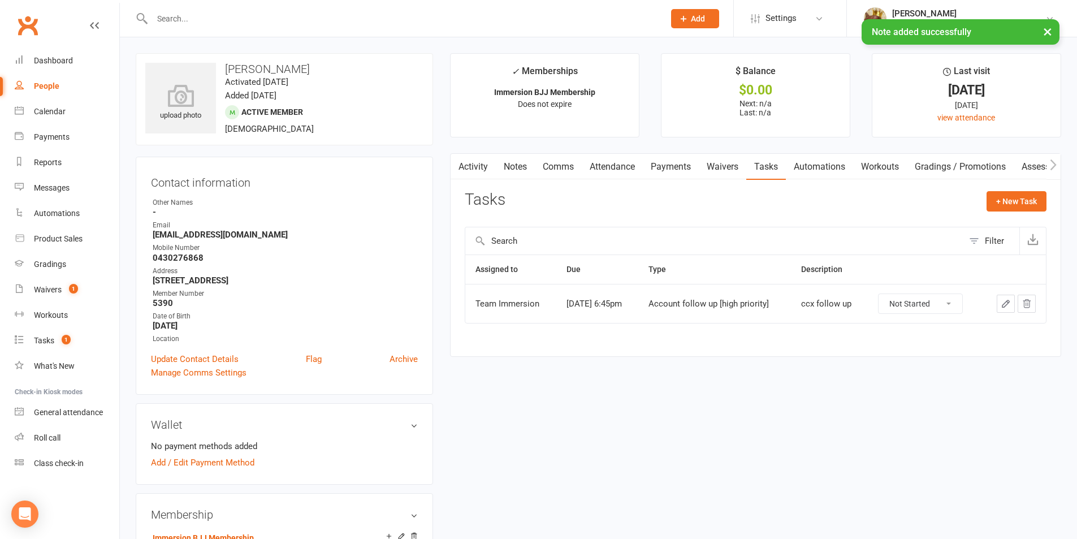
click at [918, 307] on select "Not Started In Progress Waiting Complete" at bounding box center [920, 303] width 84 height 19
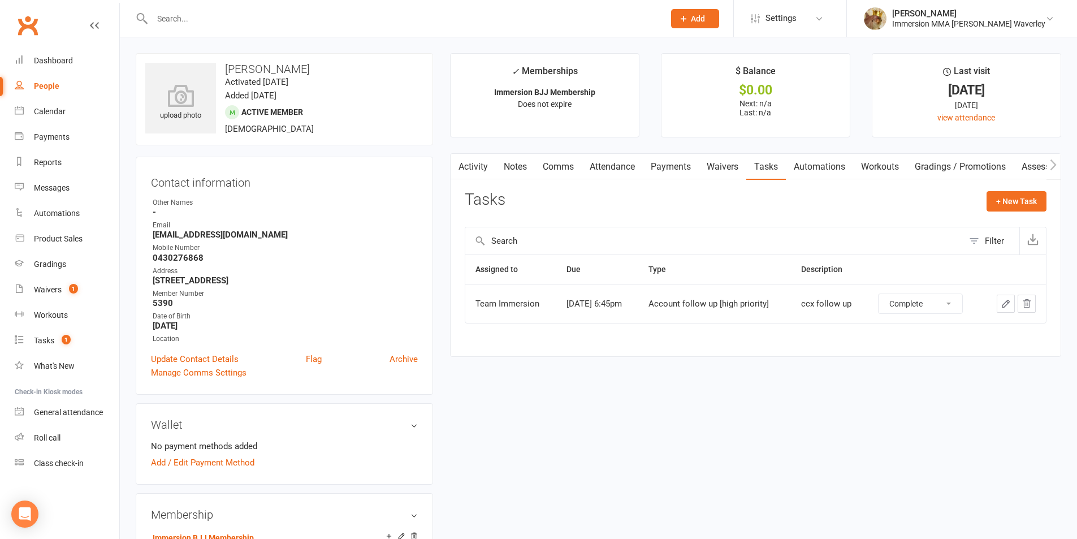
click at [885, 294] on select "Not Started In Progress Waiting Complete" at bounding box center [920, 303] width 84 height 19
select select "unstarted"
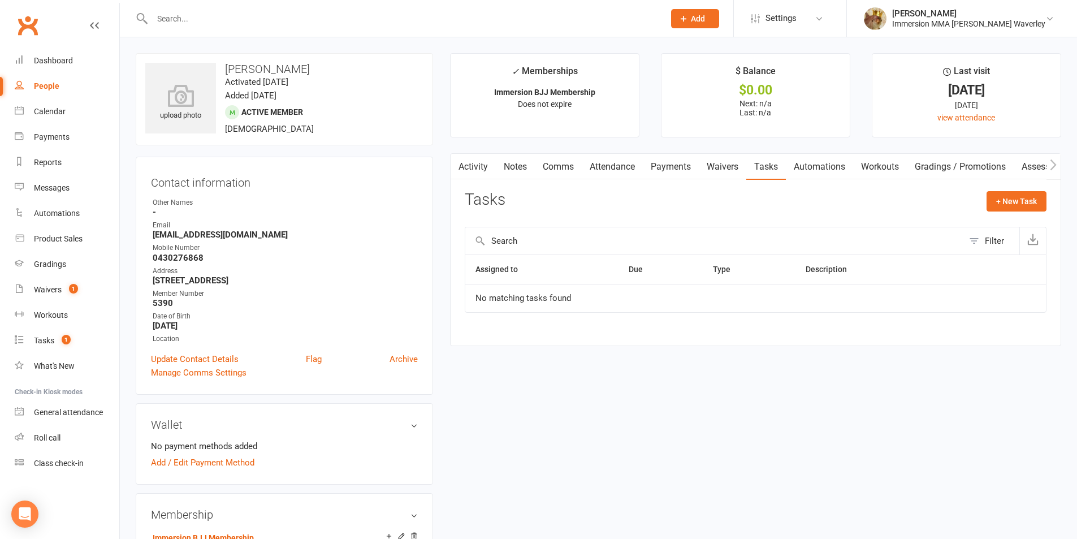
click at [714, 167] on link "Waivers" at bounding box center [721, 167] width 47 height 26
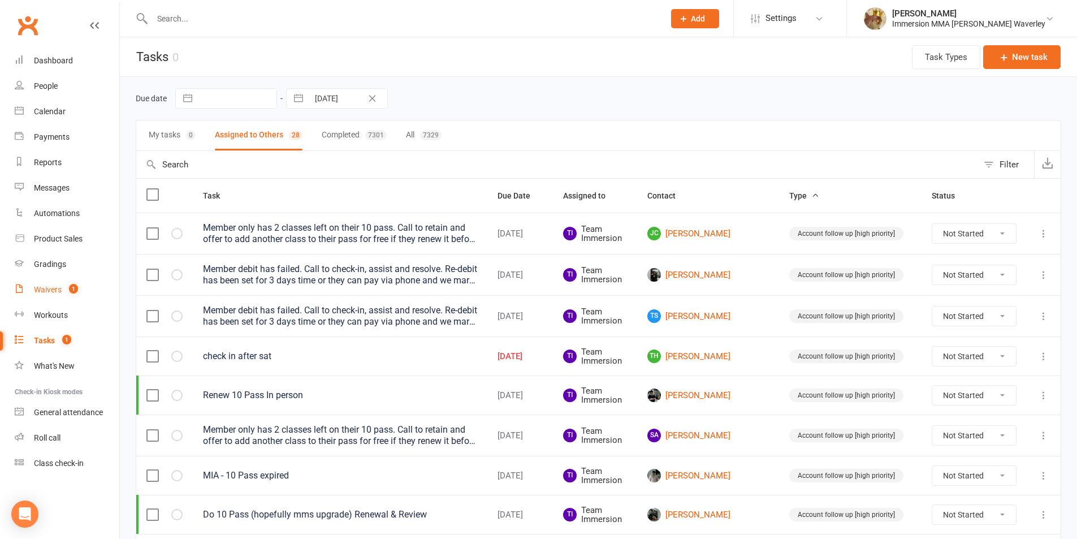
drag, startPoint x: 57, startPoint y: 288, endPoint x: 265, endPoint y: 205, distance: 223.9
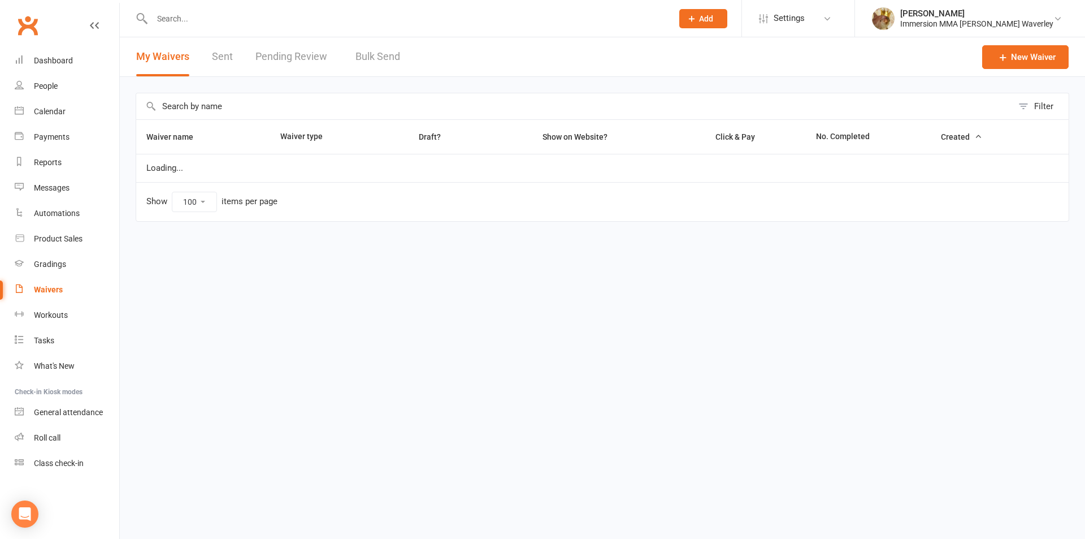
select select "100"
click at [297, 58] on link "Pending Review" at bounding box center [293, 56] width 77 height 39
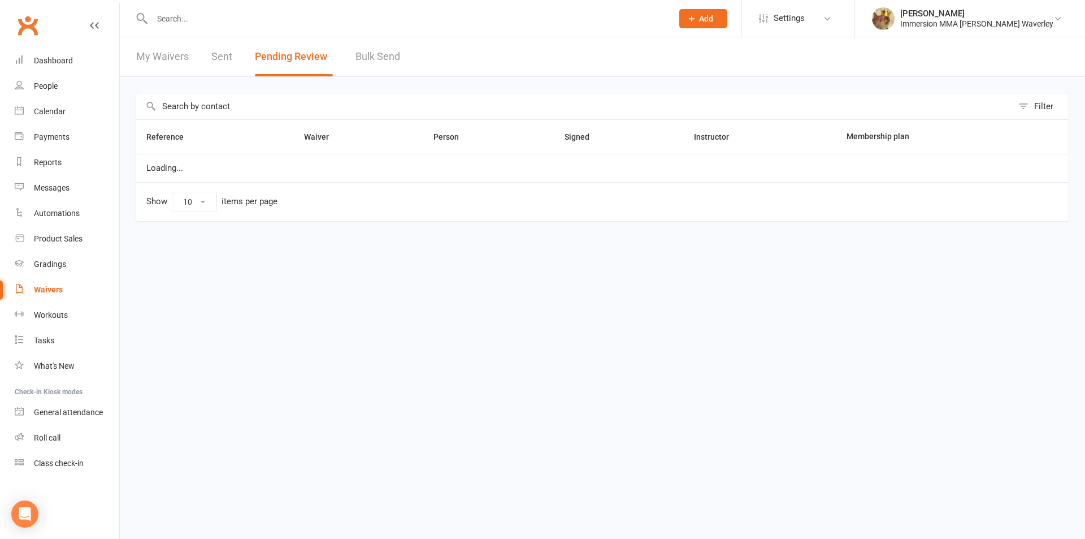
select select "50"
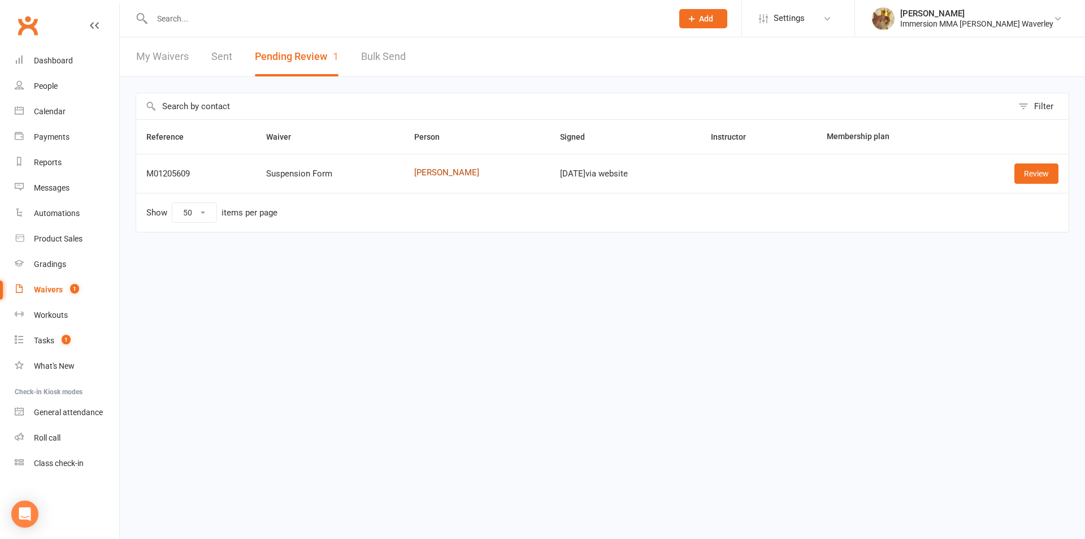
drag, startPoint x: 438, startPoint y: 181, endPoint x: 432, endPoint y: 175, distance: 8.4
click at [1038, 170] on link "Review" at bounding box center [1036, 173] width 44 height 20
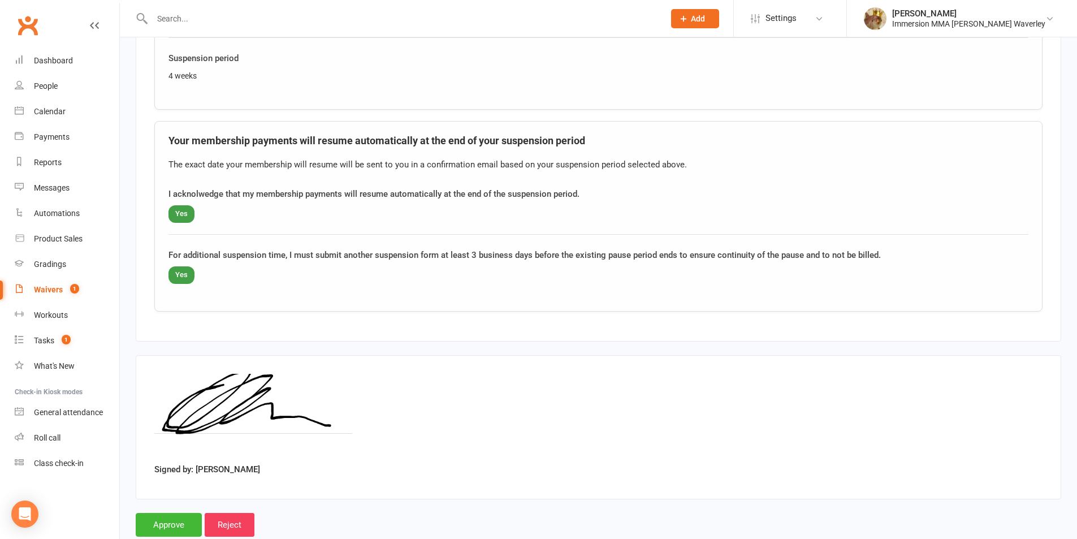
scroll to position [754, 0]
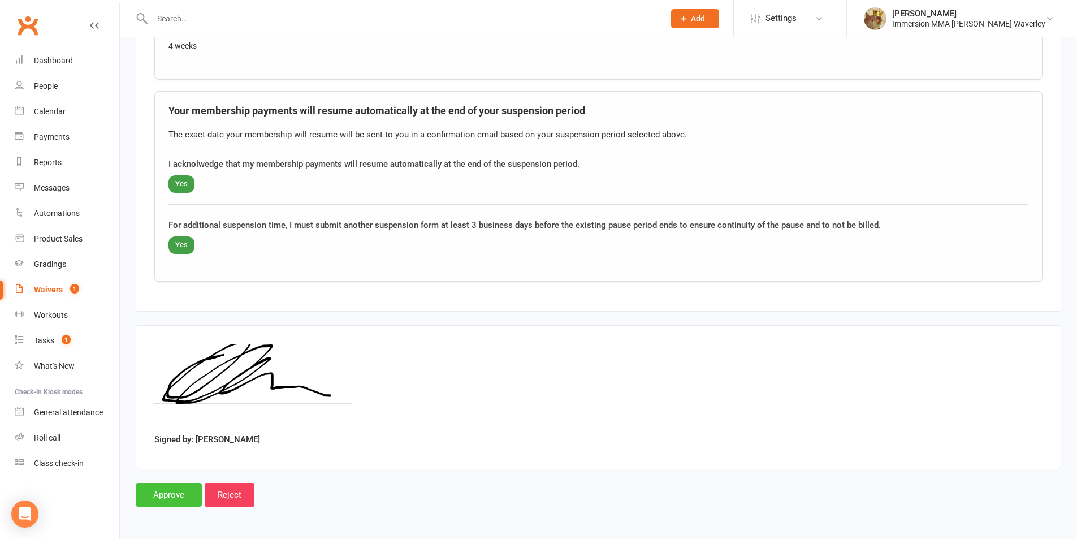
click at [177, 489] on input "Approve" at bounding box center [169, 495] width 66 height 24
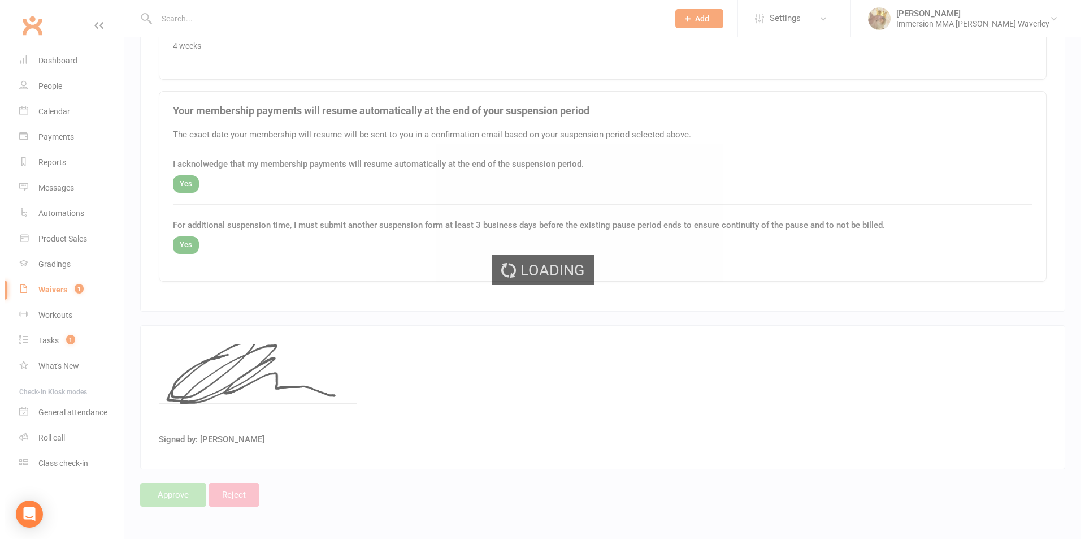
scroll to position [0, 0]
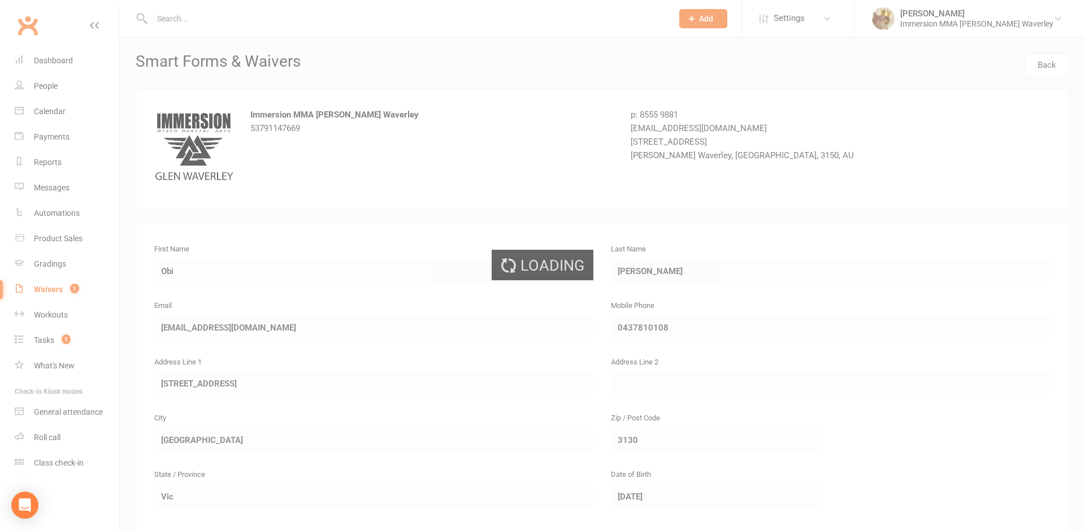
select select "50"
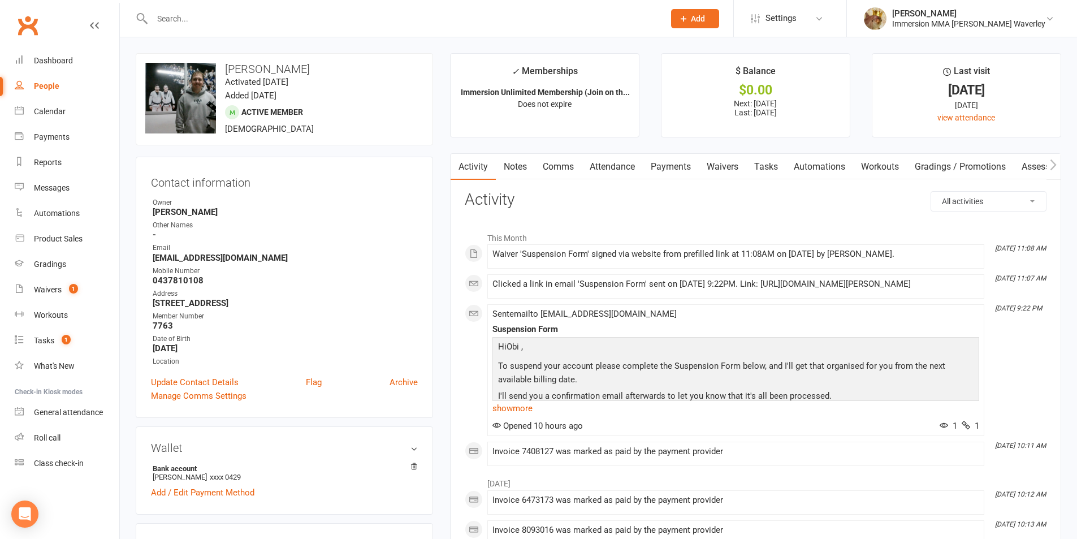
drag, startPoint x: 676, startPoint y: 167, endPoint x: 661, endPoint y: 197, distance: 33.4
click at [676, 168] on link "Payments" at bounding box center [671, 167] width 56 height 26
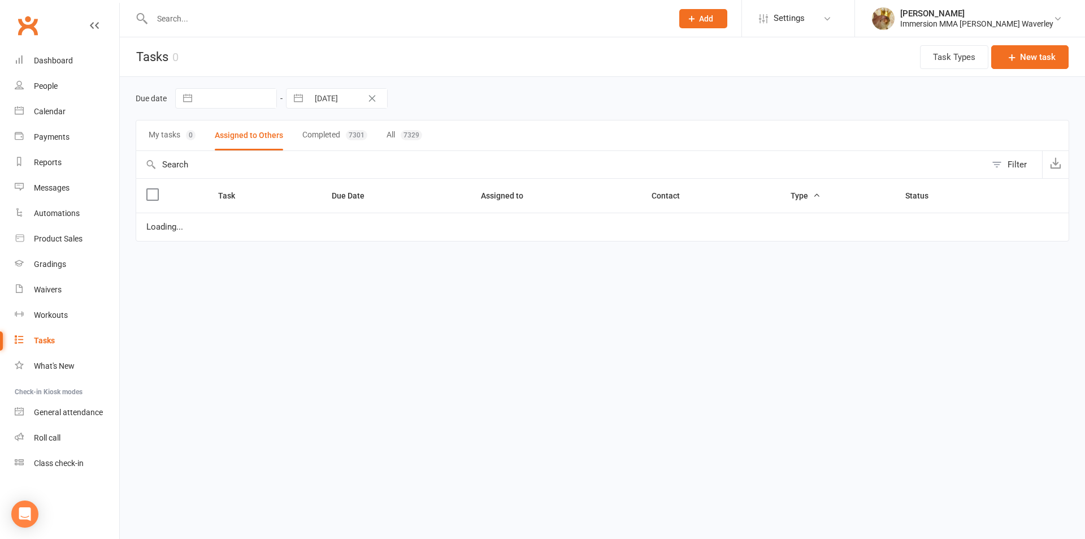
click at [290, 103] on button "button" at bounding box center [298, 98] width 20 height 19
select select "7"
select select "2025"
select select "8"
select select "2025"
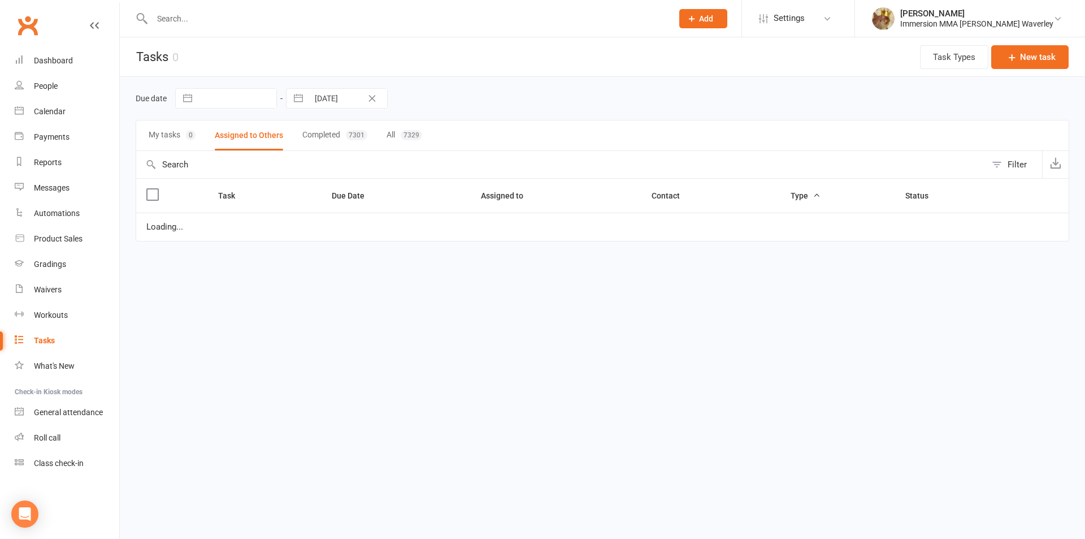
select select "9"
select select "2025"
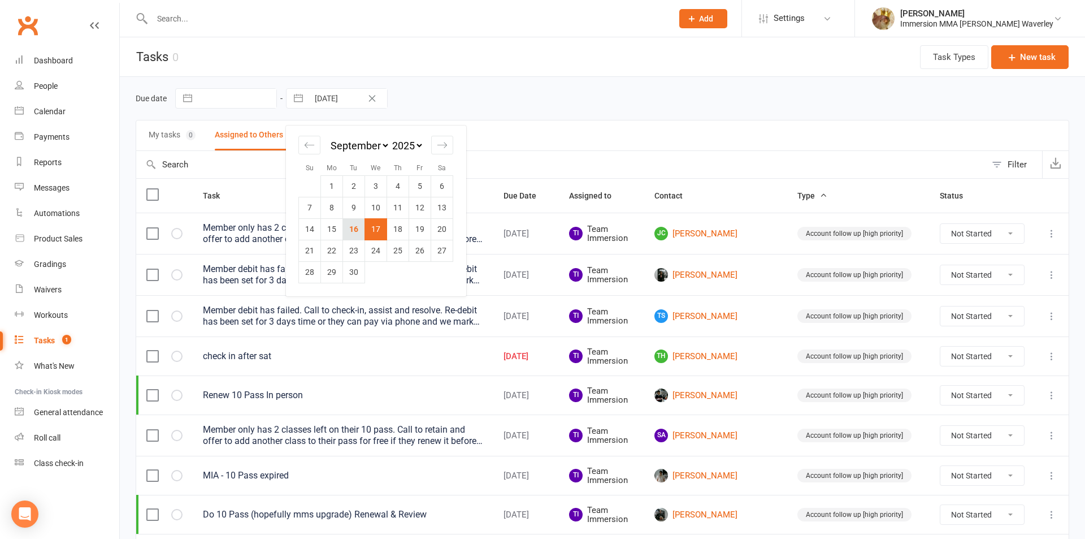
click at [356, 227] on td "16" at bounding box center [354, 228] width 22 height 21
type input "16 Sep 2025"
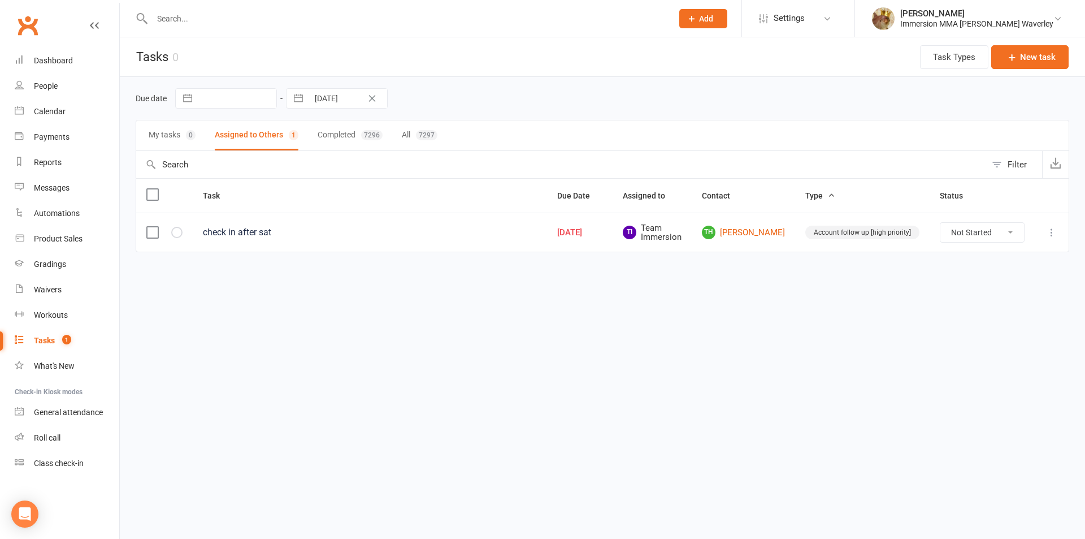
select select "7"
select select "2025"
select select "8"
select select "2025"
select select "9"
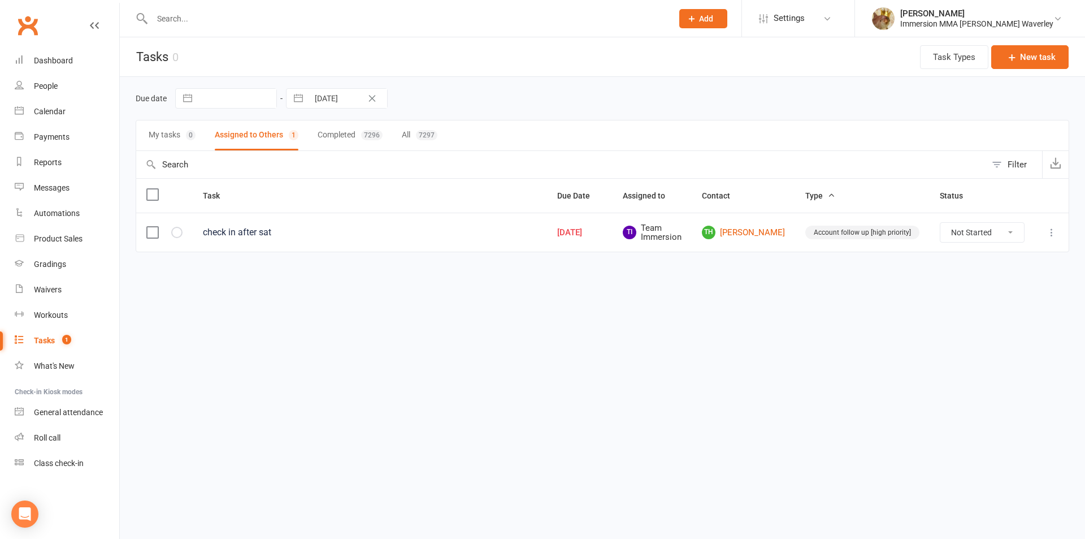
select select "2025"
click at [309, 98] on input "16 Sep 2025" at bounding box center [348, 98] width 79 height 19
click at [378, 226] on td "17" at bounding box center [376, 228] width 22 height 21
type input "17 Sep 2025"
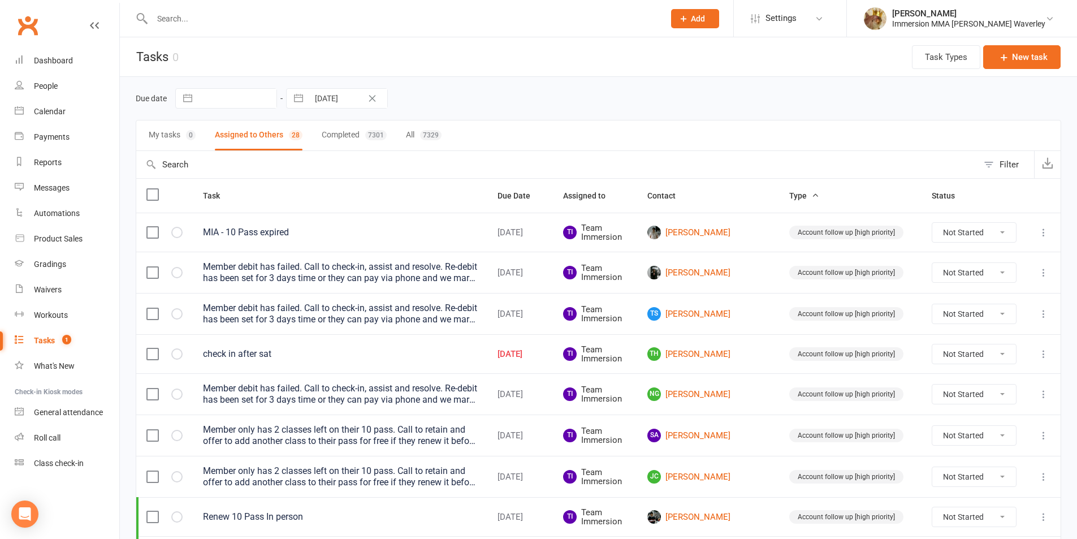
scroll to position [756, 0]
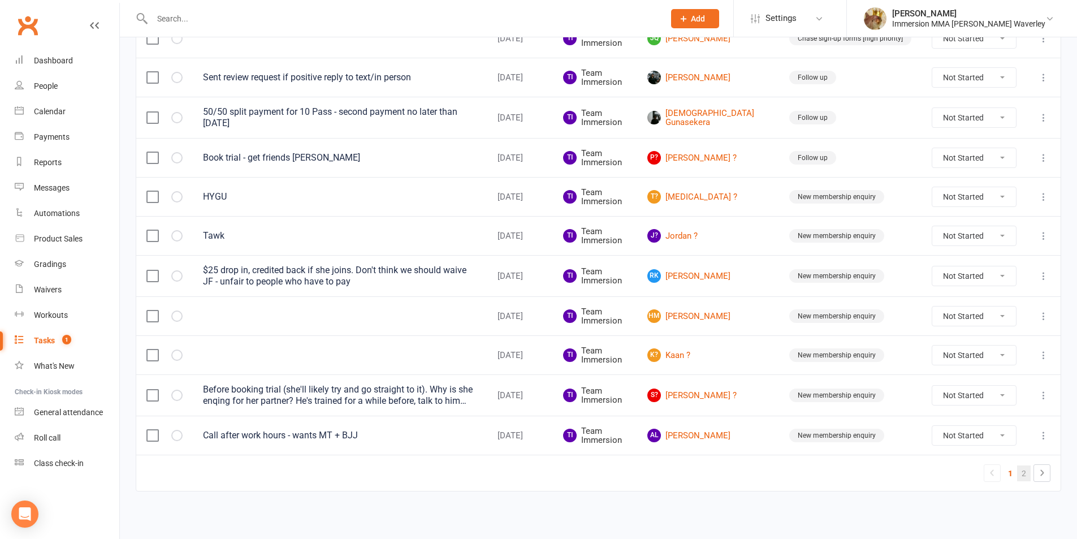
click at [1030, 471] on link "2" at bounding box center [1024, 473] width 14 height 16
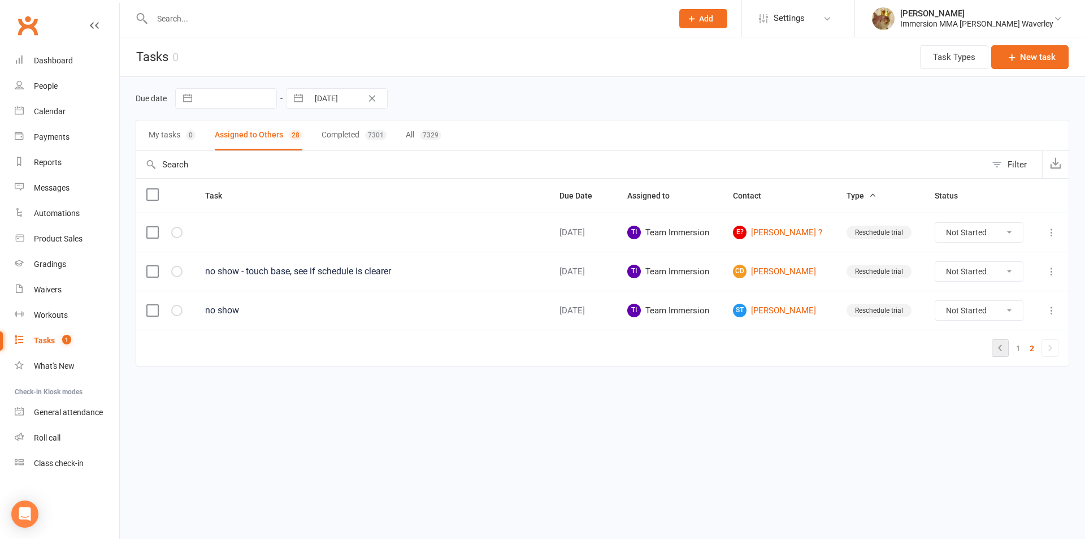
click at [996, 345] on icon at bounding box center [1000, 348] width 14 height 14
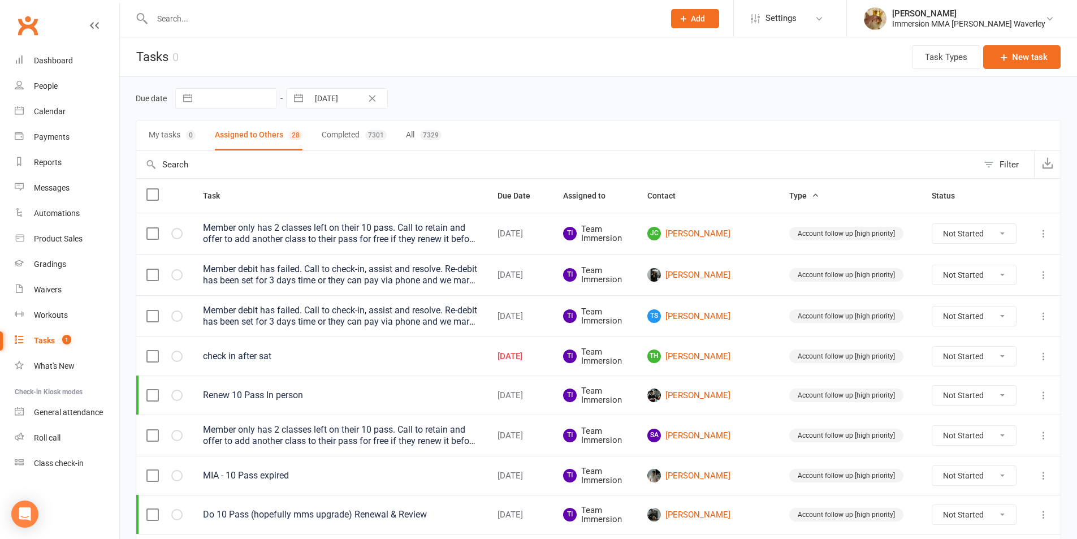
click at [154, 231] on label at bounding box center [151, 233] width 11 height 11
click at [154, 228] on input "checkbox" at bounding box center [151, 228] width 11 height 0
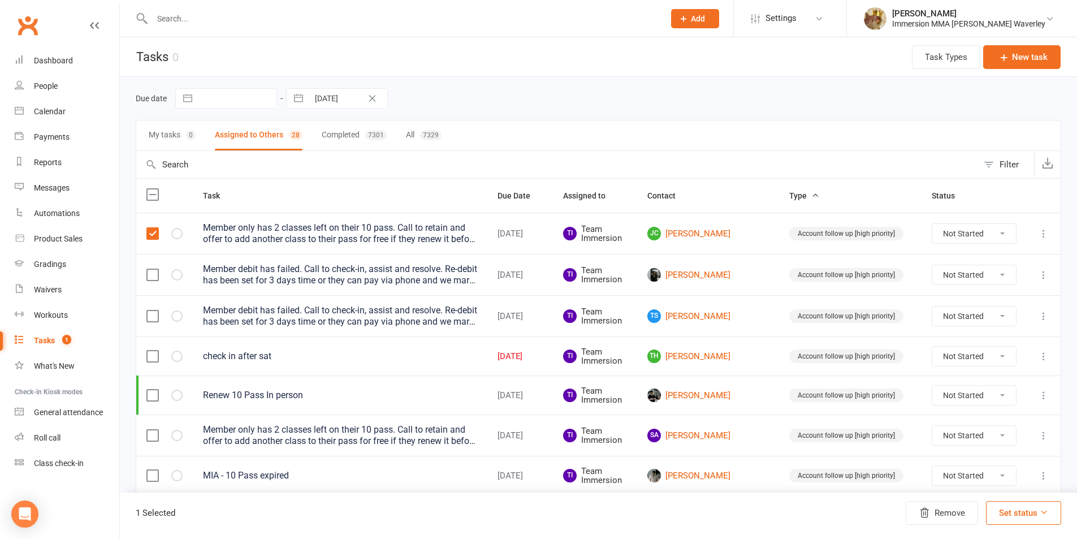
click at [153, 399] on label at bounding box center [151, 394] width 11 height 11
click at [153, 389] on input "checkbox" at bounding box center [151, 389] width 11 height 0
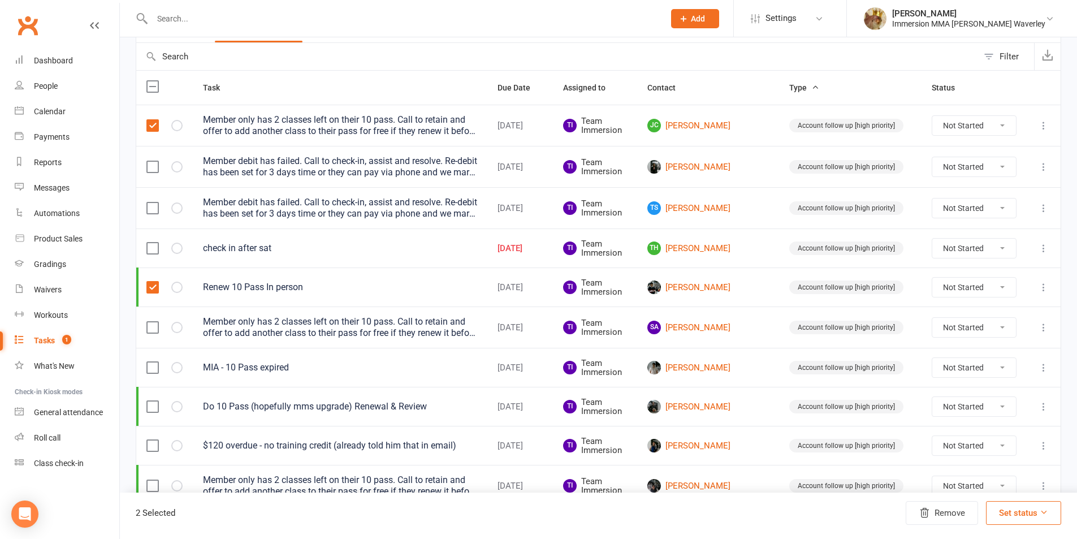
scroll to position [151, 0]
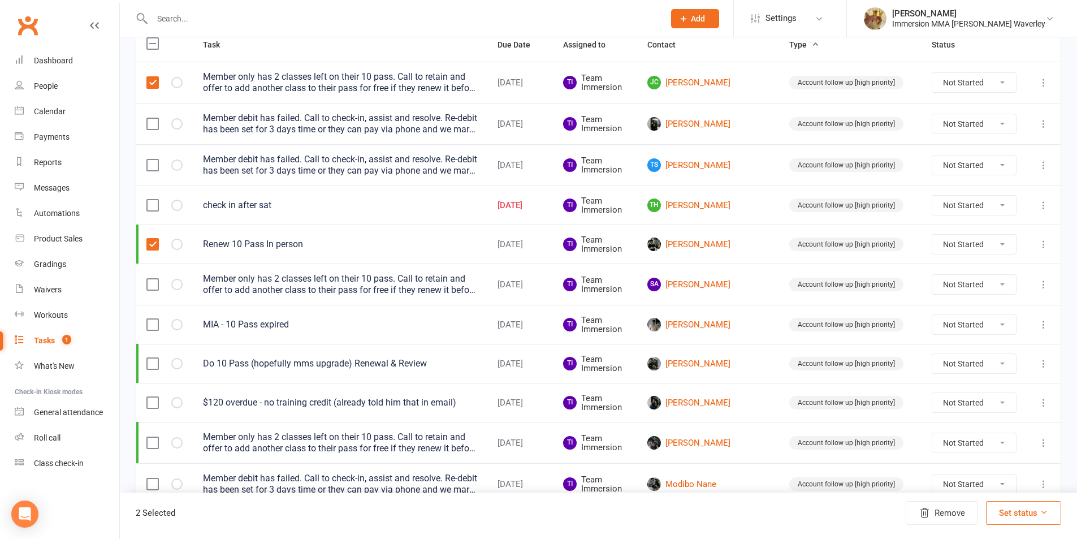
click at [151, 285] on label at bounding box center [151, 284] width 11 height 11
click at [151, 279] on input "checkbox" at bounding box center [151, 279] width 11 height 0
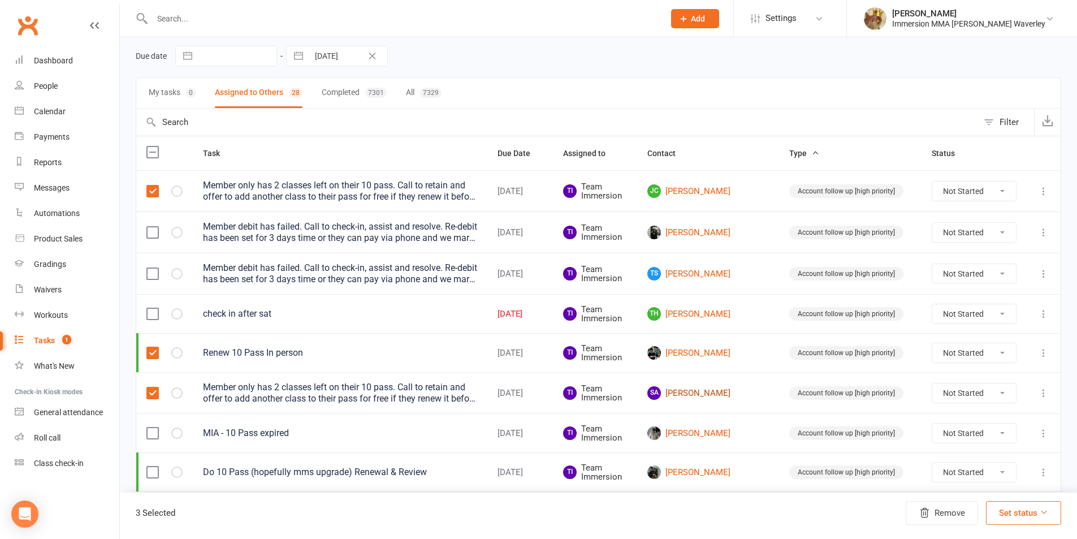
scroll to position [0, 0]
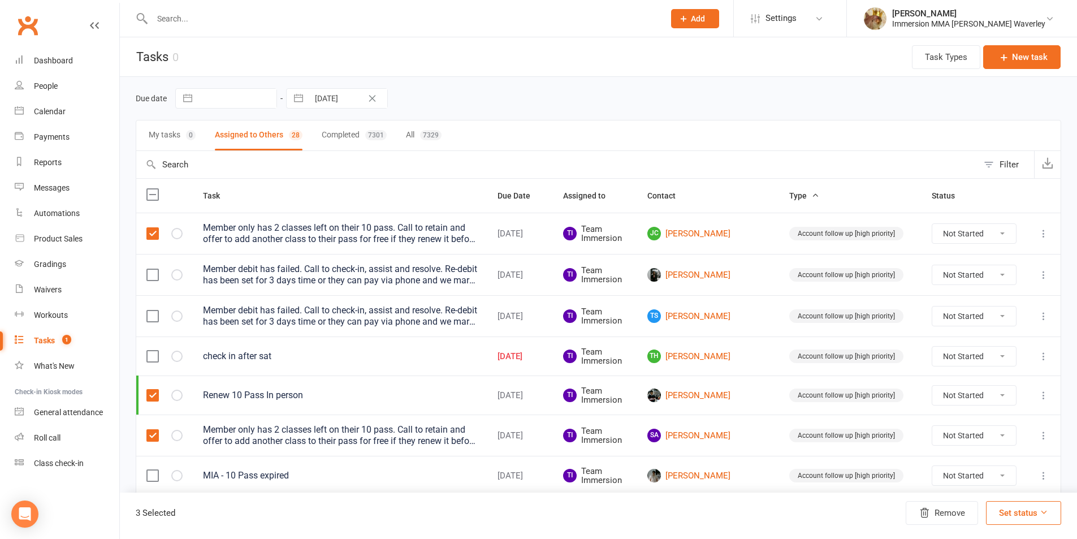
click at [301, 90] on button "button" at bounding box center [298, 98] width 20 height 19
select select "7"
select select "2025"
select select "8"
select select "2025"
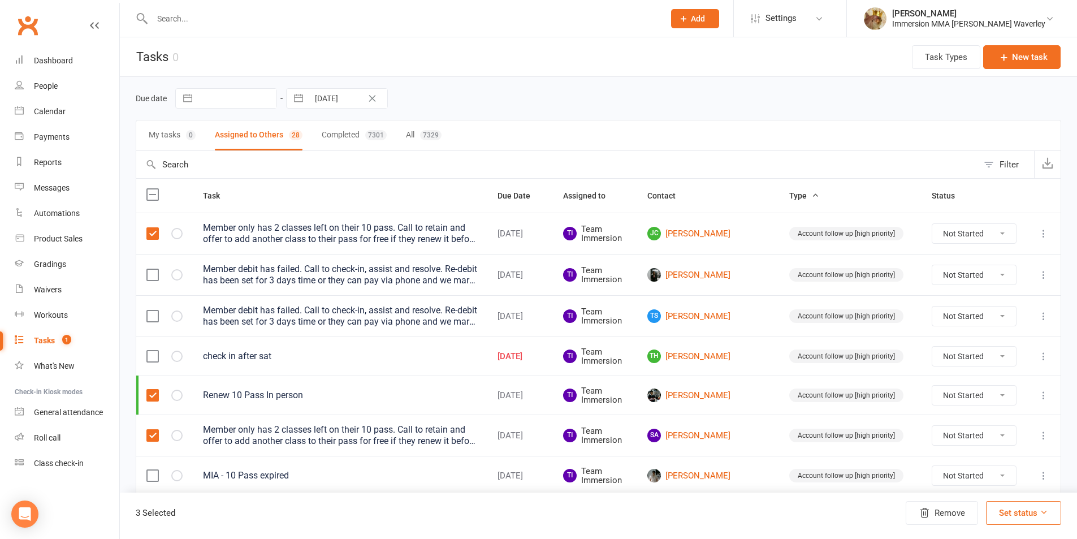
select select "9"
select select "2025"
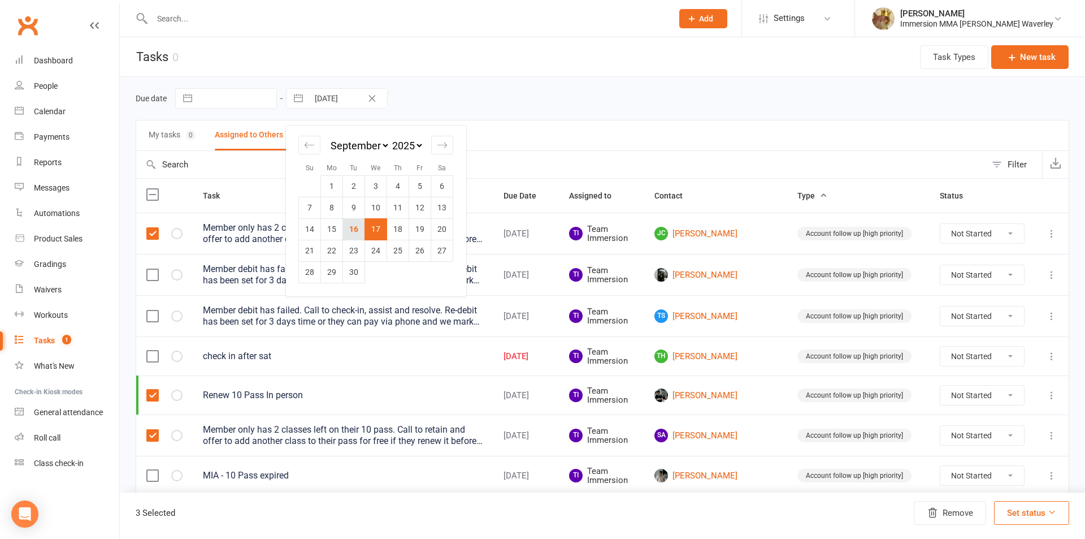
click at [354, 228] on td "16" at bounding box center [354, 228] width 22 height 21
type input "[DATE]"
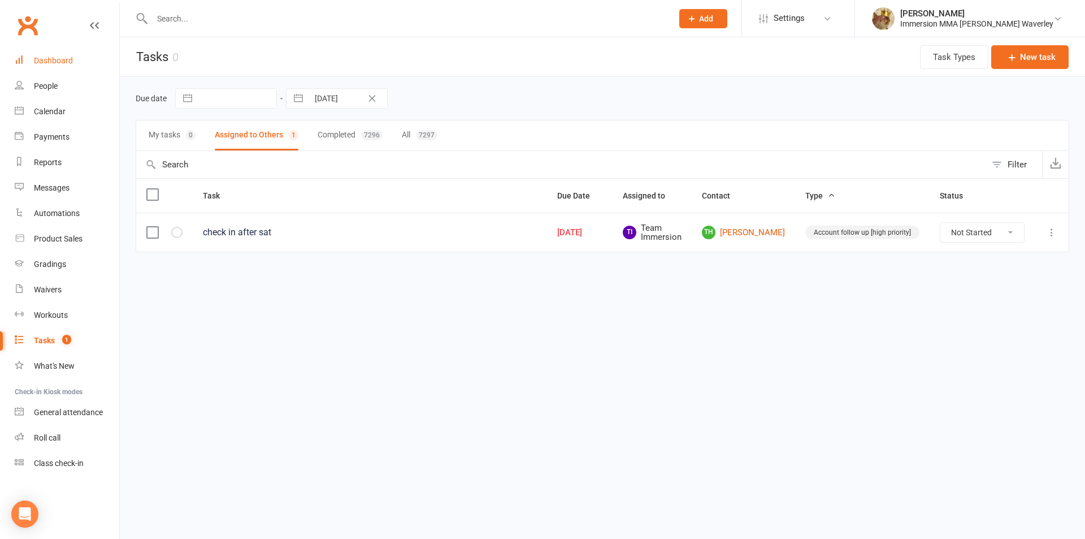
click at [40, 63] on div "Dashboard" at bounding box center [53, 60] width 39 height 9
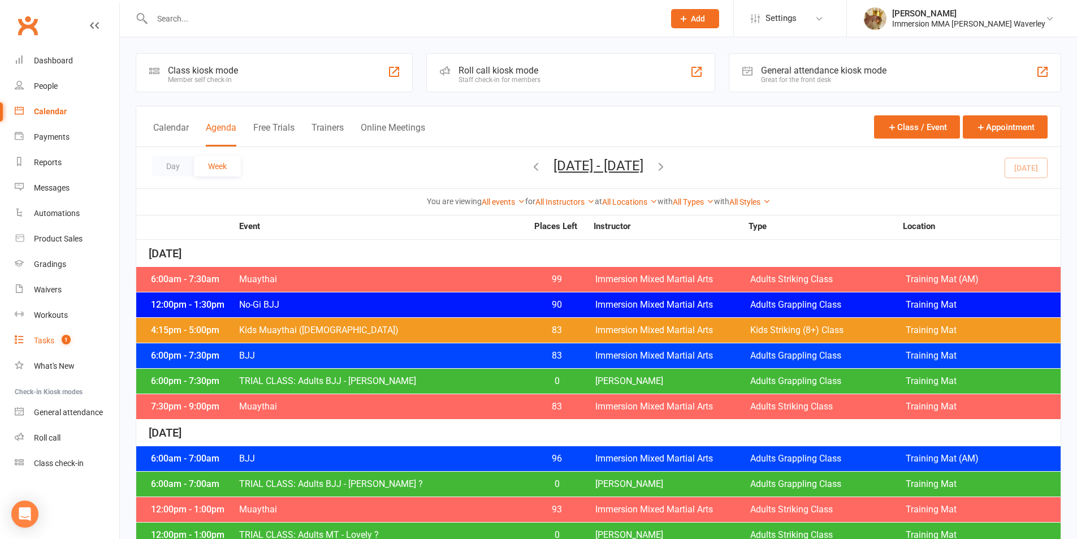
click at [96, 333] on link "Tasks 1" at bounding box center [67, 340] width 105 height 25
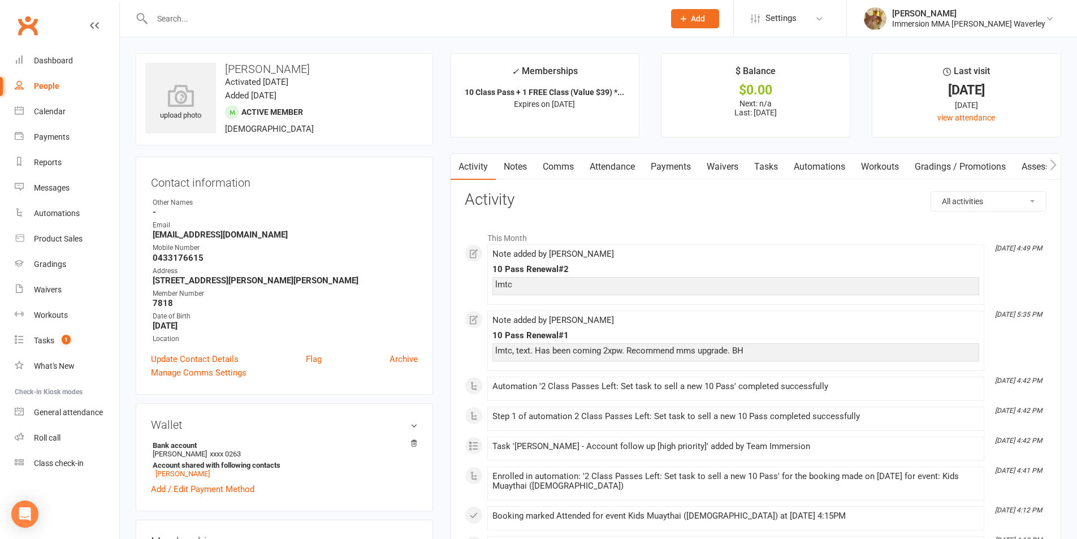
click at [512, 159] on link "Notes" at bounding box center [515, 167] width 39 height 26
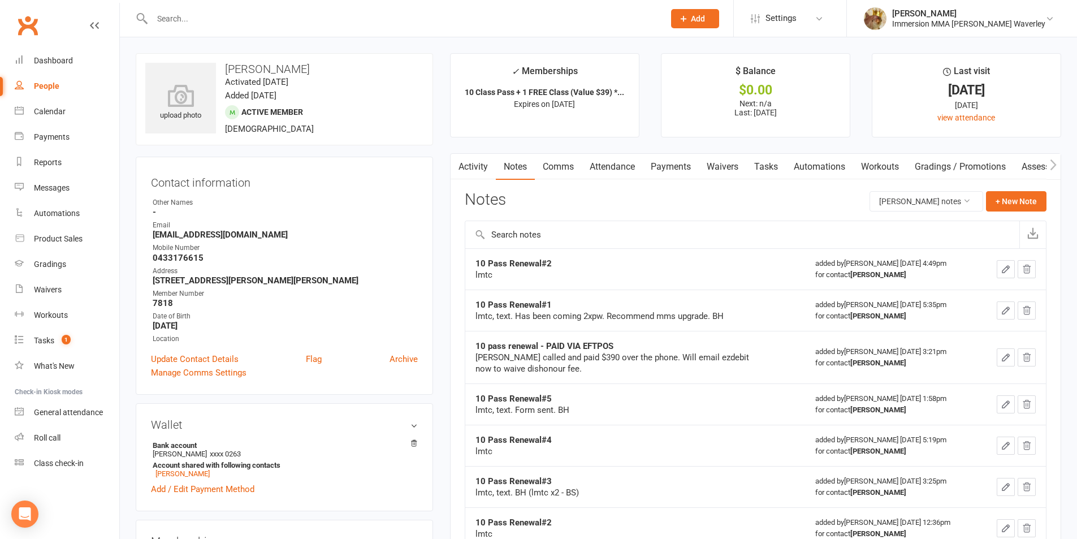
click at [1006, 264] on icon "button" at bounding box center [1005, 269] width 10 height 10
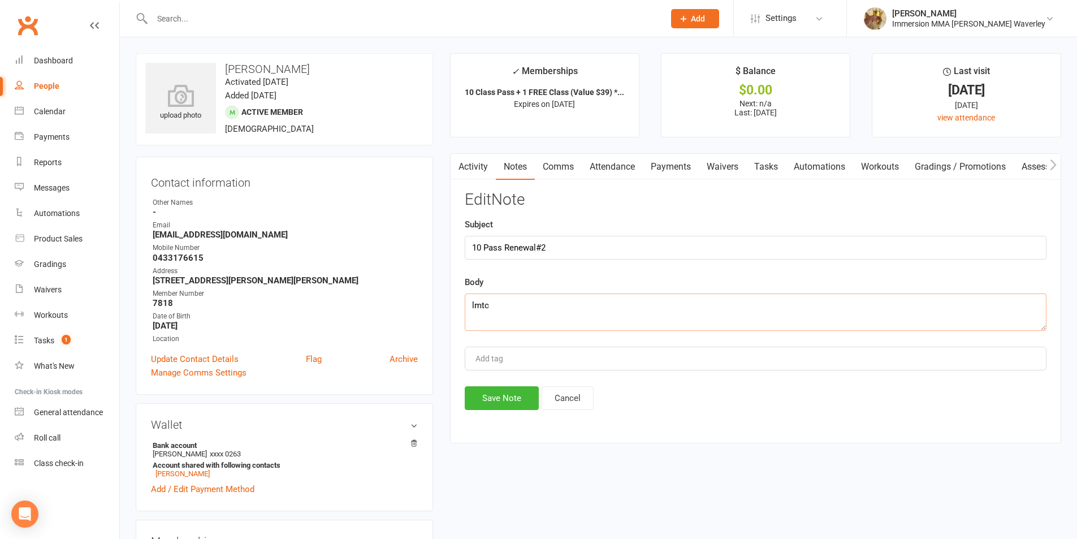
click at [702, 311] on textarea "lmtc" at bounding box center [756, 311] width 582 height 37
type textarea "lmtc x2. BH"
click at [519, 399] on button "Save Note" at bounding box center [502, 398] width 74 height 24
